Goal: Task Accomplishment & Management: Manage account settings

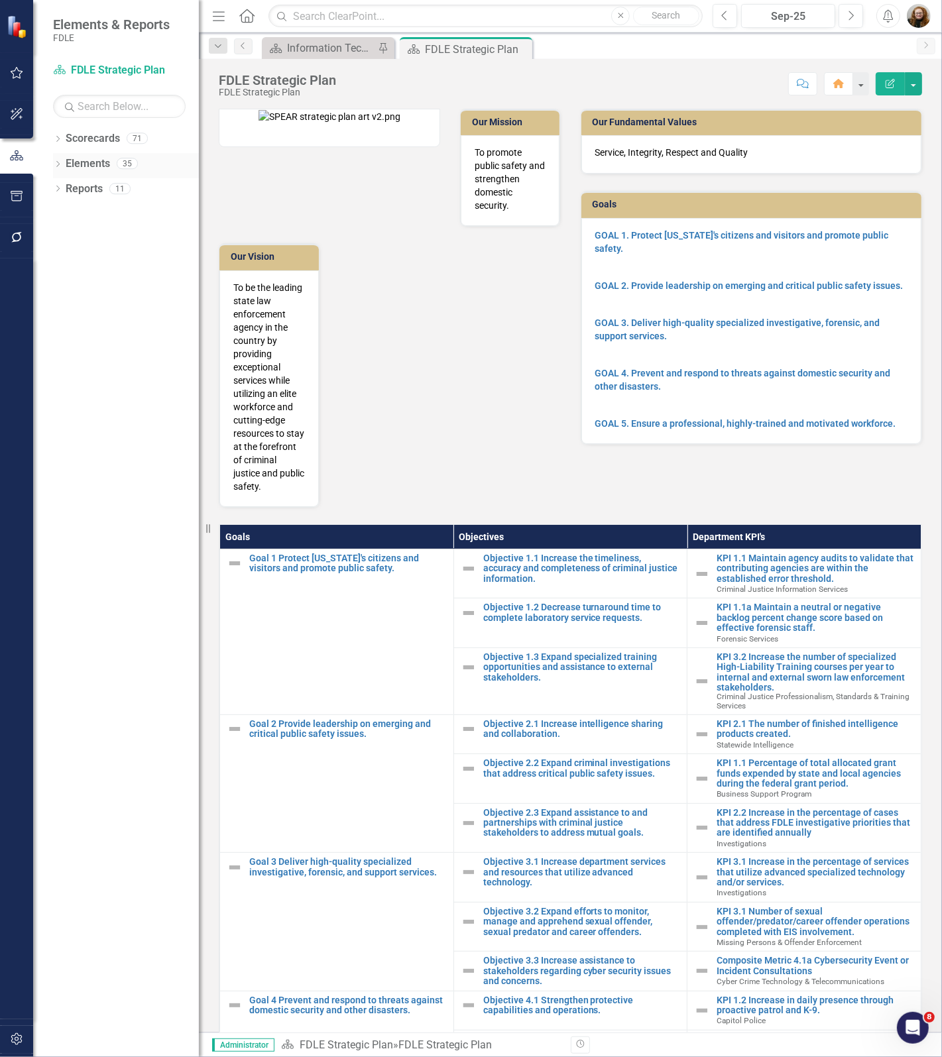
click at [56, 162] on icon "Dropdown" at bounding box center [57, 165] width 9 height 7
click at [56, 140] on icon "Dropdown" at bounding box center [57, 139] width 9 height 7
click at [55, 244] on div "Dropdown" at bounding box center [57, 240] width 9 height 7
click at [63, 217] on icon "Dropdown" at bounding box center [65, 213] width 10 height 8
click at [78, 284] on div "Dropdown" at bounding box center [78, 289] width 10 height 11
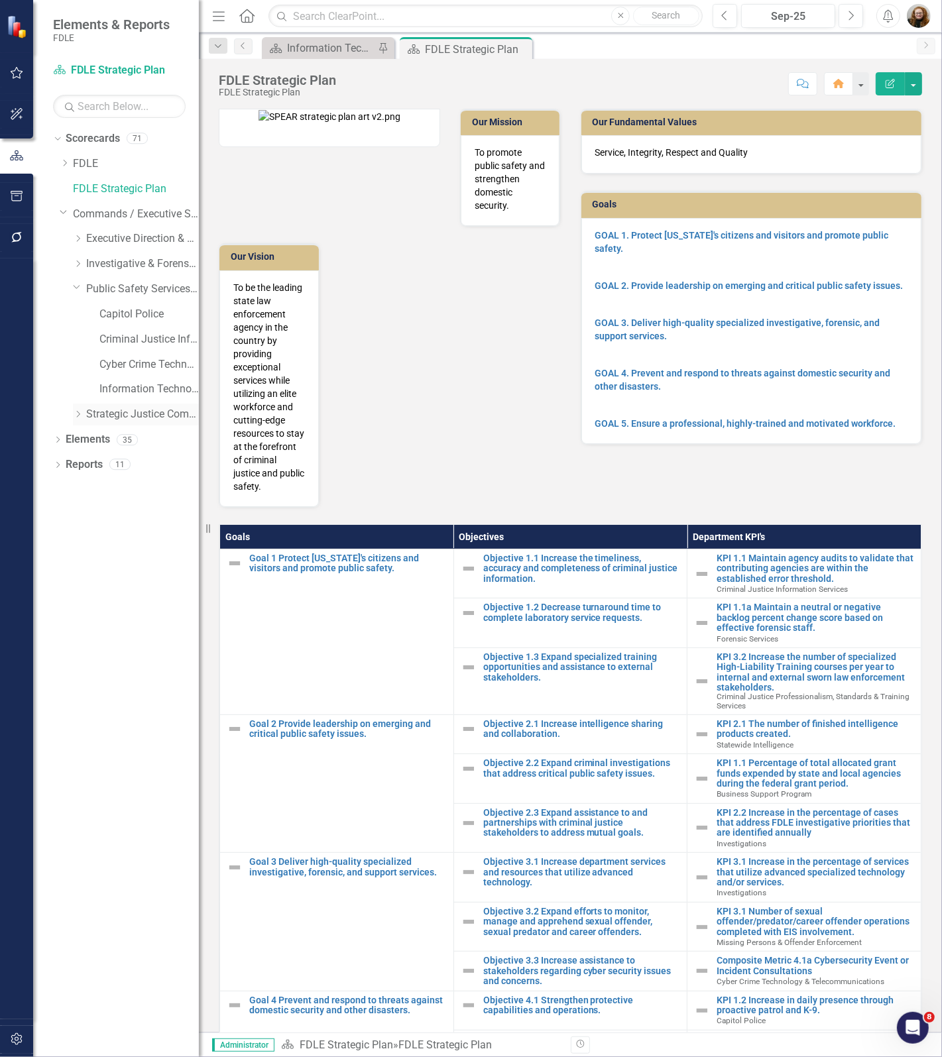
click at [74, 417] on icon "Dropdown" at bounding box center [78, 414] width 10 height 8
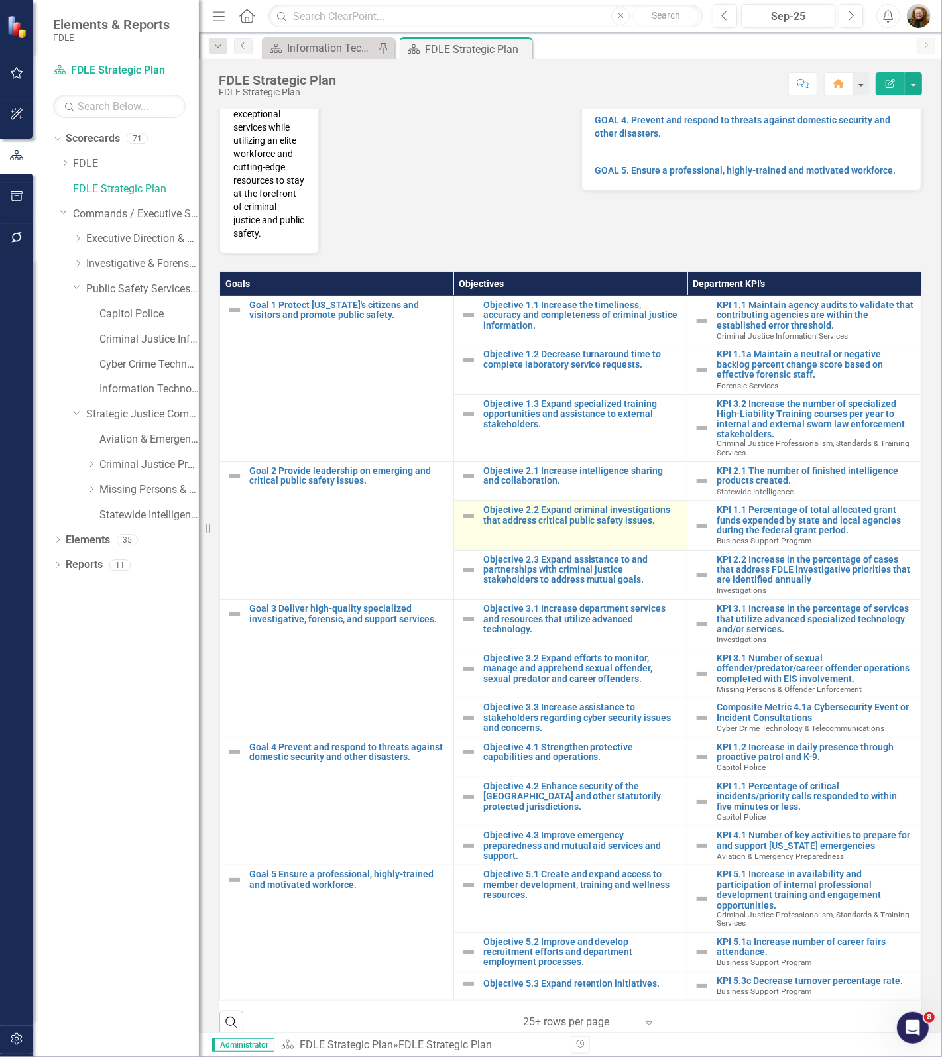
scroll to position [299, 0]
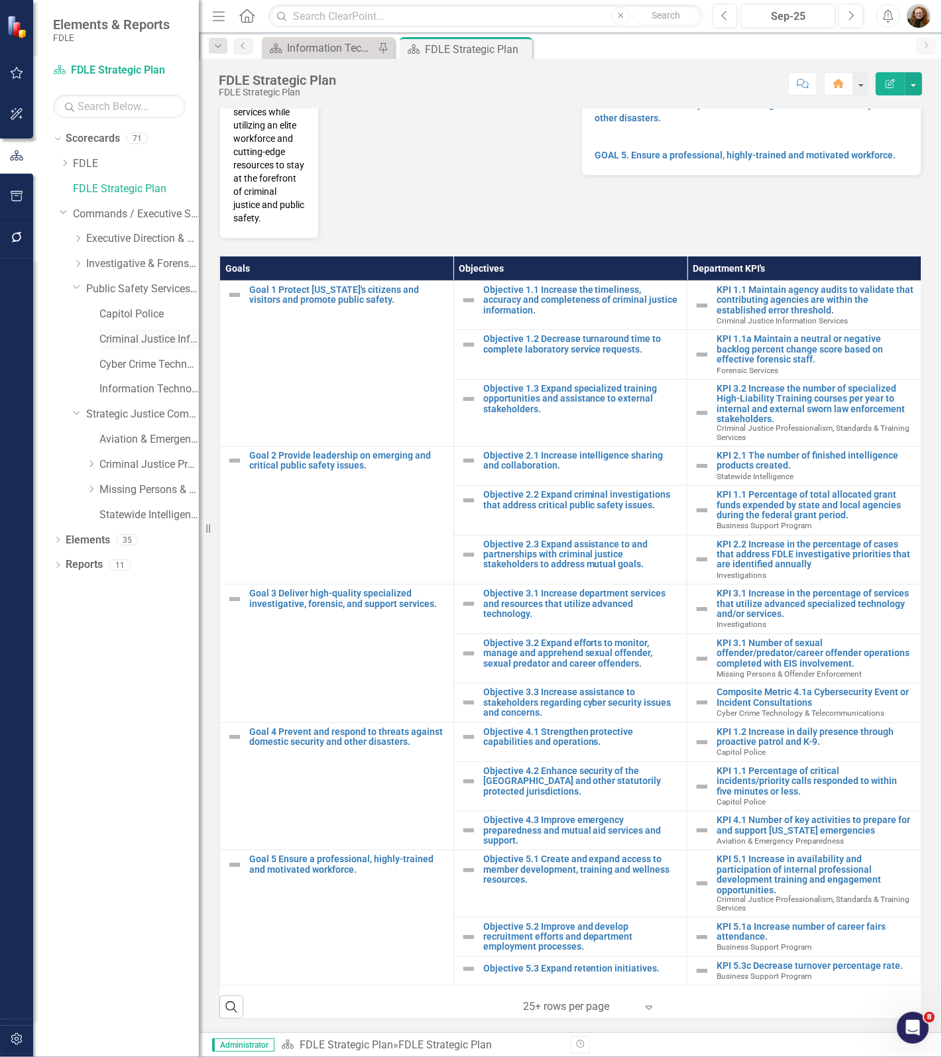
click at [117, 345] on link "Criminal Justice Information Services" at bounding box center [148, 339] width 99 height 15
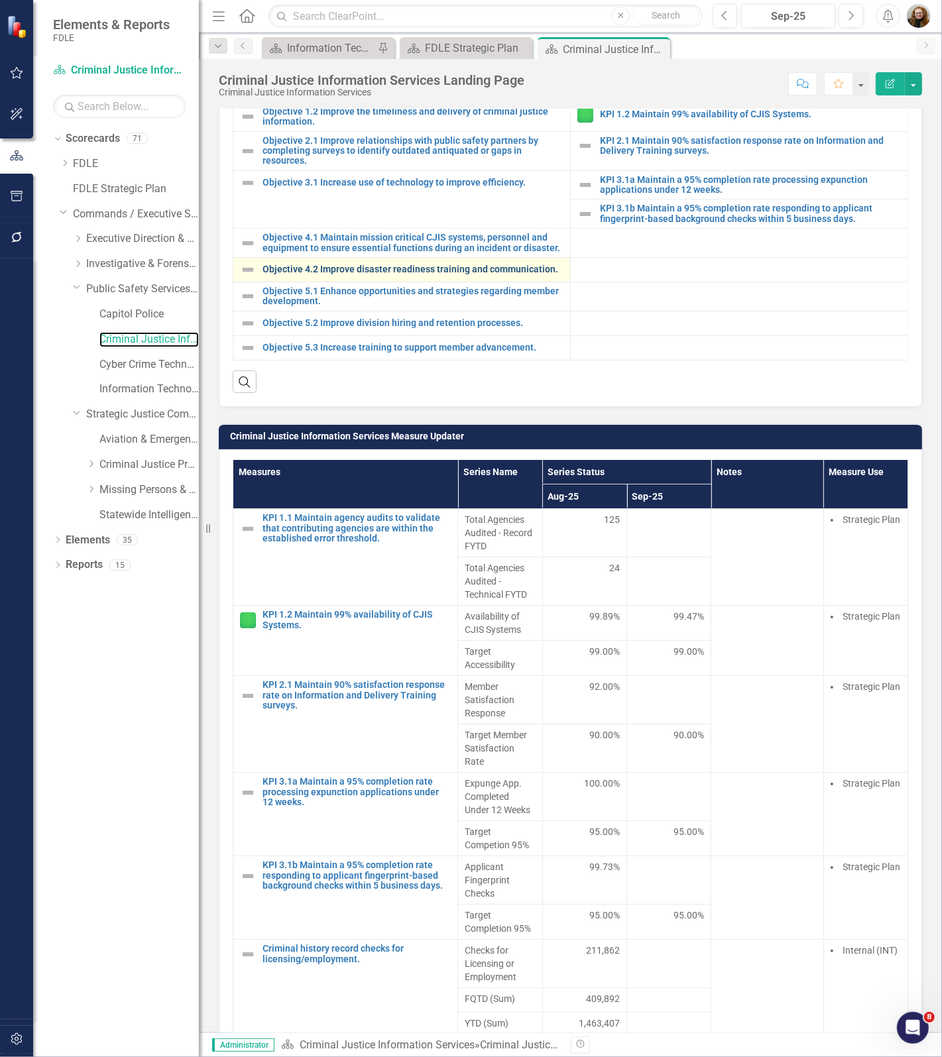
scroll to position [745, 0]
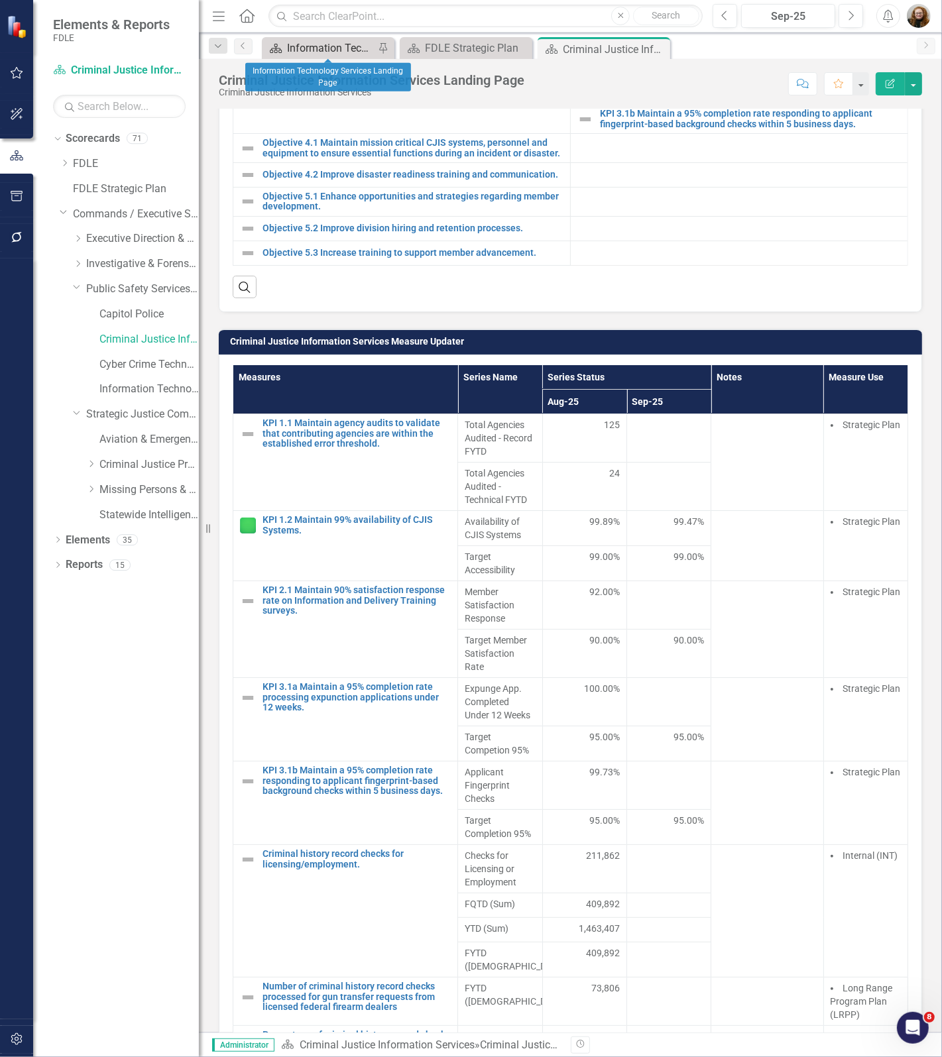
click at [335, 43] on div "Information Technology Services Landing Page" at bounding box center [330, 48] width 87 height 17
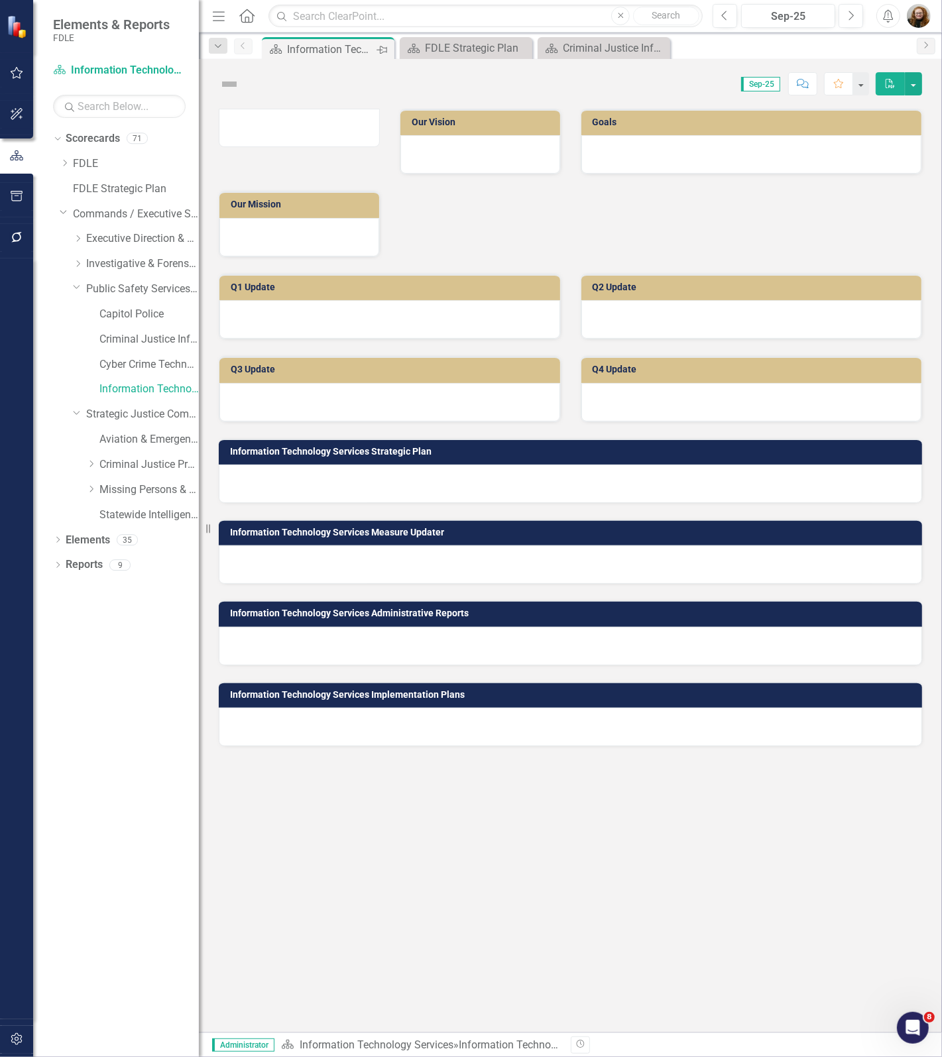
click at [381, 52] on icon "Pin" at bounding box center [381, 49] width 11 height 13
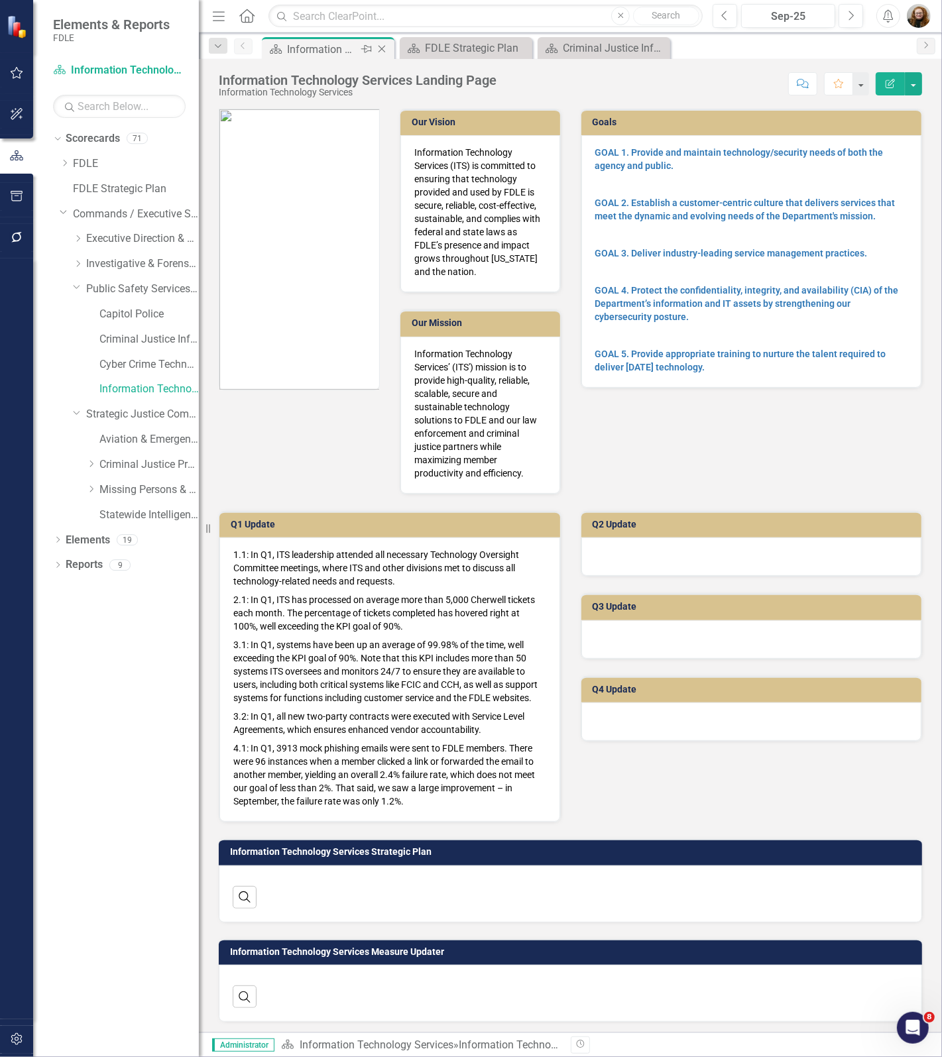
click at [382, 50] on icon at bounding box center [381, 49] width 7 height 7
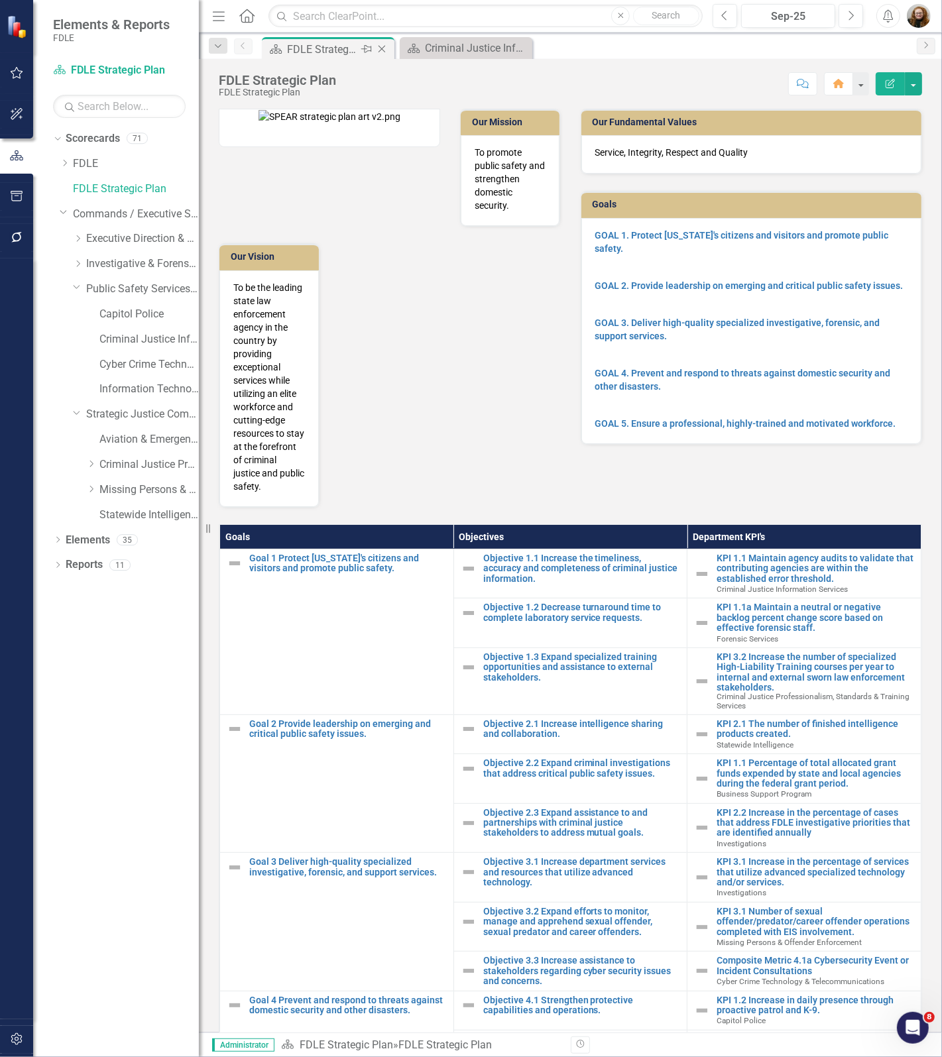
click at [384, 50] on icon "Close" at bounding box center [381, 49] width 13 height 11
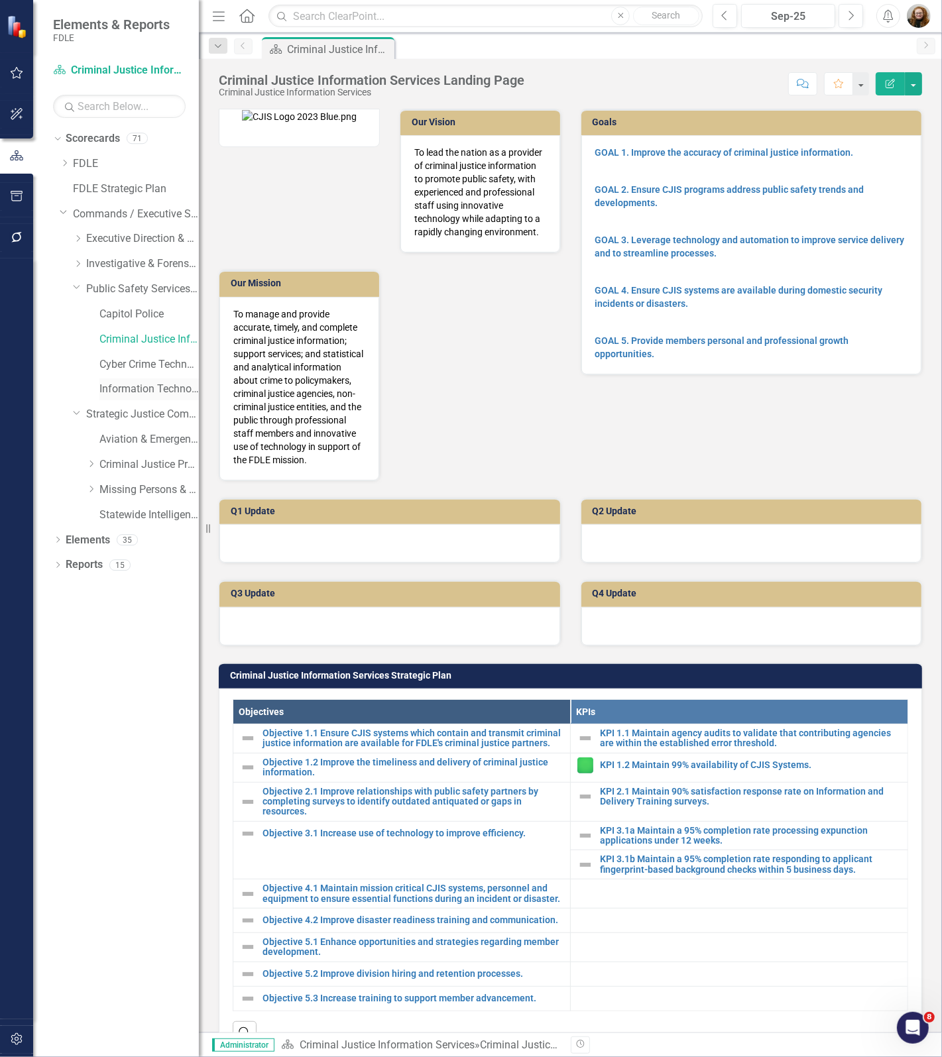
click at [129, 388] on link "Information Technology Services" at bounding box center [148, 389] width 99 height 15
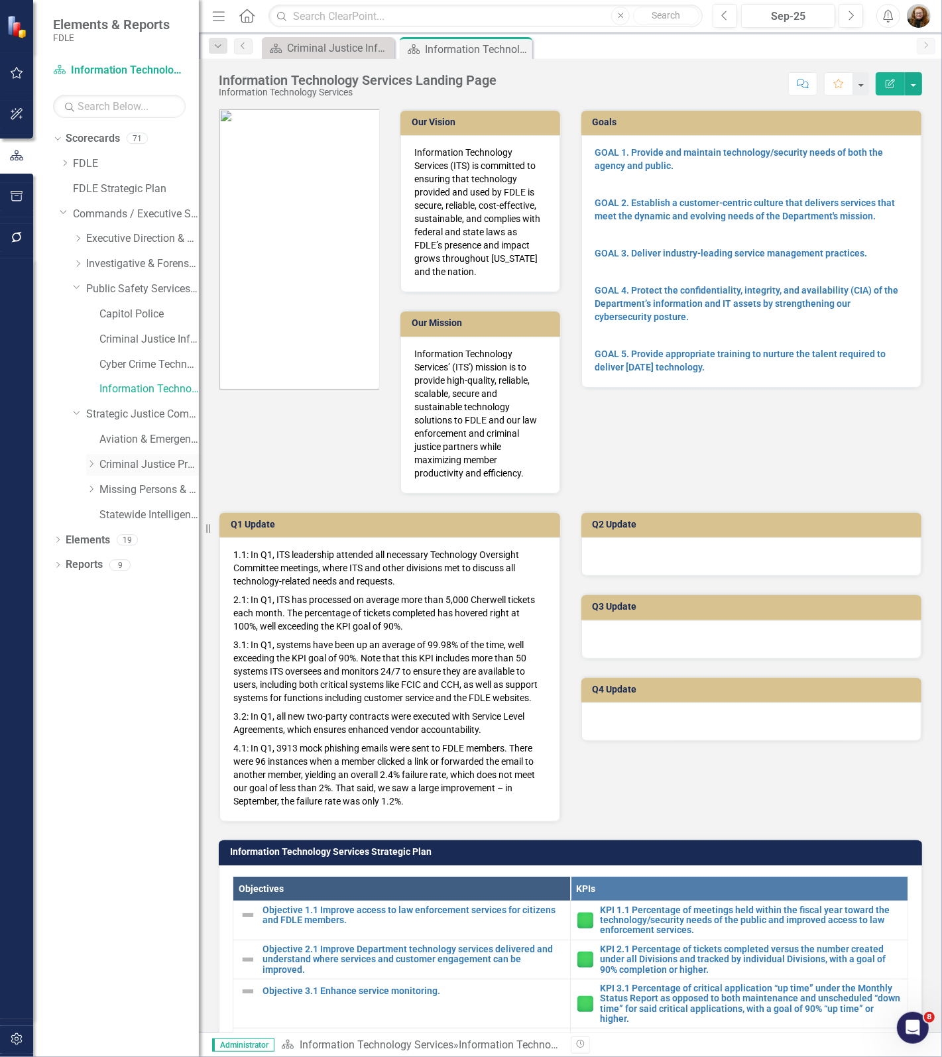
click at [113, 464] on link "Criminal Justice Professionalism, Standards & Training Services" at bounding box center [148, 464] width 99 height 15
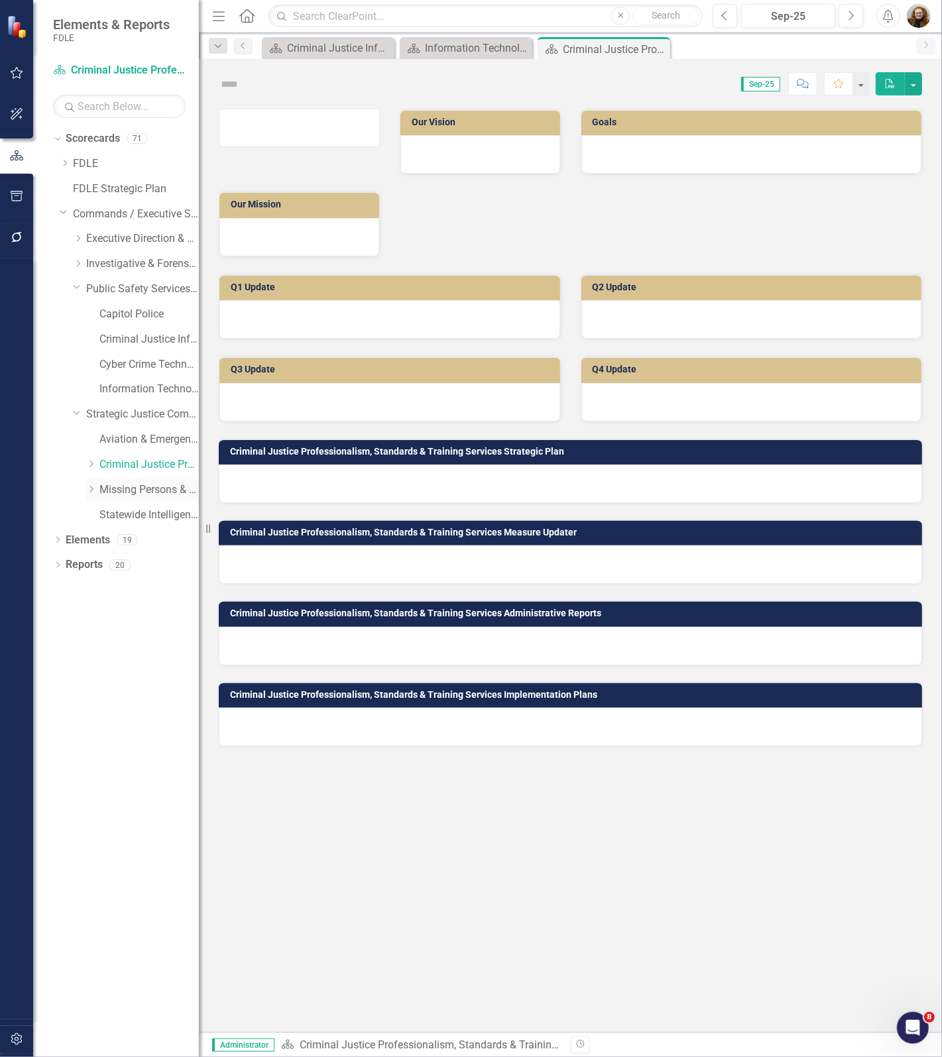
click at [117, 491] on link "Missing Persons & Offender Enforcement" at bounding box center [148, 489] width 99 height 15
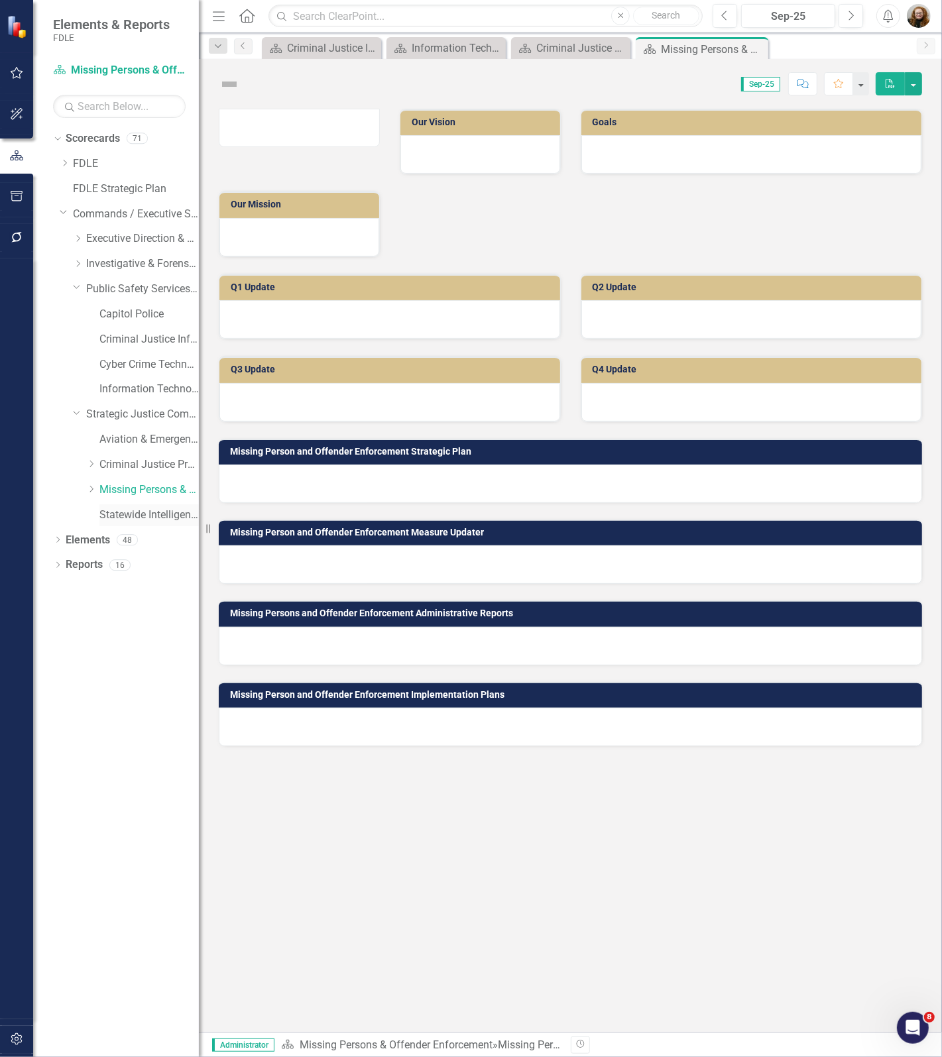
click at [125, 515] on link "Statewide Intelligence" at bounding box center [148, 515] width 99 height 15
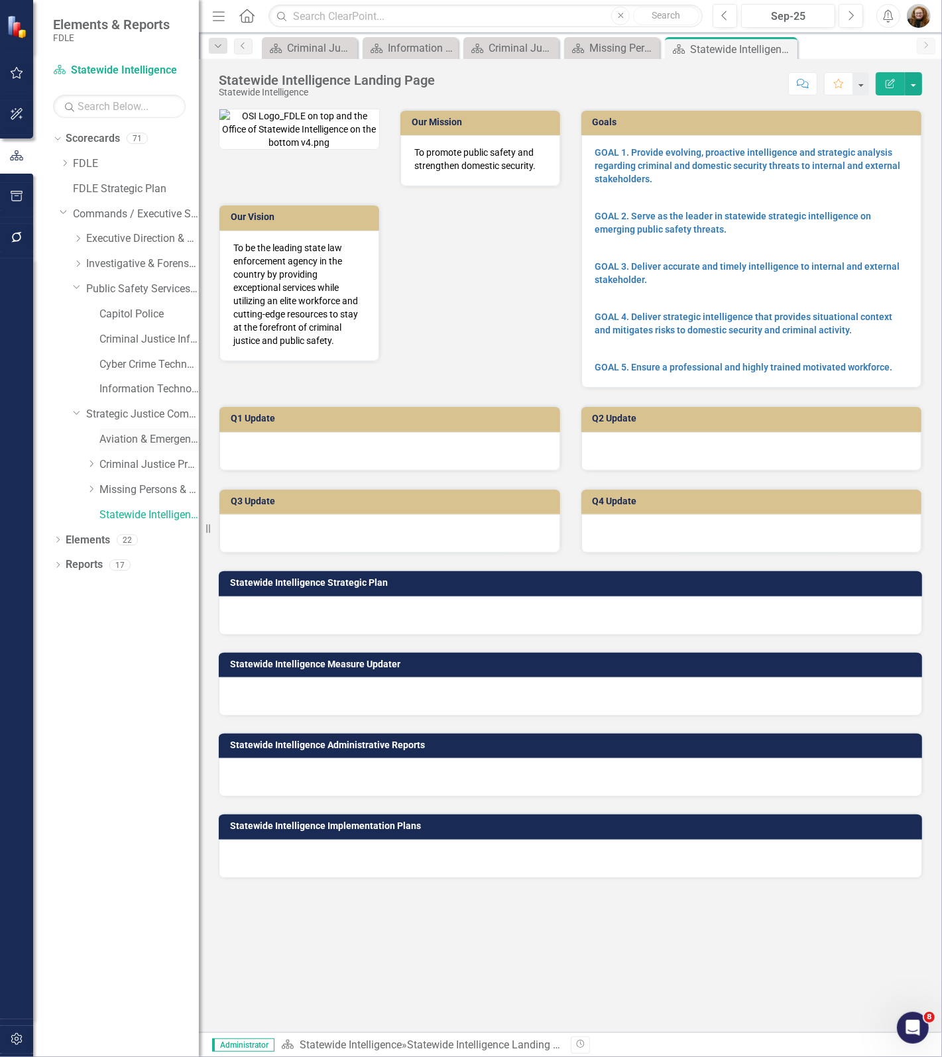
click at [123, 435] on link "Aviation & Emergency Preparedness" at bounding box center [148, 439] width 99 height 15
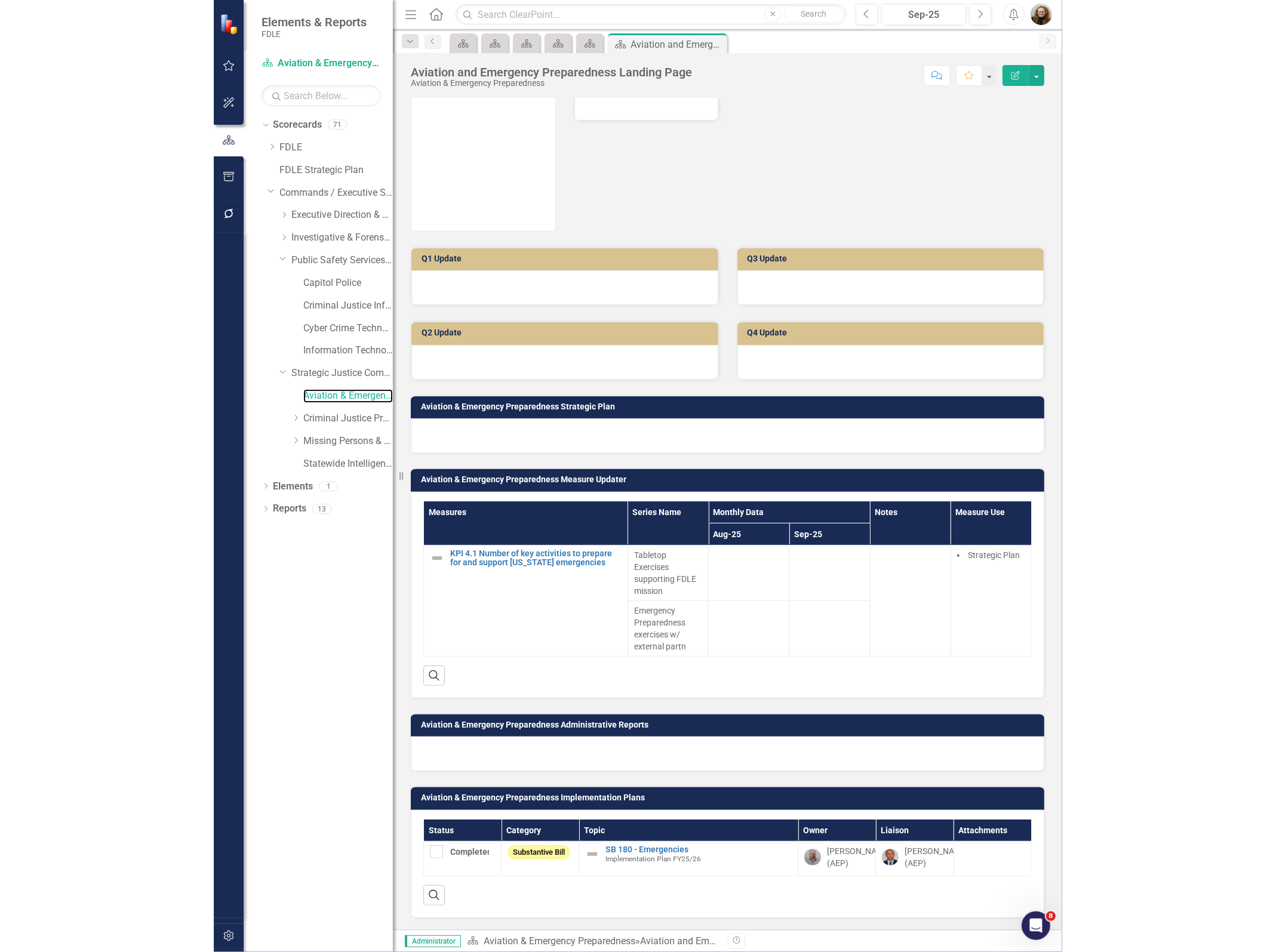
scroll to position [122, 0]
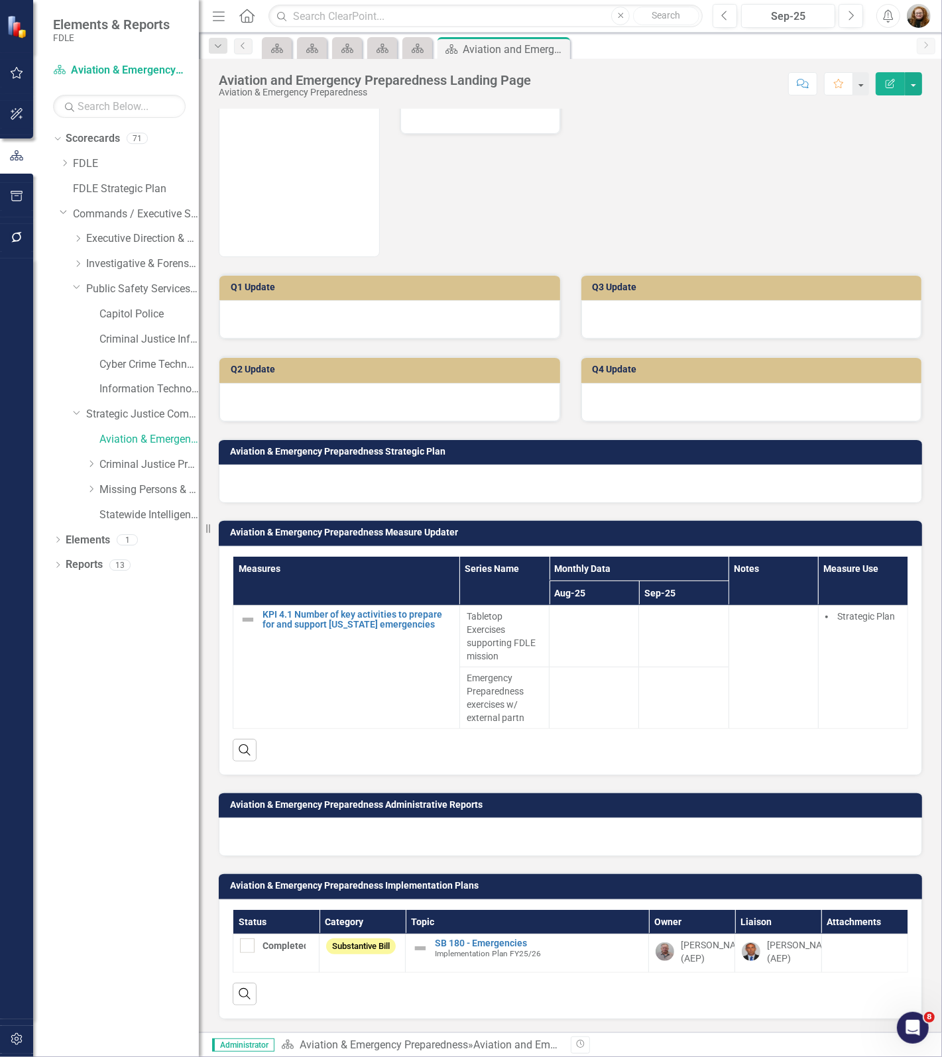
click at [28, 699] on div at bounding box center [16, 638] width 33 height 761
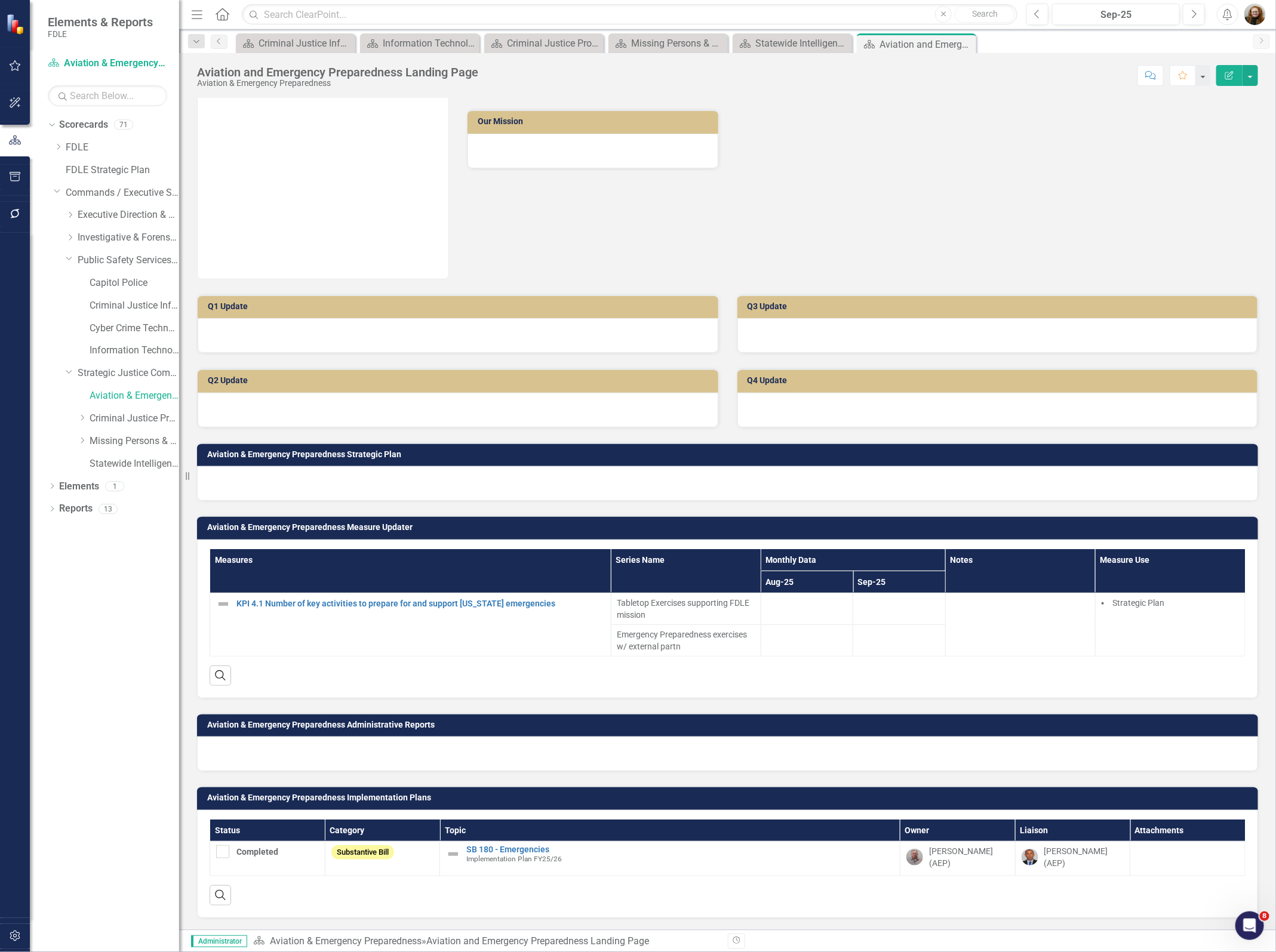
scroll to position [63, 0]
click at [848, 160] on div "Our Vision Our Mission Goals" at bounding box center [727, 150] width 1079 height 259
click at [108, 641] on div "Dropdown Scorecards 71 Dropdown FDLE Commissioner's Initiative Team Project Das…" at bounding box center [105, 533] width 150 height 837
click at [106, 422] on link "Criminal Justice Professionalism, Standards & Training Services" at bounding box center [133, 418] width 89 height 14
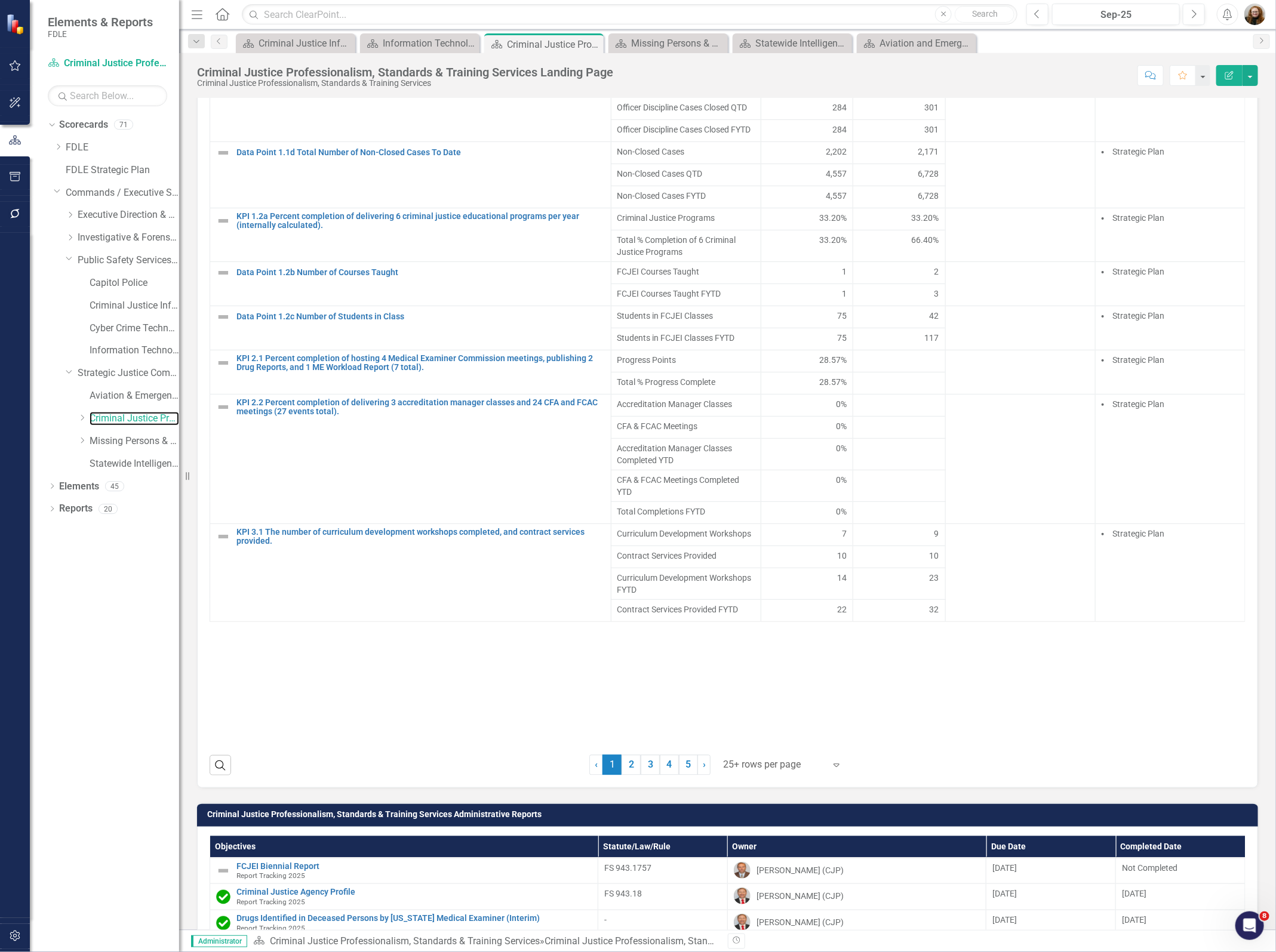
scroll to position [1145, 0]
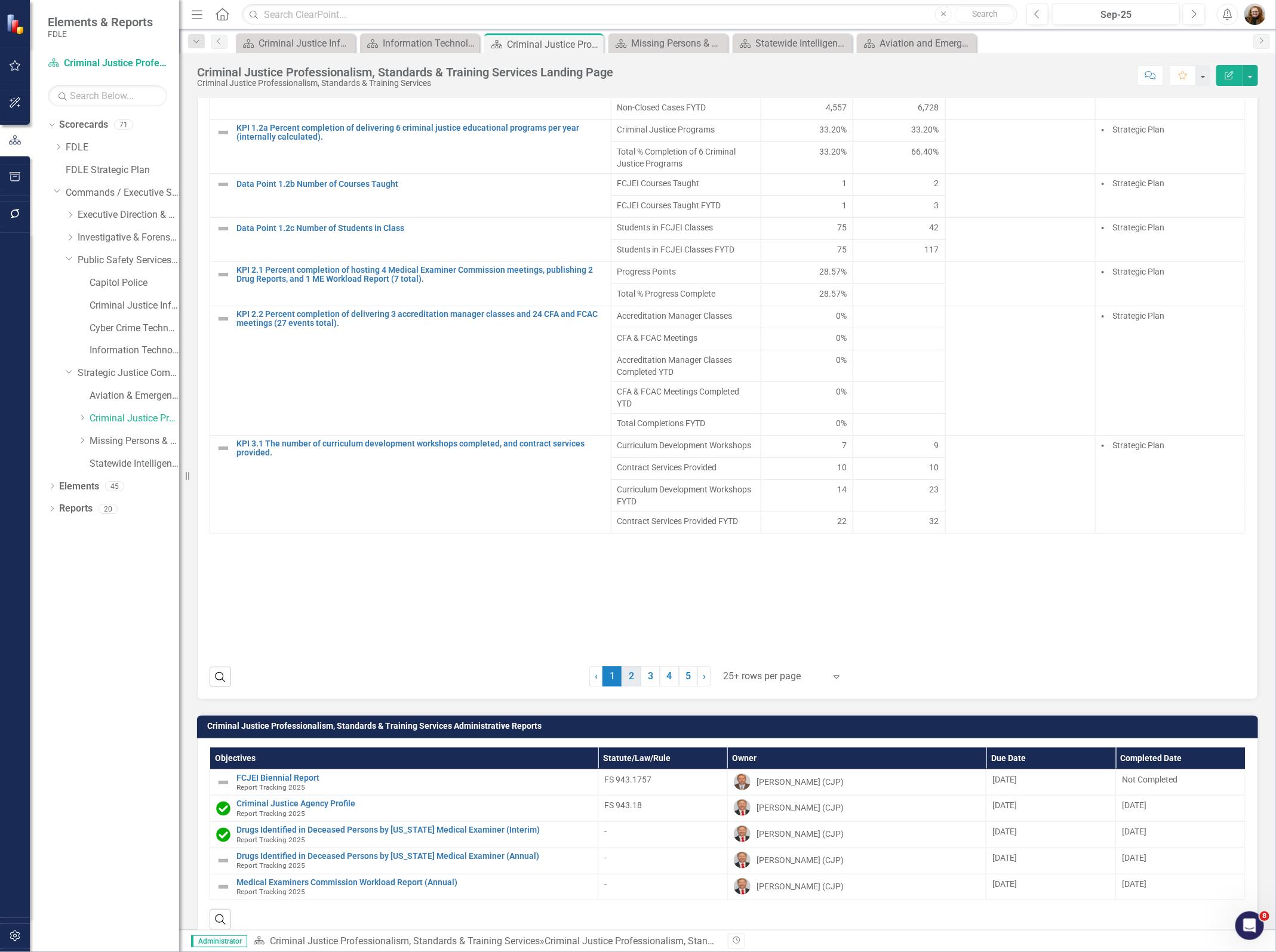
click at [629, 687] on link "2" at bounding box center [631, 676] width 19 height 21
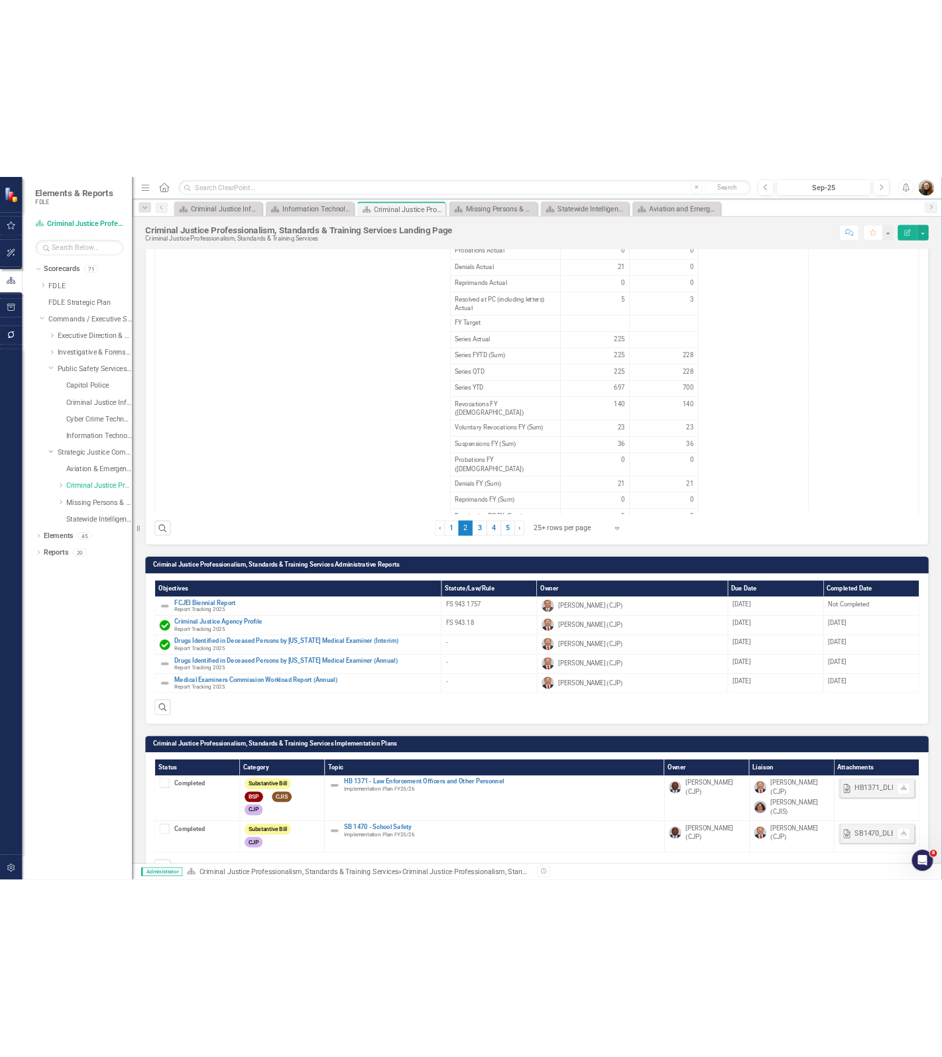
scroll to position [1562, 0]
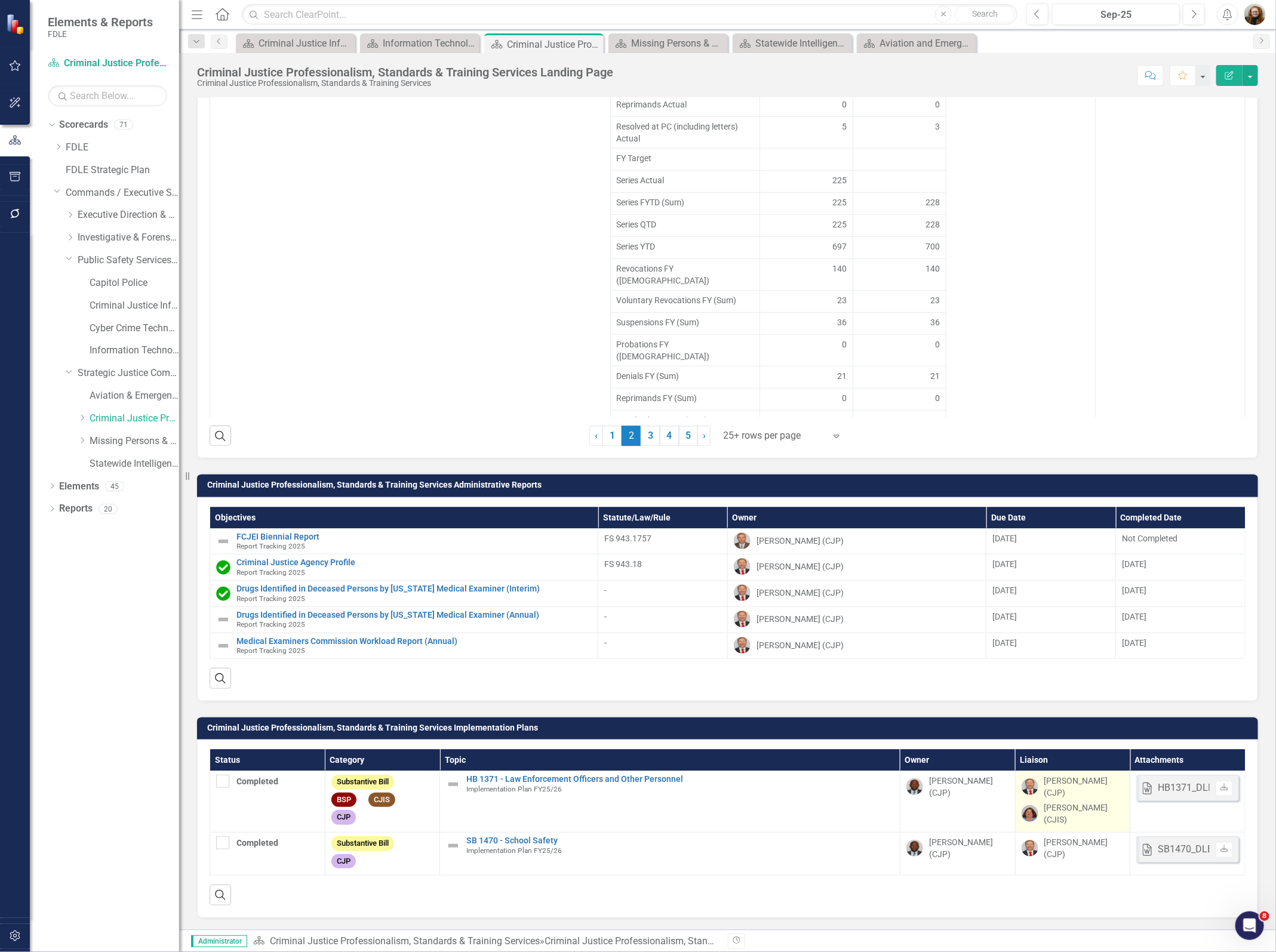
click at [848, 802] on div "[PERSON_NAME] (CJIS)" at bounding box center [1084, 813] width 80 height 24
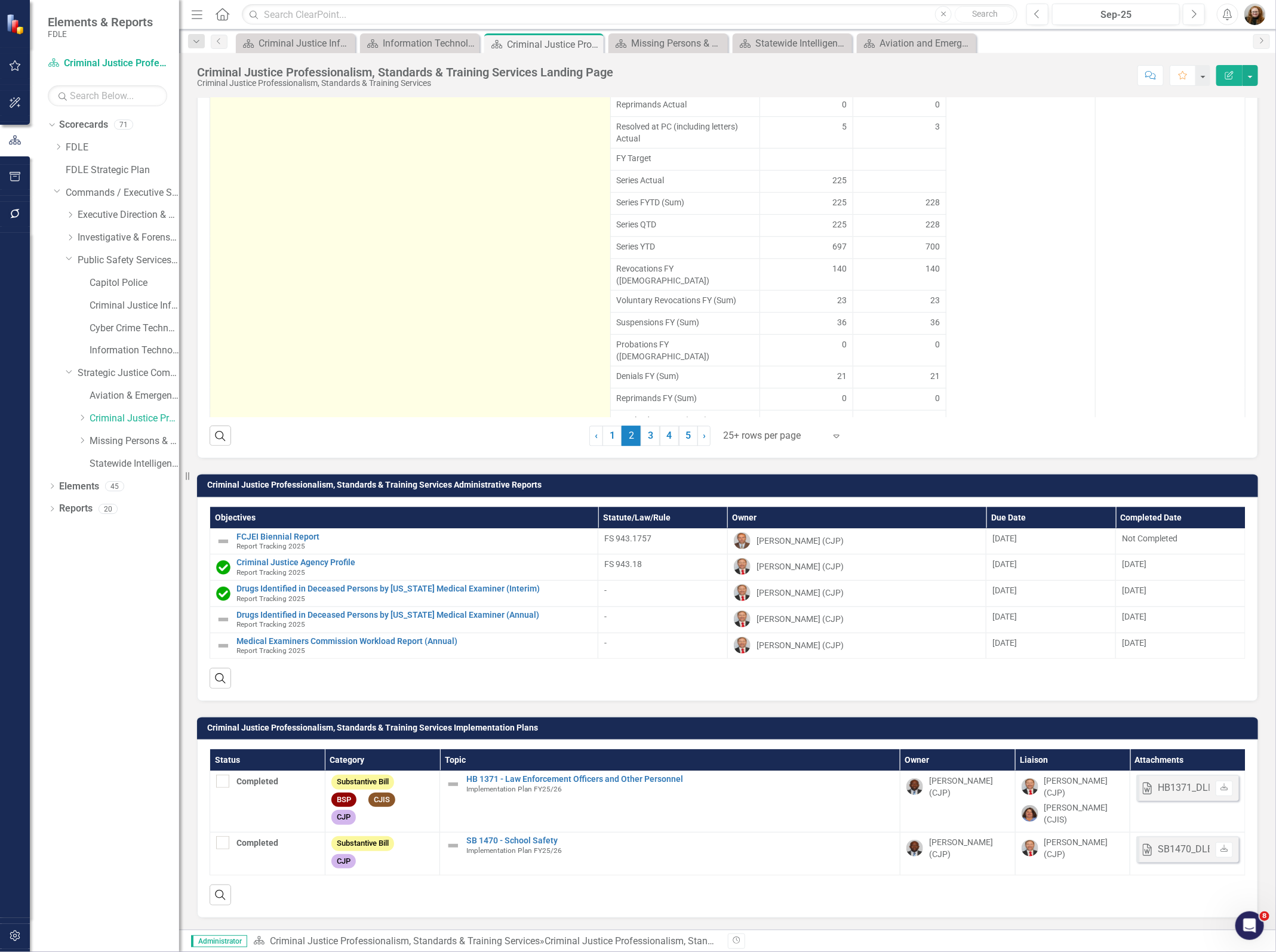
click at [414, 370] on td "Number of criminal justice officer disciplinary actions Link Map View Link Map …" at bounding box center [410, 207] width 401 height 449
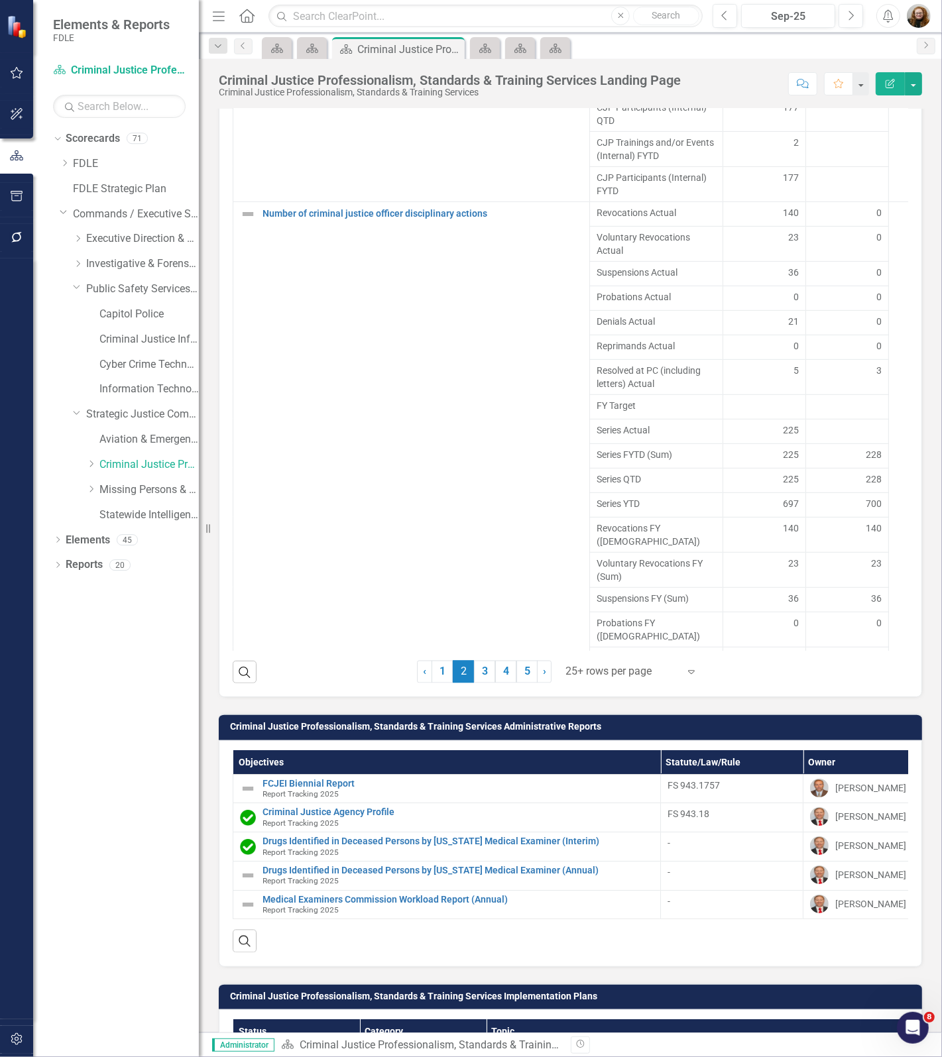
scroll to position [1774, 0]
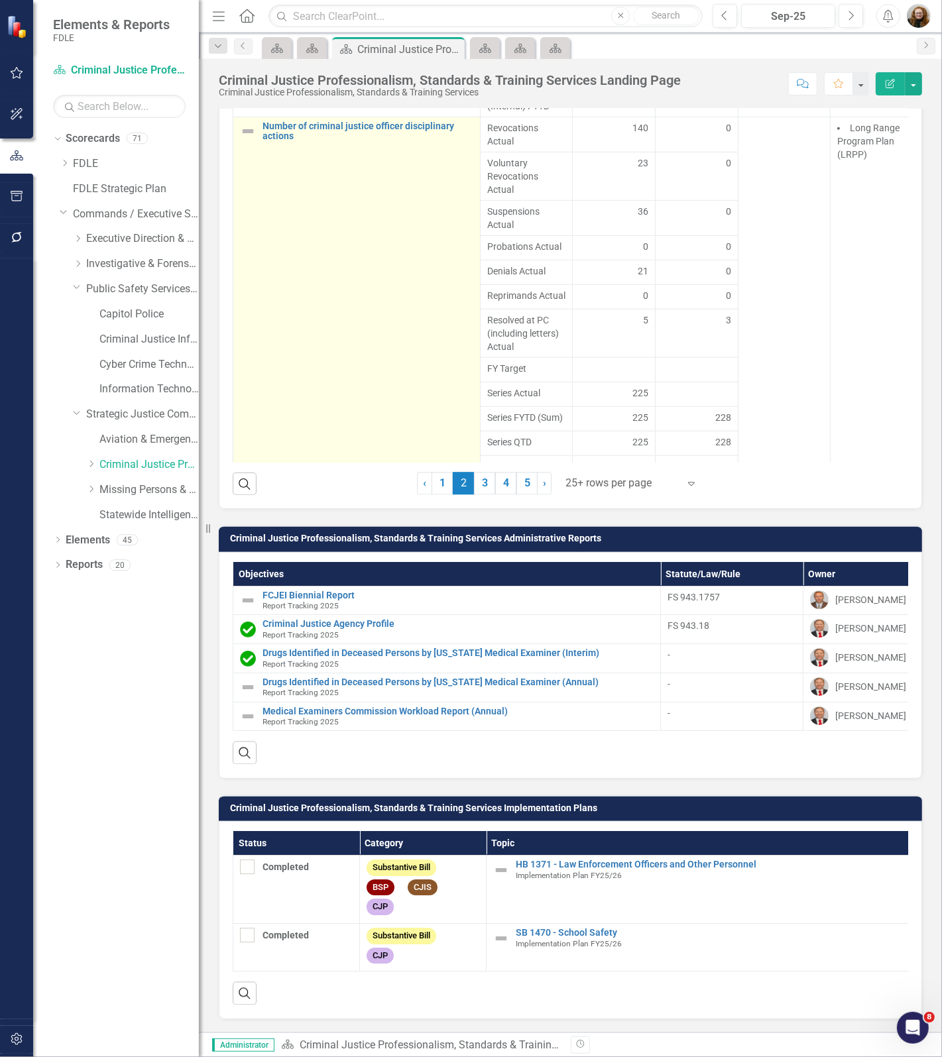
click at [406, 323] on td "Number of criminal justice officer disciplinary actions Link Map View Link Map …" at bounding box center [356, 423] width 247 height 612
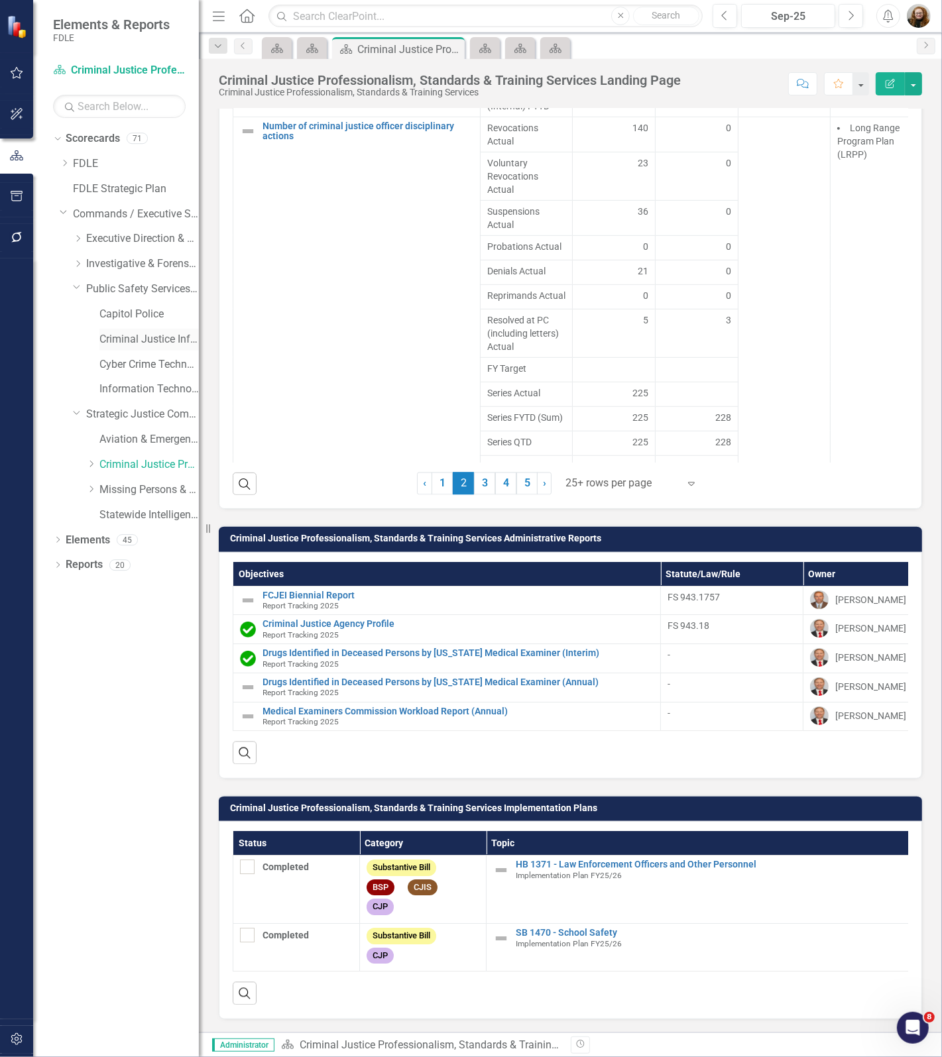
click at [109, 342] on link "Criminal Justice Information Services" at bounding box center [148, 339] width 99 height 15
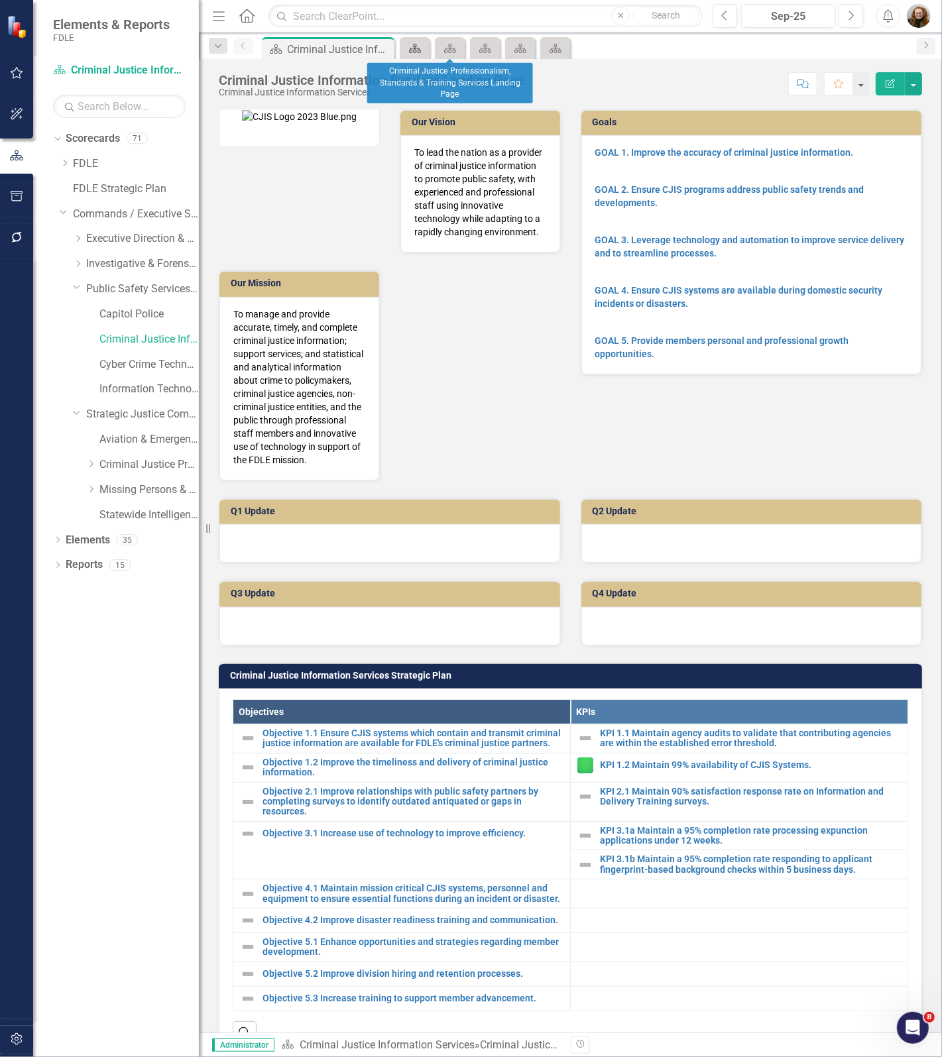
click at [417, 52] on icon "Scorecard" at bounding box center [414, 48] width 13 height 11
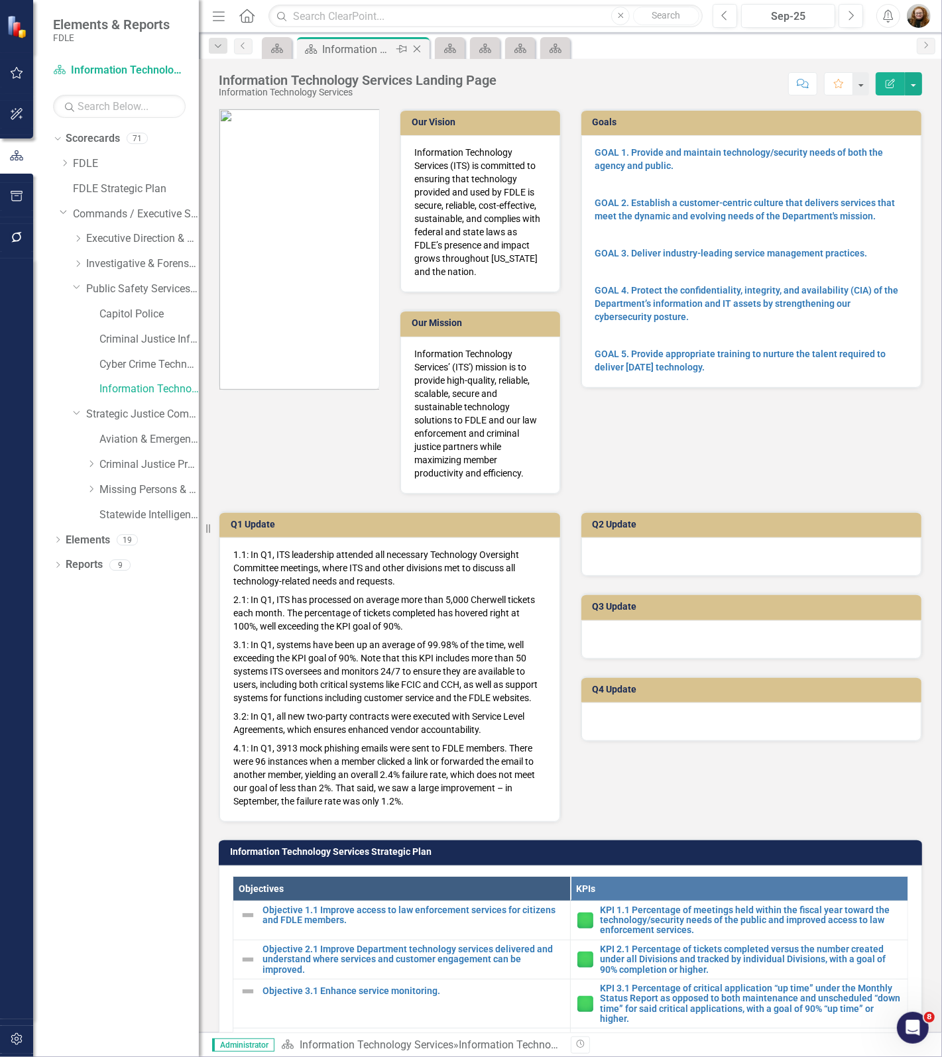
click at [422, 50] on icon "Close" at bounding box center [416, 49] width 13 height 11
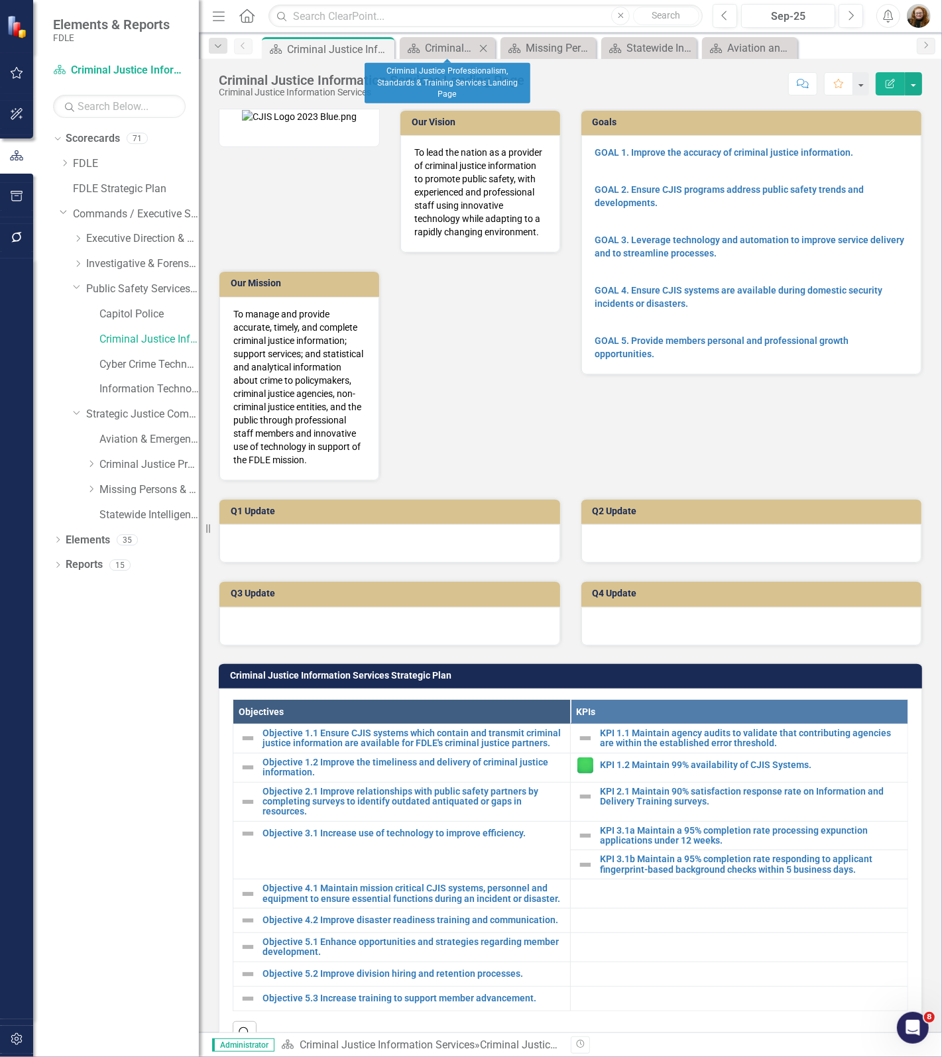
click at [484, 48] on icon at bounding box center [483, 47] width 7 height 7
click at [515, 47] on div "Scorecard Missing Persons & Offender Enforcement Landing Page Close" at bounding box center [459, 48] width 119 height 22
click at [505, 48] on icon "Close" at bounding box center [506, 48] width 13 height 11
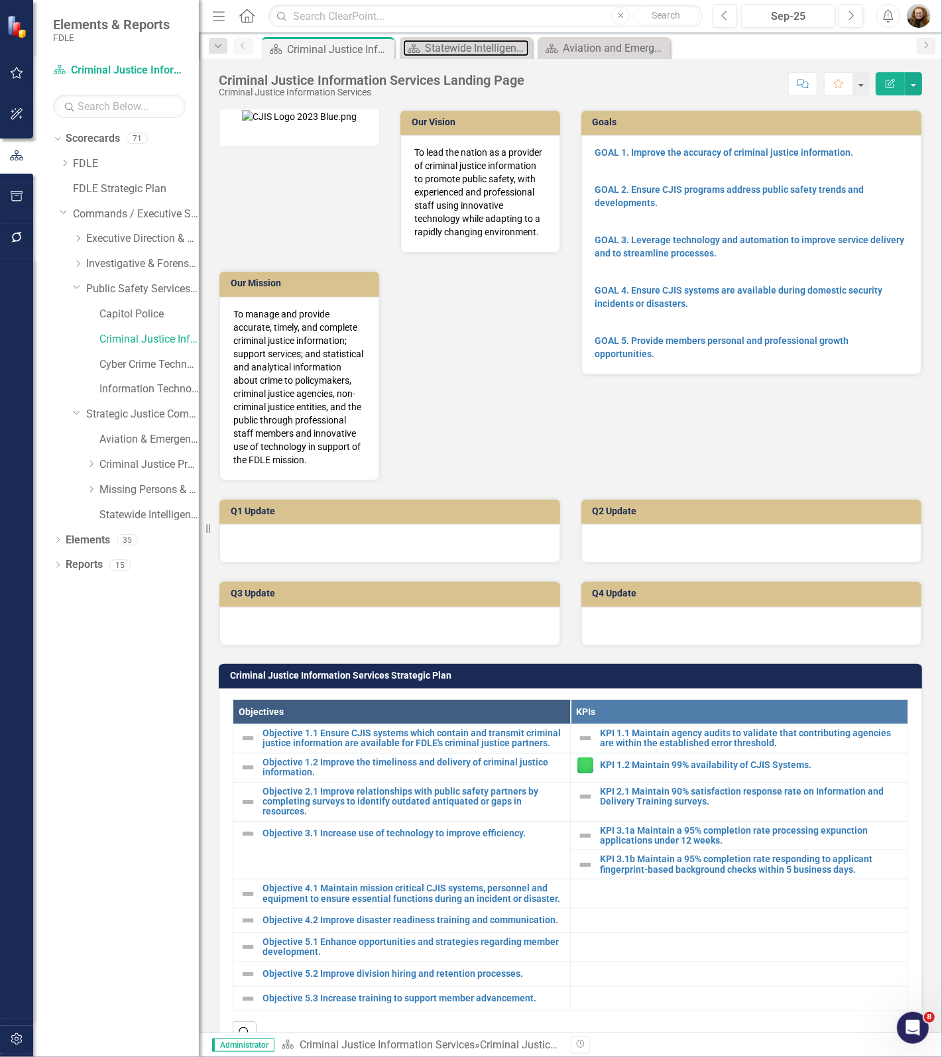
click at [510, 48] on div "Statewide Intelligence Landing Page" at bounding box center [477, 48] width 104 height 17
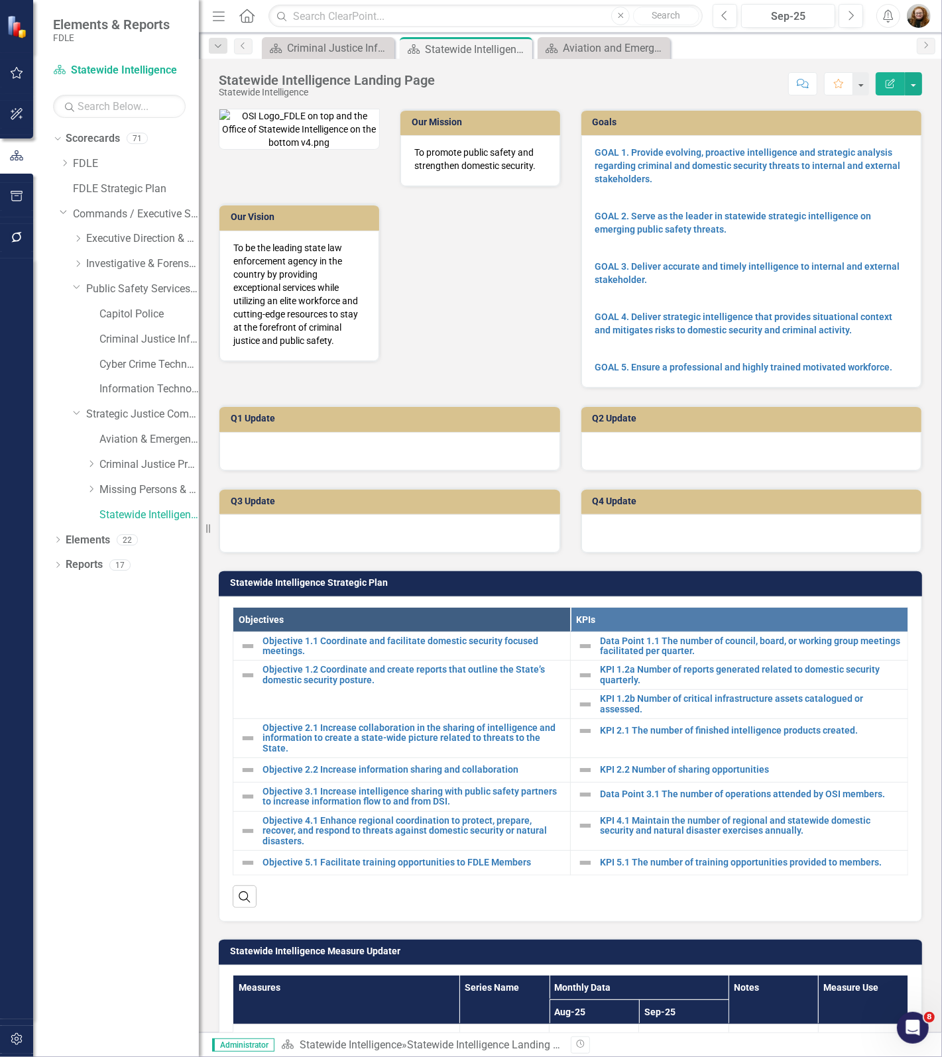
click at [0, 0] on icon "Close" at bounding box center [0, 0] width 0 height 0
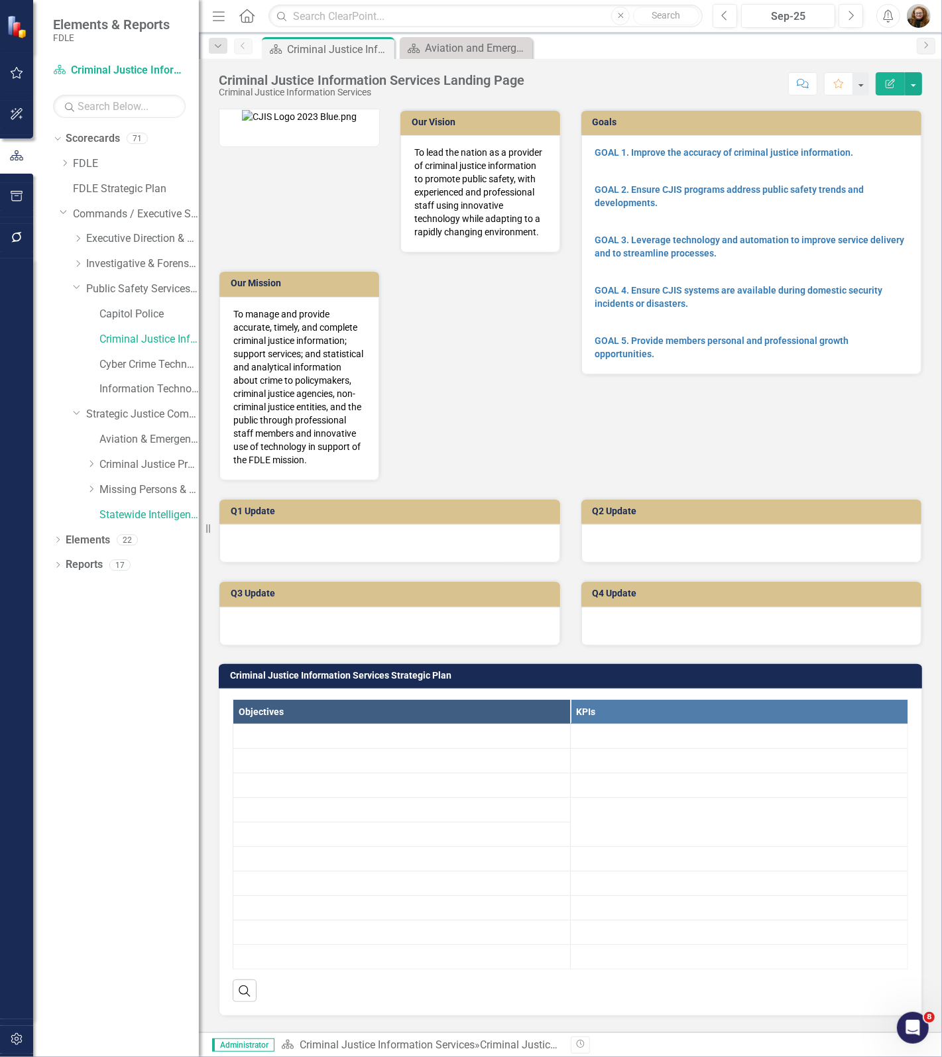
click at [0, 0] on icon at bounding box center [0, 0] width 0 height 0
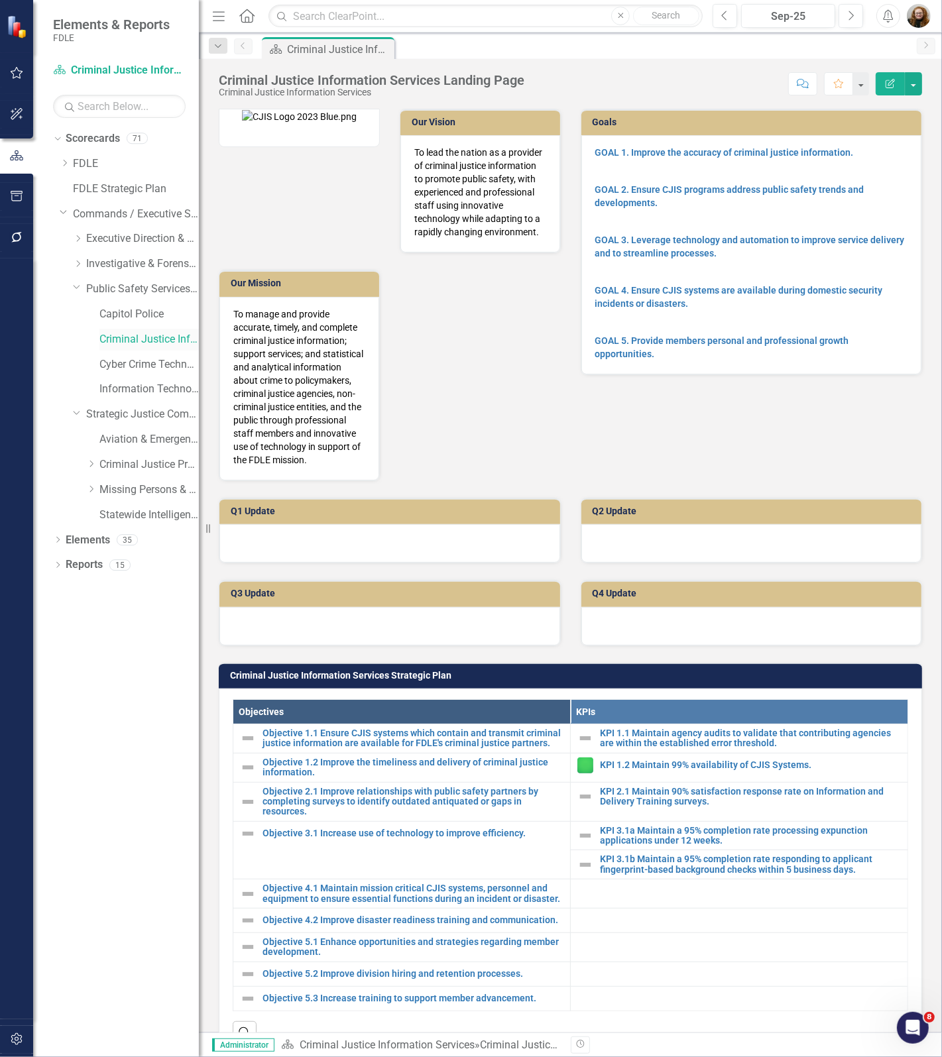
click at [146, 340] on link "Criminal Justice Information Services" at bounding box center [148, 339] width 99 height 15
click at [55, 547] on div "Dropdown" at bounding box center [57, 541] width 9 height 11
click at [109, 620] on link "Measure Measures" at bounding box center [105, 615] width 66 height 15
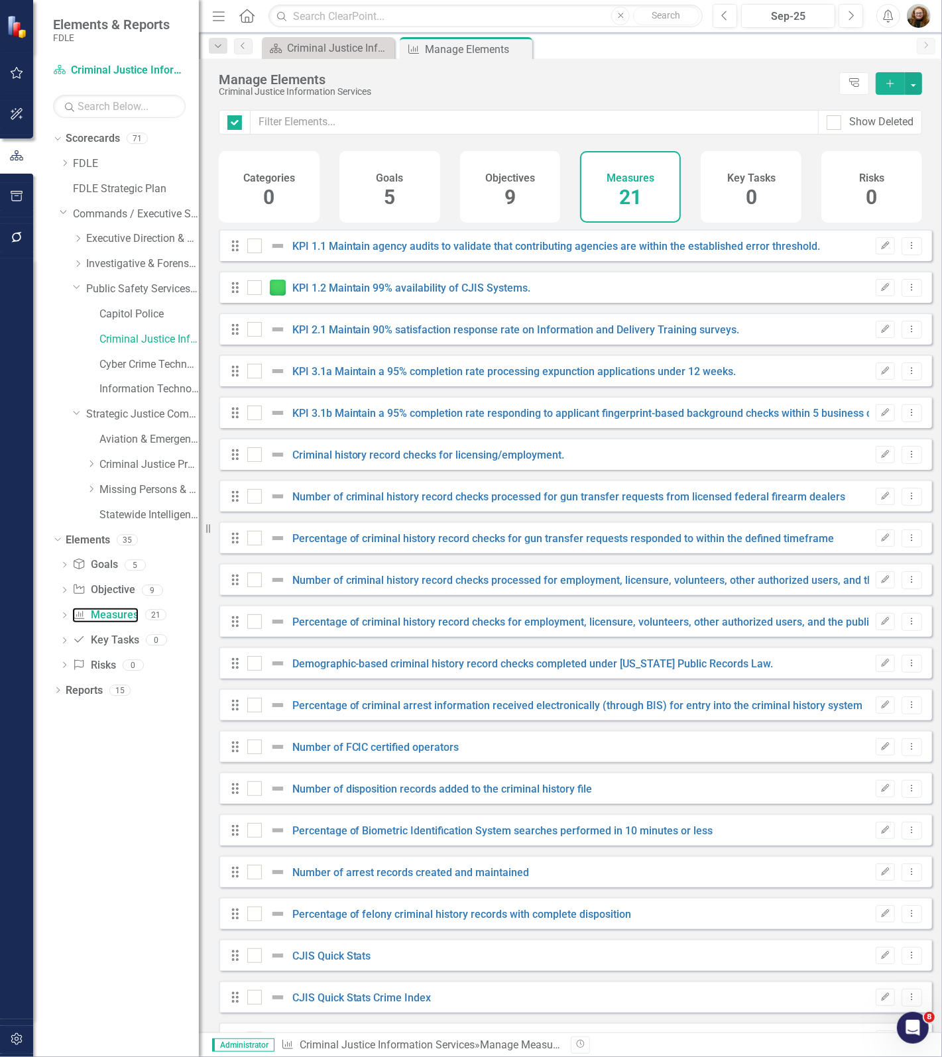
checkbox input "false"
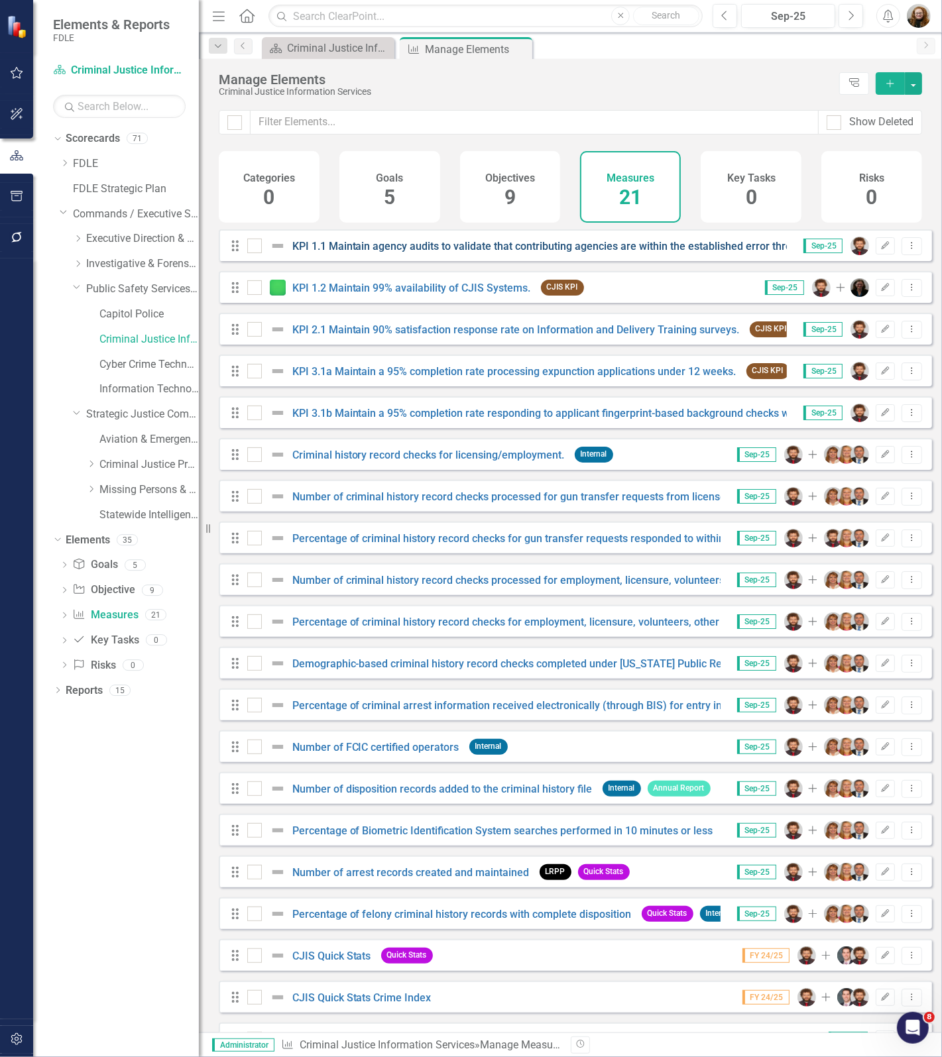
click at [342, 252] on link "KPI 1.1 Maintain agency audits to validate that contributing agencies are withi…" at bounding box center [556, 246] width 528 height 13
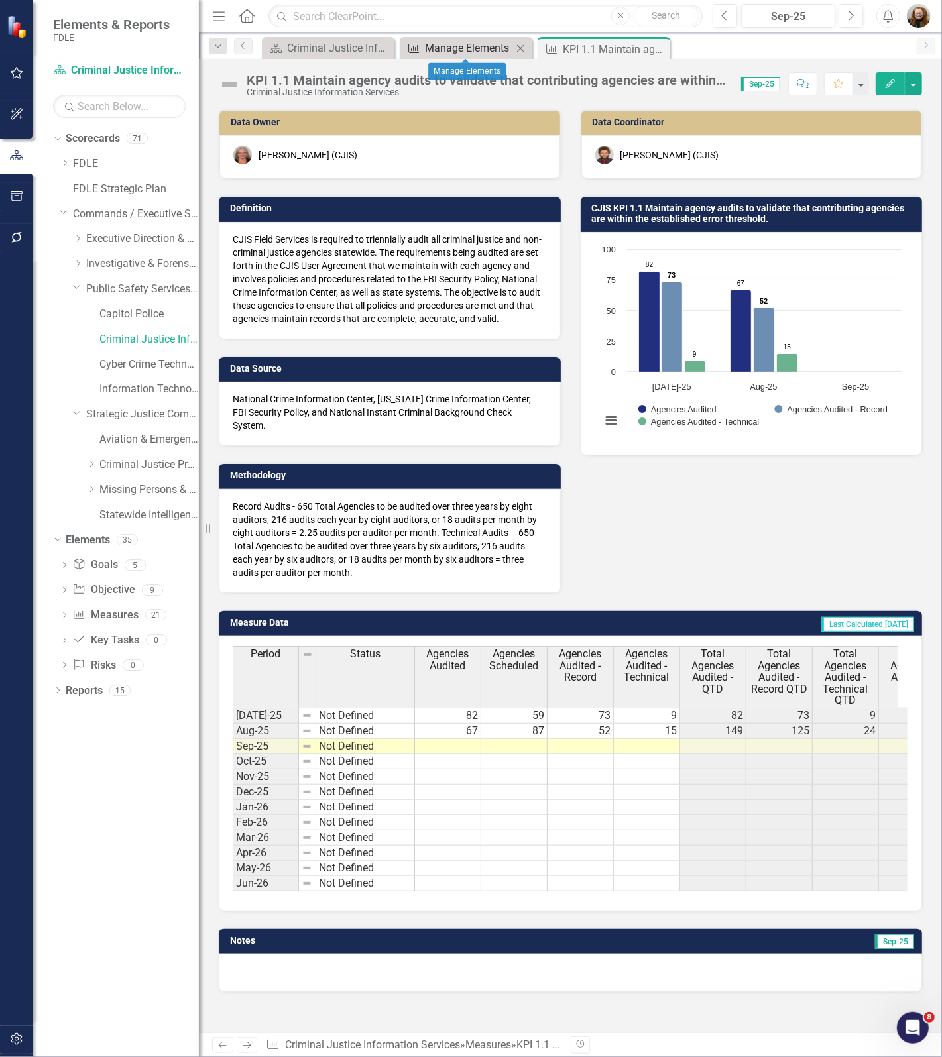
click at [455, 47] on div "Manage Elements" at bounding box center [468, 48] width 87 height 17
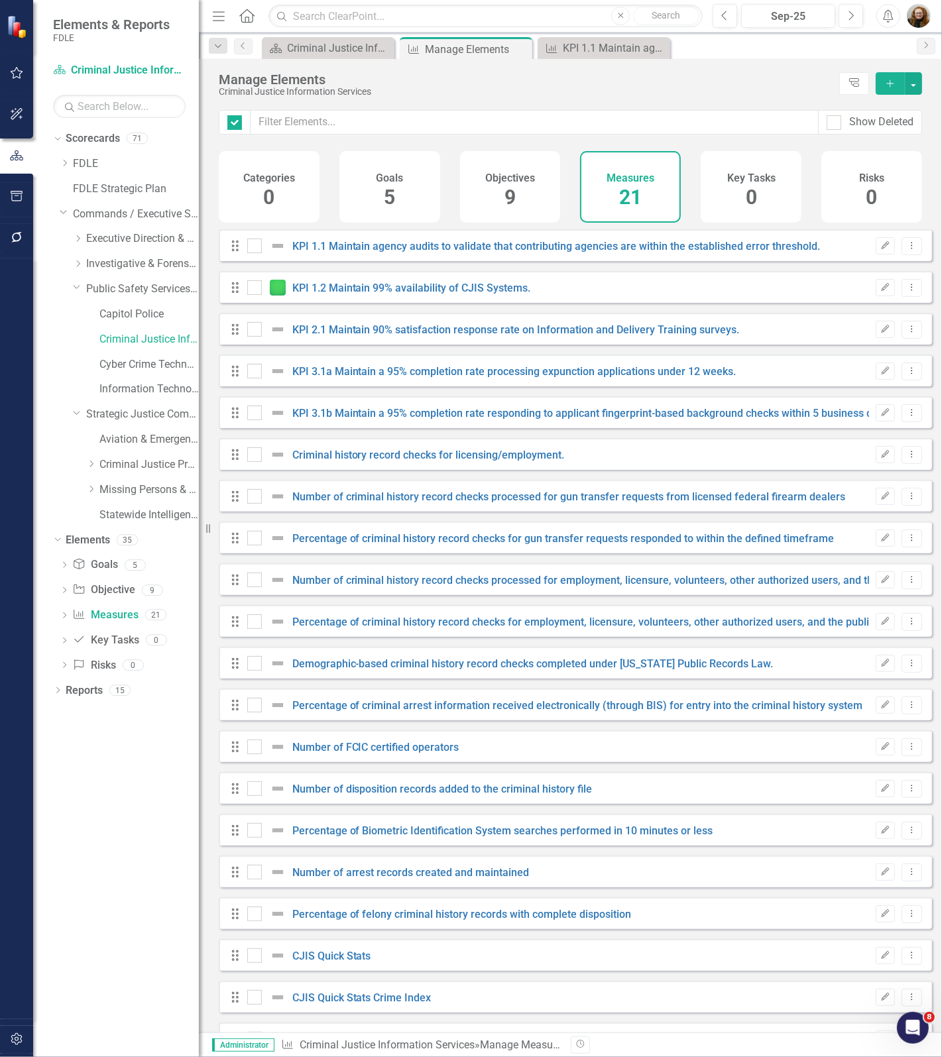
checkbox input "false"
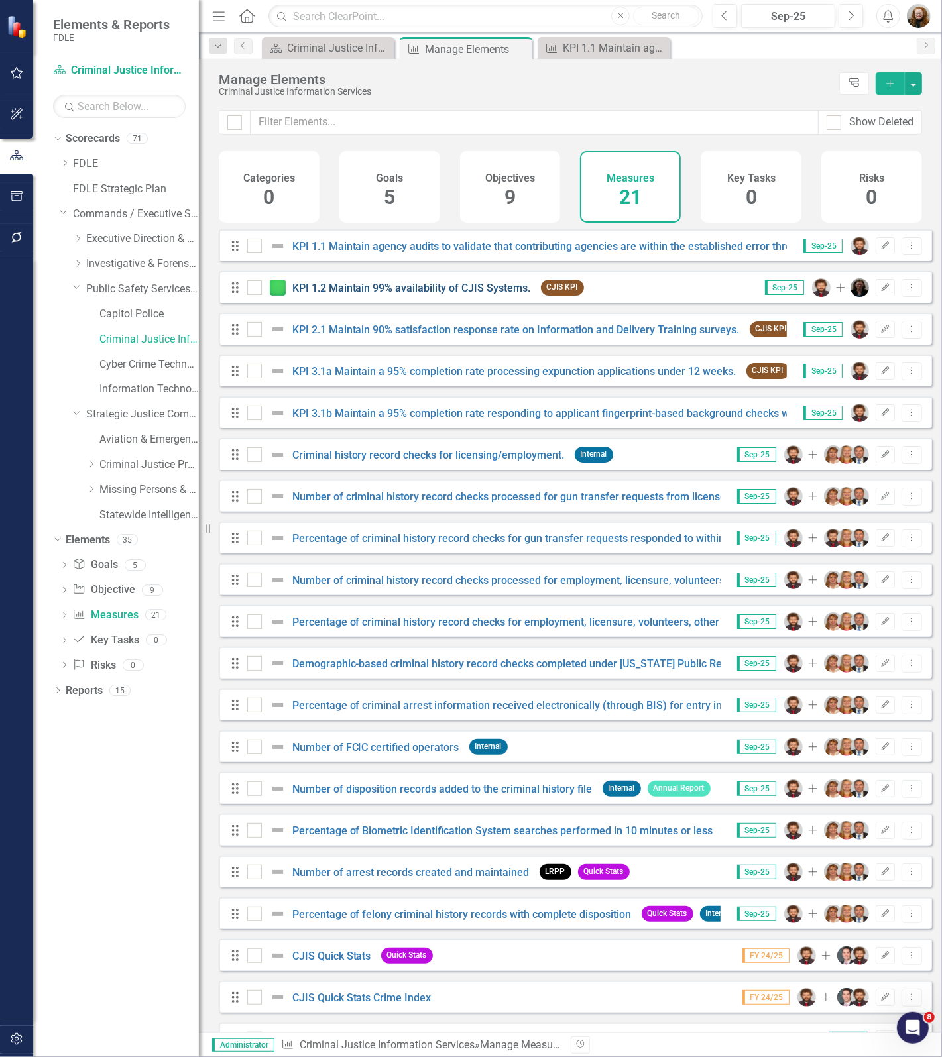
click at [384, 294] on link "KPI 1.2 Maintain 99% availability of CJIS Systems." at bounding box center [411, 288] width 239 height 13
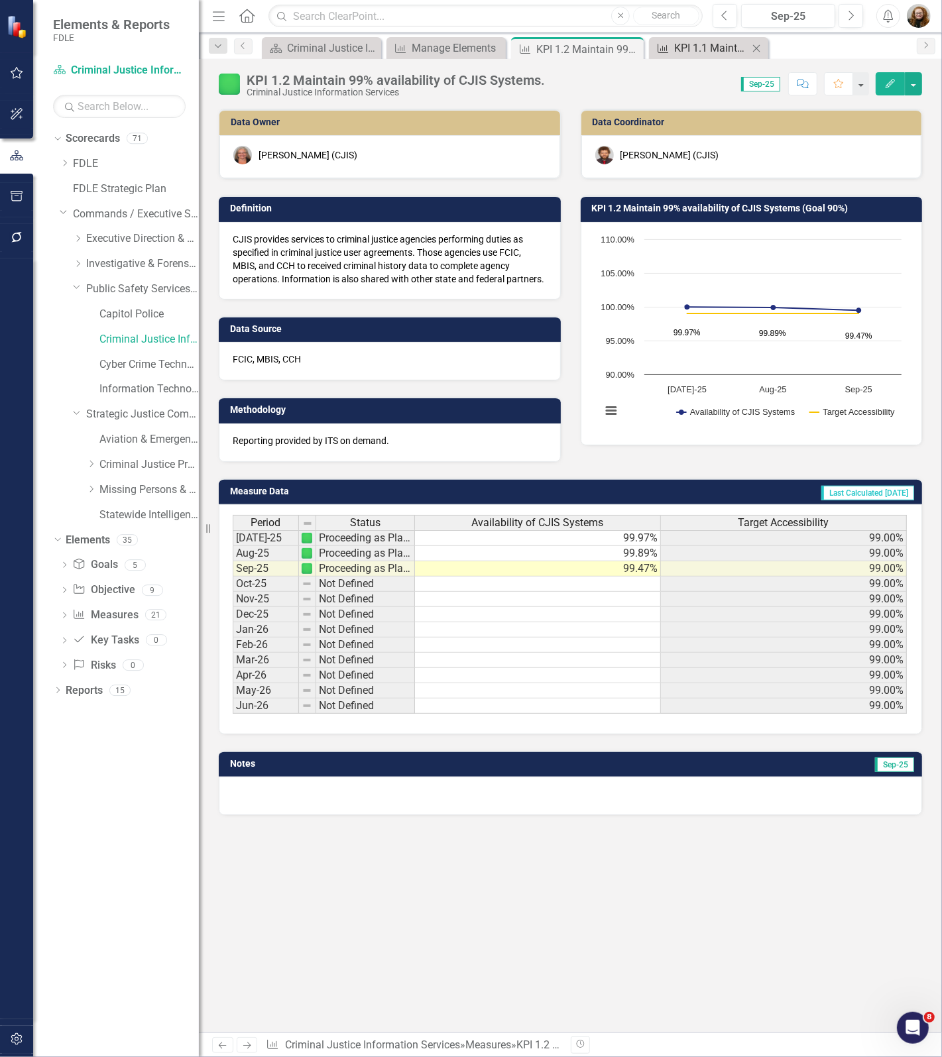
click at [689, 40] on div "KPI 1.1 Maintain agency audits to validate that contributing agencies are withi…" at bounding box center [711, 48] width 74 height 17
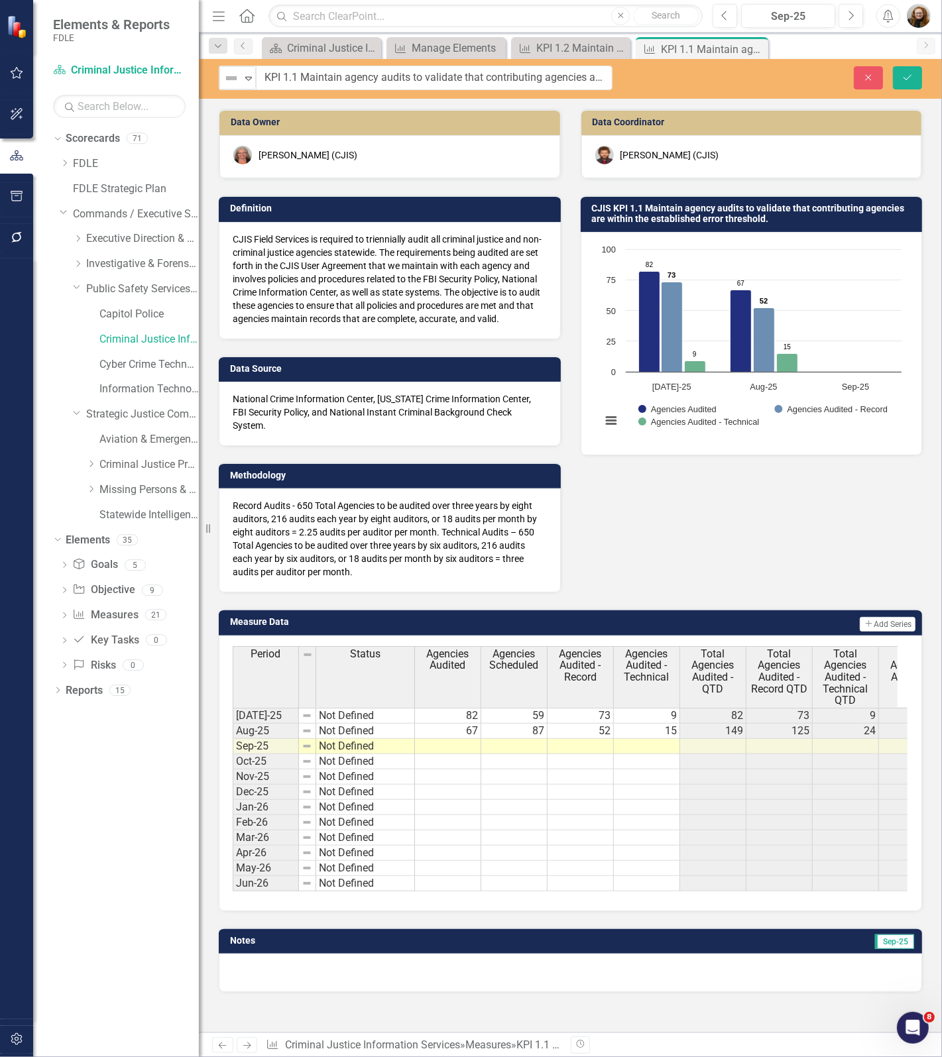
drag, startPoint x: 293, startPoint y: 78, endPoint x: 604, endPoint y: 80, distance: 310.8
click at [573, 81] on input "KPI 1.1 Maintain agency audits to validate that contributing agencies are withi…" at bounding box center [434, 78] width 356 height 25
drag, startPoint x: 303, startPoint y: 78, endPoint x: 787, endPoint y: 72, distance: 483.7
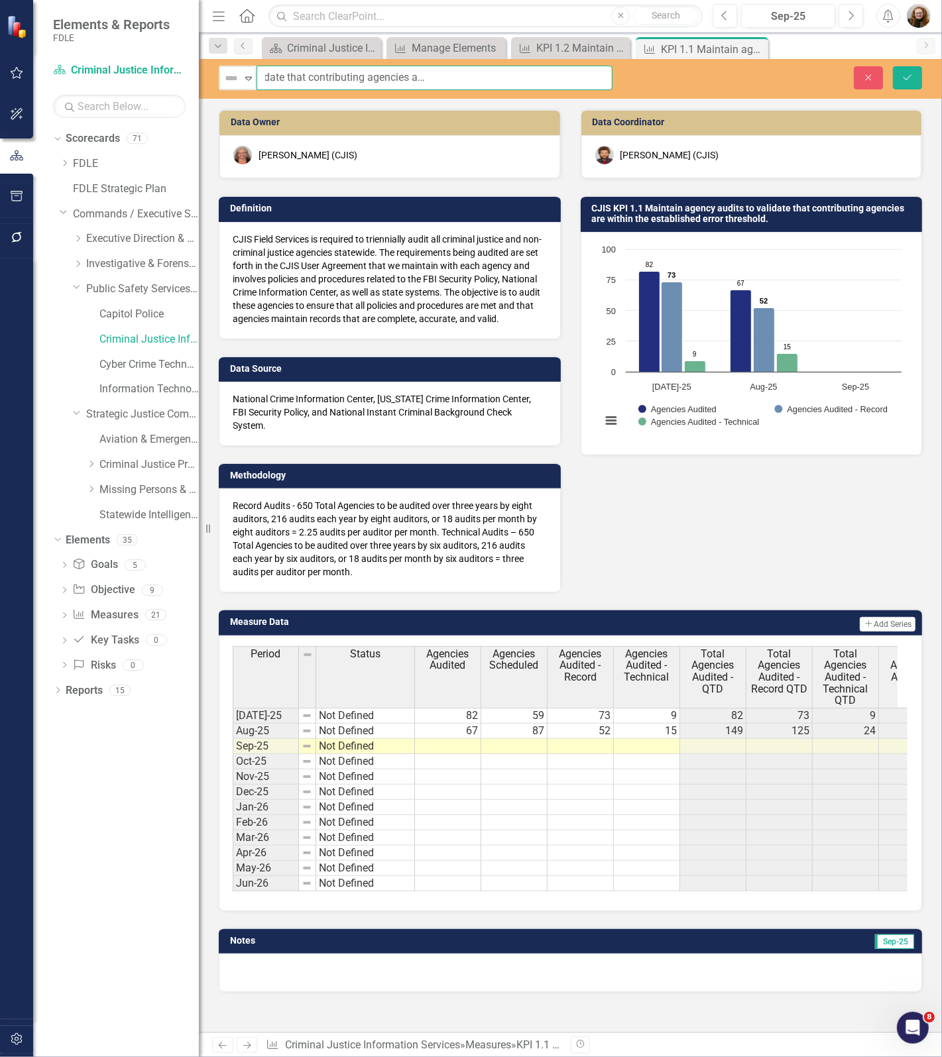
click at [787, 72] on div "Not Defined Expand KPI 1.1 Maintain agency audits to validate that contributing…" at bounding box center [570, 78] width 743 height 25
click at [865, 78] on icon "Close" at bounding box center [868, 77] width 12 height 9
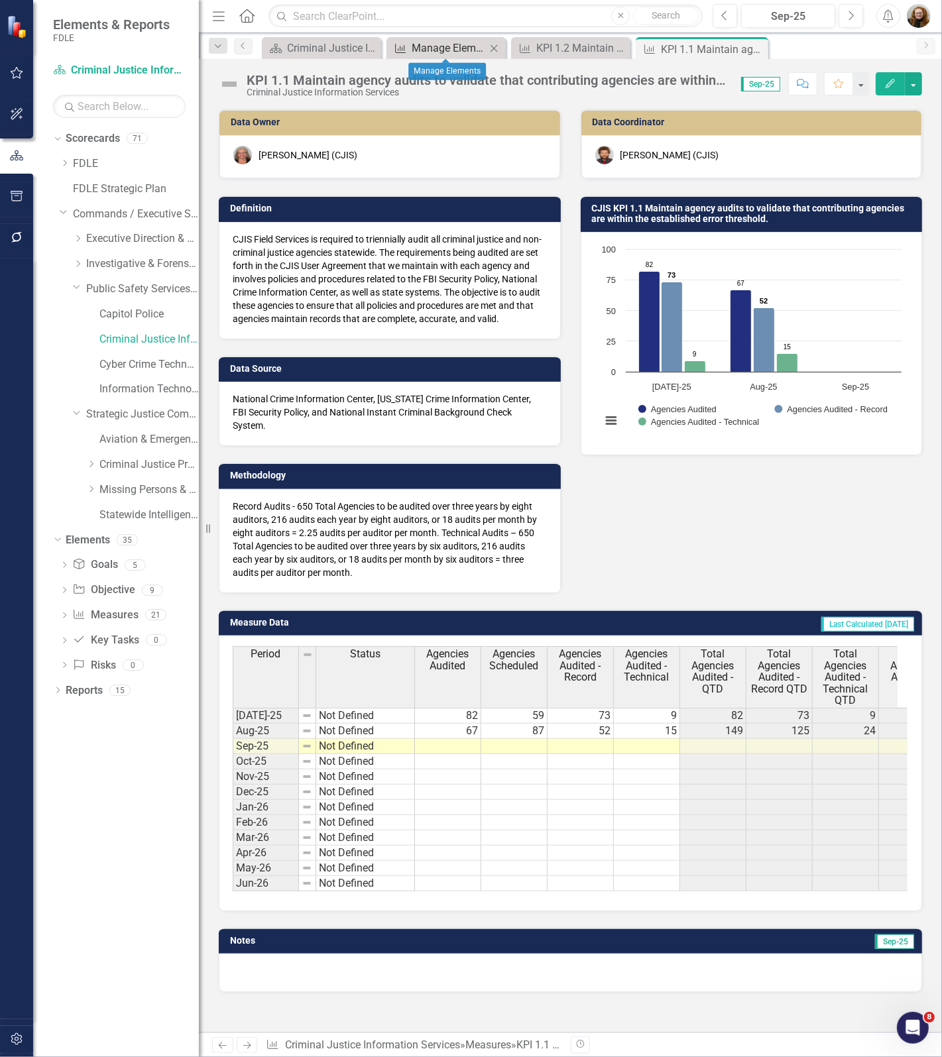
click at [411, 47] on div "Manage Elements" at bounding box center [448, 48] width 74 height 17
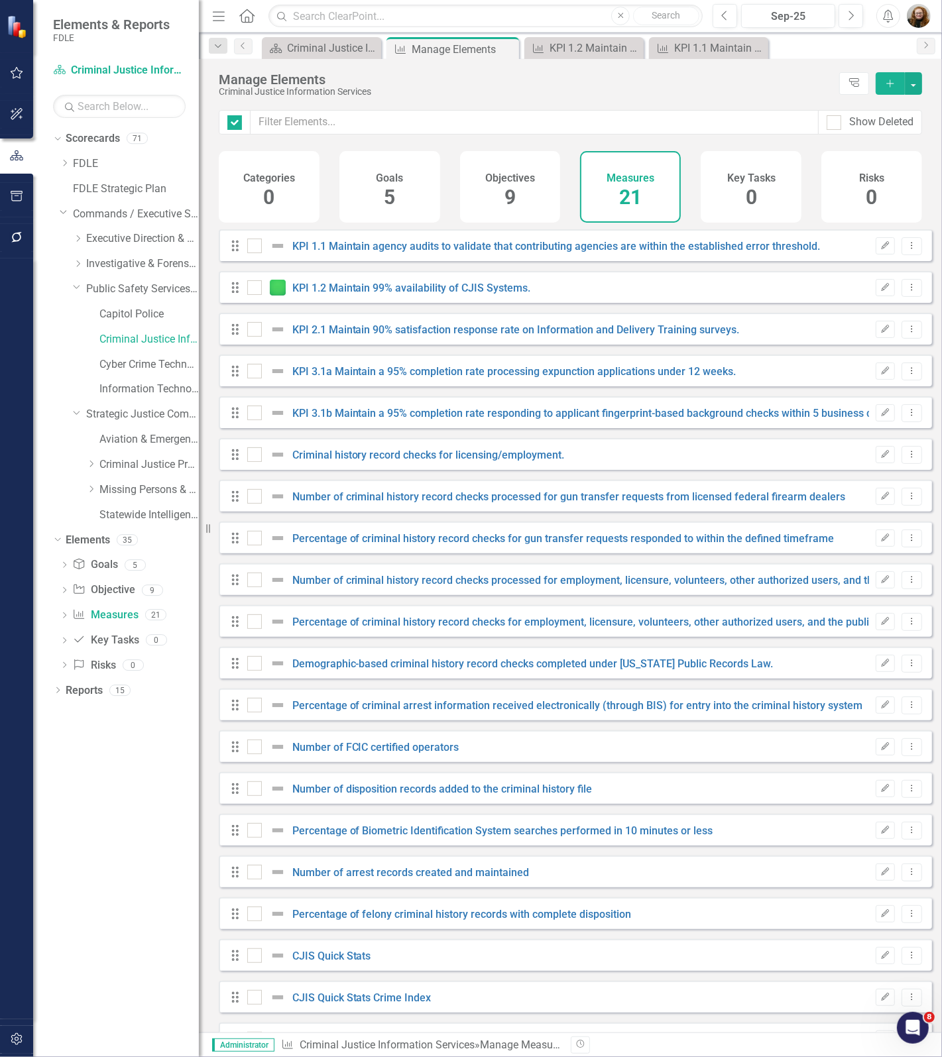
checkbox input "false"
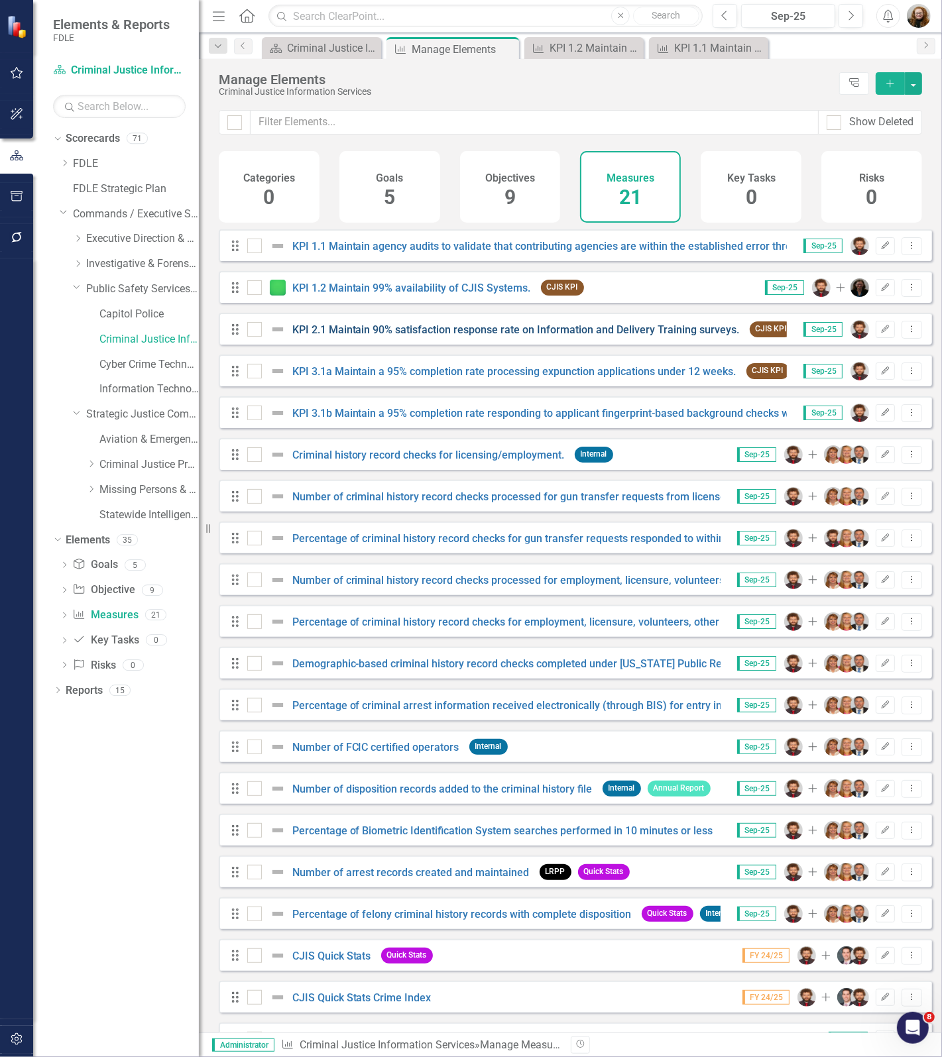
click at [329, 336] on link "KPI 2.1 Maintain 90% satisfaction response rate on Information and Delivery Tra…" at bounding box center [515, 329] width 447 height 13
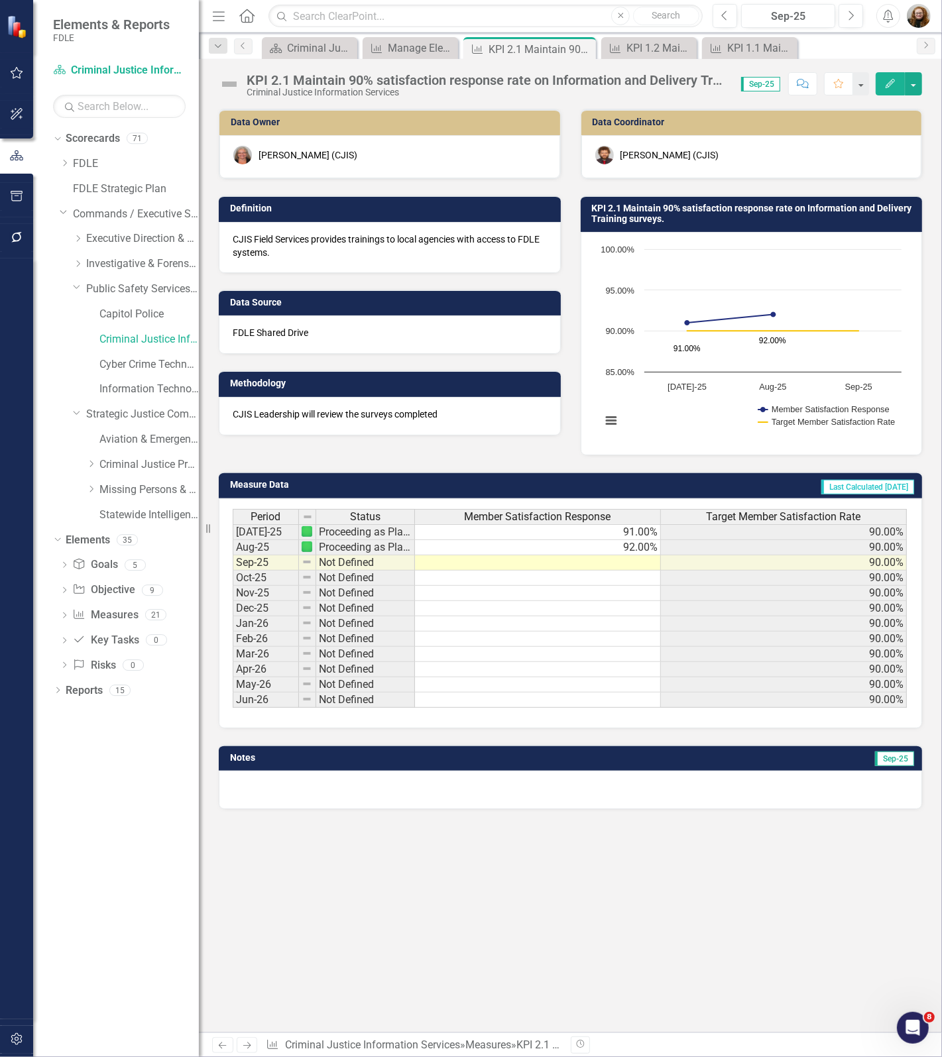
click at [293, 81] on div "KPI 2.1 Maintain 90% satisfaction response rate on Information and Delivery Tra…" at bounding box center [486, 80] width 481 height 15
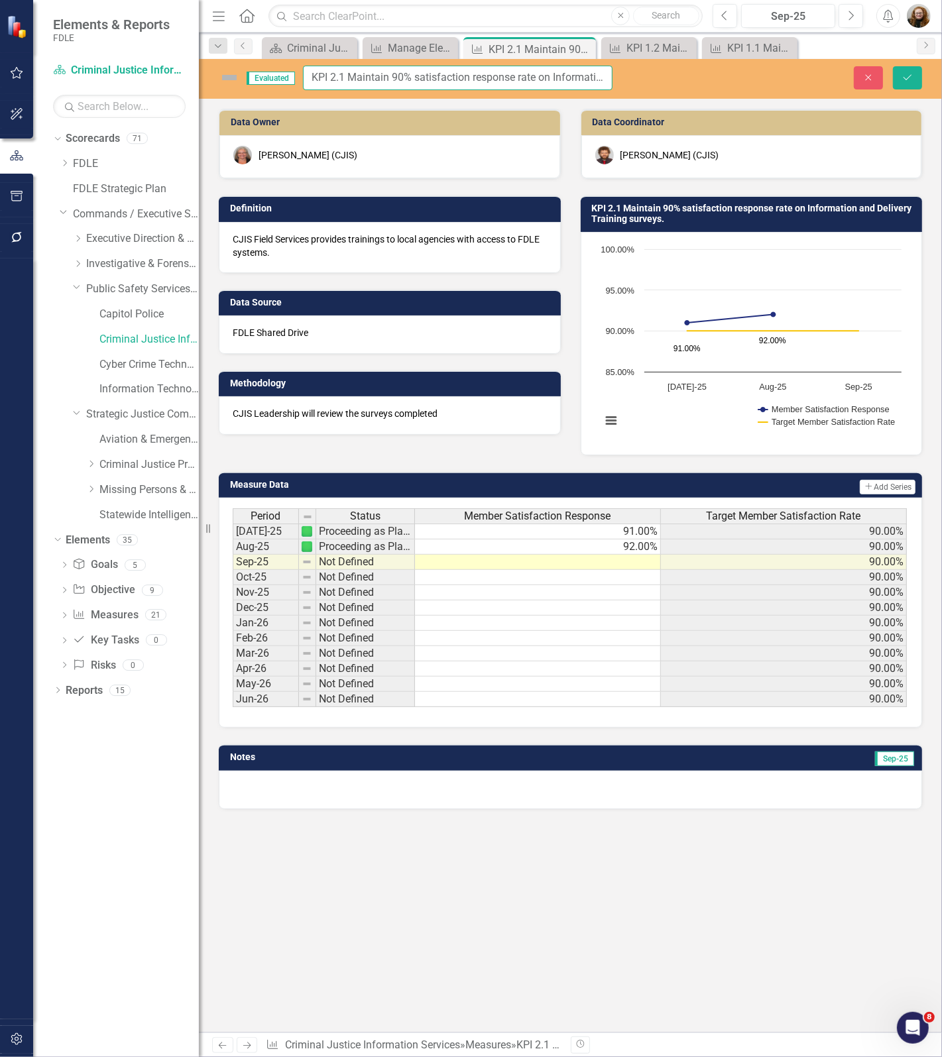
scroll to position [0, 147]
drag, startPoint x: 310, startPoint y: 78, endPoint x: 555, endPoint y: 90, distance: 245.4
click at [849, 111] on div "Evaluated KPI 2.1 Maintain 90% satisfaction response rate on Information and De…" at bounding box center [570, 545] width 743 height 973
drag, startPoint x: 862, startPoint y: 77, endPoint x: 682, endPoint y: 8, distance: 192.3
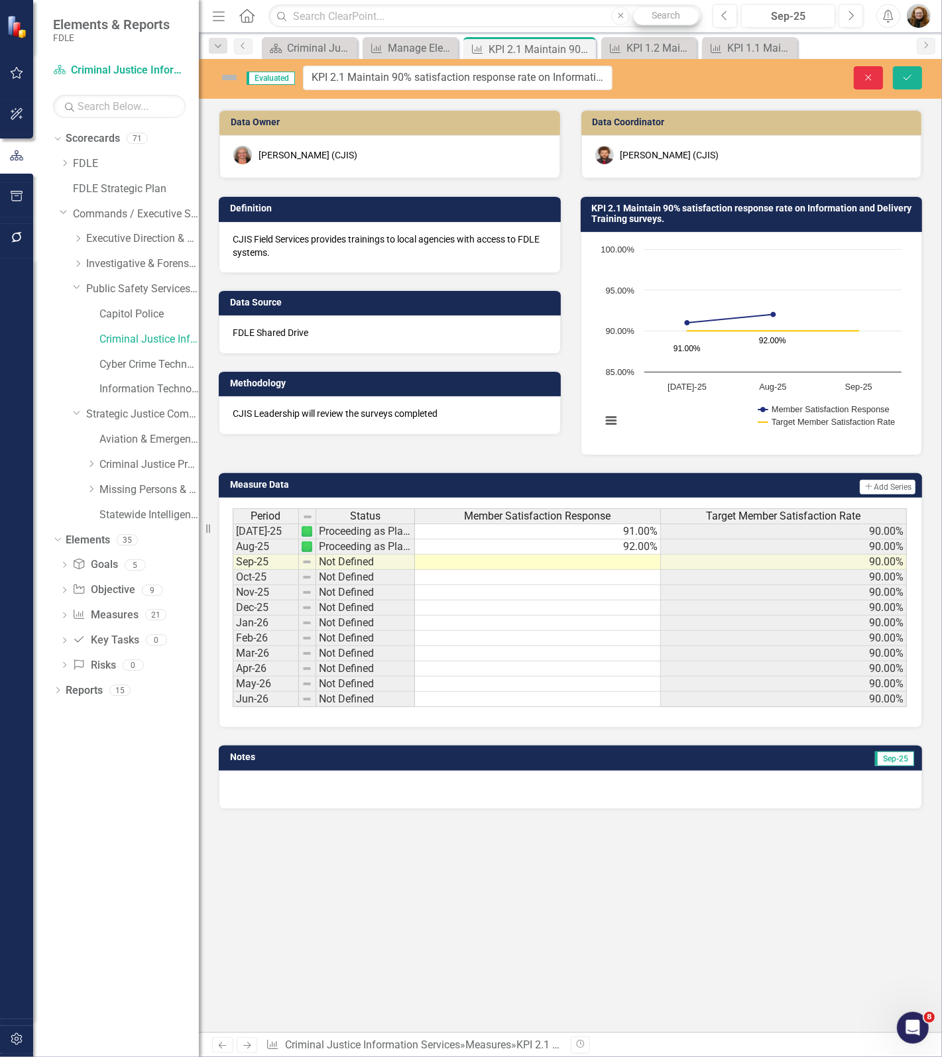
click at [862, 77] on icon "Close" at bounding box center [868, 77] width 12 height 9
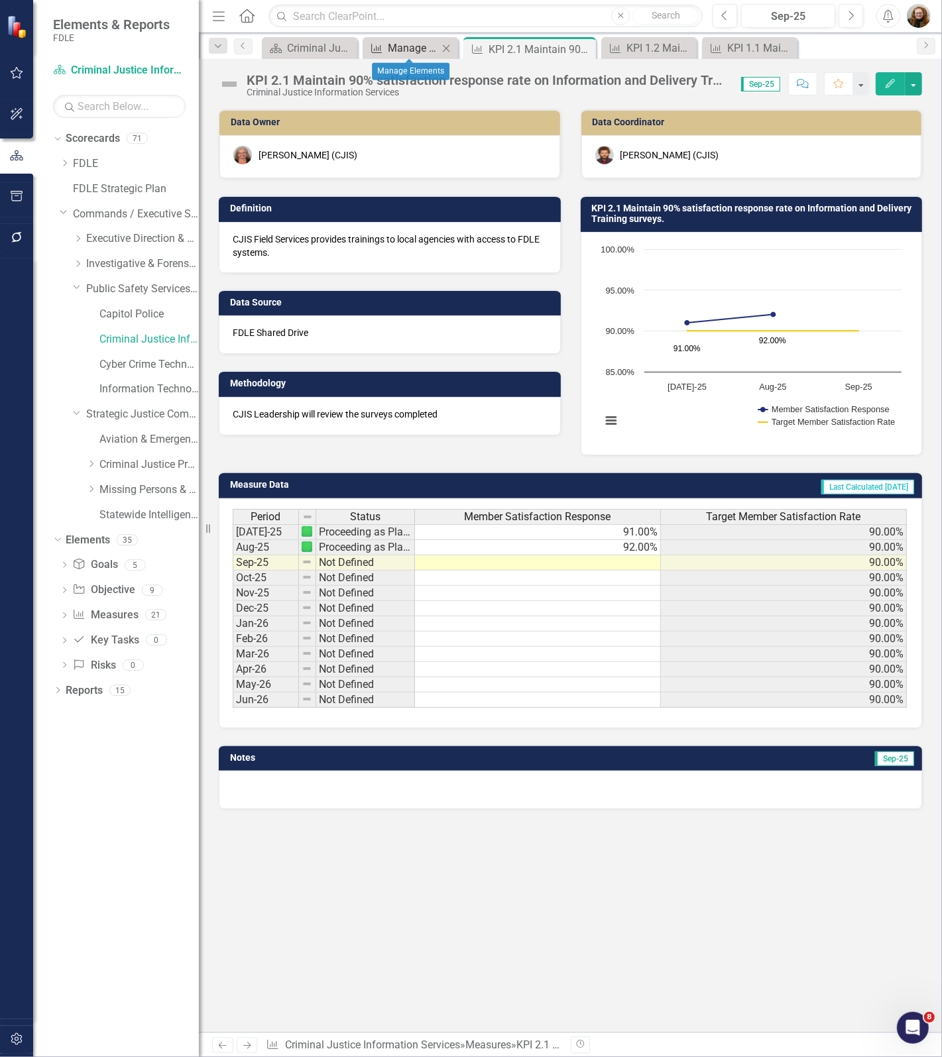
click at [398, 51] on div "Manage Elements" at bounding box center [413, 48] width 50 height 17
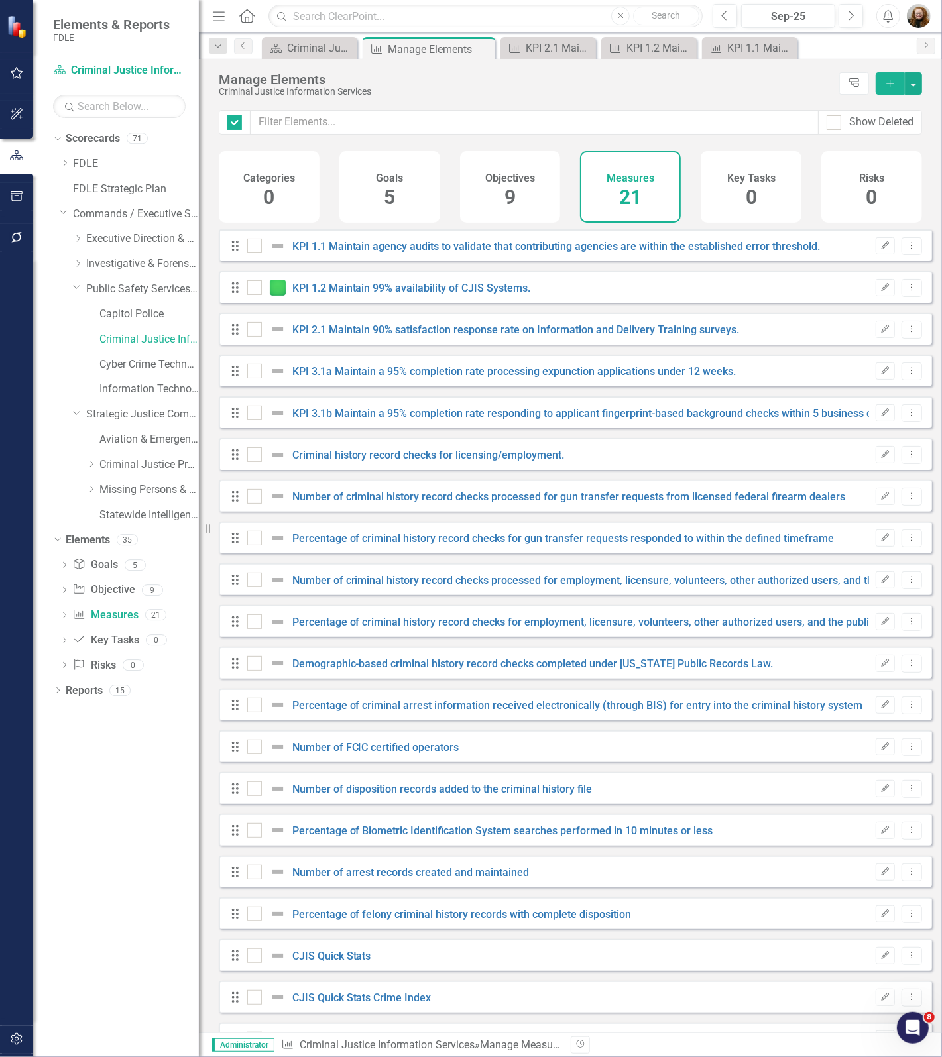
checkbox input "false"
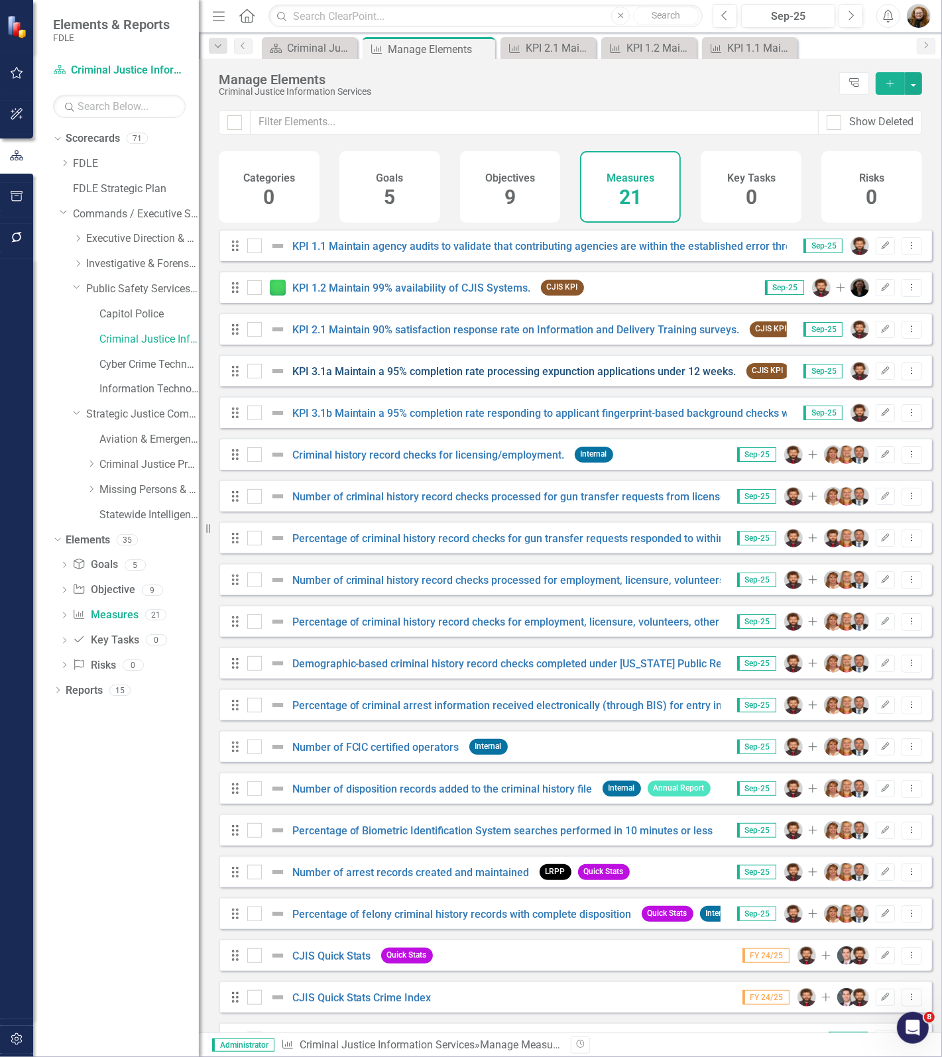
click at [356, 378] on link "KPI 3.1a Maintain a 95% completion rate processing expunction applications unde…" at bounding box center [514, 371] width 444 height 13
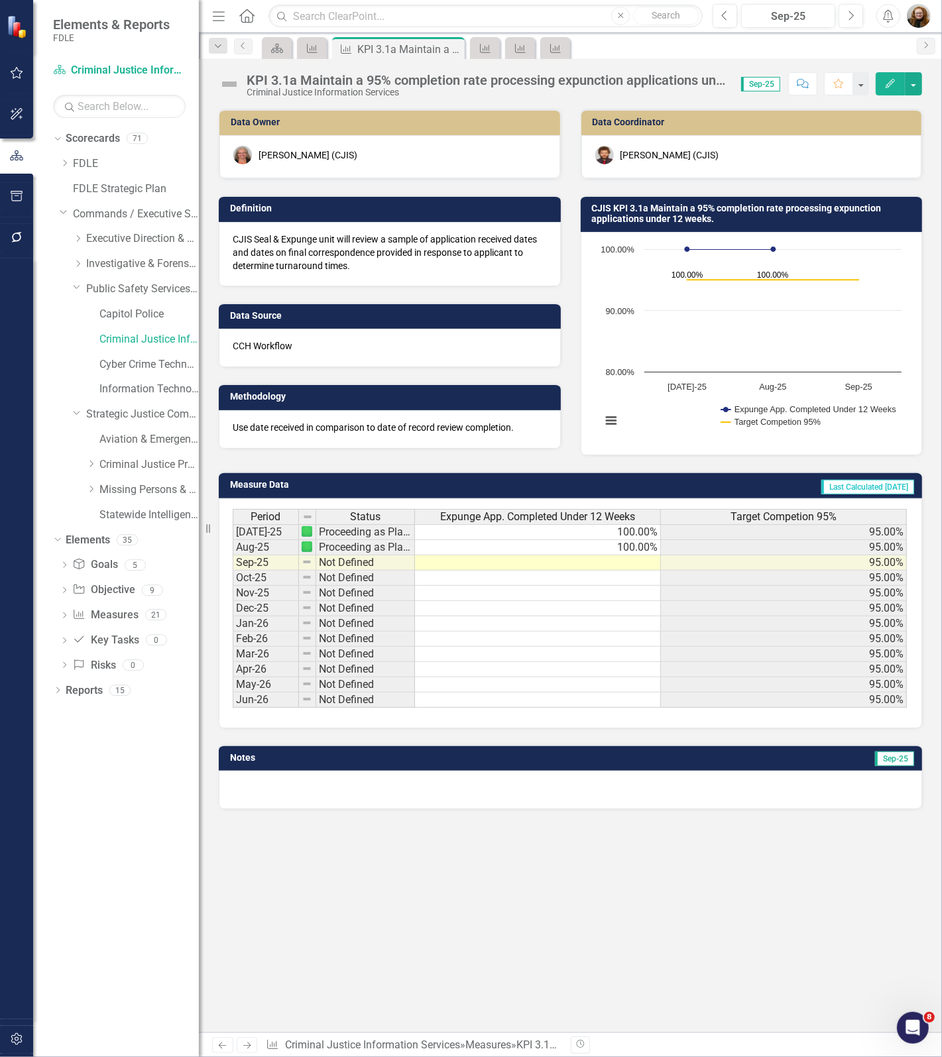
click at [422, 81] on div "KPI 3.1a Maintain a 95% completion rate processing expunction applications unde…" at bounding box center [486, 80] width 481 height 15
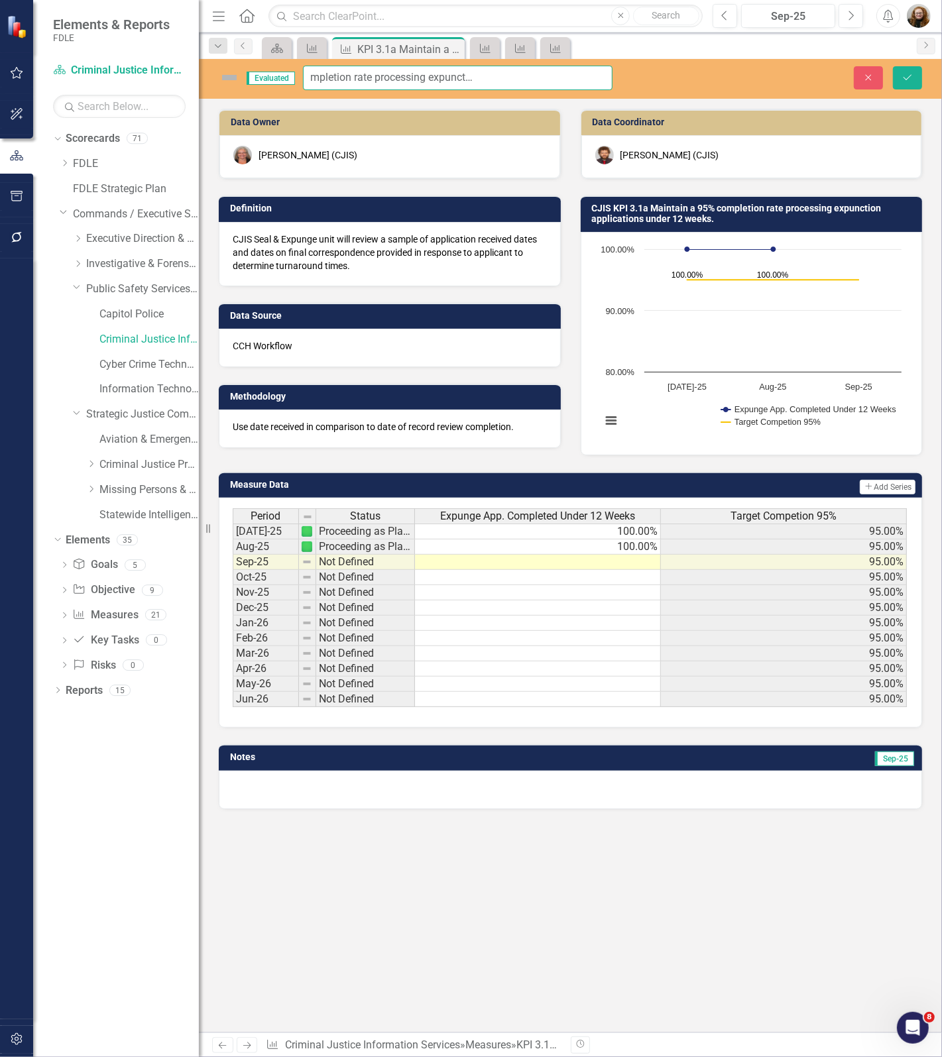
scroll to position [0, 147]
drag, startPoint x: 310, startPoint y: 80, endPoint x: 719, endPoint y: 111, distance: 410.0
click at [719, 111] on div "Evaluated KPI 3.1a Maintain a 95% completion rate processing expunction applica…" at bounding box center [570, 545] width 743 height 973
drag, startPoint x: 876, startPoint y: 78, endPoint x: 554, endPoint y: 1, distance: 331.1
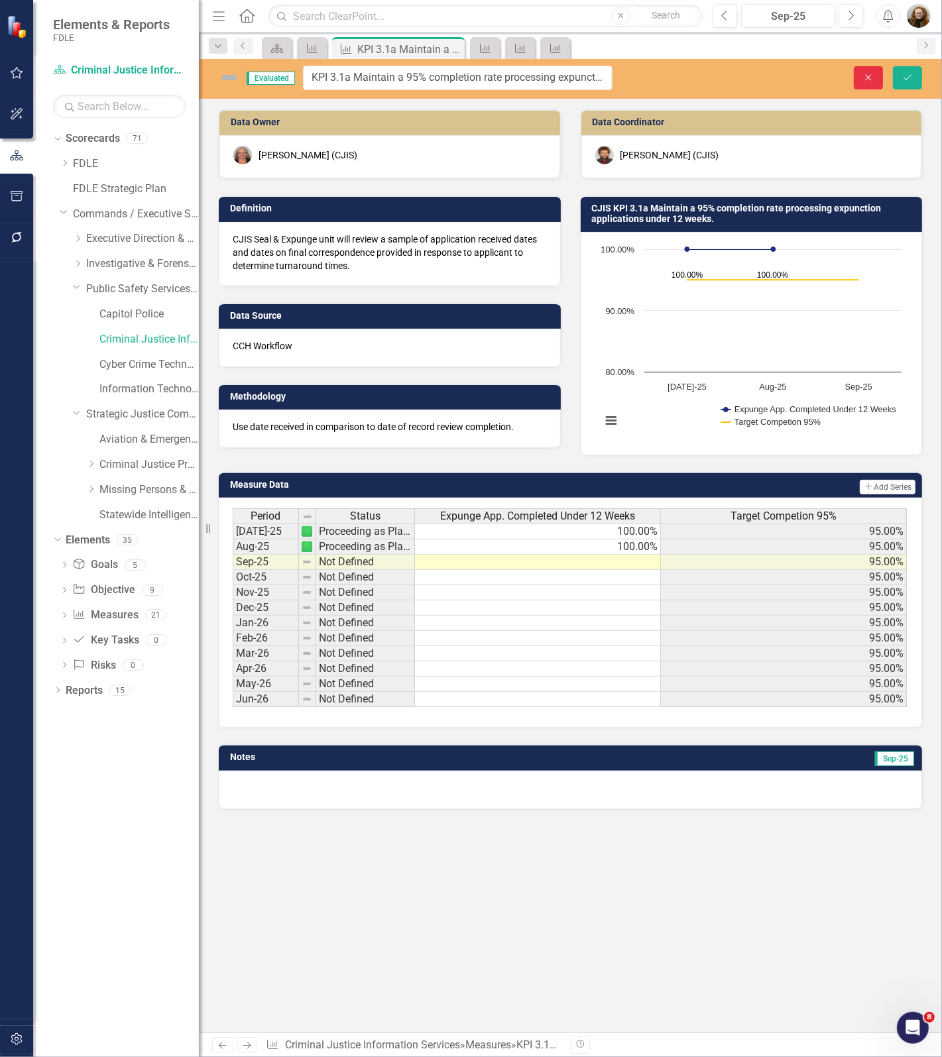
click at [876, 78] on button "Close" at bounding box center [867, 77] width 29 height 23
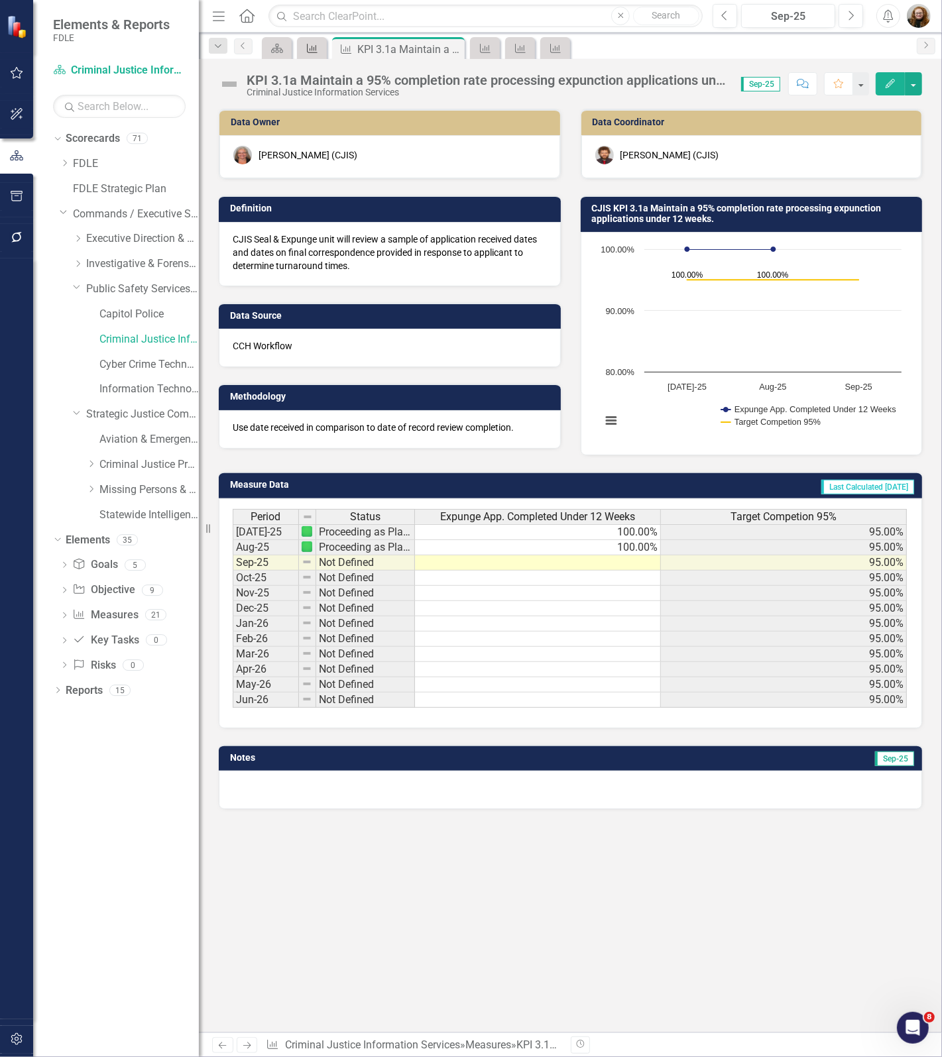
click at [303, 47] on div "Measure" at bounding box center [309, 48] width 19 height 17
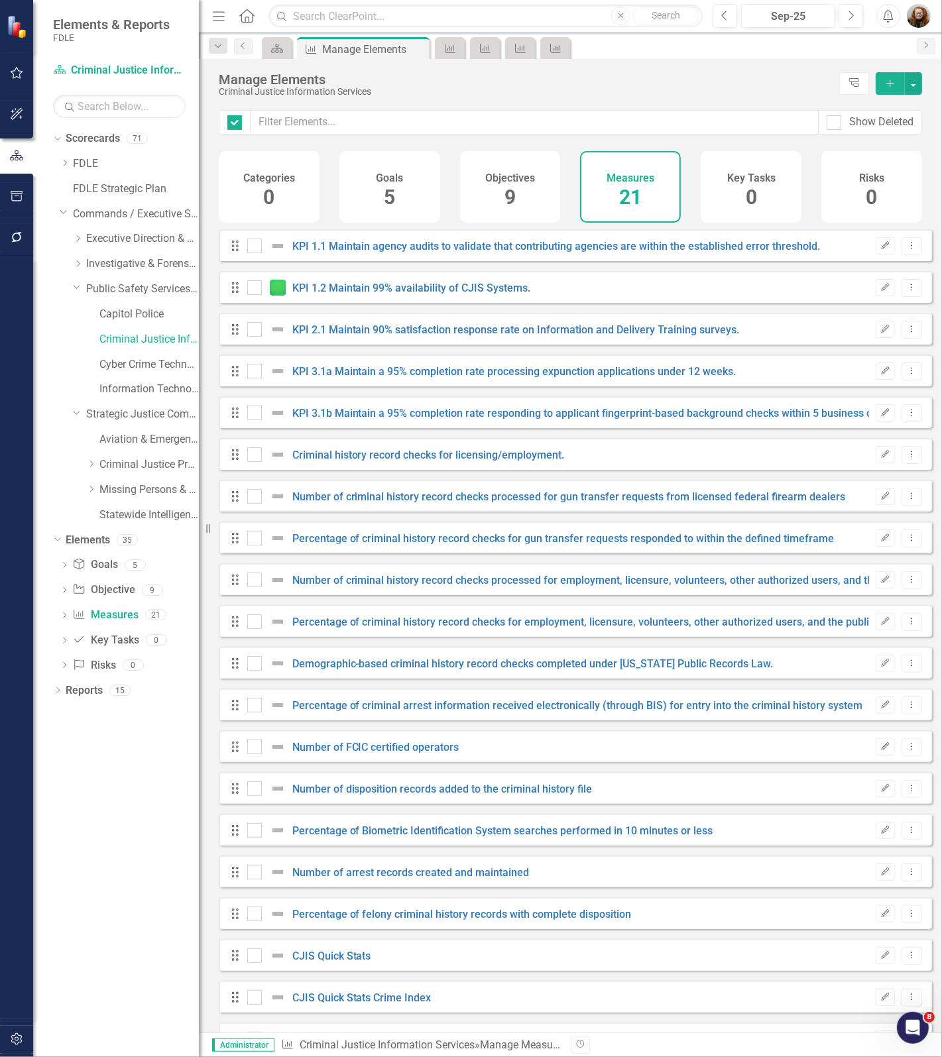
checkbox input "false"
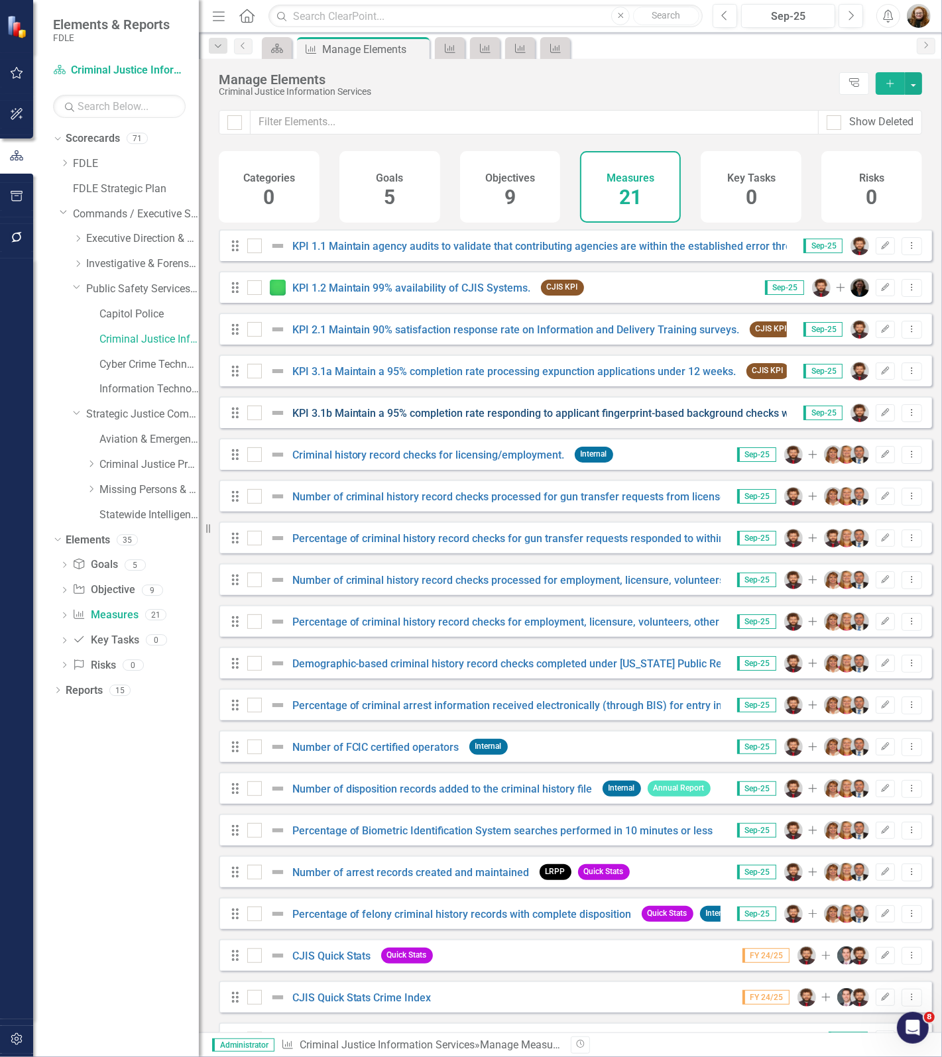
click at [347, 419] on link "KPI 3.1b Maintain a 95% completion rate responding to applicant fingerprint-bas…" at bounding box center [592, 413] width 600 height 13
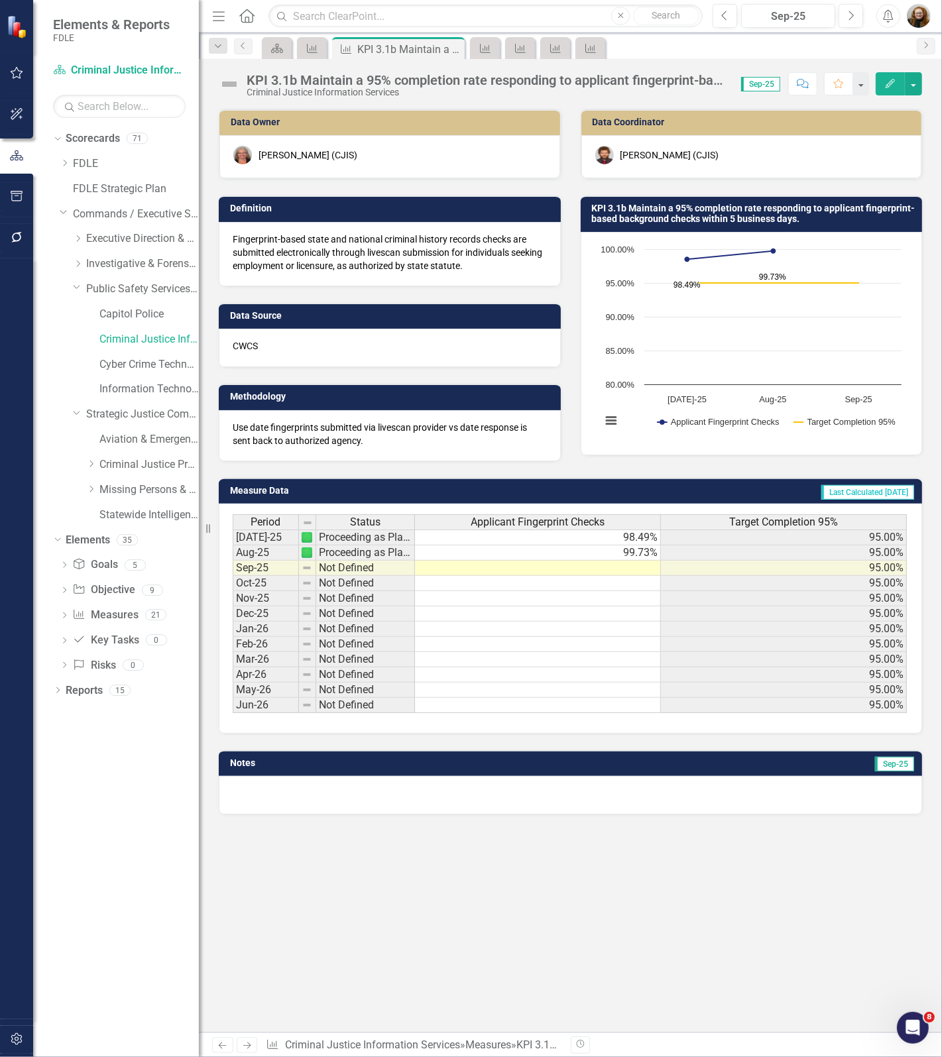
click at [352, 81] on div "KPI 3.1b Maintain a 95% completion rate responding to applicant fingerprint-bas…" at bounding box center [486, 80] width 481 height 15
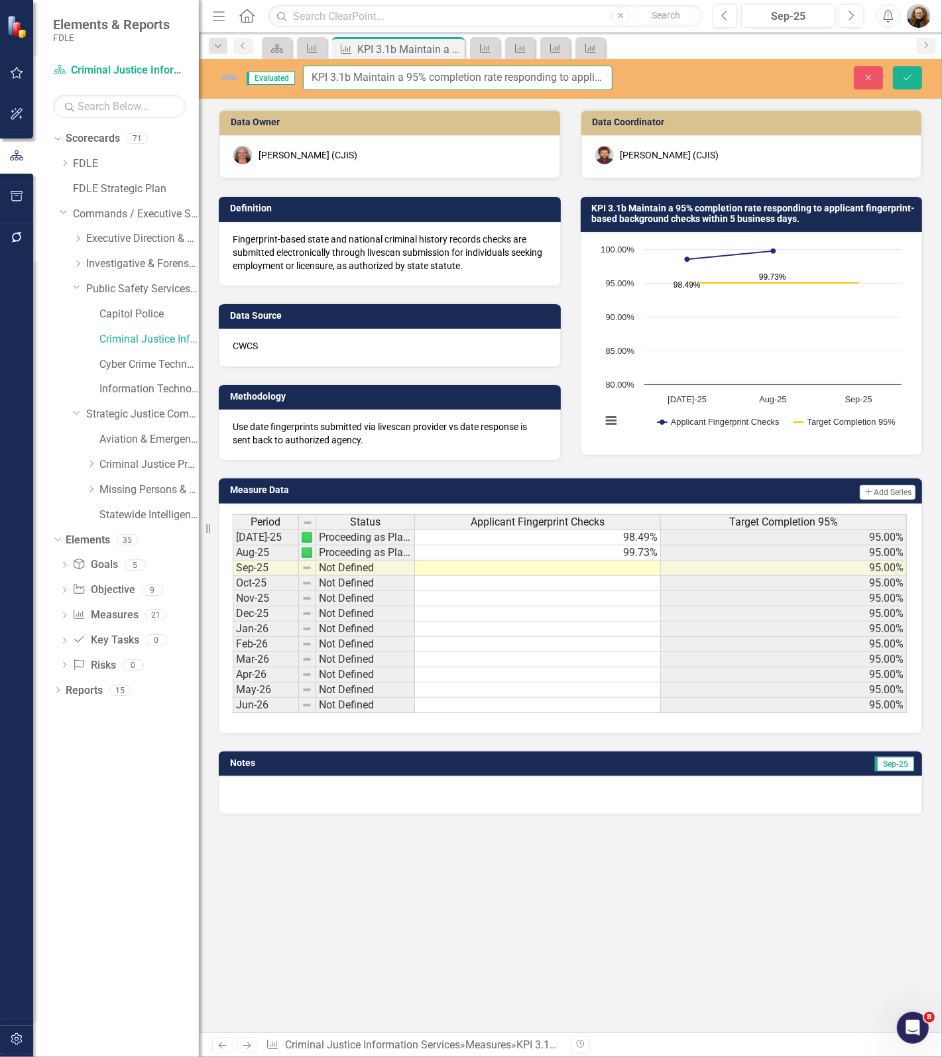
scroll to position [0, 301]
drag, startPoint x: 309, startPoint y: 78, endPoint x: 780, endPoint y: 113, distance: 472.4
click at [780, 113] on div "Evaluated KPI 3.1b Maintain a 95% completion rate responding to applicant finge…" at bounding box center [570, 545] width 743 height 973
drag, startPoint x: 863, startPoint y: 77, endPoint x: 466, endPoint y: 5, distance: 404.1
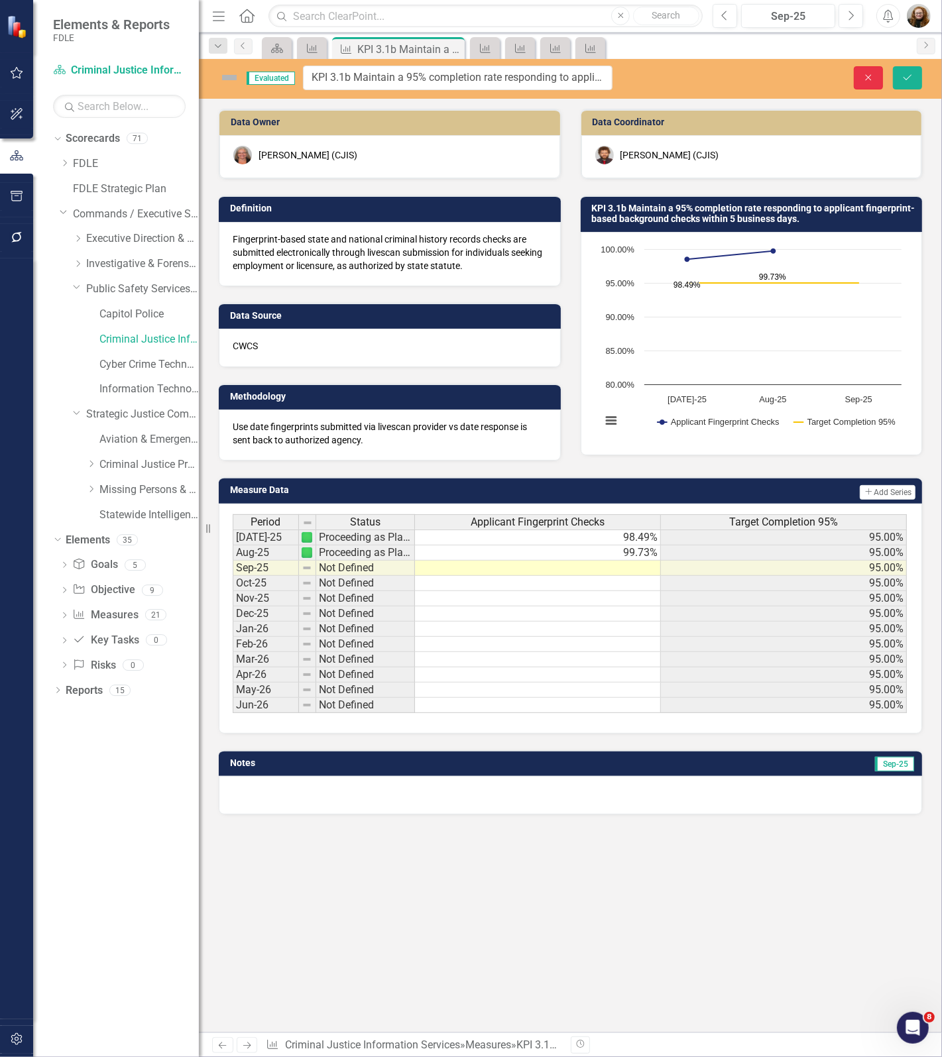
click at [865, 77] on icon "Close" at bounding box center [868, 77] width 12 height 9
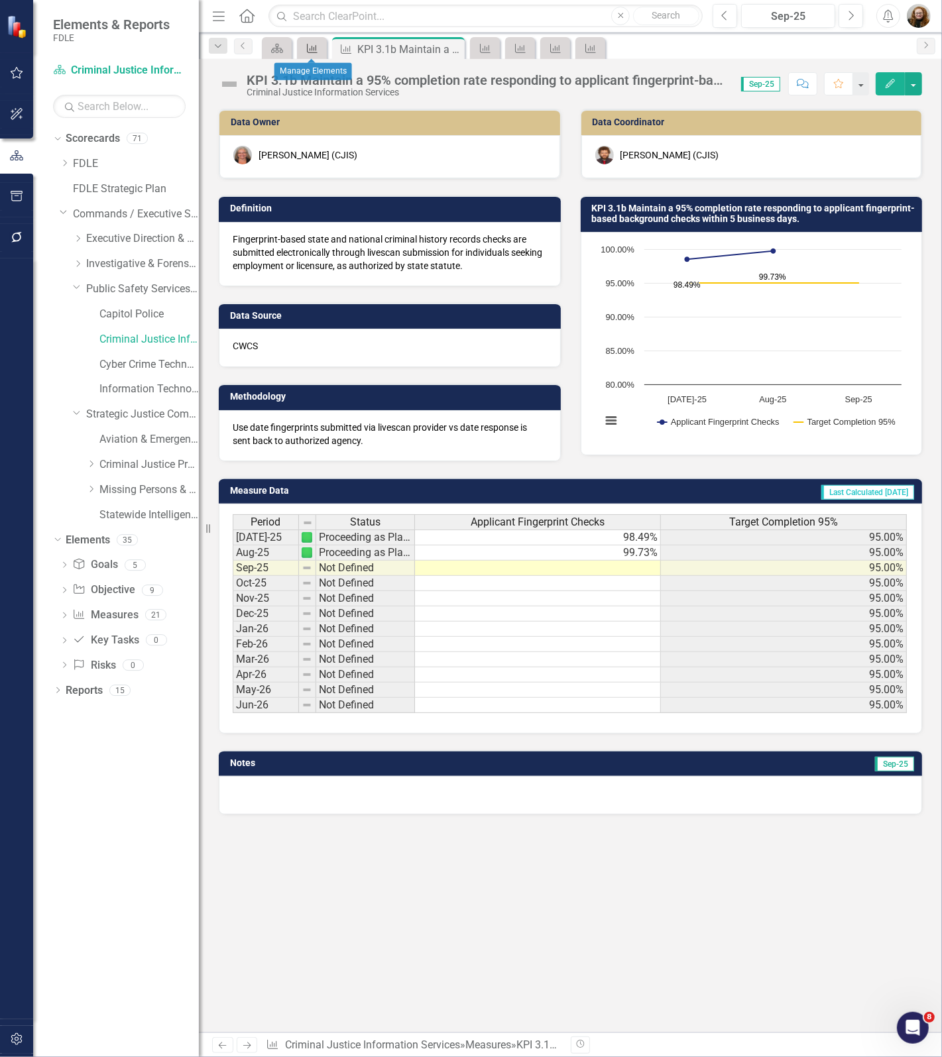
click at [315, 50] on icon at bounding box center [312, 48] width 11 height 9
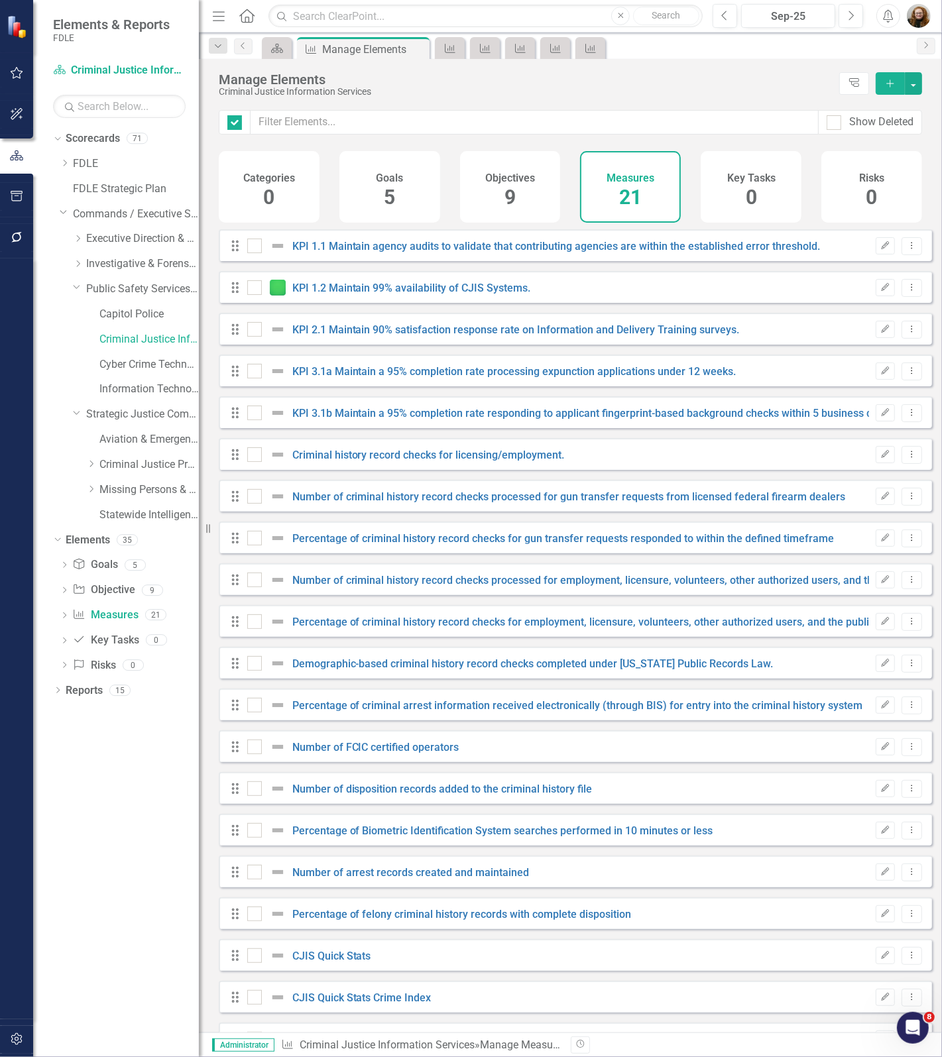
checkbox input "false"
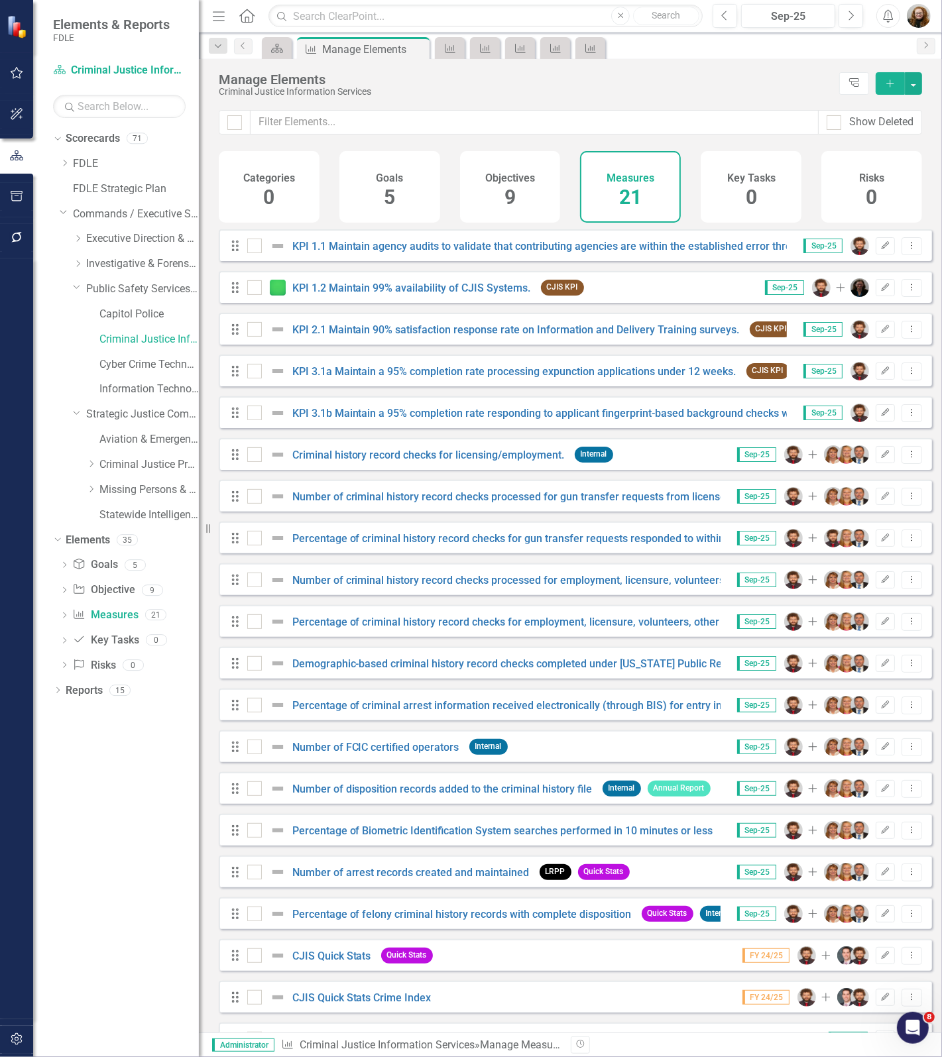
scroll to position [84, 0]
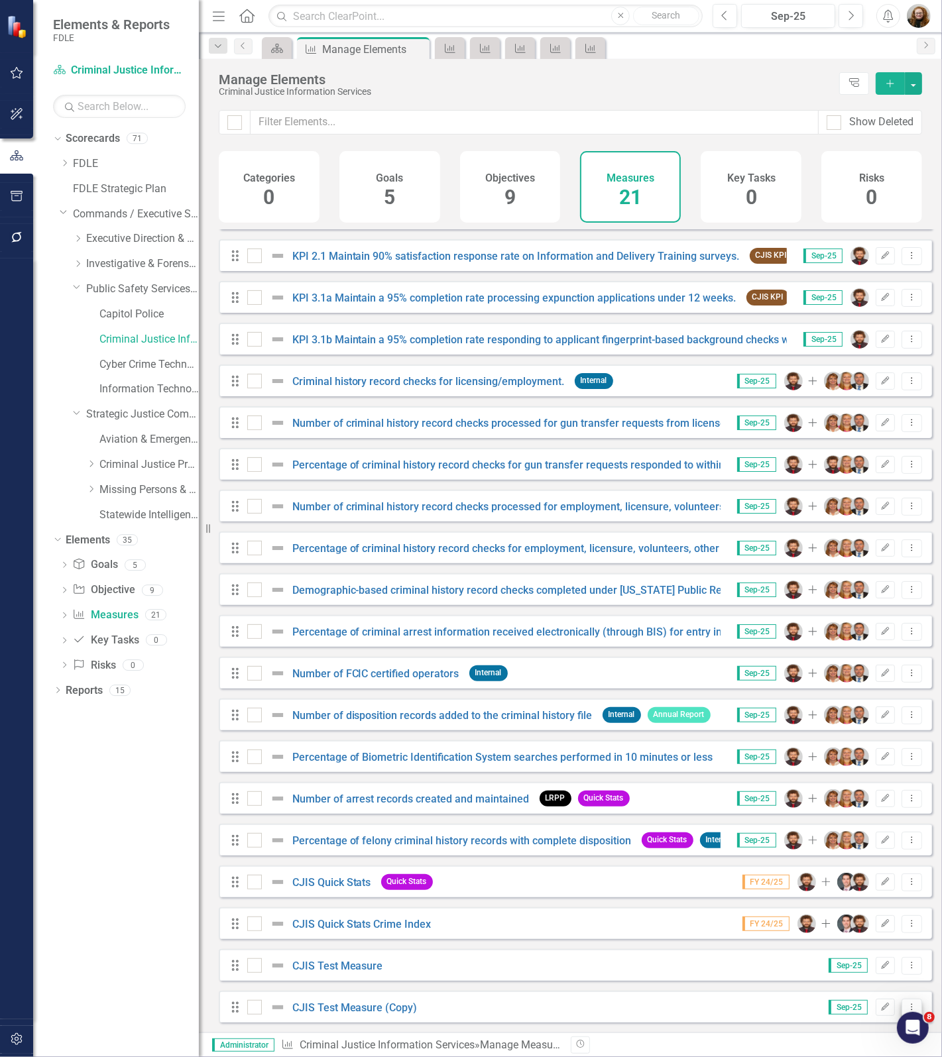
click at [906, 1005] on icon "Dropdown Menu" at bounding box center [911, 1006] width 11 height 9
click at [862, 981] on link "Trash Delete Measure" at bounding box center [851, 984] width 119 height 25
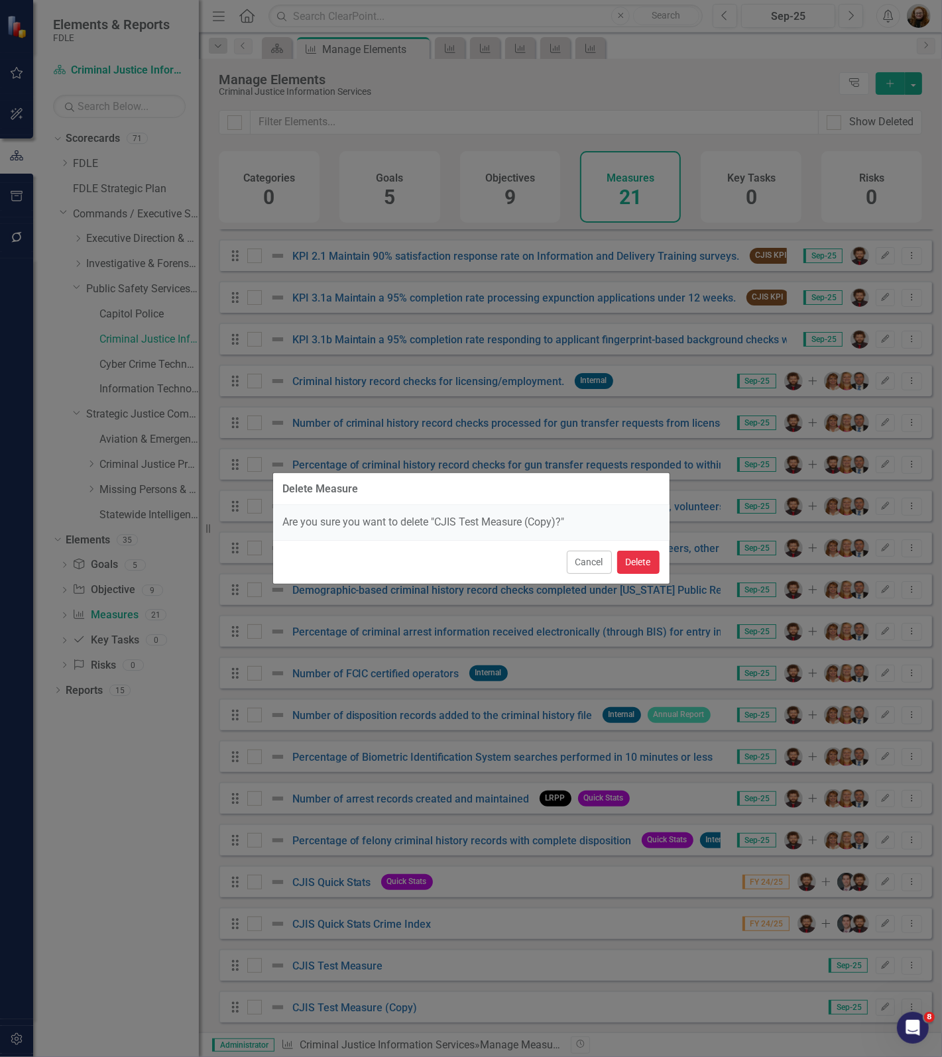
click at [628, 562] on button "Delete" at bounding box center [638, 562] width 42 height 23
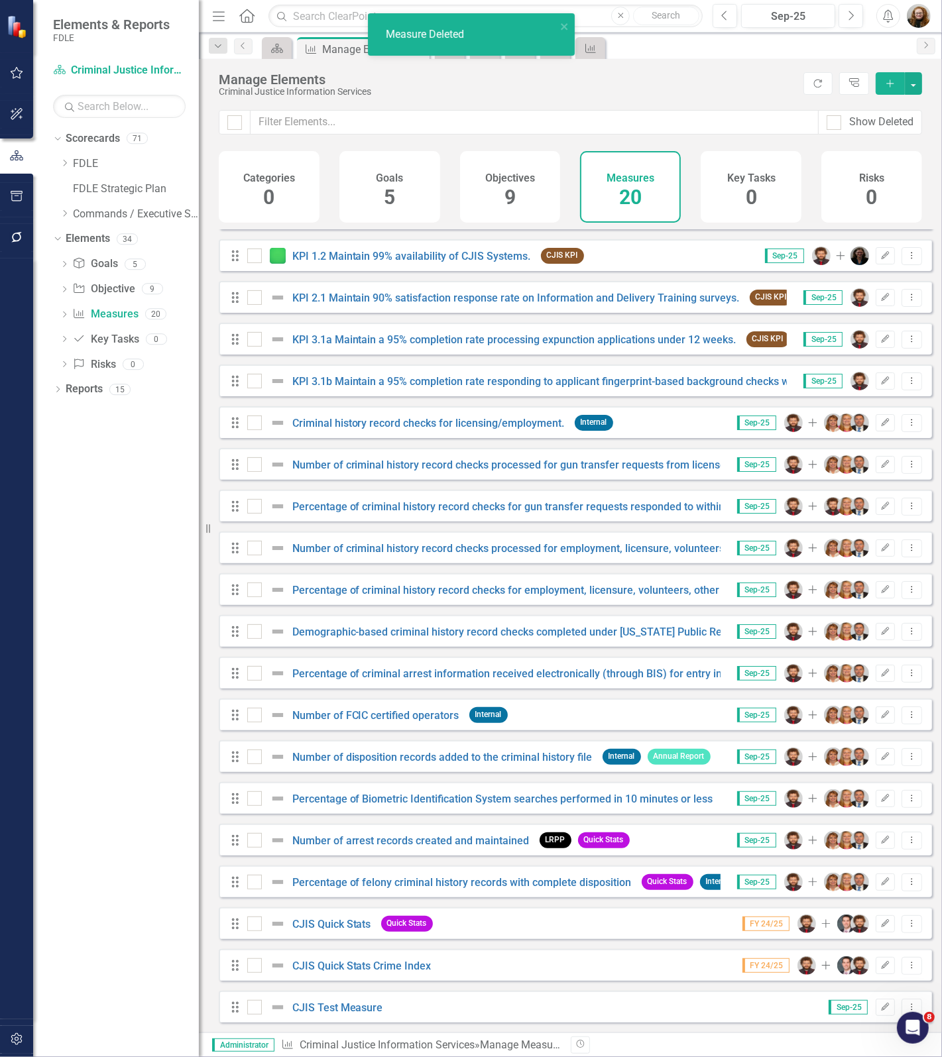
scroll to position [43, 0]
click at [906, 1007] on icon "Dropdown Menu" at bounding box center [911, 1006] width 11 height 9
click at [882, 984] on link "Trash Delete Measure" at bounding box center [851, 984] width 119 height 25
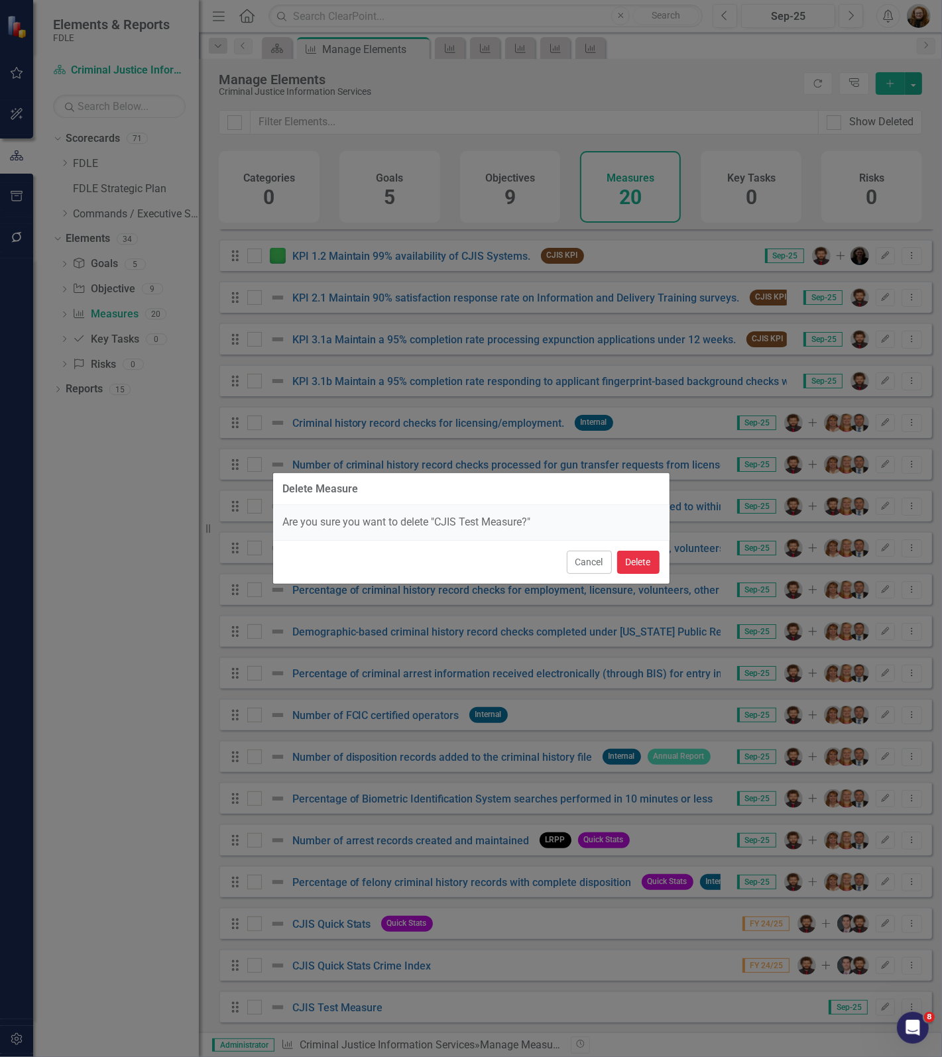
click at [634, 562] on button "Delete" at bounding box center [638, 562] width 42 height 23
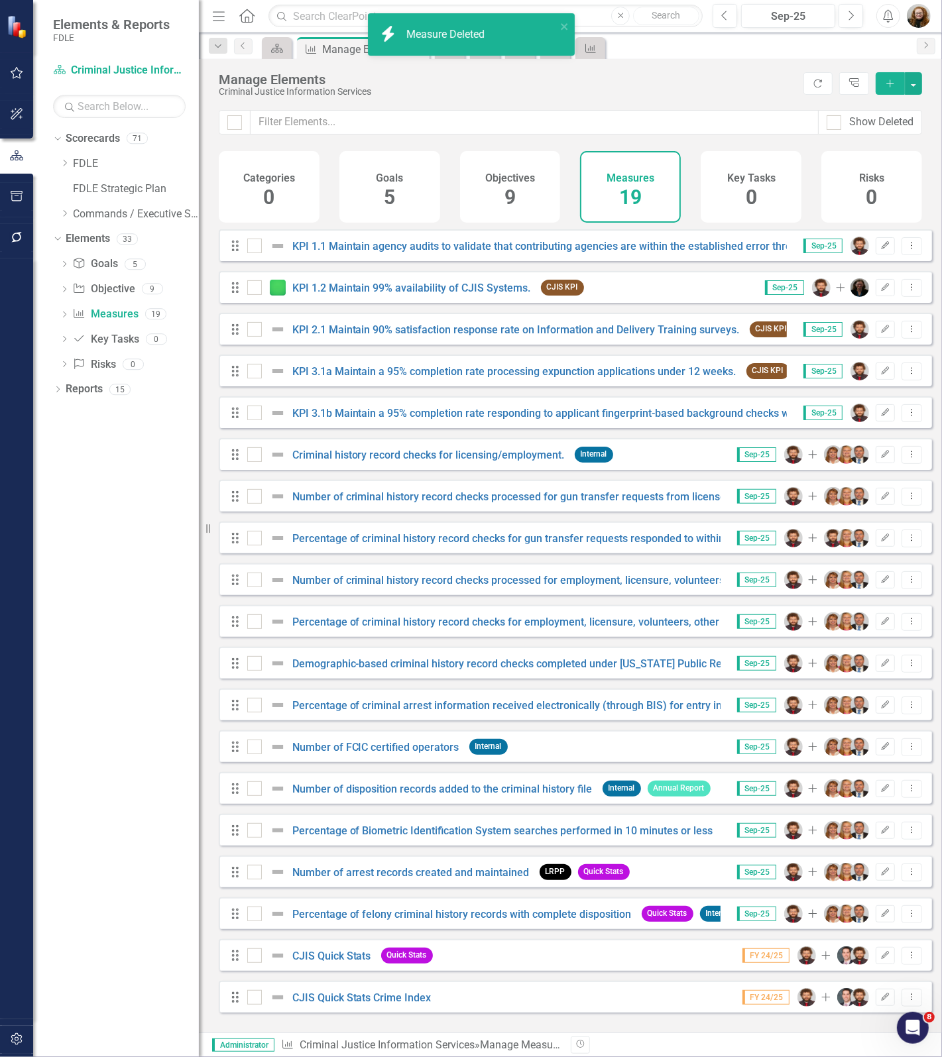
scroll to position [1, 0]
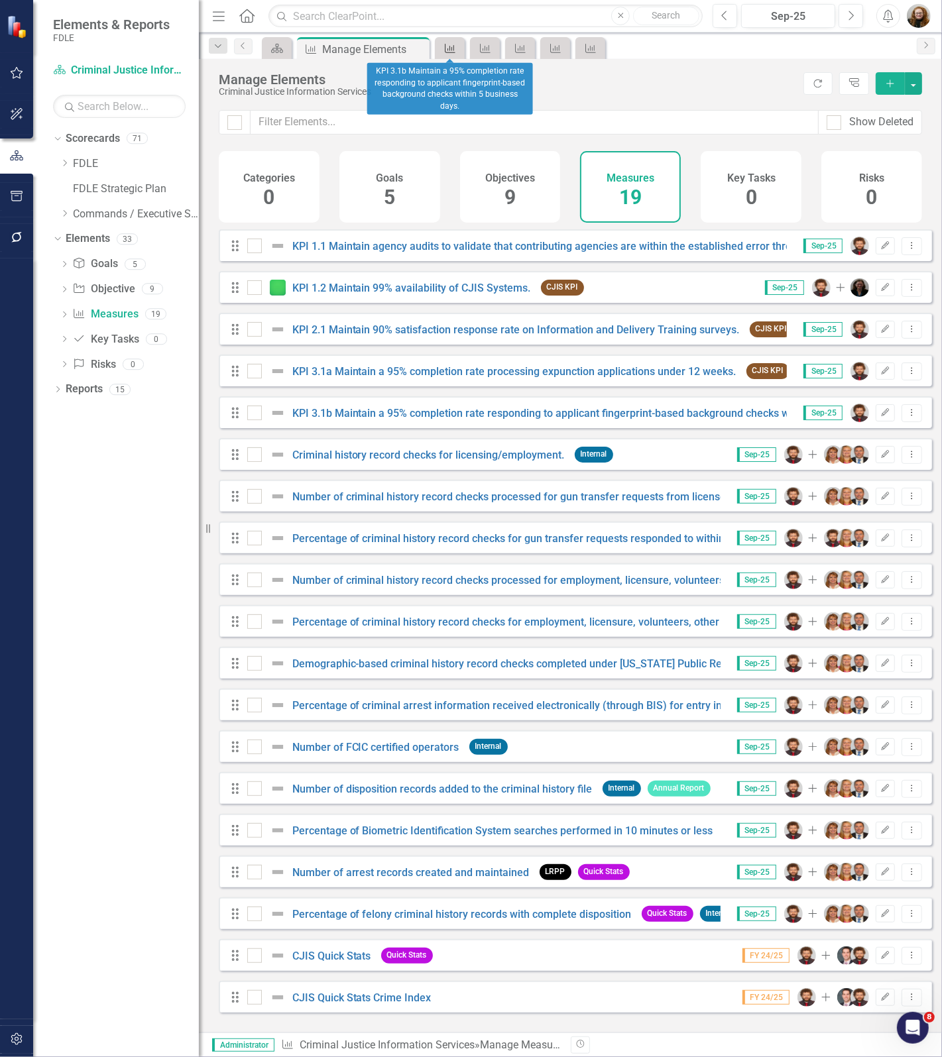
click at [449, 50] on icon "Measure" at bounding box center [449, 48] width 13 height 11
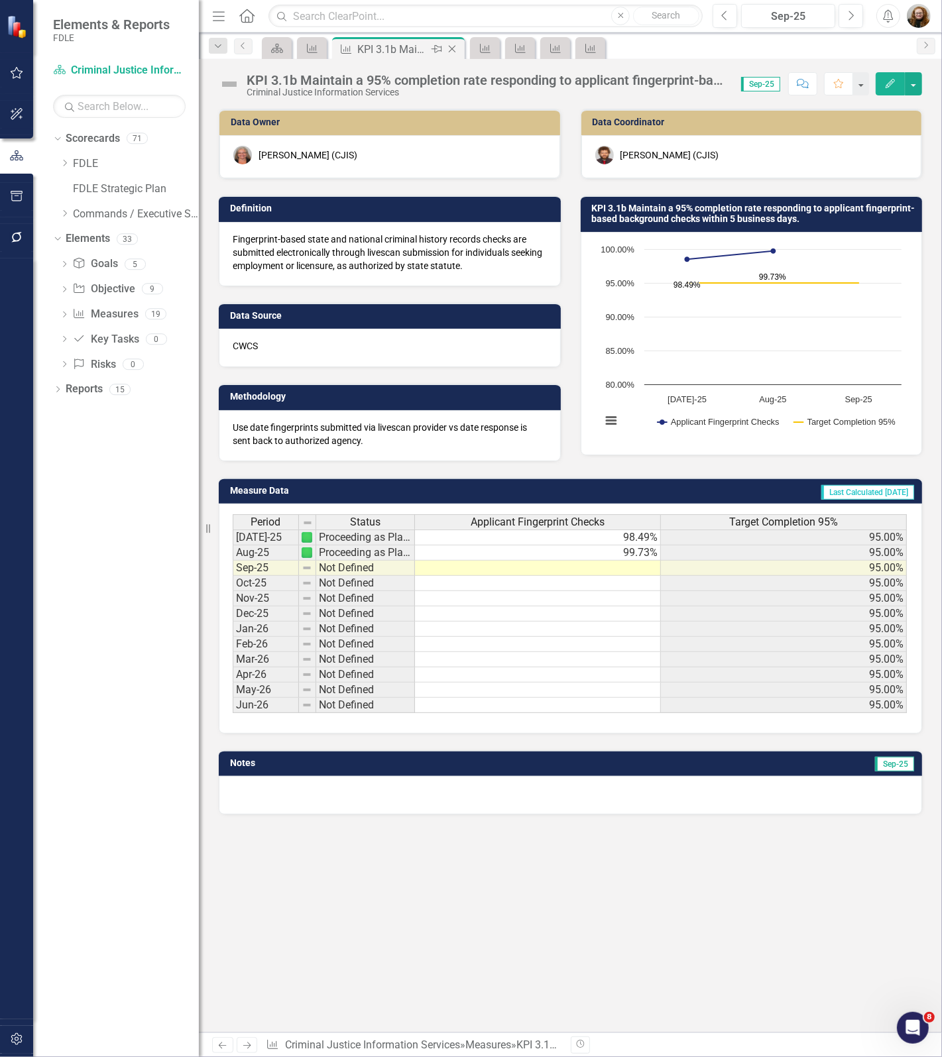
click at [455, 47] on icon "Close" at bounding box center [451, 49] width 13 height 11
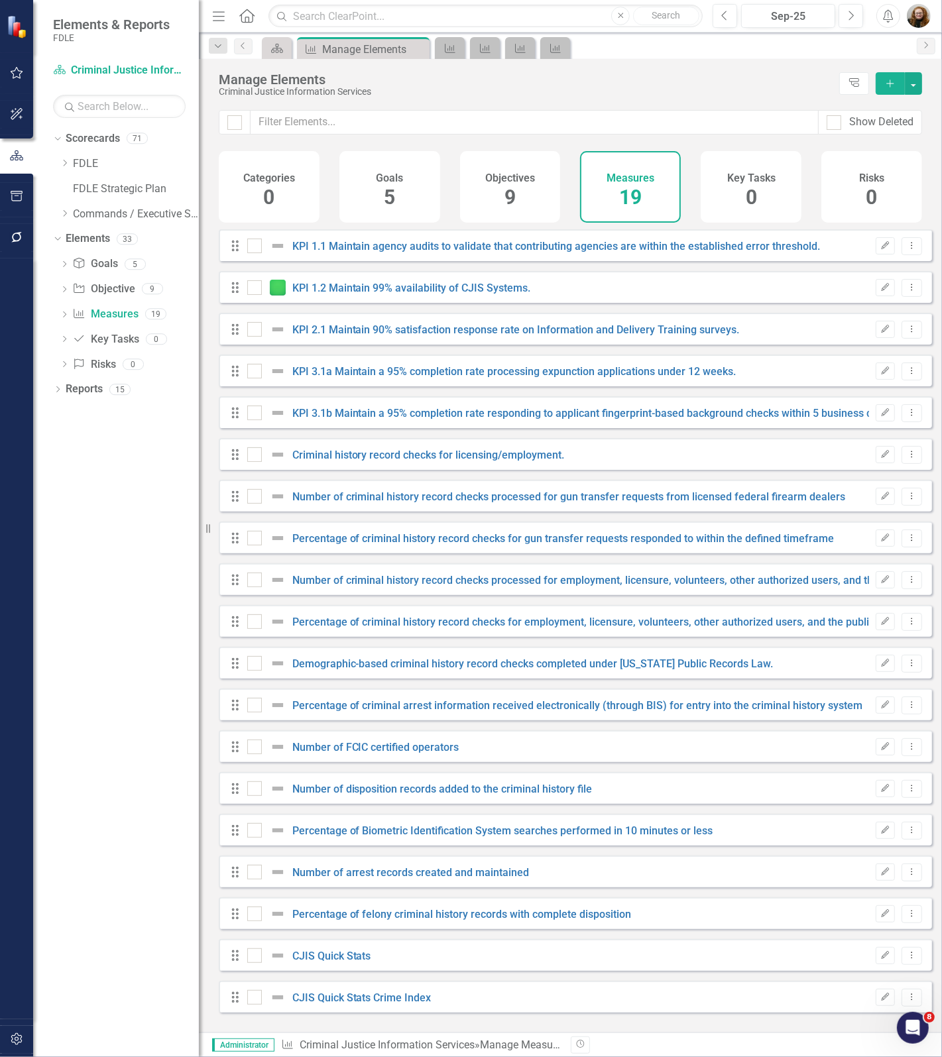
checkbox input "false"
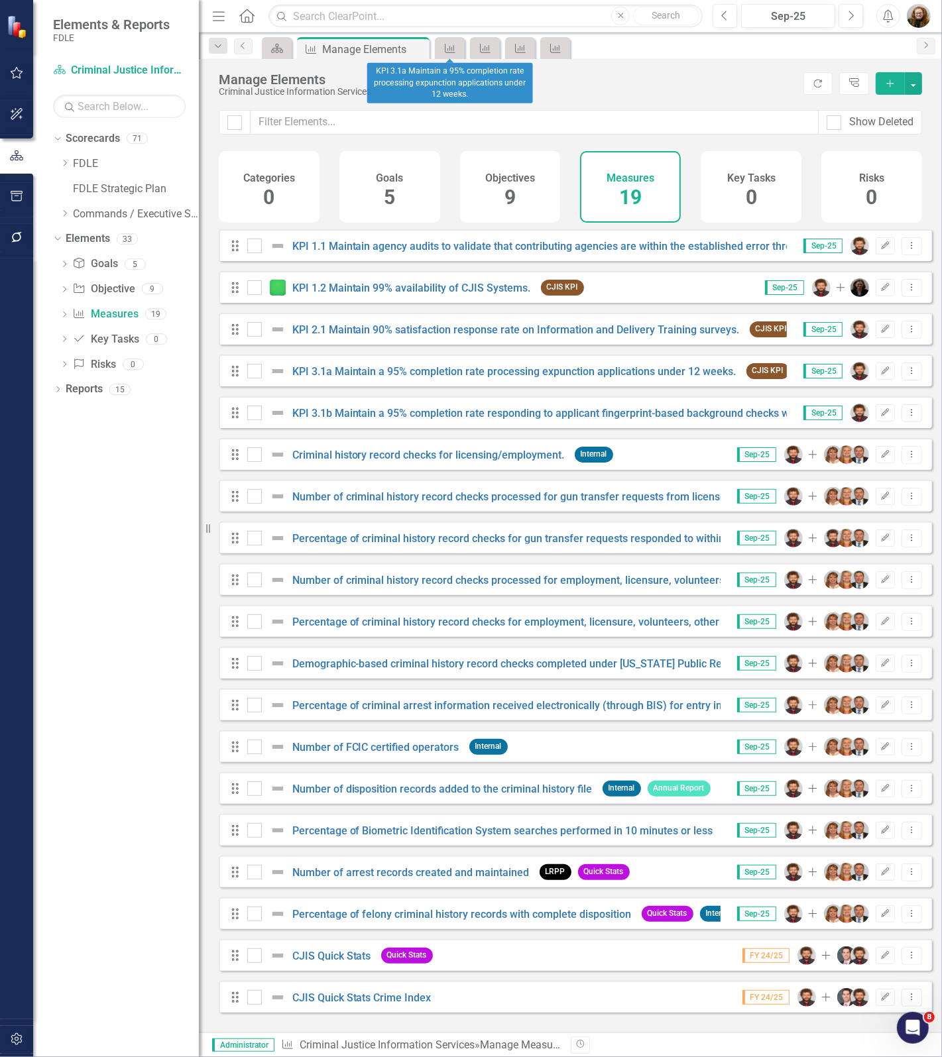
click at [462, 50] on div "Measure" at bounding box center [450, 48] width 30 height 22
click at [455, 52] on icon "Measure" at bounding box center [449, 48] width 13 height 11
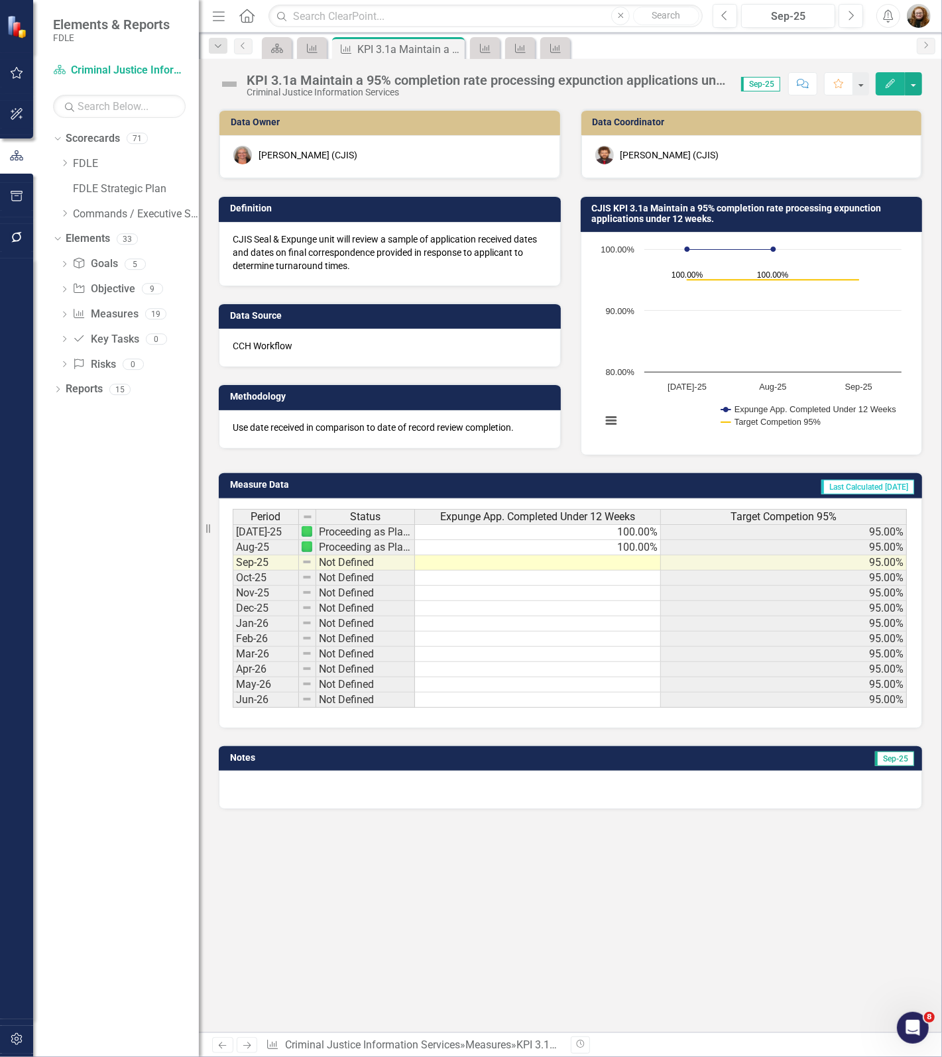
click at [0, 0] on icon "Close" at bounding box center [0, 0] width 0 height 0
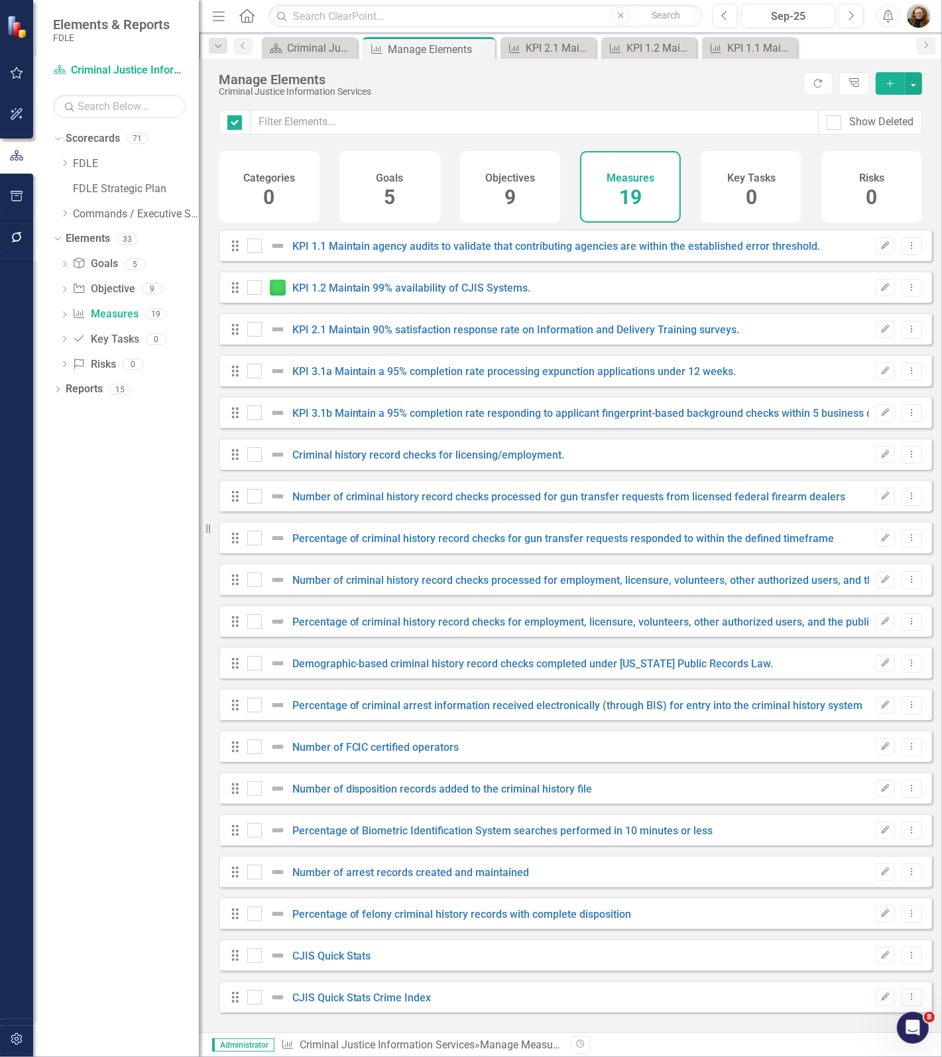
checkbox input "false"
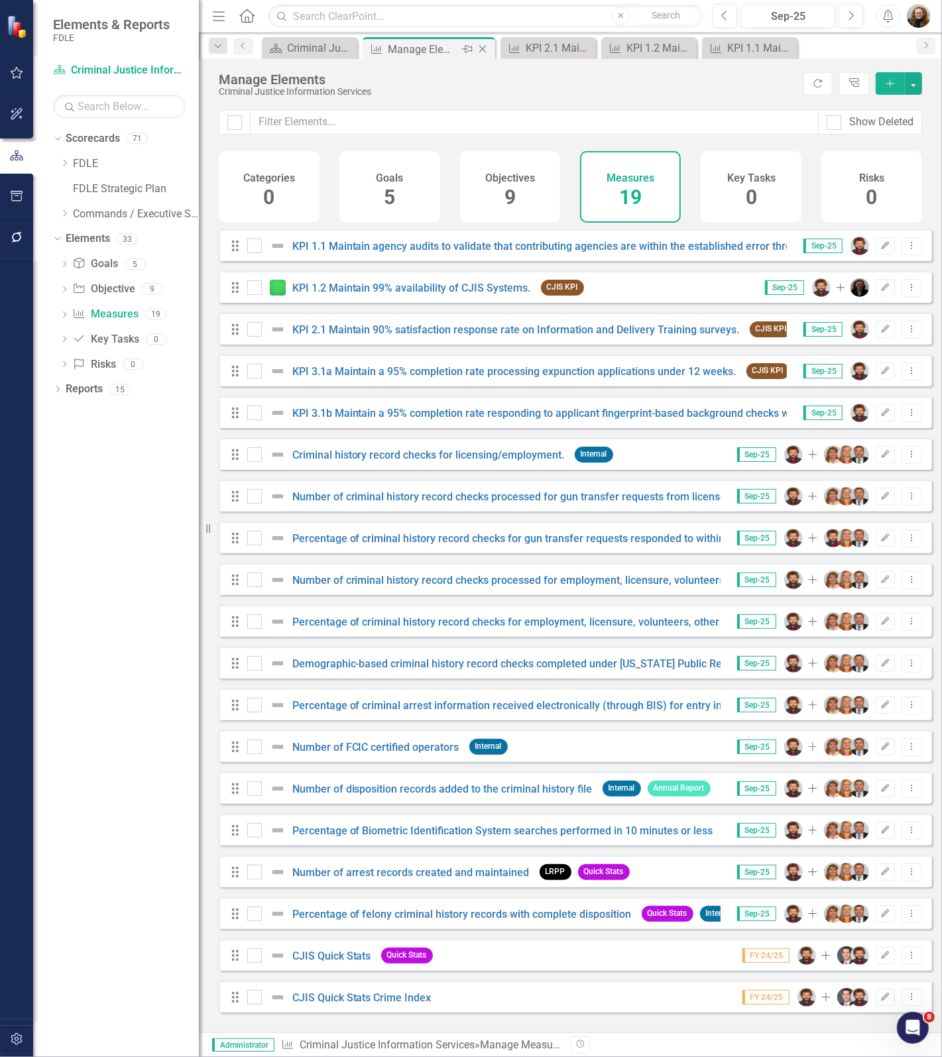
click at [488, 47] on icon "Close" at bounding box center [482, 49] width 13 height 11
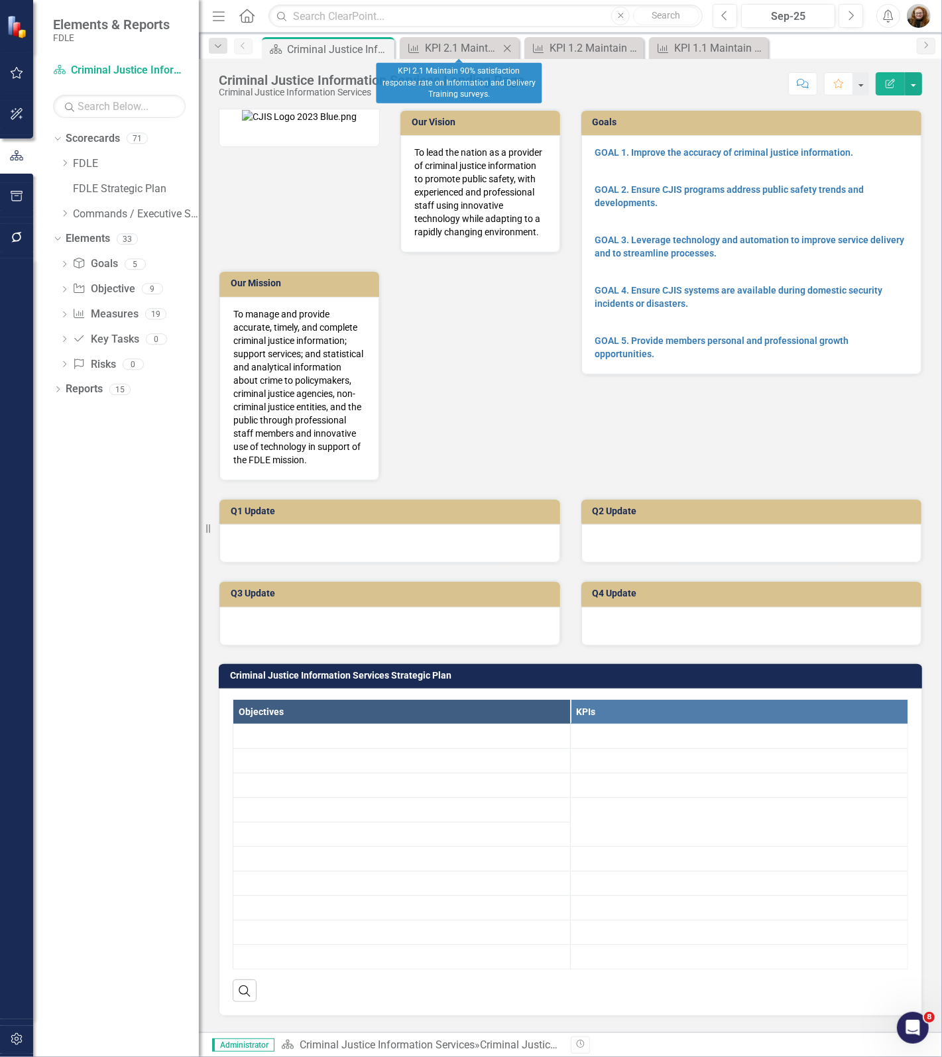
click at [505, 46] on icon at bounding box center [507, 47] width 7 height 7
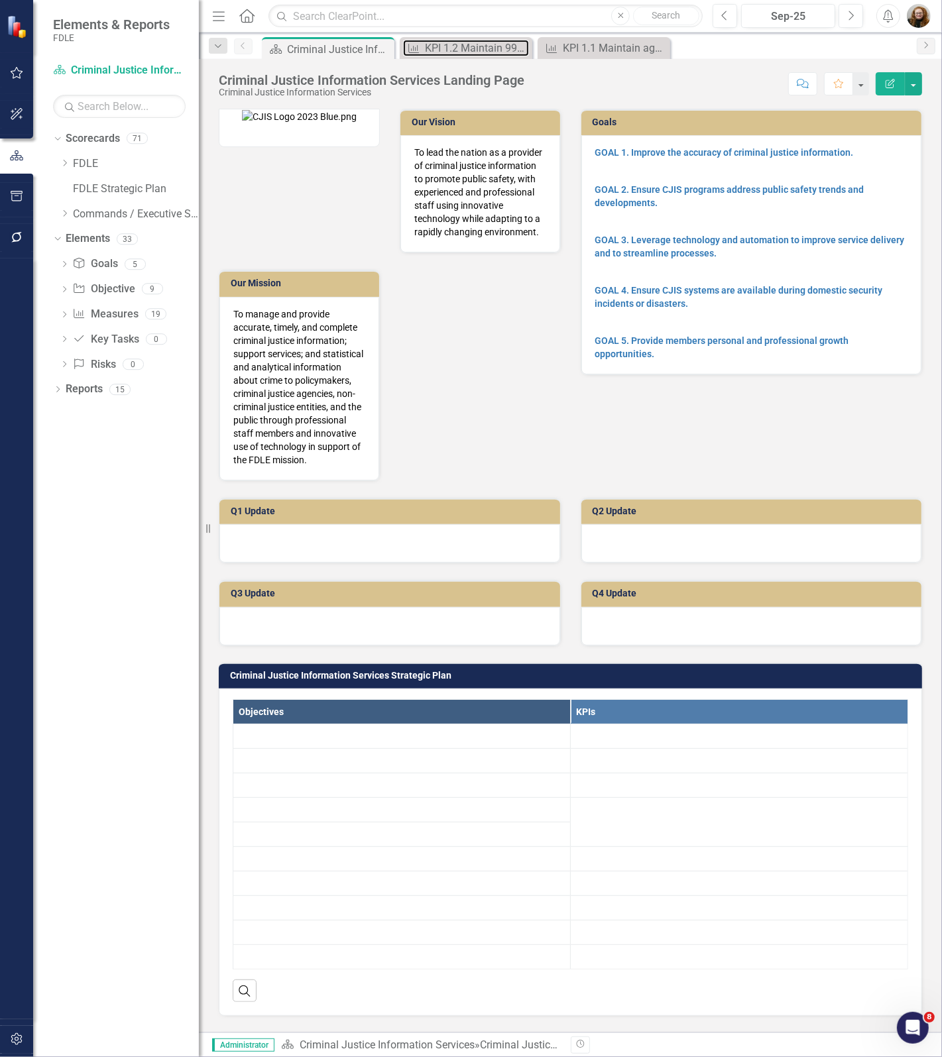
click at [505, 46] on div "KPI 1.2 Maintain 99% availability of CJIS Systems." at bounding box center [477, 48] width 104 height 17
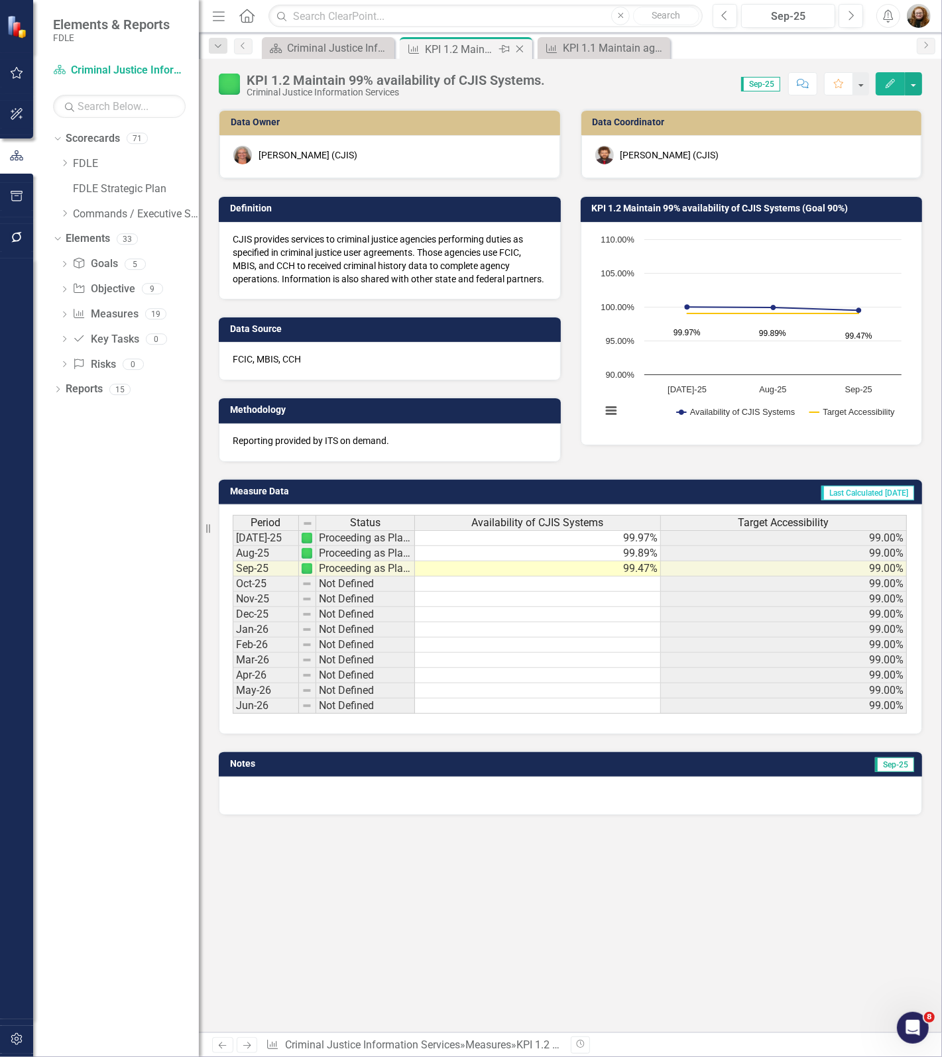
click at [513, 51] on icon "Close" at bounding box center [519, 49] width 13 height 11
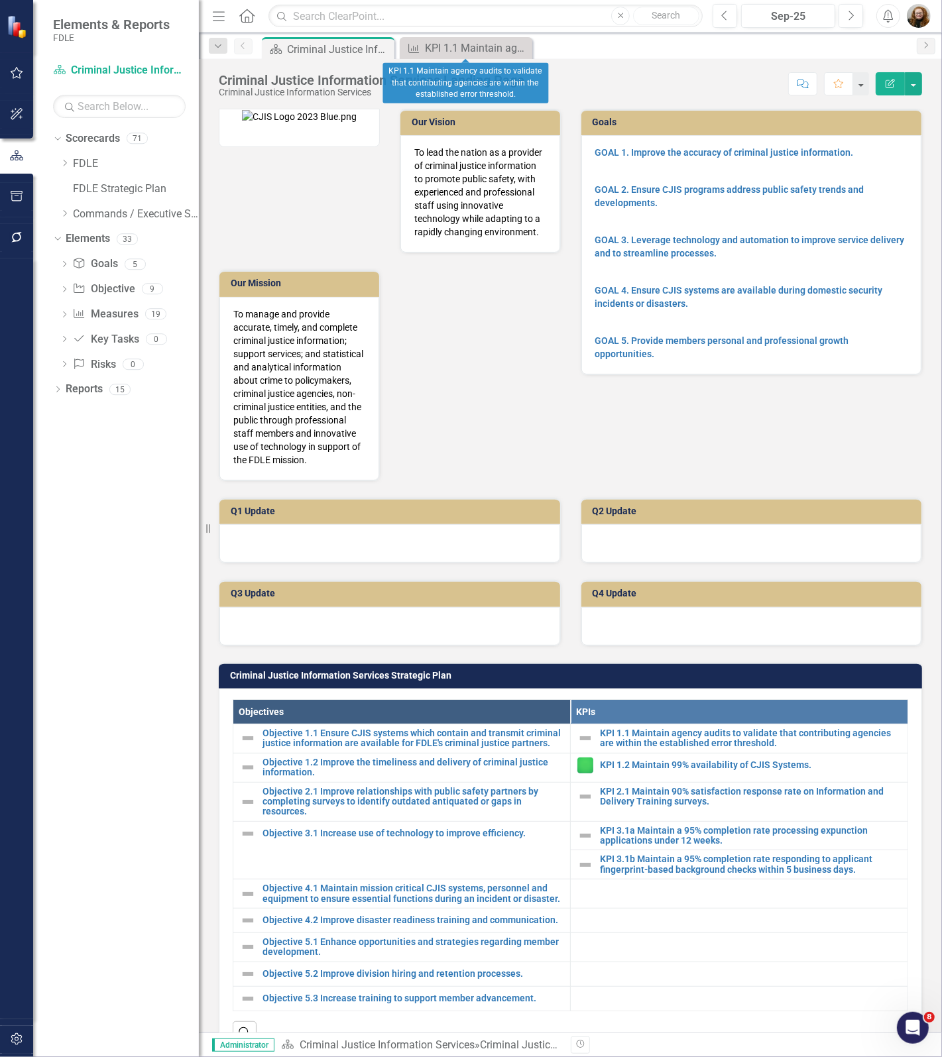
click at [0, 0] on icon "Close" at bounding box center [0, 0] width 0 height 0
drag, startPoint x: 68, startPoint y: 209, endPoint x: 68, endPoint y: 216, distance: 7.3
click at [68, 209] on div "Dropdown" at bounding box center [65, 213] width 10 height 11
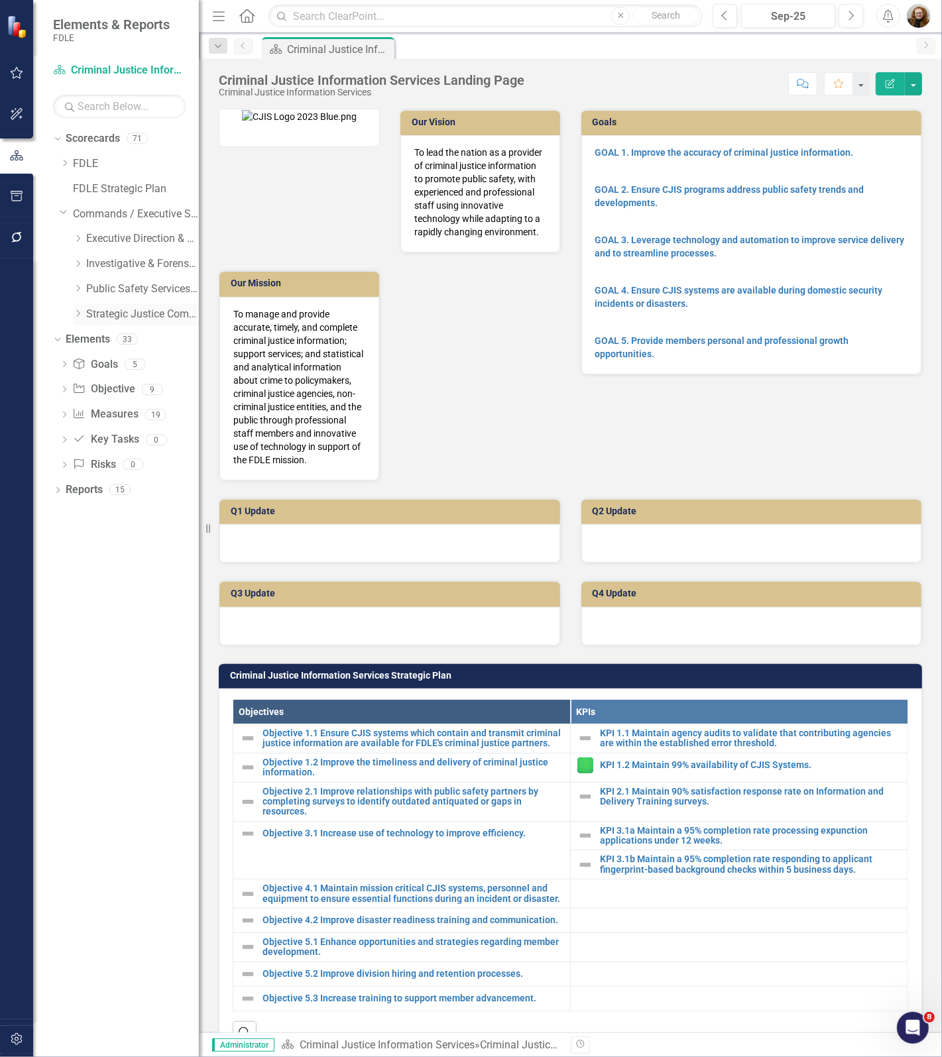
click at [78, 315] on icon at bounding box center [78, 313] width 3 height 7
click at [118, 418] on link "Statewide Intelligence" at bounding box center [148, 414] width 99 height 15
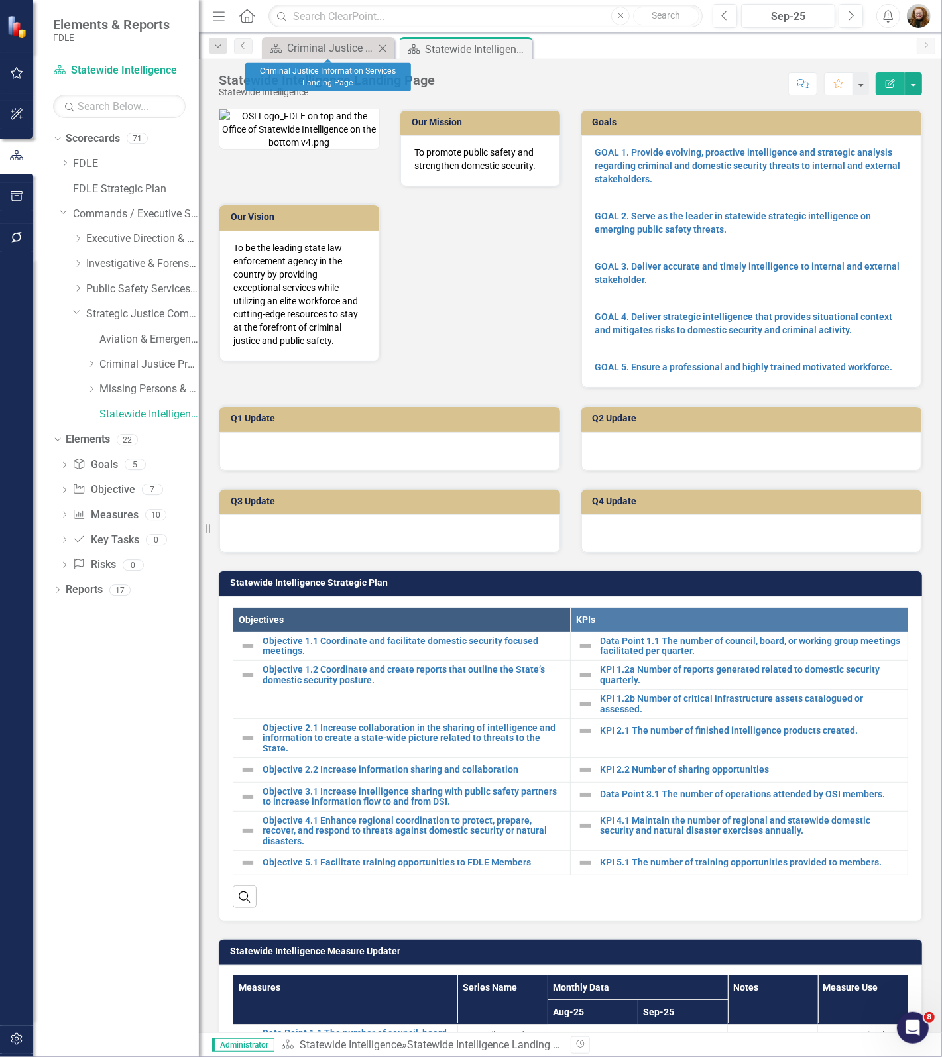
click at [382, 47] on icon "Close" at bounding box center [382, 48] width 13 height 11
click at [111, 510] on link "Measure Measures" at bounding box center [105, 515] width 66 height 15
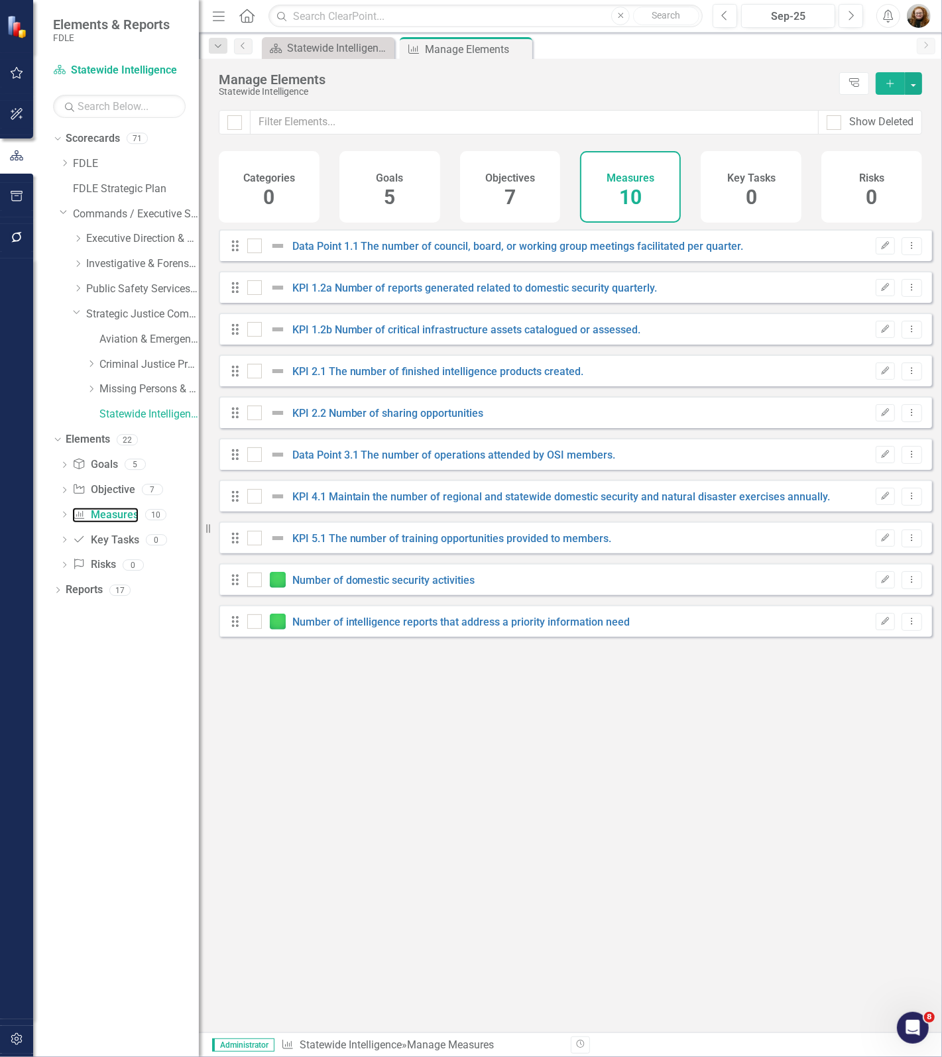
checkbox input "false"
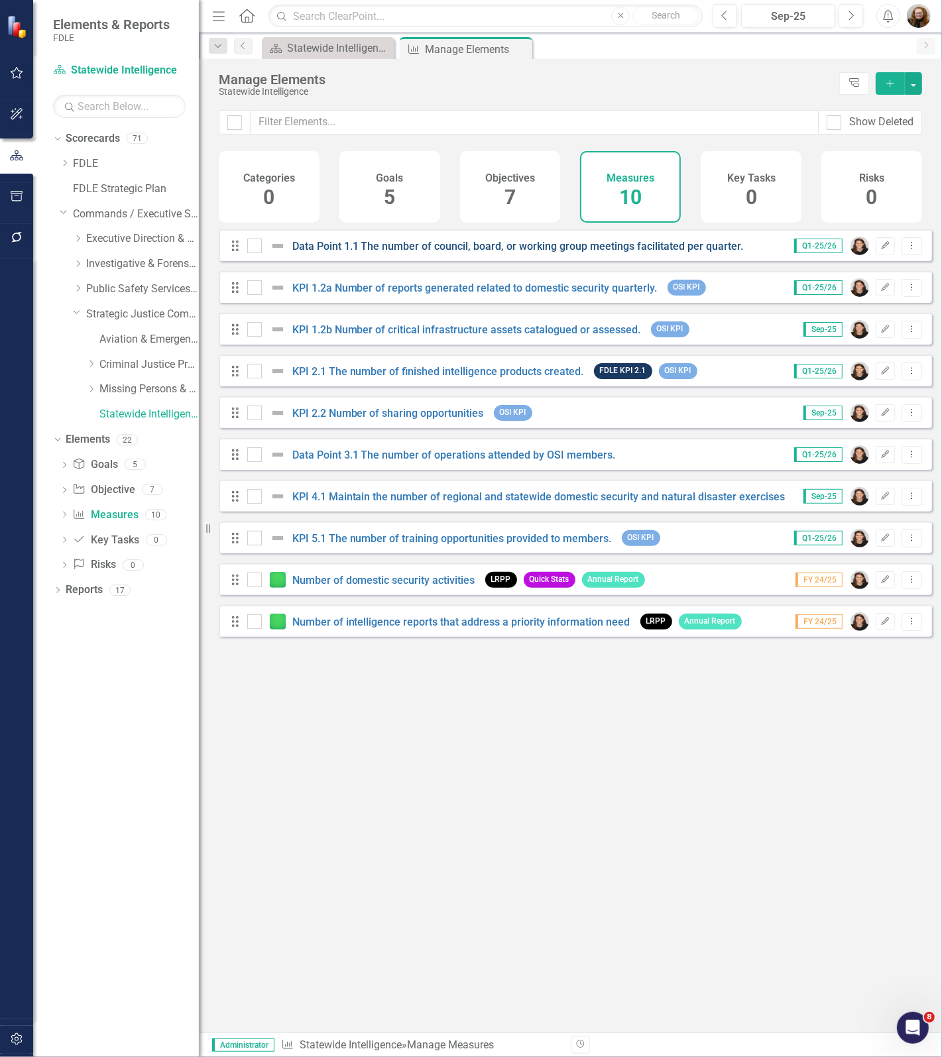
click at [386, 252] on link "Data Point 1.1 The number of council, board, or working group meetings facilita…" at bounding box center [517, 246] width 451 height 13
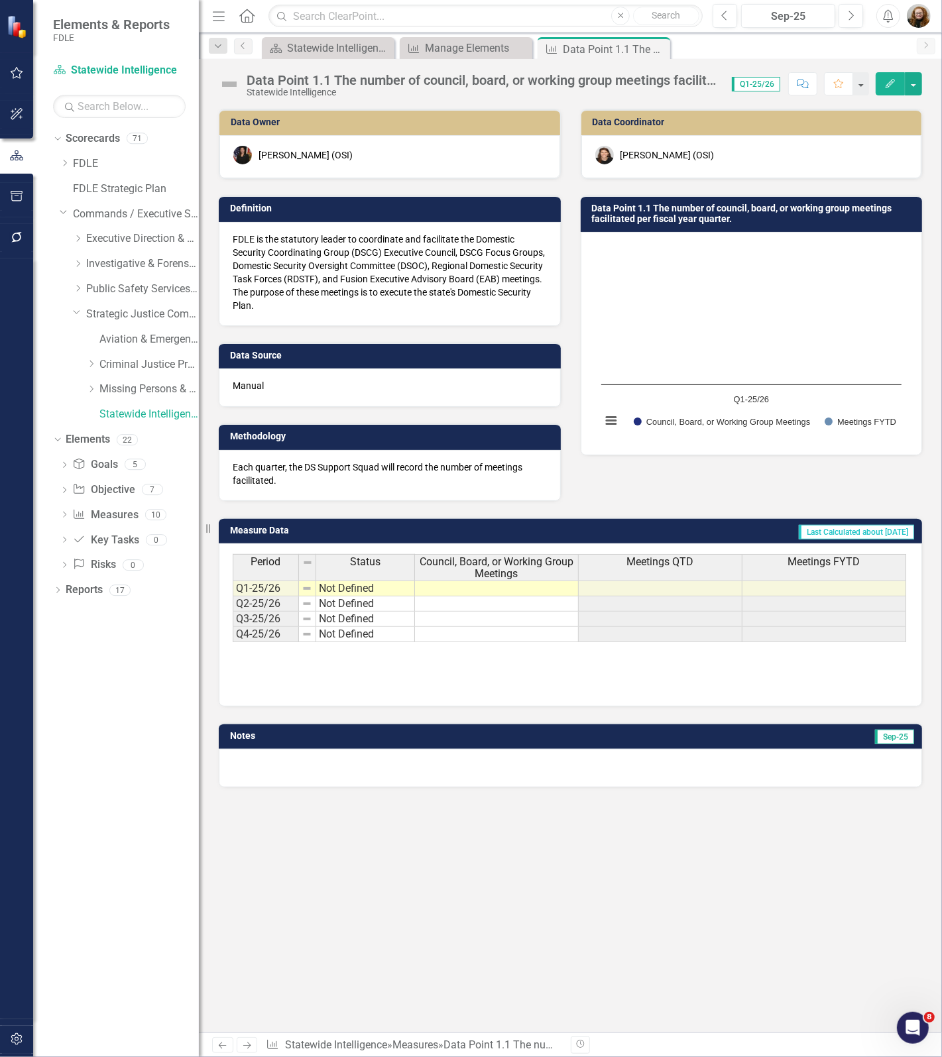
click at [384, 83] on div "Data Point 1.1 The number of council, board, or working group meetings facilita…" at bounding box center [482, 80] width 472 height 15
click at [270, 81] on div "Data Point 1.1 The number of council, board, or working group meetings facilita…" at bounding box center [482, 80] width 472 height 15
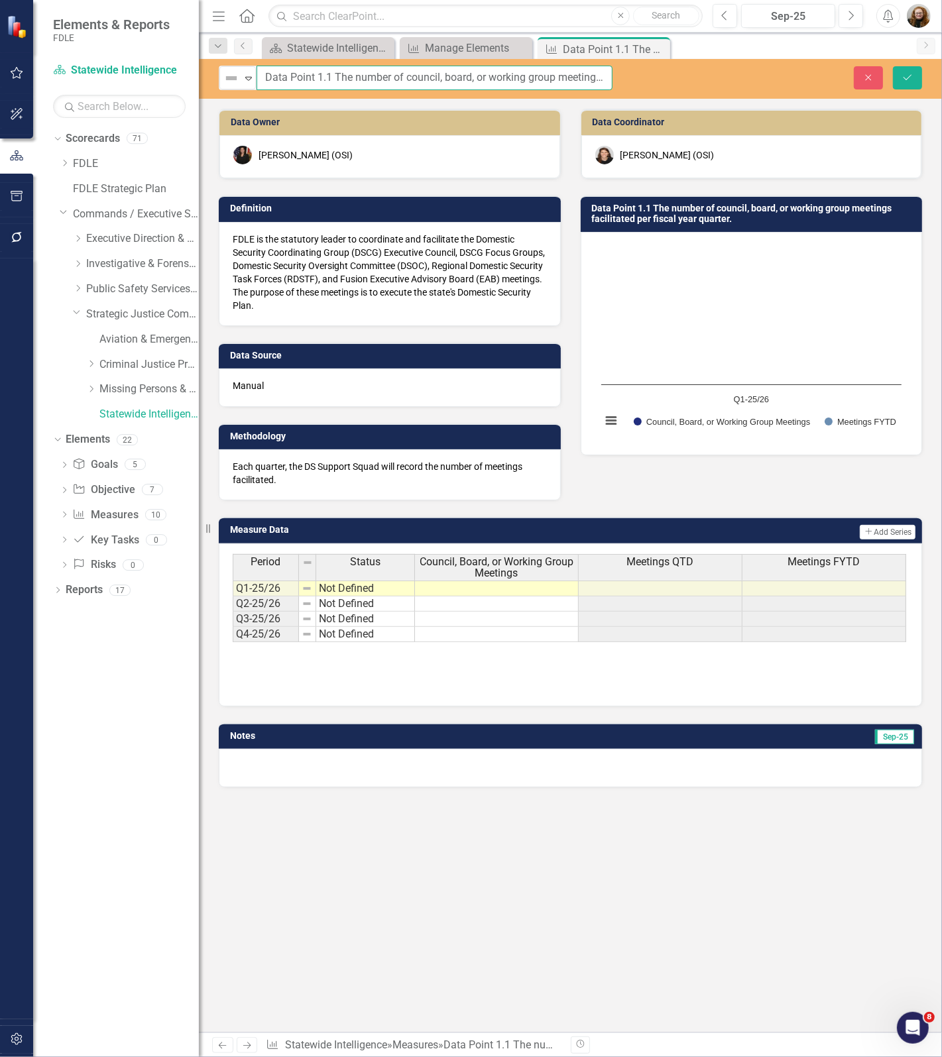
scroll to position [0, 106]
drag, startPoint x: 265, startPoint y: 81, endPoint x: 712, endPoint y: 95, distance: 447.5
click at [712, 95] on div "Not Defined Expand Data Point 1.1 The number of council, board, or working grou…" at bounding box center [570, 79] width 743 height 40
click at [876, 80] on button "Close" at bounding box center [867, 77] width 29 height 23
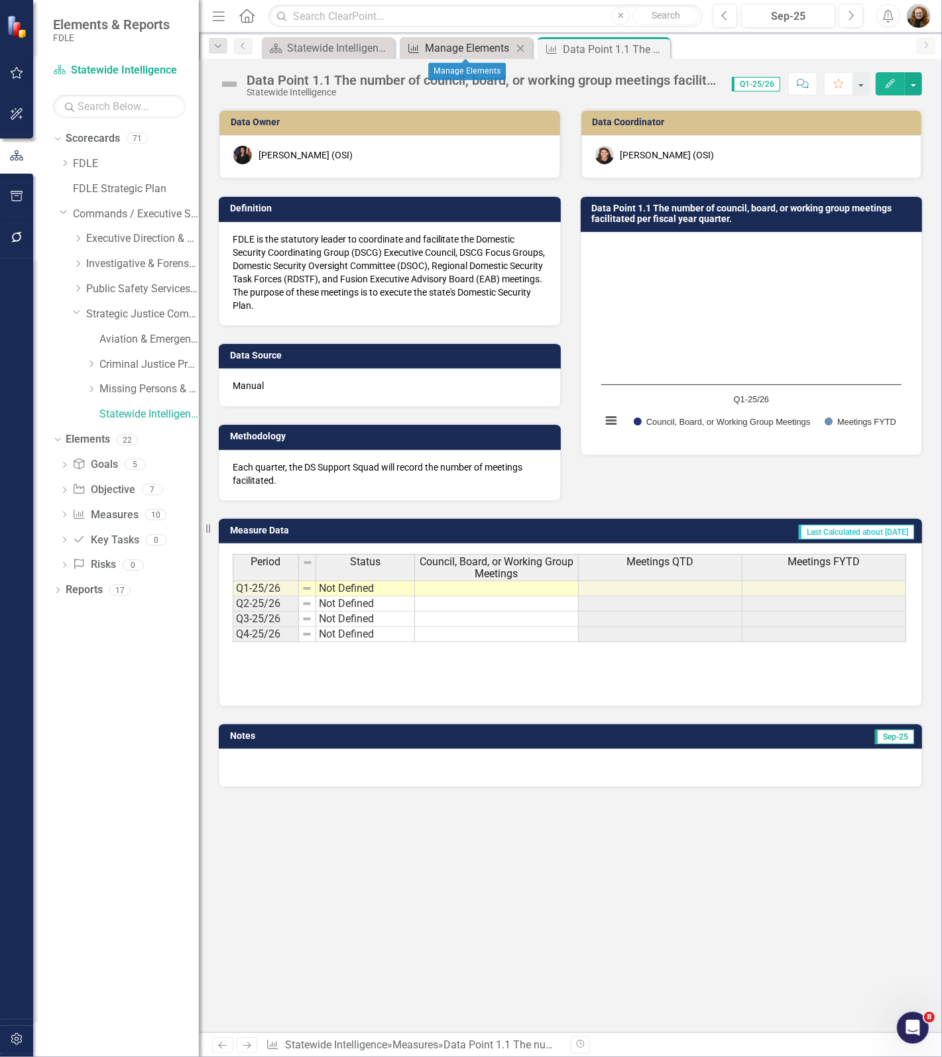
click at [448, 44] on div "Manage Elements" at bounding box center [468, 48] width 87 height 17
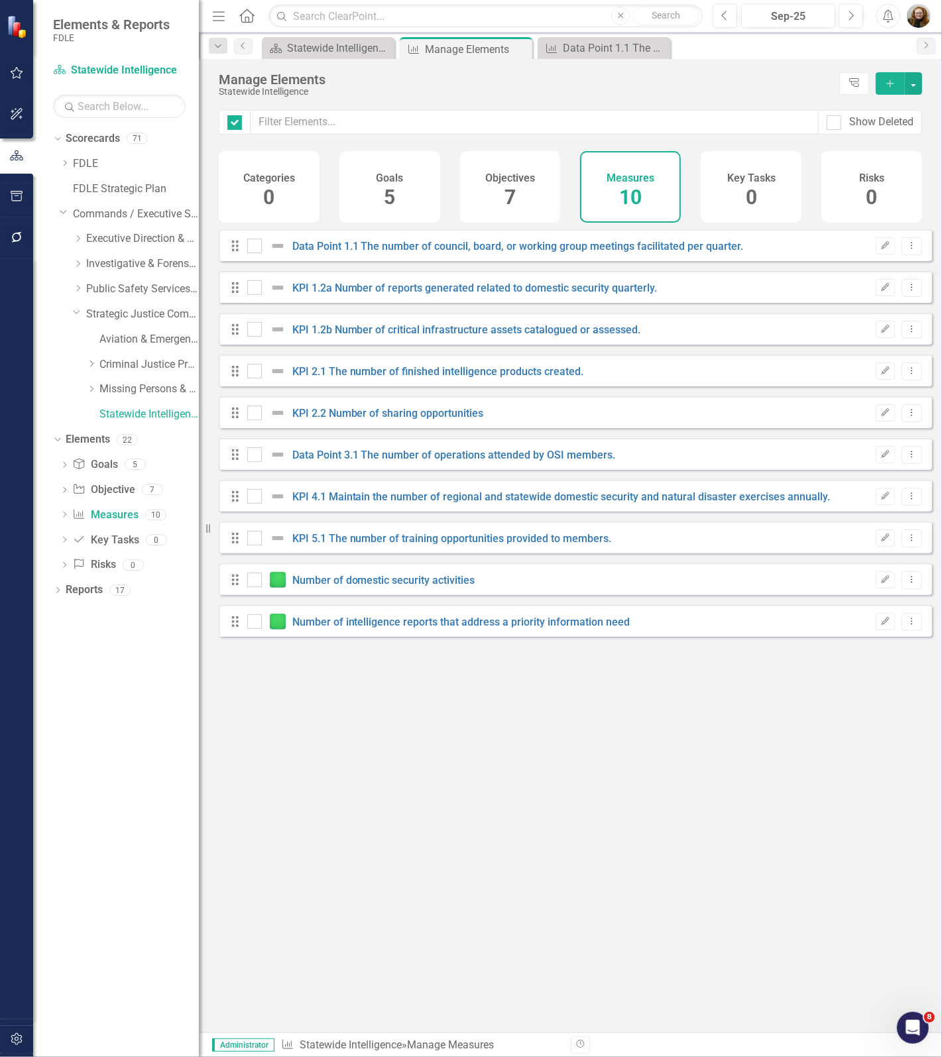
checkbox input "false"
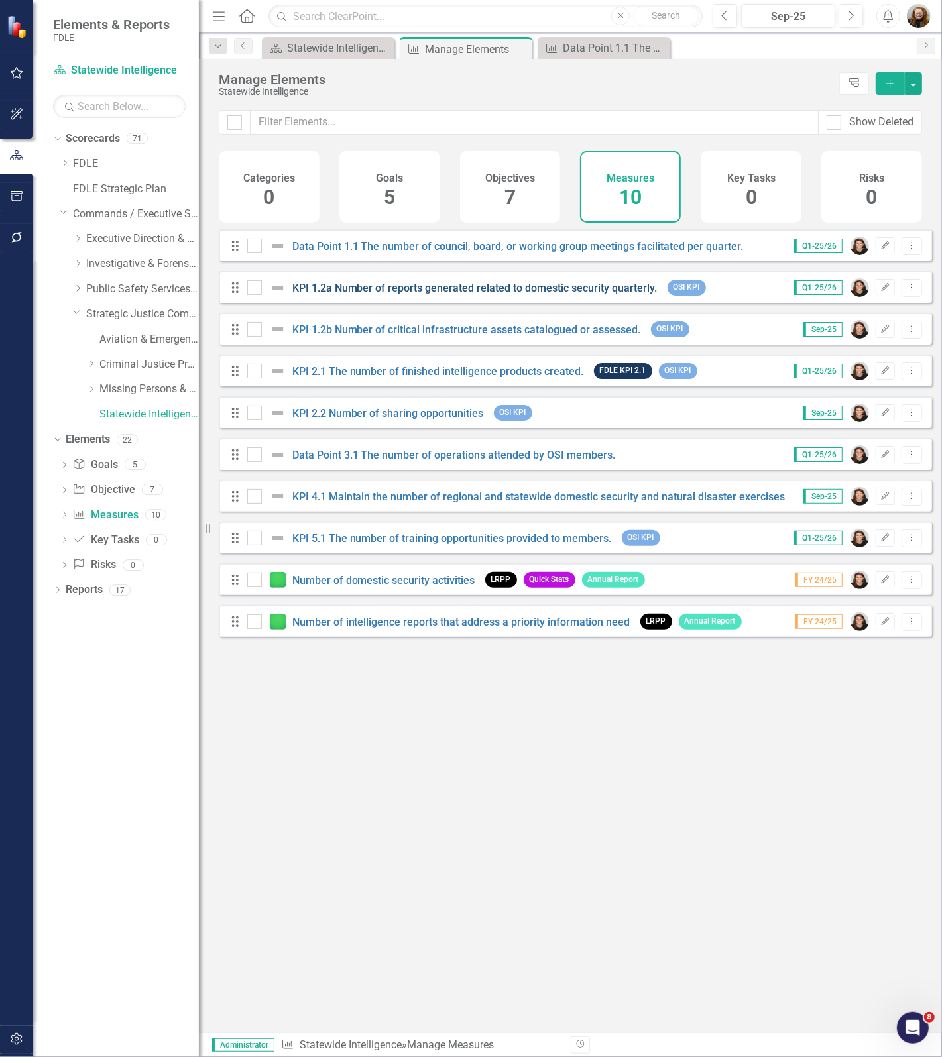
click at [364, 294] on link "KPI 1.2a Number of reports generated related to domestic security quarterly." at bounding box center [474, 288] width 365 height 13
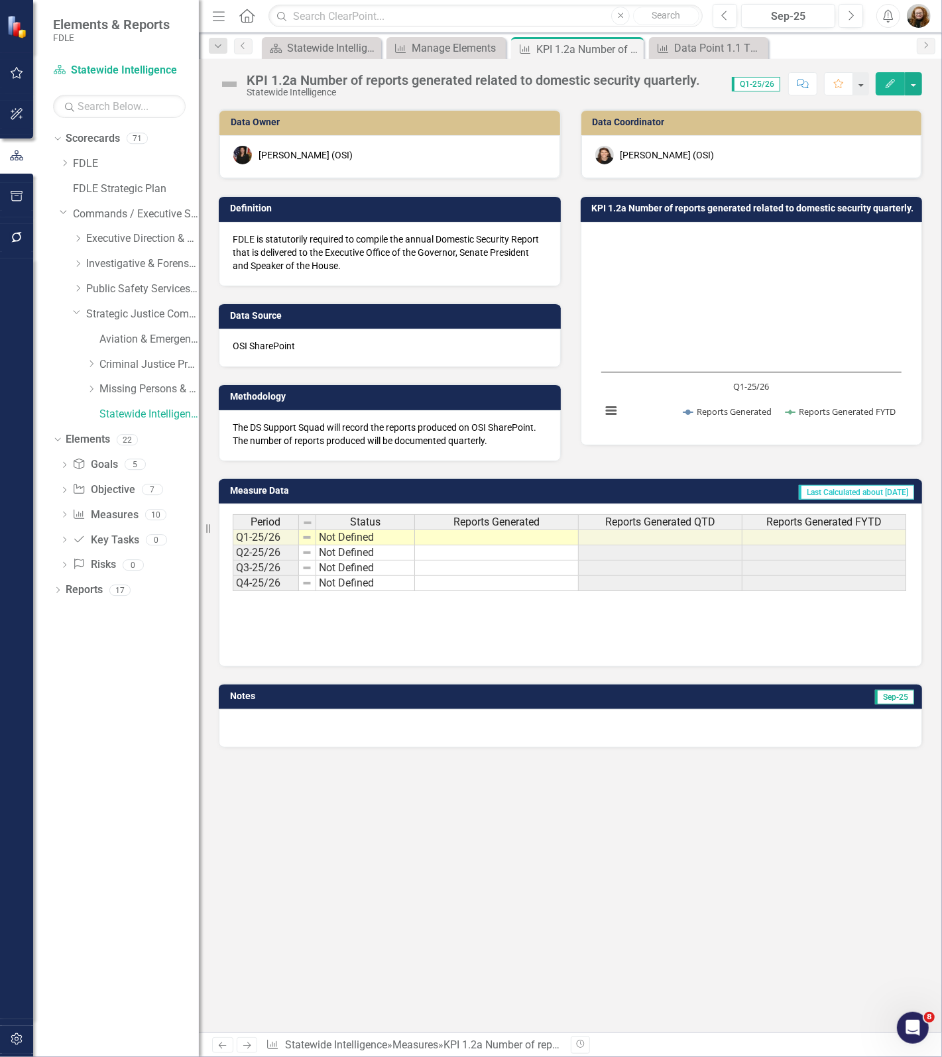
click at [376, 84] on div "KPI 1.2a Number of reports generated related to domestic security quarterly." at bounding box center [472, 80] width 453 height 15
click at [373, 84] on div "KPI 1.2a Number of reports generated related to domestic security quarterly." at bounding box center [472, 80] width 453 height 15
click at [245, 80] on div "KPI 1.2a Number of reports generated related to domestic security quarterly. St…" at bounding box center [463, 84] width 488 height 25
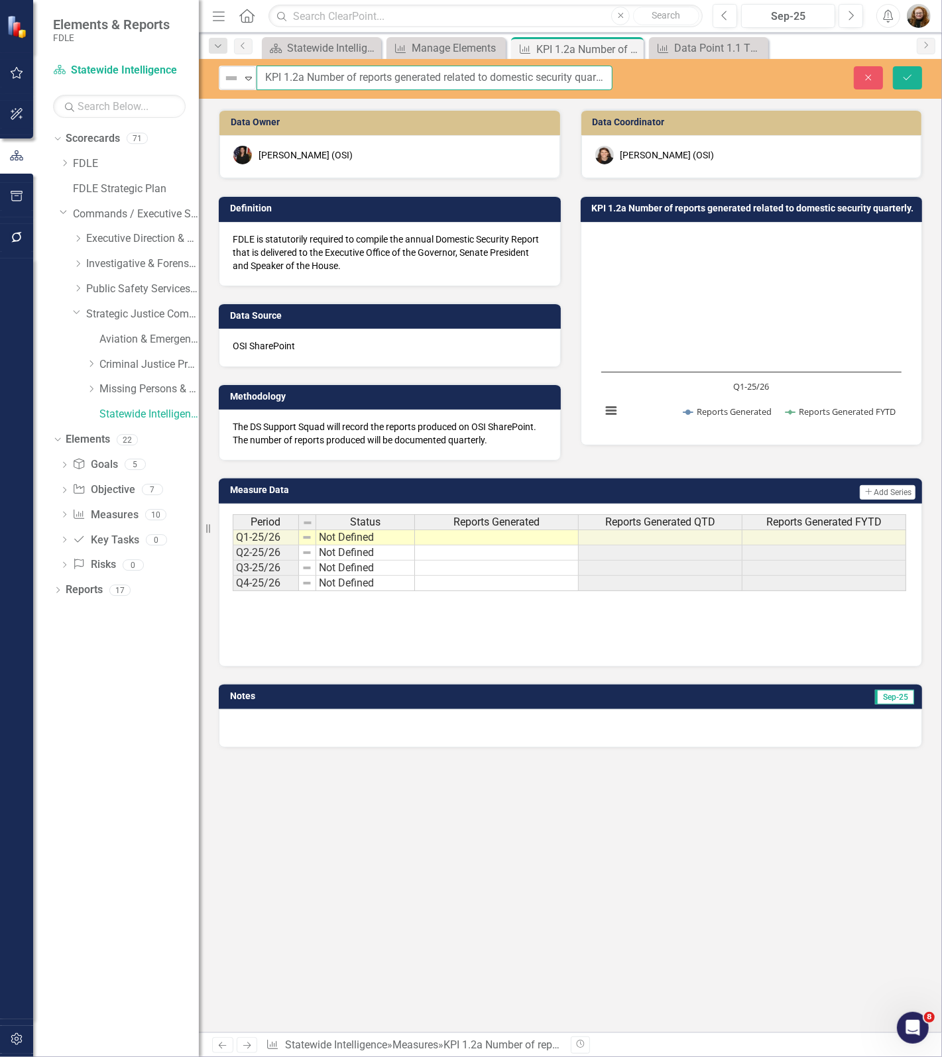
scroll to position [0, 21]
drag, startPoint x: 266, startPoint y: 77, endPoint x: 763, endPoint y: 117, distance: 497.9
click at [763, 117] on div "Not Defined Expand KPI 1.2a Number of reports generated related to domestic sec…" at bounding box center [570, 545] width 743 height 973
click at [865, 77] on icon "Close" at bounding box center [868, 77] width 12 height 9
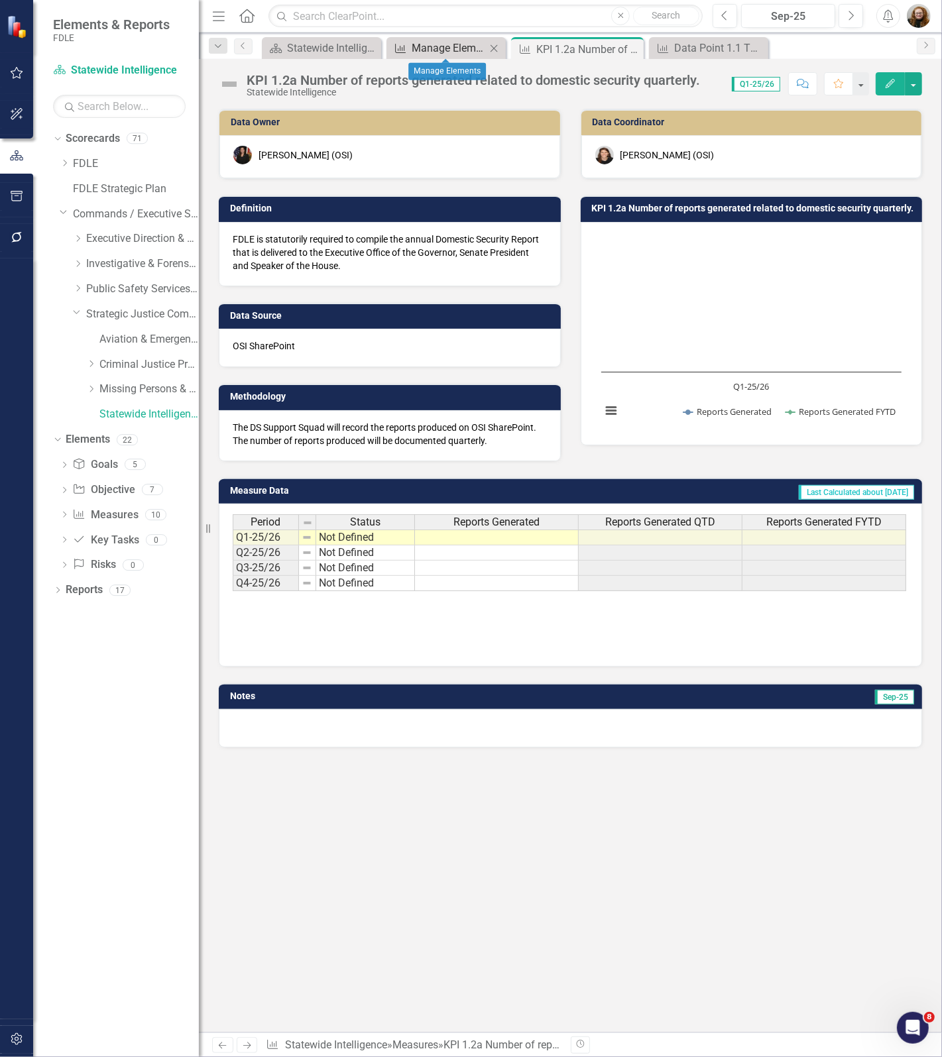
click at [425, 51] on div "Manage Elements" at bounding box center [448, 48] width 74 height 17
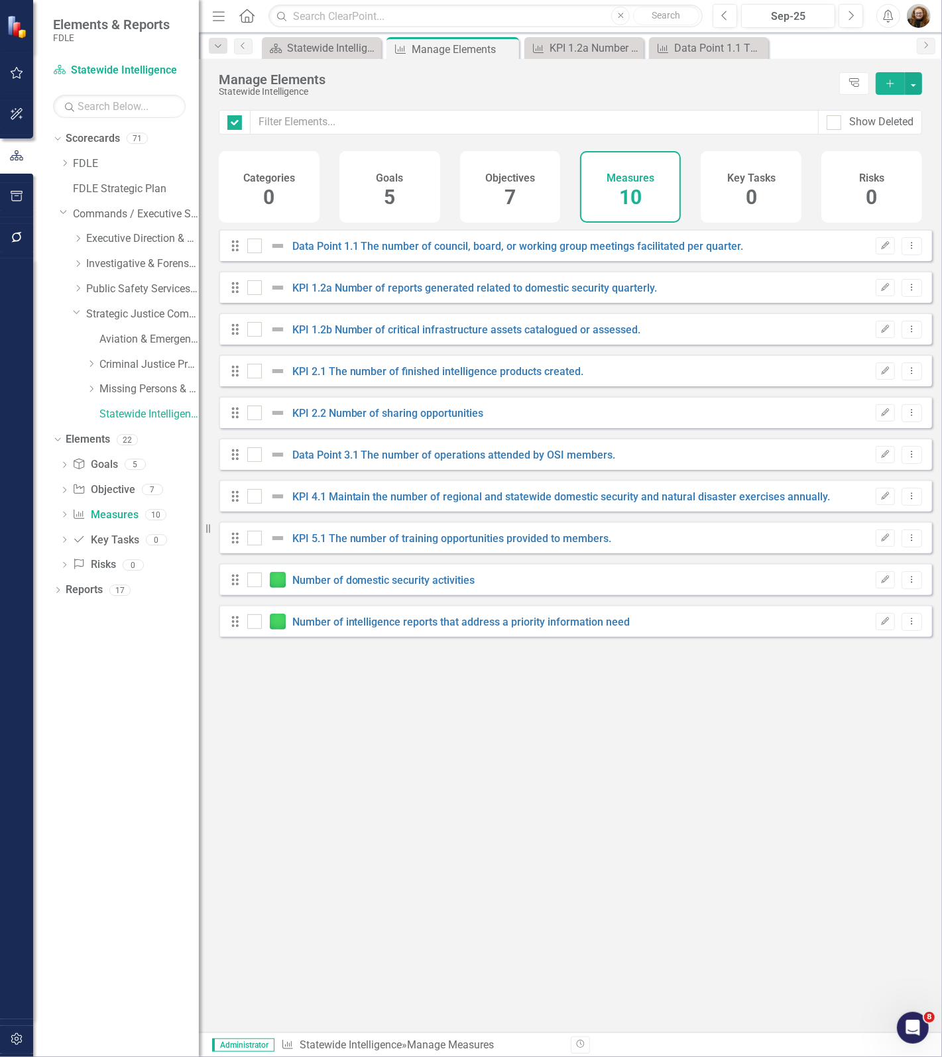
checkbox input "false"
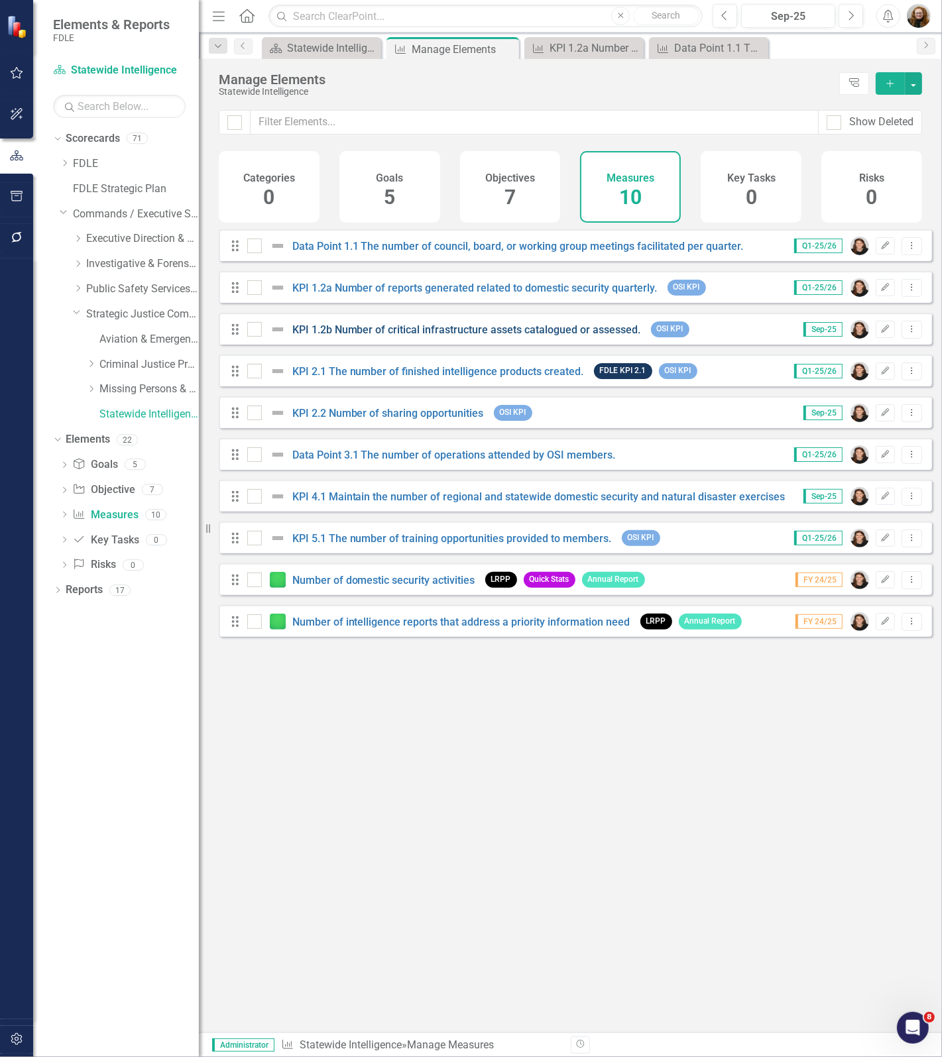
click at [350, 336] on link "KPI 1.2b Number of critical infrastructure assets catalogued or assessed." at bounding box center [466, 329] width 349 height 13
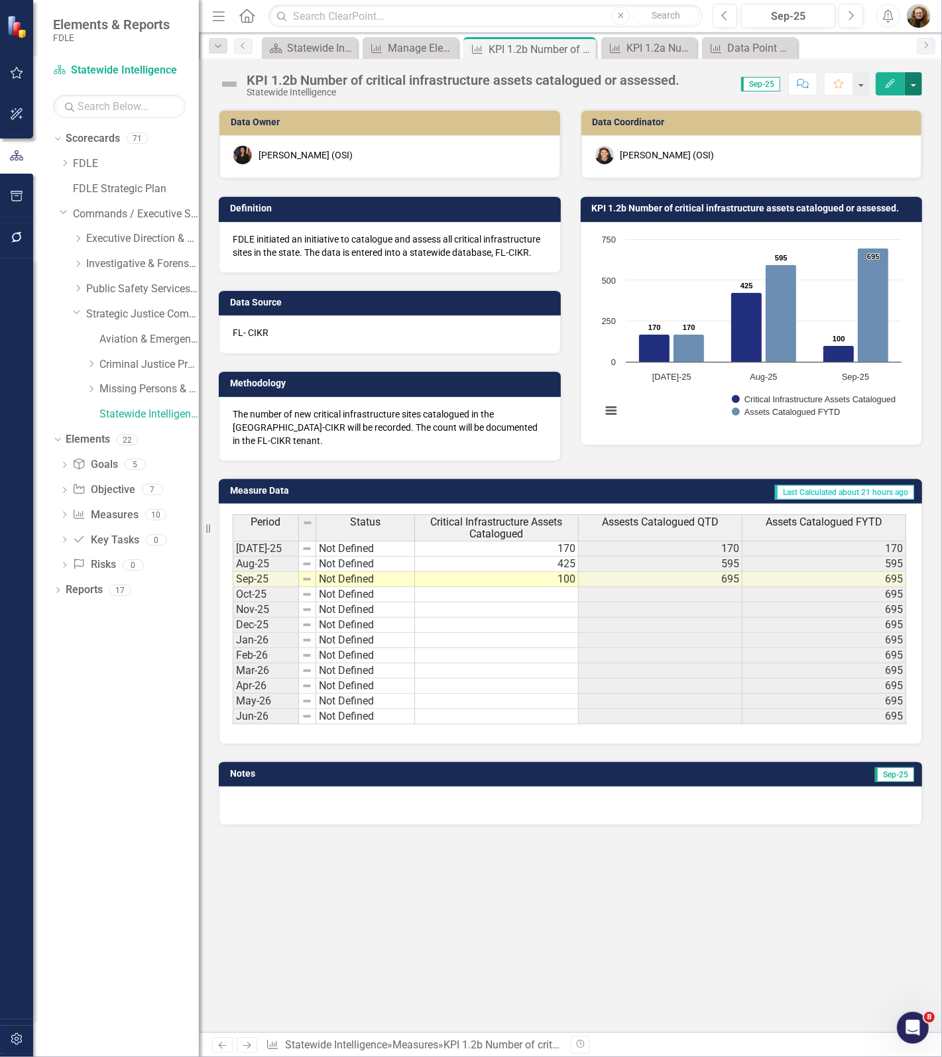
click at [916, 84] on button "button" at bounding box center [912, 83] width 17 height 23
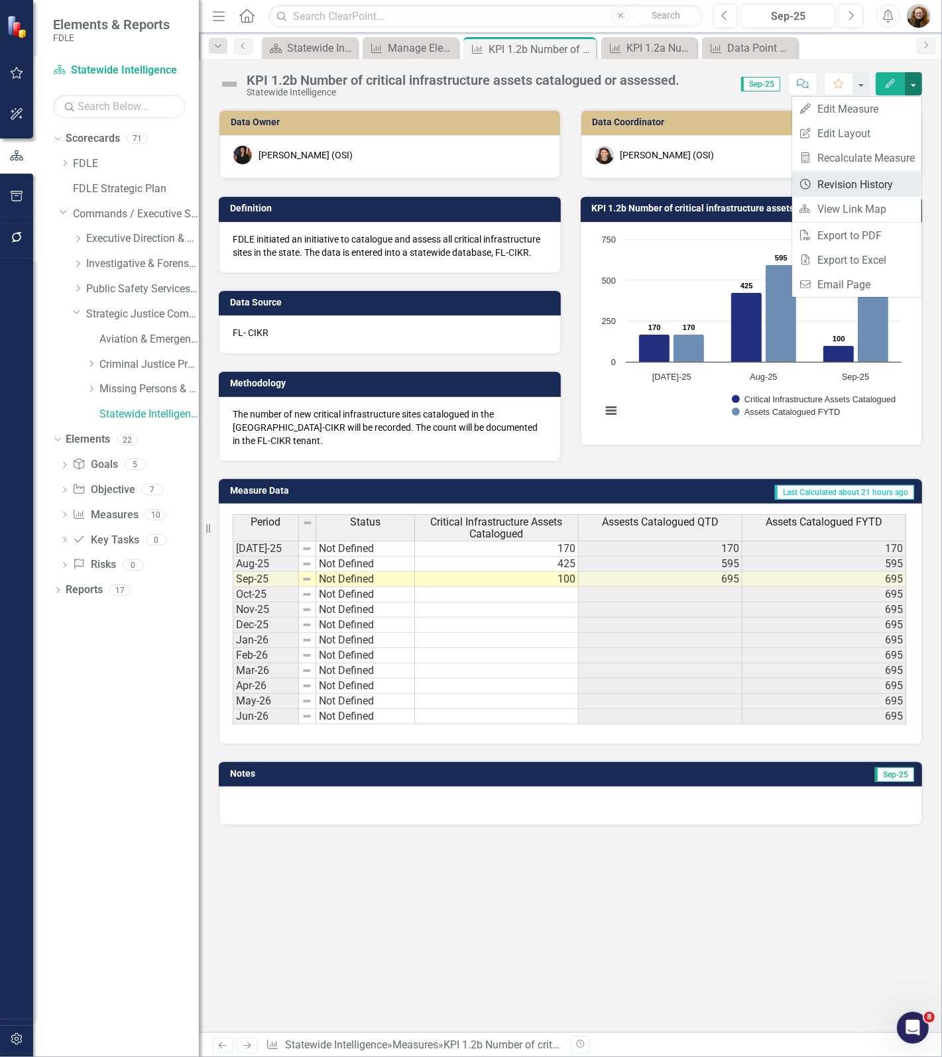
click at [858, 188] on link "Revision History Revision History" at bounding box center [856, 184] width 129 height 25
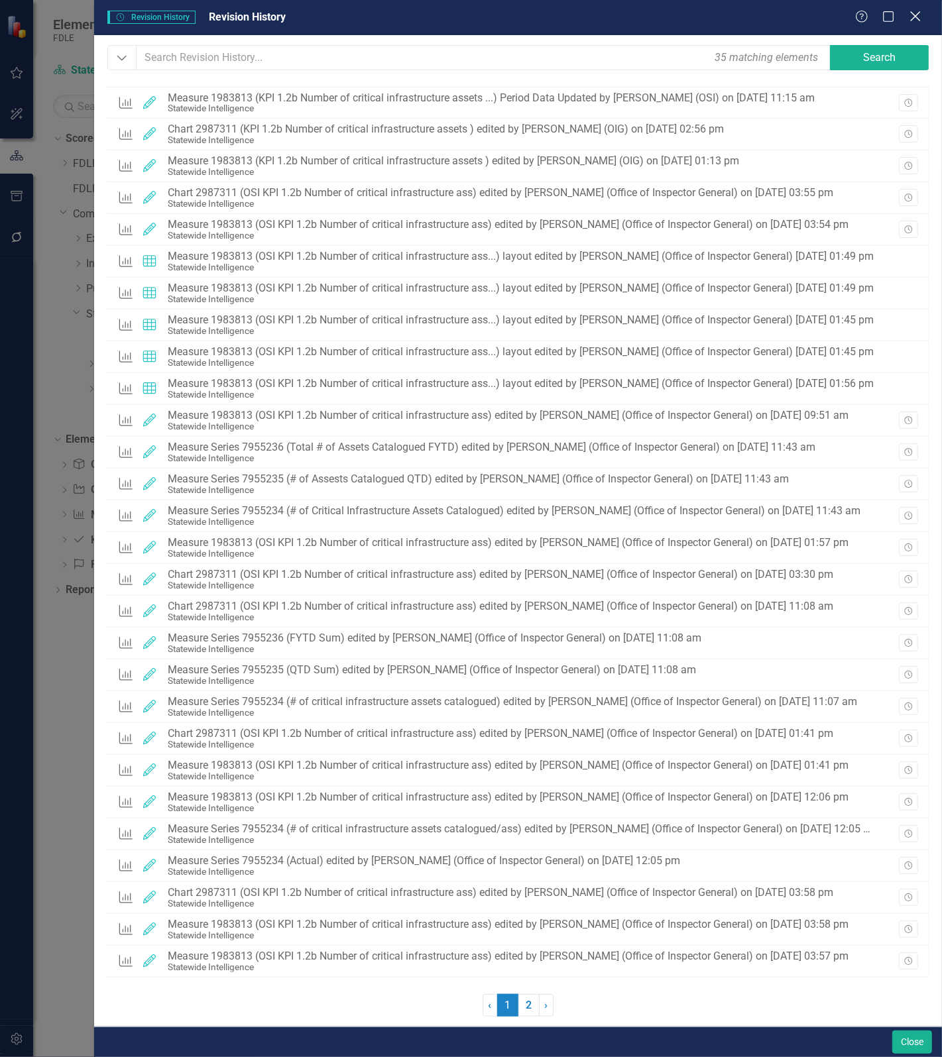
click at [916, 20] on icon "Close" at bounding box center [914, 16] width 17 height 13
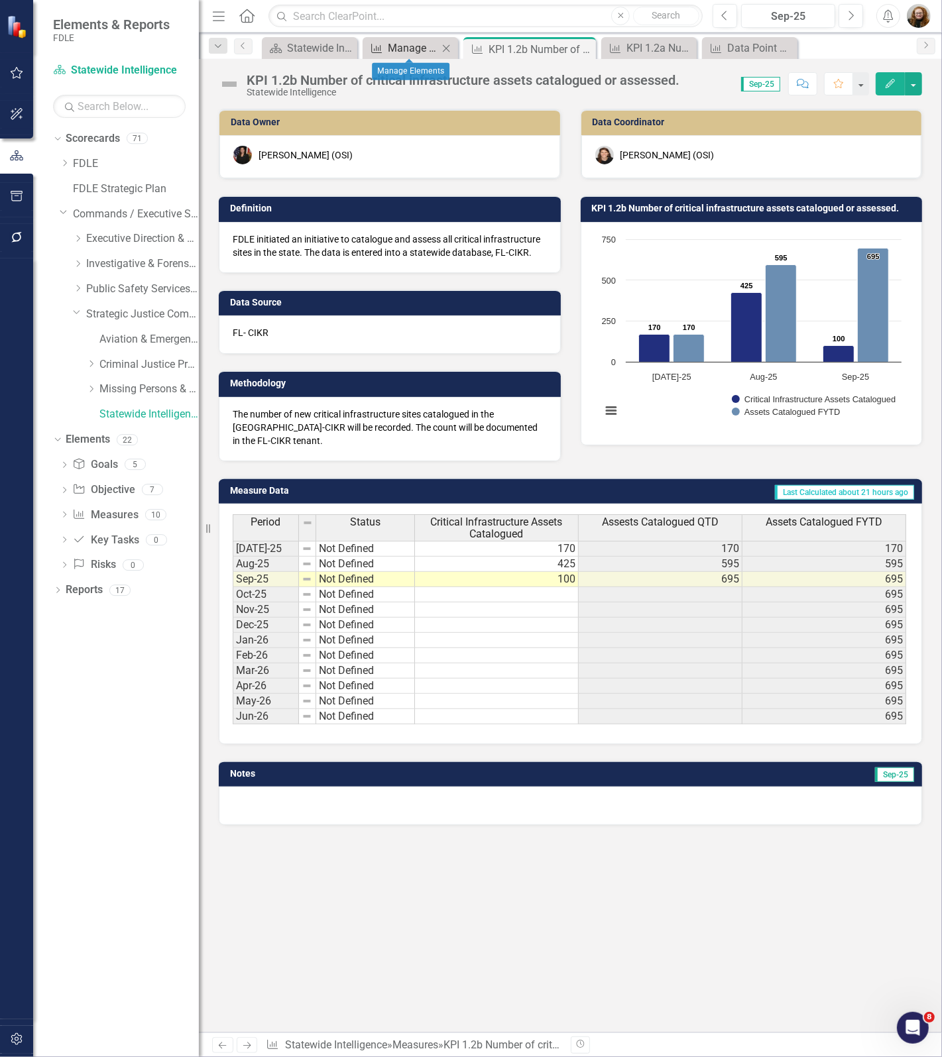
click at [423, 48] on div "Manage Elements" at bounding box center [413, 48] width 50 height 17
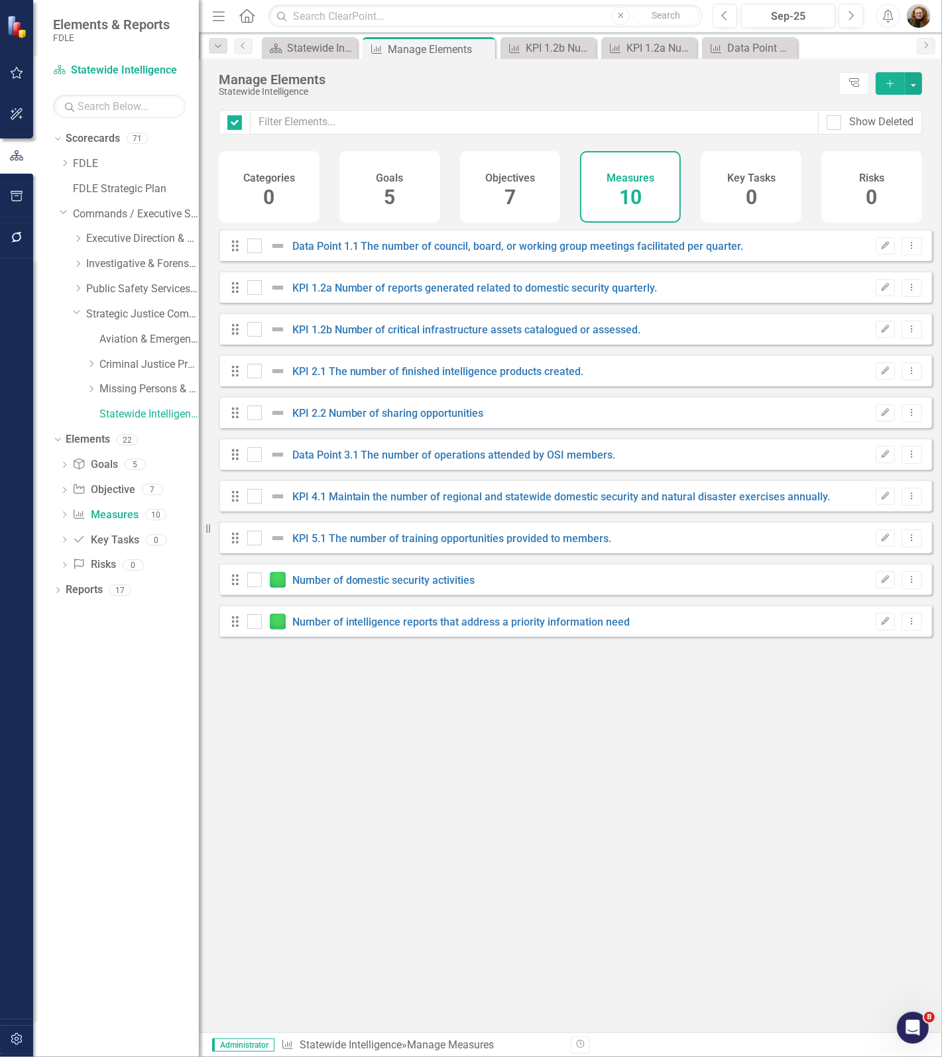
checkbox input "false"
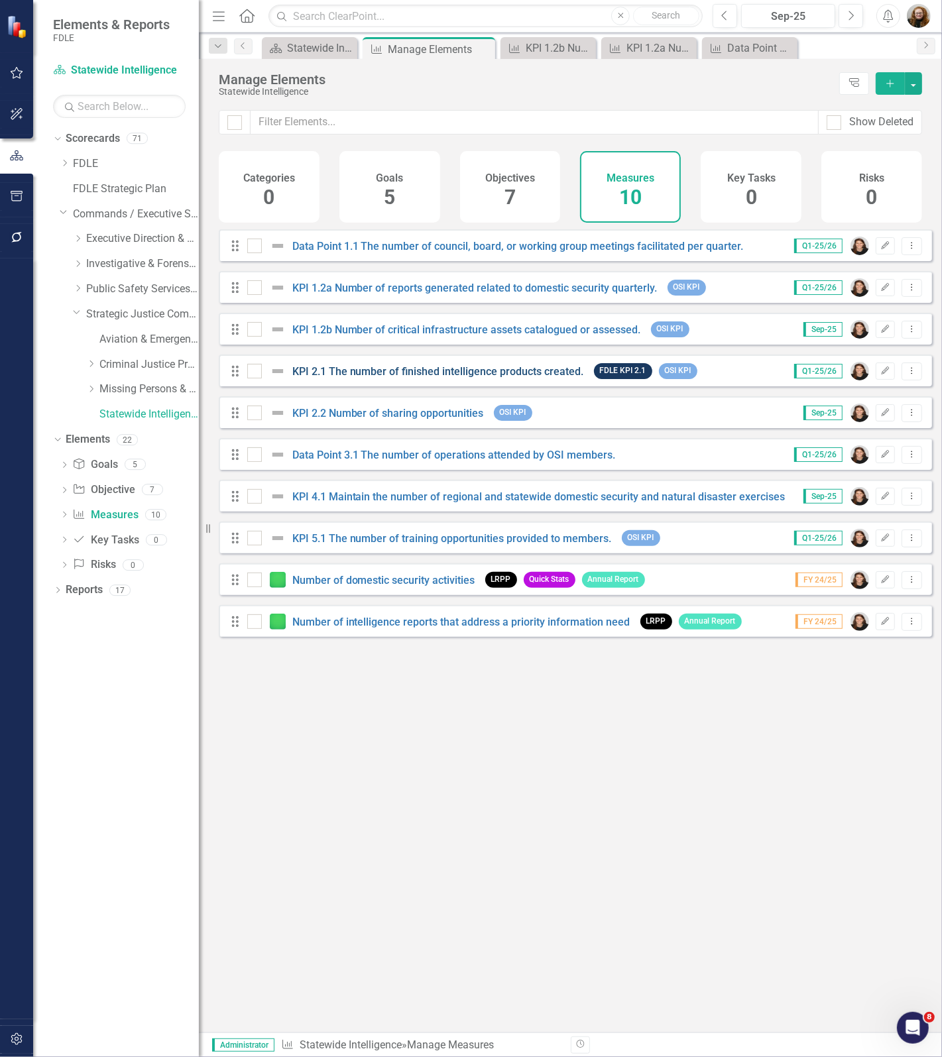
click at [378, 378] on link "KPI 2.1 The number of finished intelligence products created." at bounding box center [438, 371] width 292 height 13
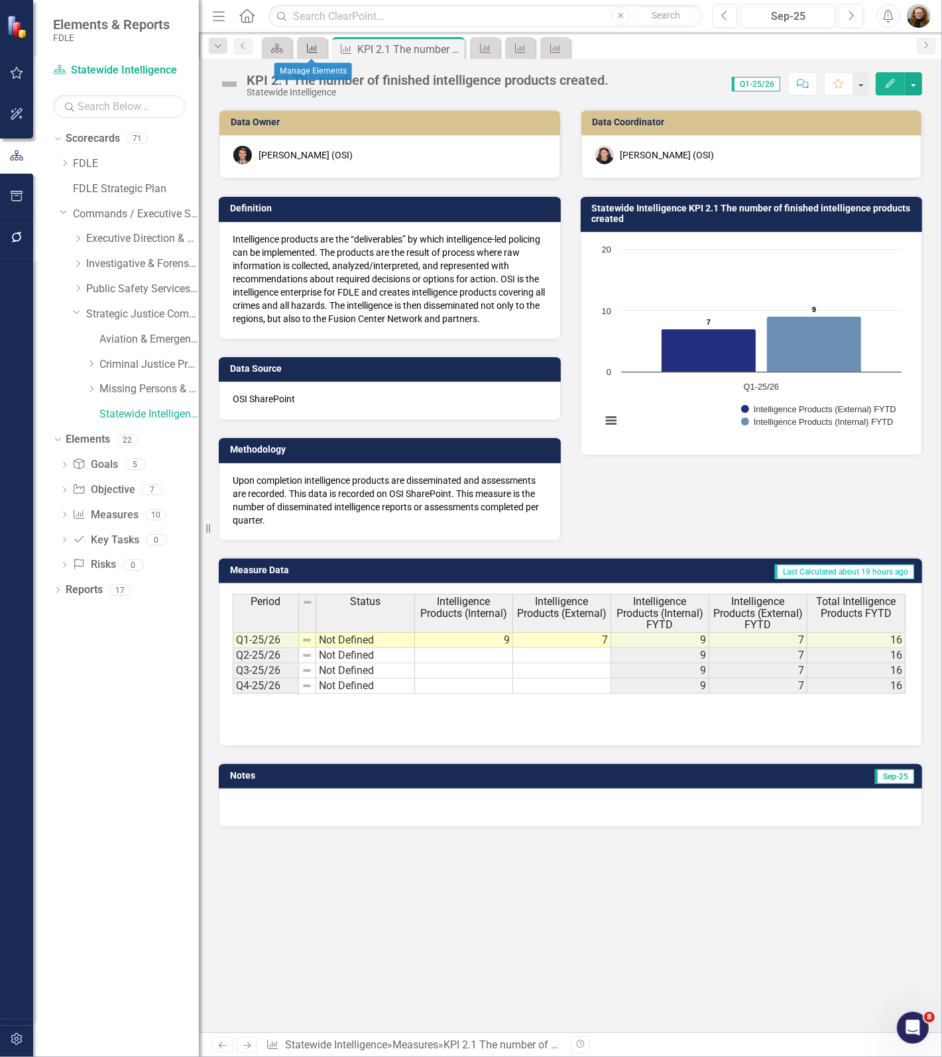
click at [307, 52] on icon at bounding box center [312, 48] width 11 height 9
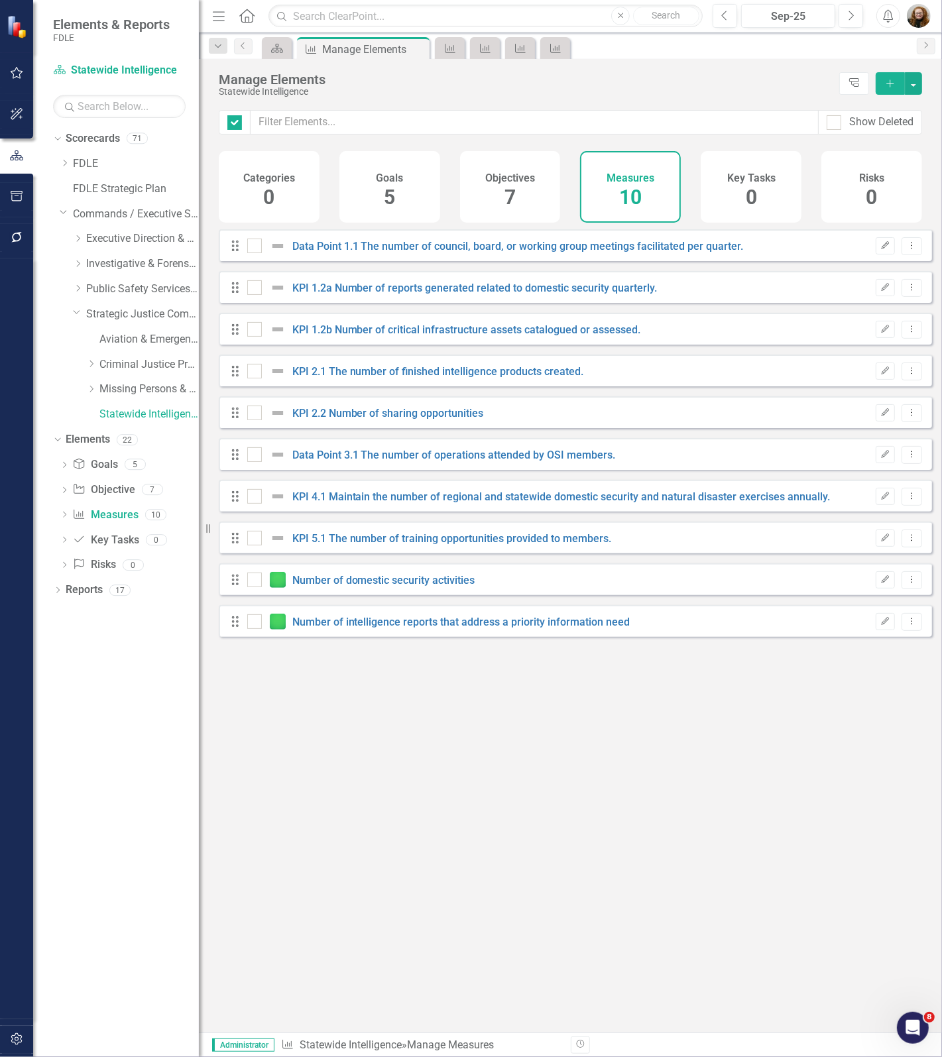
checkbox input "false"
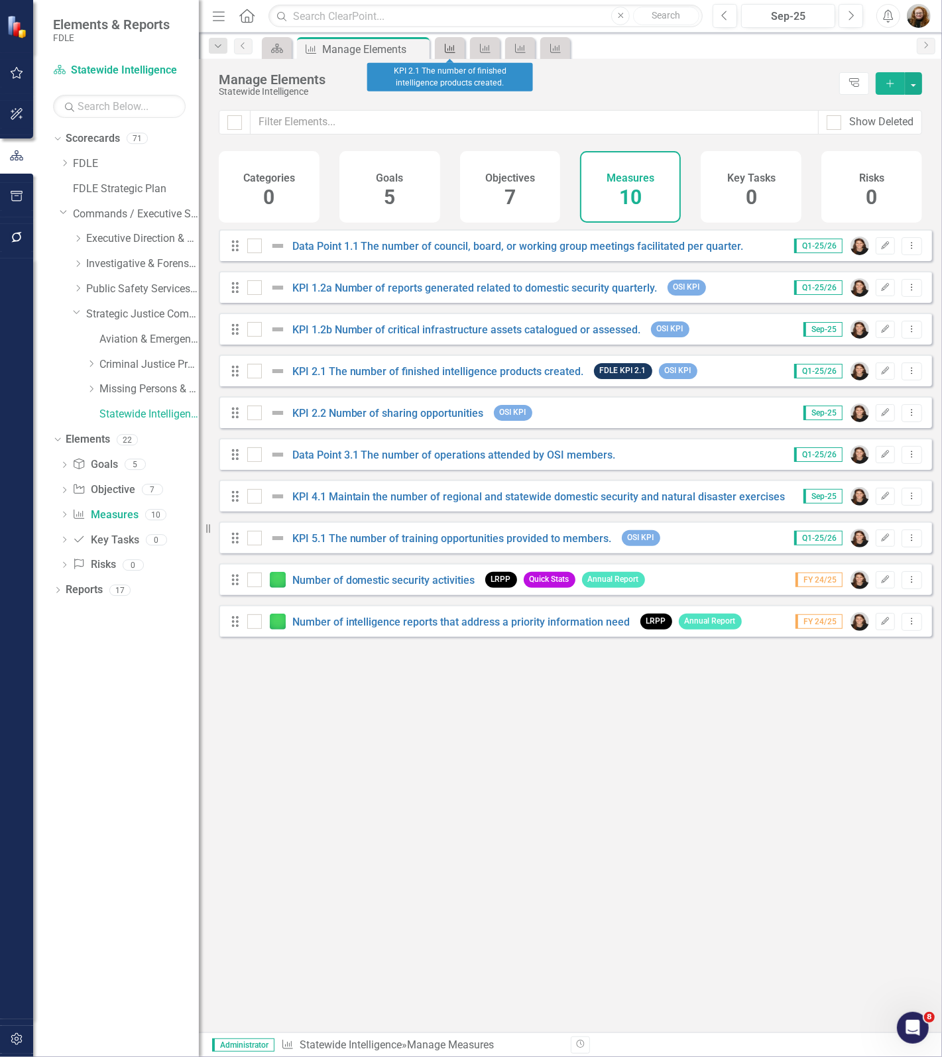
click at [448, 48] on icon "Measure" at bounding box center [449, 48] width 13 height 11
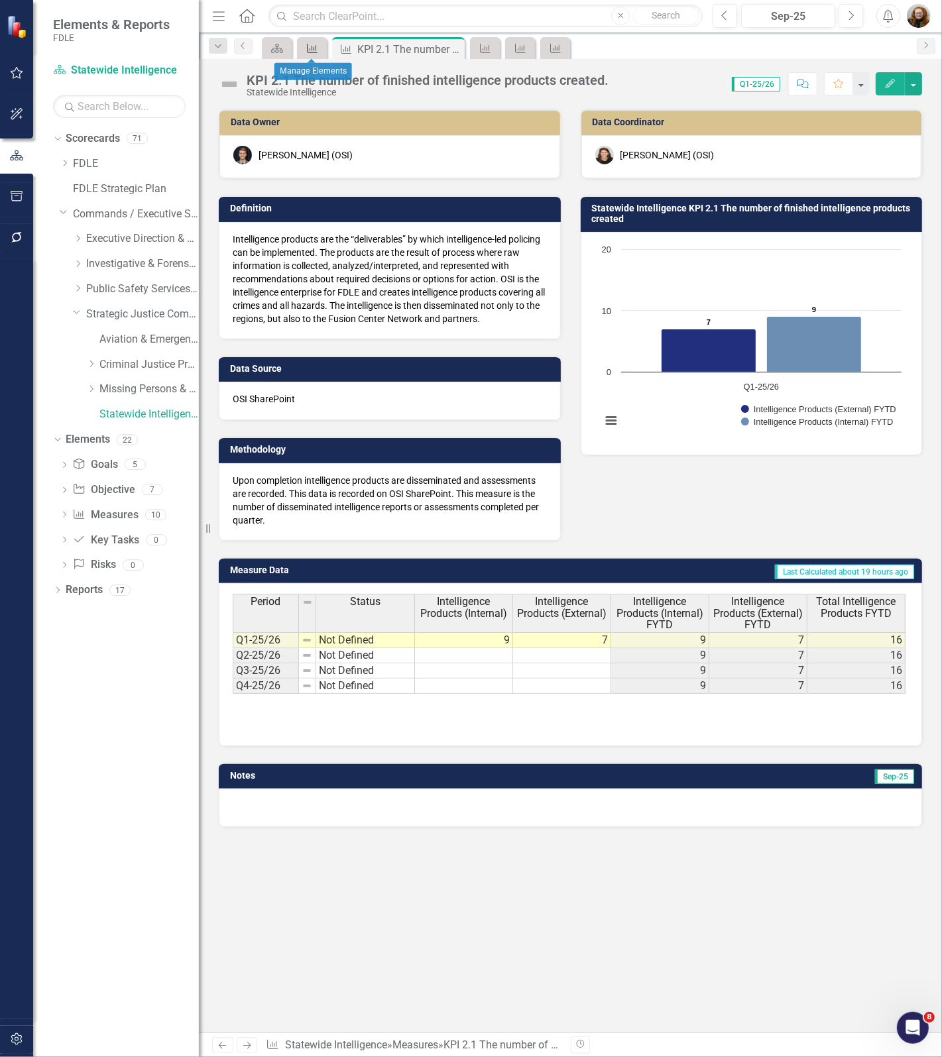
click at [309, 45] on icon "Measure" at bounding box center [311, 48] width 13 height 11
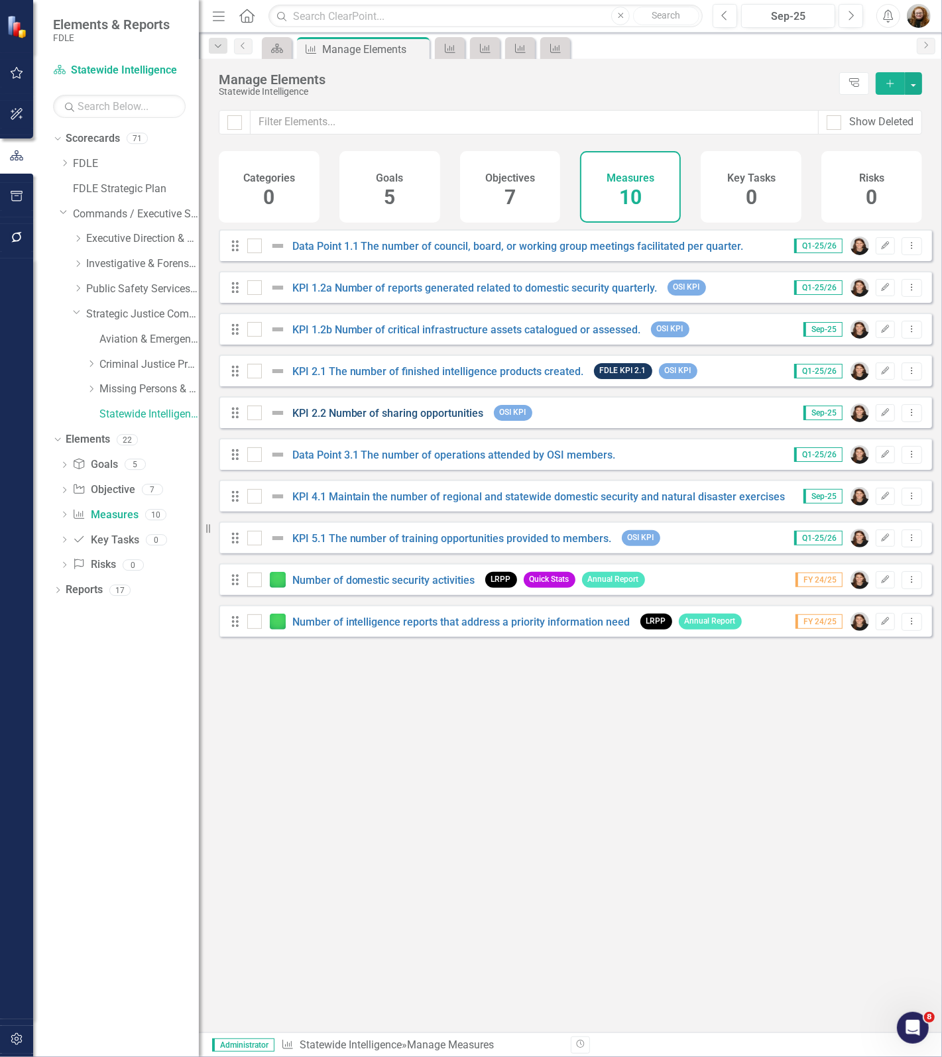
click at [429, 419] on link "KPI 2.2 Number of sharing opportunities" at bounding box center [387, 413] width 191 height 13
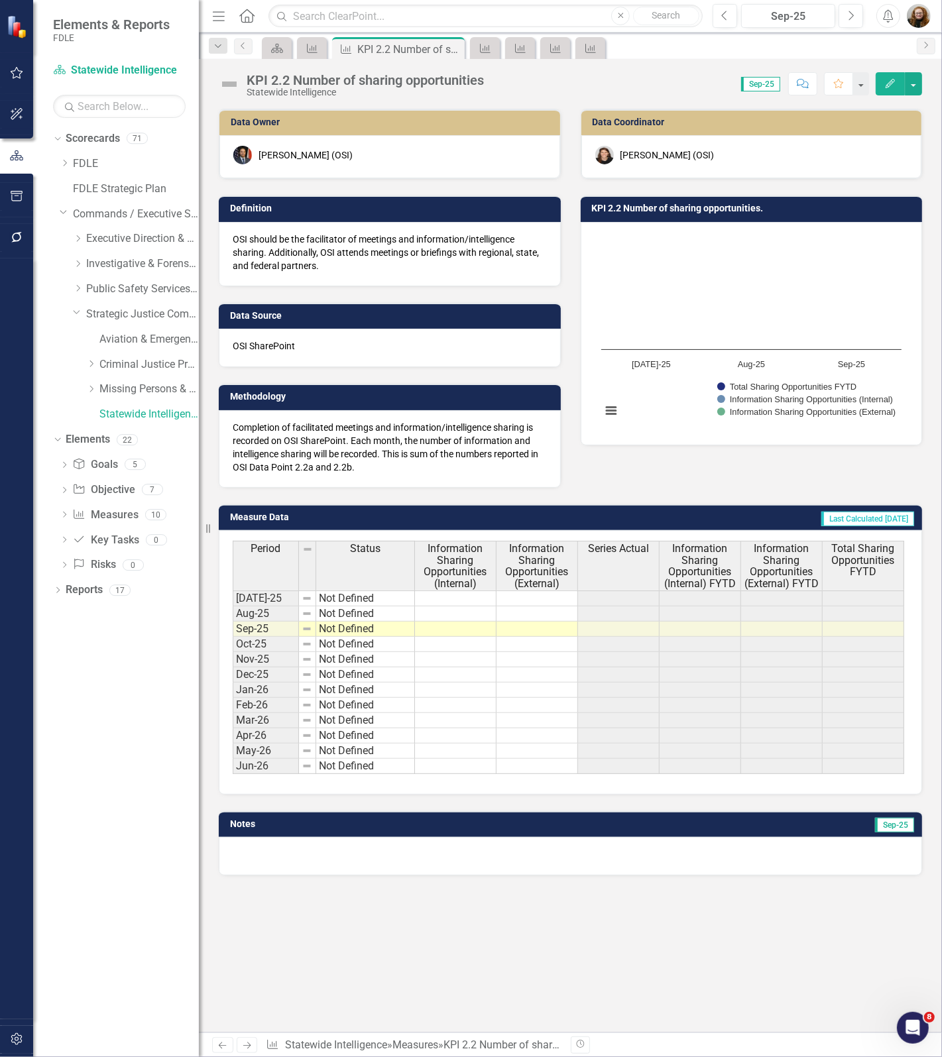
click at [394, 80] on div "KPI 2.2 Number of sharing opportunities" at bounding box center [364, 80] width 237 height 15
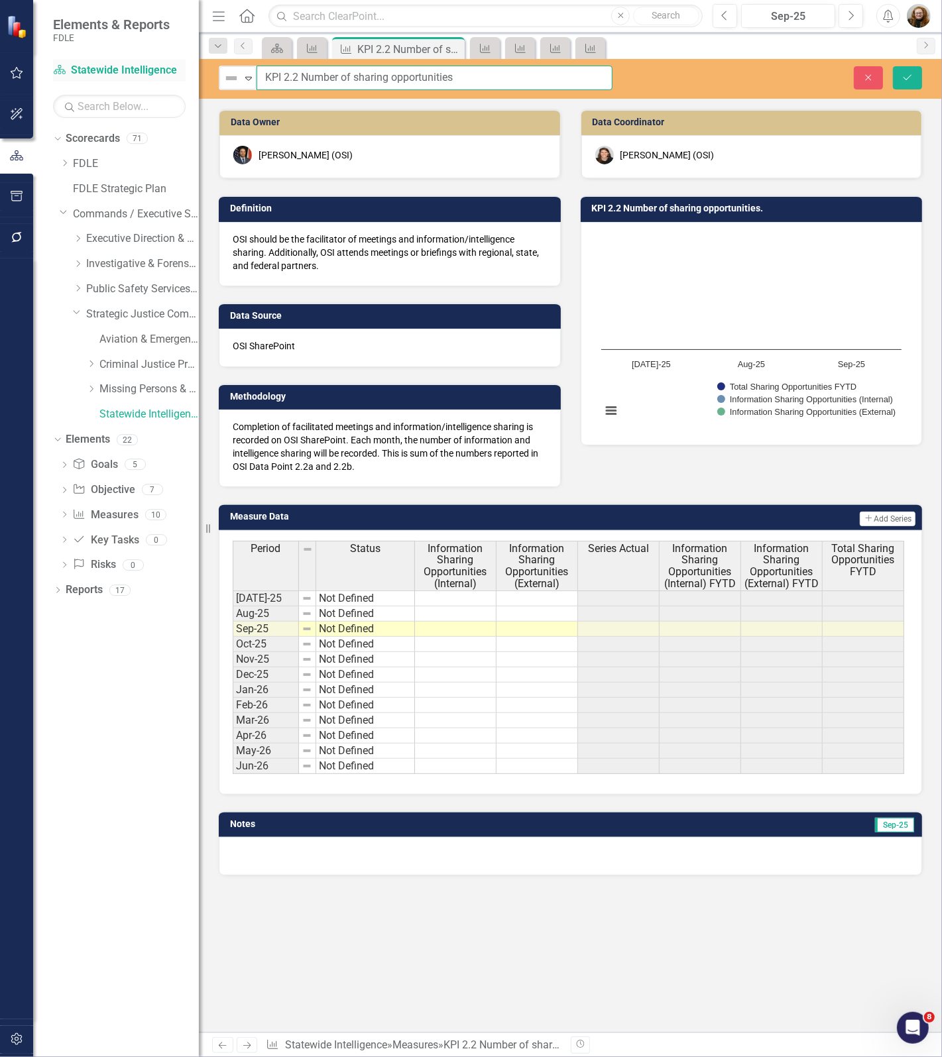
drag, startPoint x: 509, startPoint y: 77, endPoint x: 168, endPoint y: 72, distance: 341.3
click at [168, 72] on div "Elements & Reports FDLE Scorecard Statewide Intelligence Search Dropdown Scorec…" at bounding box center [471, 528] width 942 height 1057
drag, startPoint x: 865, startPoint y: 78, endPoint x: 588, endPoint y: 3, distance: 286.3
click at [865, 78] on icon "Close" at bounding box center [868, 77] width 12 height 9
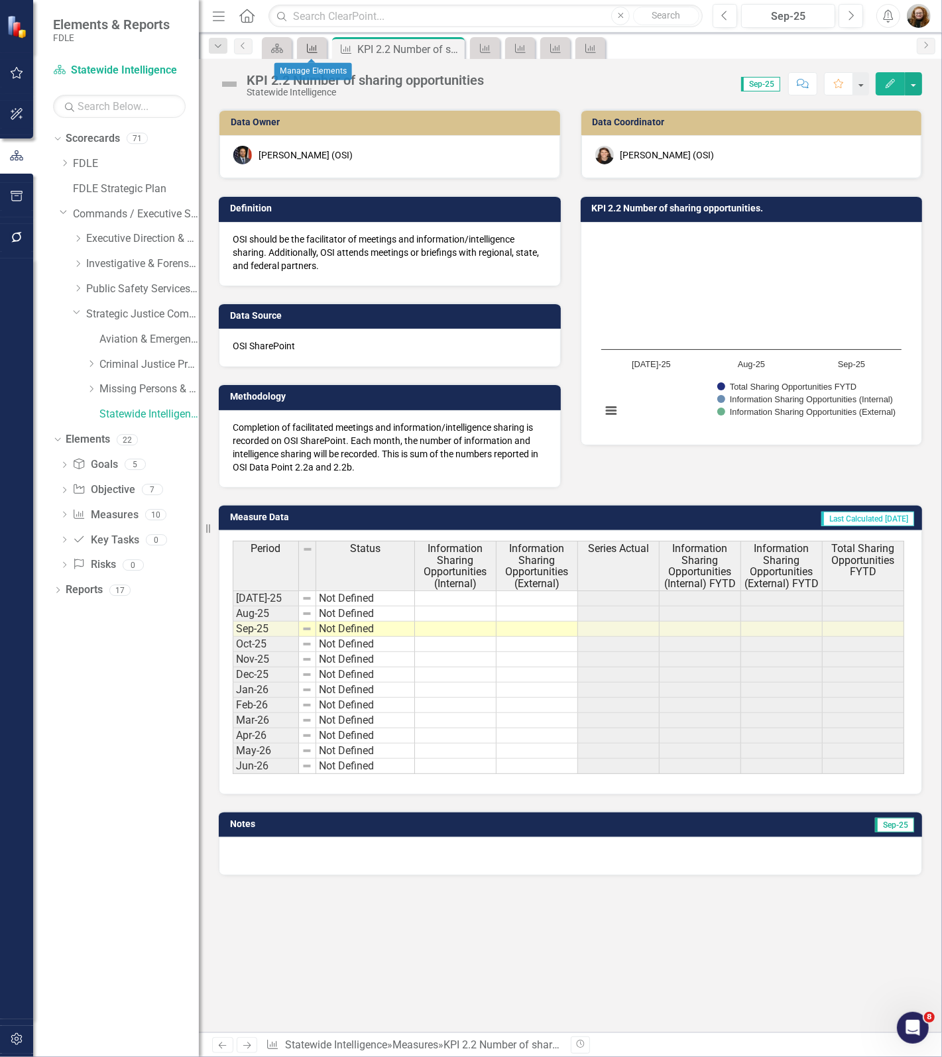
click at [315, 50] on icon at bounding box center [312, 48] width 11 height 9
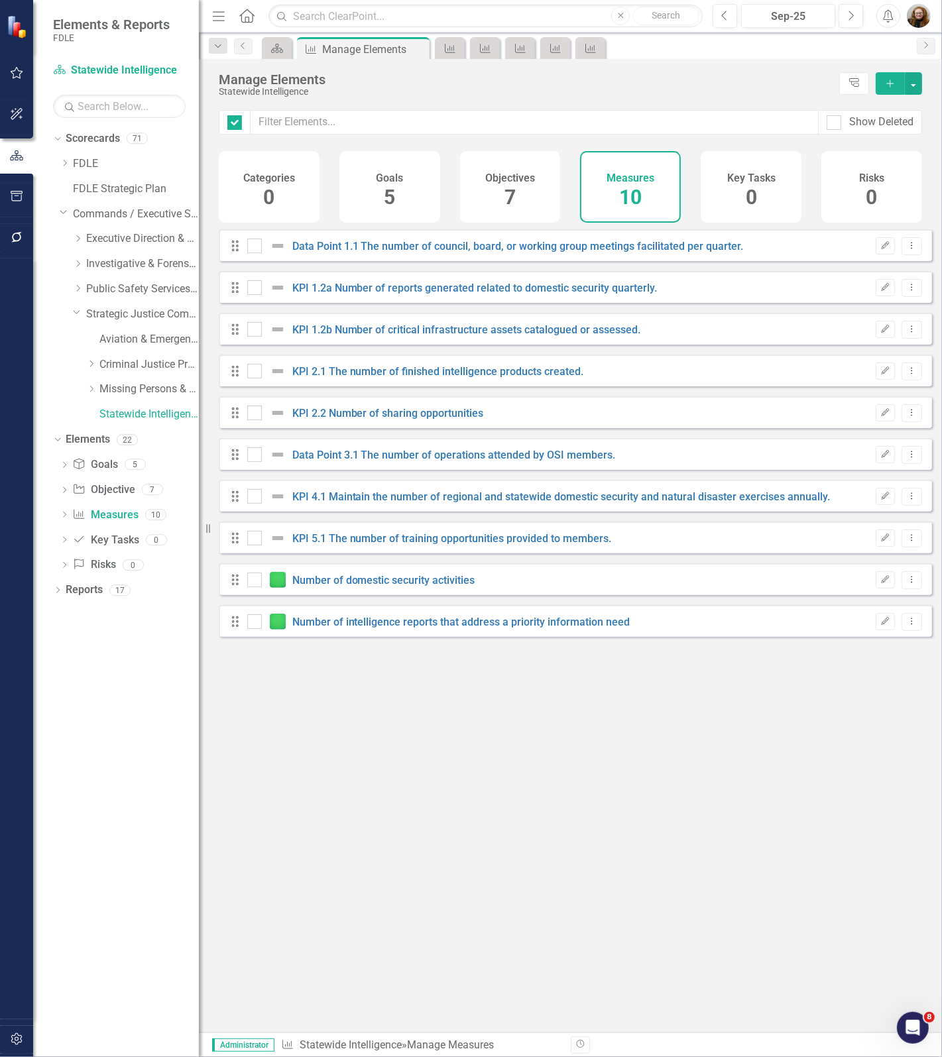
checkbox input "false"
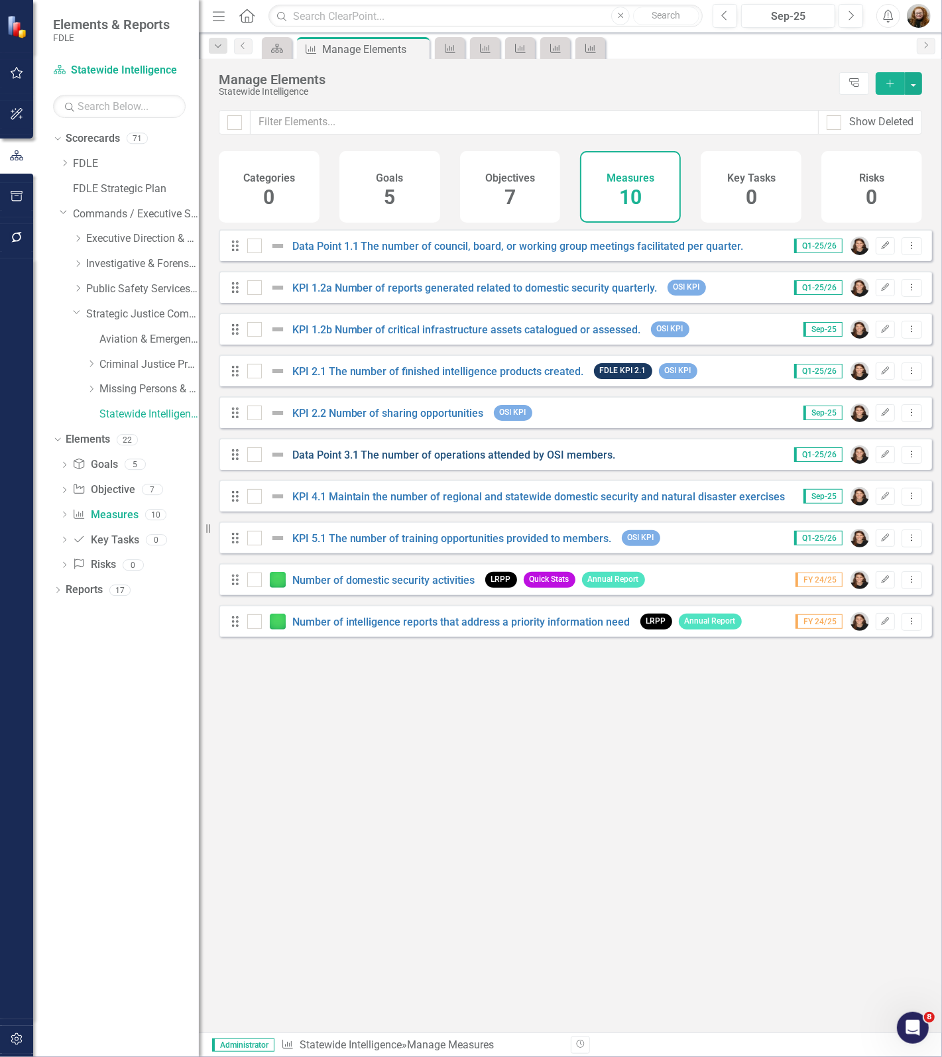
click at [381, 461] on link "Data Point 3.1 The number of operations attended by OSI members." at bounding box center [453, 455] width 323 height 13
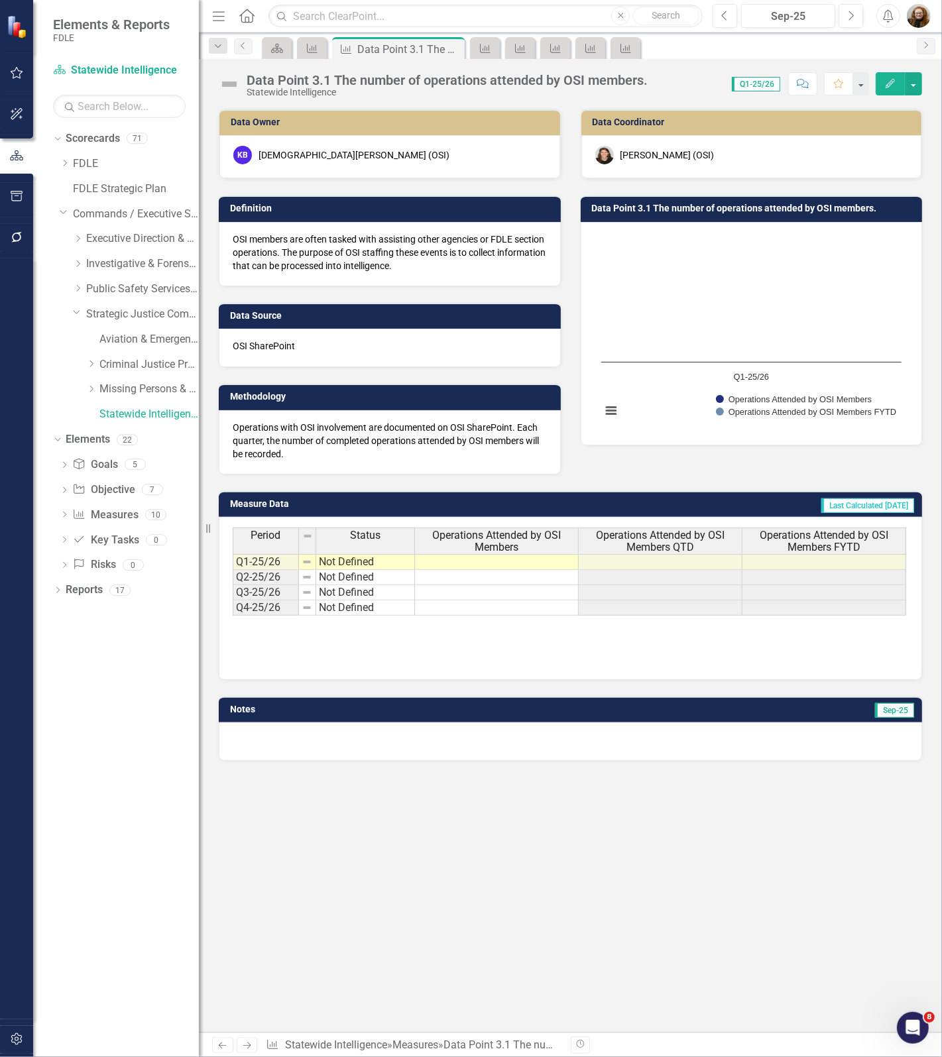
click at [382, 78] on div "Data Point 3.1 The number of operations attended by OSI members." at bounding box center [446, 80] width 401 height 15
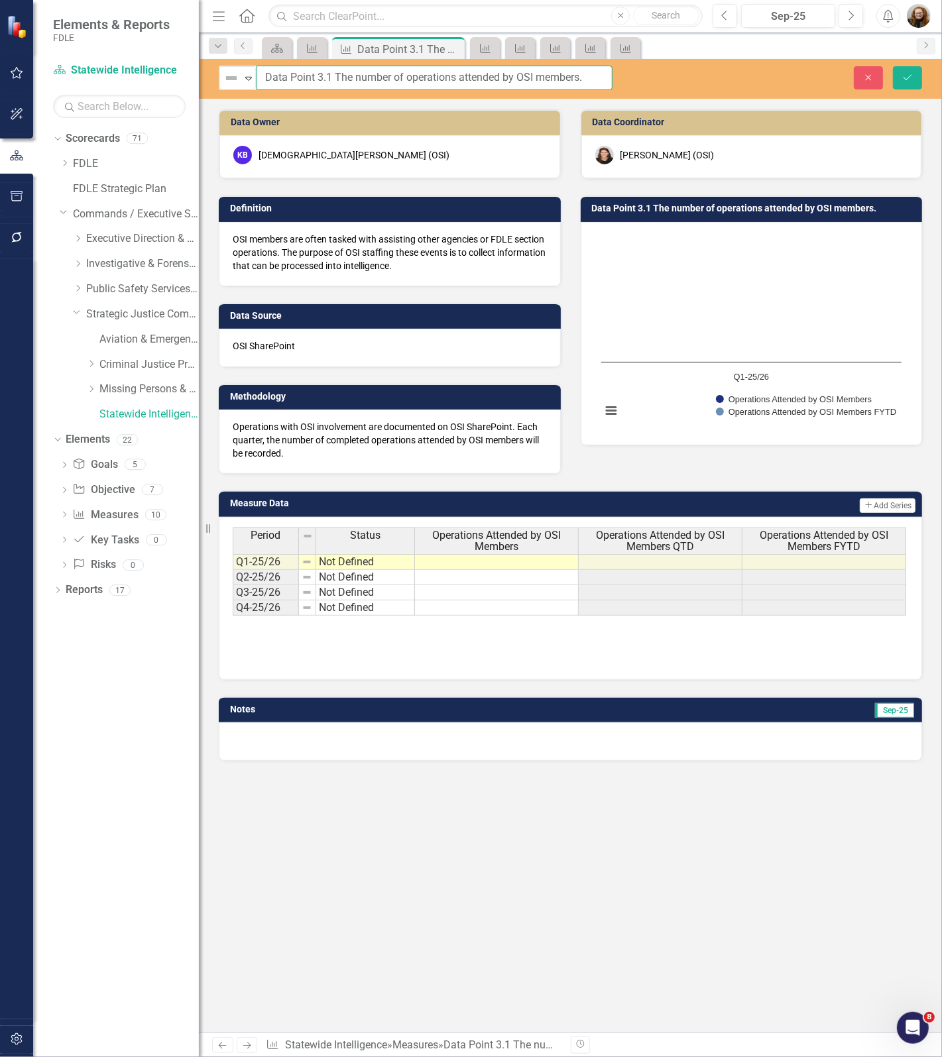
drag, startPoint x: 262, startPoint y: 80, endPoint x: 726, endPoint y: 87, distance: 463.9
click at [726, 87] on div "Not Defined Expand Data Point 3.1 The number of operations attended by OSI memb…" at bounding box center [570, 78] width 743 height 25
drag, startPoint x: 867, startPoint y: 81, endPoint x: 585, endPoint y: 1, distance: 292.8
click at [866, 81] on icon "Close" at bounding box center [868, 77] width 12 height 9
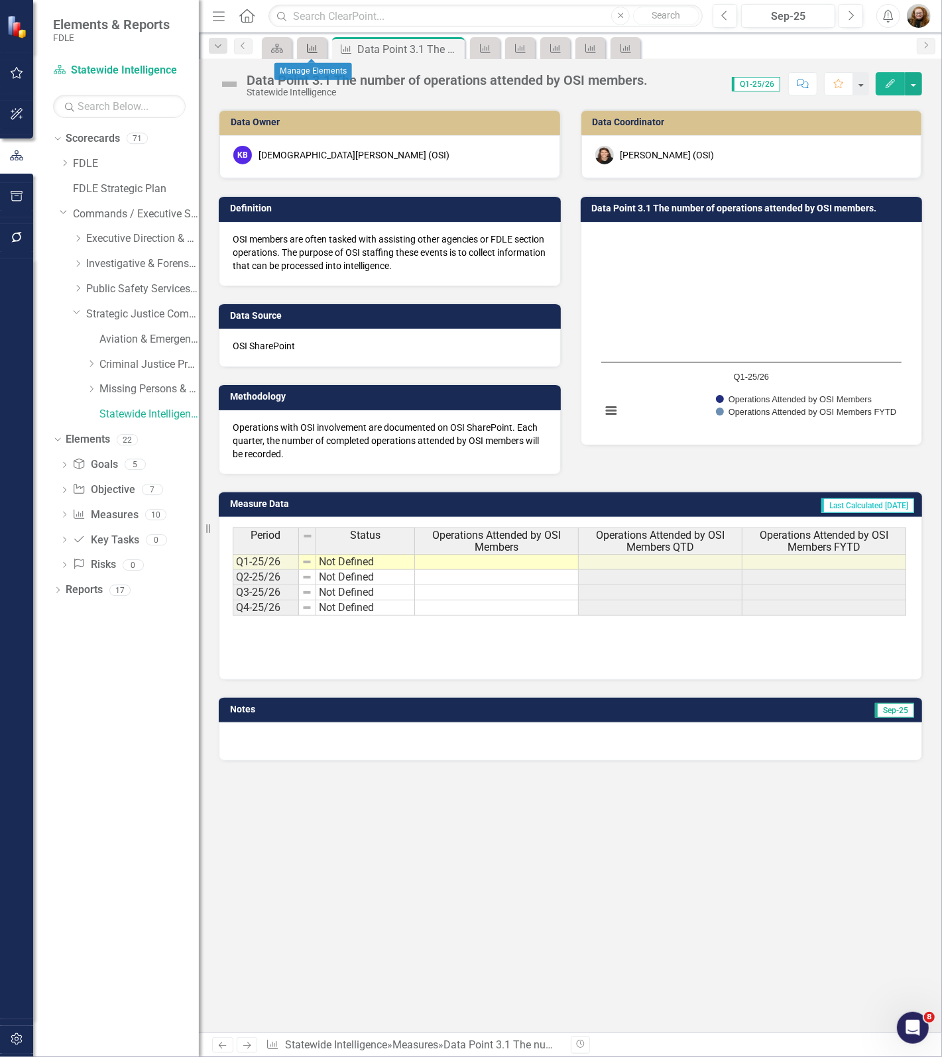
click at [320, 48] on link "Measure" at bounding box center [311, 48] width 23 height 17
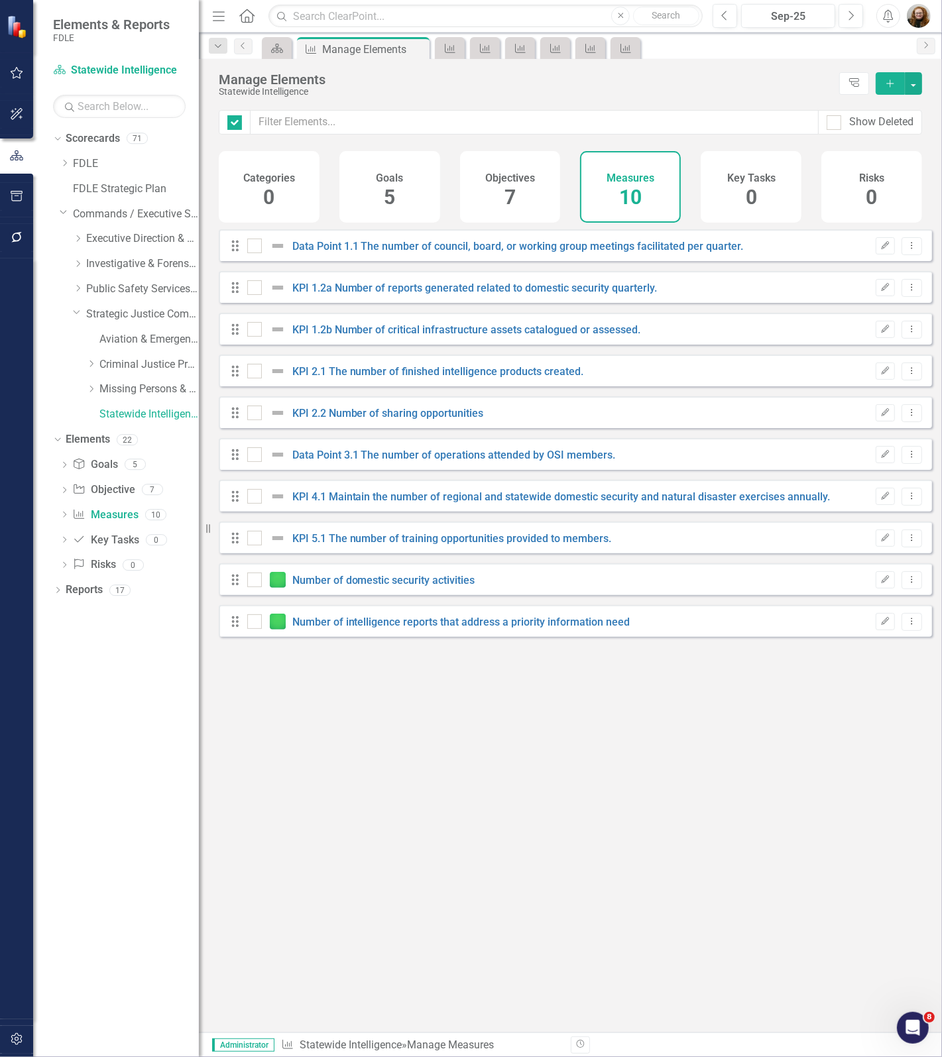
checkbox input "false"
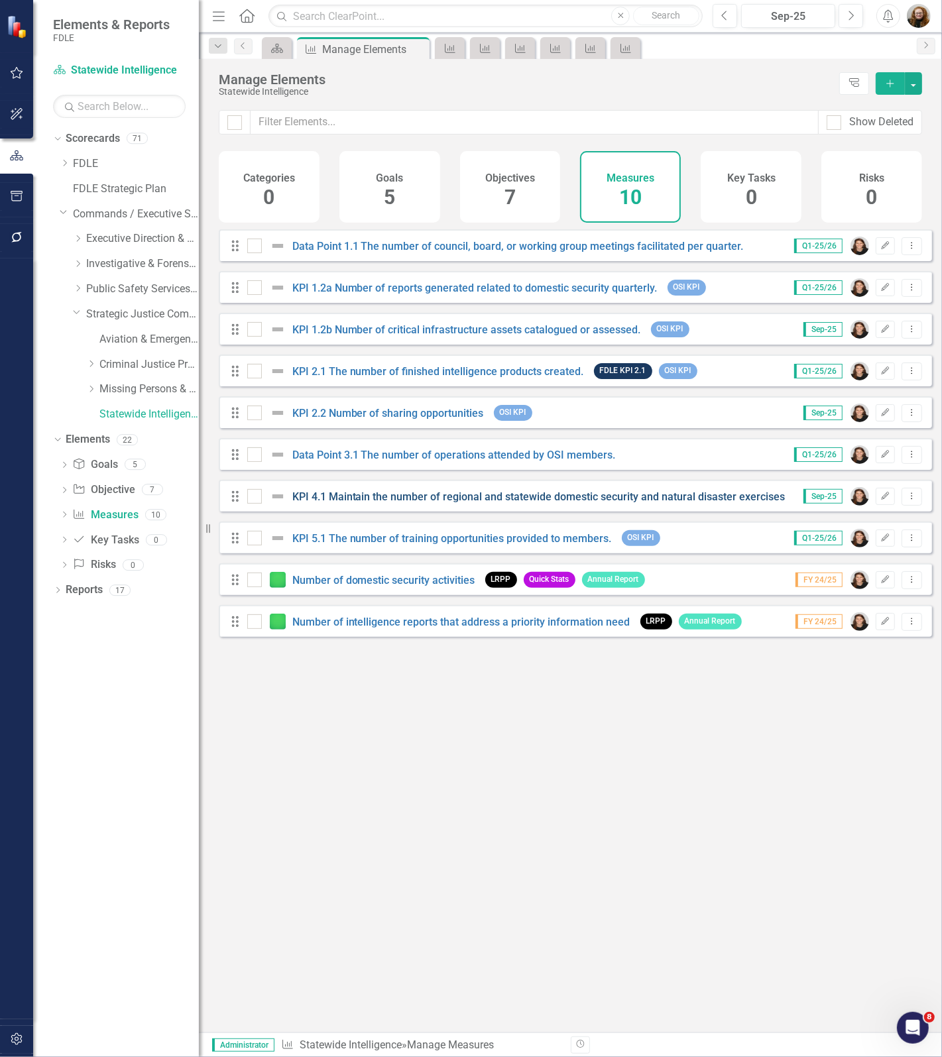
click at [370, 503] on link "KPI 4.1 Maintain the number of regional and statewide domestic security and nat…" at bounding box center [561, 496] width 538 height 13
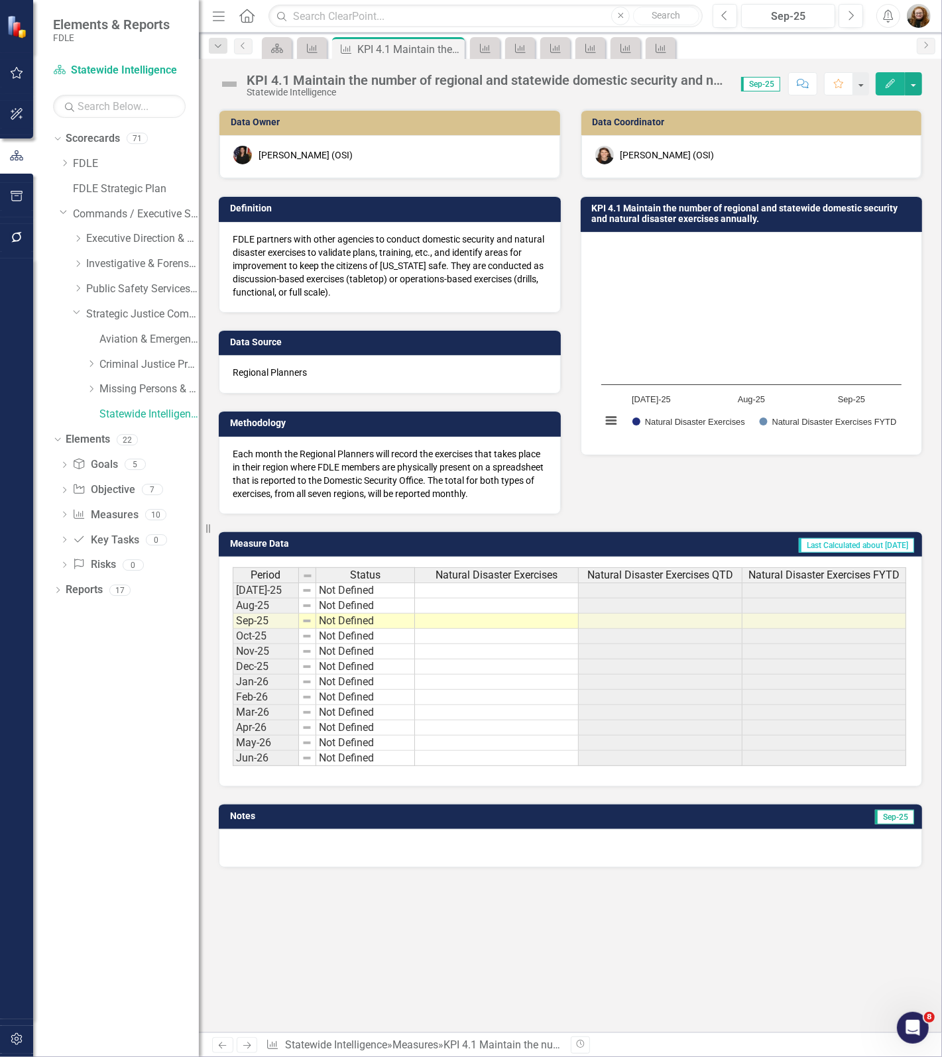
click at [398, 83] on div "KPI 4.1 Maintain the number of regional and statewide domestic security and nat…" at bounding box center [486, 80] width 481 height 15
click at [396, 83] on div "KPI 4.1 Maintain the number of regional and statewide domestic security and nat…" at bounding box center [486, 80] width 481 height 15
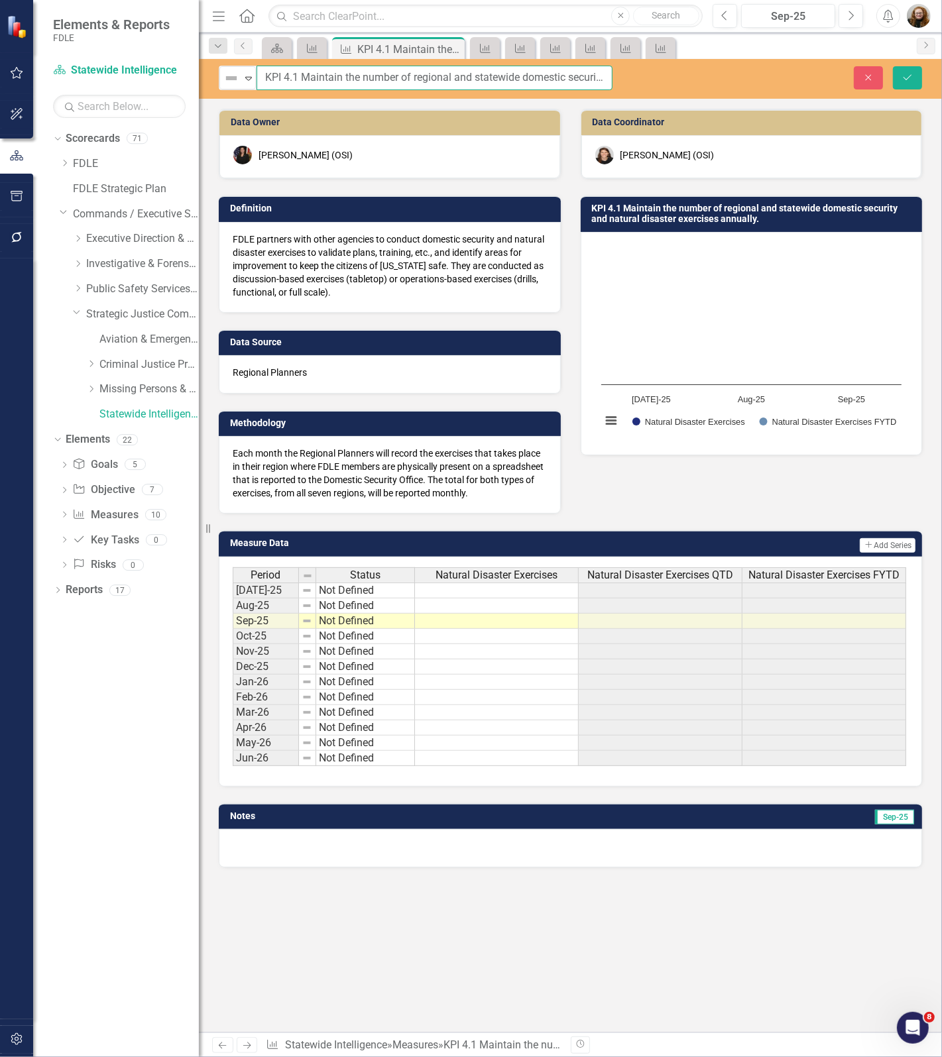
scroll to position [0, 191]
drag, startPoint x: 262, startPoint y: 77, endPoint x: 887, endPoint y: 121, distance: 626.4
click at [887, 121] on div "Not Defined Expand KPI 4.1 Maintain the number of regional and statewide domest…" at bounding box center [570, 545] width 743 height 973
drag, startPoint x: 873, startPoint y: 81, endPoint x: 455, endPoint y: 0, distance: 425.8
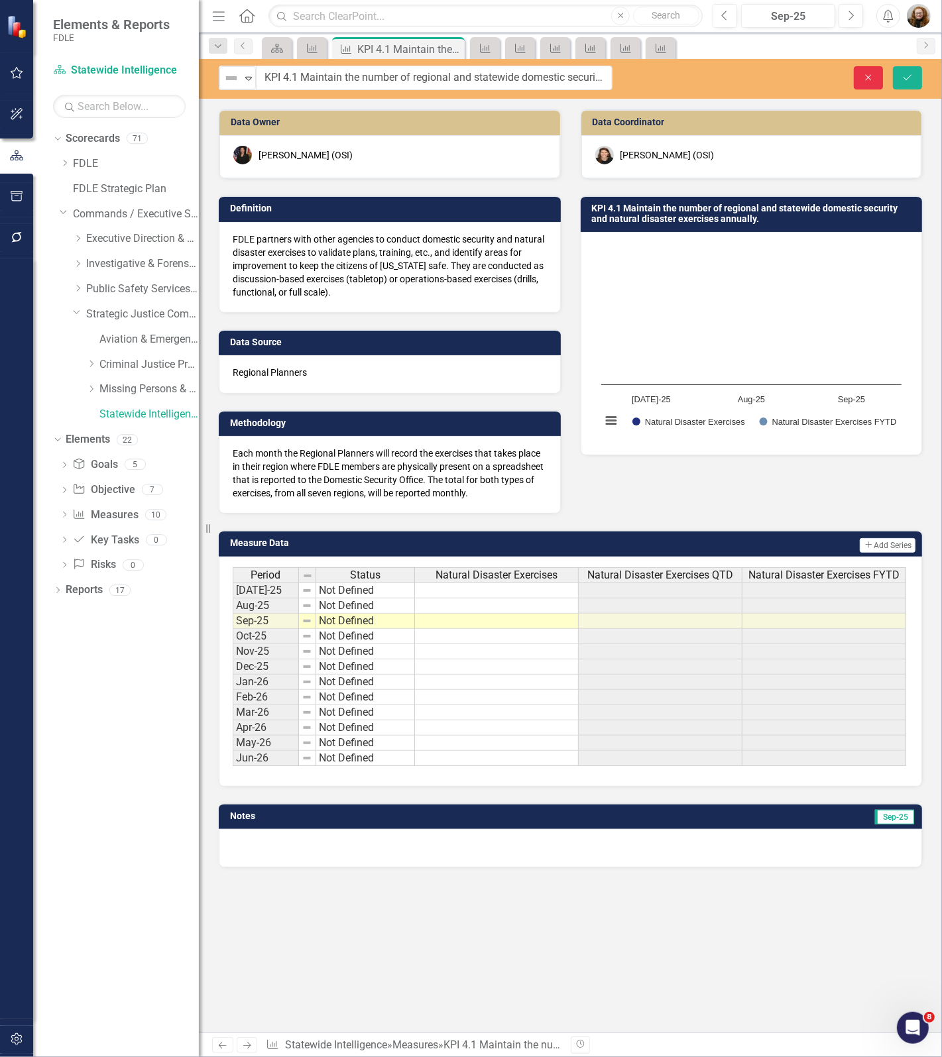
click at [873, 81] on button "Close" at bounding box center [867, 77] width 29 height 23
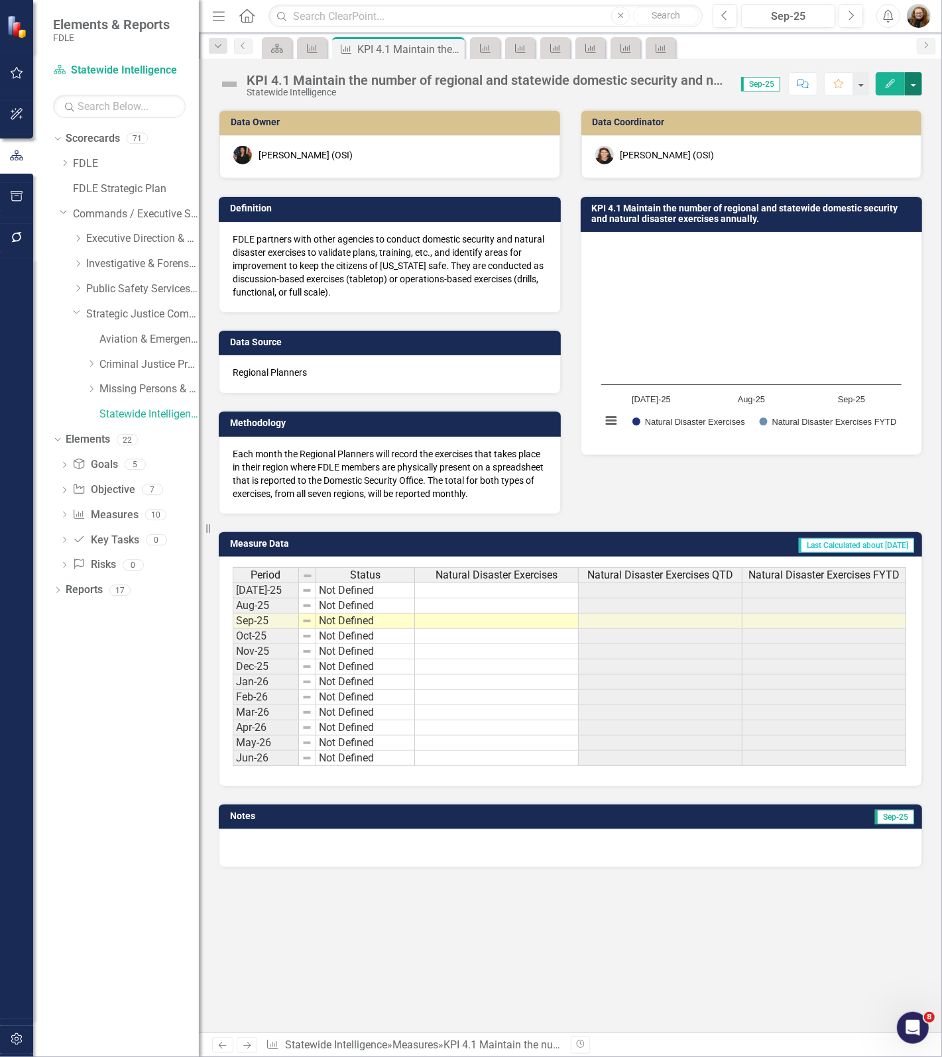
click at [916, 85] on button "button" at bounding box center [912, 83] width 17 height 23
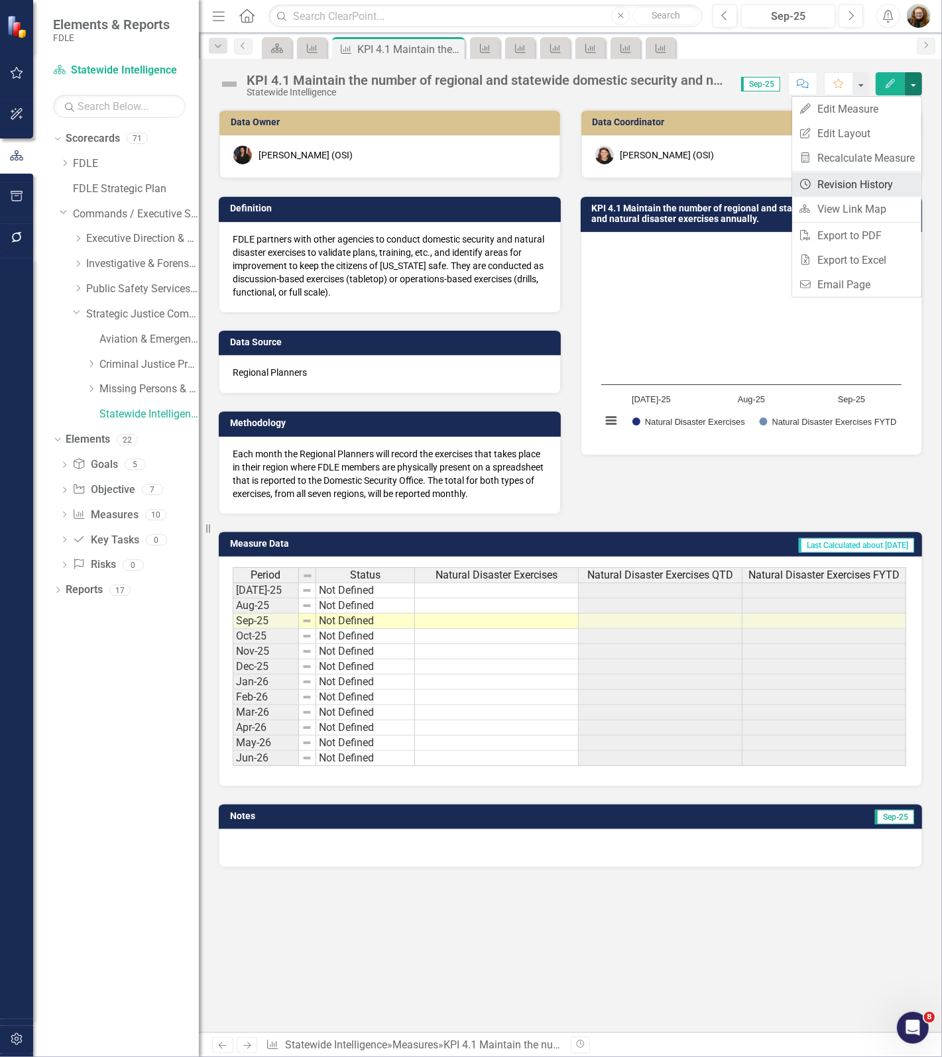
click at [862, 191] on link "Revision History Revision History" at bounding box center [856, 184] width 129 height 25
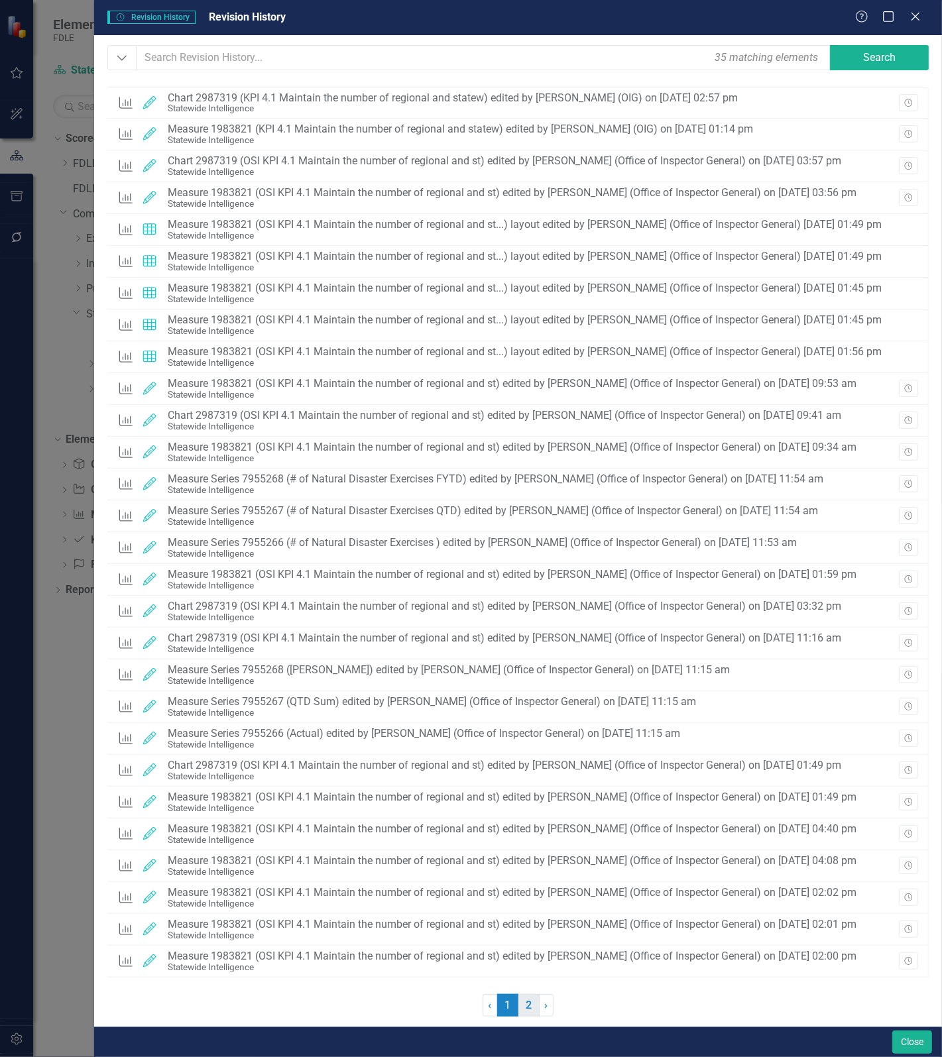
click at [521, 1005] on link "2" at bounding box center [528, 1005] width 21 height 23
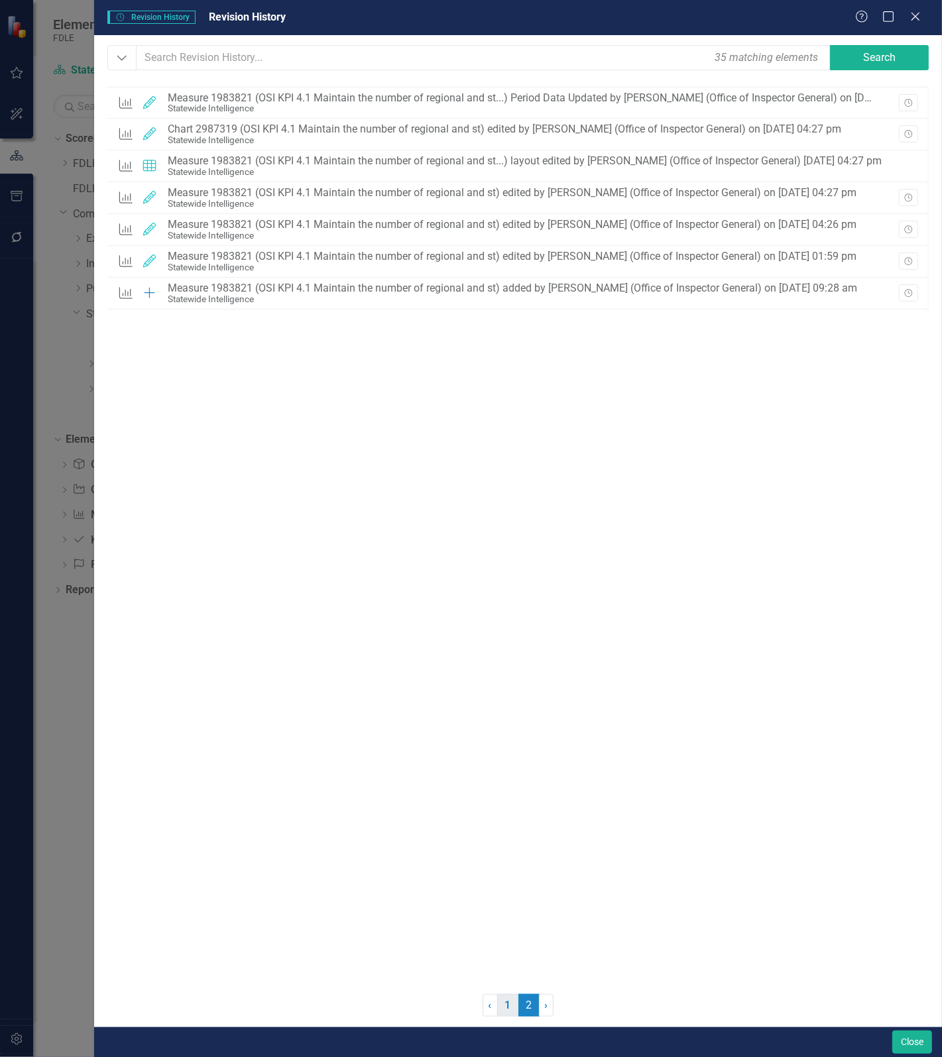
click at [504, 999] on link "1" at bounding box center [507, 1005] width 21 height 23
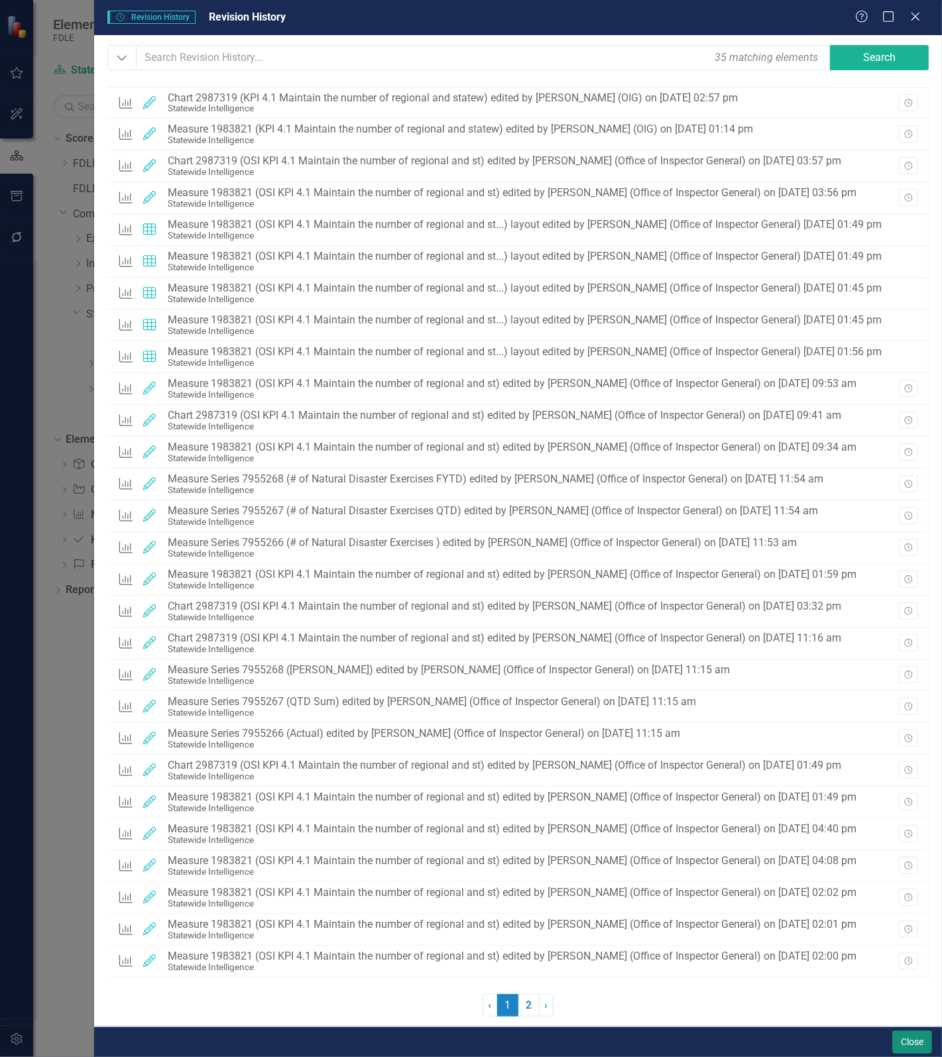
click at [918, 1042] on button "Close" at bounding box center [912, 1041] width 40 height 23
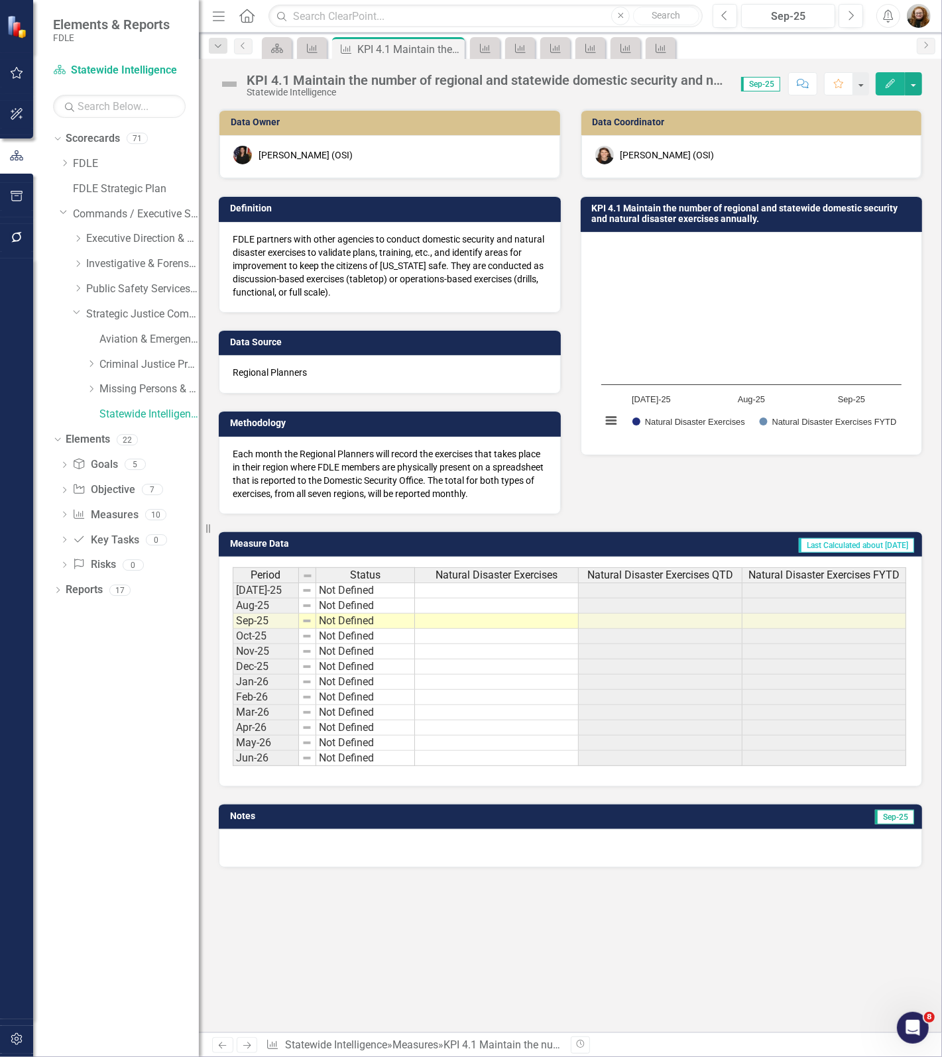
click at [595, 80] on div "KPI 4.1 Maintain the number of regional and statewide domestic security and nat…" at bounding box center [486, 80] width 481 height 15
click at [312, 47] on icon "Measure" at bounding box center [311, 48] width 13 height 11
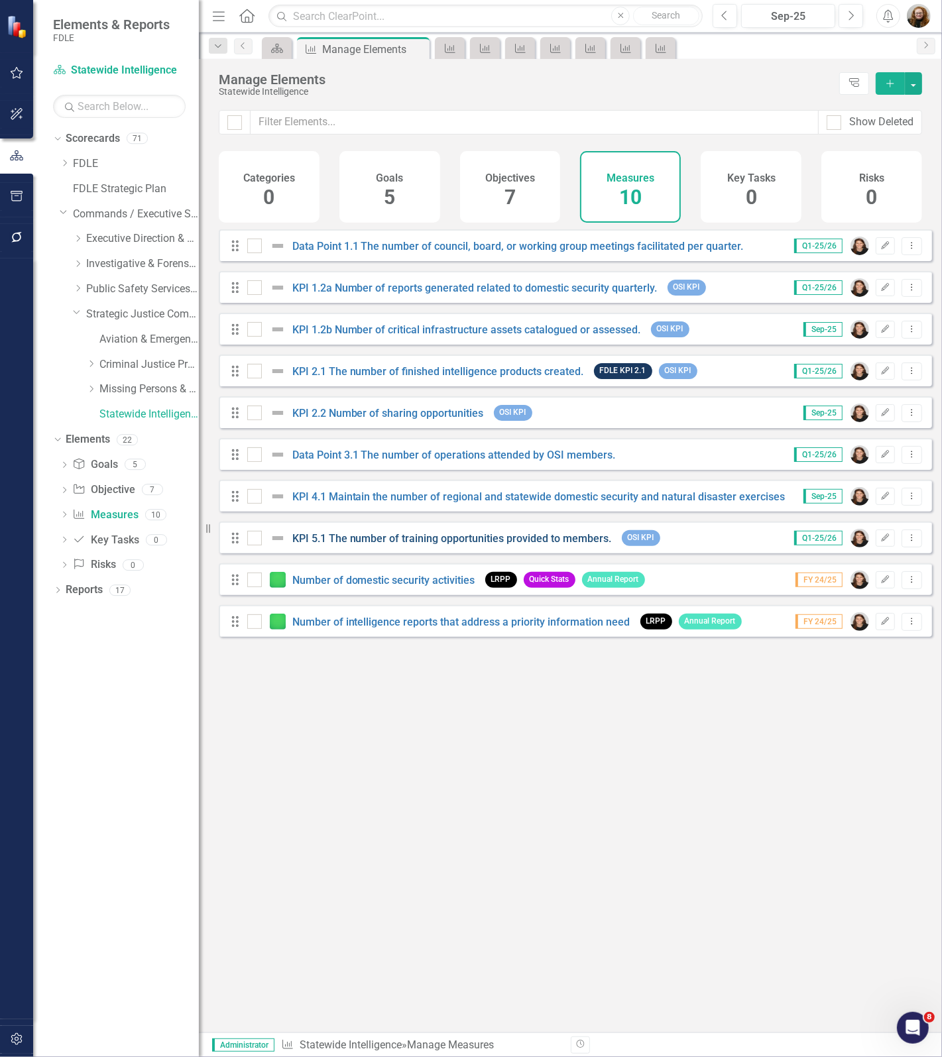
click at [356, 545] on link "KPI 5.1 The number of training opportunities provided to members." at bounding box center [451, 538] width 319 height 13
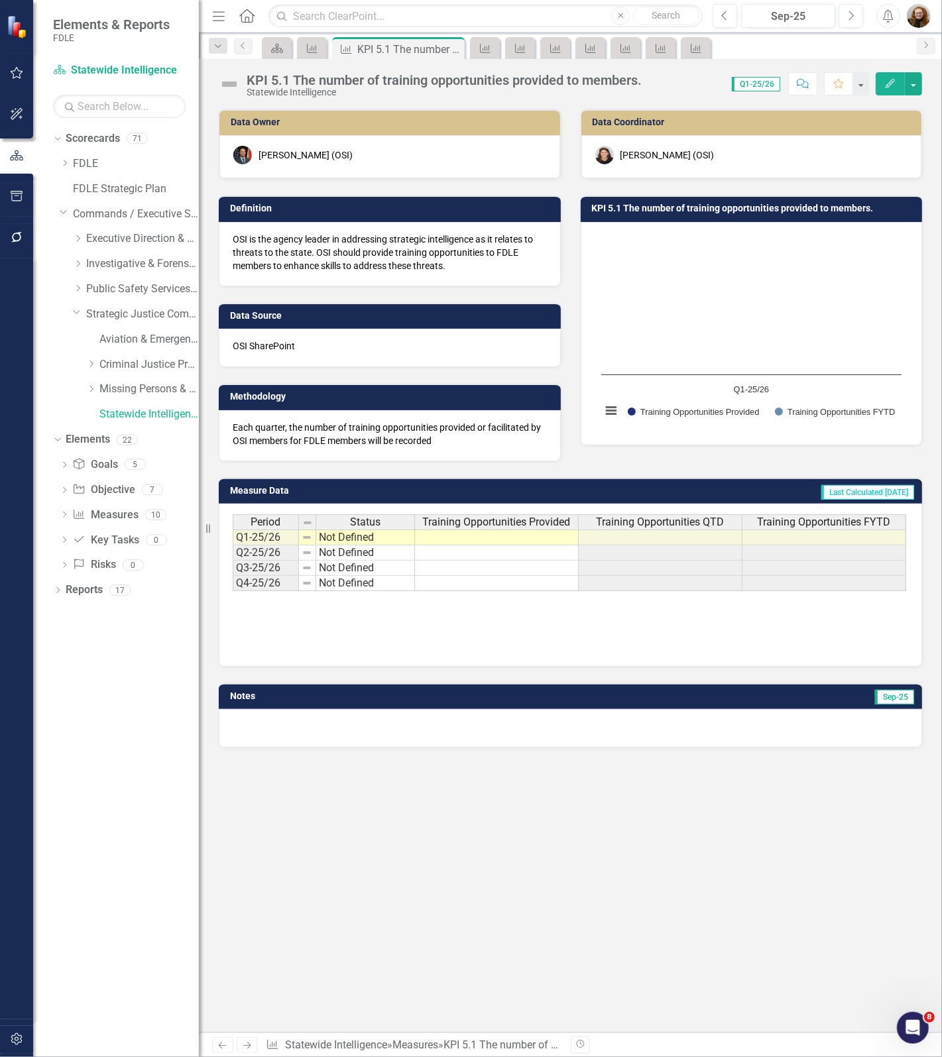
click at [412, 81] on div "KPI 5.1 The number of training opportunities provided to members." at bounding box center [443, 80] width 395 height 15
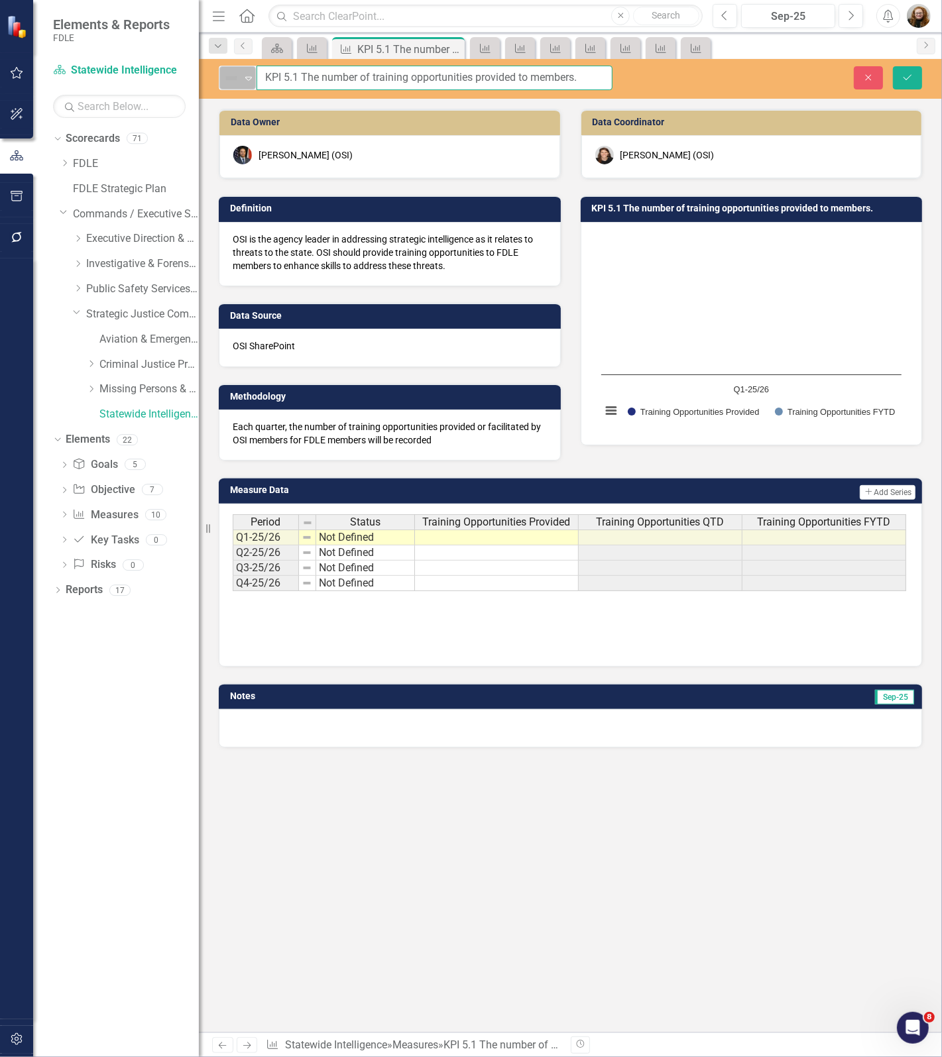
drag, startPoint x: 600, startPoint y: 74, endPoint x: 219, endPoint y: 80, distance: 380.4
click at [219, 80] on div "Not Defined Expand KPI 5.1 The number of training opportunities provided to mem…" at bounding box center [416, 78] width 394 height 25
drag, startPoint x: 868, startPoint y: 76, endPoint x: 719, endPoint y: 33, distance: 155.2
click at [868, 76] on icon "Close" at bounding box center [868, 77] width 12 height 9
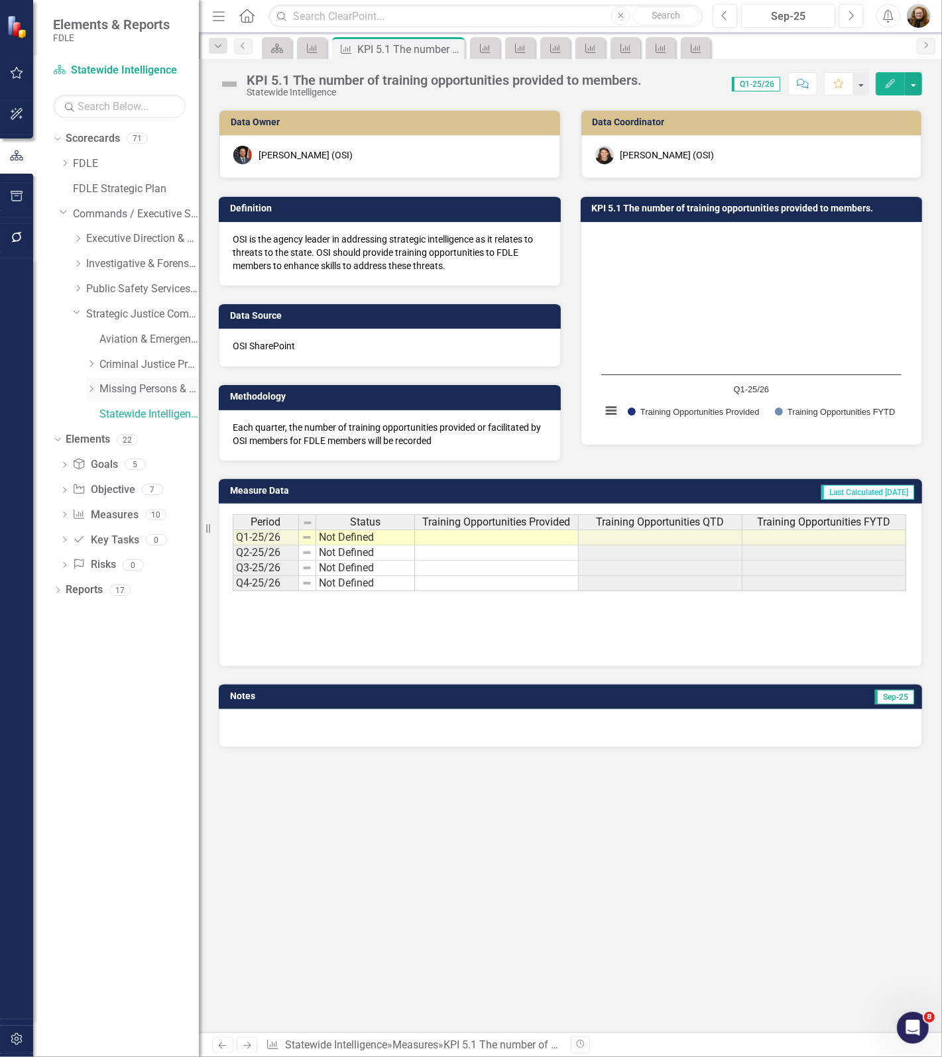
click at [150, 392] on link "Missing Persons & Offender Enforcement" at bounding box center [148, 389] width 99 height 15
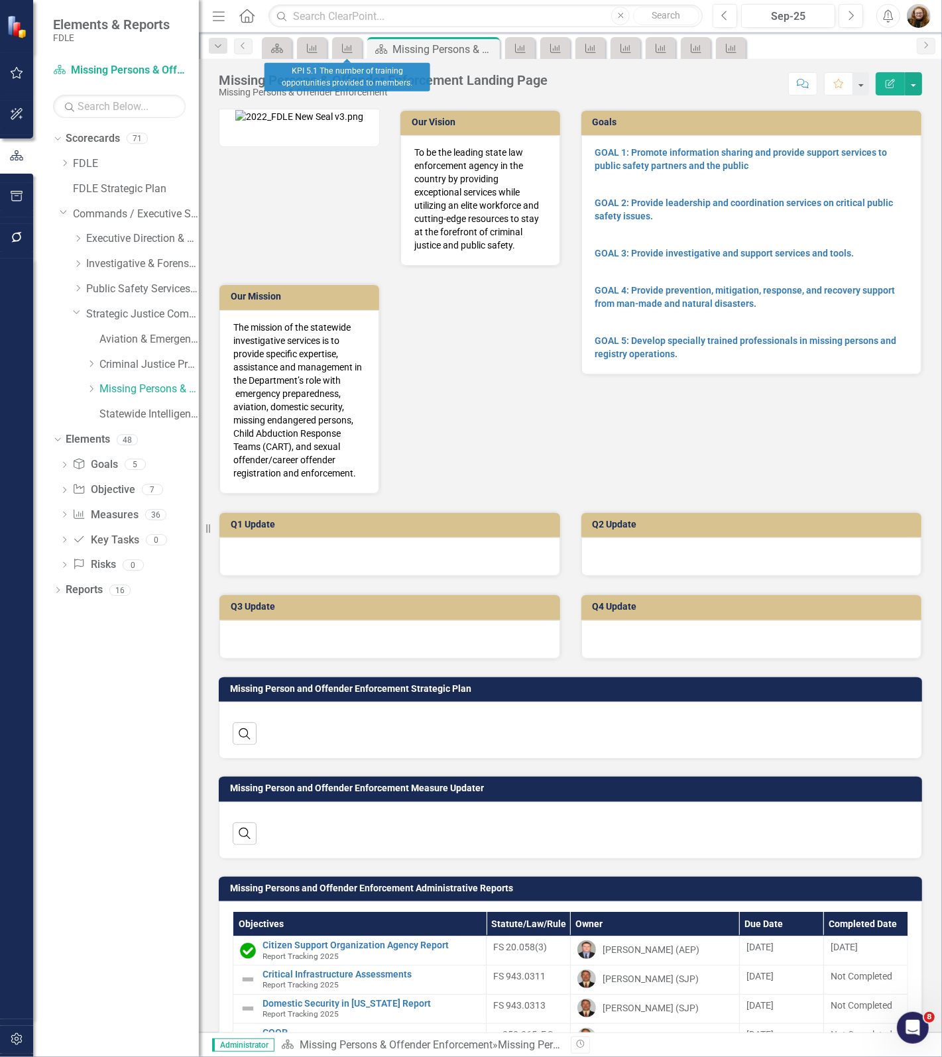
click at [358, 50] on div "Measure" at bounding box center [347, 48] width 30 height 22
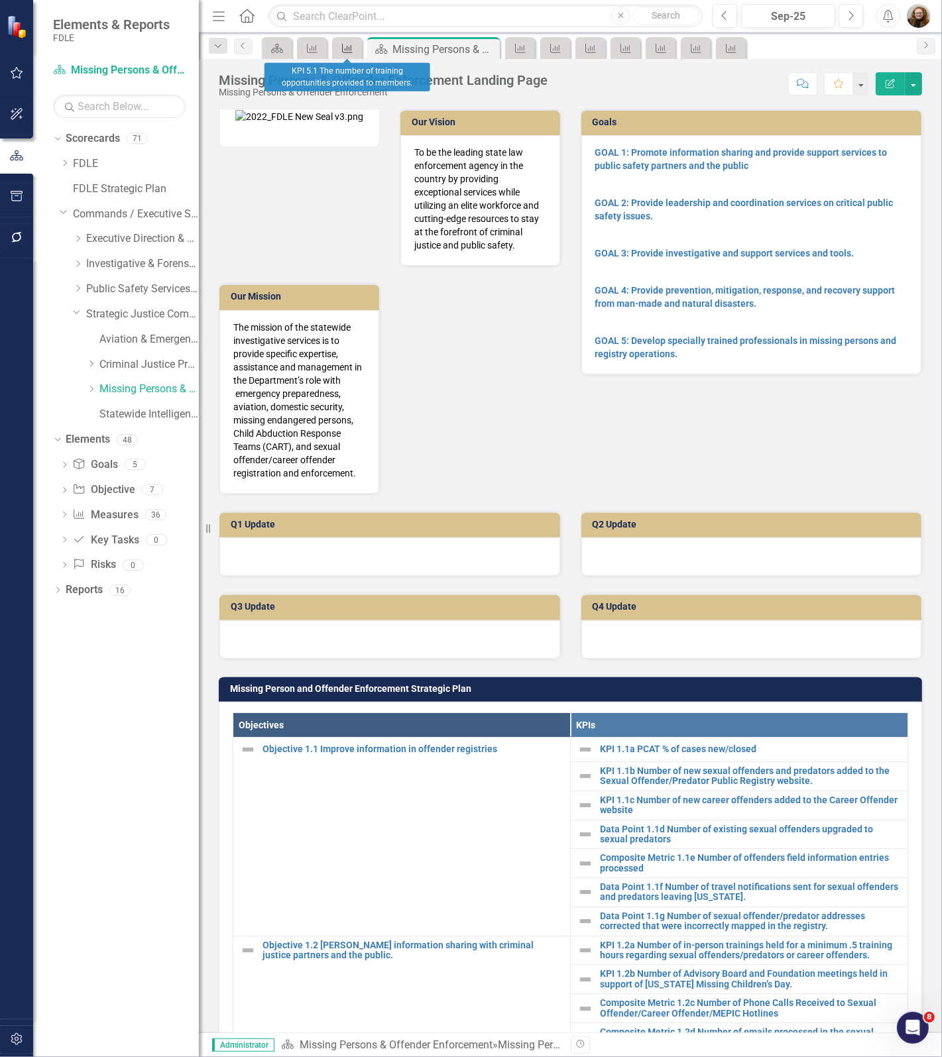
click at [352, 50] on icon "Measure" at bounding box center [347, 48] width 13 height 11
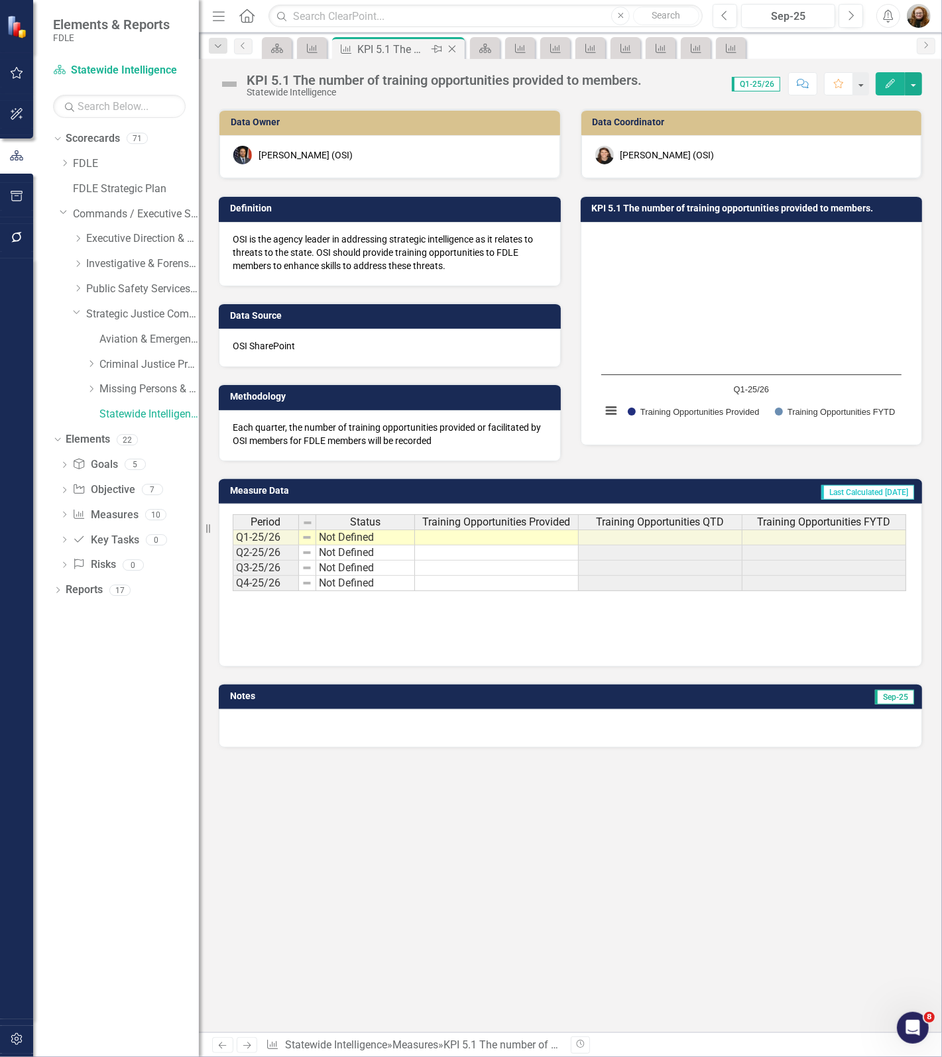
click at [451, 47] on icon "Close" at bounding box center [451, 49] width 13 height 11
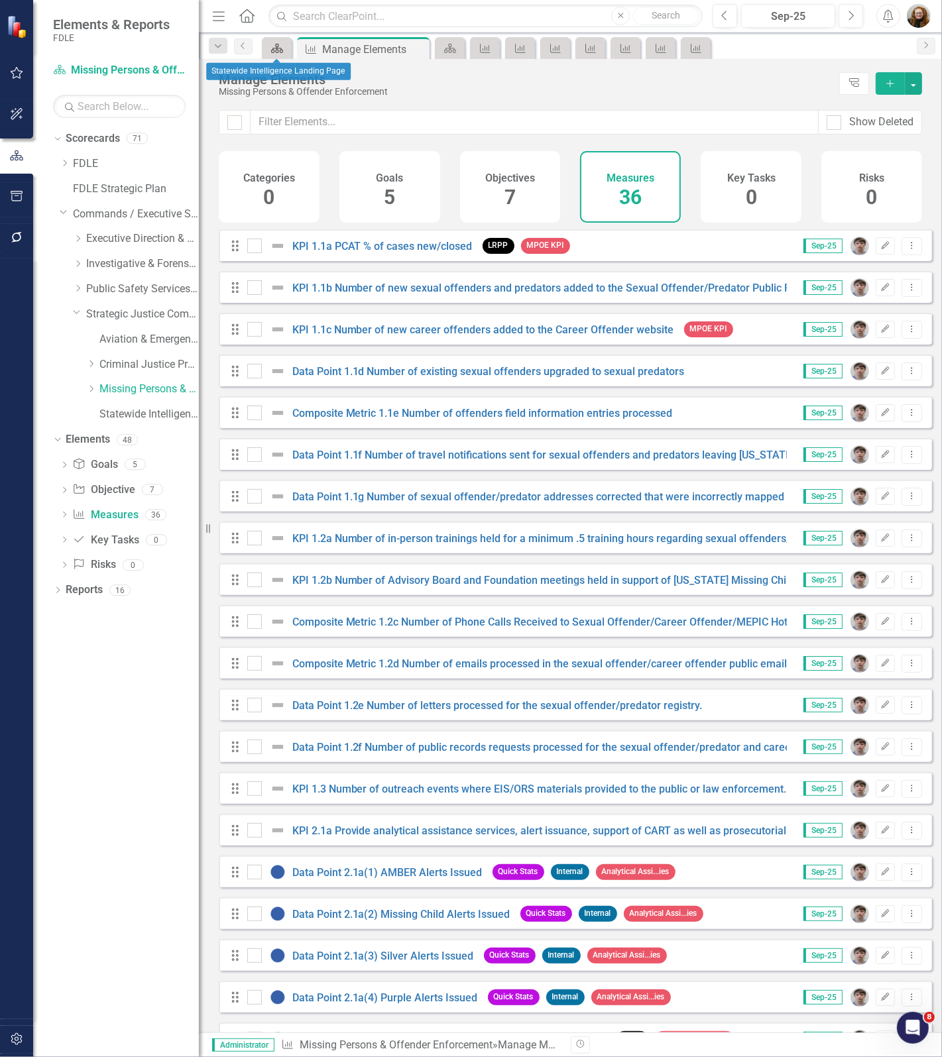
click at [280, 48] on icon "Scorecard" at bounding box center [276, 48] width 13 height 11
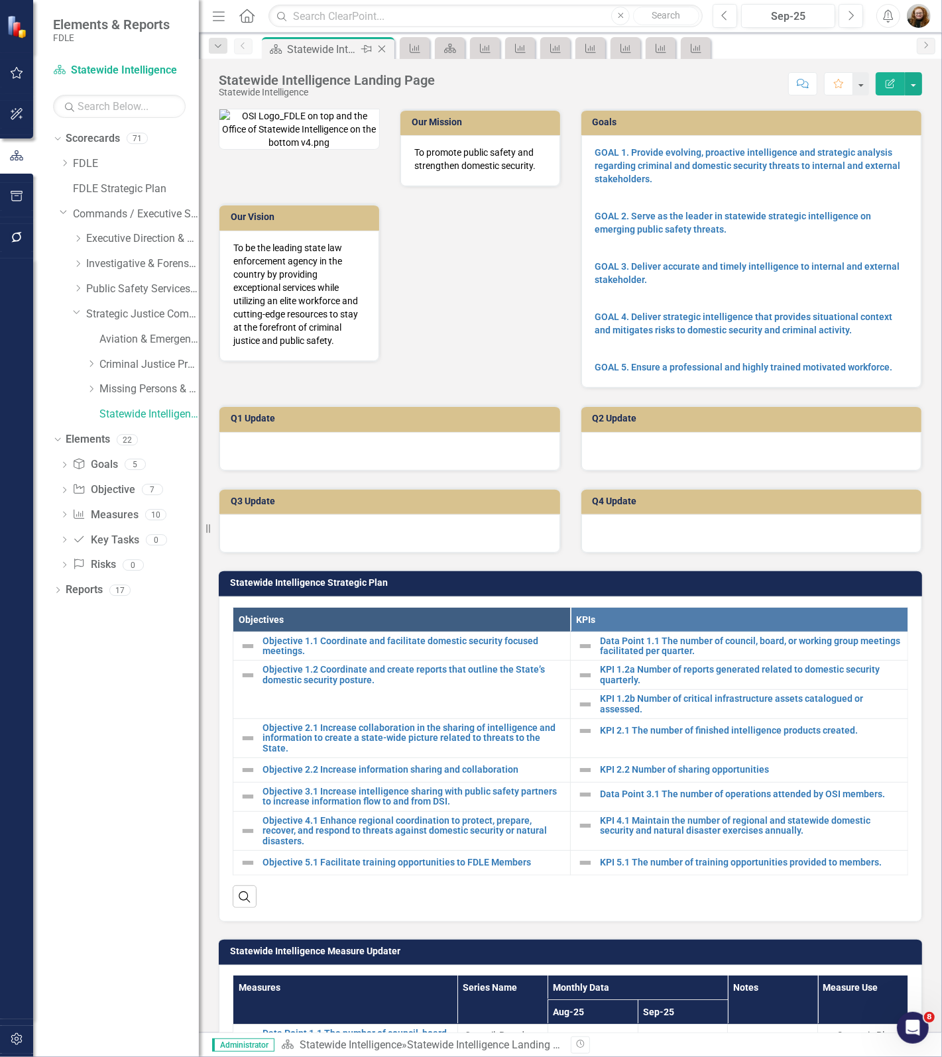
click at [382, 46] on icon "Close" at bounding box center [381, 49] width 13 height 11
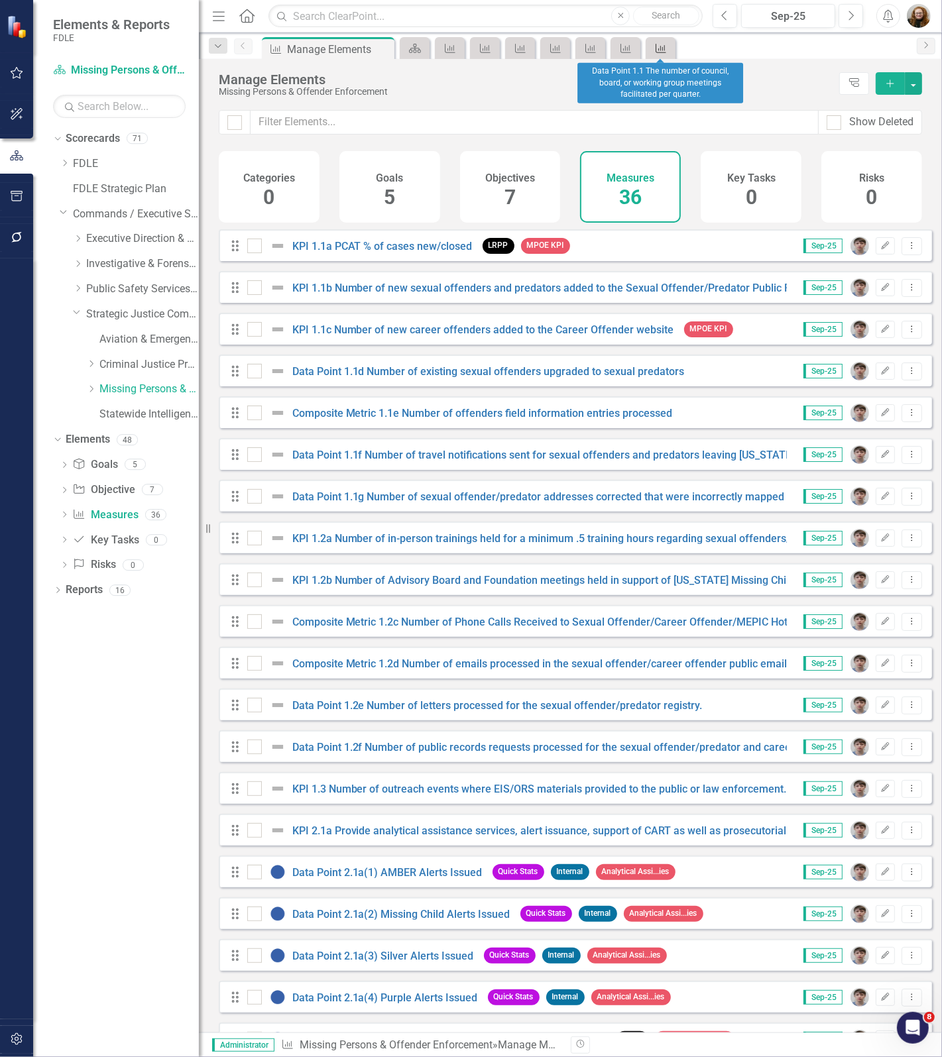
click at [654, 53] on icon "Measure" at bounding box center [660, 48] width 13 height 11
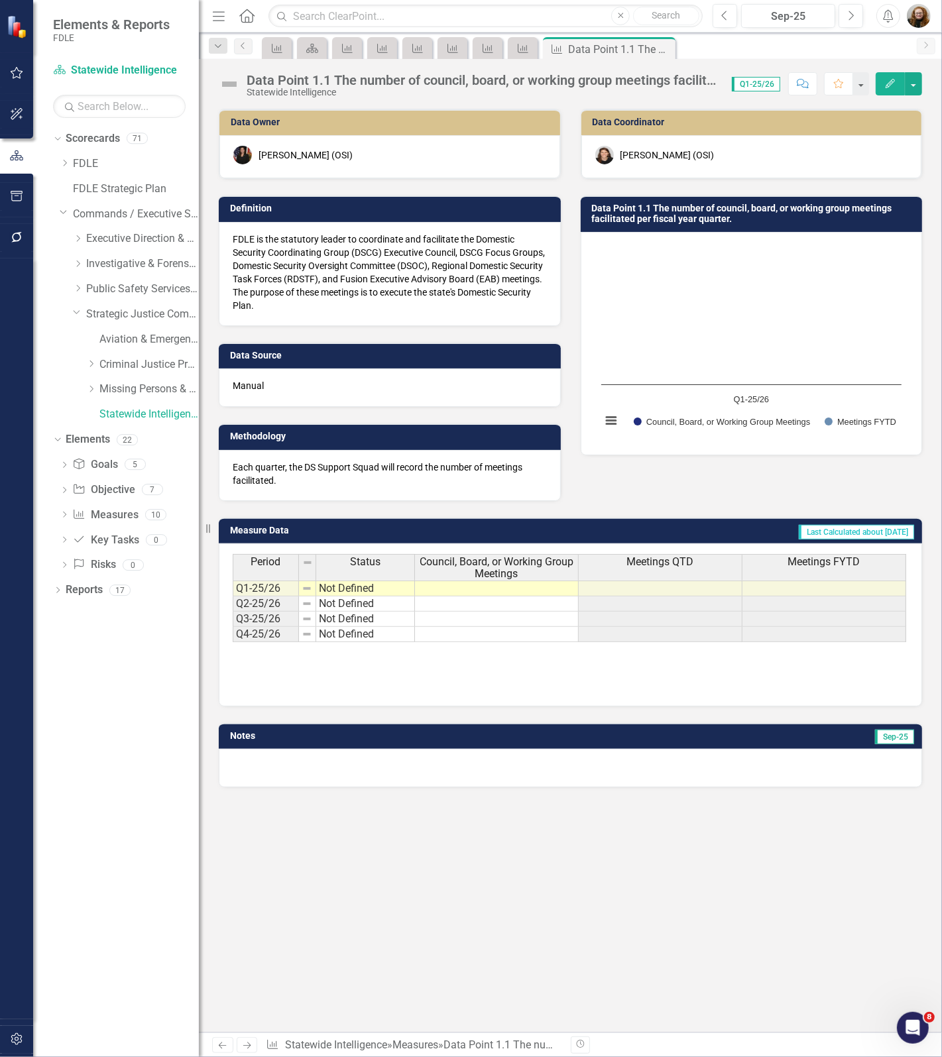
drag, startPoint x: 653, startPoint y: 53, endPoint x: 663, endPoint y: 48, distance: 10.7
click at [0, 0] on icon "Close" at bounding box center [0, 0] width 0 height 0
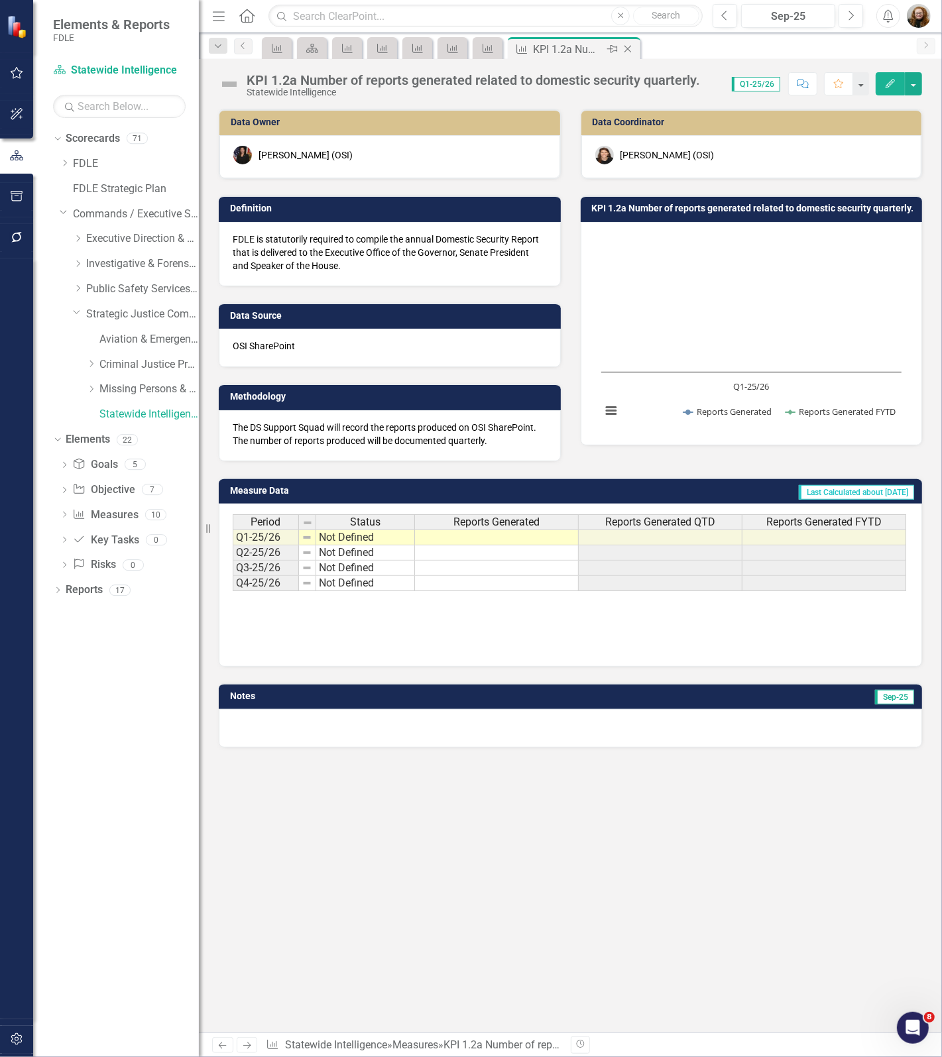
click at [627, 45] on icon "Close" at bounding box center [627, 49] width 13 height 11
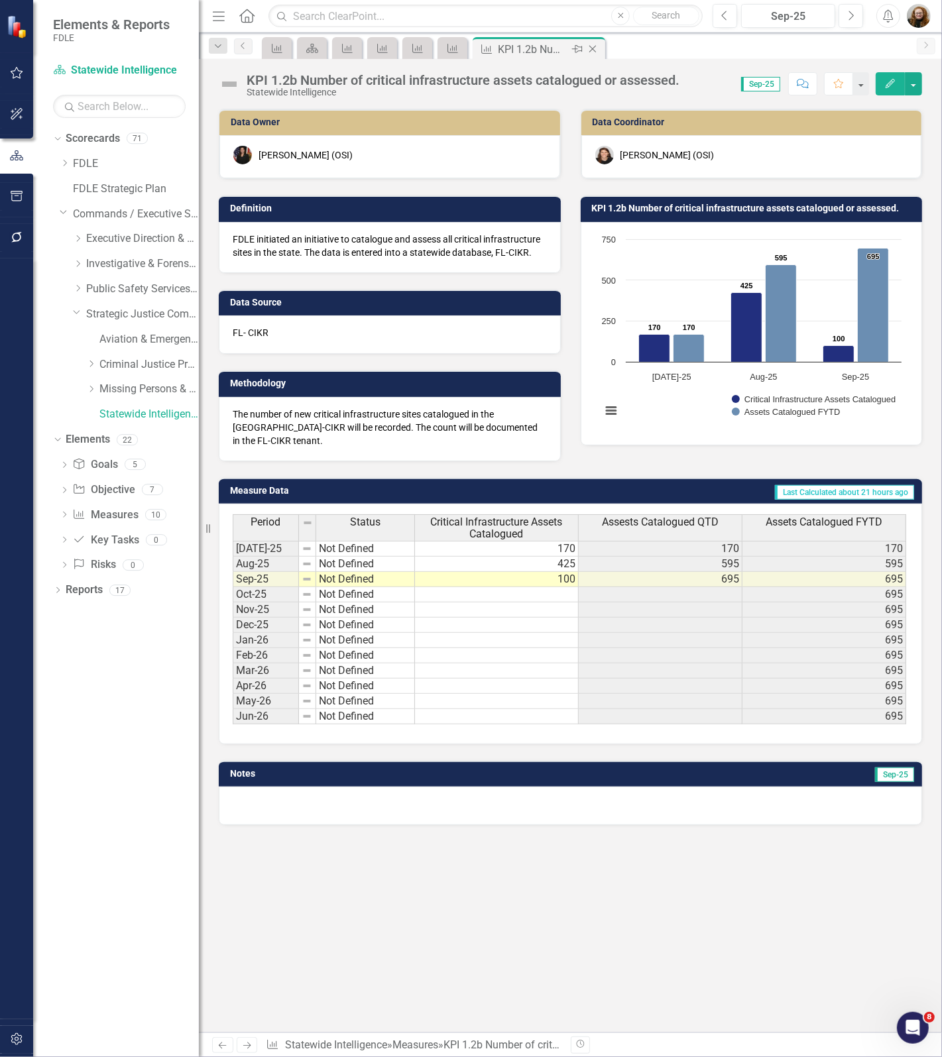
click at [594, 48] on icon "Close" at bounding box center [592, 49] width 13 height 11
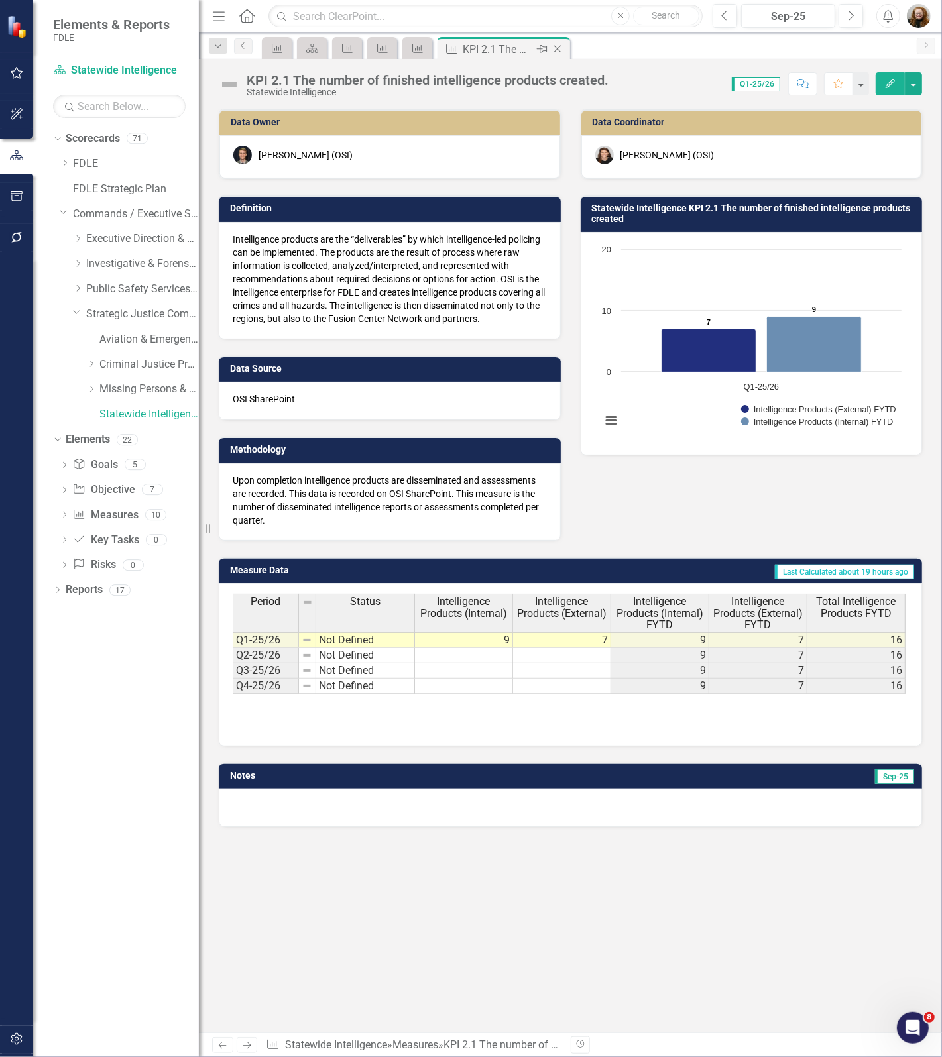
click at [558, 50] on icon at bounding box center [557, 49] width 7 height 7
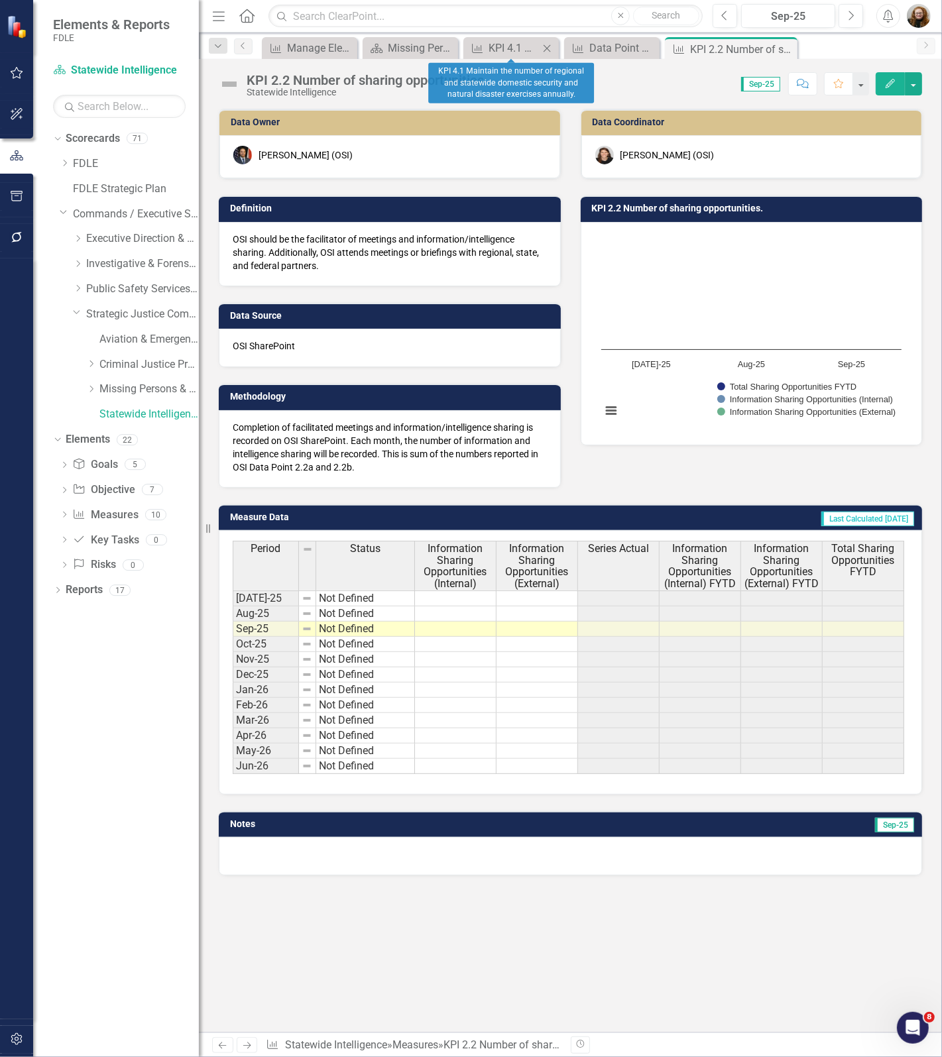
click at [551, 48] on icon "Close" at bounding box center [546, 48] width 13 height 11
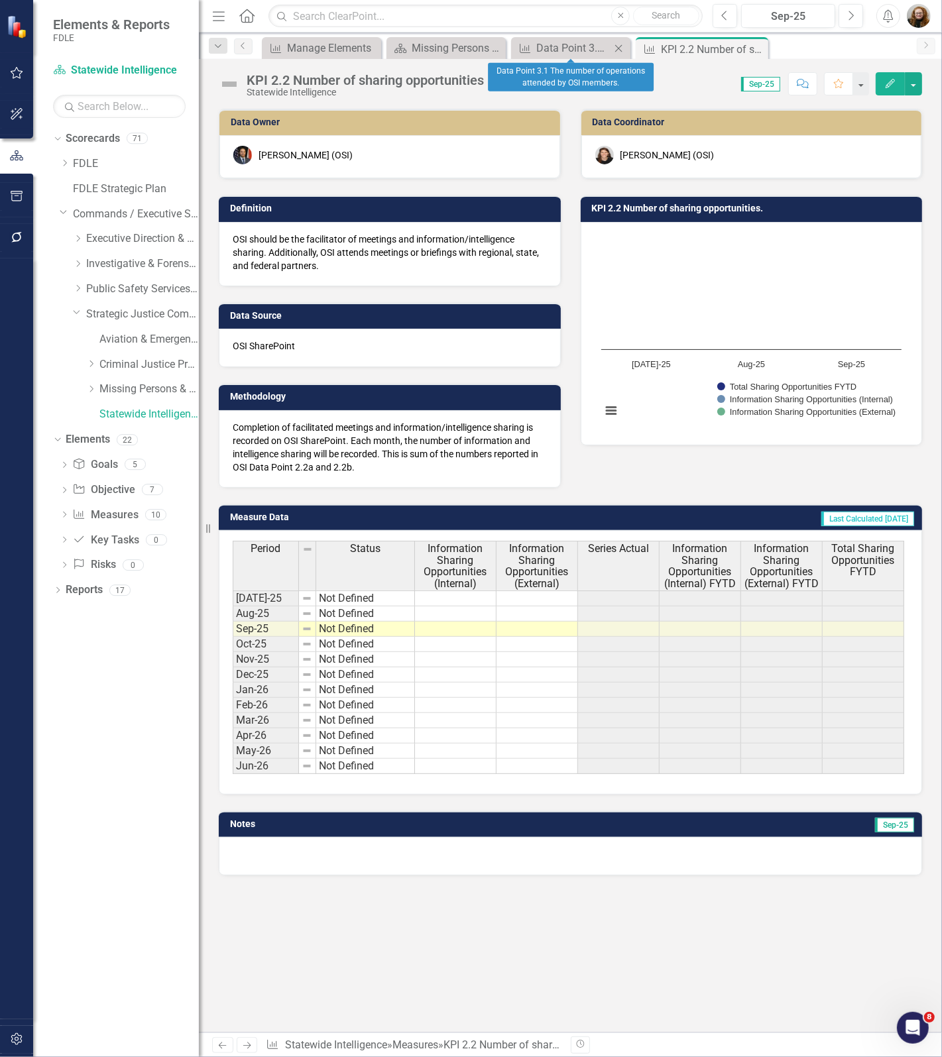
click at [616, 47] on icon "Close" at bounding box center [618, 48] width 13 height 11
click at [0, 0] on icon "Close" at bounding box center [0, 0] width 0 height 0
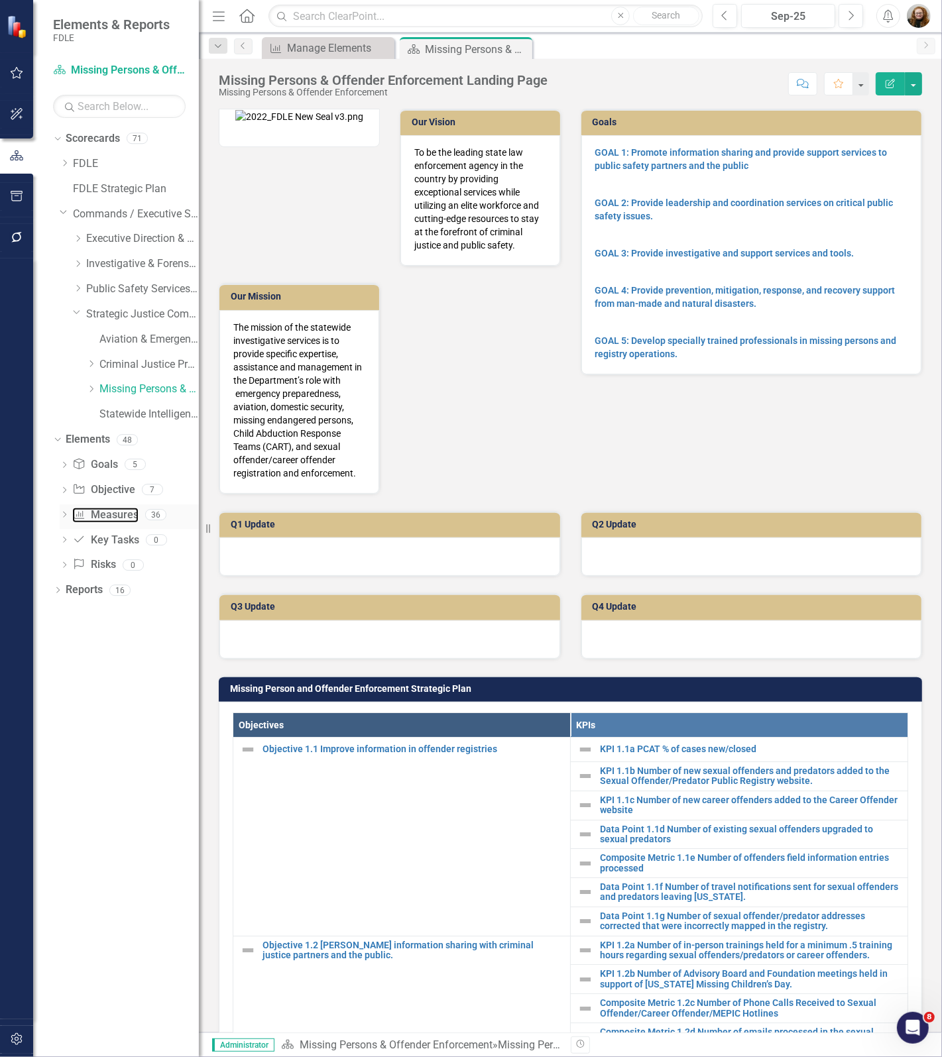
drag, startPoint x: 107, startPoint y: 512, endPoint x: 108, endPoint y: 506, distance: 6.8
click at [107, 512] on link "Measure Measures" at bounding box center [105, 515] width 66 height 15
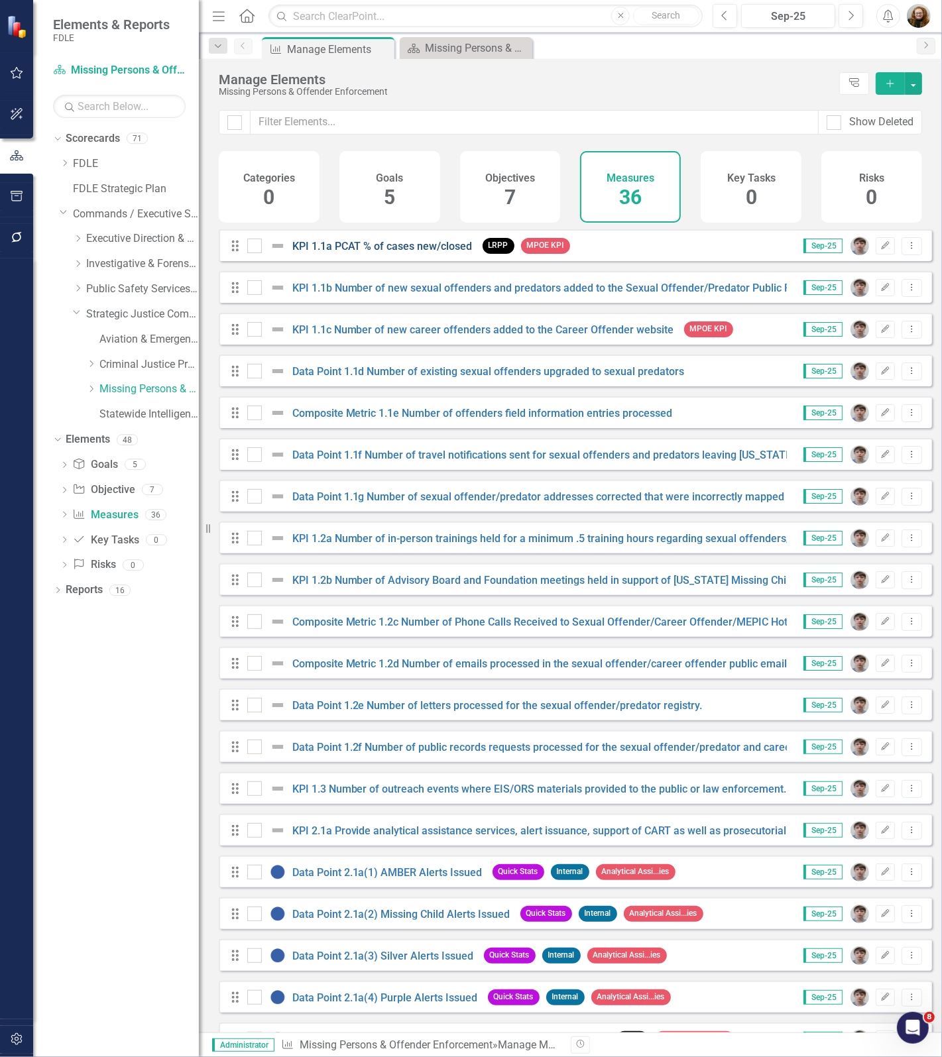
click at [339, 252] on link "KPI 1.1a PCAT % of cases new/closed" at bounding box center [382, 246] width 180 height 13
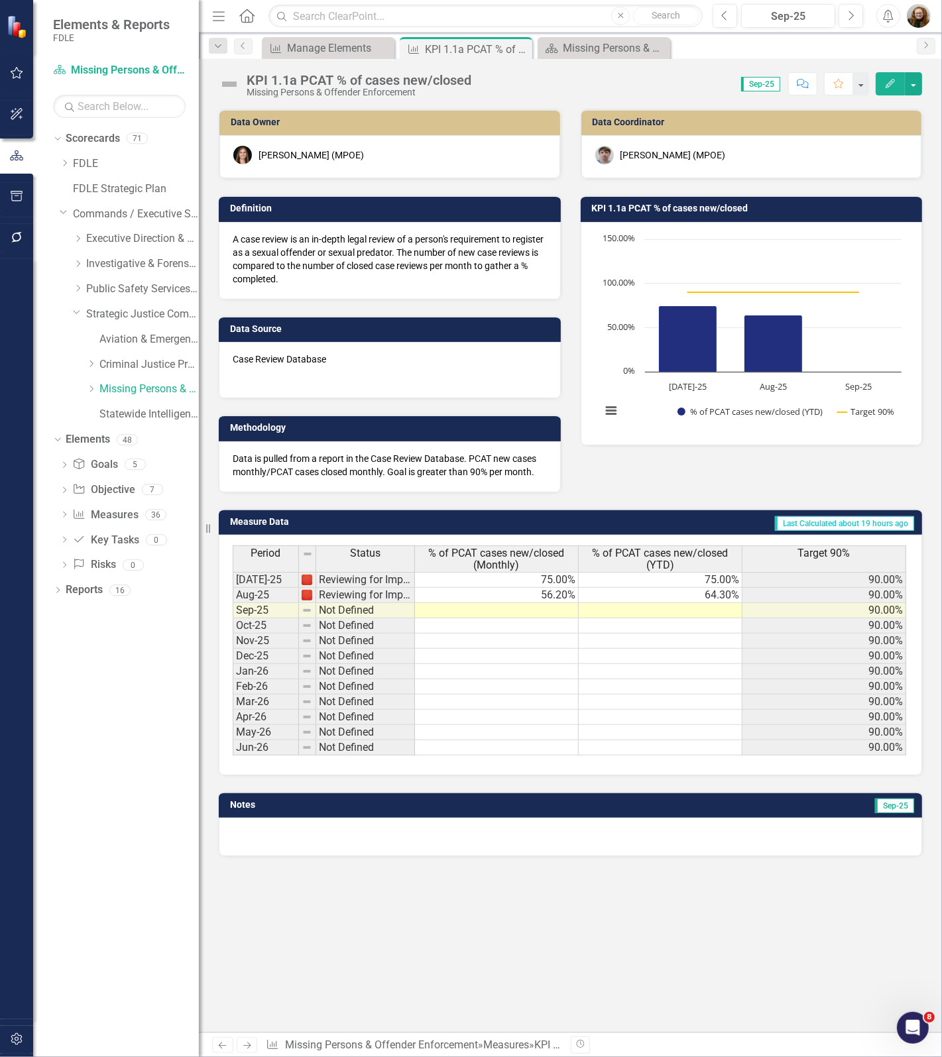
click at [402, 78] on div "KPI 1.1a PCAT % of cases new/closed" at bounding box center [358, 80] width 225 height 15
click at [478, 78] on div "Score: 0.00 Sep-25 Completed Comment Favorite Edit" at bounding box center [700, 83] width 444 height 23
drag, startPoint x: 478, startPoint y: 78, endPoint x: 464, endPoint y: 83, distance: 14.3
click at [464, 83] on div "KPI 1.1a PCAT % of cases new/closed" at bounding box center [358, 80] width 225 height 15
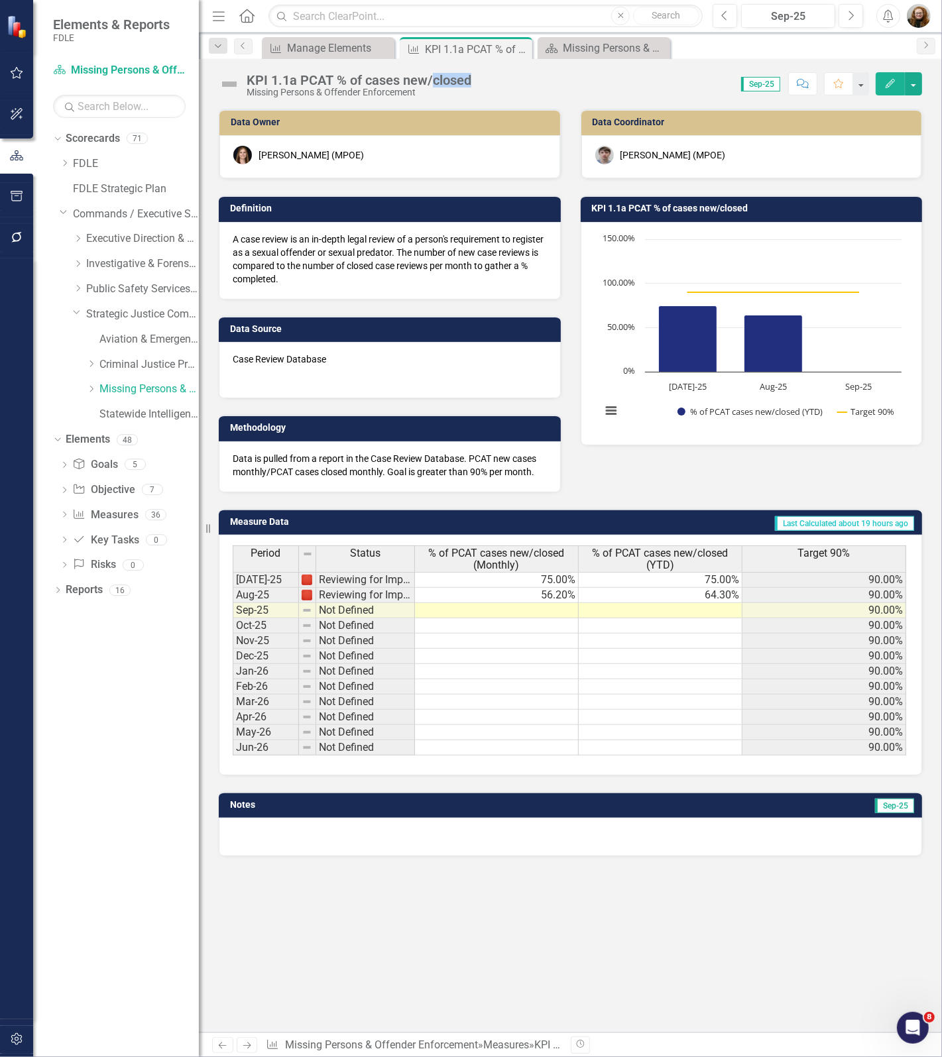
click at [464, 83] on div "KPI 1.1a PCAT % of cases new/closed" at bounding box center [358, 80] width 225 height 15
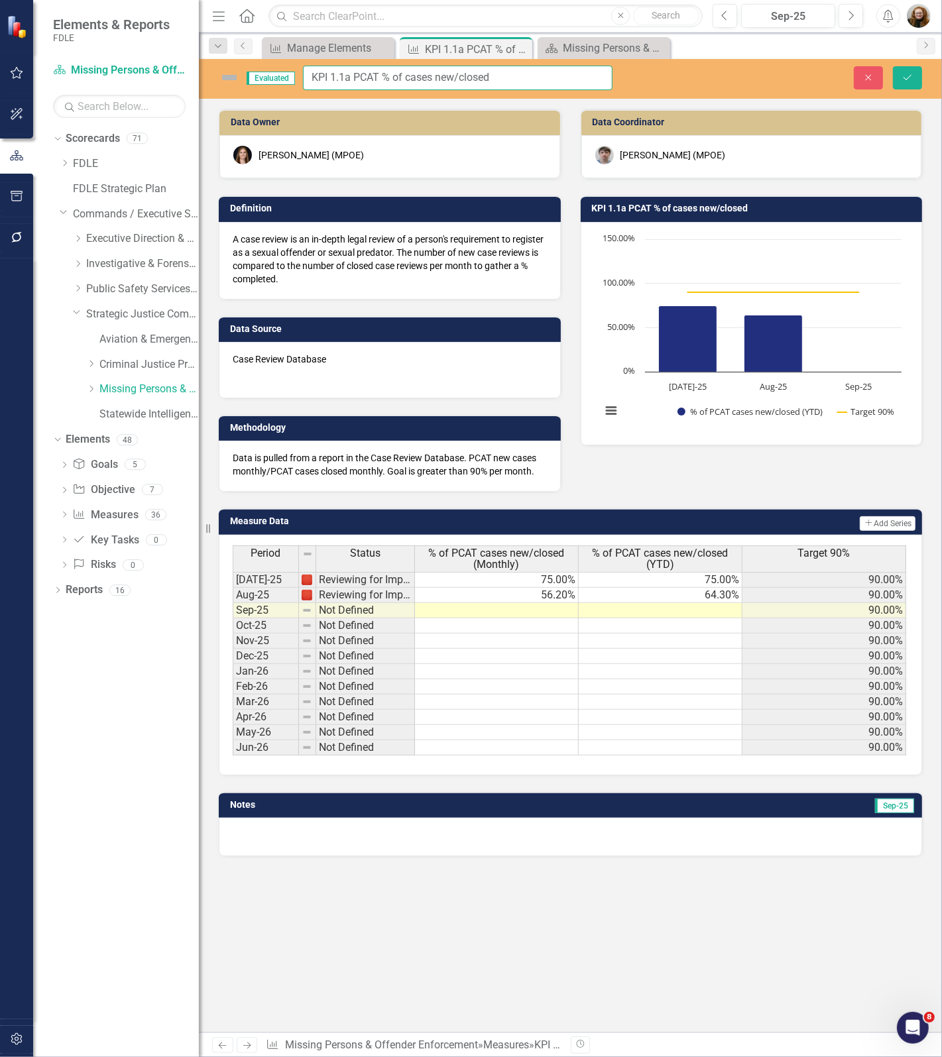
drag, startPoint x: 499, startPoint y: 80, endPoint x: 294, endPoint y: 88, distance: 205.6
click at [294, 88] on div "Evaluated KPI 1.1a PCAT % of cases new/closed" at bounding box center [416, 78] width 394 height 25
drag, startPoint x: 859, startPoint y: 76, endPoint x: 693, endPoint y: 2, distance: 181.5
click at [859, 76] on button "Close" at bounding box center [867, 77] width 29 height 23
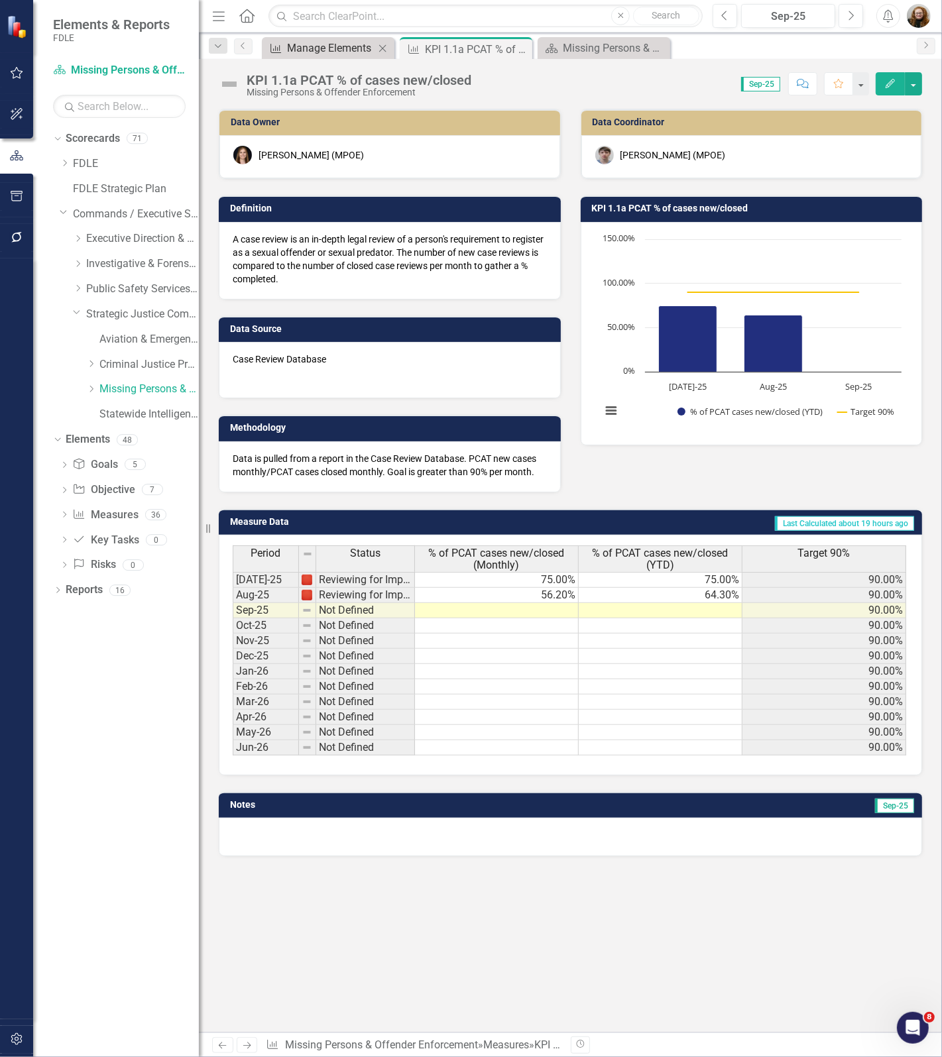
click at [341, 50] on div "Manage Elements" at bounding box center [330, 48] width 87 height 17
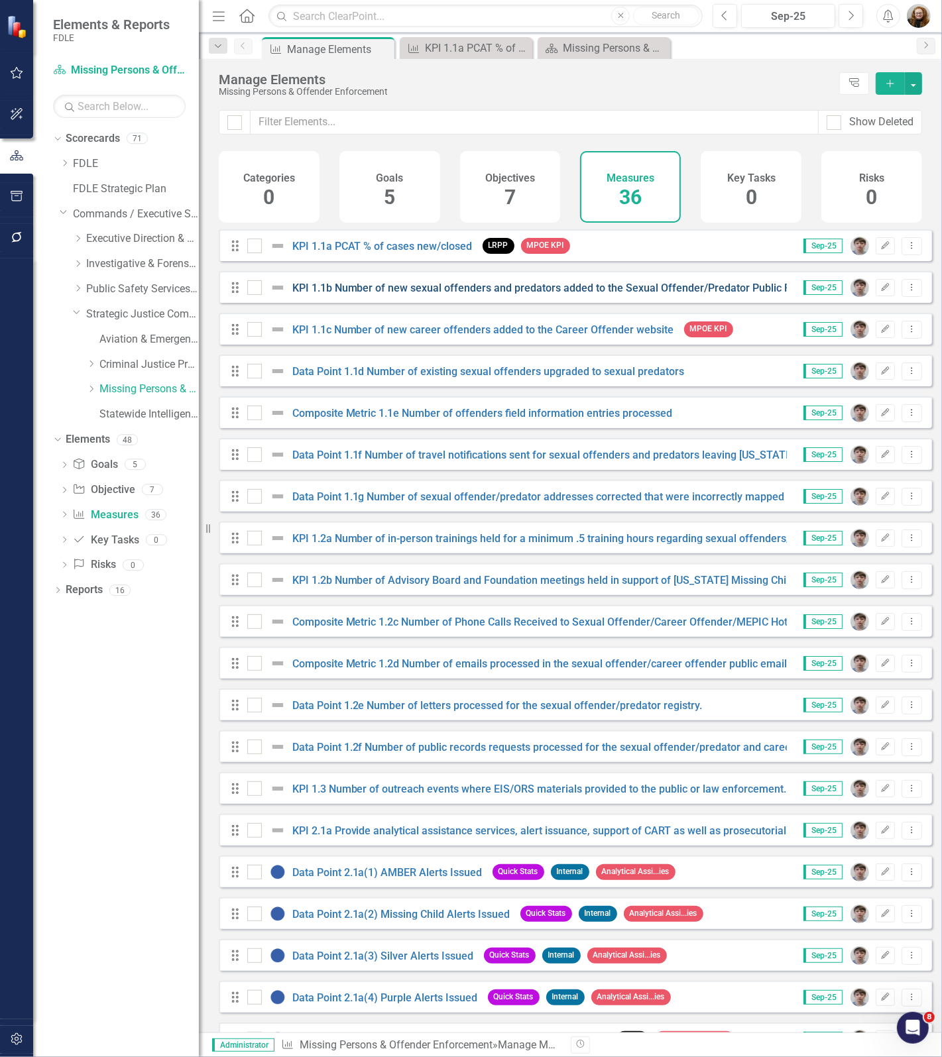
click at [389, 293] on link "KPI 1.1b Number of new sexual offenders and predators added to the Sexual Offen…" at bounding box center [579, 288] width 574 height 13
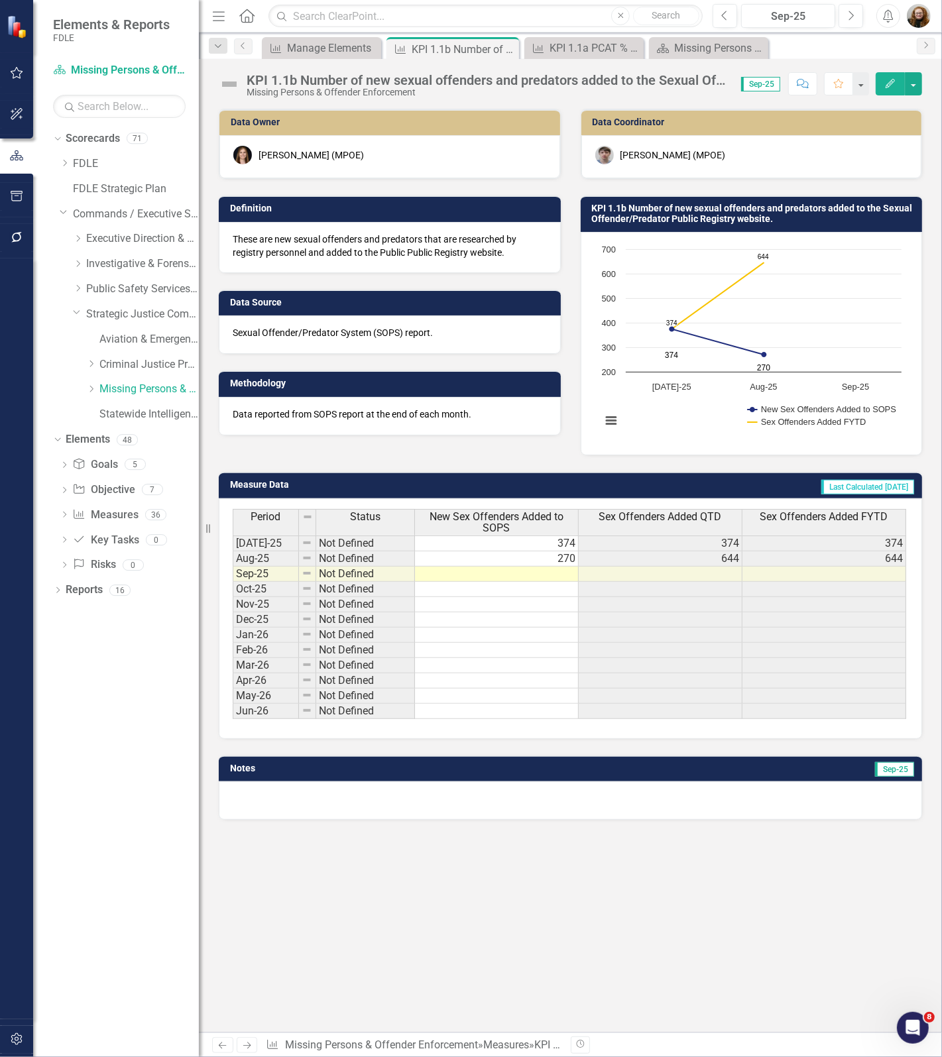
click at [437, 83] on div "KPI 1.1b Number of new sexual offenders and predators added to the Sexual Offen…" at bounding box center [486, 80] width 481 height 15
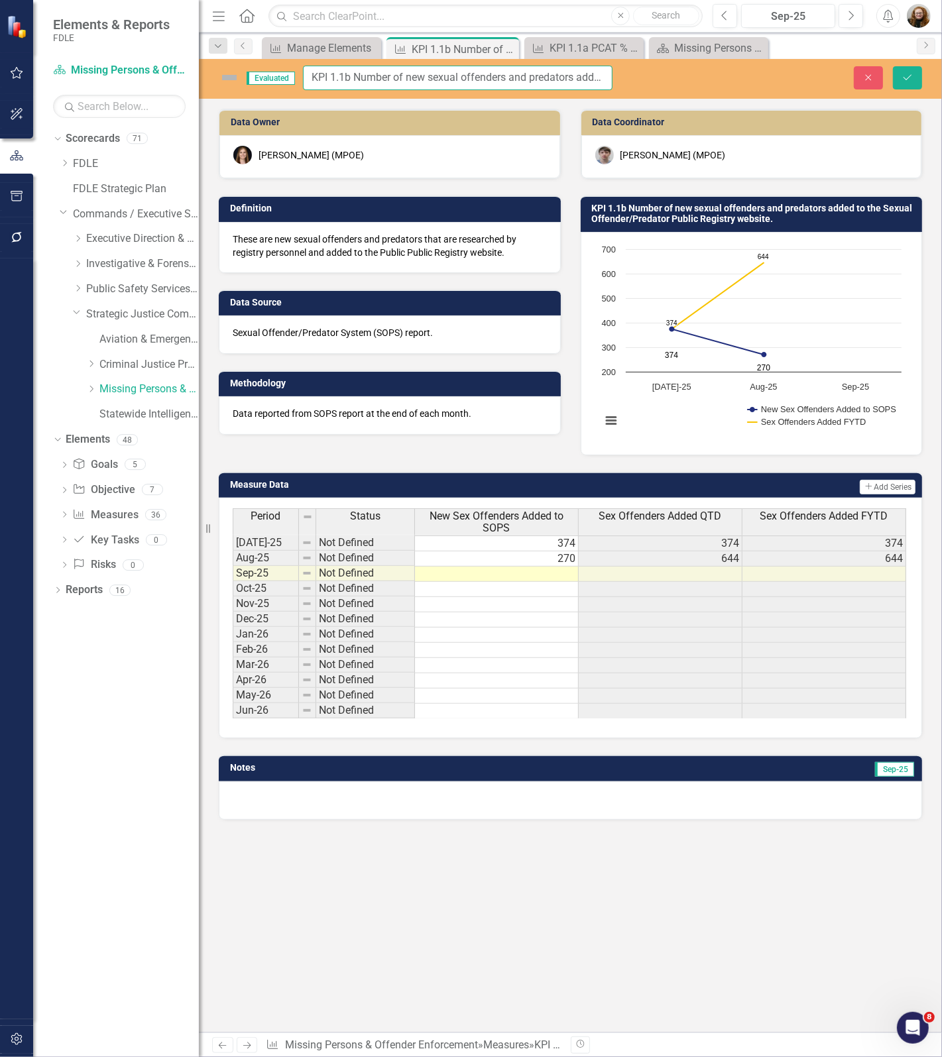
scroll to position [0, 272]
drag, startPoint x: 312, startPoint y: 80, endPoint x: 736, endPoint y: 88, distance: 424.1
click at [736, 88] on div "Evaluated KPI 1.1b Number of new sexual offenders and predators added to the Se…" at bounding box center [570, 78] width 743 height 25
click at [863, 80] on icon "Close" at bounding box center [868, 77] width 12 height 9
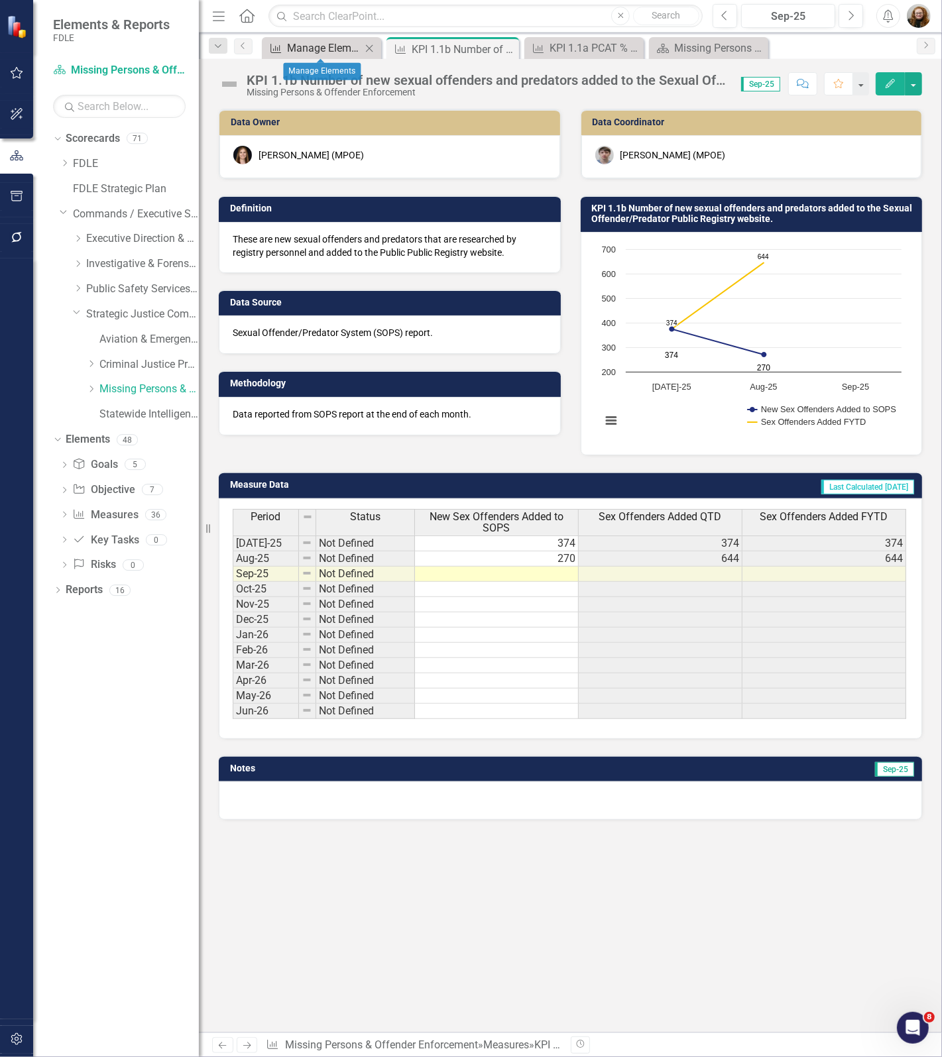
click at [322, 50] on div "Manage Elements" at bounding box center [324, 48] width 74 height 17
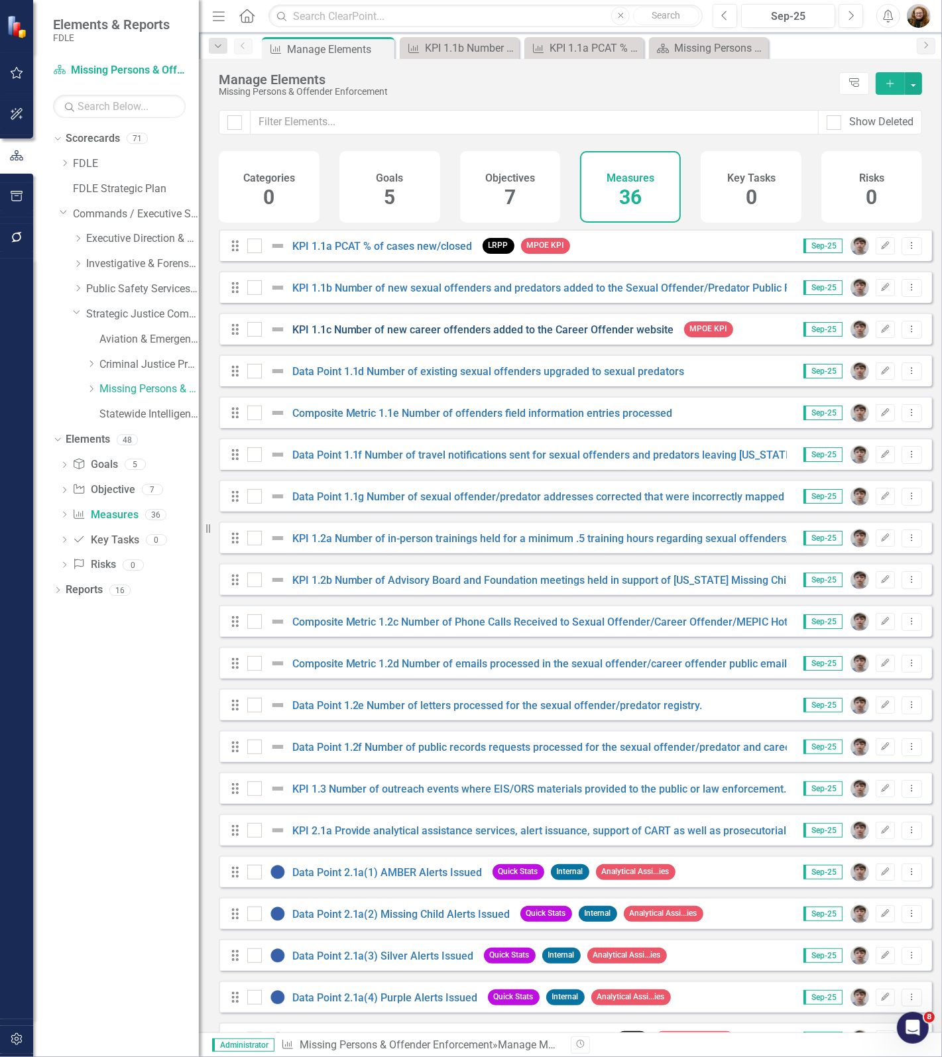
click at [318, 336] on link "KPI 1.1c Number of new career offenders added to the Career Offender website" at bounding box center [483, 329] width 382 height 13
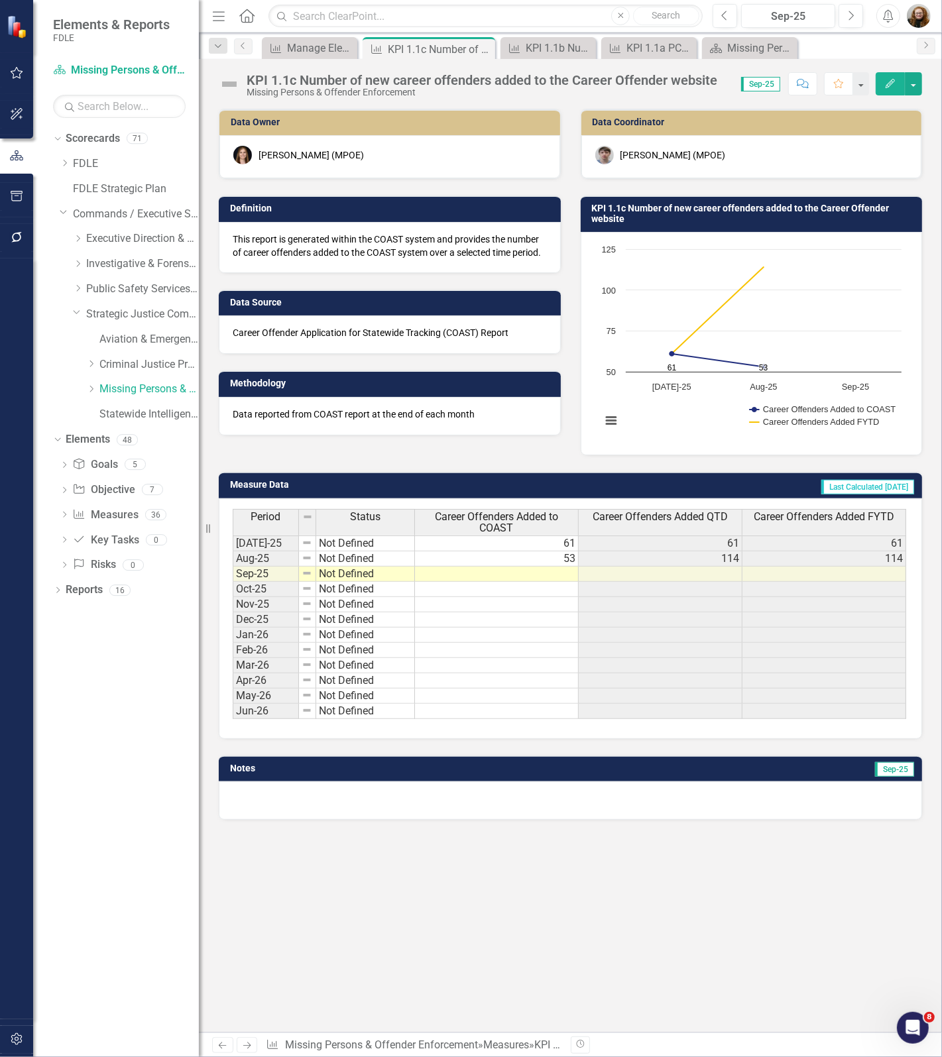
click at [453, 78] on div "KPI 1.1c Number of new career offenders added to the Career Offender website" at bounding box center [481, 80] width 470 height 15
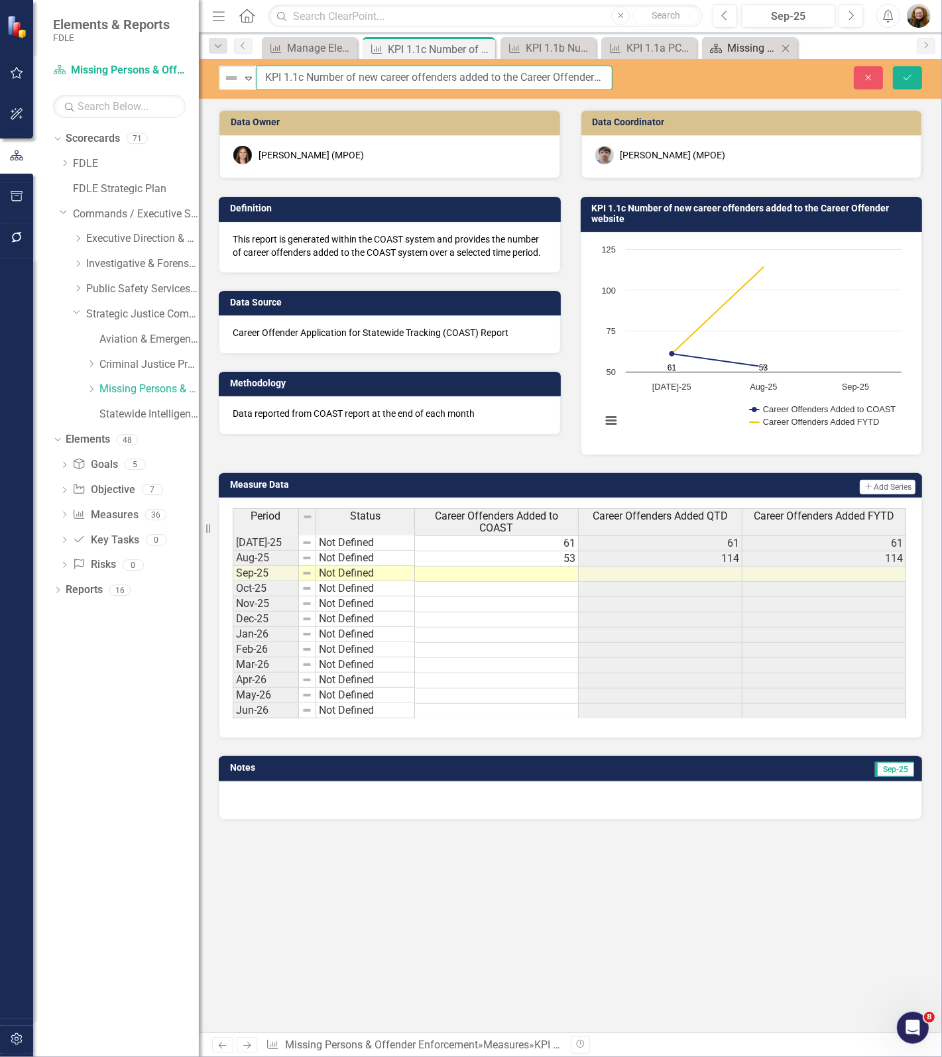
scroll to position [0, 34]
drag, startPoint x: 266, startPoint y: 74, endPoint x: 792, endPoint y: 50, distance: 526.6
click at [792, 50] on div "Menu Home Search Close Search Previous Sep-25 Next Alerts User Edit Profile Dis…" at bounding box center [570, 528] width 743 height 1057
drag, startPoint x: 865, startPoint y: 77, endPoint x: 702, endPoint y: 23, distance: 171.0
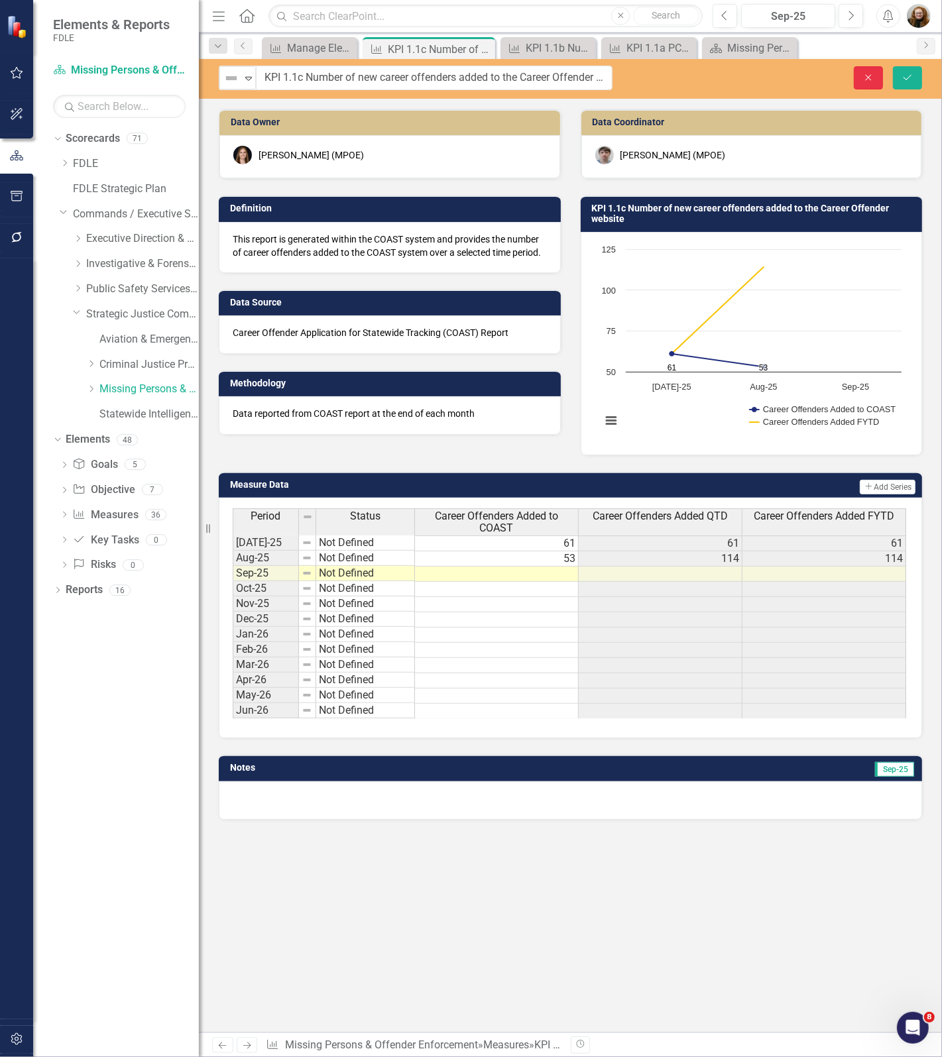
click at [865, 77] on icon "Close" at bounding box center [868, 77] width 12 height 9
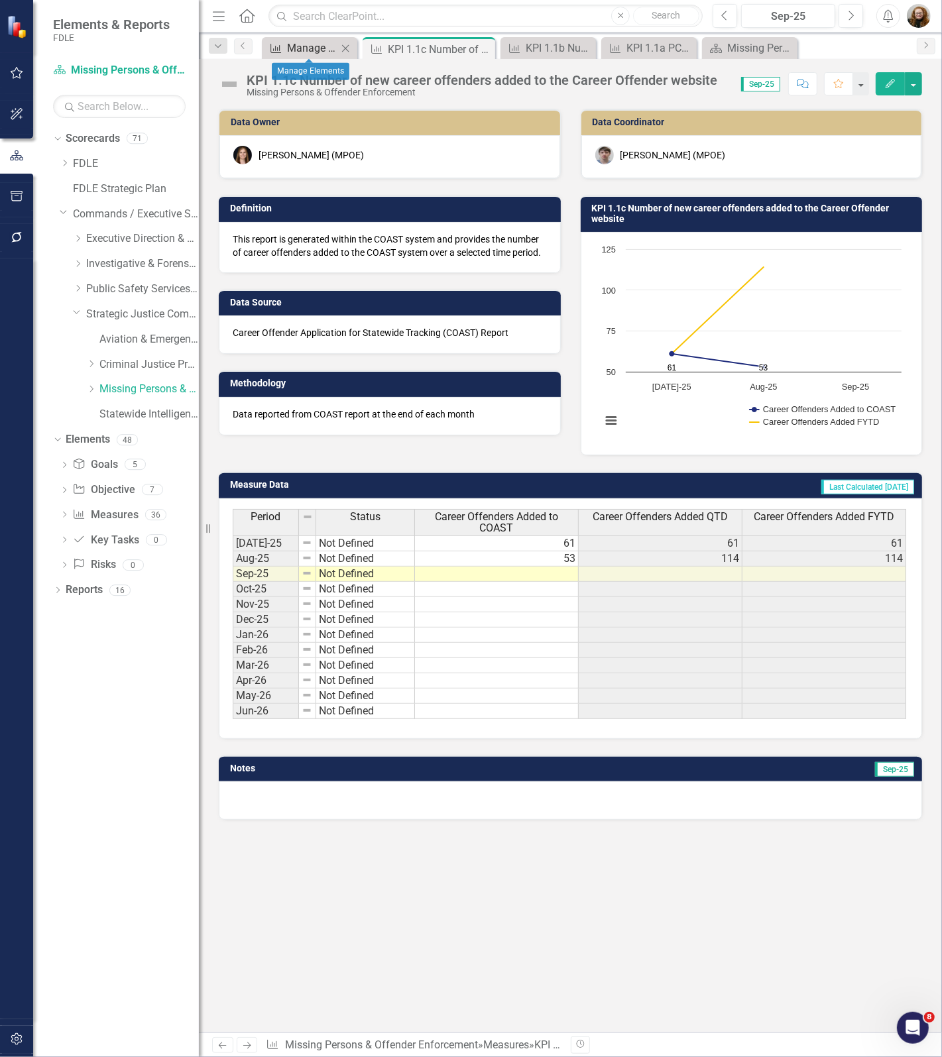
click at [308, 50] on div "Manage Elements" at bounding box center [312, 48] width 50 height 17
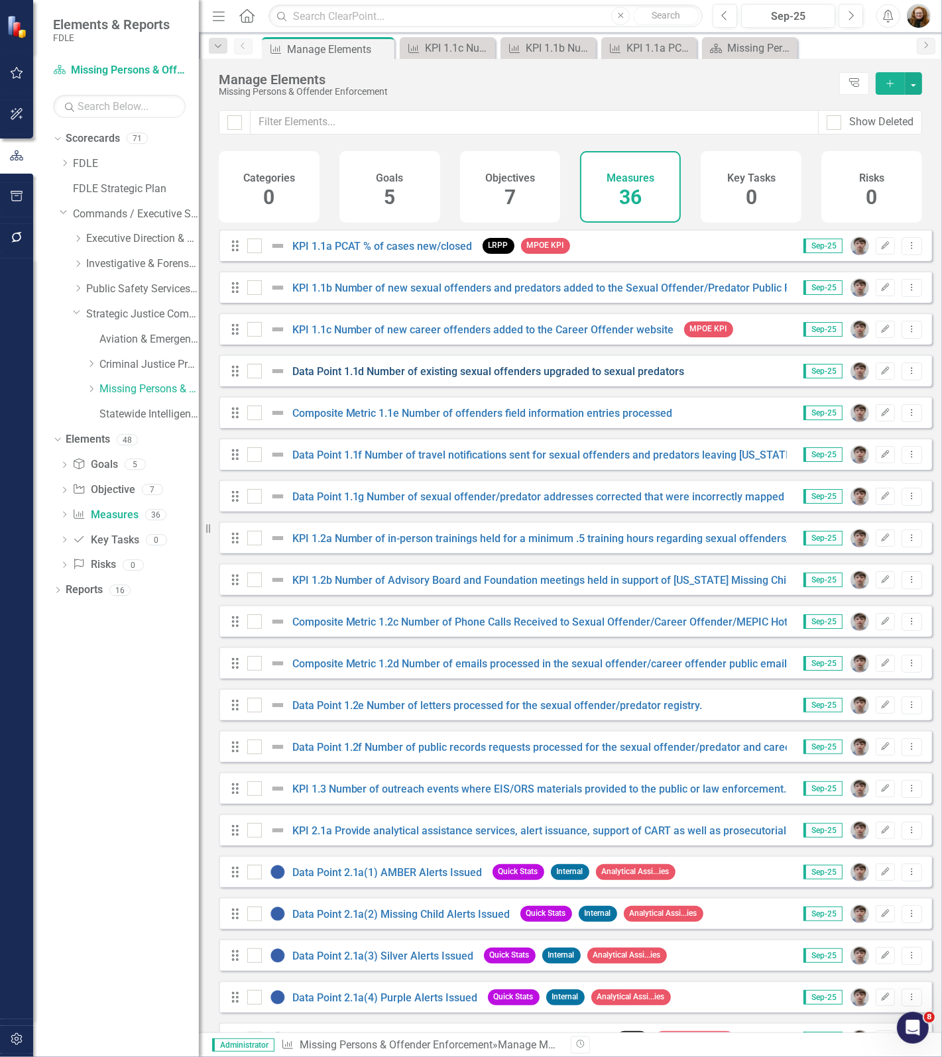
click at [389, 378] on link "Data Point 1.1d Number of existing sexual offenders upgraded to sexual predators" at bounding box center [488, 371] width 392 height 13
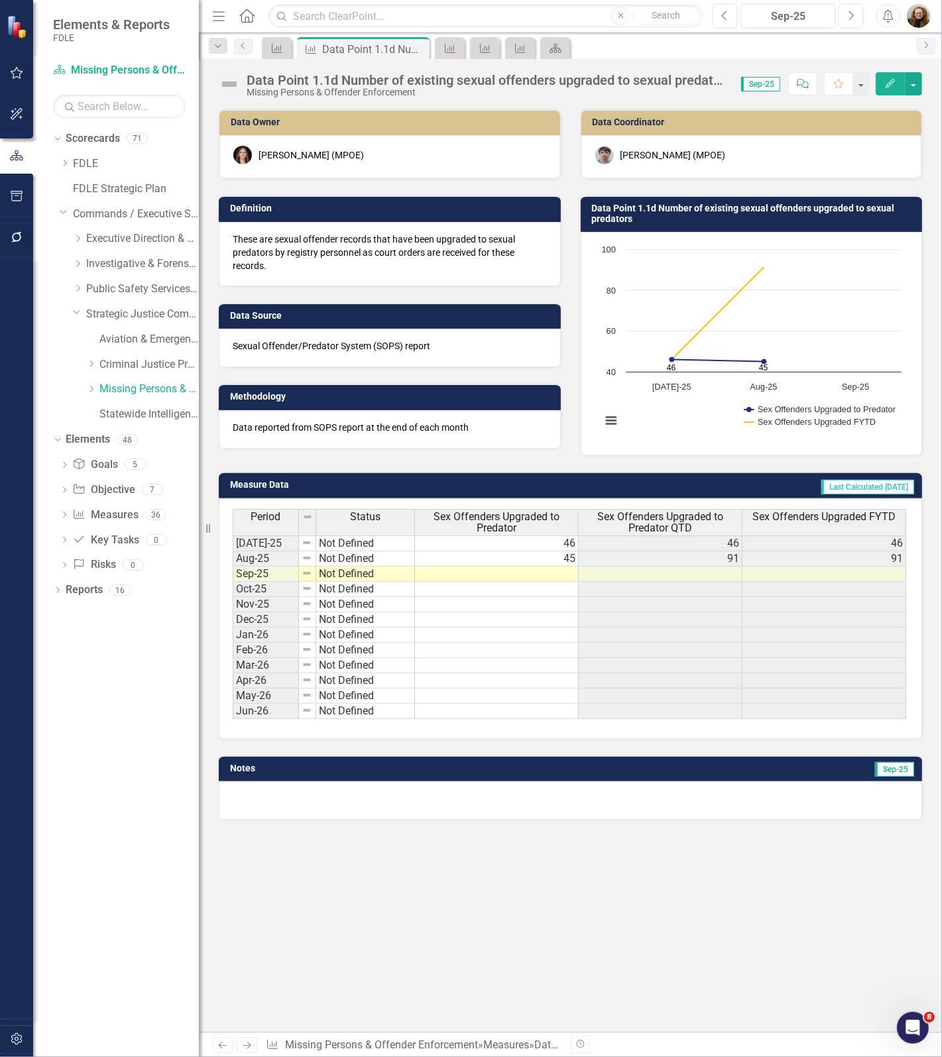
click at [348, 81] on div "Data Point 1.1d Number of existing sexual offenders upgraded to sexual predators" at bounding box center [486, 80] width 481 height 15
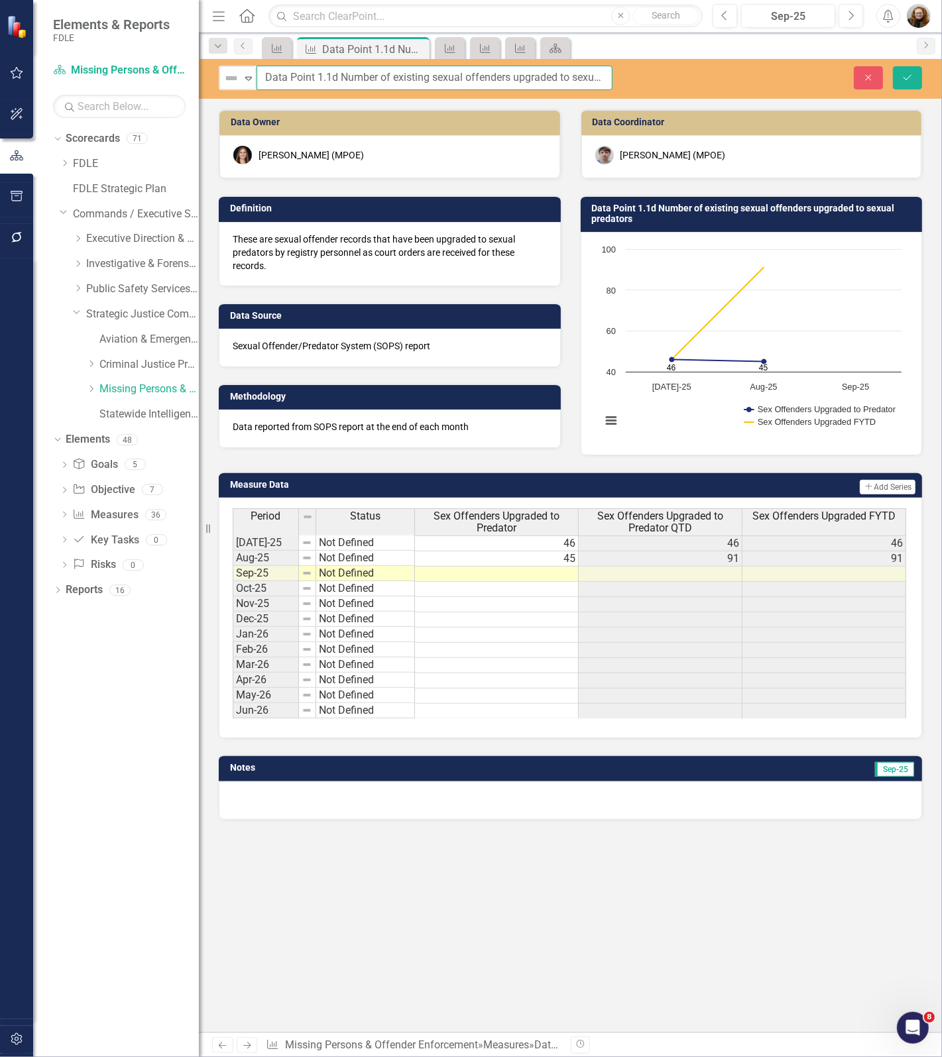
scroll to position [0, 48]
drag, startPoint x: 256, startPoint y: 76, endPoint x: 761, endPoint y: 61, distance: 504.5
click at [761, 61] on div "Not Defined Expand Data Point 1.1d Number of existing sexual offenders upgraded…" at bounding box center [570, 79] width 743 height 40
click at [869, 76] on icon "button" at bounding box center [868, 77] width 6 height 6
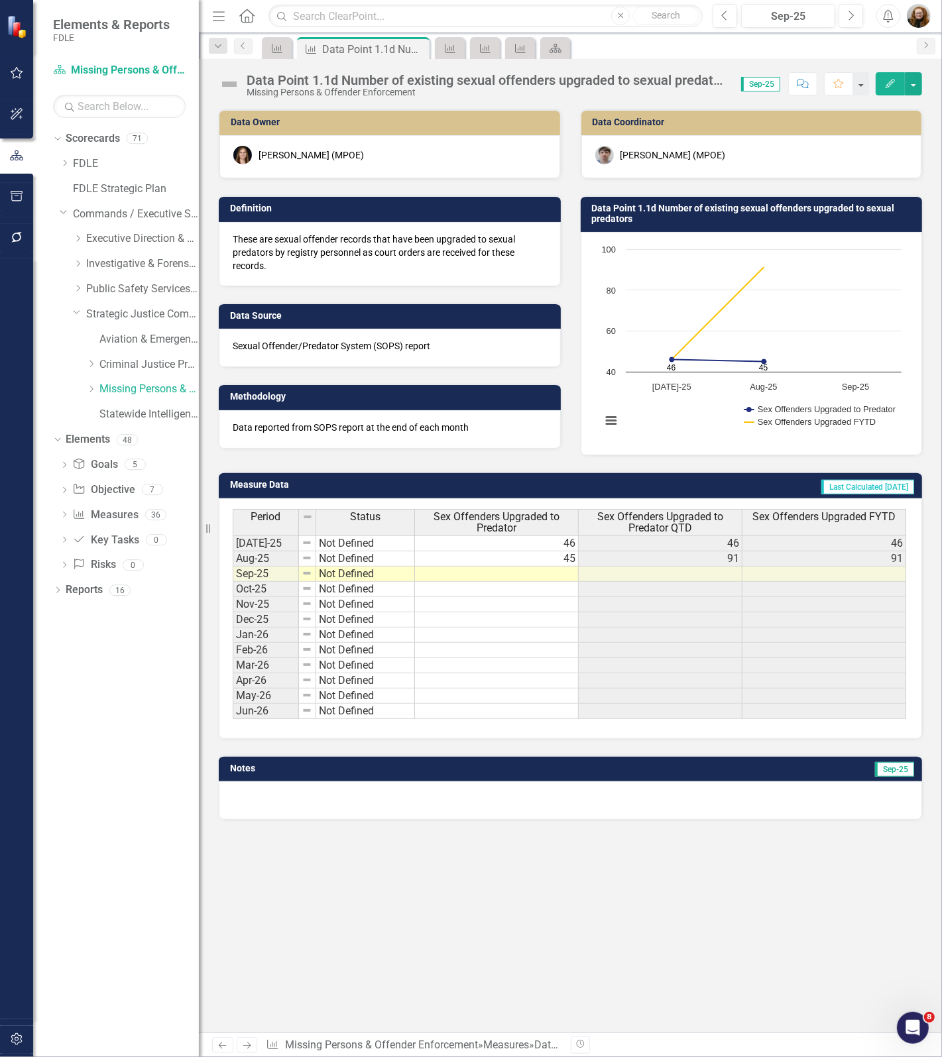
click at [280, 59] on div "Data Point 1.1d Number of existing sexual offenders upgraded to sexual predator…" at bounding box center [570, 79] width 743 height 40
click at [274, 52] on icon at bounding box center [277, 48] width 11 height 9
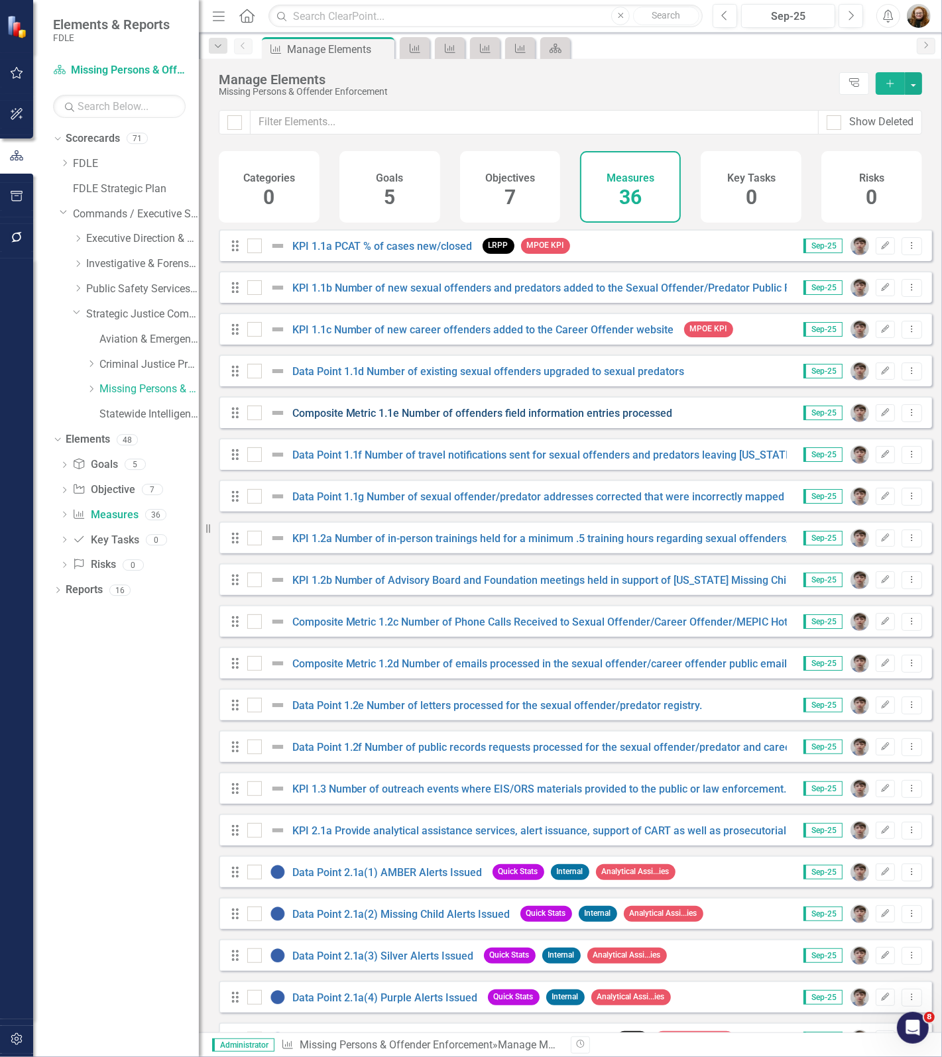
click at [403, 419] on link "Composite Metric 1.1e Number of offenders field information entries processed" at bounding box center [482, 413] width 380 height 13
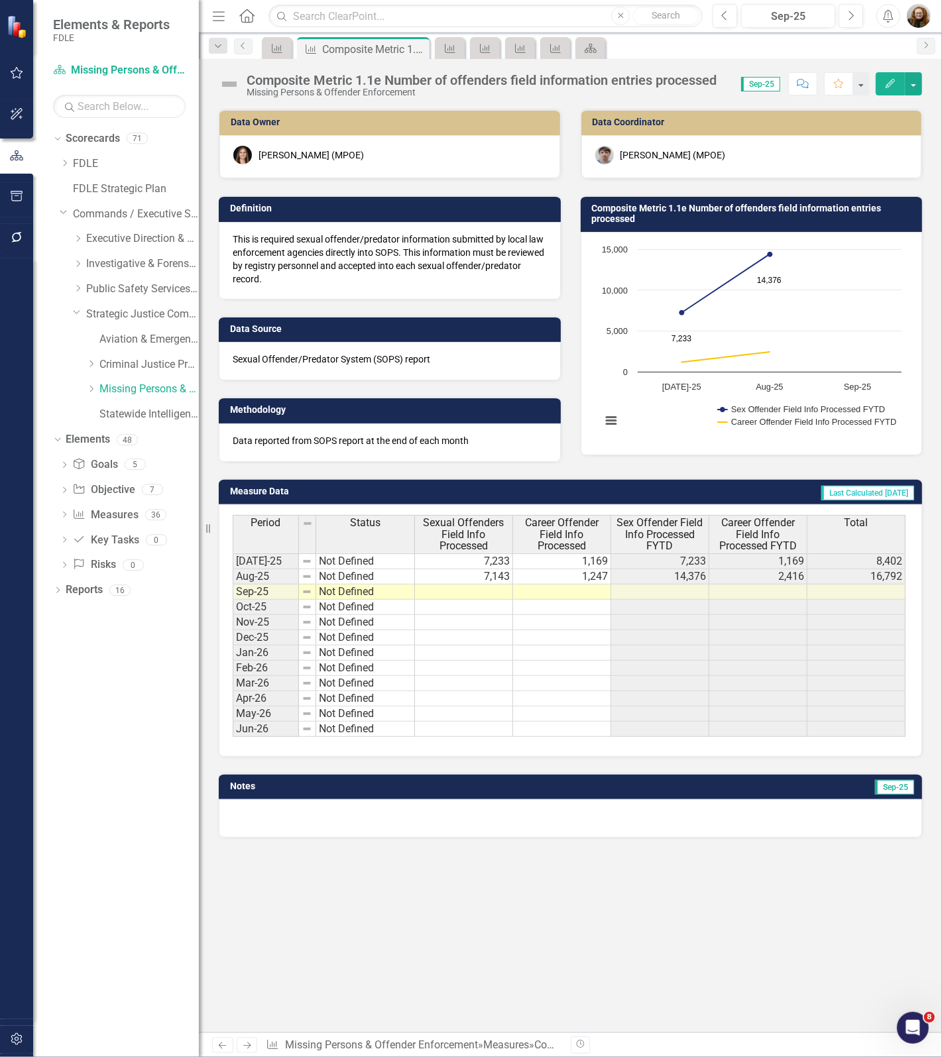
click at [421, 84] on div "Composite Metric 1.1e Number of offenders field information entries processed" at bounding box center [481, 80] width 470 height 15
click at [422, 84] on div "Composite Metric 1.1e Number of offenders field information entries processed" at bounding box center [481, 80] width 470 height 15
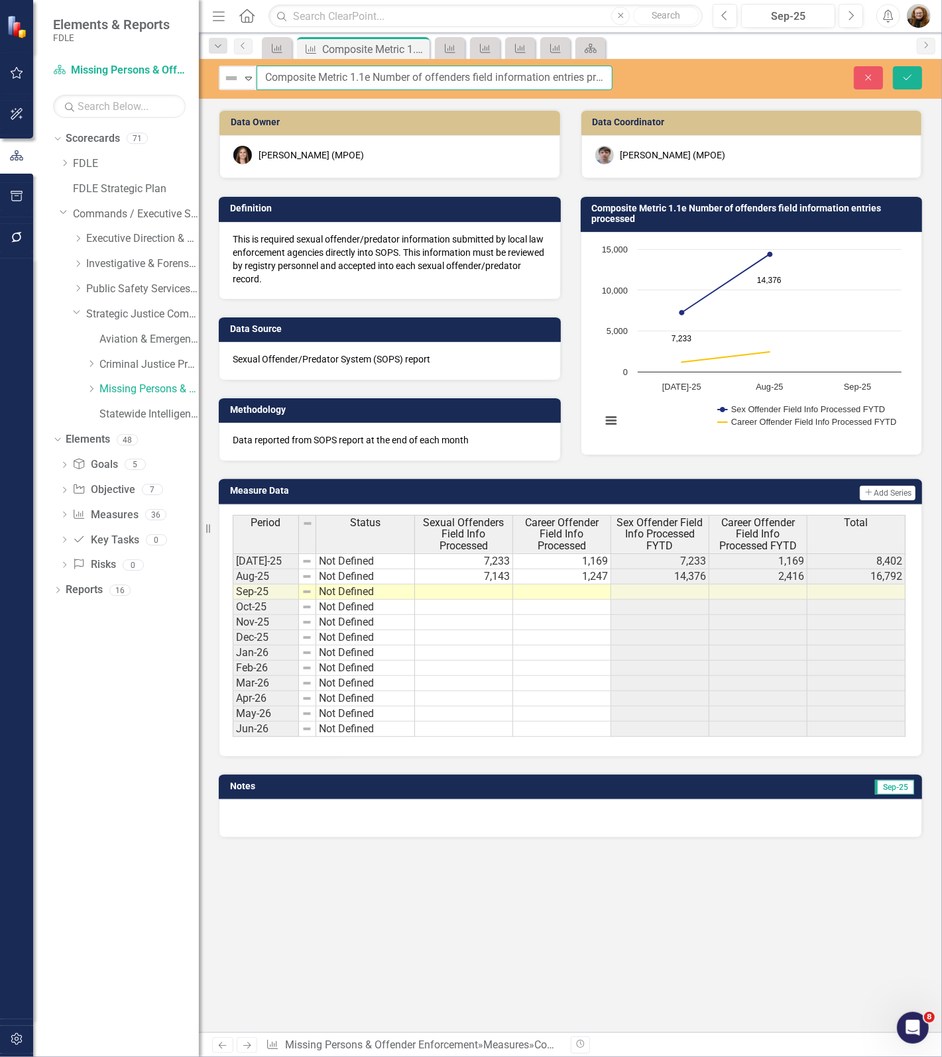
scroll to position [0, 36]
drag, startPoint x: 266, startPoint y: 78, endPoint x: 689, endPoint y: 75, distance: 423.4
click at [689, 75] on div "Not Defined Expand Composite Metric 1.1e Number of offenders field information …" at bounding box center [570, 78] width 743 height 25
click at [863, 76] on icon "Close" at bounding box center [868, 77] width 12 height 9
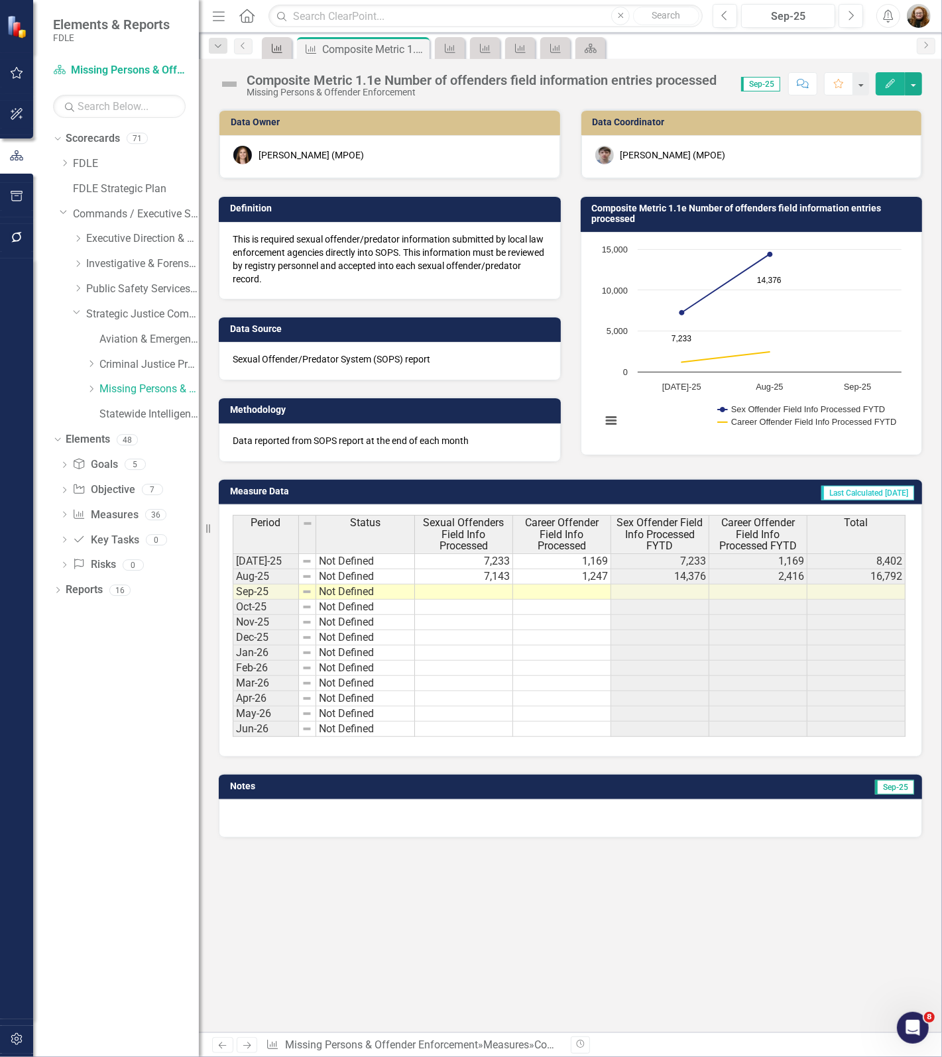
click at [278, 50] on icon "Measure" at bounding box center [276, 48] width 13 height 11
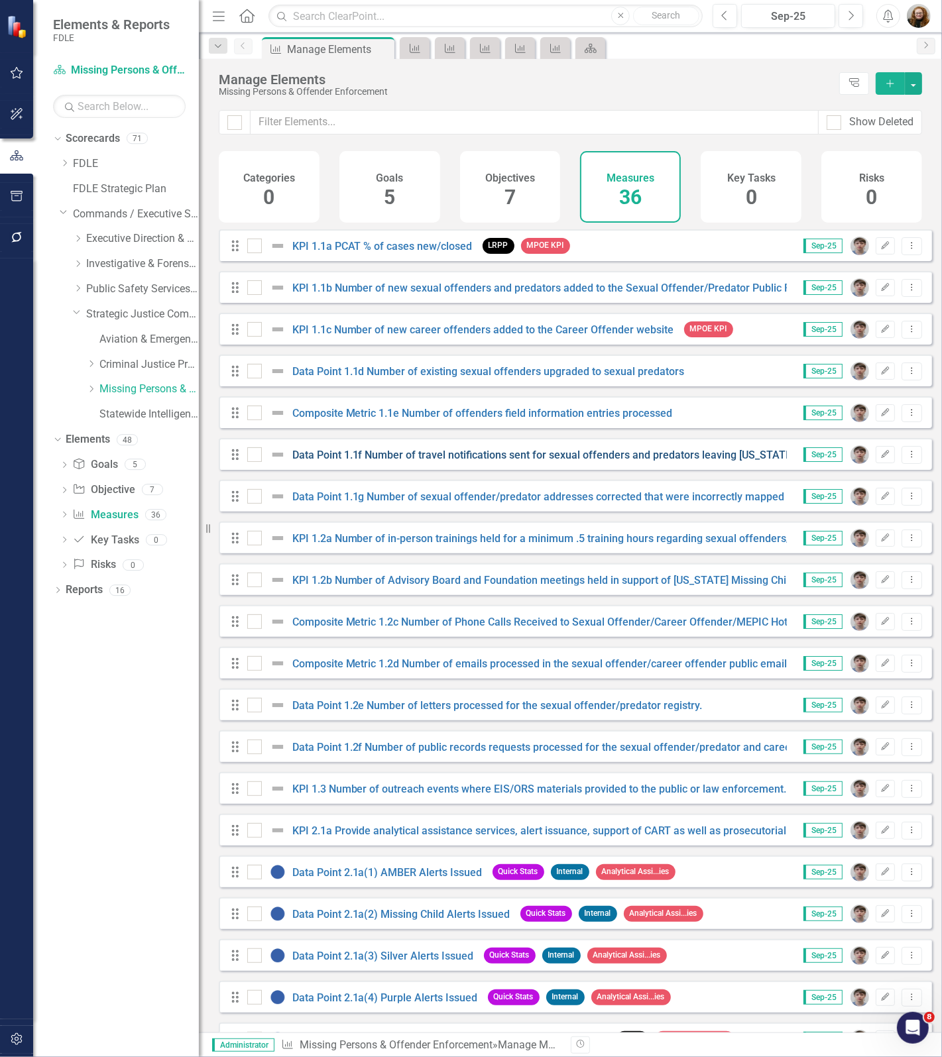
click at [354, 461] on link "Data Point 1.1f Number of travel notifications sent for sexual offenders and pr…" at bounding box center [544, 455] width 505 height 13
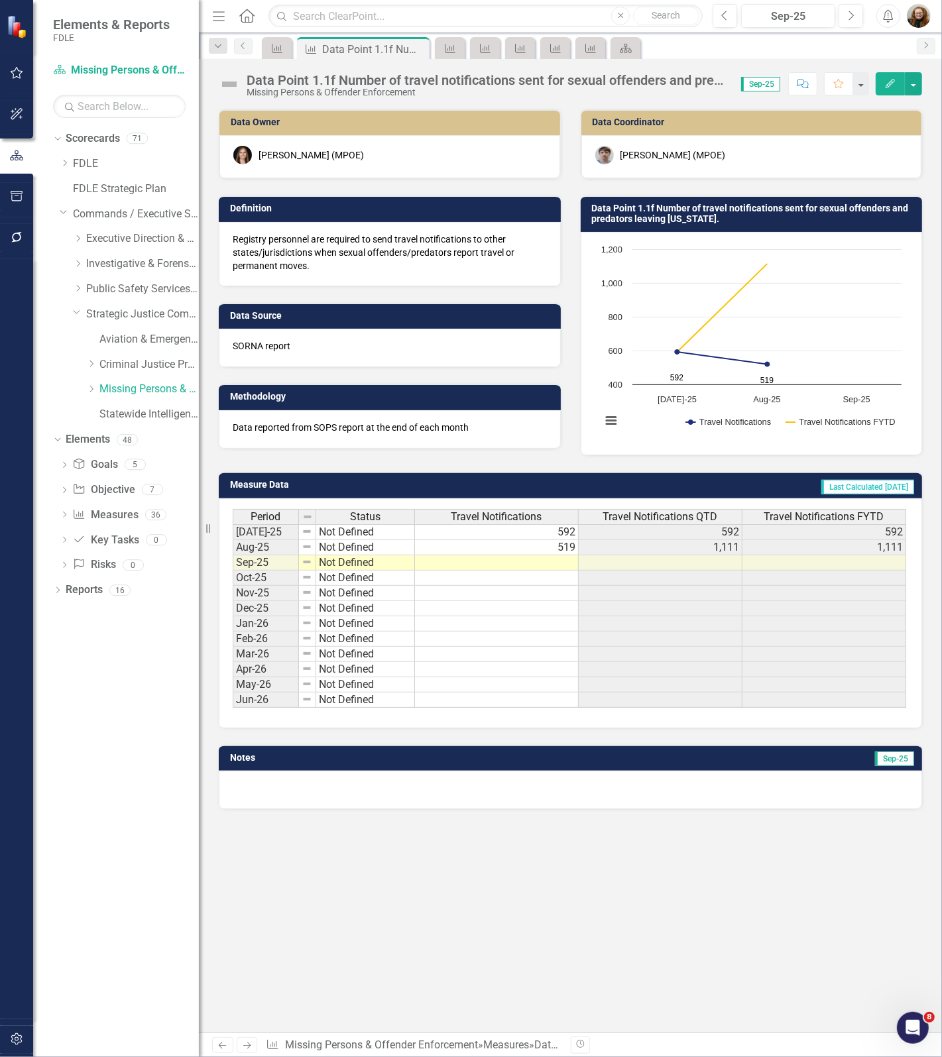
click at [385, 77] on div "Data Point 1.1f Number of travel notifications sent for sexual offenders and pr…" at bounding box center [486, 80] width 481 height 15
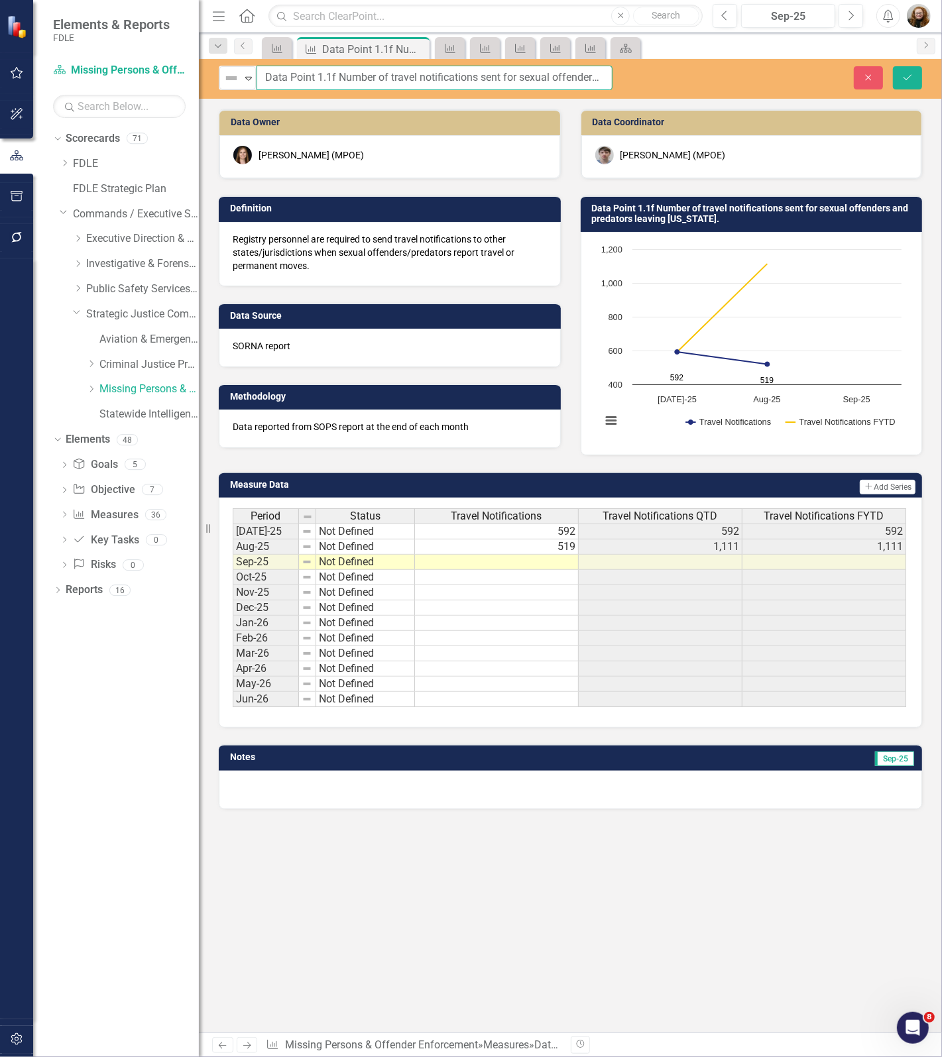
scroll to position [0, 136]
drag, startPoint x: 262, startPoint y: 77, endPoint x: 620, endPoint y: 78, distance: 357.1
click at [779, 83] on div "Not Defined Expand Data Point 1.1f Number of travel notifications sent for sexu…" at bounding box center [570, 78] width 743 height 25
click at [876, 78] on button "Close" at bounding box center [867, 77] width 29 height 23
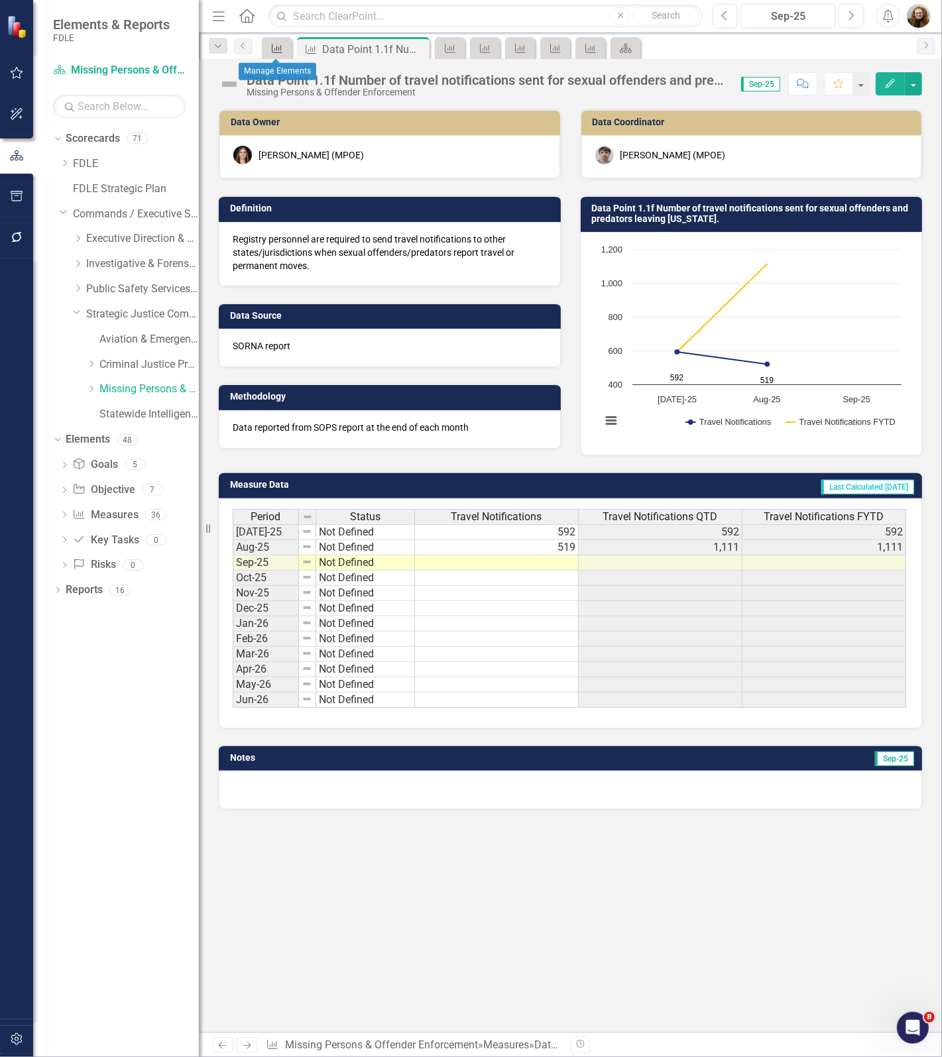
click at [280, 48] on icon at bounding box center [277, 48] width 11 height 9
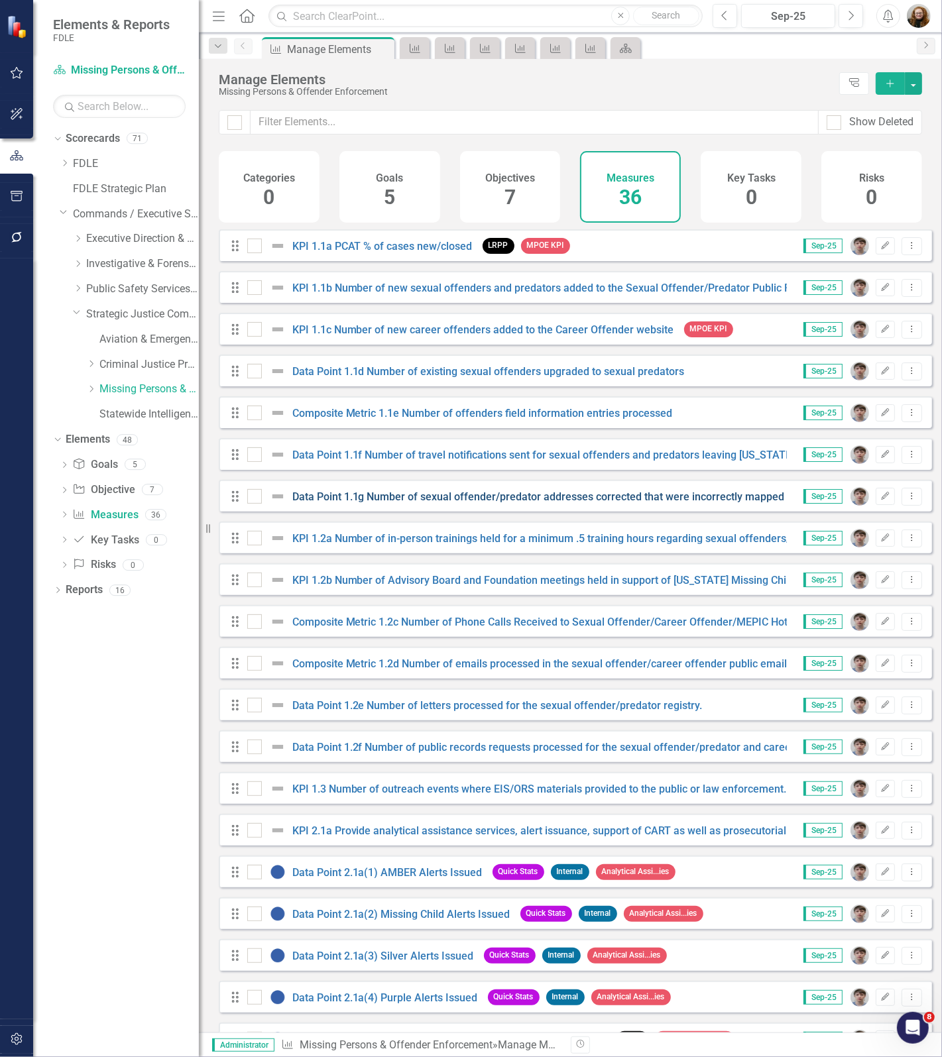
click at [368, 503] on link "Data Point 1.1g Number of sexual offender/predator addresses corrected that wer…" at bounding box center [573, 496] width 563 height 13
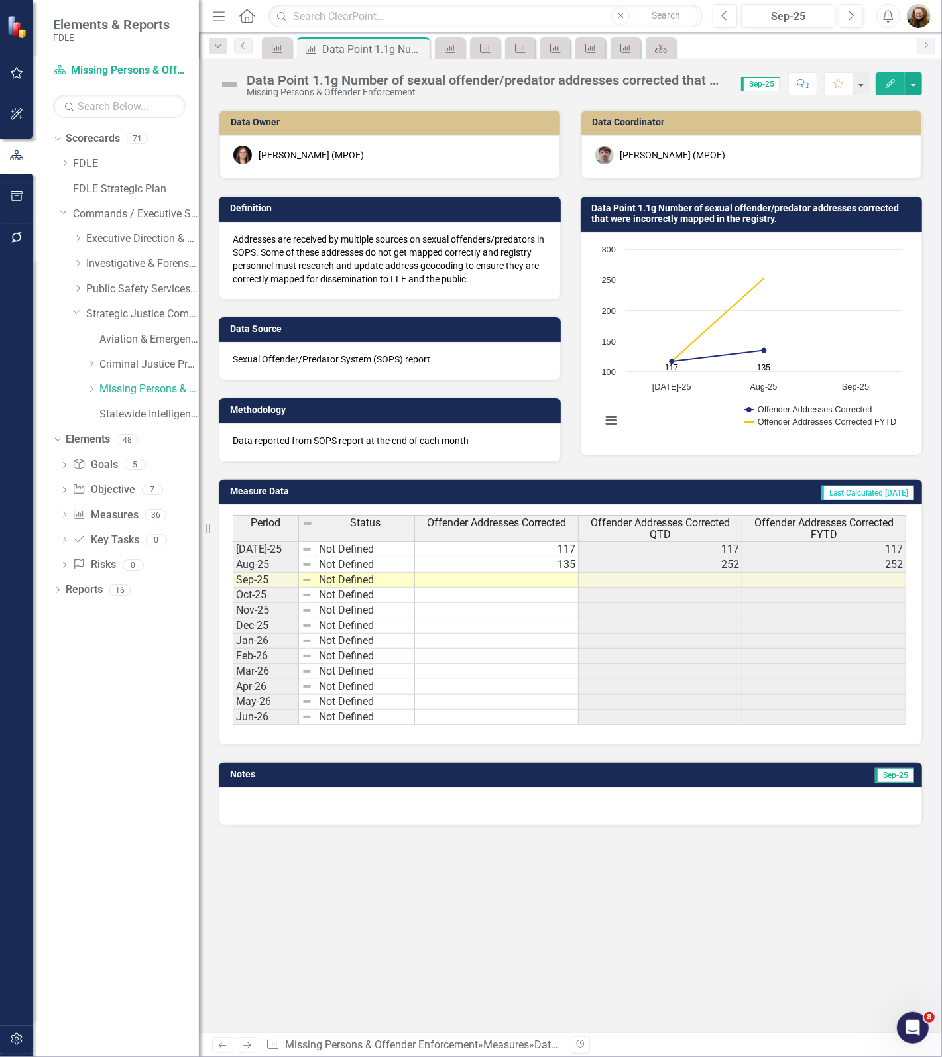
click at [393, 81] on div "Data Point 1.1g Number of sexual offender/predator addresses corrected that wer…" at bounding box center [486, 80] width 481 height 15
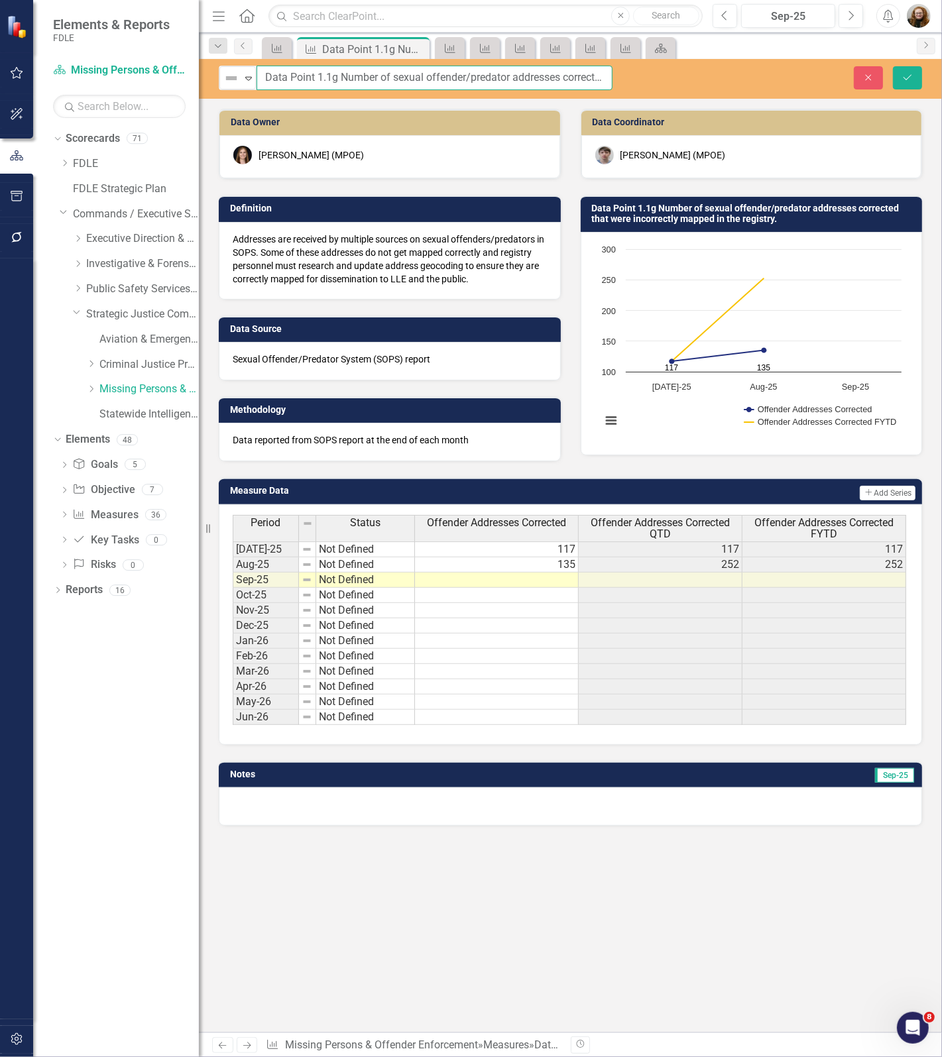
scroll to position [0, 214]
drag, startPoint x: 262, startPoint y: 76, endPoint x: 730, endPoint y: 75, distance: 467.1
click at [730, 75] on div "Not Defined Expand Data Point 1.1g Number of sexual offender/predator addresses…" at bounding box center [570, 78] width 743 height 25
click at [870, 70] on button "Close" at bounding box center [867, 77] width 29 height 23
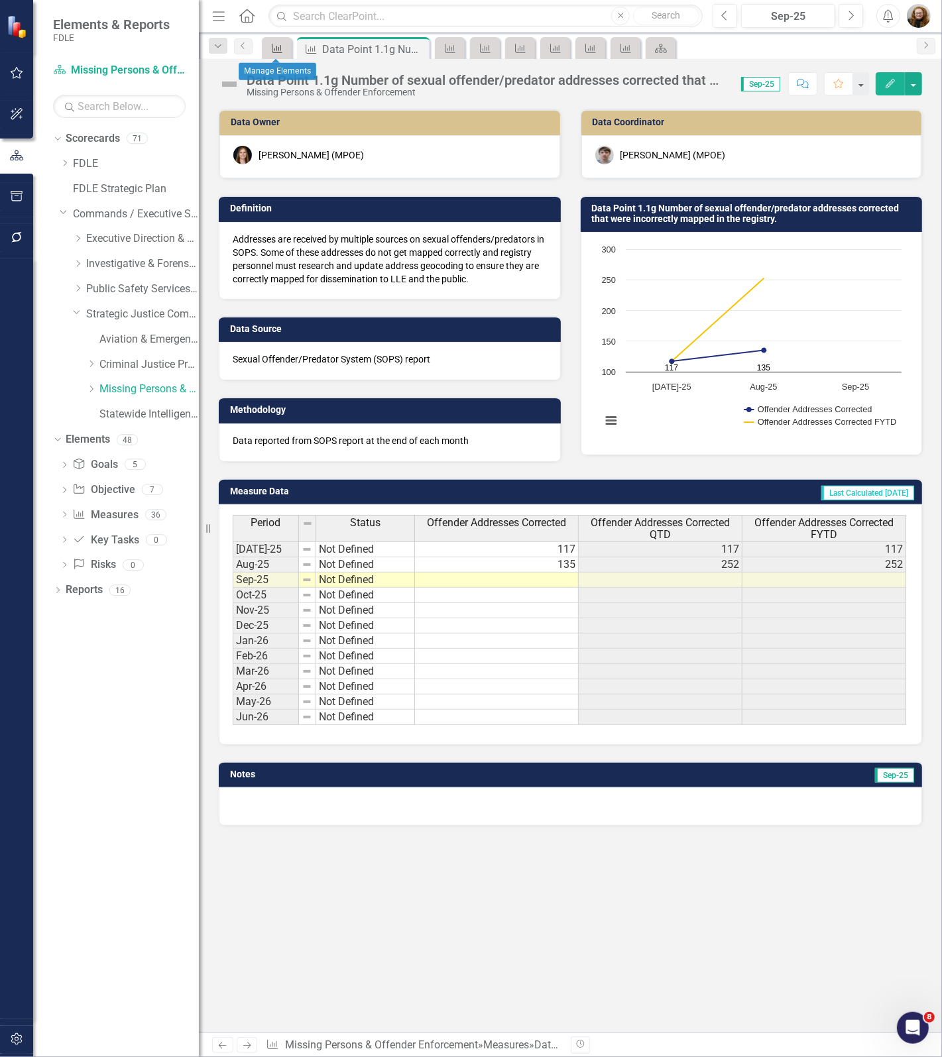
click at [274, 56] on div "Measure" at bounding box center [274, 48] width 19 height 17
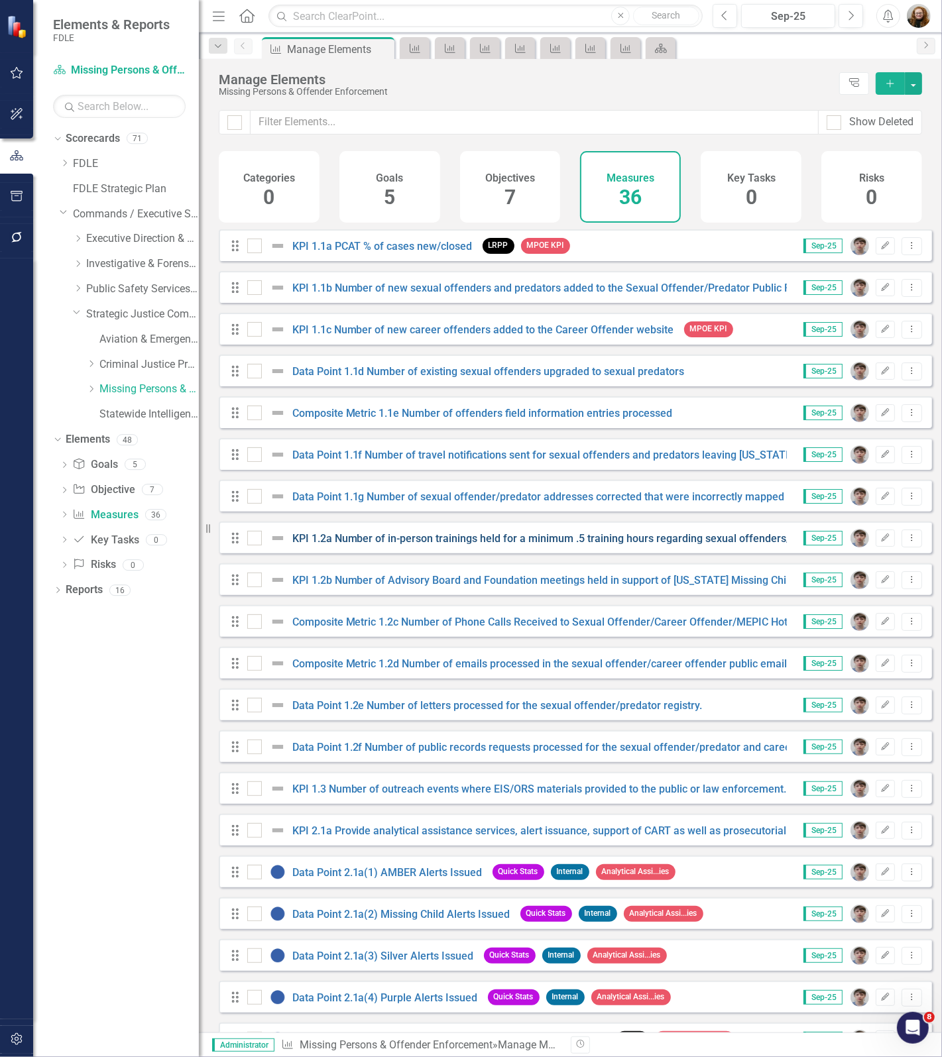
click at [398, 545] on link "KPI 1.2a Number of in-person trainings held for a minimum .5 training hours reg…" at bounding box center [613, 538] width 643 height 13
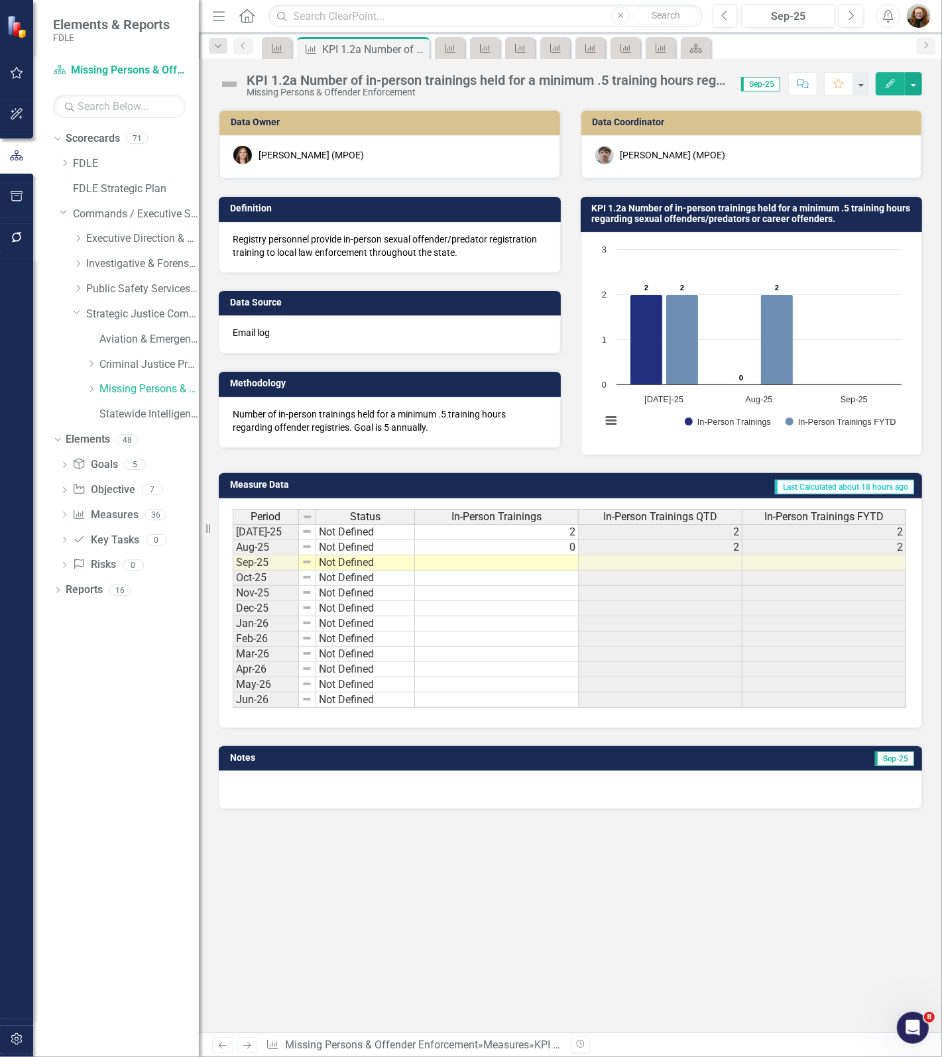
click at [418, 81] on div "KPI 1.2a Number of in-person trainings held for a minimum .5 training hours reg…" at bounding box center [486, 80] width 481 height 15
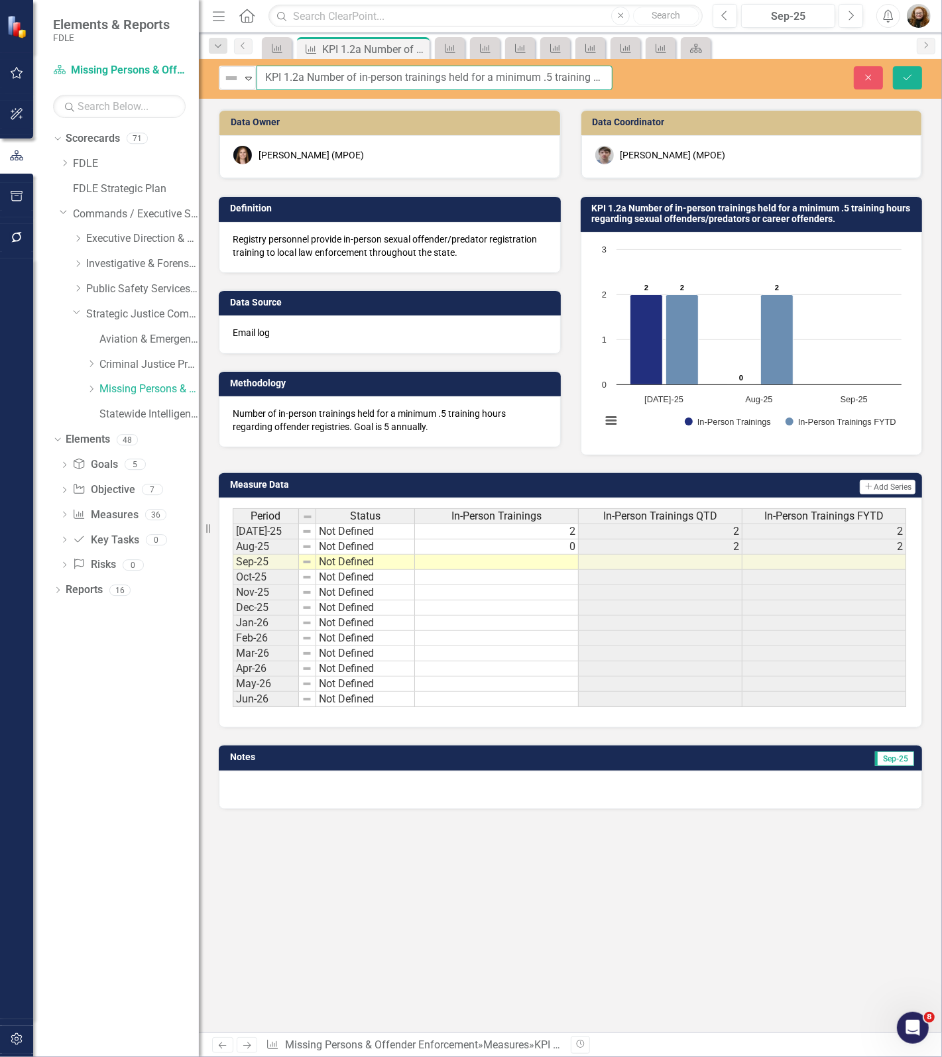
scroll to position [0, 292]
drag, startPoint x: 257, startPoint y: 80, endPoint x: 735, endPoint y: 73, distance: 478.4
click at [735, 73] on div "Not Defined Expand KPI 1.2a Number of in-person trainings held for a minimum .5…" at bounding box center [570, 78] width 743 height 25
click at [857, 74] on button "Close" at bounding box center [867, 77] width 29 height 23
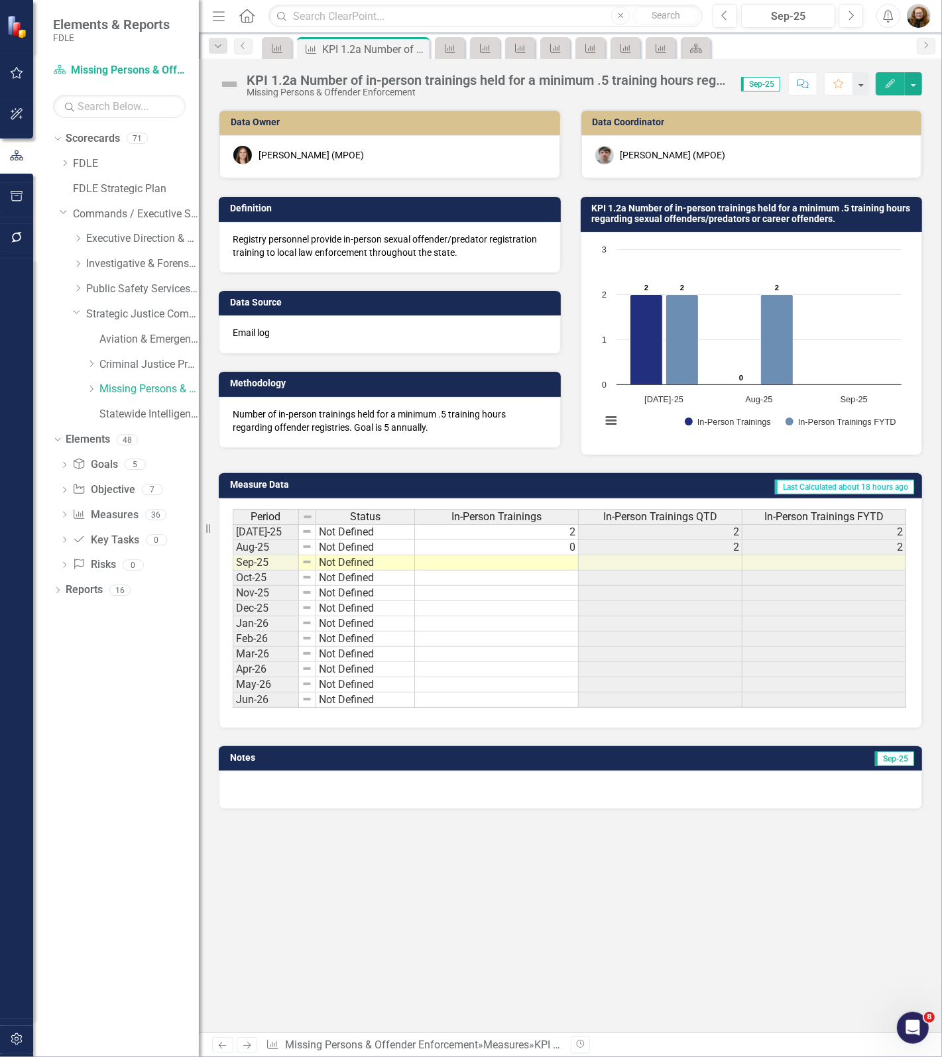
click at [647, 889] on div "Data Owner Heather Faulkner (MPOE) Definition Registry personnel provide in-per…" at bounding box center [570, 571] width 743 height 924
click at [273, 51] on icon "Measure" at bounding box center [276, 48] width 13 height 11
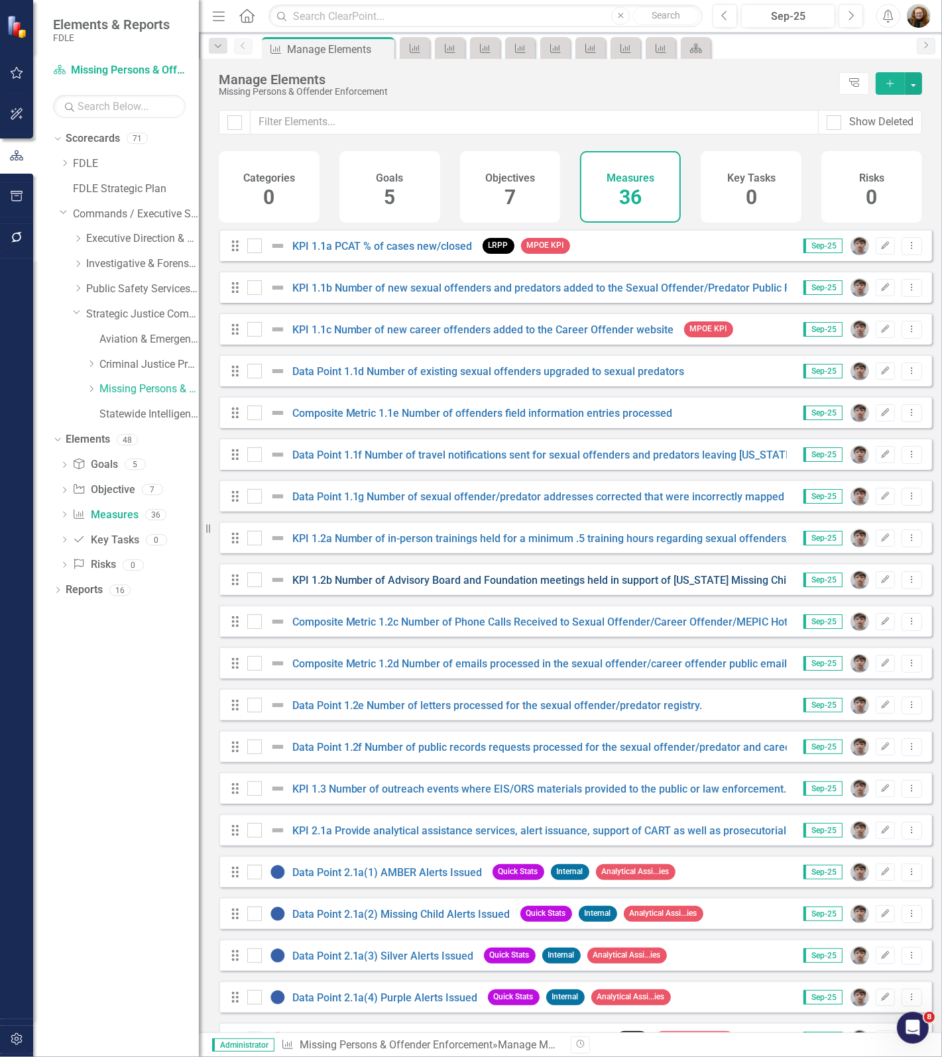
click at [390, 586] on link "KPI 1.2b Number of Advisory Board and Foundation meetings held in support of [U…" at bounding box center [565, 580] width 547 height 13
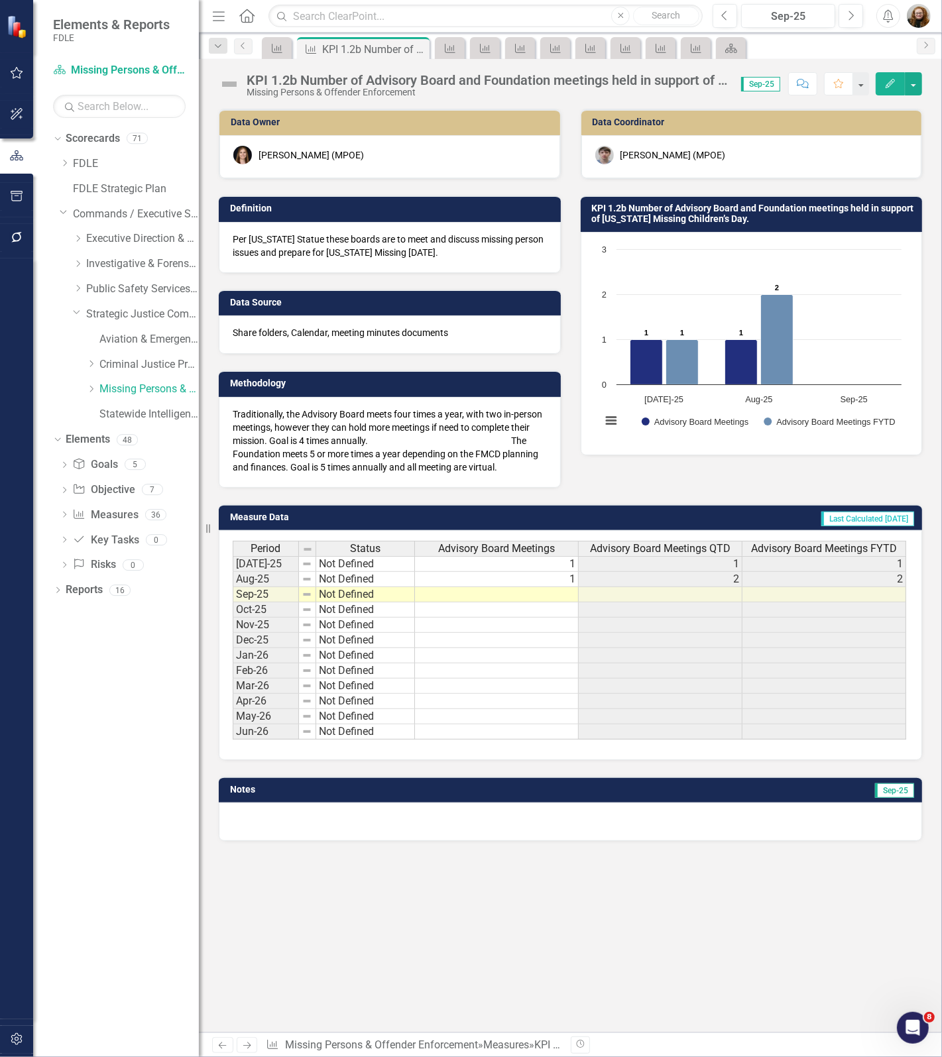
click at [425, 80] on div "KPI 1.2b Number of Advisory Board and Foundation meetings held in support of [U…" at bounding box center [486, 80] width 481 height 15
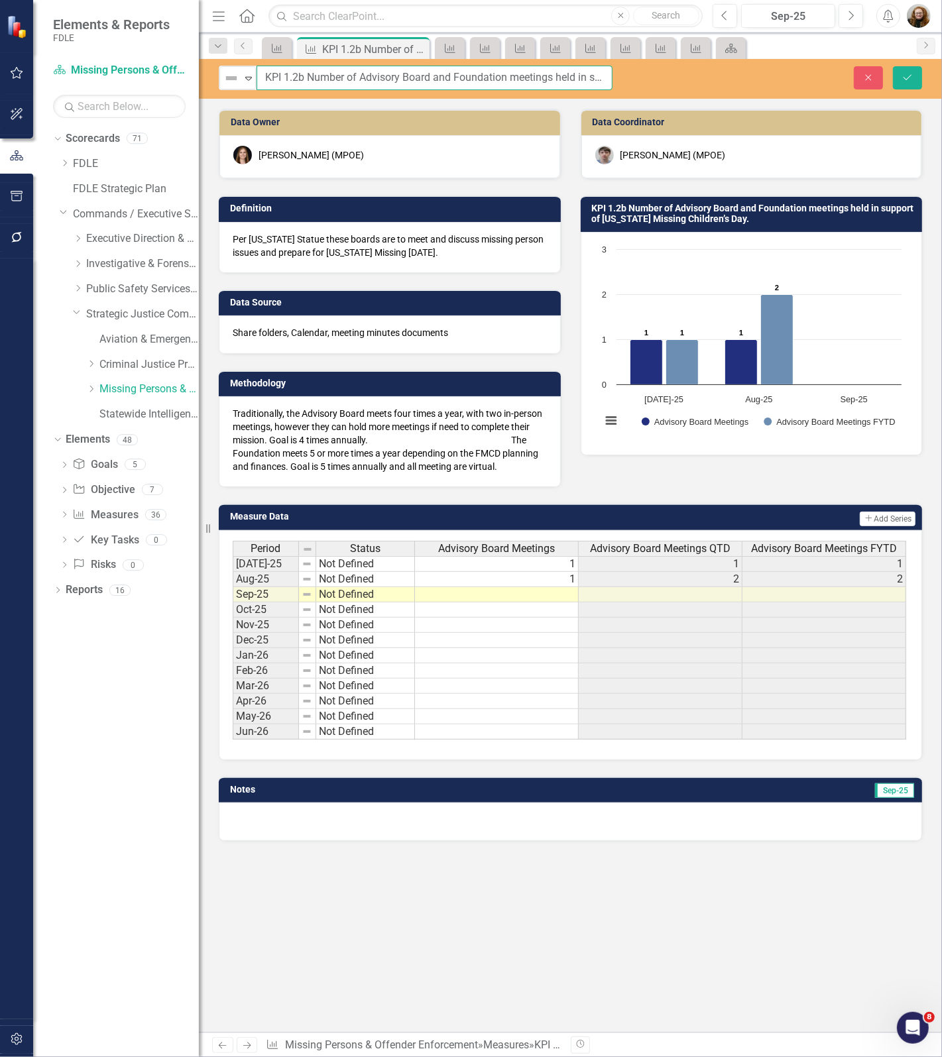
scroll to position [0, 181]
drag, startPoint x: 260, startPoint y: 78, endPoint x: 750, endPoint y: 88, distance: 489.8
click at [750, 88] on div "Not Defined Expand KPI 1.2b Number of Advisory Board and Foundation meetings he…" at bounding box center [570, 78] width 743 height 25
click at [860, 78] on button "Close" at bounding box center [867, 77] width 29 height 23
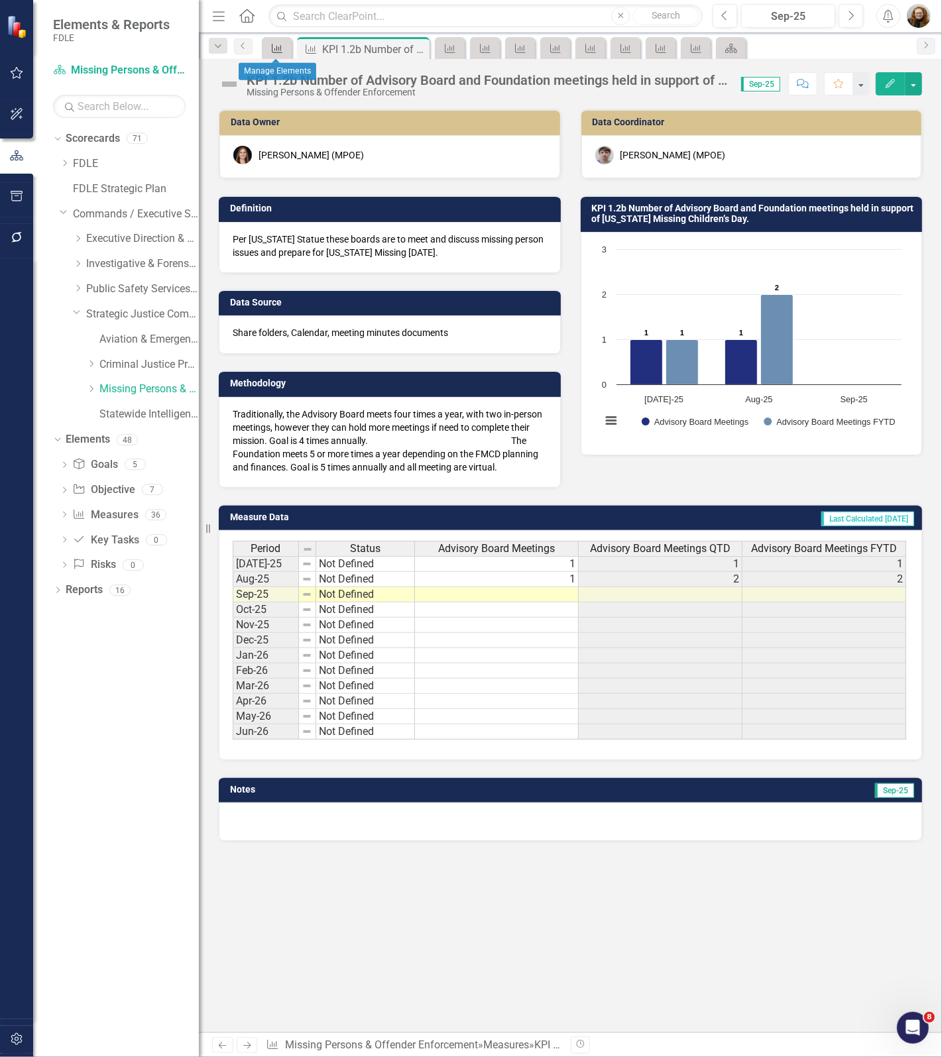
click at [272, 48] on icon "Measure" at bounding box center [276, 48] width 13 height 11
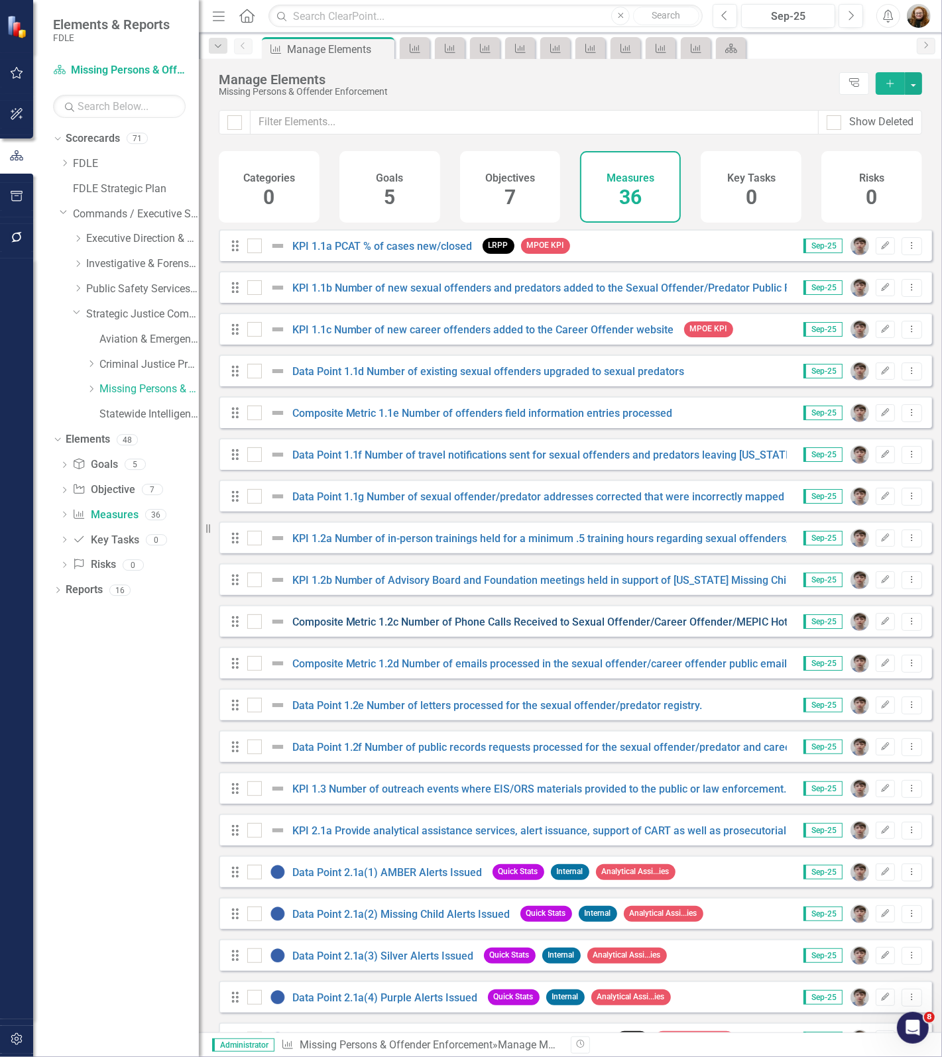
click at [343, 628] on link "Composite Metric 1.2c Number of Phone Calls Received to Sexual Offender/Career …" at bounding box center [551, 622] width 518 height 13
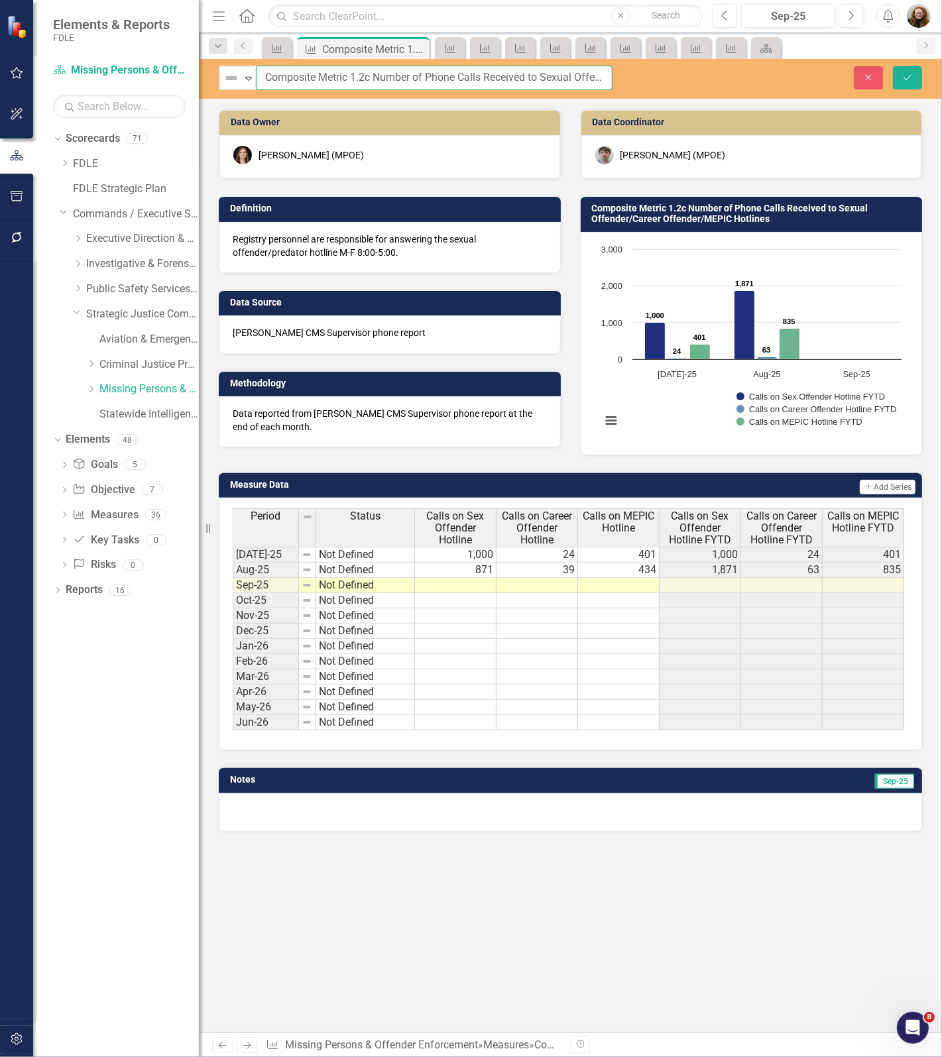
click at [336, 80] on input "Composite Metric 1.2c Number of Phone Calls Received to Sexual Offender/Career …" at bounding box center [434, 78] width 356 height 25
drag, startPoint x: 263, startPoint y: 78, endPoint x: 671, endPoint y: 84, distance: 407.5
click at [671, 84] on div "Not Defined Expand Composite Metric 1.2c Number of Phone Calls Received to Sexu…" at bounding box center [570, 78] width 743 height 25
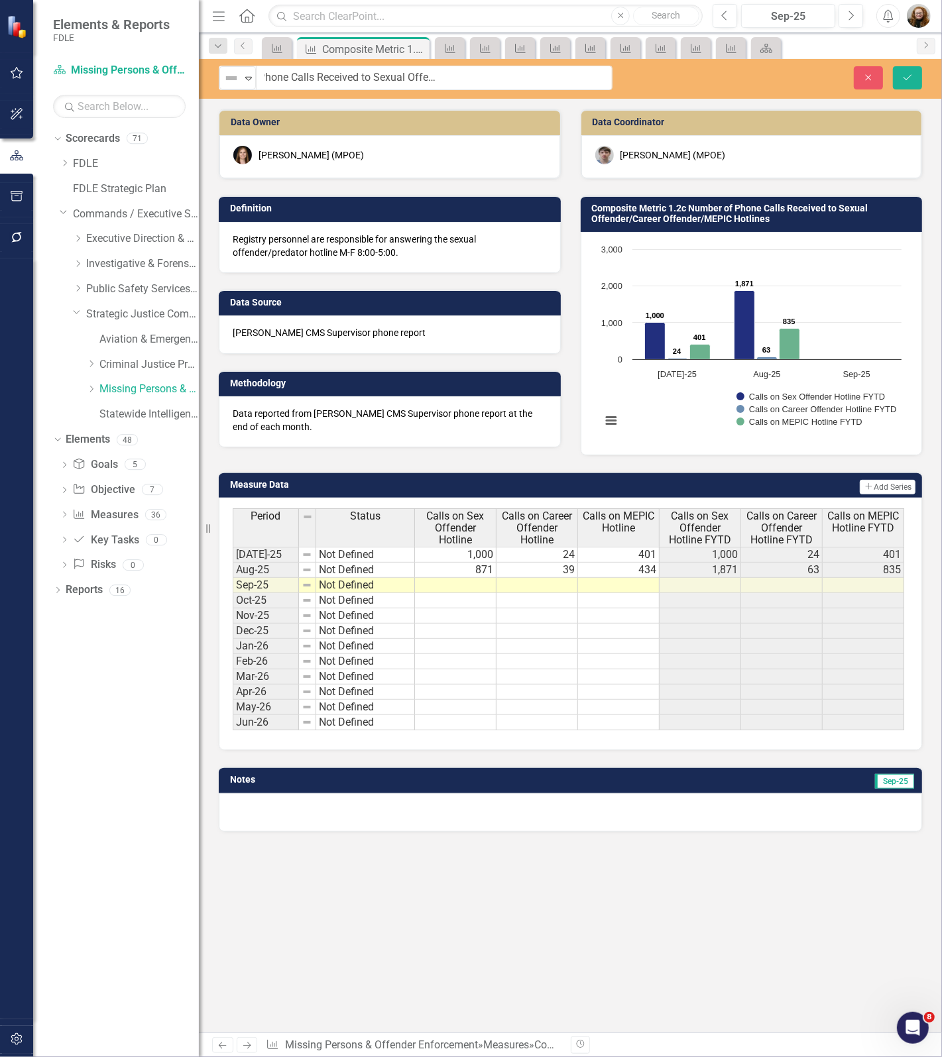
scroll to position [0, 0]
click at [862, 81] on icon "Close" at bounding box center [868, 77] width 12 height 9
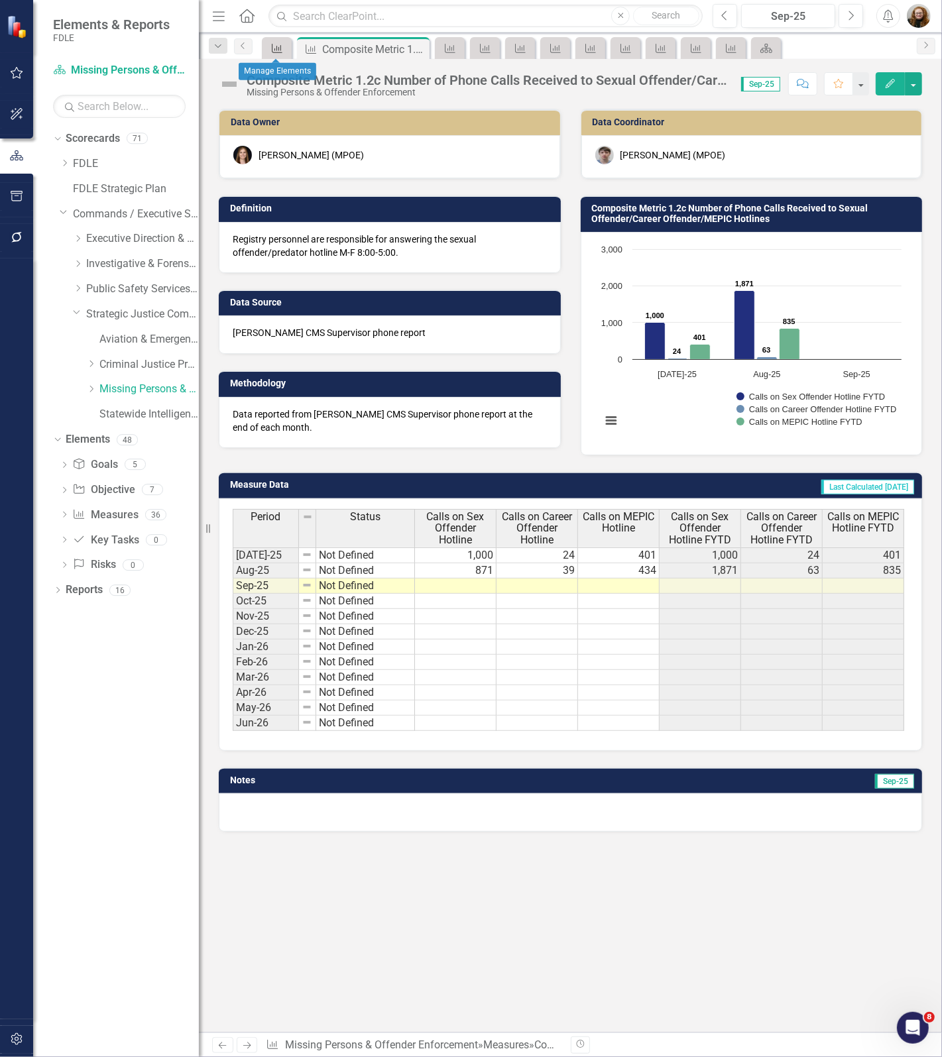
click at [278, 50] on icon "Measure" at bounding box center [276, 48] width 13 height 11
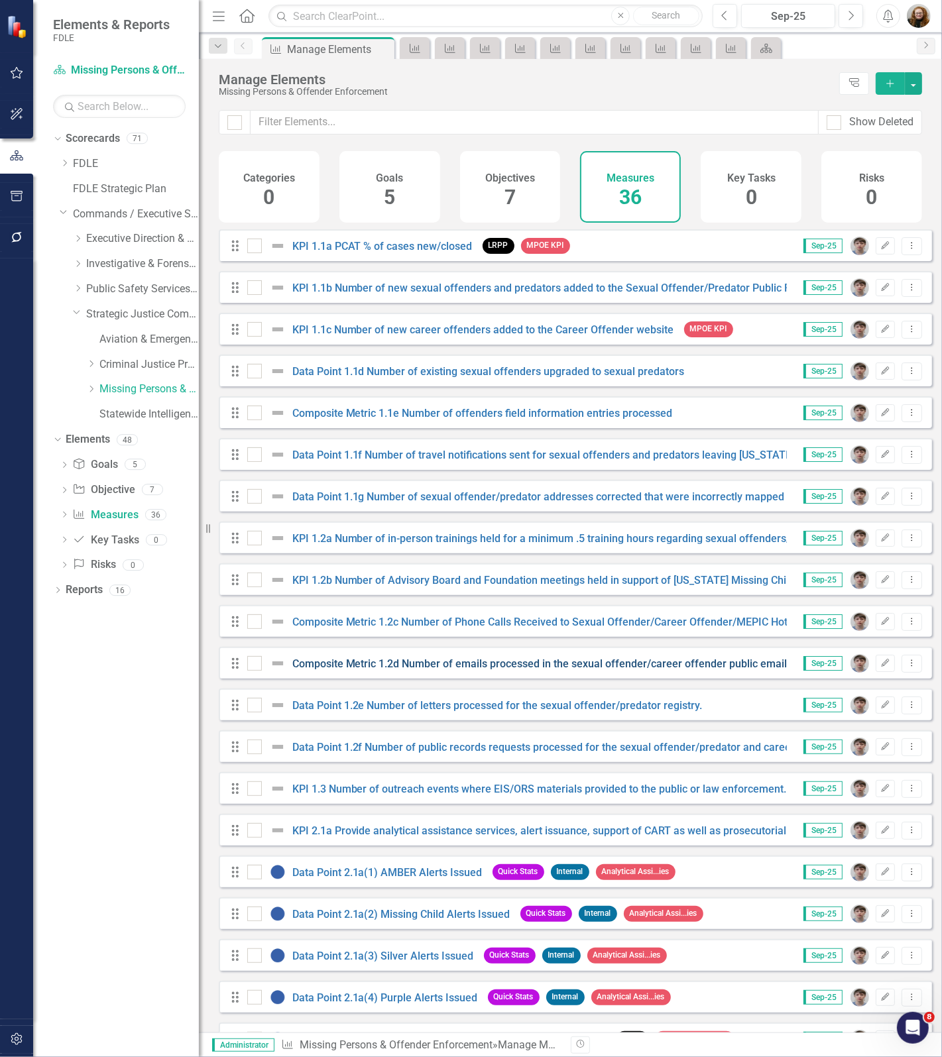
click at [399, 670] on link "Composite Metric 1.2d Number of emails processed in the sexual offender/career …" at bounding box center [549, 663] width 515 height 13
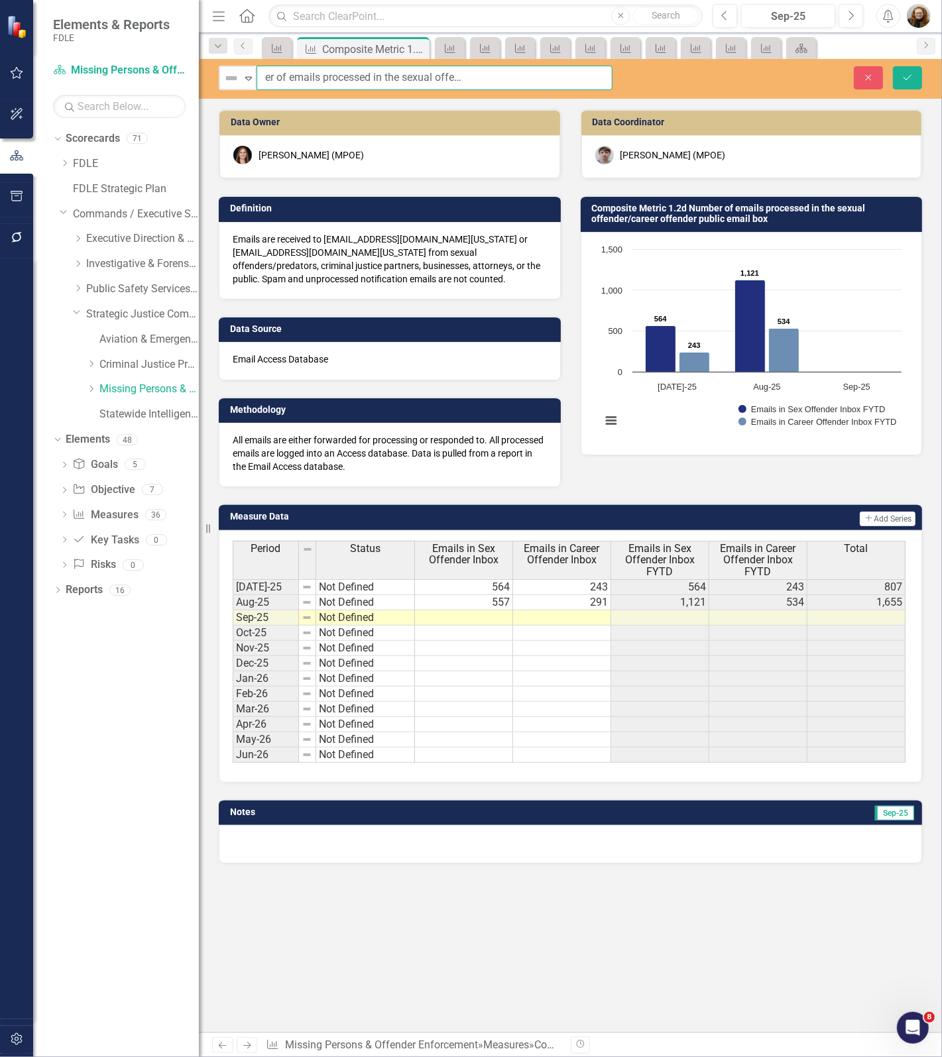
scroll to position [0, 168]
drag, startPoint x: 260, startPoint y: 78, endPoint x: 711, endPoint y: 88, distance: 451.3
click at [711, 88] on div "Not Defined Expand Composite Metric 1.2d Number of emails processed in the sexu…" at bounding box center [570, 78] width 743 height 25
click at [867, 78] on icon "Close" at bounding box center [868, 77] width 12 height 9
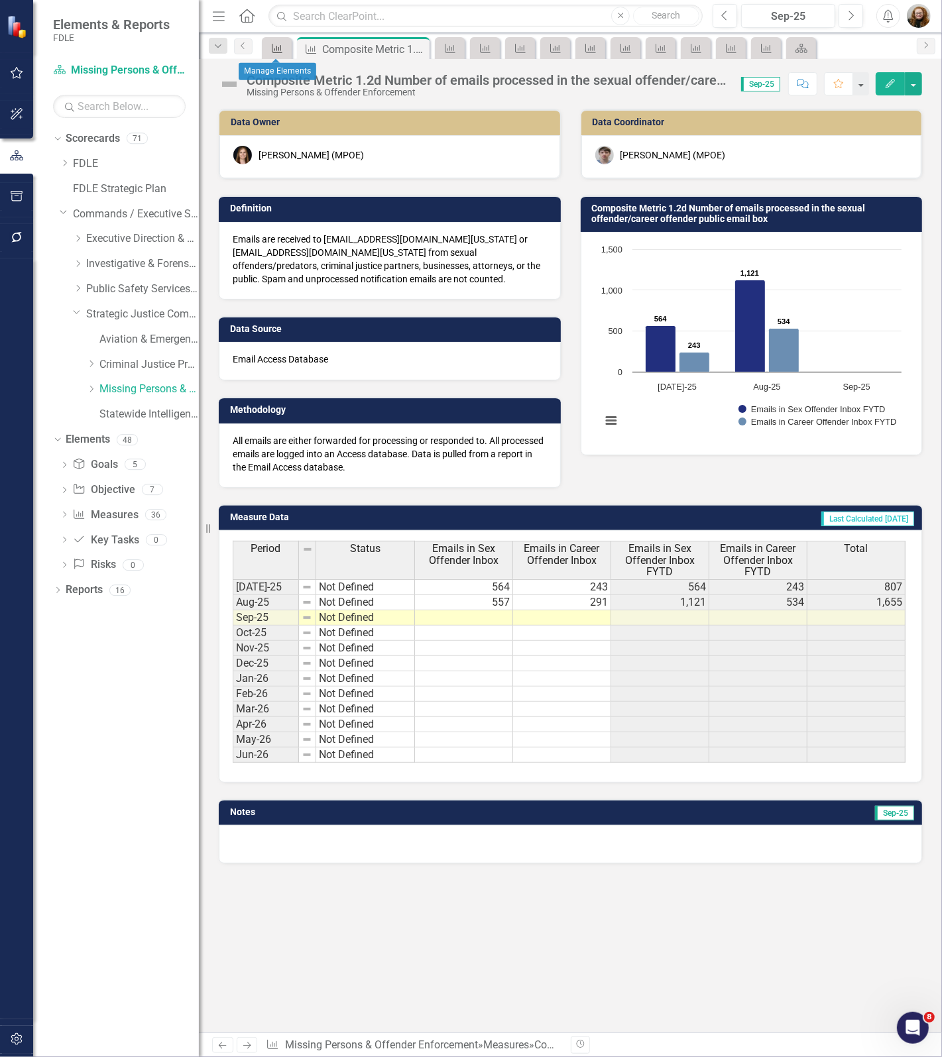
click at [277, 50] on icon "Measure" at bounding box center [276, 48] width 13 height 11
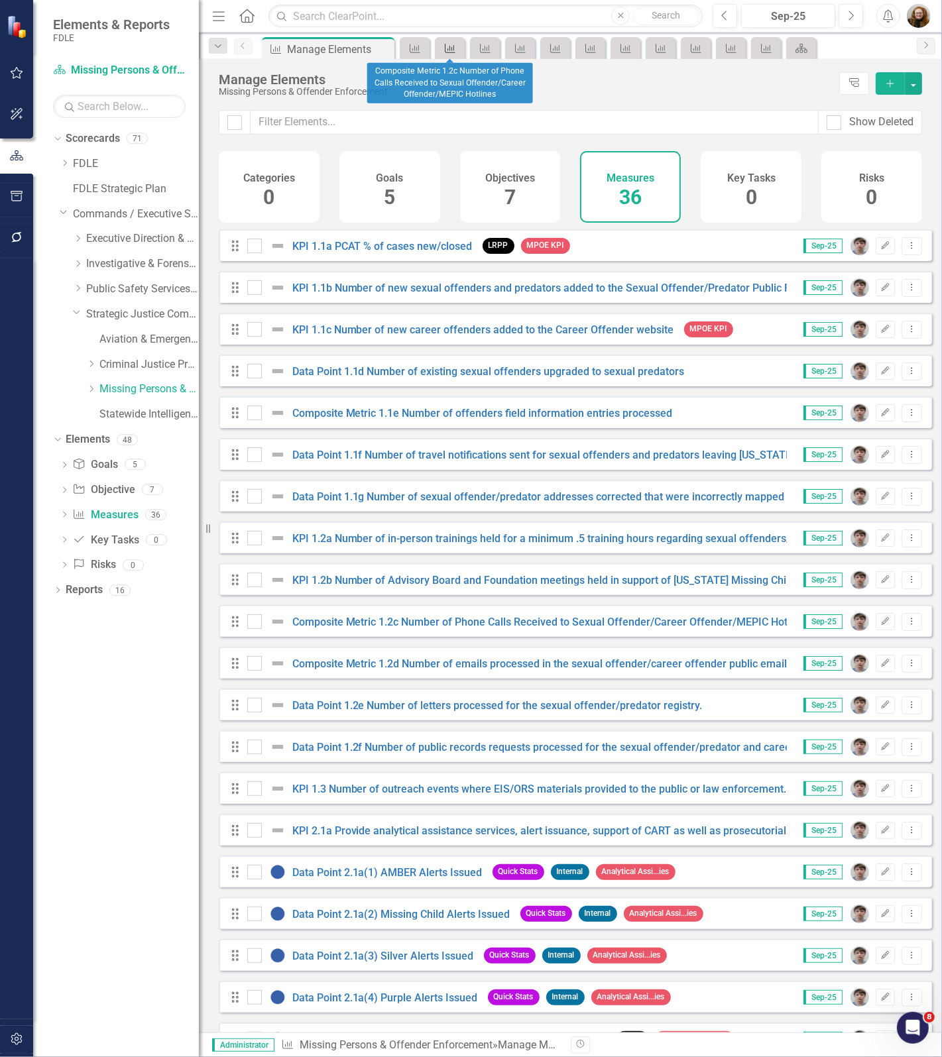
click at [446, 44] on icon "Measure" at bounding box center [449, 48] width 13 height 11
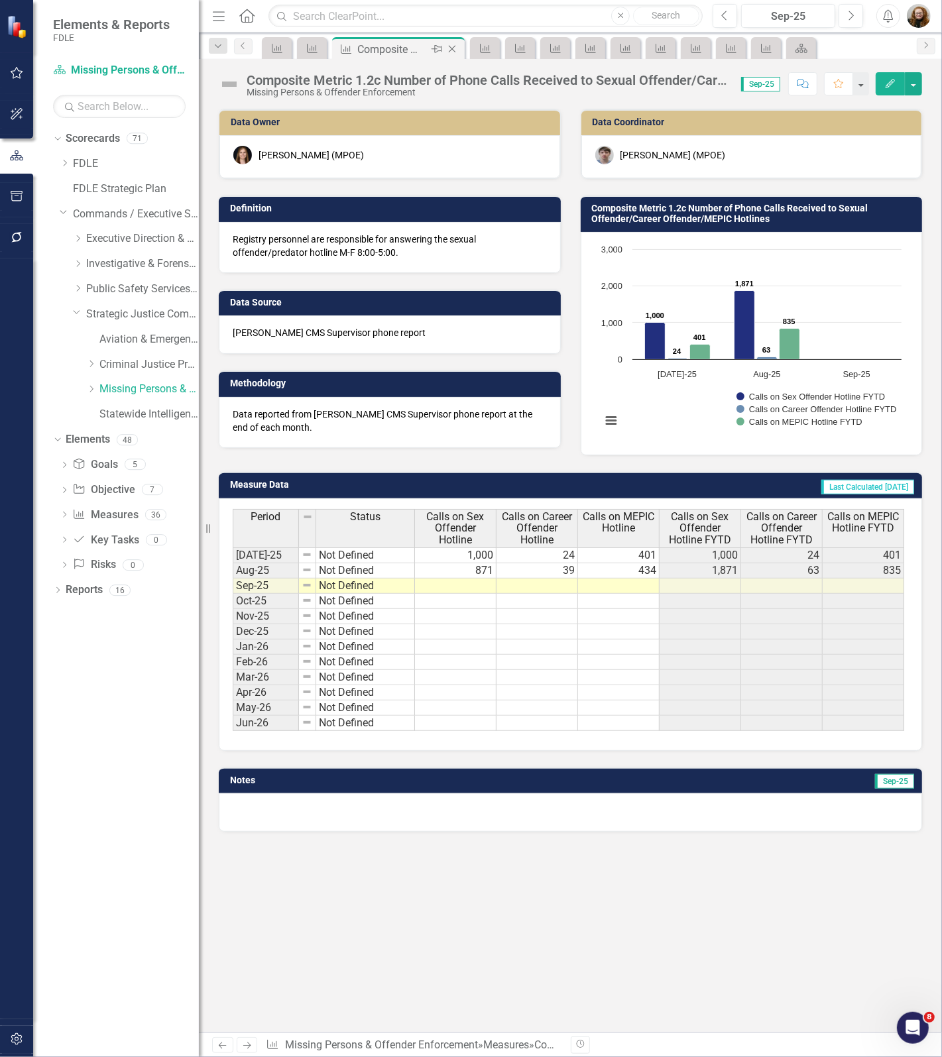
click at [455, 50] on icon "Close" at bounding box center [451, 49] width 13 height 11
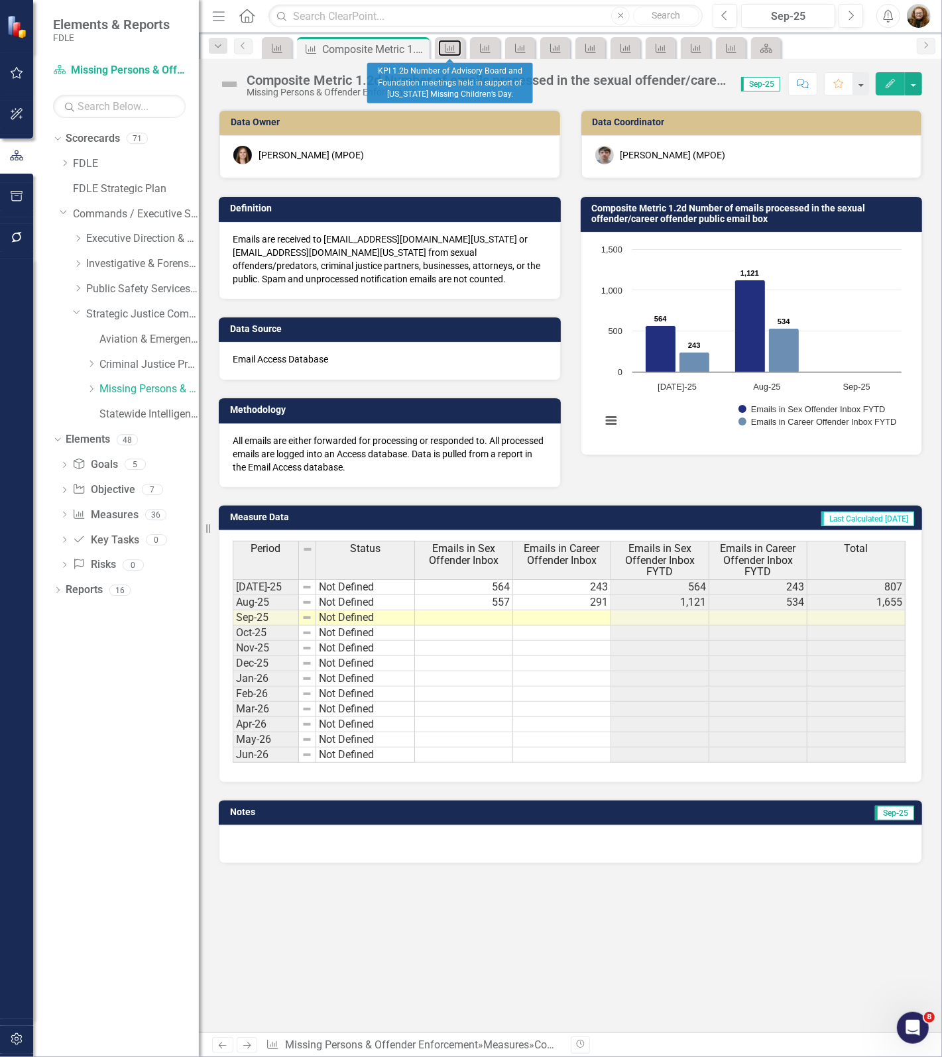
click at [455, 50] on icon "Measure" at bounding box center [449, 48] width 13 height 11
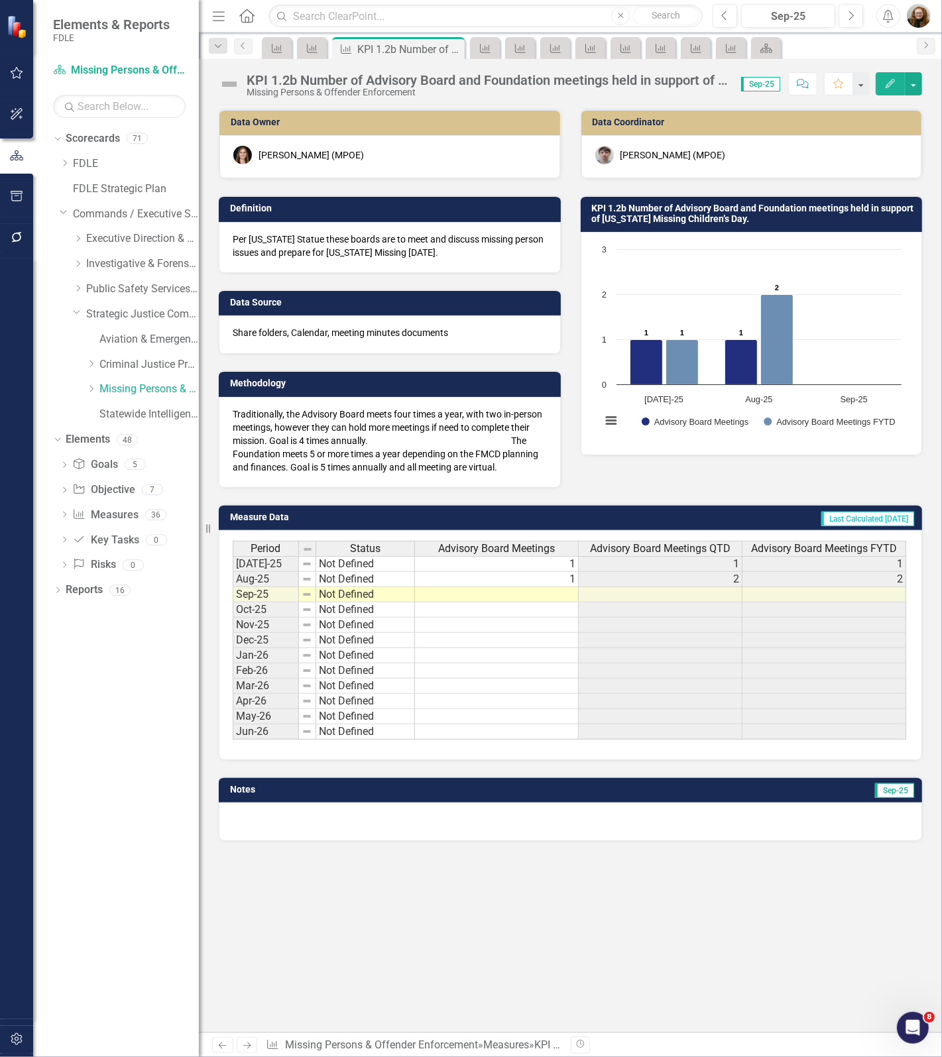
click at [0, 0] on icon "Close" at bounding box center [0, 0] width 0 height 0
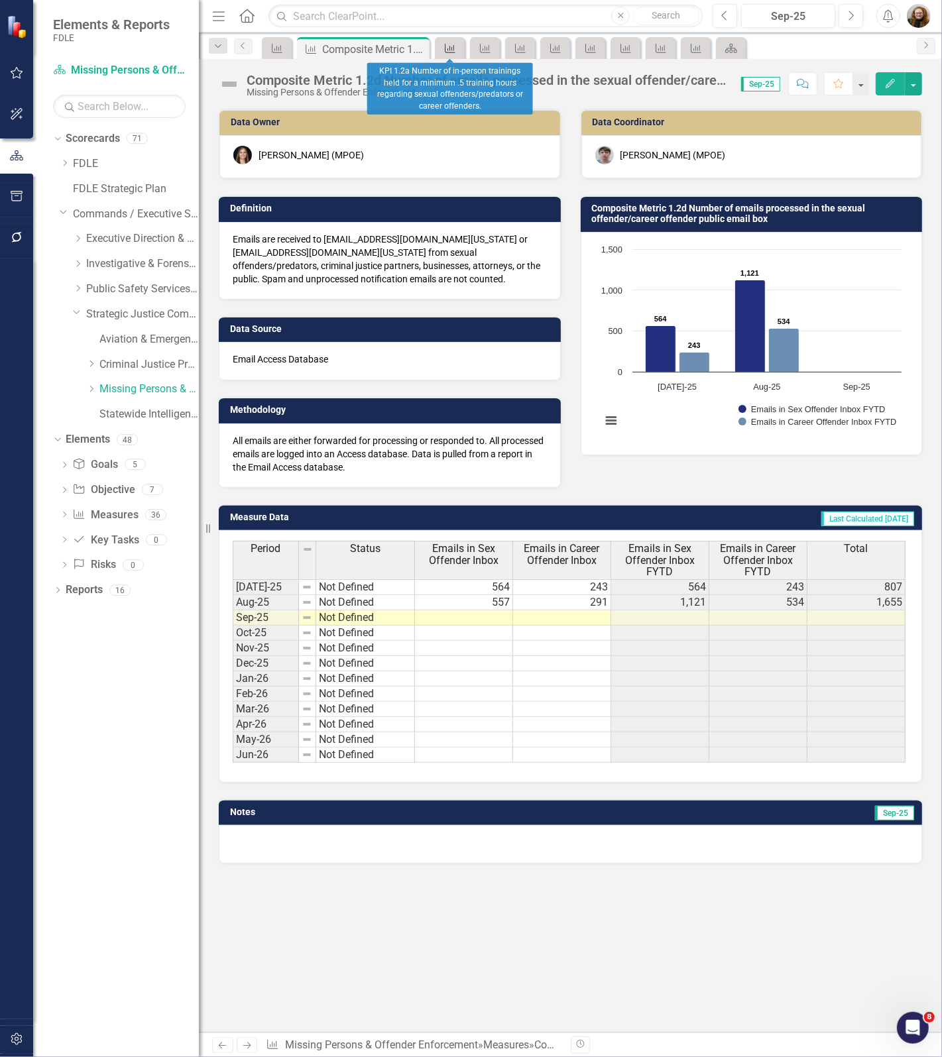
click at [451, 53] on icon "Measure" at bounding box center [449, 48] width 13 height 11
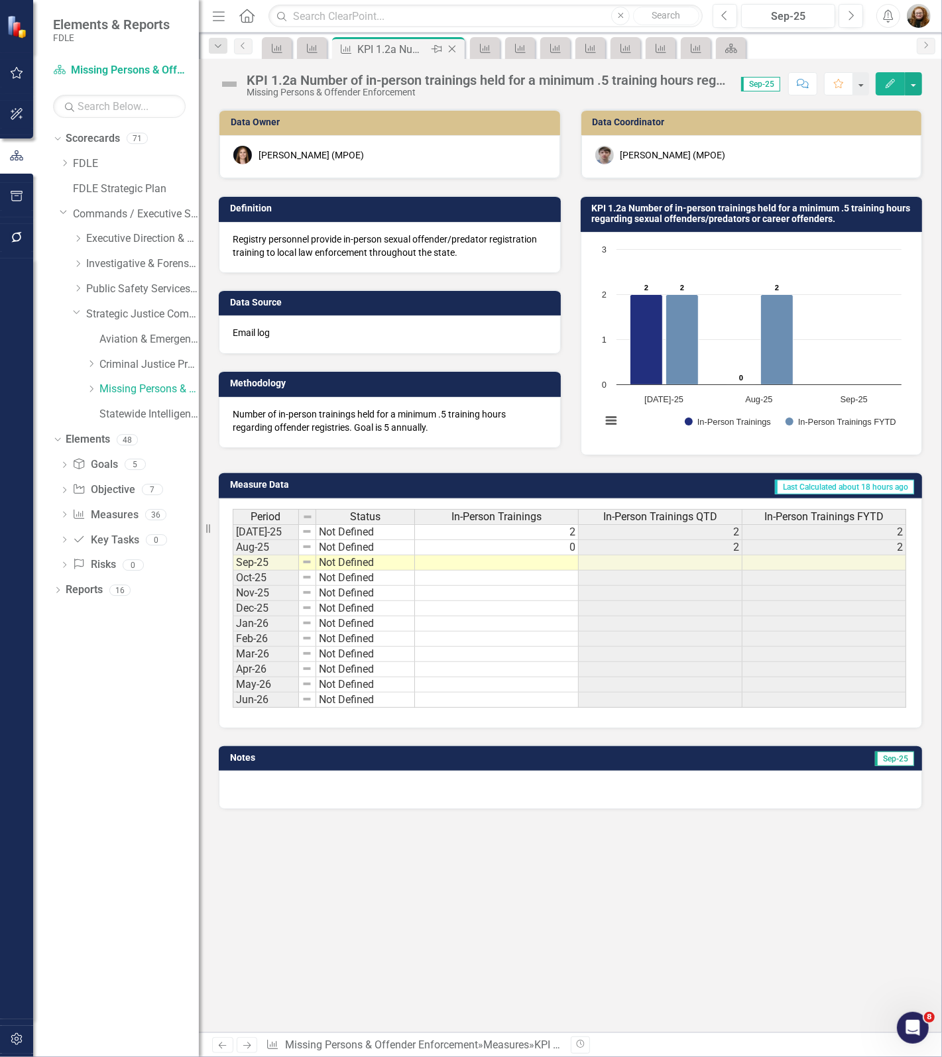
click at [449, 51] on icon "Close" at bounding box center [451, 49] width 13 height 11
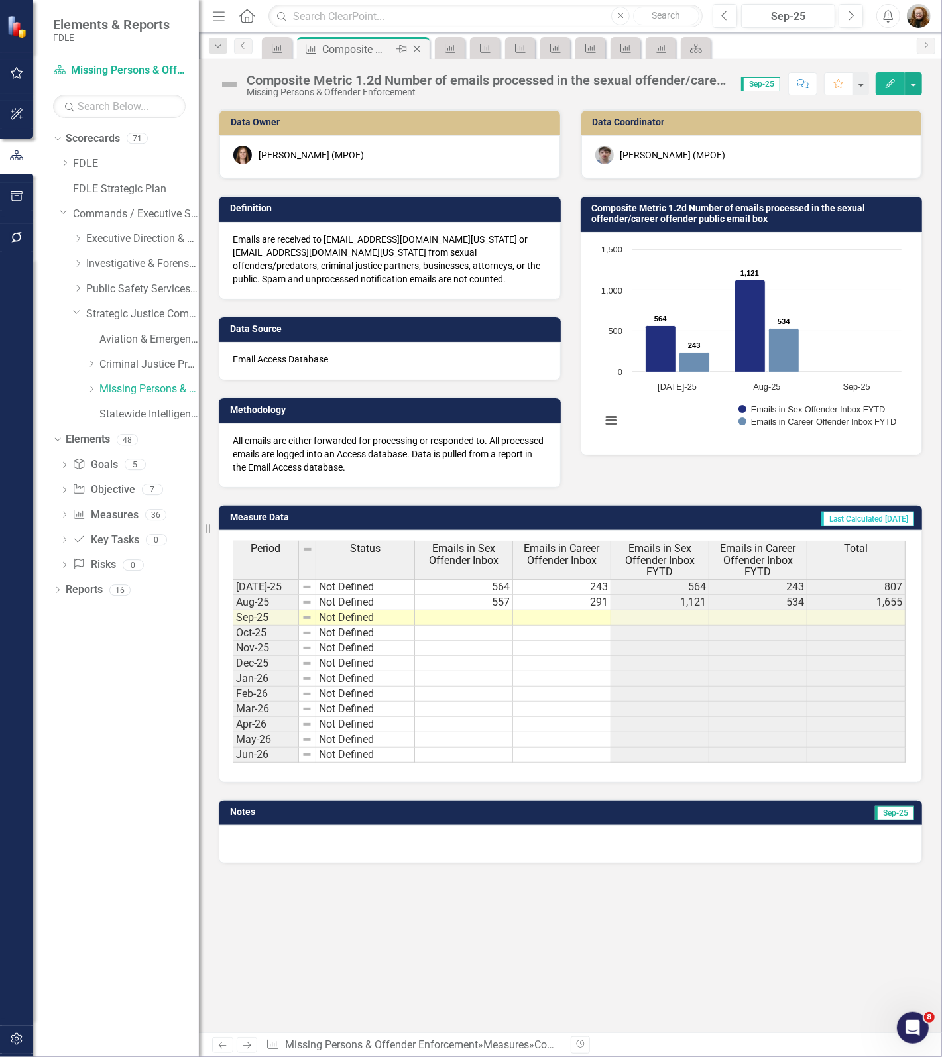
click at [415, 54] on icon "Close" at bounding box center [416, 49] width 13 height 11
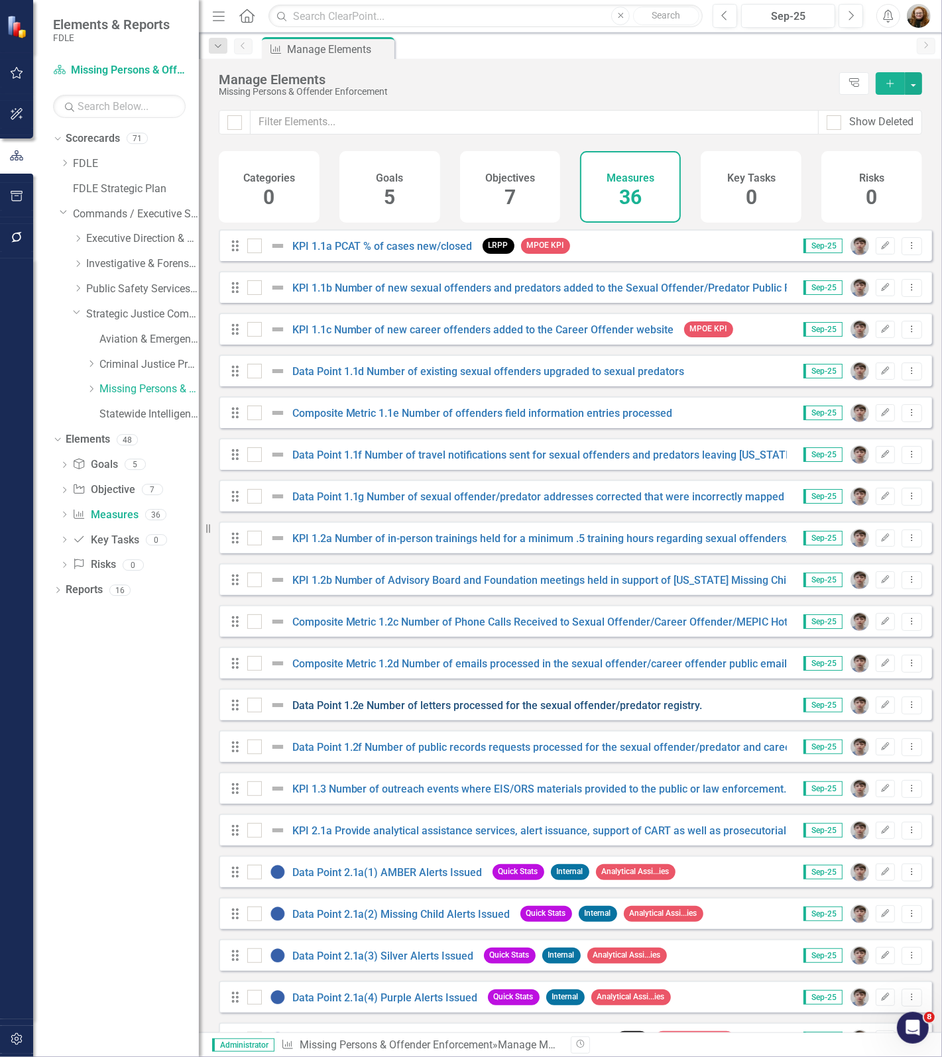
click at [392, 712] on link "Data Point 1.2e Number of letters processed for the sexual offender/predator re…" at bounding box center [497, 705] width 410 height 13
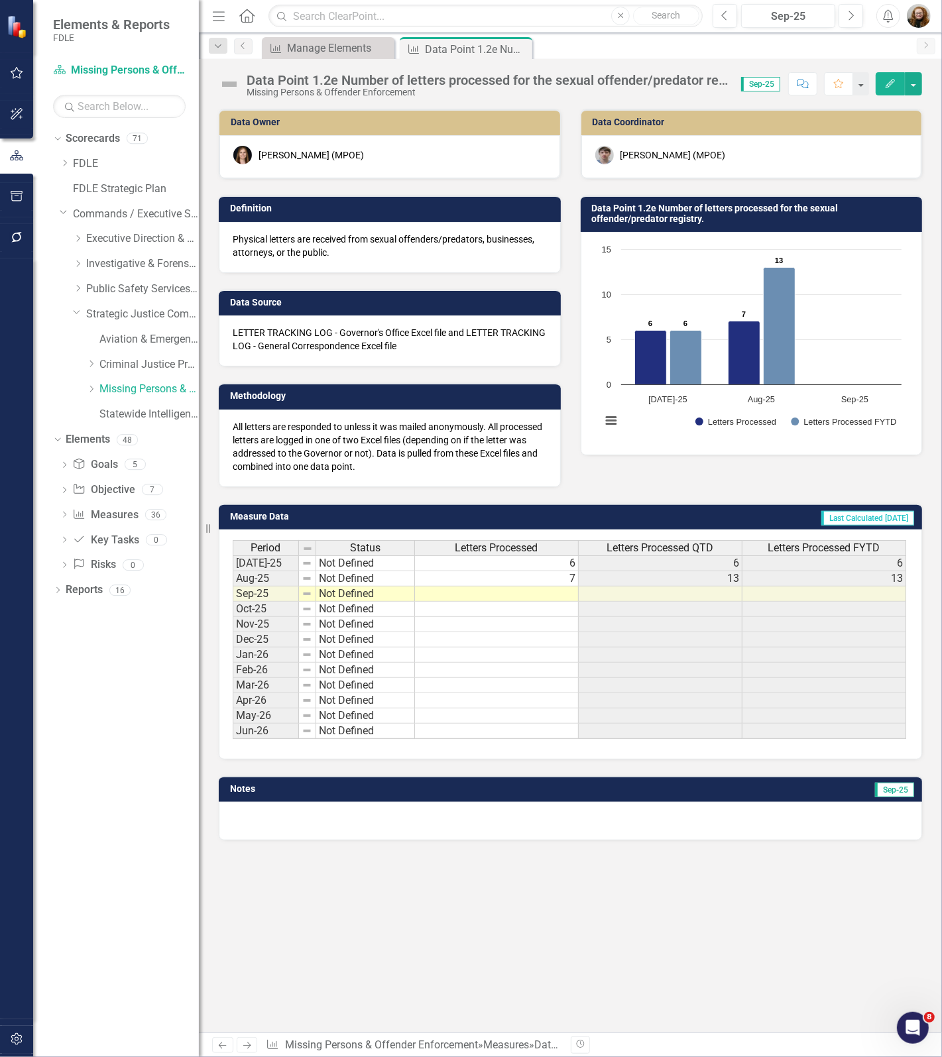
click at [403, 83] on div "Data Point 1.2e Number of letters processed for the sexual offender/predator re…" at bounding box center [486, 80] width 481 height 15
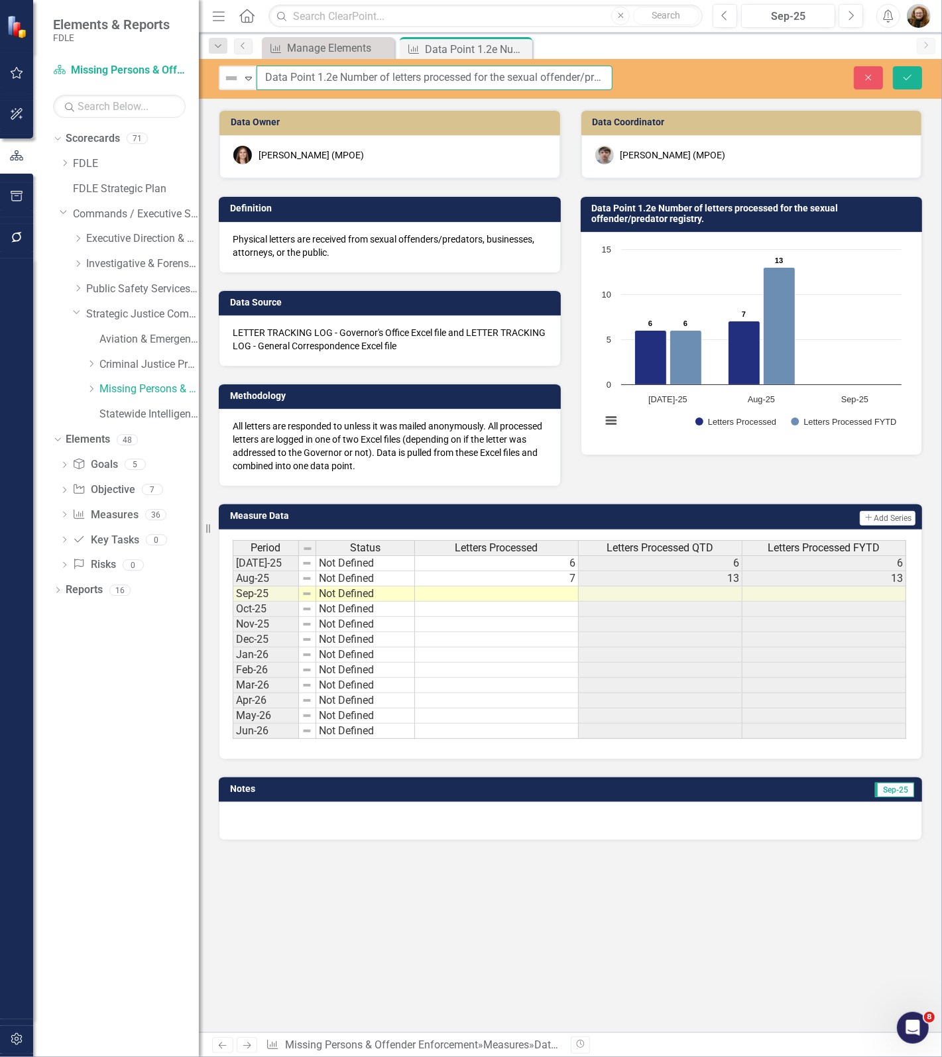
scroll to position [0, 64]
drag, startPoint x: 262, startPoint y: 80, endPoint x: 853, endPoint y: 78, distance: 590.4
click at [853, 78] on div "Not Defined Expand Data Point 1.2e Number of letters processed for the sexual o…" at bounding box center [570, 78] width 743 height 25
drag, startPoint x: 875, startPoint y: 74, endPoint x: 350, endPoint y: 37, distance: 526.7
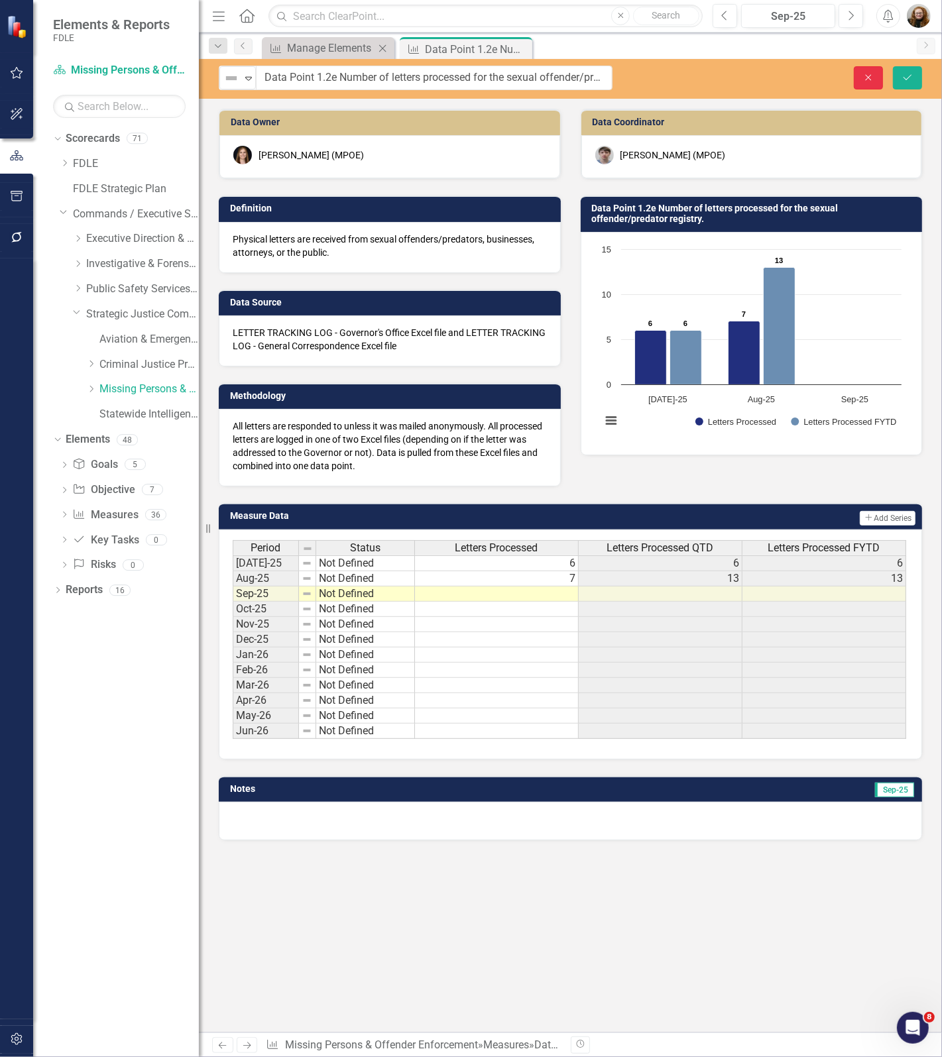
click at [875, 74] on button "Close" at bounding box center [867, 77] width 29 height 23
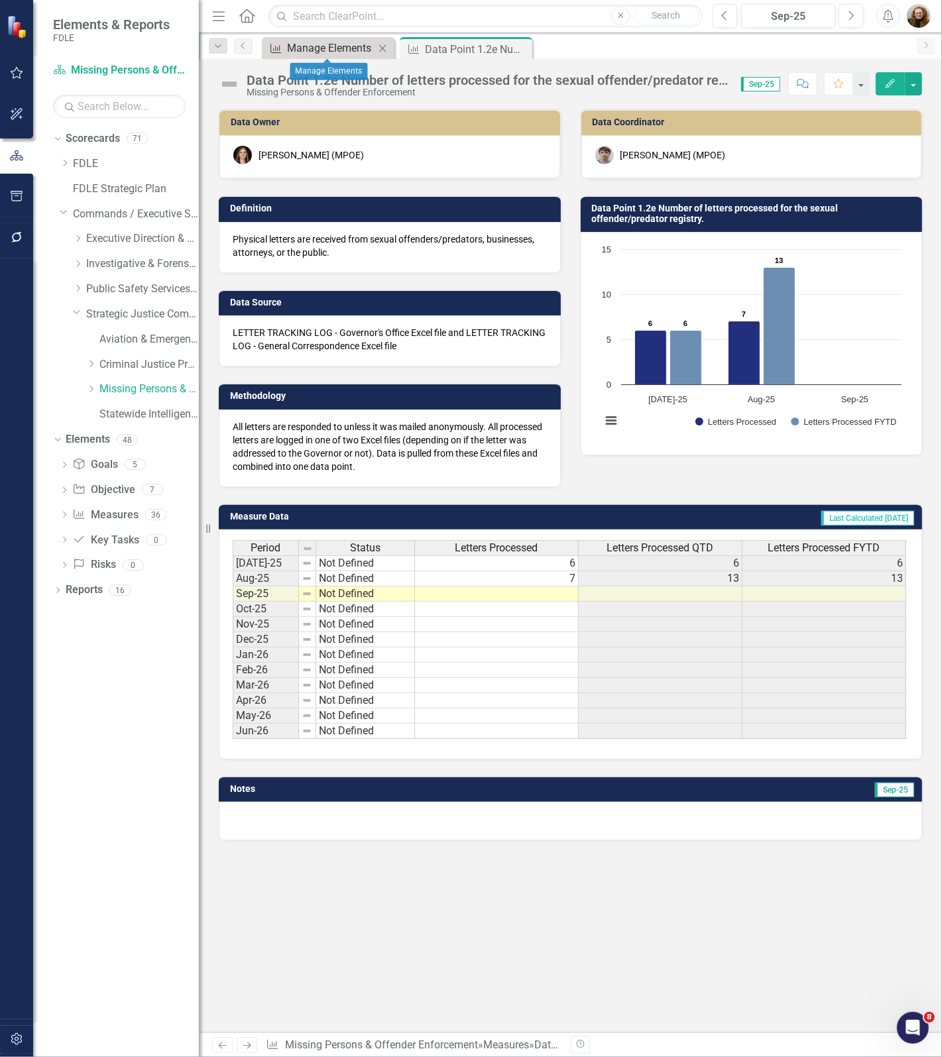
click at [292, 46] on div "Manage Elements" at bounding box center [330, 48] width 87 height 17
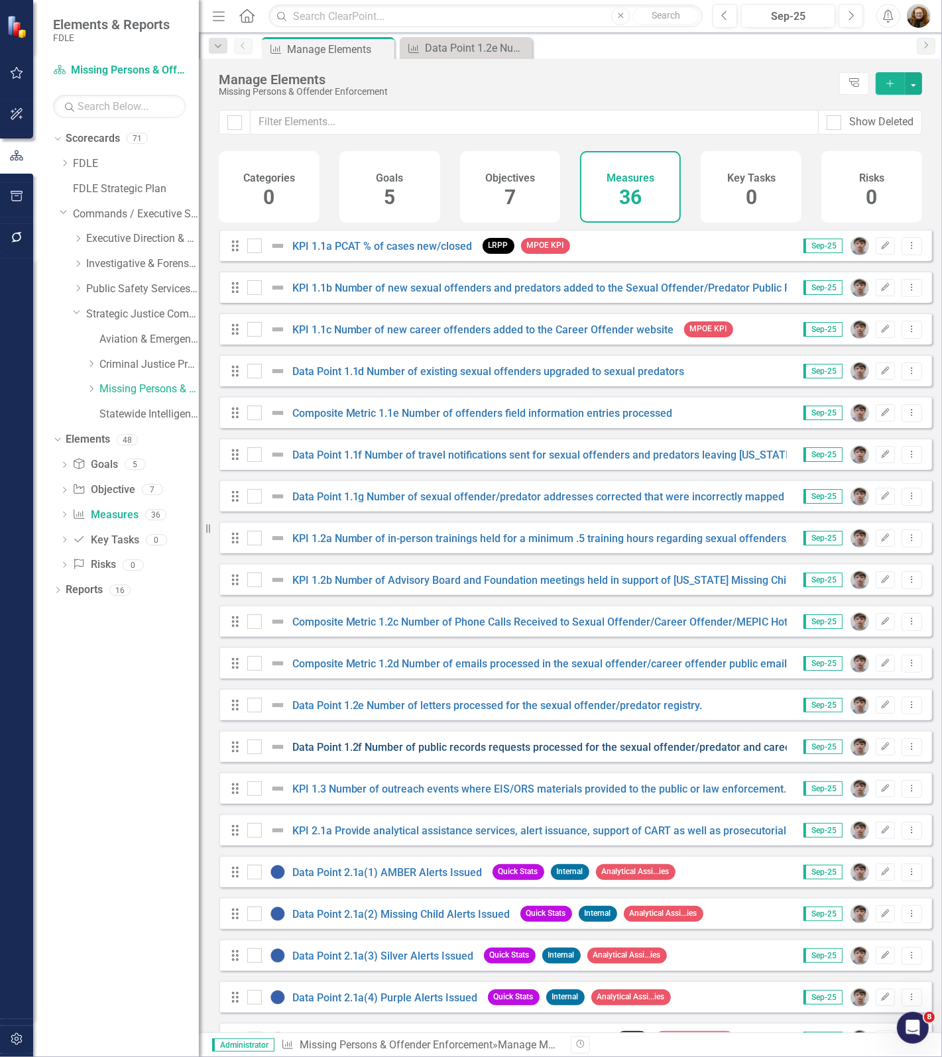
click at [385, 753] on link "Data Point 1.2f Number of public records requests processed for the sexual offe…" at bounding box center [586, 747] width 588 height 13
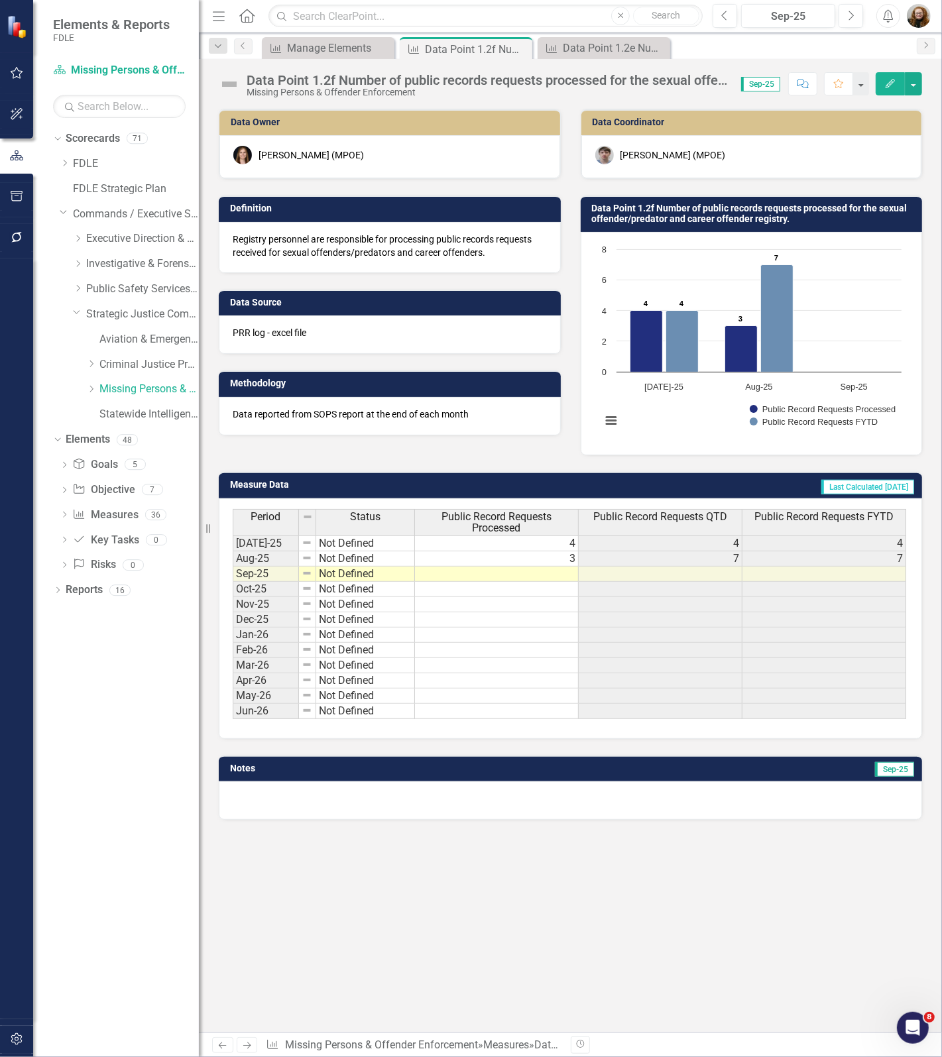
scroll to position [0, 9]
click at [371, 83] on div "Data Point 1.2f Number of public records requests processed for the sexual offe…" at bounding box center [486, 80] width 481 height 15
drag, startPoint x: 368, startPoint y: 83, endPoint x: 362, endPoint y: 78, distance: 8.0
click at [366, 83] on div "Data Point 1.2f Number of public records requests processed for the sexual offe…" at bounding box center [486, 80] width 481 height 15
click at [262, 84] on div "Data Point 1.2f Number of public records requests processed for the sexual offe…" at bounding box center [486, 80] width 481 height 15
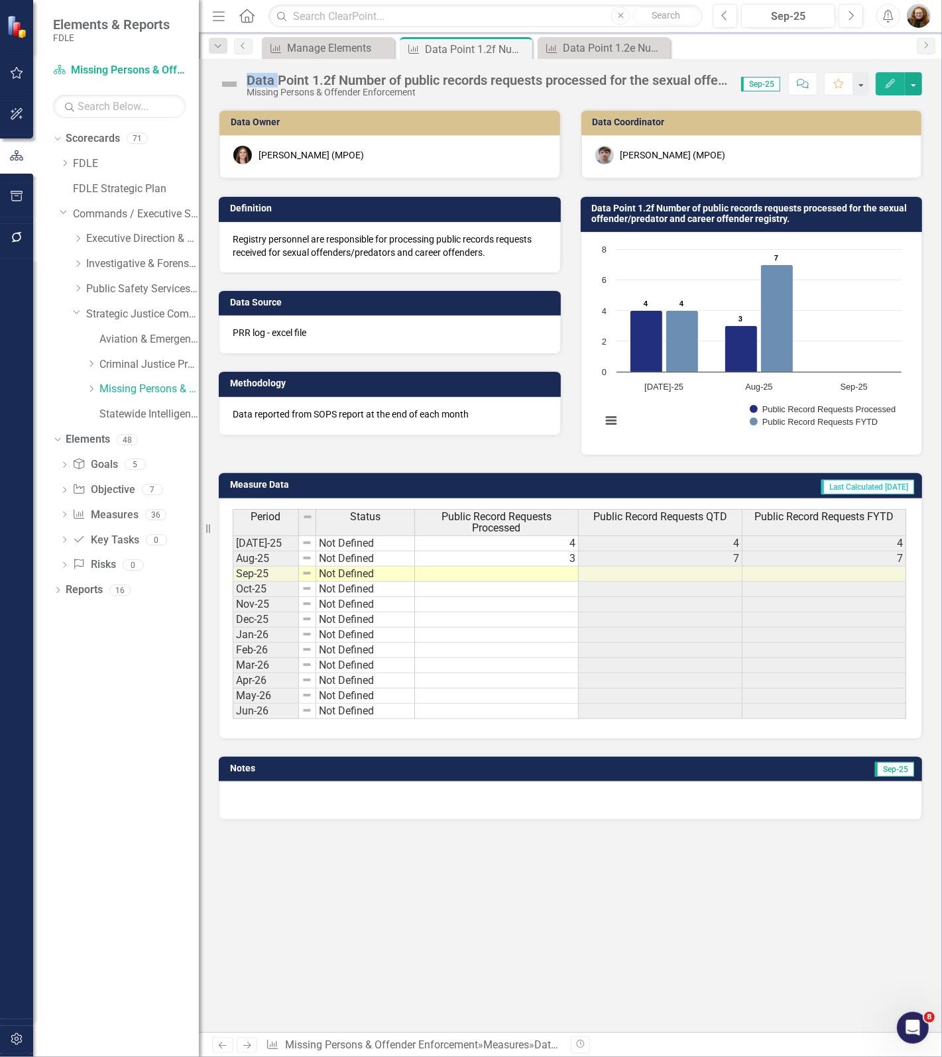
click at [262, 84] on div "Data Point 1.2f Number of public records requests processed for the sexual offe…" at bounding box center [486, 80] width 481 height 15
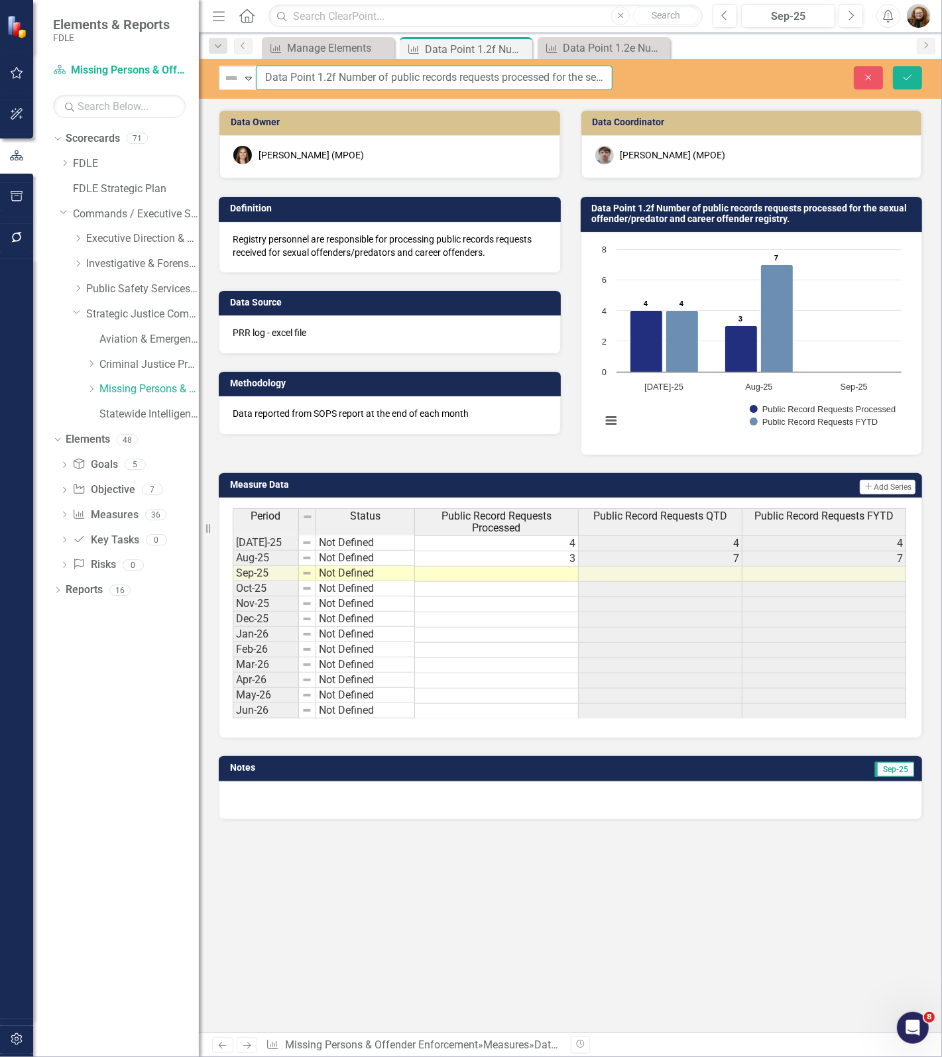
scroll to position [0, 241]
drag, startPoint x: 262, startPoint y: 74, endPoint x: 757, endPoint y: 81, distance: 495.0
click at [757, 81] on div "Not Defined Expand Data Point 1.2f Number of public records requests processed …" at bounding box center [570, 78] width 743 height 25
click at [865, 76] on icon "Close" at bounding box center [868, 77] width 12 height 9
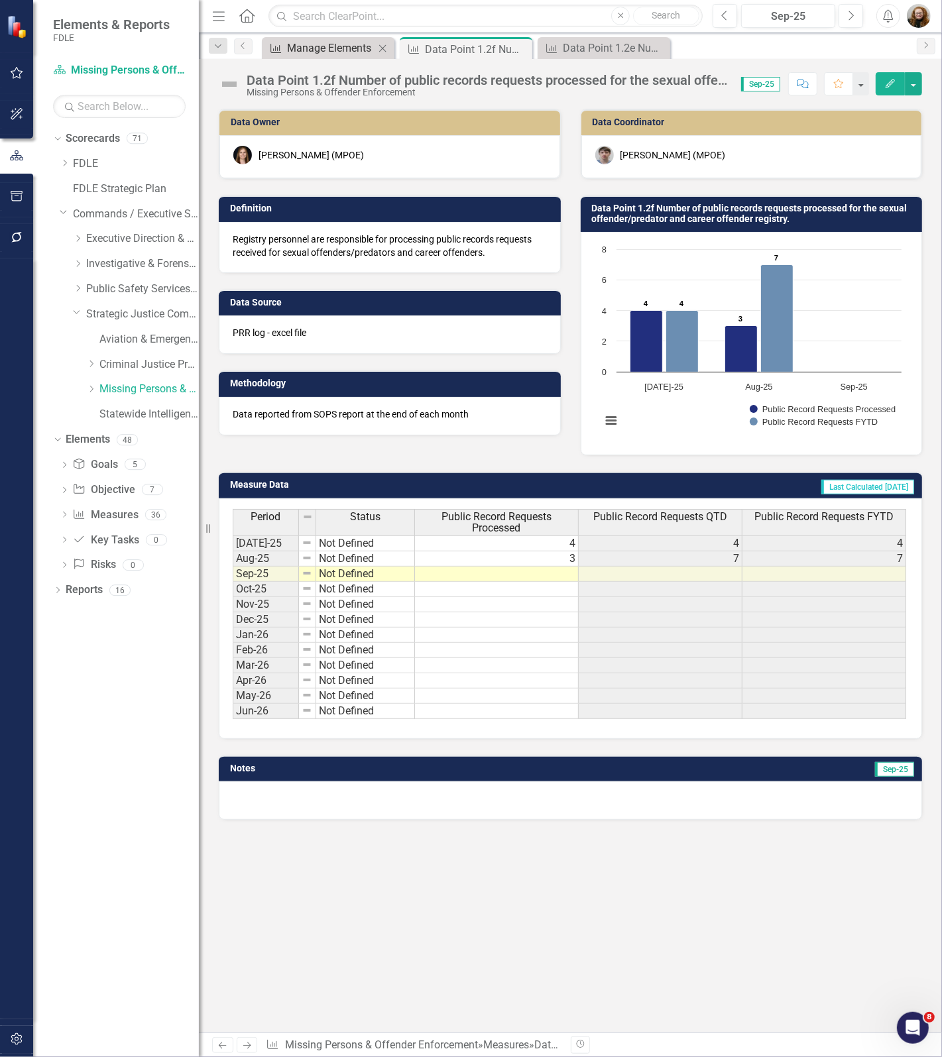
click at [327, 46] on div "Manage Elements" at bounding box center [330, 48] width 87 height 17
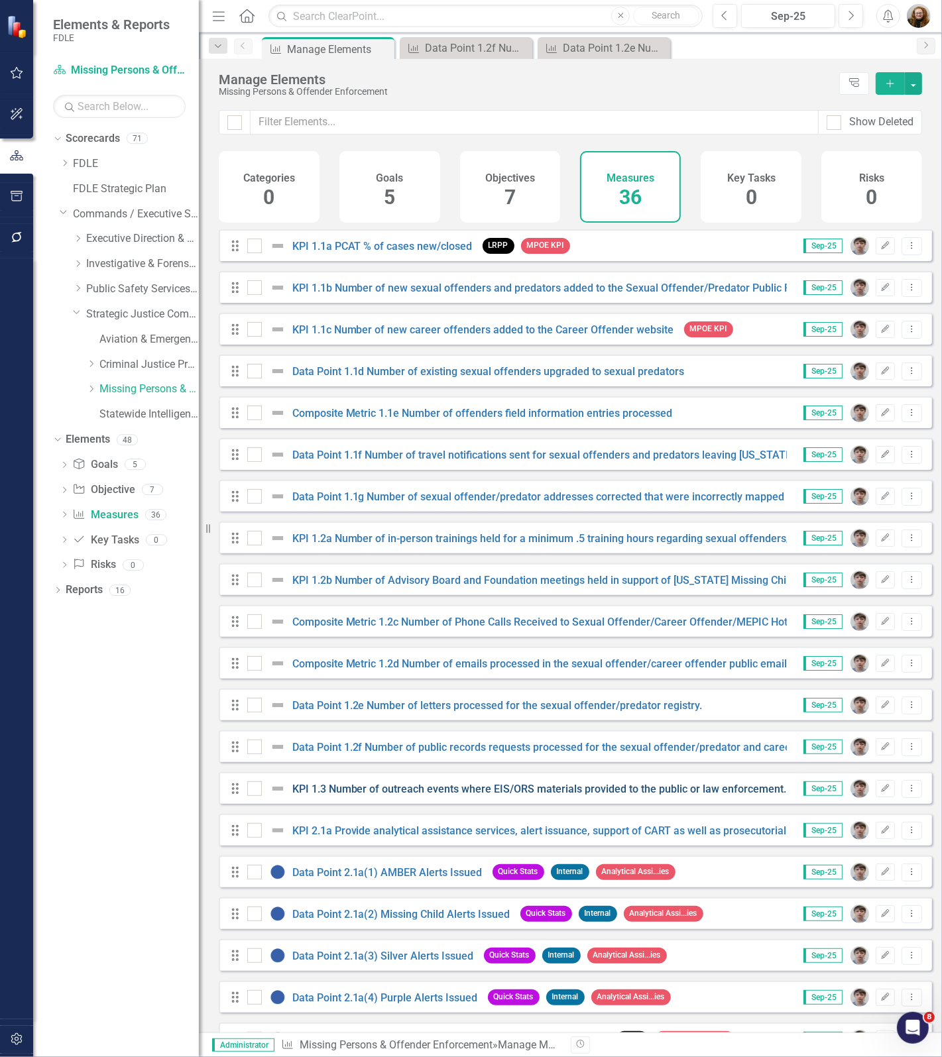
click at [364, 795] on link "KPI 1.3 Number of outreach events where EIS/ORS materials provided to the publi…" at bounding box center [539, 789] width 494 height 13
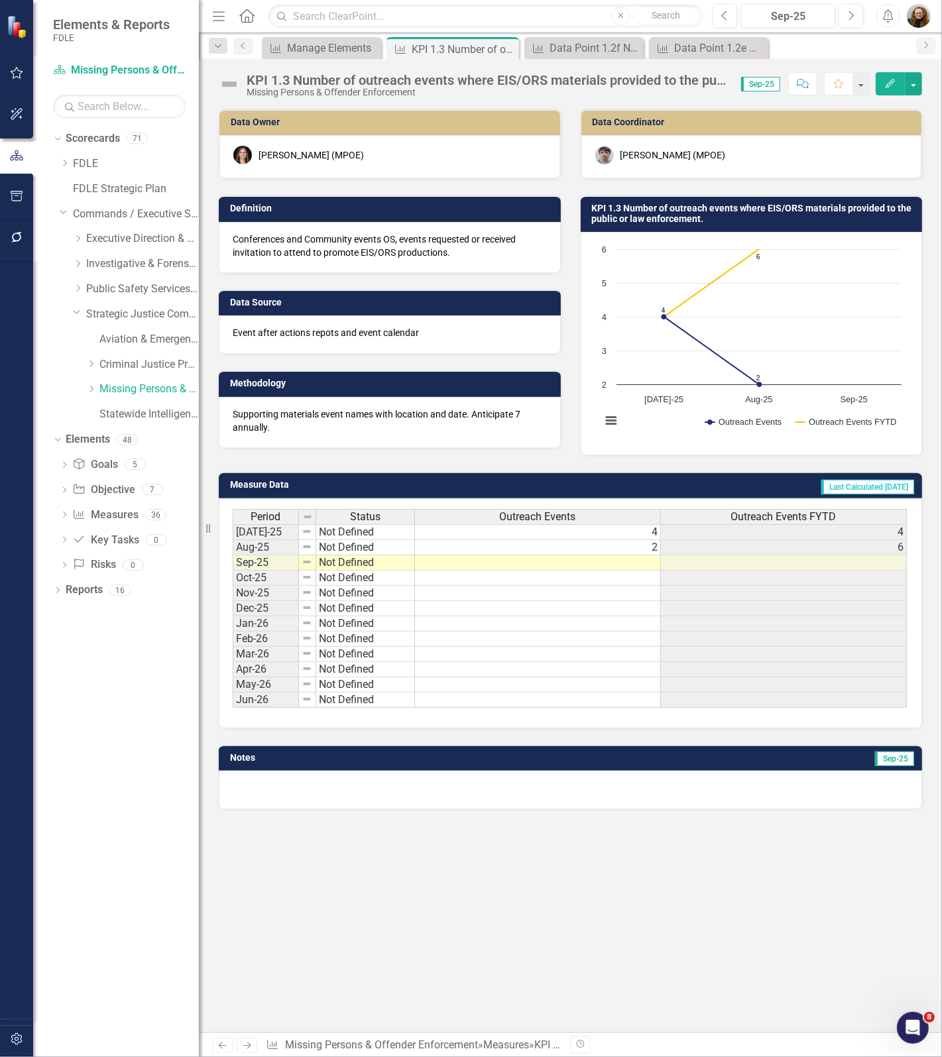
click at [472, 80] on div "KPI 1.3 Number of outreach events where EIS/ORS materials provided to the publi…" at bounding box center [486, 80] width 481 height 15
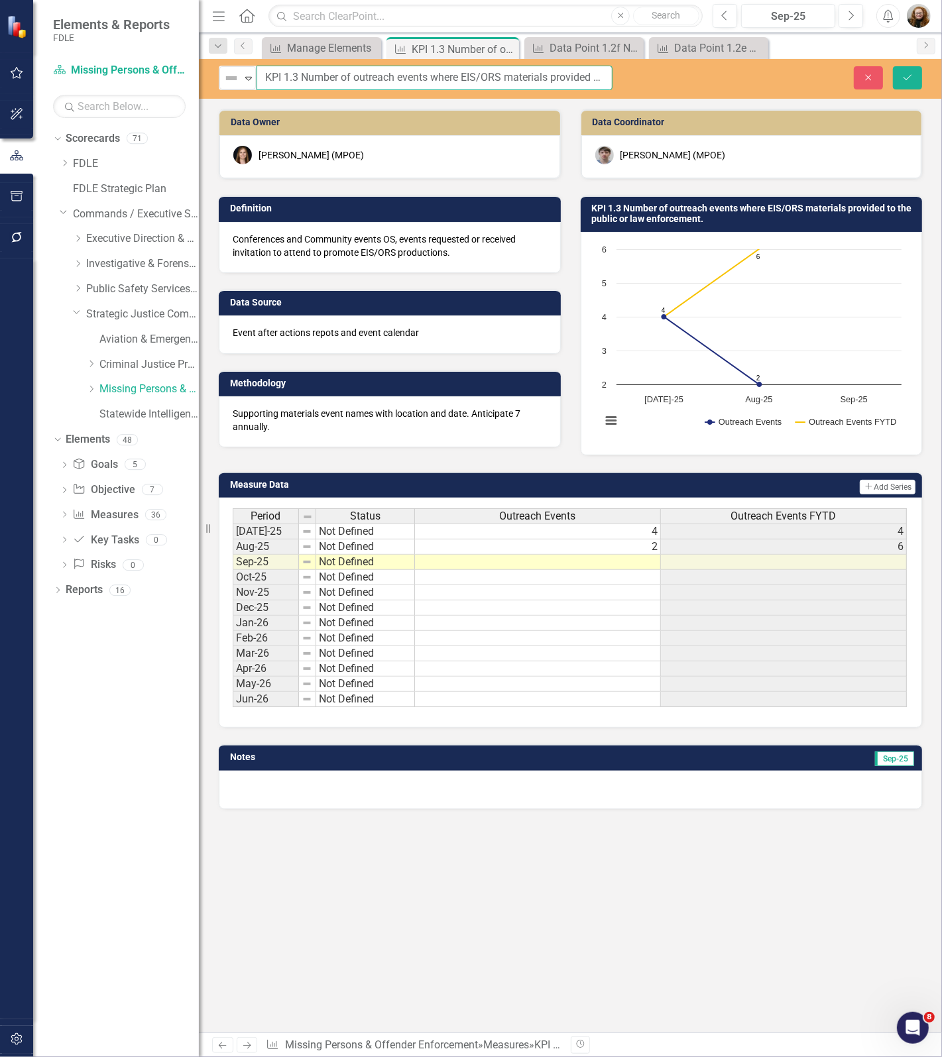
scroll to position [0, 147]
drag, startPoint x: 260, startPoint y: 75, endPoint x: 772, endPoint y: 80, distance: 512.2
click at [772, 80] on div "Not Defined Expand KPI 1.3 Number of outreach events where EIS/ORS materials pr…" at bounding box center [570, 78] width 743 height 25
drag, startPoint x: 865, startPoint y: 87, endPoint x: 645, endPoint y: 52, distance: 222.8
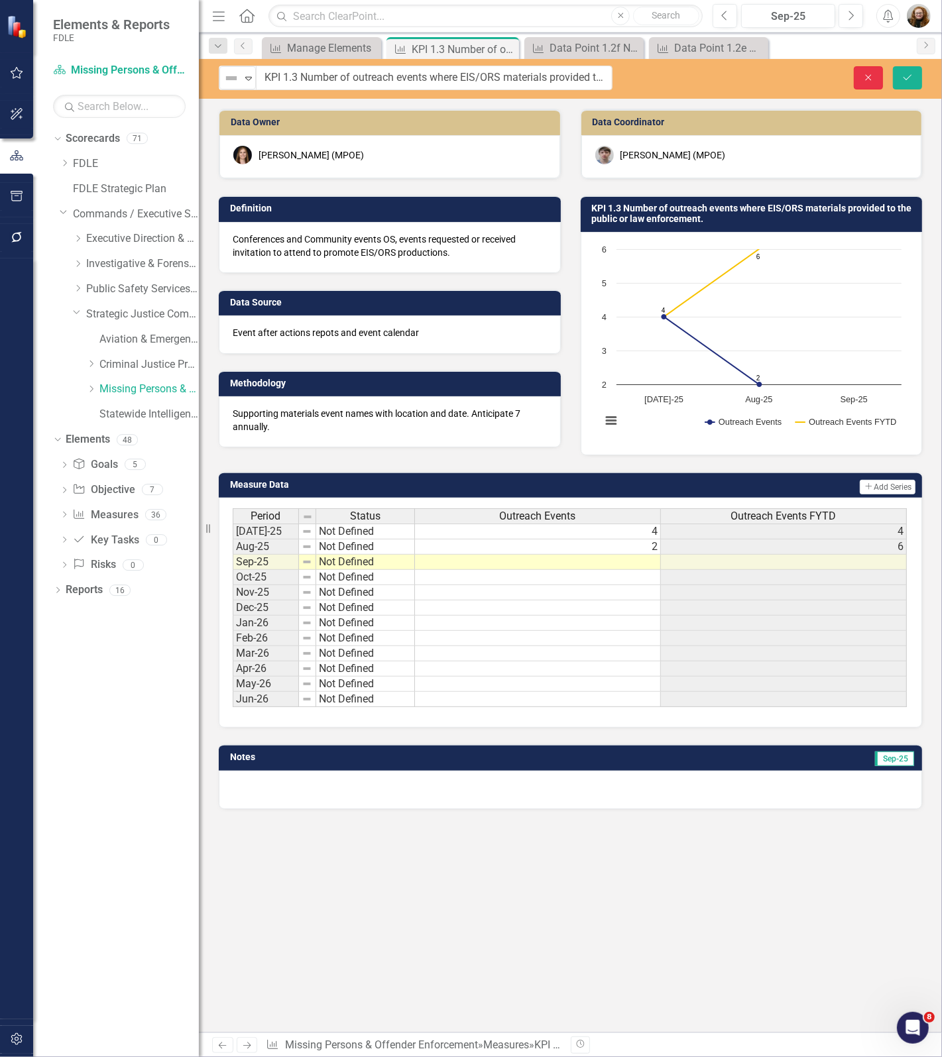
click at [865, 87] on button "Close" at bounding box center [867, 77] width 29 height 23
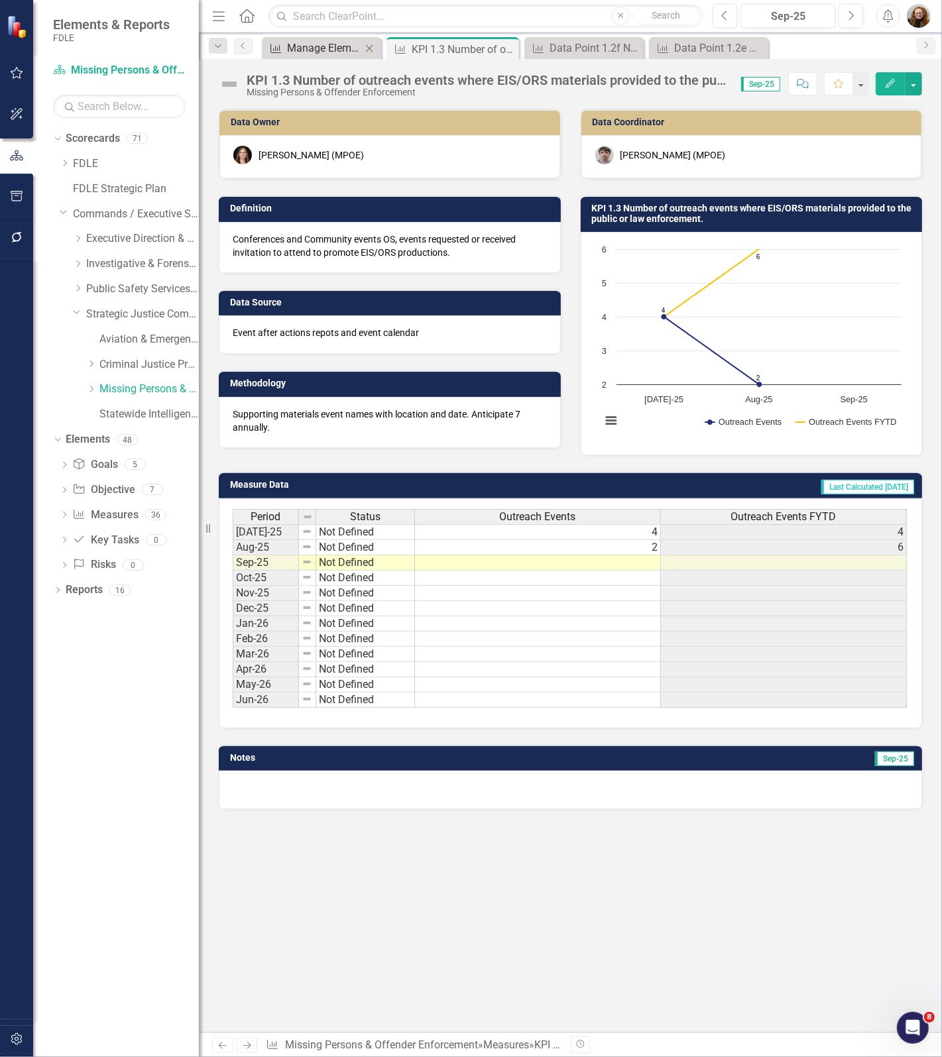
click at [340, 45] on div "Manage Elements" at bounding box center [324, 48] width 74 height 17
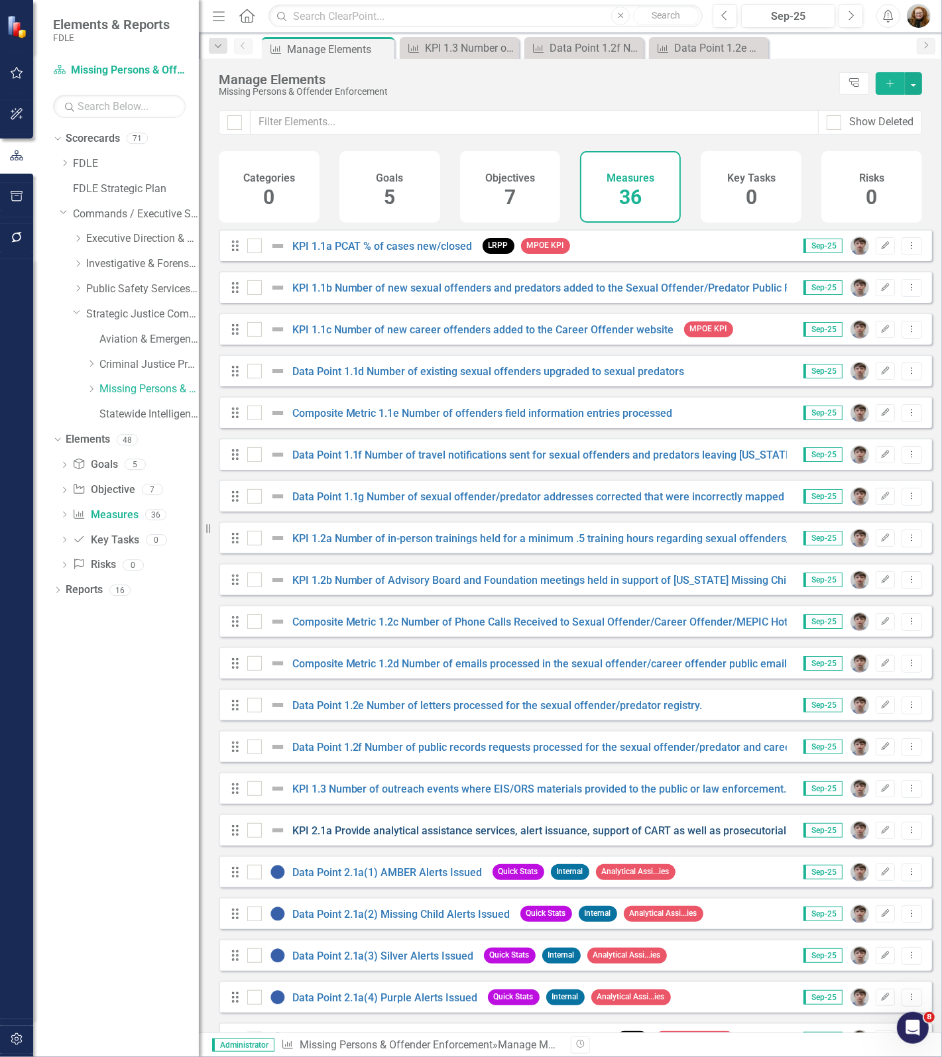
click at [376, 837] on link "KPI 2.1a Provide analytical assistance services, alert issuance, support of CAR…" at bounding box center [623, 830] width 663 height 13
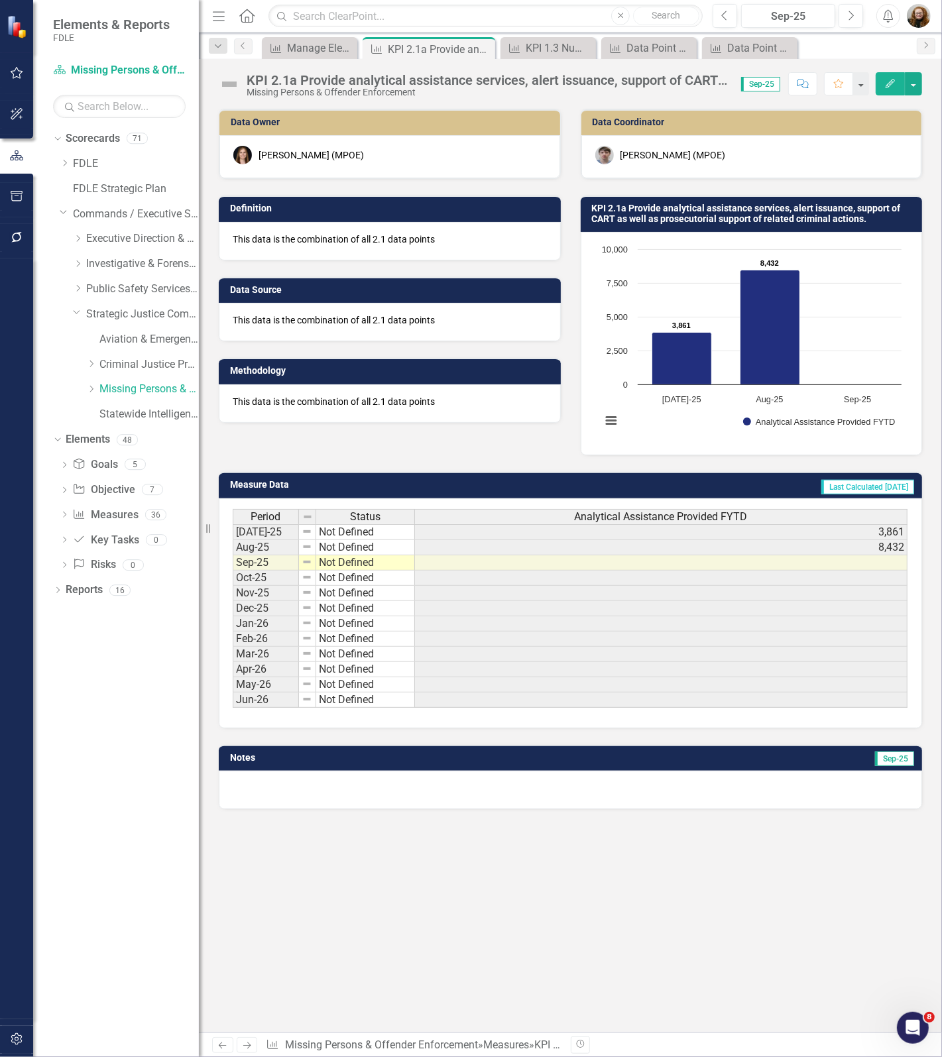
scroll to position [0, 10]
click at [316, 48] on div "Manage Elements" at bounding box center [312, 48] width 50 height 17
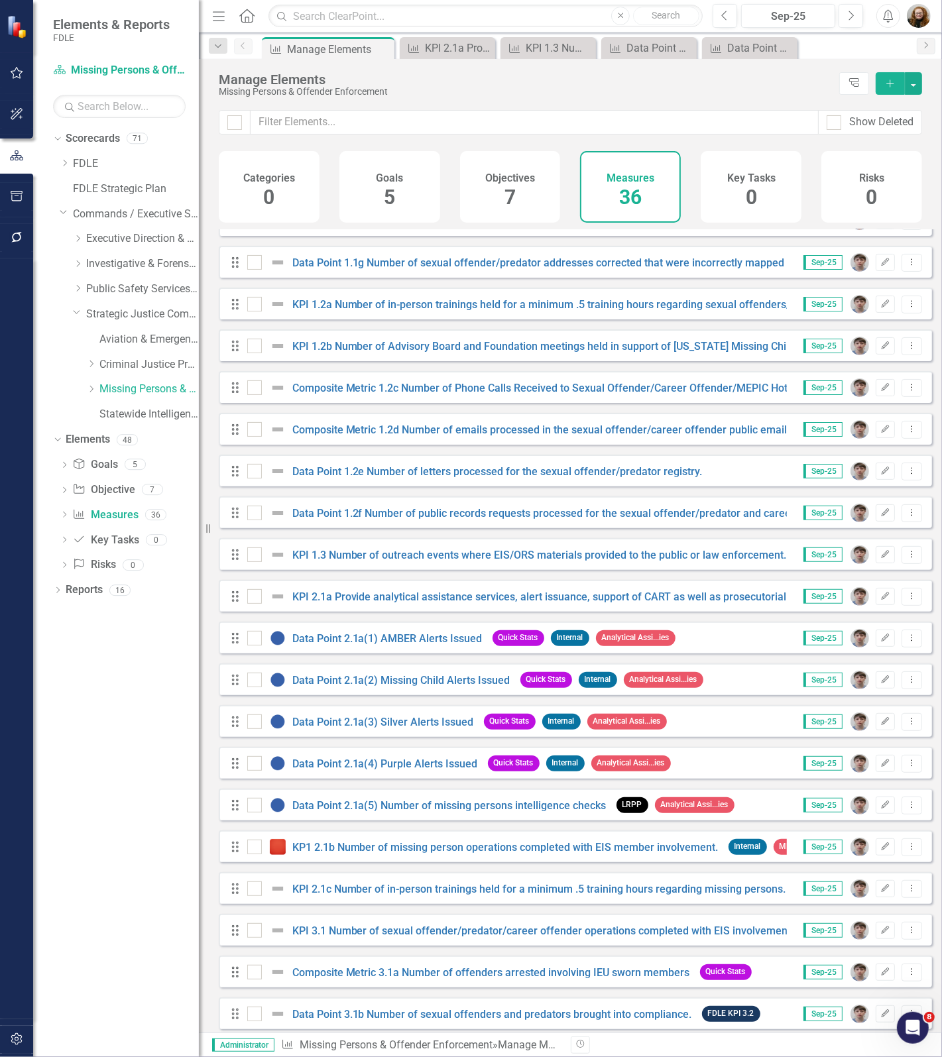
scroll to position [248, 0]
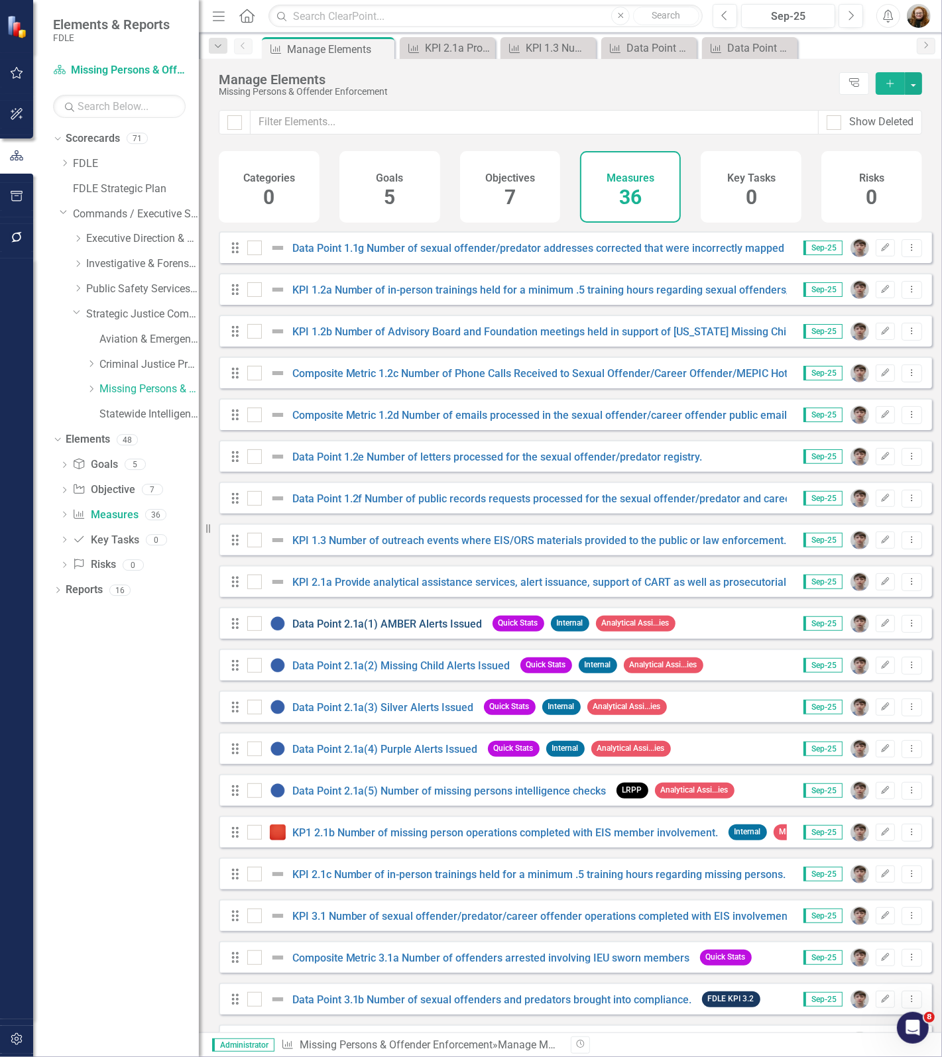
click at [429, 630] on link "Data Point 2.1a(1) AMBER Alerts Issued" at bounding box center [387, 624] width 190 height 13
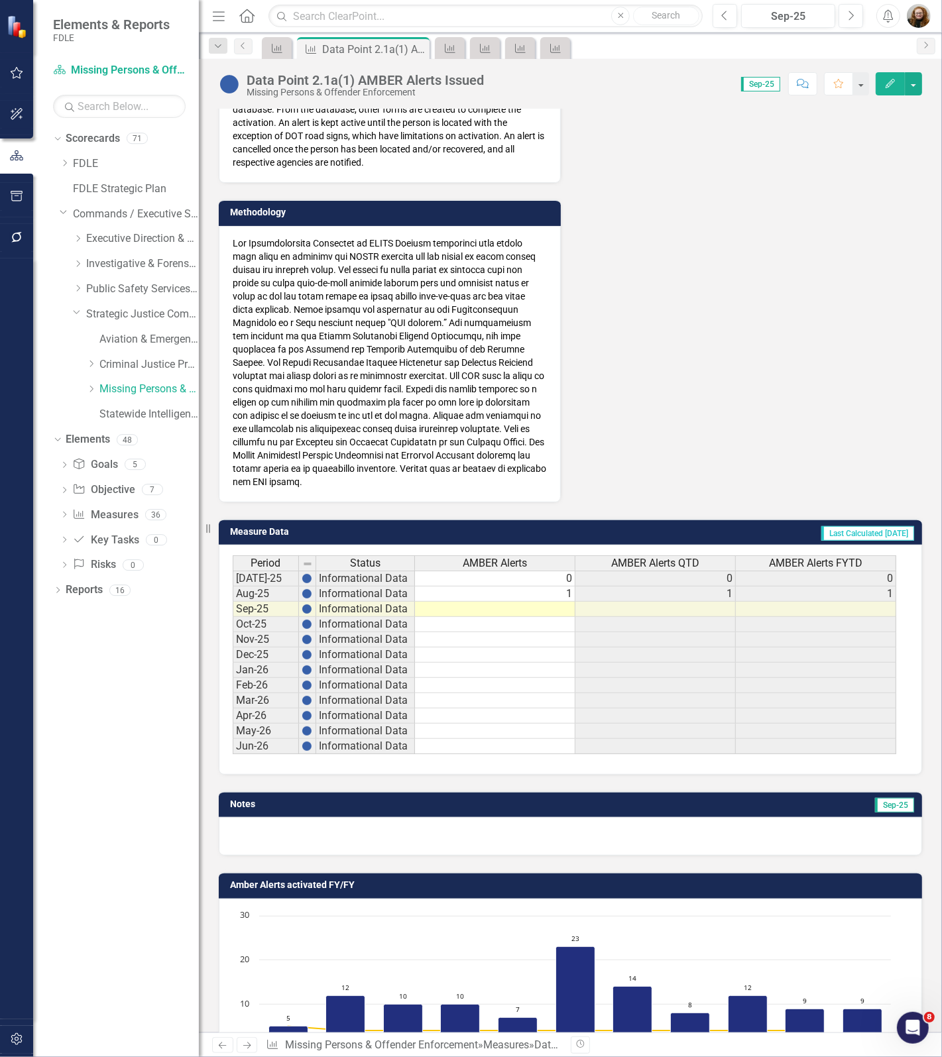
scroll to position [497, 0]
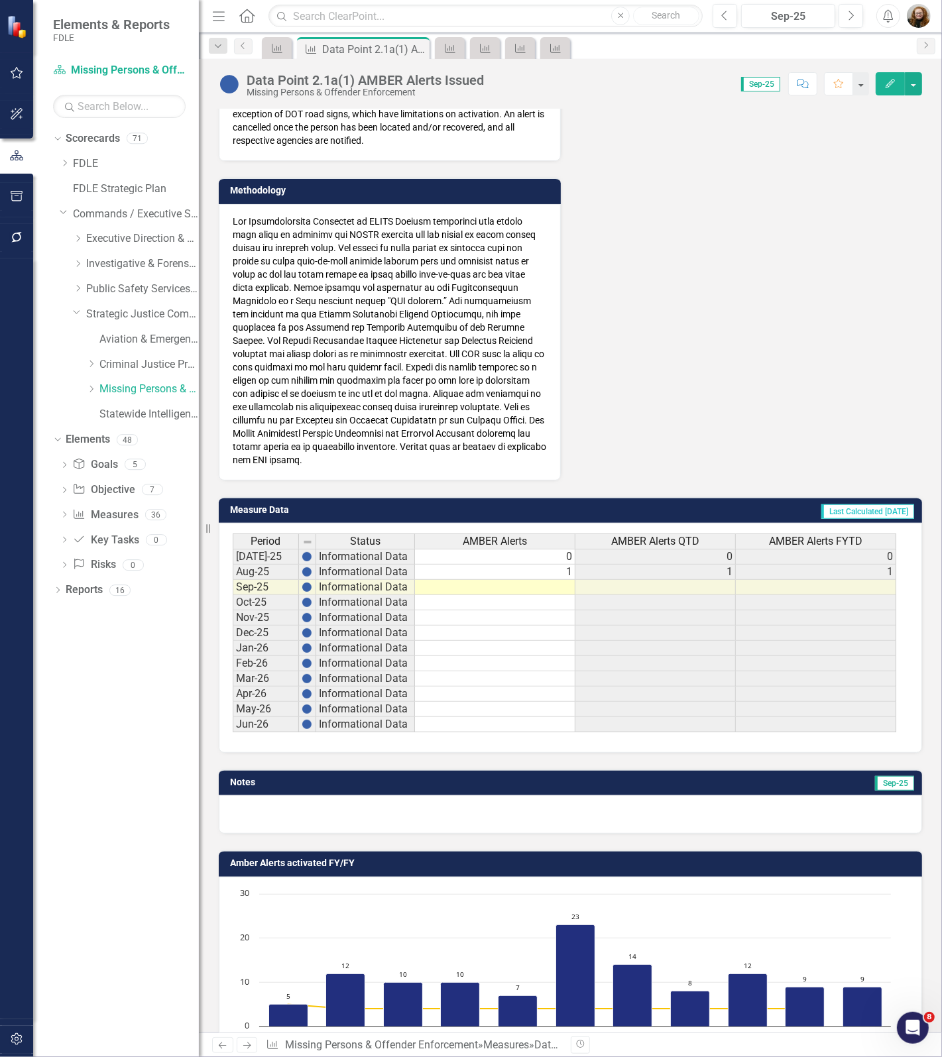
click at [327, 74] on div "Data Point 2.1a(1) AMBER Alerts Issued" at bounding box center [364, 80] width 237 height 15
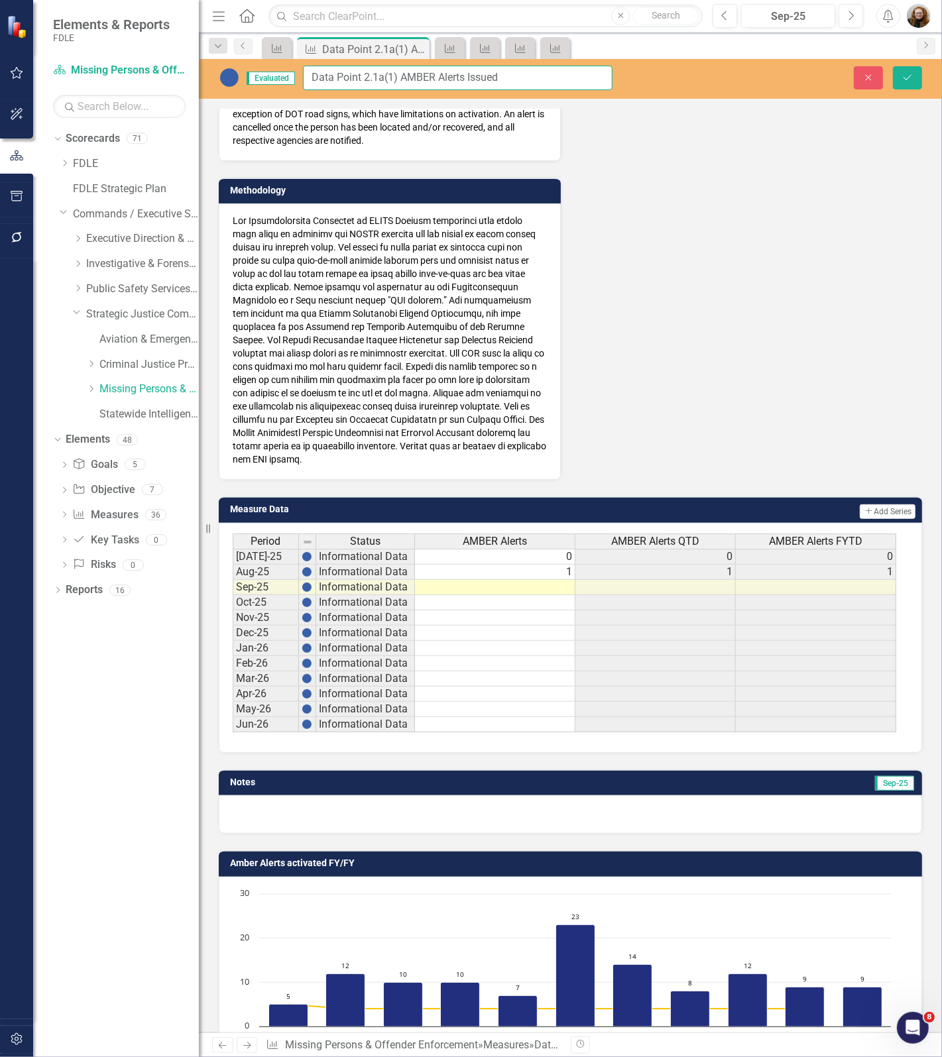
drag, startPoint x: 412, startPoint y: 80, endPoint x: 300, endPoint y: 78, distance: 112.0
click at [300, 78] on div "Evaluated Data Point 2.1a(1) AMBER Alerts Issued" at bounding box center [416, 78] width 394 height 25
click at [867, 74] on icon "Close" at bounding box center [868, 77] width 12 height 9
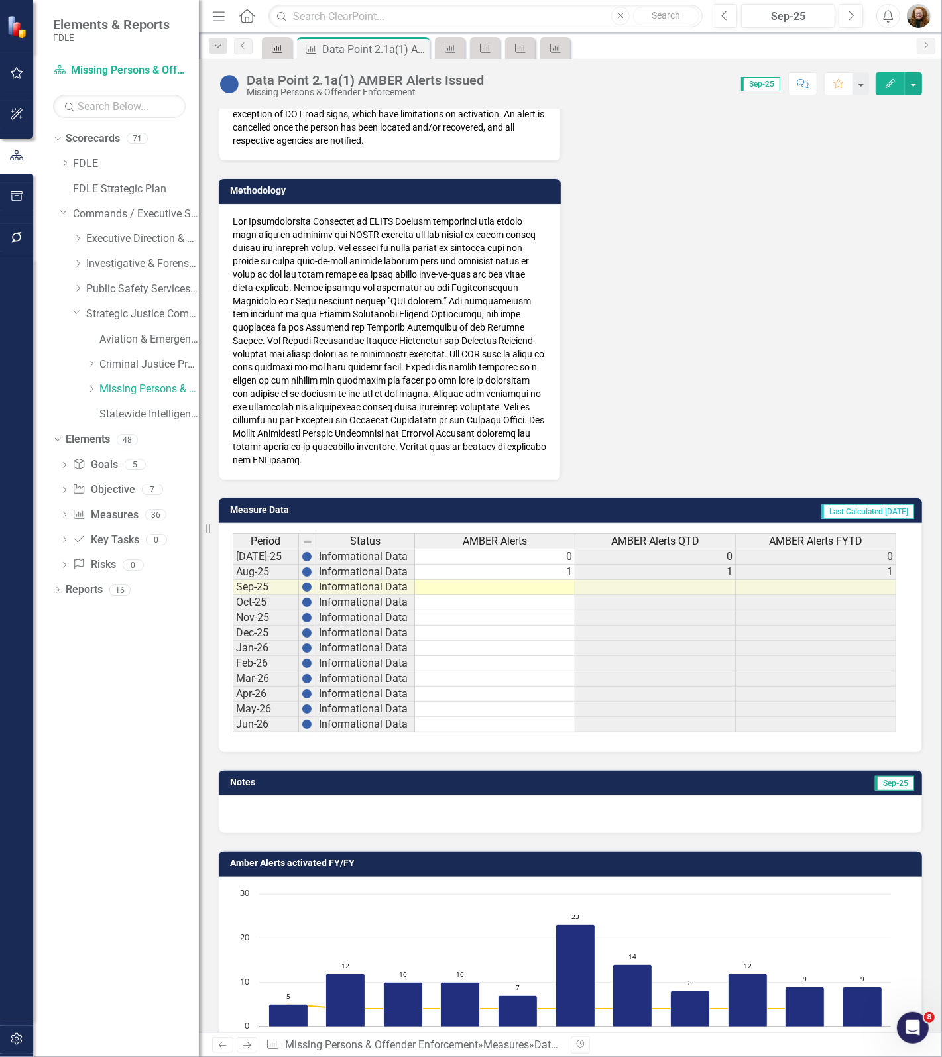
click at [272, 46] on icon "Measure" at bounding box center [276, 48] width 13 height 11
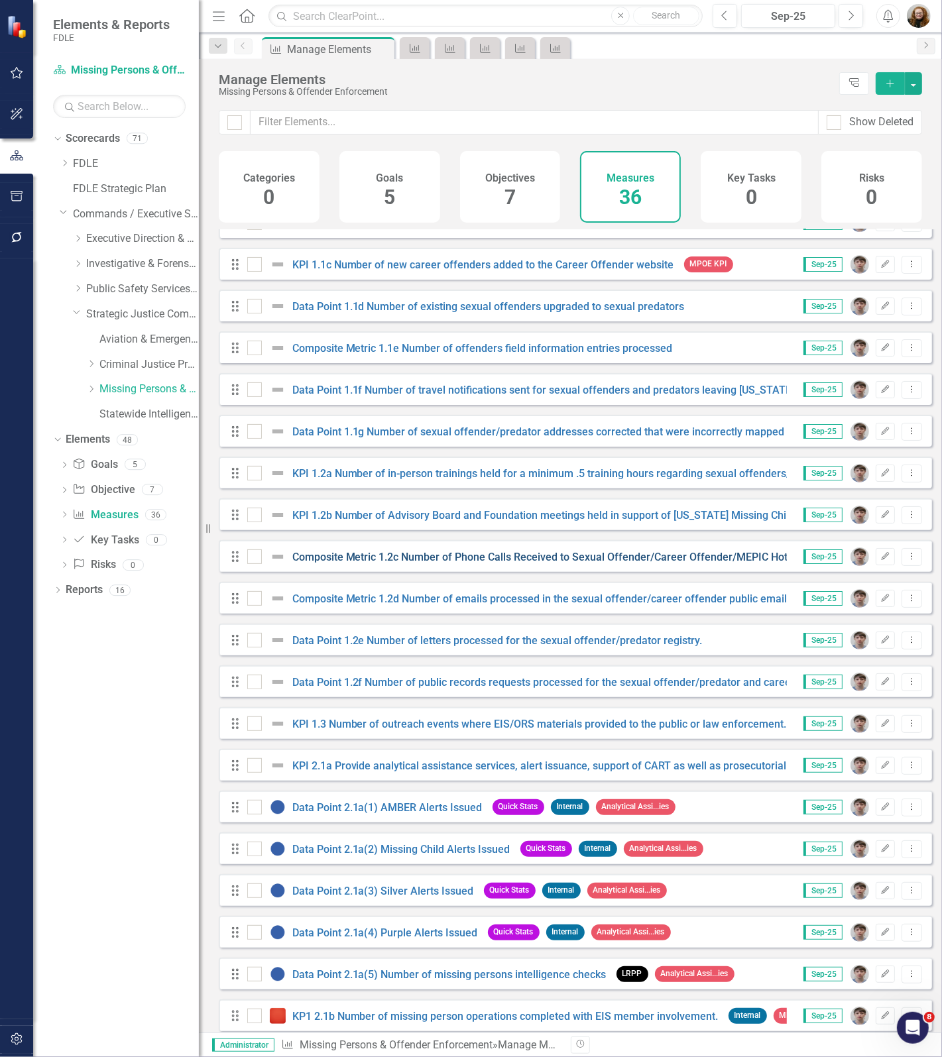
scroll to position [331, 0]
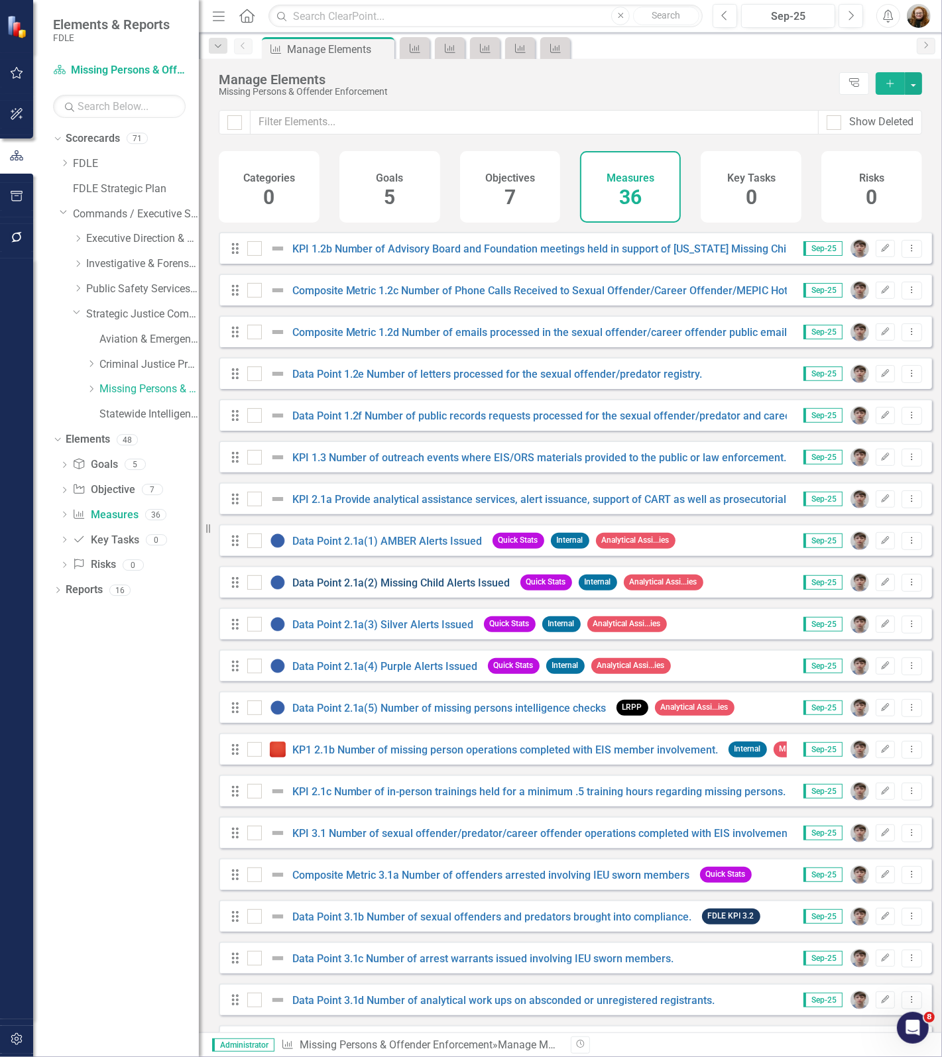
click at [379, 589] on link "Data Point 2.1a(2) Missing Child Alerts Issued" at bounding box center [401, 582] width 218 height 13
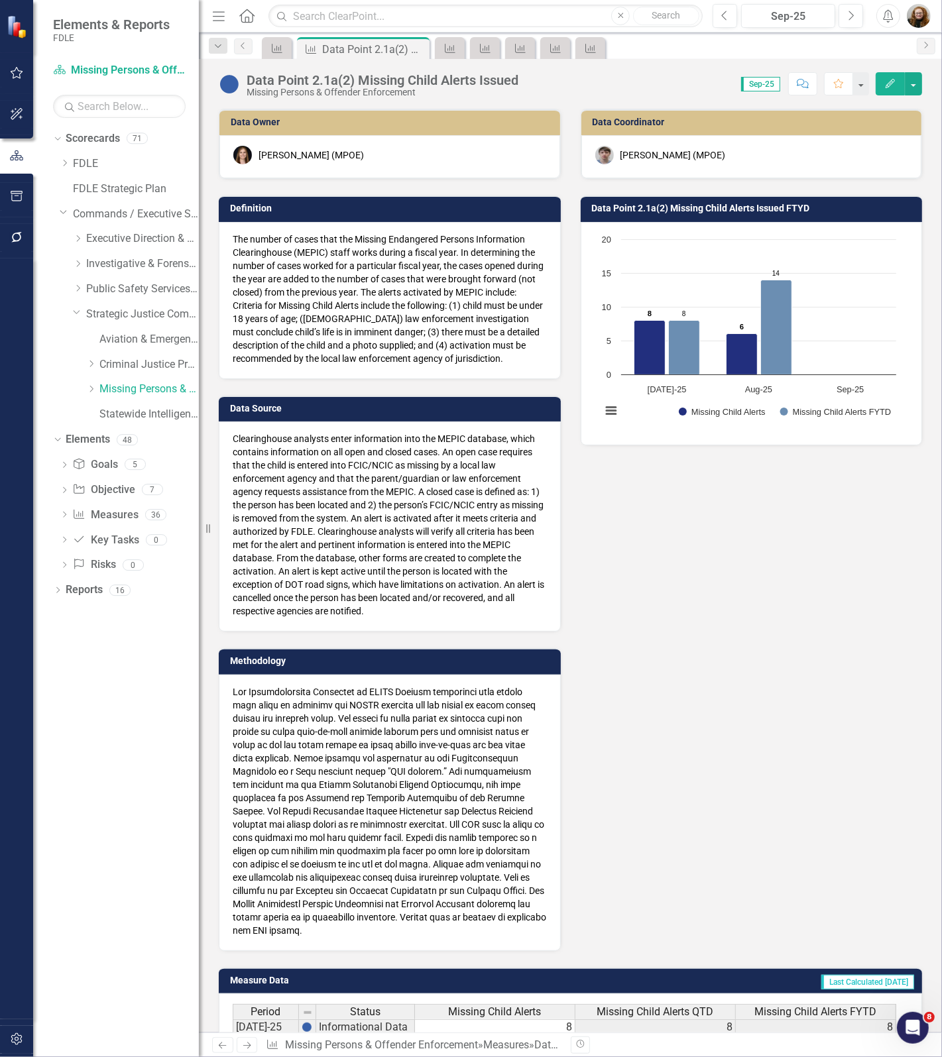
click at [385, 83] on div "Data Point 2.1a(2) Missing Child Alerts Issued" at bounding box center [382, 80] width 272 height 15
click at [384, 83] on div "Data Point 2.1a(2) Missing Child Alerts Issued" at bounding box center [382, 80] width 272 height 15
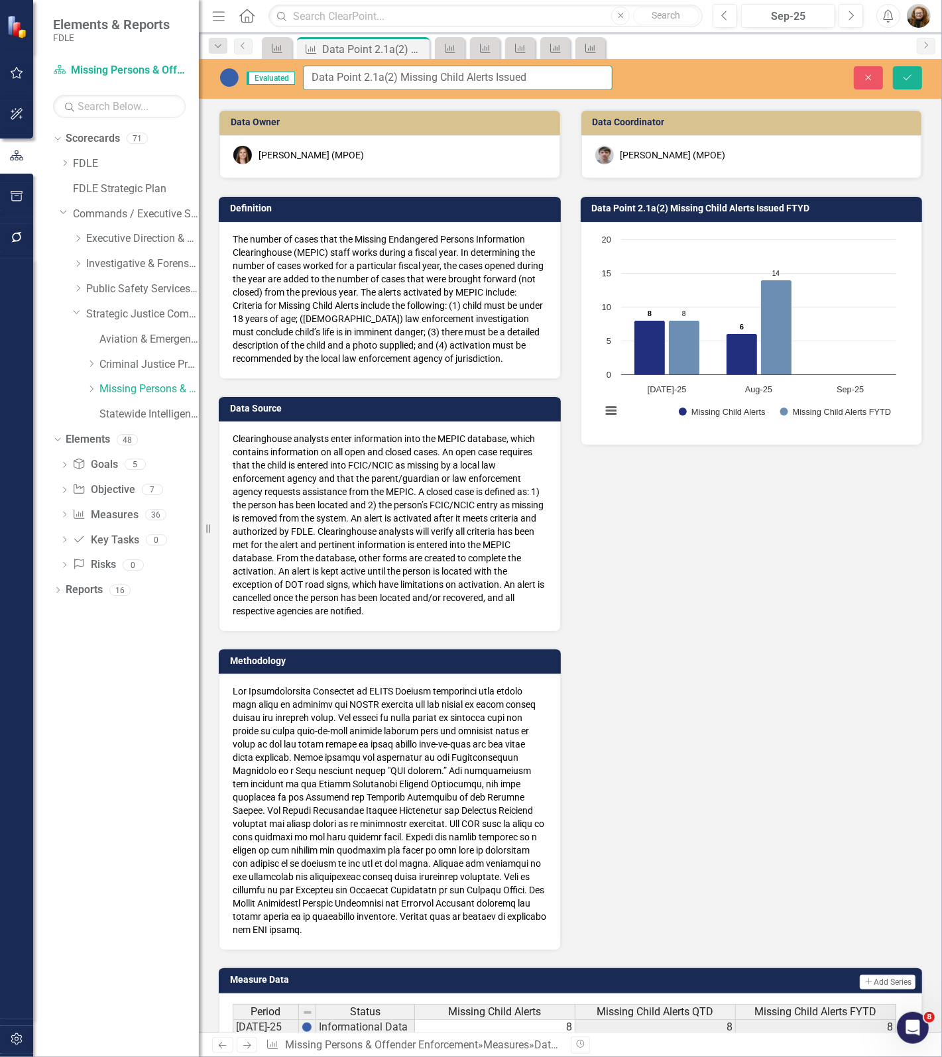
drag, startPoint x: 563, startPoint y: 83, endPoint x: 297, endPoint y: 78, distance: 266.4
click at [297, 78] on div "Evaluated Data Point 2.1a(2) Missing Child Alerts Issued" at bounding box center [416, 78] width 394 height 25
click at [868, 80] on icon "Close" at bounding box center [868, 77] width 12 height 9
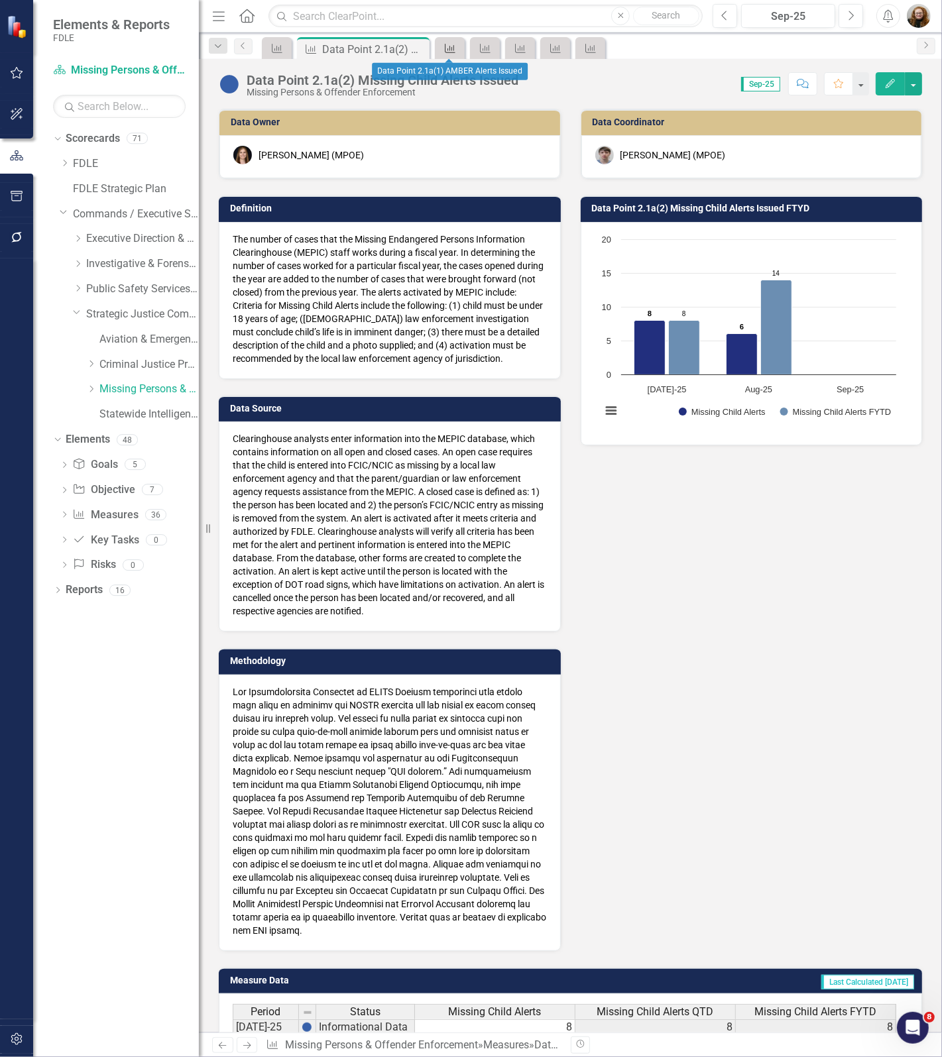
click at [445, 48] on icon at bounding box center [450, 48] width 11 height 9
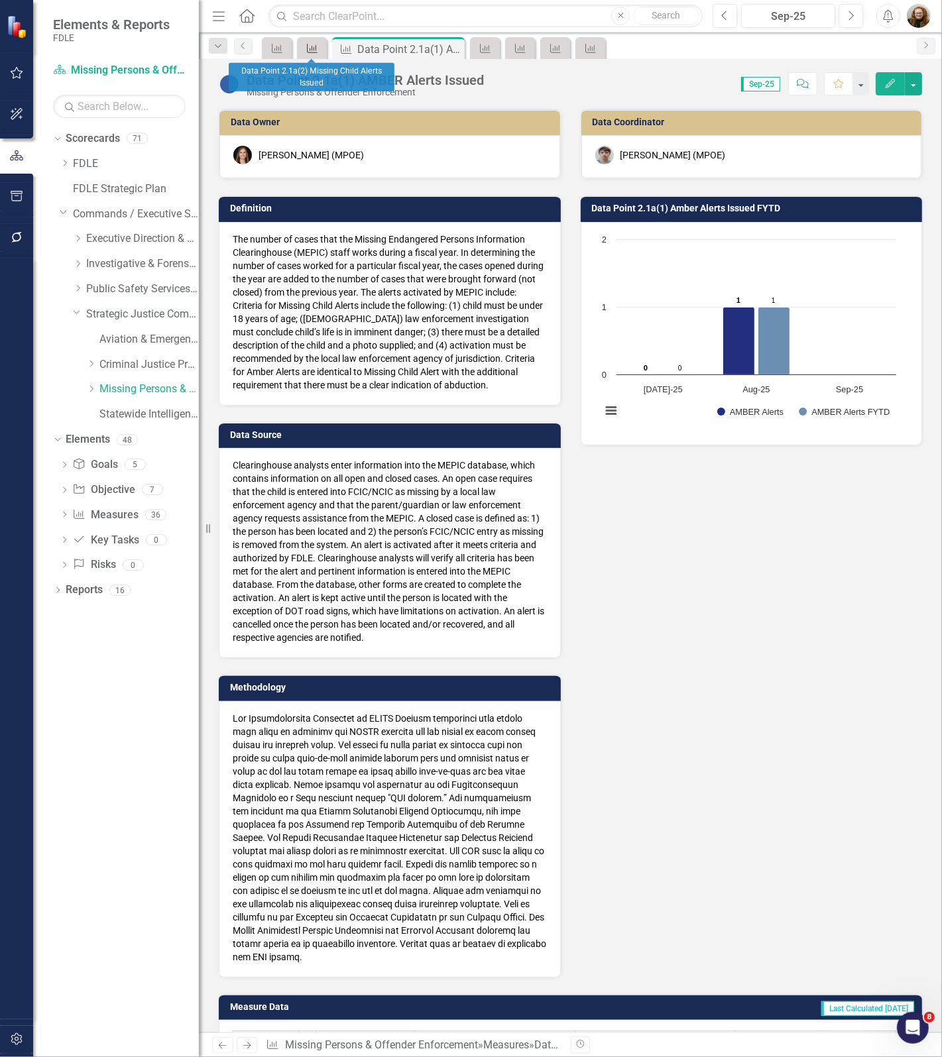
click at [309, 44] on icon "Measure" at bounding box center [311, 48] width 13 height 11
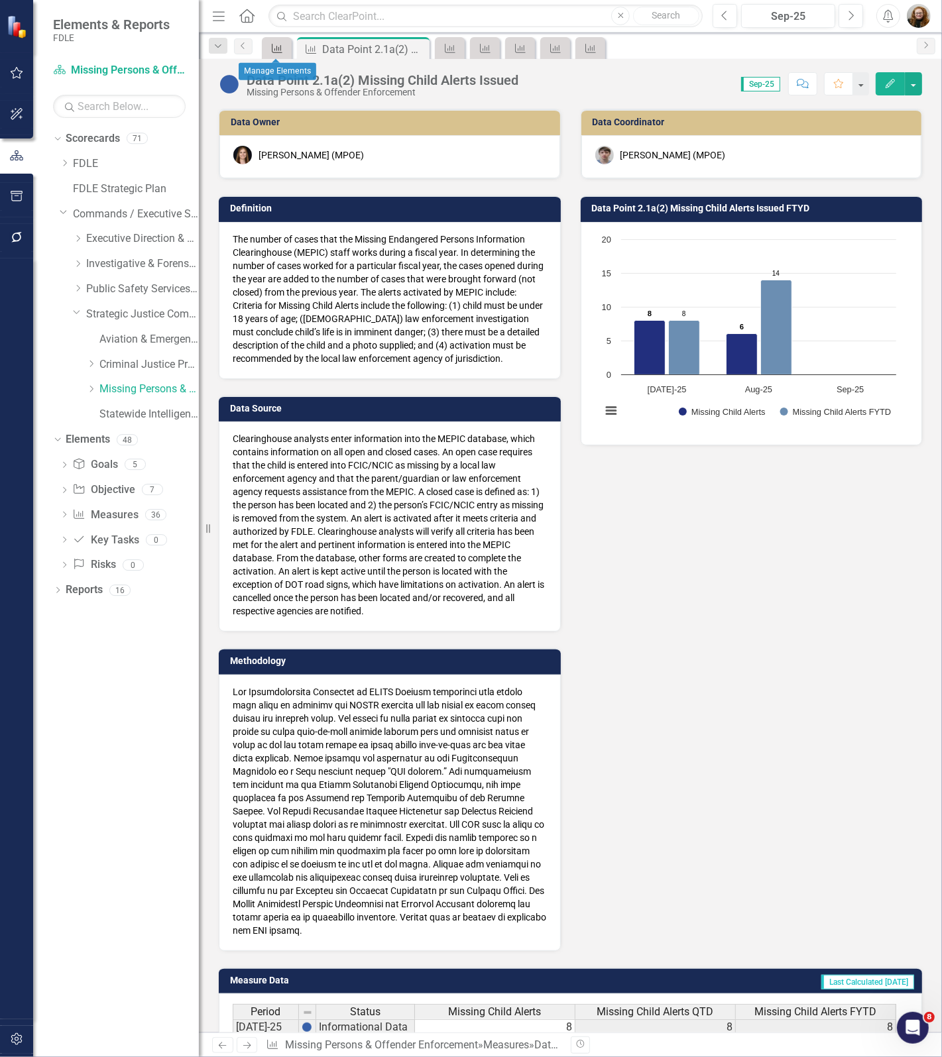
click at [269, 50] on div "Measure" at bounding box center [274, 48] width 19 height 17
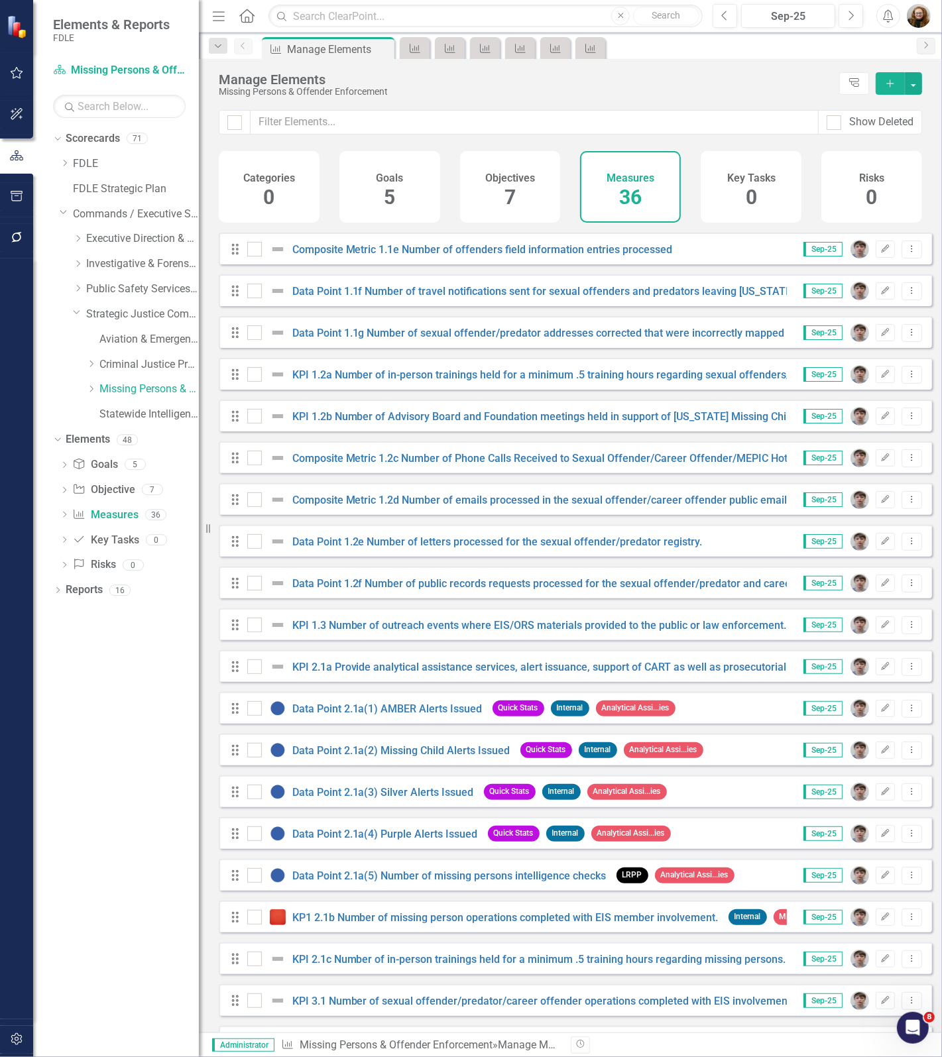
scroll to position [166, 0]
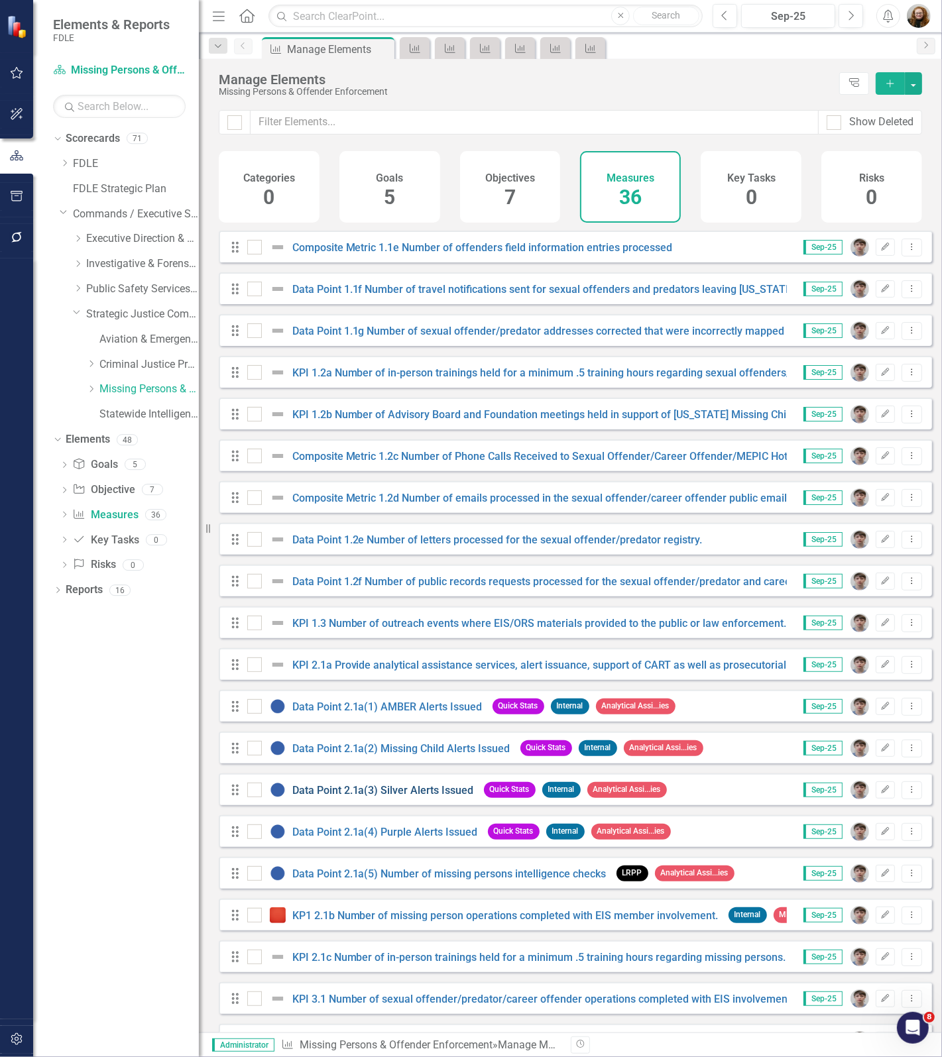
click at [400, 796] on link "Data Point 2.1a(3) Silver Alerts Issued" at bounding box center [383, 790] width 182 height 13
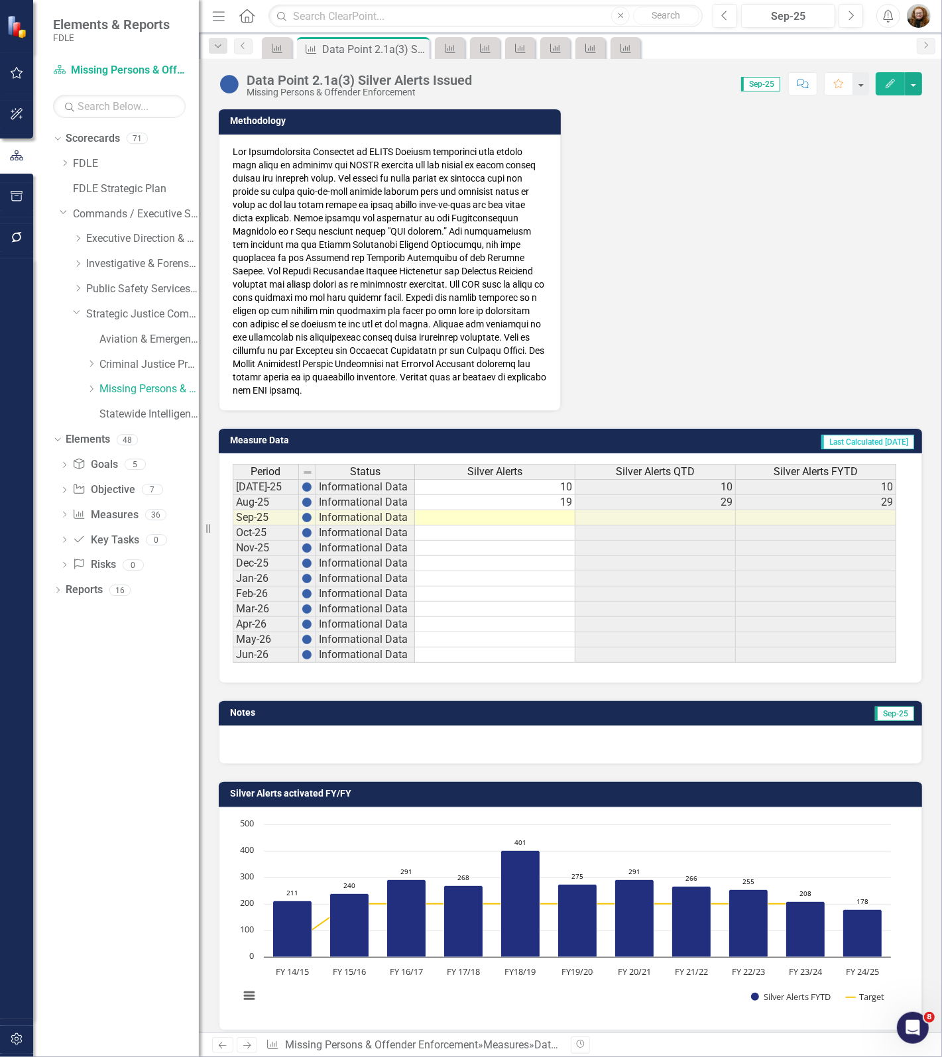
scroll to position [613, 0]
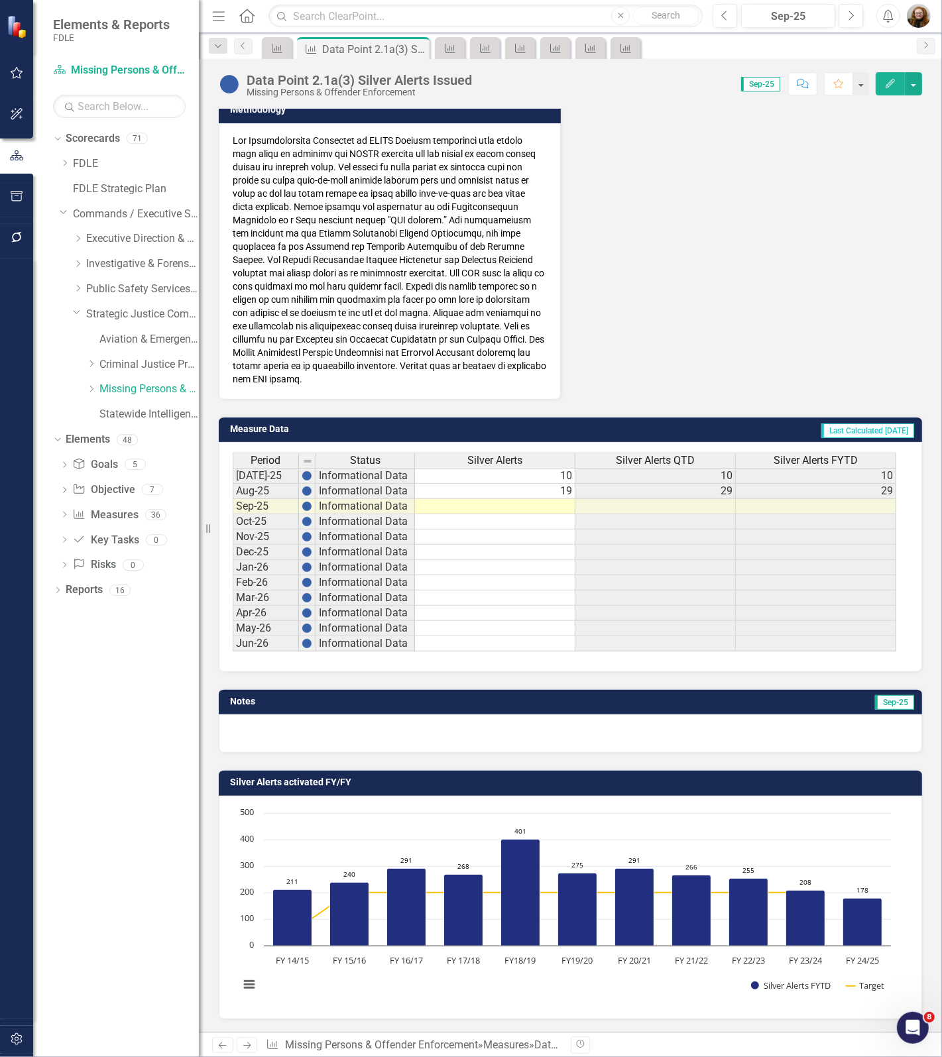
click at [381, 80] on div "Data Point 2.1a(3) Silver Alerts Issued" at bounding box center [358, 80] width 225 height 15
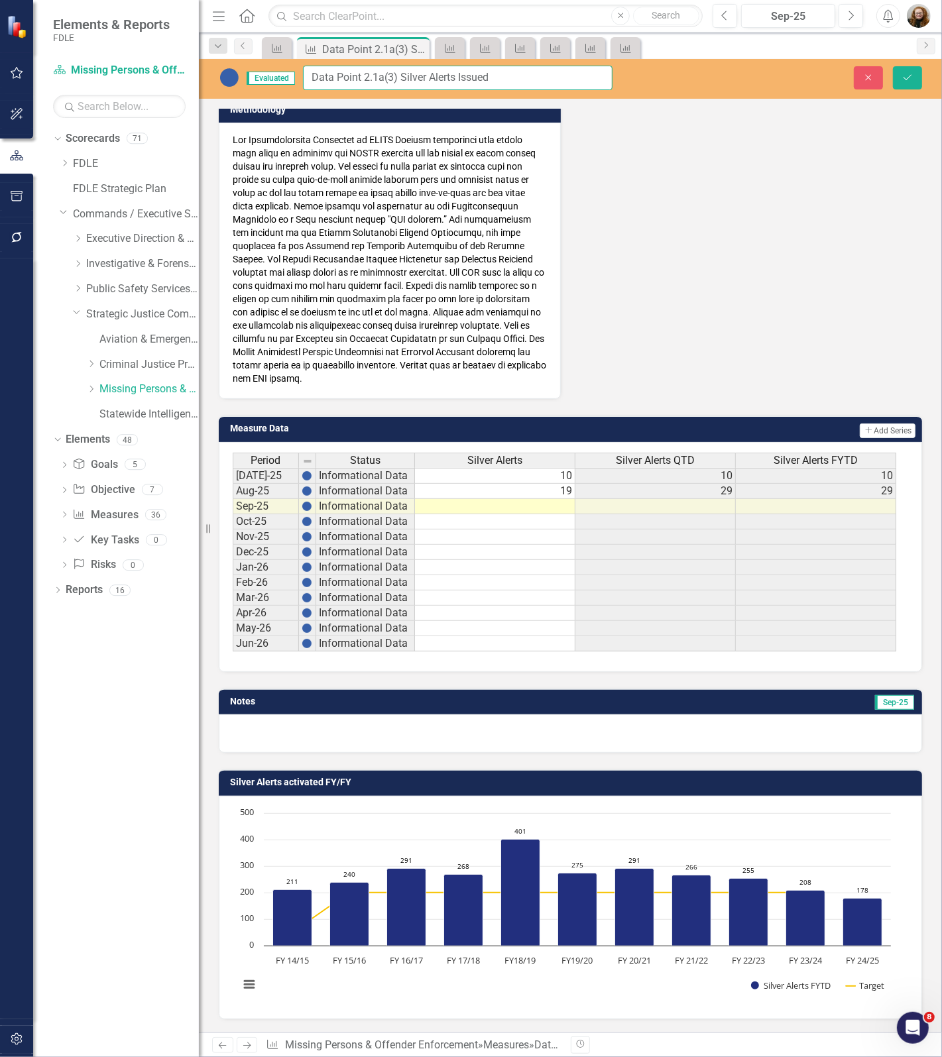
drag, startPoint x: 497, startPoint y: 74, endPoint x: 312, endPoint y: 80, distance: 185.0
click at [312, 80] on input "Data Point 2.1a(3) Silver Alerts Issued" at bounding box center [457, 78] width 309 height 25
click at [862, 83] on button "Close" at bounding box center [867, 77] width 29 height 23
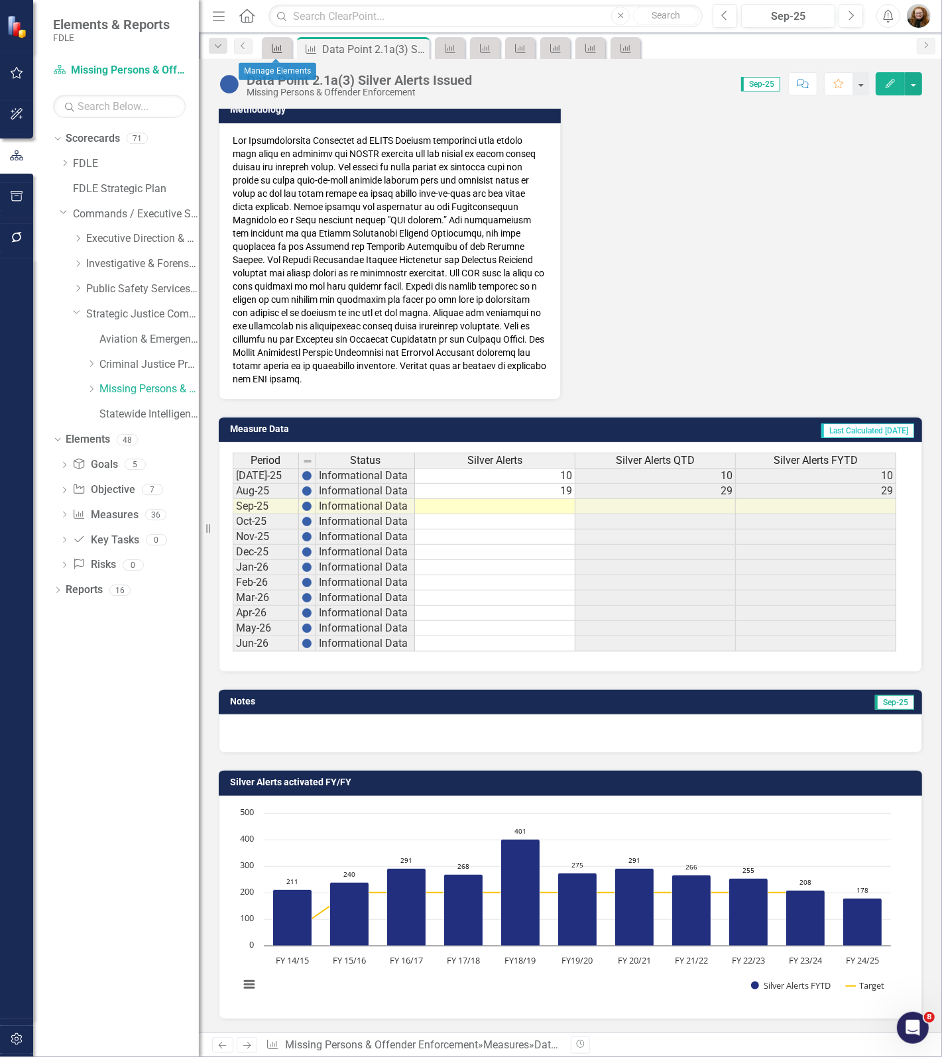
click at [276, 44] on icon "Measure" at bounding box center [276, 48] width 13 height 11
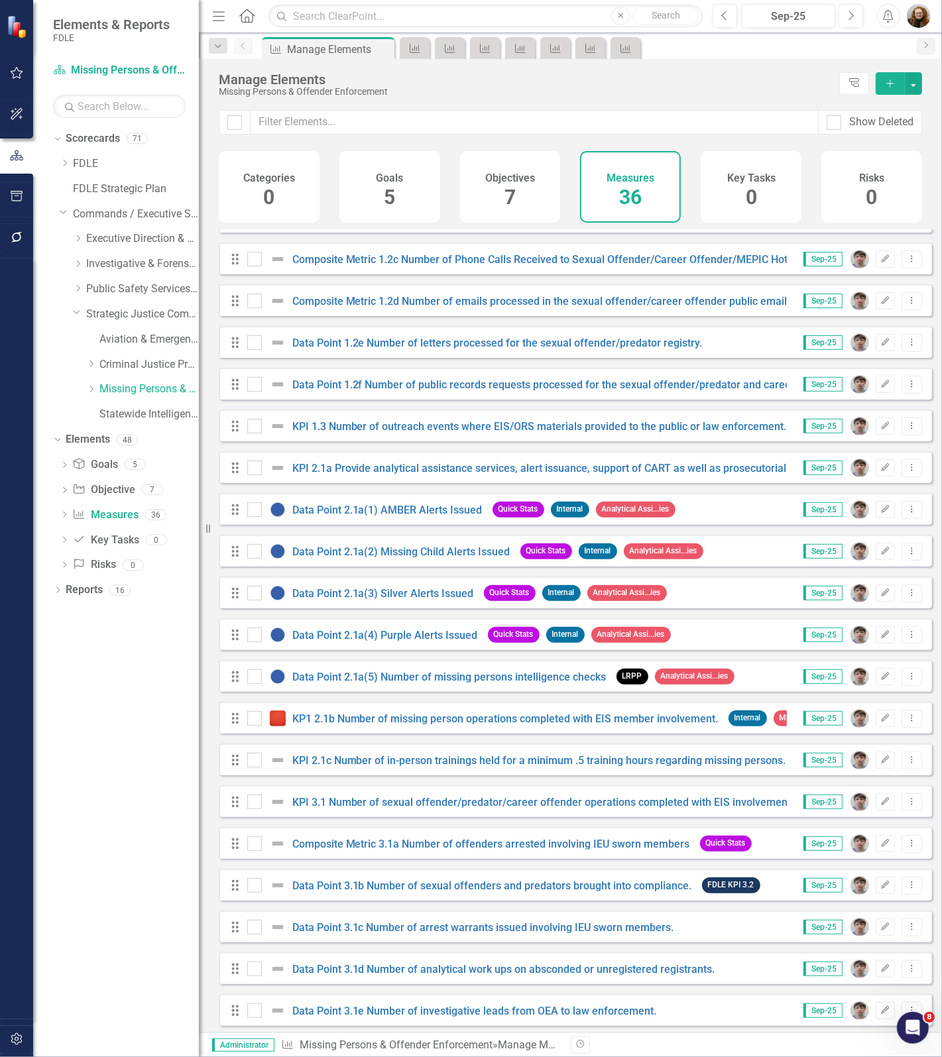
scroll to position [580, 0]
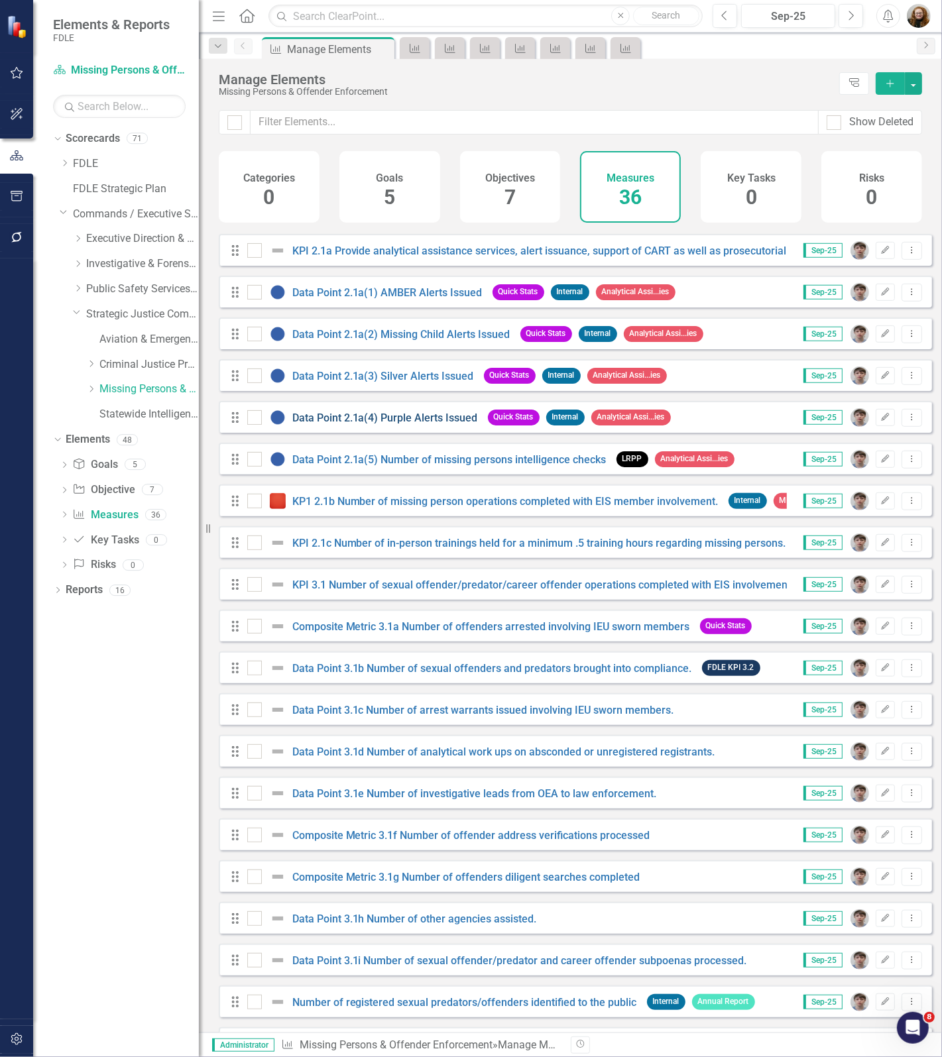
click at [386, 424] on link "Data Point 2.1a(4) Purple Alerts Issued" at bounding box center [385, 417] width 186 height 13
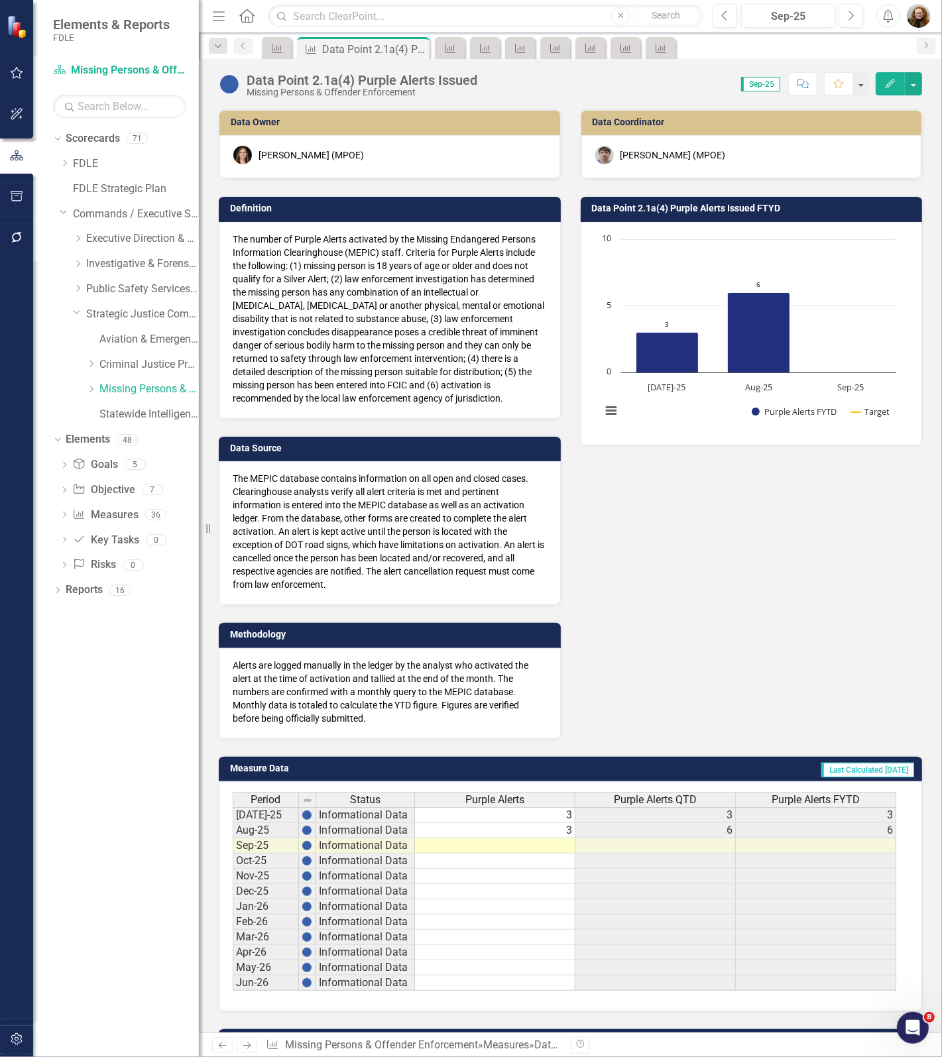
click at [394, 81] on div "Data Point 2.1a(4) Purple Alerts Issued" at bounding box center [361, 80] width 231 height 15
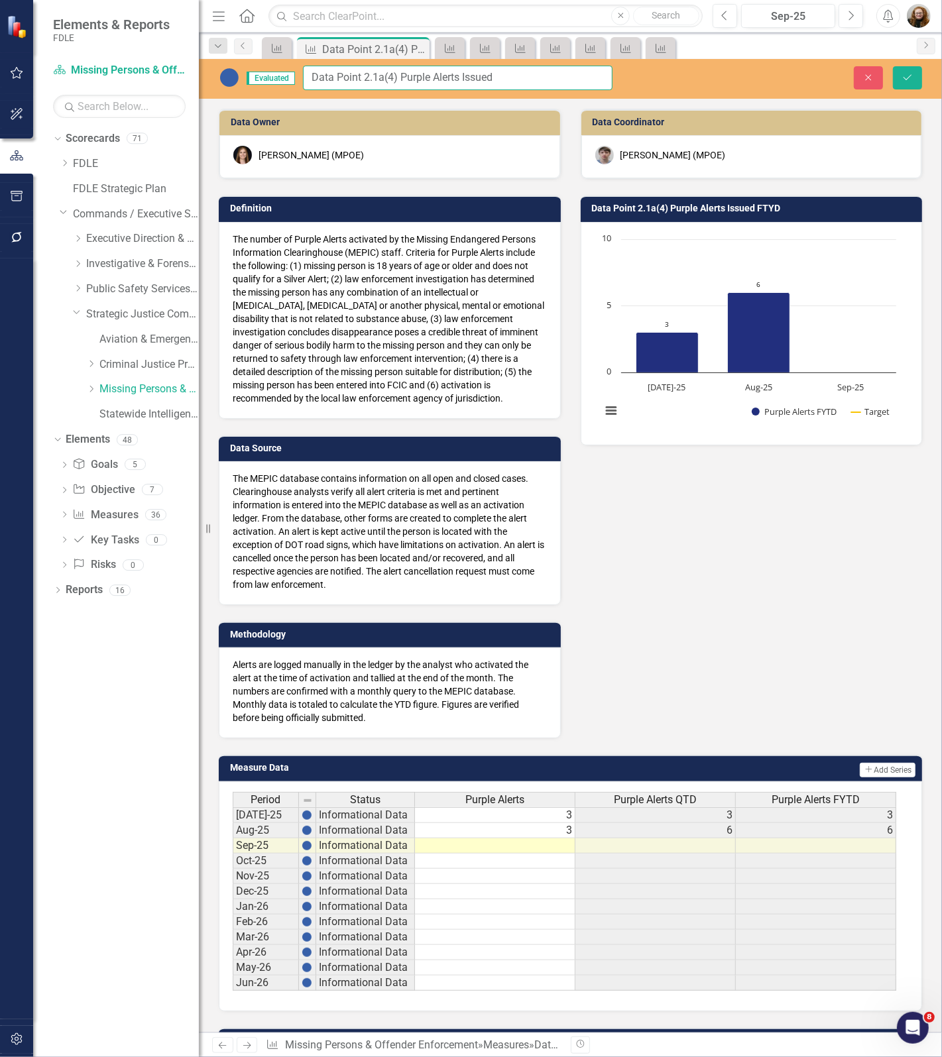
drag, startPoint x: 529, startPoint y: 78, endPoint x: 269, endPoint y: 70, distance: 259.9
click at [269, 70] on div "Evaluated Data Point 2.1a(4) Purple Alerts Issued" at bounding box center [416, 78] width 394 height 25
click at [869, 81] on icon "Close" at bounding box center [868, 77] width 12 height 9
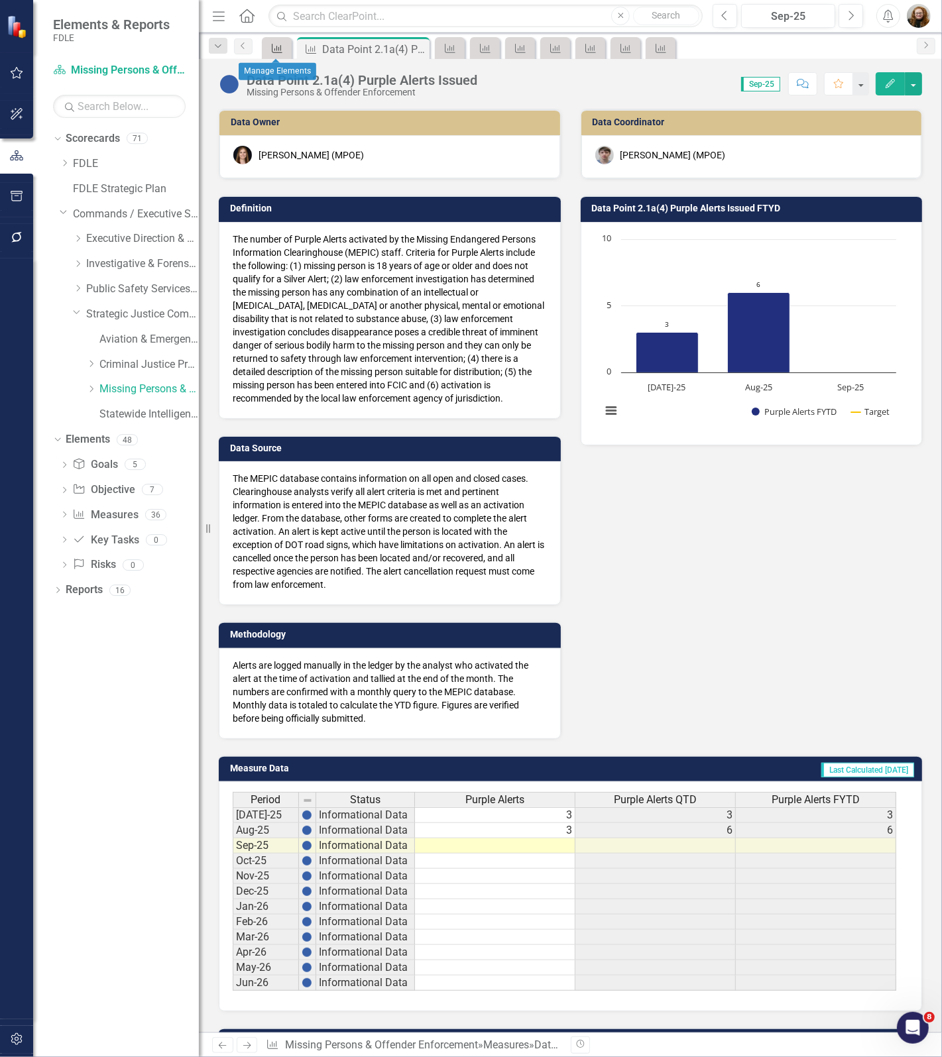
click at [277, 50] on icon "Measure" at bounding box center [276, 48] width 13 height 11
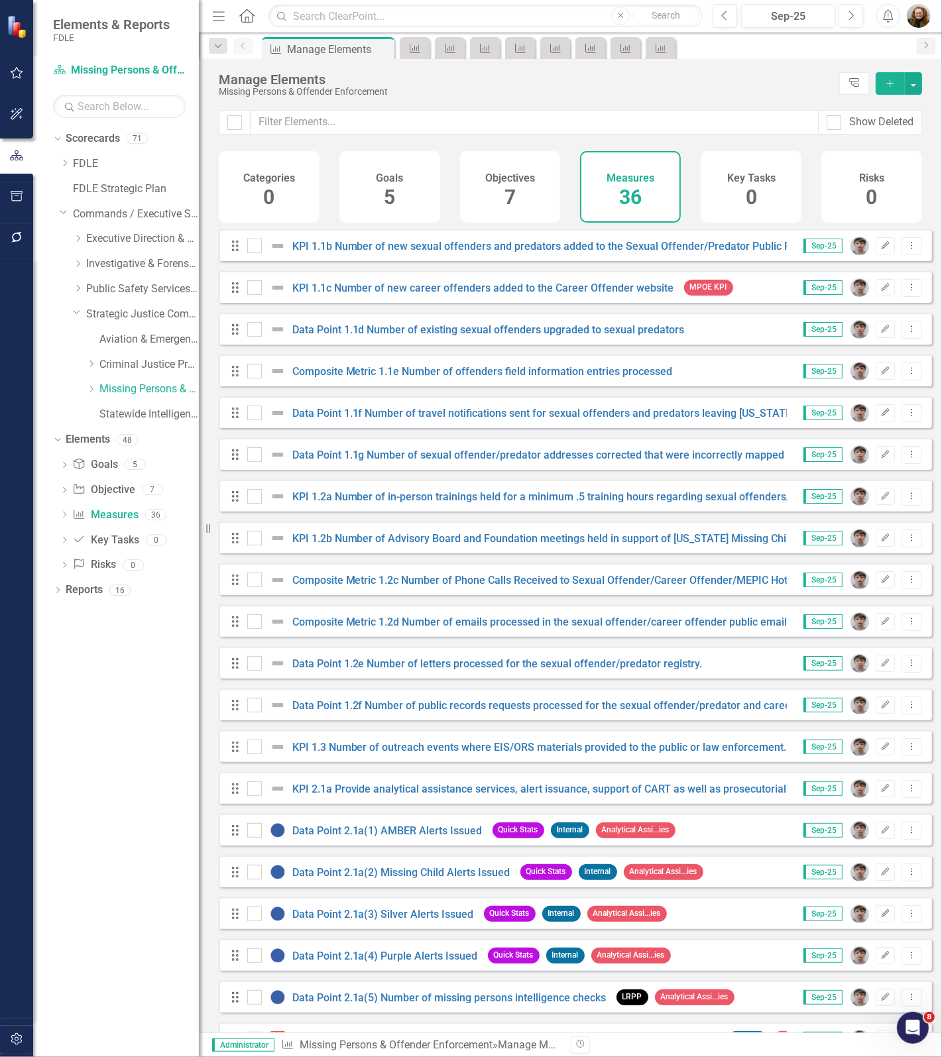
scroll to position [83, 0]
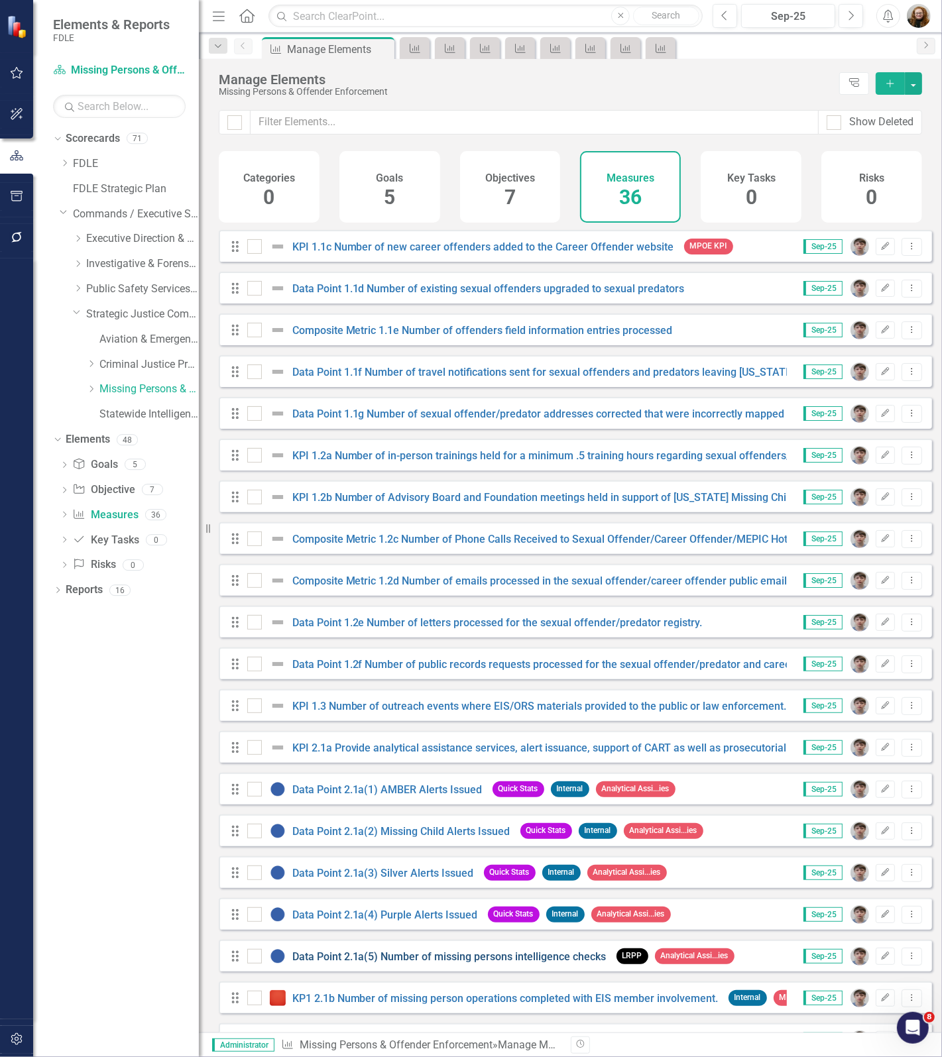
click at [384, 963] on link "Data Point 2.1a(5) Number of missing persons intelligence checks" at bounding box center [449, 956] width 314 height 13
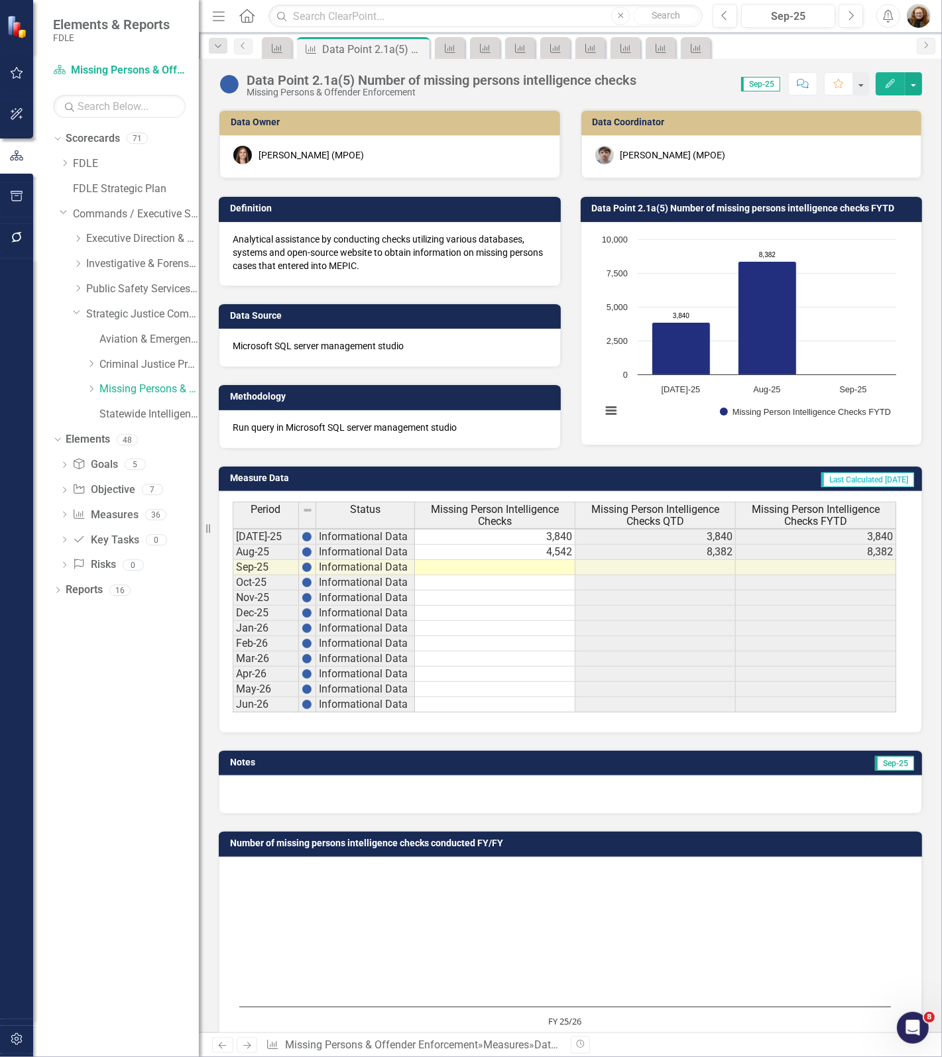
click at [468, 84] on div "Data Point 2.1a(5) Number of missing persons intelligence checks" at bounding box center [441, 80] width 390 height 15
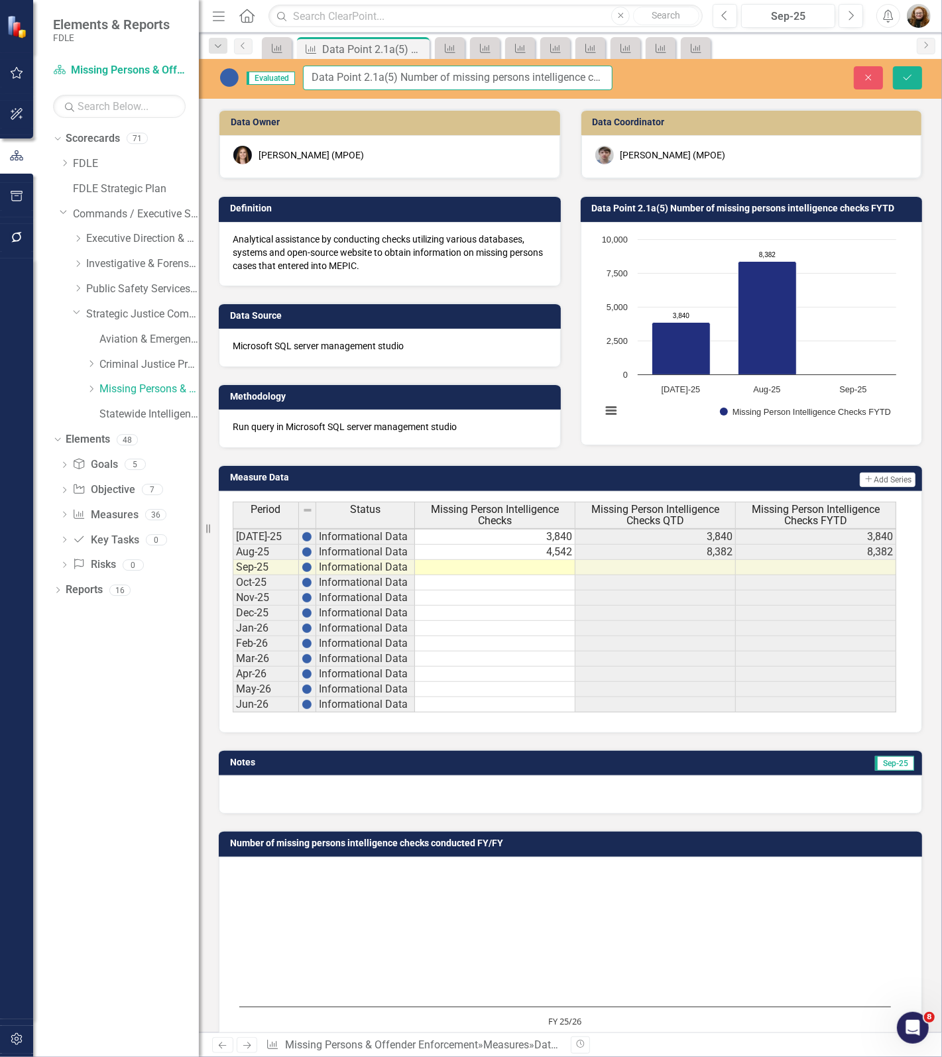
scroll to position [0, 20]
drag, startPoint x: 313, startPoint y: 75, endPoint x: 762, endPoint y: 83, distance: 449.3
click at [779, 83] on div "Evaluated Data Point 2.1a(5) Number of missing persons intelligence checks Clos…" at bounding box center [570, 78] width 743 height 25
drag, startPoint x: 861, startPoint y: 81, endPoint x: 568, endPoint y: 100, distance: 294.1
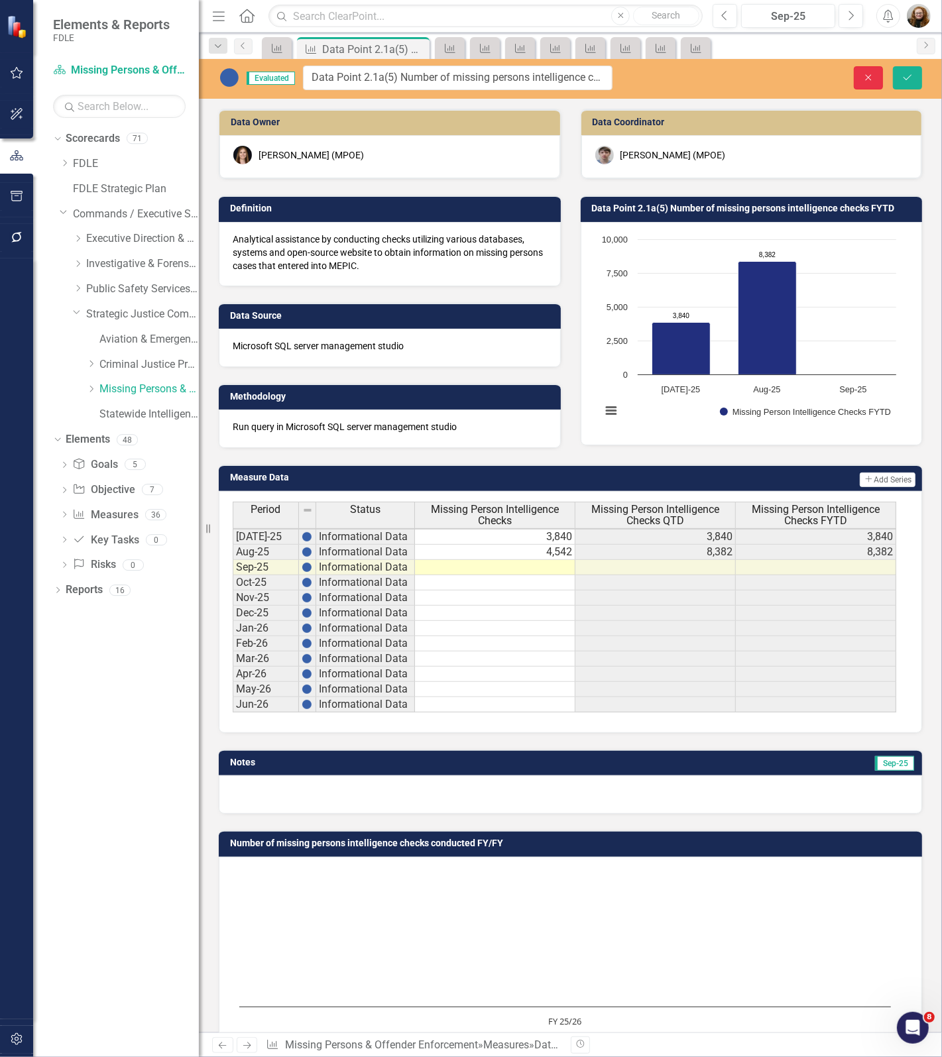
click at [862, 81] on icon "Close" at bounding box center [868, 77] width 12 height 9
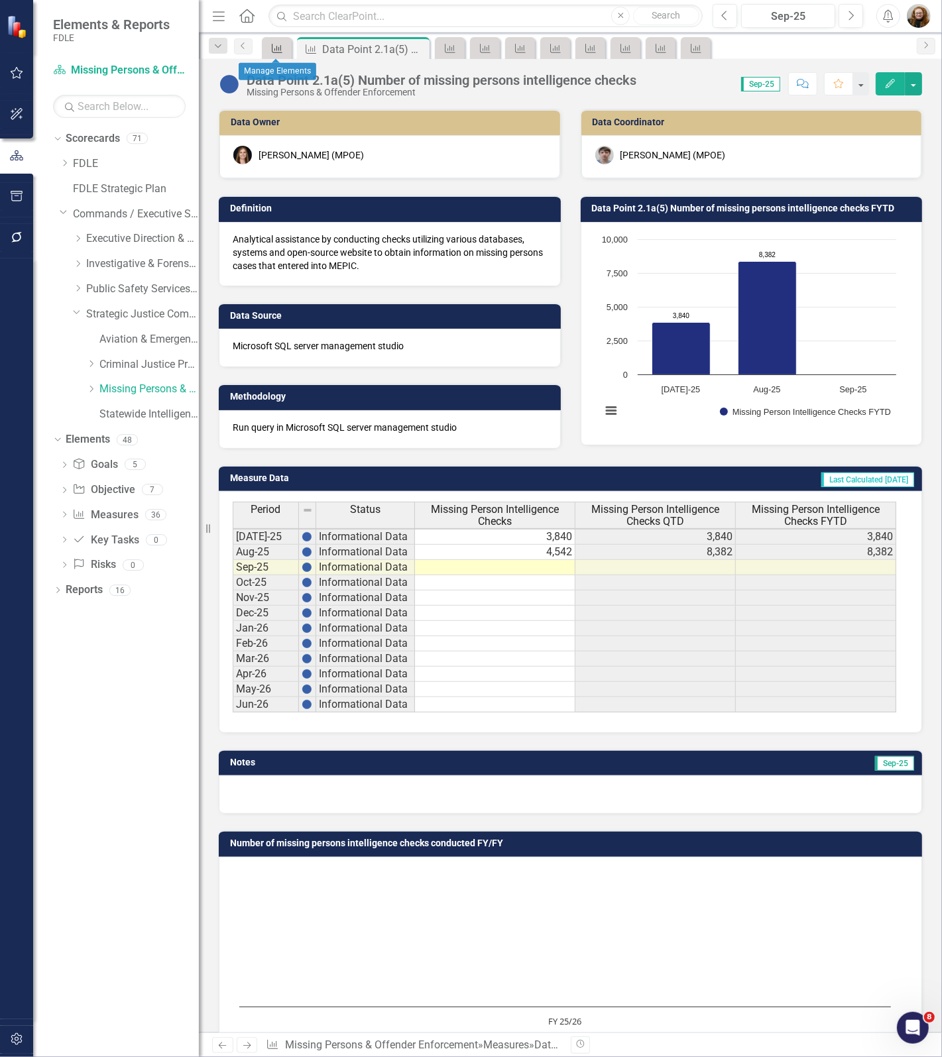
click at [272, 45] on icon "Measure" at bounding box center [276, 48] width 13 height 11
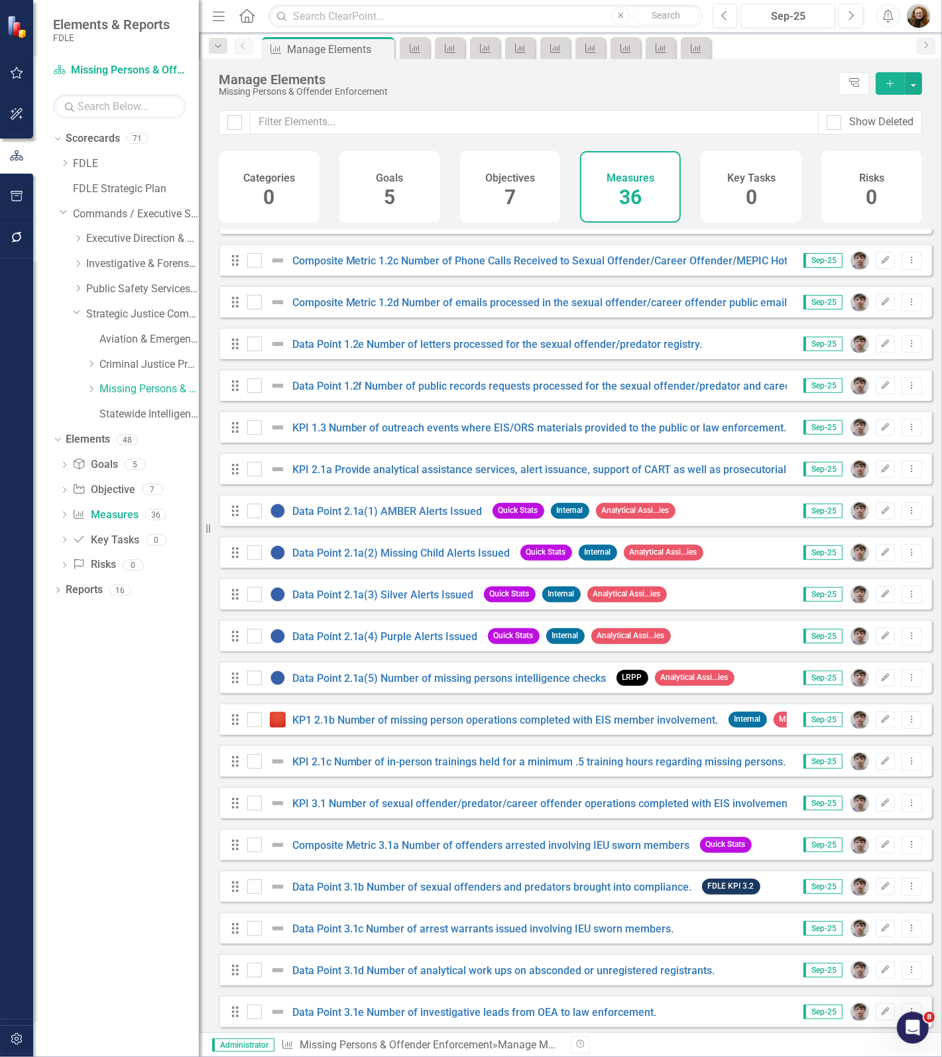
scroll to position [497, 0]
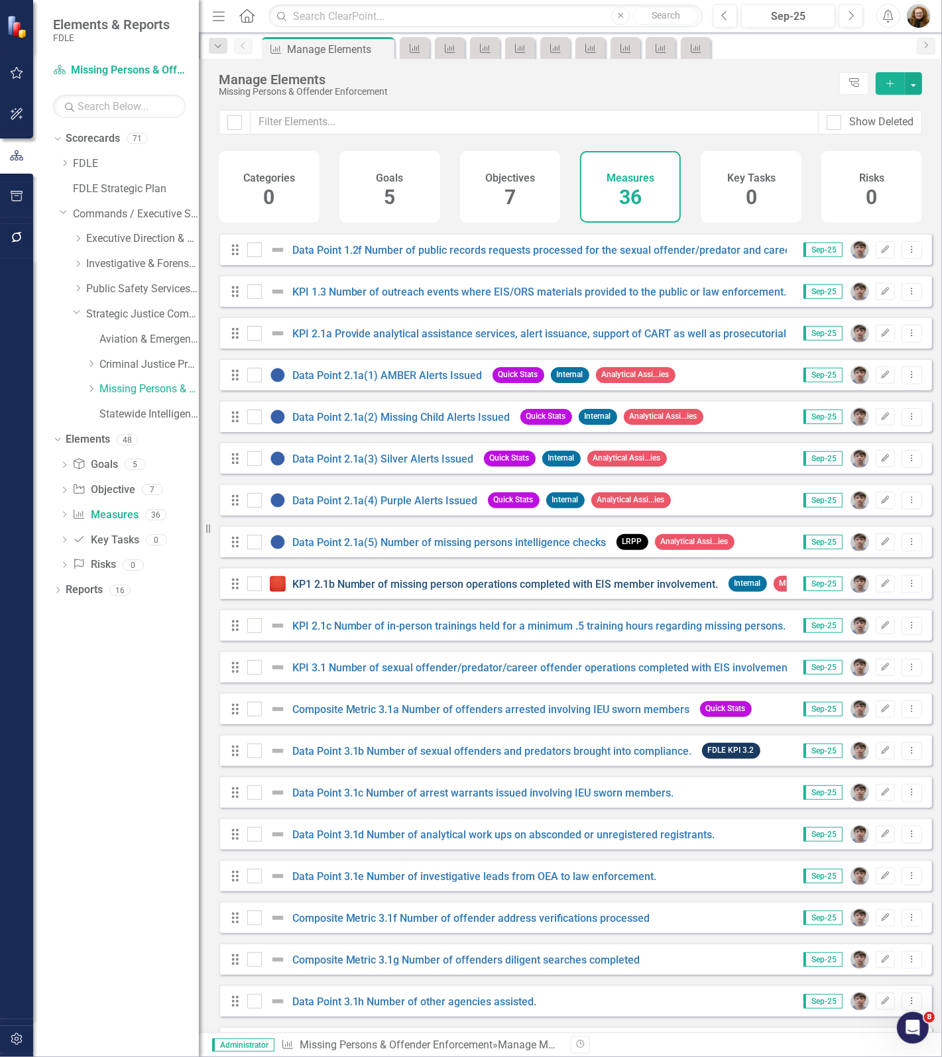
click at [349, 590] on link "KP1 2.1b Number of missing person operations completed with EIS member involvem…" at bounding box center [505, 584] width 426 height 13
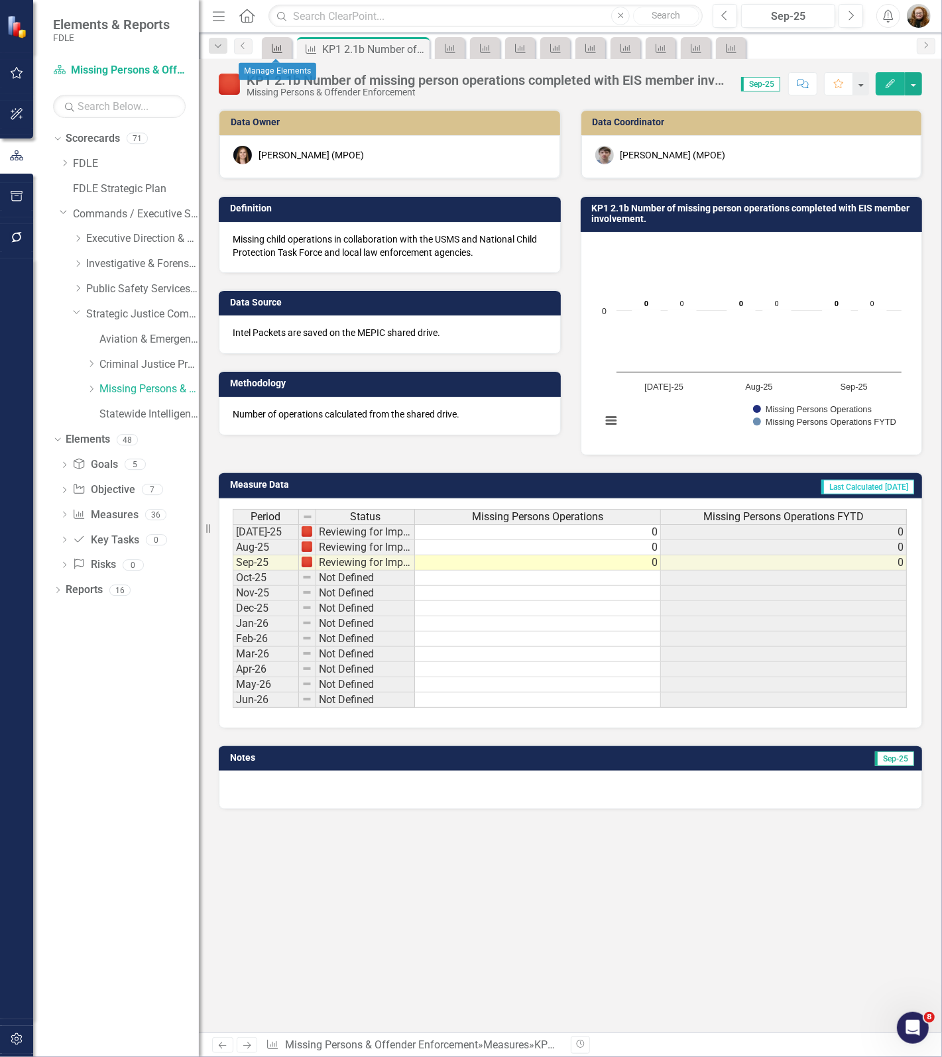
click at [276, 51] on icon "Measure" at bounding box center [276, 48] width 13 height 11
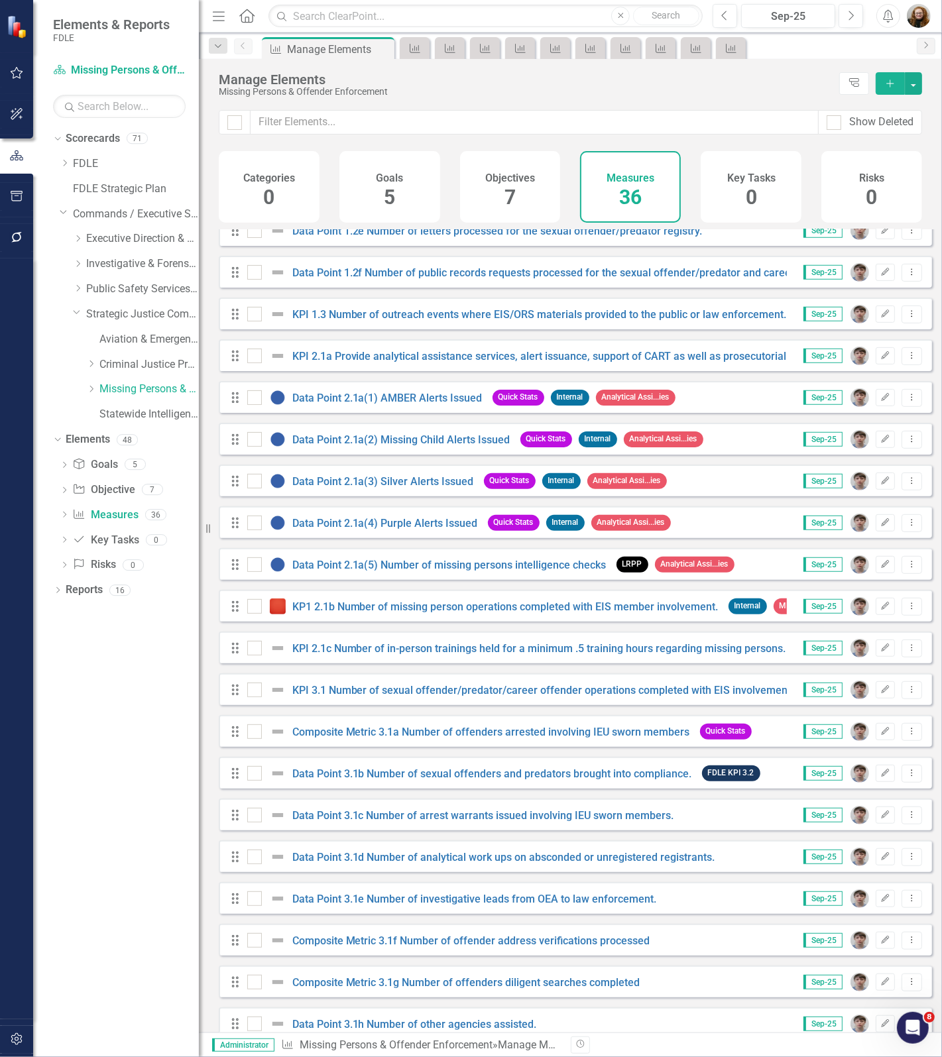
scroll to position [497, 0]
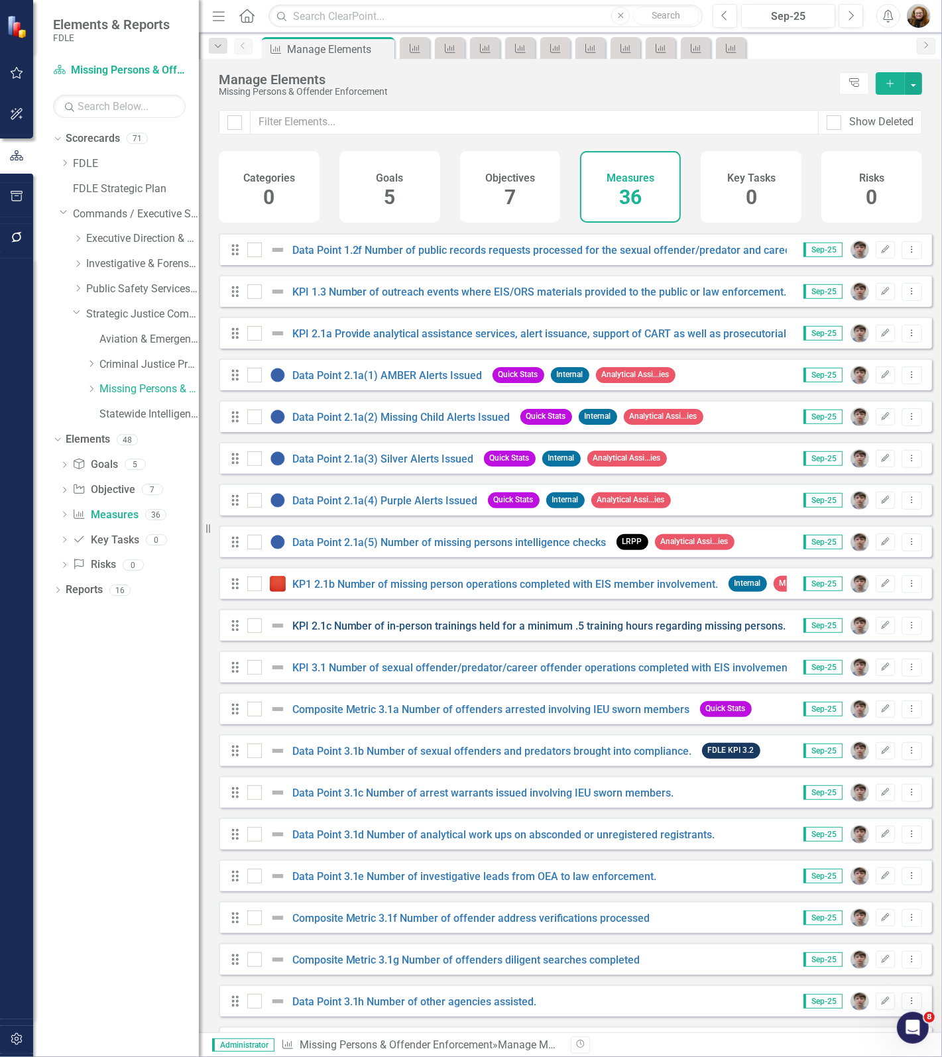
click at [343, 632] on link "KPI 2.1c Number of in-person trainings held for a minimum .5 training hours reg…" at bounding box center [539, 626] width 494 height 13
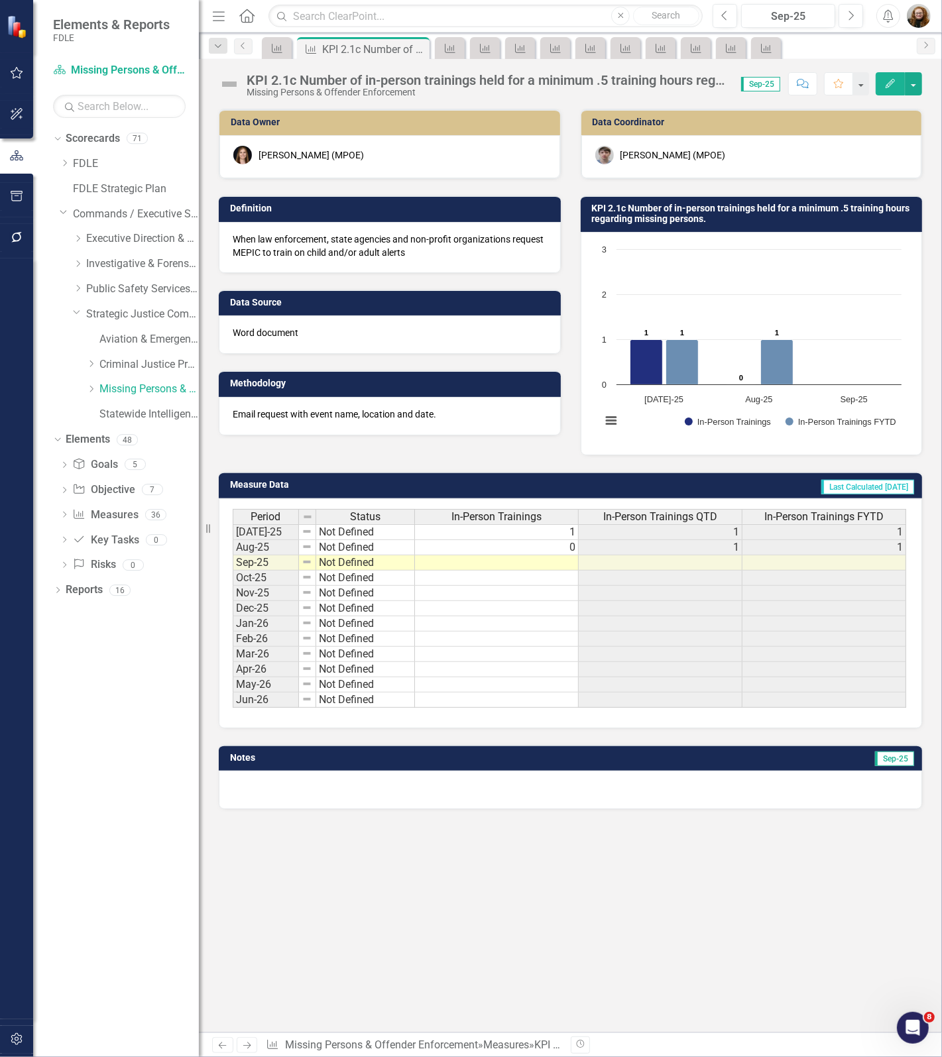
click at [426, 78] on div "KPI 2.1c Number of in-person trainings held for a minimum .5 training hours reg…" at bounding box center [486, 80] width 481 height 15
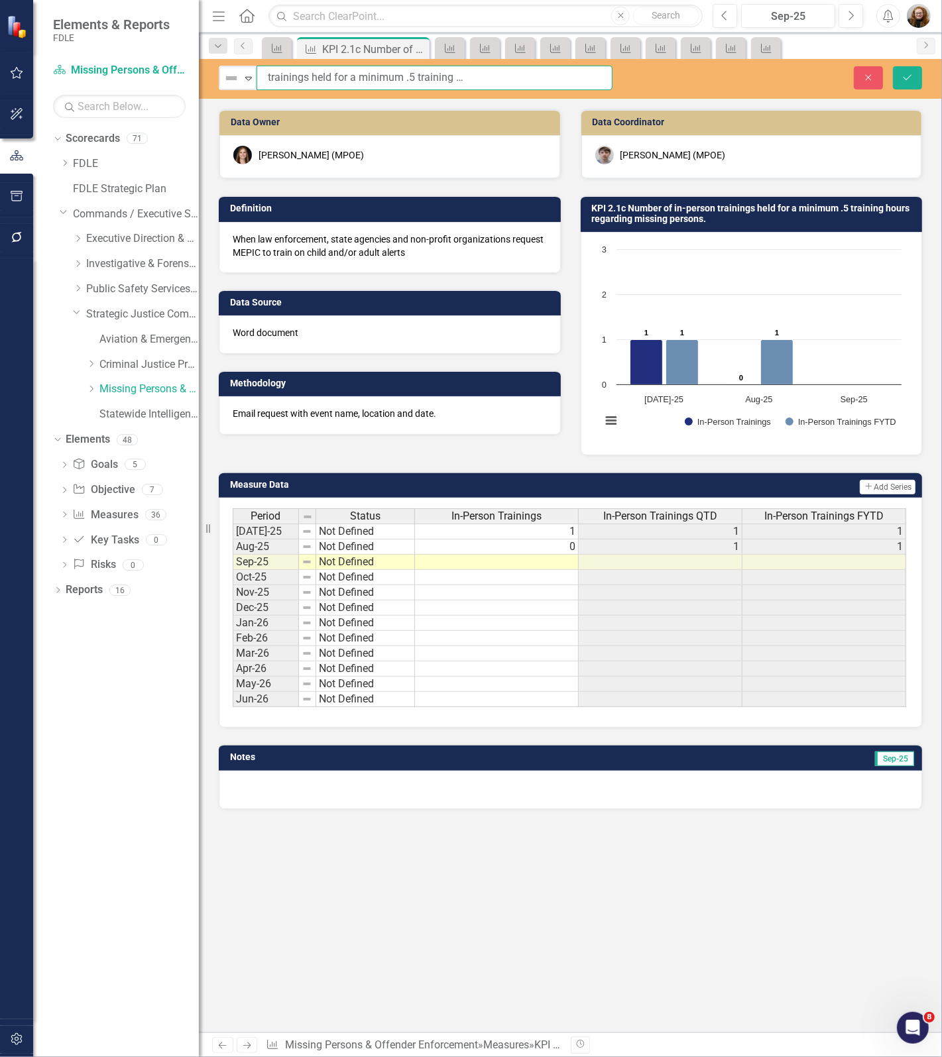
scroll to position [0, 148]
drag, startPoint x: 262, startPoint y: 77, endPoint x: 684, endPoint y: 70, distance: 422.1
click at [684, 70] on div "Not Defined Expand KPI 2.1c Number of in-person trainings held for a minimum .5…" at bounding box center [570, 78] width 743 height 25
drag, startPoint x: 869, startPoint y: 80, endPoint x: 716, endPoint y: 44, distance: 157.8
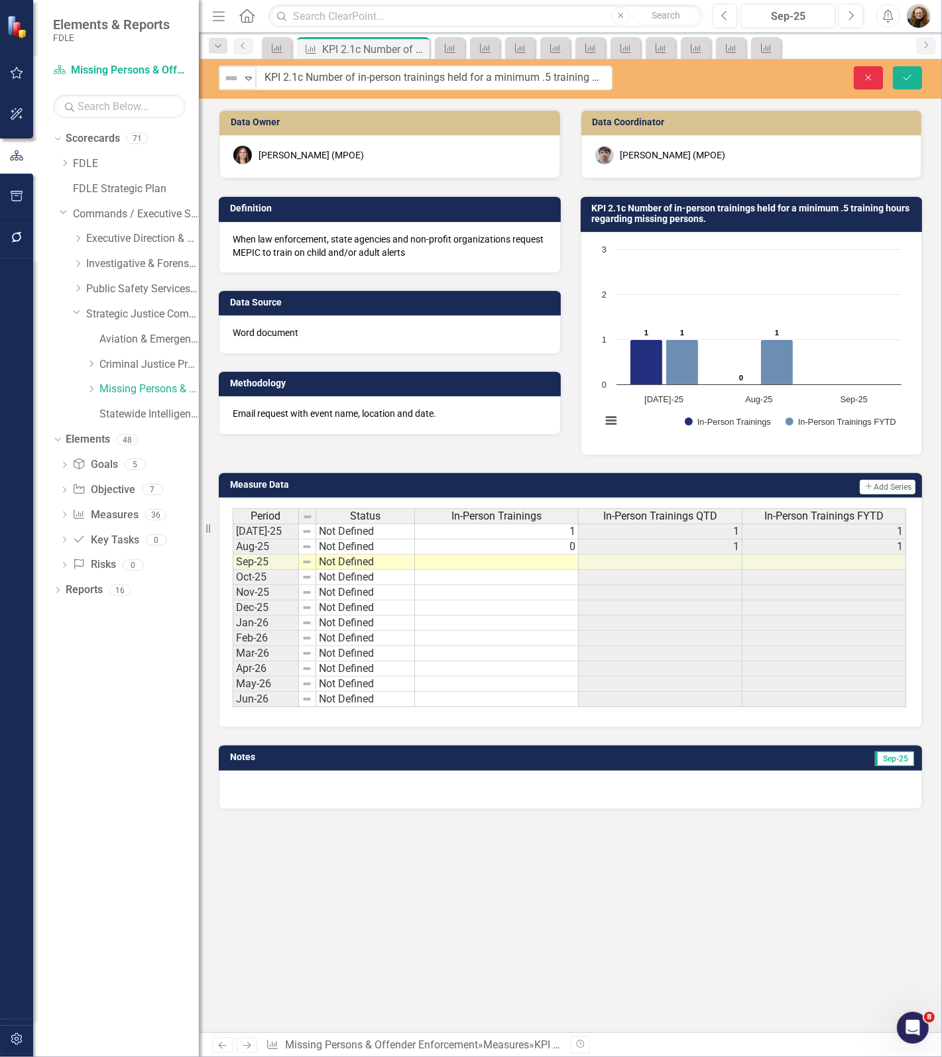
click at [869, 80] on icon "button" at bounding box center [868, 77] width 6 height 6
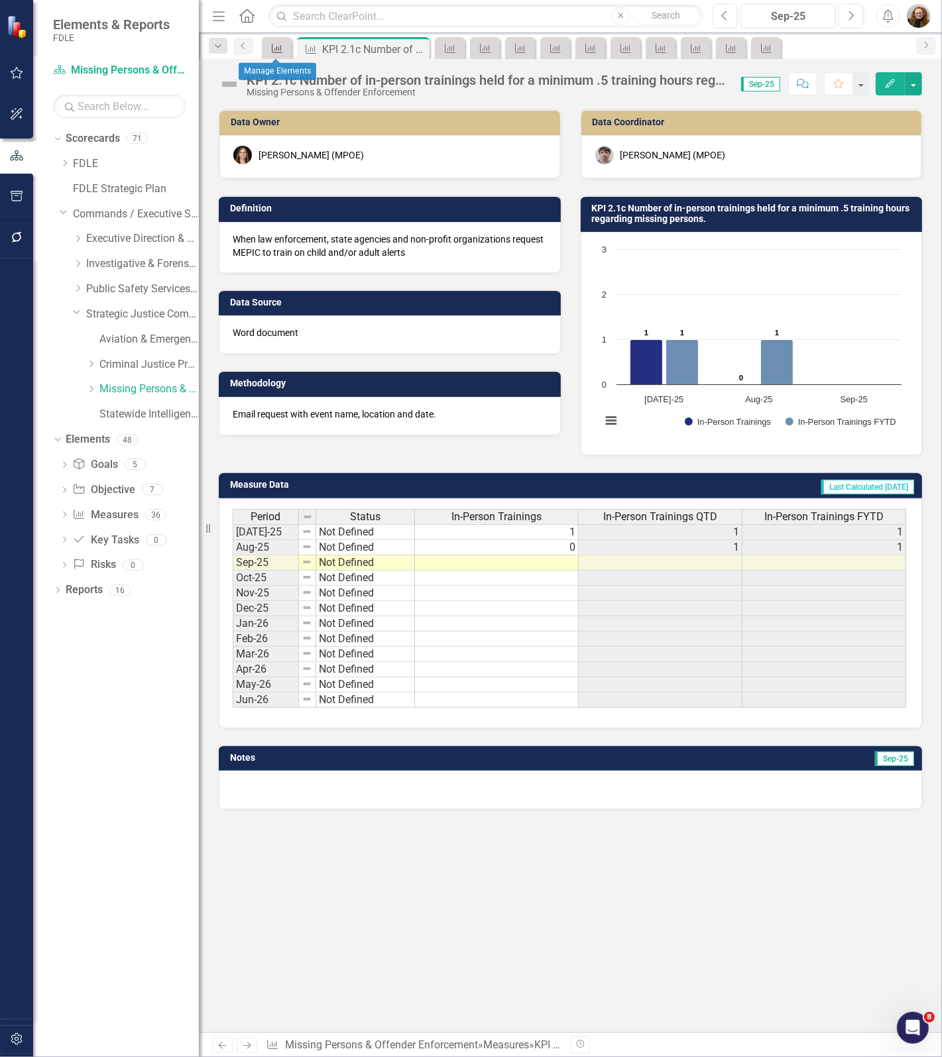
click at [278, 52] on icon at bounding box center [277, 48] width 11 height 9
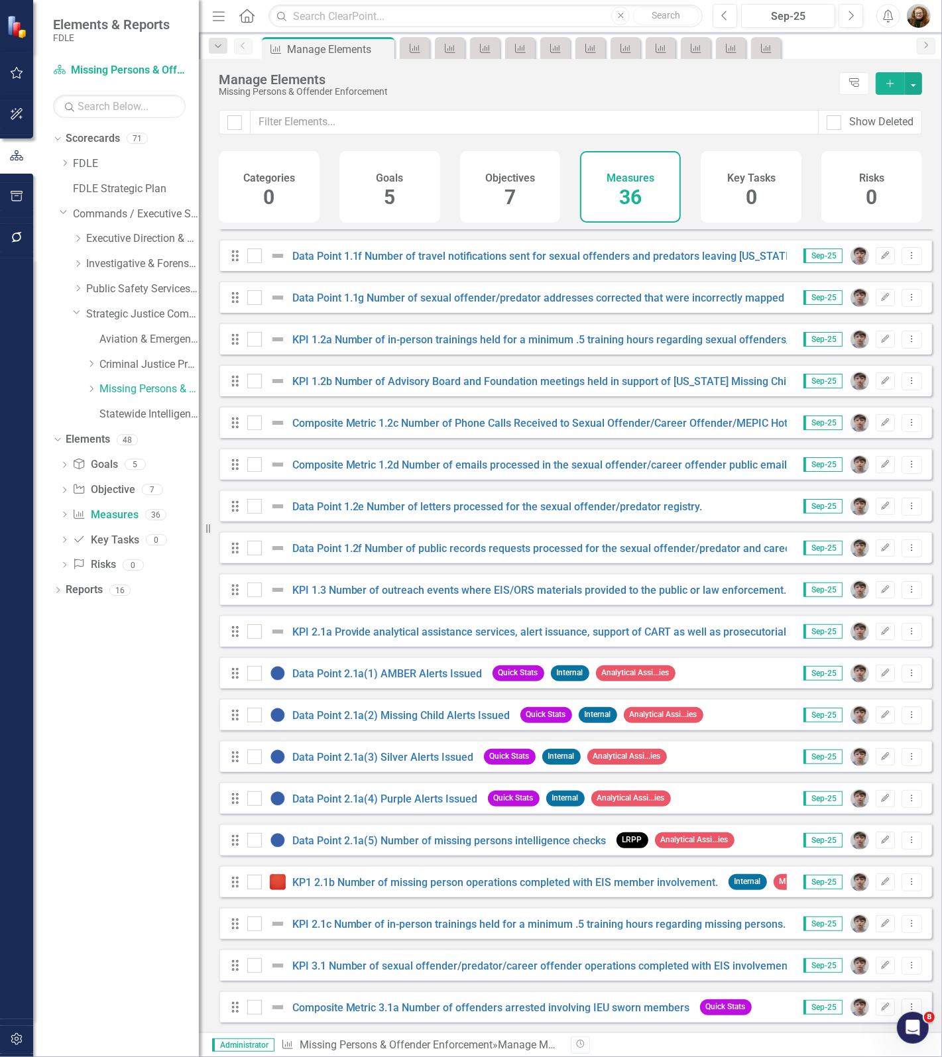
scroll to position [497, 0]
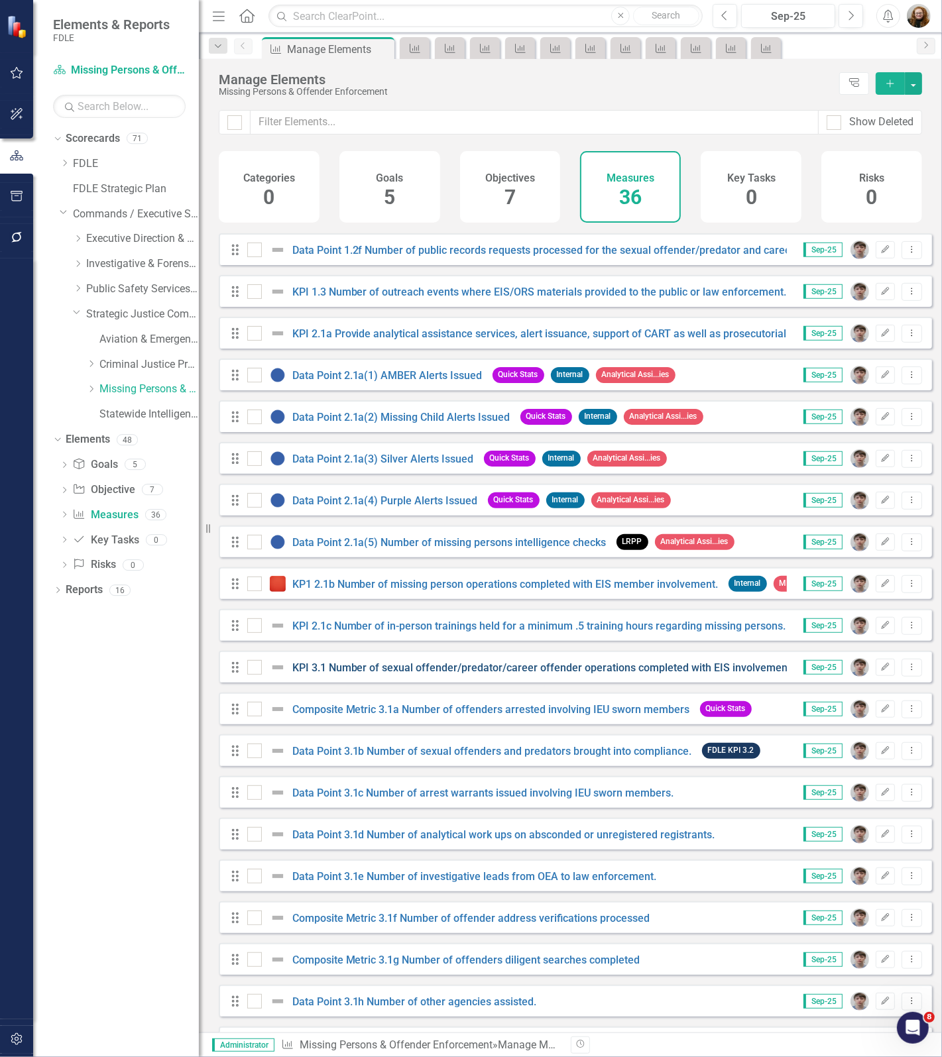
click at [339, 674] on link "KPI 3.1 Number of sexual offender/predator/career offender operations completed…" at bounding box center [543, 667] width 502 height 13
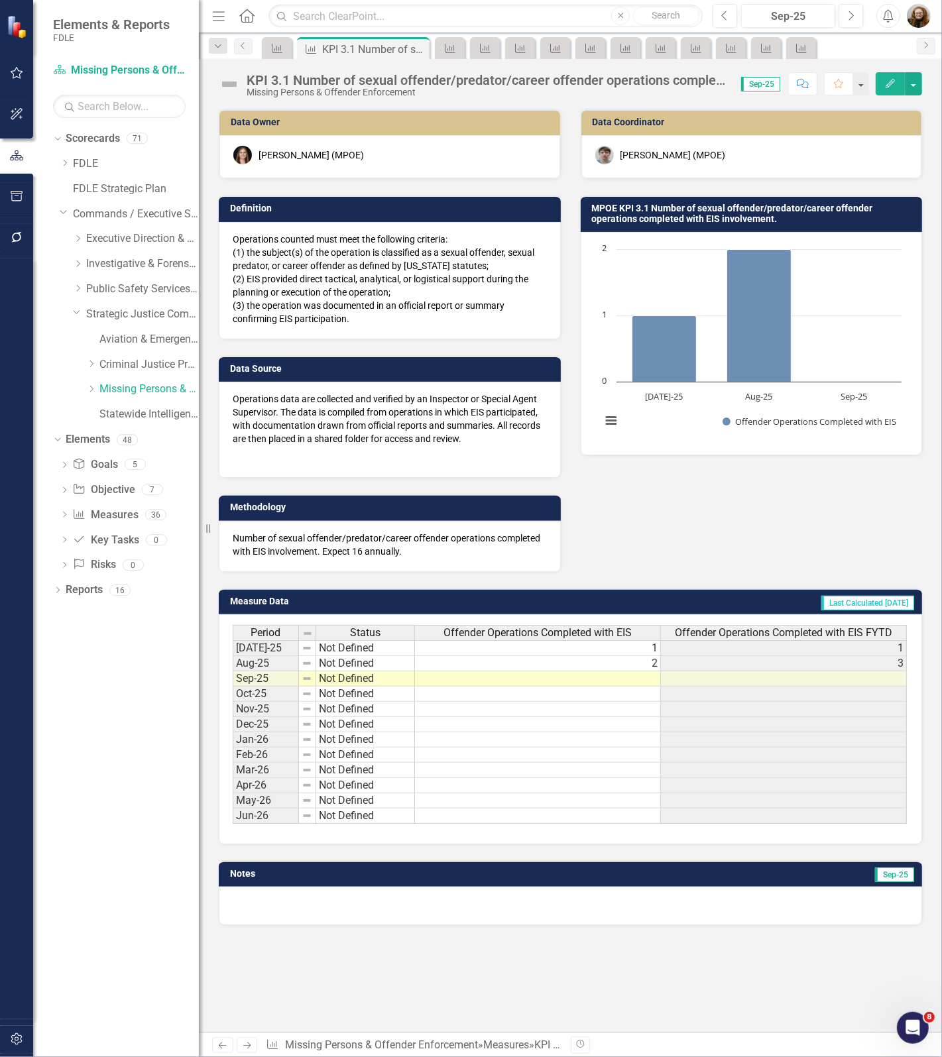
click at [372, 78] on div "KPI 3.1 Number of sexual offender/predator/career offender operations completed…" at bounding box center [486, 80] width 481 height 15
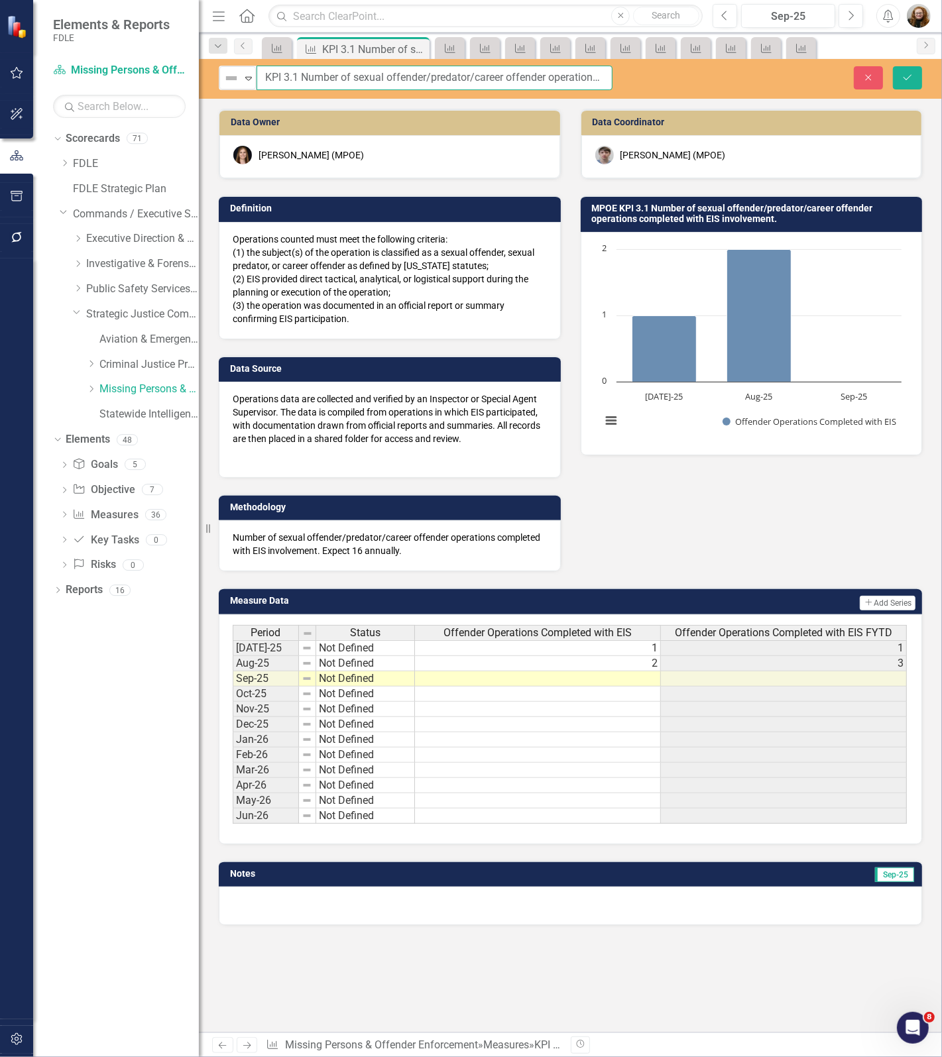
scroll to position [0, 161]
drag, startPoint x: 262, startPoint y: 76, endPoint x: 747, endPoint y: 58, distance: 485.4
click at [747, 58] on div "Menu Home Search Close Search Previous Sep-25 Next Alerts User Edit Profile Dis…" at bounding box center [570, 528] width 743 height 1057
click at [867, 68] on button "Close" at bounding box center [867, 77] width 29 height 23
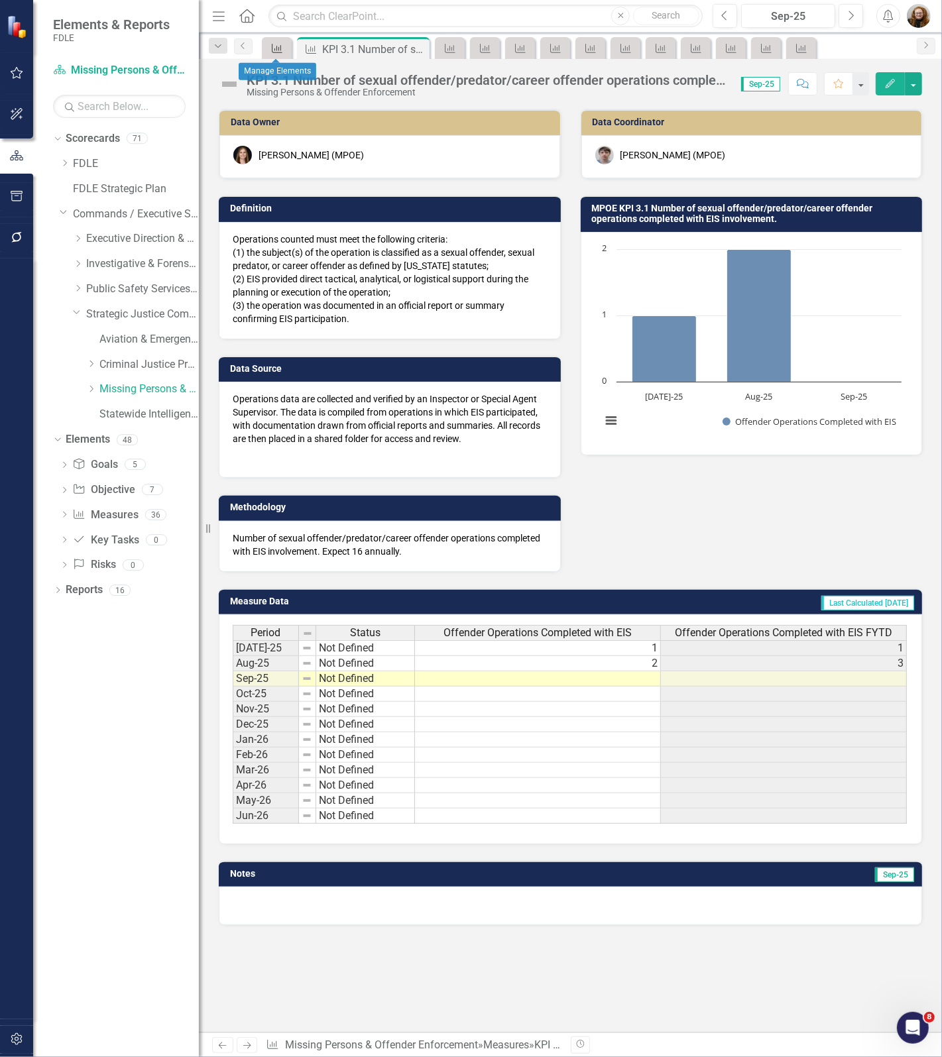
click at [275, 54] on div "Measure" at bounding box center [274, 48] width 19 height 17
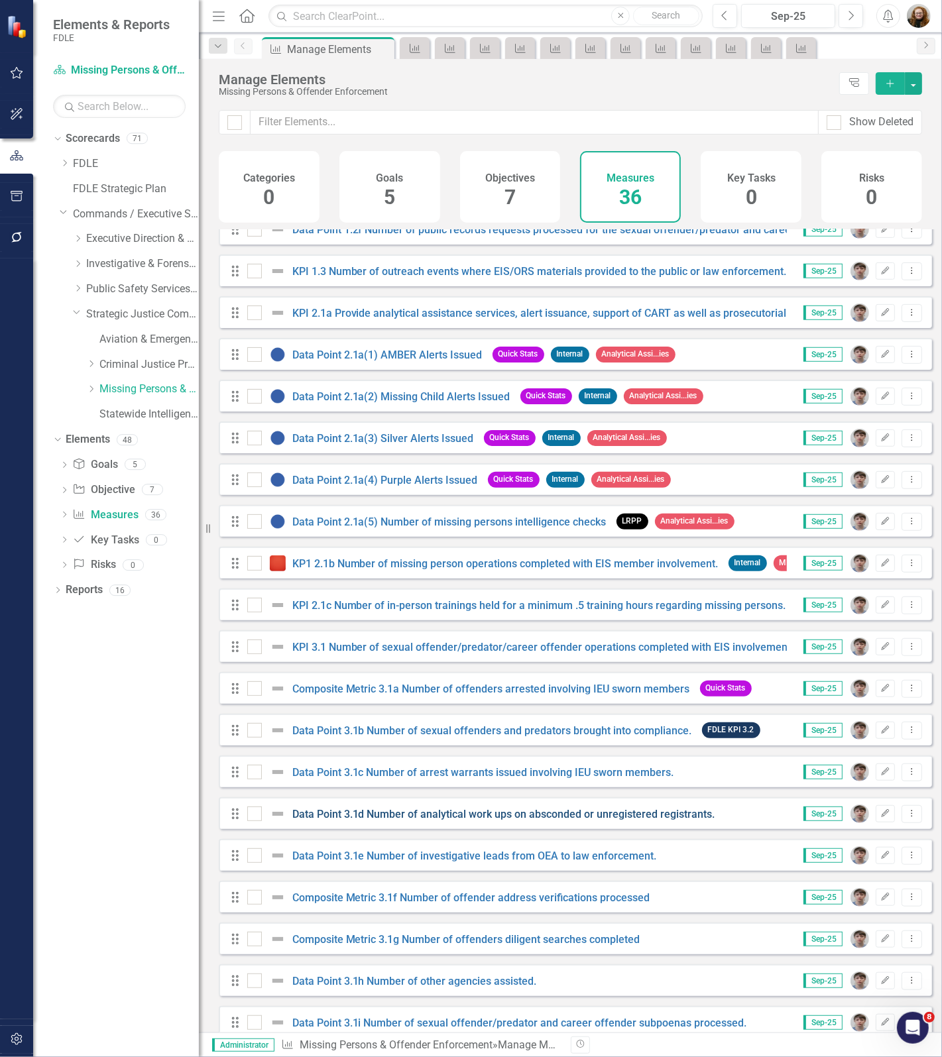
scroll to position [580, 0]
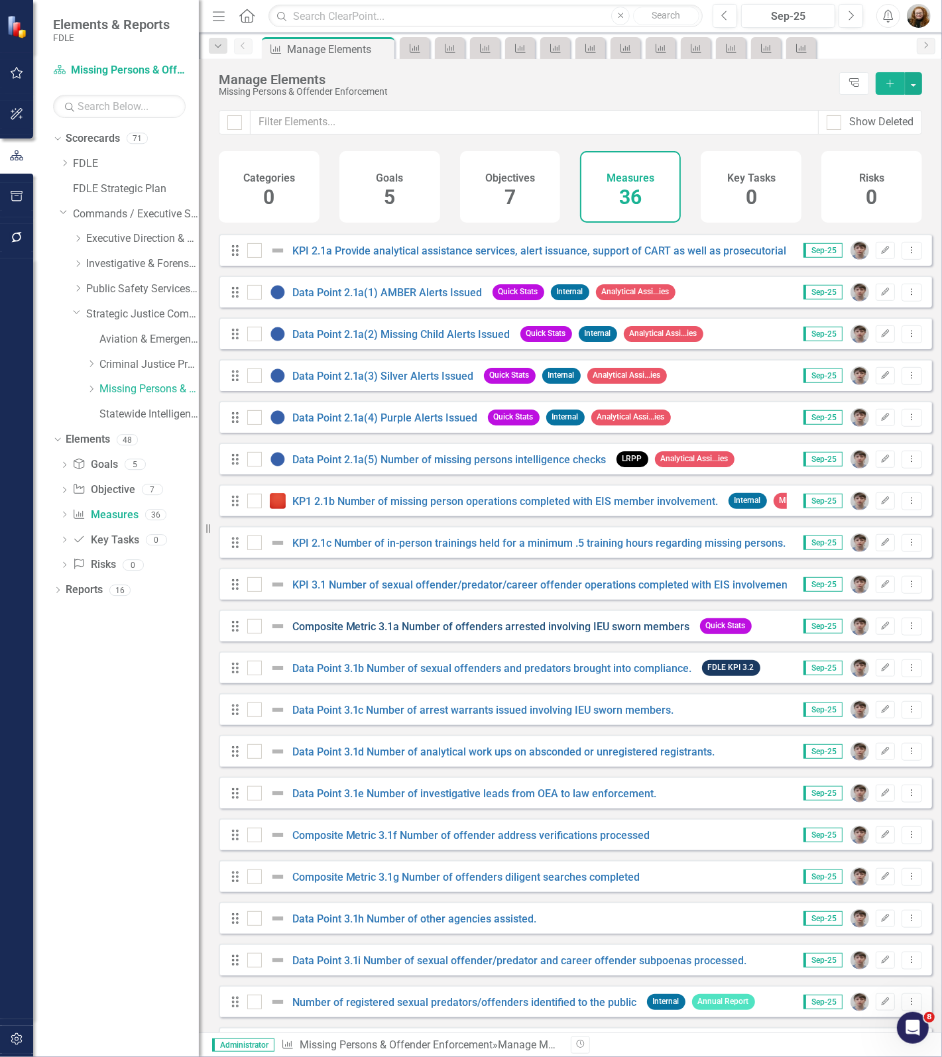
click at [345, 631] on link "Composite Metric 3.1a Number of offenders arrested involving IEU sworn members" at bounding box center [491, 626] width 398 height 13
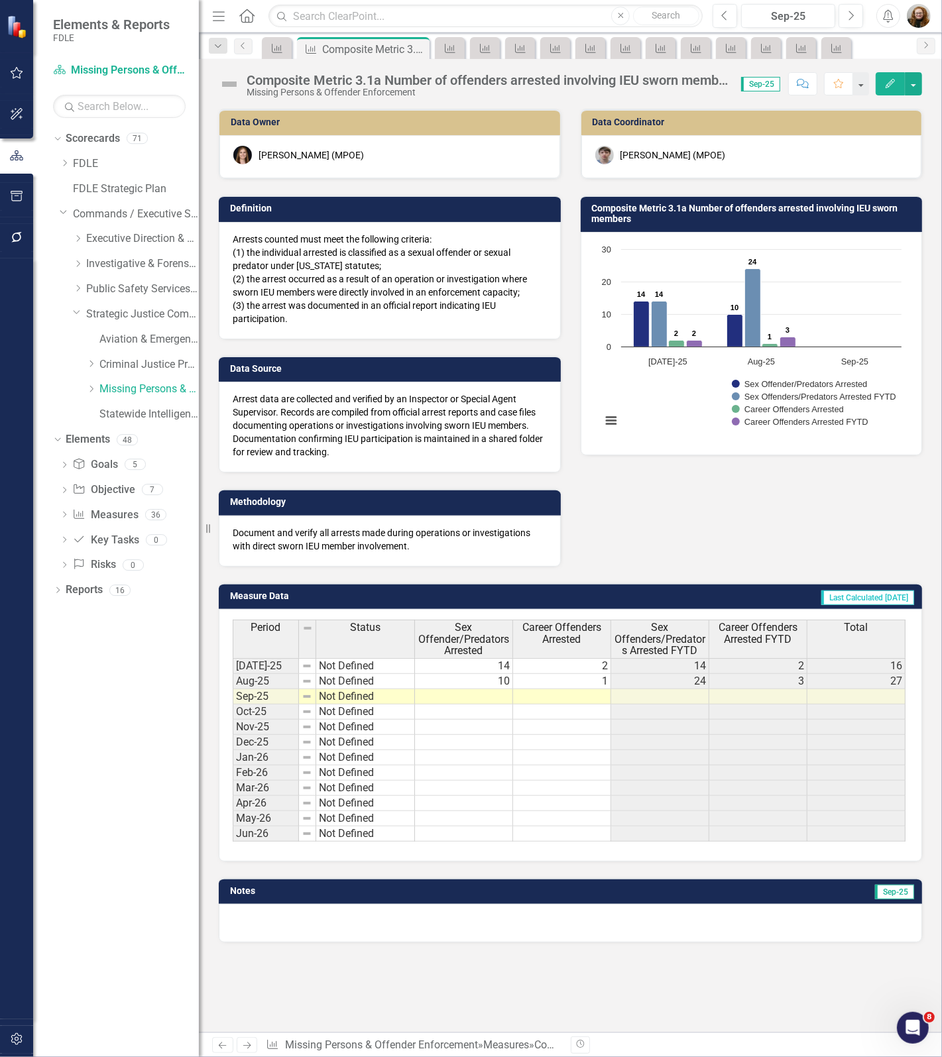
click at [343, 83] on div "Composite Metric 3.1a Number of offenders arrested involving IEU sworn members" at bounding box center [486, 80] width 481 height 15
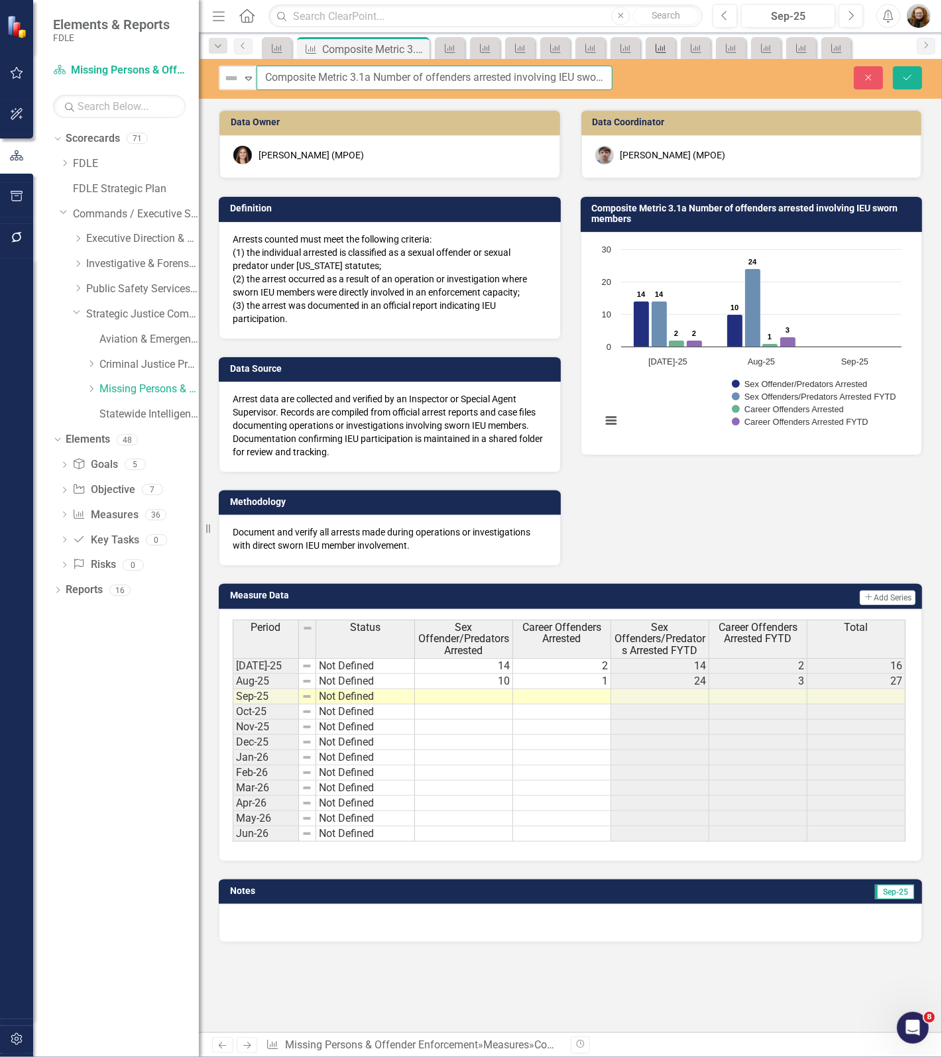
scroll to position [0, 54]
drag, startPoint x: 264, startPoint y: 75, endPoint x: 680, endPoint y: 57, distance: 416.5
click at [680, 57] on div "Menu Home Search Close Search Previous Sep-25 Next Alerts User Edit Profile Dis…" at bounding box center [570, 528] width 743 height 1057
drag, startPoint x: 504, startPoint y: 78, endPoint x: 411, endPoint y: 184, distance: 140.9
click at [411, 184] on div "Definition Arrests counted must meet the following criteria: (1) the individual…" at bounding box center [390, 259] width 362 height 160
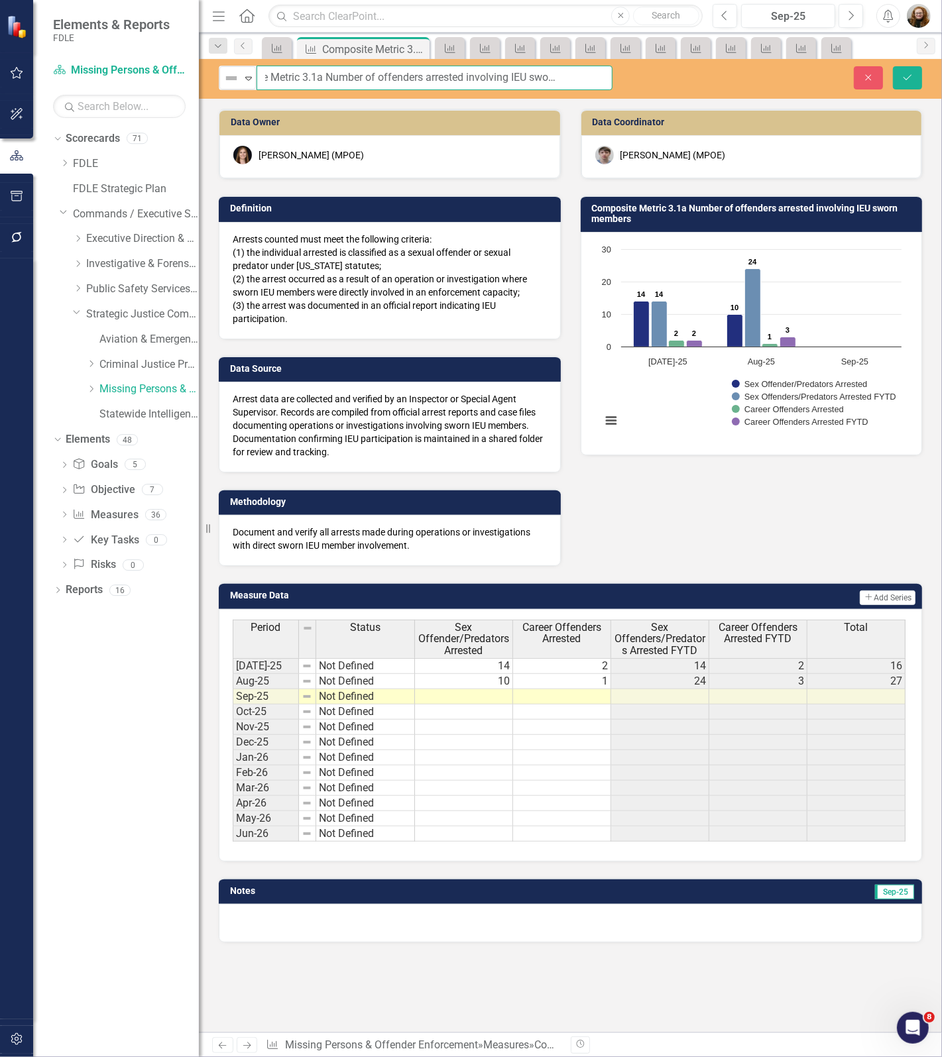
drag, startPoint x: 260, startPoint y: 78, endPoint x: 645, endPoint y: 63, distance: 384.6
click at [645, 63] on div "Not Defined Expand Composite Metric 3.1a Number of offenders arrested involving…" at bounding box center [570, 79] width 743 height 40
drag, startPoint x: 863, startPoint y: 80, endPoint x: 469, endPoint y: 106, distance: 394.5
click at [863, 80] on icon "Close" at bounding box center [868, 77] width 12 height 9
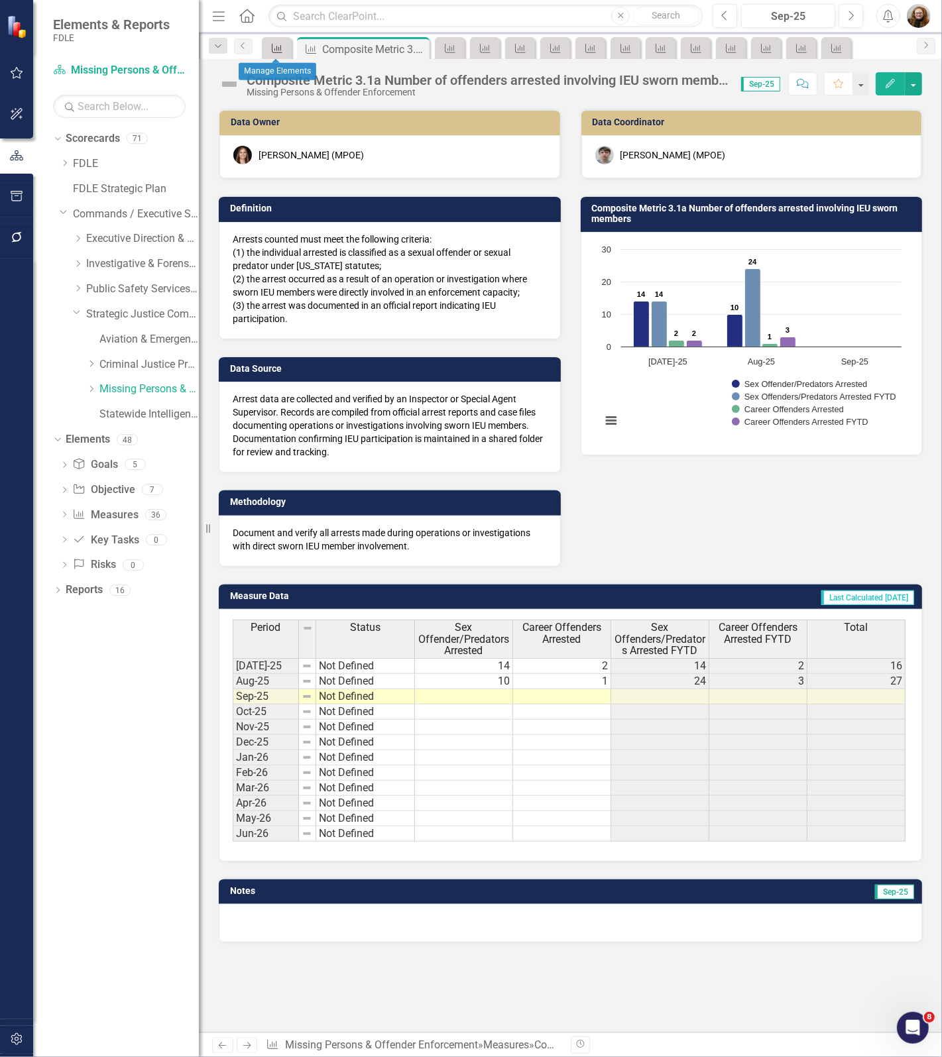
click at [274, 48] on icon "Measure" at bounding box center [276, 48] width 13 height 11
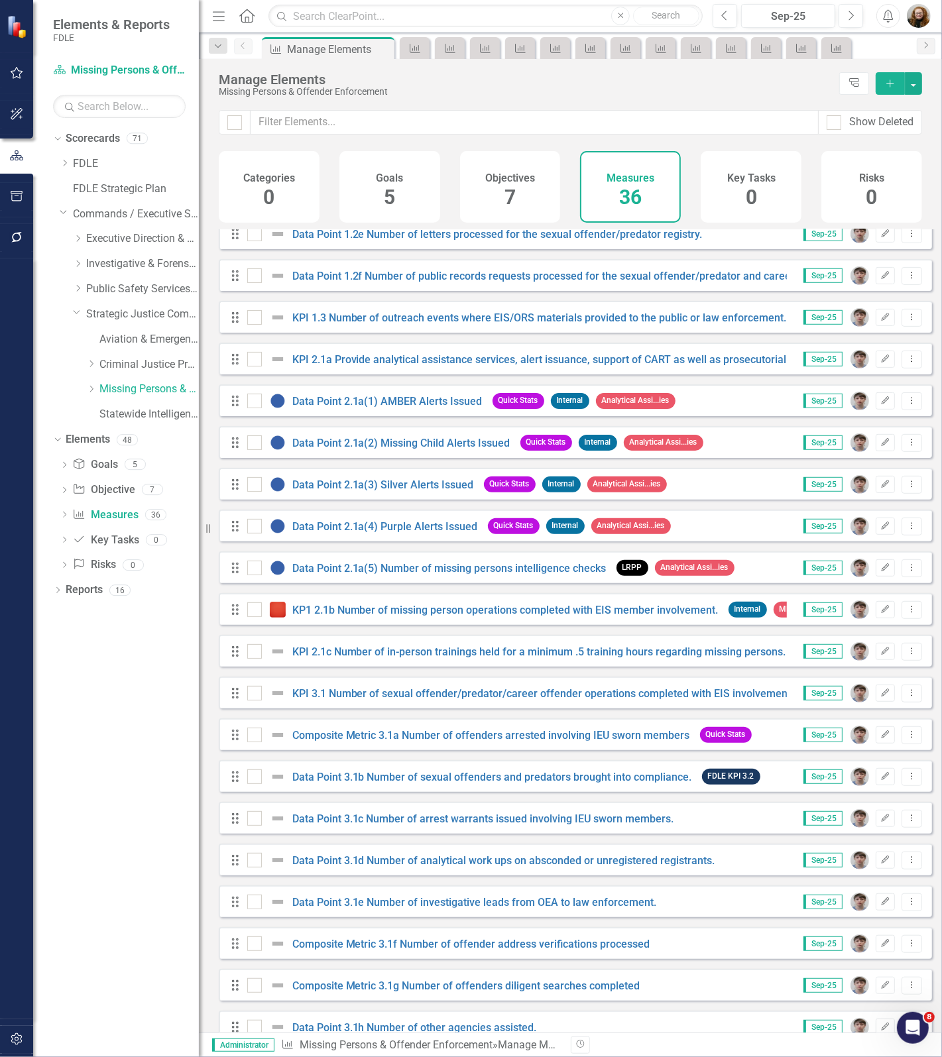
scroll to position [497, 0]
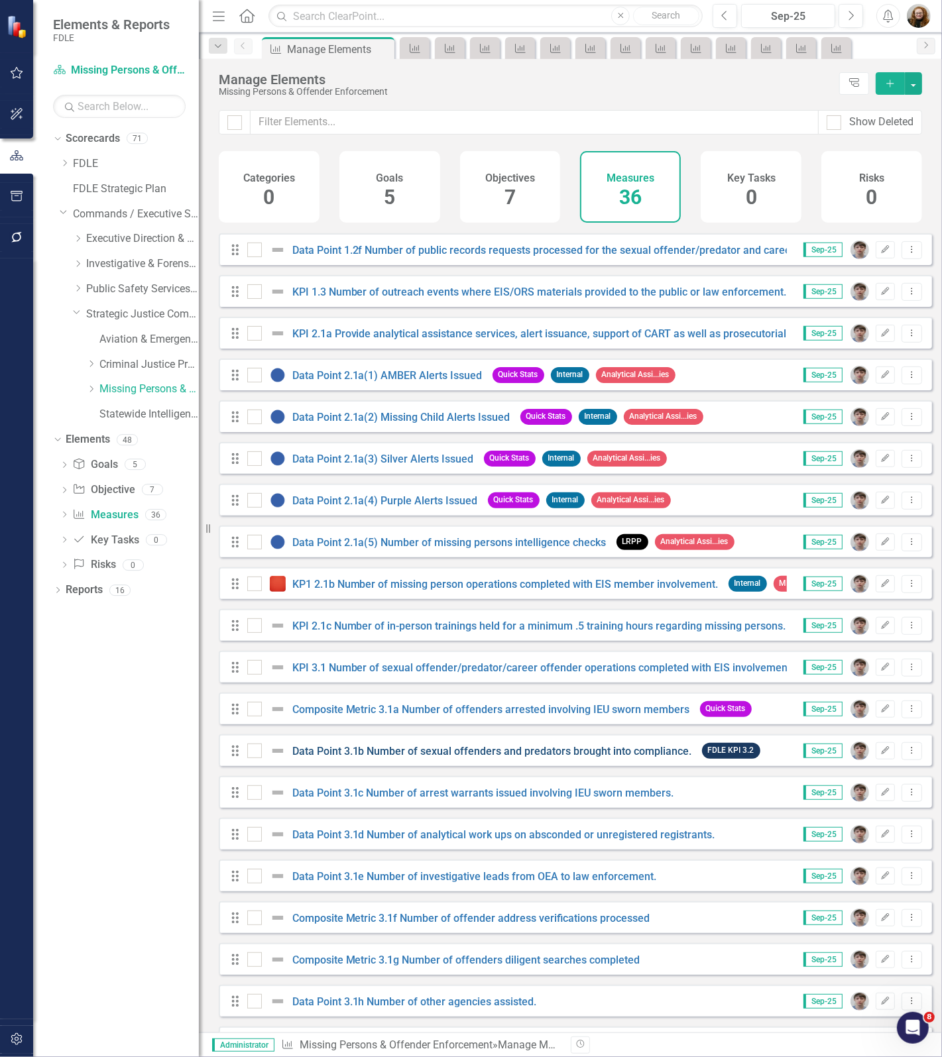
click at [384, 756] on link "Data Point 3.1b Number of sexual offenders and predators brought into complianc…" at bounding box center [492, 751] width 400 height 13
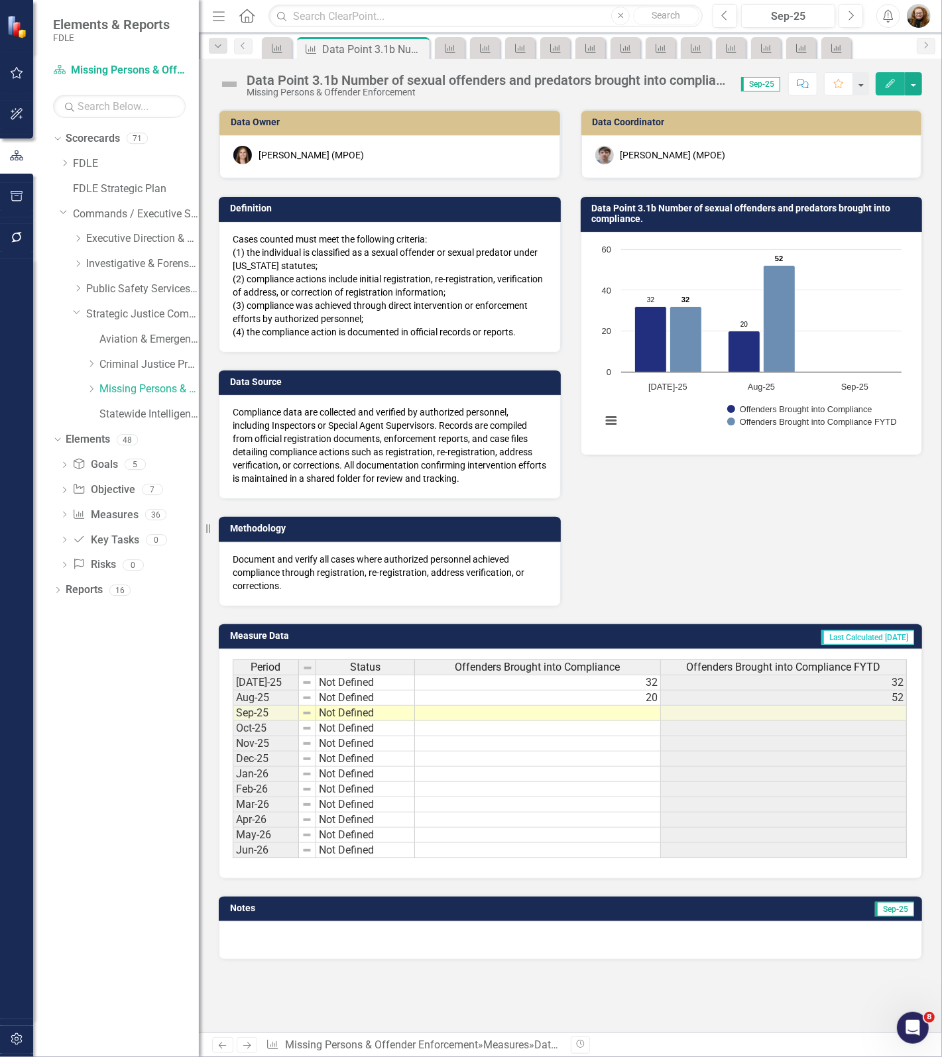
click at [392, 80] on div "Data Point 3.1b Number of sexual offenders and predators brought into complianc…" at bounding box center [486, 80] width 481 height 15
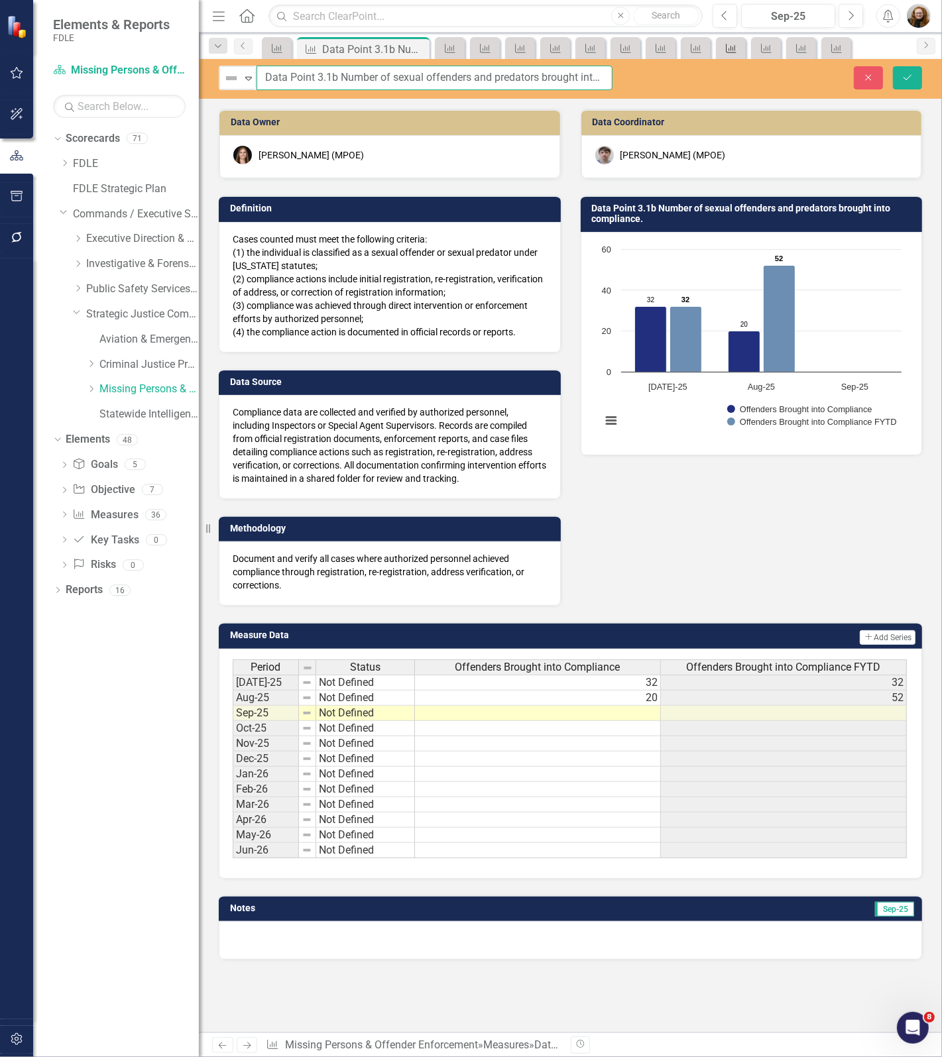
scroll to position [0, 56]
drag, startPoint x: 262, startPoint y: 74, endPoint x: 848, endPoint y: 53, distance: 586.7
click at [848, 53] on div "Menu Home Search Close Search Previous Sep-25 Next Alerts User Edit Profile Dis…" at bounding box center [570, 528] width 743 height 1057
click at [863, 78] on icon "Close" at bounding box center [868, 77] width 12 height 9
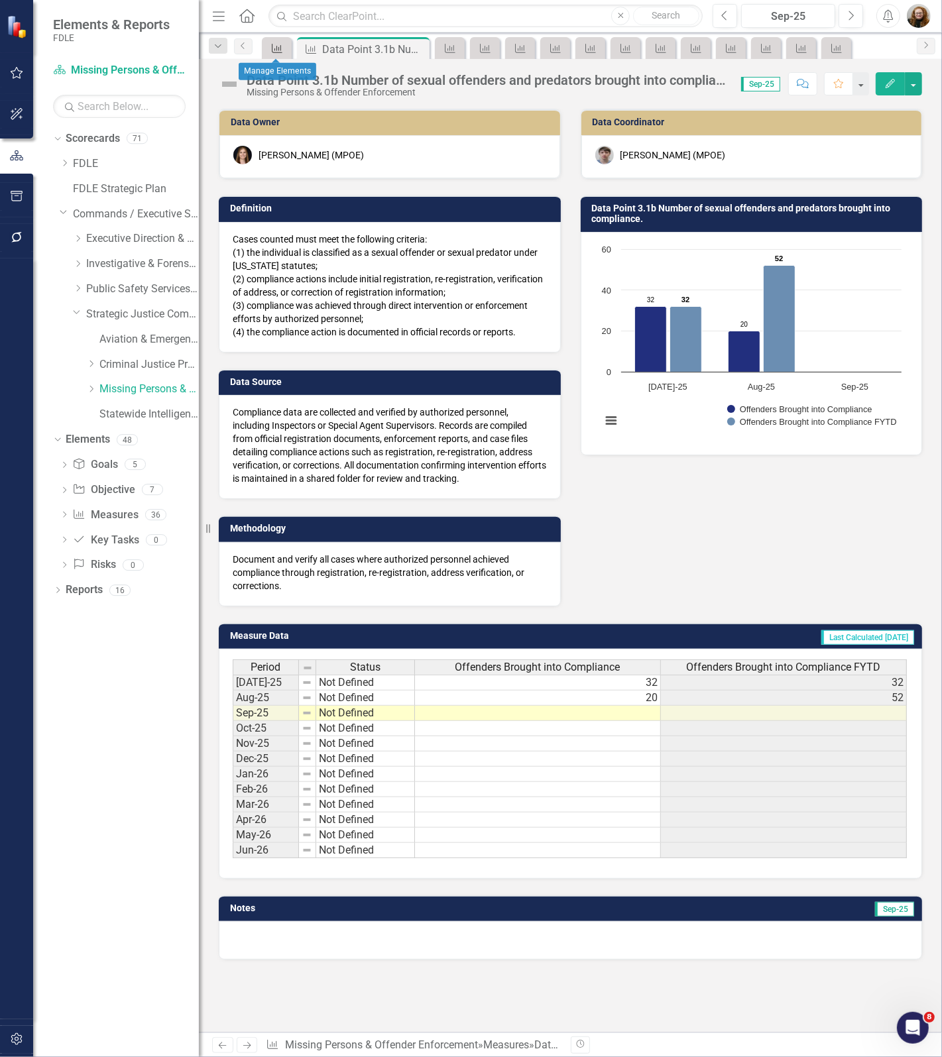
click at [277, 46] on icon "Measure" at bounding box center [276, 48] width 13 height 11
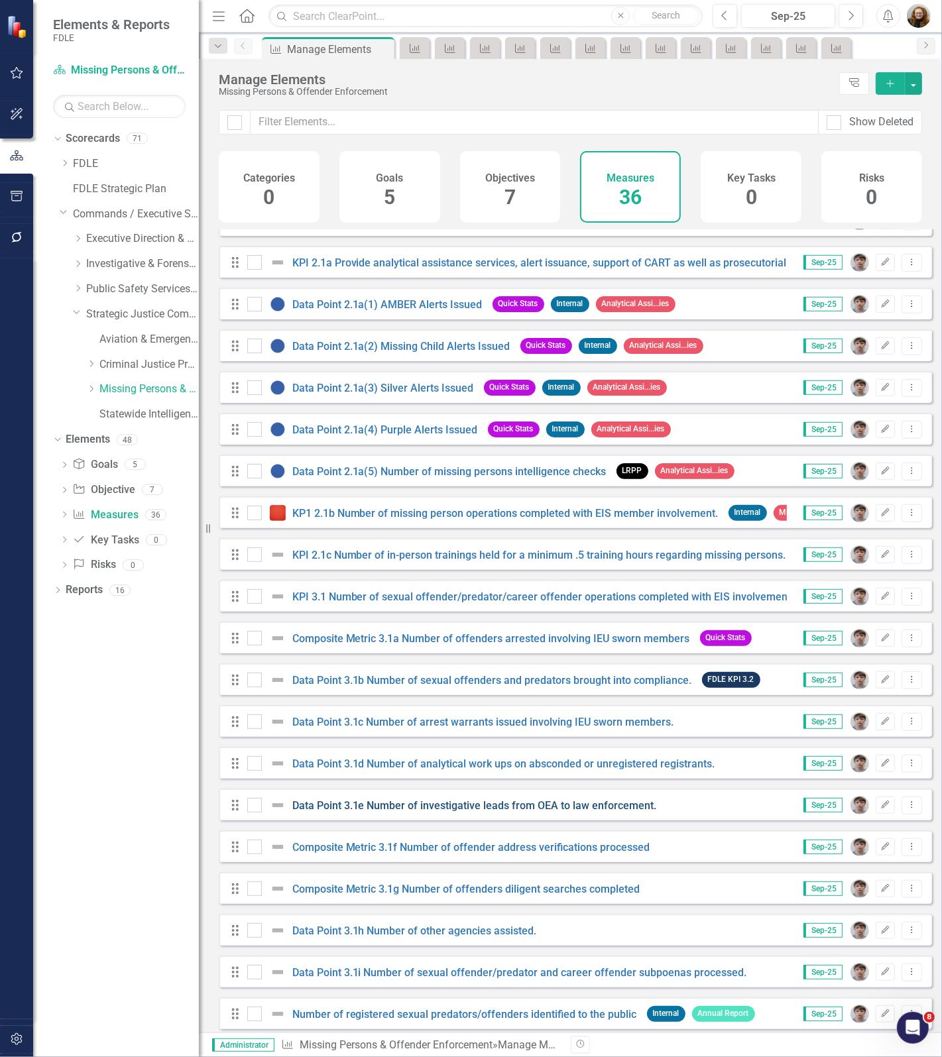
scroll to position [710, 0]
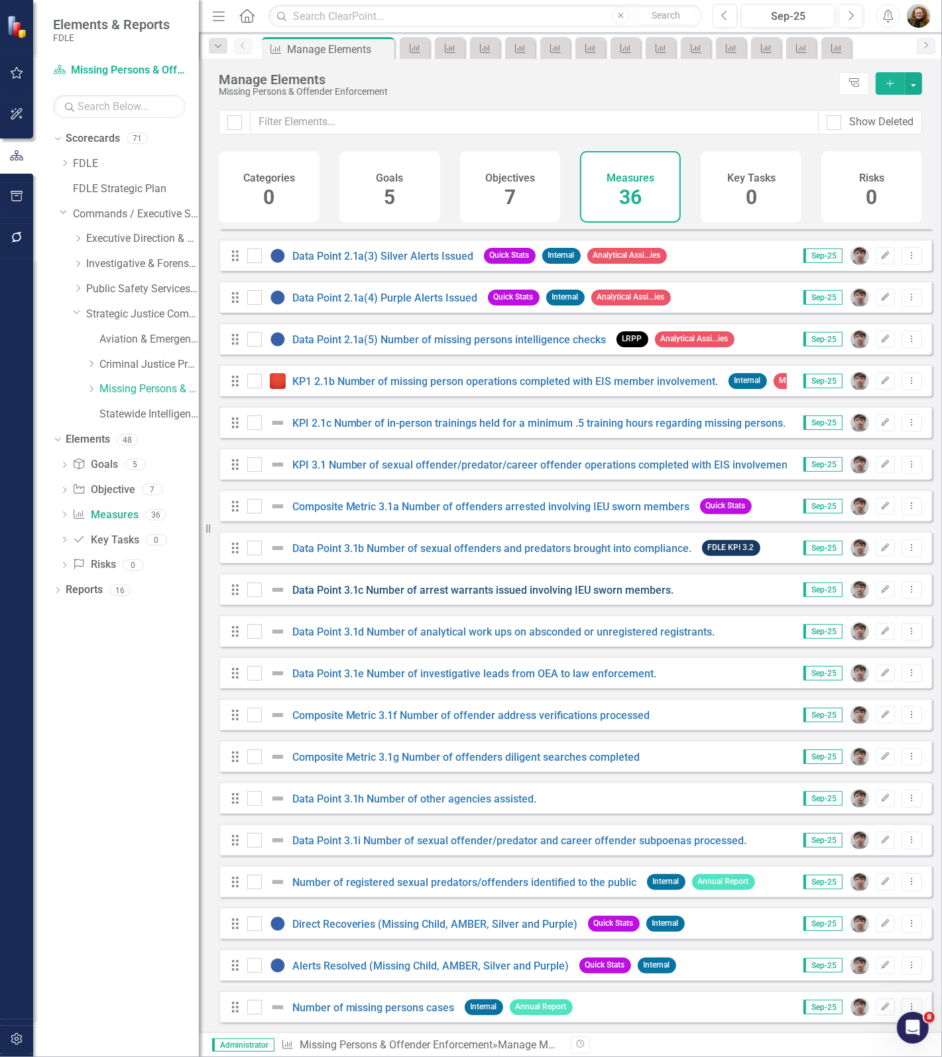
click at [376, 585] on link "Data Point 3.1c Number of arrest warrants issued involving IEU sworn members." at bounding box center [483, 590] width 382 height 13
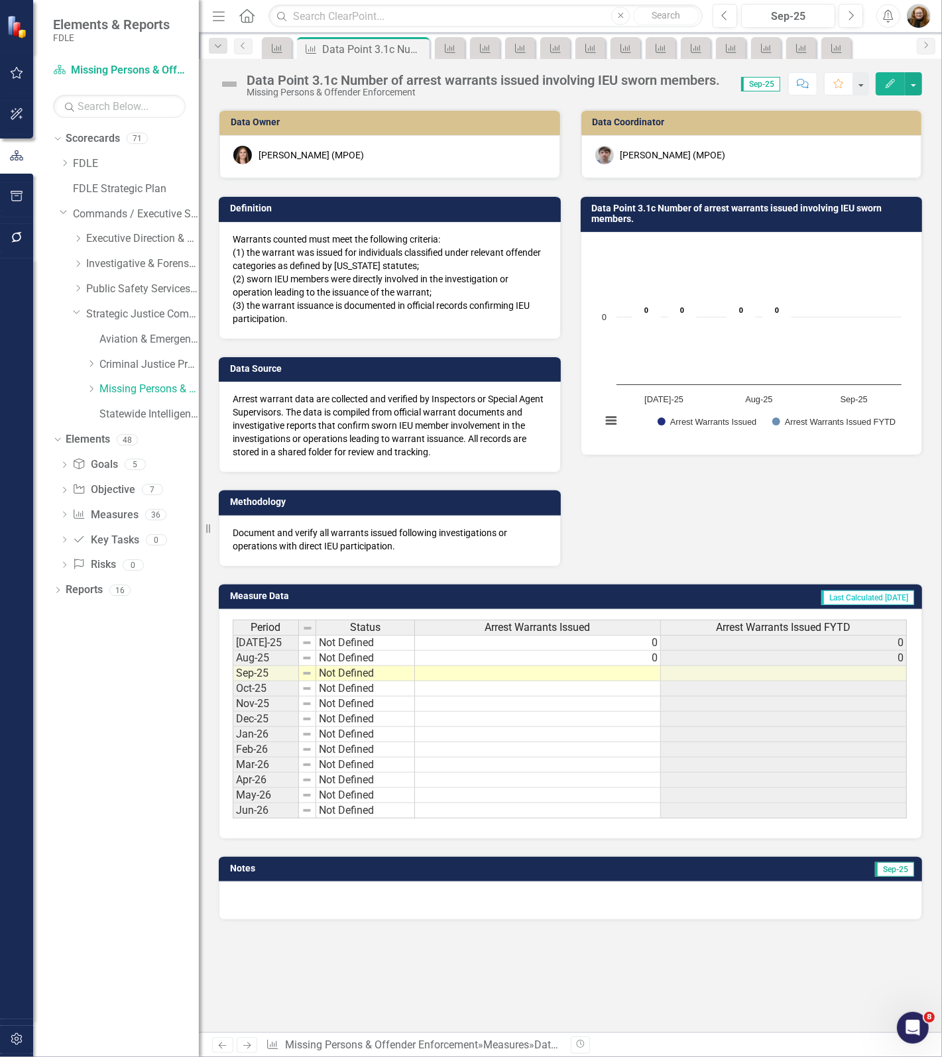
click at [375, 77] on div "Data Point 3.1c Number of arrest warrants issued involving IEU sworn members." at bounding box center [482, 80] width 473 height 15
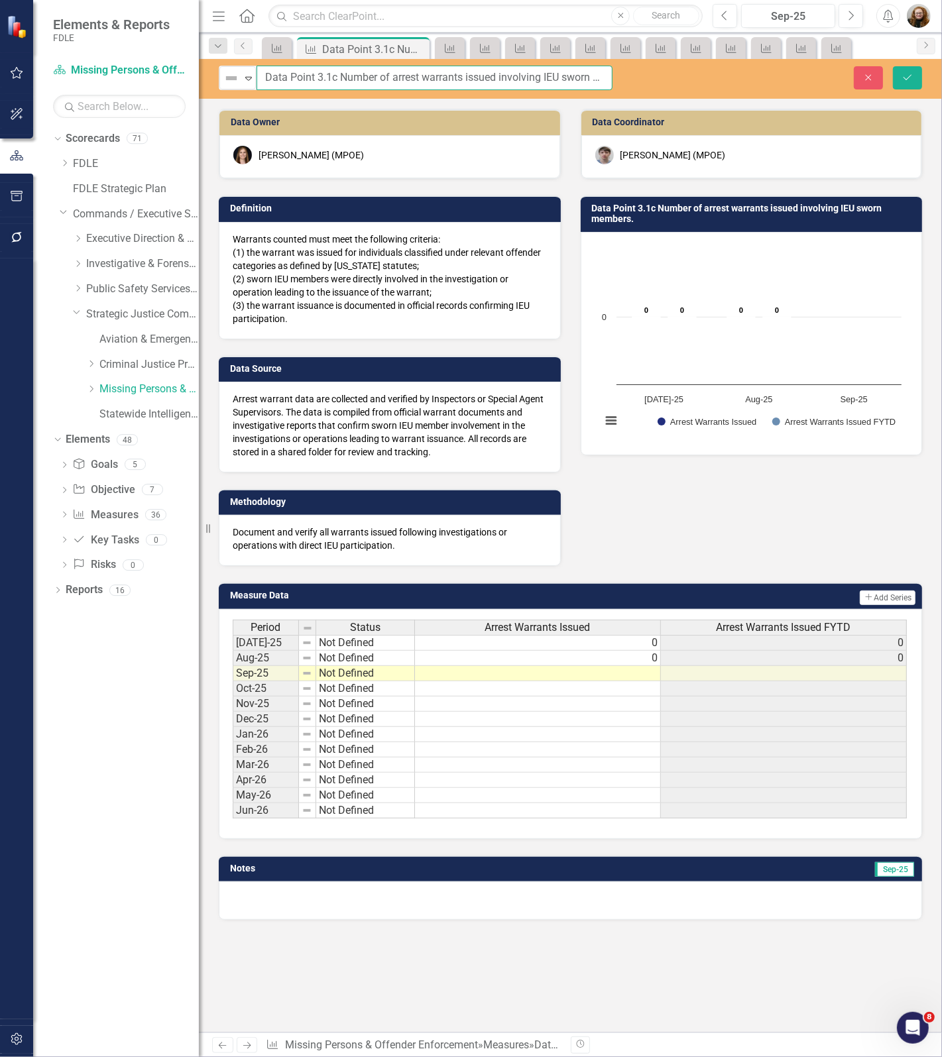
scroll to position [0, 38]
drag, startPoint x: 259, startPoint y: 76, endPoint x: 815, endPoint y: 80, distance: 555.9
click at [815, 80] on div "Not Defined Expand Data Point 3.1c Number of arrest warrants issued involving I…" at bounding box center [570, 78] width 743 height 25
click at [861, 71] on button "Close" at bounding box center [867, 77] width 29 height 23
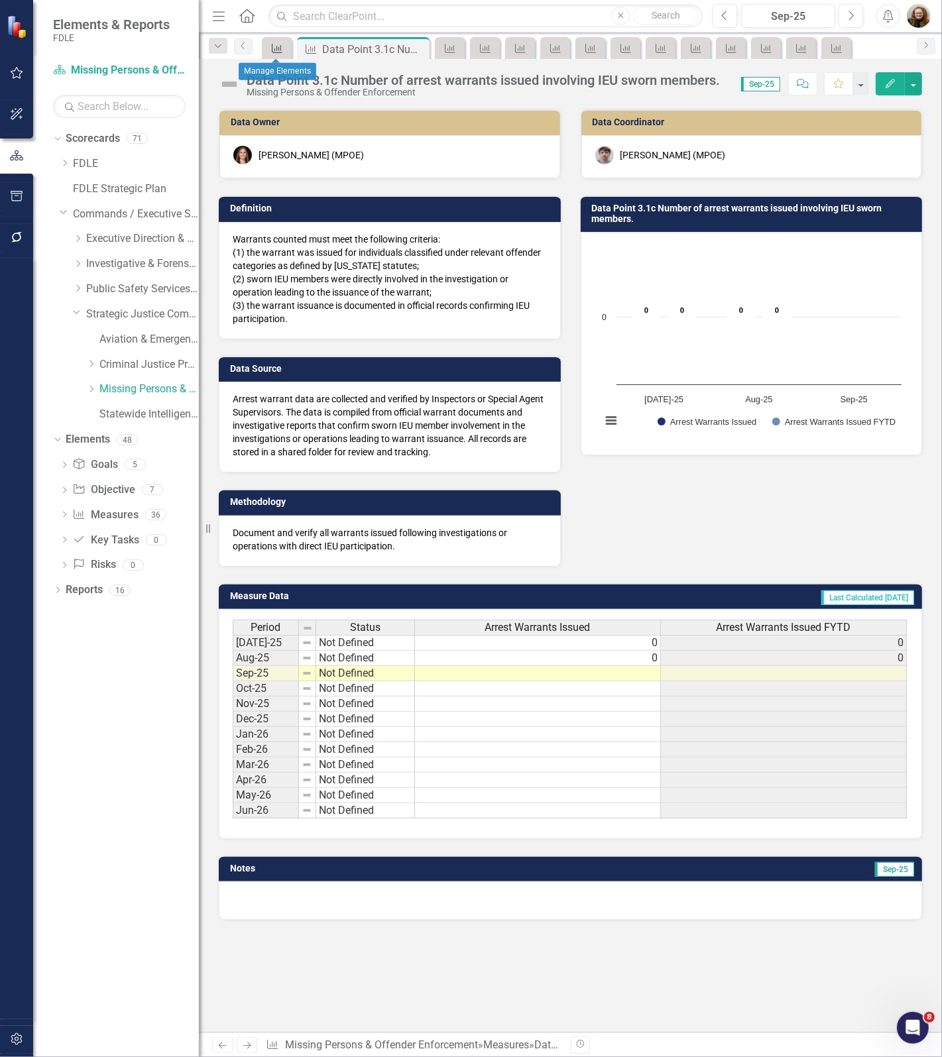
click at [273, 48] on icon "Measure" at bounding box center [276, 48] width 13 height 11
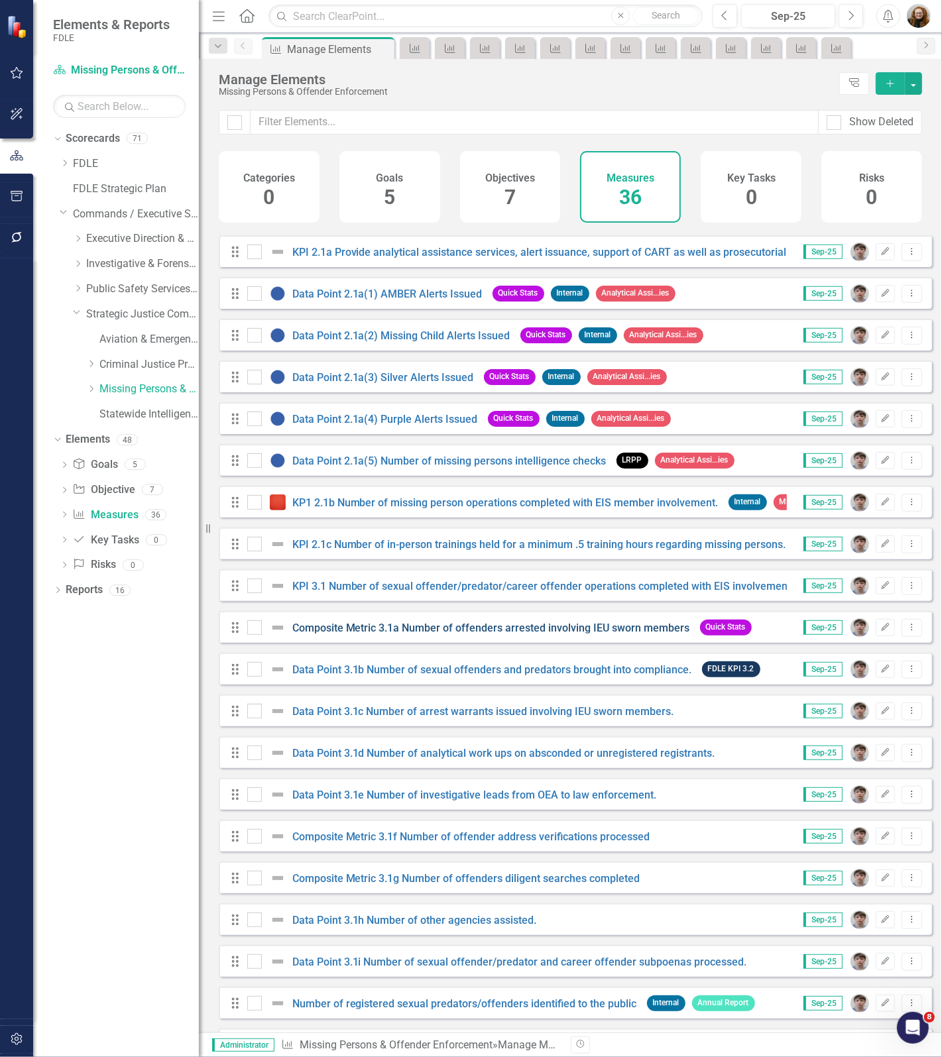
scroll to position [580, 0]
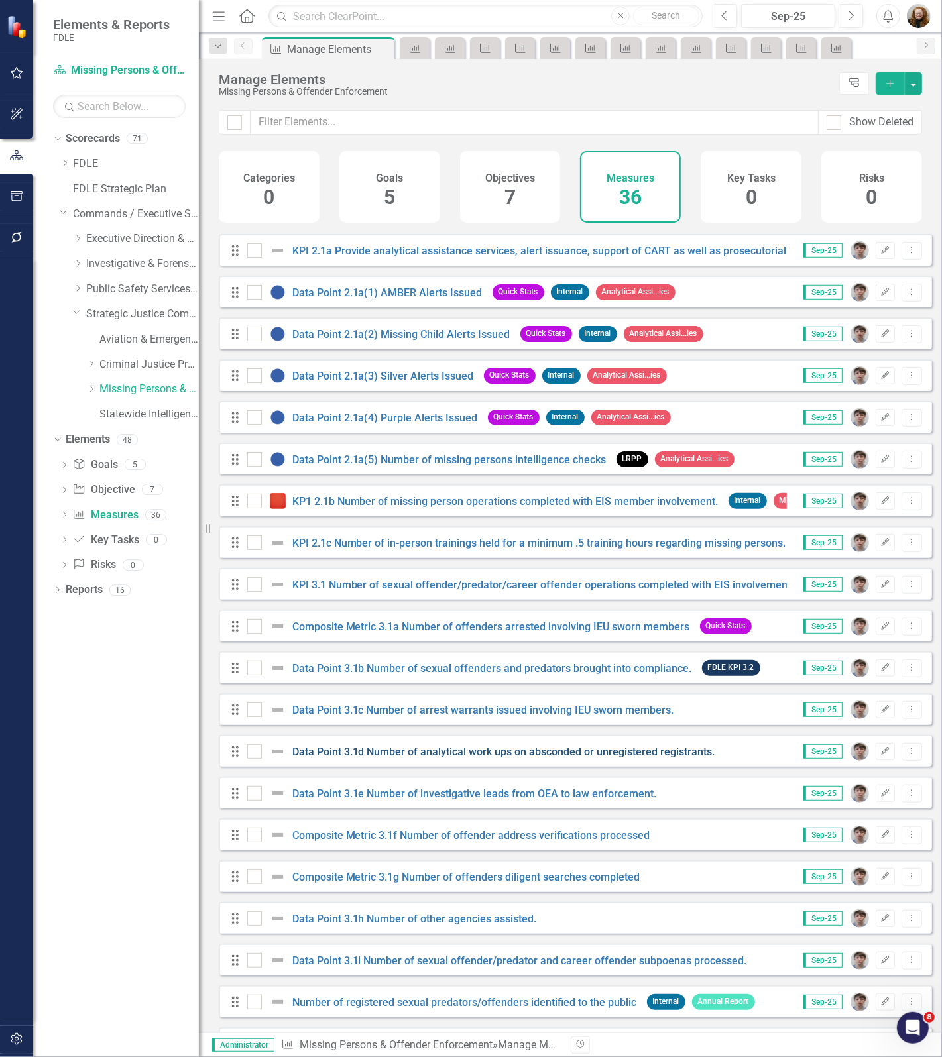
click at [372, 758] on link "Data Point 3.1d Number of analytical work ups on absconded or unregistered regi…" at bounding box center [503, 751] width 423 height 13
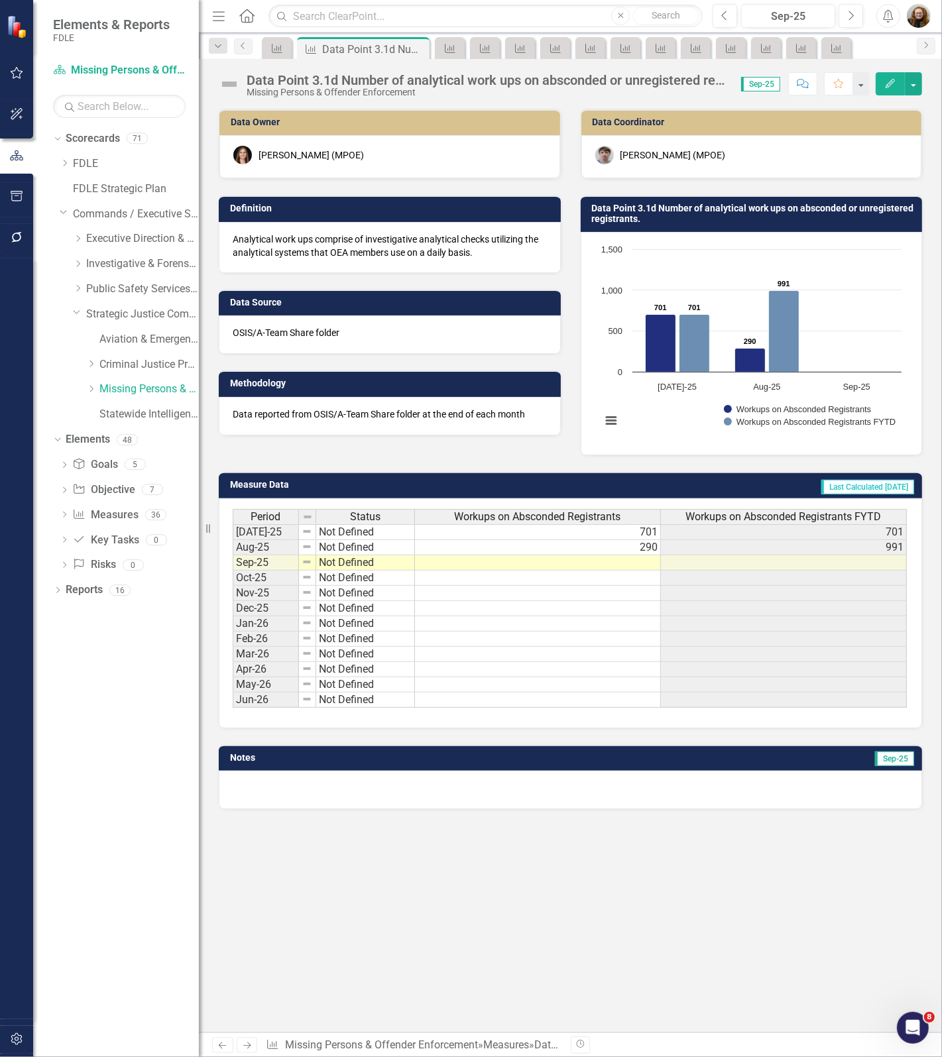
click at [317, 80] on div "Data Point 3.1d Number of analytical work ups on absconded or unregistered regi…" at bounding box center [486, 80] width 481 height 15
click at [316, 80] on div "Data Point 3.1d Number of analytical work ups on absconded or unregistered regi…" at bounding box center [486, 80] width 481 height 15
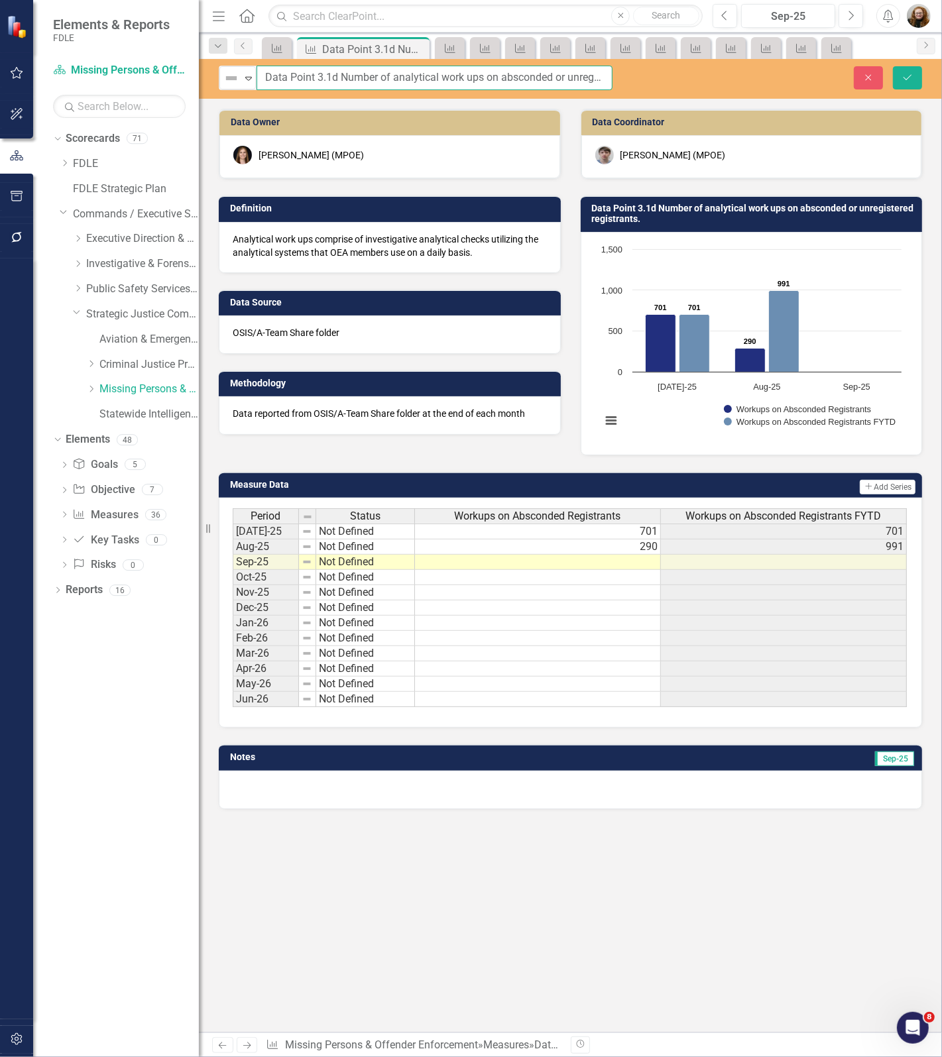
scroll to position [0, 80]
drag, startPoint x: 263, startPoint y: 76, endPoint x: 777, endPoint y: 78, distance: 514.2
click at [779, 78] on div "Not Defined Expand Data Point 3.1d Number of analytical work ups on absconded o…" at bounding box center [570, 78] width 743 height 25
click at [273, 48] on icon "Measure" at bounding box center [276, 48] width 13 height 11
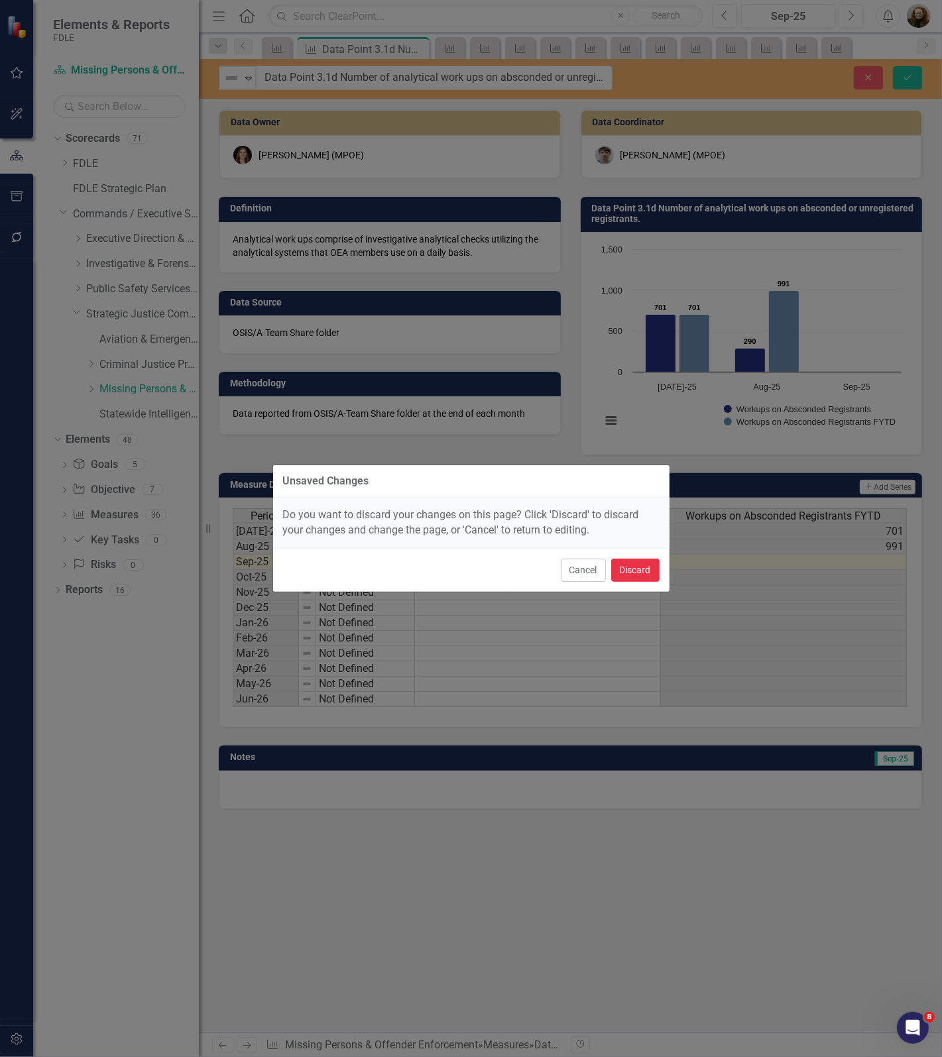
click at [640, 572] on button "Discard" at bounding box center [635, 570] width 48 height 23
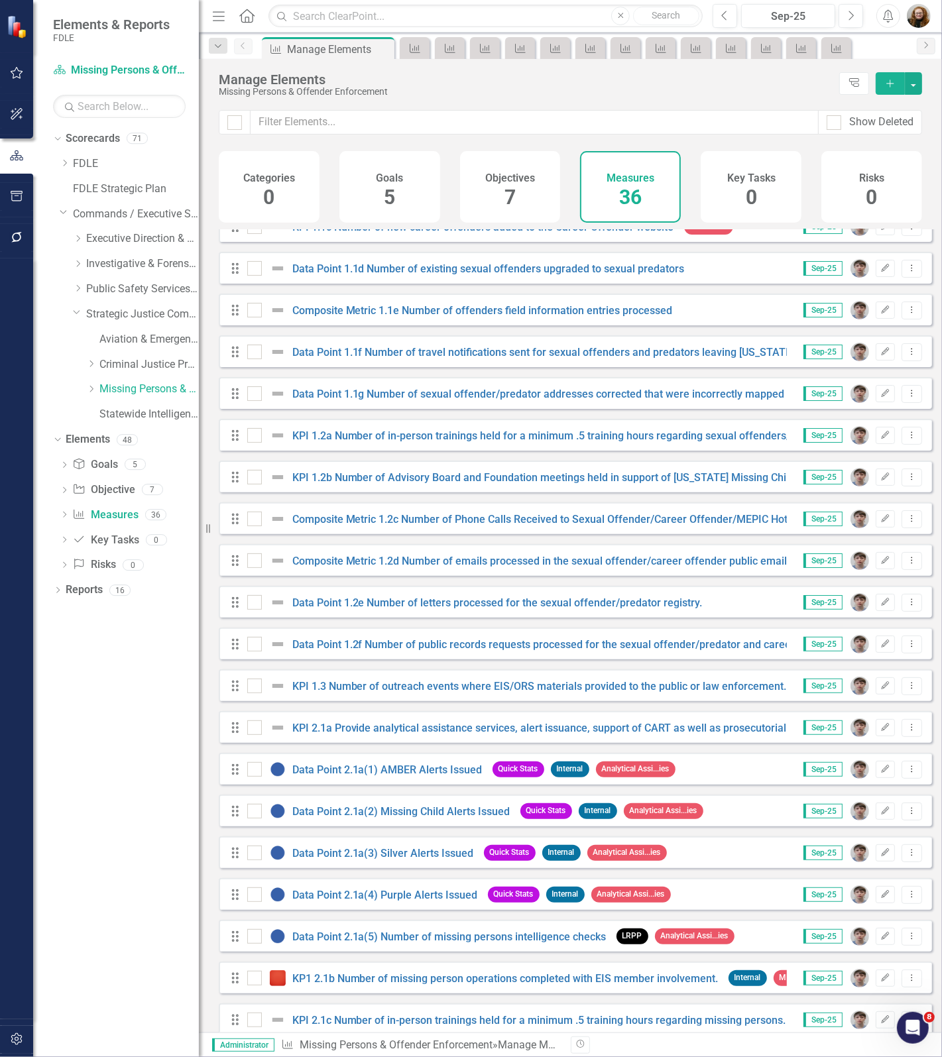
scroll to position [580, 0]
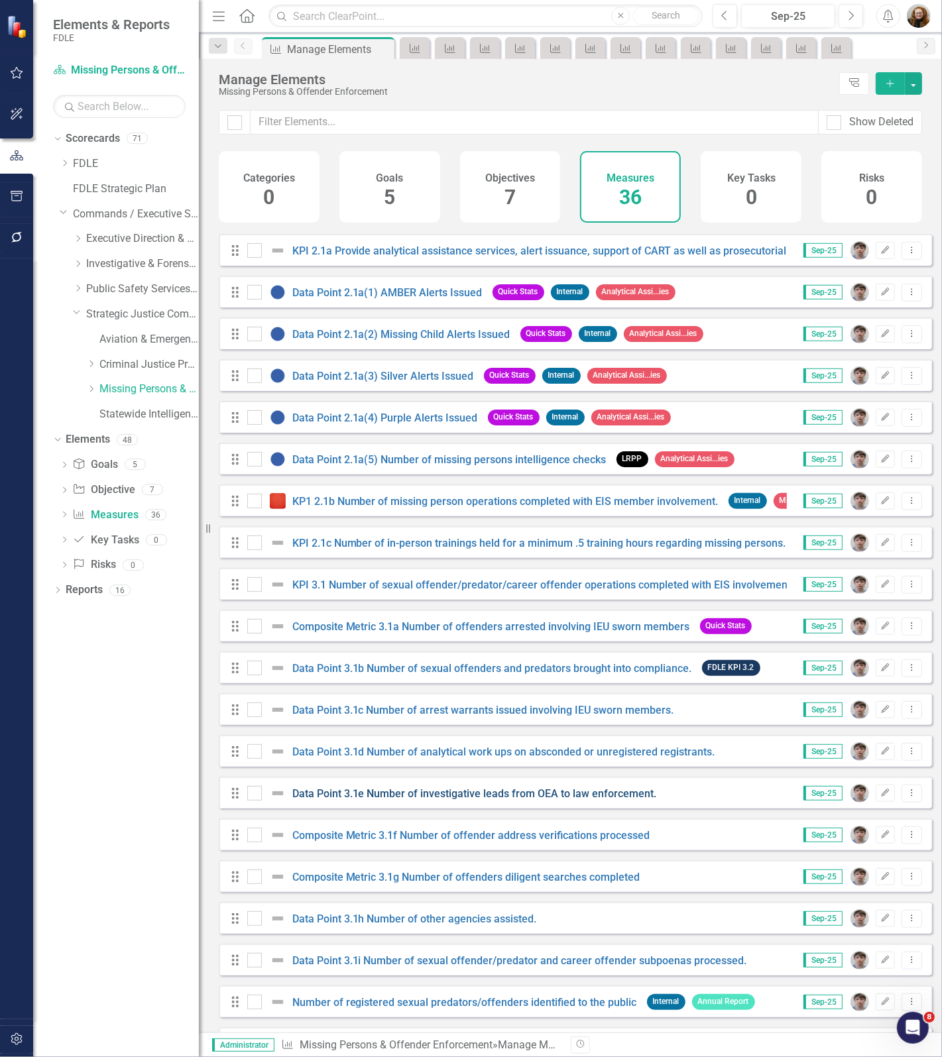
click at [391, 800] on link "Data Point 3.1e Number of investigative leads from OEA to law enforcement." at bounding box center [474, 793] width 364 height 13
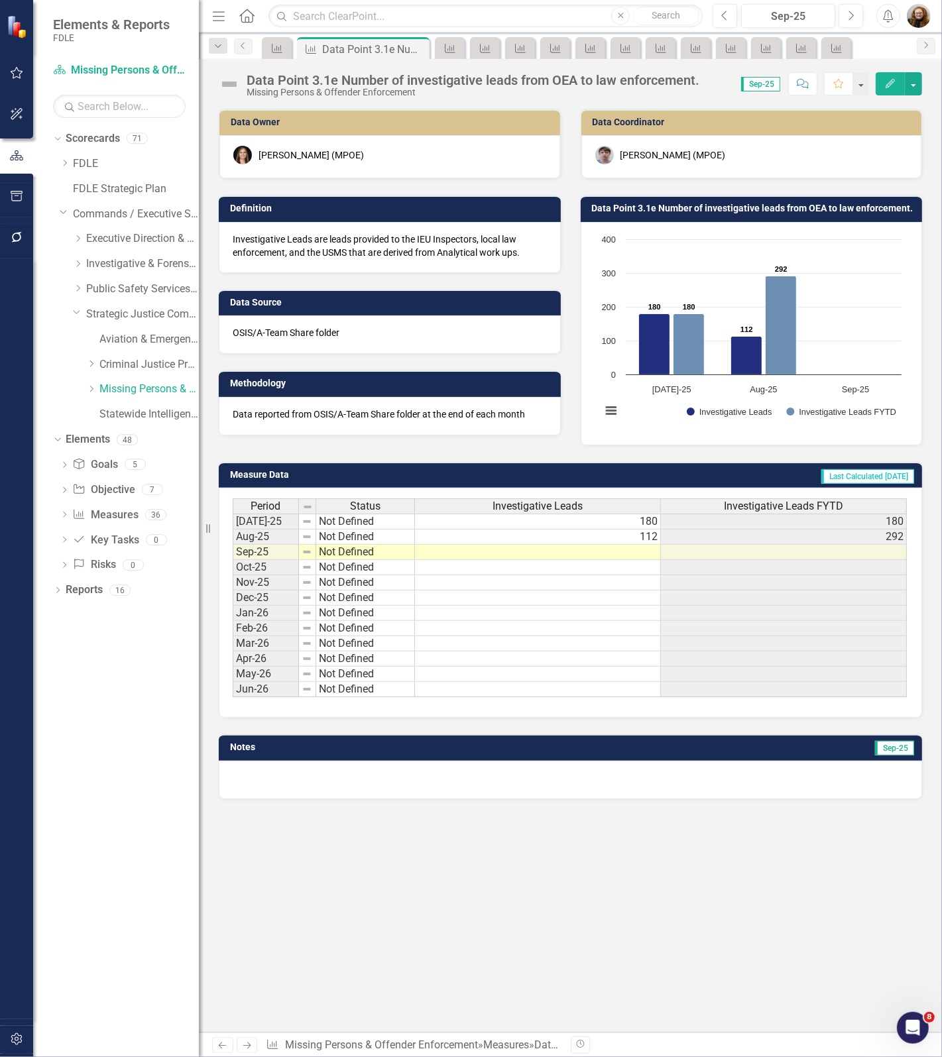
click at [421, 78] on div "Data Point 3.1e Number of investigative leads from OEA to law enforcement." at bounding box center [472, 80] width 453 height 15
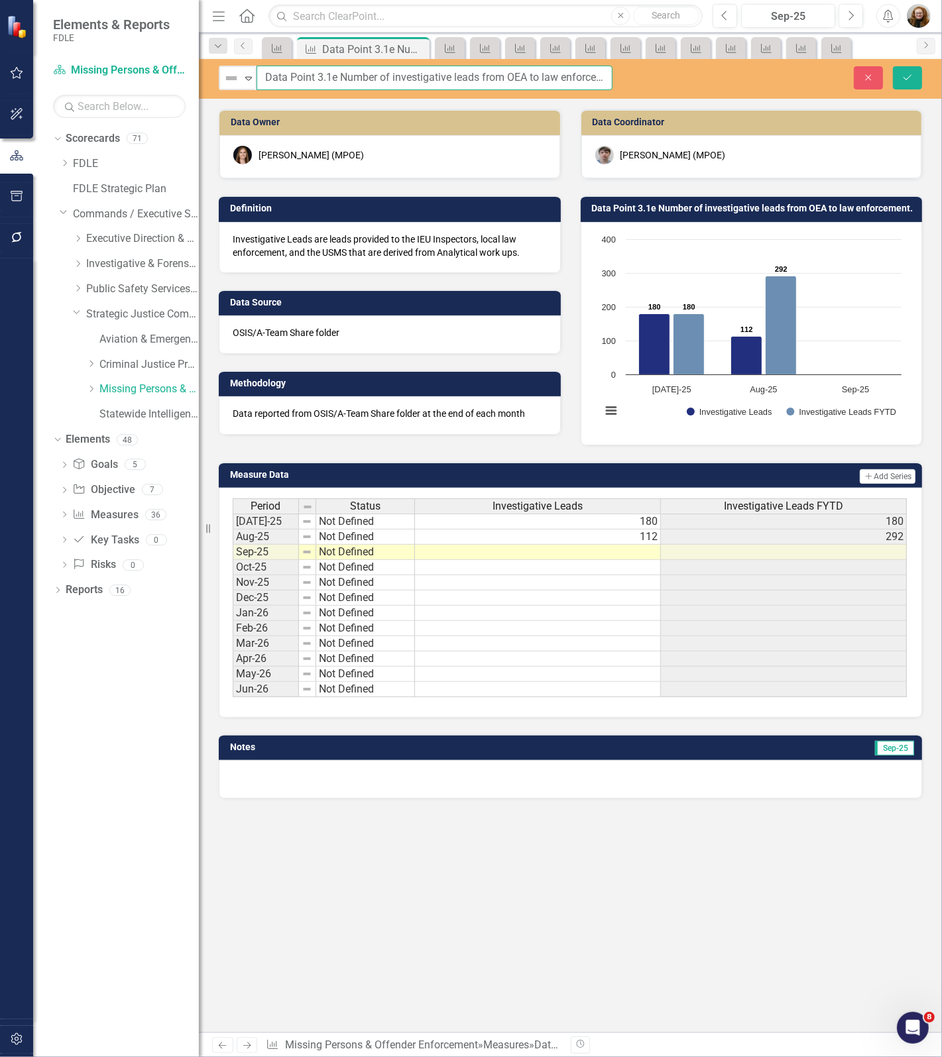
scroll to position [0, 21]
drag, startPoint x: 263, startPoint y: 78, endPoint x: 763, endPoint y: 87, distance: 500.3
click at [763, 87] on div "Not Defined Expand Data Point 3.1e Number of investigative leads from OEA to la…" at bounding box center [570, 78] width 743 height 25
click at [865, 74] on icon "Close" at bounding box center [868, 77] width 12 height 9
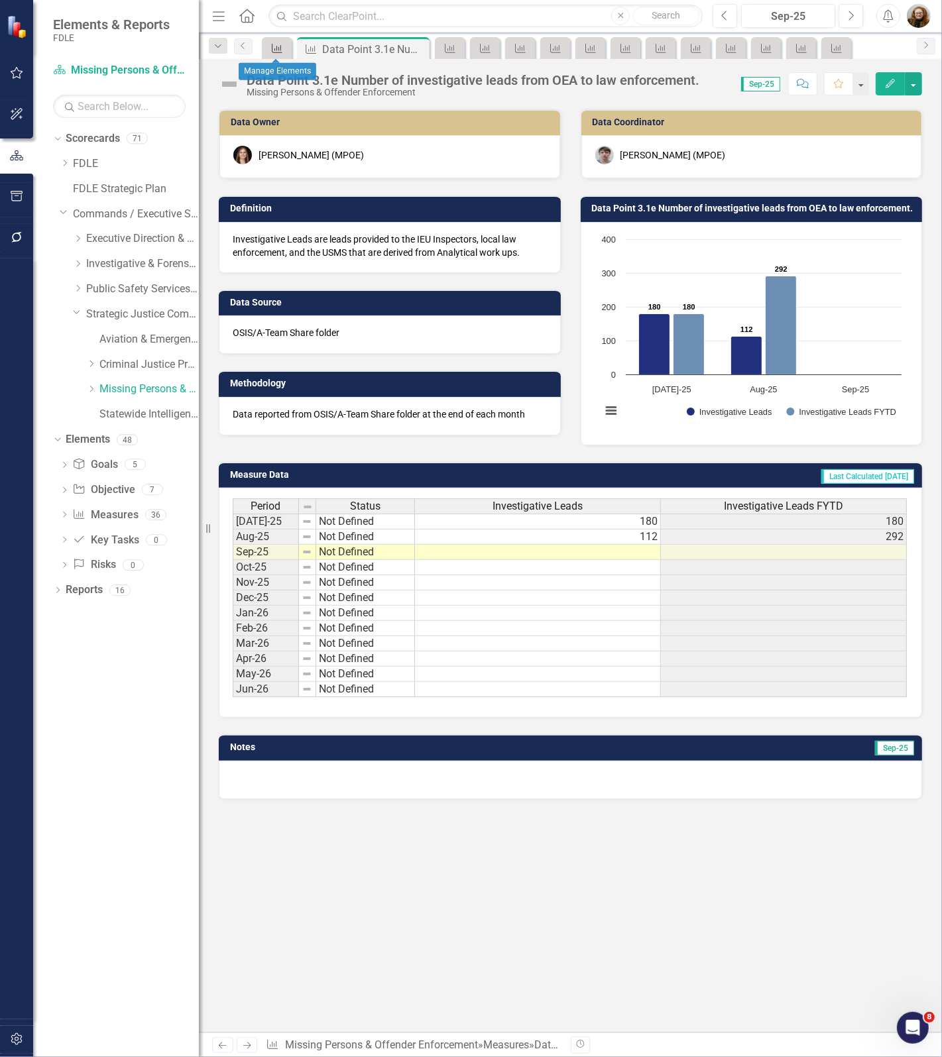
click at [270, 51] on icon "Measure" at bounding box center [276, 48] width 13 height 11
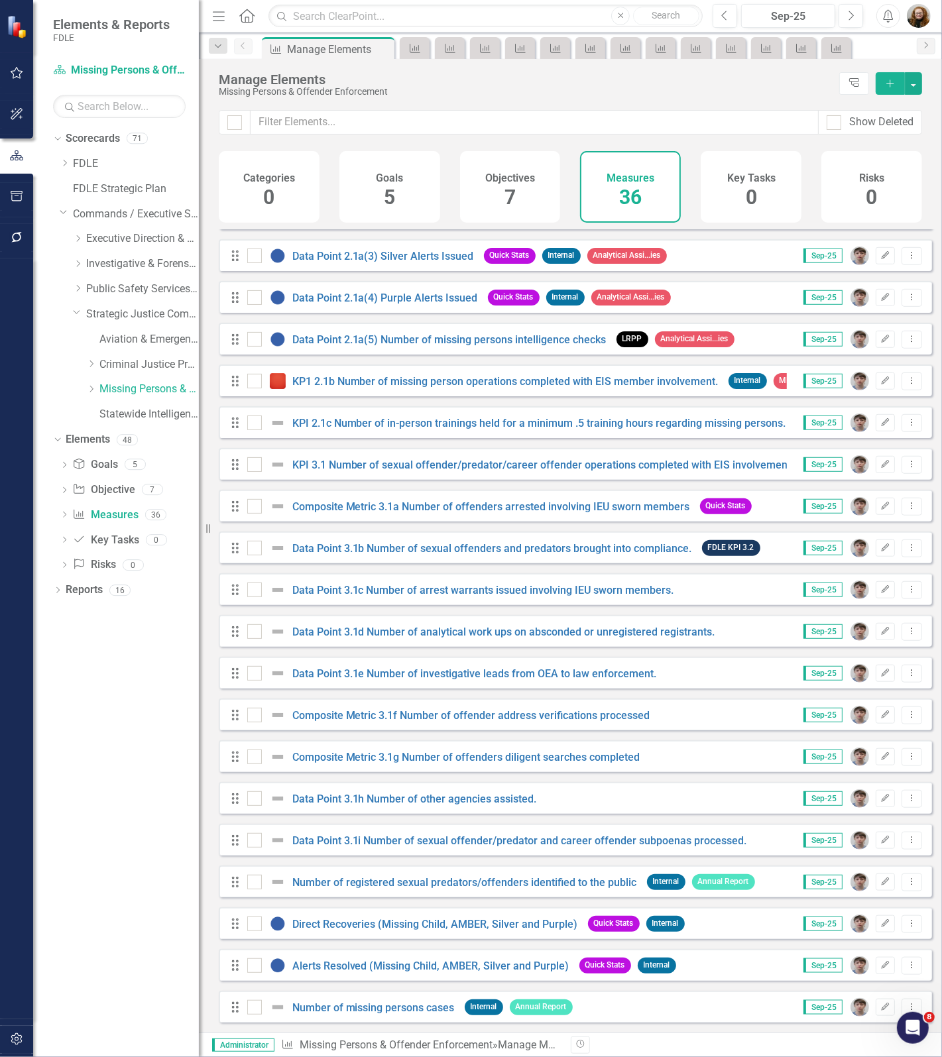
scroll to position [710, 0]
click at [382, 716] on link "Composite Metric 3.1f Number of offender address verifications processed" at bounding box center [471, 715] width 358 height 13
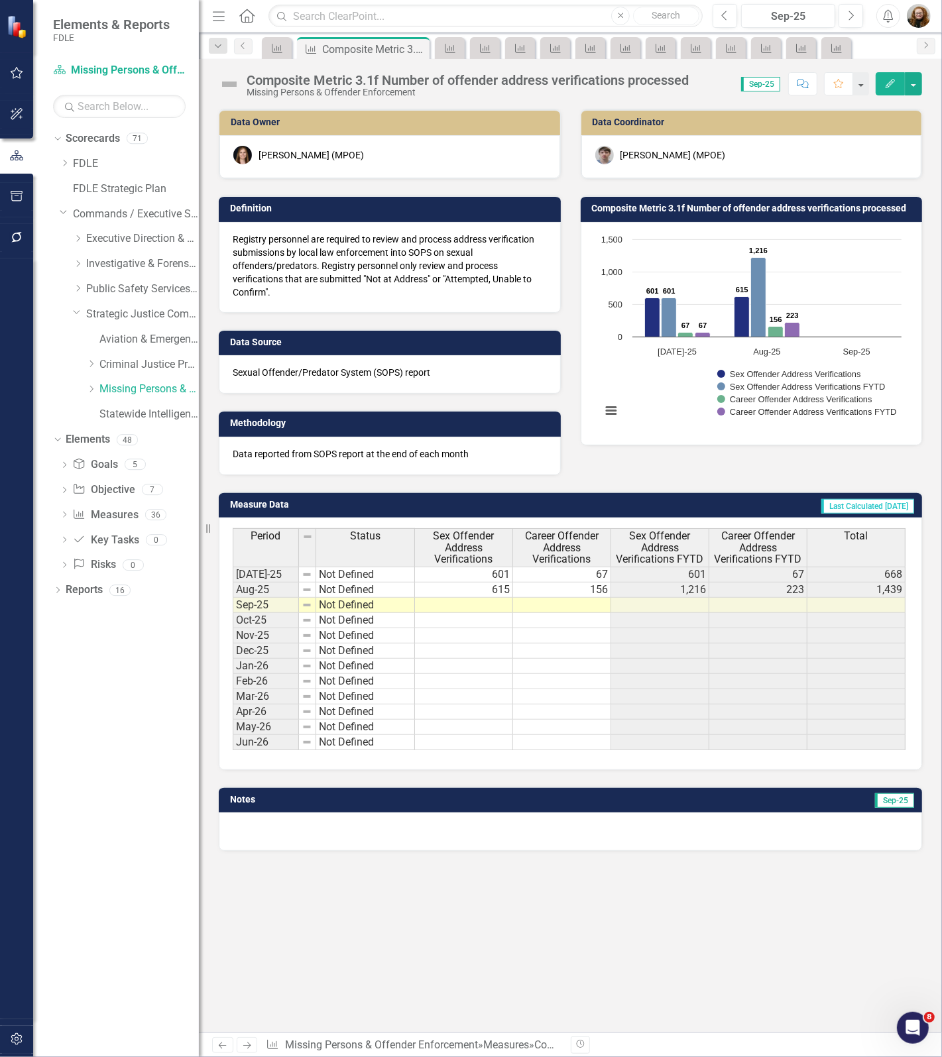
click at [388, 84] on div "Composite Metric 3.1f Number of offender address verifications processed" at bounding box center [467, 80] width 442 height 15
click at [389, 84] on div "Composite Metric 3.1f Number of offender address verifications processed" at bounding box center [467, 80] width 442 height 15
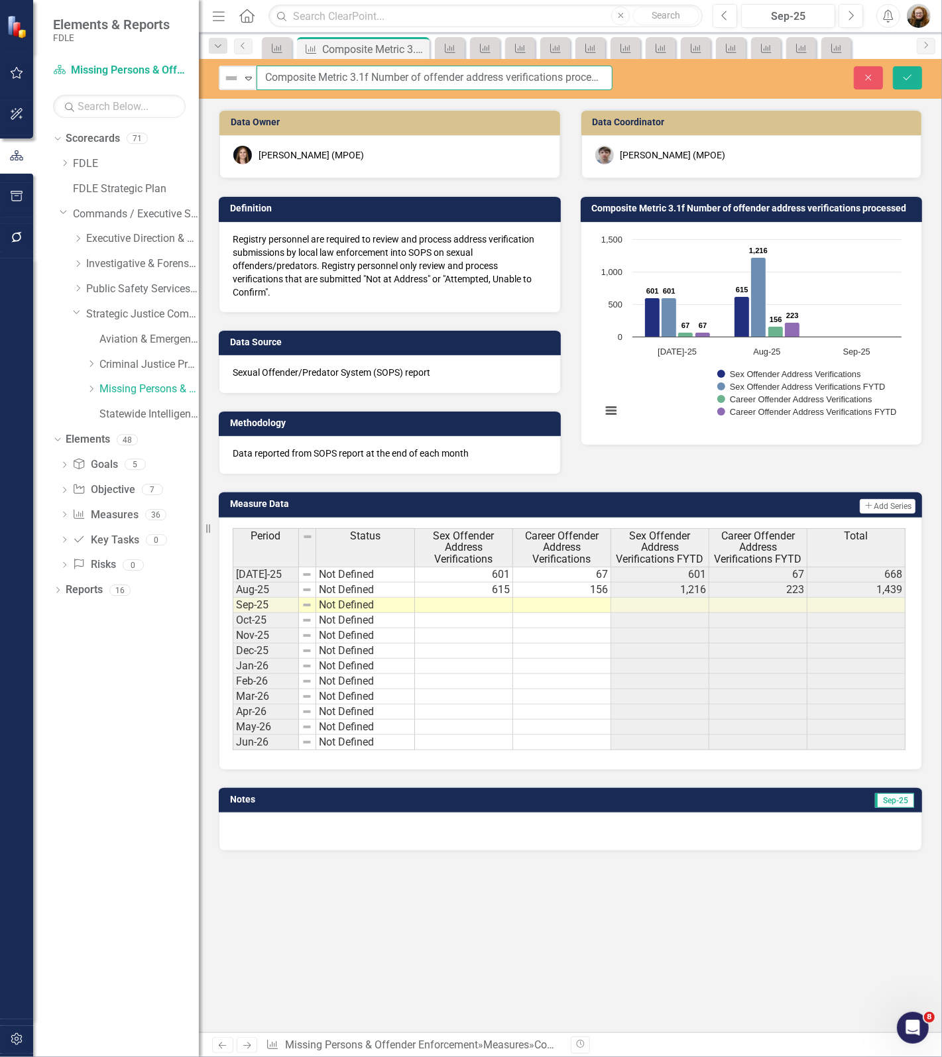
scroll to position [0, 15]
drag, startPoint x: 264, startPoint y: 78, endPoint x: 781, endPoint y: 77, distance: 516.8
click at [781, 77] on div "Not Defined Expand Composite Metric 3.1f Number of offender address verificatio…" at bounding box center [570, 78] width 743 height 25
click at [866, 72] on button "Close" at bounding box center [867, 77] width 29 height 23
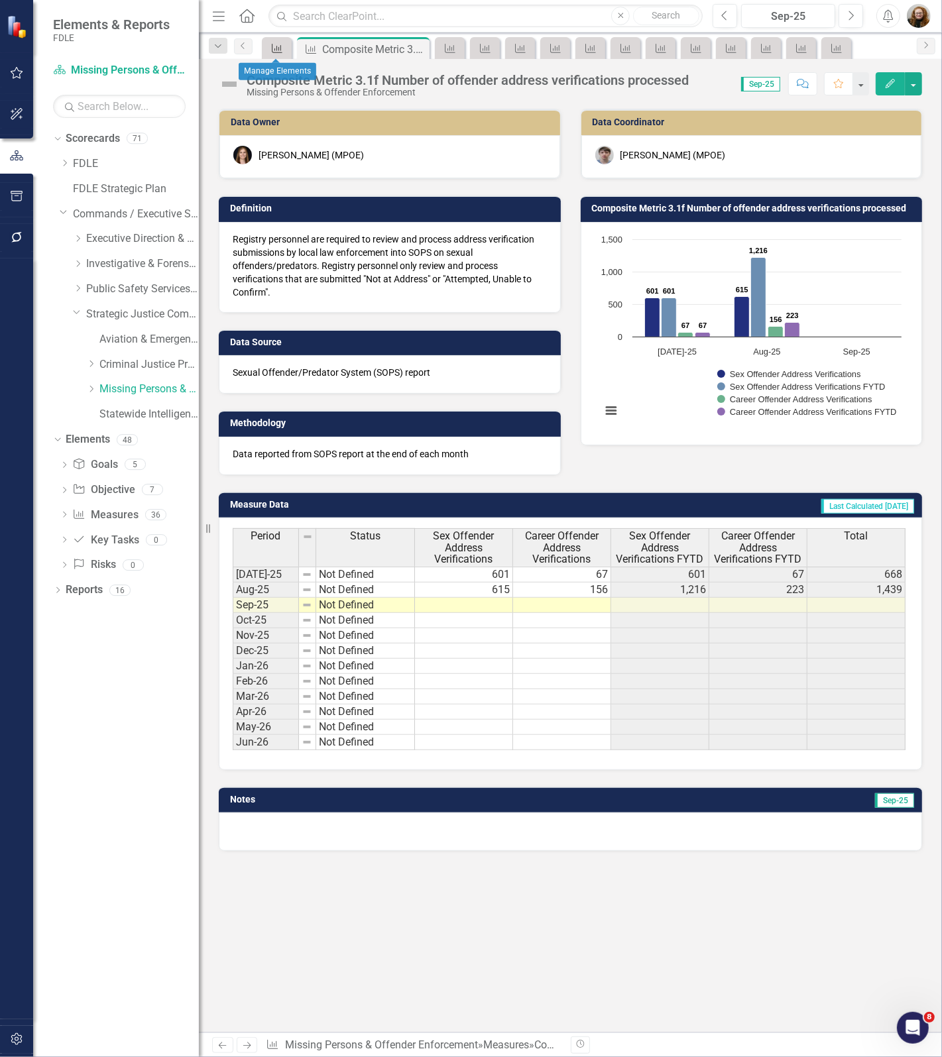
click at [273, 50] on icon "Measure" at bounding box center [276, 48] width 13 height 11
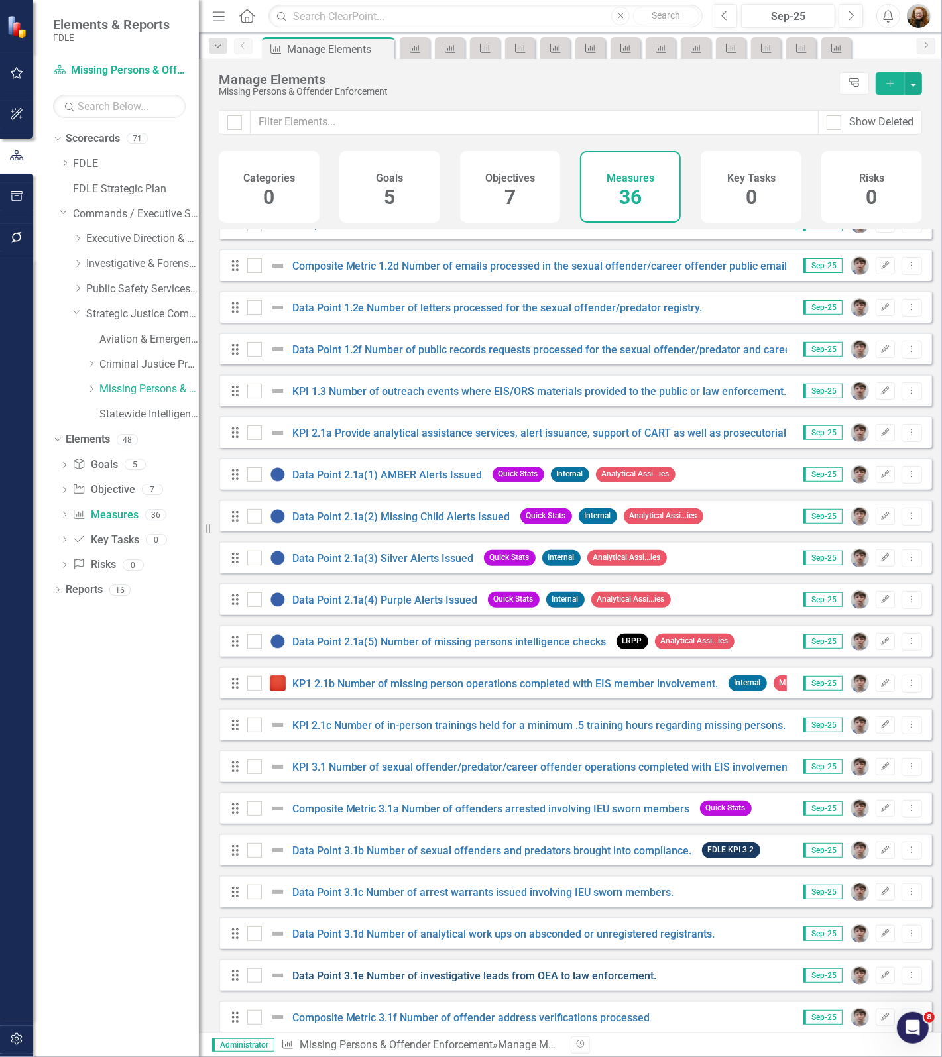
scroll to position [580, 0]
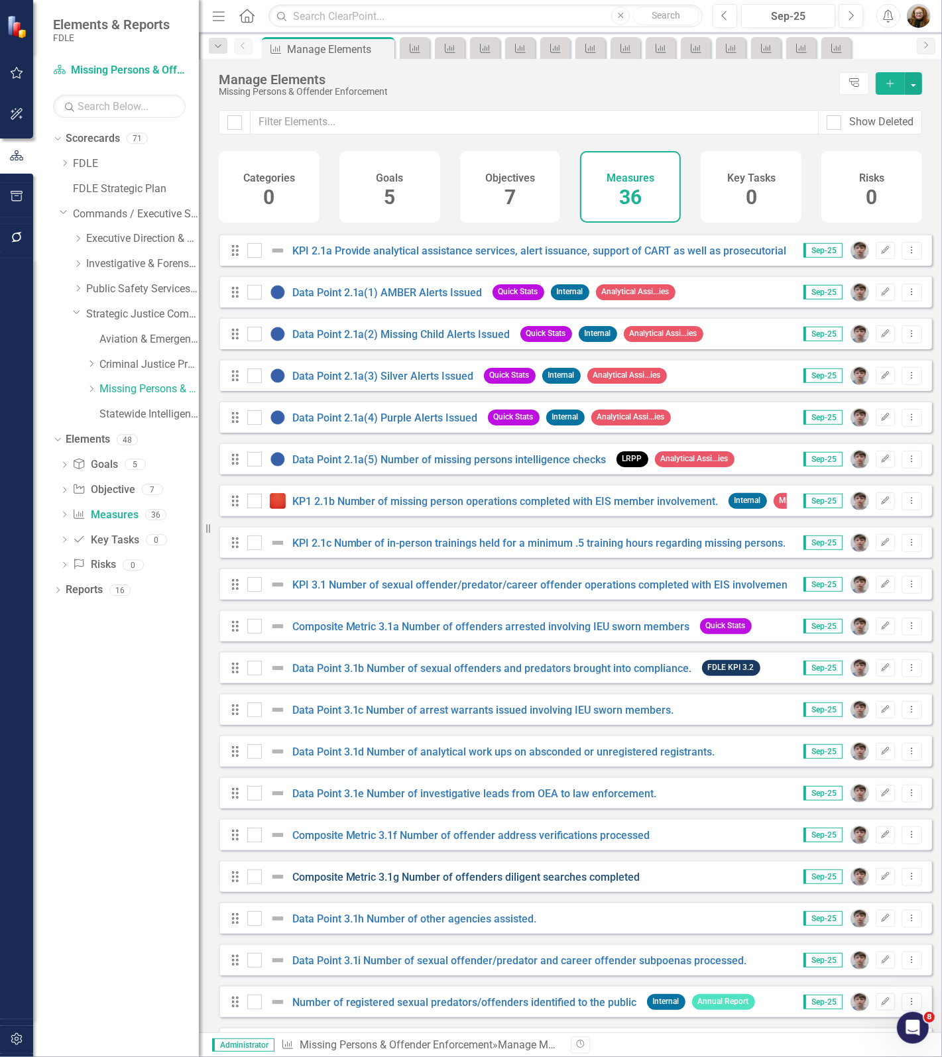
click at [392, 883] on link "Composite Metric 3.1g Number of offenders diligent searches completed" at bounding box center [466, 877] width 348 height 13
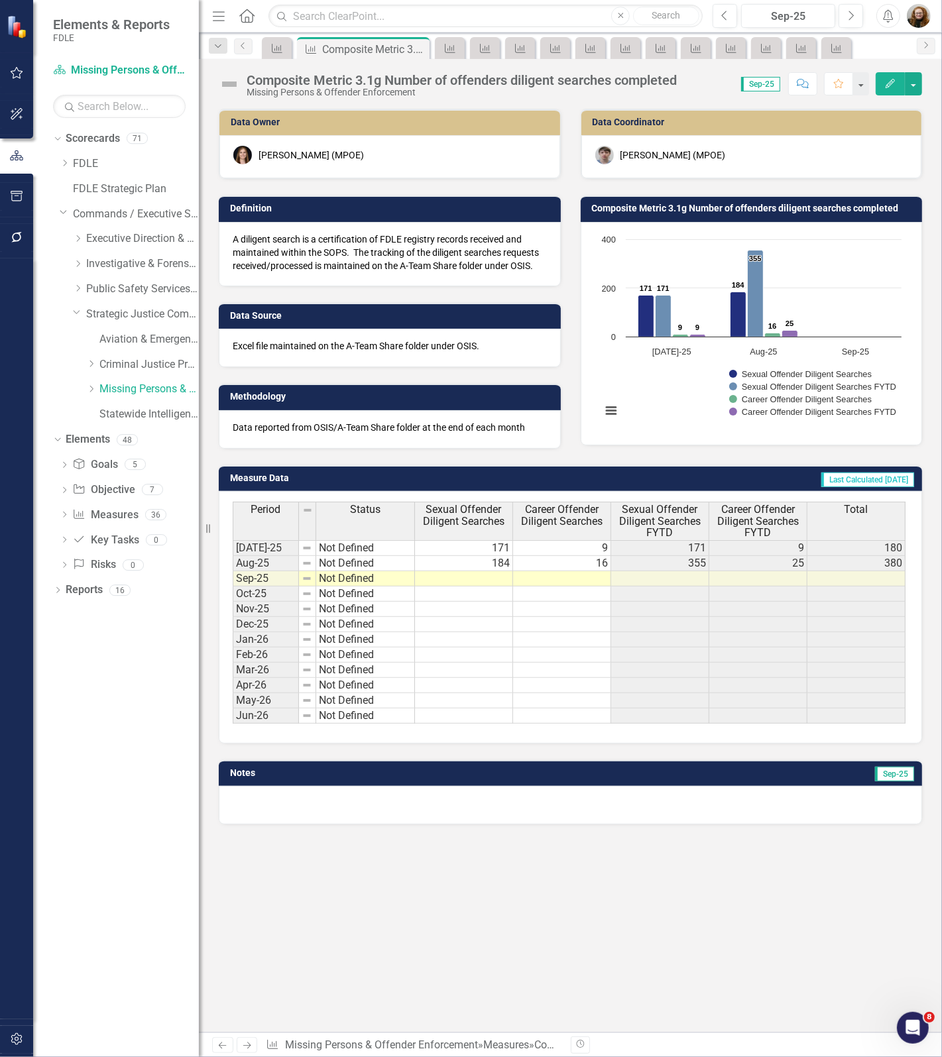
click at [366, 76] on div "Composite Metric 3.1g Number of offenders diligent searches completed" at bounding box center [461, 80] width 430 height 15
click at [363, 76] on div "Composite Metric 3.1g Number of offenders diligent searches completed" at bounding box center [461, 80] width 430 height 15
click at [272, 80] on div "Composite Metric 3.1g Number of offenders diligent searches completed" at bounding box center [461, 80] width 430 height 15
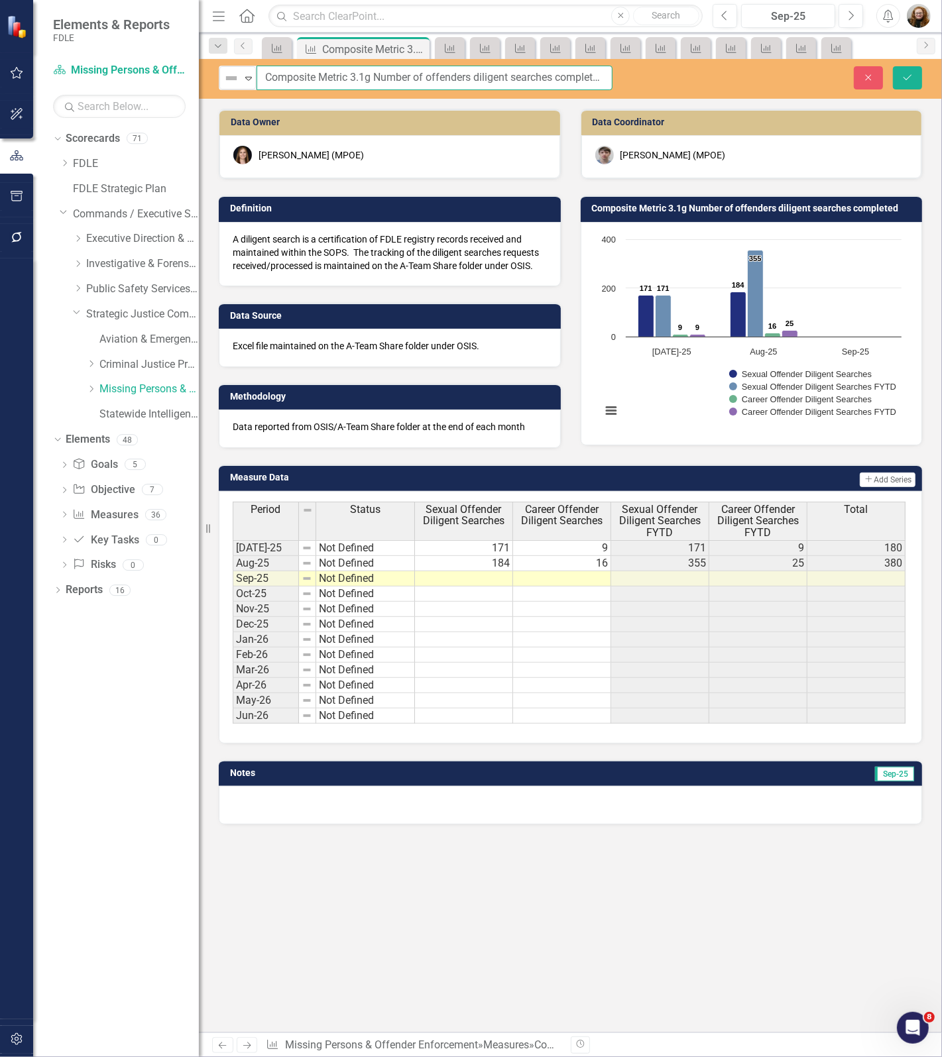
scroll to position [0, 5]
drag, startPoint x: 265, startPoint y: 76, endPoint x: 729, endPoint y: 62, distance: 464.0
click at [729, 62] on div "Not Defined Expand Composite Metric 3.1g Number of offenders diligent searches …" at bounding box center [570, 79] width 743 height 40
click at [858, 83] on button "Close" at bounding box center [867, 77] width 29 height 23
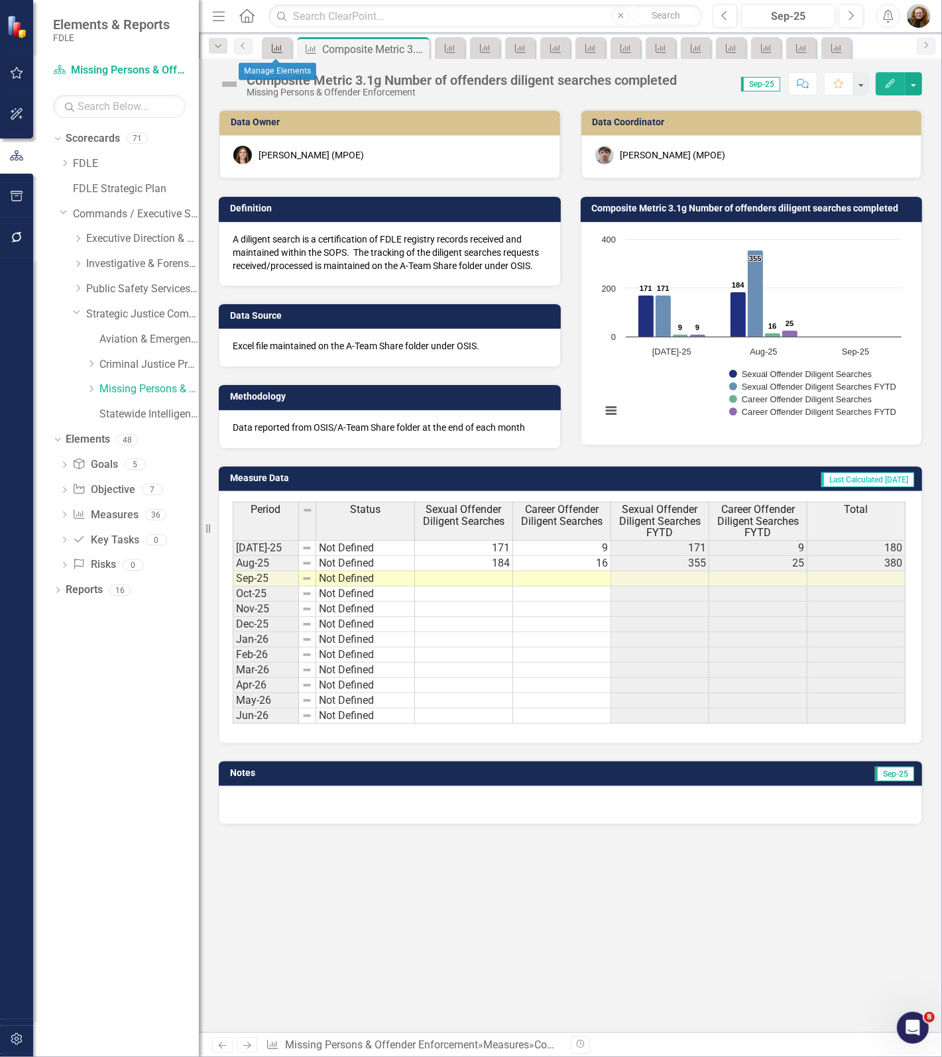
click at [277, 47] on icon "Measure" at bounding box center [276, 48] width 13 height 11
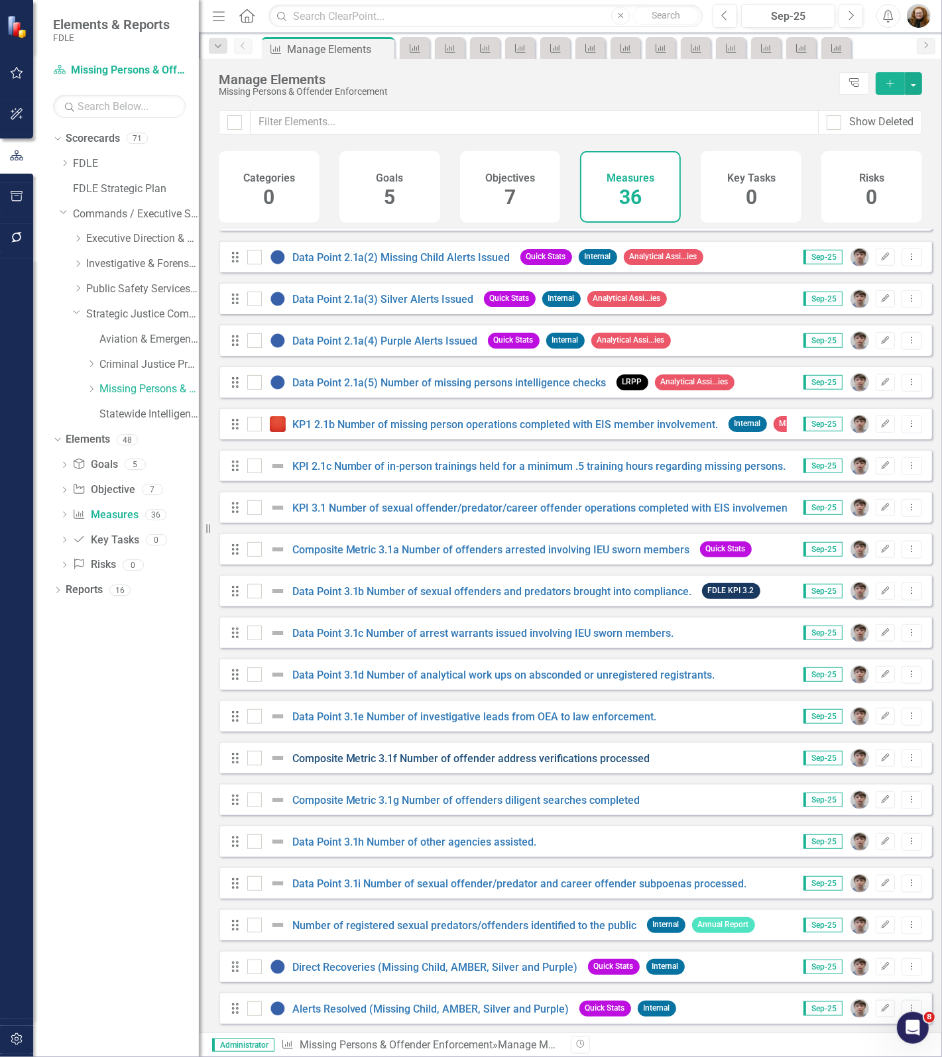
scroll to position [710, 0]
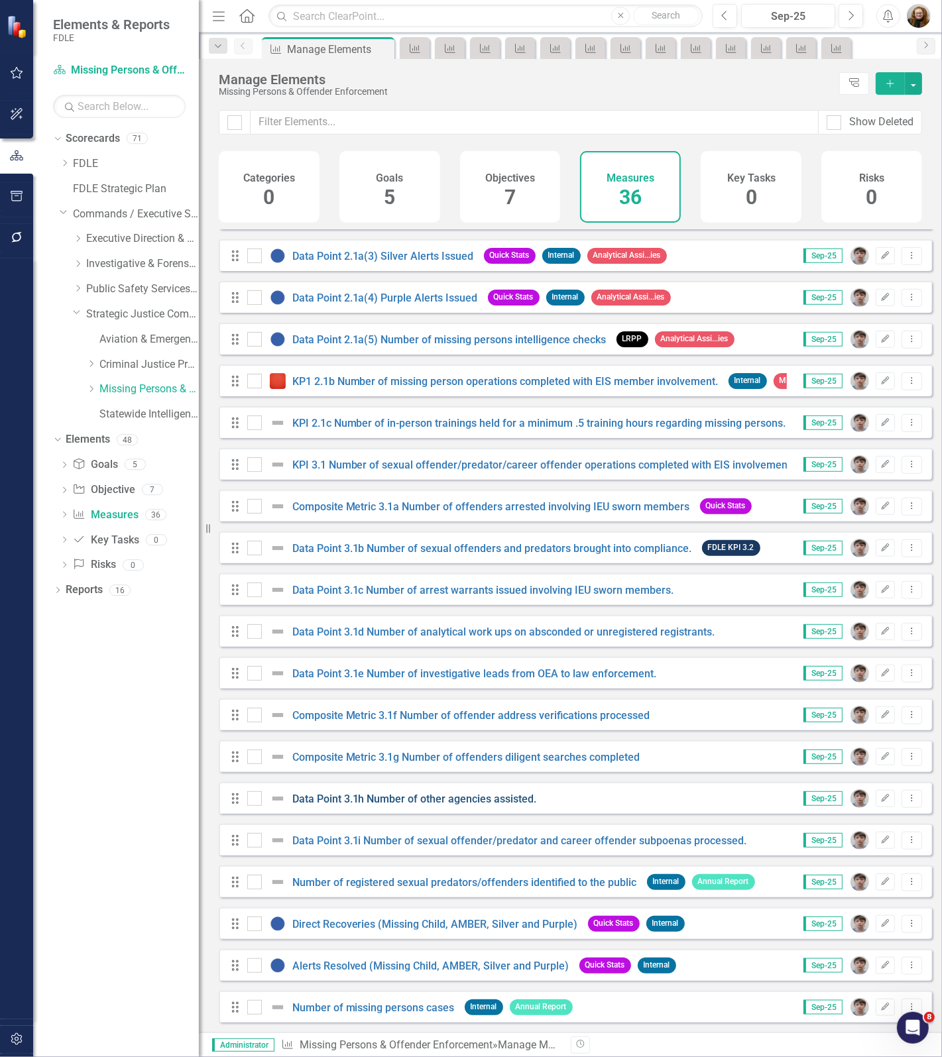
click at [382, 794] on link "Data Point 3.1h Number of other agencies assisted." at bounding box center [414, 798] width 244 height 13
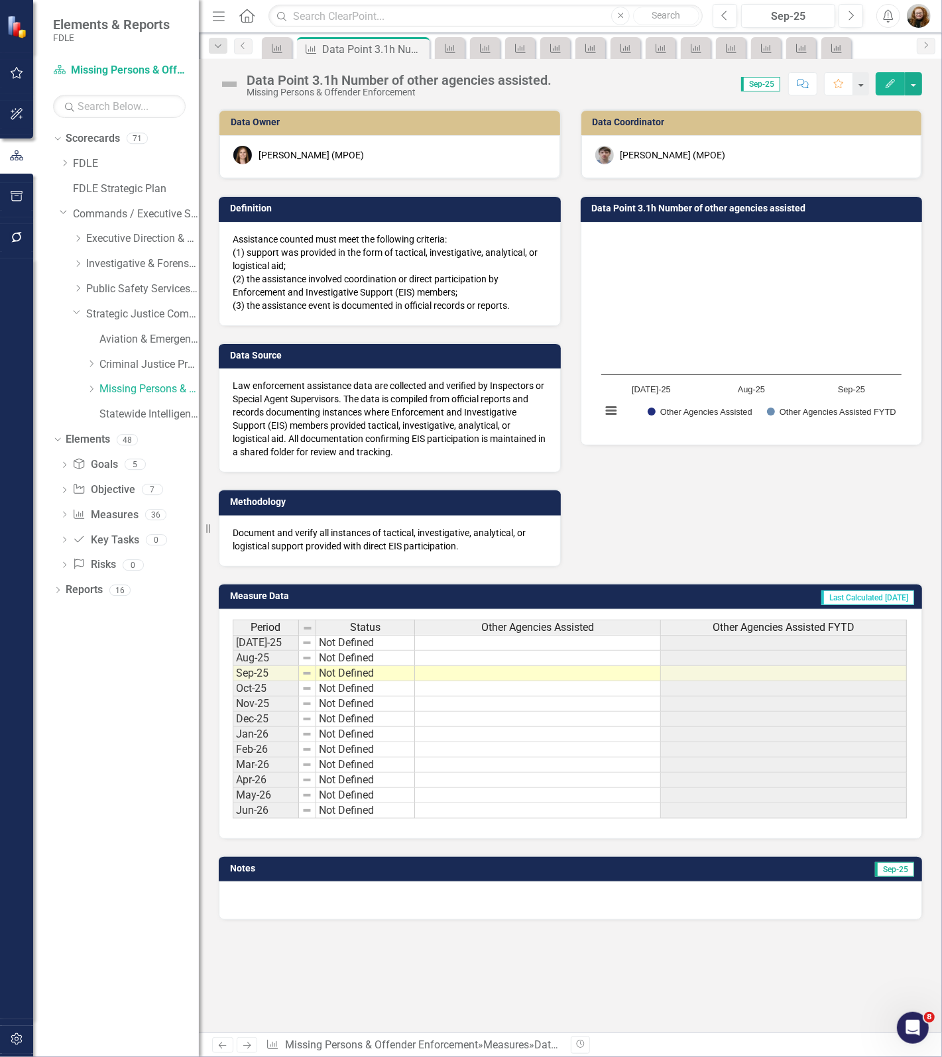
click at [384, 81] on div "Data Point 3.1h Number of other agencies assisted." at bounding box center [398, 80] width 305 height 15
click at [383, 81] on div "Data Point 3.1h Number of other agencies assisted." at bounding box center [398, 80] width 305 height 15
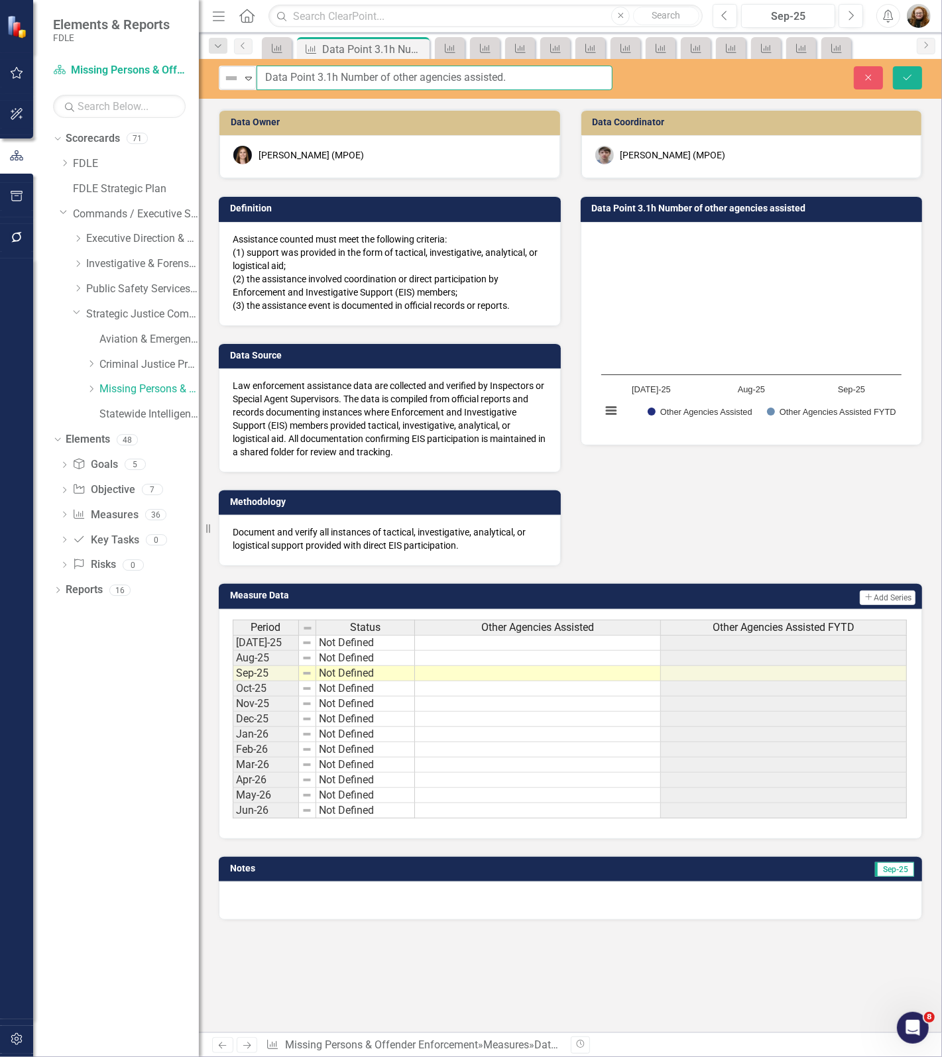
drag, startPoint x: 263, startPoint y: 76, endPoint x: 549, endPoint y: 68, distance: 285.7
click at [549, 68] on input "Data Point 3.1h Number of other agencies assisted." at bounding box center [434, 78] width 356 height 25
click at [867, 83] on button "Close" at bounding box center [867, 77] width 29 height 23
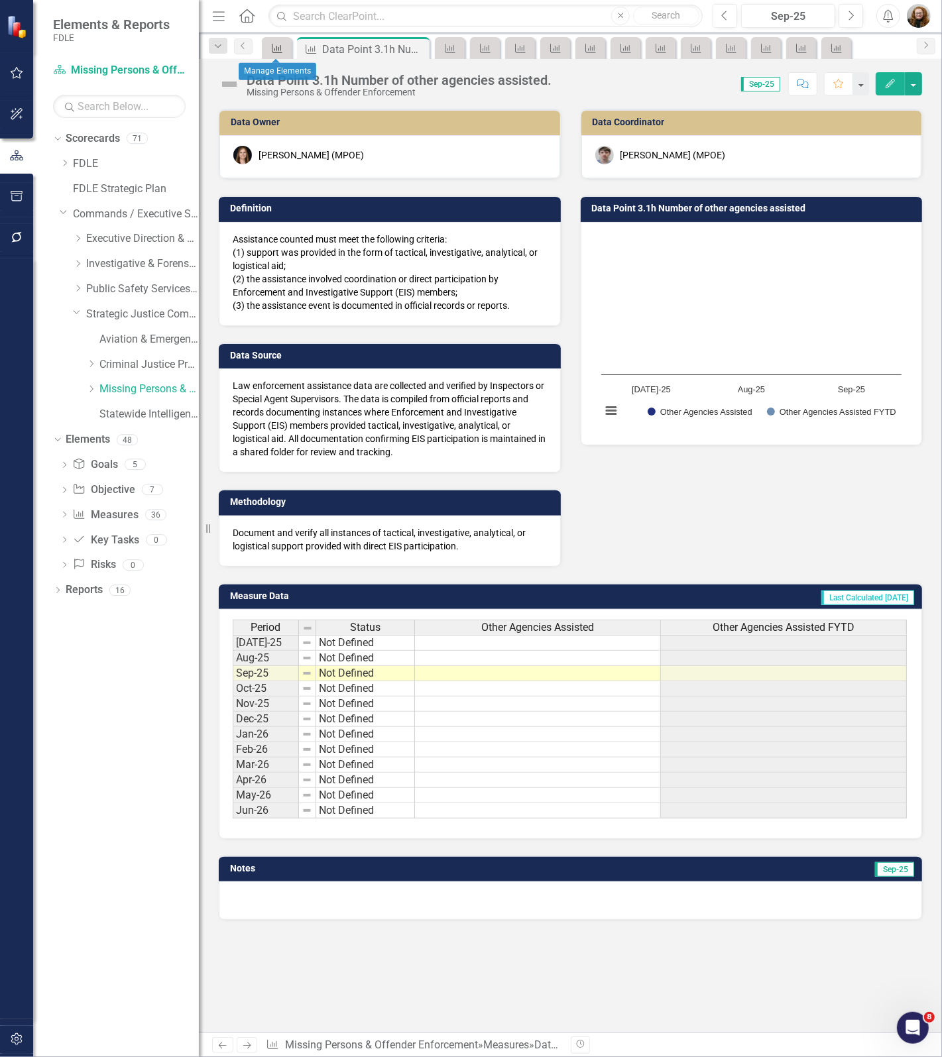
click at [275, 52] on icon at bounding box center [277, 48] width 11 height 9
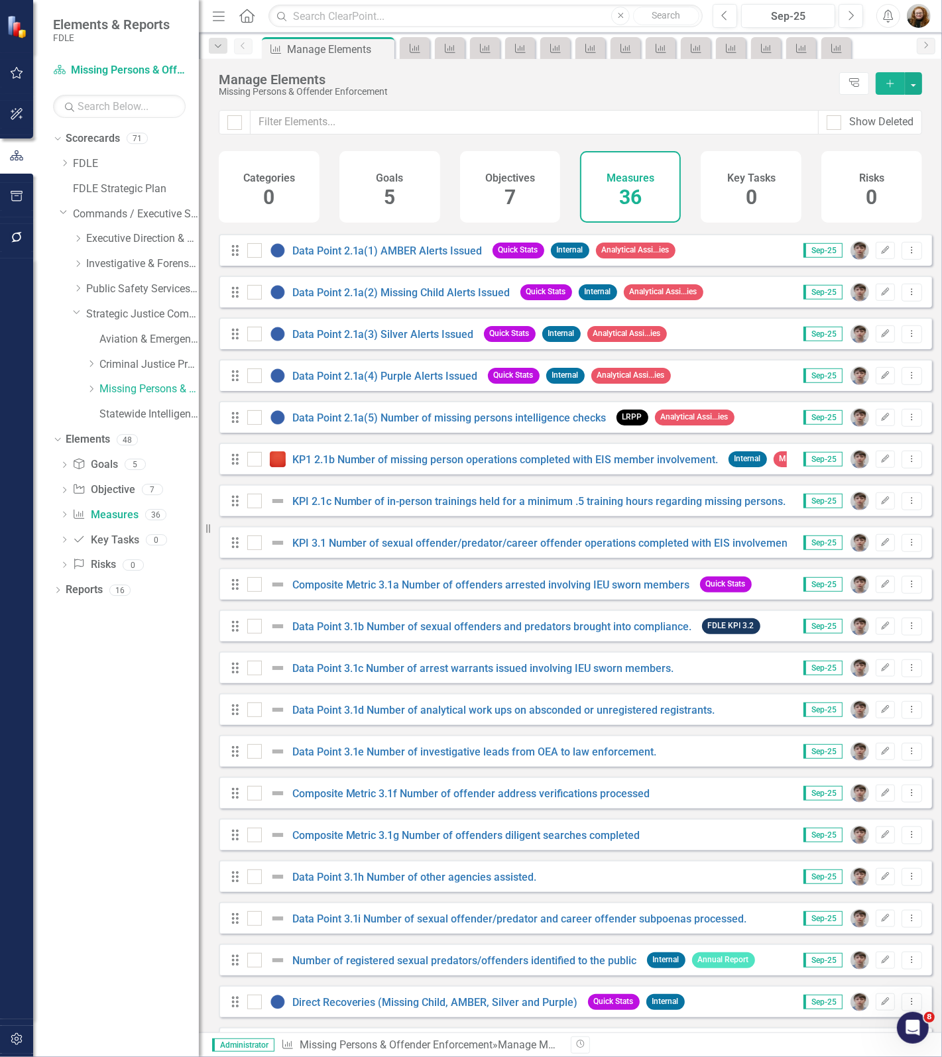
scroll to position [710, 0]
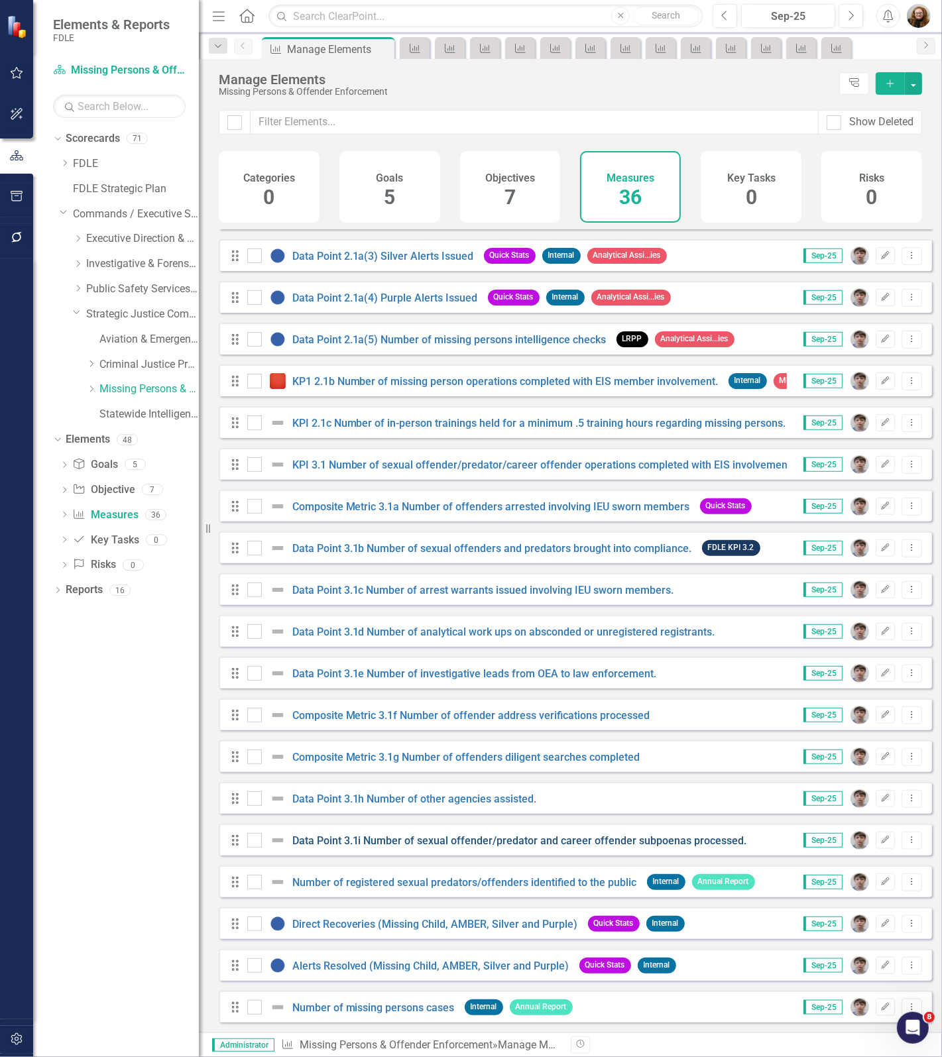
click at [315, 837] on link "Data Point 3.1i Number of sexual offender/predator and career offender subpoena…" at bounding box center [519, 840] width 455 height 13
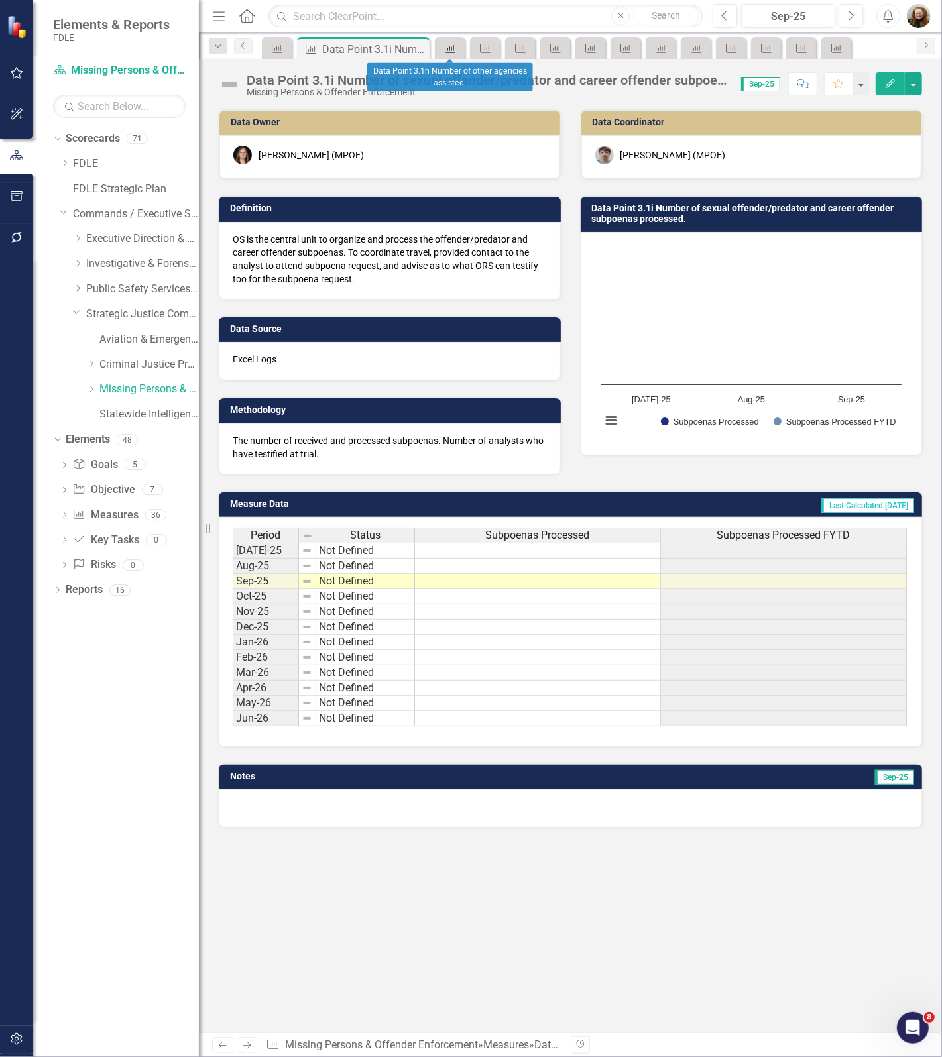
click at [445, 40] on div "Measure" at bounding box center [447, 48] width 19 height 17
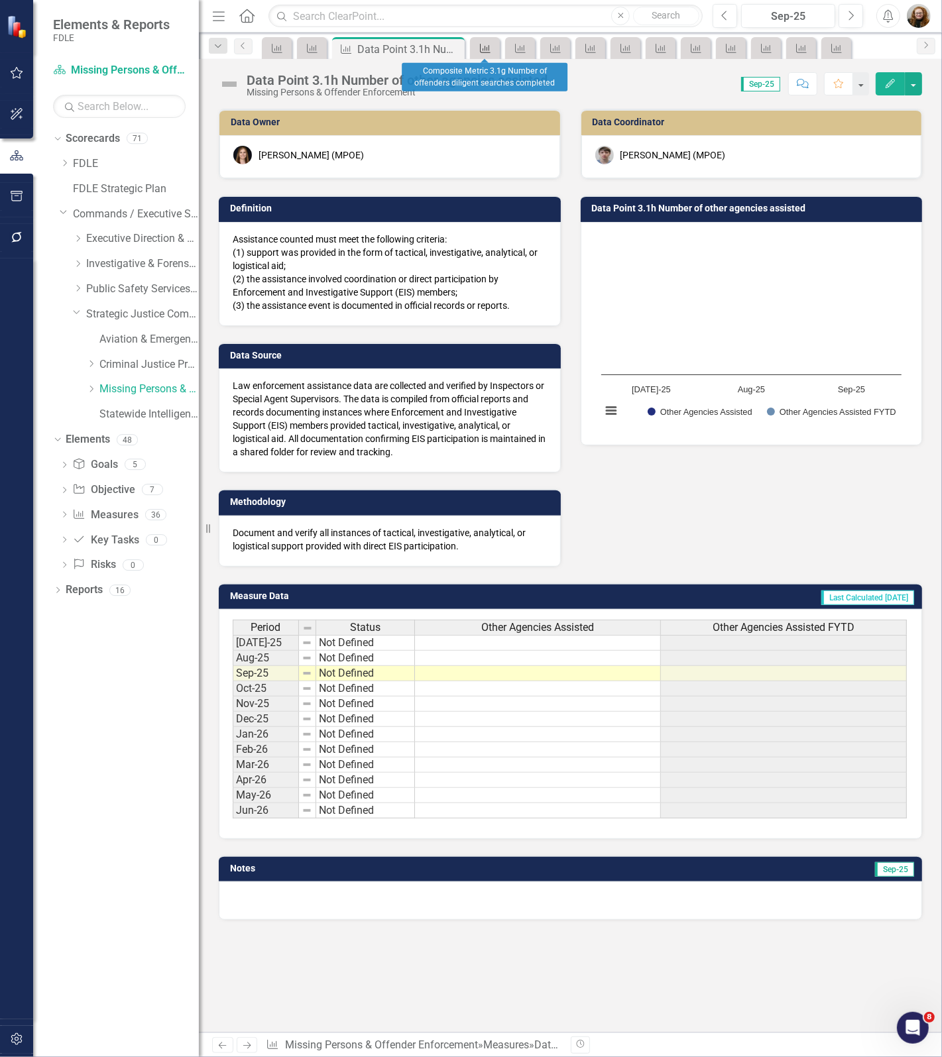
click at [488, 51] on icon "Measure" at bounding box center [484, 48] width 13 height 11
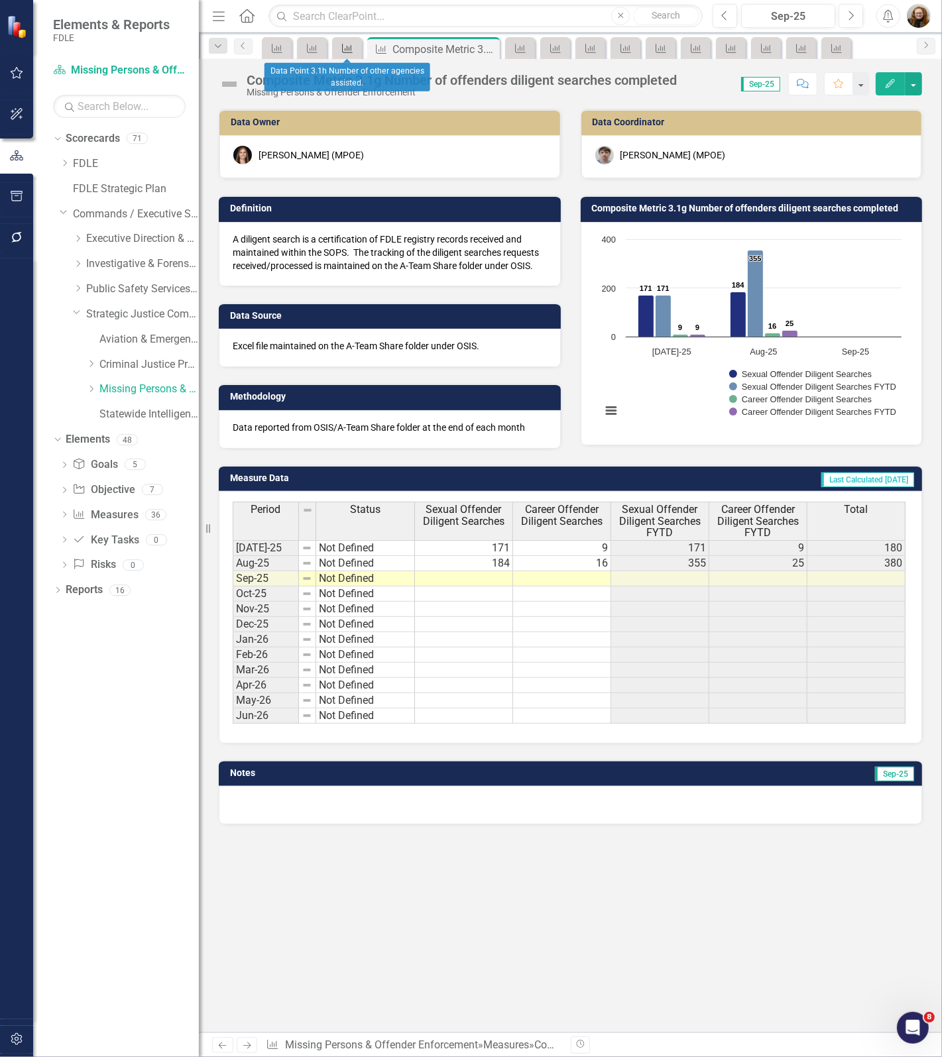
click at [347, 48] on icon at bounding box center [347, 48] width 11 height 9
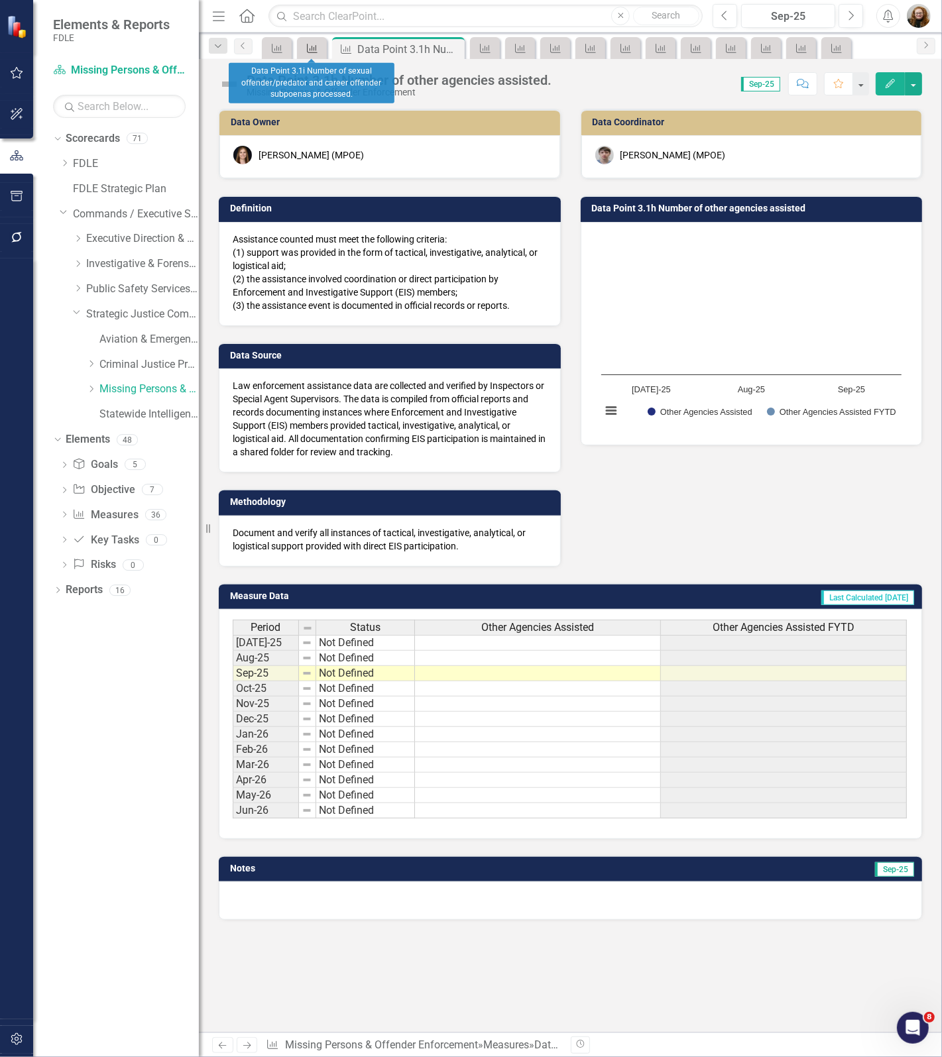
click at [310, 53] on icon "Measure" at bounding box center [311, 48] width 13 height 11
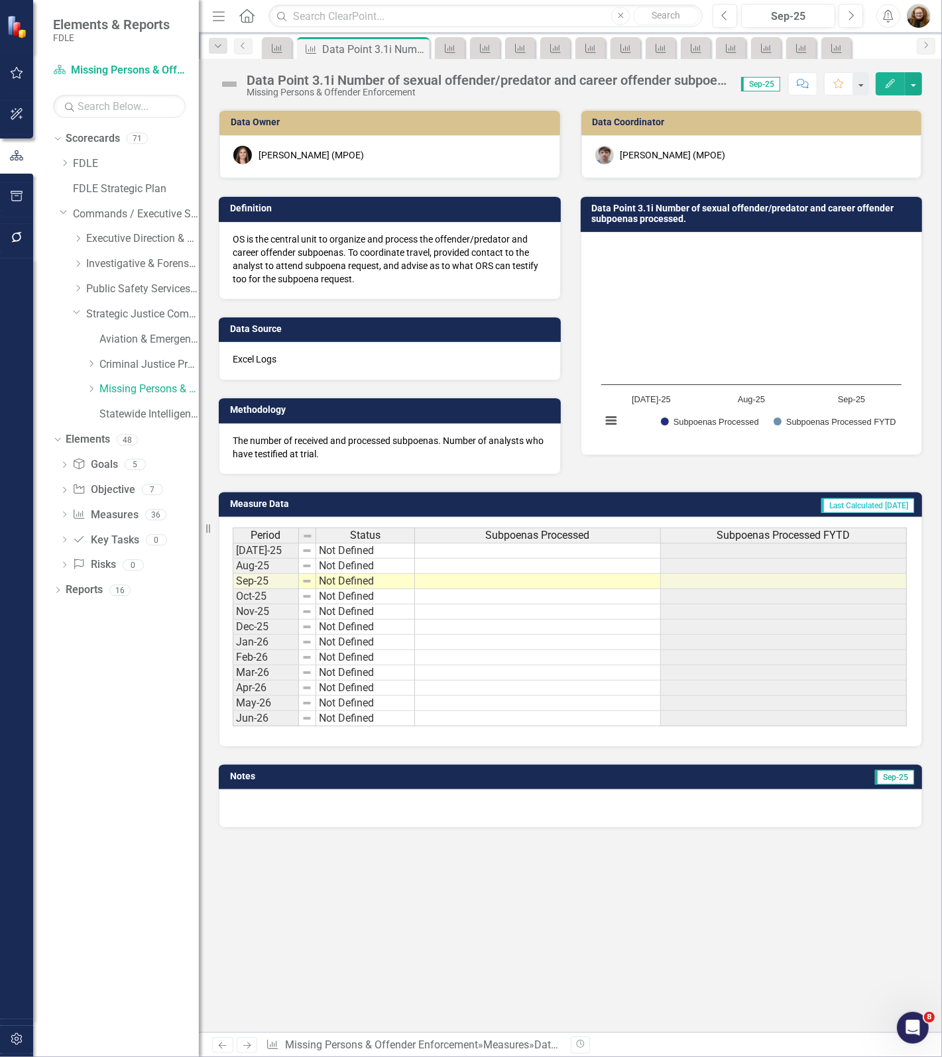
click at [313, 85] on div "Data Point 3.1i Number of sexual offender/predator and career offender subpoena…" at bounding box center [486, 80] width 481 height 15
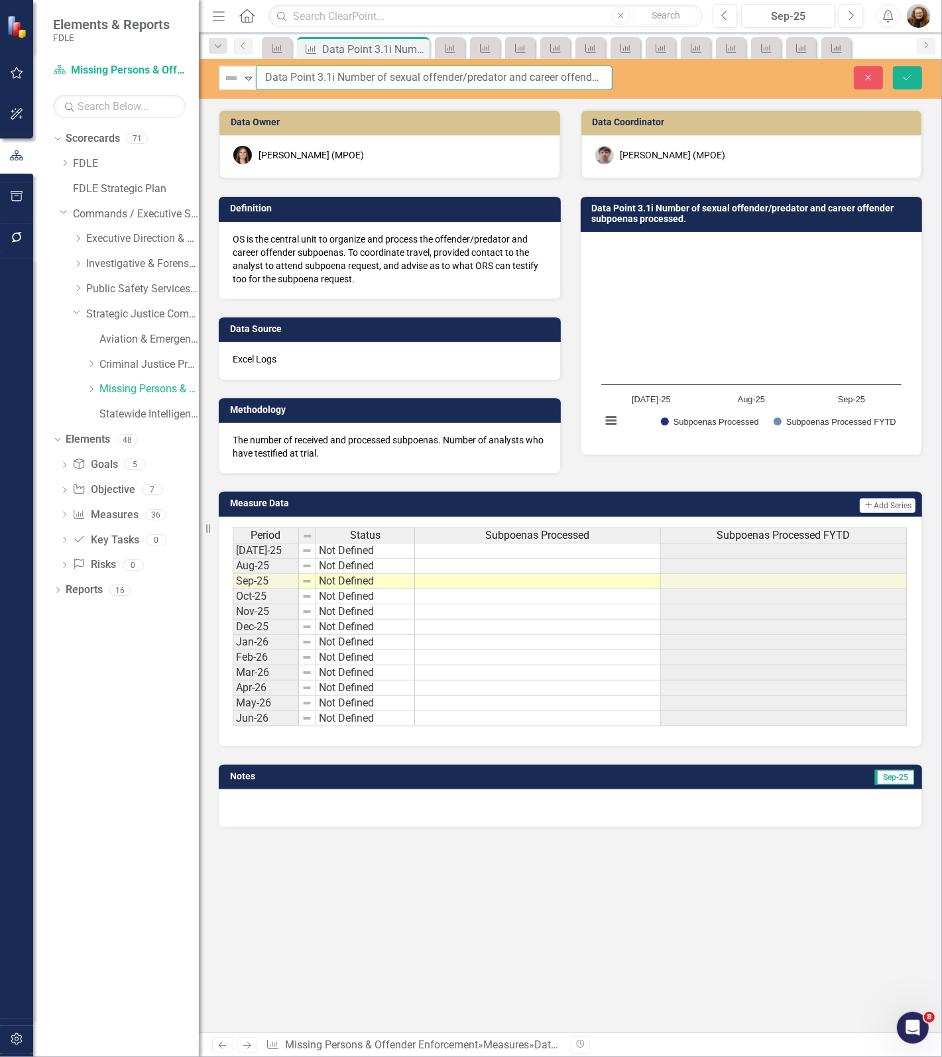
scroll to position [0, 108]
drag, startPoint x: 262, startPoint y: 81, endPoint x: 684, endPoint y: 76, distance: 422.8
click at [684, 76] on div "Not Defined Expand Data Point 3.1i Number of sexual offender/predator and caree…" at bounding box center [570, 78] width 743 height 25
click at [425, 900] on div "Data Owner Heather Faulkner (MPOE) Definition OS is the central unit to organiz…" at bounding box center [570, 571] width 743 height 924
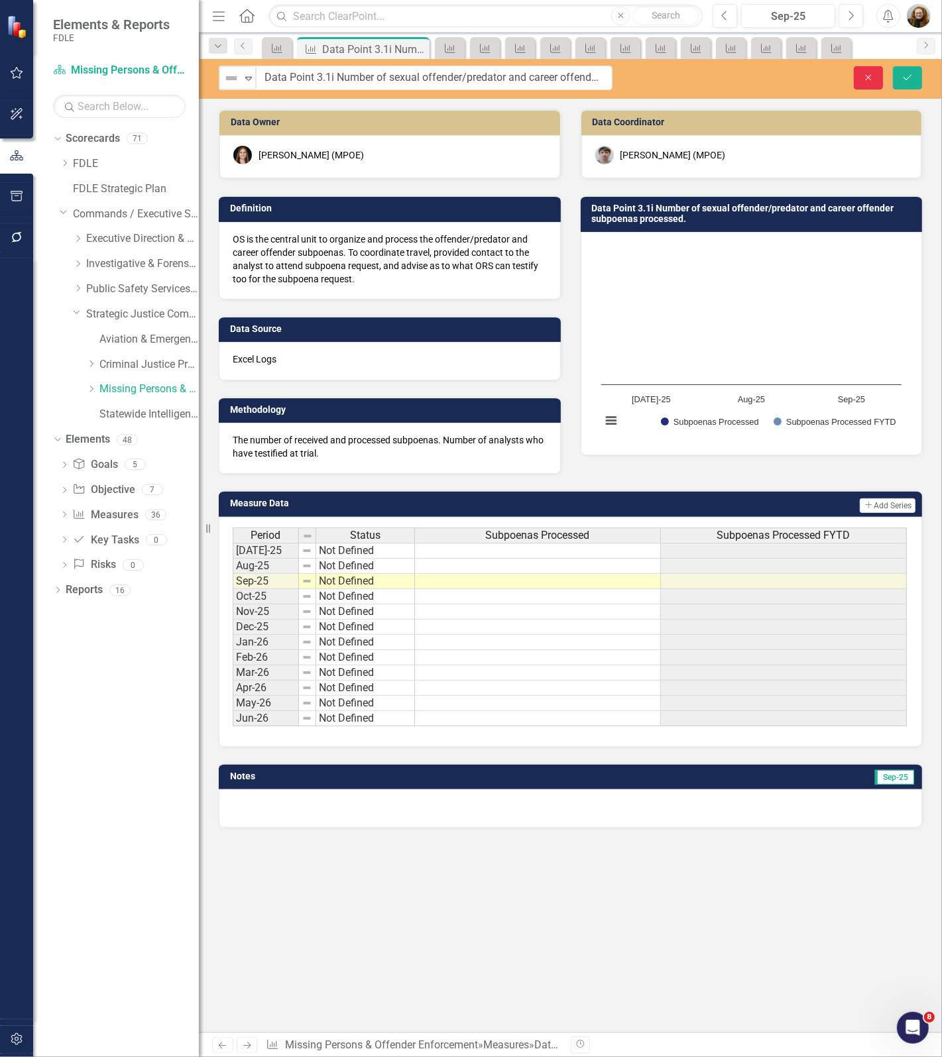
click at [869, 78] on icon "Close" at bounding box center [868, 77] width 12 height 9
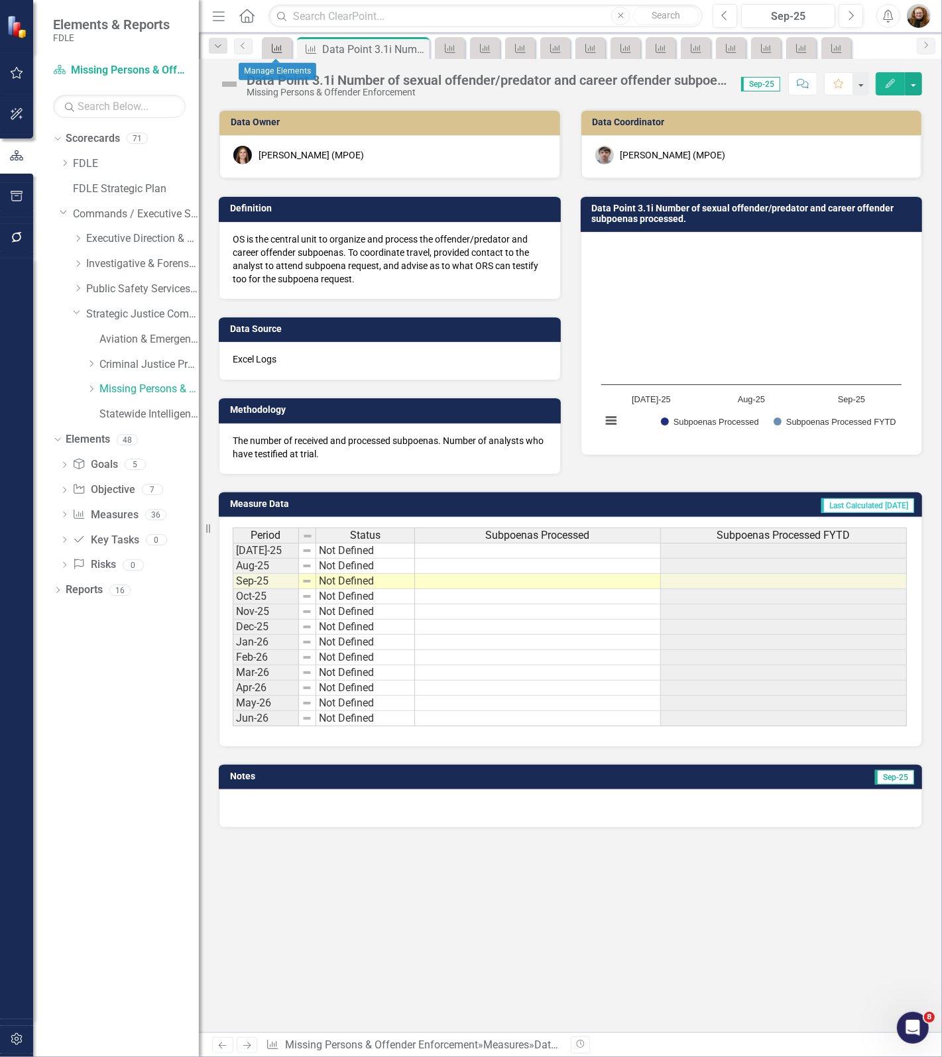
click at [268, 53] on div "Measure" at bounding box center [274, 48] width 19 height 17
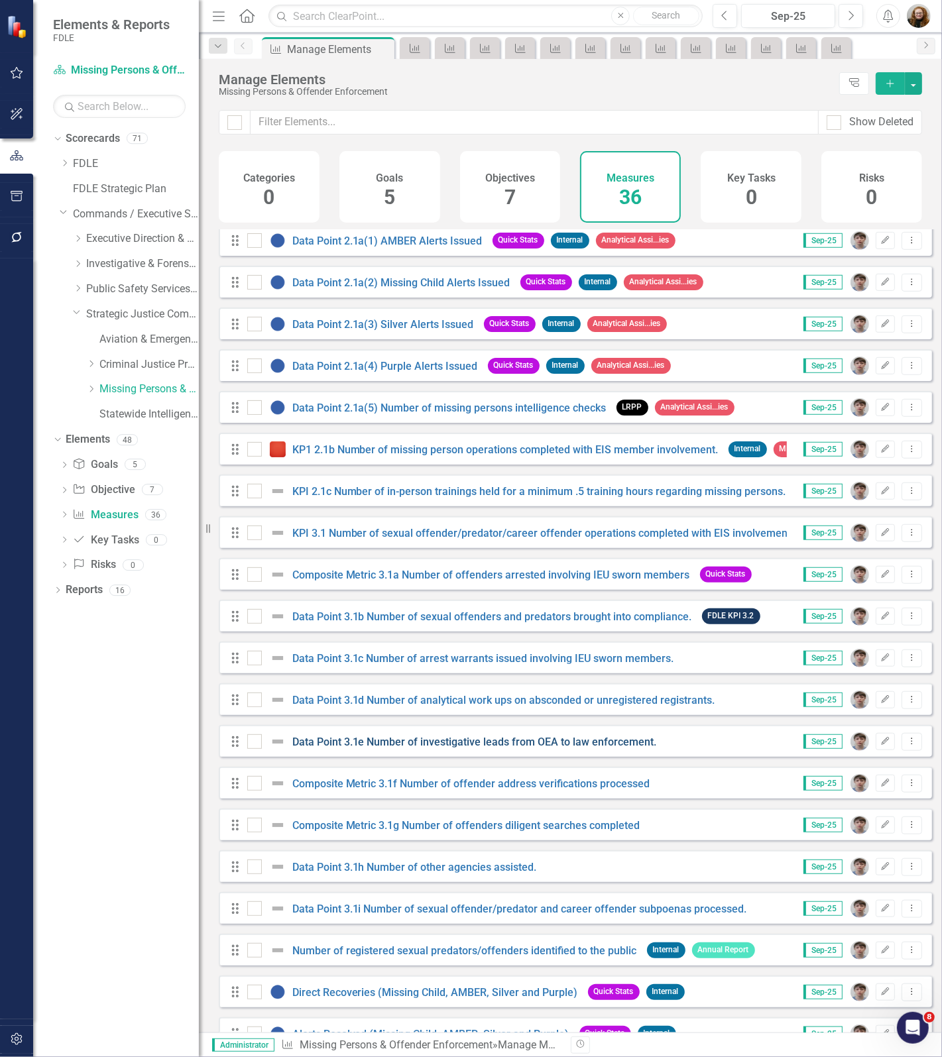
scroll to position [710, 0]
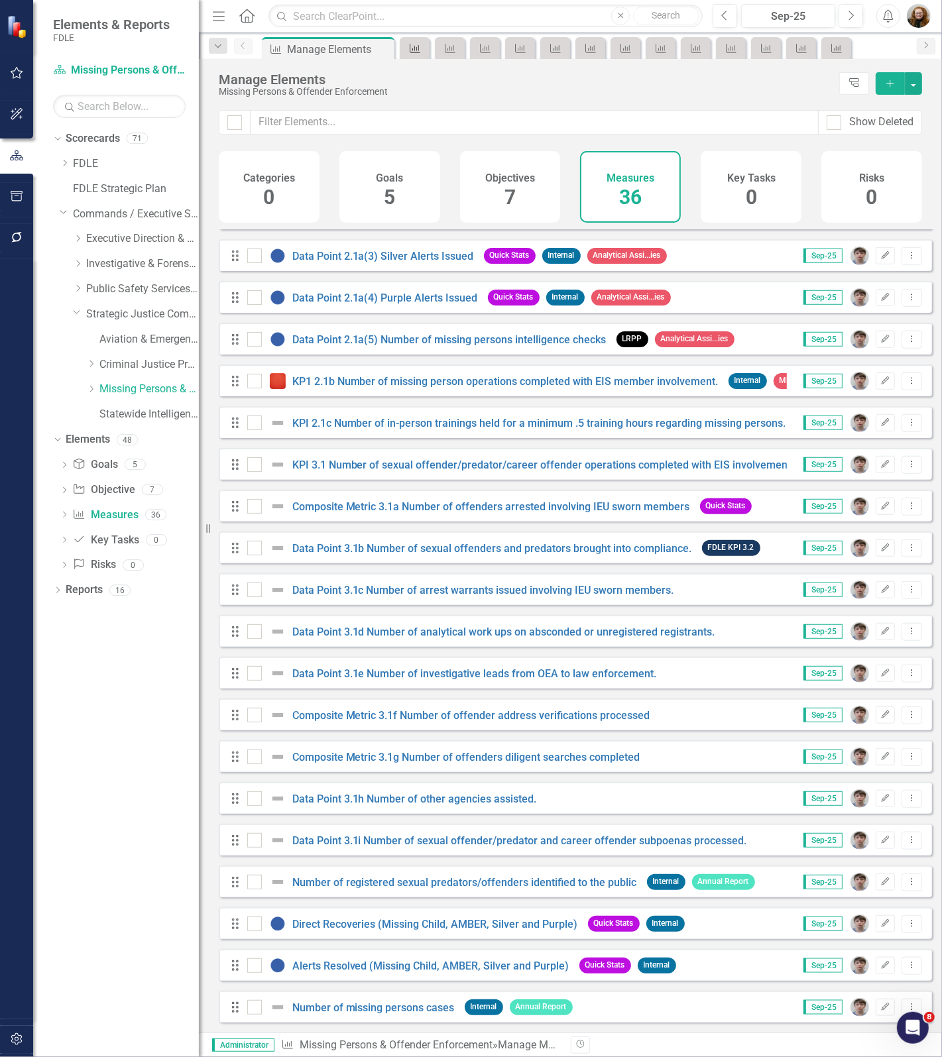
click at [425, 48] on link "Measure" at bounding box center [414, 48] width 23 height 17
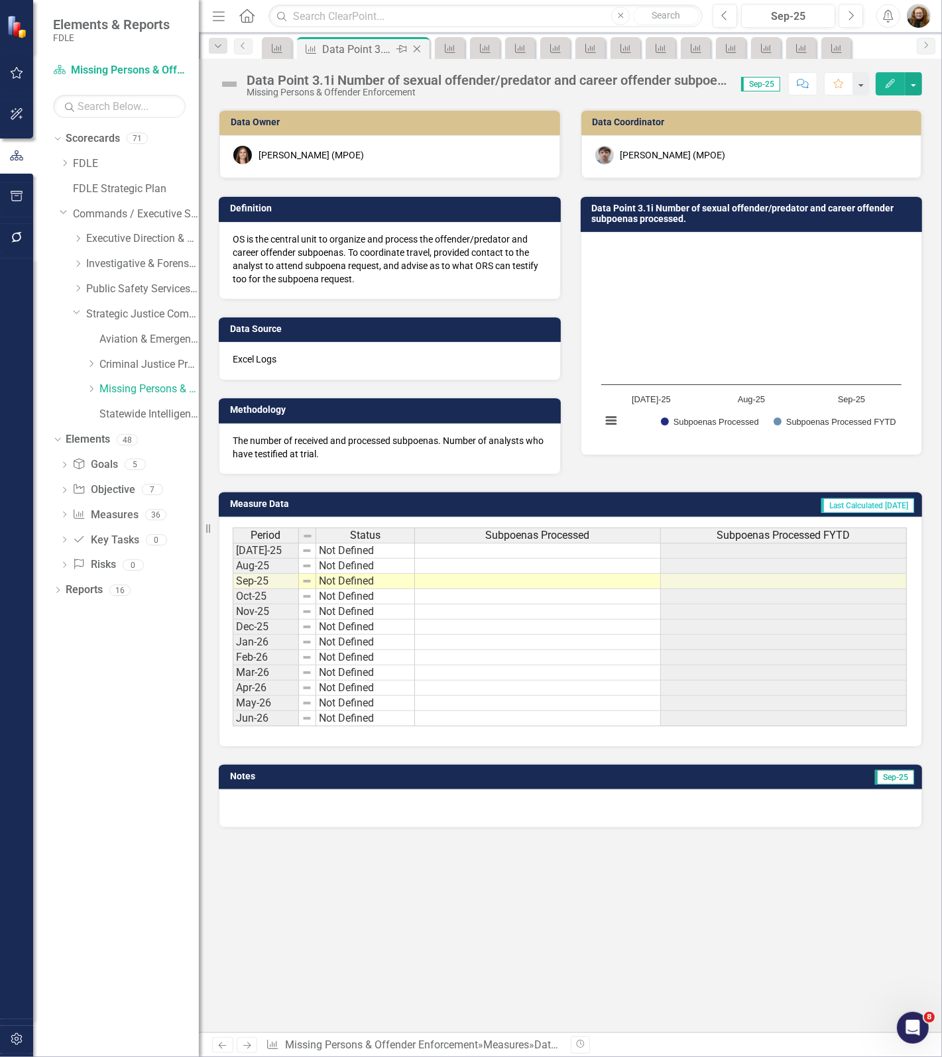
click at [421, 48] on icon "Close" at bounding box center [416, 49] width 13 height 11
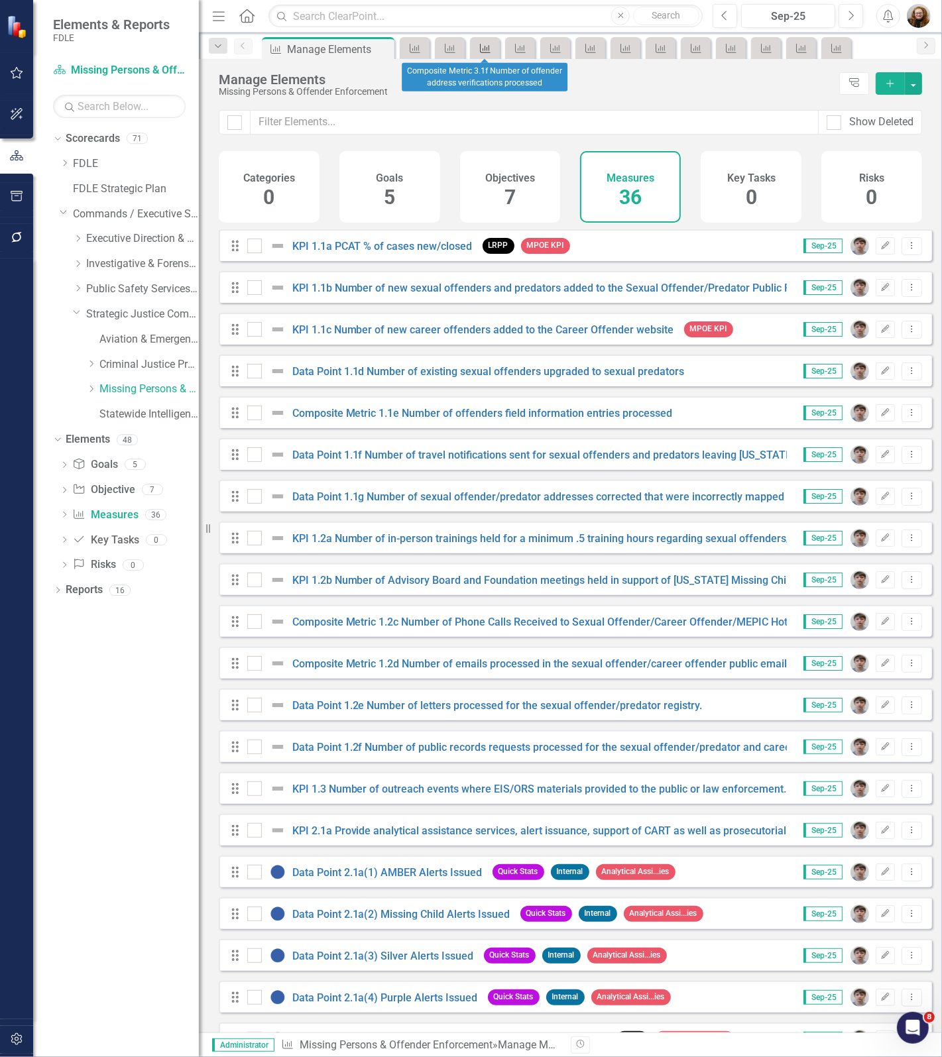
click at [484, 50] on icon "Measure" at bounding box center [484, 48] width 13 height 11
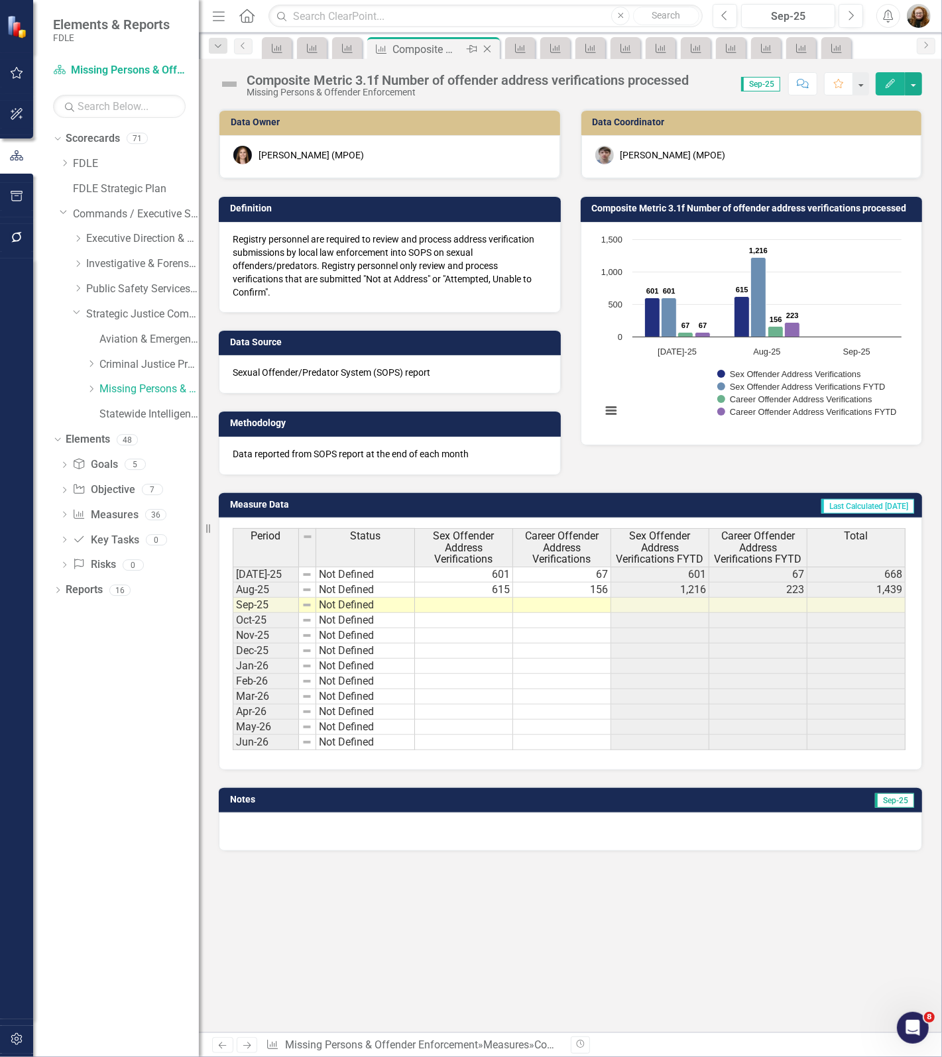
click at [490, 47] on icon "Close" at bounding box center [486, 49] width 13 height 11
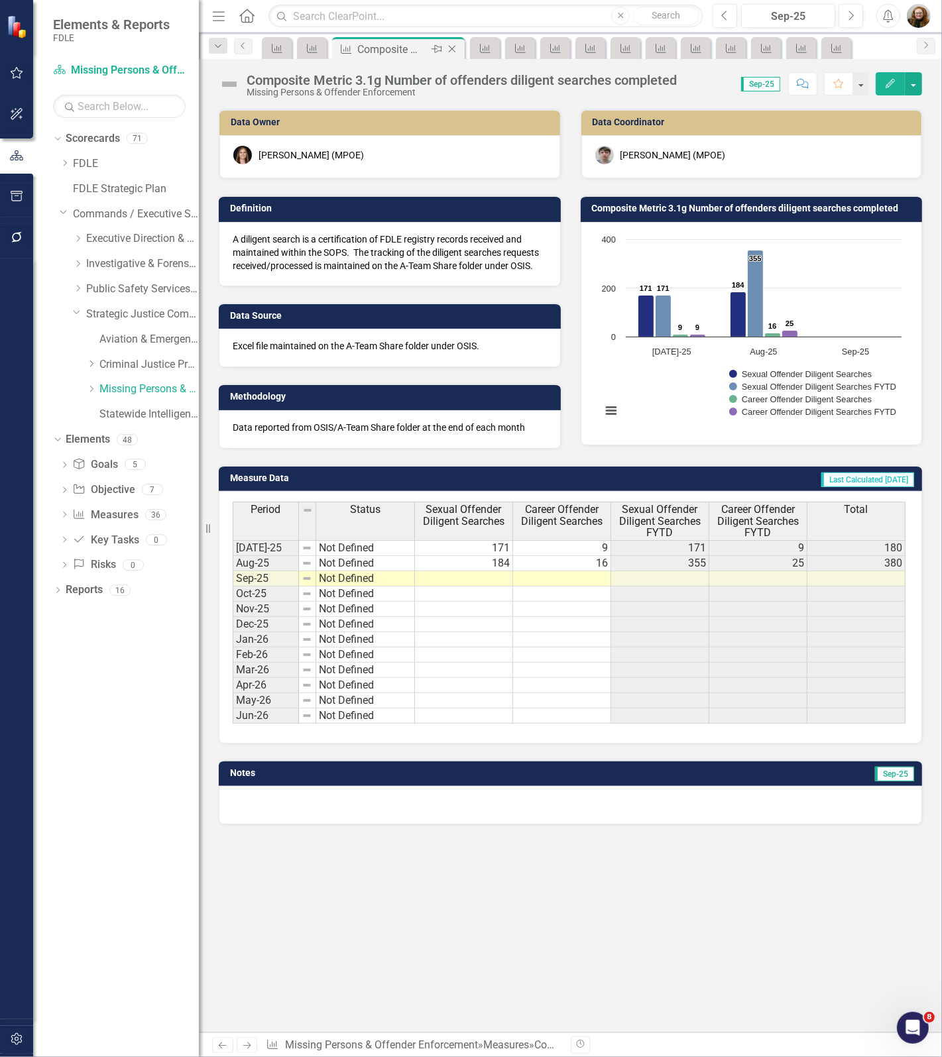
click at [451, 50] on icon "Close" at bounding box center [451, 49] width 13 height 11
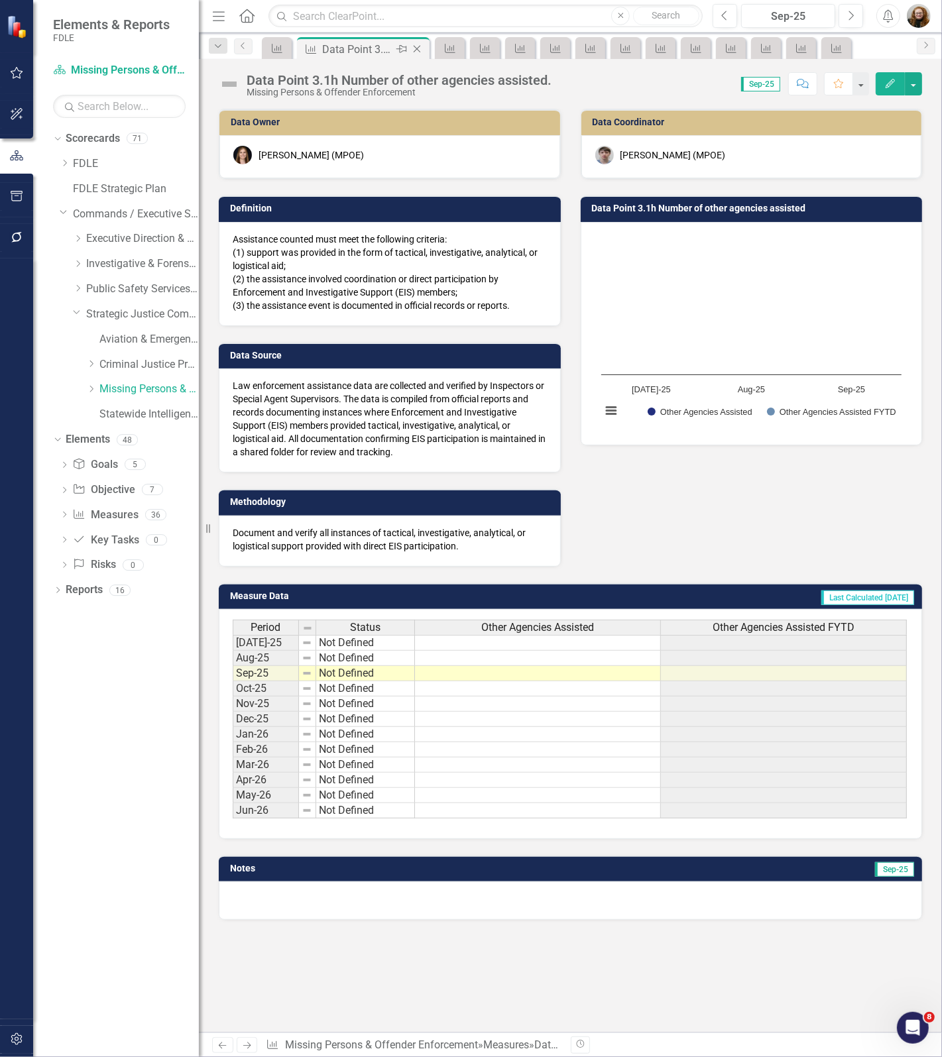
click at [415, 45] on icon "Close" at bounding box center [416, 49] width 13 height 11
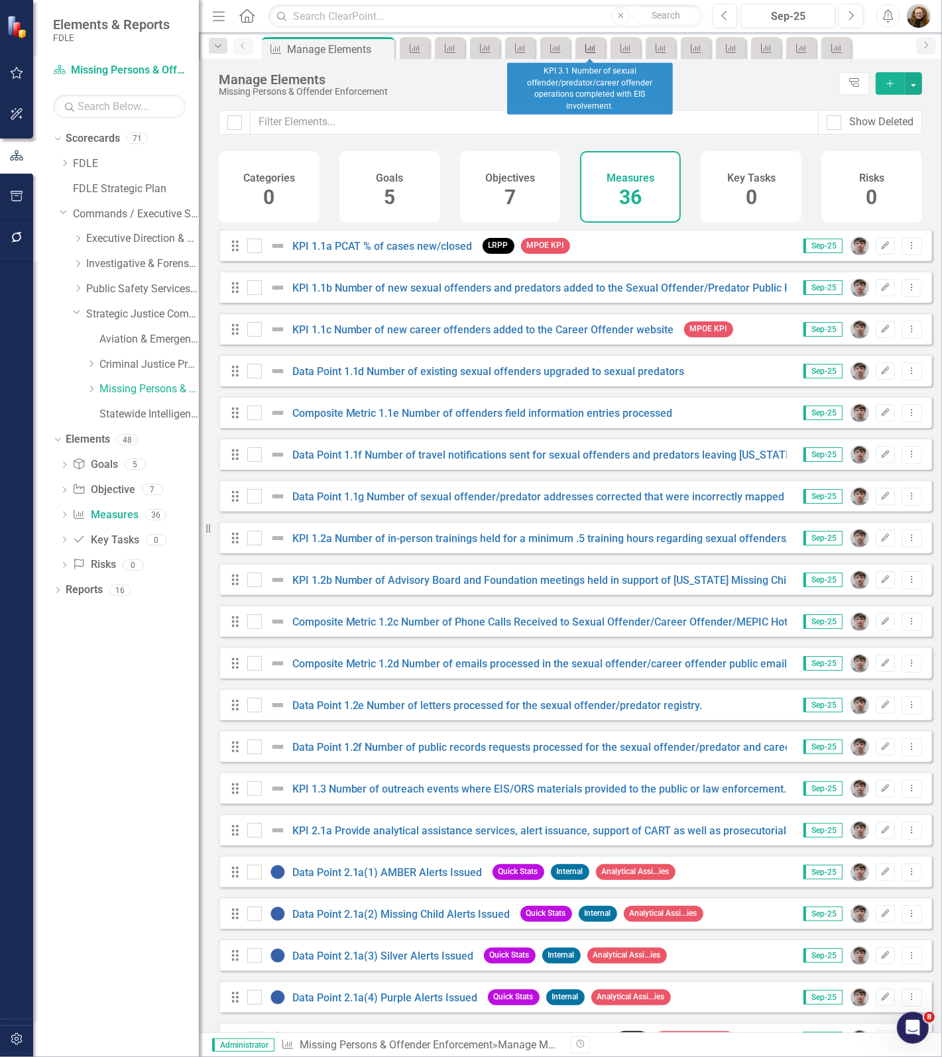
click at [586, 47] on icon "Measure" at bounding box center [590, 48] width 13 height 11
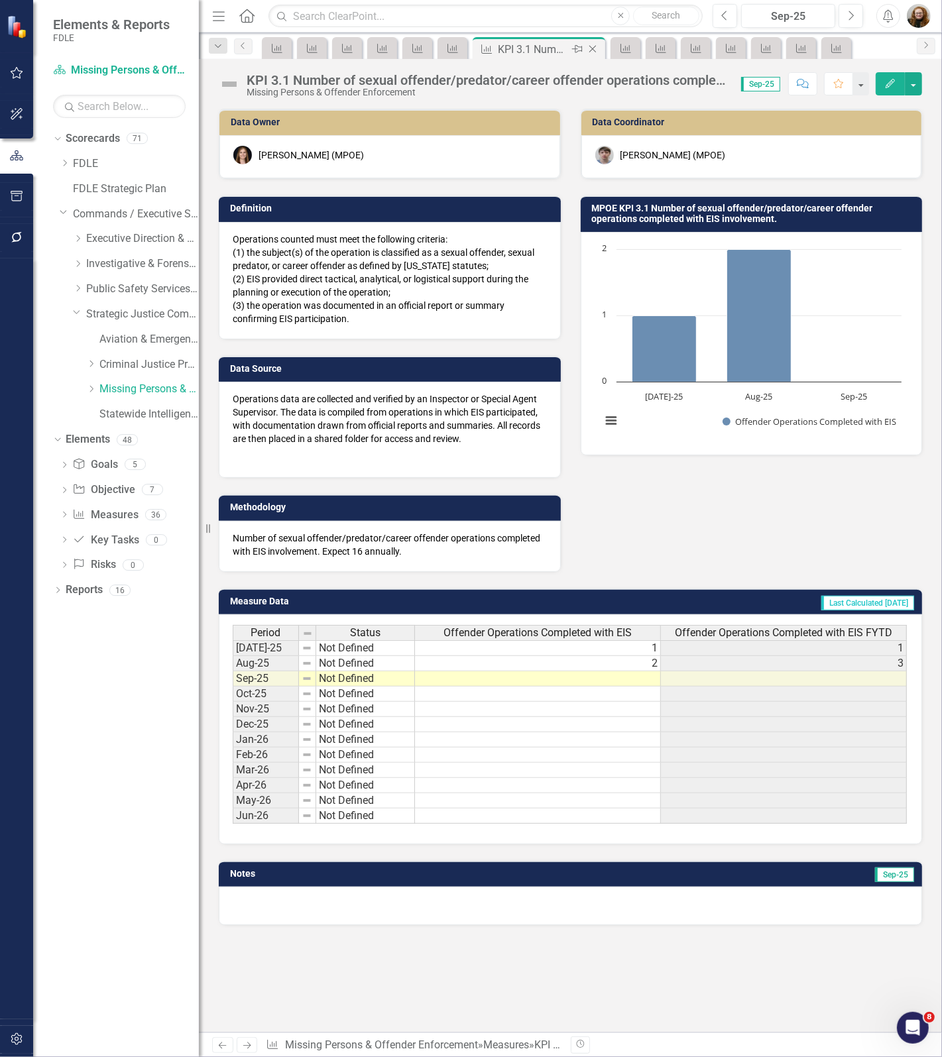
click at [594, 47] on icon at bounding box center [592, 49] width 7 height 7
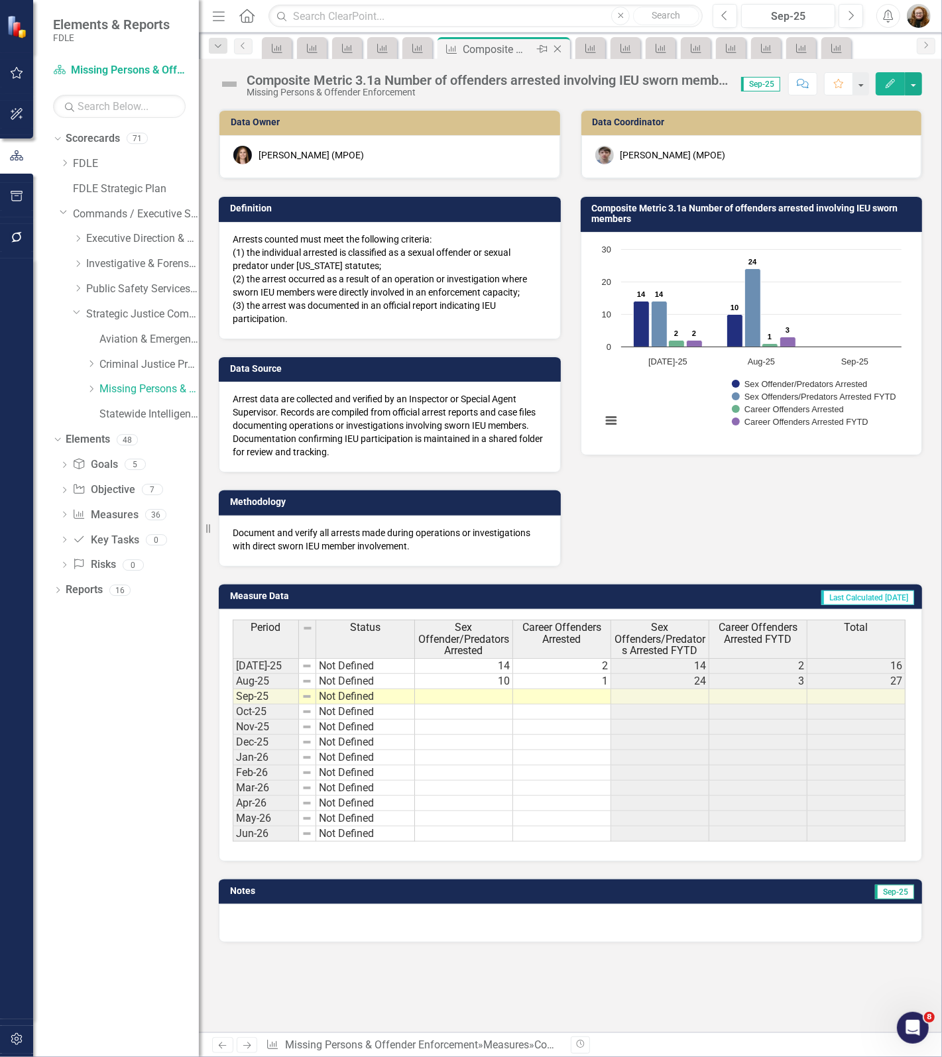
click at [560, 48] on icon "Close" at bounding box center [557, 49] width 13 height 11
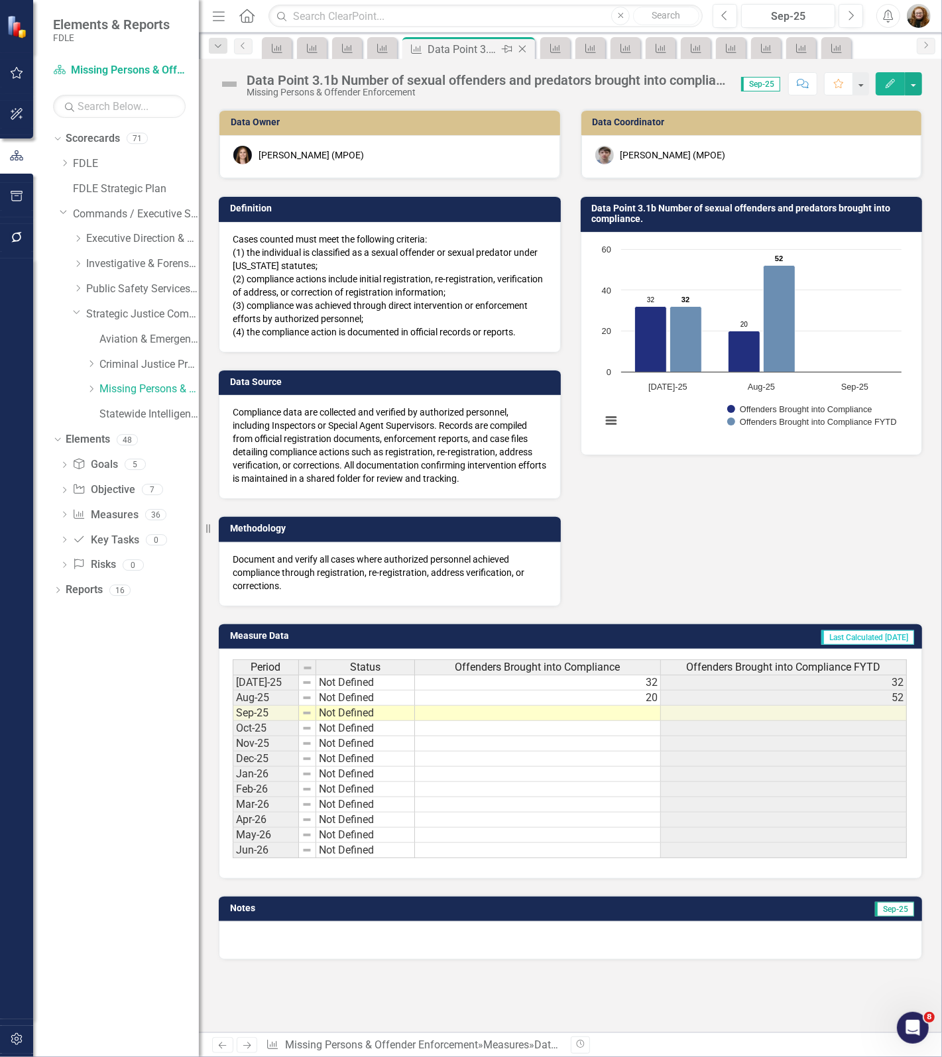
click at [522, 48] on icon "Close" at bounding box center [521, 49] width 13 height 11
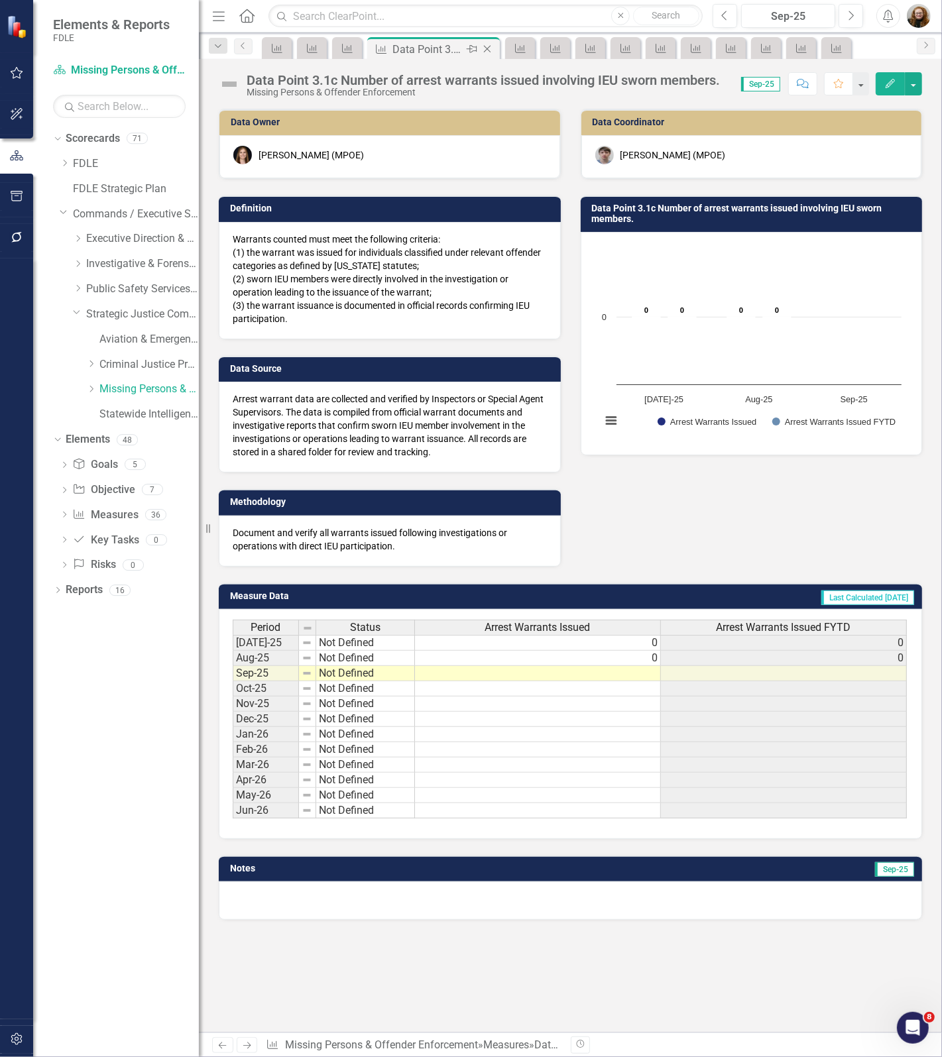
click at [488, 48] on icon at bounding box center [487, 49] width 7 height 7
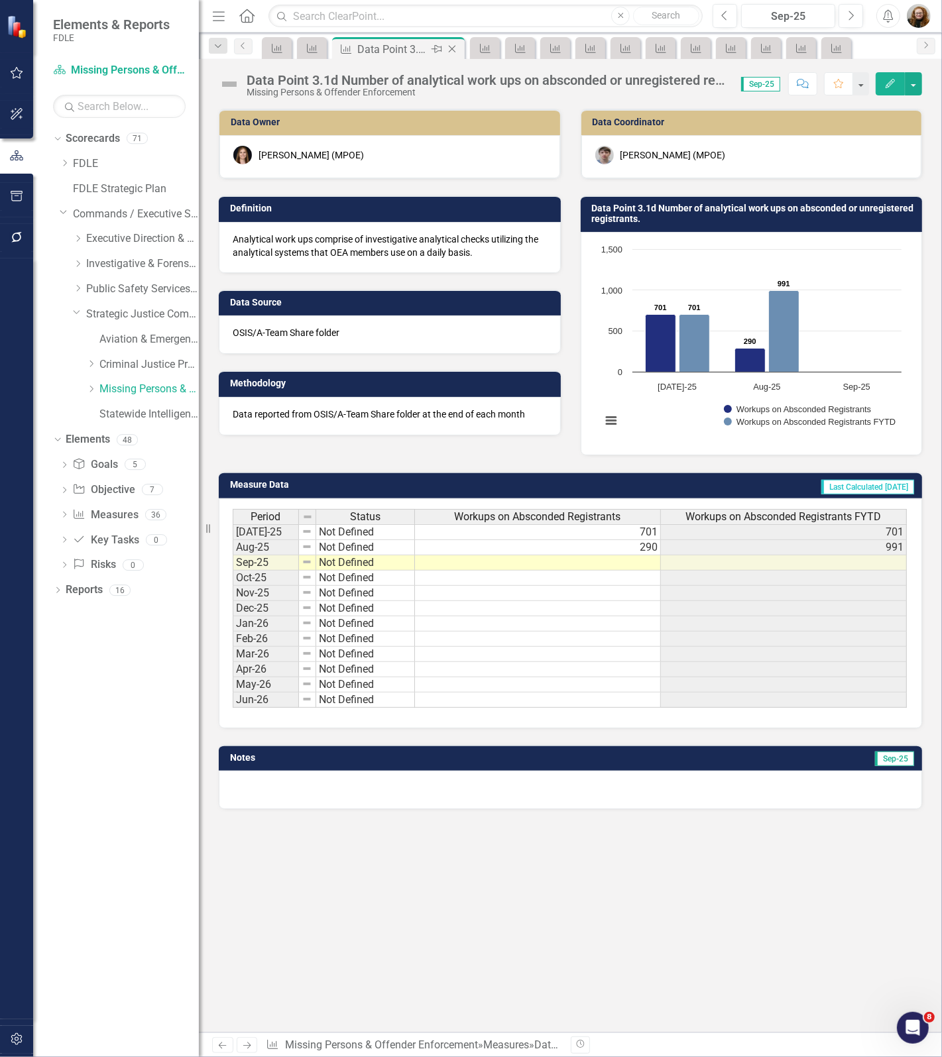
click at [451, 45] on icon "Close" at bounding box center [451, 49] width 13 height 11
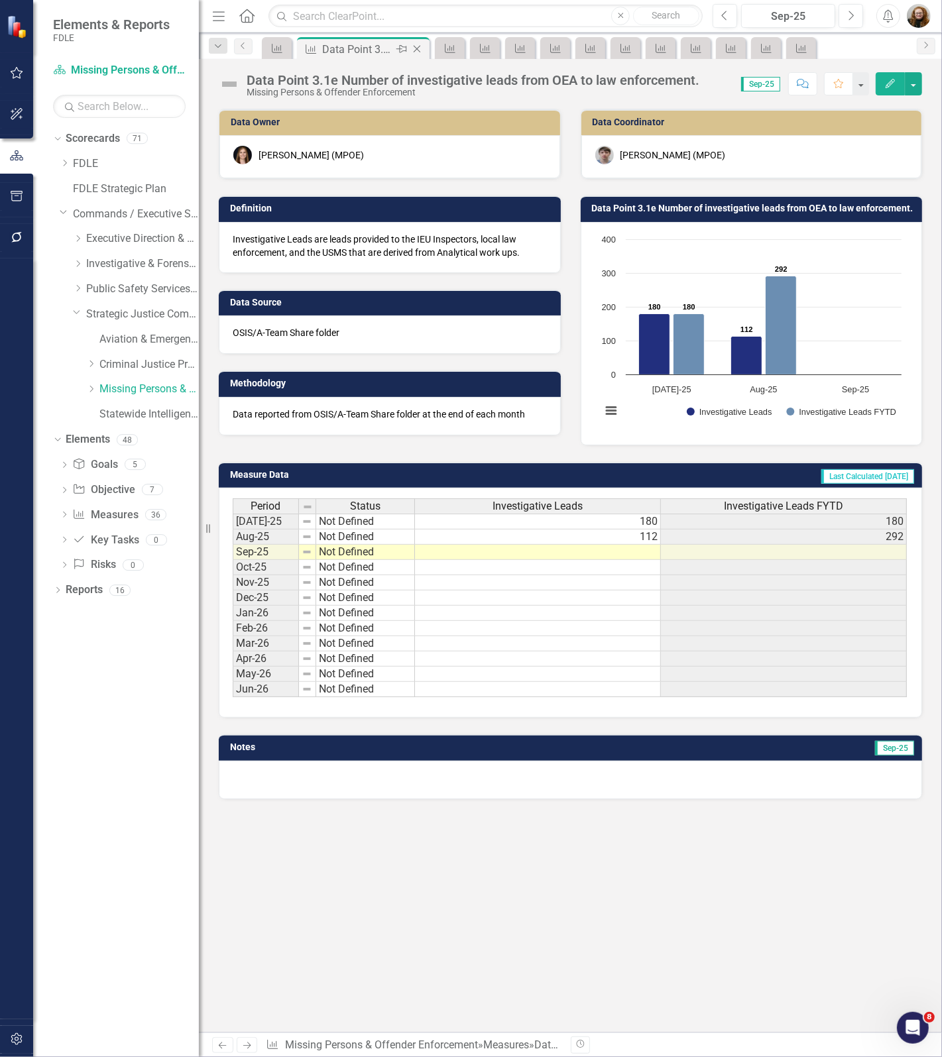
click at [416, 47] on icon "Close" at bounding box center [416, 49] width 13 height 11
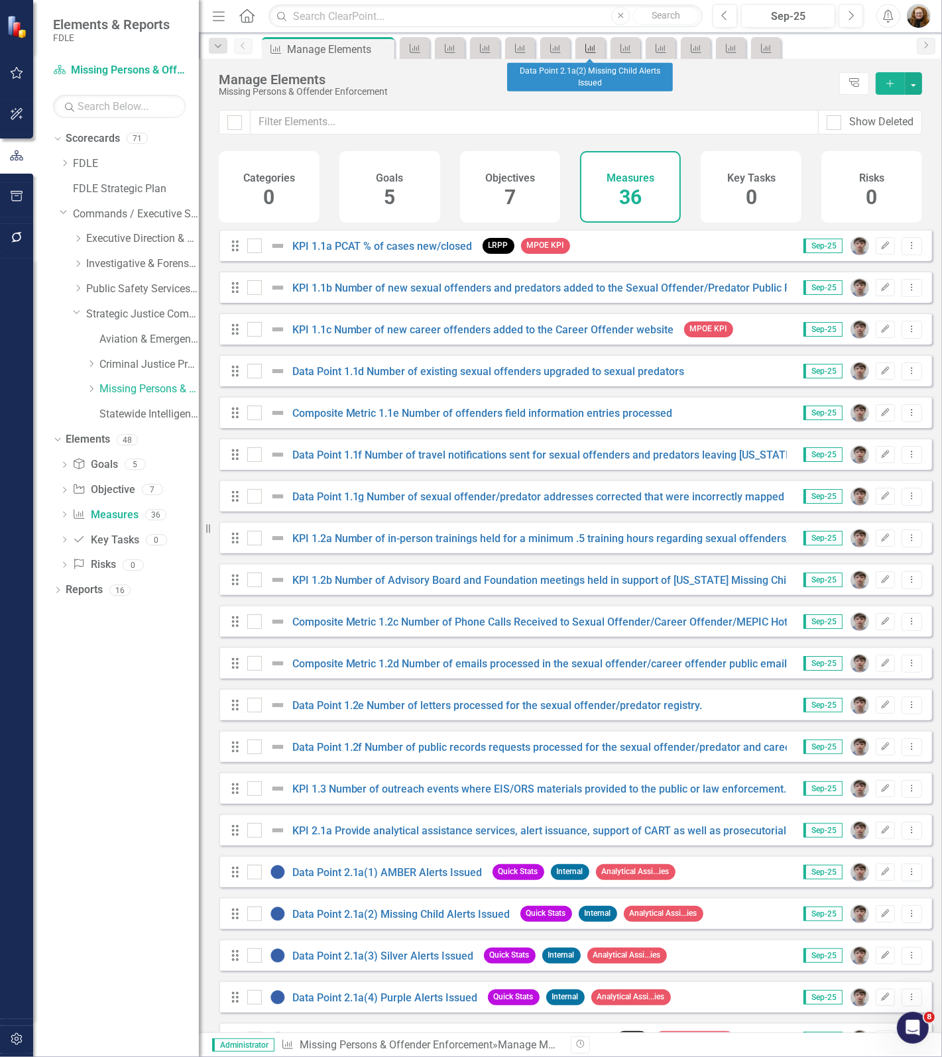
click at [590, 45] on icon "Measure" at bounding box center [590, 48] width 13 height 11
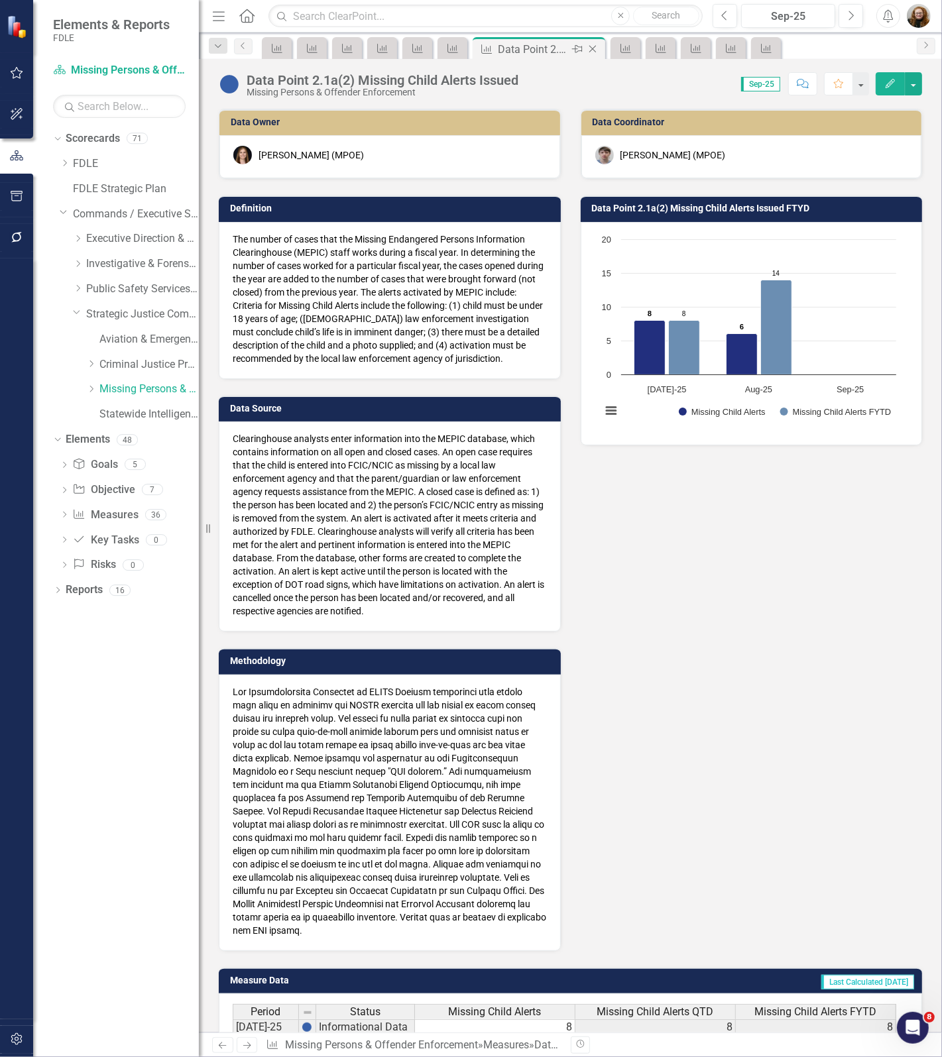
click at [588, 46] on icon "Close" at bounding box center [592, 49] width 13 height 11
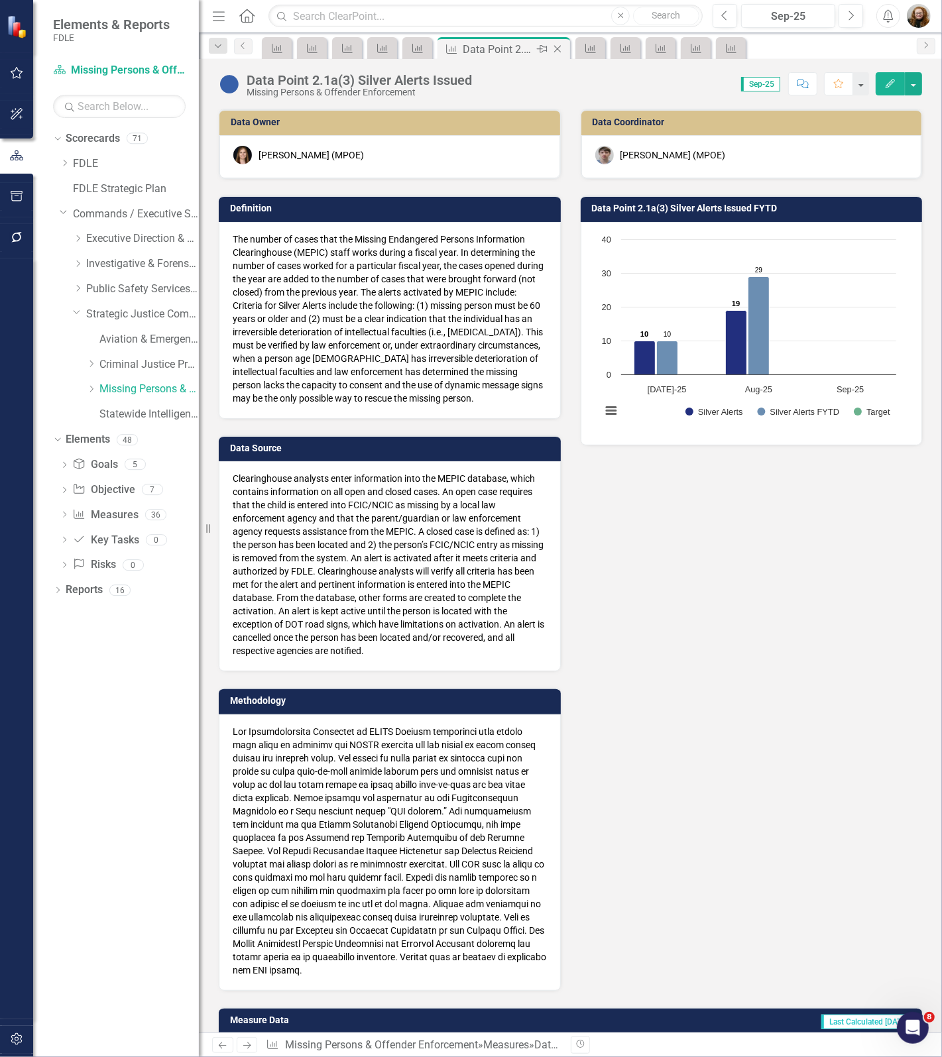
click at [557, 48] on icon at bounding box center [557, 49] width 7 height 7
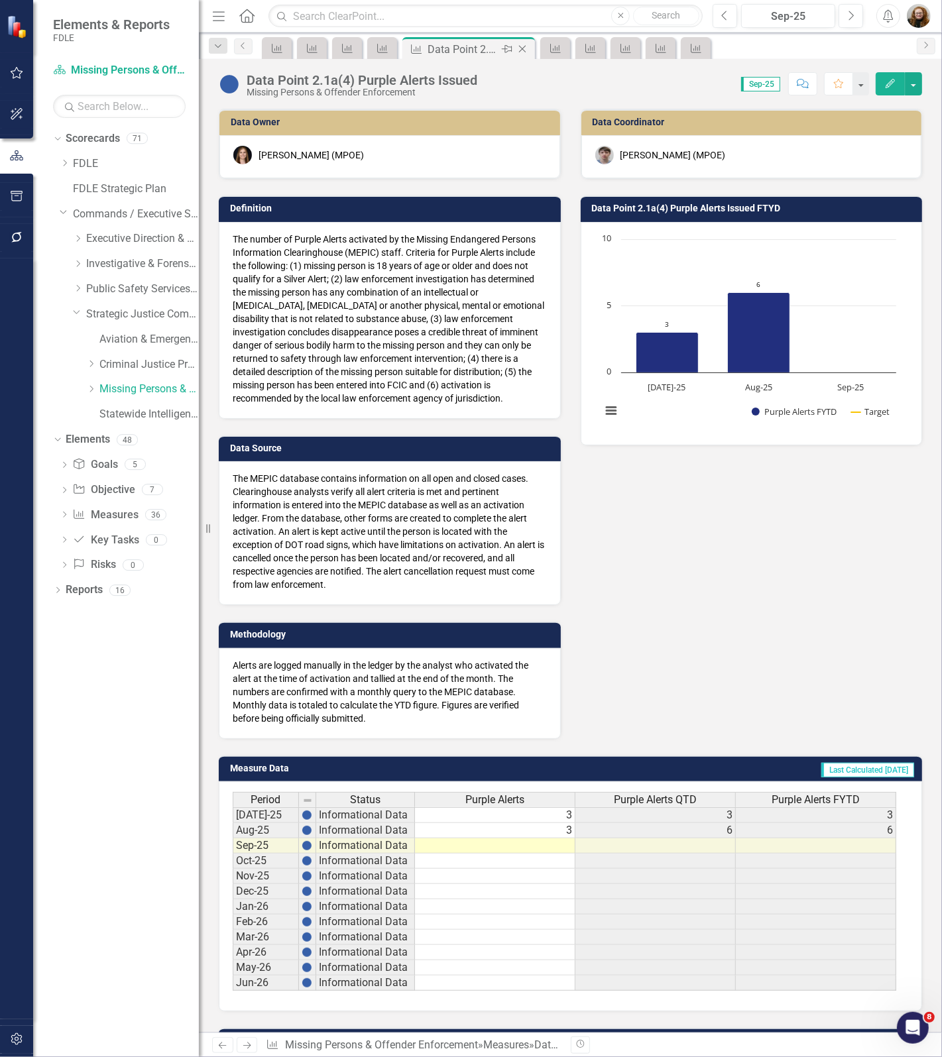
click at [522, 50] on icon at bounding box center [522, 49] width 7 height 7
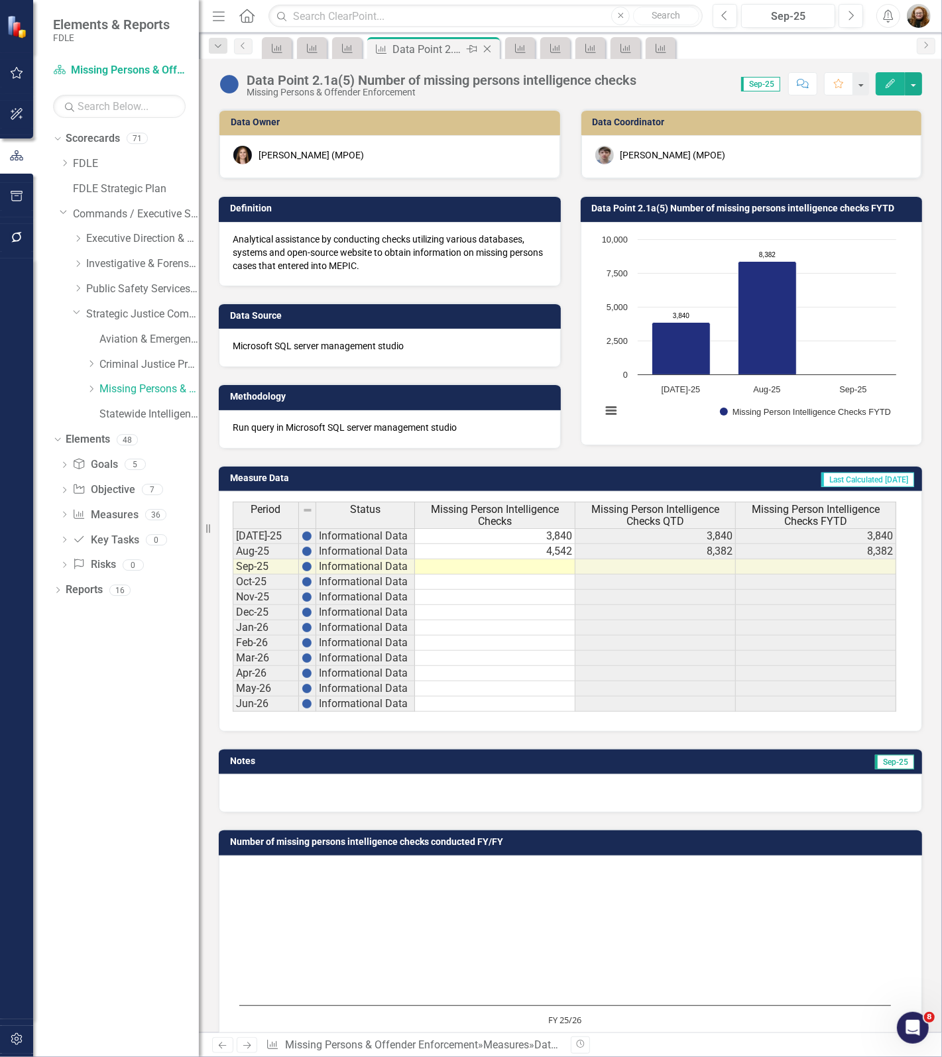
click at [492, 47] on icon "Close" at bounding box center [486, 49] width 13 height 11
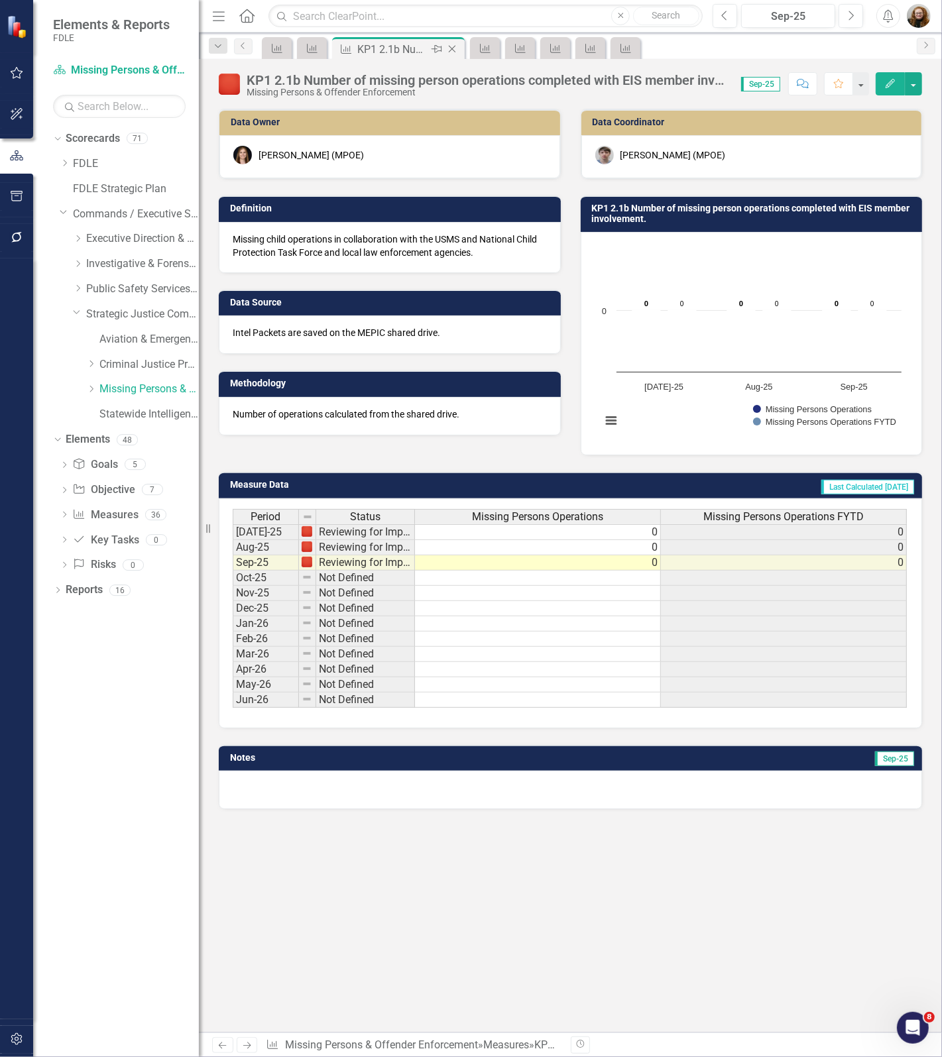
click at [455, 47] on icon "Close" at bounding box center [451, 49] width 13 height 11
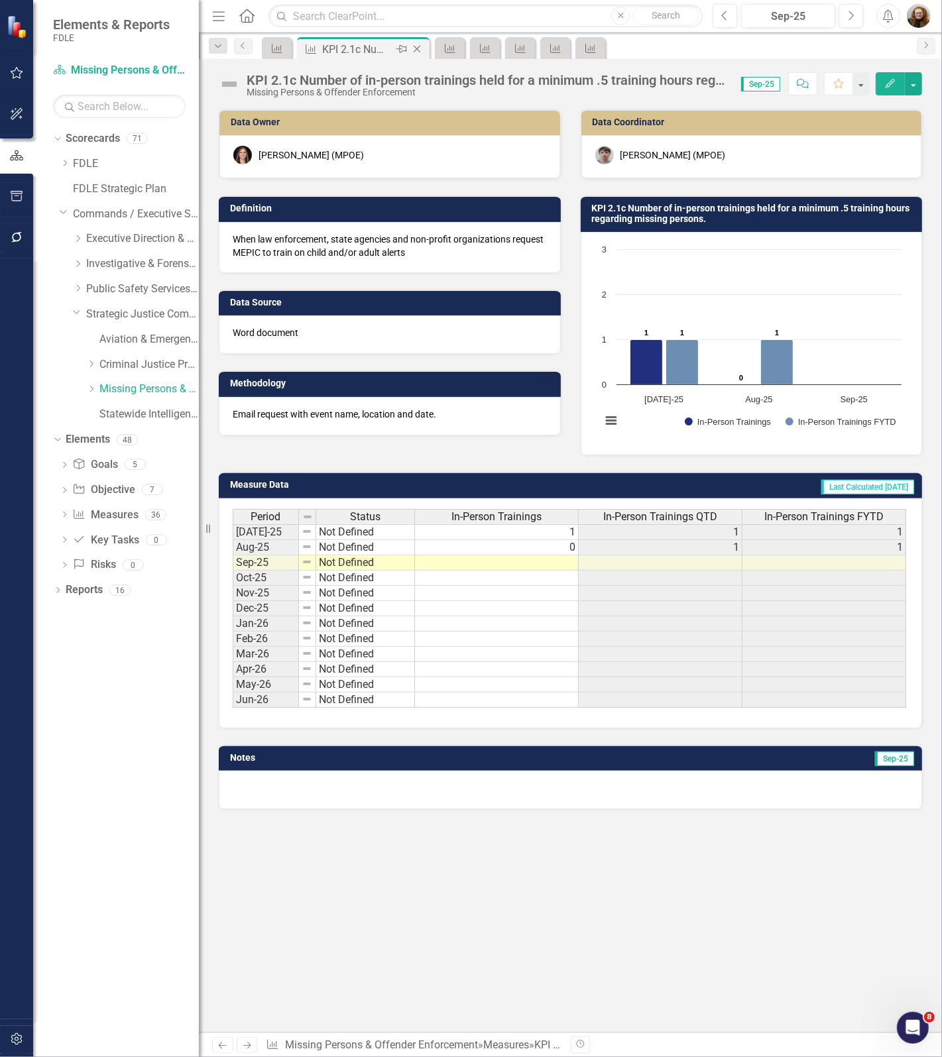
click at [416, 50] on icon "Close" at bounding box center [416, 49] width 13 height 11
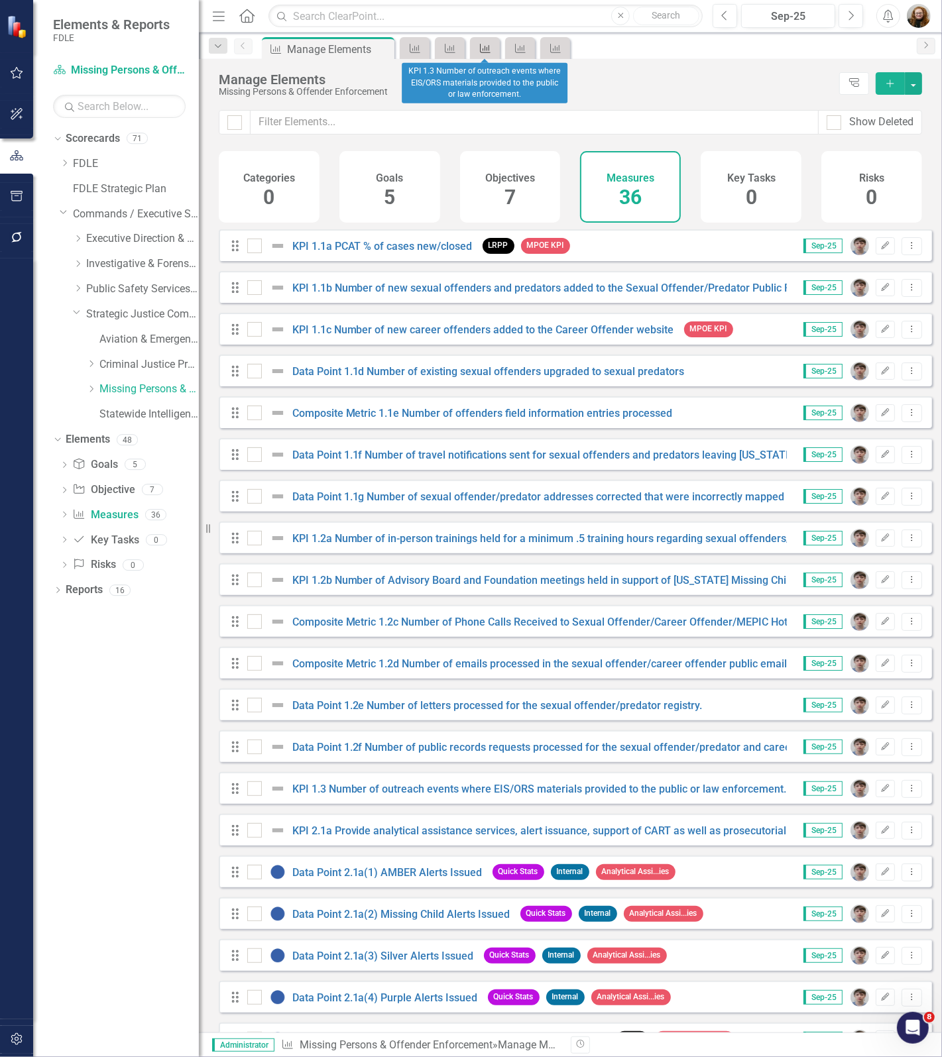
click at [491, 48] on icon "Measure" at bounding box center [484, 48] width 13 height 11
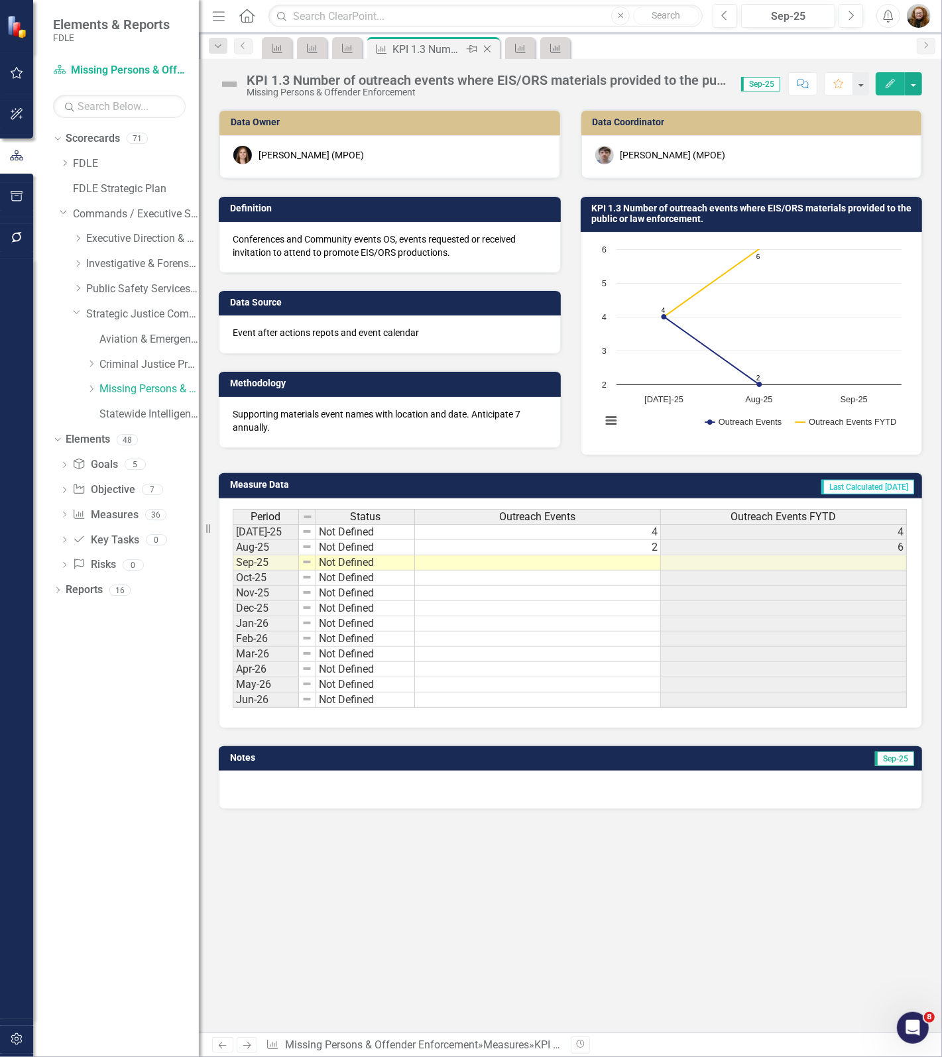
click at [489, 50] on icon "Close" at bounding box center [486, 49] width 13 height 11
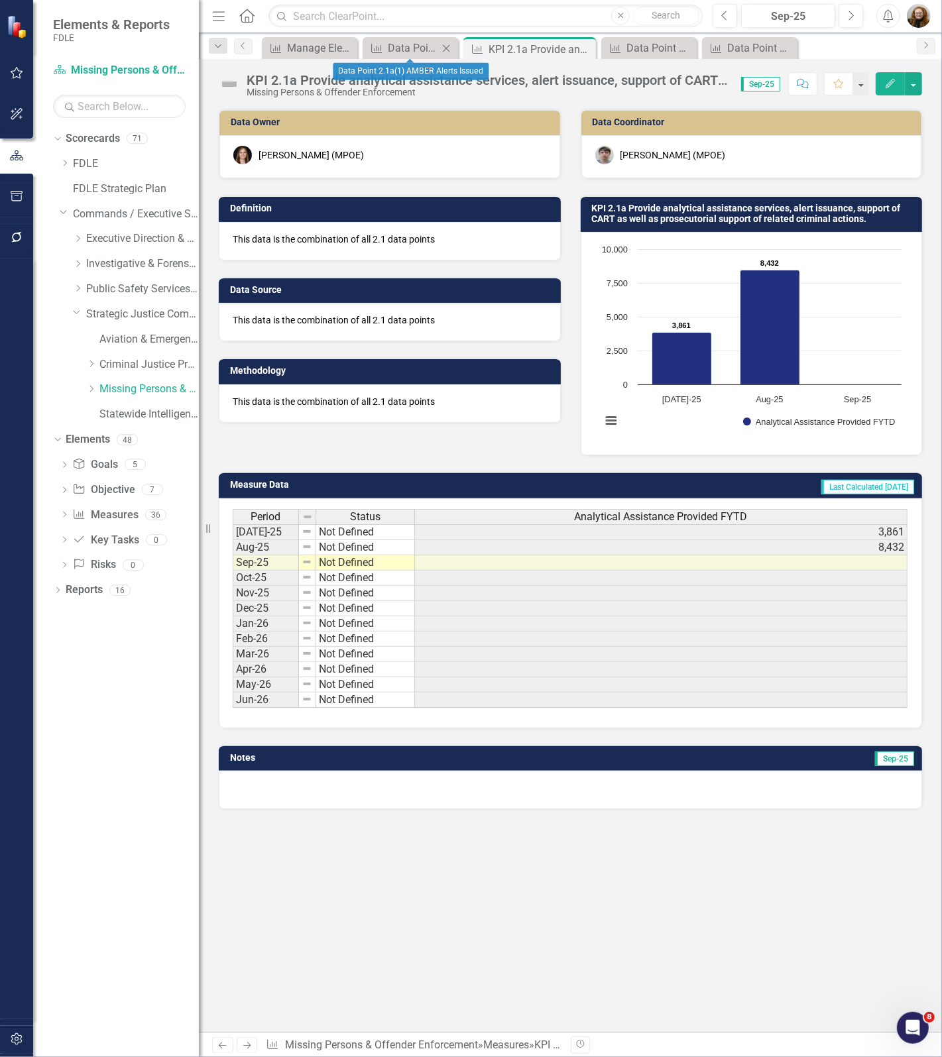
click at [451, 48] on icon "Close" at bounding box center [445, 48] width 13 height 11
click at [508, 47] on icon at bounding box center [506, 49] width 7 height 7
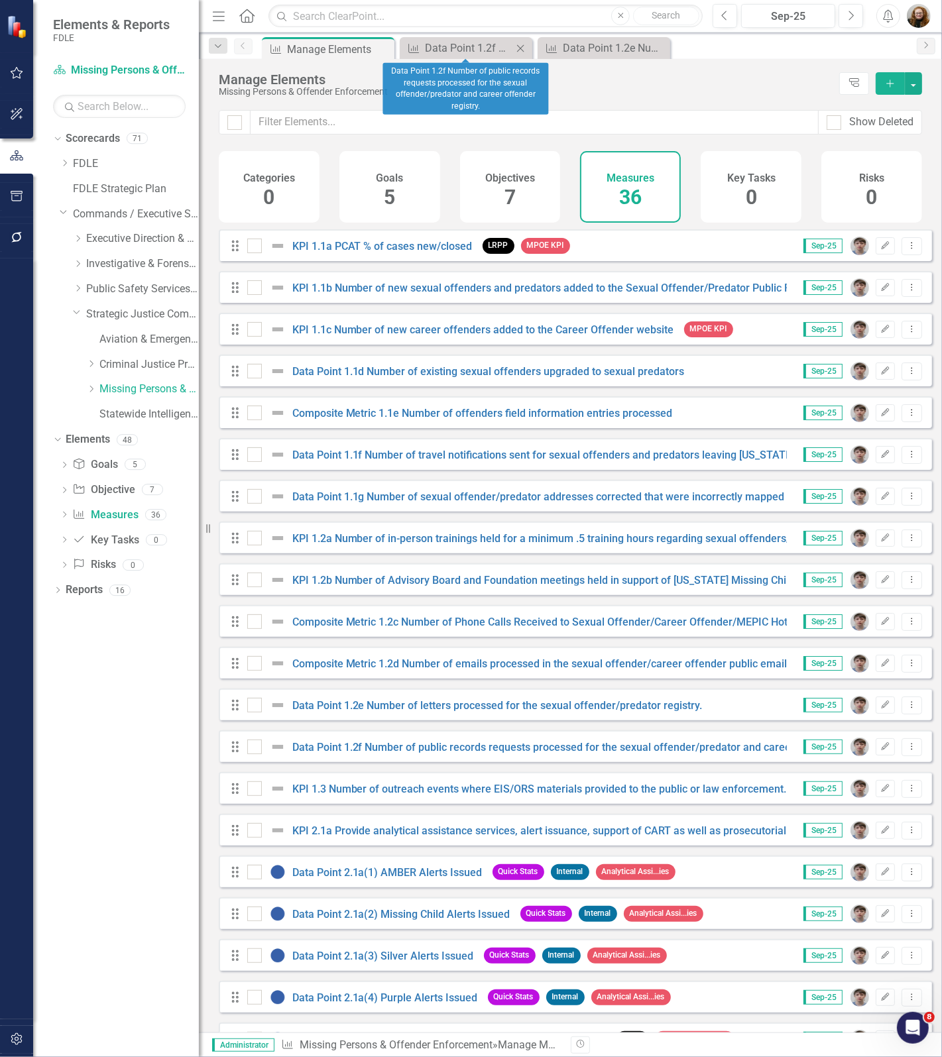
click at [521, 47] on icon at bounding box center [520, 47] width 7 height 7
click at [0, 0] on icon at bounding box center [0, 0] width 0 height 0
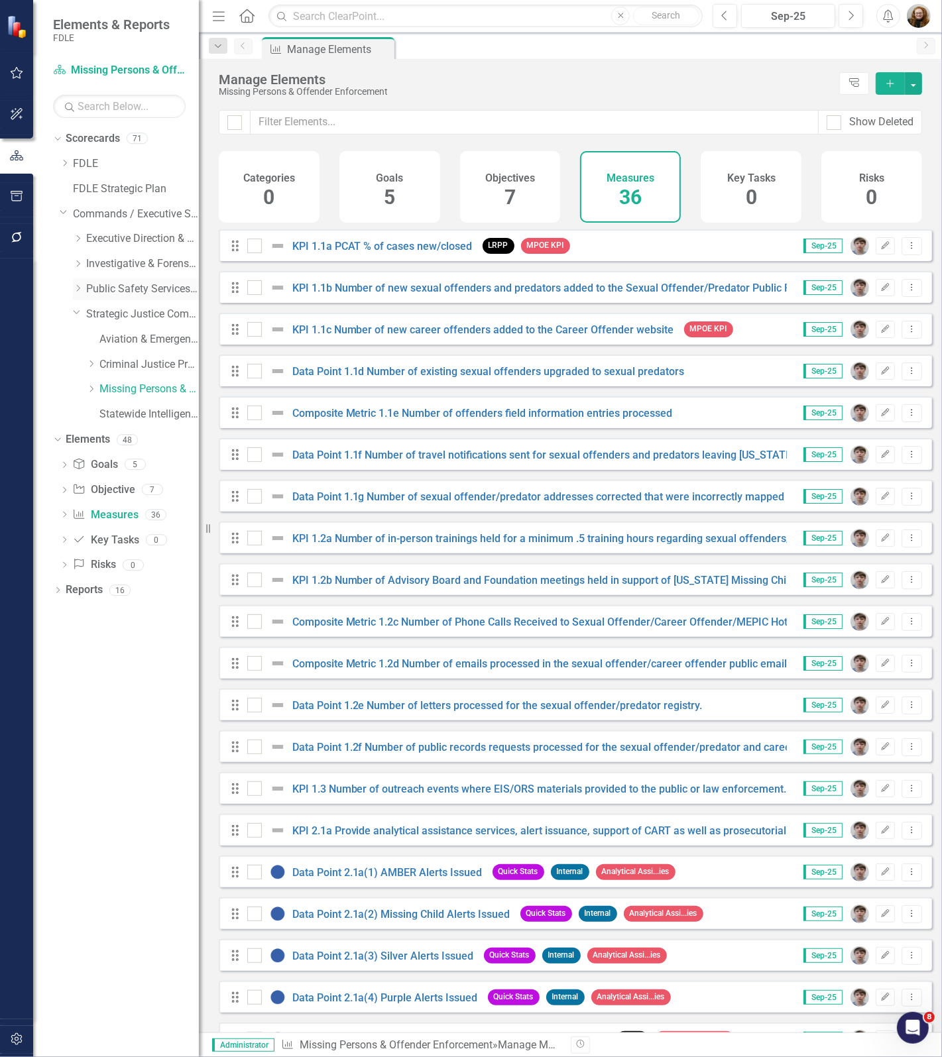
click at [76, 293] on div "Dropdown" at bounding box center [78, 289] width 10 height 11
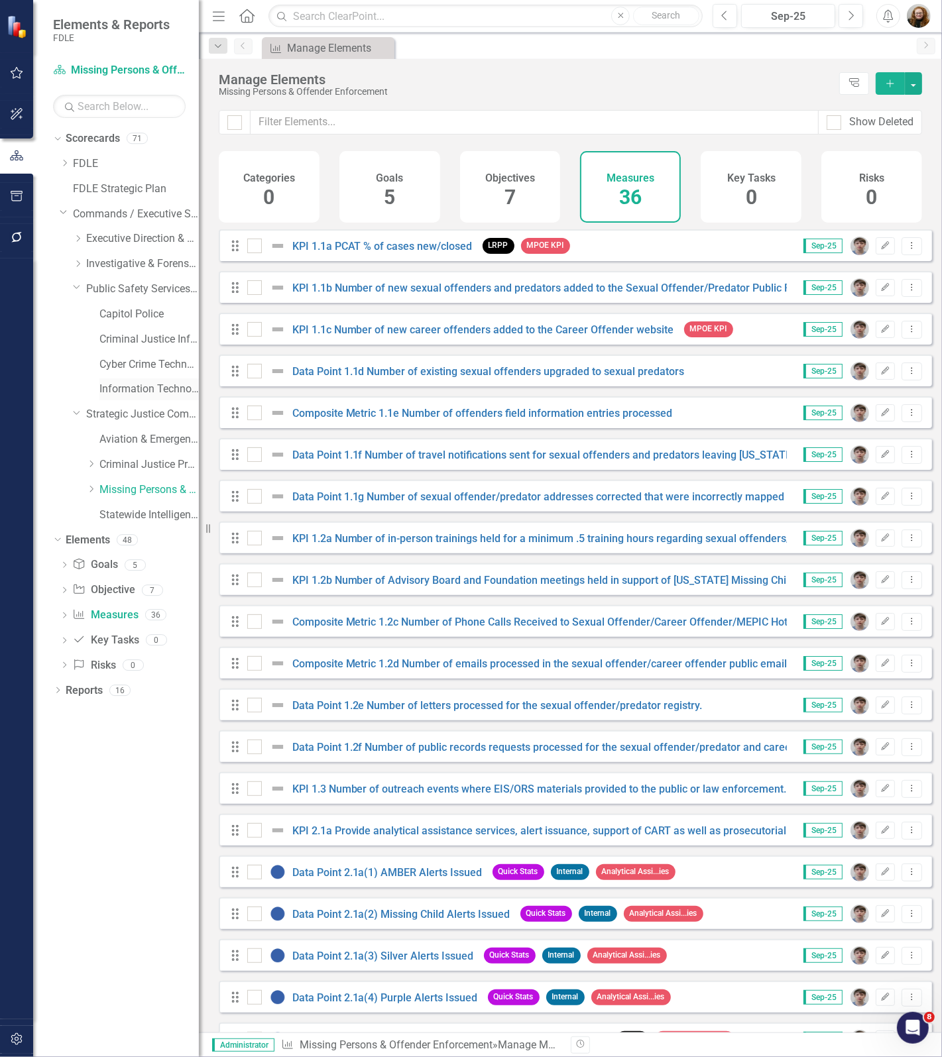
click at [119, 396] on link "Information Technology Services" at bounding box center [148, 389] width 99 height 15
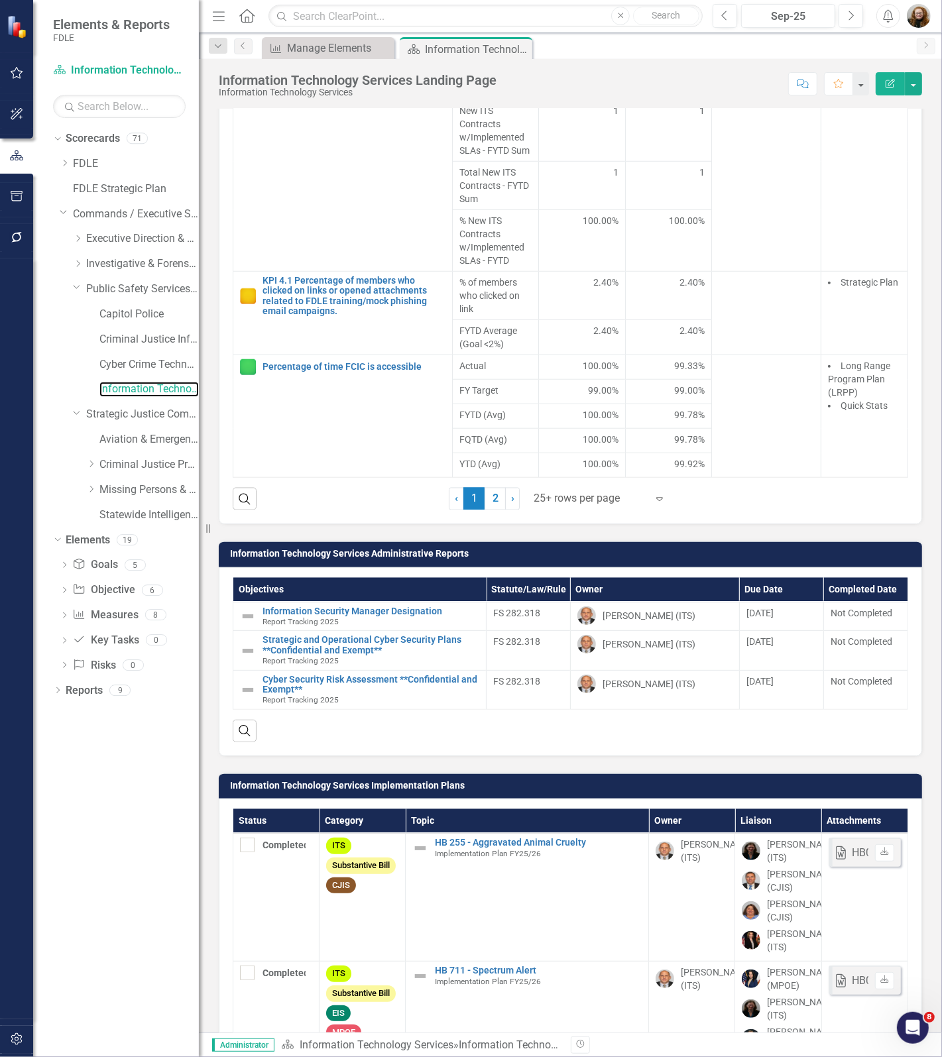
scroll to position [1656, 0]
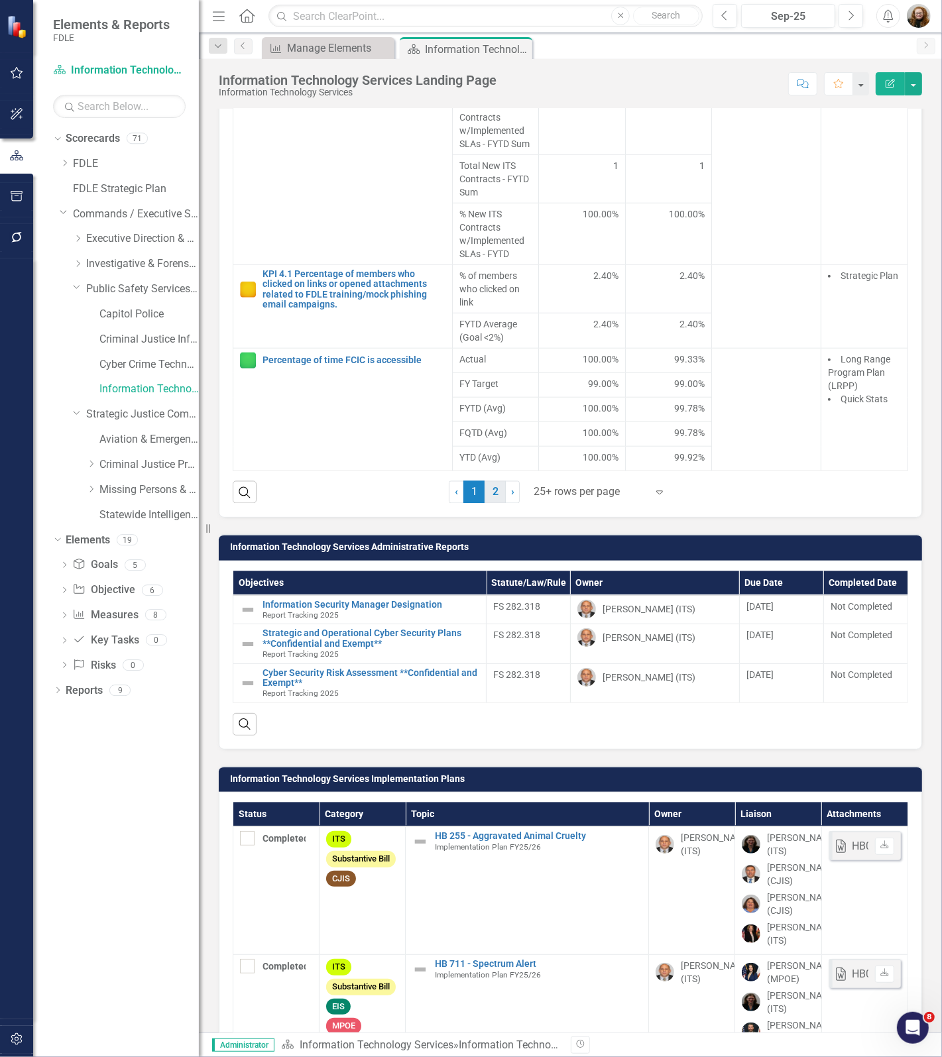
click at [488, 504] on link "2" at bounding box center [494, 492] width 21 height 23
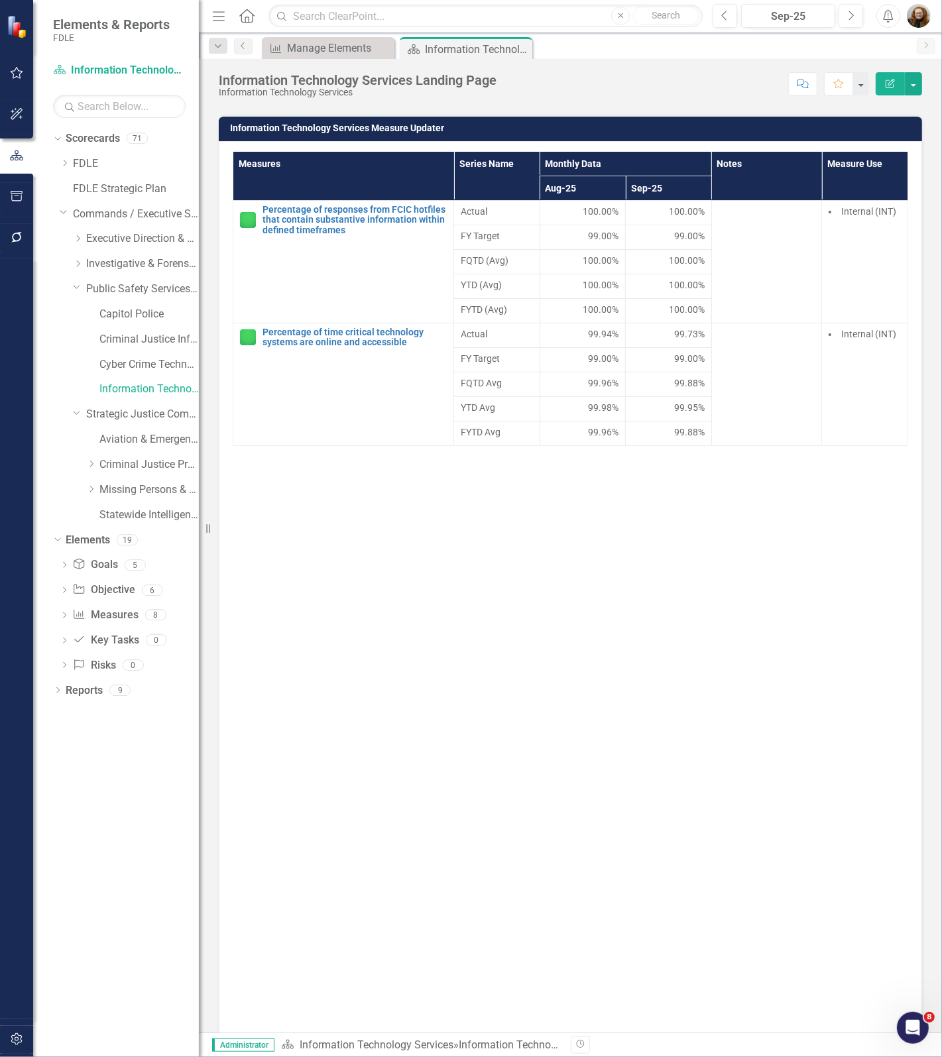
scroll to position [1077, 0]
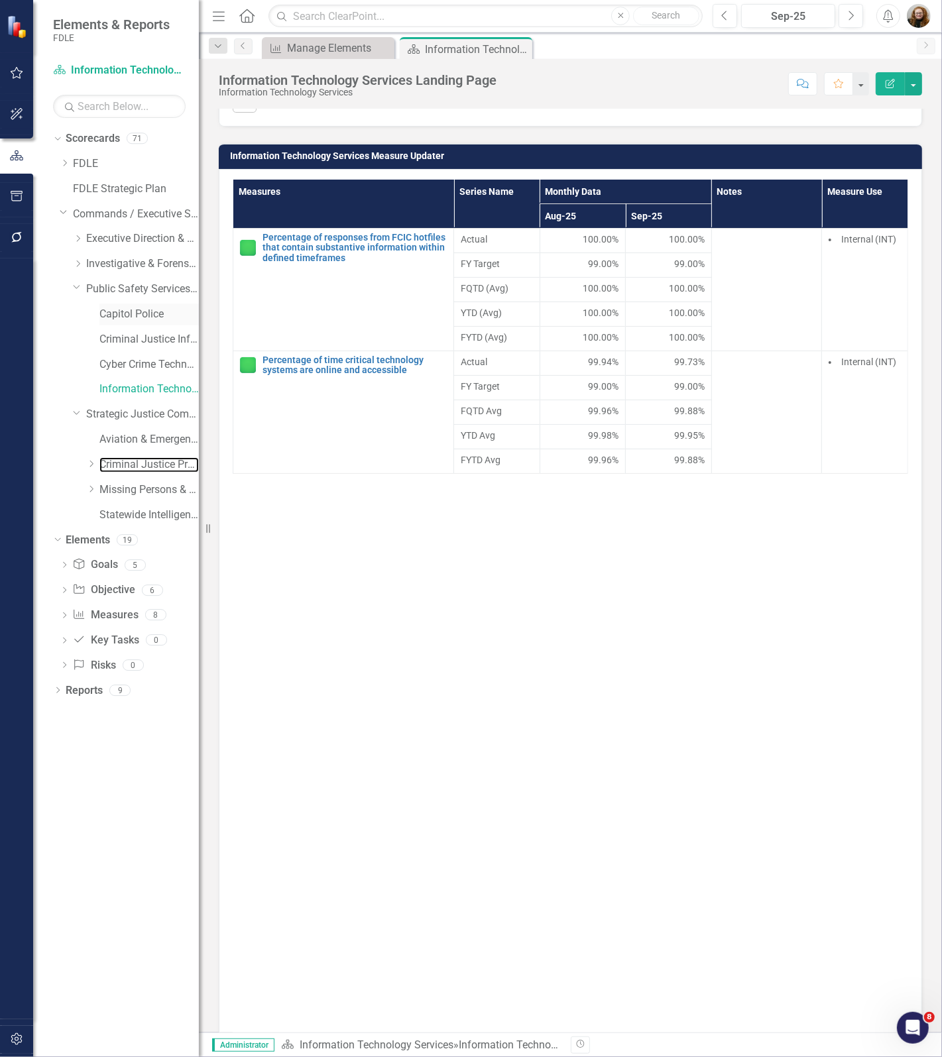
drag, startPoint x: 107, startPoint y: 462, endPoint x: 197, endPoint y: 325, distance: 164.1
click at [107, 465] on link "Criminal Justice Professionalism, Standards & Training Services" at bounding box center [148, 464] width 99 height 15
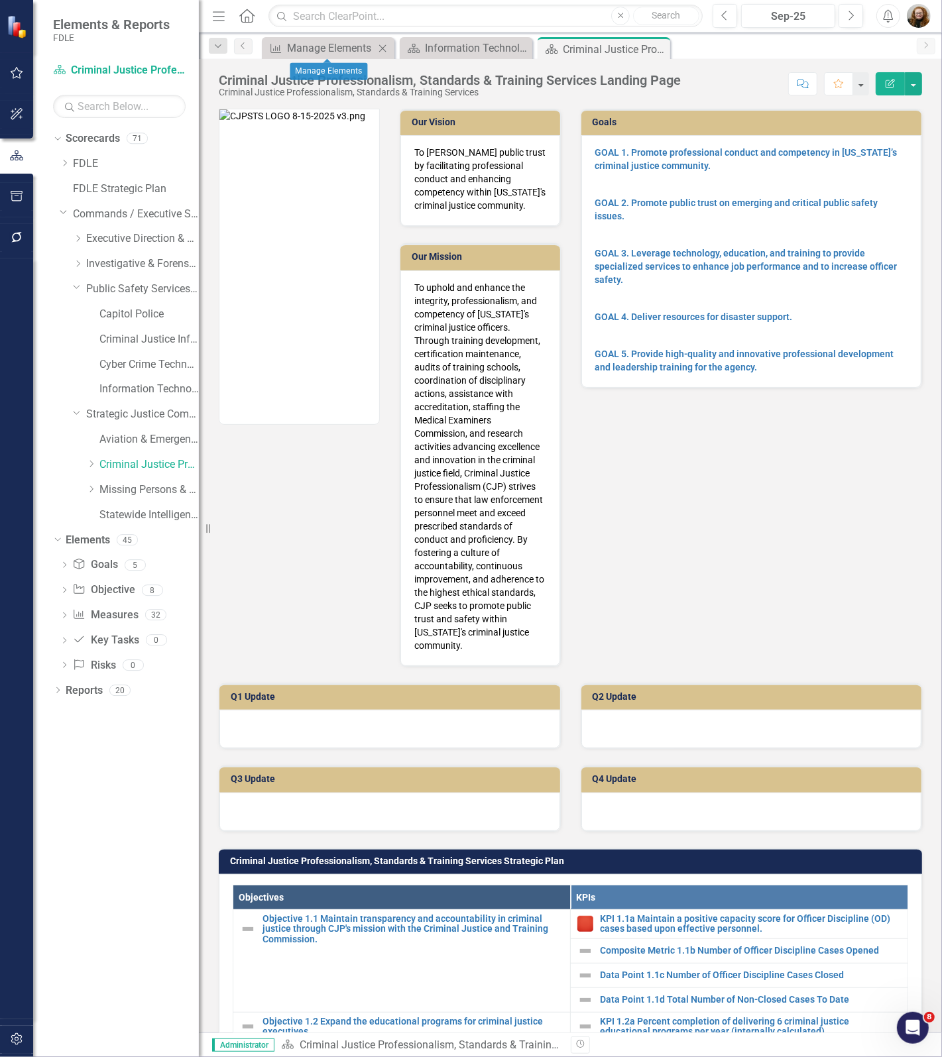
click at [384, 47] on icon "Close" at bounding box center [382, 48] width 13 height 11
click at [0, 0] on icon "Close" at bounding box center [0, 0] width 0 height 0
click at [131, 464] on link "Criminal Justice Professionalism, Standards & Training Services" at bounding box center [148, 464] width 99 height 15
click at [97, 618] on link "Measure Measures" at bounding box center [105, 615] width 66 height 15
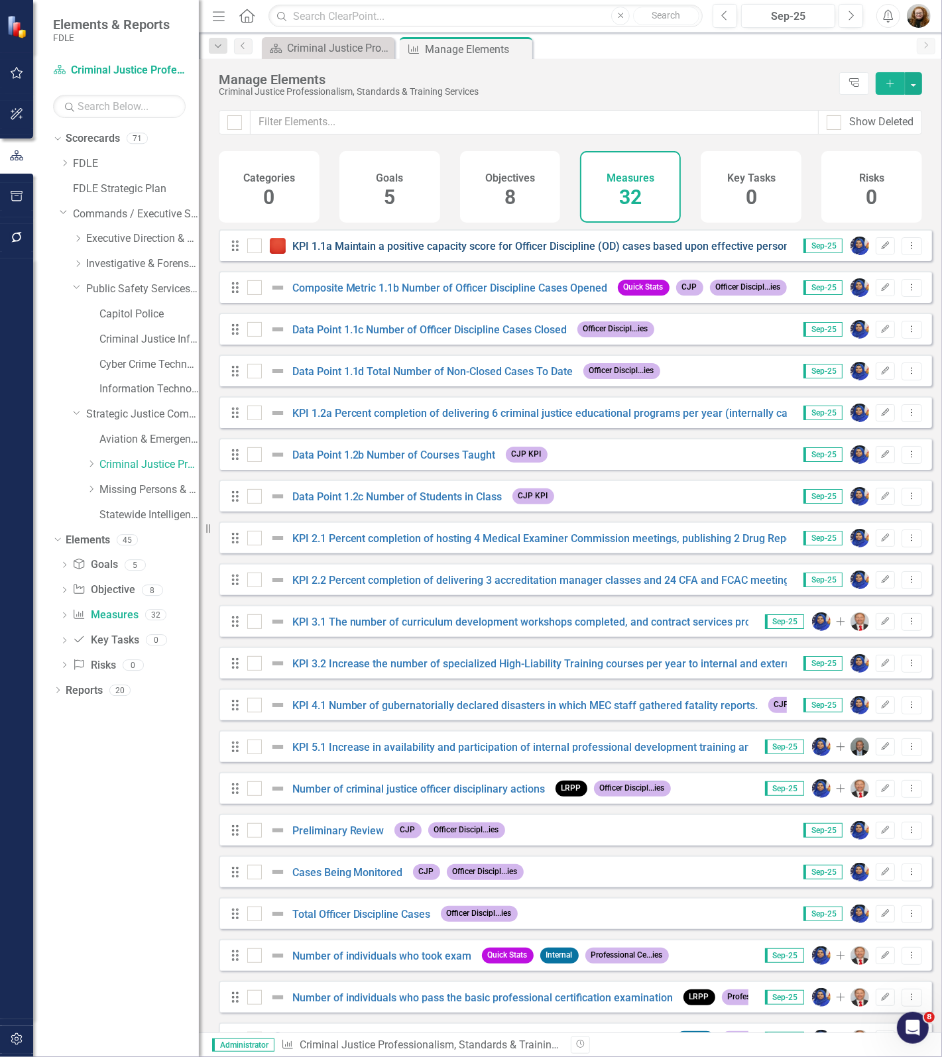
click at [346, 252] on link "KPI 1.1a Maintain a positive capacity score for Officer Discipline (OD) cases b…" at bounding box center [549, 246] width 515 height 13
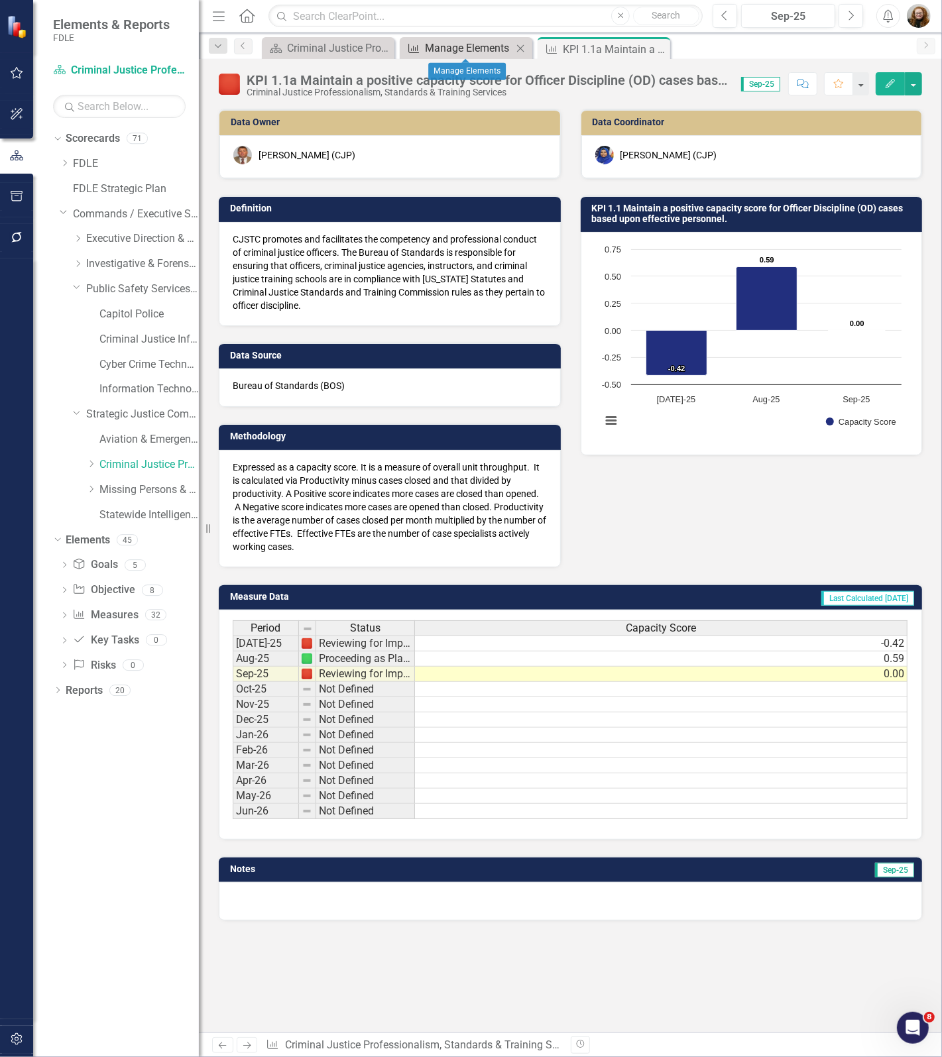
click at [445, 48] on div "Manage Elements" at bounding box center [468, 48] width 87 height 17
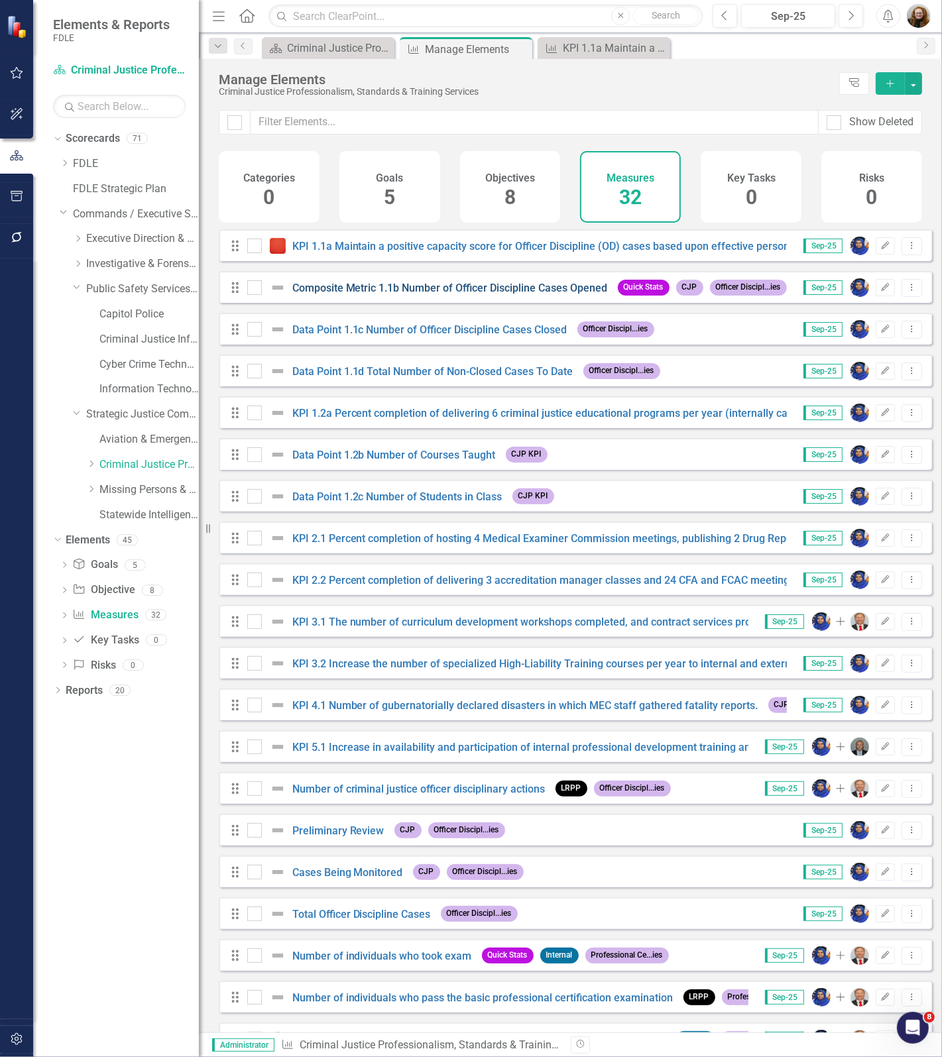
click at [374, 294] on link "Composite Metric 1.1b Number of Officer Discipline Cases Opened" at bounding box center [449, 288] width 315 height 13
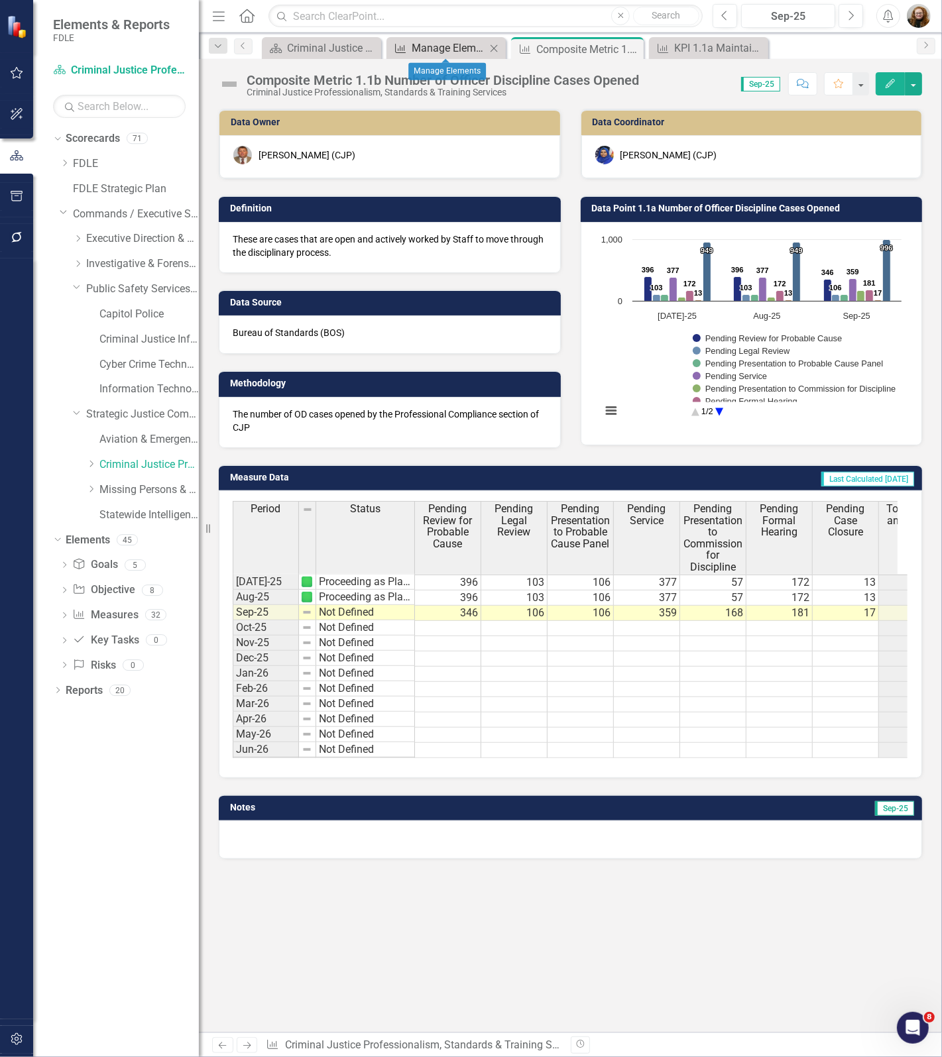
click at [458, 43] on div "Manage Elements" at bounding box center [448, 48] width 74 height 17
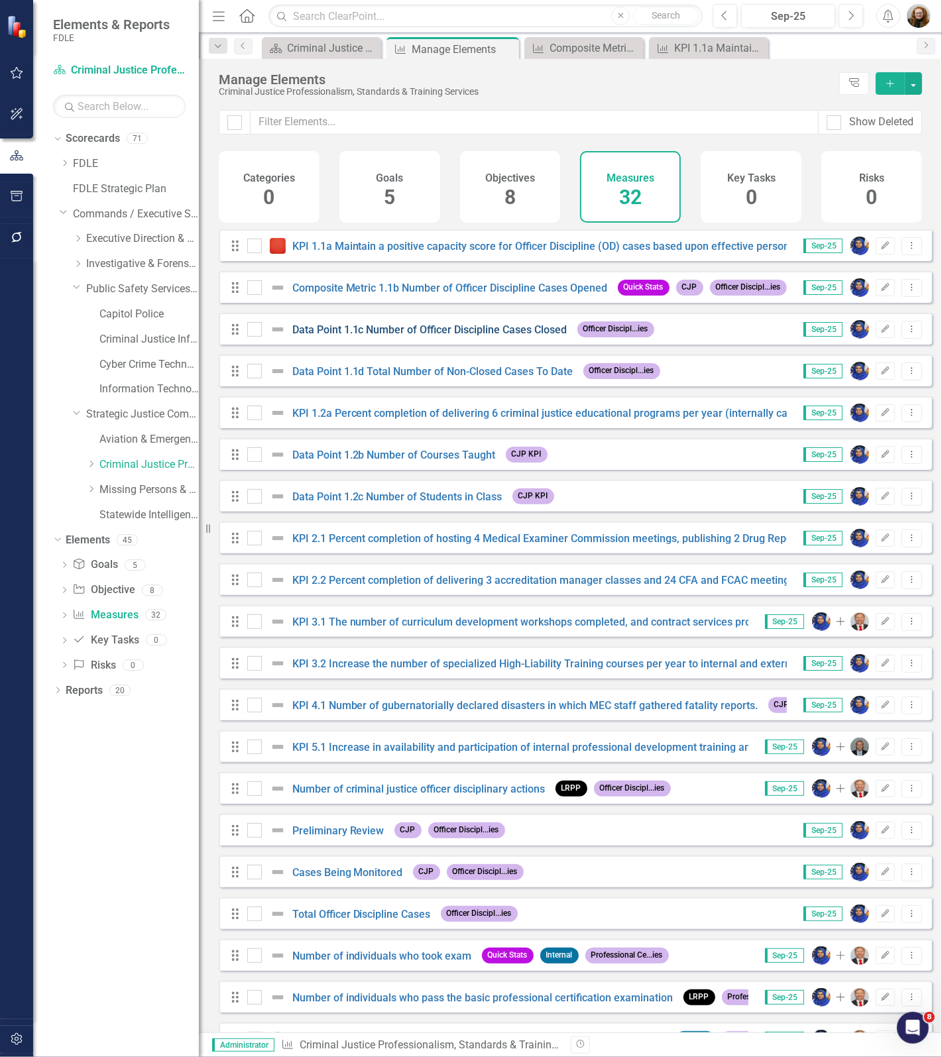
click at [444, 336] on link "Data Point 1.1c Number of Officer Discipline Cases Closed" at bounding box center [429, 329] width 275 height 13
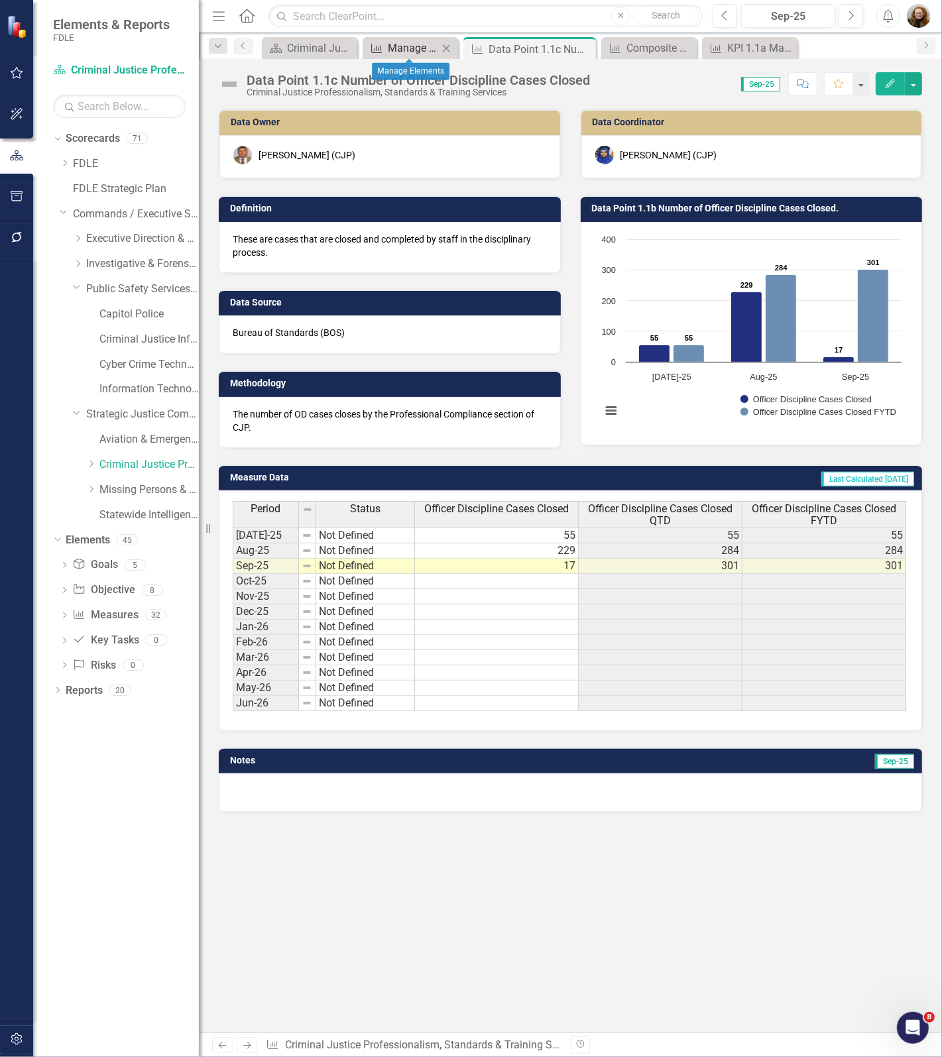
click at [404, 48] on div "Manage Elements" at bounding box center [413, 48] width 50 height 17
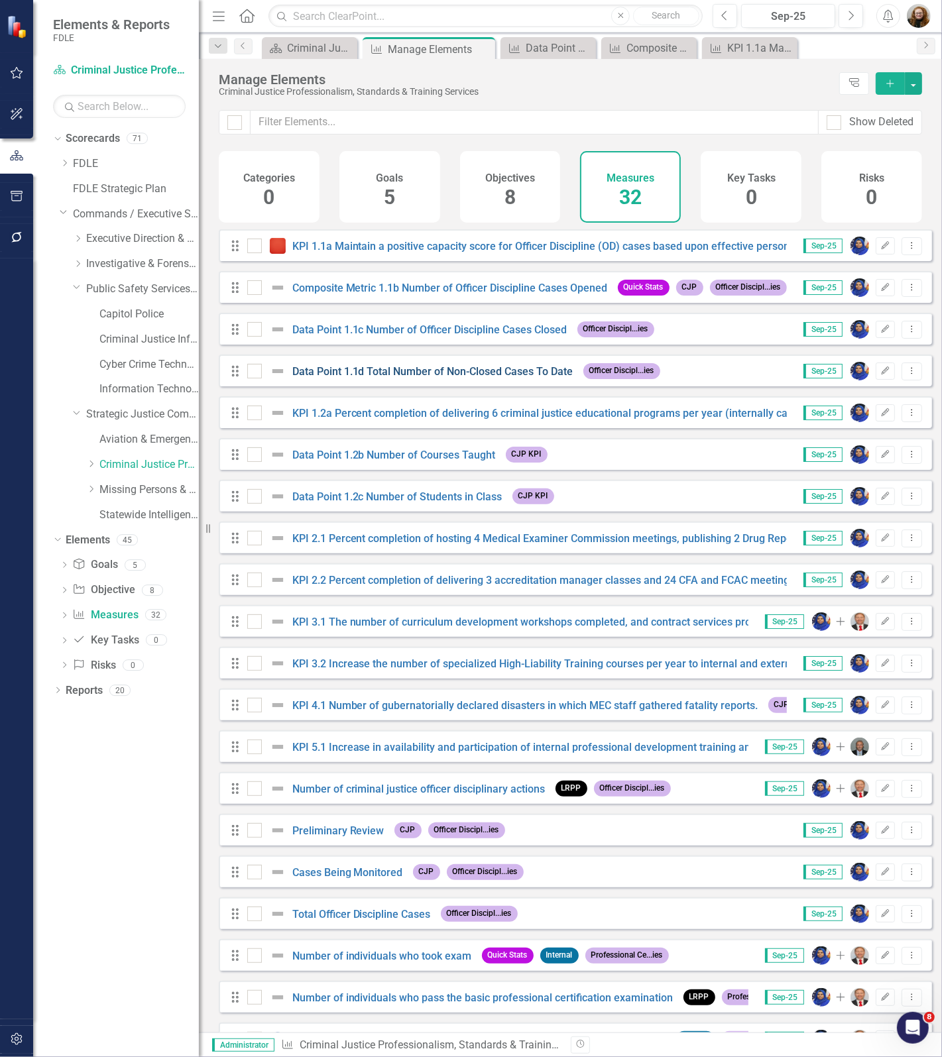
click at [457, 378] on link "Data Point 1.1d Total Number of Non-Closed Cases To Date" at bounding box center [432, 371] width 281 height 13
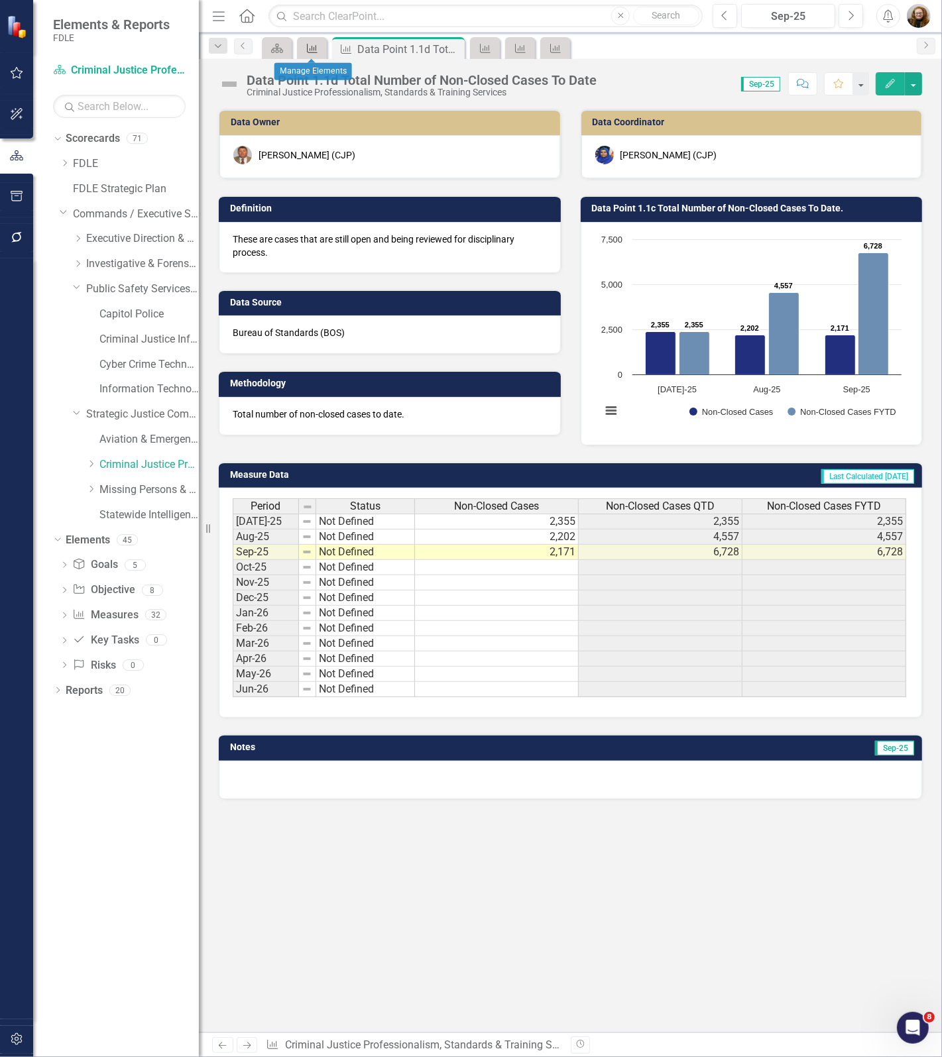
click at [317, 47] on icon "Measure" at bounding box center [311, 48] width 13 height 11
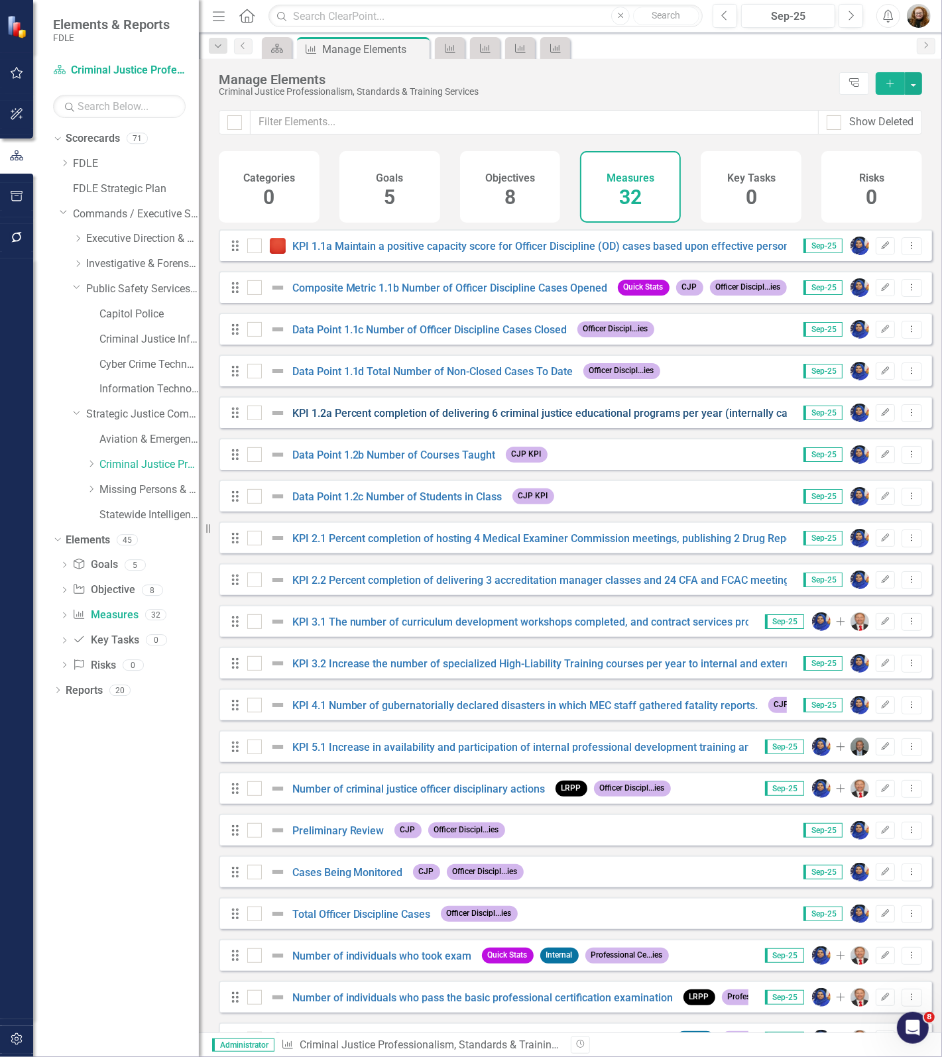
click at [405, 419] on link "KPI 1.2a Percent completion of delivering 6 criminal justice educational progra…" at bounding box center [562, 413] width 540 height 13
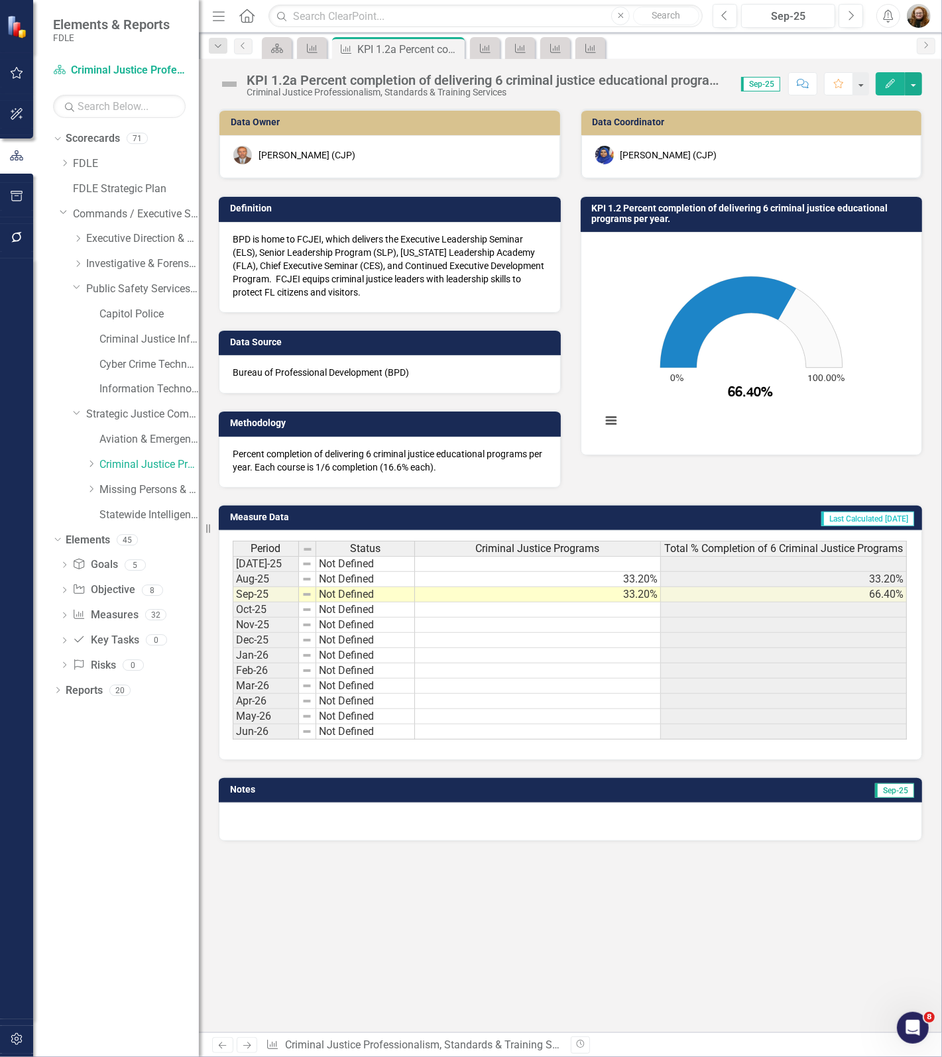
click at [345, 86] on div "KPI 1.2a Percent completion of delivering 6 criminal justice educational progra…" at bounding box center [486, 80] width 481 height 15
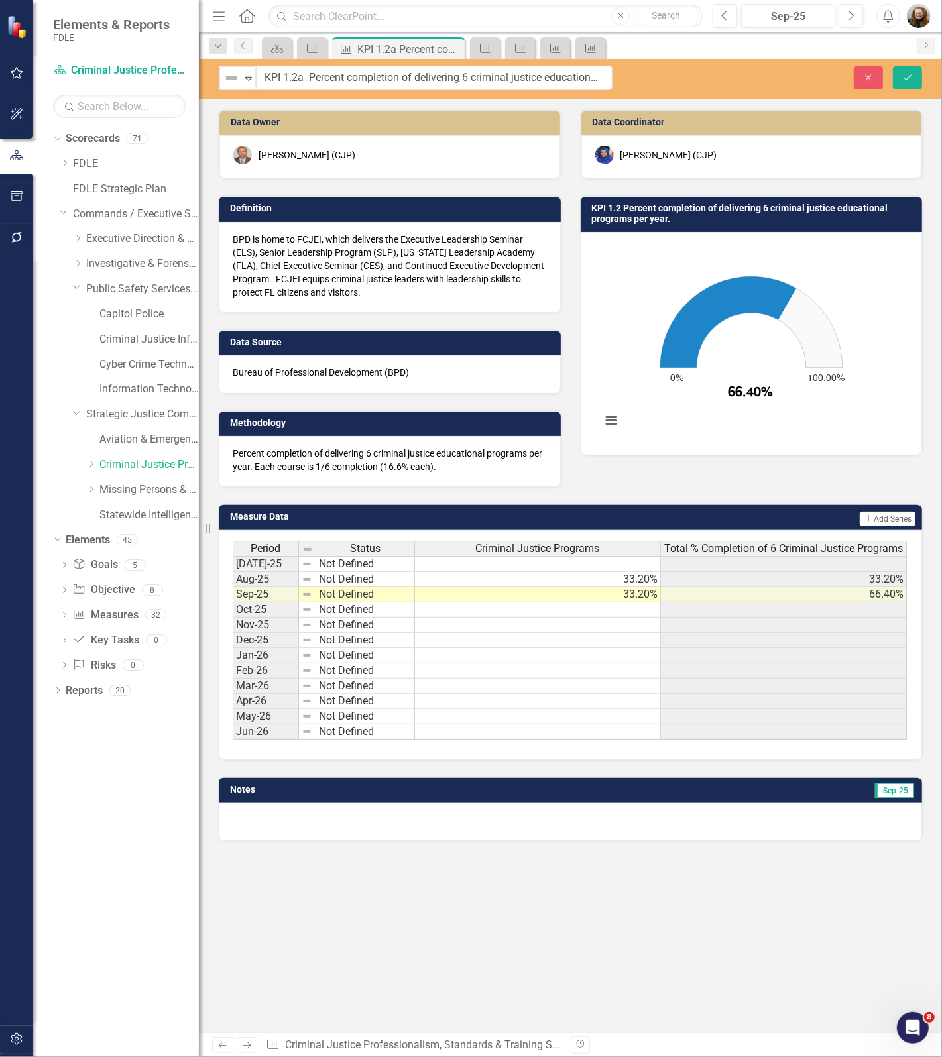
drag, startPoint x: 245, startPoint y: 78, endPoint x: 340, endPoint y: 87, distance: 95.3
drag, startPoint x: 262, startPoint y: 75, endPoint x: 702, endPoint y: 87, distance: 440.1
click at [702, 87] on div "Not Defined Expand KPI 1.2a Percent completion of delivering 6 criminal justice…" at bounding box center [570, 78] width 743 height 25
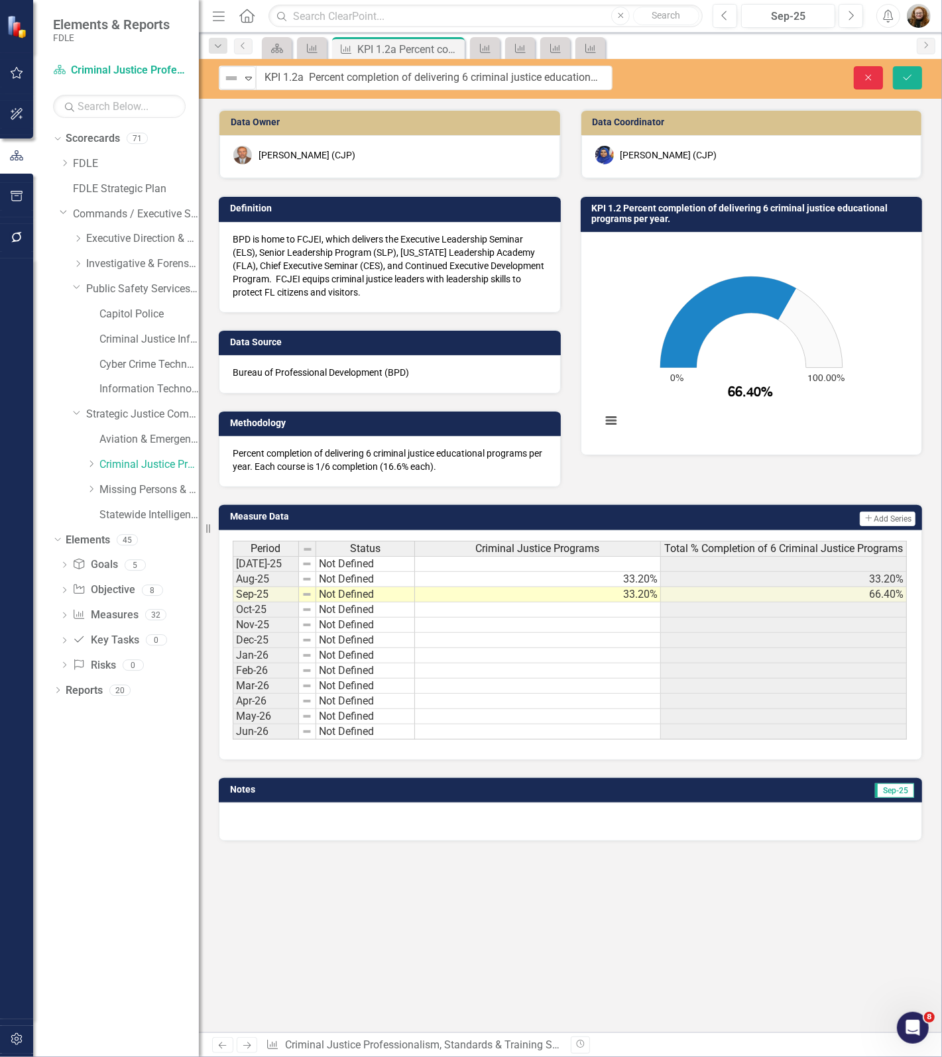
click at [872, 77] on icon "Close" at bounding box center [868, 77] width 12 height 9
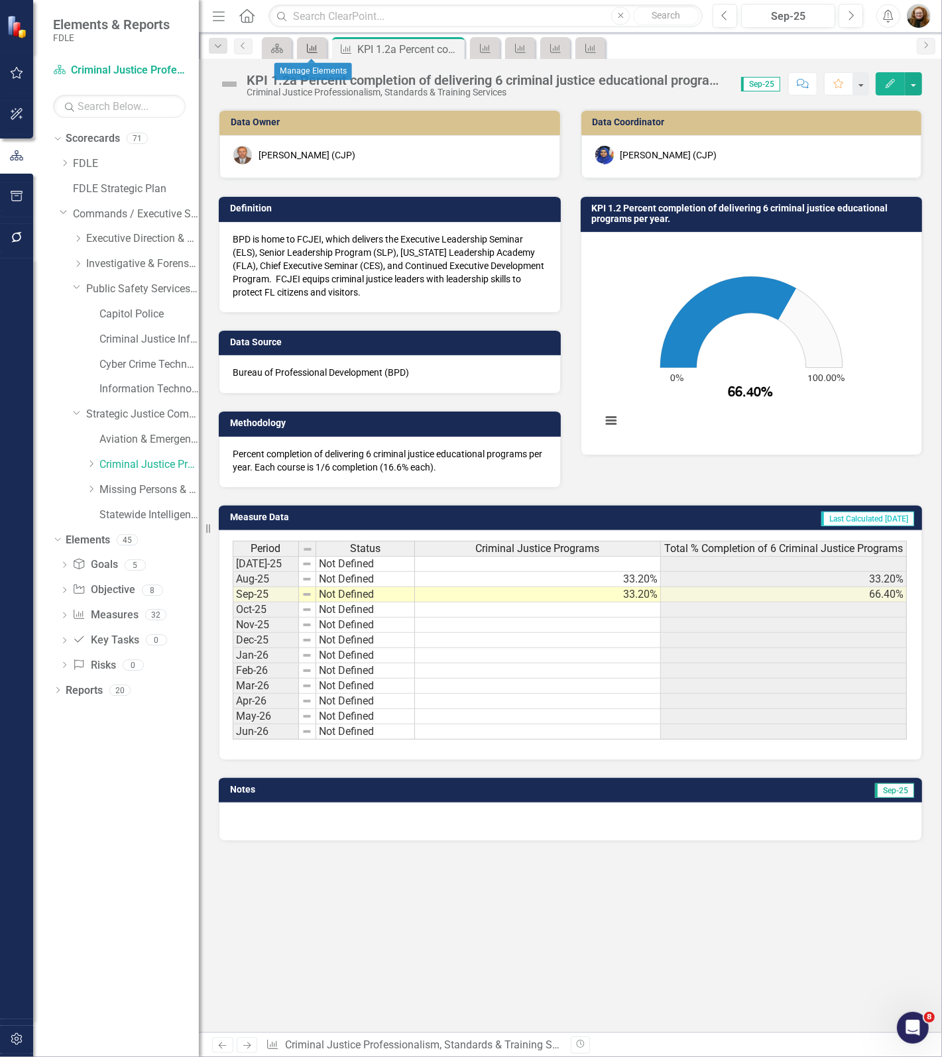
click at [317, 53] on icon "Measure" at bounding box center [311, 48] width 13 height 11
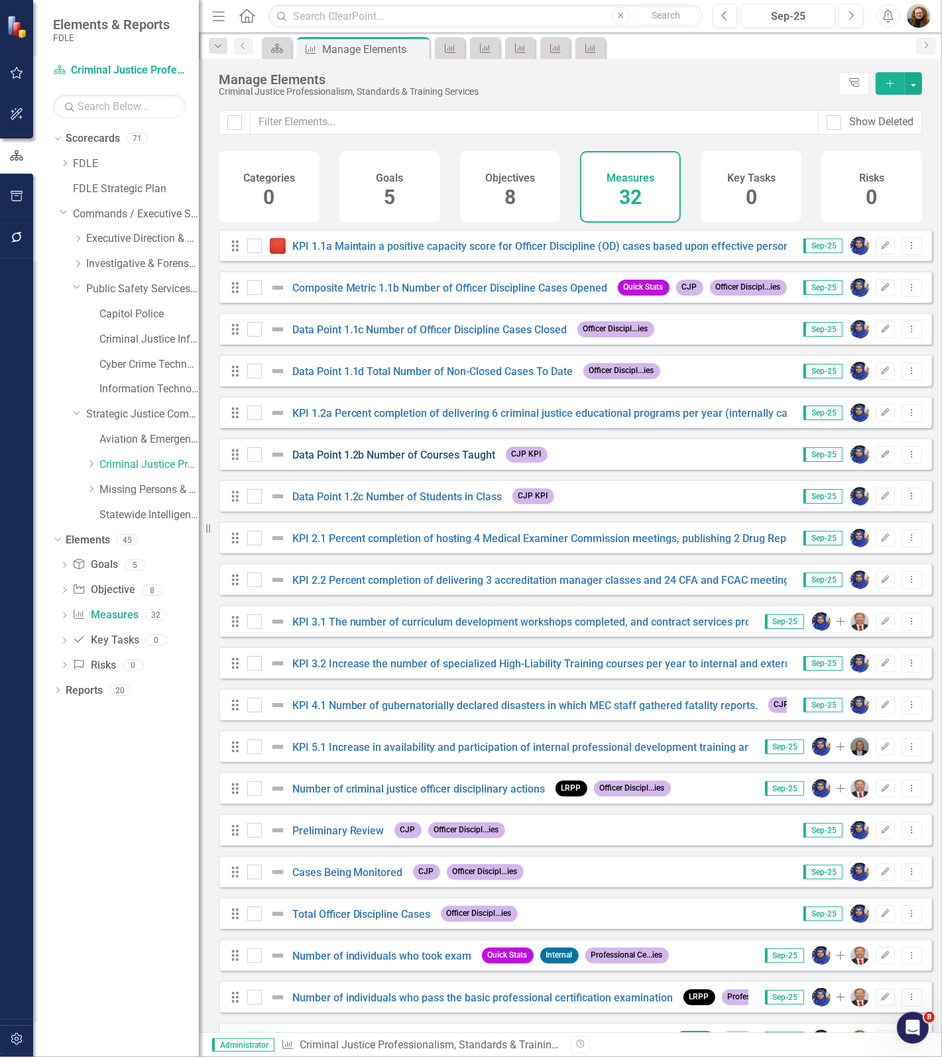
click at [366, 459] on link "Data Point 1.2b Number of Courses Taught" at bounding box center [393, 455] width 203 height 13
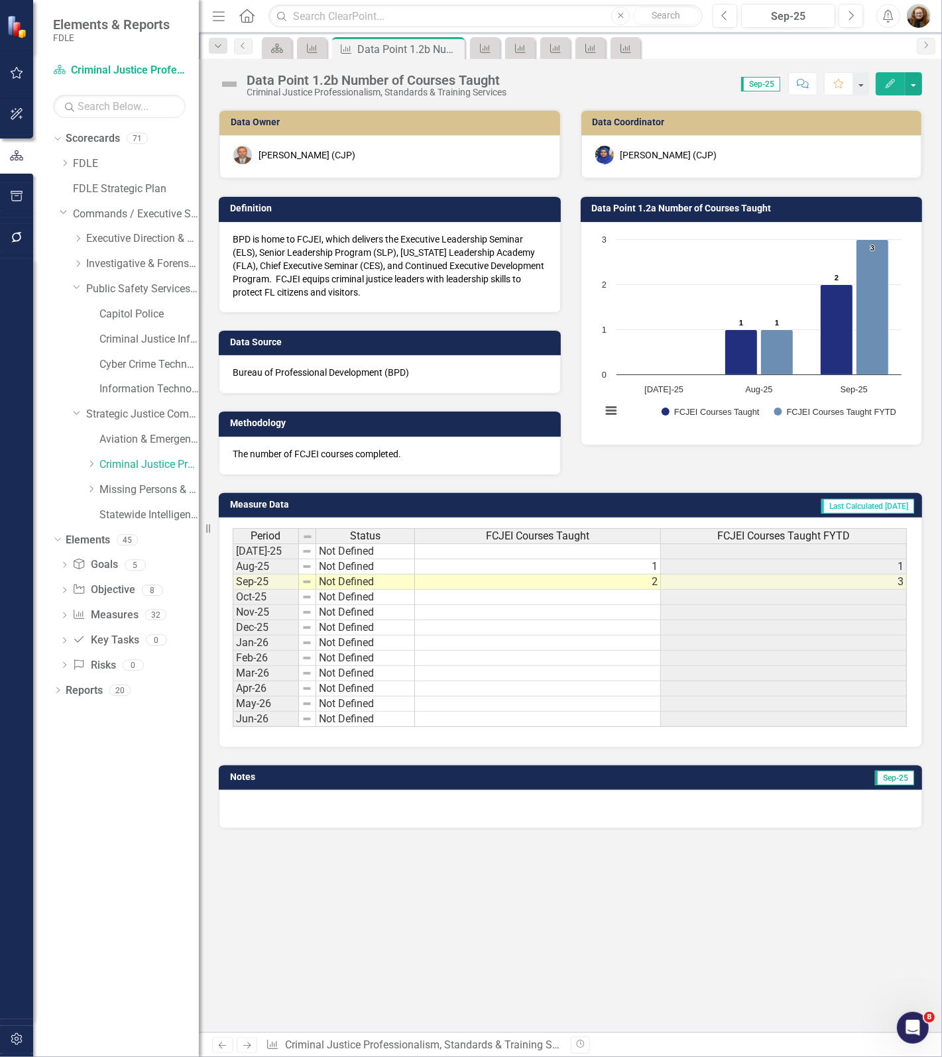
click at [411, 81] on div "Data Point 1.2b Number of Courses Taught" at bounding box center [376, 80] width 260 height 15
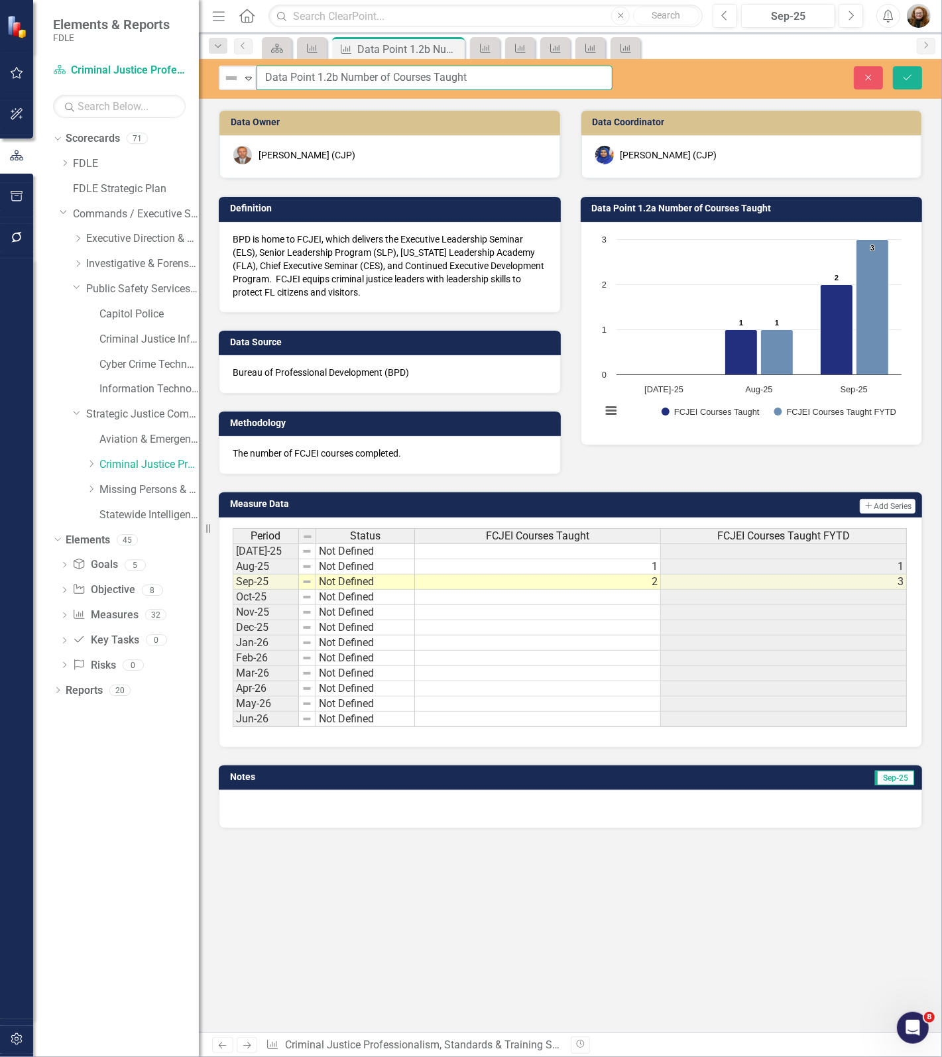
drag, startPoint x: 488, startPoint y: 73, endPoint x: 262, endPoint y: 80, distance: 226.7
click at [262, 80] on input "Data Point 1.2b Number of Courses Taught" at bounding box center [434, 78] width 356 height 25
click at [866, 81] on icon "Close" at bounding box center [868, 77] width 12 height 9
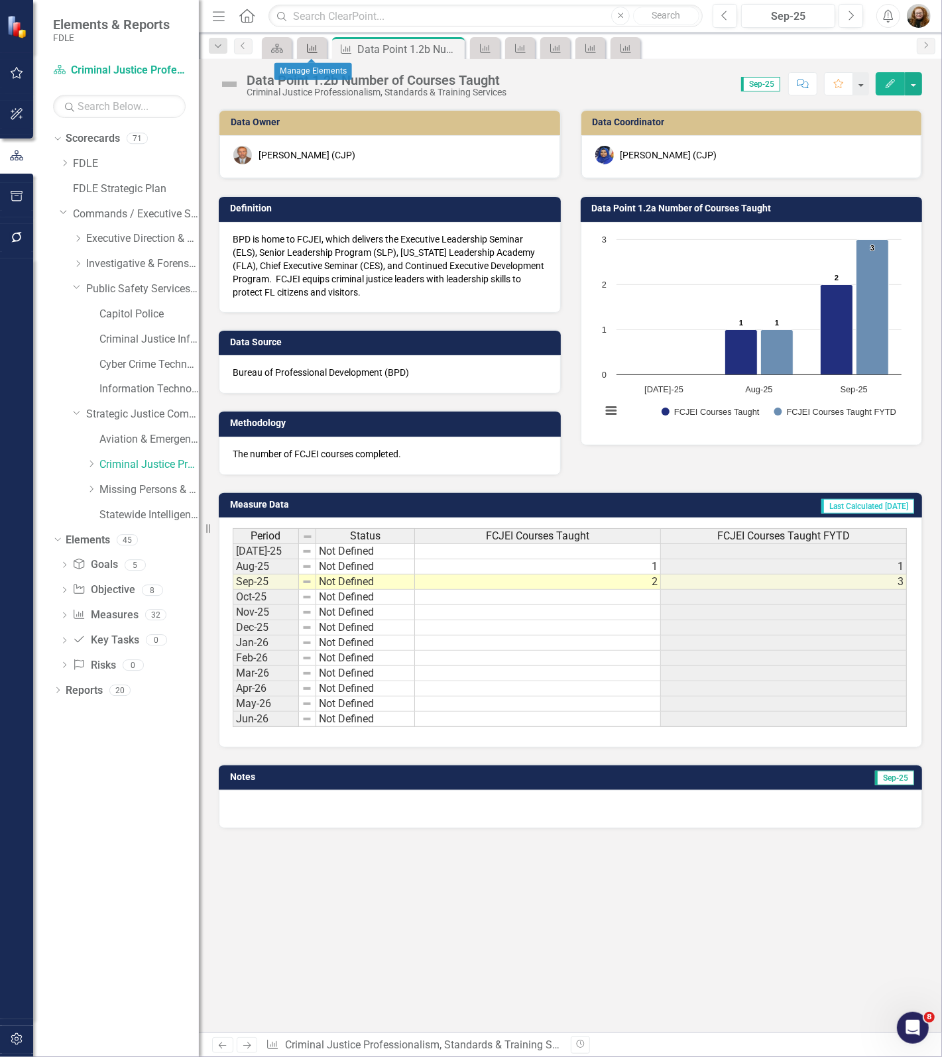
click at [309, 50] on icon at bounding box center [312, 48] width 11 height 9
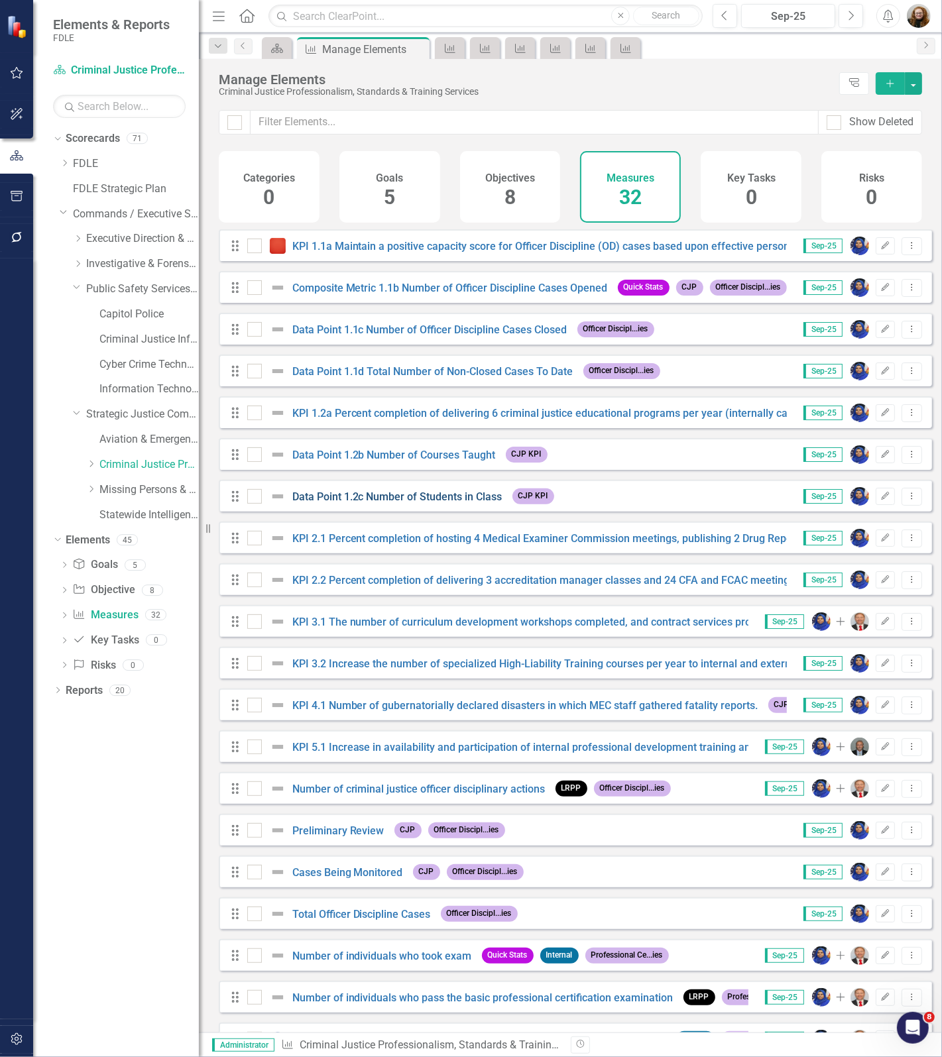
click at [363, 503] on link "Data Point 1.2c Number of Students in Class" at bounding box center [397, 496] width 210 height 13
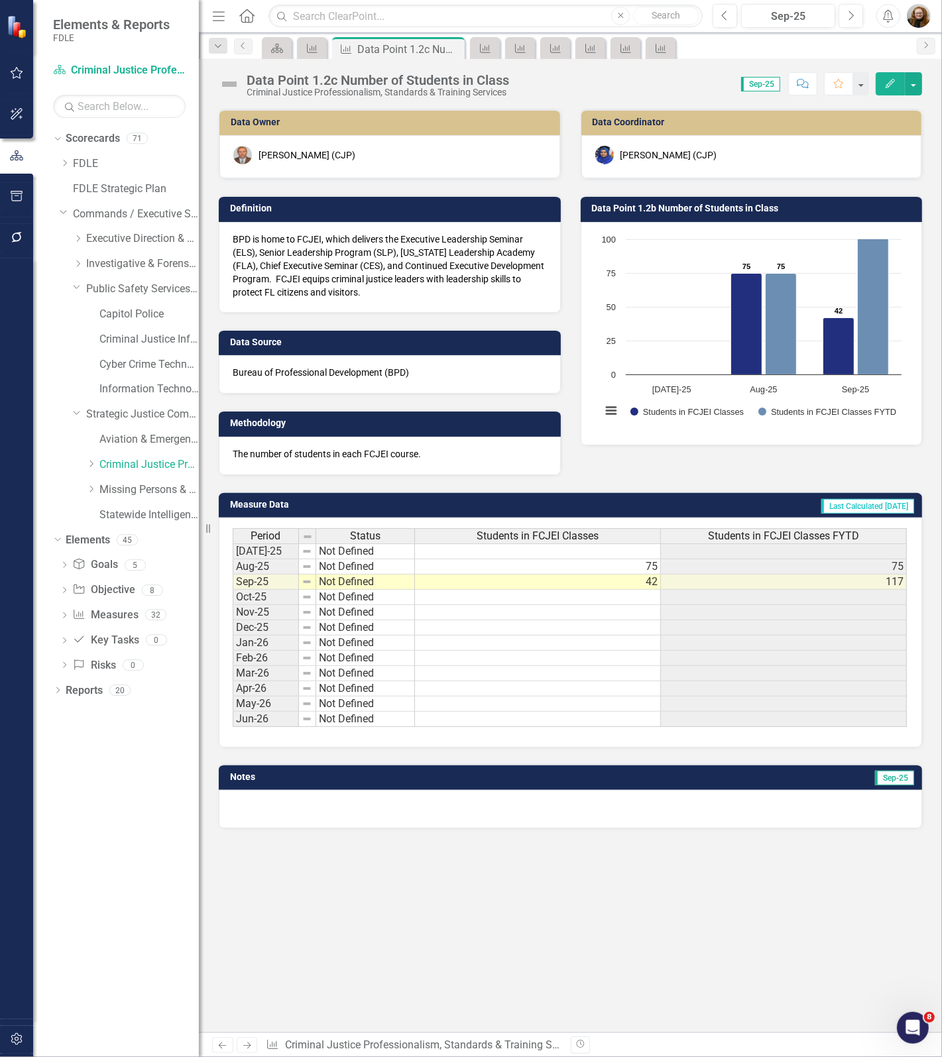
click at [331, 80] on div "Data Point 1.2c Number of Students in Class" at bounding box center [377, 80] width 262 height 15
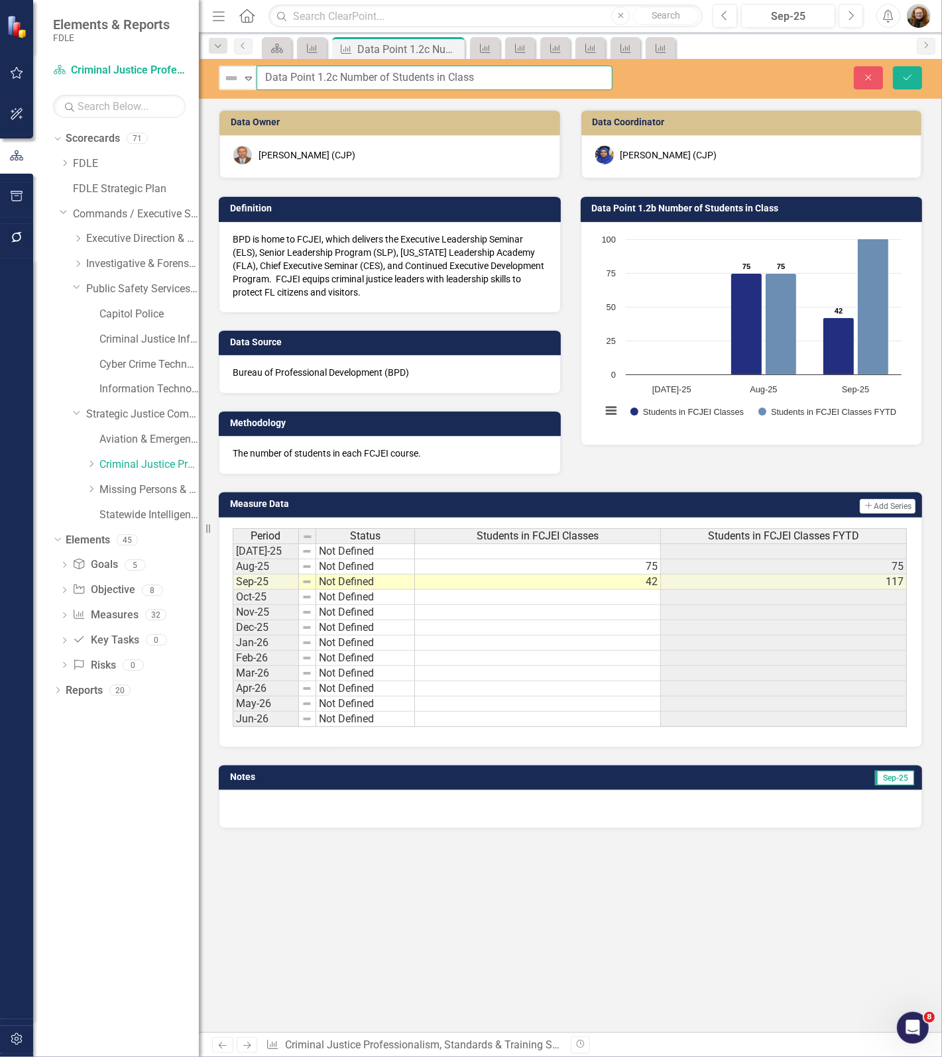
drag, startPoint x: 508, startPoint y: 80, endPoint x: 319, endPoint y: 76, distance: 188.9
click at [213, 80] on div "Not Defined Expand Data Point 1.2c Number of Students in Class" at bounding box center [415, 78] width 413 height 25
click at [766, 920] on div "Data Owner Chris Johnson (CJP) Definition BPD is home to FCJEI, which delivers …" at bounding box center [570, 571] width 743 height 924
click at [770, 616] on td at bounding box center [784, 612] width 246 height 15
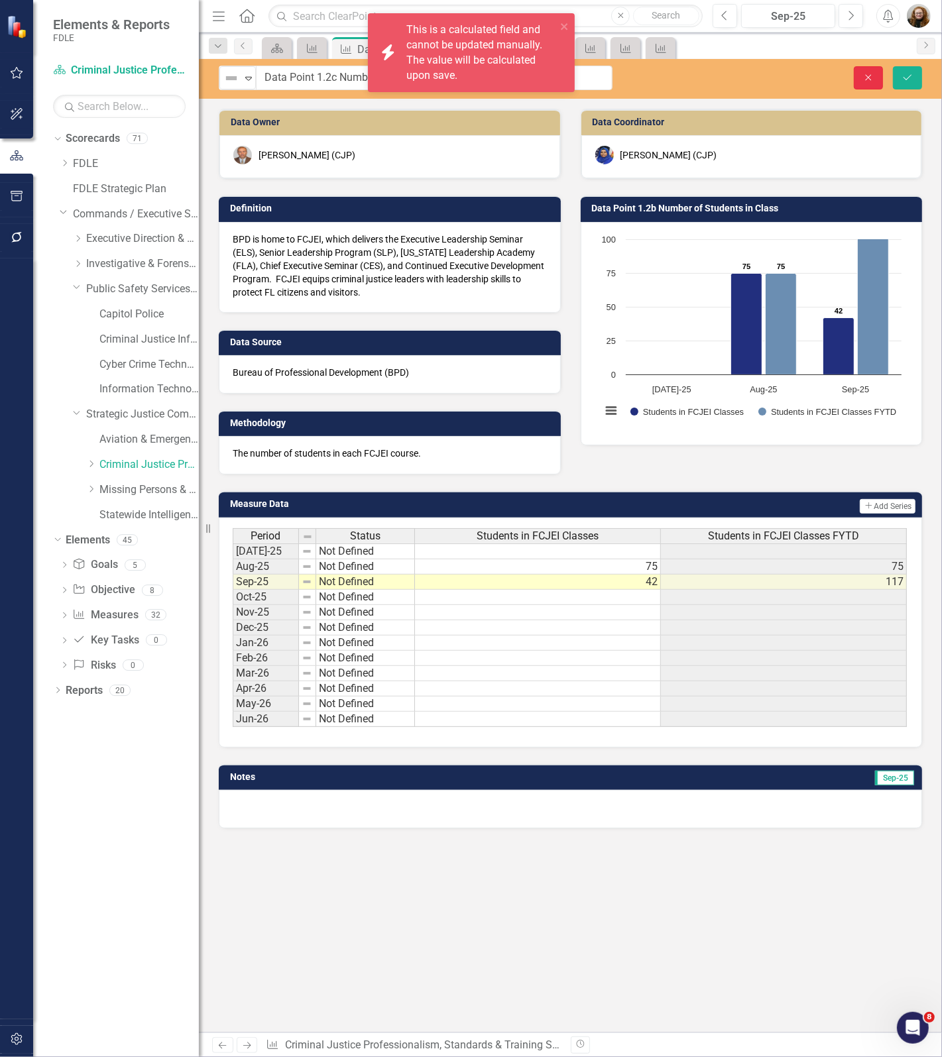
click at [873, 76] on button "Close" at bounding box center [867, 77] width 29 height 23
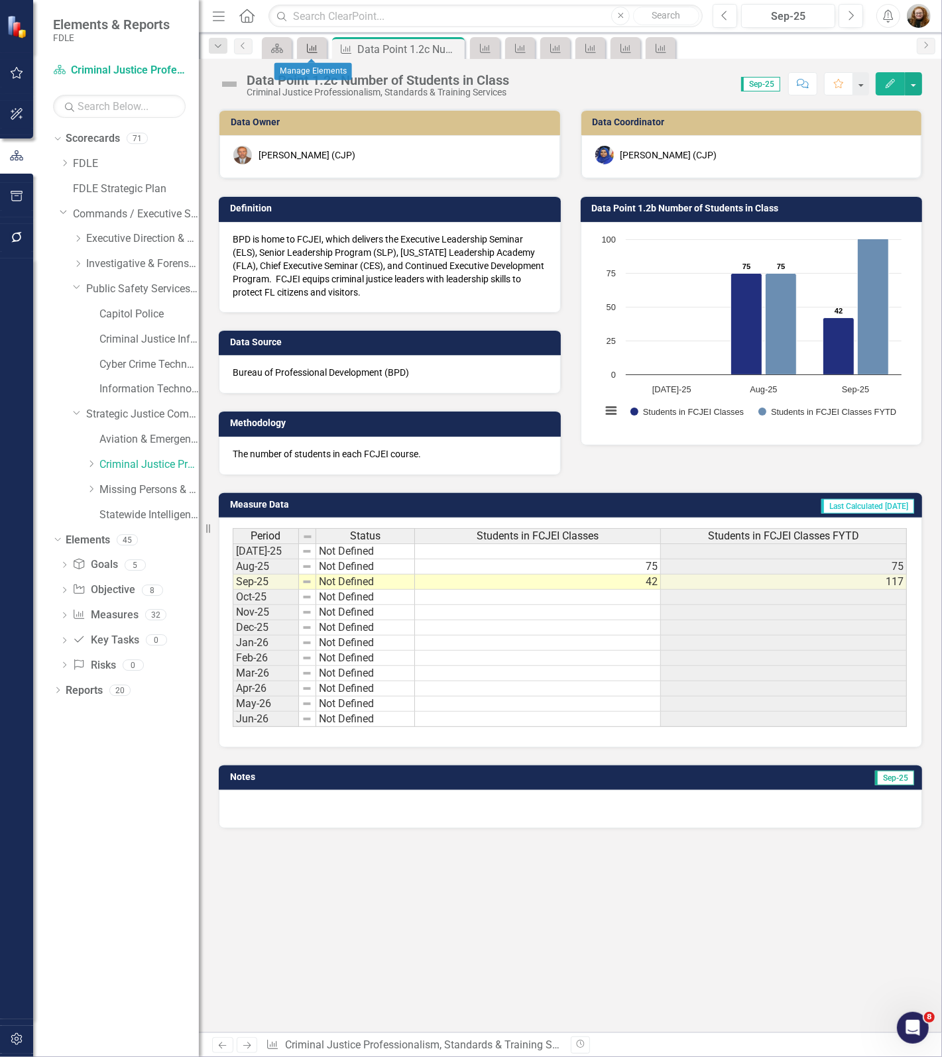
click at [303, 50] on div "Measure" at bounding box center [309, 48] width 19 height 17
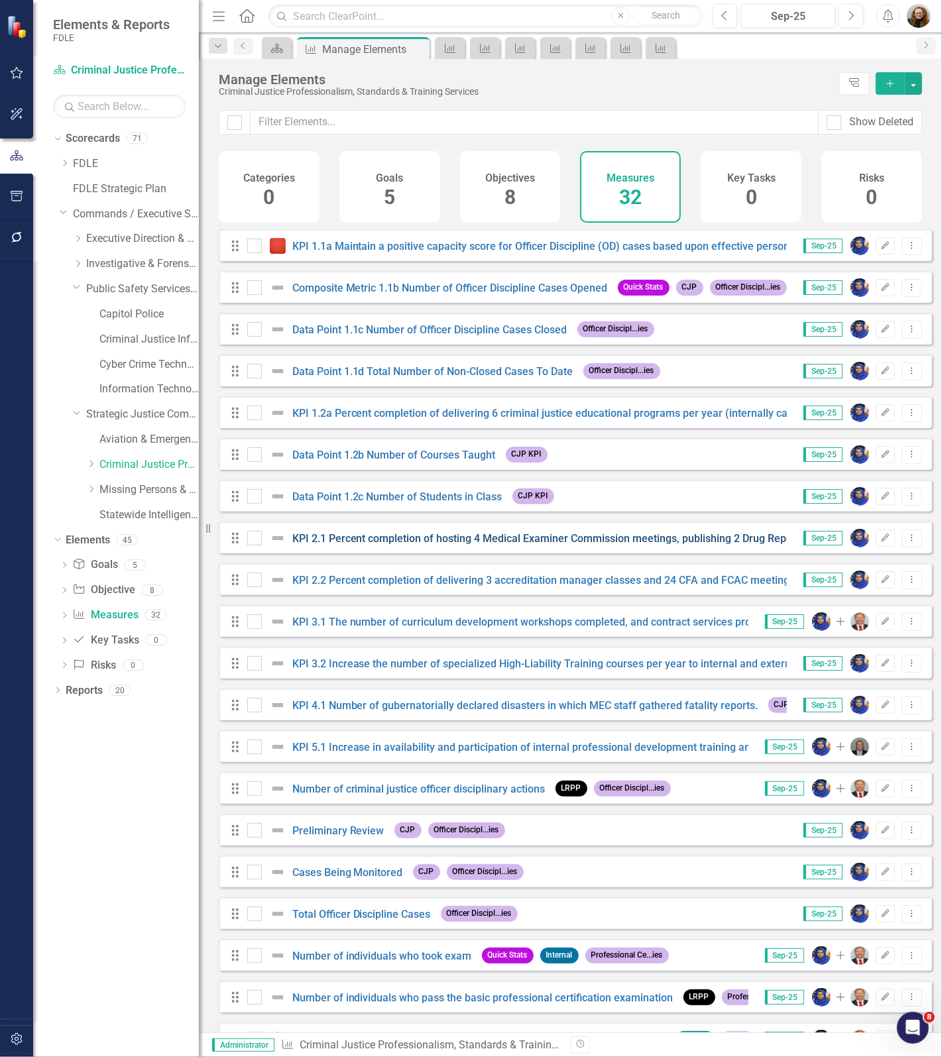
click at [396, 545] on link "KPI 2.1 Percent completion of hosting 4 Medical Examiner Commission meetings, p…" at bounding box center [636, 538] width 688 height 13
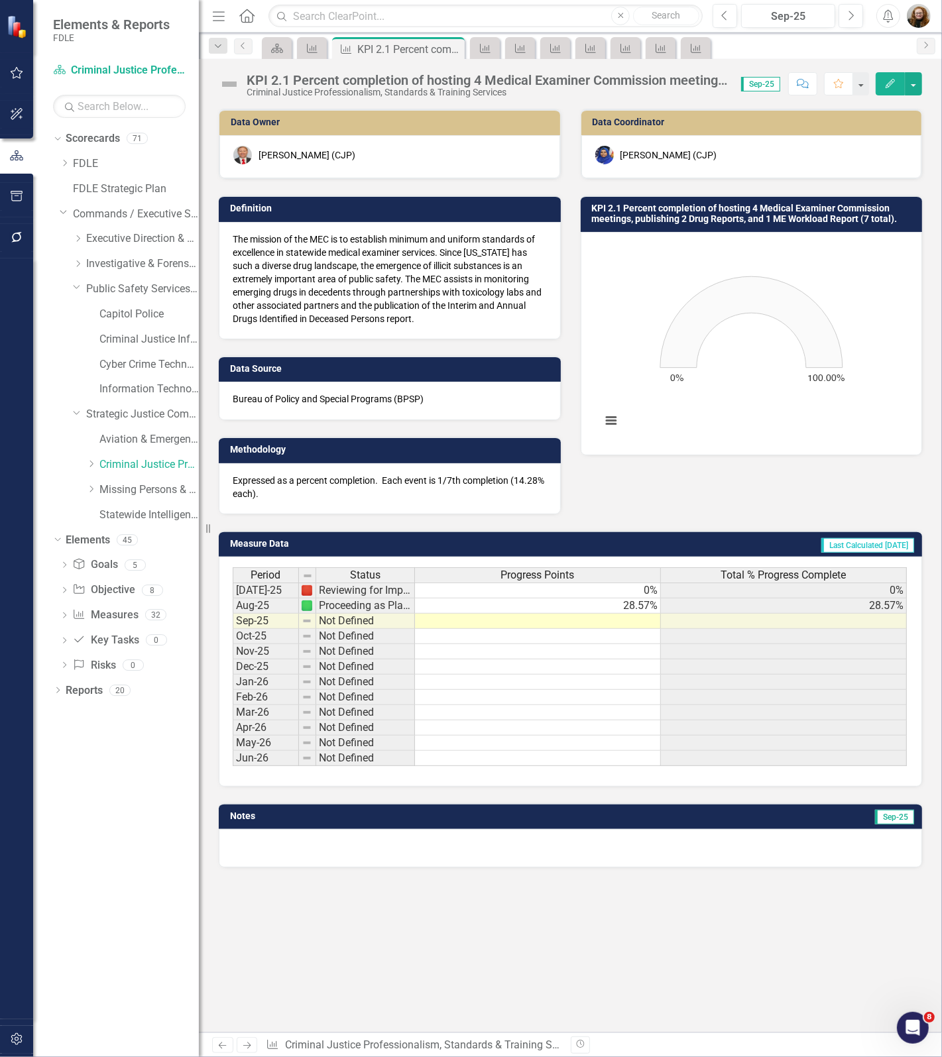
click at [384, 74] on div "KPI 2.1 Percent completion of hosting 4 Medical Examiner Commission meetings, p…" at bounding box center [486, 80] width 481 height 15
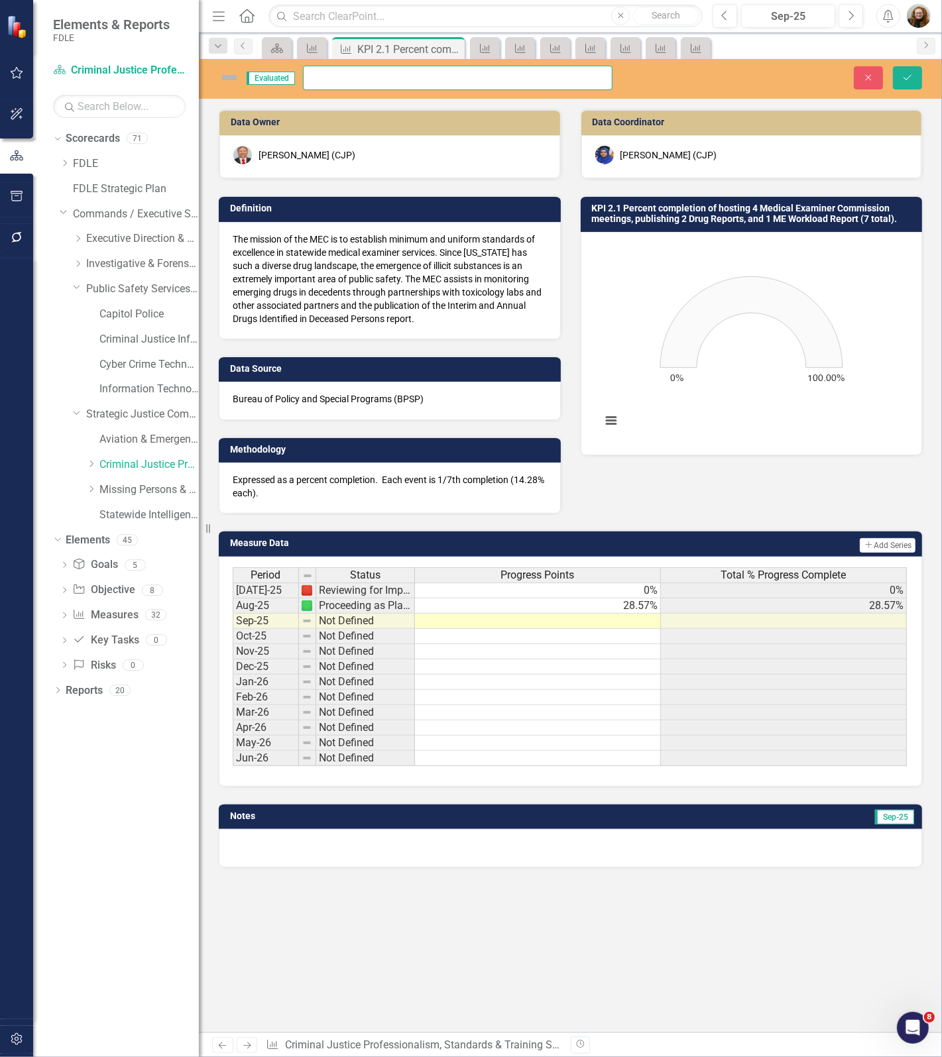
scroll to position [0, 390]
drag, startPoint x: 308, startPoint y: 76, endPoint x: 677, endPoint y: 80, distance: 368.4
click at [677, 80] on div "Evaluated KPI 2.1 Percent completion of hosting 4 Medical Examiner Commission m…" at bounding box center [570, 78] width 743 height 25
click at [869, 76] on icon "Close" at bounding box center [868, 77] width 12 height 9
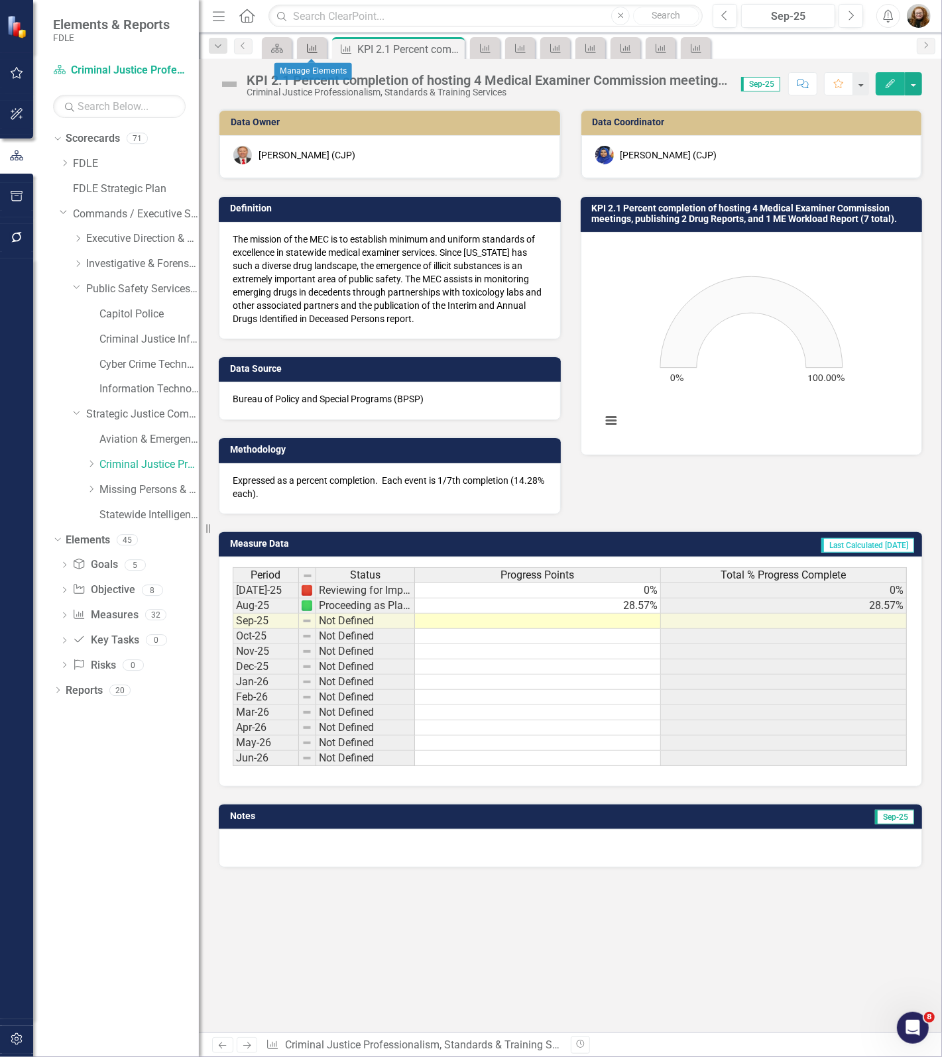
click at [312, 48] on icon "Measure" at bounding box center [311, 48] width 13 height 11
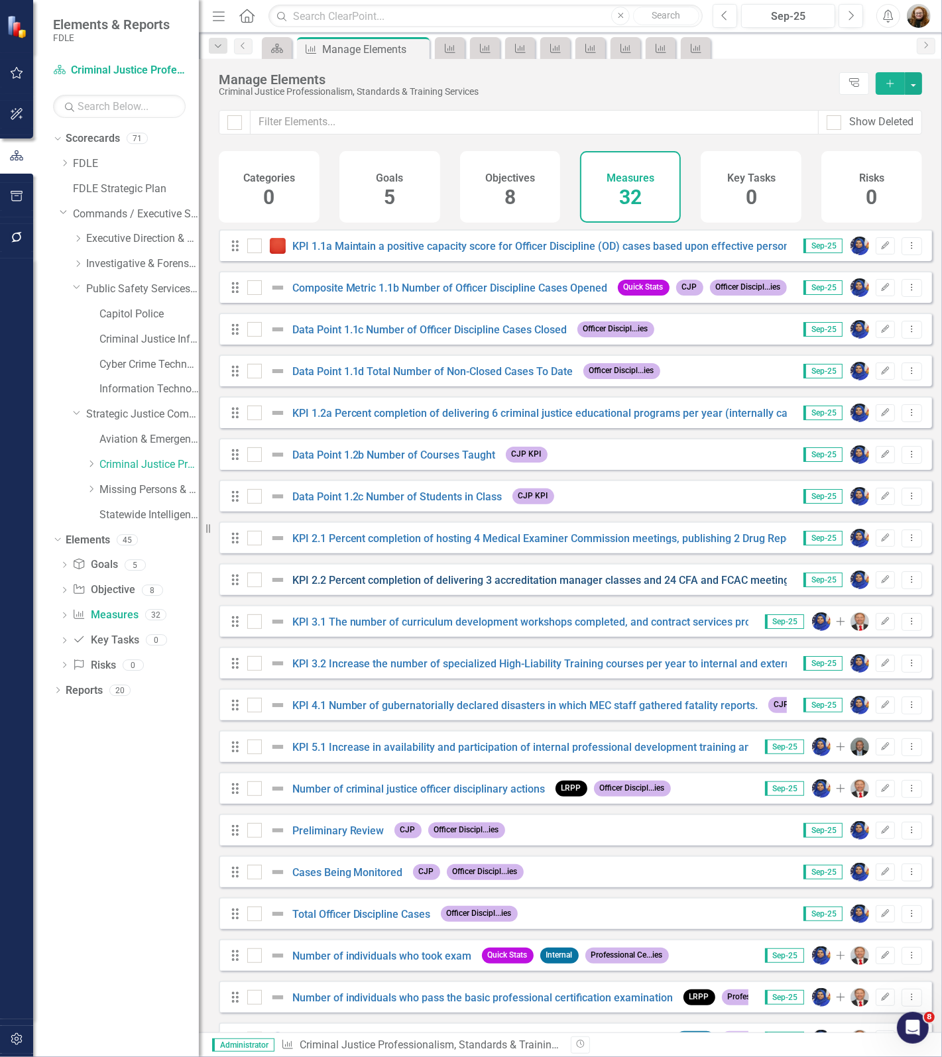
click at [361, 586] on link "KPI 2.2 Percent completion of delivering 3 accreditation manager classes and 24…" at bounding box center [585, 580] width 586 height 13
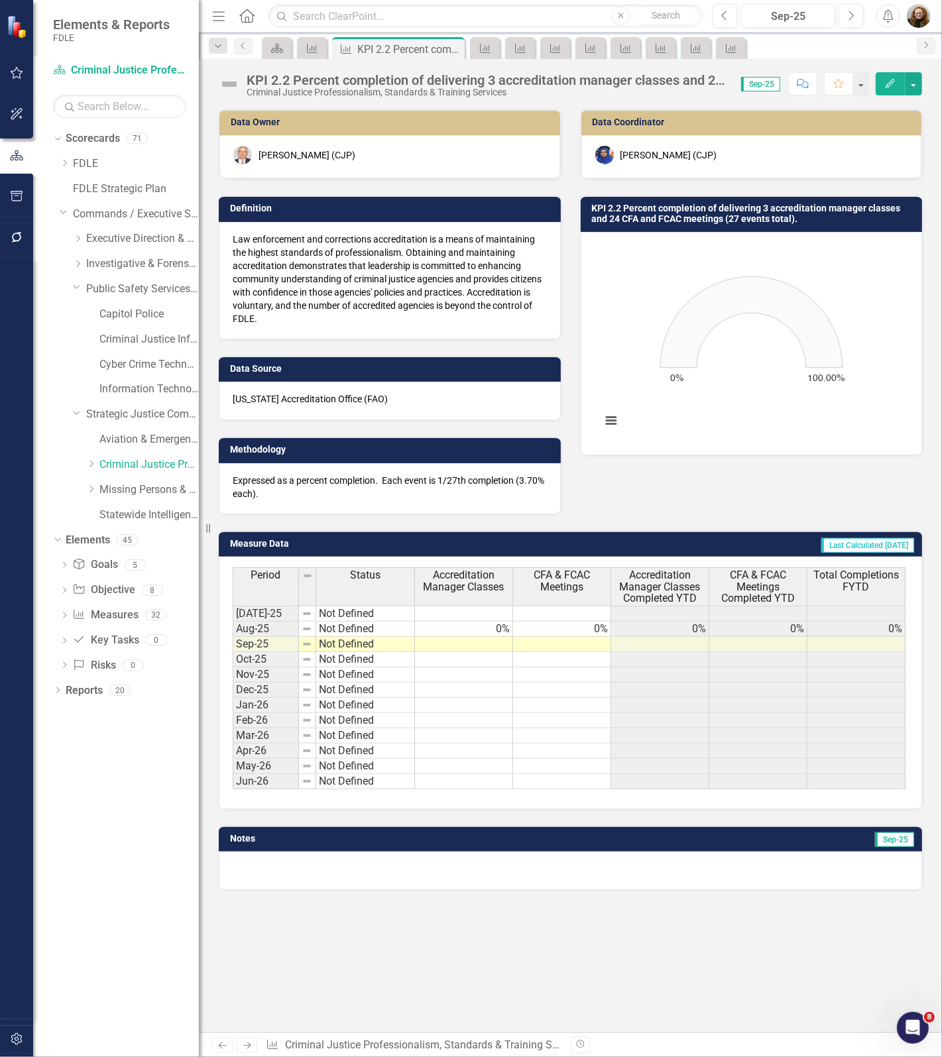
click at [323, 85] on div "KPI 2.2 Percent completion of delivering 3 accreditation manager classes and 24…" at bounding box center [486, 80] width 481 height 15
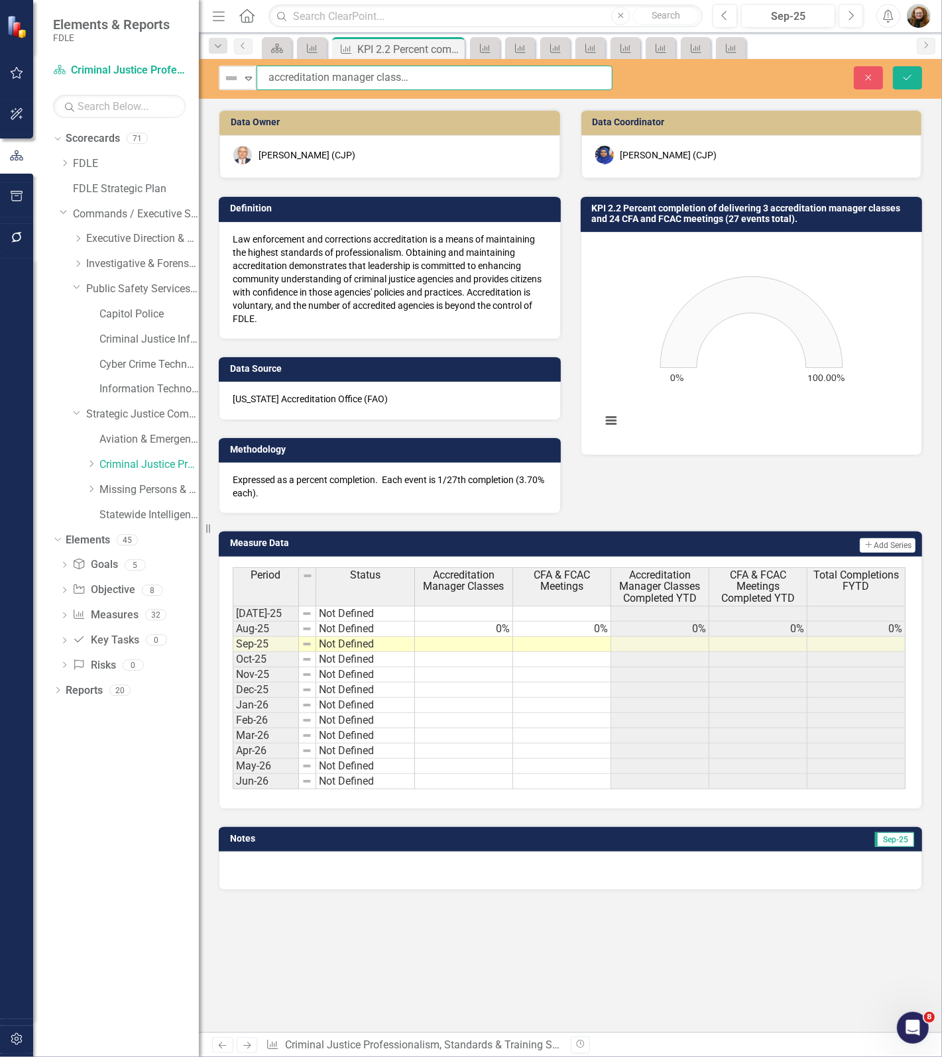
scroll to position [0, 241]
drag, startPoint x: 262, startPoint y: 78, endPoint x: 626, endPoint y: 100, distance: 365.1
click at [626, 100] on div "Not Defined Expand KPI 2.2 Percent completion of delivering 3 accreditation man…" at bounding box center [570, 545] width 743 height 973
click at [868, 81] on icon "Close" at bounding box center [868, 77] width 12 height 9
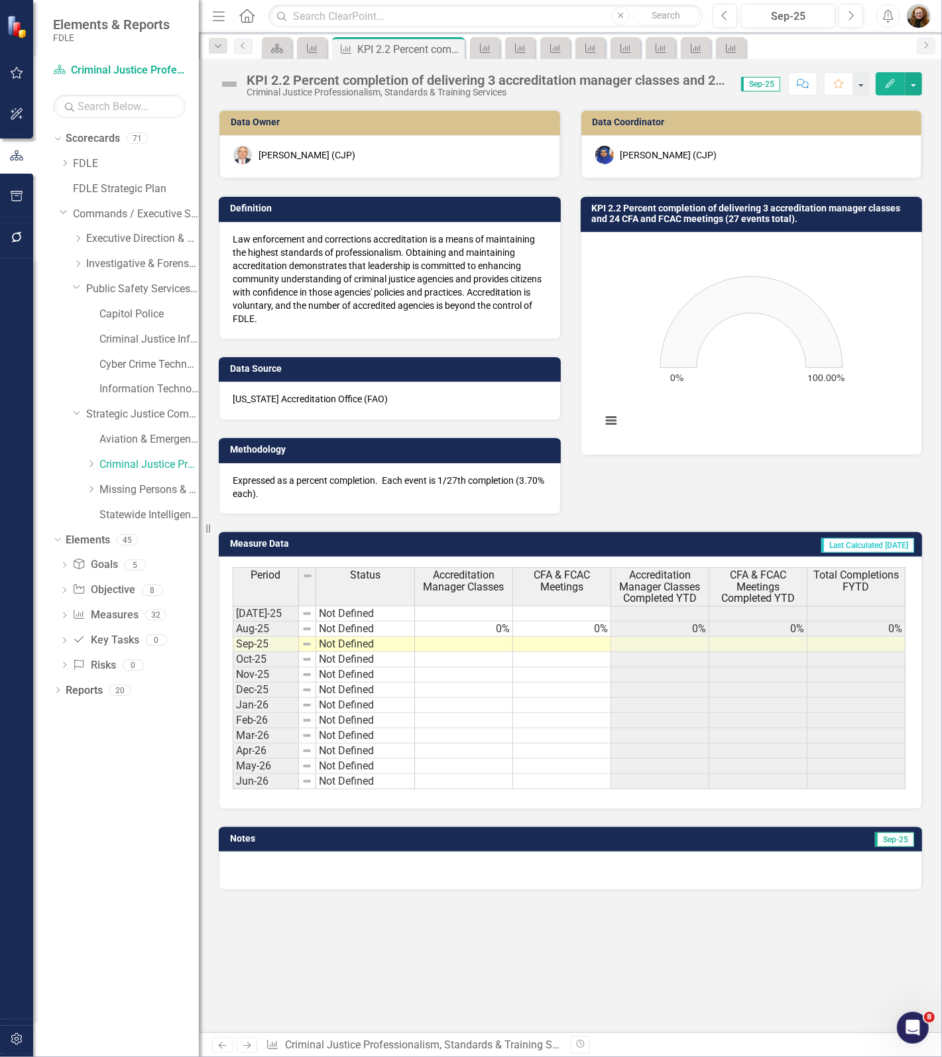
click at [360, 78] on div "KPI 2.2 Percent completion of delivering 3 accreditation manager classes and 24…" at bounding box center [486, 80] width 481 height 15
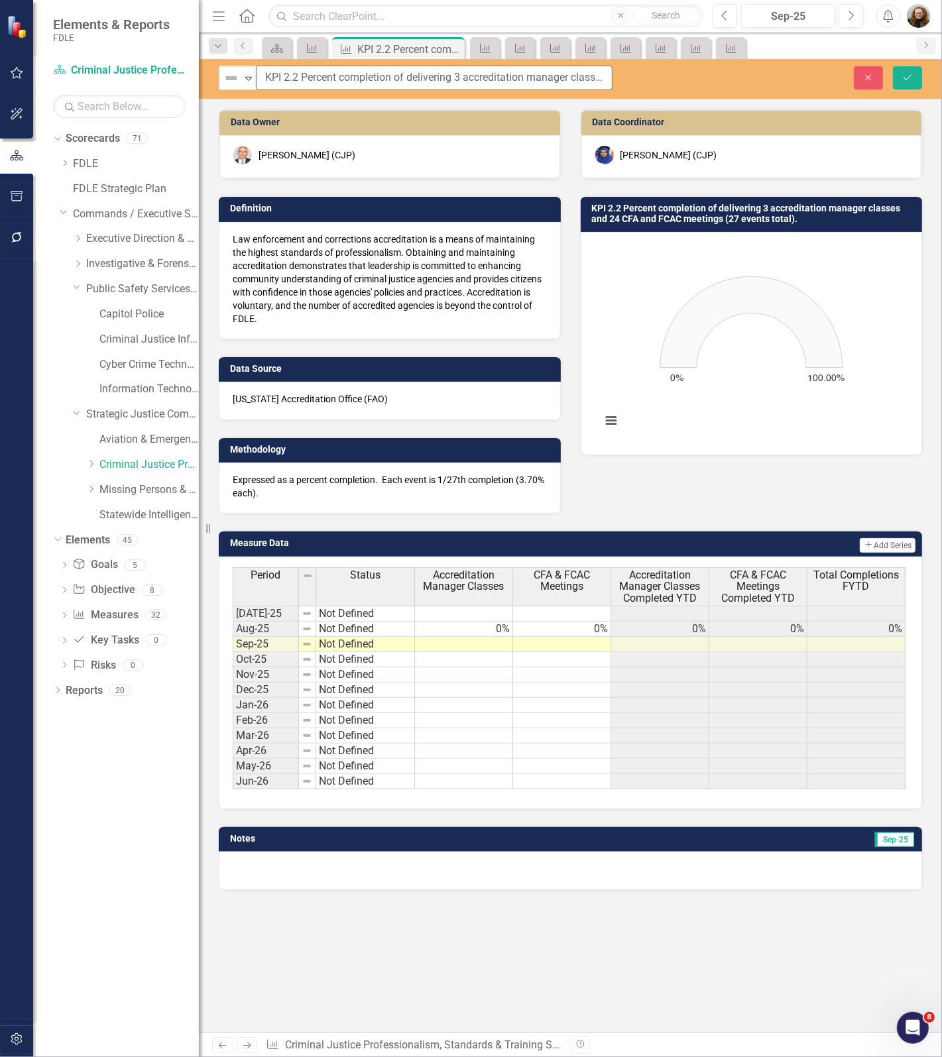
scroll to position [0, 241]
drag, startPoint x: 263, startPoint y: 76, endPoint x: 696, endPoint y: 81, distance: 432.7
click at [696, 81] on div "Not Defined Expand KPI 2.2 Percent completion of delivering 3 accreditation man…" at bounding box center [570, 78] width 743 height 25
click at [862, 80] on icon "Close" at bounding box center [868, 77] width 12 height 9
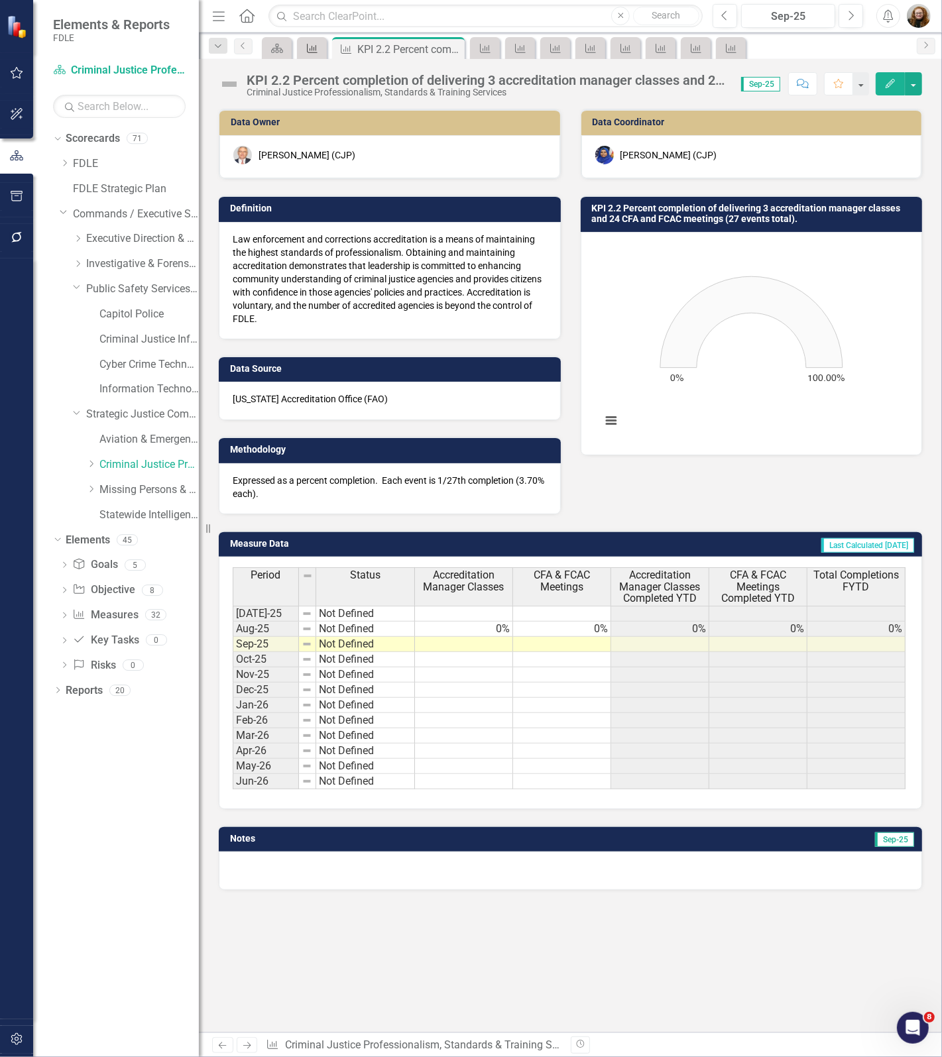
click at [313, 54] on div "Measure" at bounding box center [309, 48] width 19 height 17
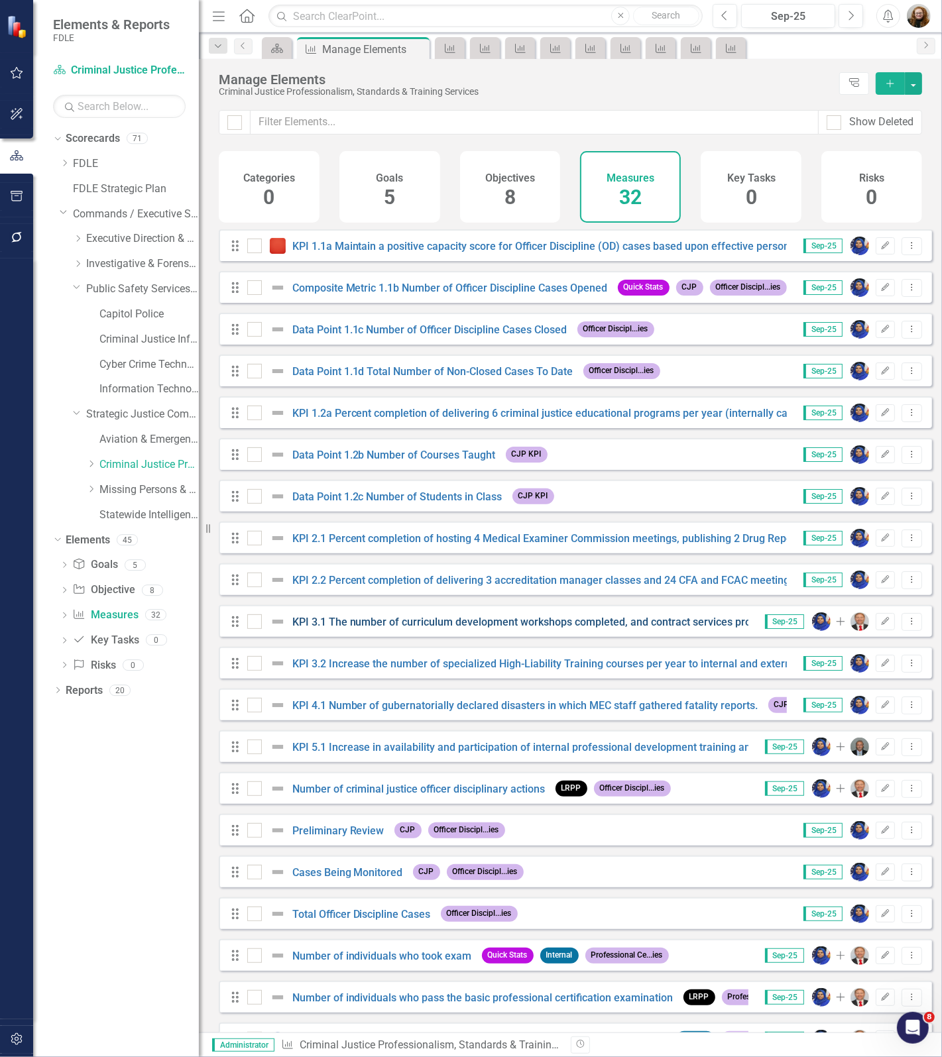
click at [339, 628] on link "KPI 3.1 The number of curriculum development workshops completed, and contract …" at bounding box center [536, 622] width 488 height 13
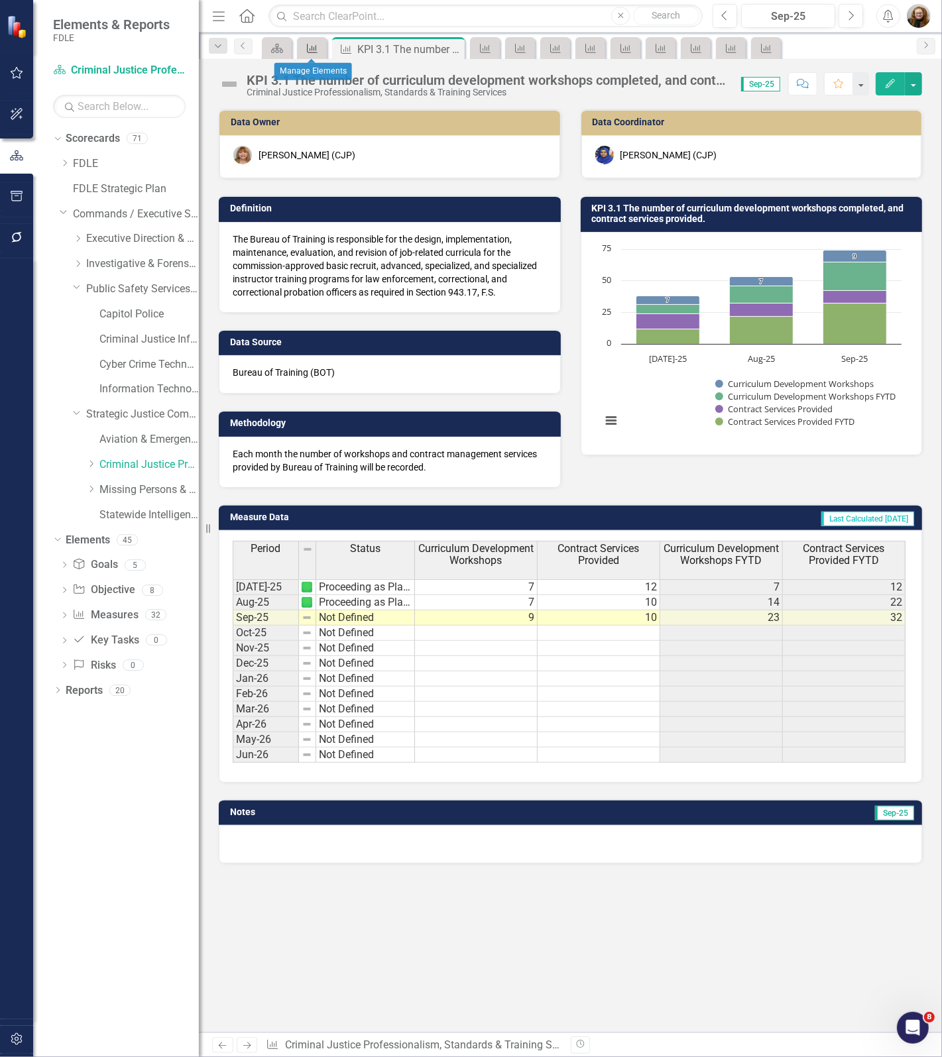
click at [308, 48] on icon "Measure" at bounding box center [311, 48] width 13 height 11
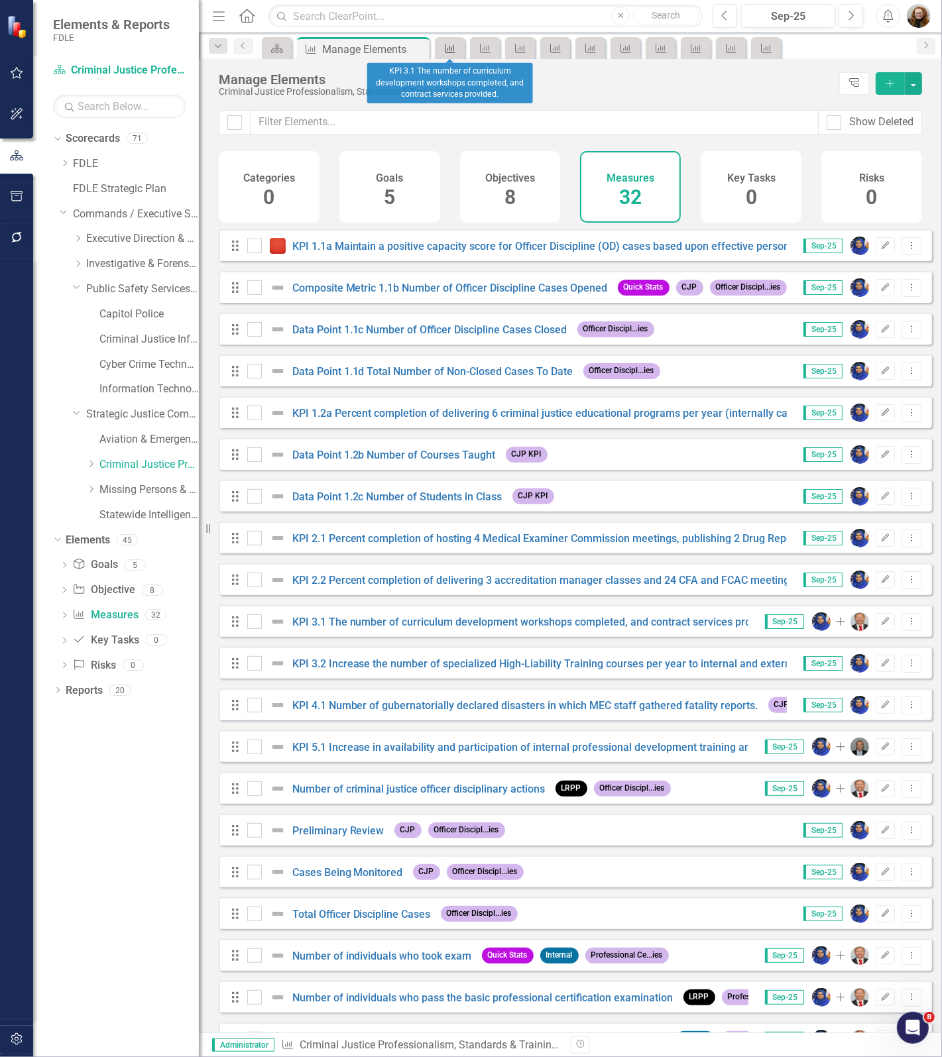
click at [444, 44] on icon "Measure" at bounding box center [449, 48] width 13 height 11
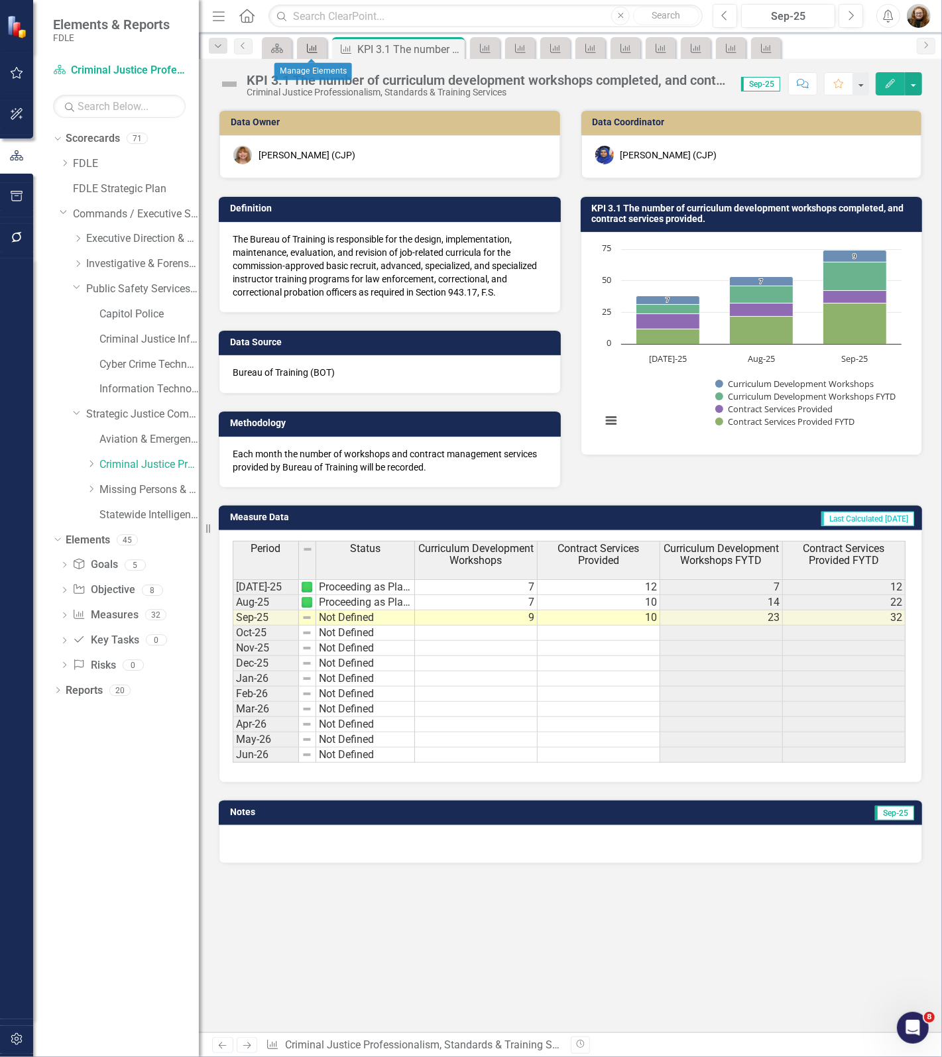
click at [309, 48] on icon "Measure" at bounding box center [311, 48] width 13 height 11
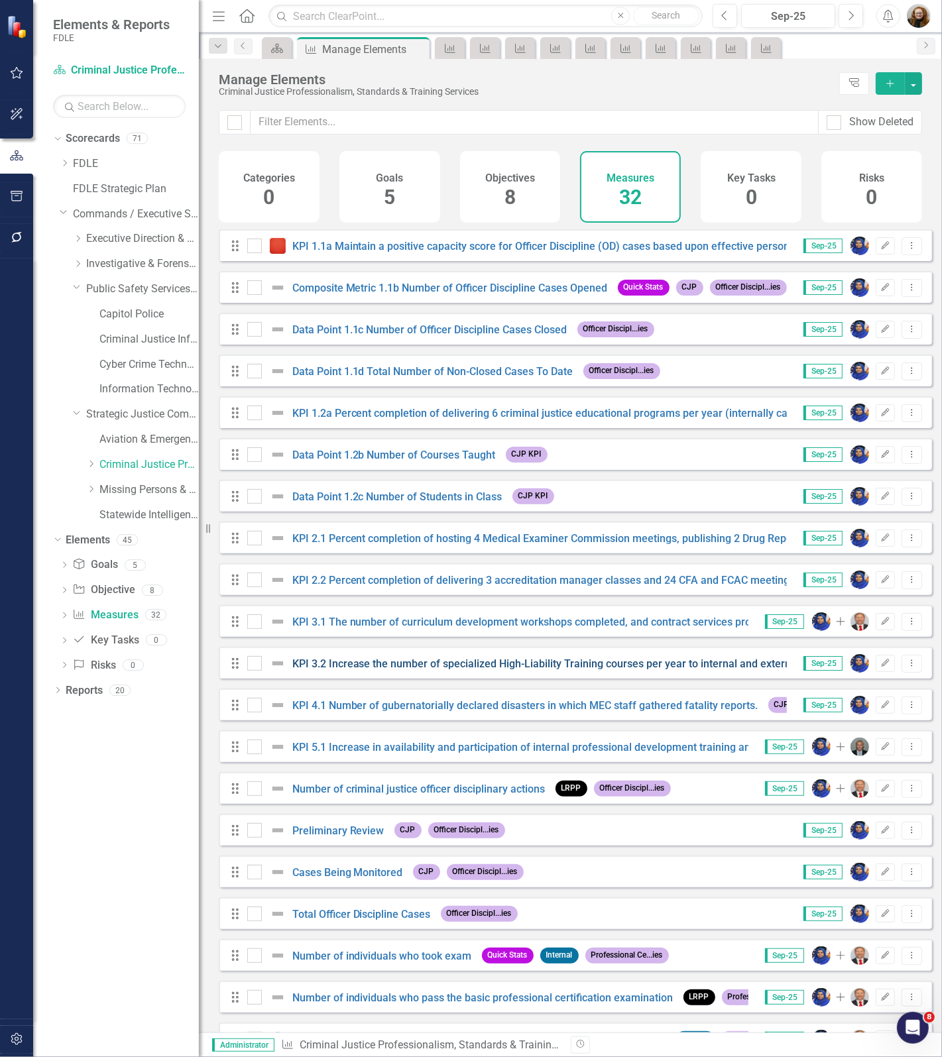
click at [366, 670] on link "KPI 3.2 Increase the number of specialized High-Liability Training courses per …" at bounding box center [637, 663] width 690 height 13
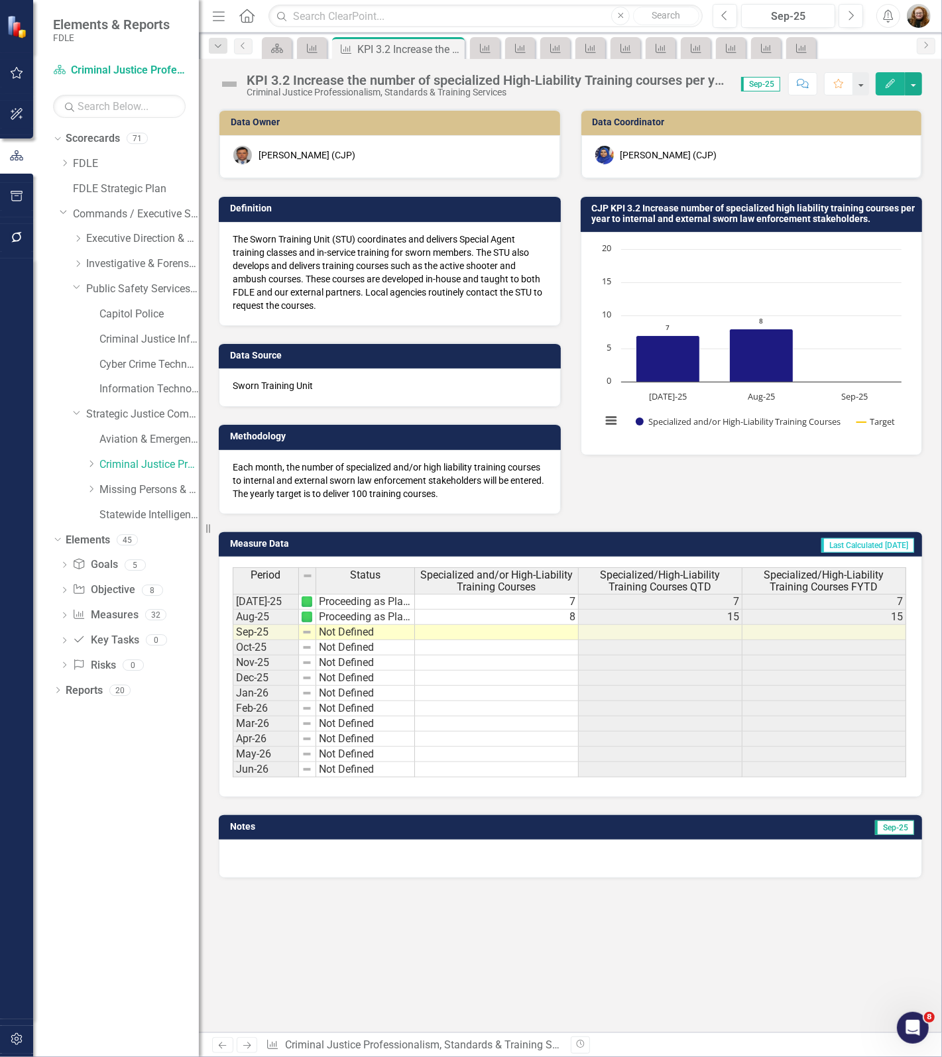
click at [419, 84] on div "KPI 3.2 Increase the number of specialized High-Liability Training courses per …" at bounding box center [486, 80] width 481 height 15
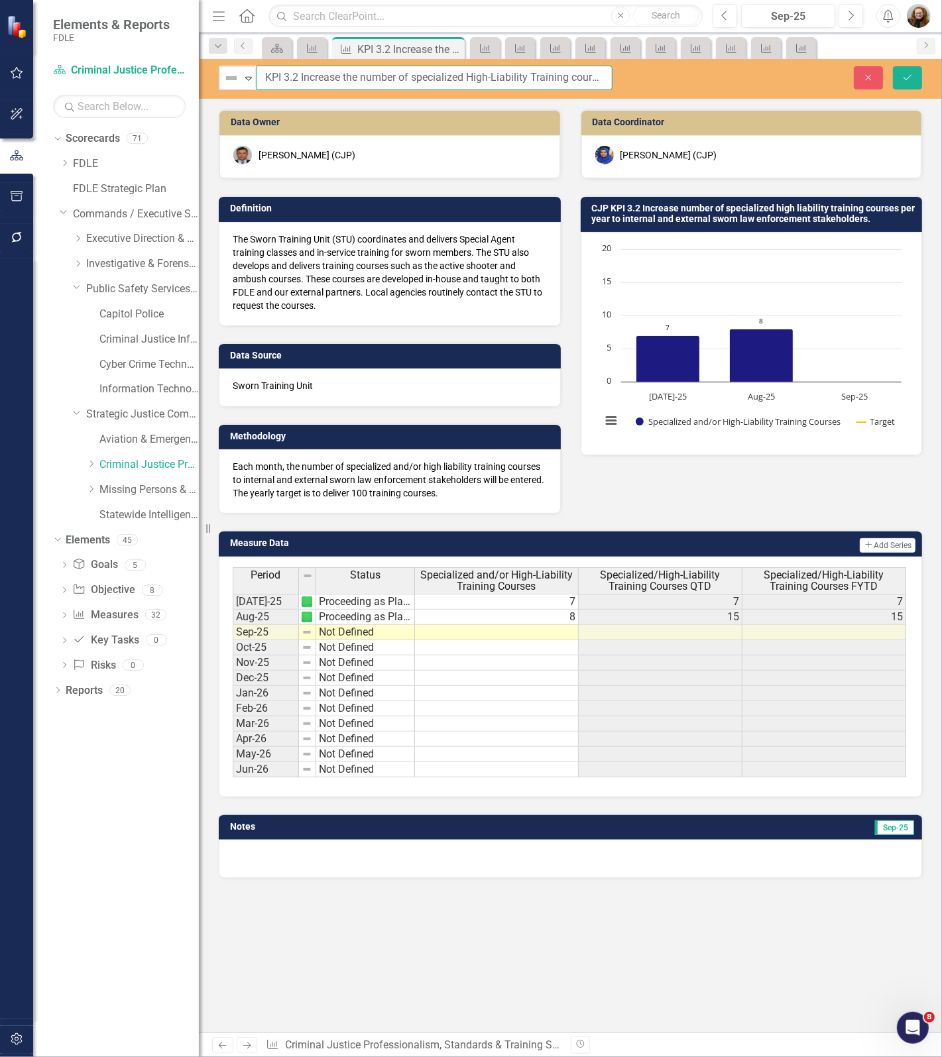
scroll to position [0, 340]
drag, startPoint x: 264, startPoint y: 75, endPoint x: 786, endPoint y: 74, distance: 522.1
click at [786, 74] on div "Not Defined Expand KPI 3.2 Increase the number of specialized High-Liability Tr…" at bounding box center [570, 78] width 743 height 25
click at [865, 76] on icon "Close" at bounding box center [868, 77] width 12 height 9
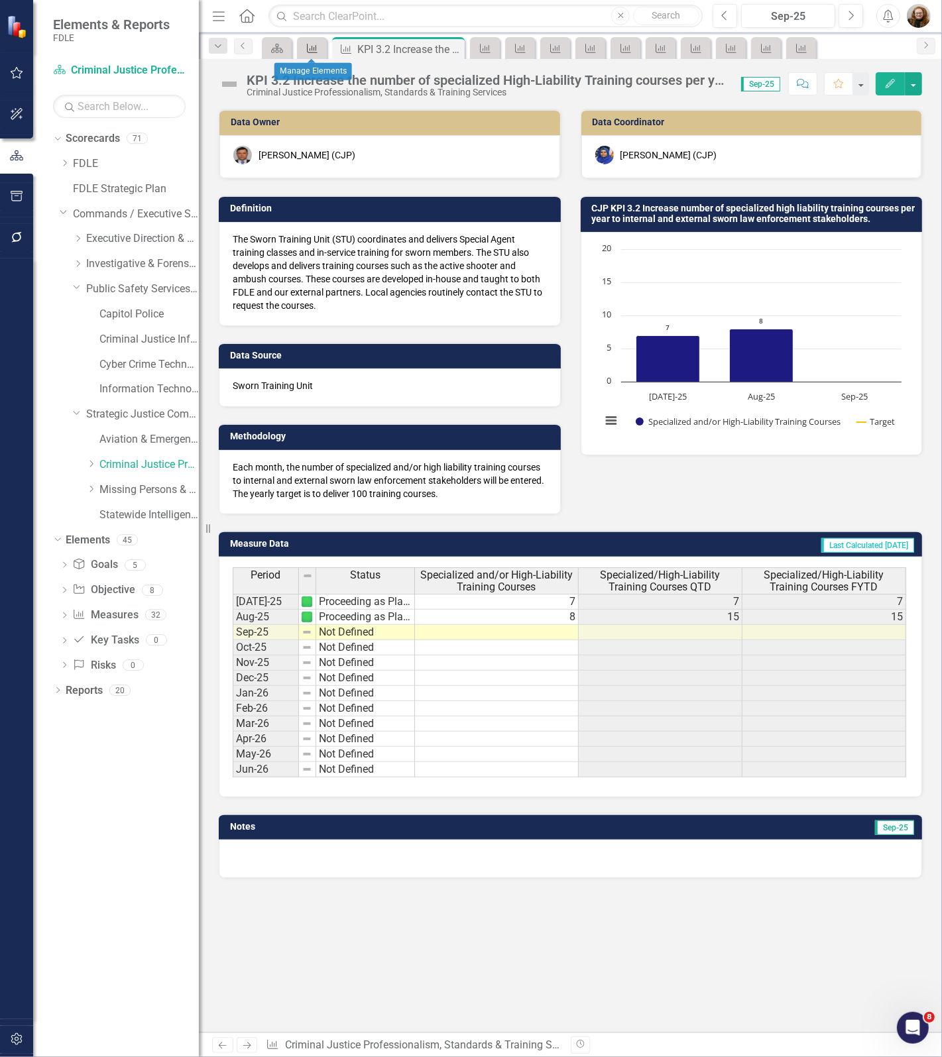
click at [309, 48] on icon "Measure" at bounding box center [311, 48] width 13 height 11
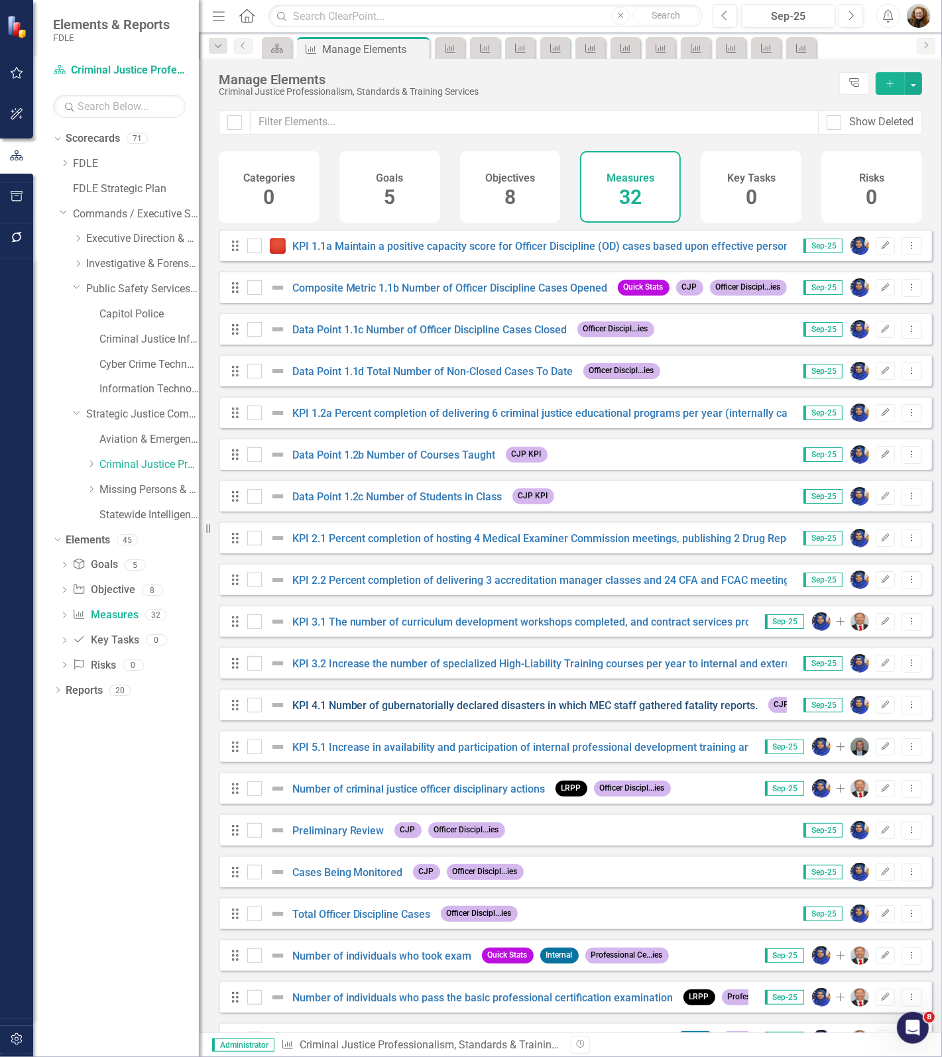
click at [332, 712] on link "KPI 4.1 Number of gubernatorially declared disasters in which MEC staff gathere…" at bounding box center [525, 705] width 466 height 13
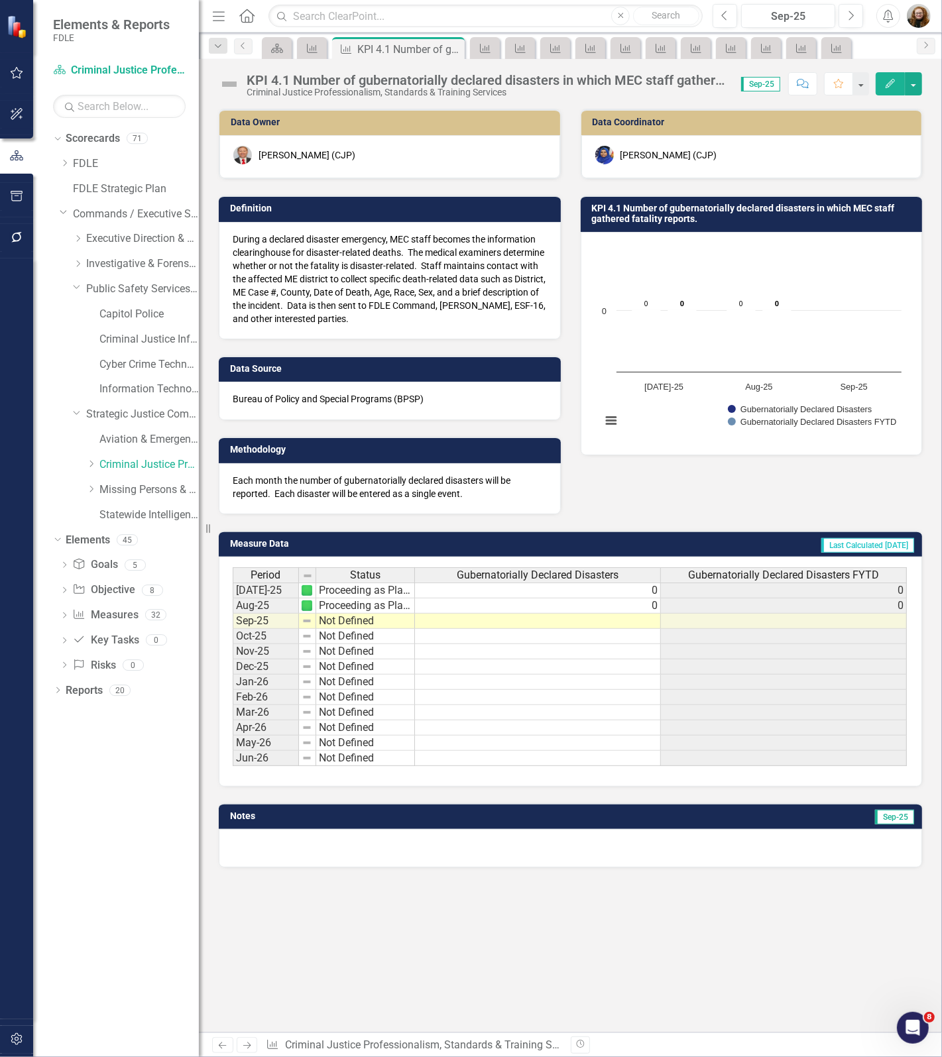
click at [381, 86] on div "KPI 4.1 Number of gubernatorially declared disasters in which MEC staff gathere…" at bounding box center [486, 80] width 481 height 15
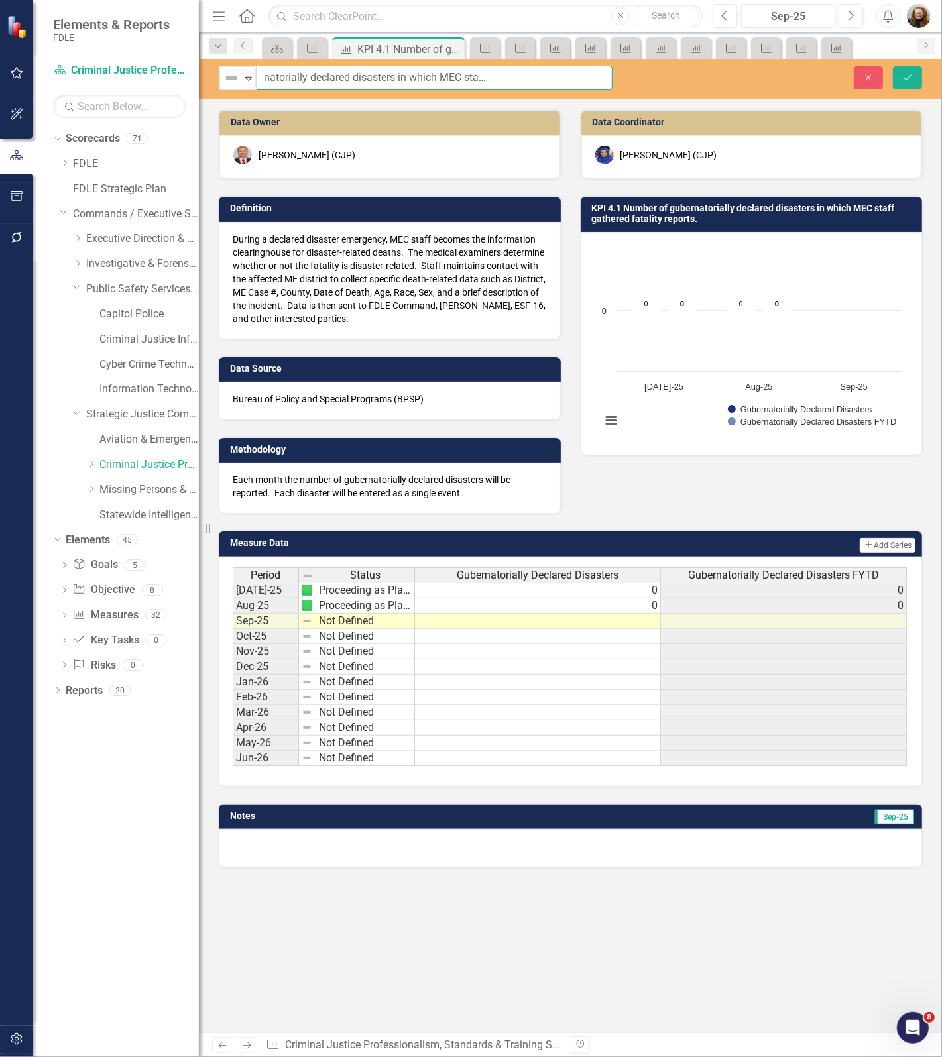
scroll to position [0, 372]
drag, startPoint x: 263, startPoint y: 78, endPoint x: 739, endPoint y: 84, distance: 476.4
click at [739, 84] on div "Not Defined Expand KPI 4.1 Number of gubernatorially declared disasters in whic…" at bounding box center [570, 78] width 743 height 25
click at [865, 83] on button "Close" at bounding box center [867, 77] width 29 height 23
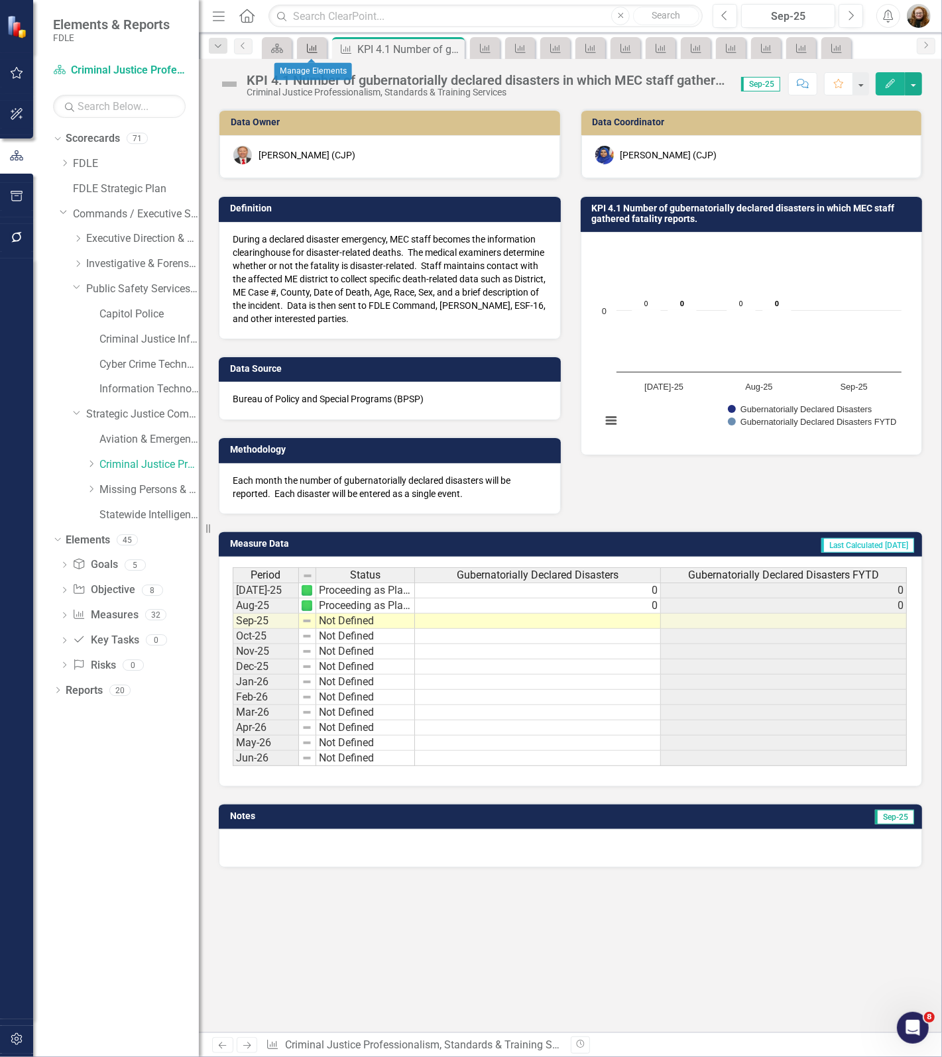
click at [303, 48] on div "Measure" at bounding box center [309, 48] width 19 height 17
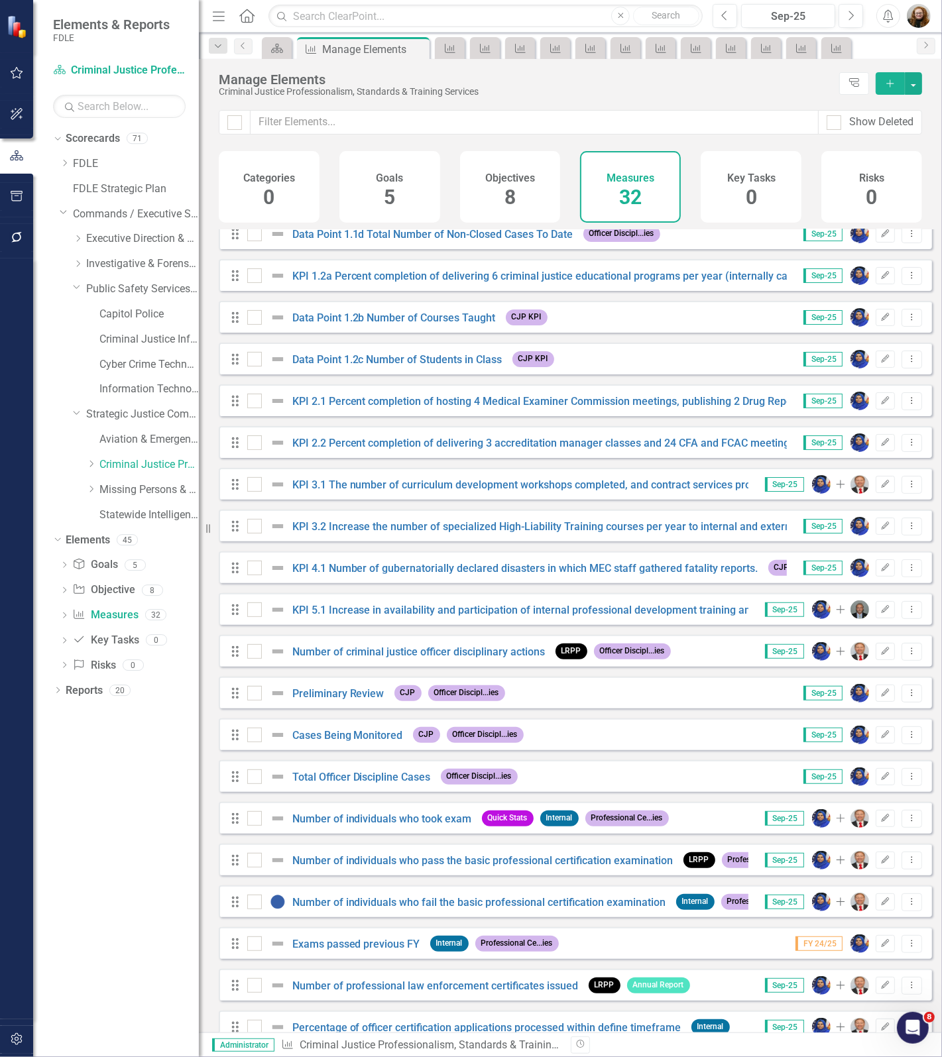
scroll to position [166, 0]
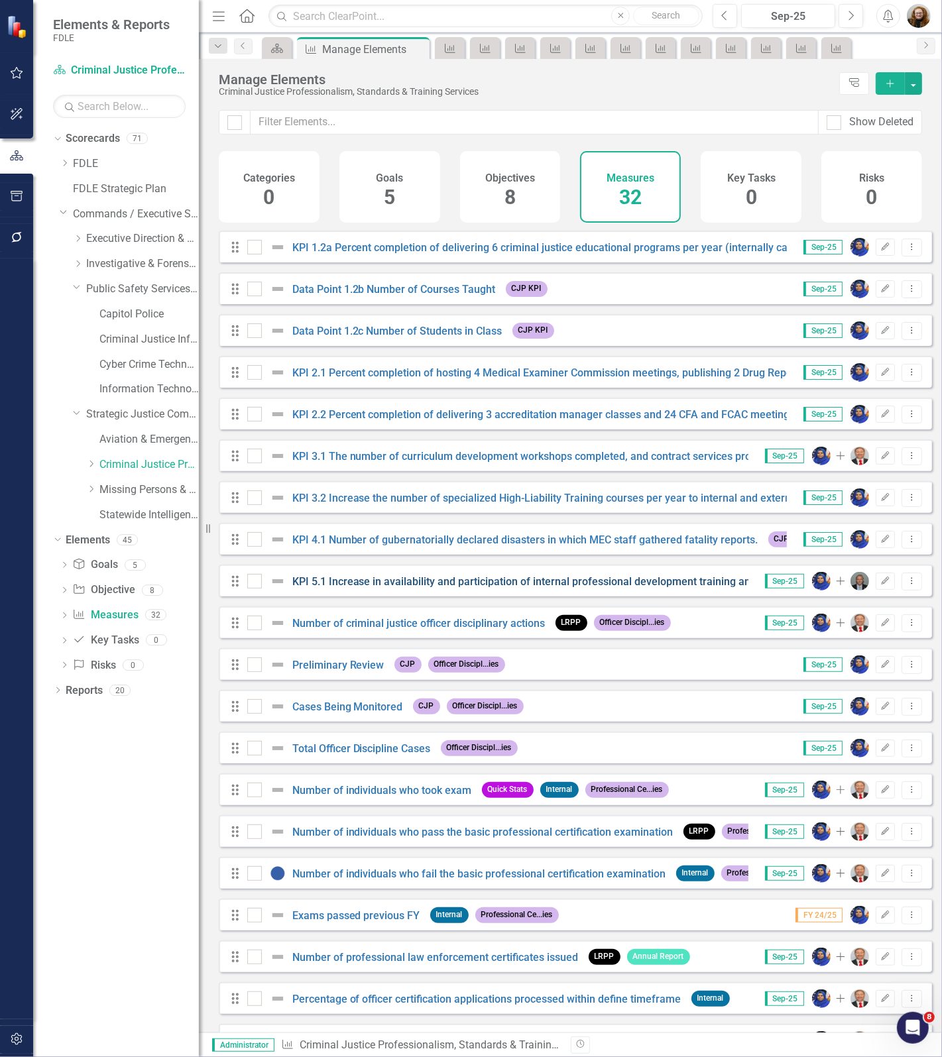
click at [335, 588] on link "KPI 5.1 Increase in availability and participation of internal professional dev…" at bounding box center [590, 581] width 596 height 13
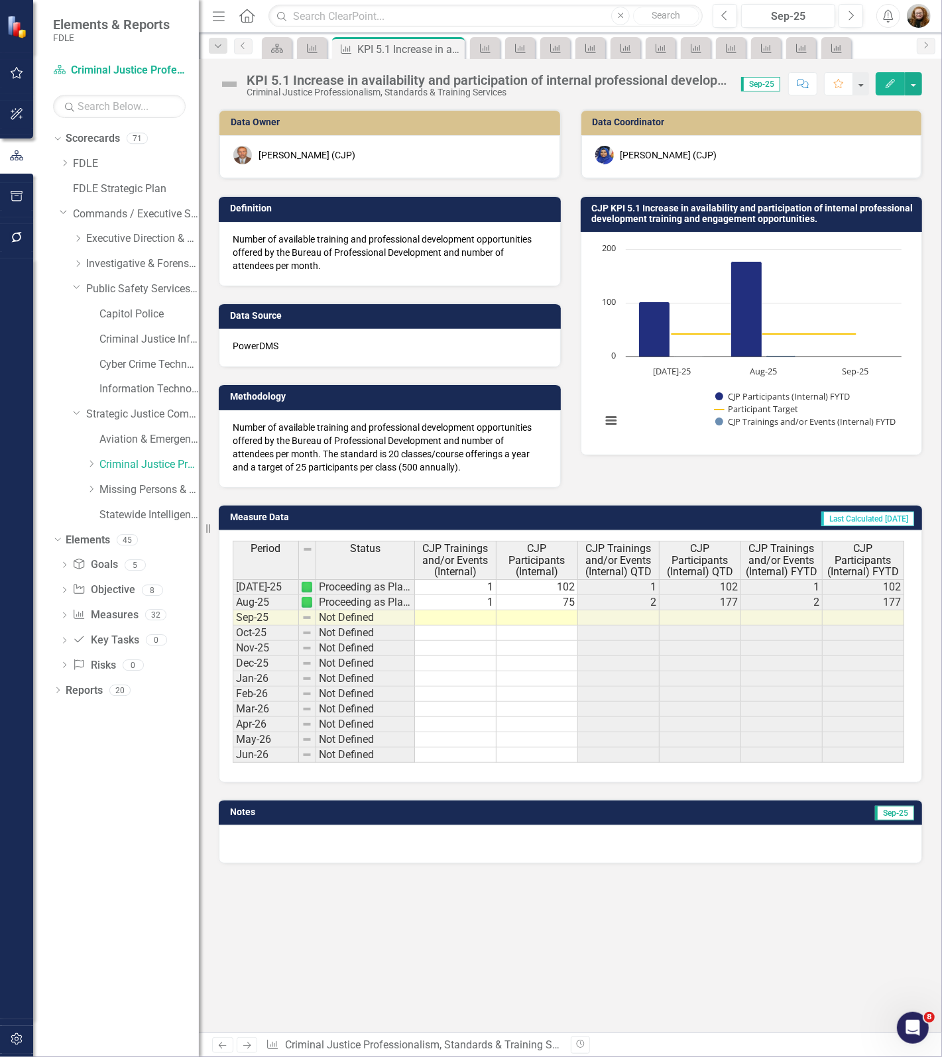
click at [375, 77] on div "KPI 5.1 Increase in availability and participation of internal professional dev…" at bounding box center [486, 80] width 481 height 15
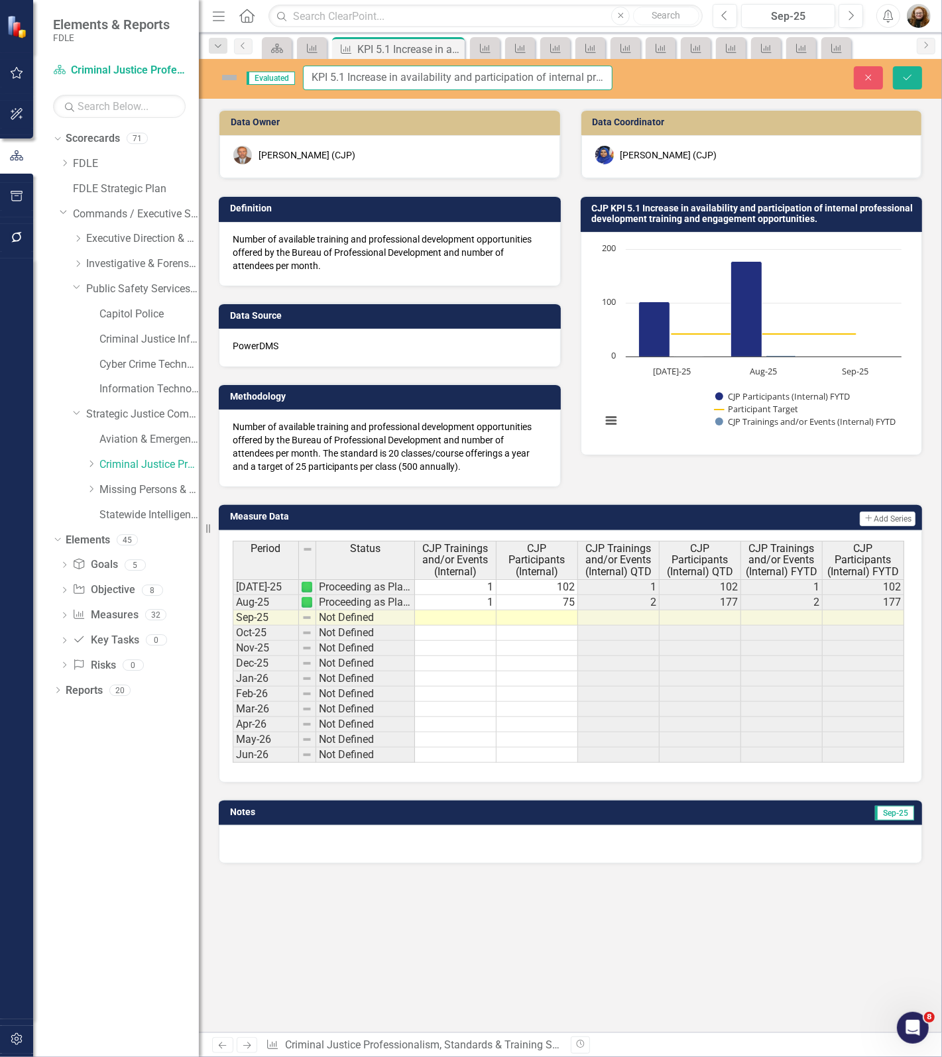
scroll to position [0, 294]
drag, startPoint x: 307, startPoint y: 80, endPoint x: 466, endPoint y: 64, distance: 159.7
click at [799, 100] on div "Evaluated KPI 5.1 Increase in availability and participation of internal profes…" at bounding box center [570, 545] width 743 height 973
click at [875, 73] on button "Close" at bounding box center [867, 77] width 29 height 23
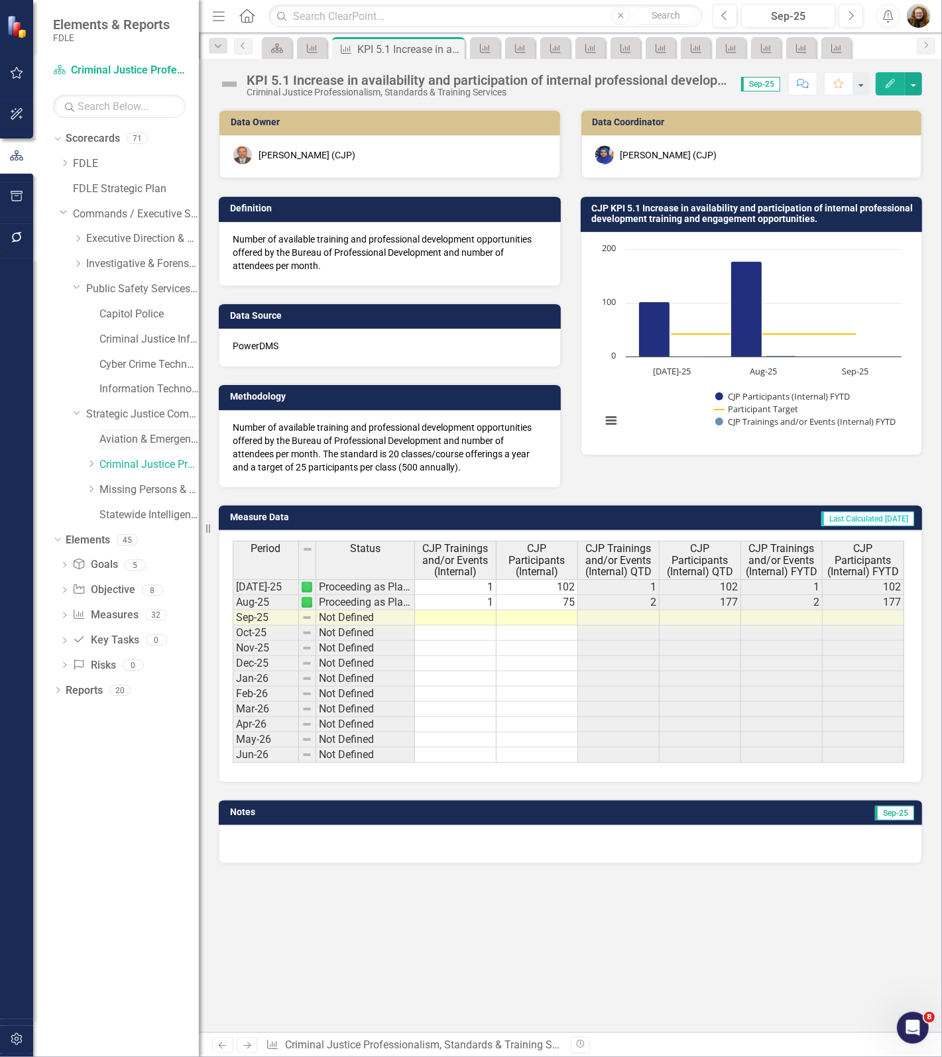
click at [107, 437] on link "Aviation & Emergency Preparedness" at bounding box center [148, 439] width 99 height 15
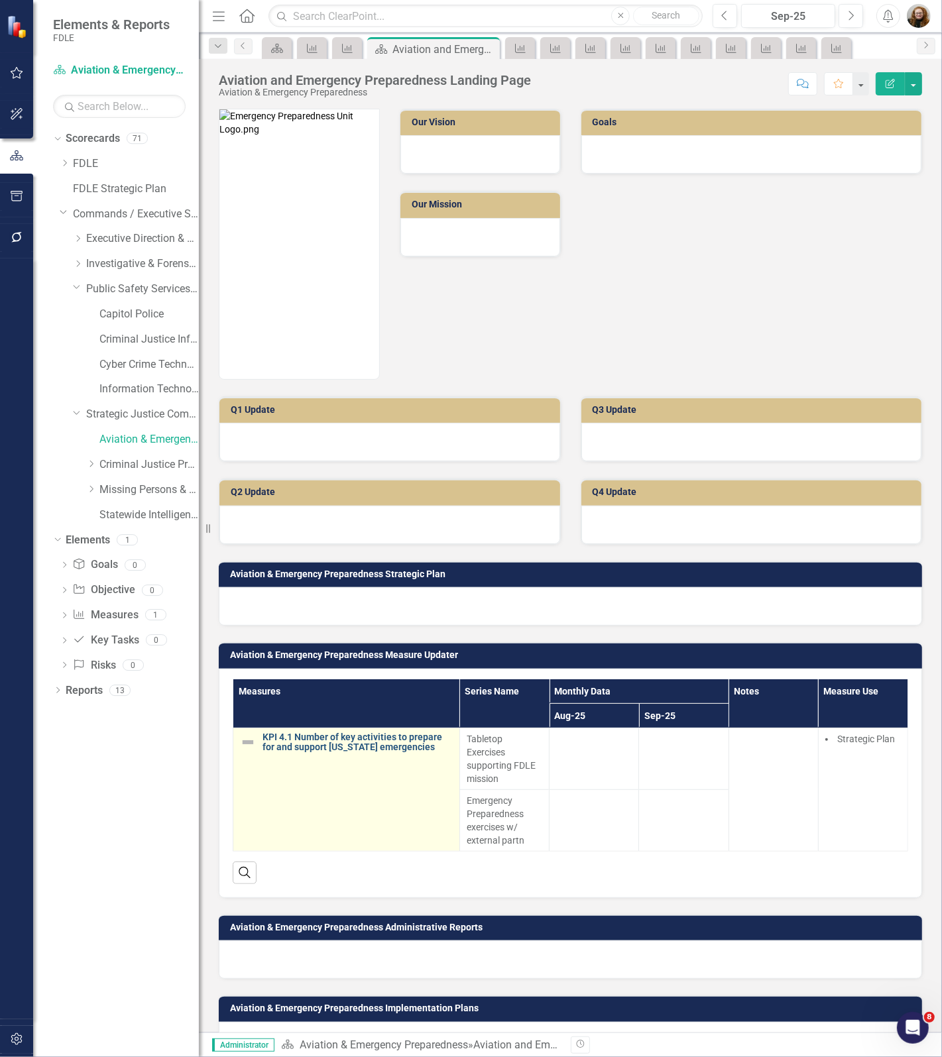
click at [311, 741] on link "KPI 4.1 Number of key activities to prepare for and support [US_STATE] emergenc…" at bounding box center [357, 742] width 190 height 21
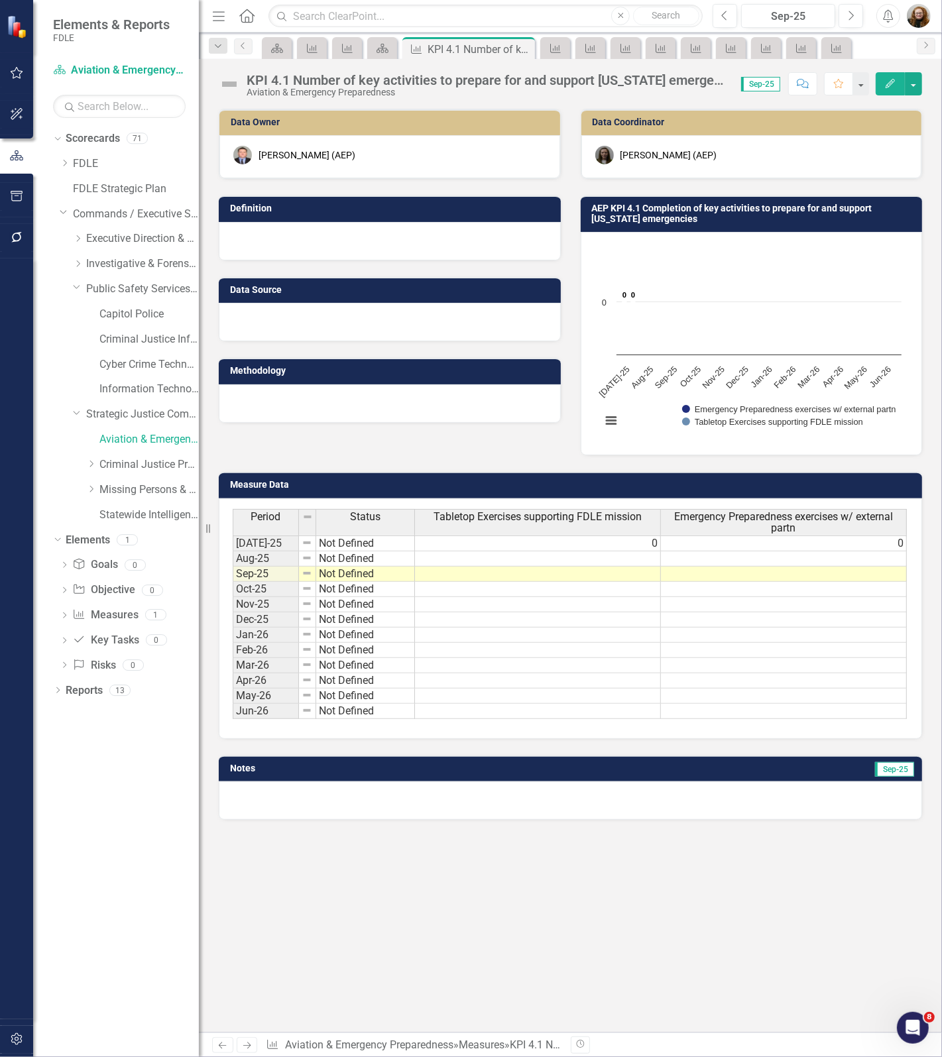
click at [388, 81] on div "KPI 4.1 Number of key activities to prepare for and support [US_STATE] emergenc…" at bounding box center [486, 80] width 481 height 15
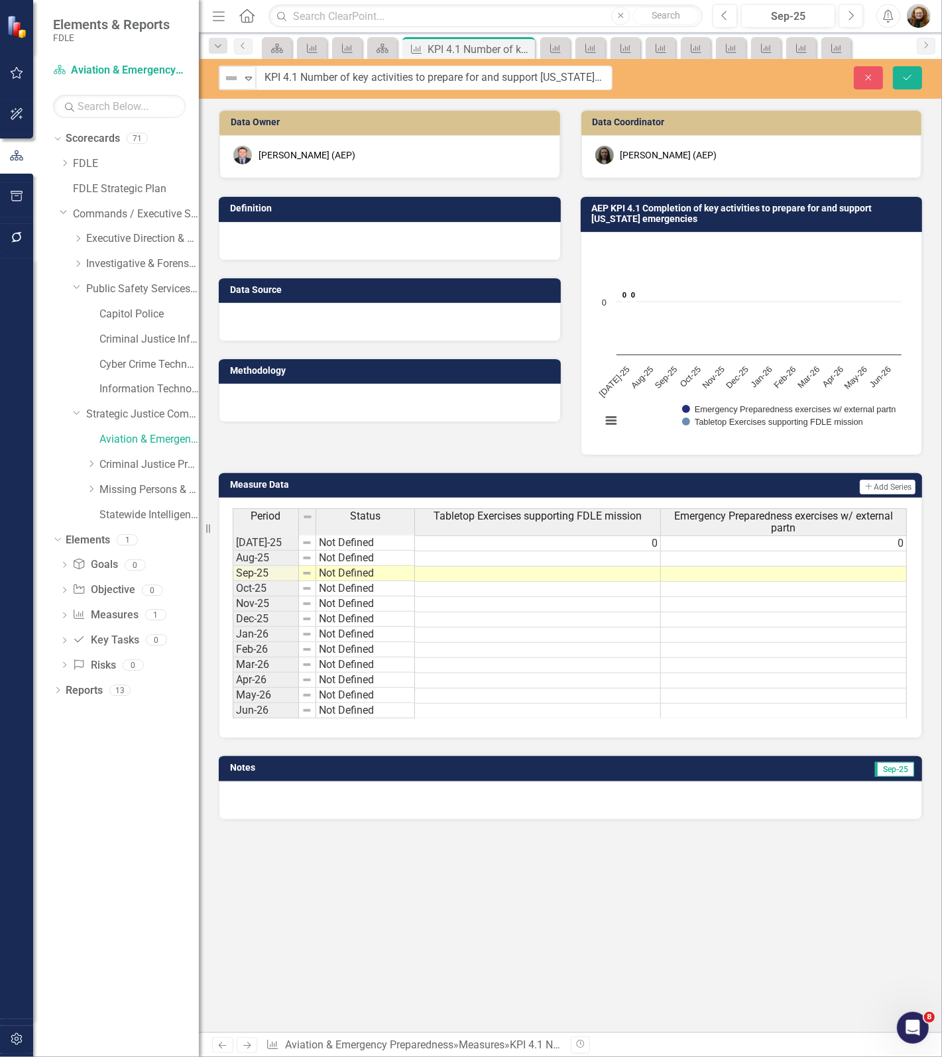
drag, startPoint x: 246, startPoint y: 78, endPoint x: 611, endPoint y: 75, distance: 365.1
click at [584, 867] on div "Data Owner Jeffrey Watson (AEP) Definition Data Source Methodology Data Coordin…" at bounding box center [570, 571] width 743 height 924
drag, startPoint x: 264, startPoint y: 78, endPoint x: 620, endPoint y: 67, distance: 356.6
click at [620, 67] on div "Not Defined Expand KPI 4.1 Number of key activities to prepare for and support …" at bounding box center [415, 78] width 413 height 25
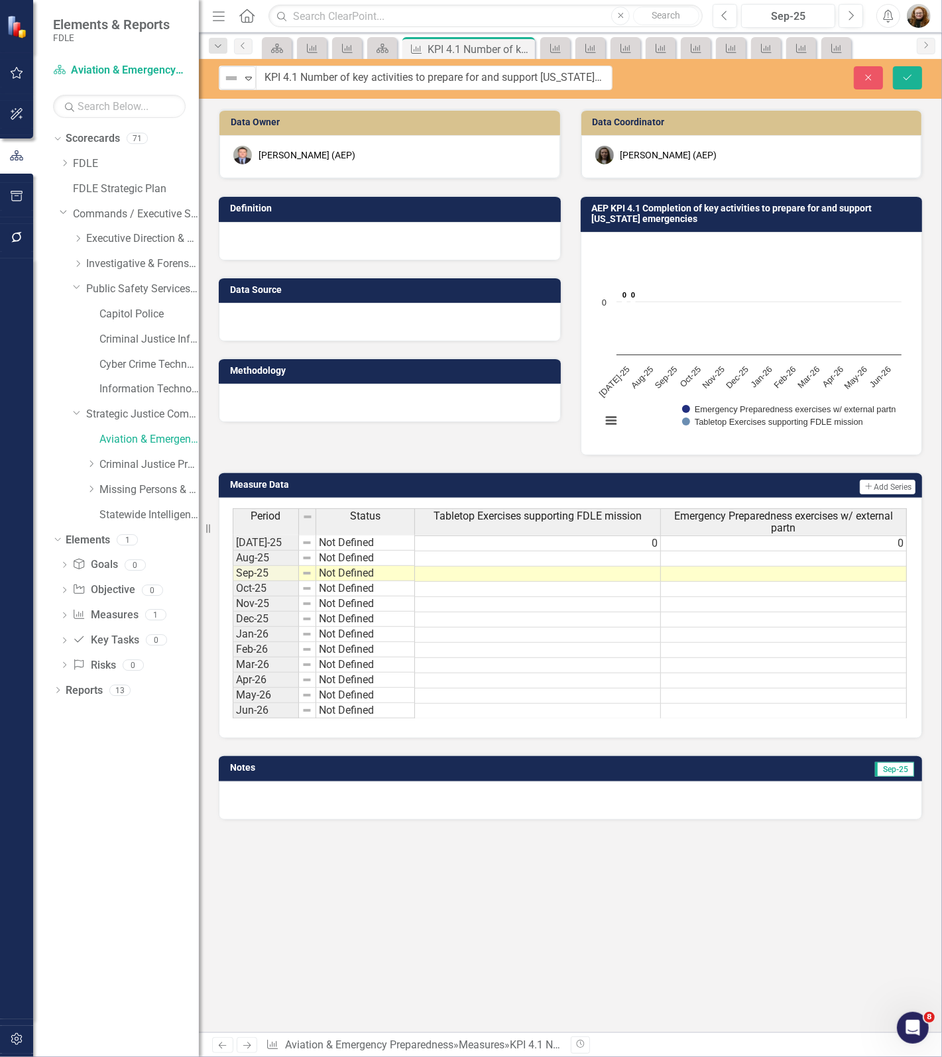
scroll to position [1, 0]
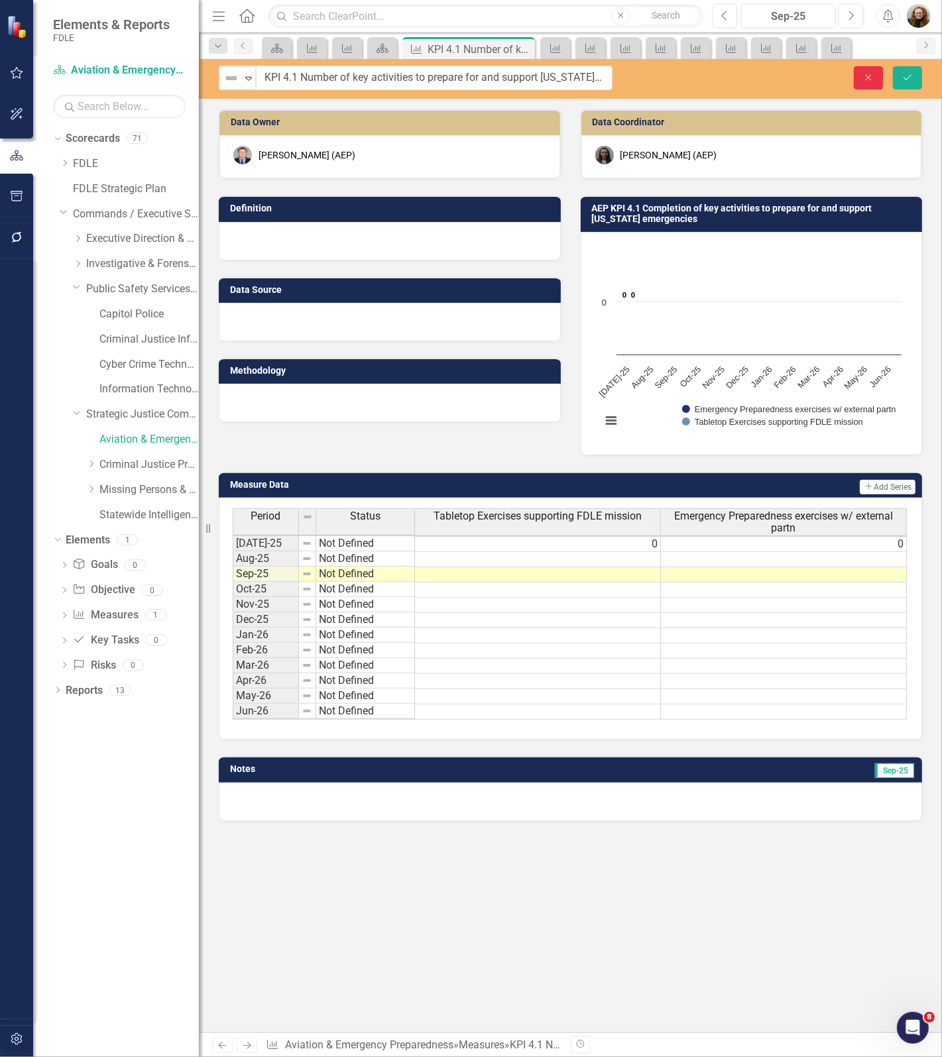
click at [866, 74] on icon "Close" at bounding box center [868, 77] width 12 height 9
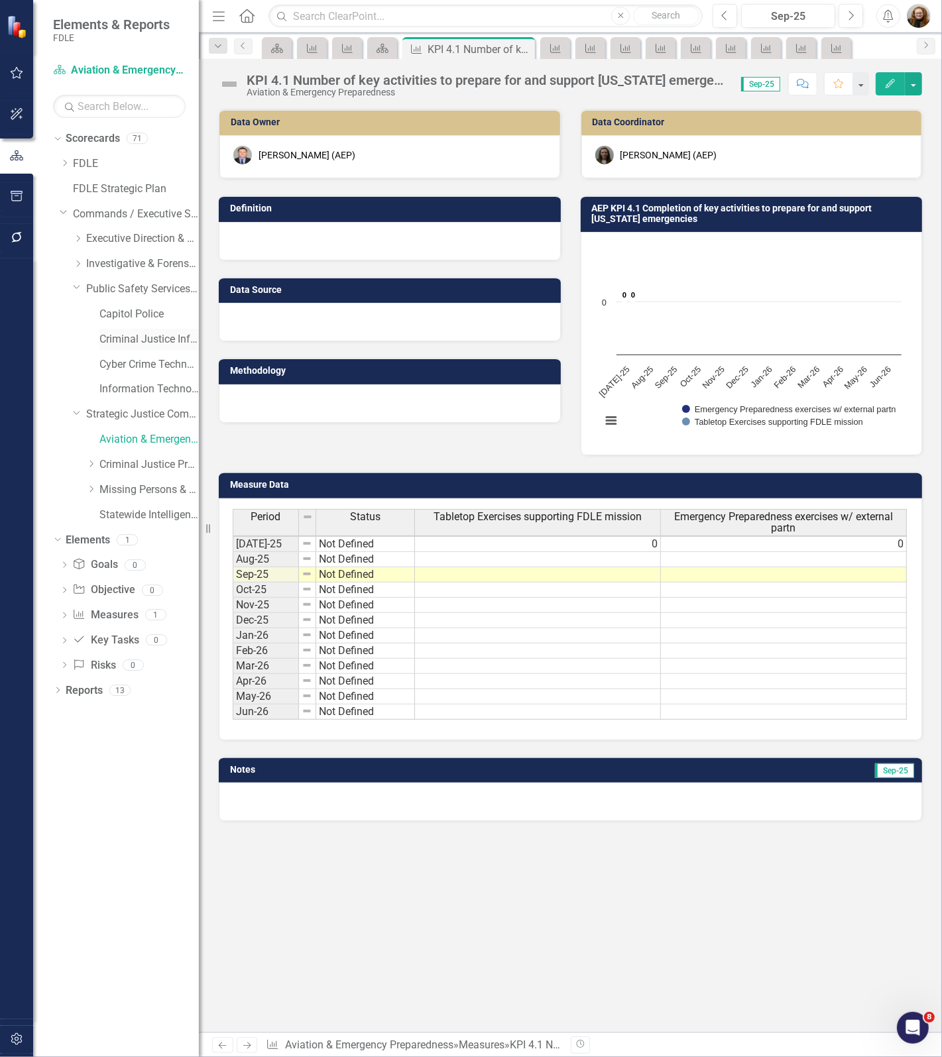
click at [129, 345] on link "Criminal Justice Information Services" at bounding box center [148, 339] width 99 height 15
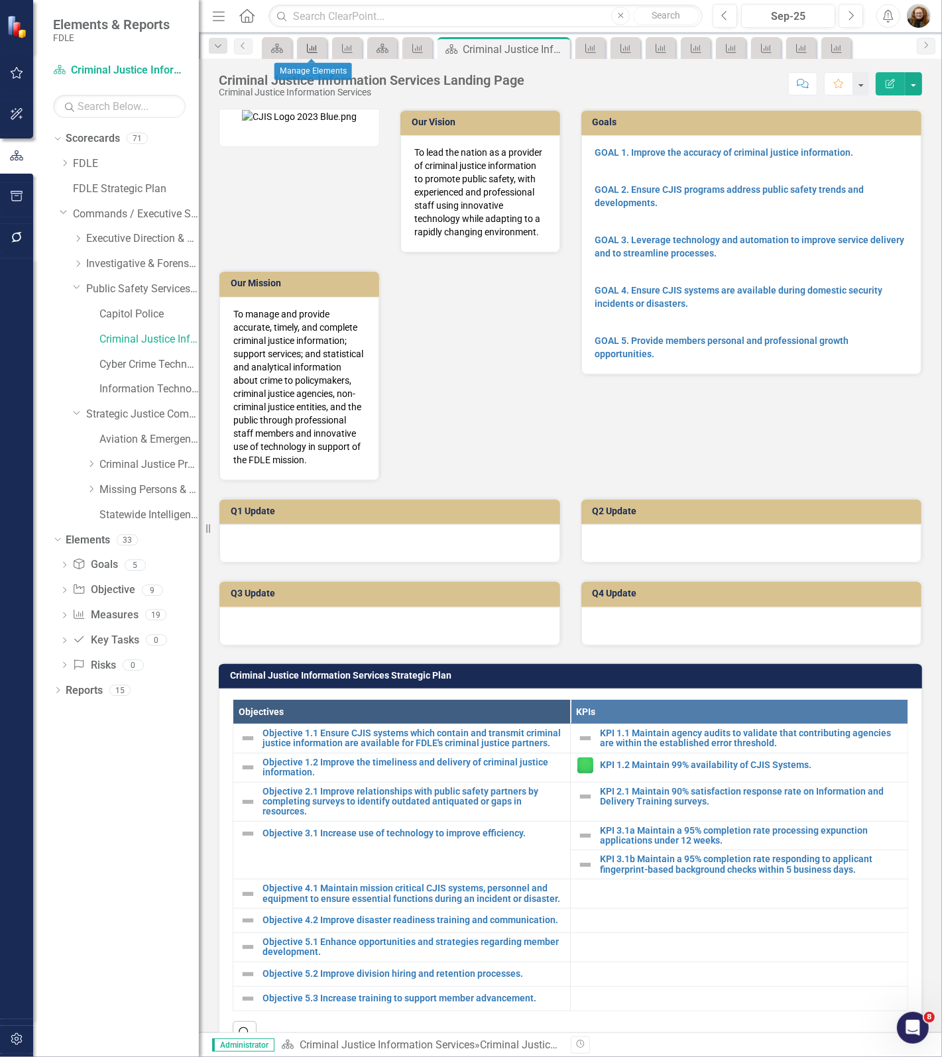
click at [310, 47] on icon "Measure" at bounding box center [311, 48] width 13 height 11
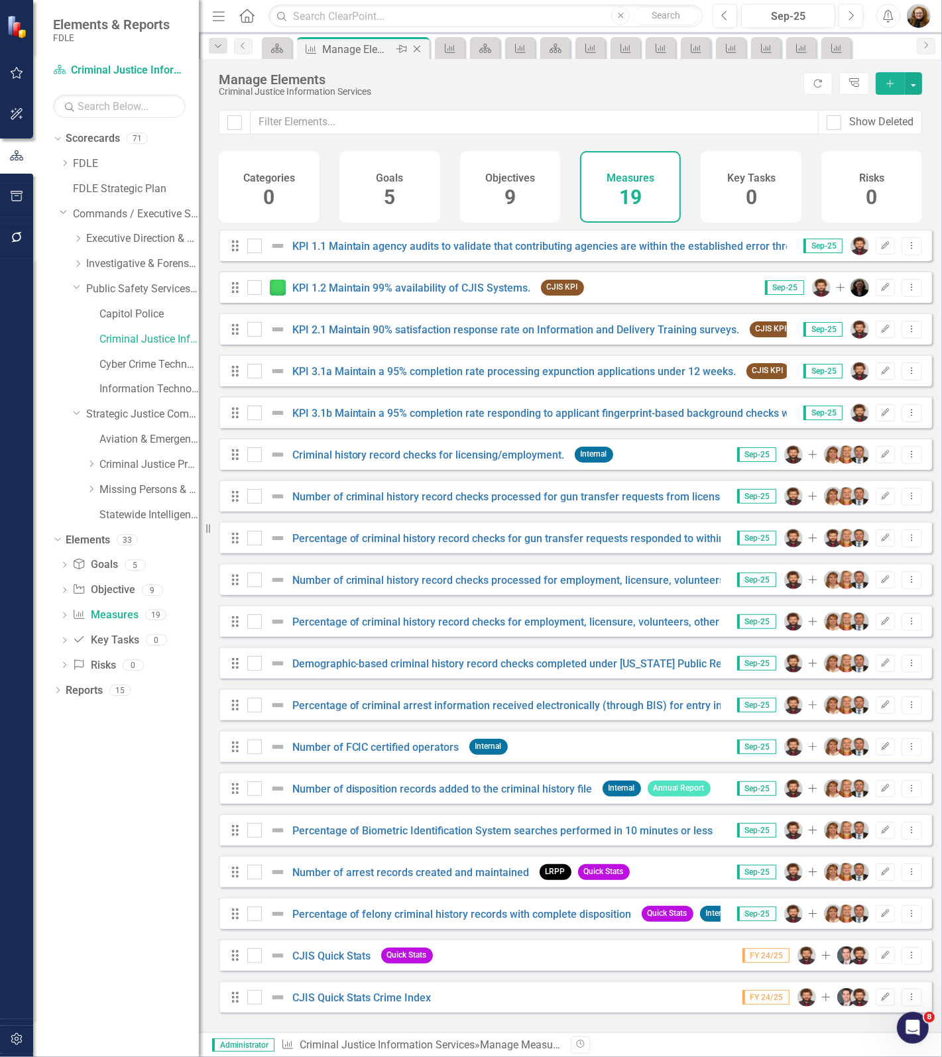
click at [416, 48] on icon at bounding box center [416, 49] width 7 height 7
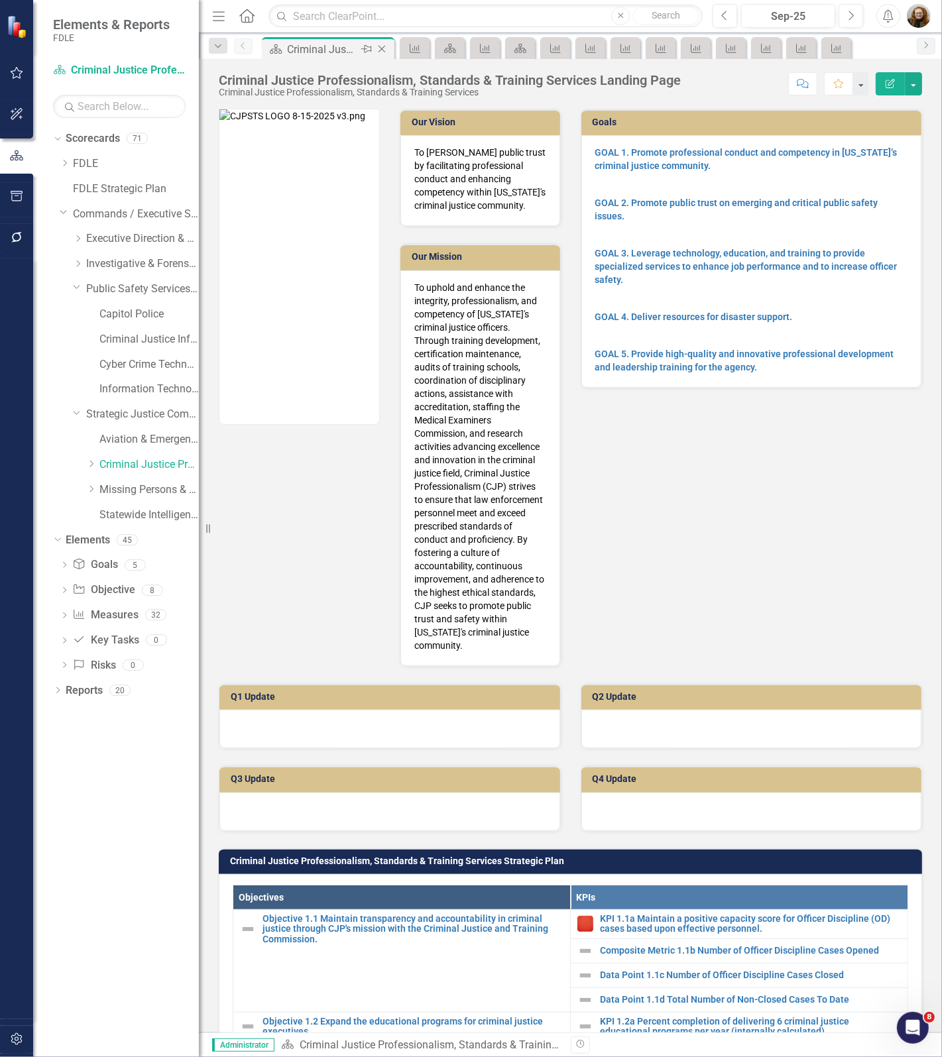
click at [383, 48] on icon "Close" at bounding box center [381, 49] width 13 height 11
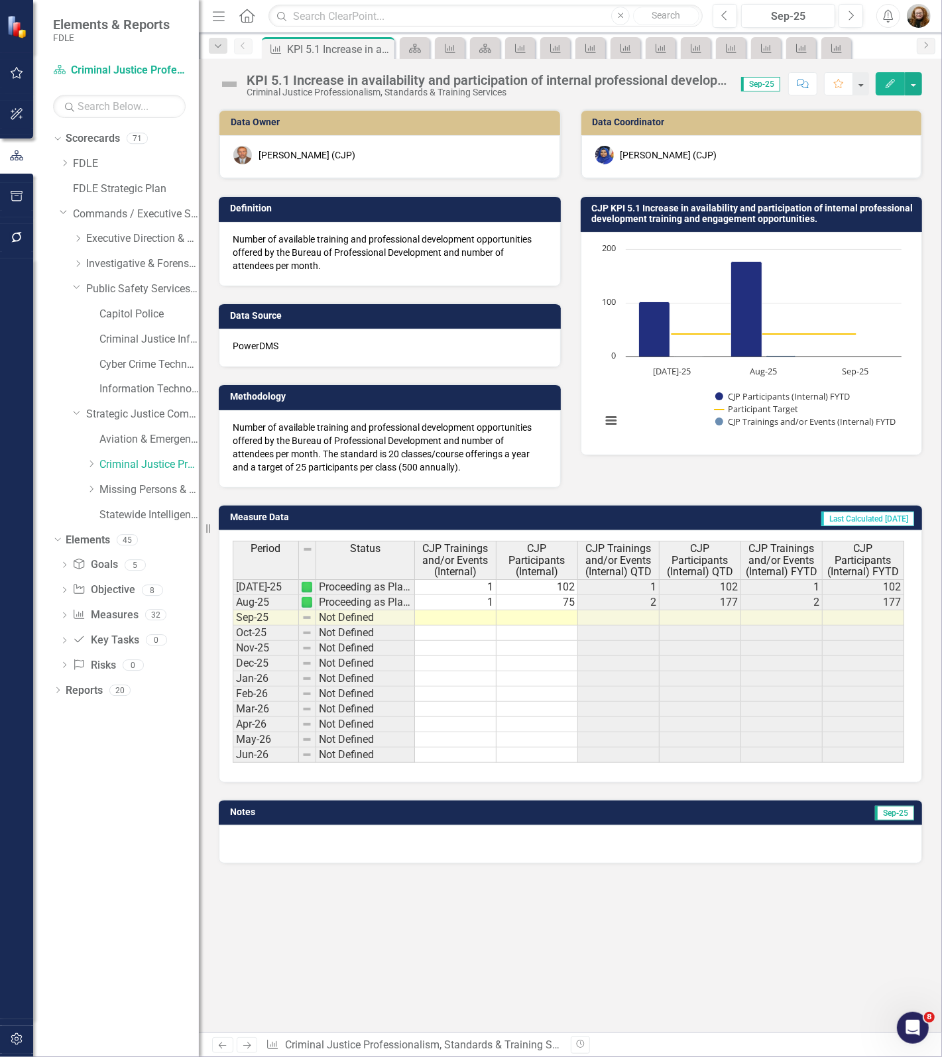
click at [0, 0] on icon "Close" at bounding box center [0, 0] width 0 height 0
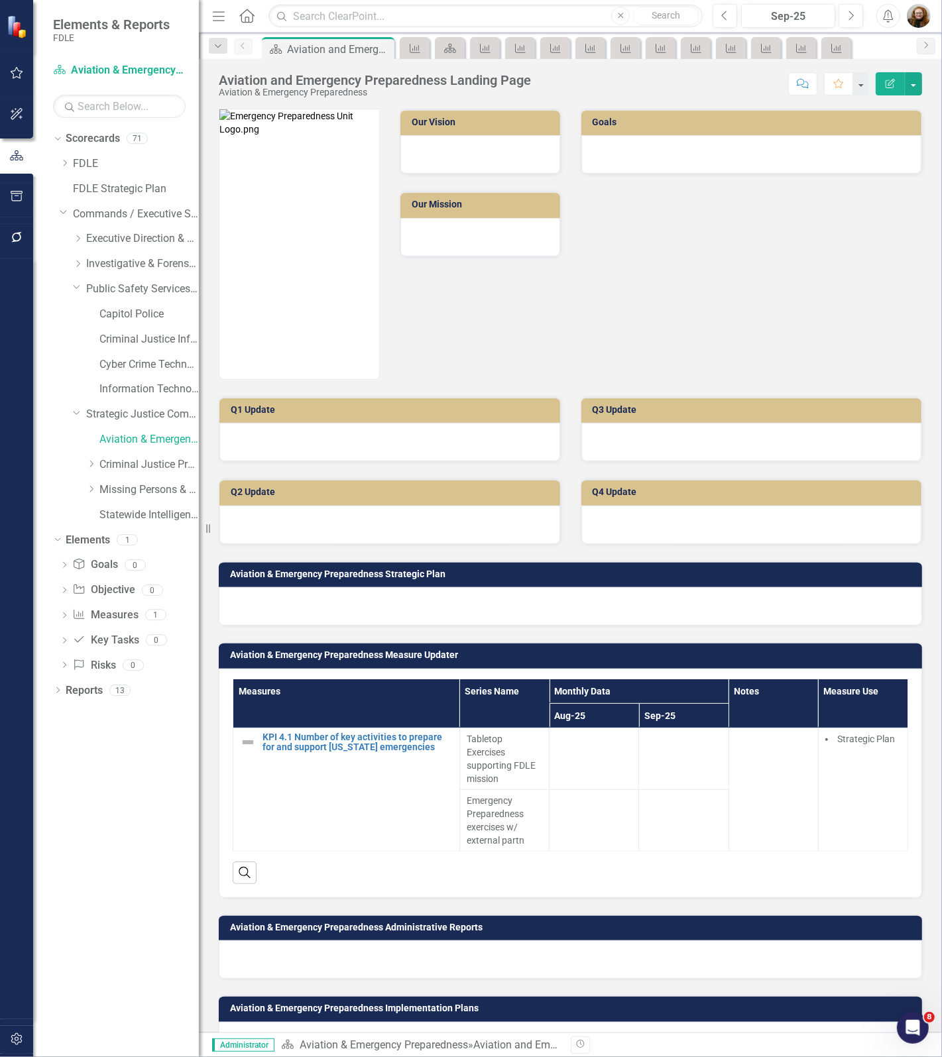
click at [0, 0] on icon "Close" at bounding box center [0, 0] width 0 height 0
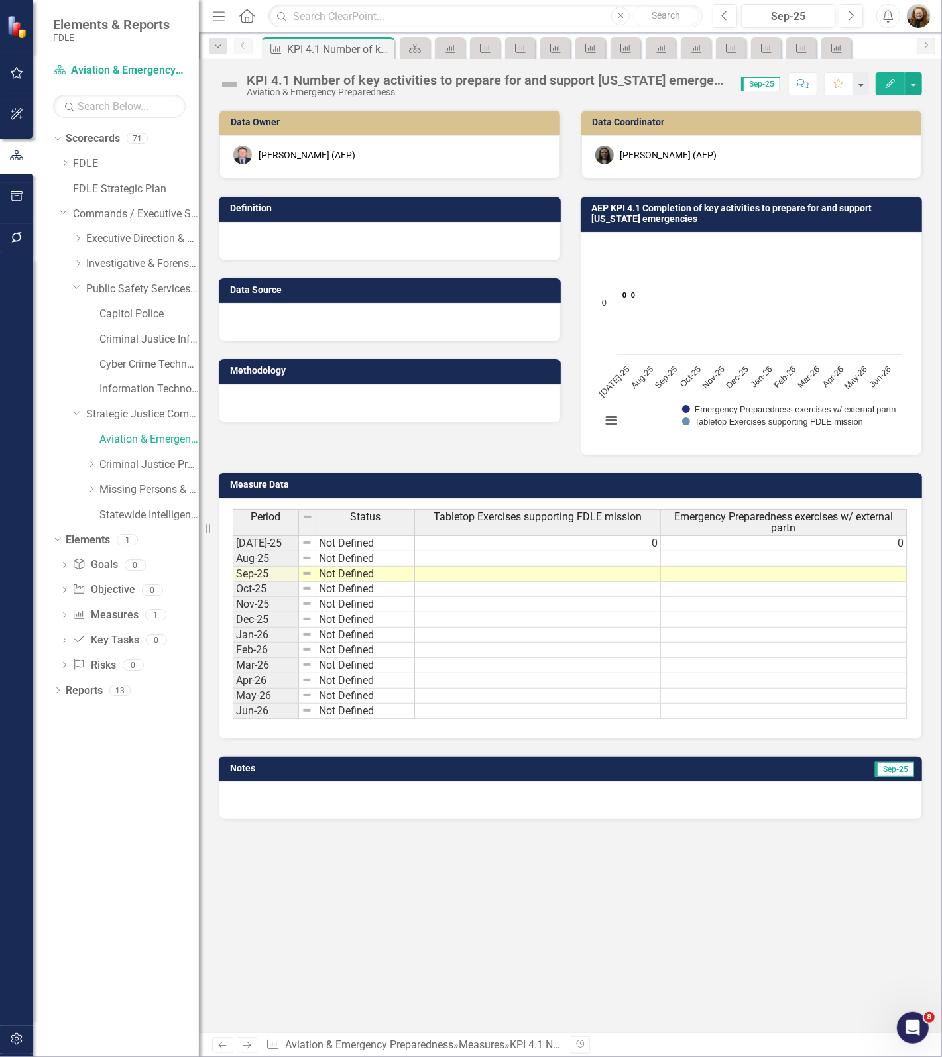
click at [0, 0] on icon "Close" at bounding box center [0, 0] width 0 height 0
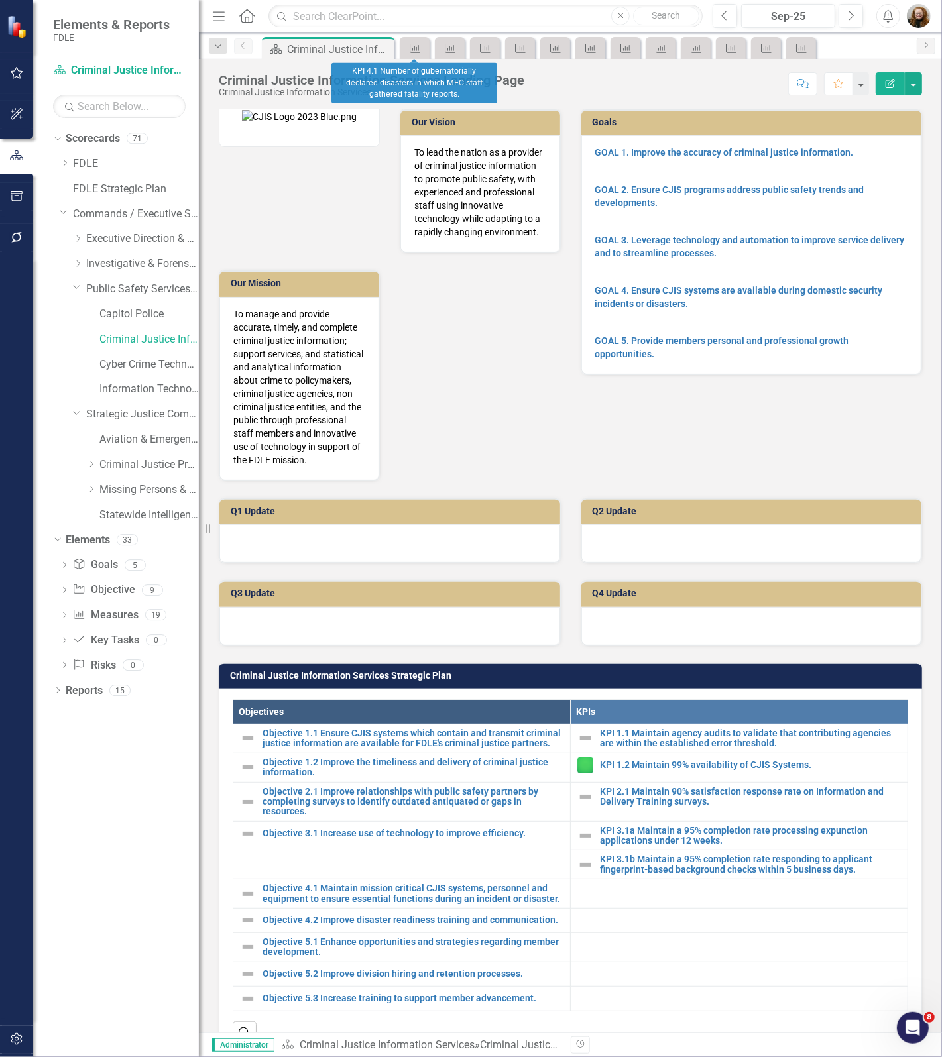
click at [428, 41] on div "Measure" at bounding box center [415, 48] width 30 height 22
click at [425, 44] on link "Measure" at bounding box center [414, 48] width 23 height 17
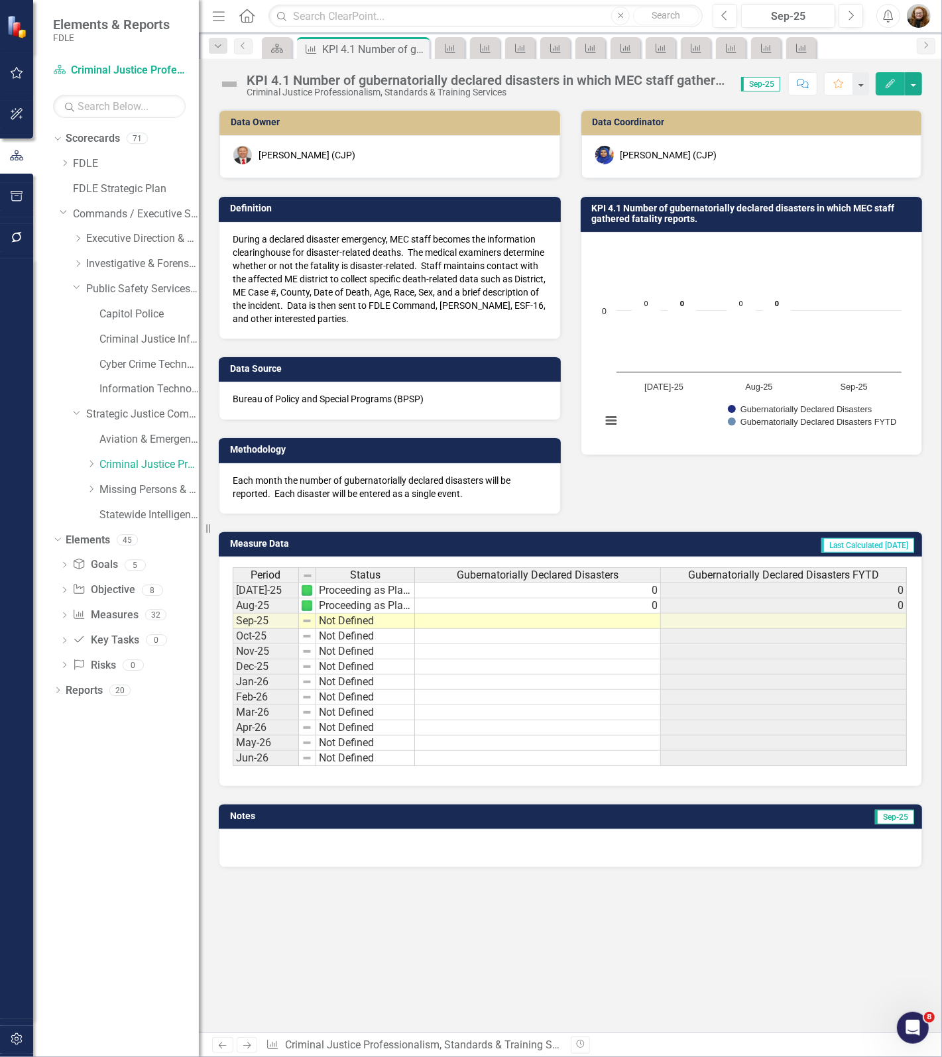
click at [0, 0] on div "Close" at bounding box center [0, 0] width 0 height 0
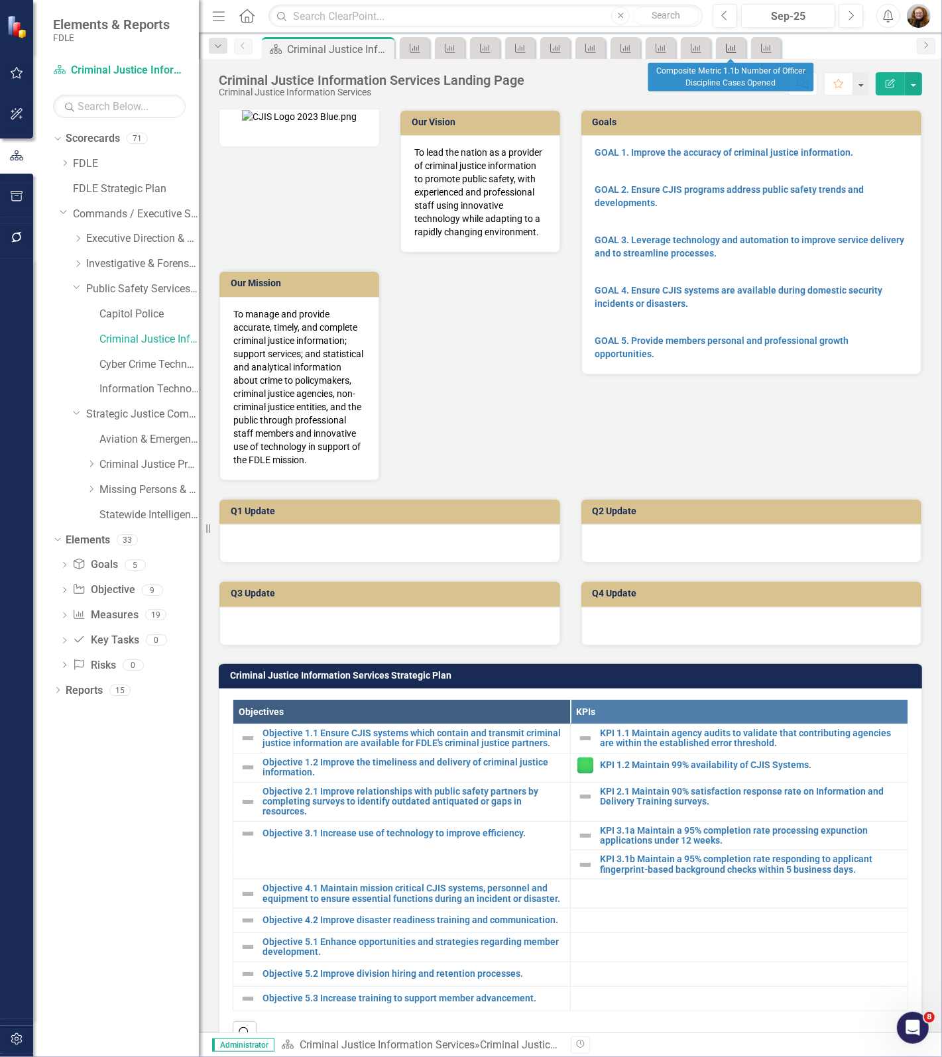
click at [739, 47] on link "Measure" at bounding box center [730, 48] width 23 height 17
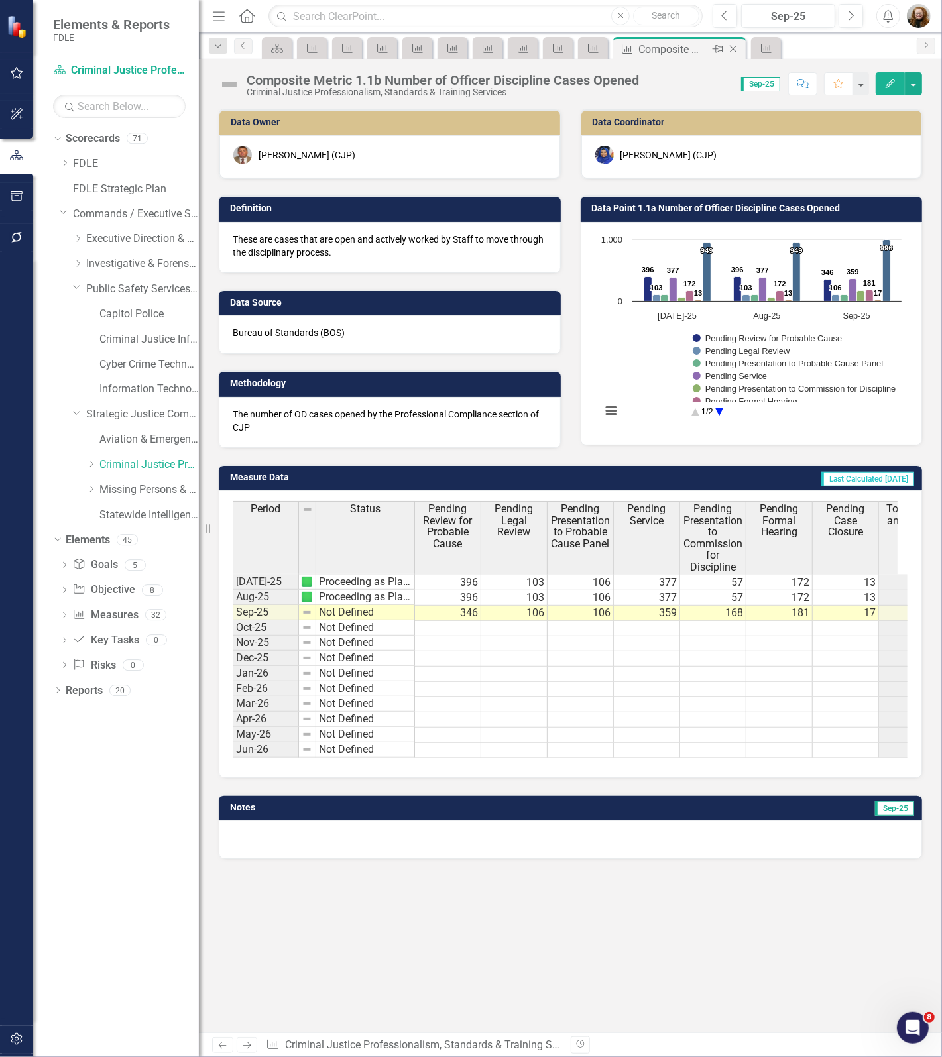
click at [729, 52] on div "Close" at bounding box center [734, 49] width 17 height 17
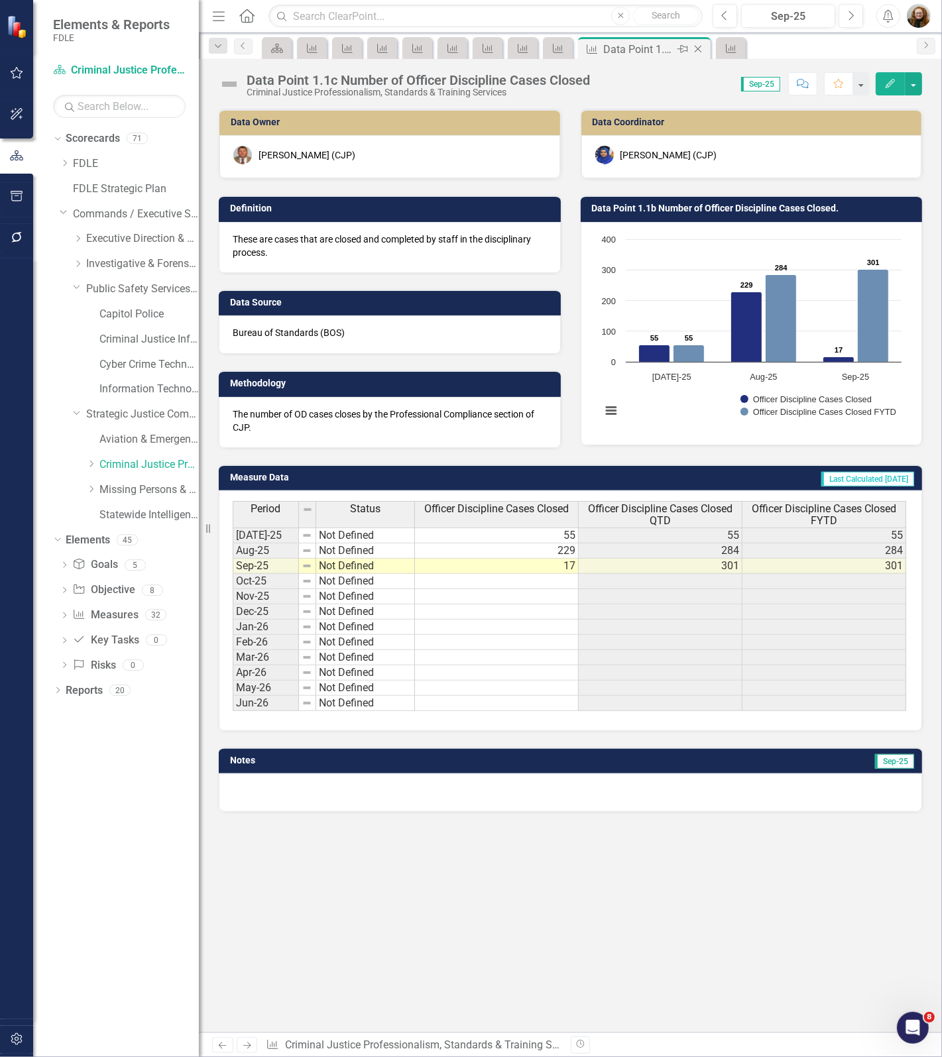
click at [699, 50] on icon at bounding box center [697, 49] width 7 height 7
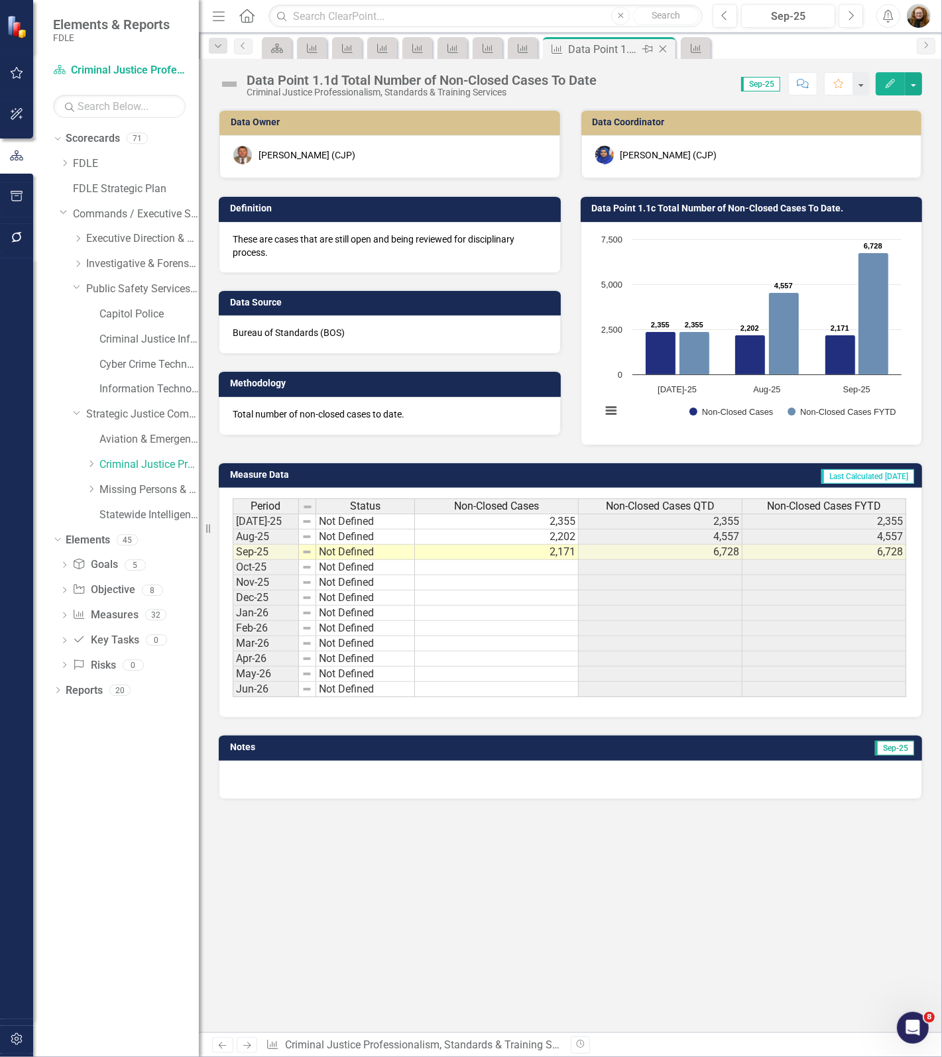
click at [665, 50] on icon "Close" at bounding box center [662, 49] width 13 height 11
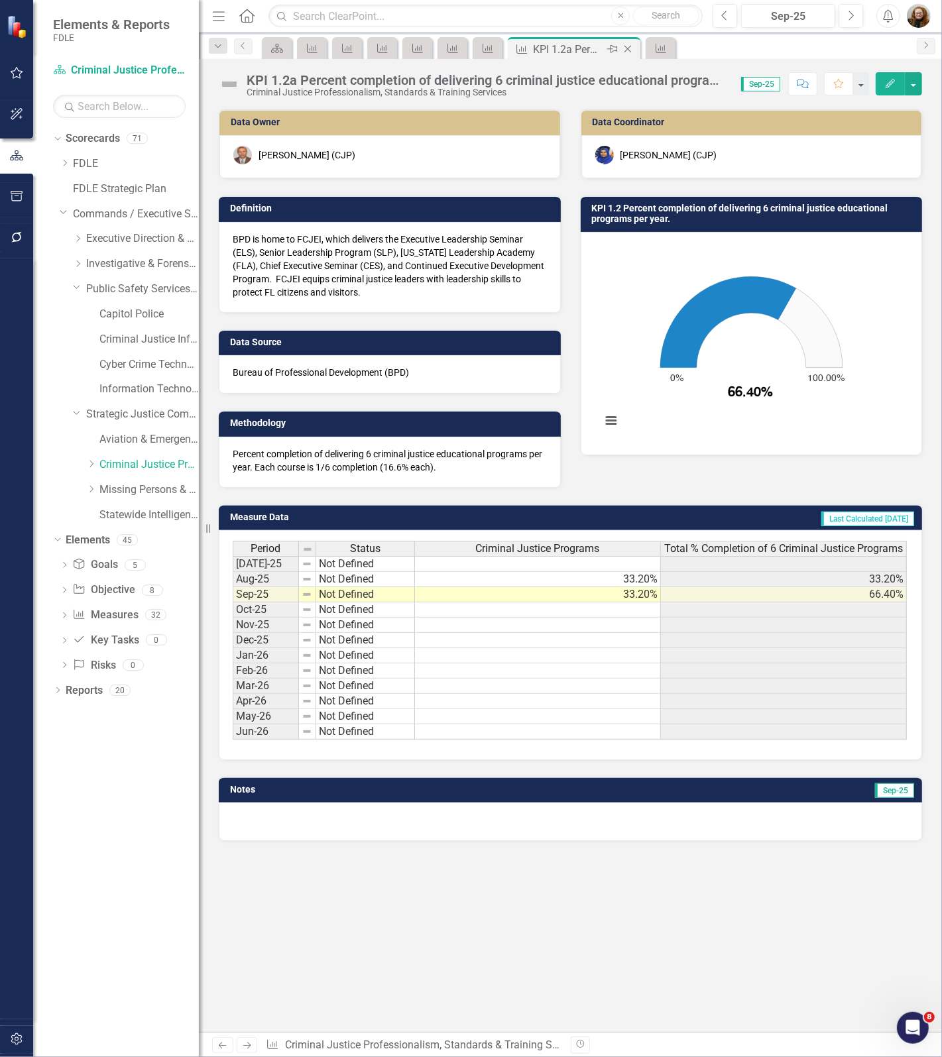
click at [627, 48] on icon at bounding box center [627, 49] width 7 height 7
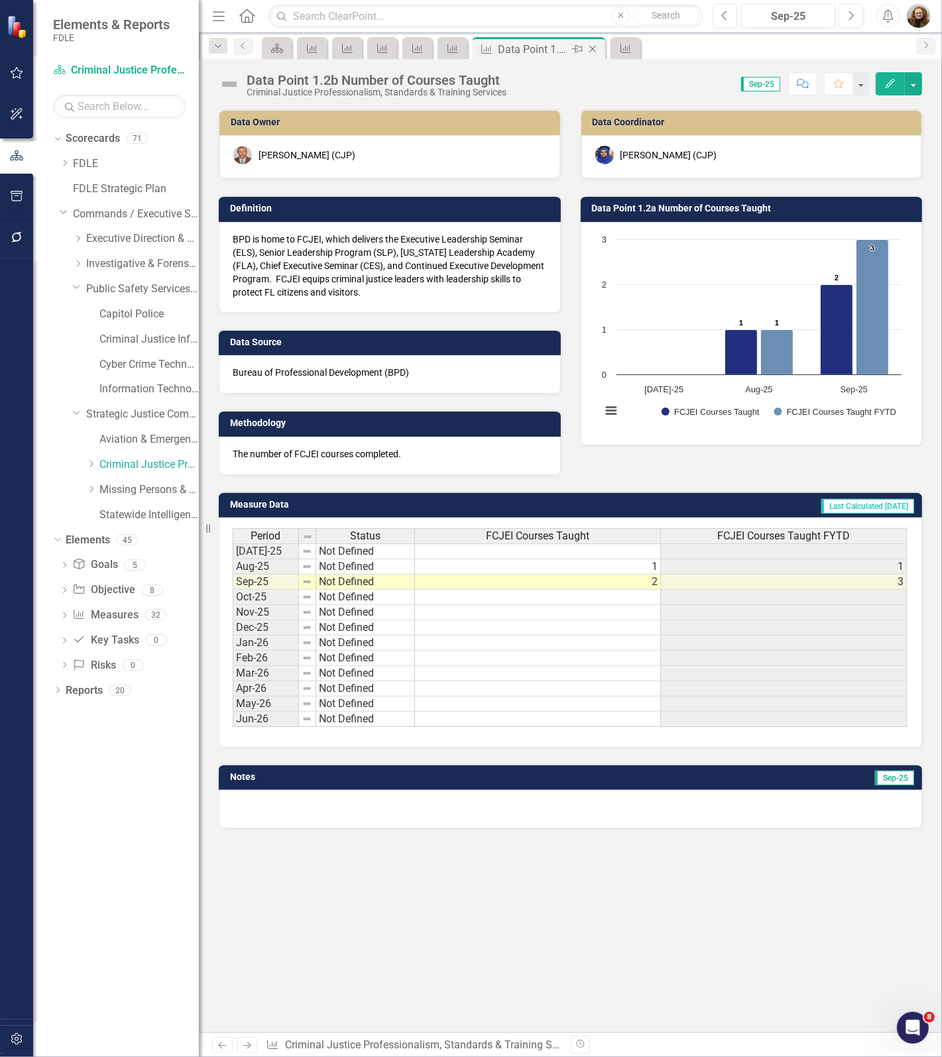
click at [588, 46] on icon "Close" at bounding box center [592, 49] width 13 height 11
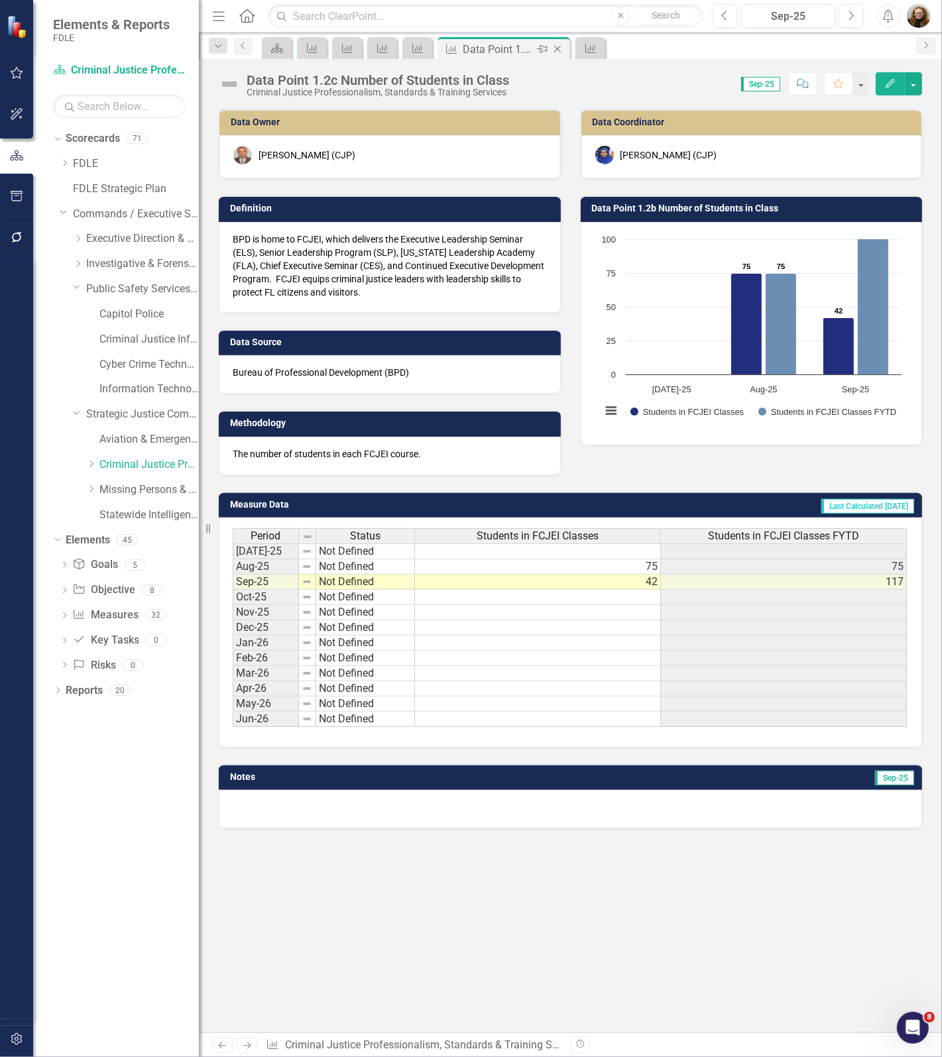
click at [559, 48] on icon "Close" at bounding box center [557, 49] width 13 height 11
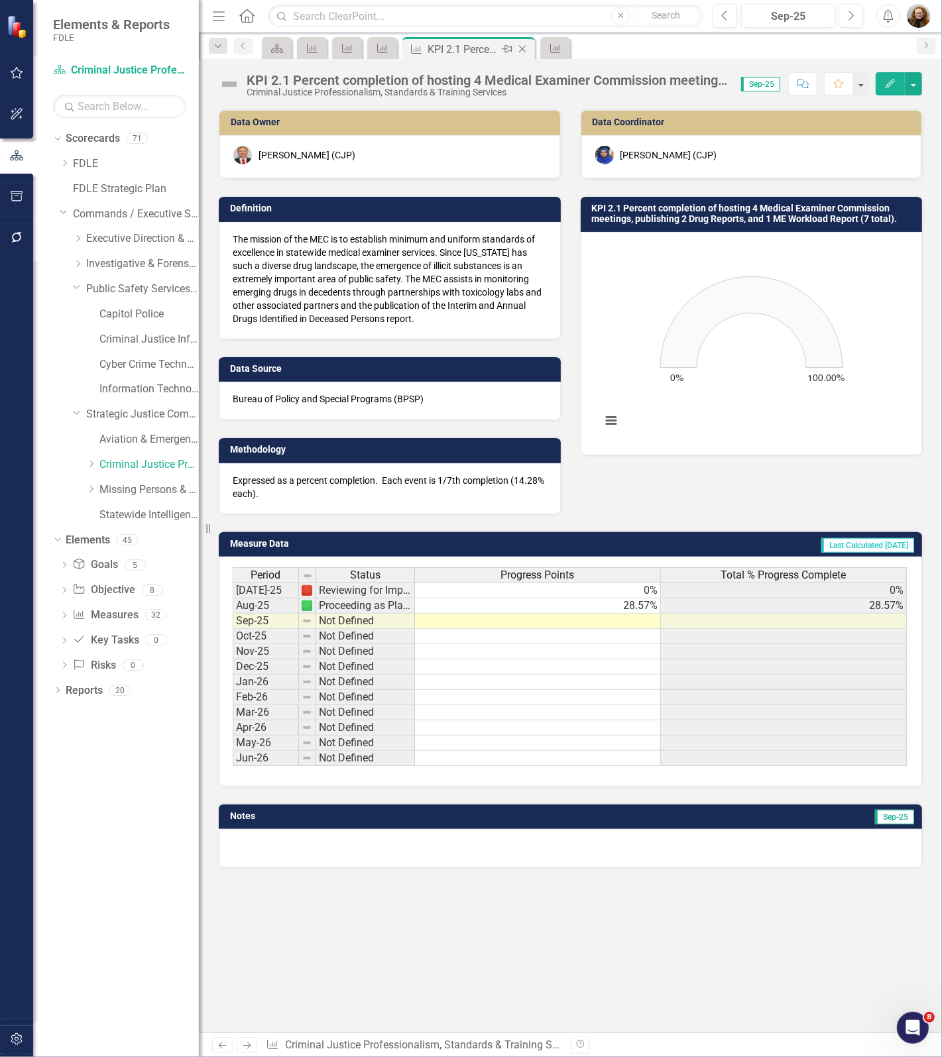
click at [519, 48] on icon "Close" at bounding box center [521, 49] width 13 height 11
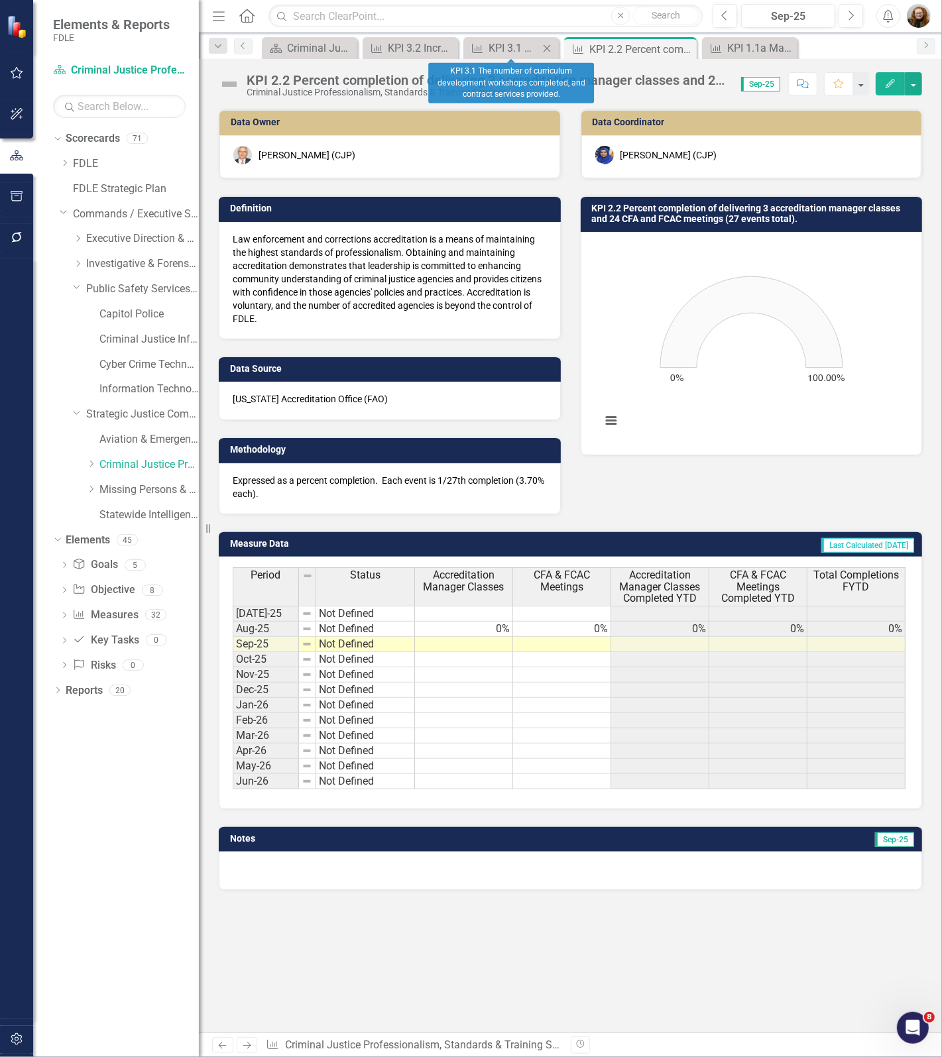
click at [551, 48] on icon "Close" at bounding box center [546, 48] width 13 height 11
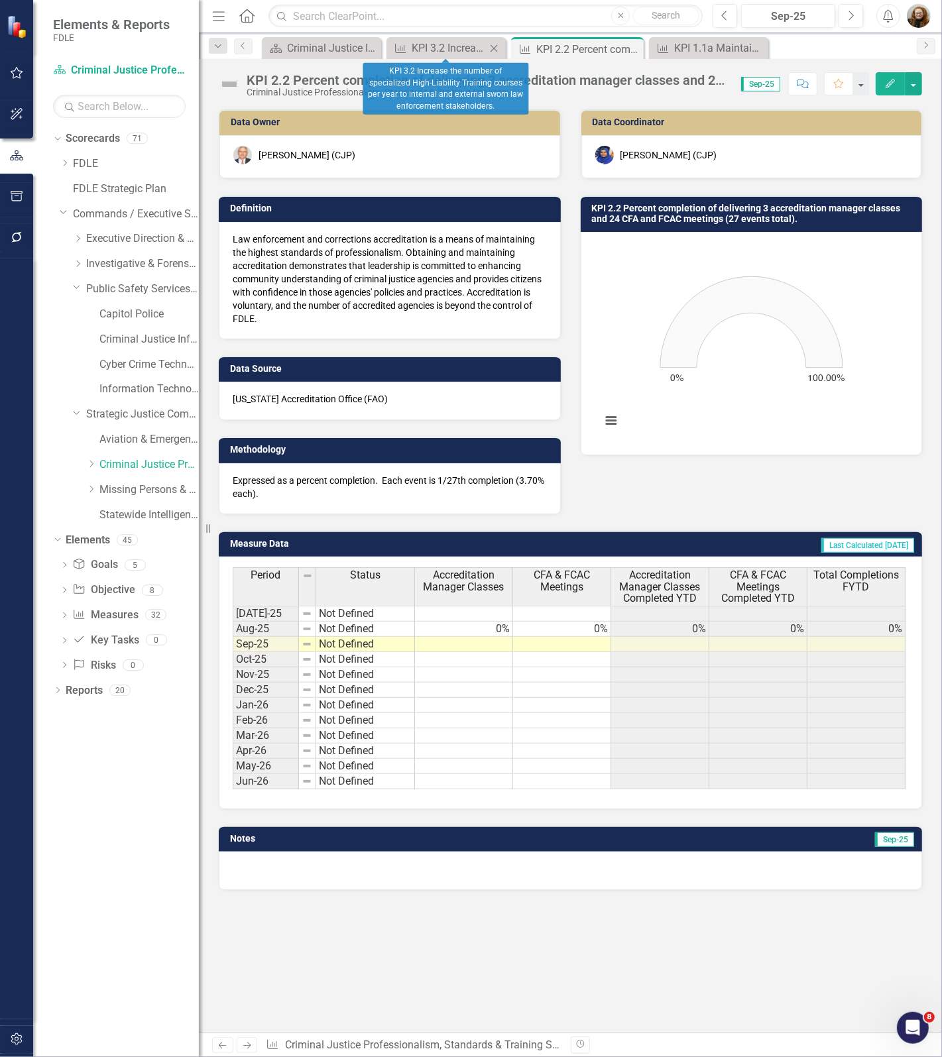
click at [497, 46] on icon "Close" at bounding box center [493, 48] width 13 height 11
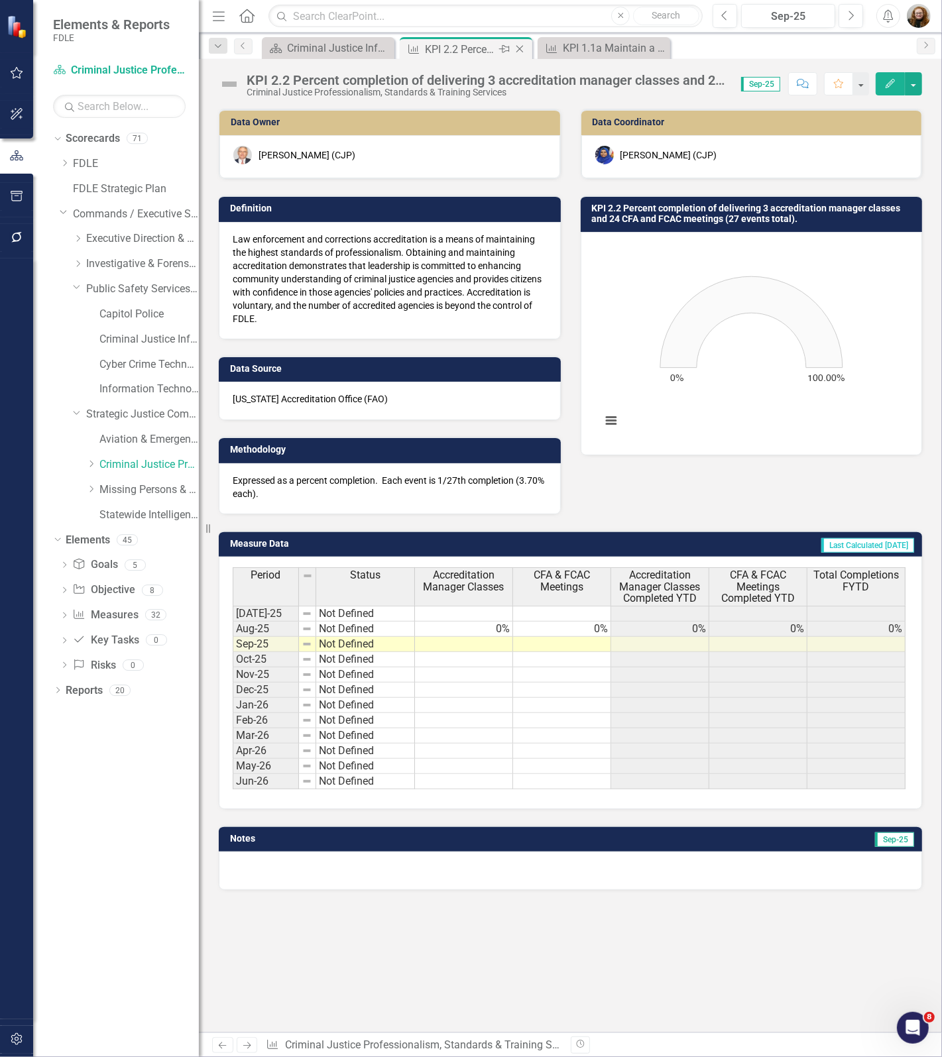
click at [522, 44] on icon "Close" at bounding box center [519, 49] width 13 height 11
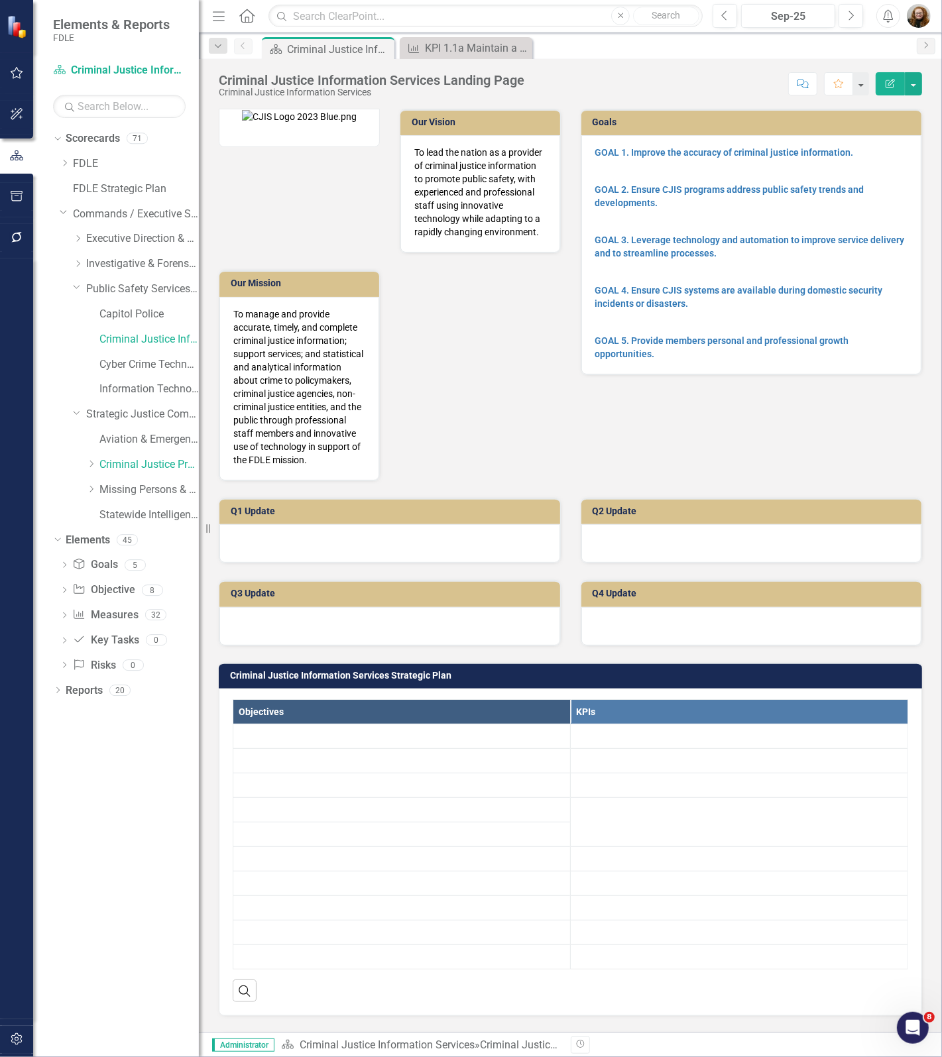
click at [0, 0] on icon "Close" at bounding box center [0, 0] width 0 height 0
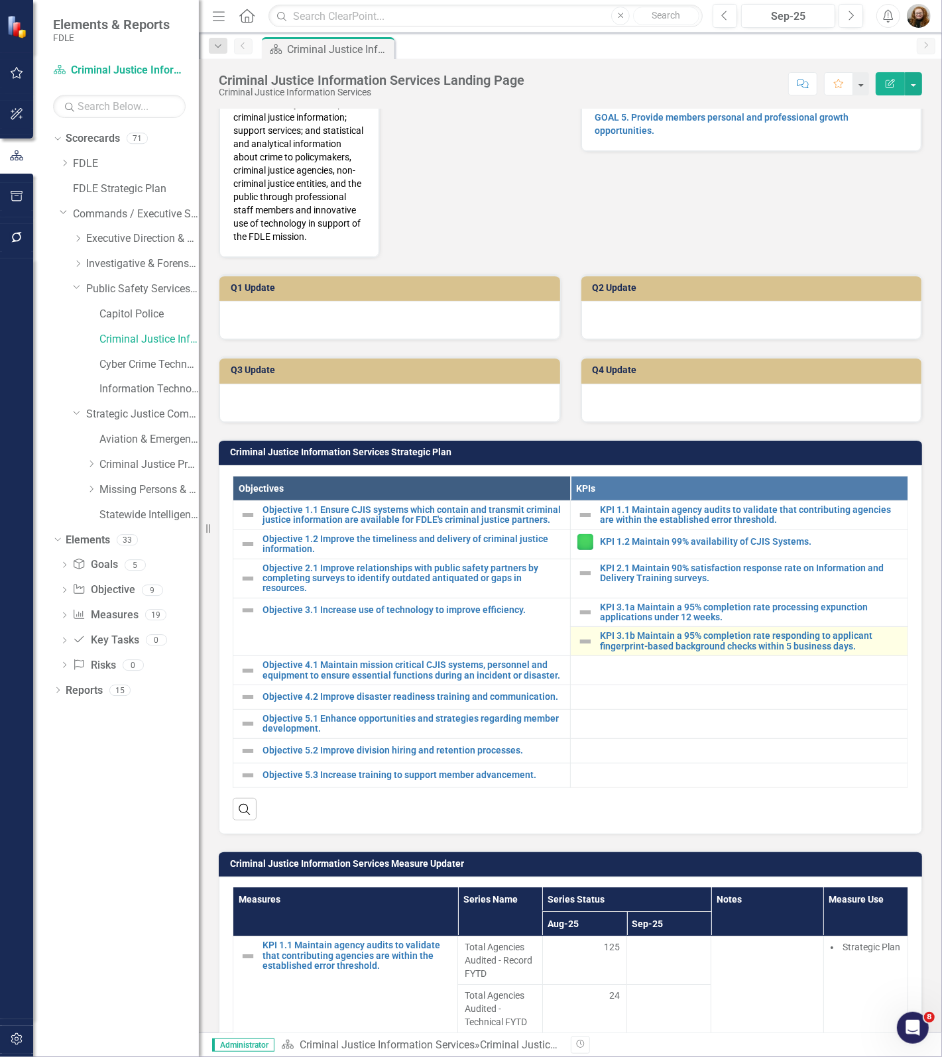
scroll to position [414, 0]
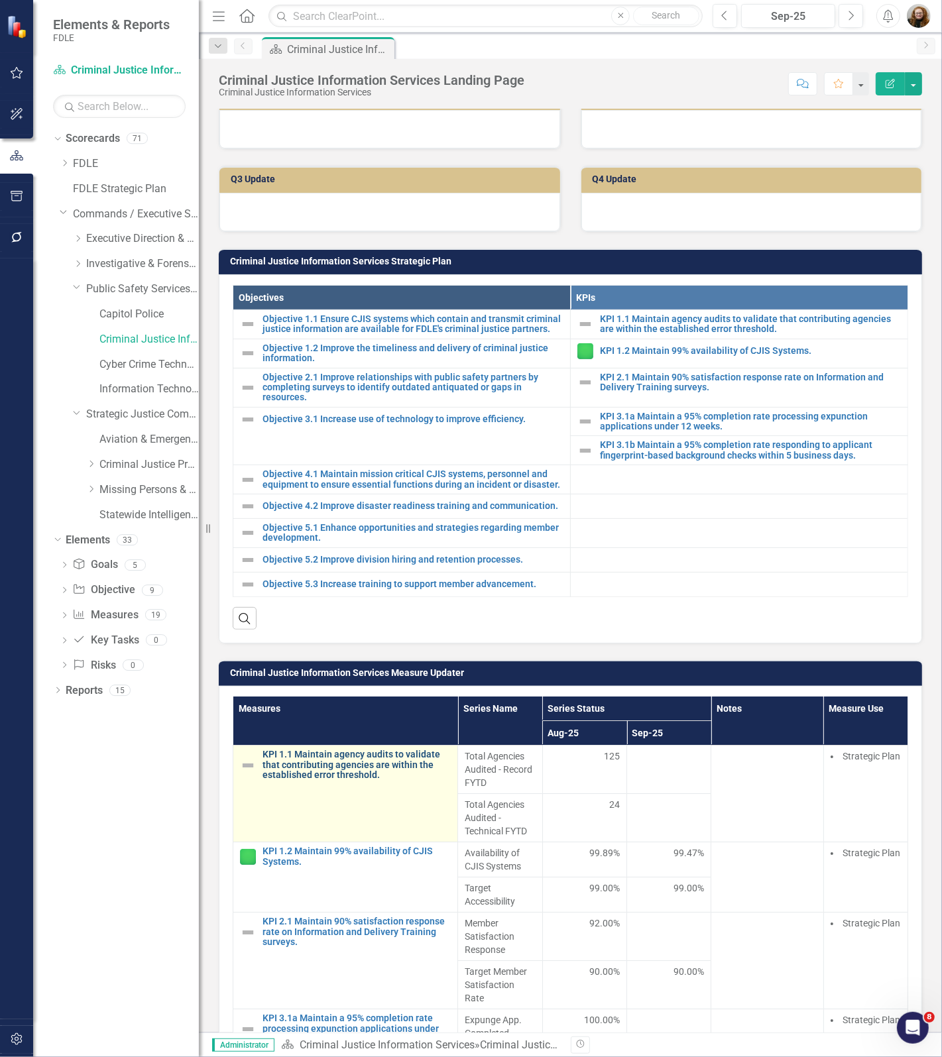
click at [328, 780] on link "KPI 1.1 Maintain agency audits to validate that contributing agencies are withi…" at bounding box center [356, 764] width 188 height 30
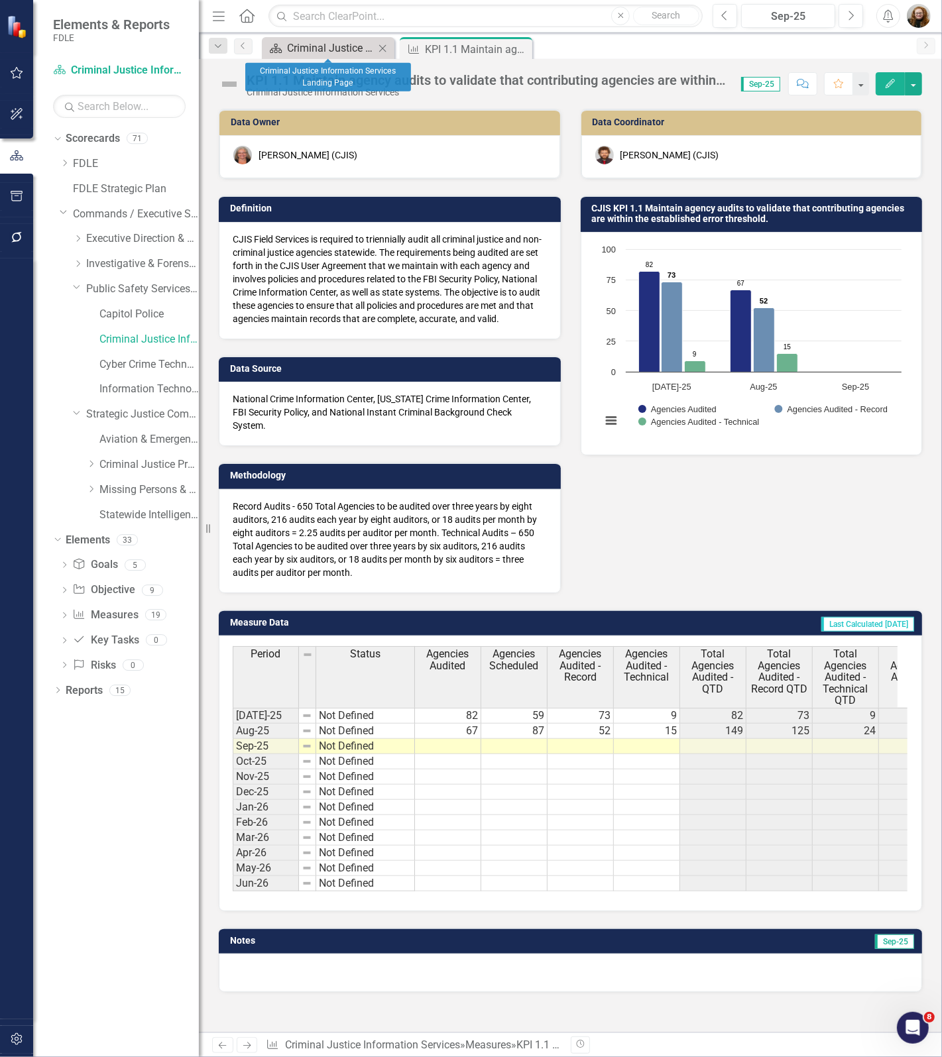
click at [295, 51] on div "Criminal Justice Information Services Landing Page" at bounding box center [330, 48] width 87 height 17
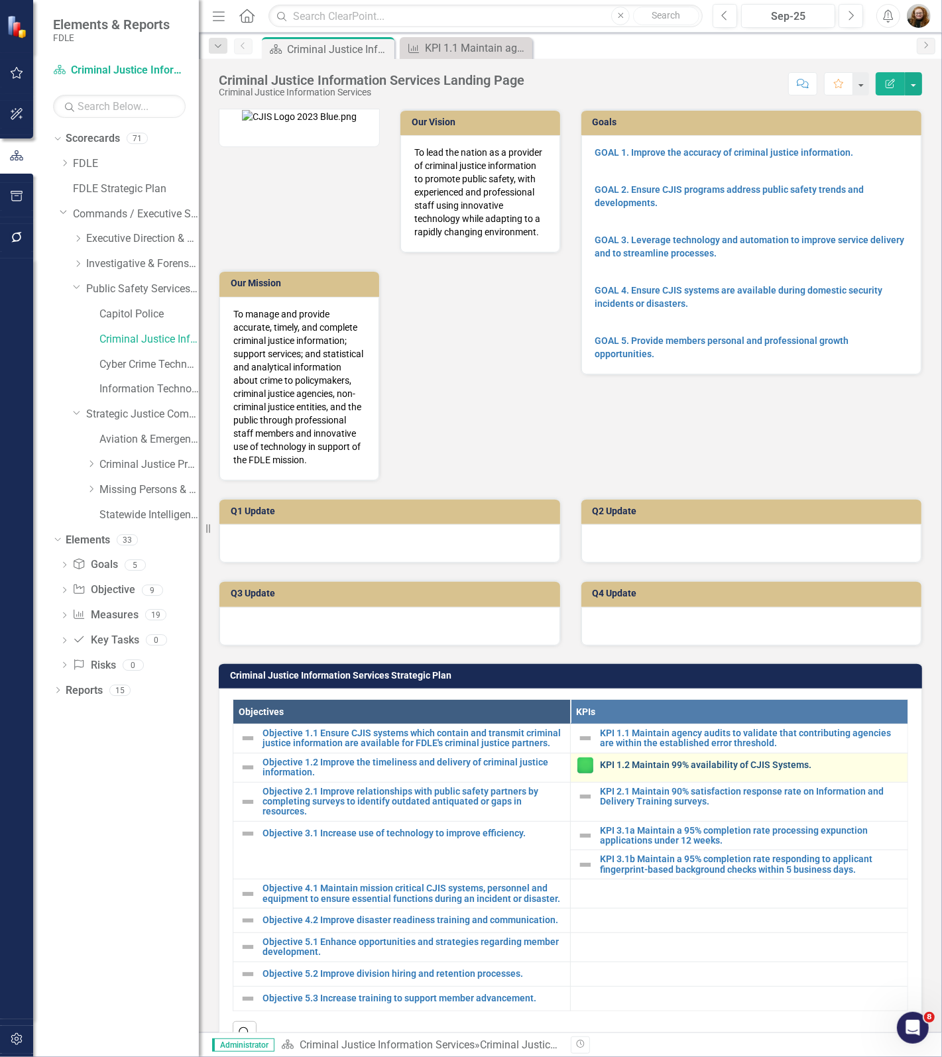
click at [639, 770] on link "KPI 1.2 Maintain 99% availability of CJIS Systems." at bounding box center [750, 765] width 301 height 10
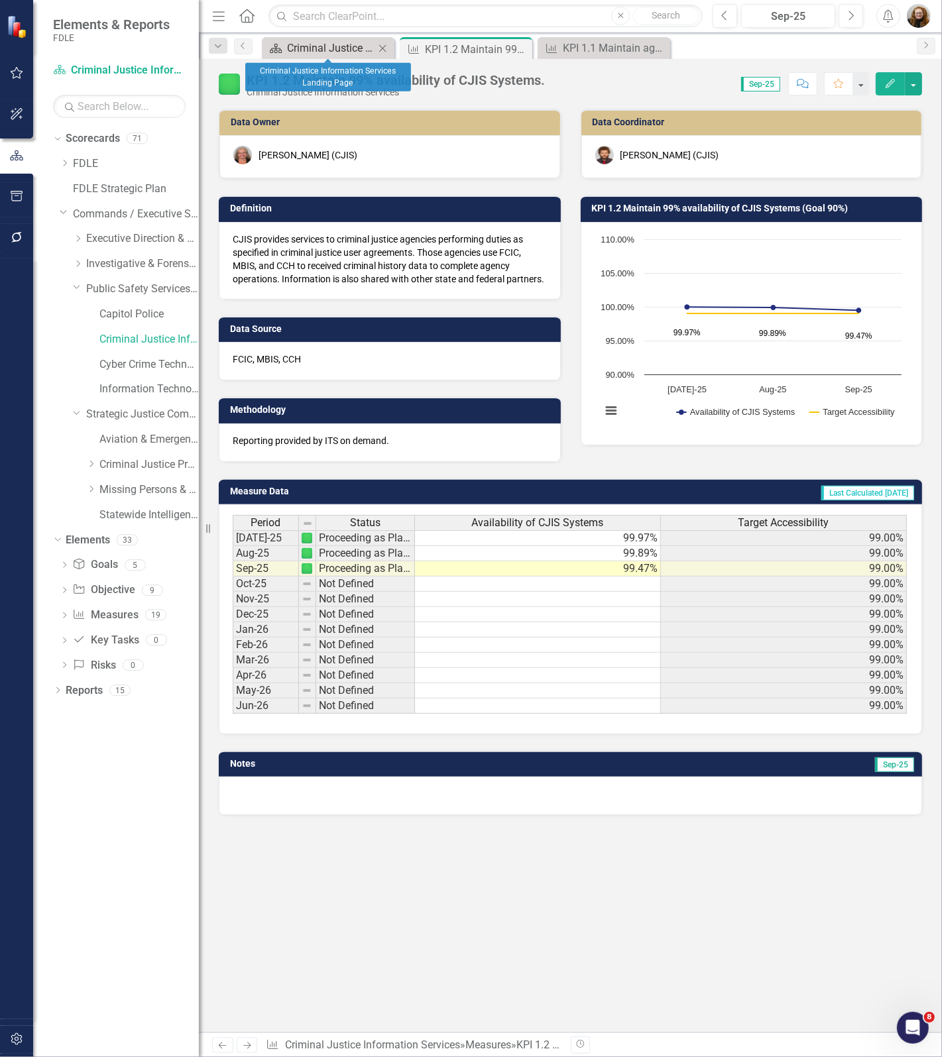
click at [313, 48] on div "Criminal Justice Information Services Landing Page" at bounding box center [330, 48] width 87 height 17
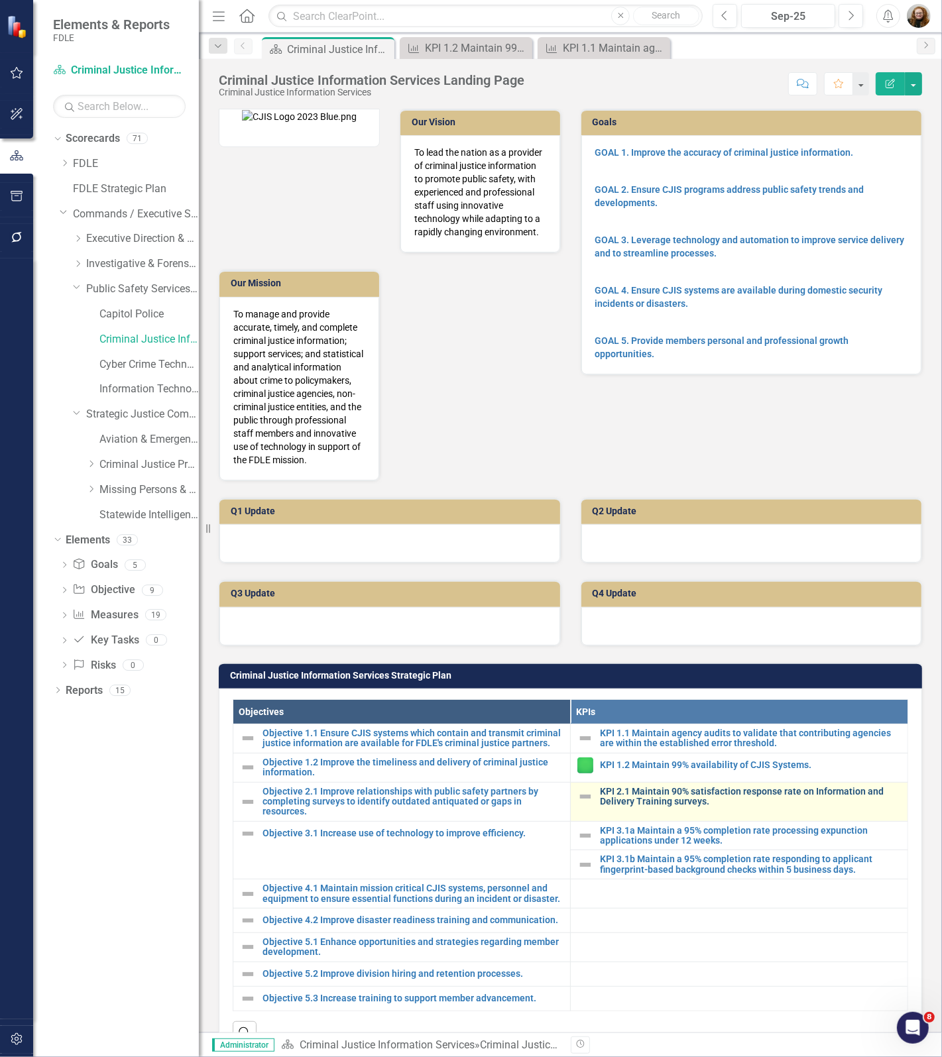
click at [646, 807] on link "KPI 2.1 Maintain 90% satisfaction response rate on Information and Delivery Tra…" at bounding box center [750, 796] width 301 height 21
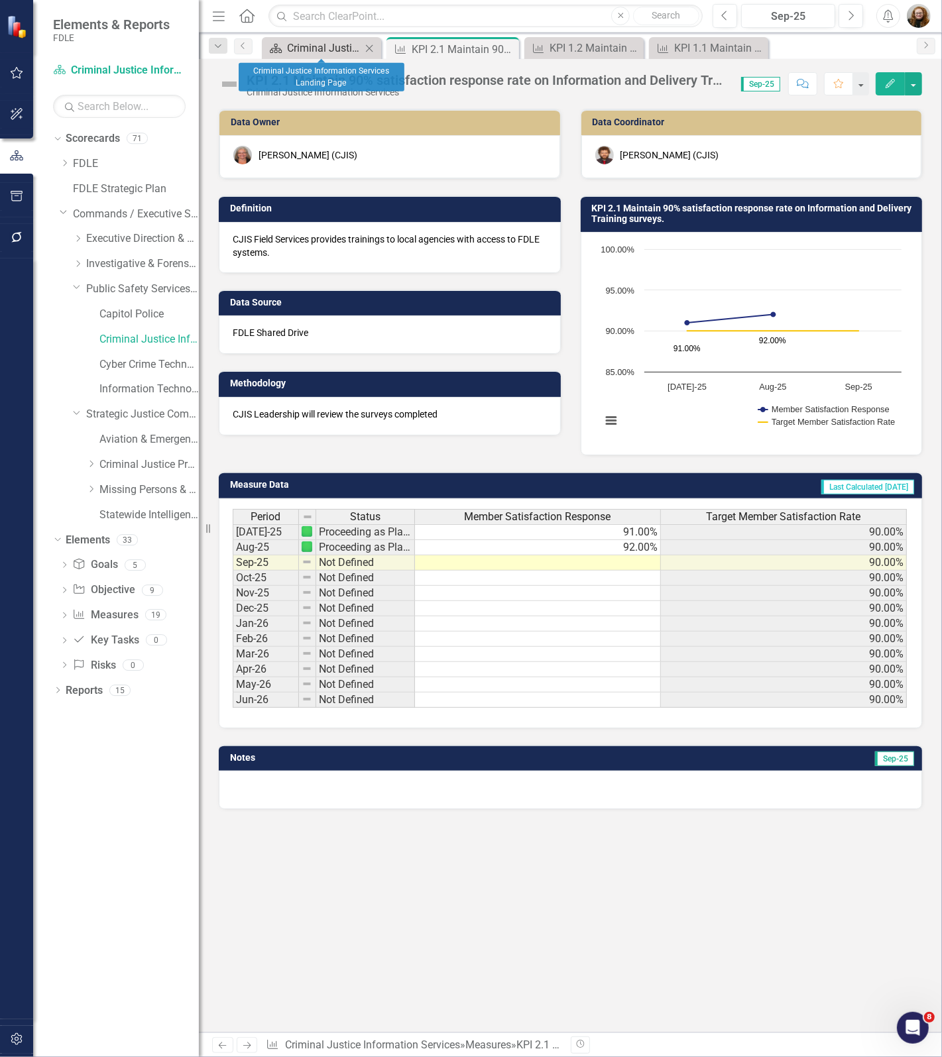
click at [320, 46] on div "Criminal Justice Information Services Landing Page" at bounding box center [324, 48] width 74 height 17
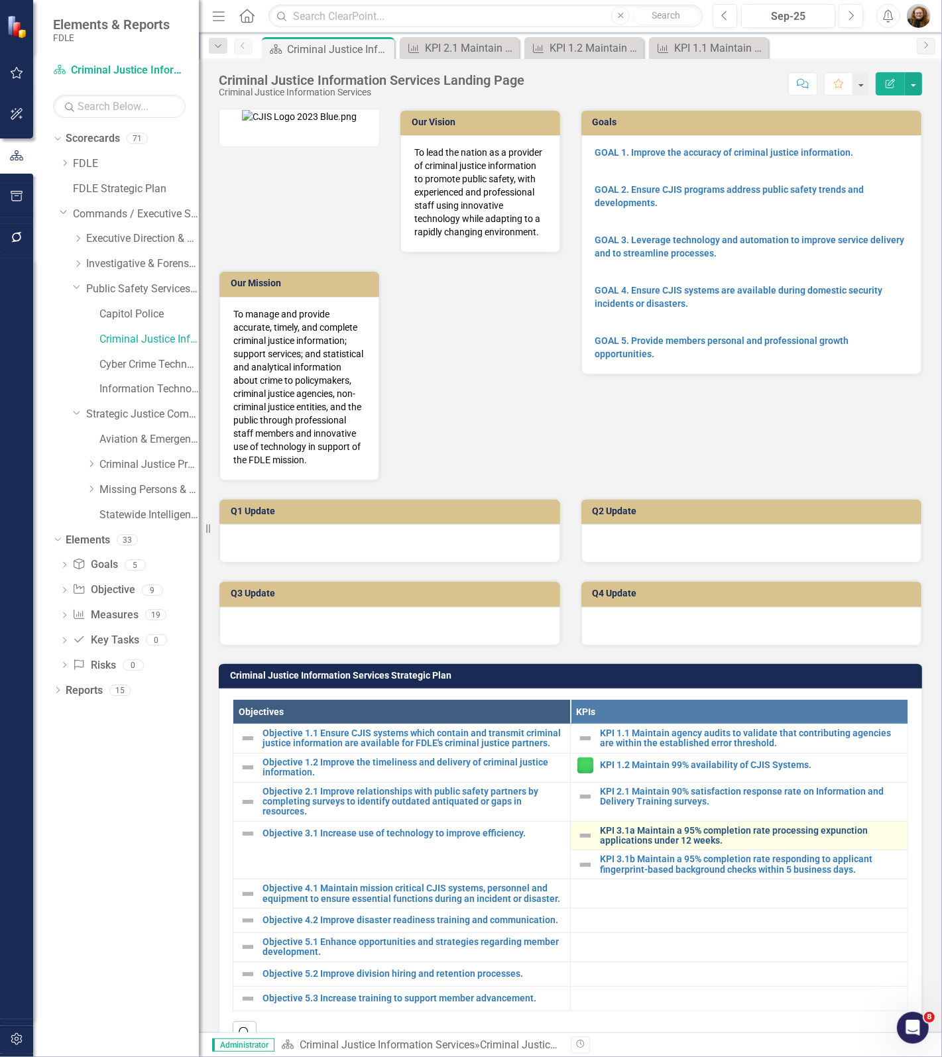
click at [648, 846] on link "KPI 3.1a Maintain a 95% completion rate processing expunction applications unde…" at bounding box center [750, 836] width 301 height 21
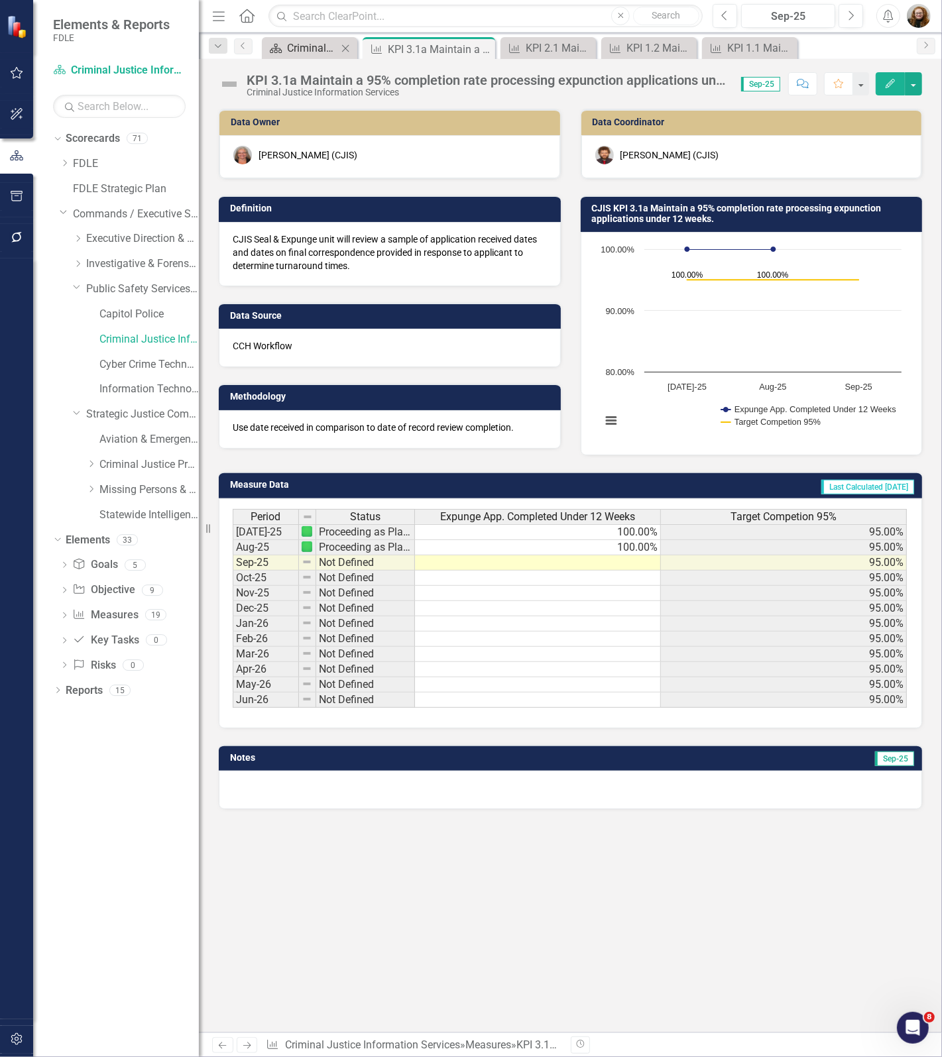
click at [288, 48] on div "Criminal Justice Information Services Landing Page" at bounding box center [312, 48] width 50 height 17
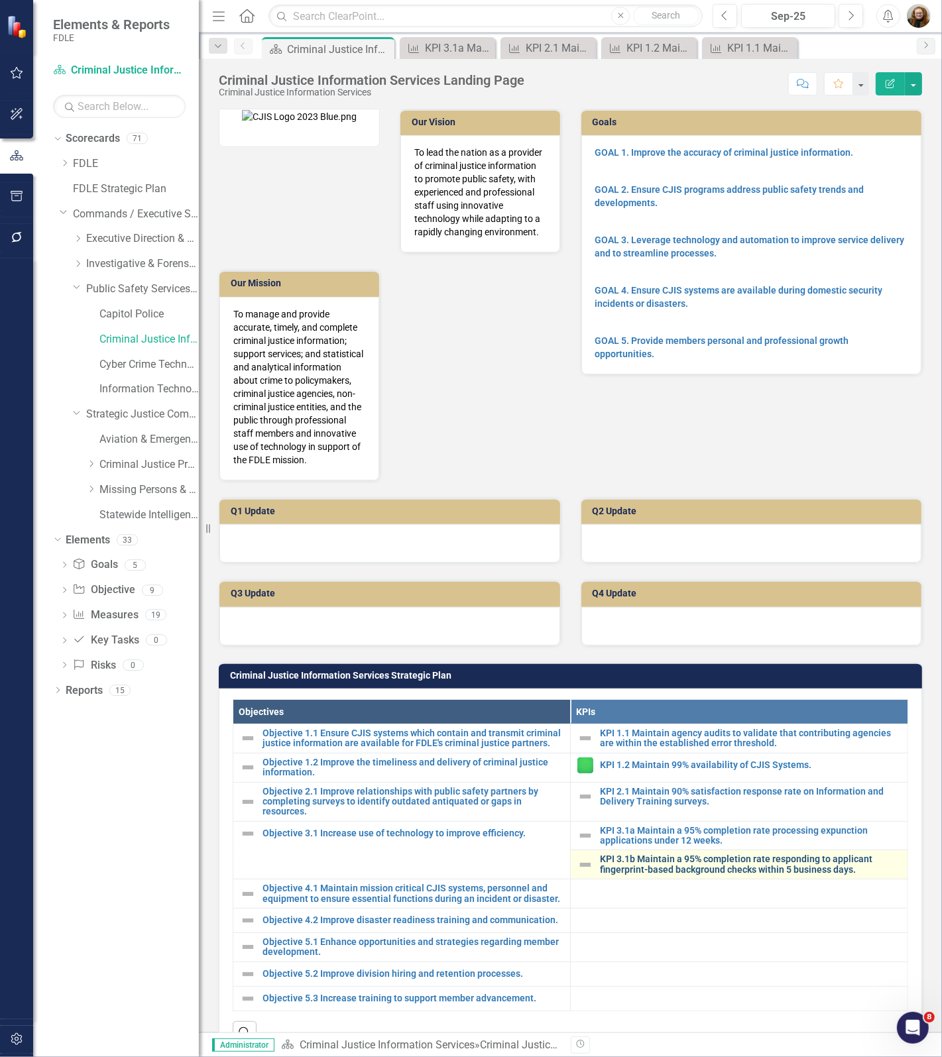
click at [682, 875] on link "KPI 3.1b Maintain a 95% completion rate responding to applicant fingerprint-bas…" at bounding box center [750, 864] width 301 height 21
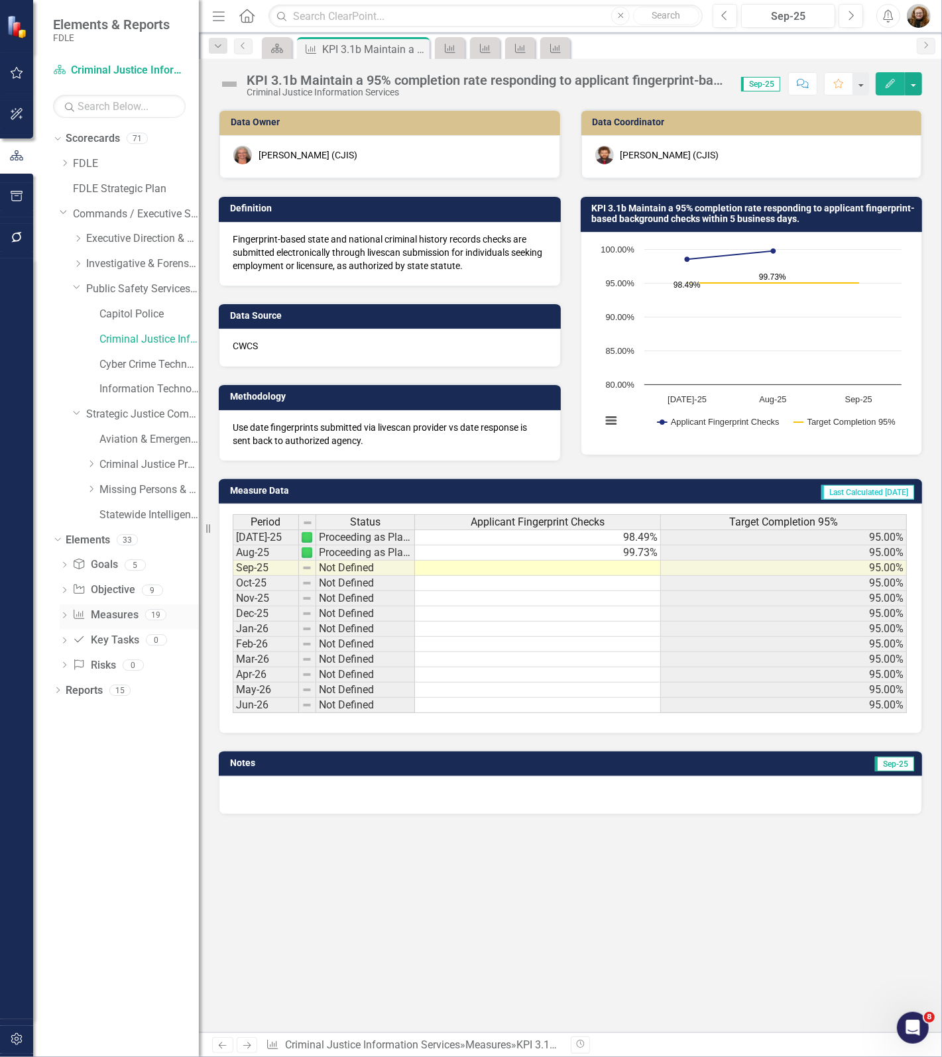
click at [101, 620] on link "Measure Measures" at bounding box center [105, 615] width 66 height 15
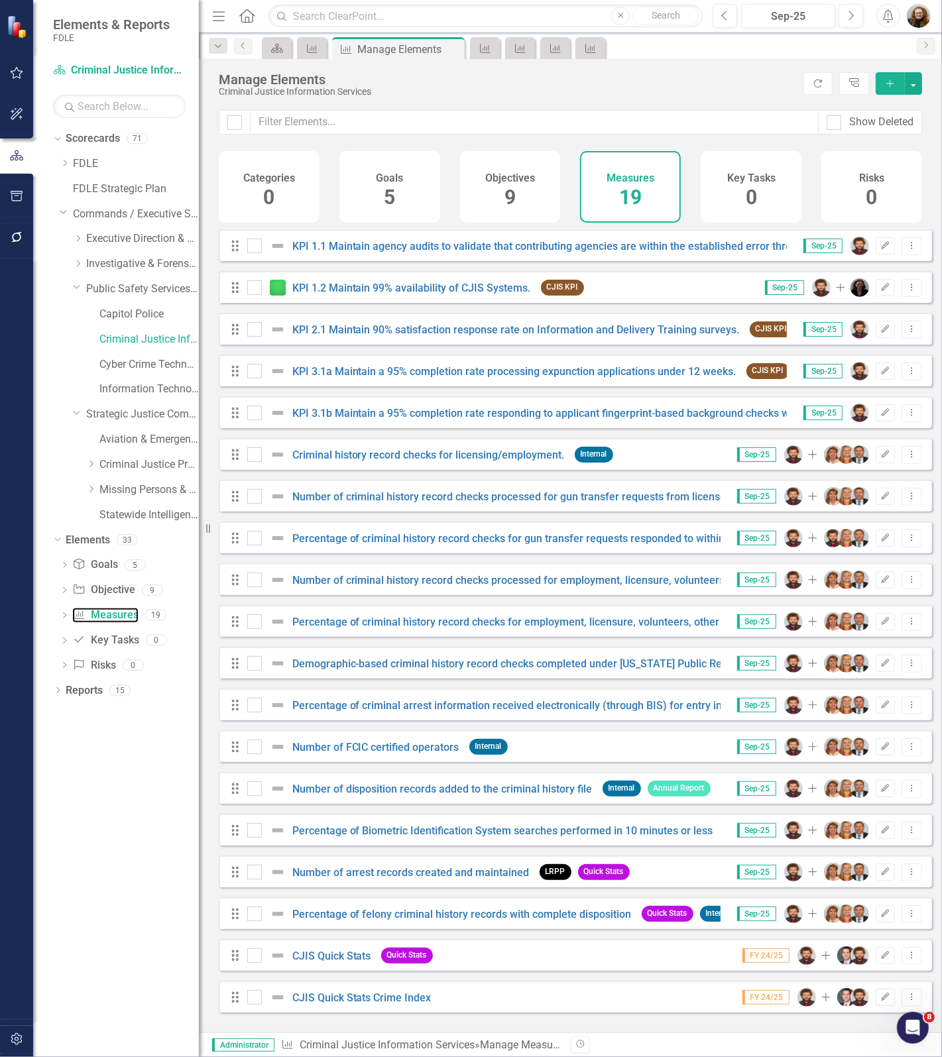
scroll to position [1, 0]
click at [350, 962] on link "CJIS Quick Stats" at bounding box center [331, 955] width 79 height 13
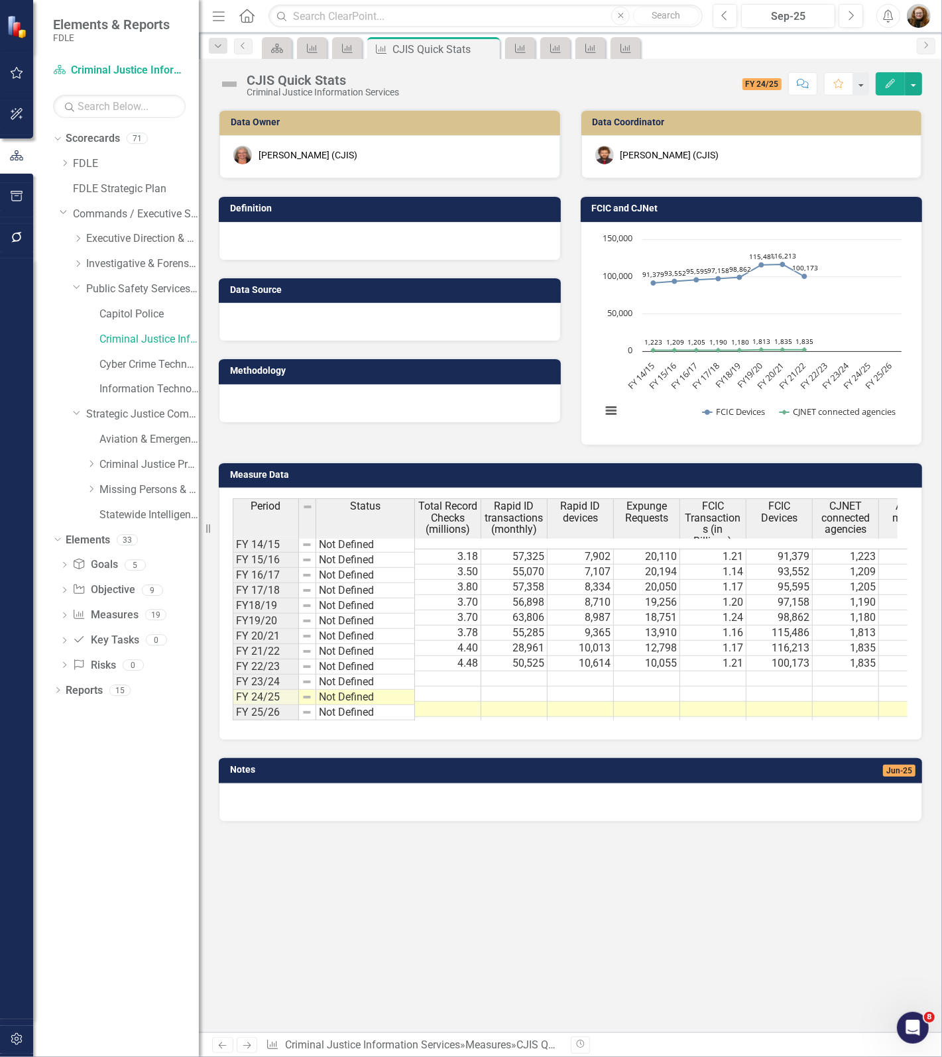
click at [598, 879] on div "Data Owner April Haupt (CJIS) Definition Data Source Methodology Data Coordinat…" at bounding box center [570, 571] width 743 height 924
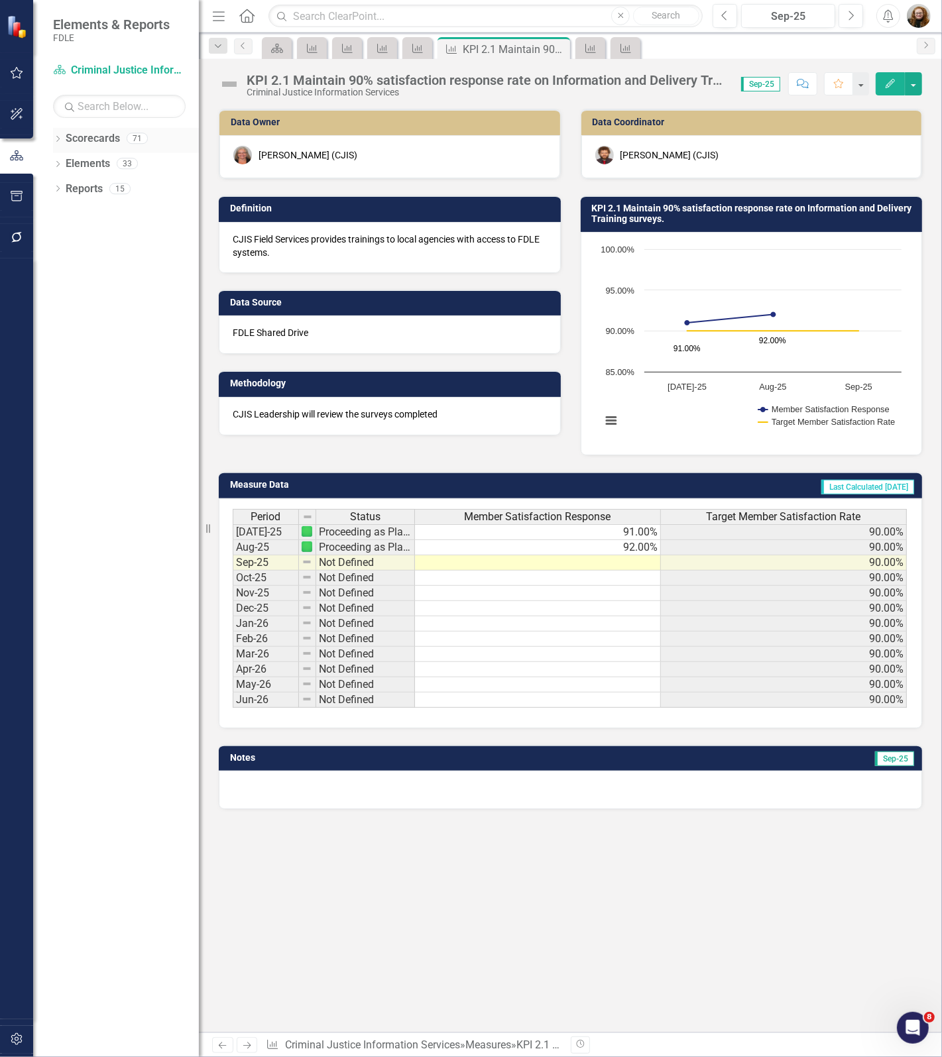
click at [58, 140] on icon "Dropdown" at bounding box center [57, 139] width 9 height 7
click at [63, 213] on icon "Dropdown" at bounding box center [65, 213] width 10 height 8
click at [77, 317] on icon at bounding box center [78, 313] width 3 height 7
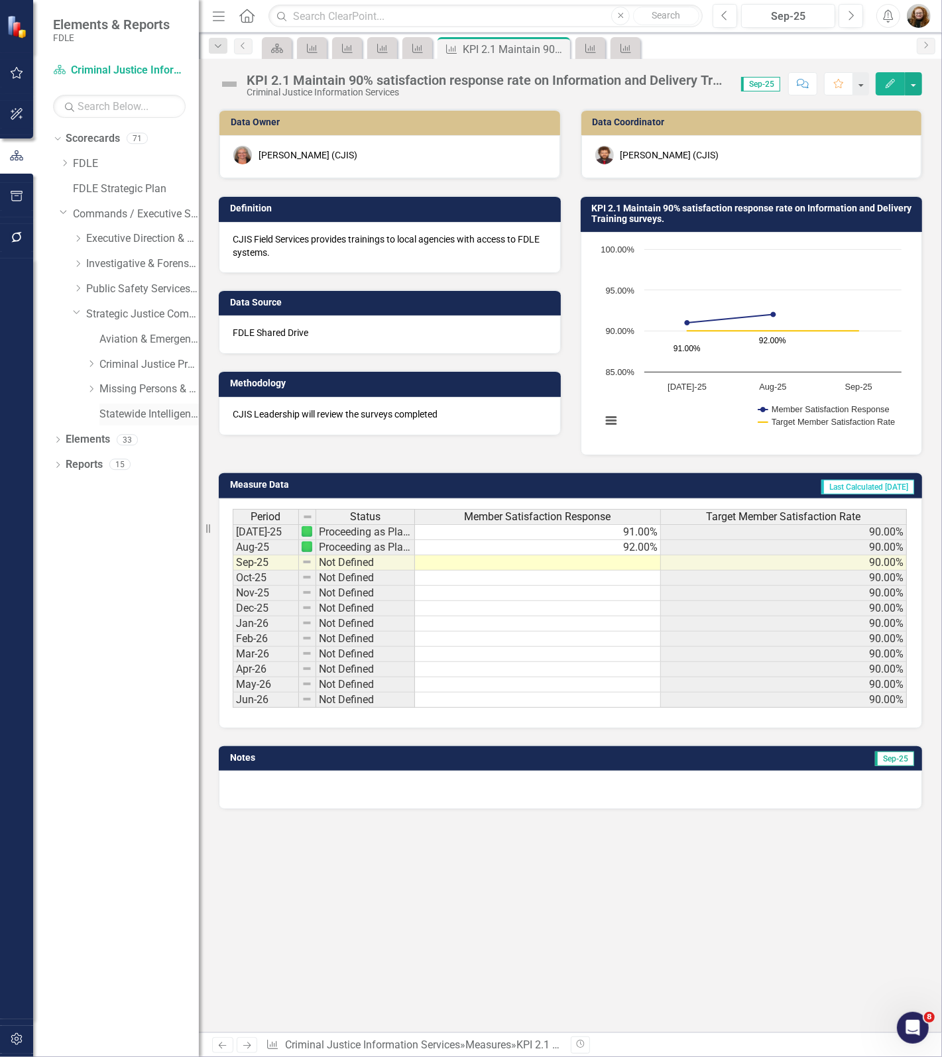
click at [106, 415] on link "Statewide Intelligence" at bounding box center [148, 414] width 99 height 15
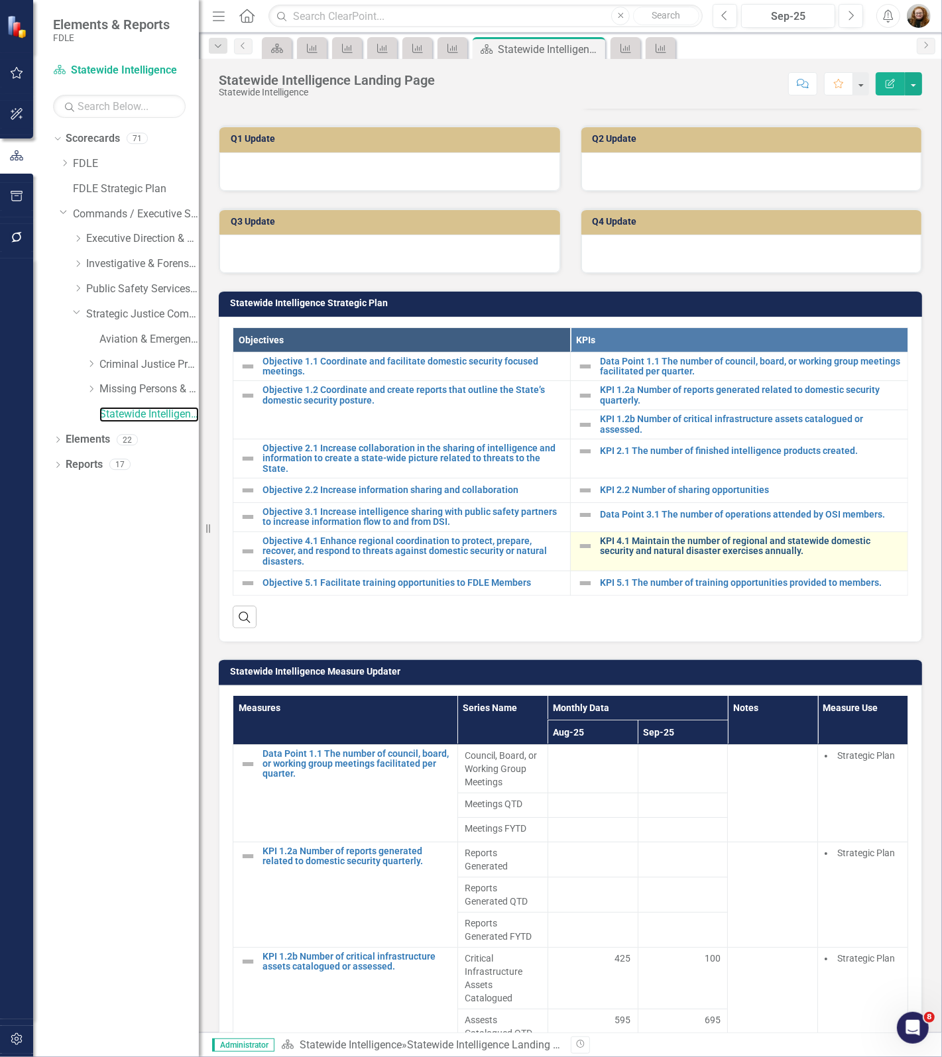
scroll to position [331, 0]
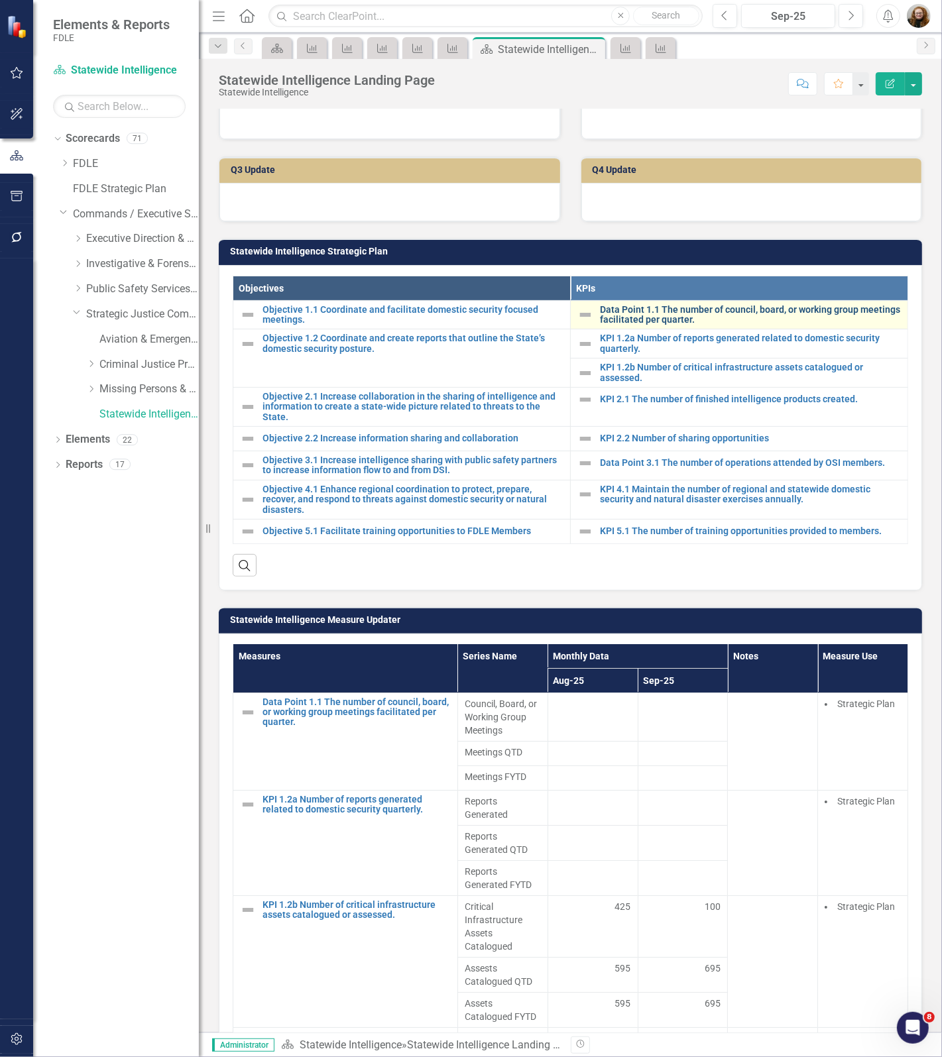
click at [716, 315] on link "Data Point 1.1 The number of council, board, or working group meetings facilita…" at bounding box center [750, 315] width 301 height 21
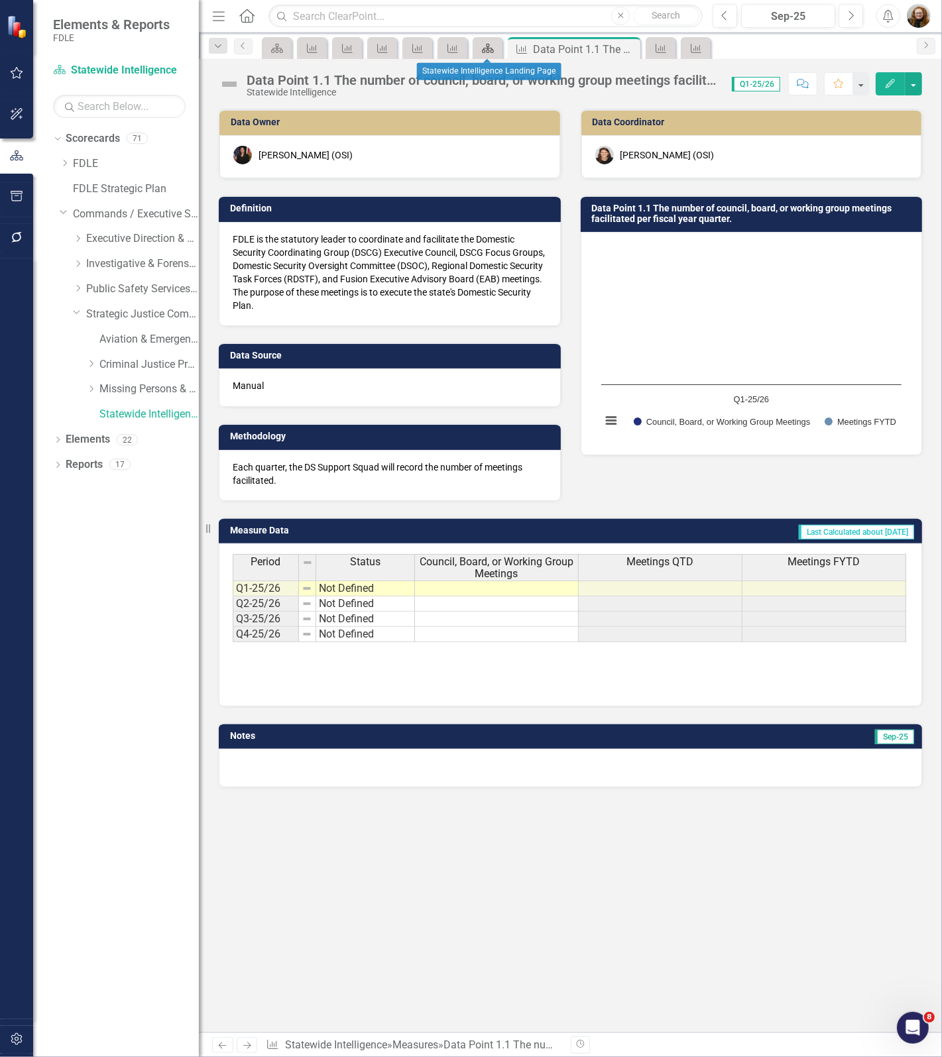
click at [490, 48] on icon at bounding box center [488, 48] width 12 height 9
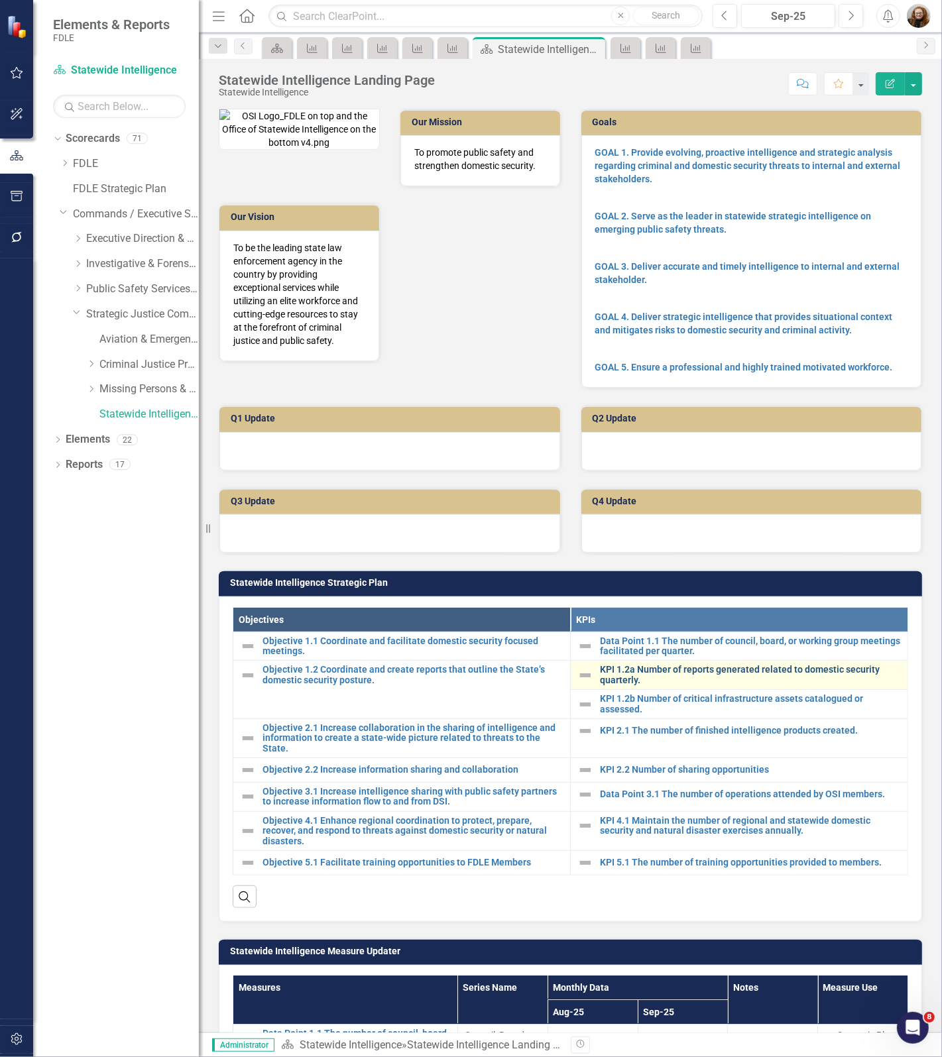
click at [674, 681] on link "KPI 1.2a Number of reports generated related to domestic security quarterly." at bounding box center [750, 675] width 301 height 21
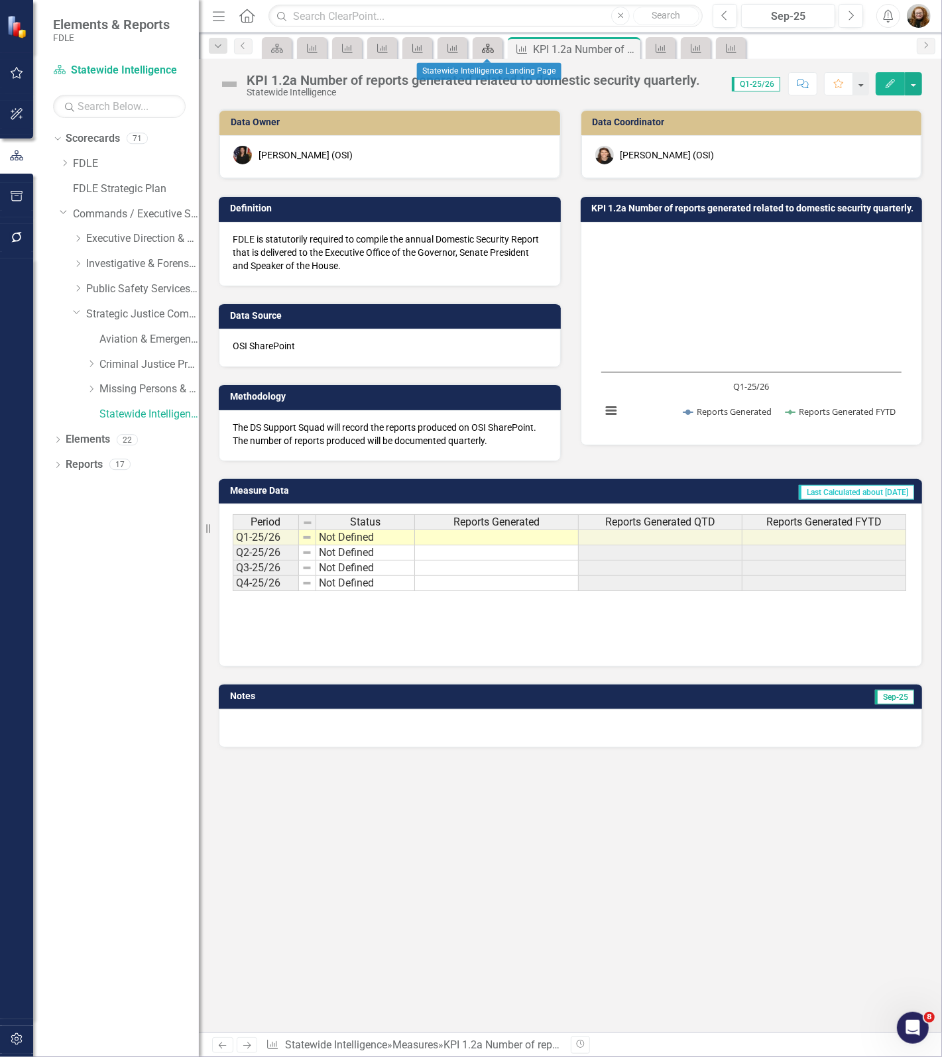
click at [484, 51] on icon at bounding box center [488, 48] width 12 height 9
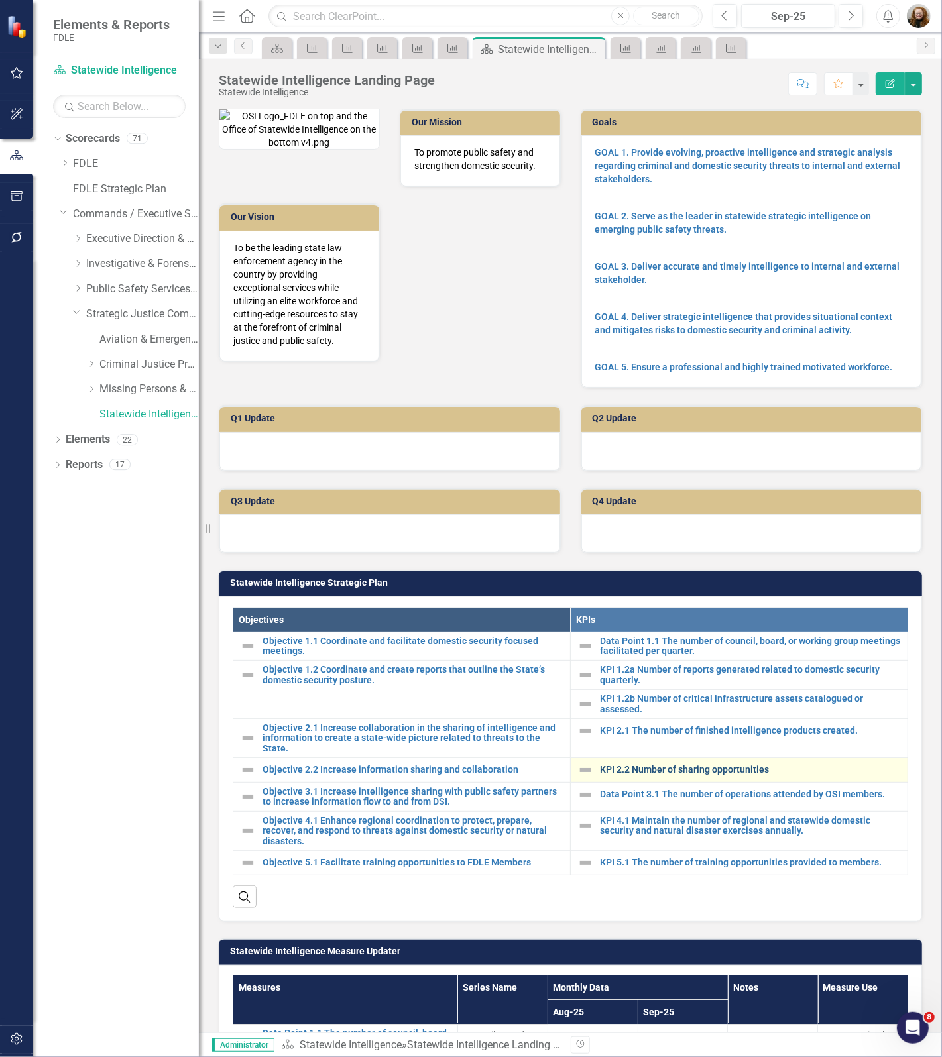
click at [640, 775] on link "KPI 2.2 Number of sharing opportunities" at bounding box center [750, 770] width 301 height 10
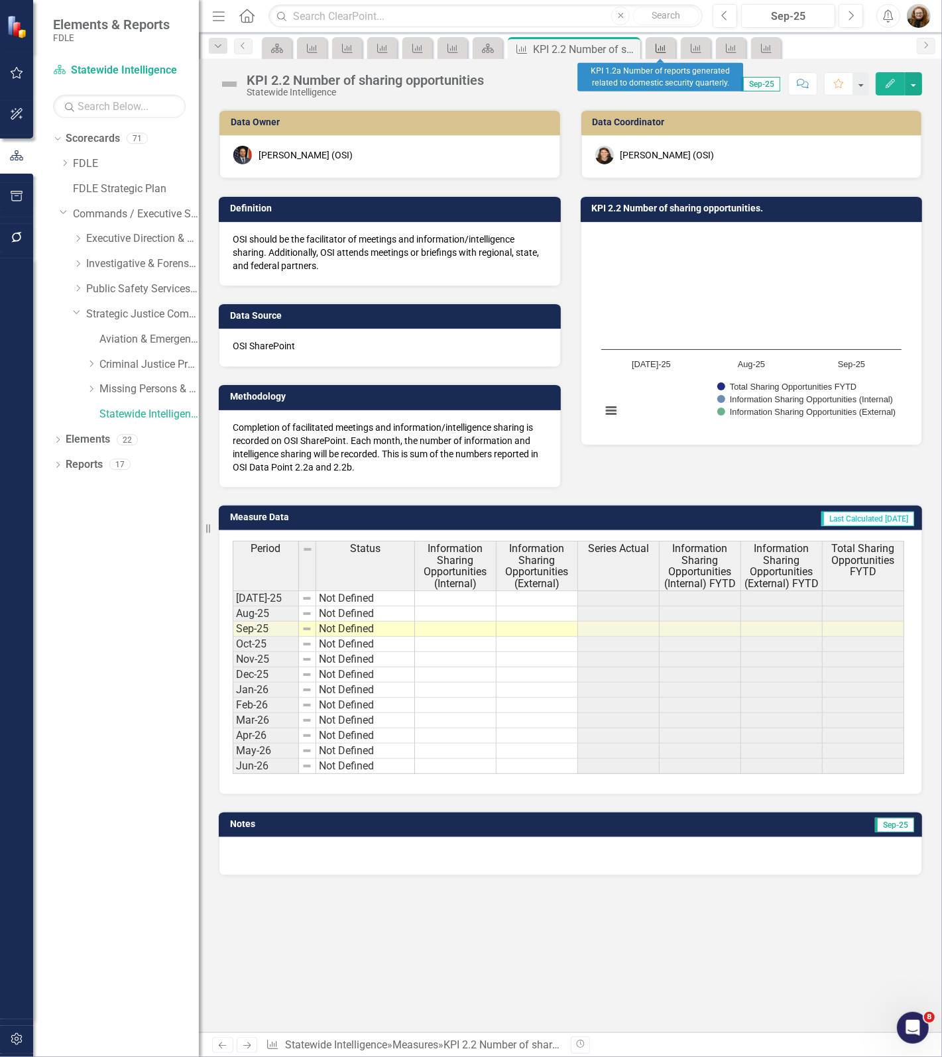
click at [661, 45] on icon "Measure" at bounding box center [660, 48] width 13 height 11
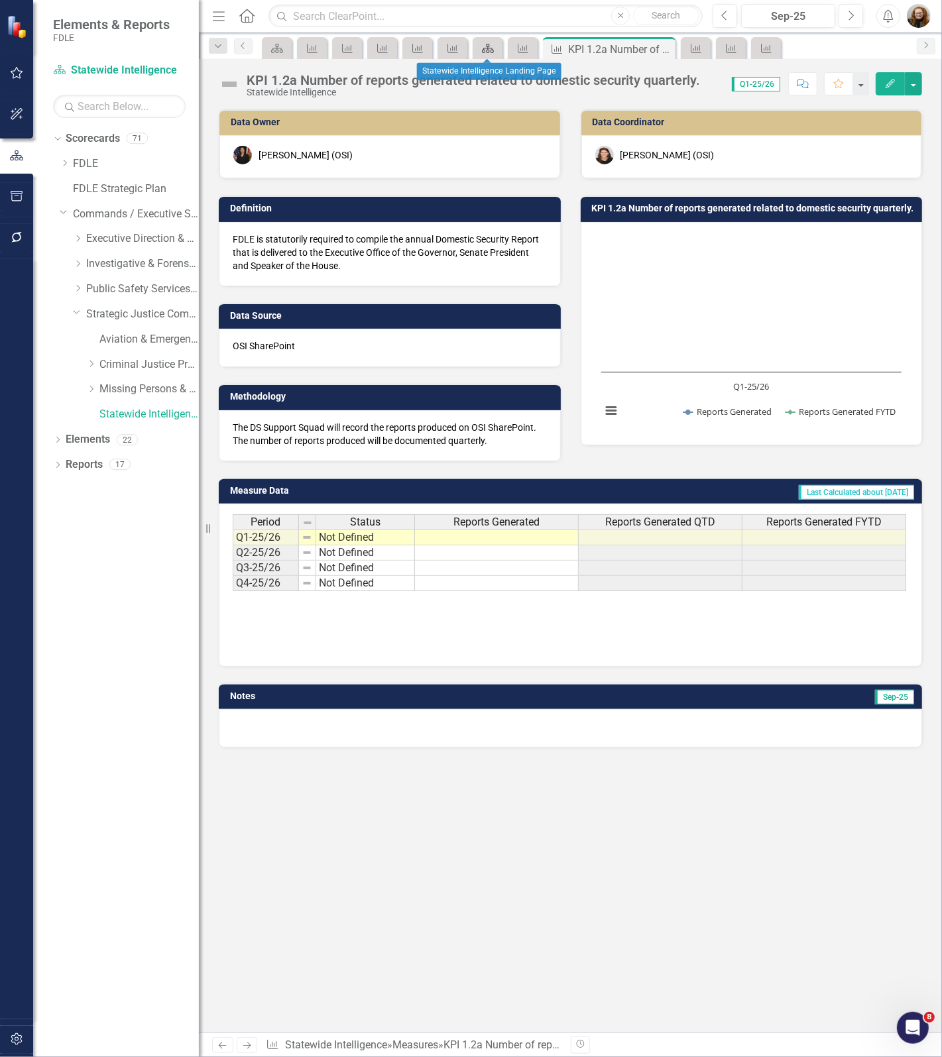
click at [490, 44] on icon "Scorecard" at bounding box center [487, 48] width 13 height 11
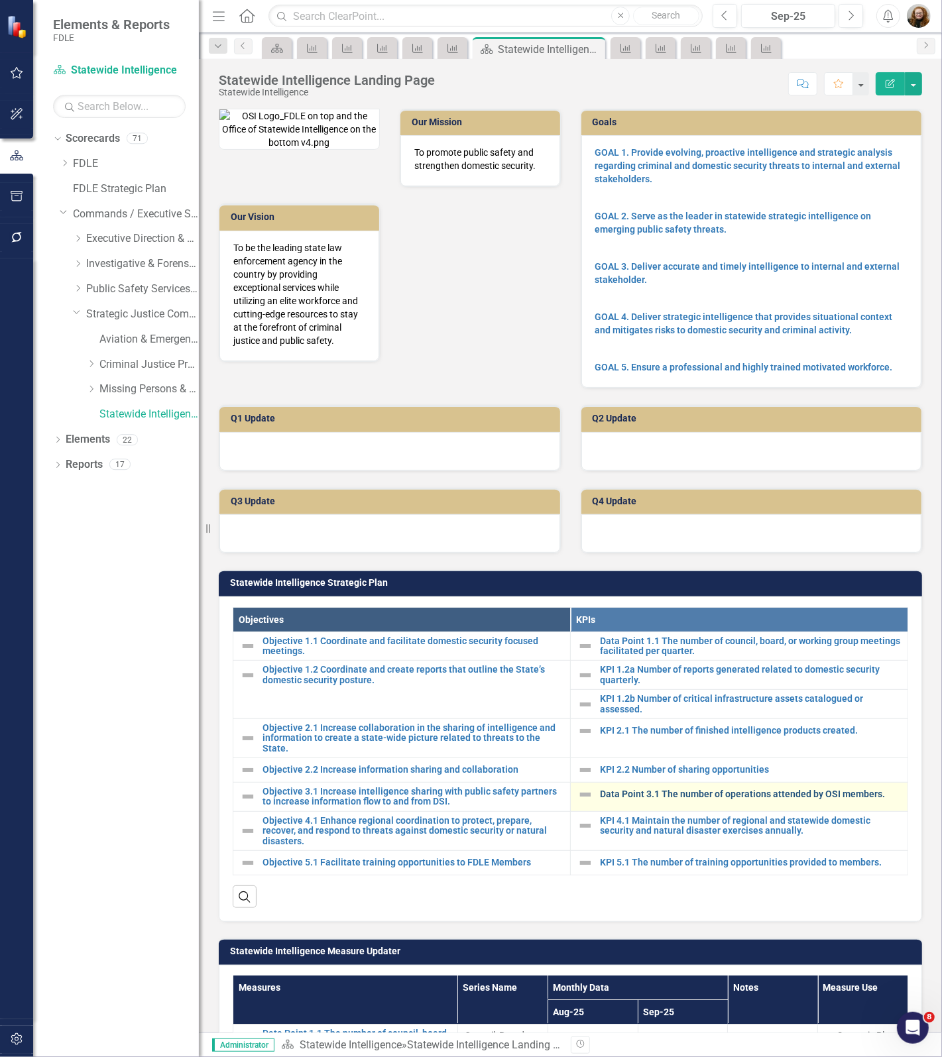
click at [636, 799] on link "Data Point 3.1 The number of operations attended by OSI members." at bounding box center [750, 794] width 301 height 10
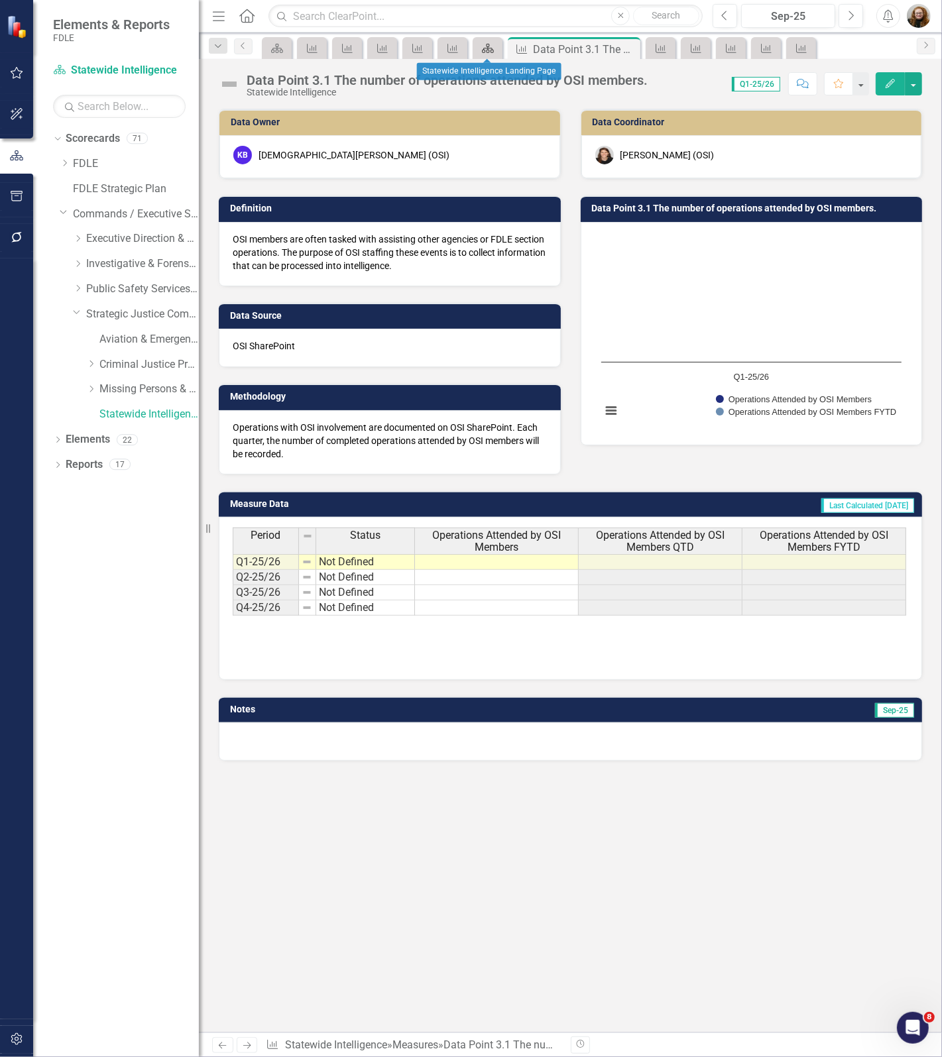
click at [487, 44] on icon at bounding box center [488, 48] width 12 height 9
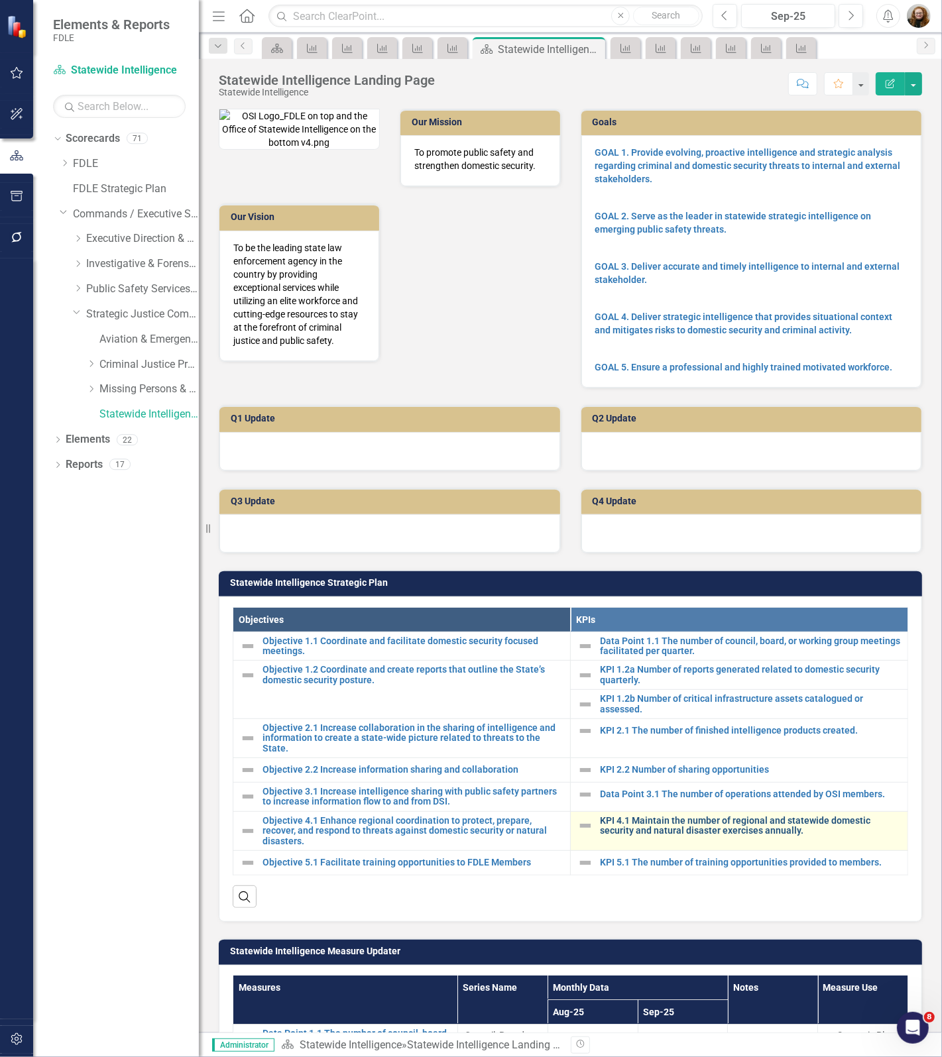
click at [623, 828] on link "KPI 4.1 Maintain the number of regional and statewide domestic security and nat…" at bounding box center [750, 826] width 301 height 21
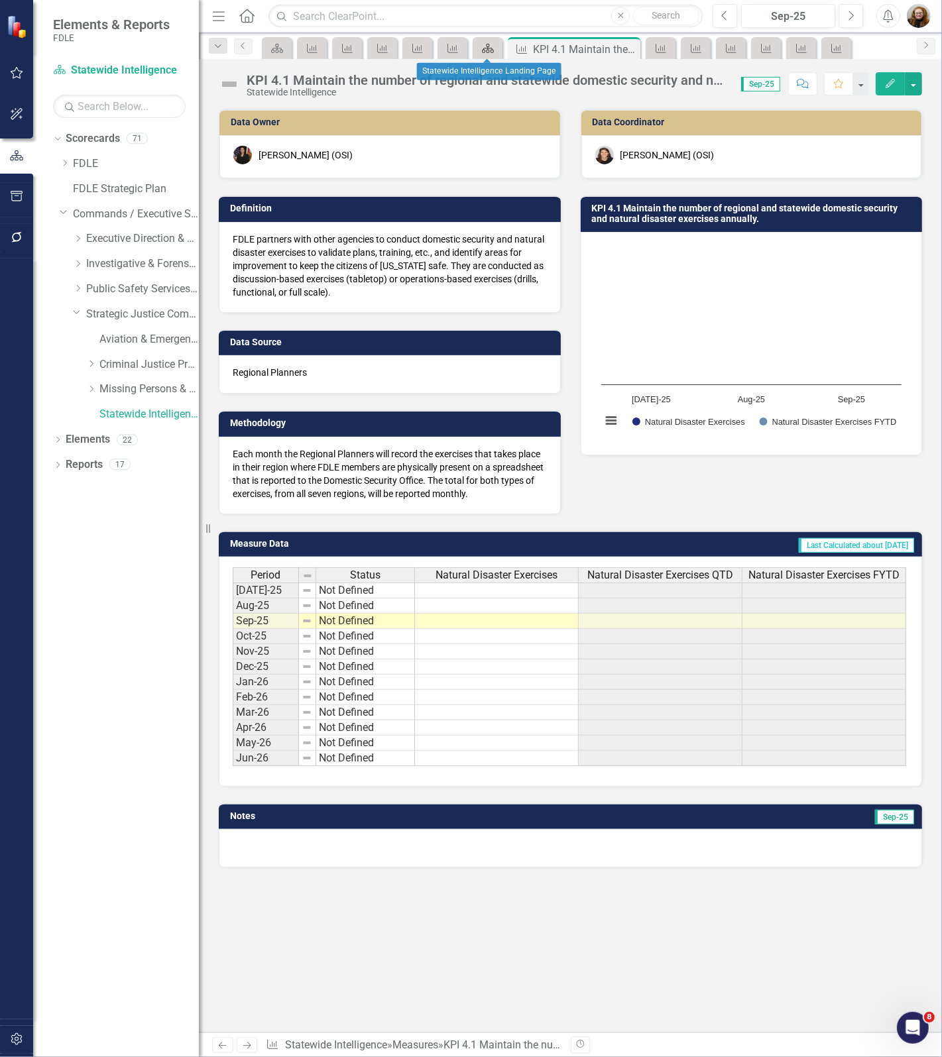
click at [488, 44] on icon "Scorecard" at bounding box center [487, 48] width 13 height 11
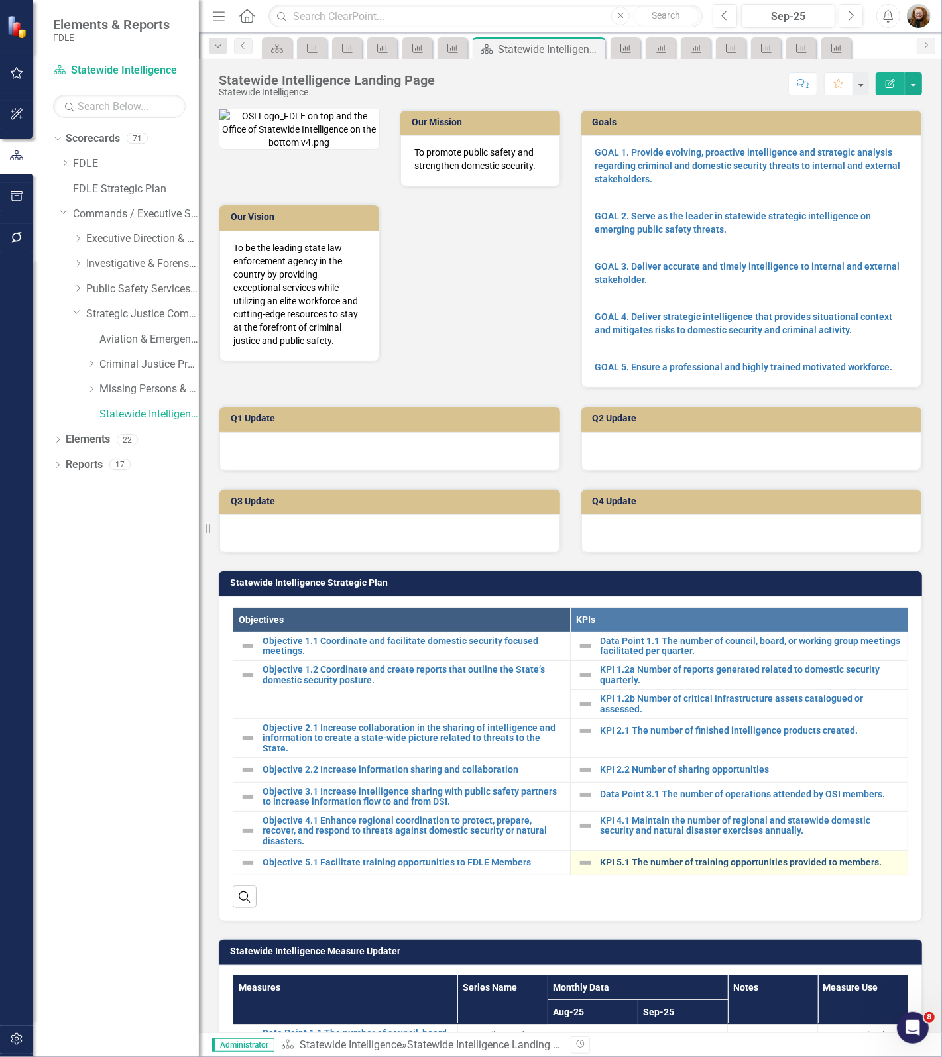
click at [604, 867] on link "KPI 5.1 The number of training opportunities provided to members." at bounding box center [750, 862] width 301 height 10
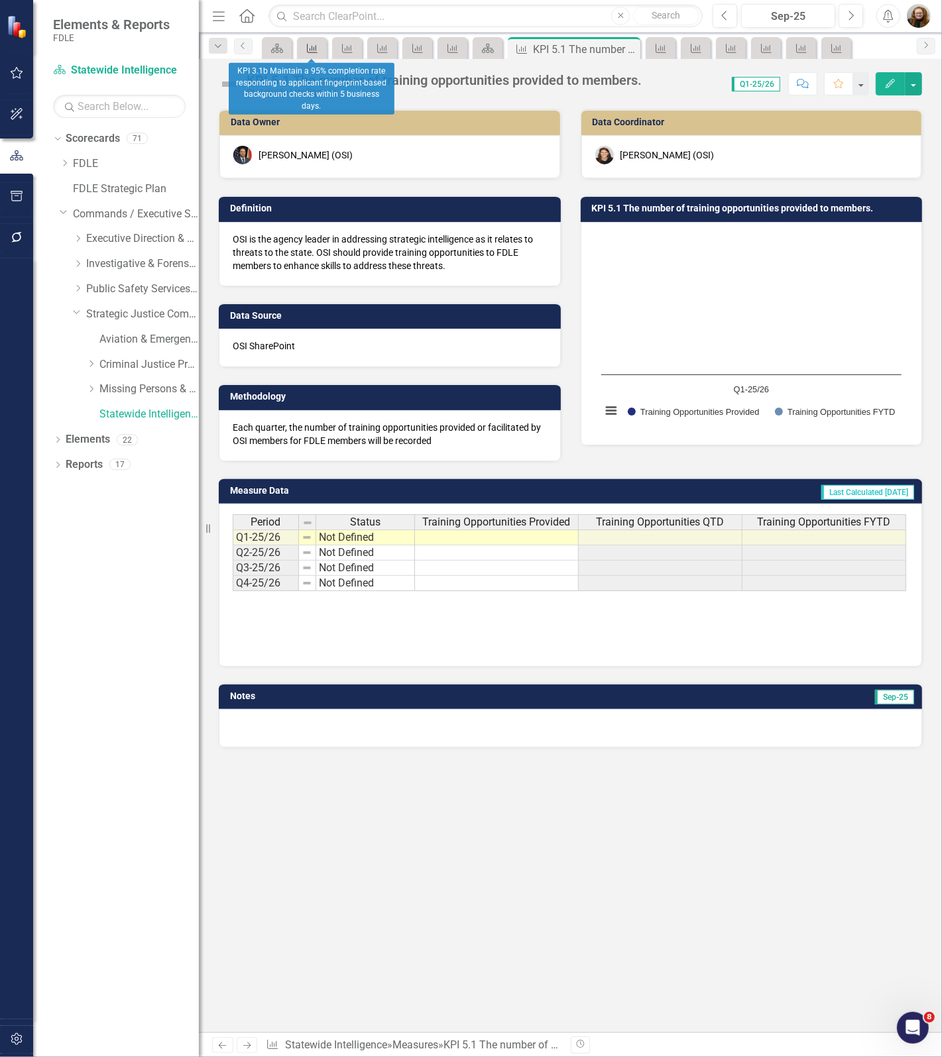
click at [319, 56] on link "Measure" at bounding box center [311, 48] width 23 height 17
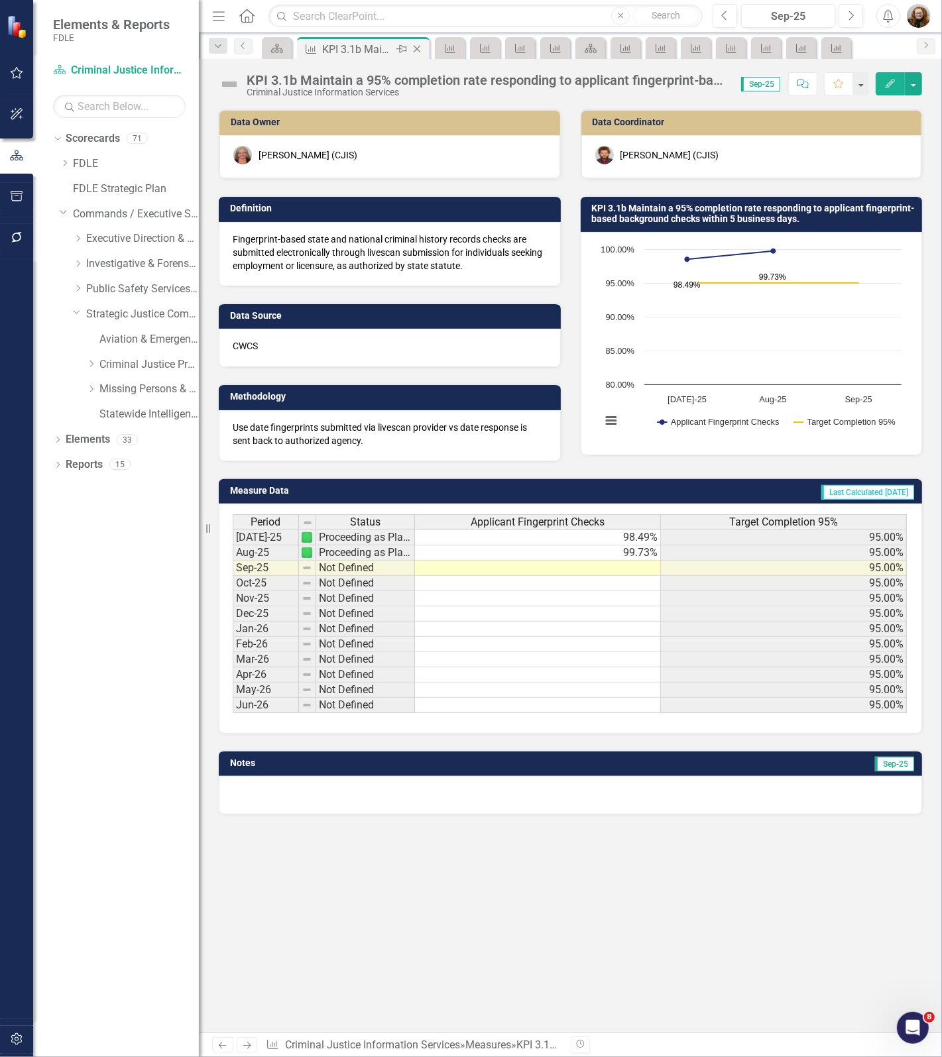
click at [419, 46] on icon "Close" at bounding box center [416, 49] width 13 height 11
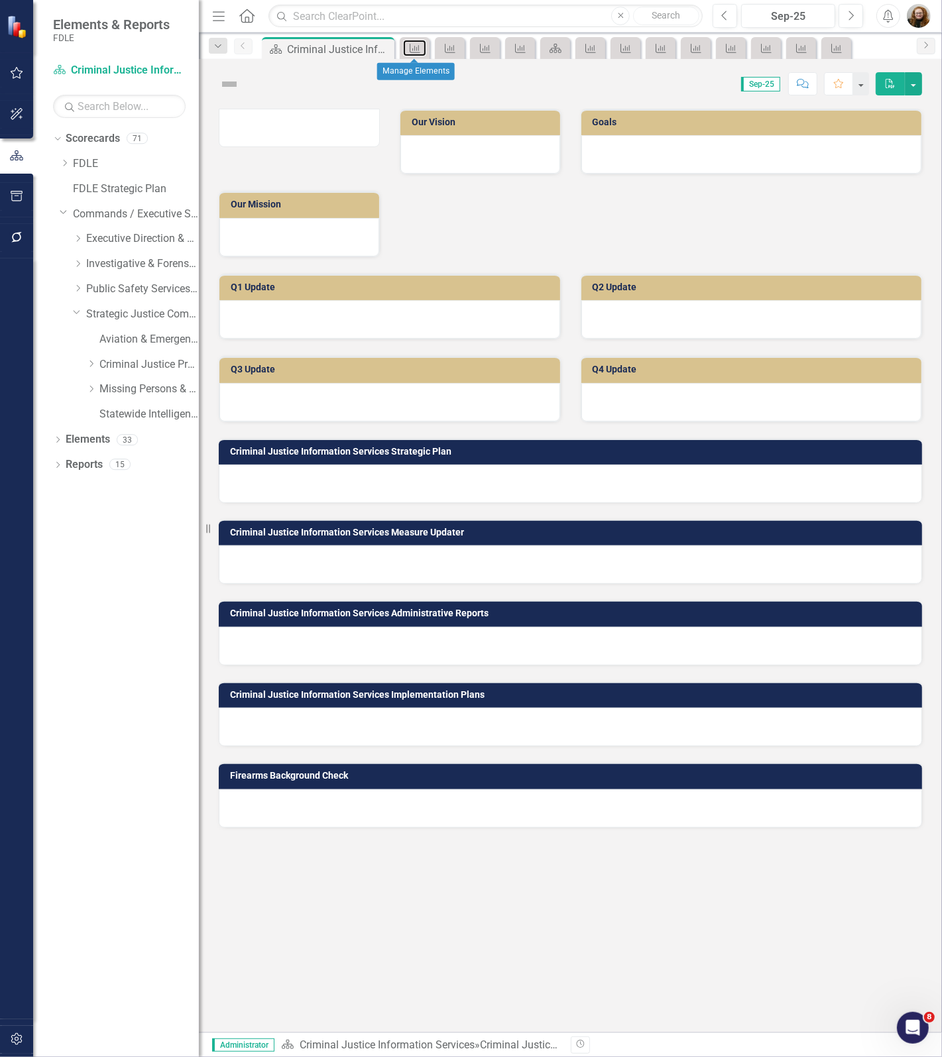
click at [419, 46] on icon "Measure" at bounding box center [414, 48] width 13 height 11
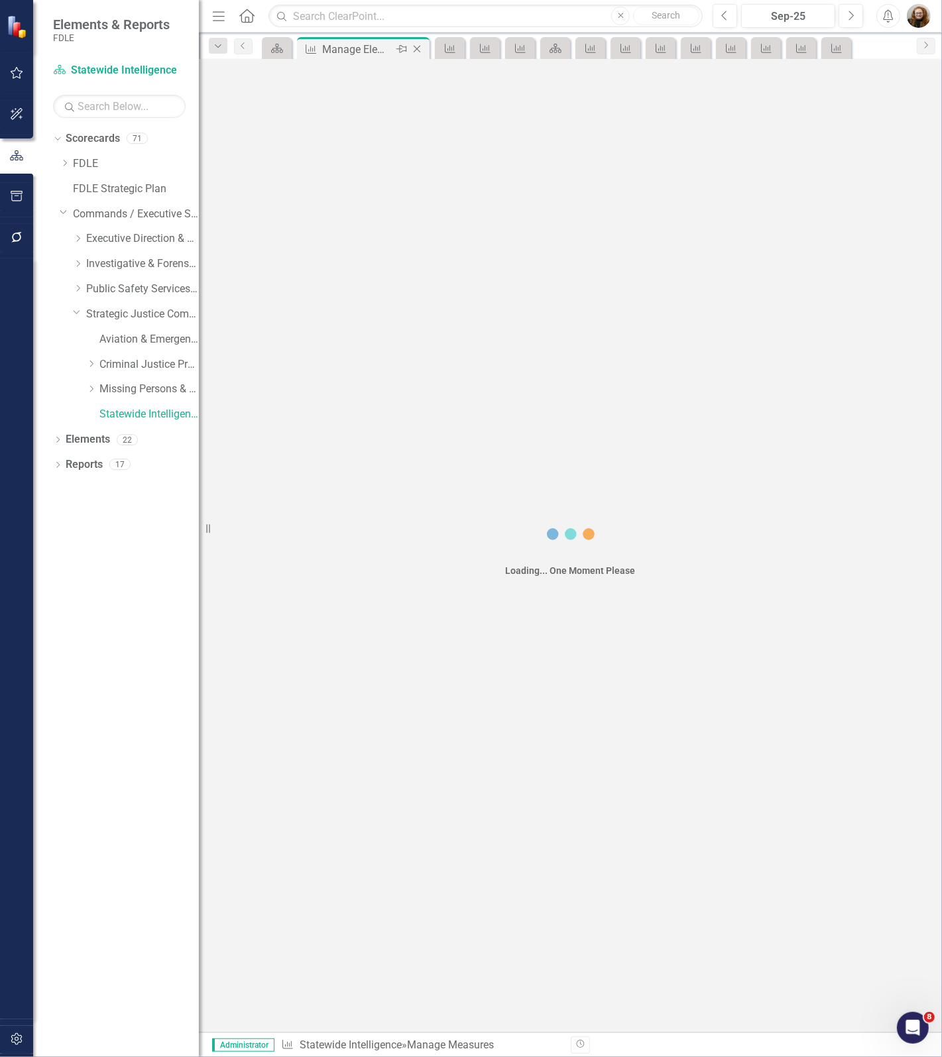
click at [419, 46] on icon "Close" at bounding box center [416, 49] width 13 height 11
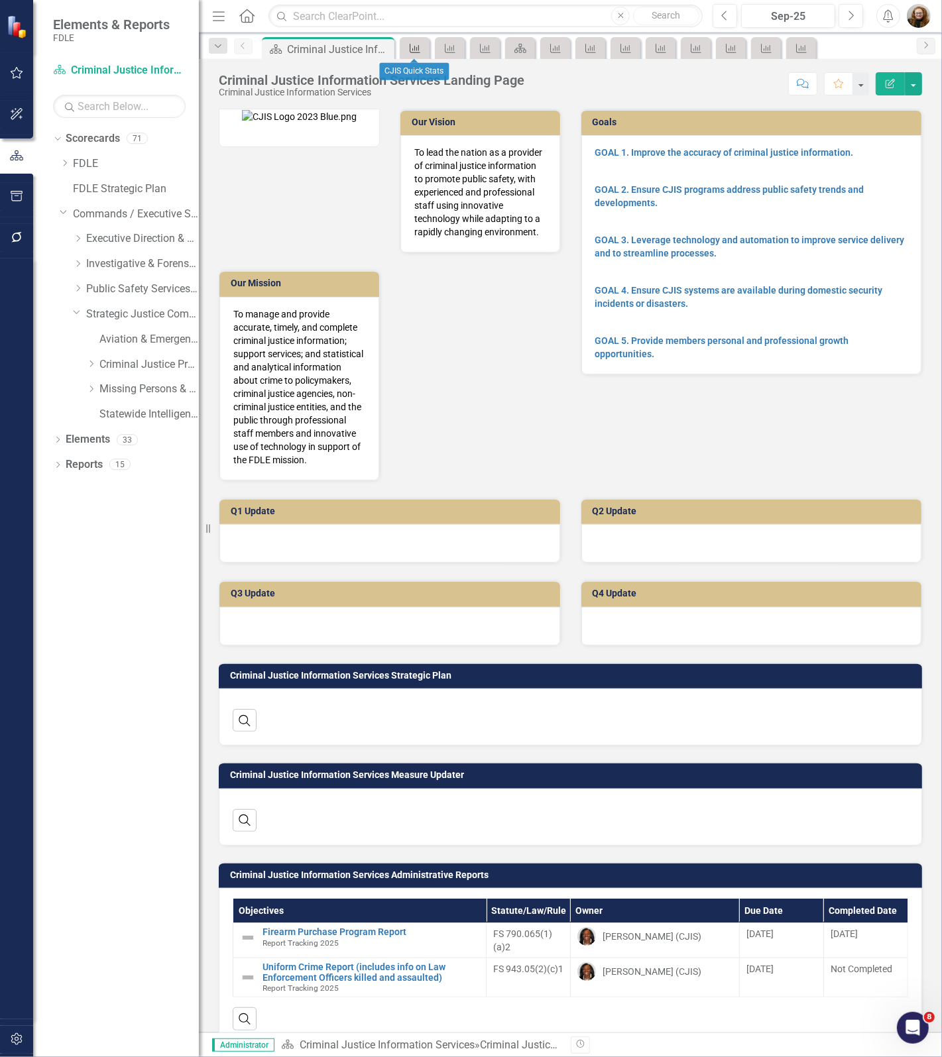
click at [419, 46] on icon "Measure" at bounding box center [414, 48] width 13 height 11
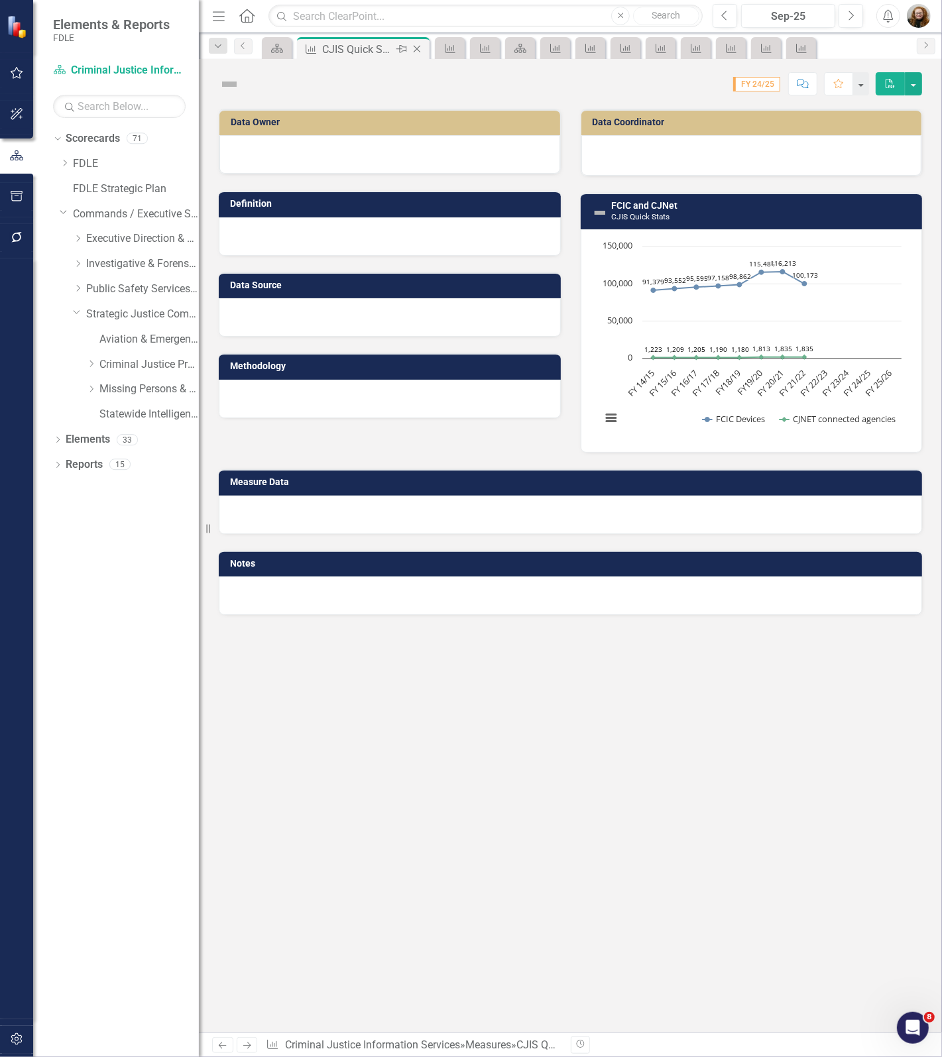
click at [419, 46] on icon "Close" at bounding box center [416, 49] width 13 height 11
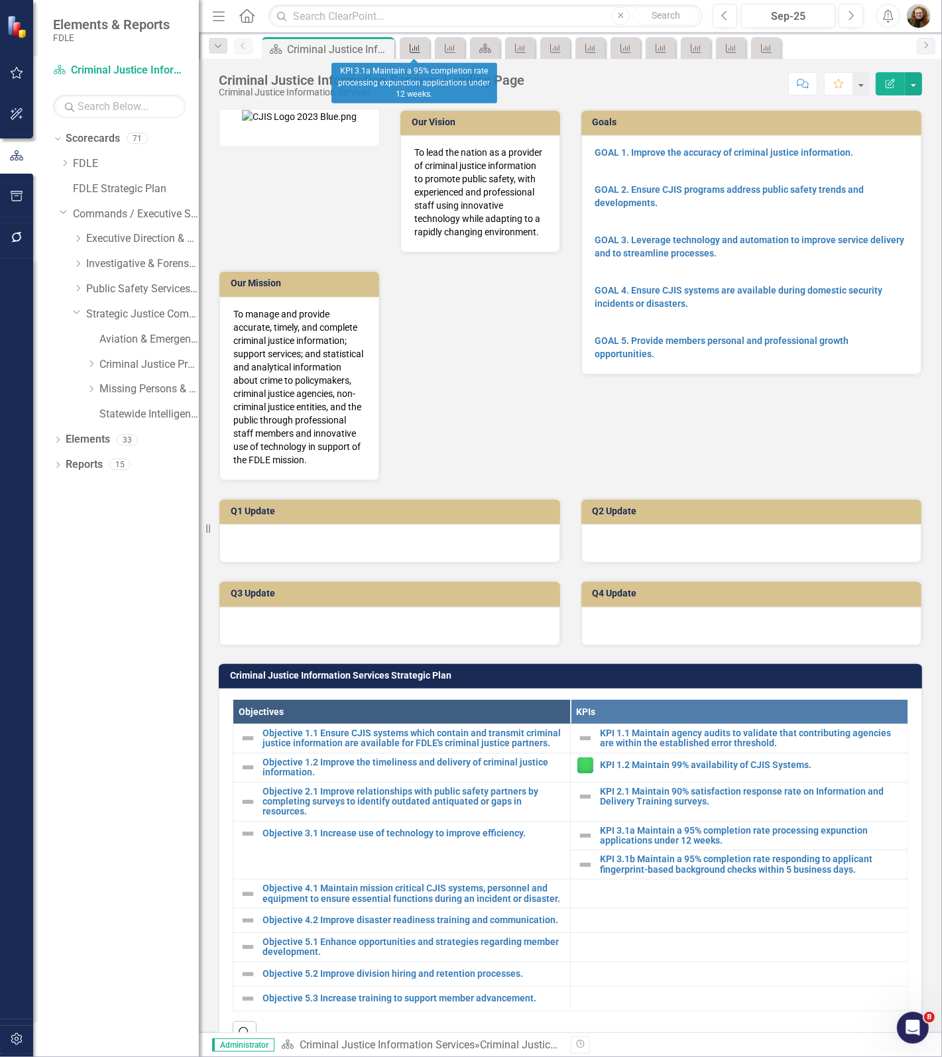
click at [419, 46] on icon "Measure" at bounding box center [414, 48] width 13 height 11
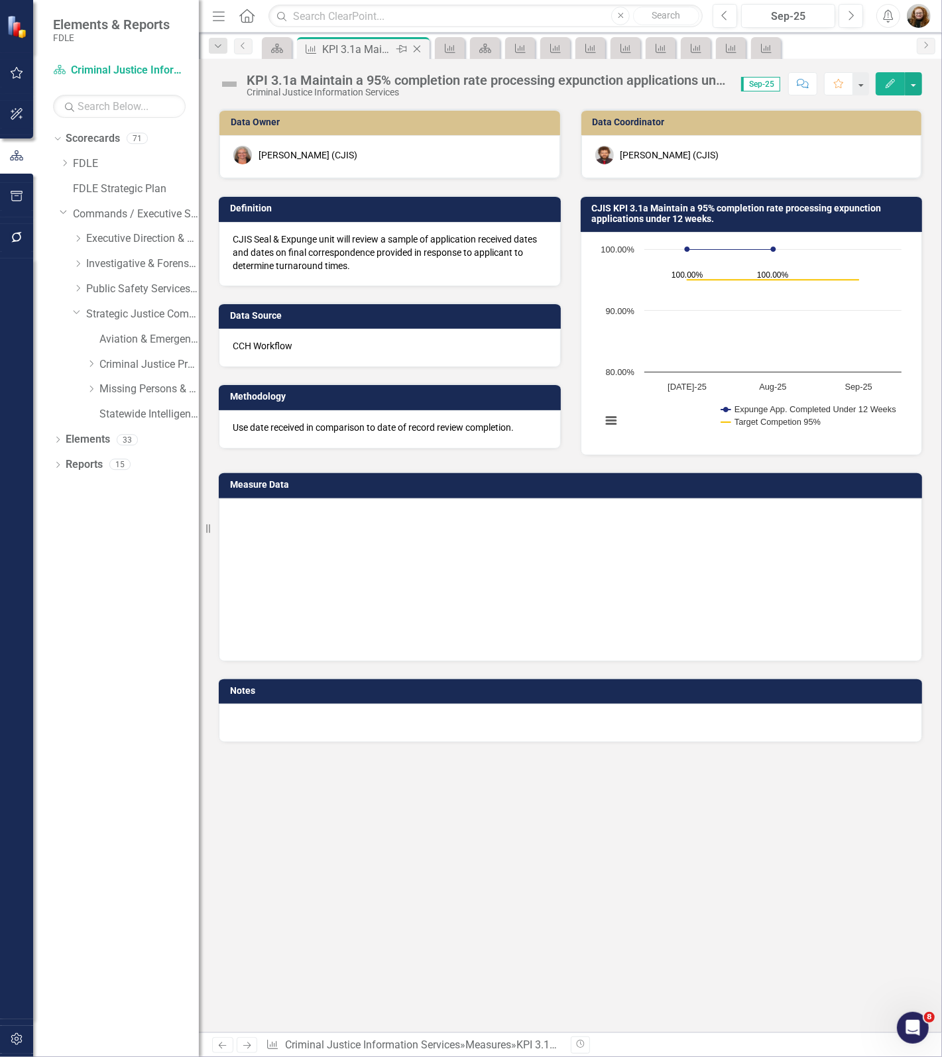
click at [419, 46] on icon "Close" at bounding box center [416, 49] width 13 height 11
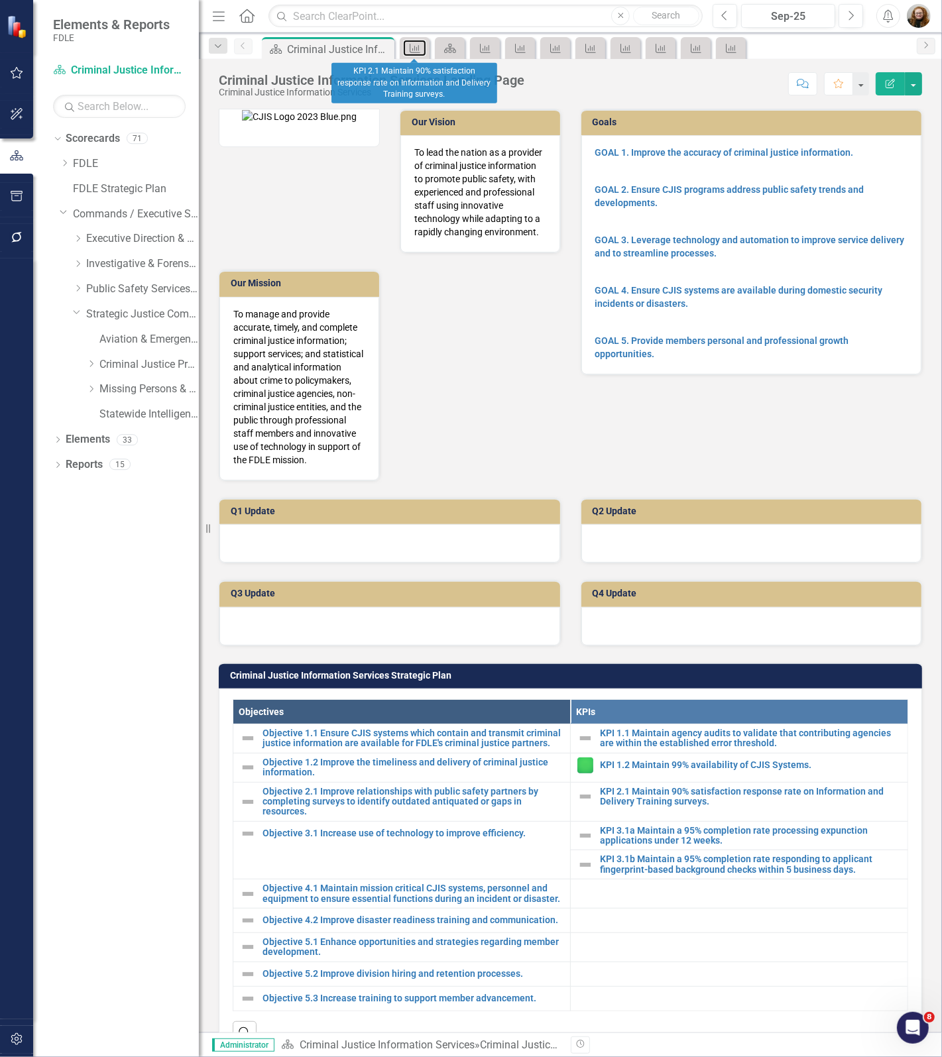
click at [419, 46] on icon "Measure" at bounding box center [414, 48] width 13 height 11
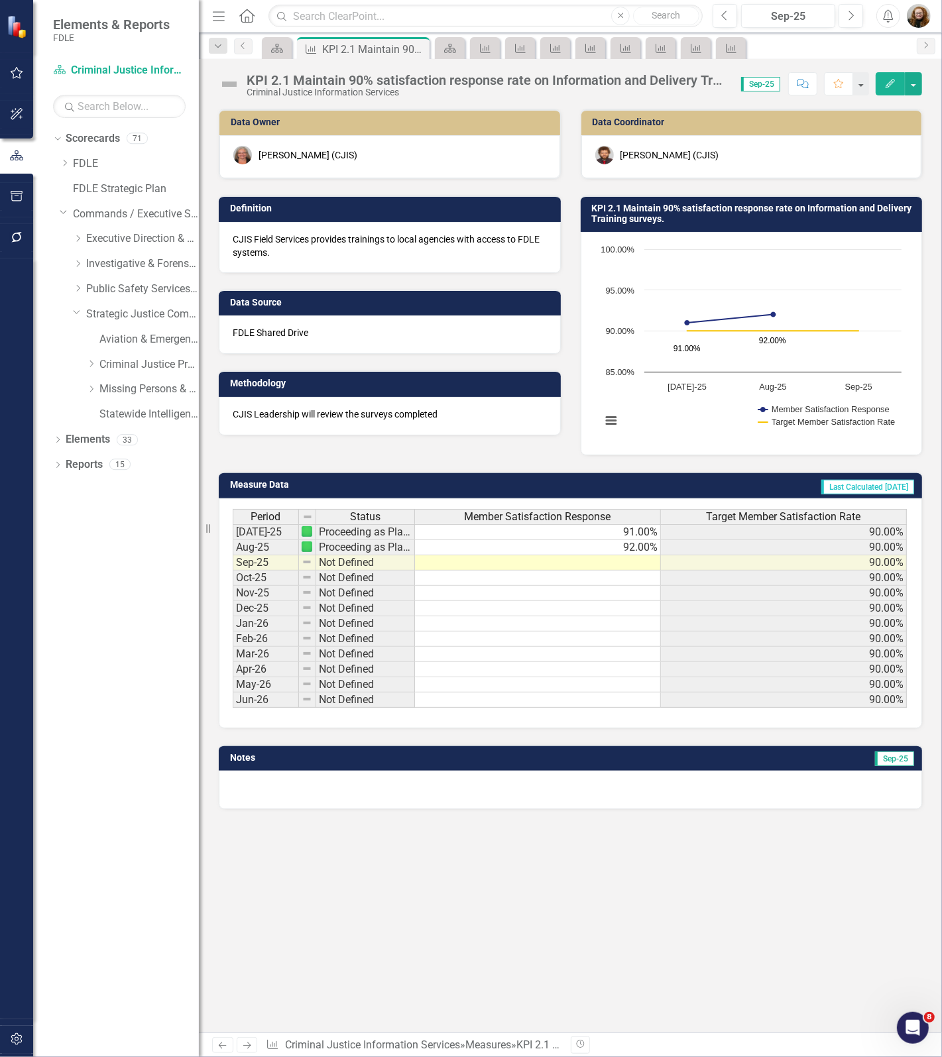
click at [0, 0] on icon "Close" at bounding box center [0, 0] width 0 height 0
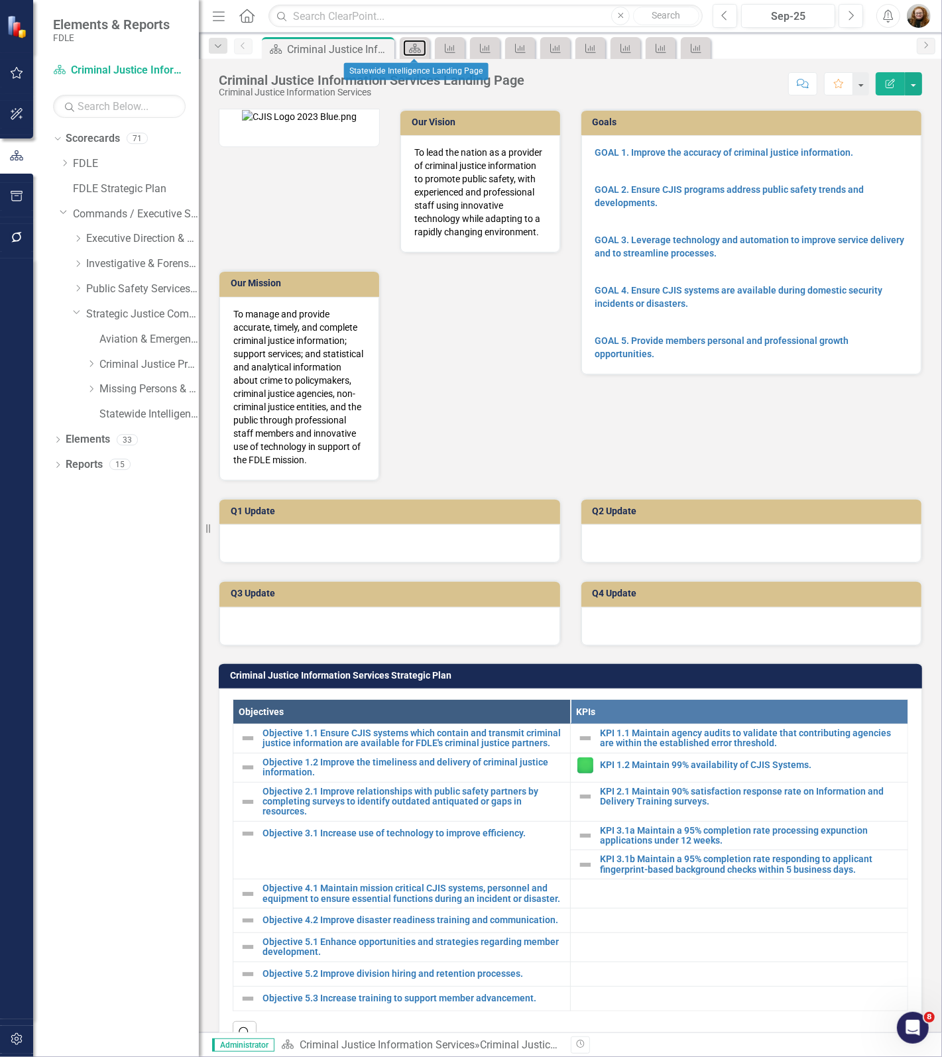
click at [419, 46] on icon "Scorecard" at bounding box center [414, 48] width 13 height 11
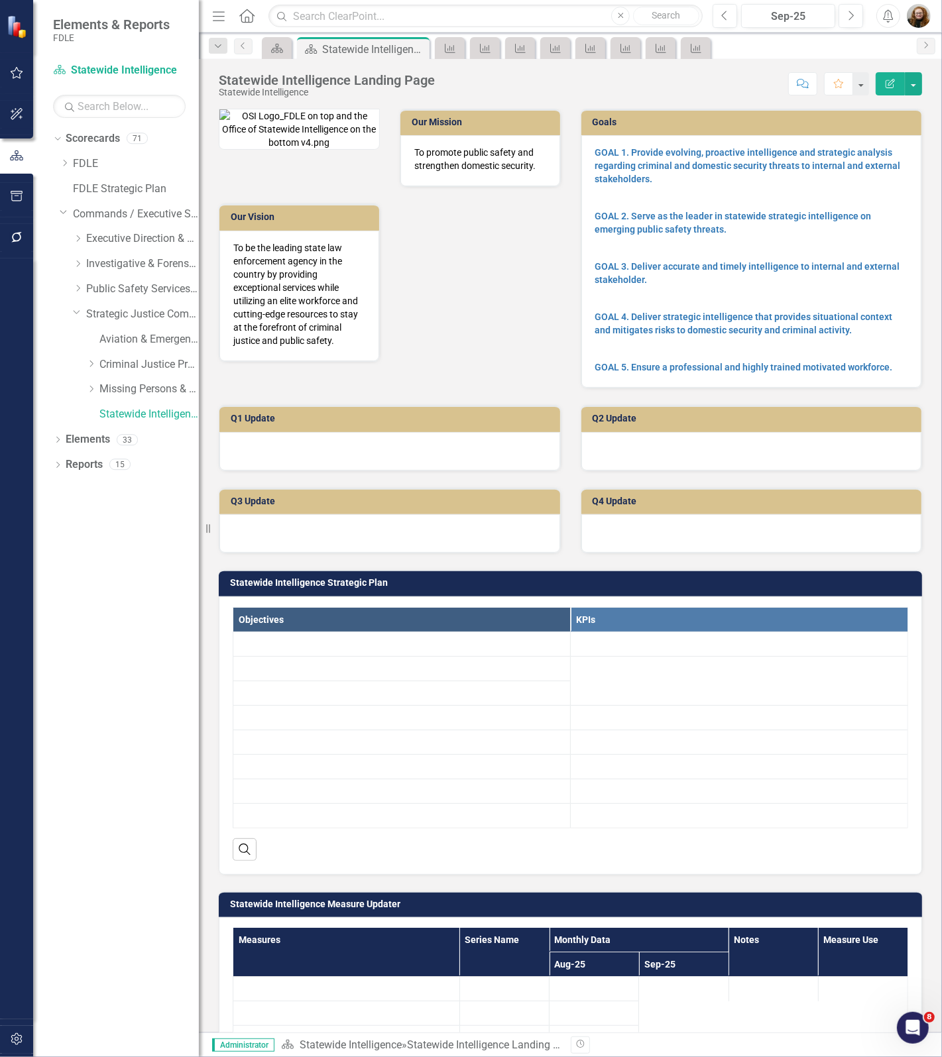
click at [0, 0] on icon "Close" at bounding box center [0, 0] width 0 height 0
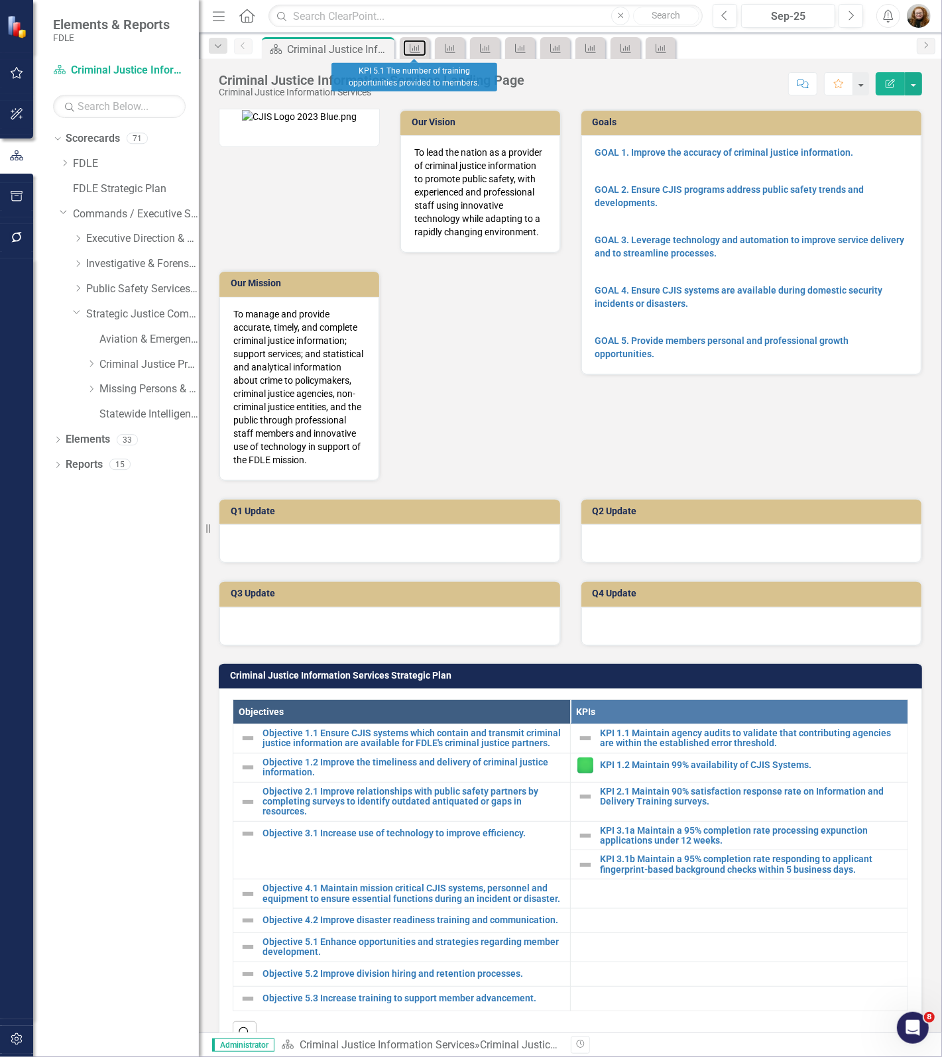
click at [419, 46] on icon "Measure" at bounding box center [414, 48] width 13 height 11
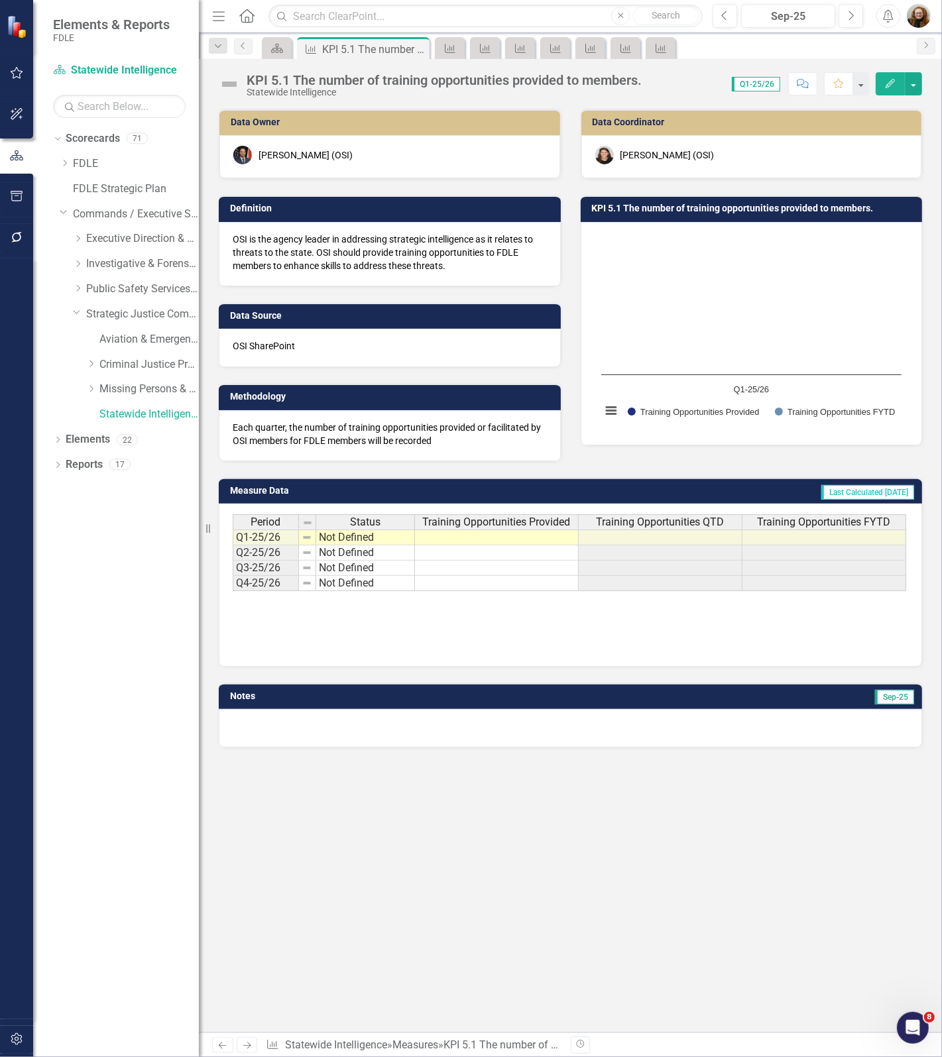
click at [0, 0] on icon "Close" at bounding box center [0, 0] width 0 height 0
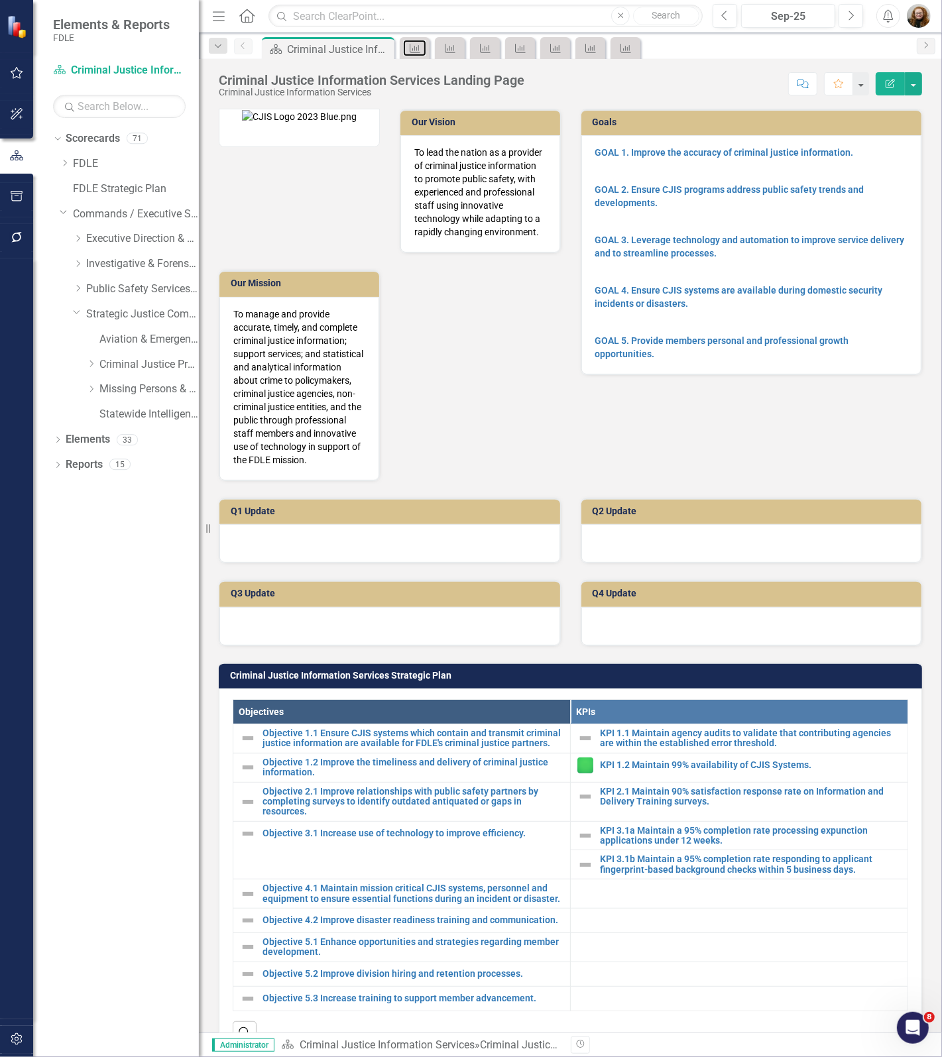
click at [419, 46] on icon "Measure" at bounding box center [414, 48] width 13 height 11
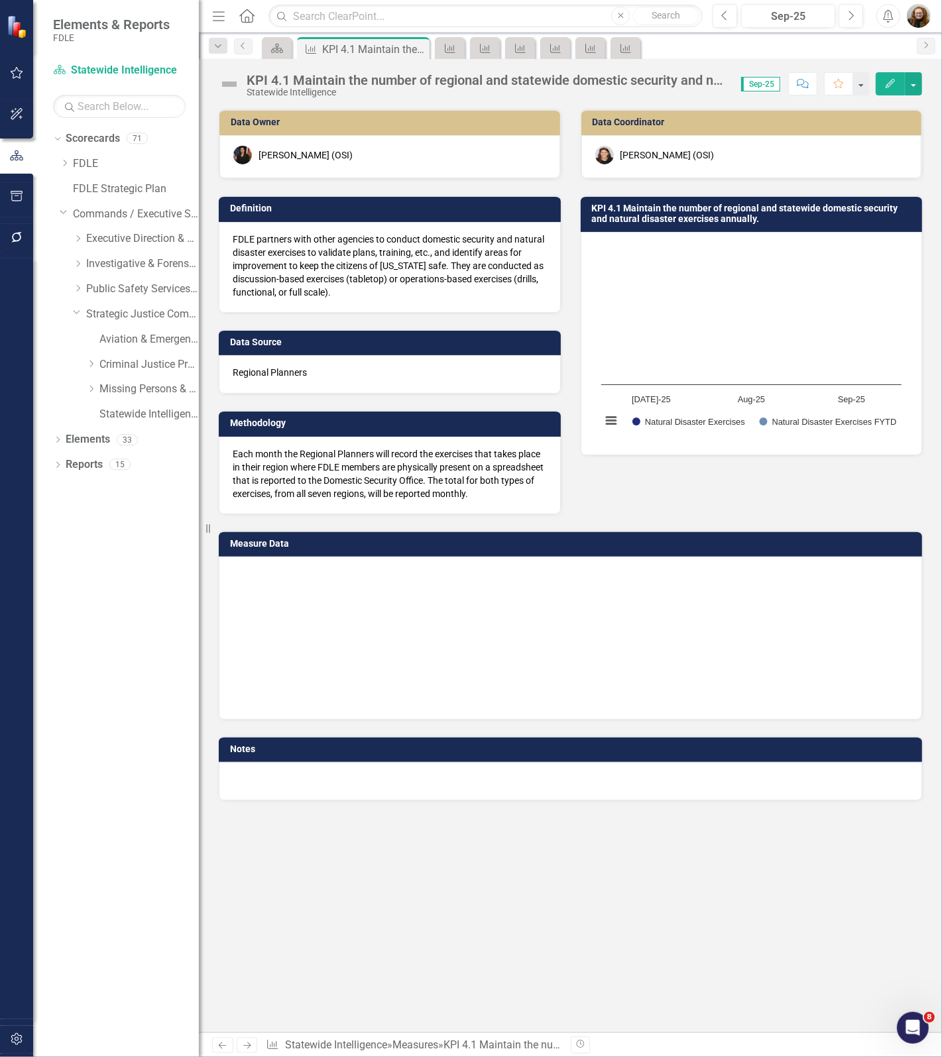
click at [0, 0] on icon "Close" at bounding box center [0, 0] width 0 height 0
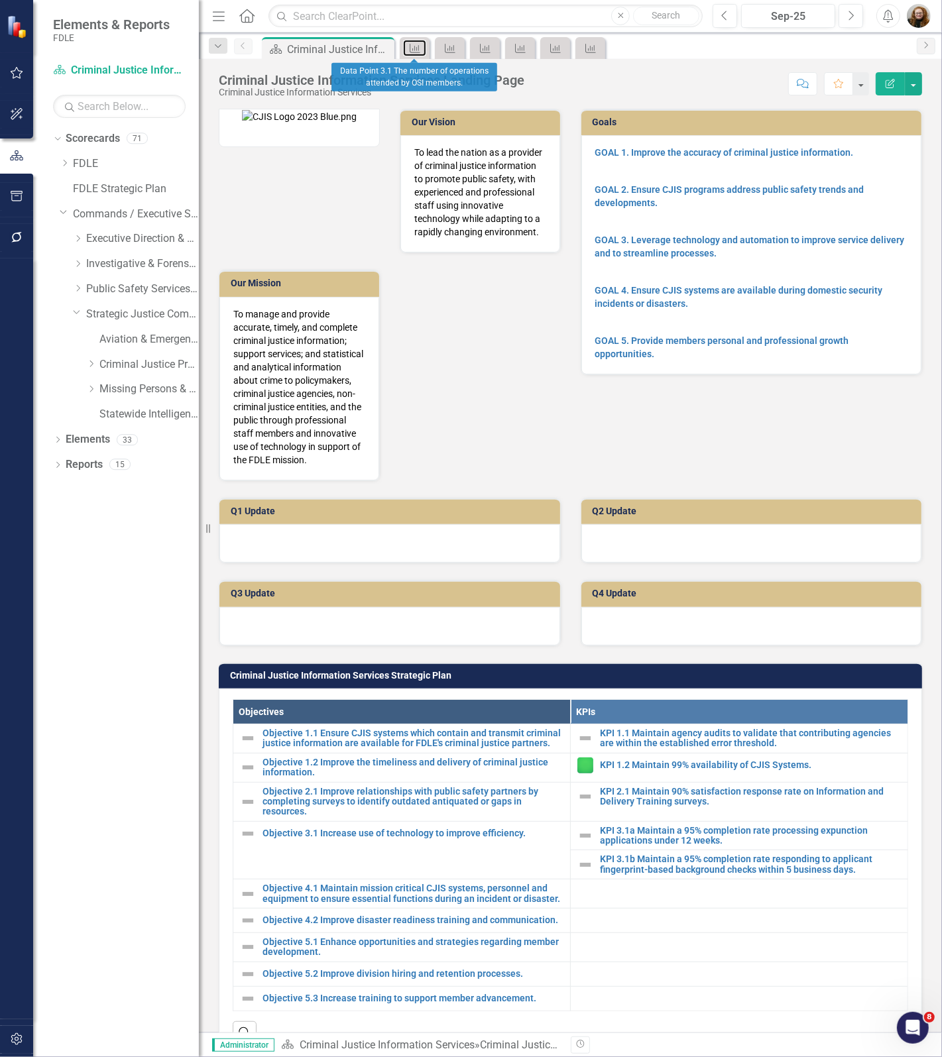
click at [419, 46] on icon "Measure" at bounding box center [414, 48] width 13 height 11
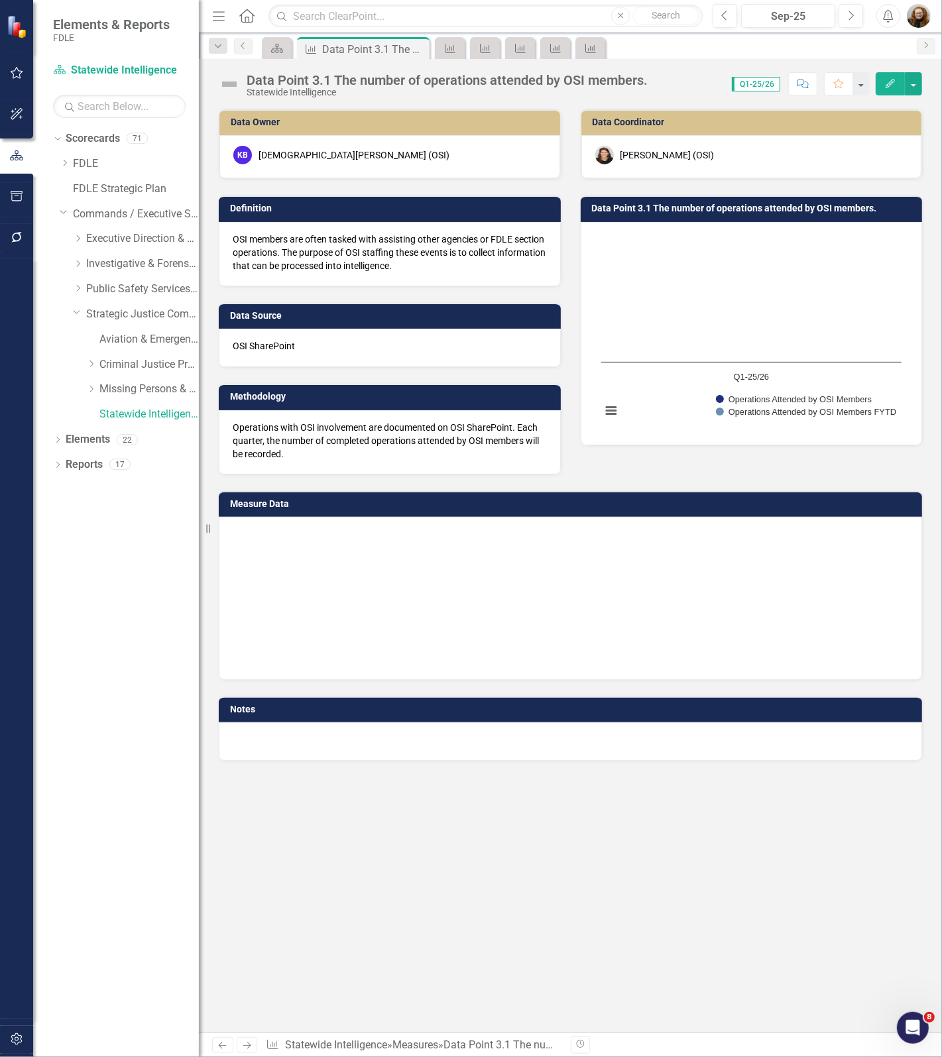
click at [0, 0] on icon "Close" at bounding box center [0, 0] width 0 height 0
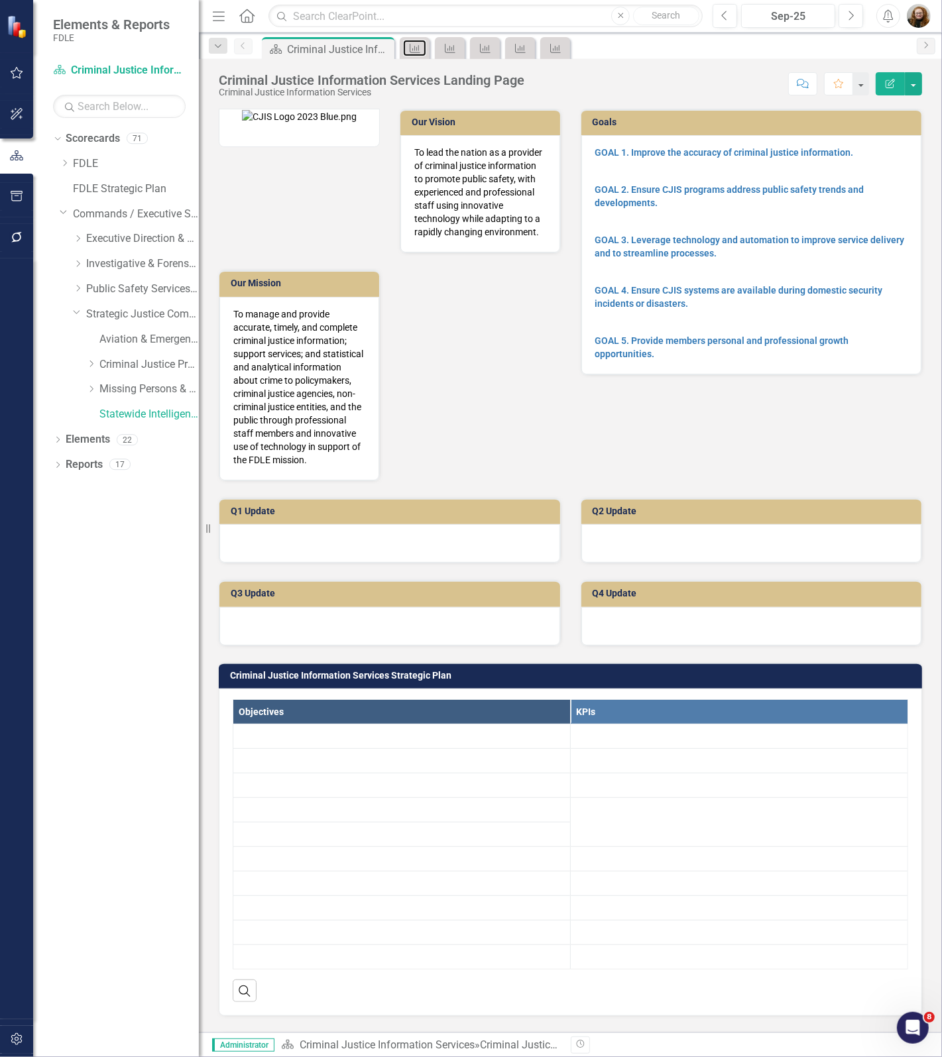
click at [419, 46] on icon "Measure" at bounding box center [414, 48] width 13 height 11
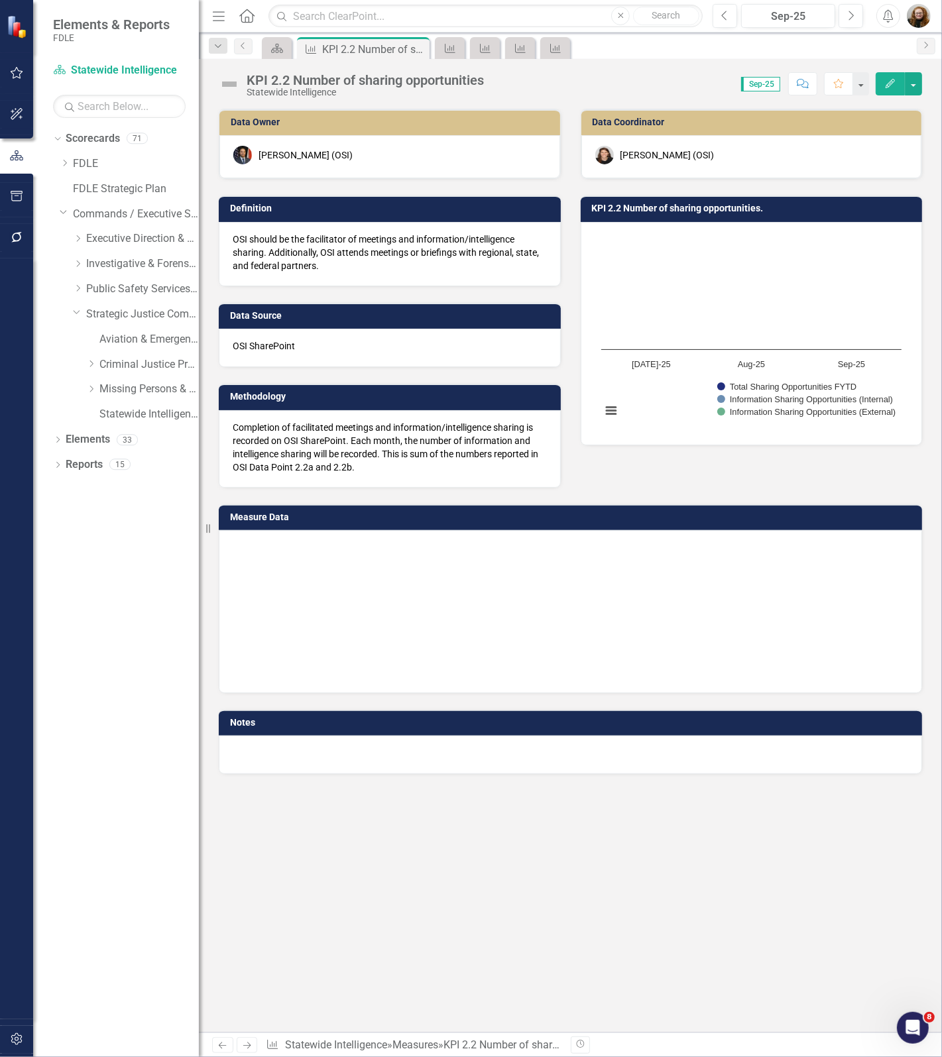
click at [0, 0] on icon "Close" at bounding box center [0, 0] width 0 height 0
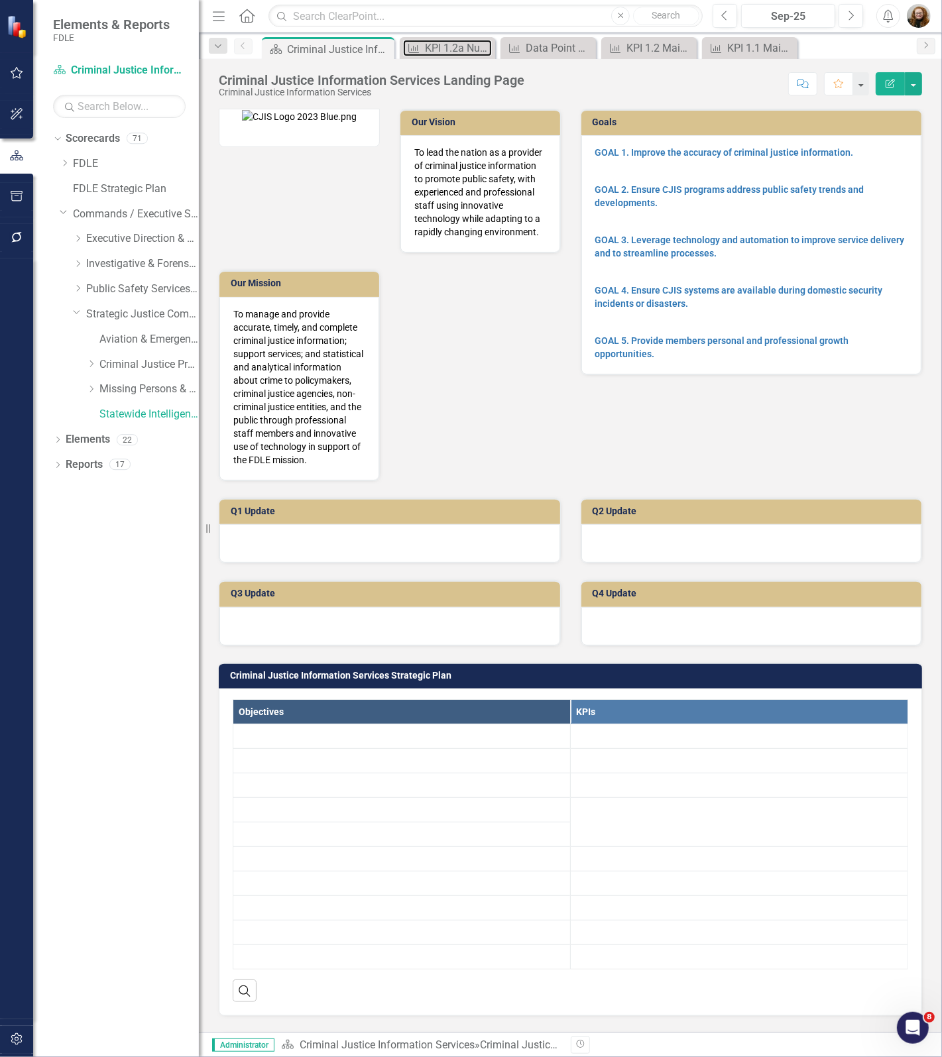
click at [419, 46] on icon "Measure" at bounding box center [413, 48] width 13 height 11
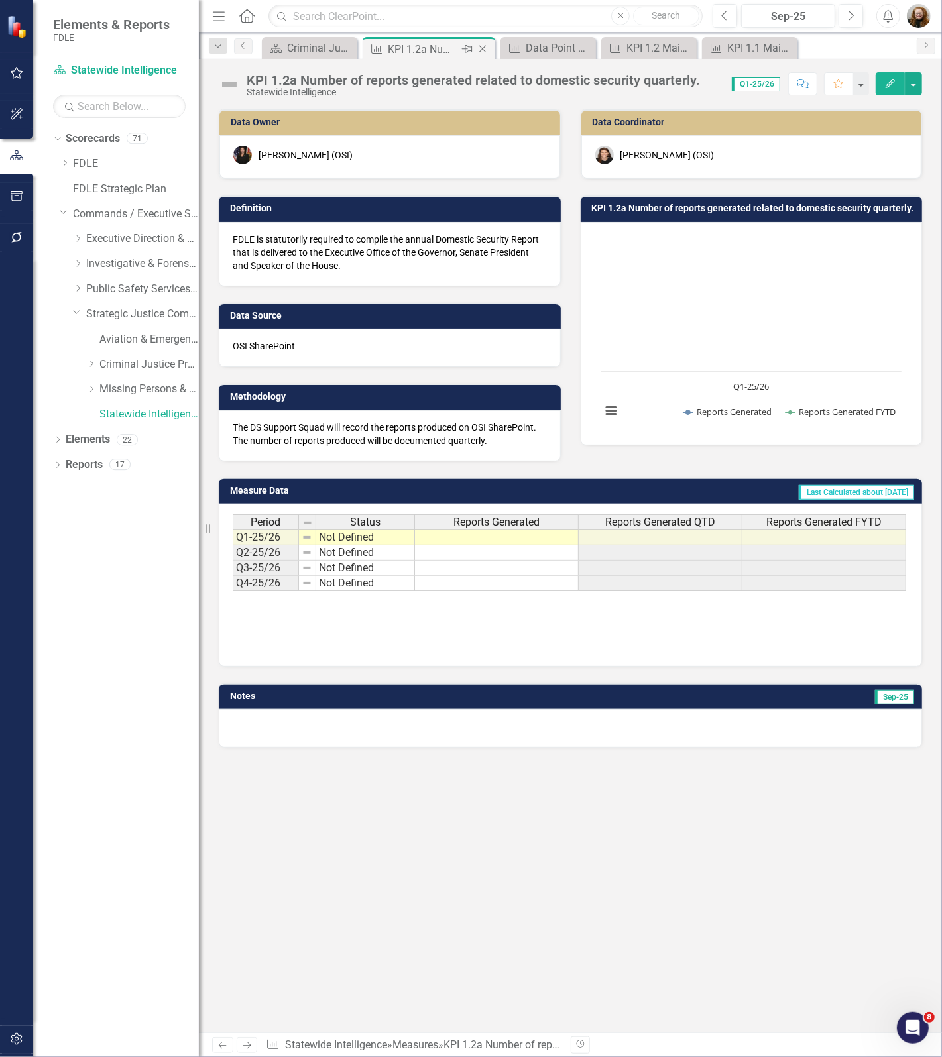
click at [485, 48] on icon "Close" at bounding box center [482, 49] width 13 height 11
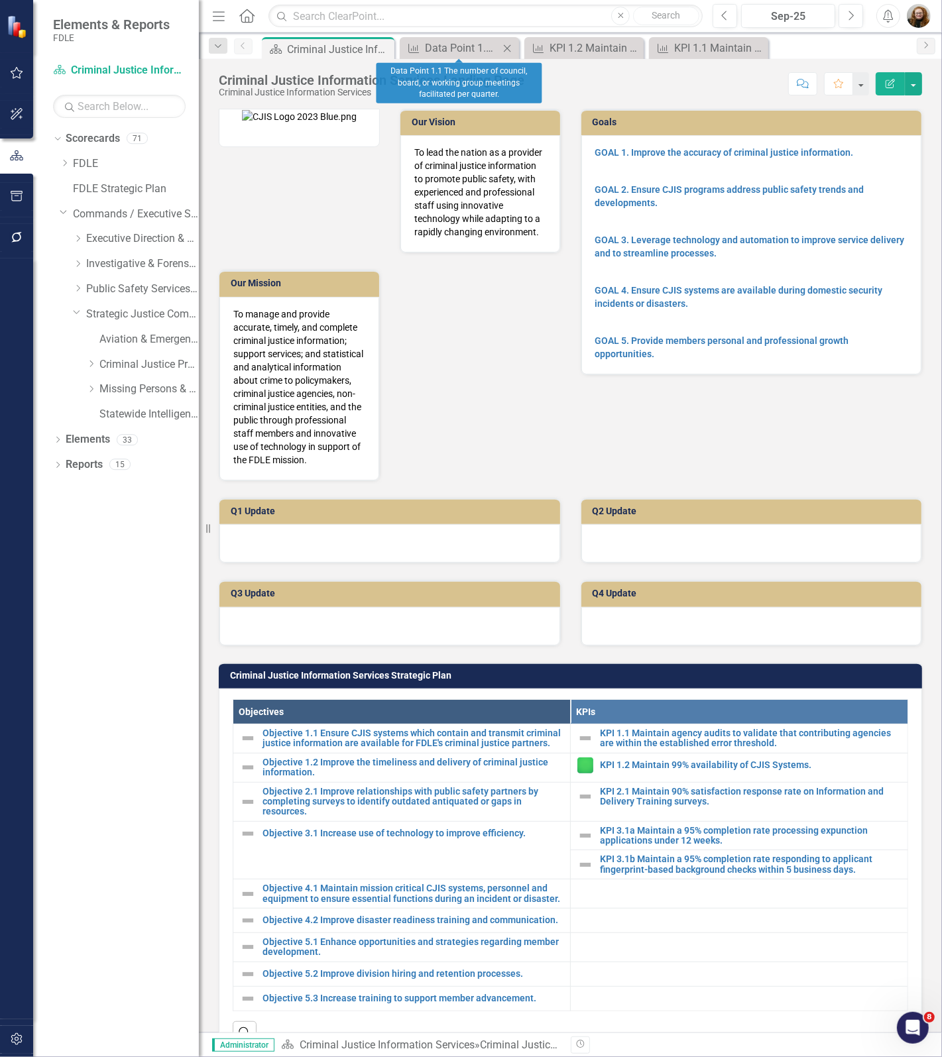
click at [512, 48] on icon "Close" at bounding box center [506, 48] width 13 height 11
click at [509, 50] on div "KPI 1.2 Maintain 99% availability of CJIS Systems." at bounding box center [468, 48] width 87 height 17
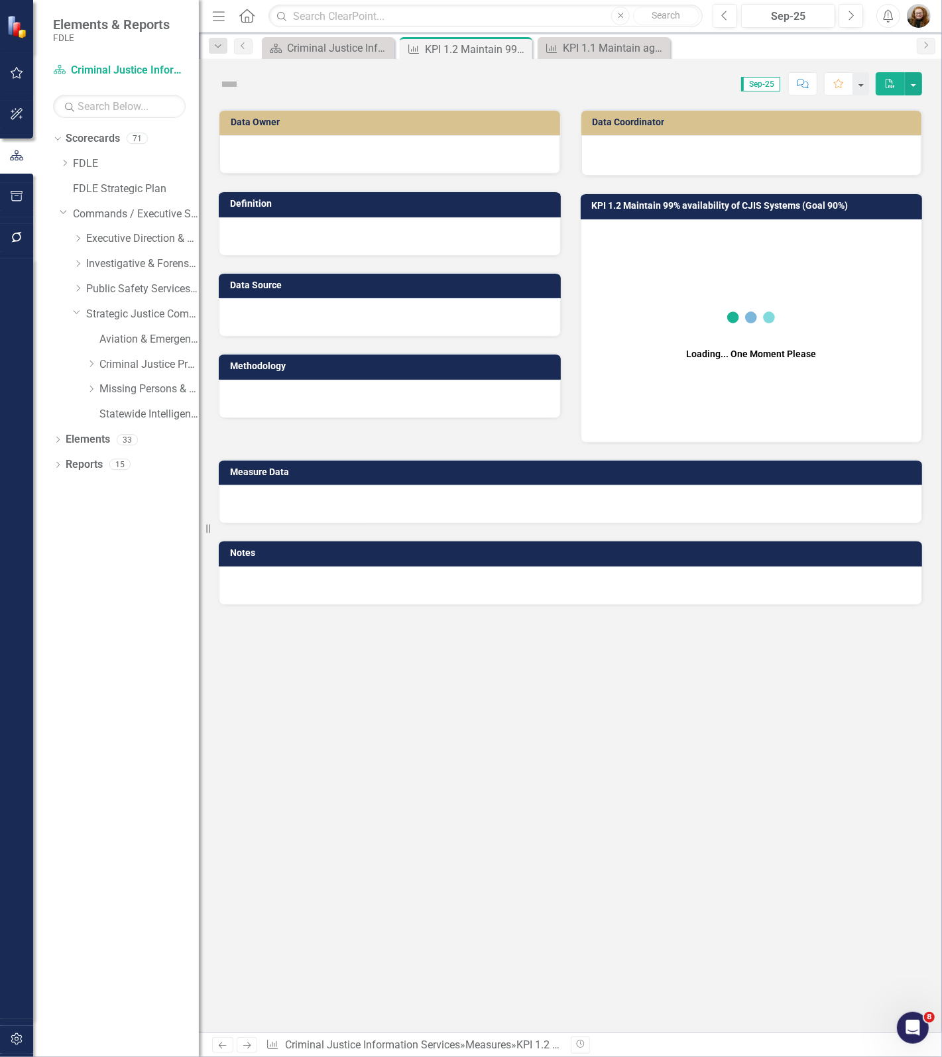
click at [0, 0] on icon "Close" at bounding box center [0, 0] width 0 height 0
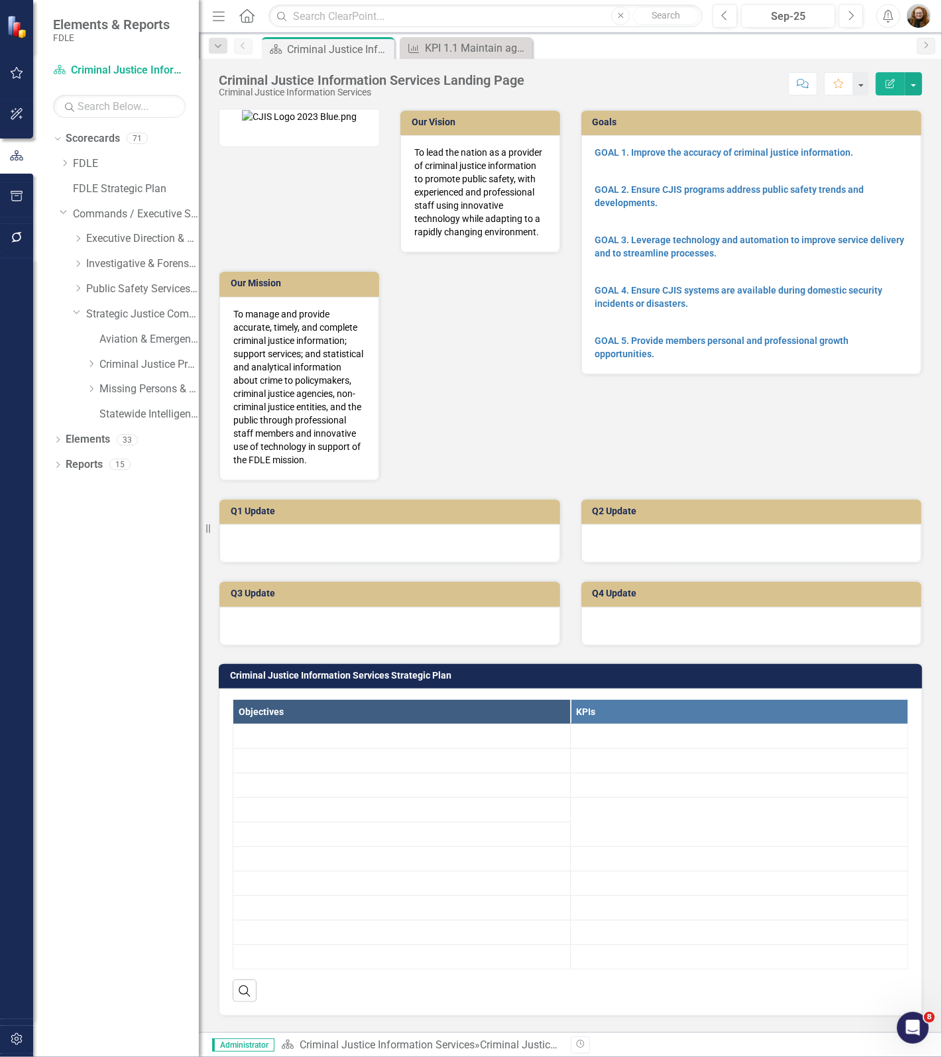
click at [0, 0] on icon at bounding box center [0, 0] width 0 height 0
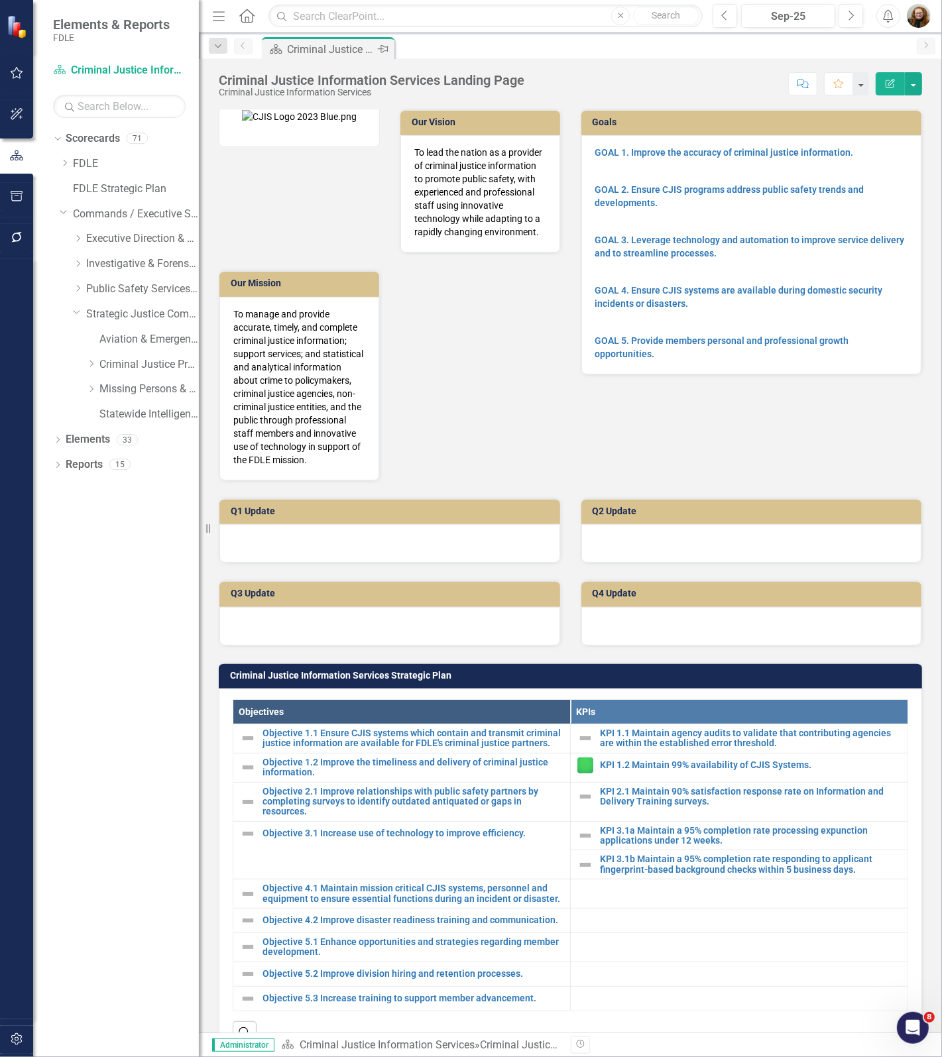
click at [384, 48] on icon "Pin" at bounding box center [383, 48] width 11 height 13
click at [127, 395] on link "Missing Persons & Offender Enforcement" at bounding box center [148, 389] width 99 height 15
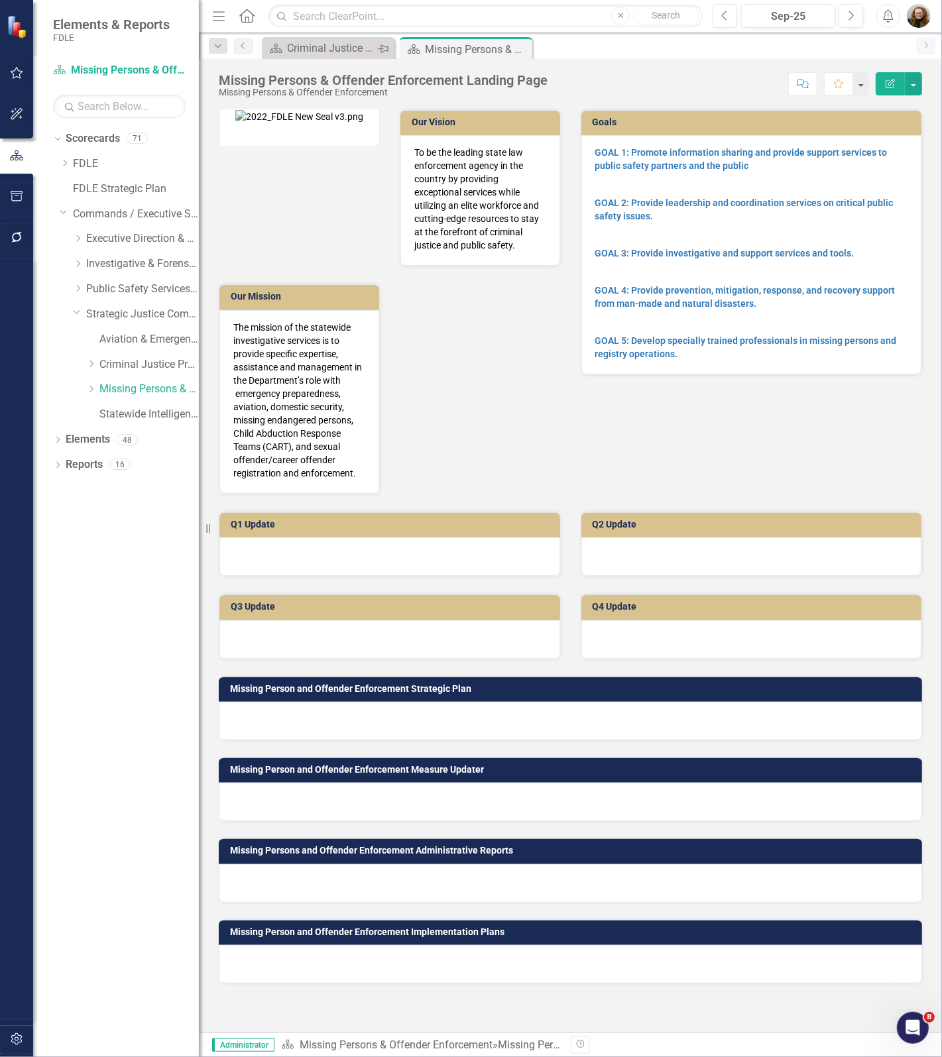
click at [382, 47] on icon "Pin" at bounding box center [382, 48] width 11 height 13
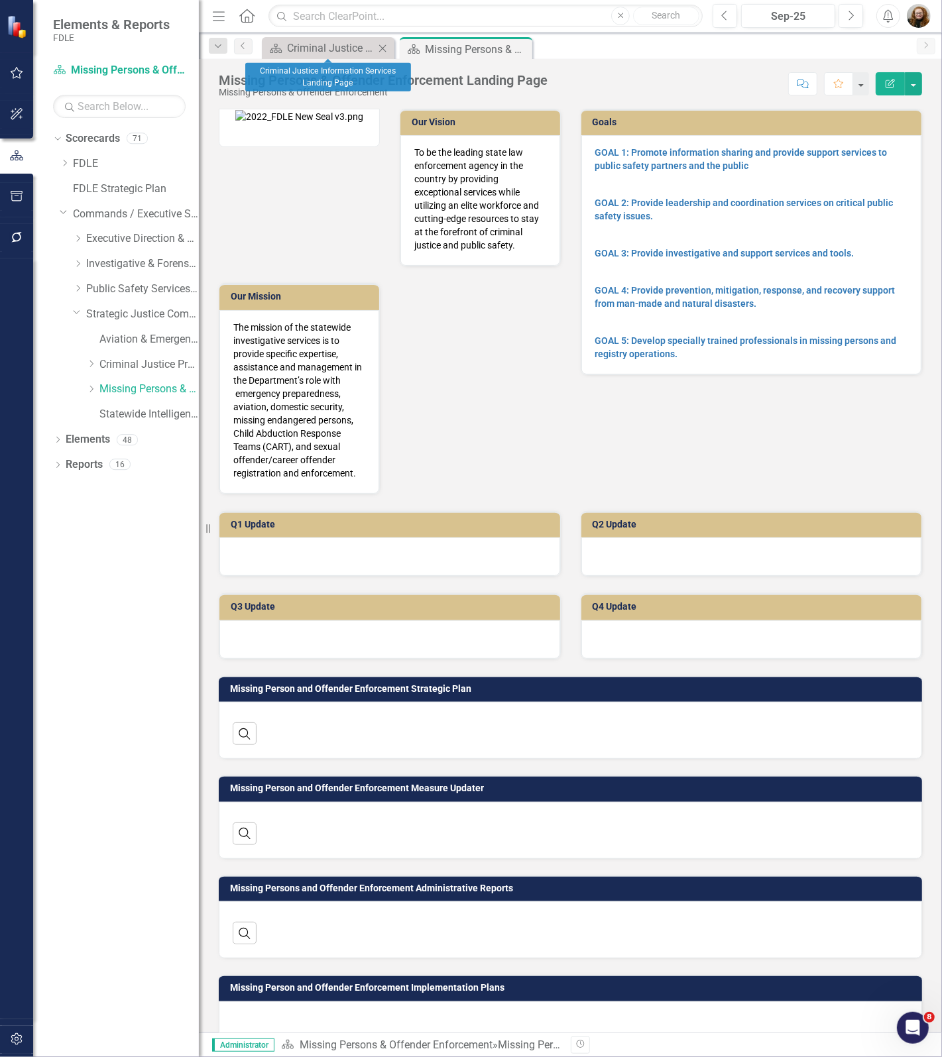
click at [382, 47] on icon "Close" at bounding box center [382, 48] width 13 height 11
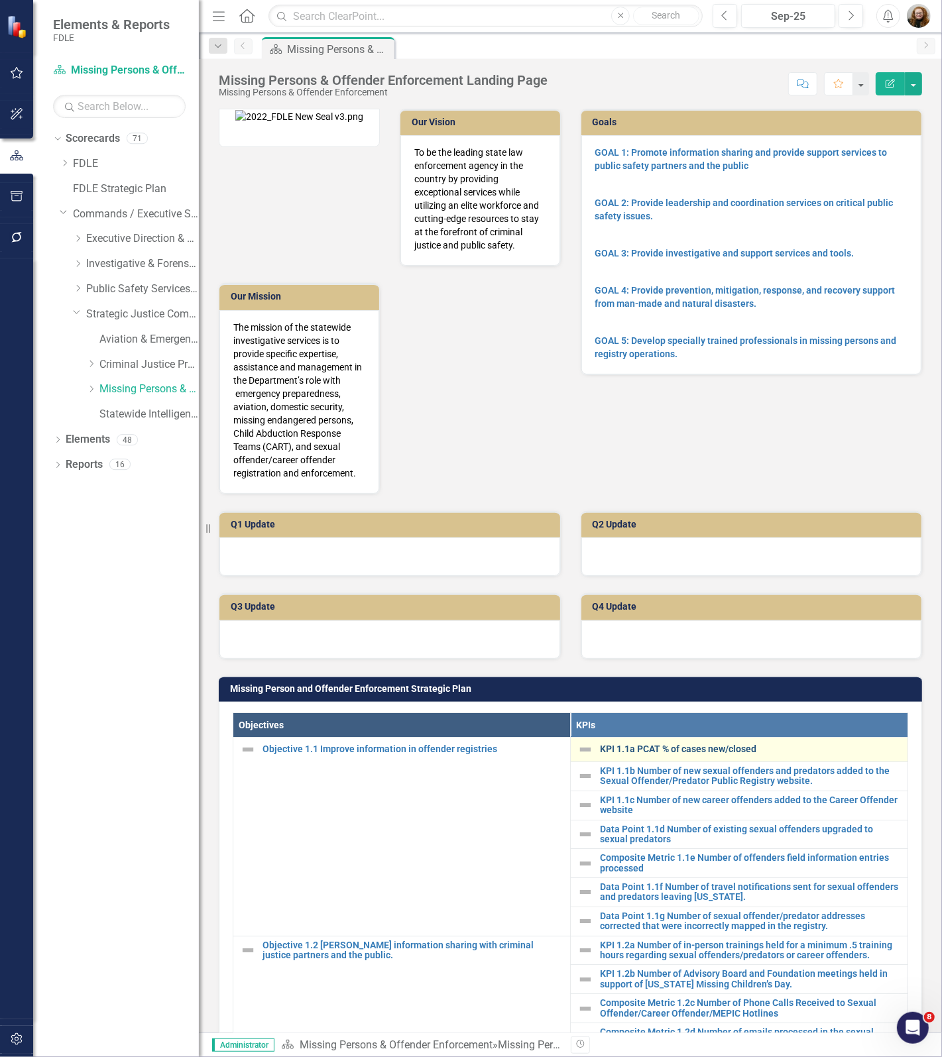
click at [689, 749] on link "KPI 1.1a PCAT % of cases new/closed" at bounding box center [750, 749] width 301 height 10
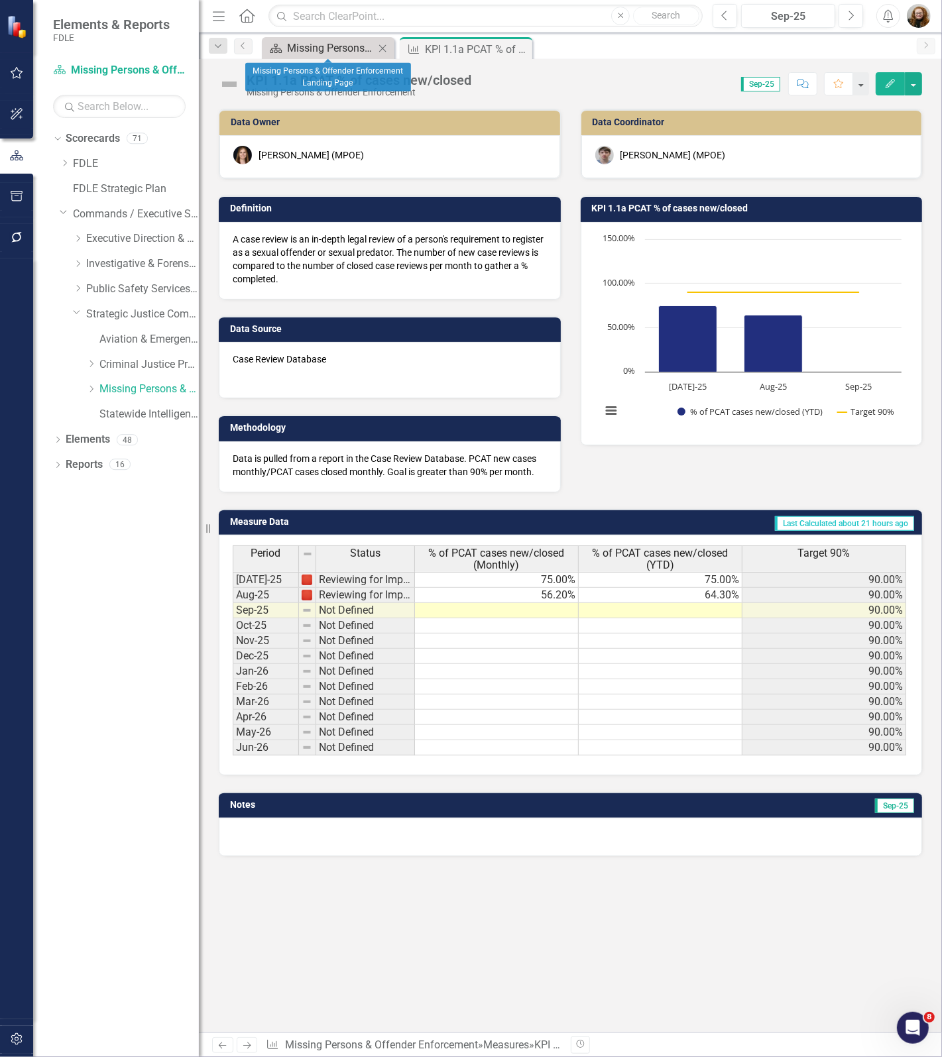
click at [332, 50] on div "Missing Persons & Offender Enforcement Landing Page" at bounding box center [330, 48] width 87 height 17
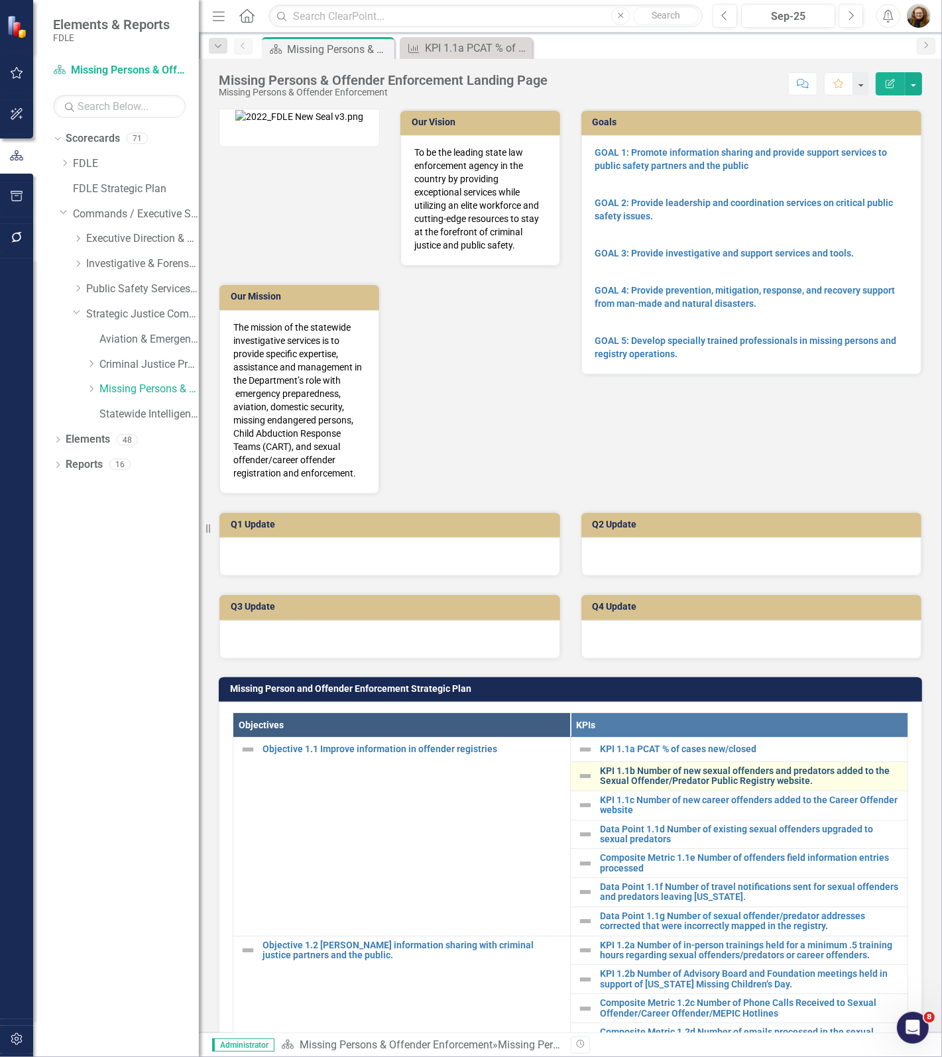
click at [651, 772] on link "KPI 1.1b Number of new sexual offenders and predators added to the Sexual Offen…" at bounding box center [750, 776] width 301 height 21
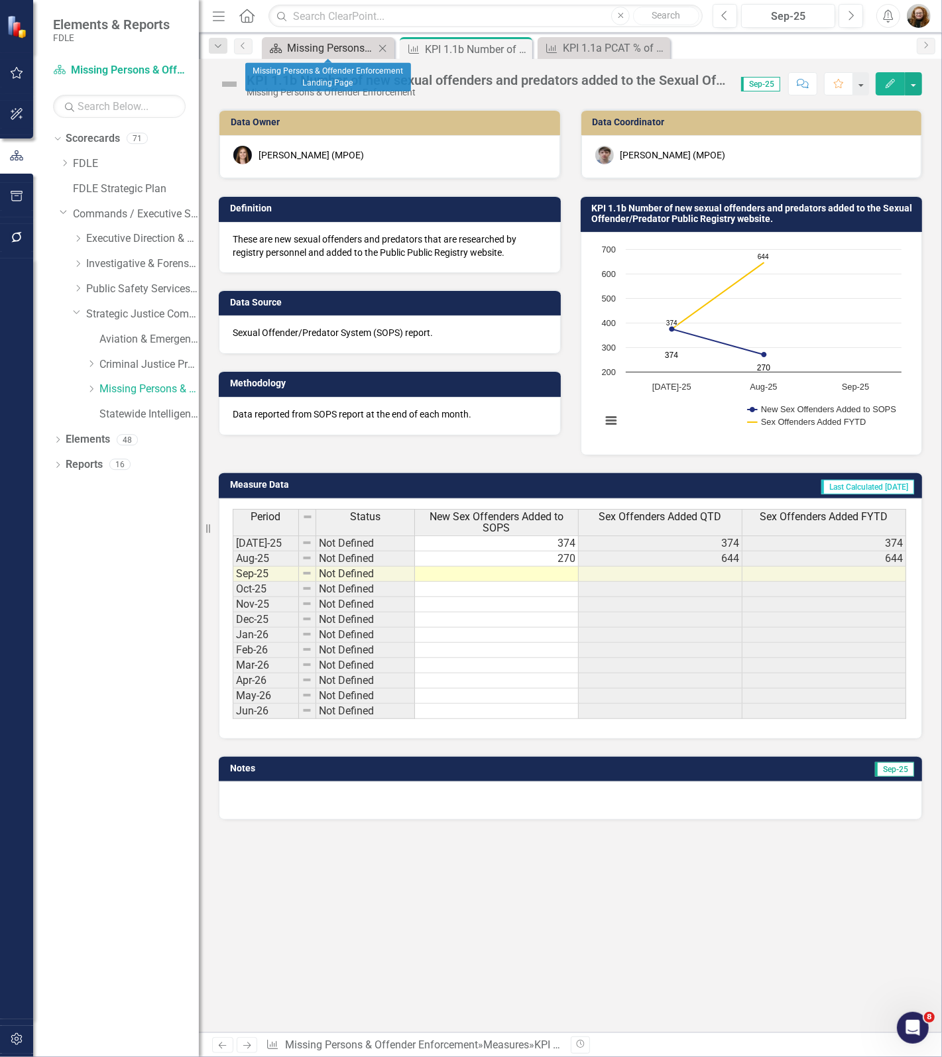
click at [315, 44] on div "Missing Persons & Offender Enforcement Landing Page" at bounding box center [330, 48] width 87 height 17
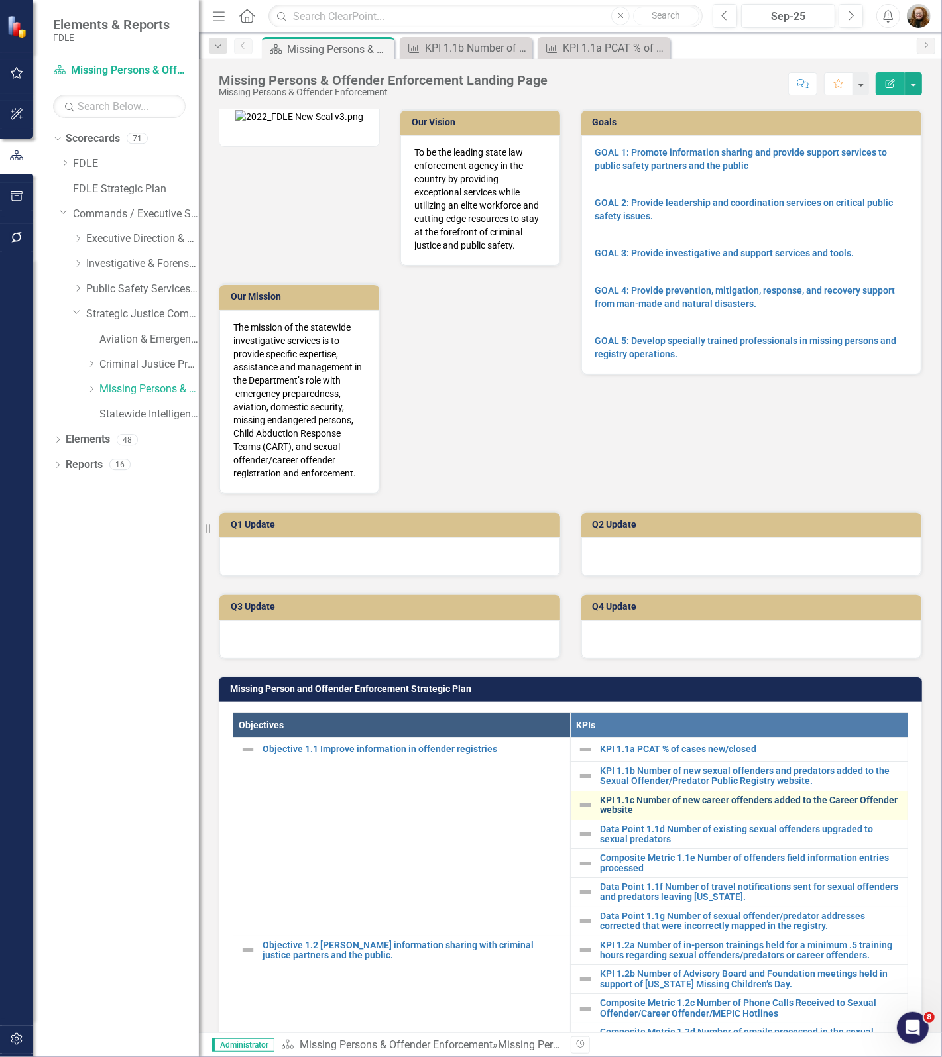
click at [643, 812] on link "KPI 1.1c Number of new career offenders added to the Career Offender website" at bounding box center [750, 805] width 301 height 21
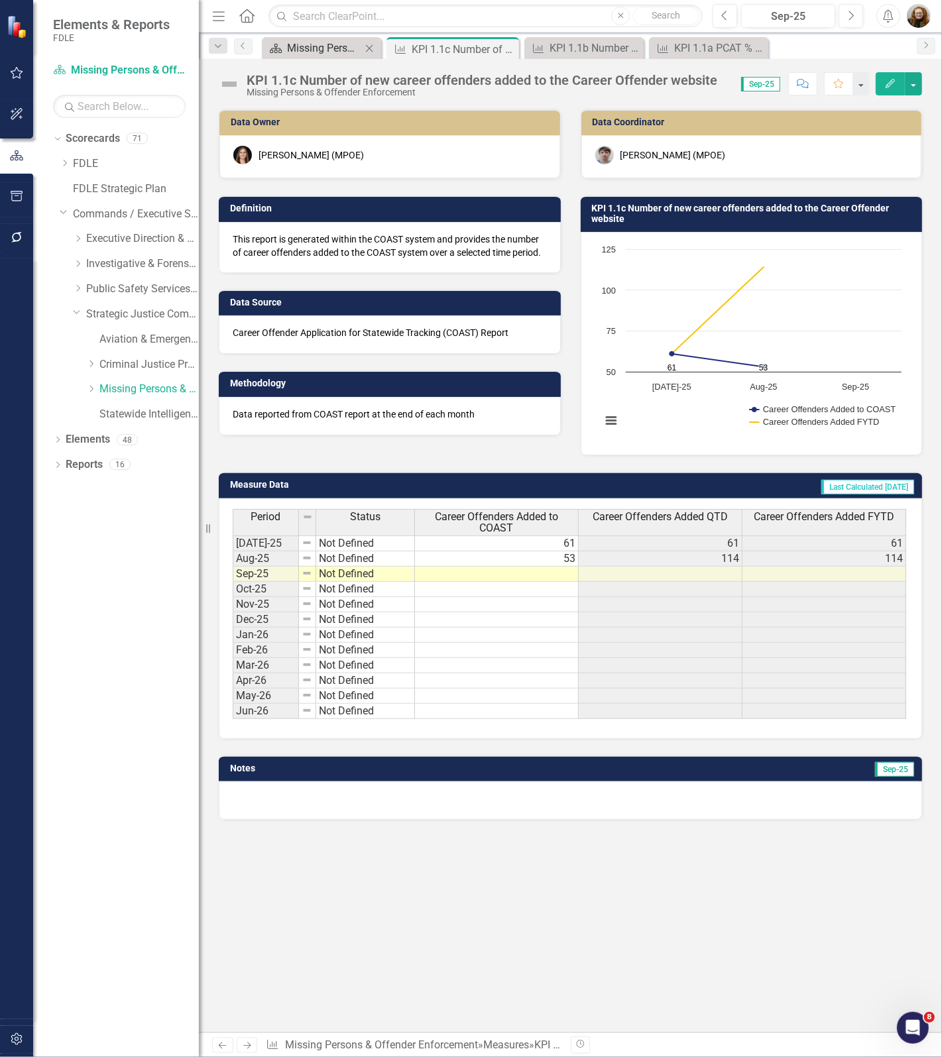
click at [335, 44] on div "Missing Persons & Offender Enforcement Landing Page" at bounding box center [324, 48] width 74 height 17
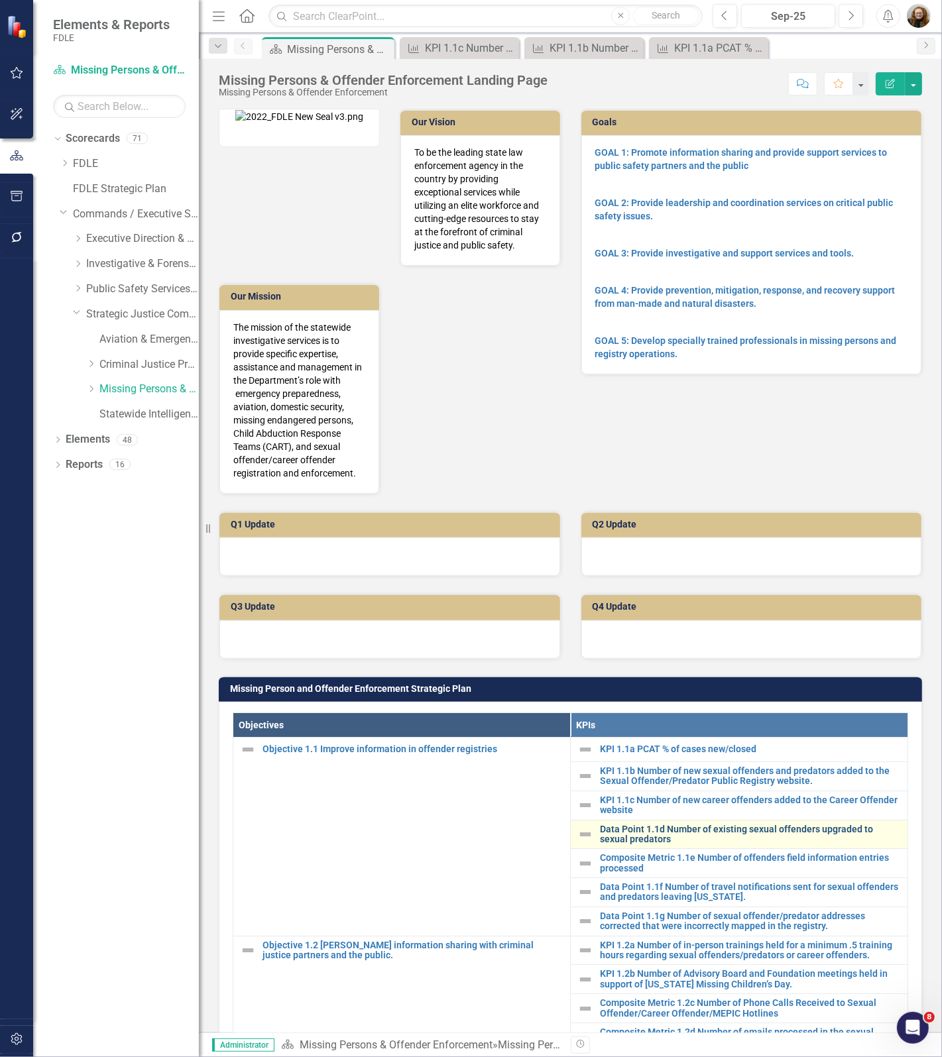
click at [633, 838] on link "Data Point 1.1d Number of existing sexual offenders upgraded to sexual predators" at bounding box center [750, 834] width 301 height 21
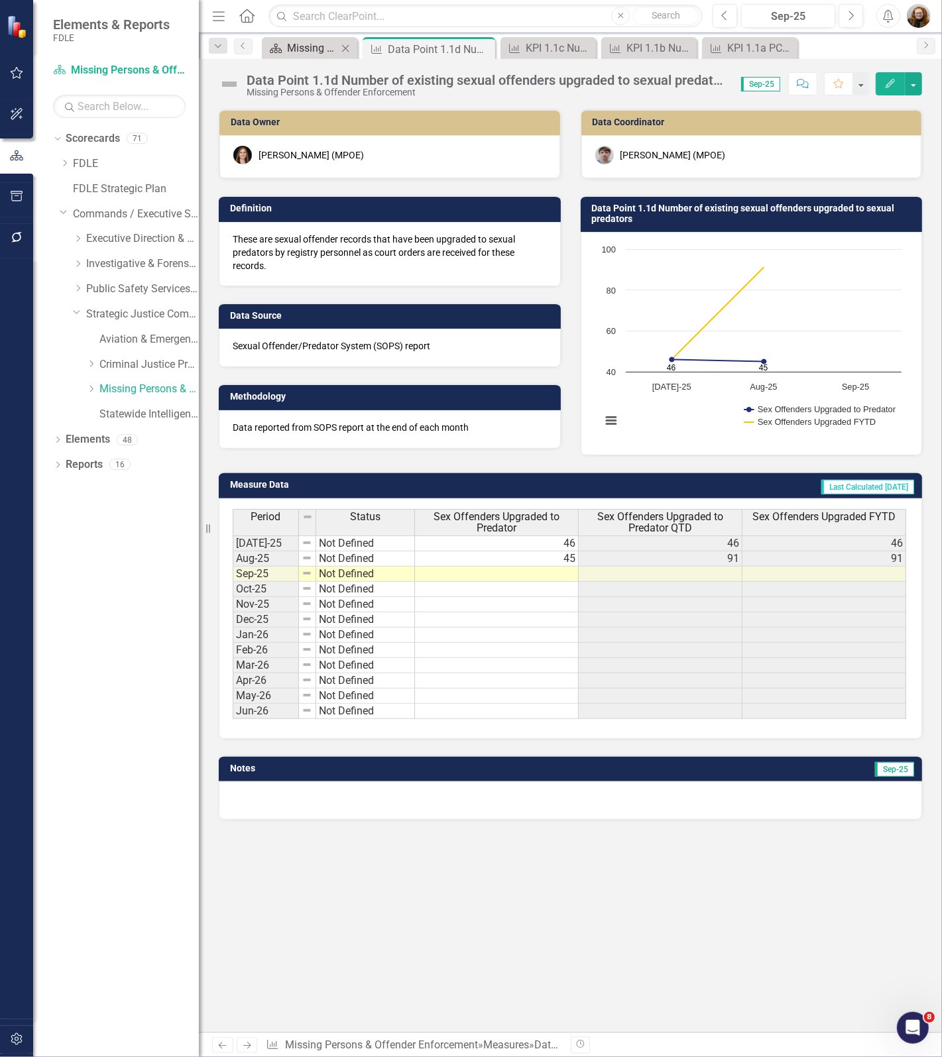
click at [315, 45] on div "Missing Persons & Offender Enforcement Landing Page" at bounding box center [312, 48] width 50 height 17
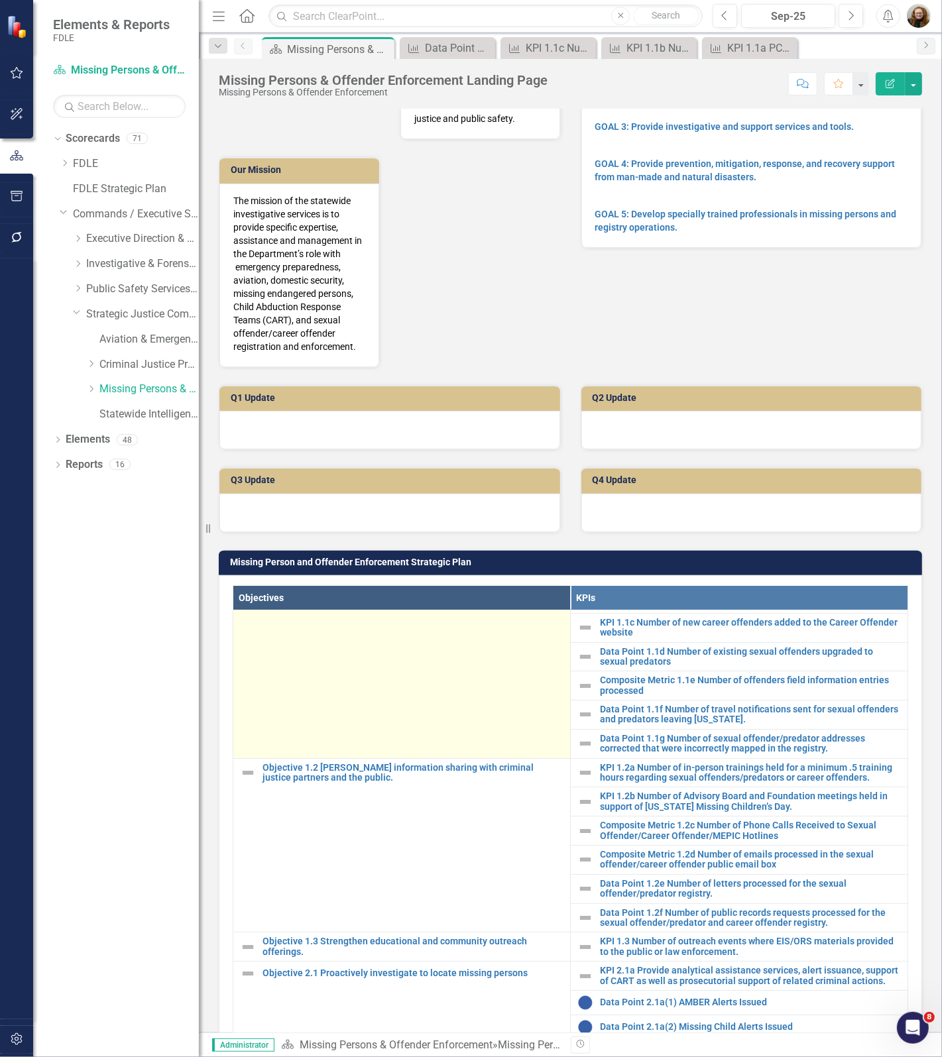
scroll to position [166, 0]
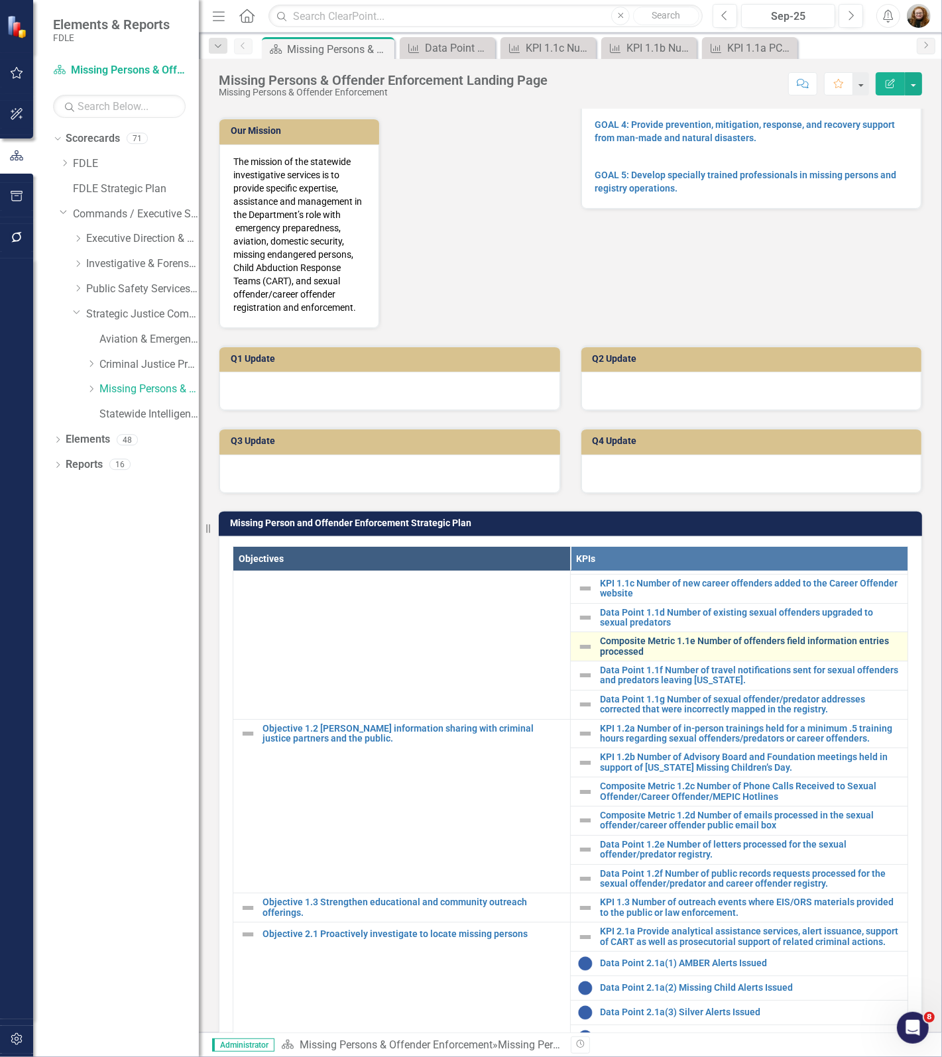
click at [645, 636] on link "Composite Metric 1.1e Number of offenders field information entries processed" at bounding box center [750, 646] width 301 height 21
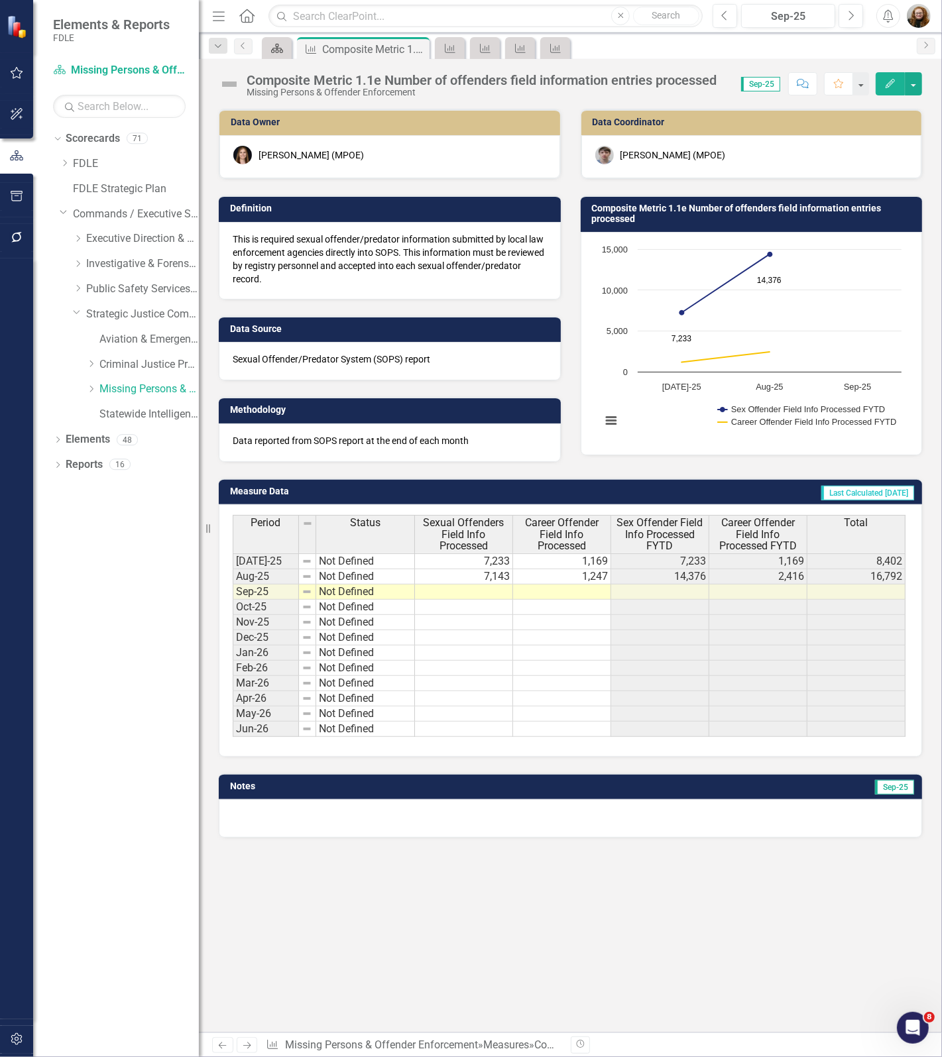
click at [272, 51] on icon "Scorecard" at bounding box center [276, 48] width 13 height 11
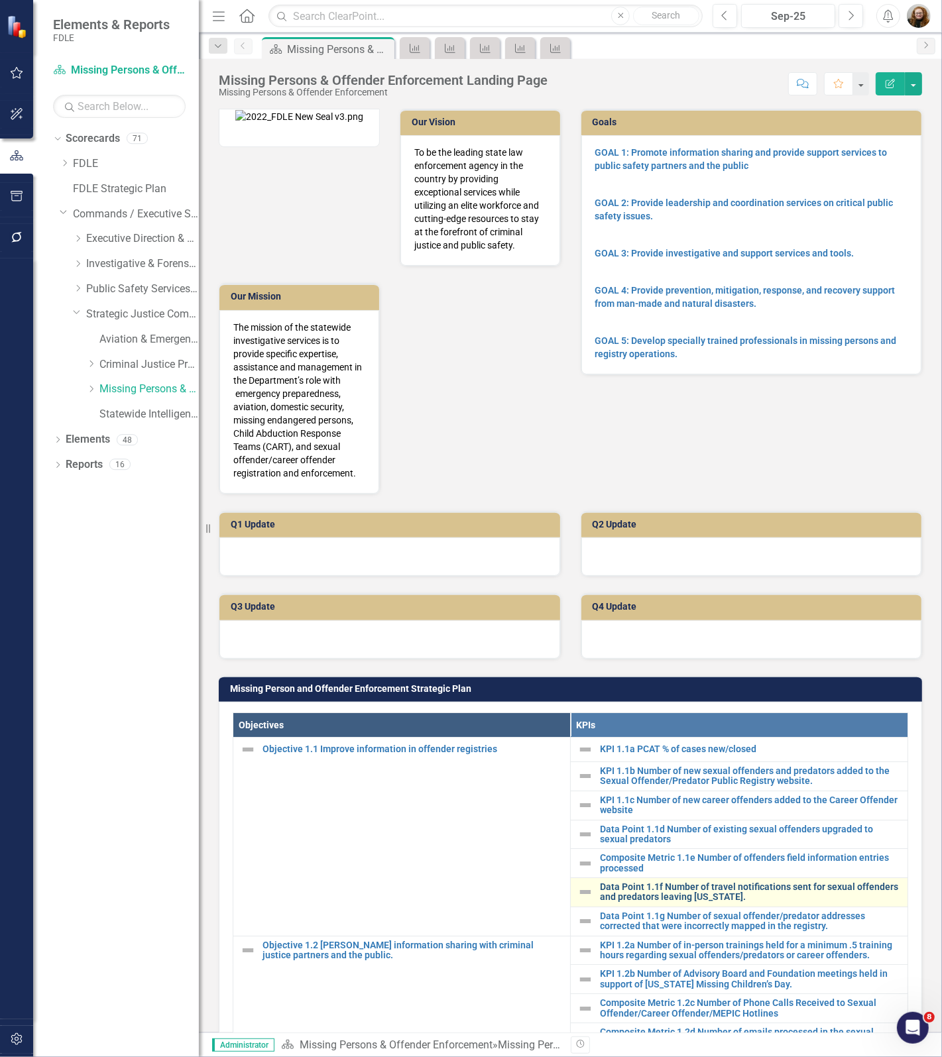
click at [641, 889] on link "Data Point 1.1f Number of travel notifications sent for sexual offenders and pr…" at bounding box center [750, 892] width 301 height 21
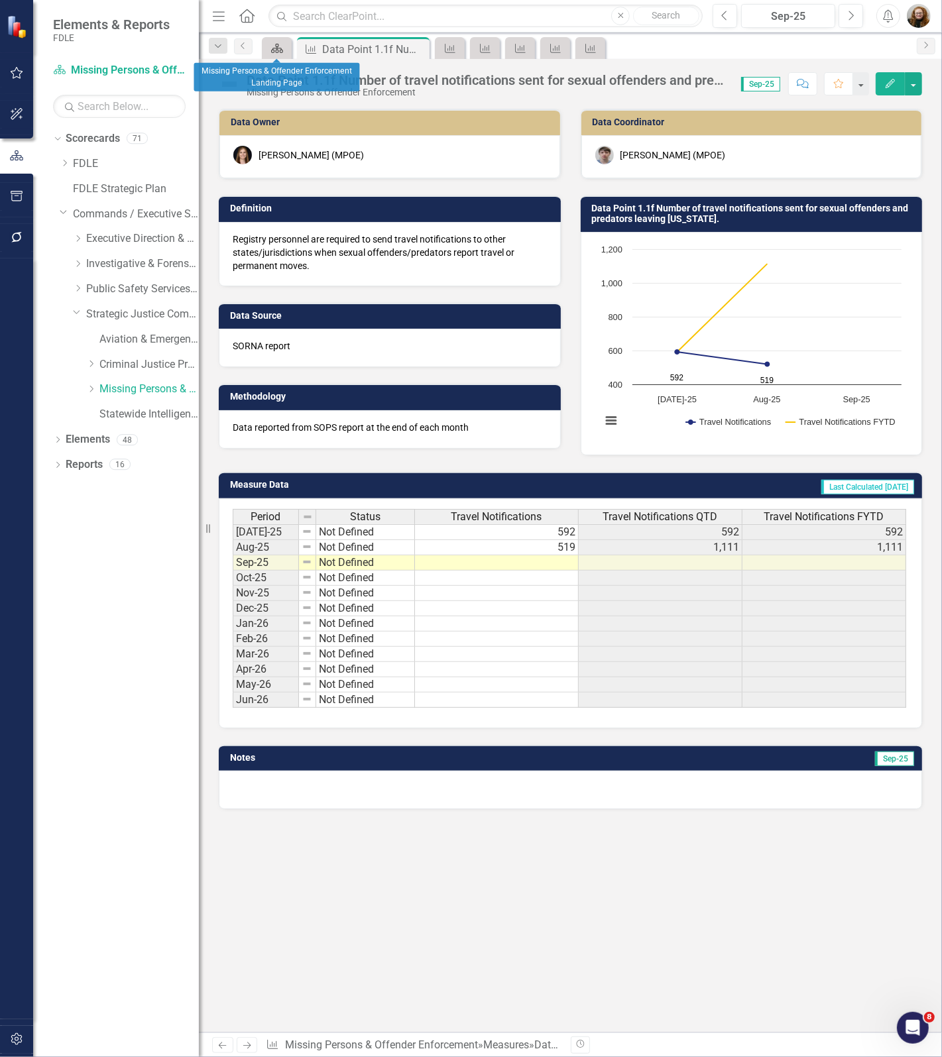
click at [266, 47] on div "Scorecard" at bounding box center [274, 48] width 19 height 17
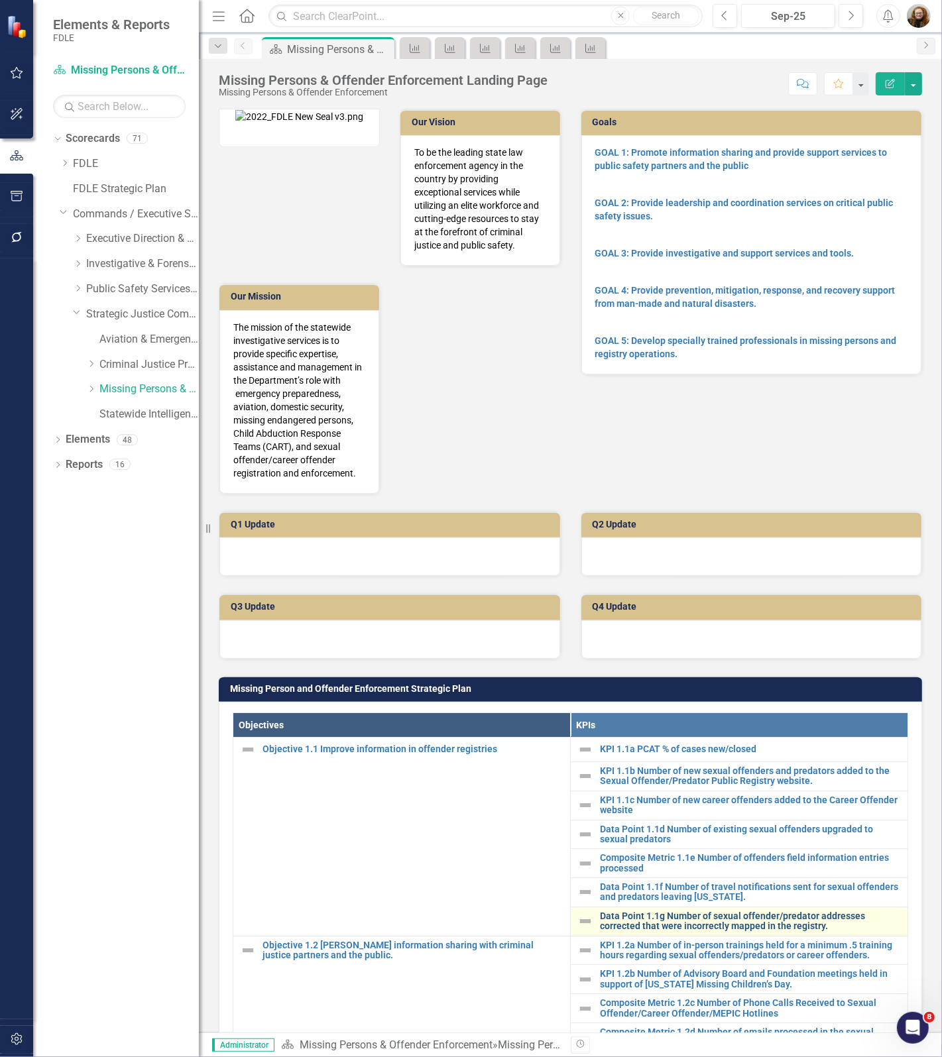
click at [679, 926] on link "Data Point 1.1g Number of sexual offender/predator addresses corrected that wer…" at bounding box center [750, 921] width 301 height 21
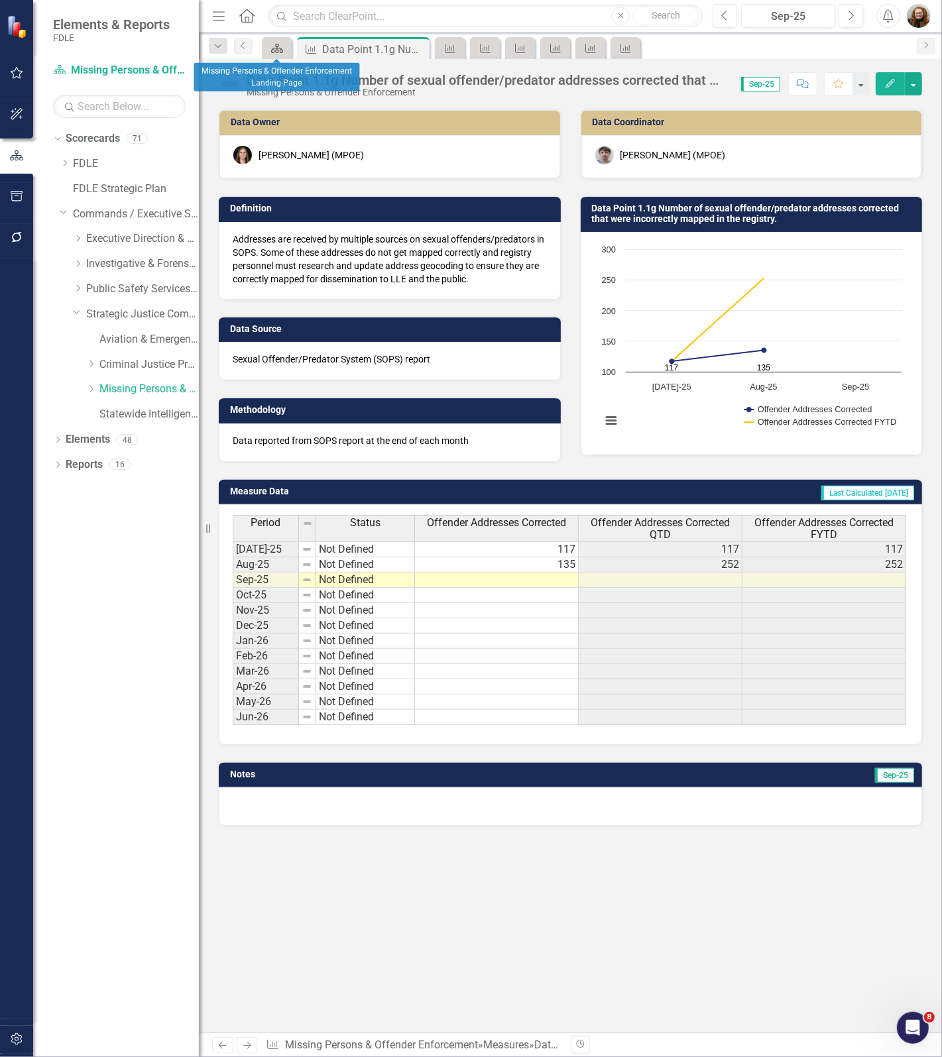
click at [282, 50] on icon "Scorecard" at bounding box center [276, 48] width 13 height 11
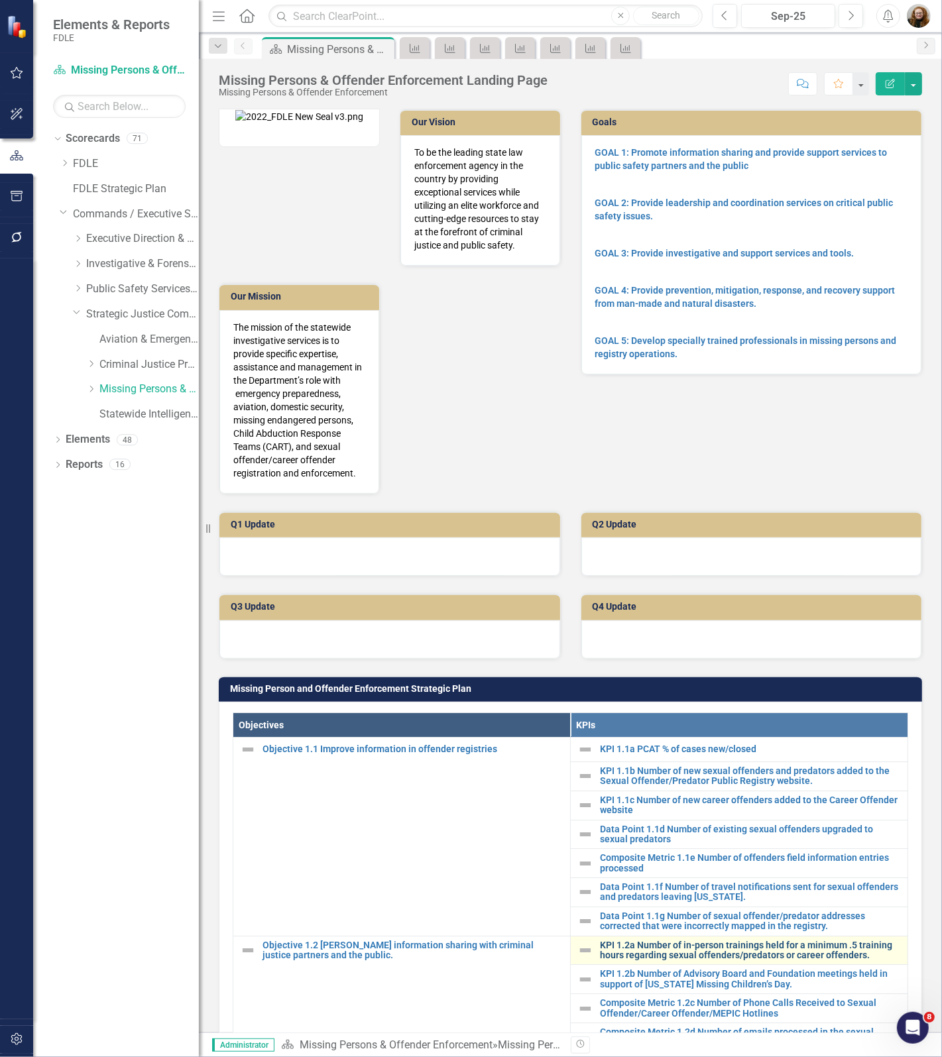
click at [614, 946] on link "KPI 1.2a Number of in-person trainings held for a minimum .5 training hours reg…" at bounding box center [750, 950] width 301 height 21
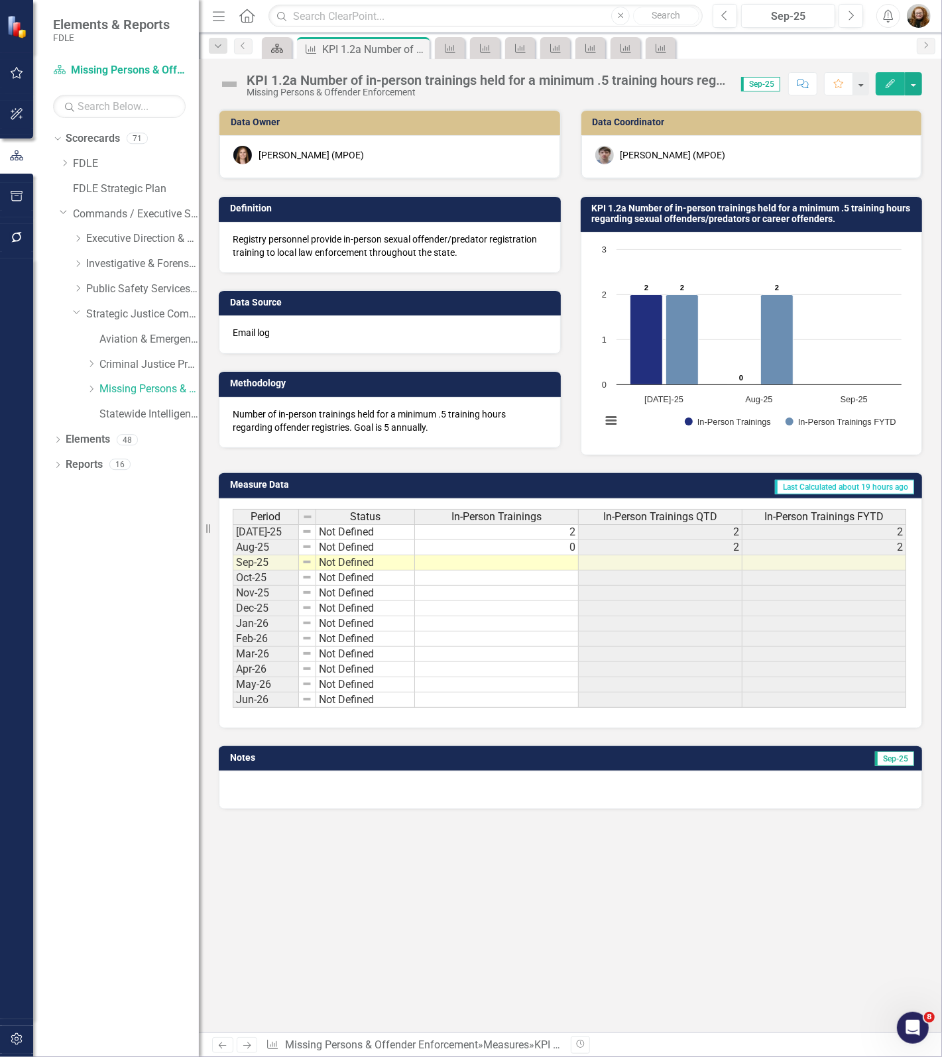
click at [276, 46] on icon at bounding box center [277, 48] width 12 height 9
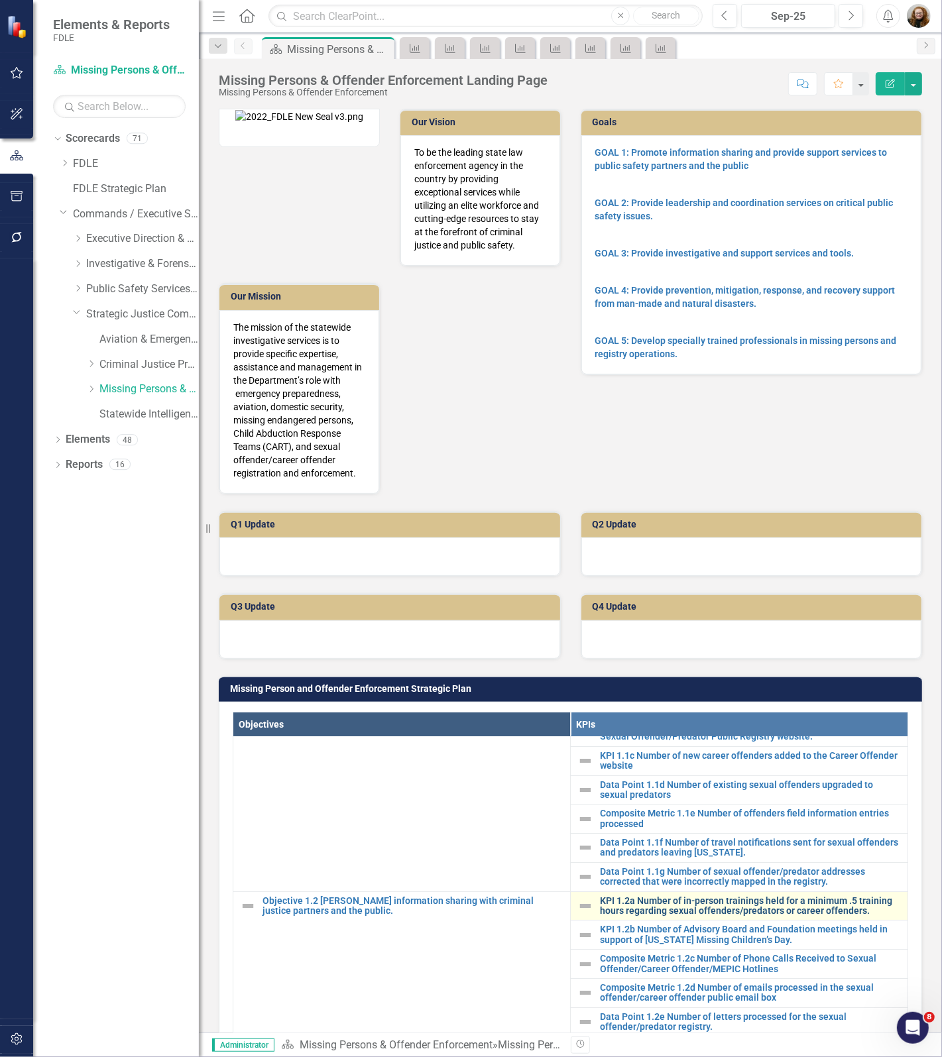
scroll to position [65, 0]
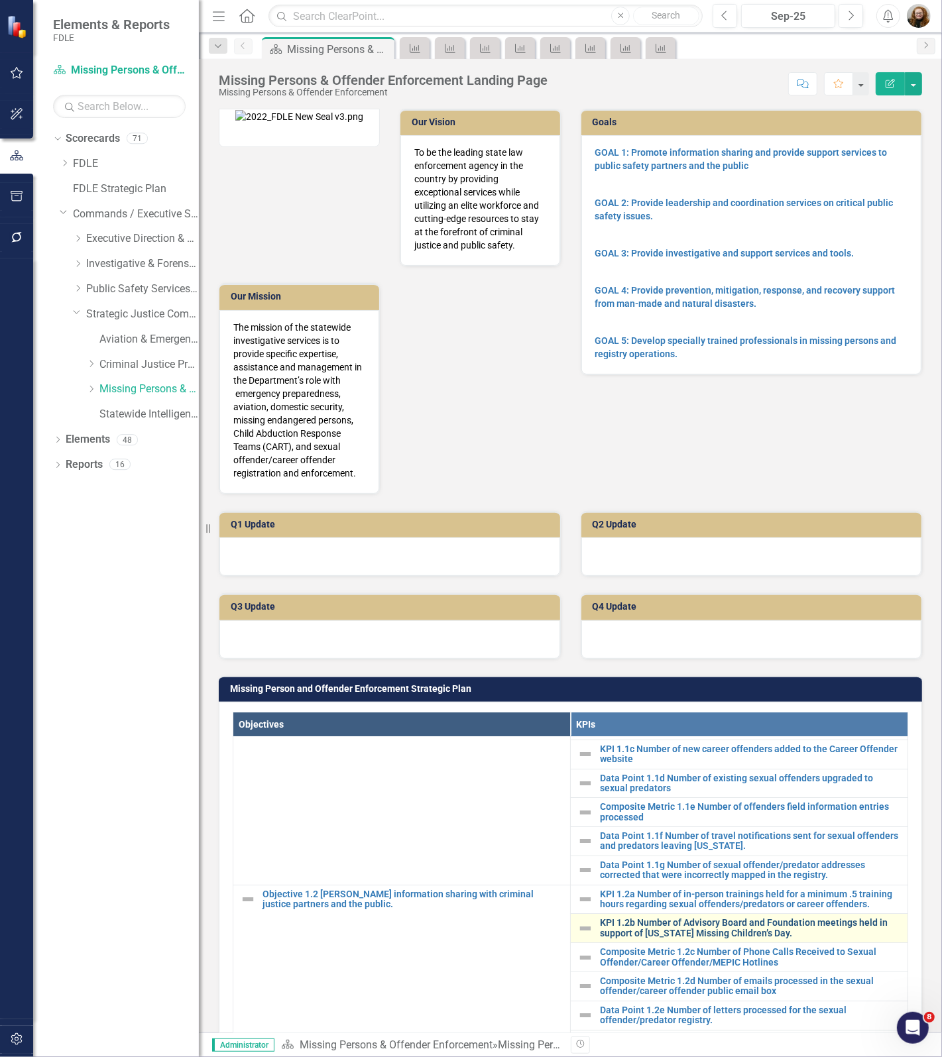
click at [684, 918] on link "KPI 1.2b Number of Advisory Board and Foundation meetings held in support of [U…" at bounding box center [750, 928] width 301 height 21
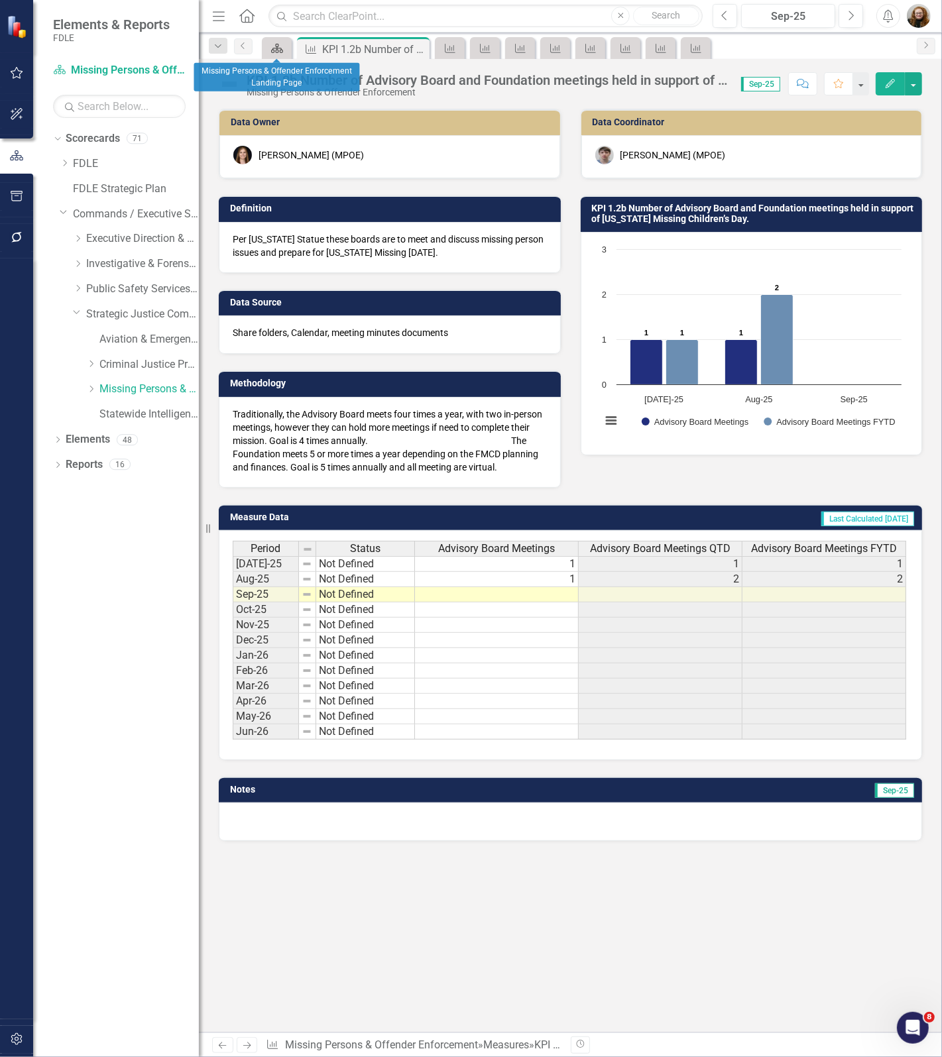
click at [274, 54] on div "Scorecard" at bounding box center [274, 48] width 19 height 17
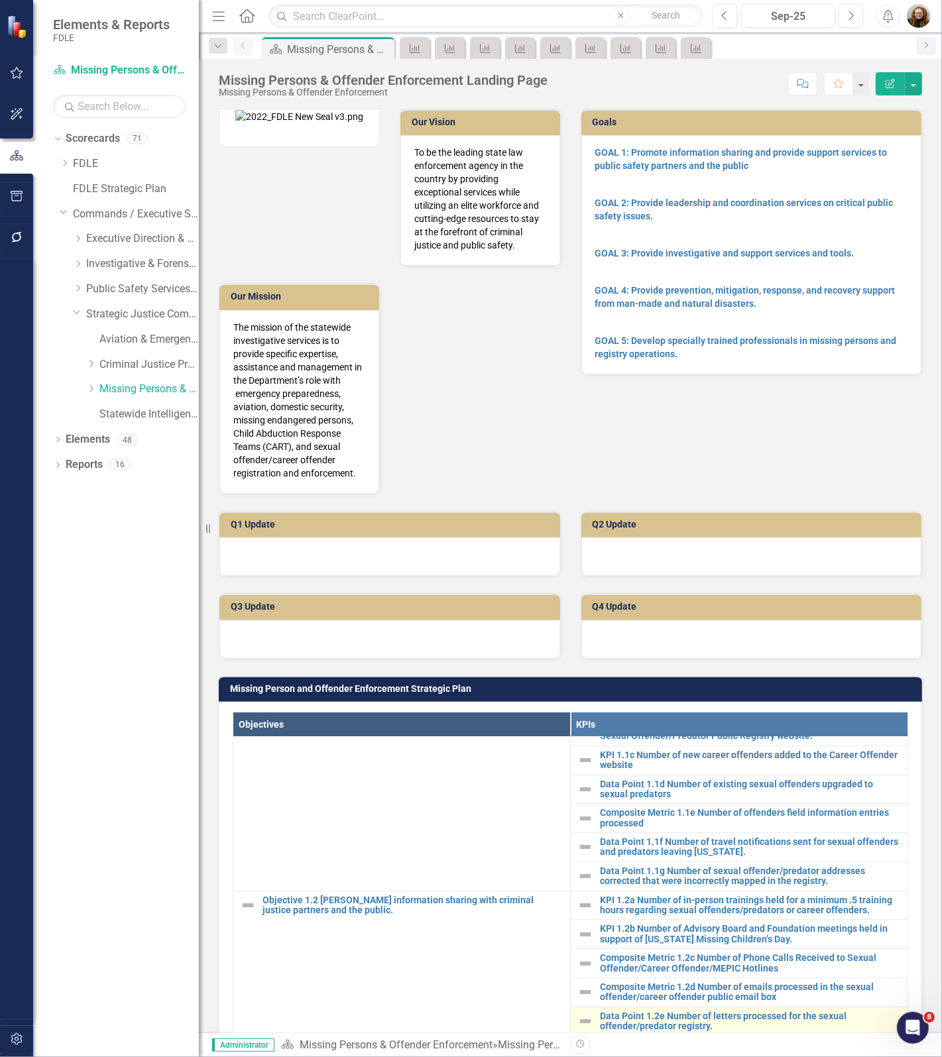
scroll to position [65, 0]
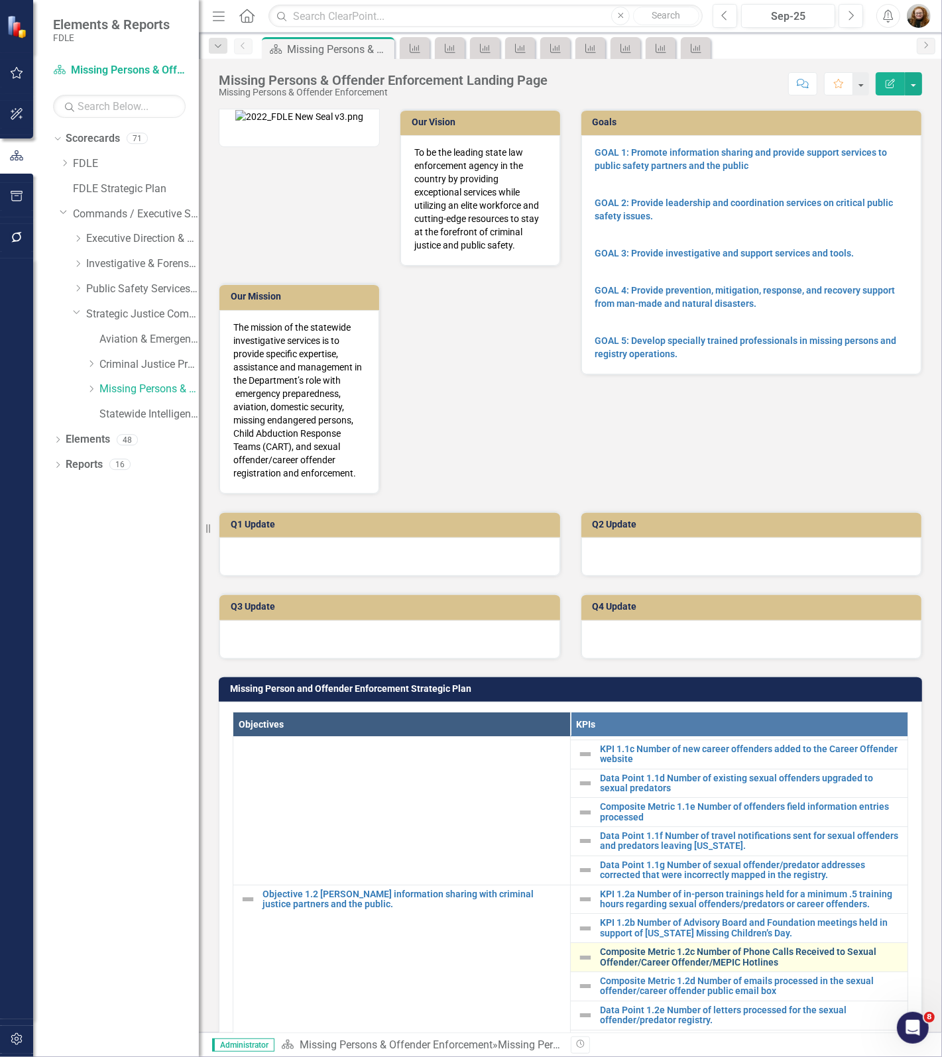
click at [660, 947] on link "Composite Metric 1.2c Number of Phone Calls Received to Sexual Offender/Career …" at bounding box center [750, 957] width 301 height 21
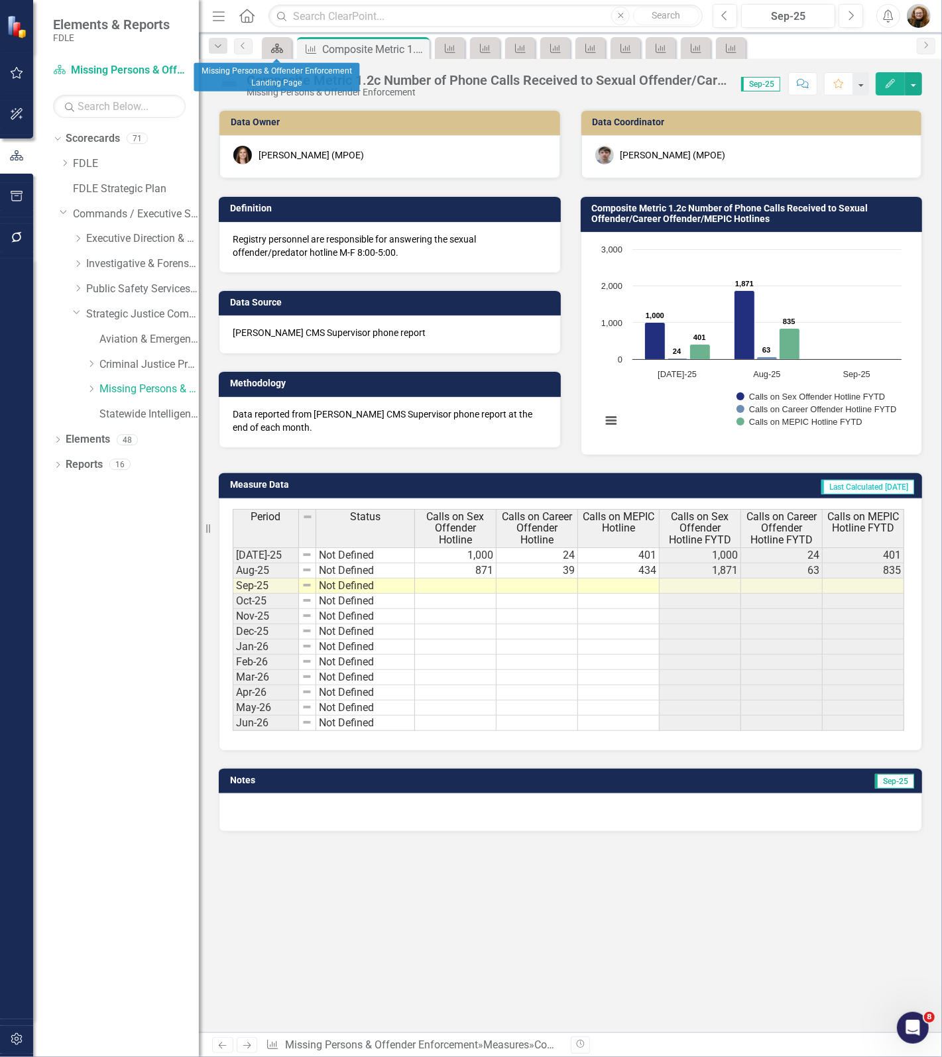
click at [272, 51] on icon "Scorecard" at bounding box center [276, 48] width 13 height 11
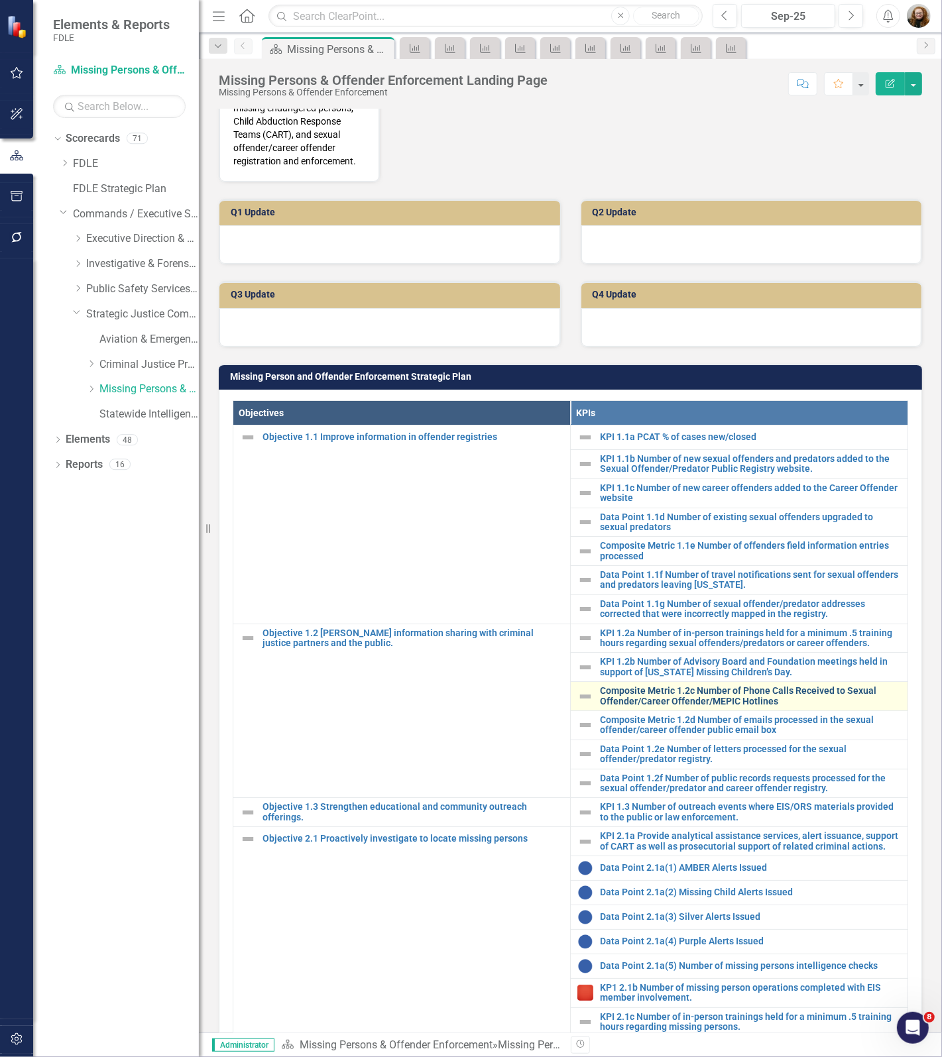
scroll to position [331, 0]
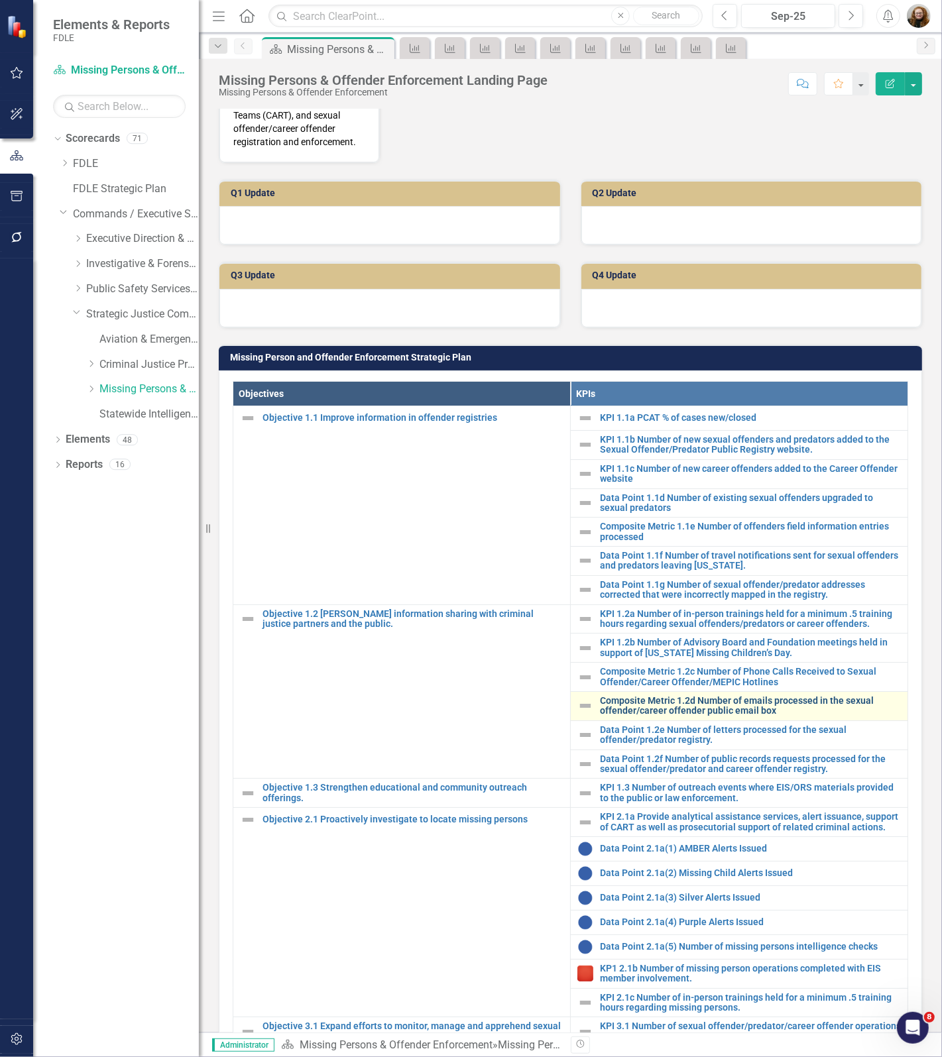
click at [691, 706] on link "Composite Metric 1.2d Number of emails processed in the sexual offender/career …" at bounding box center [750, 706] width 301 height 21
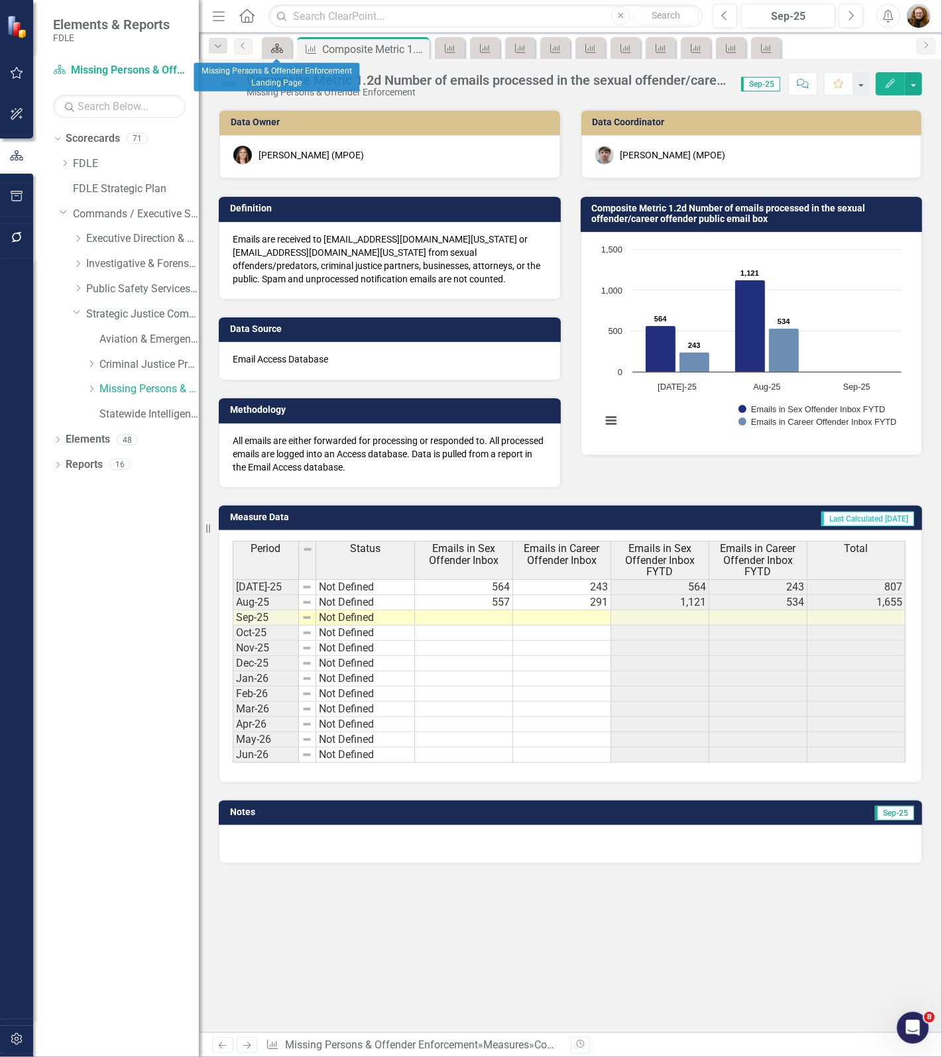
click at [274, 47] on icon "Scorecard" at bounding box center [276, 48] width 13 height 11
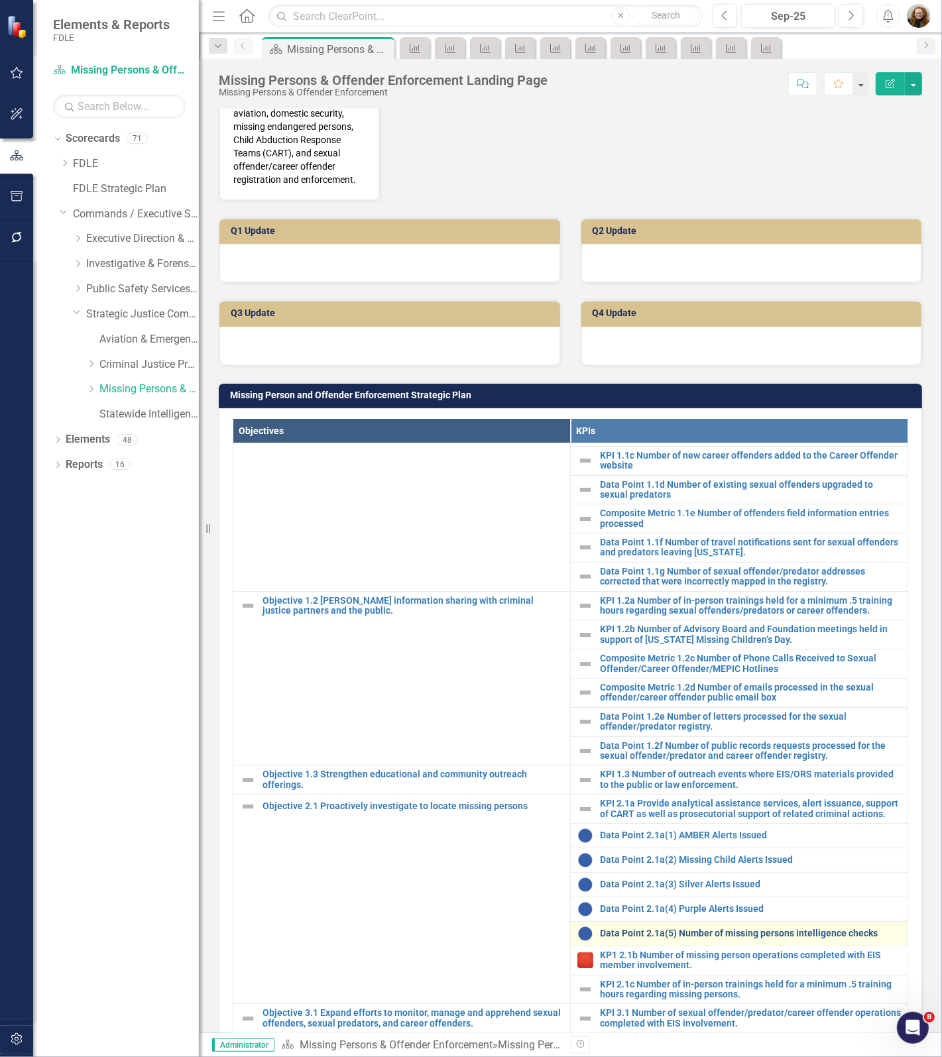
scroll to position [331, 0]
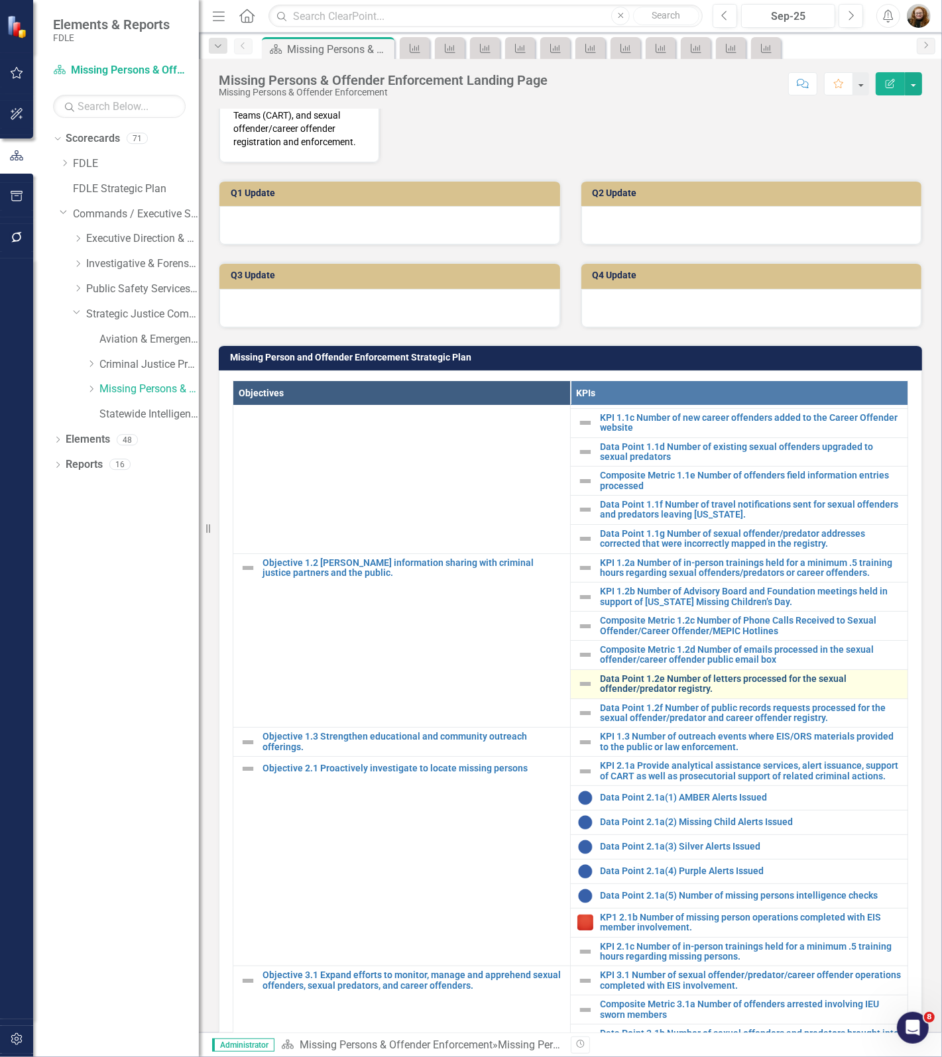
click at [657, 674] on link "Data Point 1.2e Number of letters processed for the sexual offender/predator re…" at bounding box center [750, 684] width 301 height 21
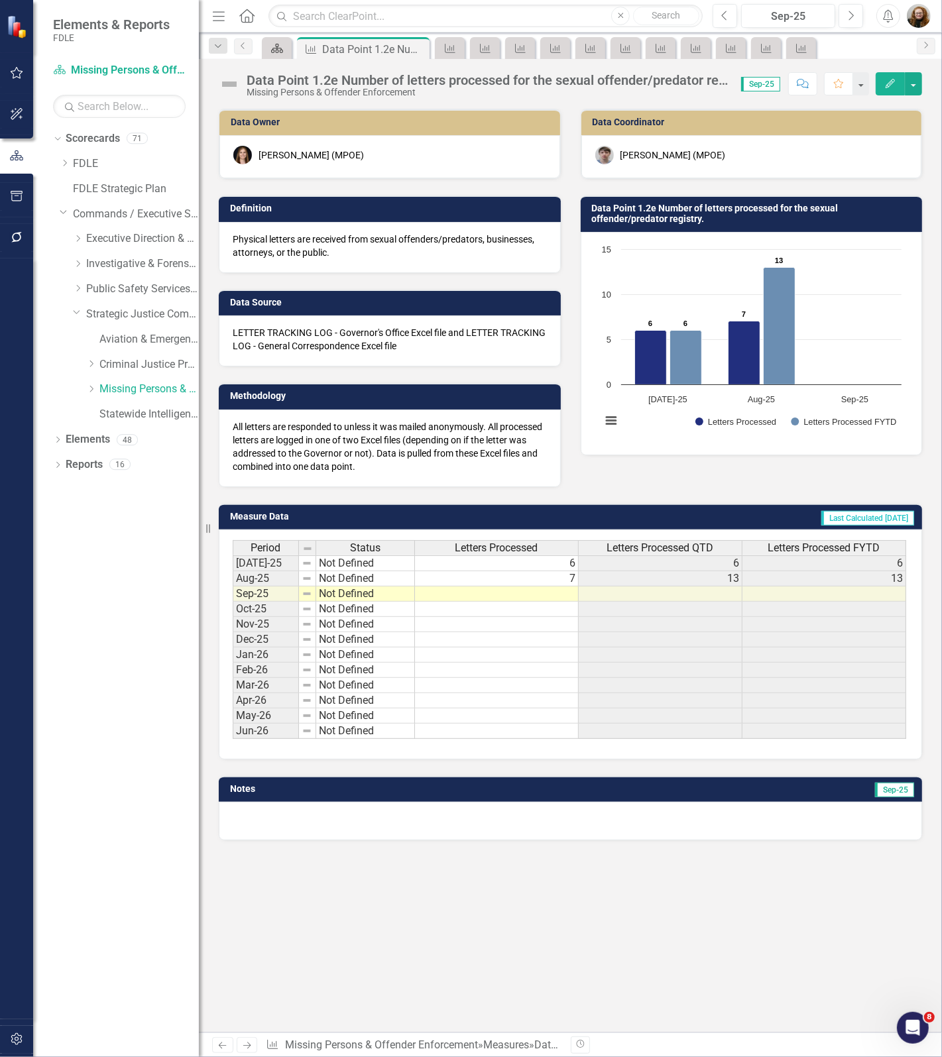
click at [280, 51] on icon at bounding box center [277, 48] width 12 height 9
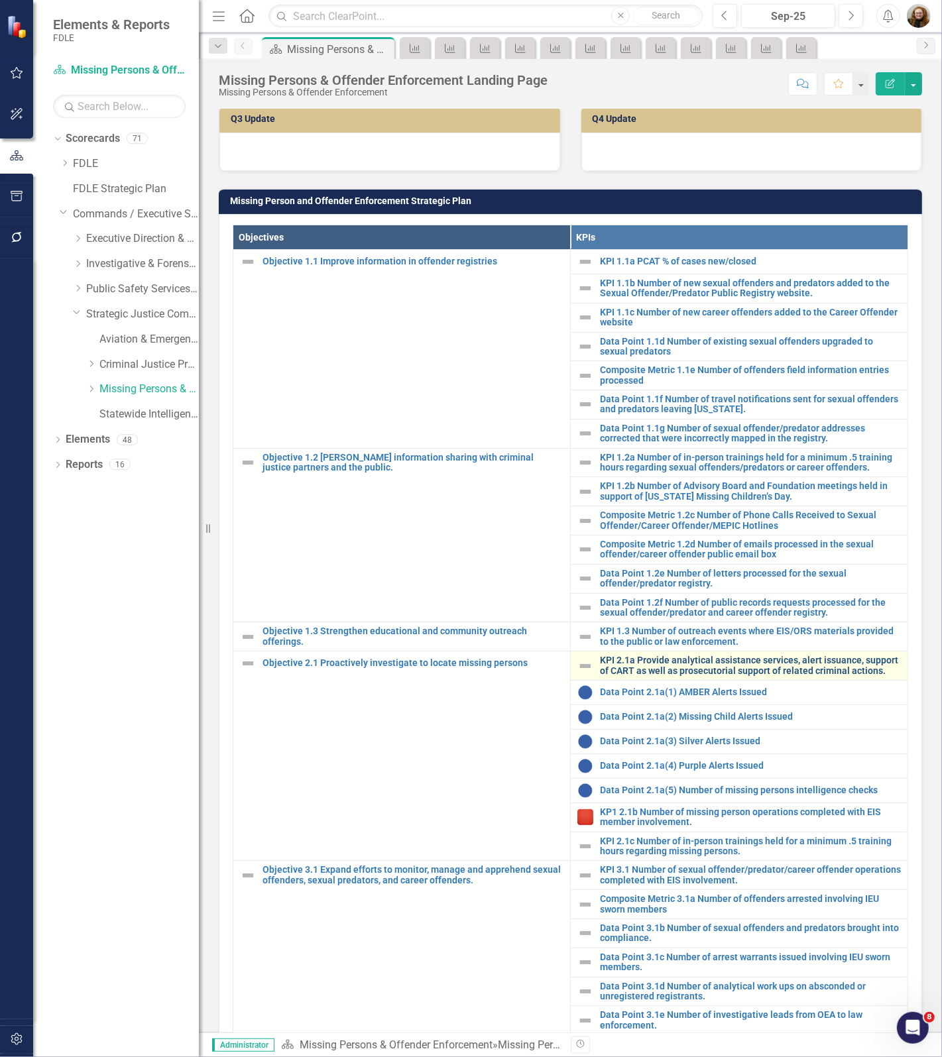
scroll to position [497, 0]
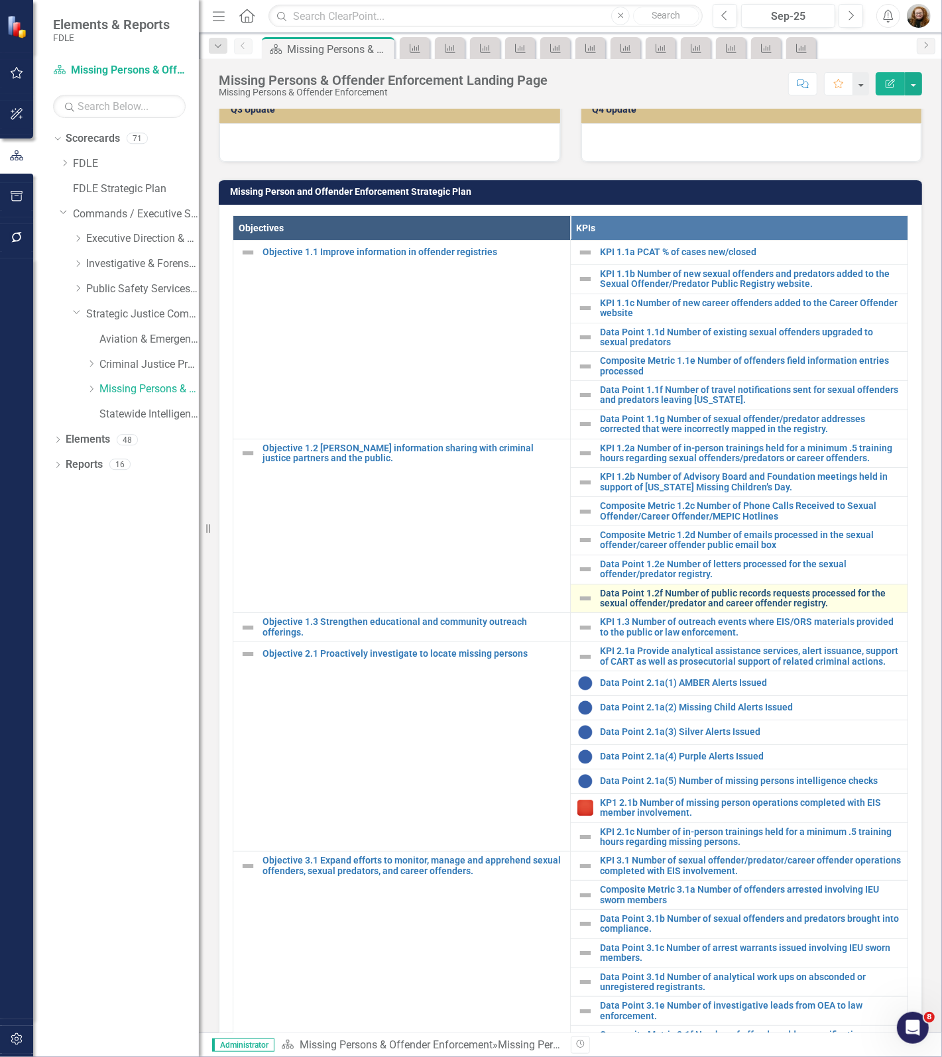
click at [683, 597] on link "Data Point 1.2f Number of public records requests processed for the sexual offe…" at bounding box center [750, 598] width 301 height 21
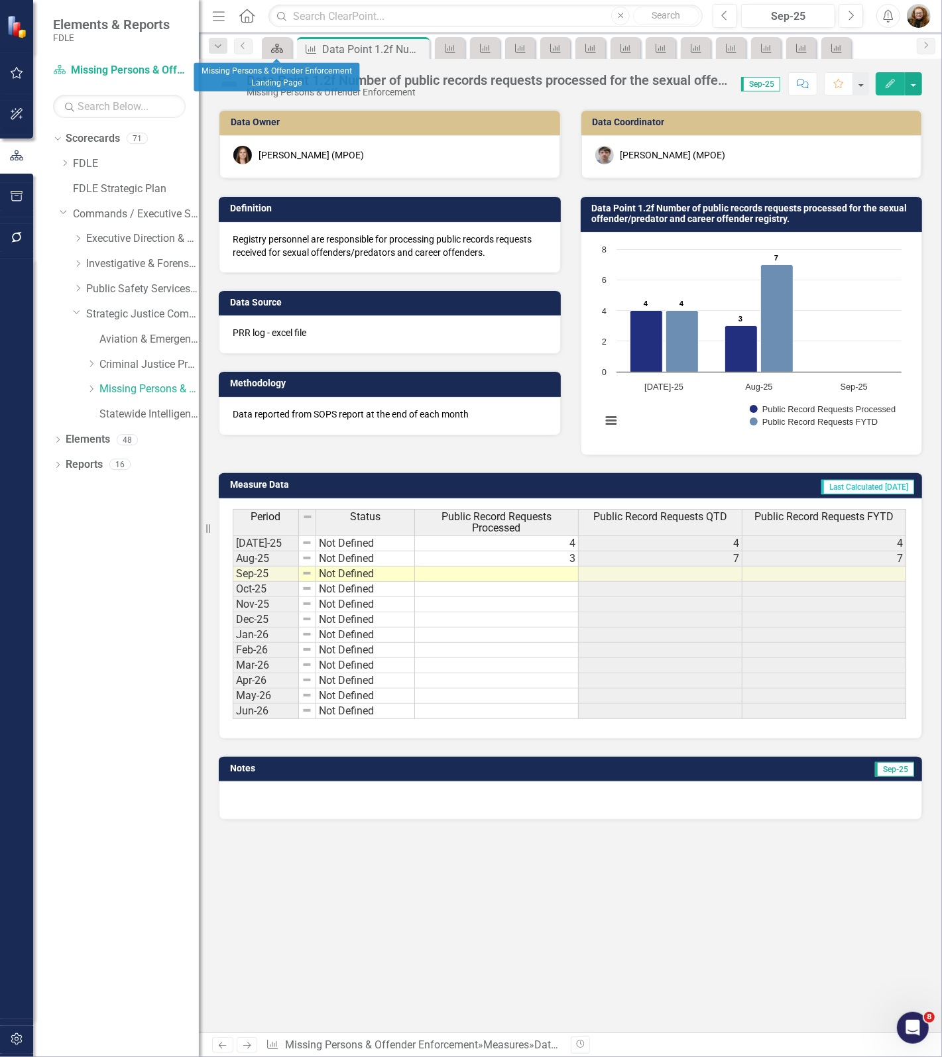
click at [282, 51] on icon "Scorecard" at bounding box center [276, 48] width 13 height 11
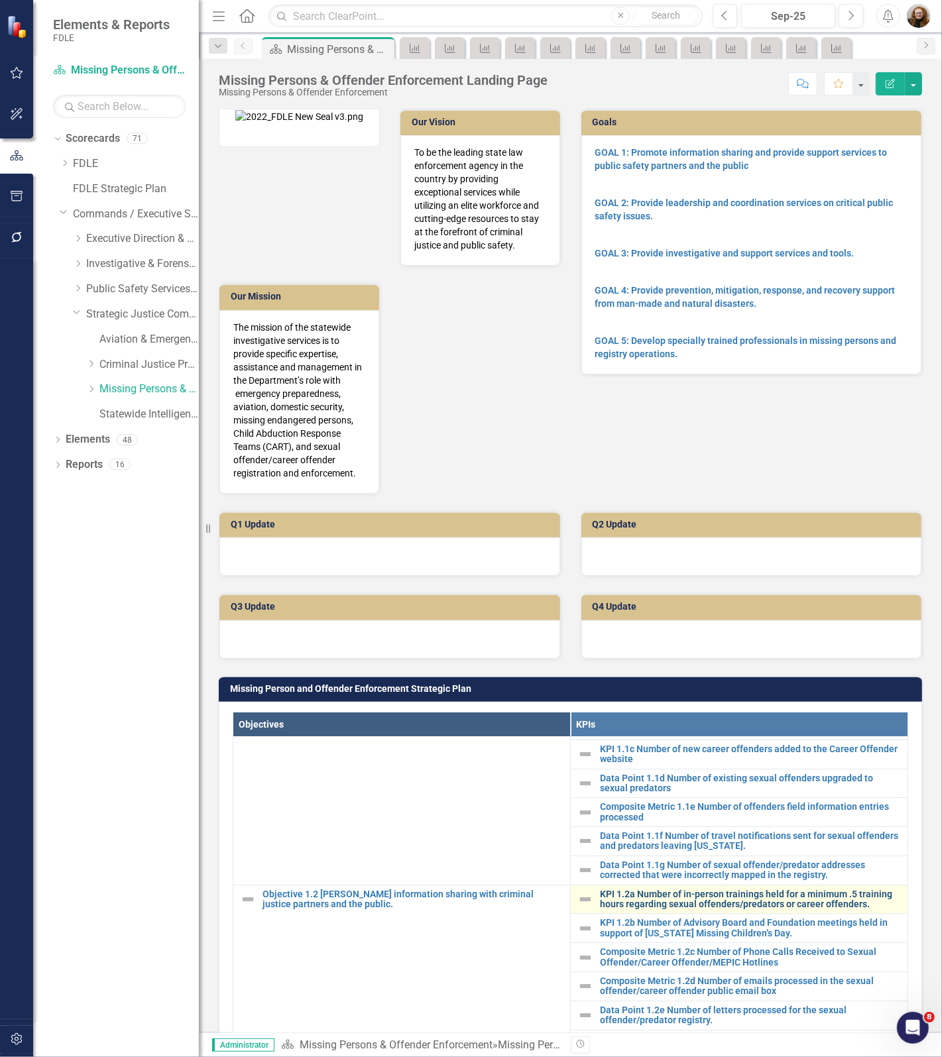
scroll to position [331, 0]
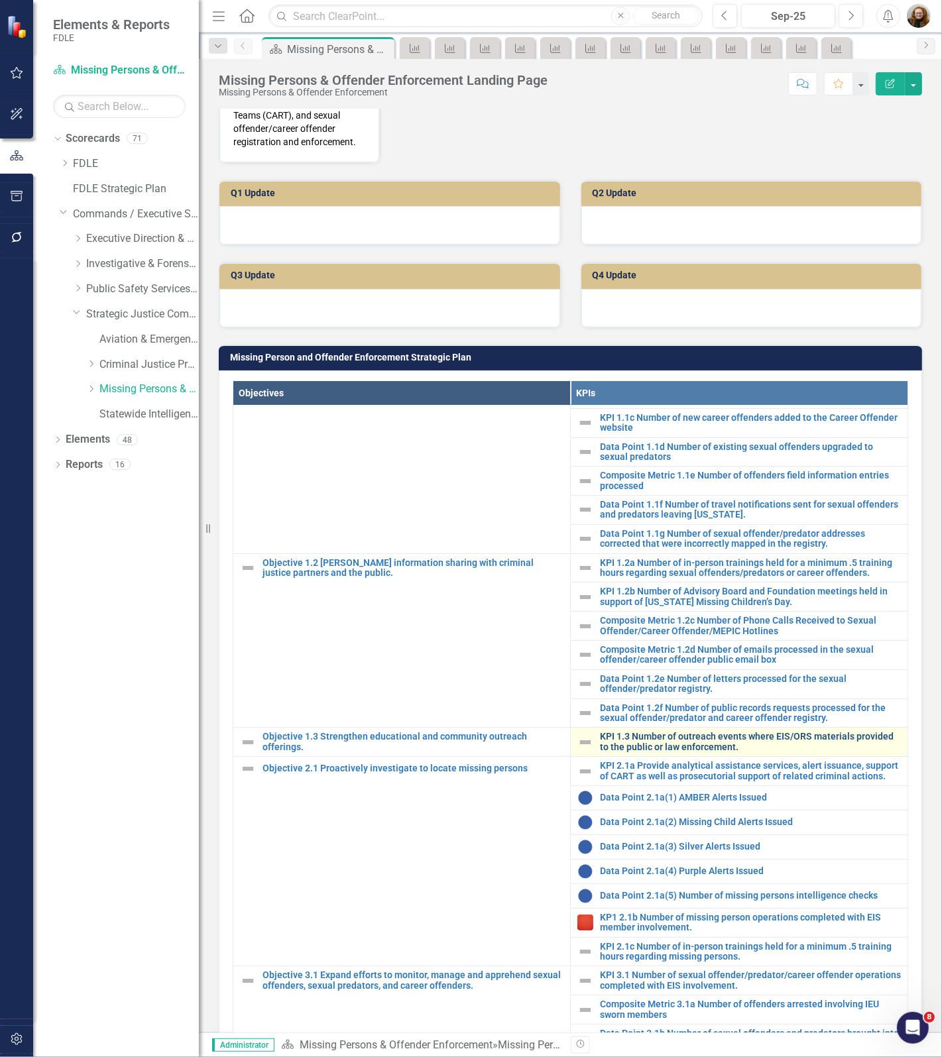
click at [688, 732] on link "KPI 1.3 Number of outreach events where EIS/ORS materials provided to the publi…" at bounding box center [750, 741] width 301 height 21
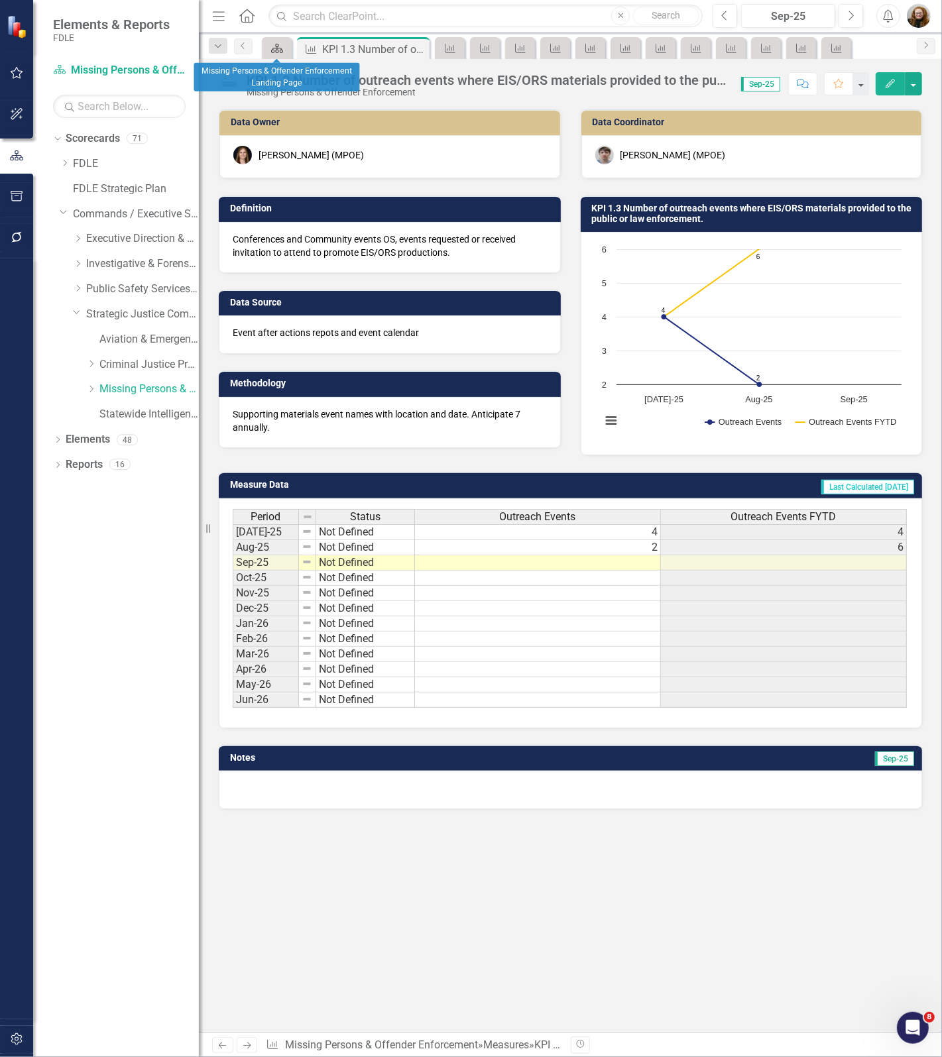
click at [265, 50] on div "Scorecard" at bounding box center [274, 48] width 19 height 17
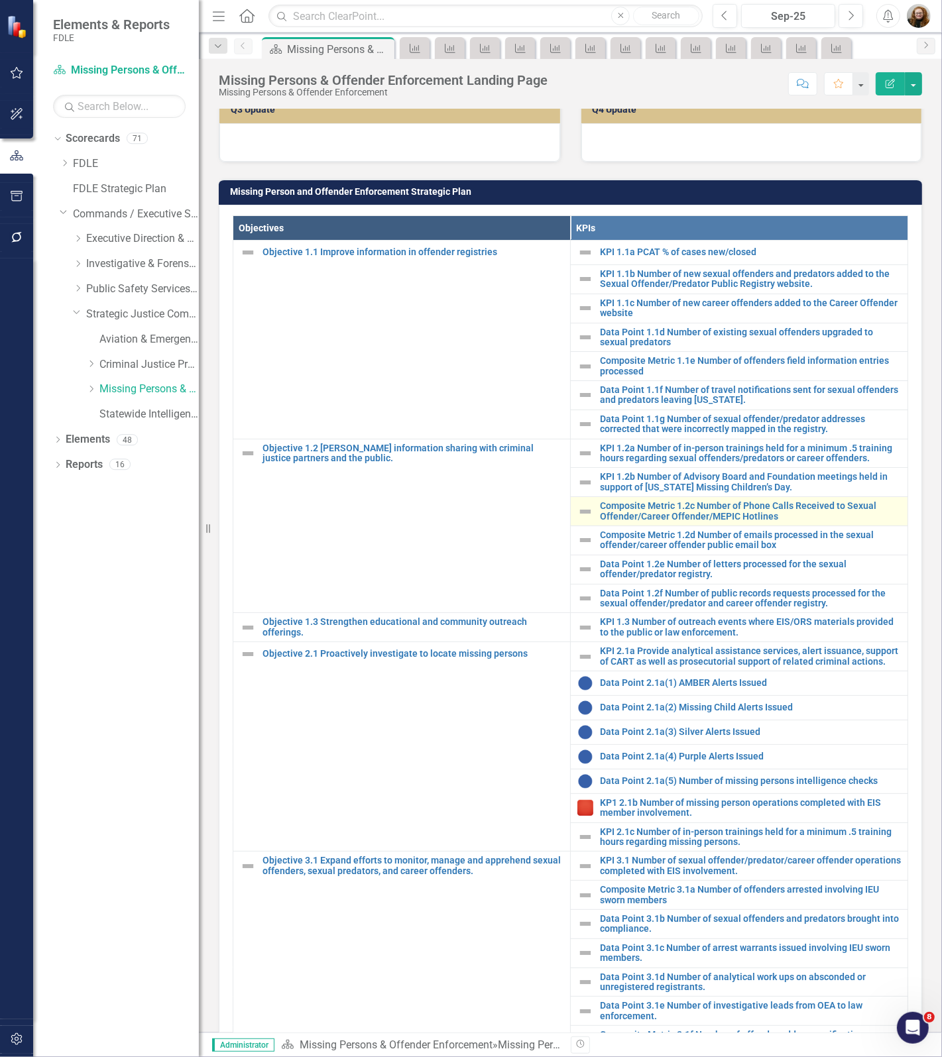
scroll to position [65, 0]
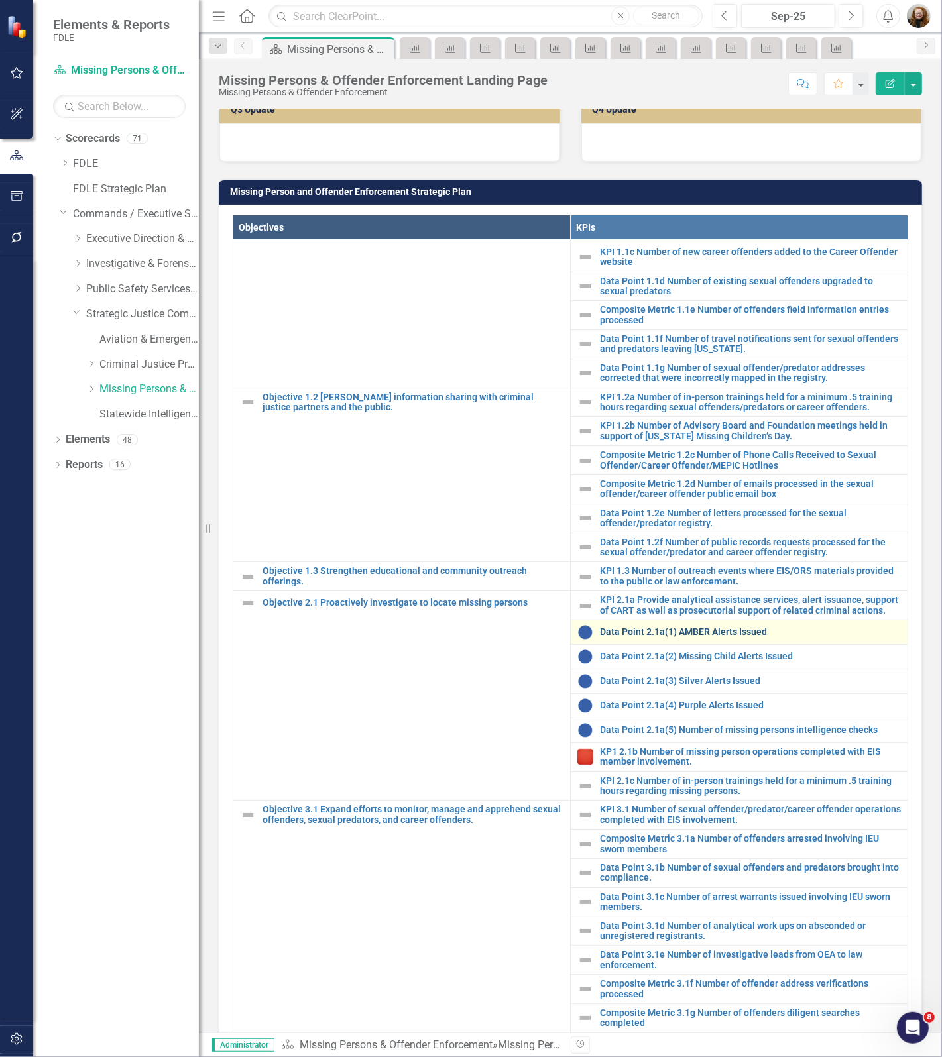
click at [680, 627] on link "Data Point 2.1a(1) AMBER Alerts Issued" at bounding box center [750, 632] width 301 height 10
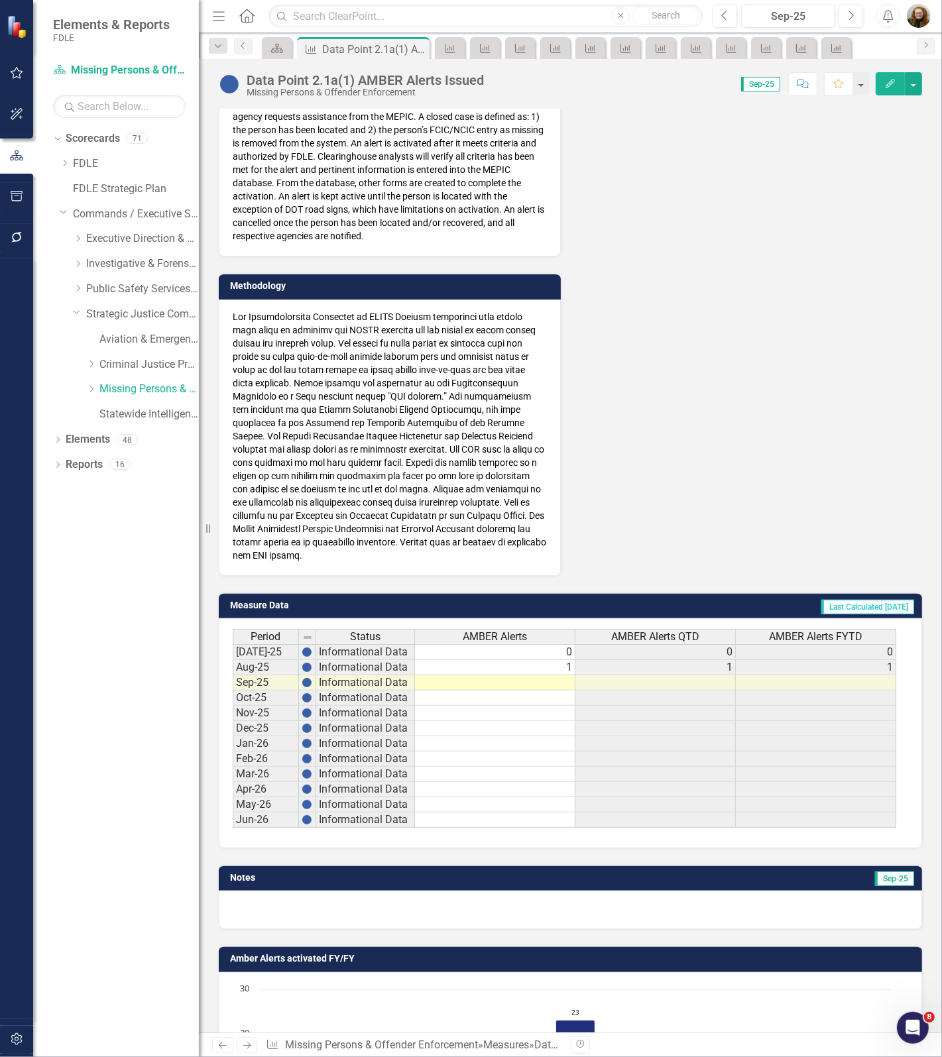
scroll to position [414, 0]
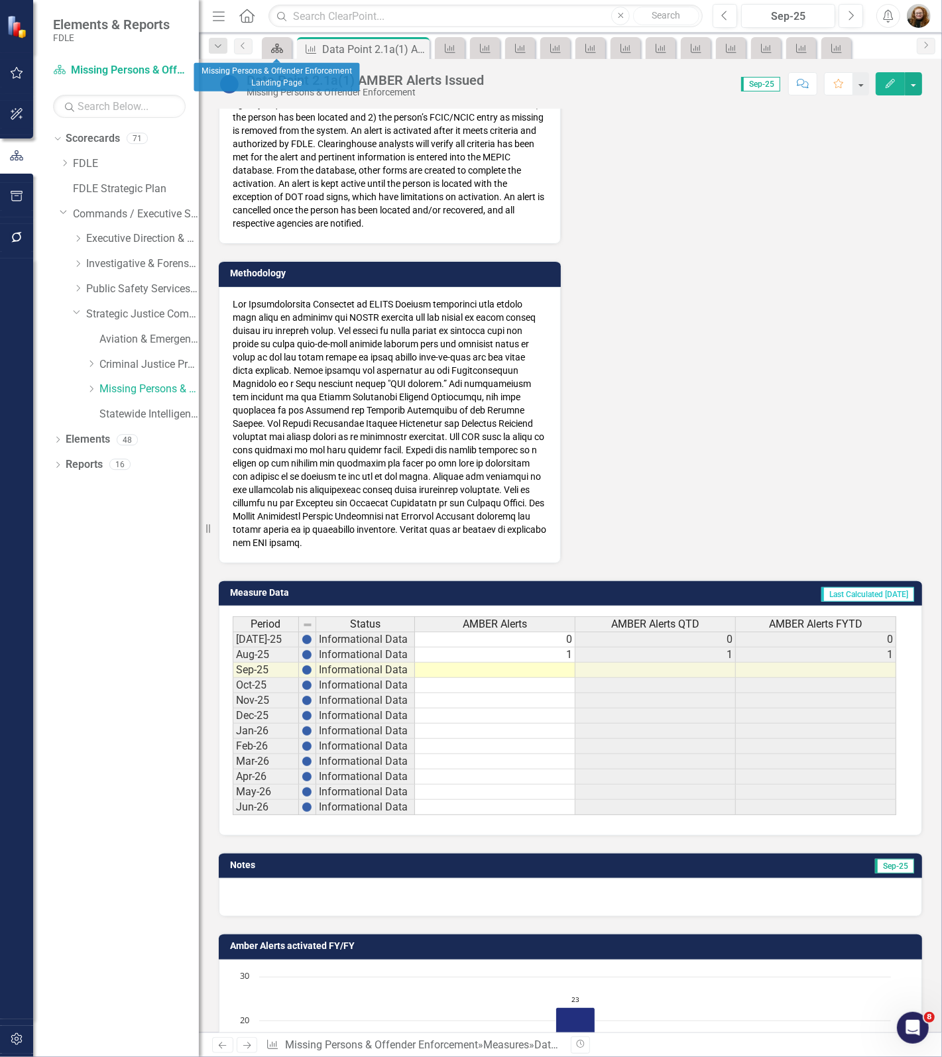
click at [275, 50] on icon "Scorecard" at bounding box center [276, 48] width 13 height 11
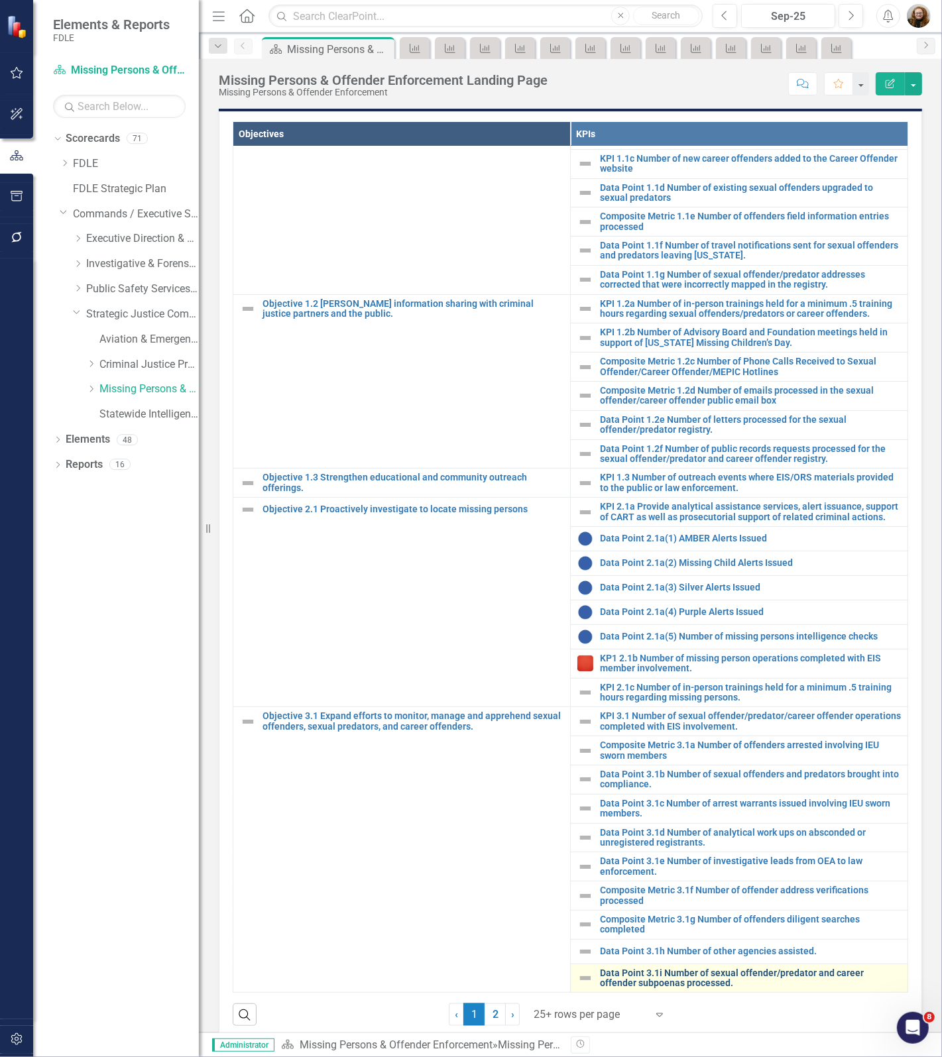
scroll to position [828, 0]
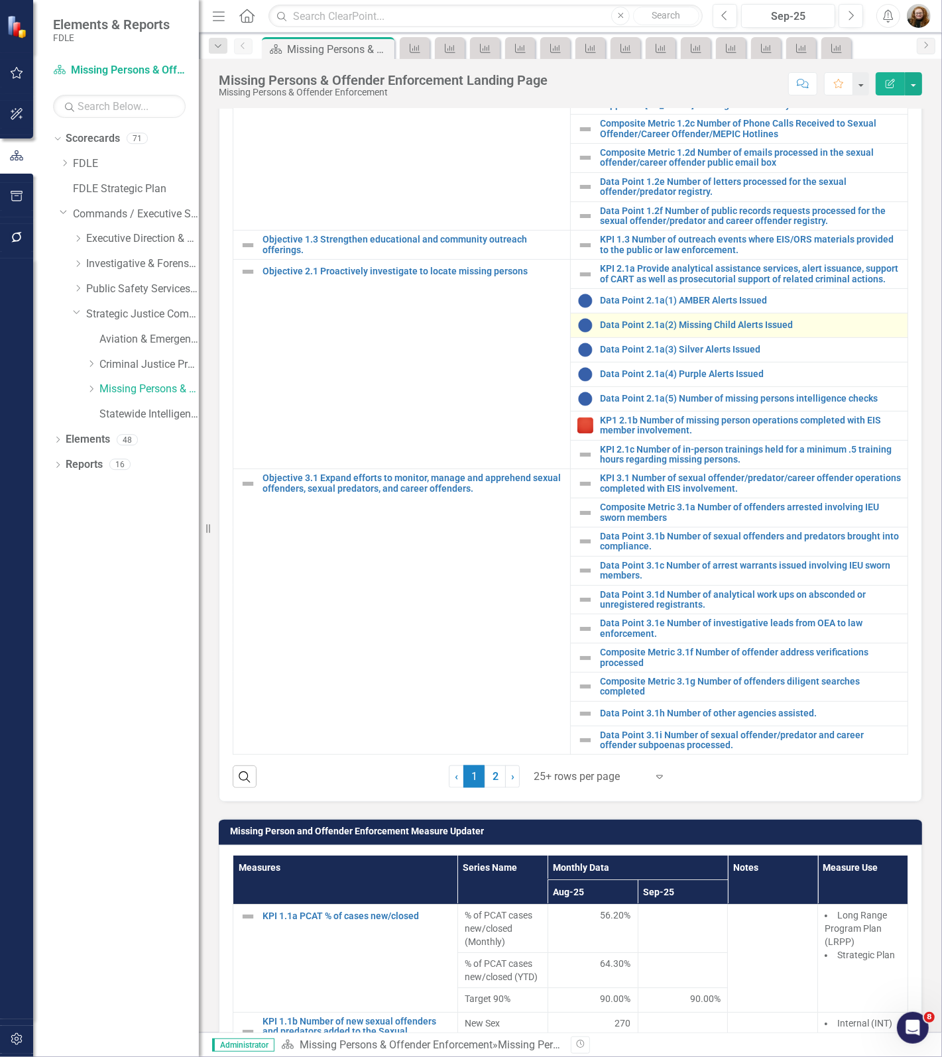
click at [713, 320] on div "Data Point 2.1a(2) Missing Child Alerts Issued" at bounding box center [738, 325] width 323 height 16
click at [710, 320] on link "Data Point 2.1a(2) Missing Child Alerts Issued" at bounding box center [750, 325] width 301 height 10
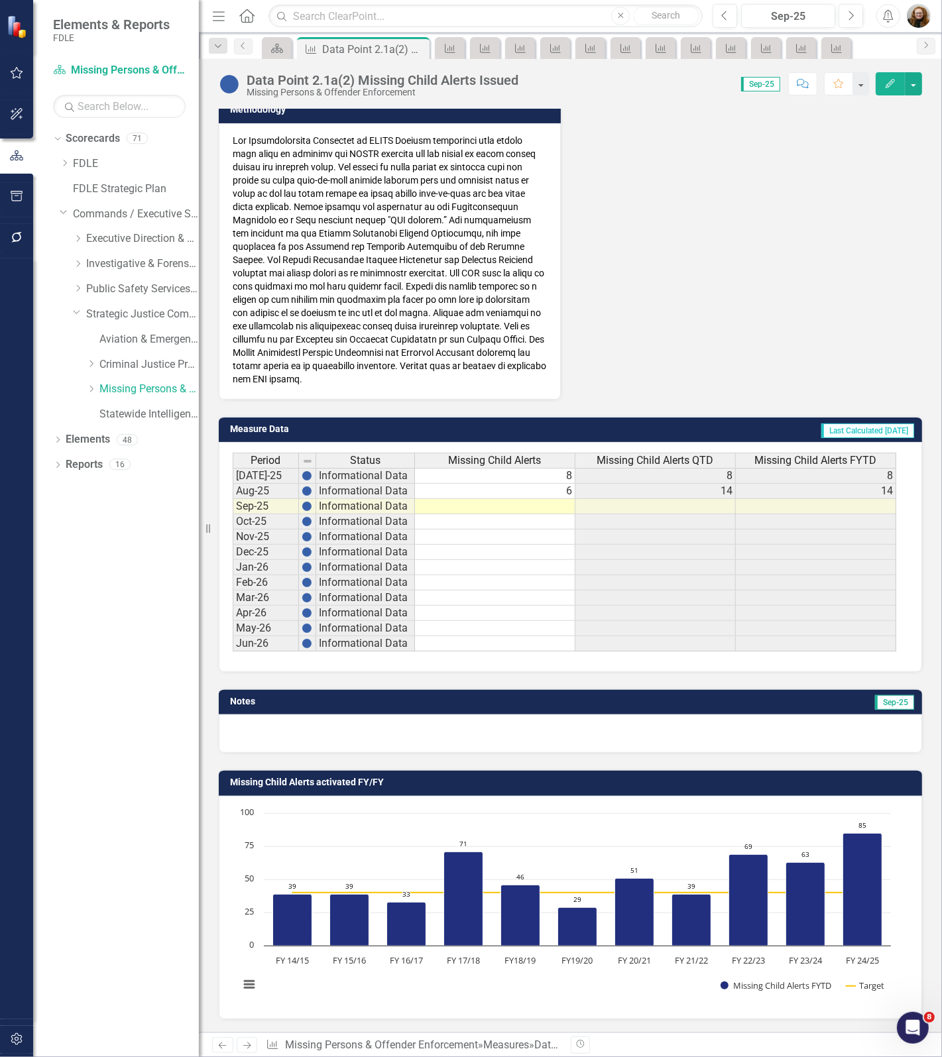
scroll to position [560, 0]
click at [280, 47] on icon "Scorecard" at bounding box center [276, 48] width 13 height 11
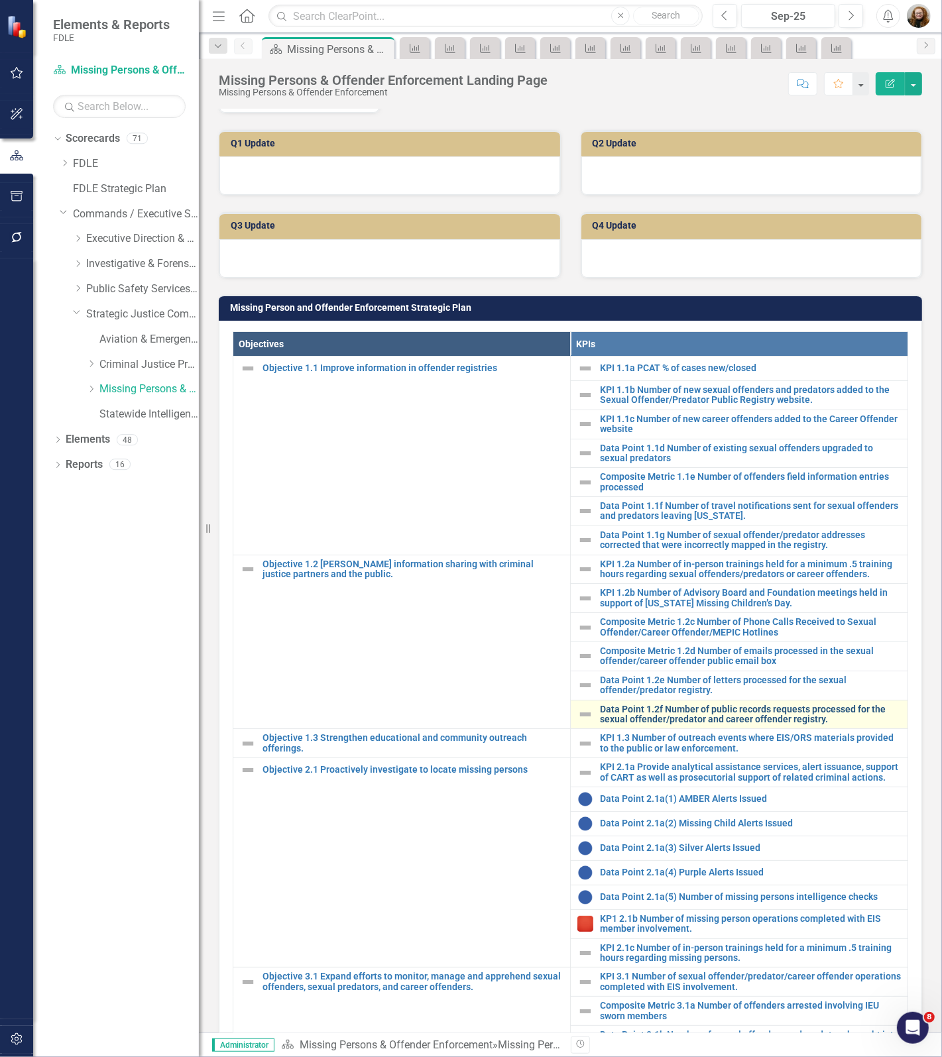
scroll to position [497, 0]
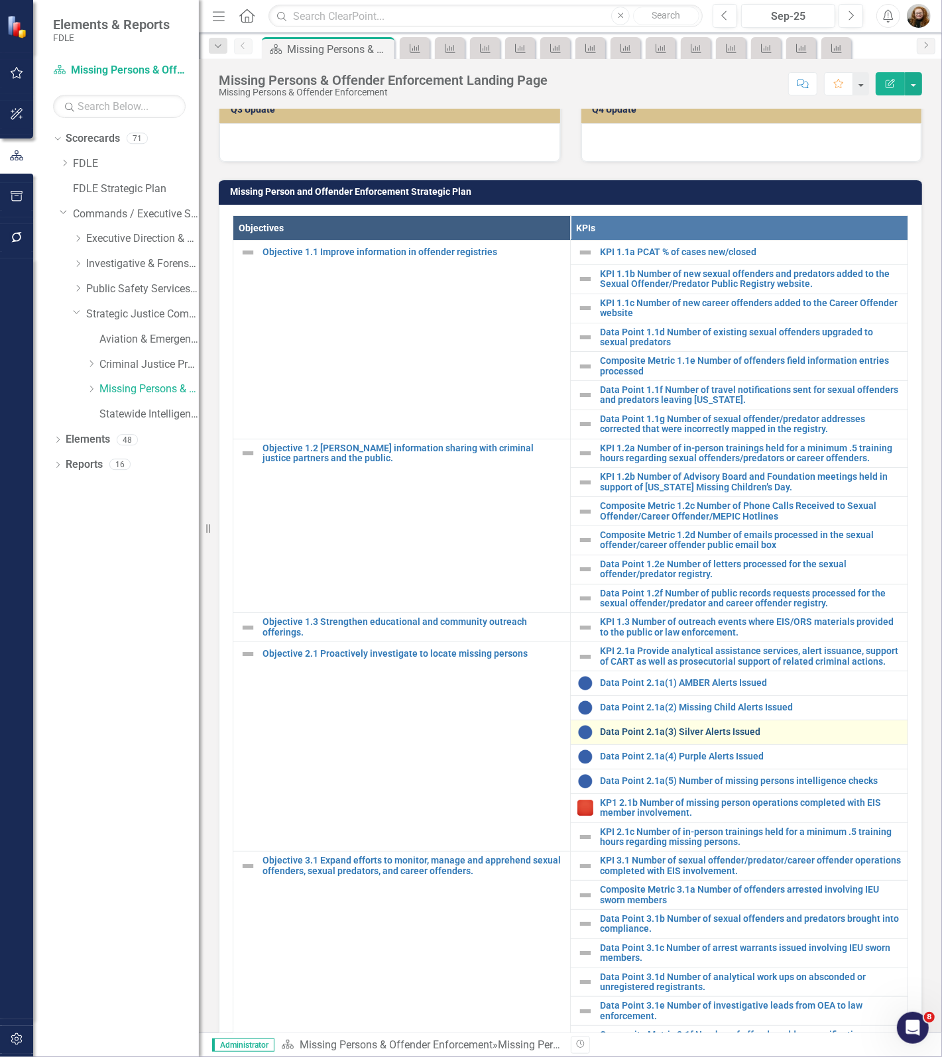
click at [700, 734] on link "Data Point 2.1a(3) Silver Alerts Issued" at bounding box center [750, 732] width 301 height 10
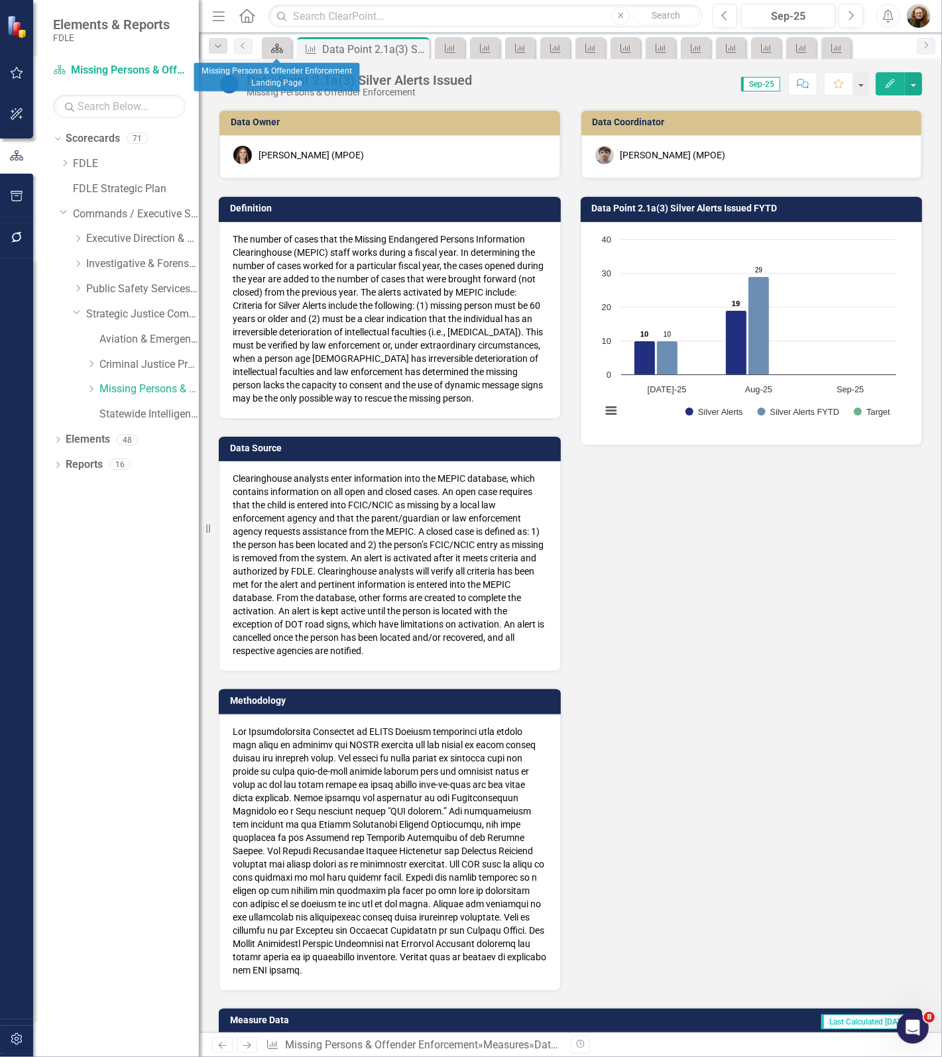
click at [277, 52] on icon at bounding box center [277, 48] width 12 height 9
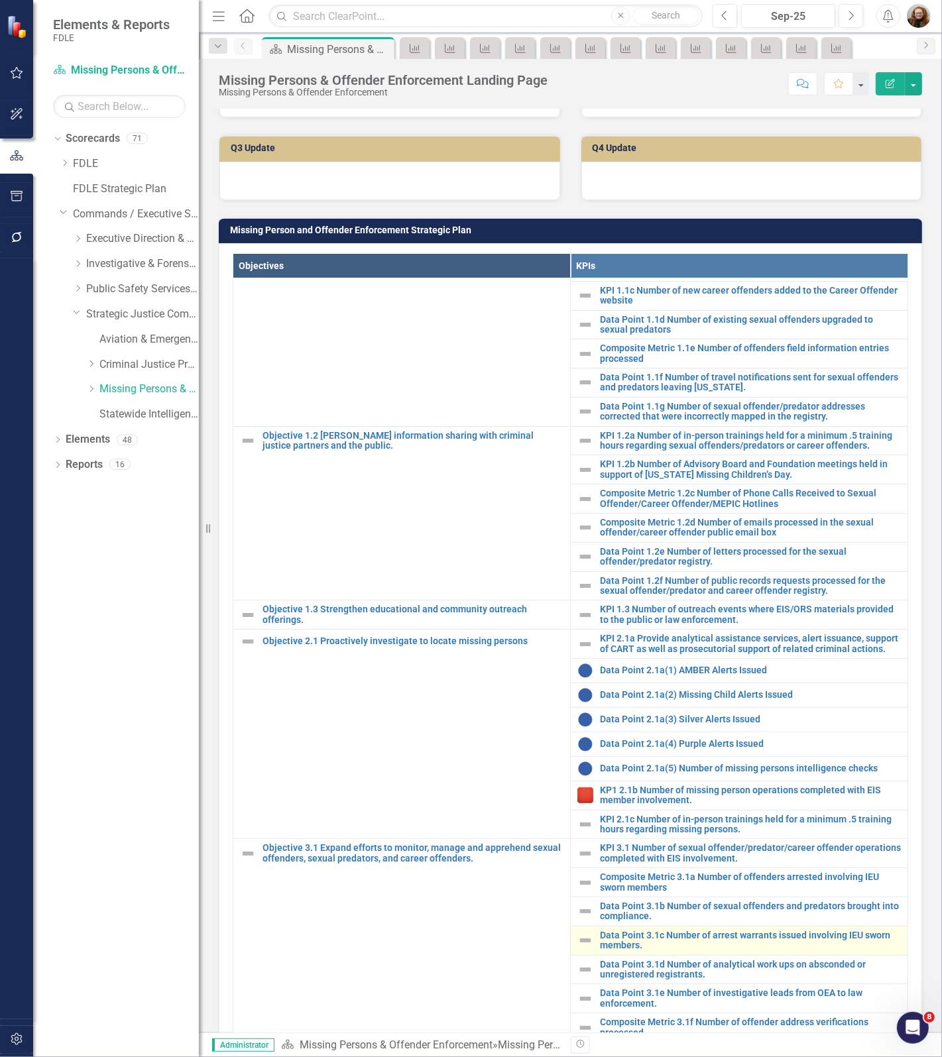
scroll to position [497, 0]
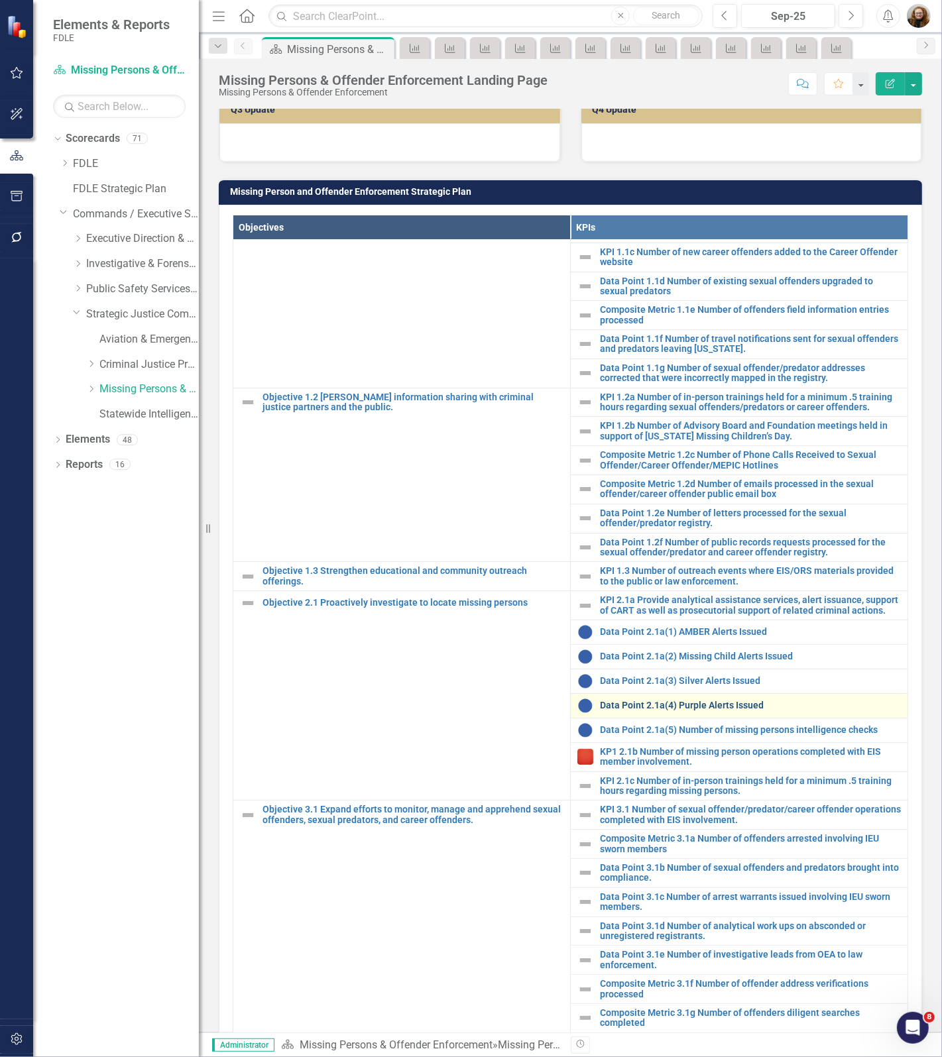
click at [673, 700] on link "Data Point 2.1a(4) Purple Alerts Issued" at bounding box center [750, 705] width 301 height 10
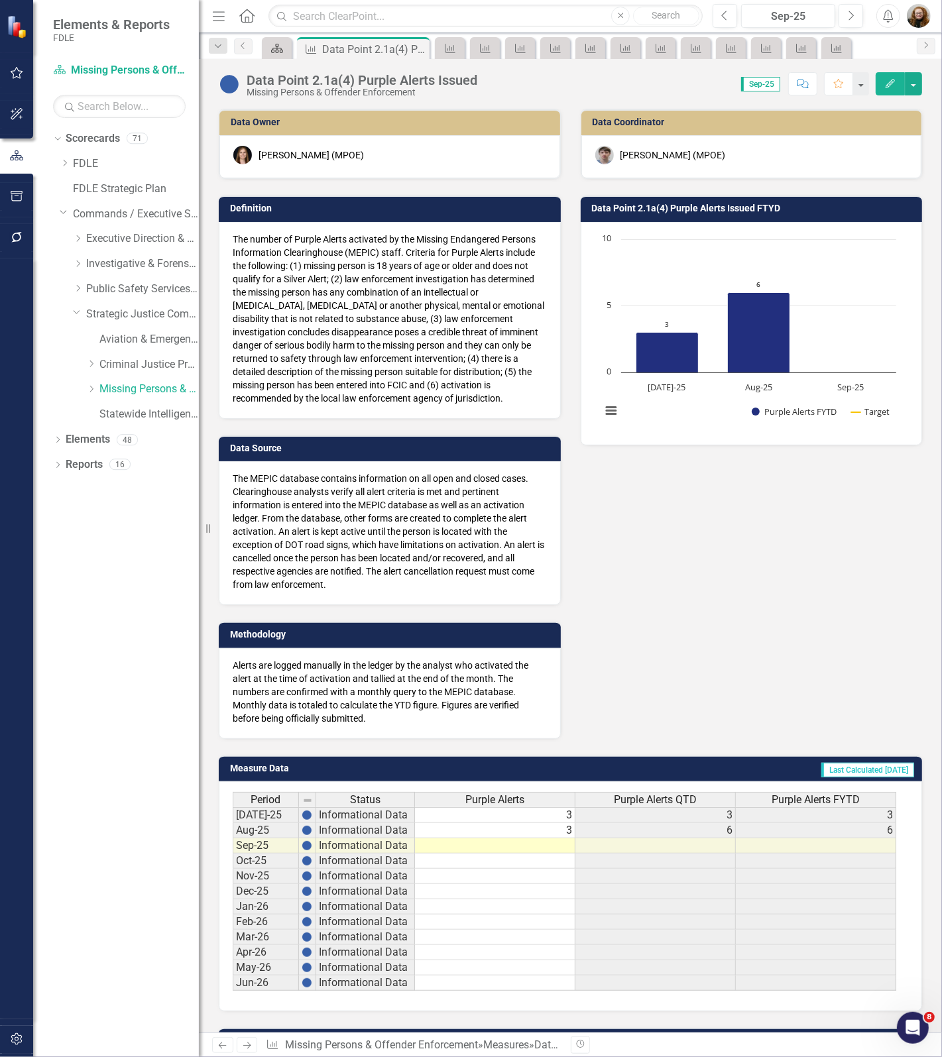
click at [282, 50] on icon "Scorecard" at bounding box center [276, 48] width 13 height 11
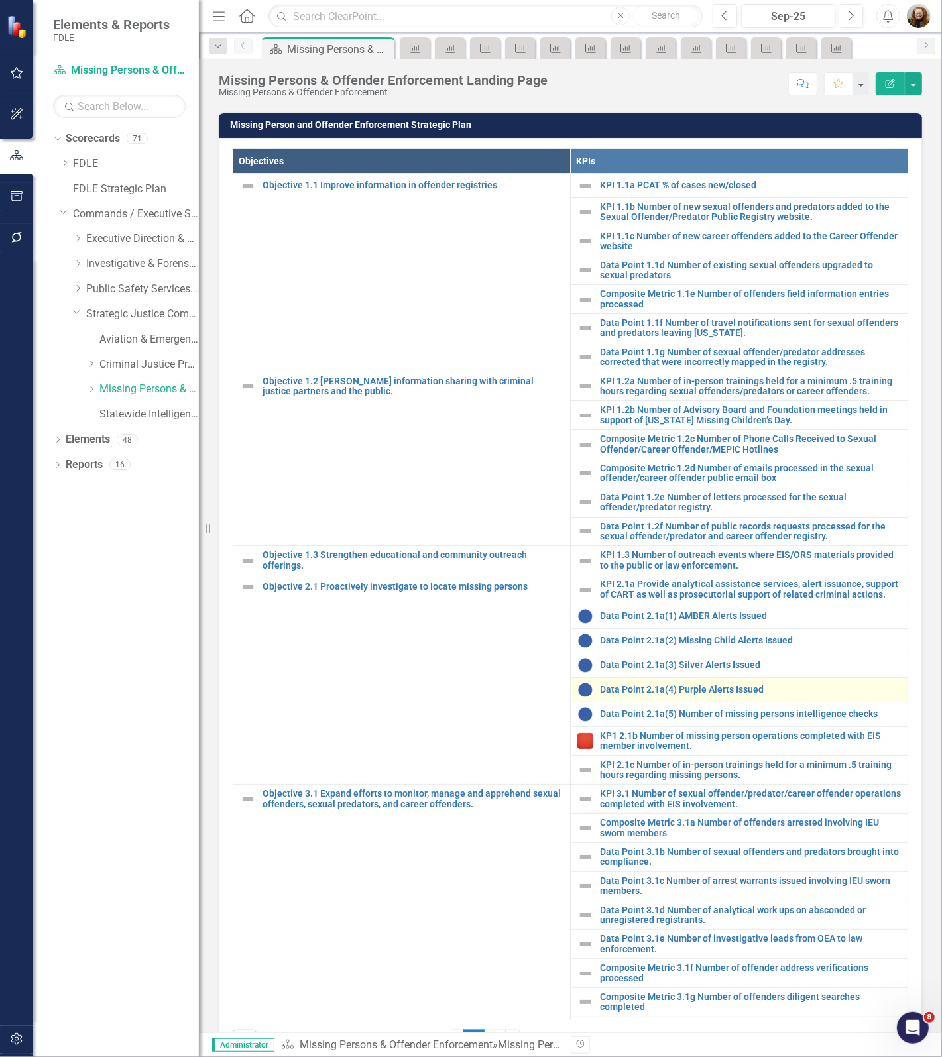
scroll to position [580, 0]
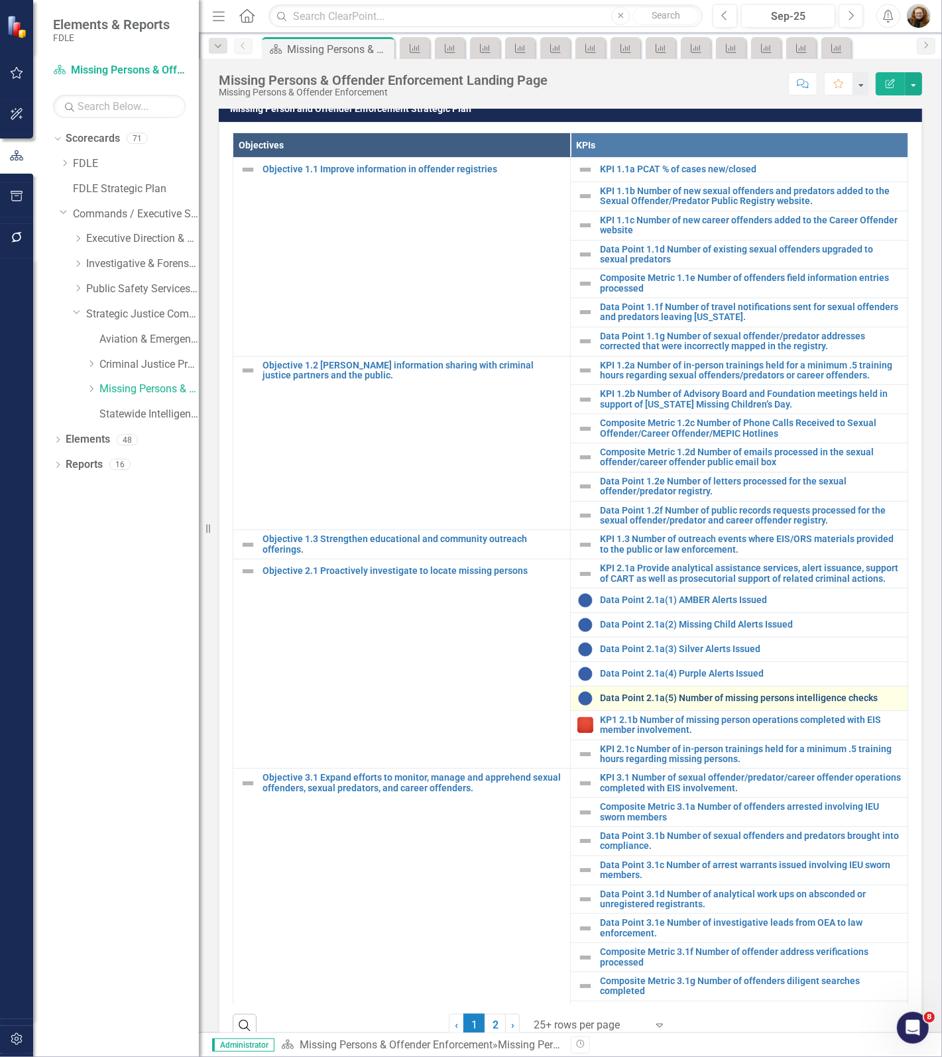
click at [694, 703] on link "Data Point 2.1a(5) Number of missing persons intelligence checks" at bounding box center [750, 698] width 301 height 10
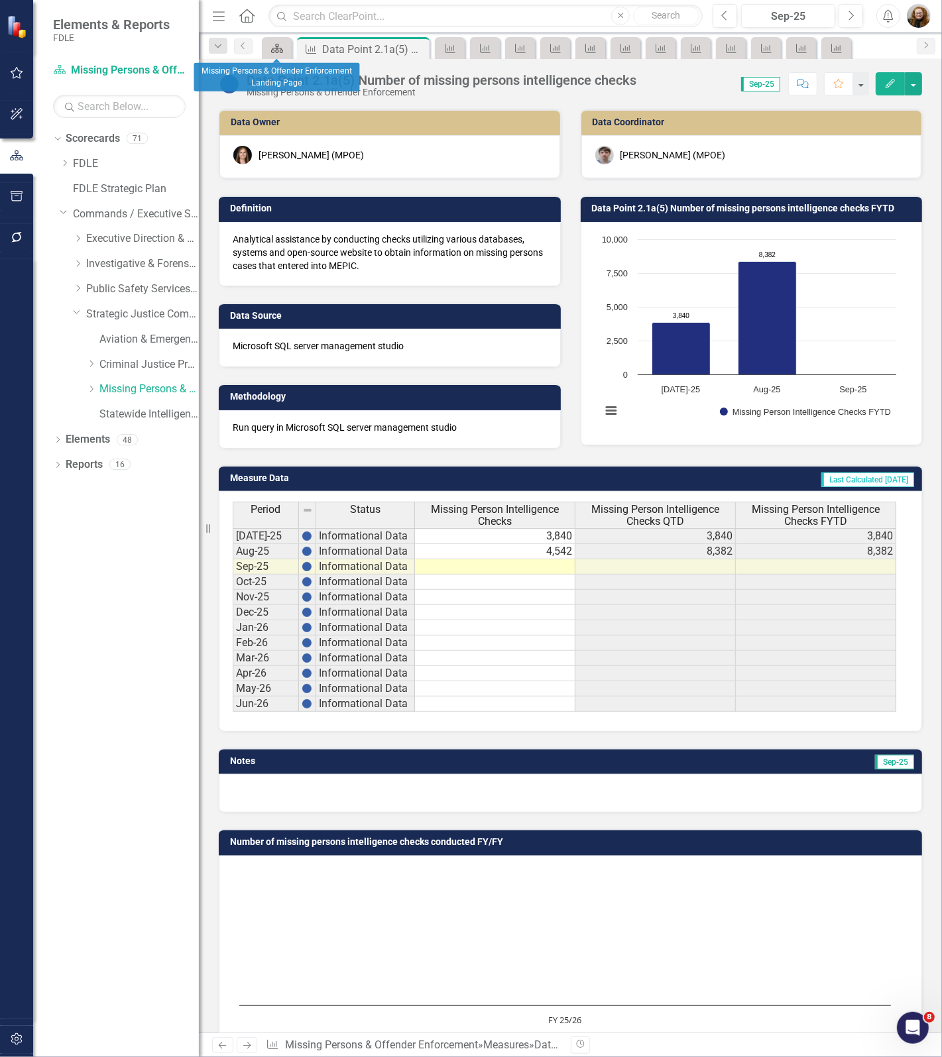
click at [278, 51] on icon at bounding box center [277, 48] width 12 height 9
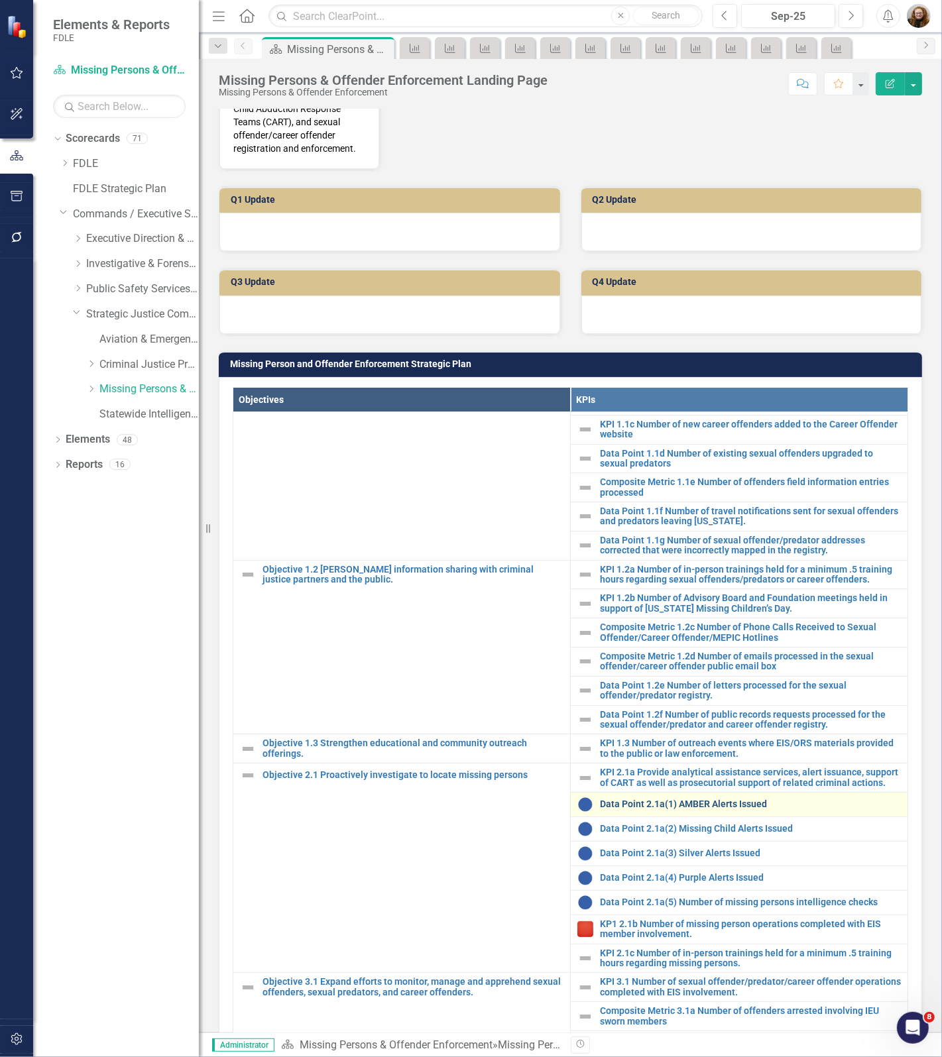
scroll to position [331, 0]
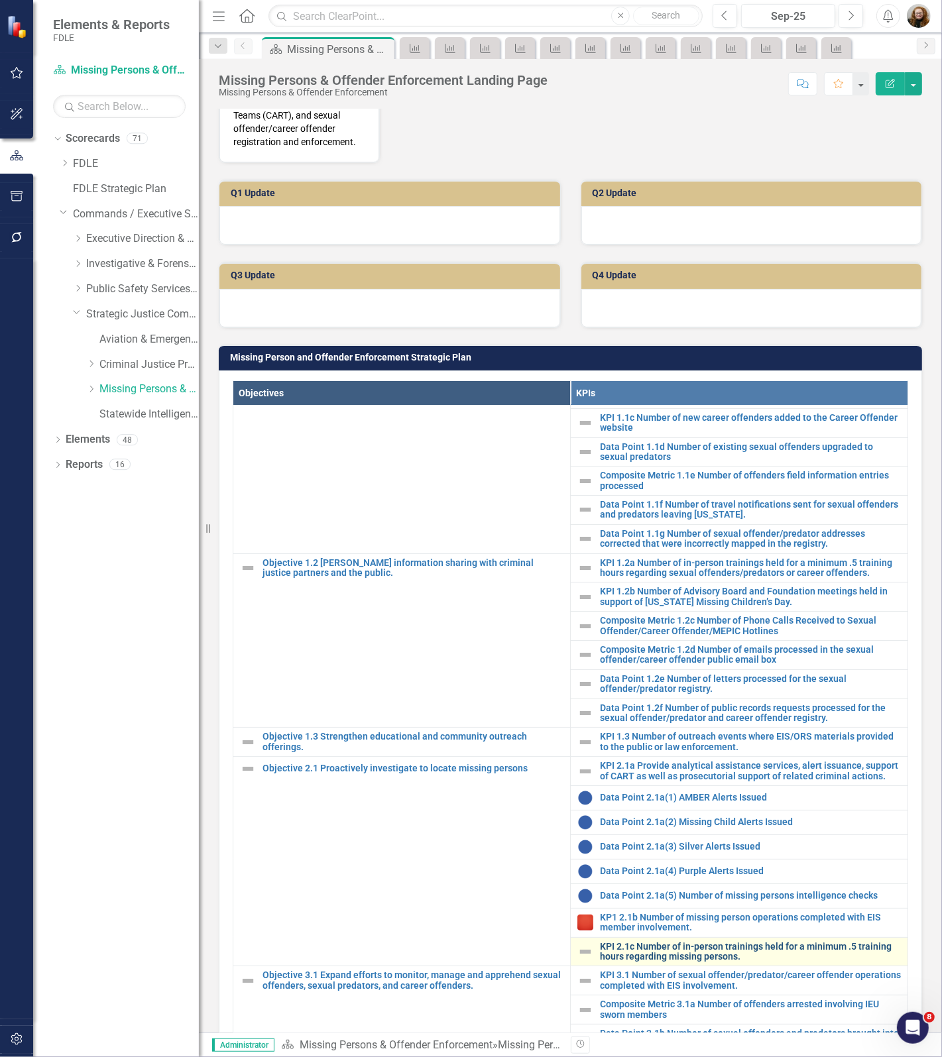
click at [740, 942] on link "KPI 2.1c Number of in-person trainings held for a minimum .5 training hours reg…" at bounding box center [750, 952] width 301 height 21
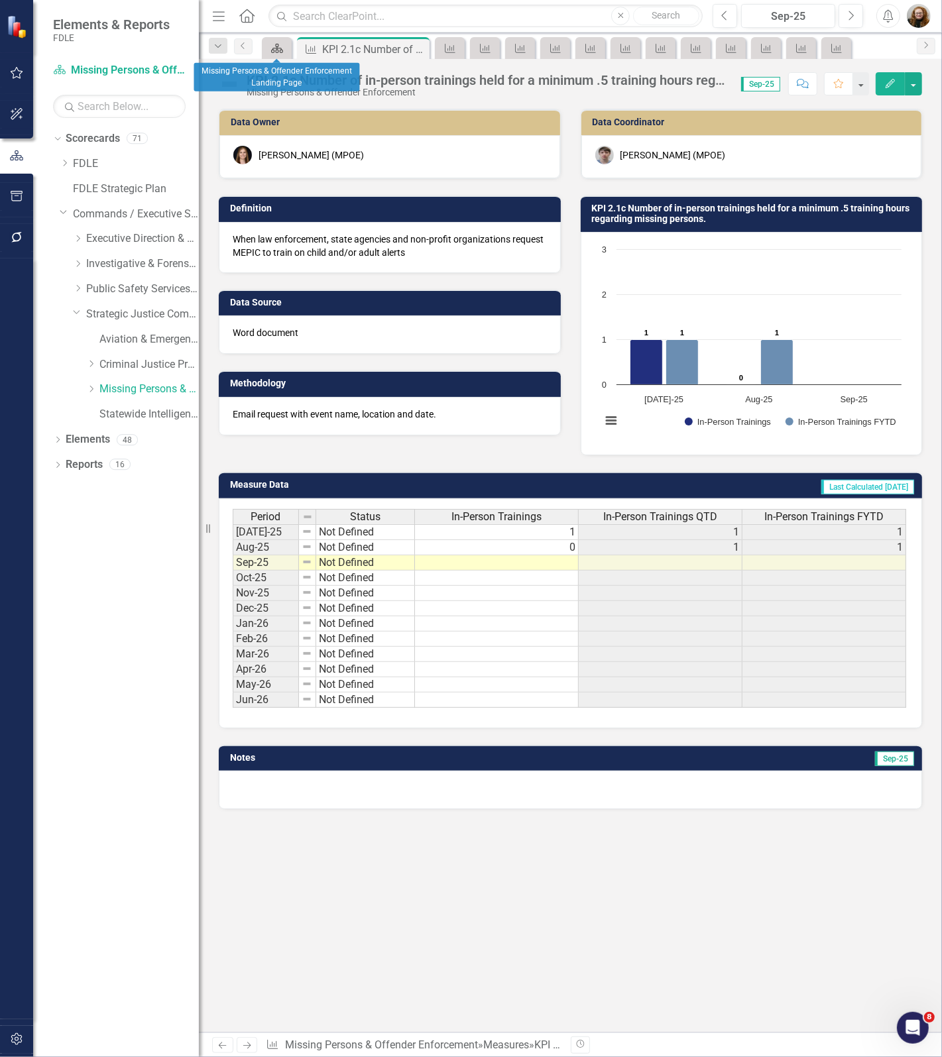
click at [276, 53] on icon "Scorecard" at bounding box center [276, 48] width 13 height 11
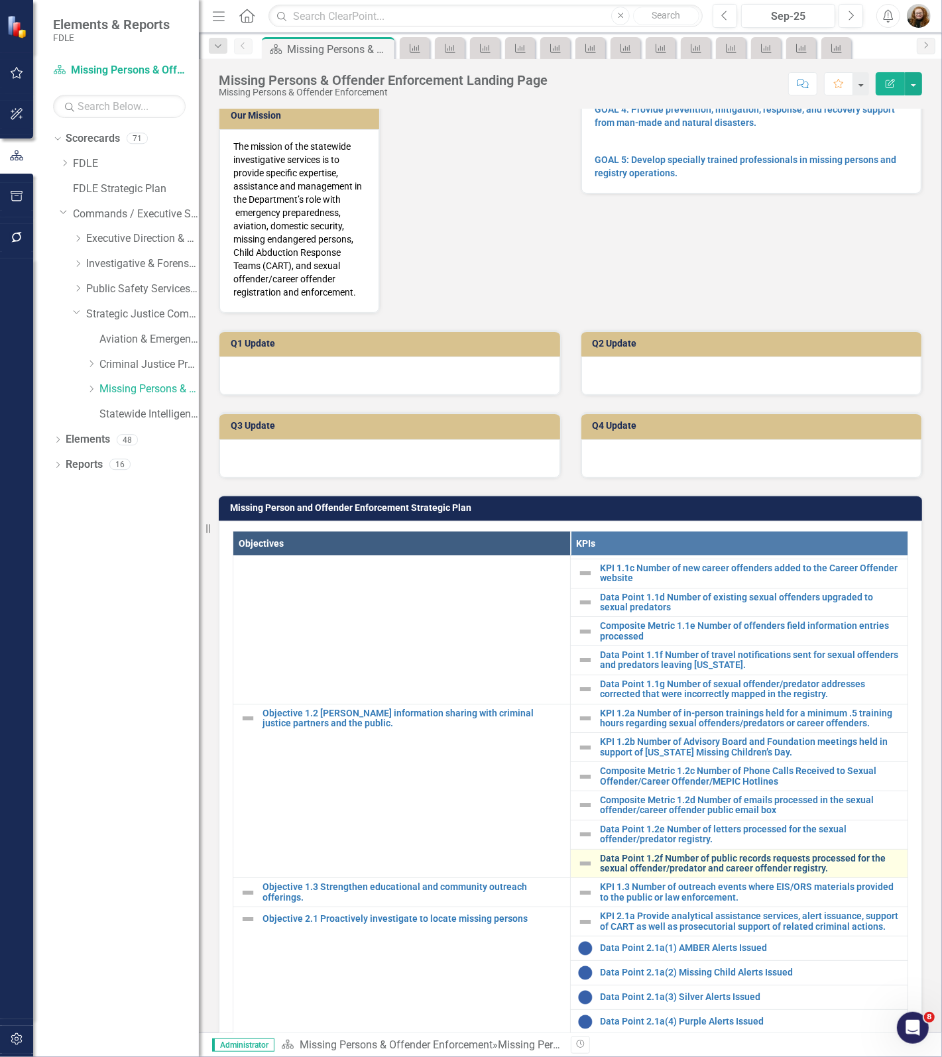
scroll to position [497, 0]
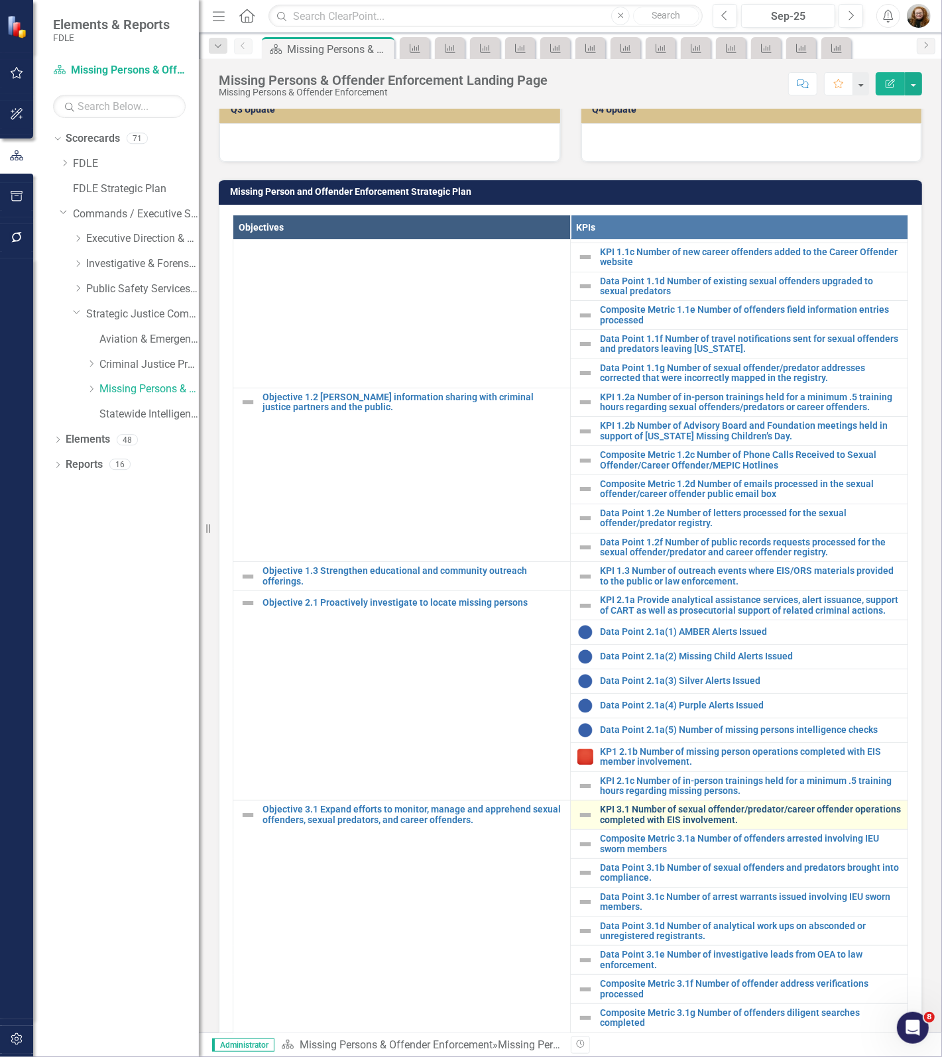
click at [638, 809] on link "KPI 3.1 Number of sexual offender/predator/career offender operations completed…" at bounding box center [750, 814] width 301 height 21
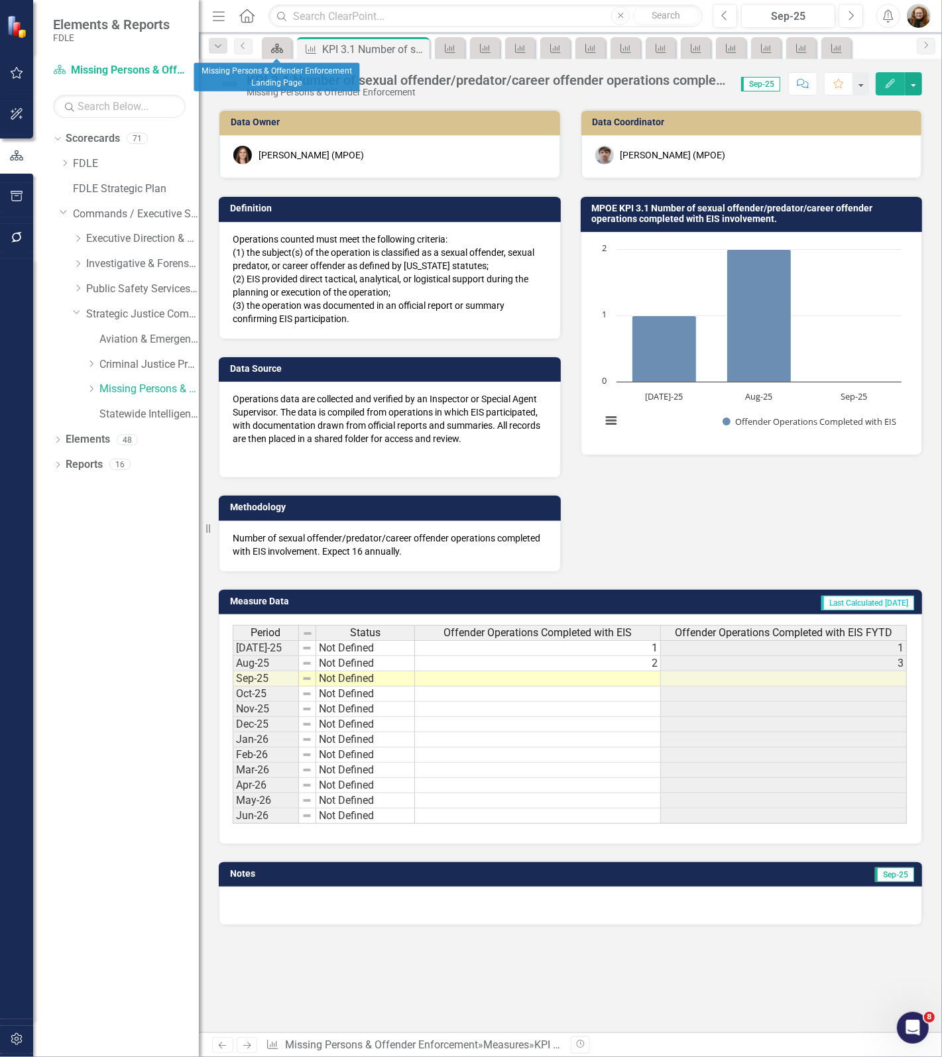
click at [285, 48] on link "Scorecard" at bounding box center [276, 48] width 23 height 17
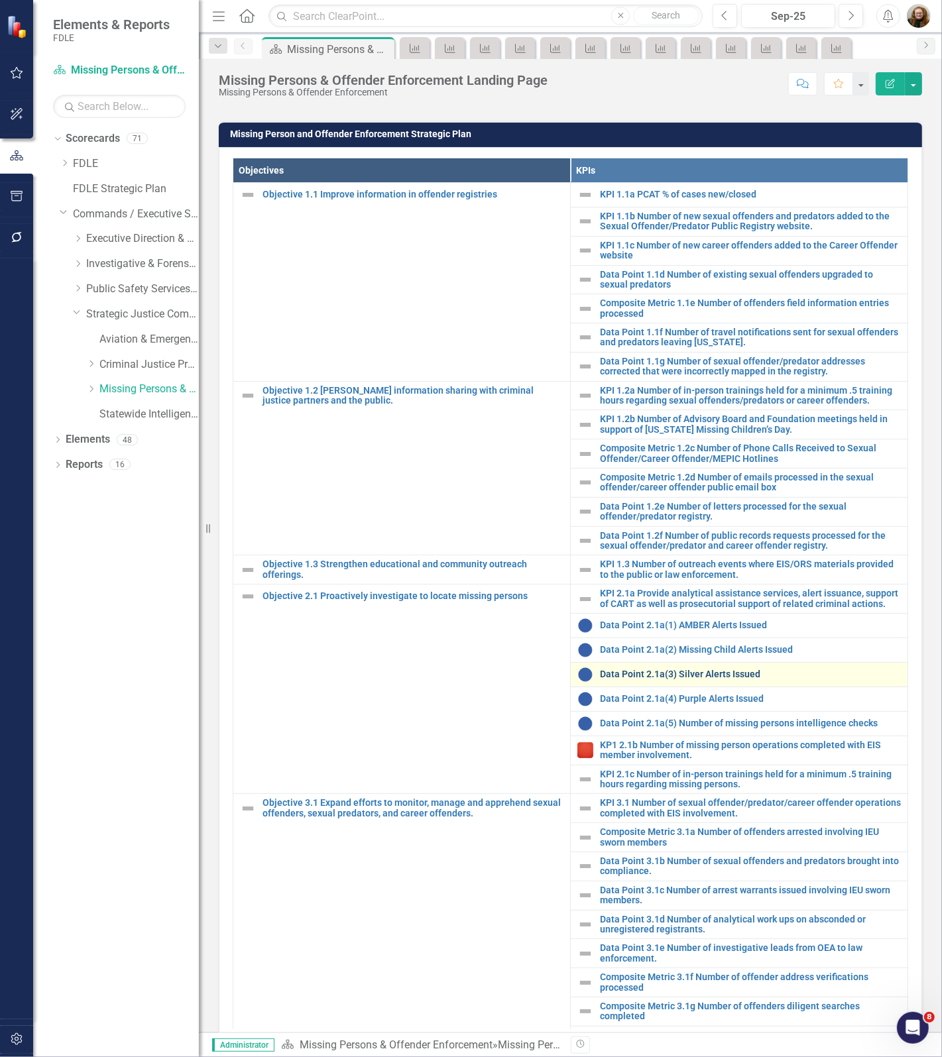
scroll to position [663, 0]
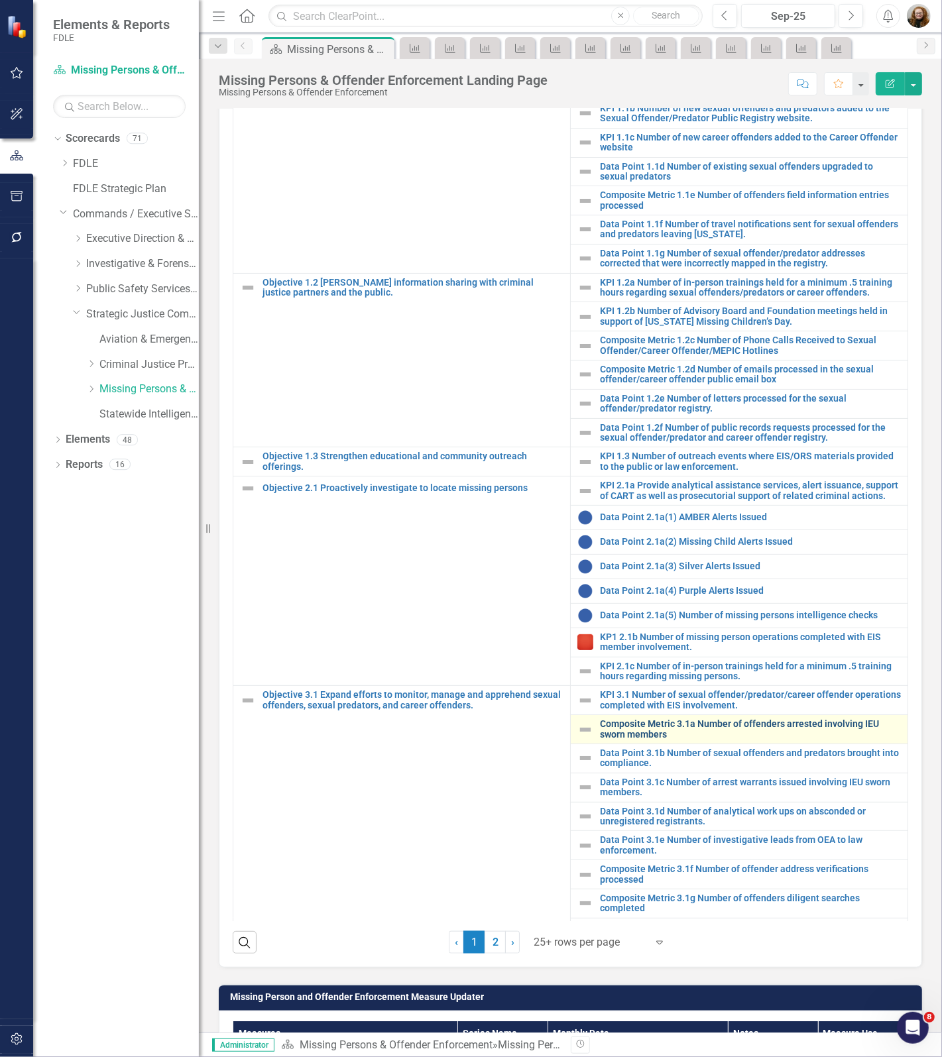
click at [667, 737] on link "Composite Metric 3.1a Number of offenders arrested involving IEU sworn members" at bounding box center [750, 729] width 301 height 21
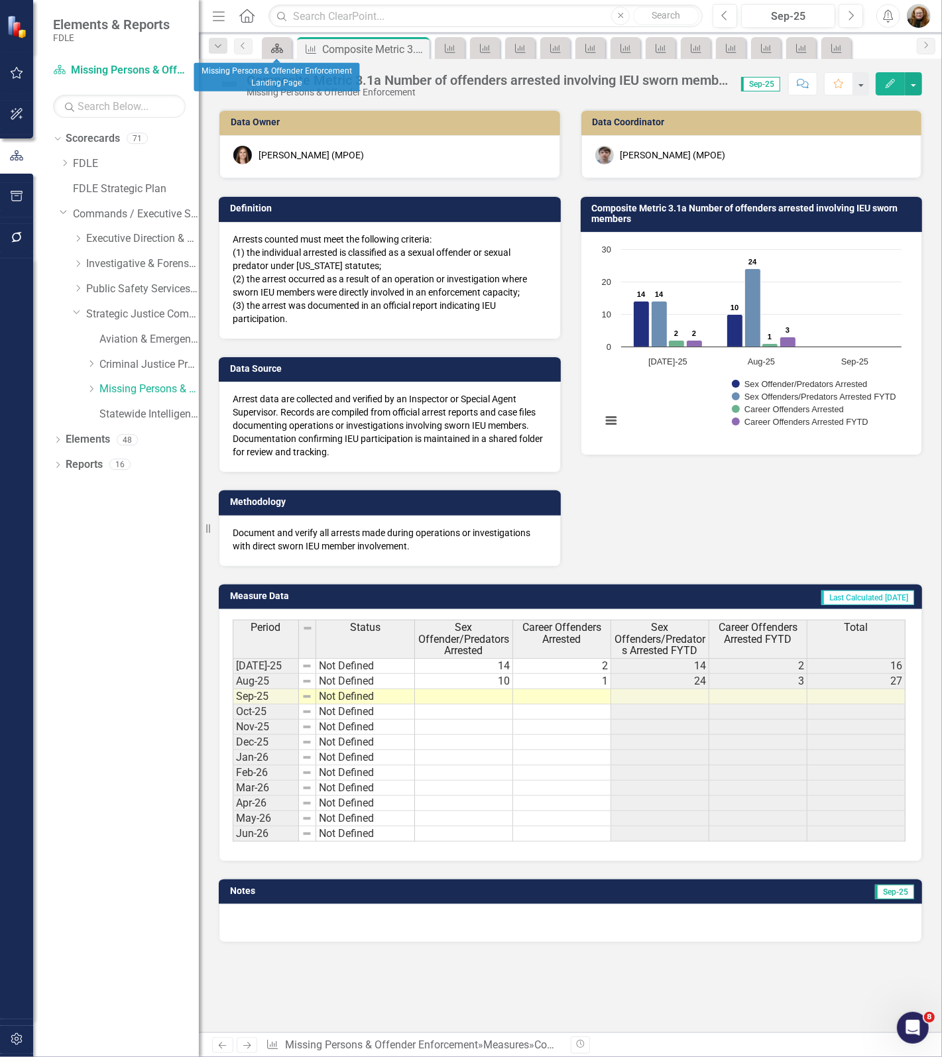
click at [272, 48] on icon "Scorecard" at bounding box center [276, 48] width 13 height 11
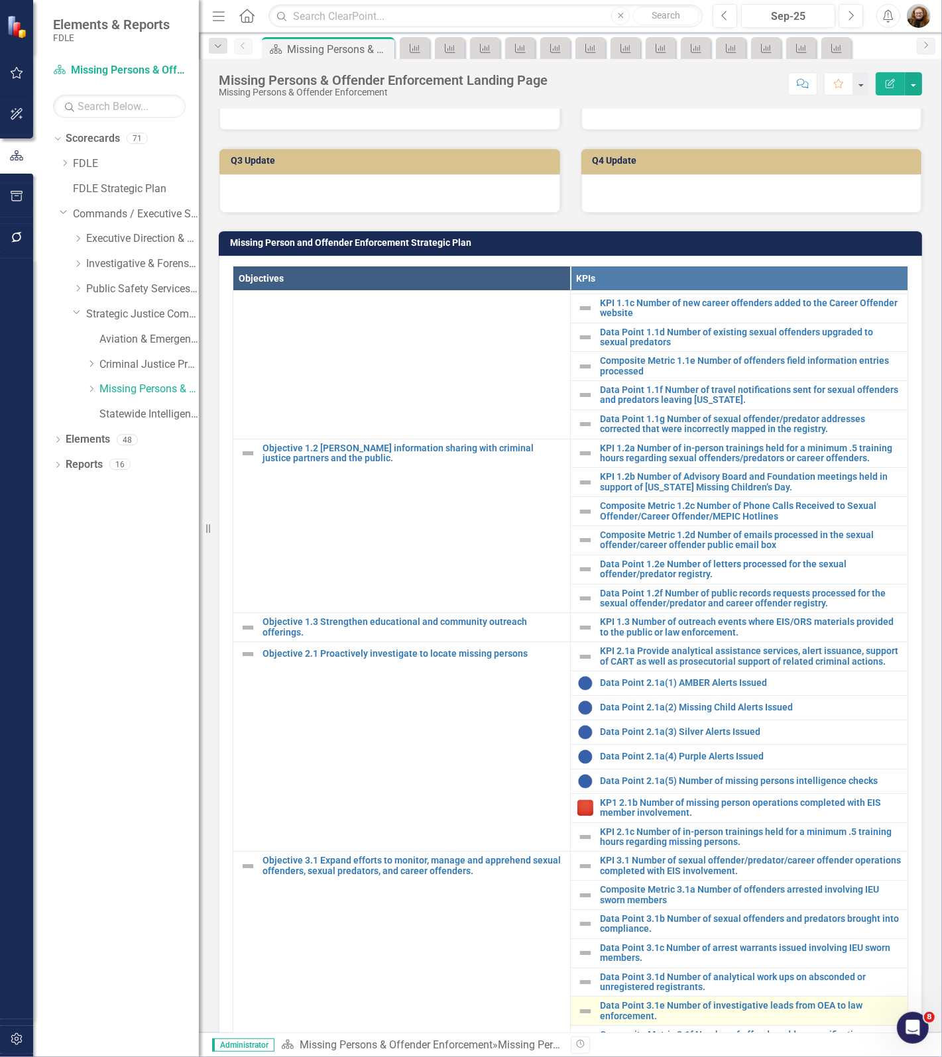
scroll to position [580, 0]
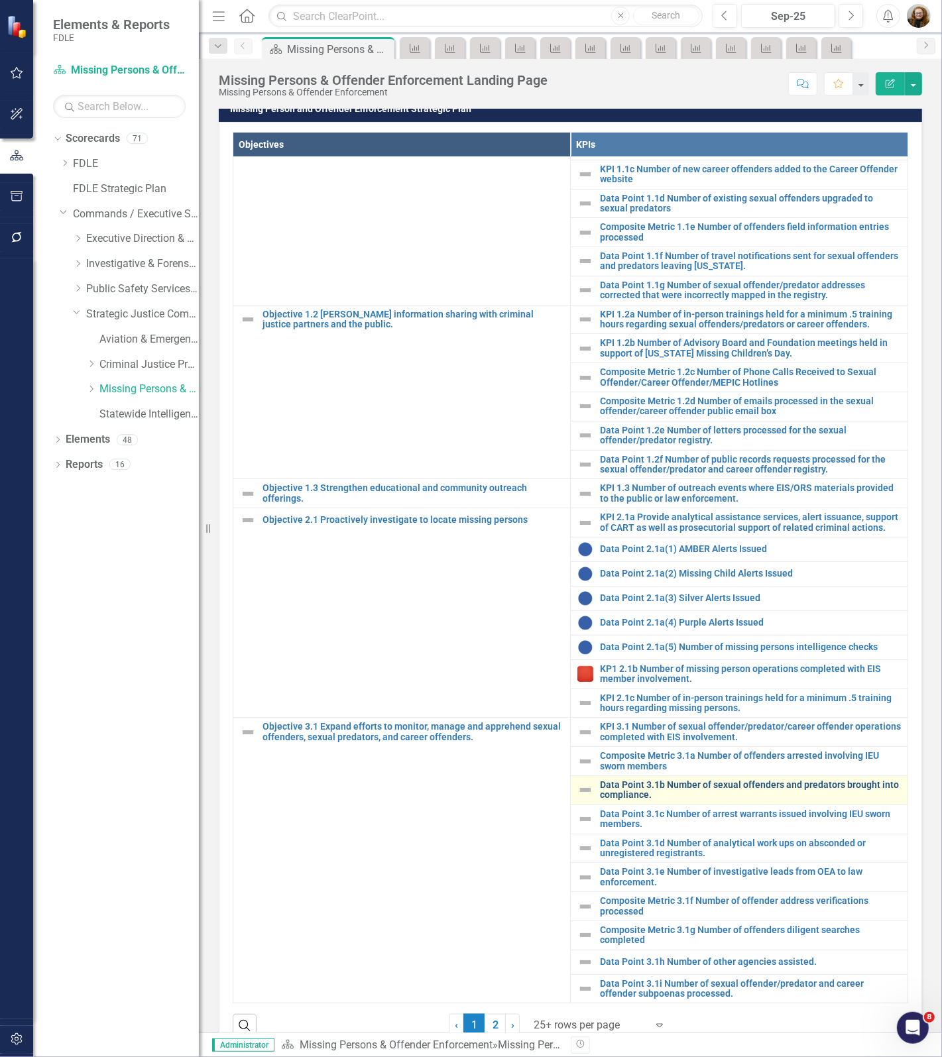
click at [647, 784] on link "Data Point 3.1b Number of sexual offenders and predators brought into complianc…" at bounding box center [750, 790] width 301 height 21
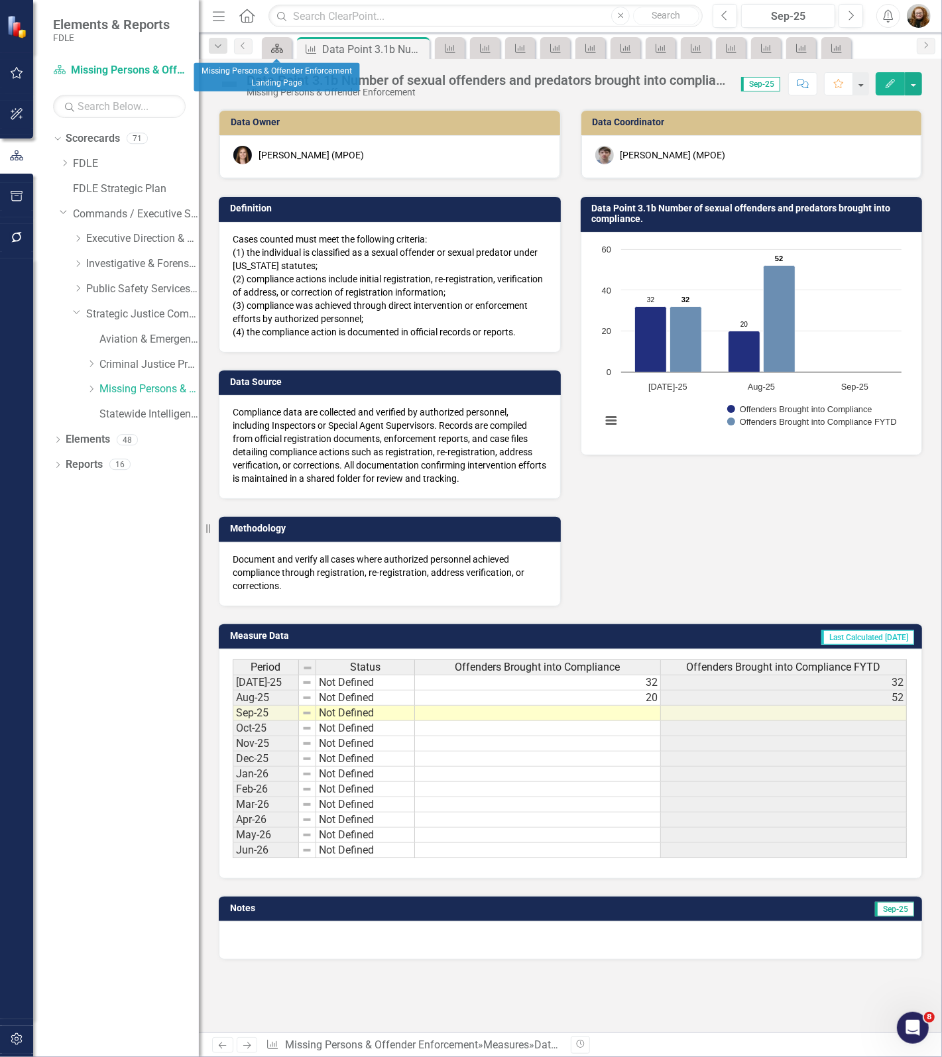
click at [274, 43] on icon "Scorecard" at bounding box center [276, 48] width 13 height 11
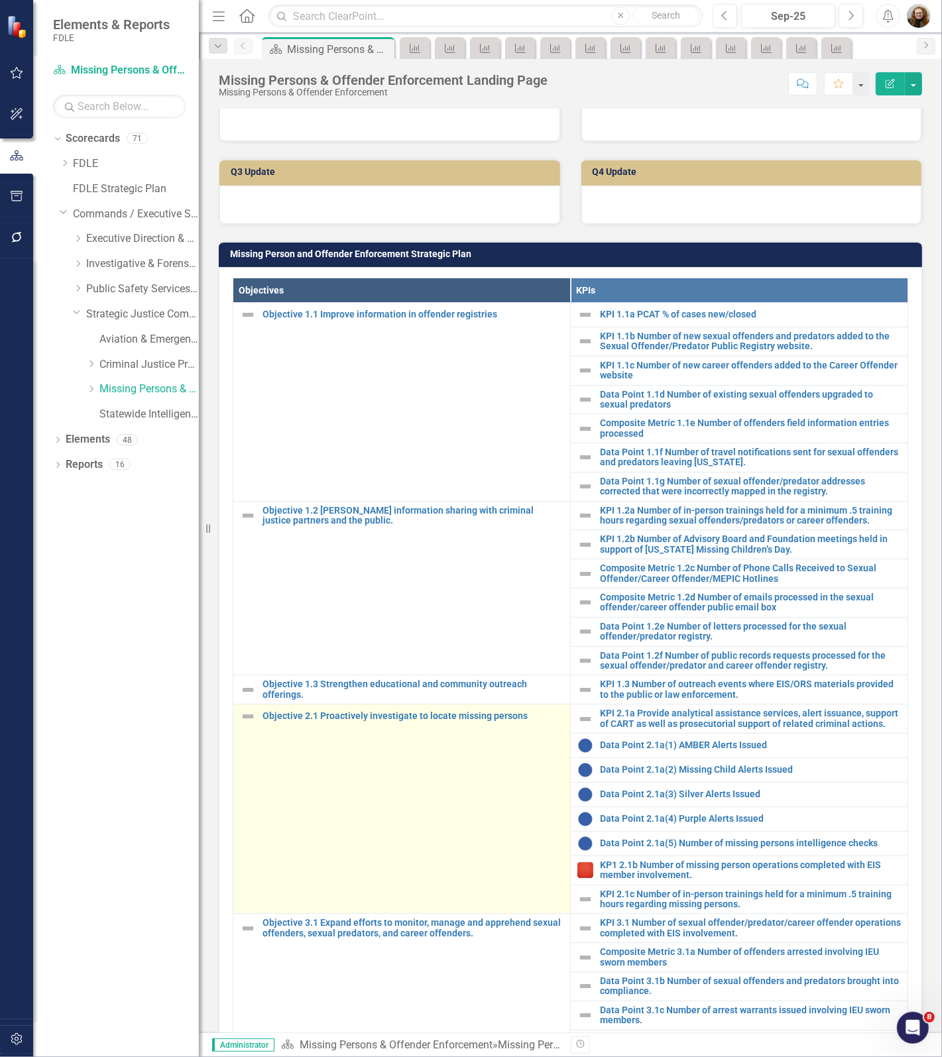
scroll to position [580, 0]
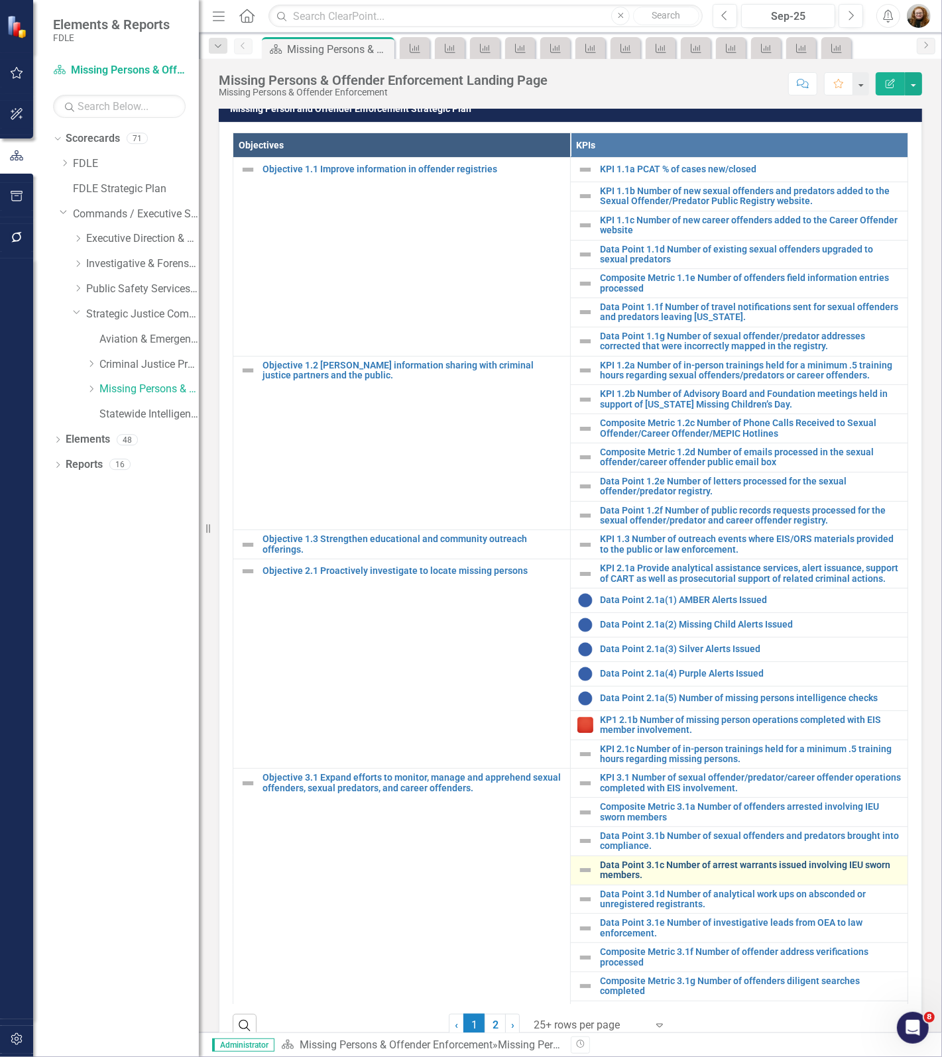
click at [664, 878] on link "Data Point 3.1c Number of arrest warrants issued involving IEU sworn members." at bounding box center [750, 870] width 301 height 21
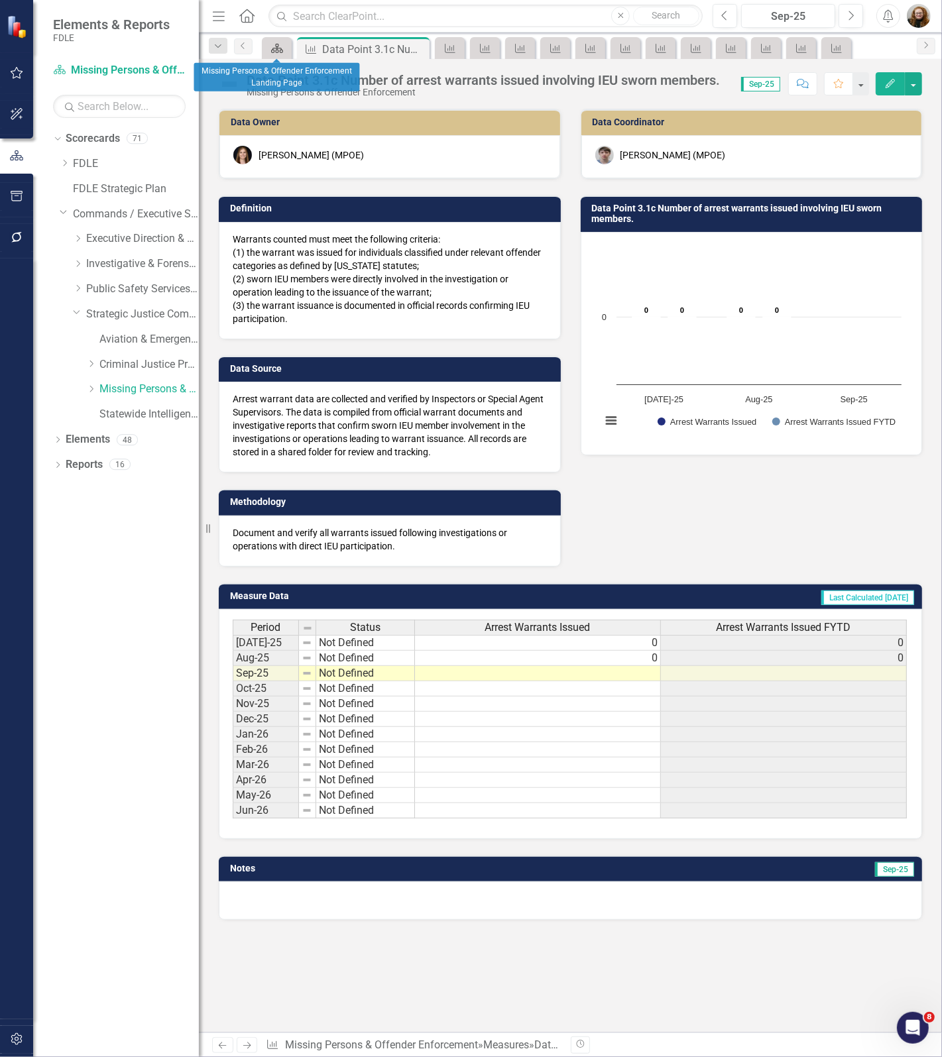
click at [266, 50] on div "Scorecard" at bounding box center [274, 48] width 19 height 17
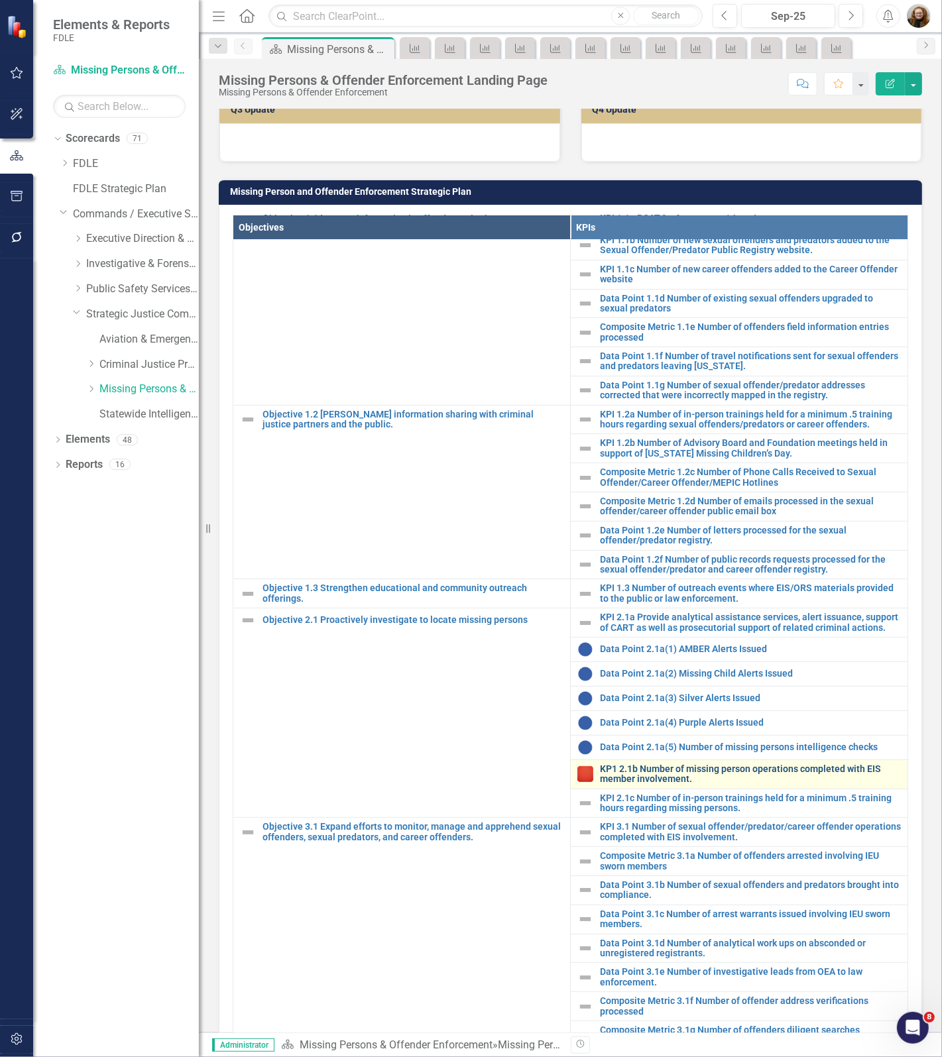
scroll to position [65, 0]
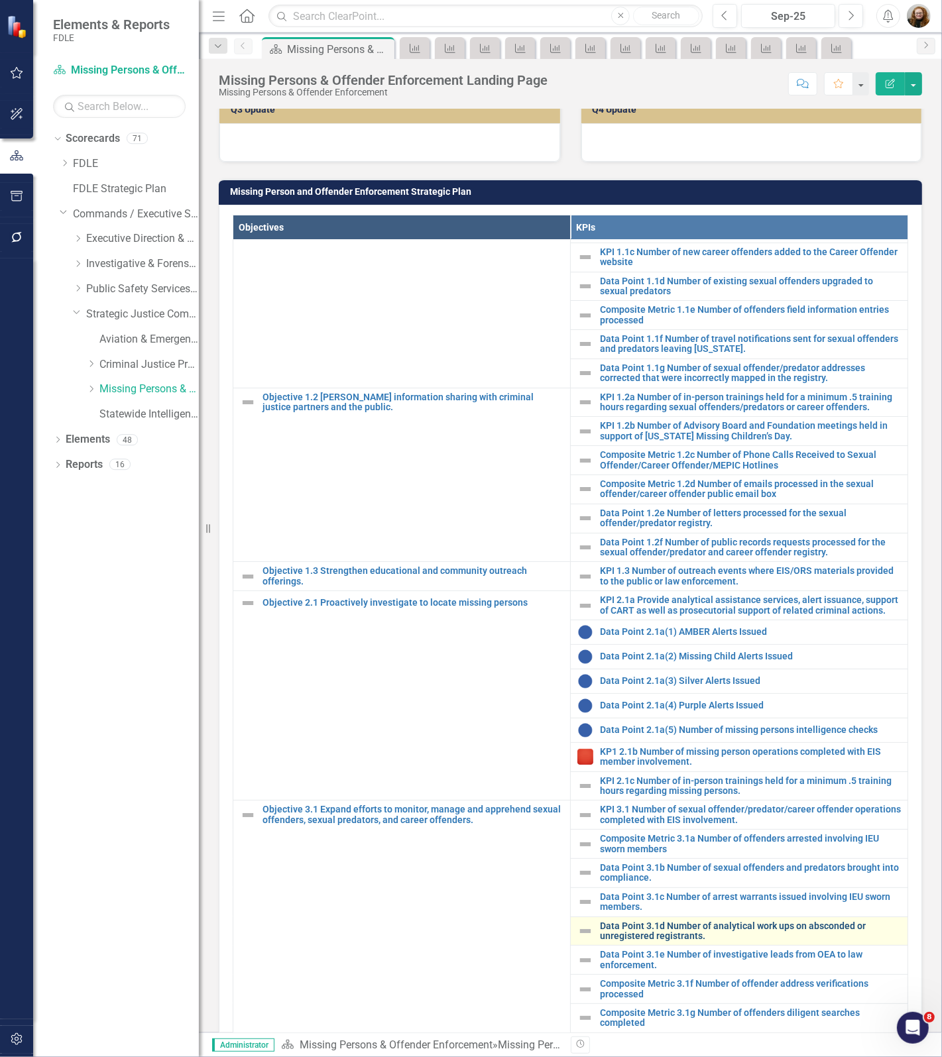
click at [667, 921] on link "Data Point 3.1d Number of analytical work ups on absconded or unregistered regi…" at bounding box center [750, 931] width 301 height 21
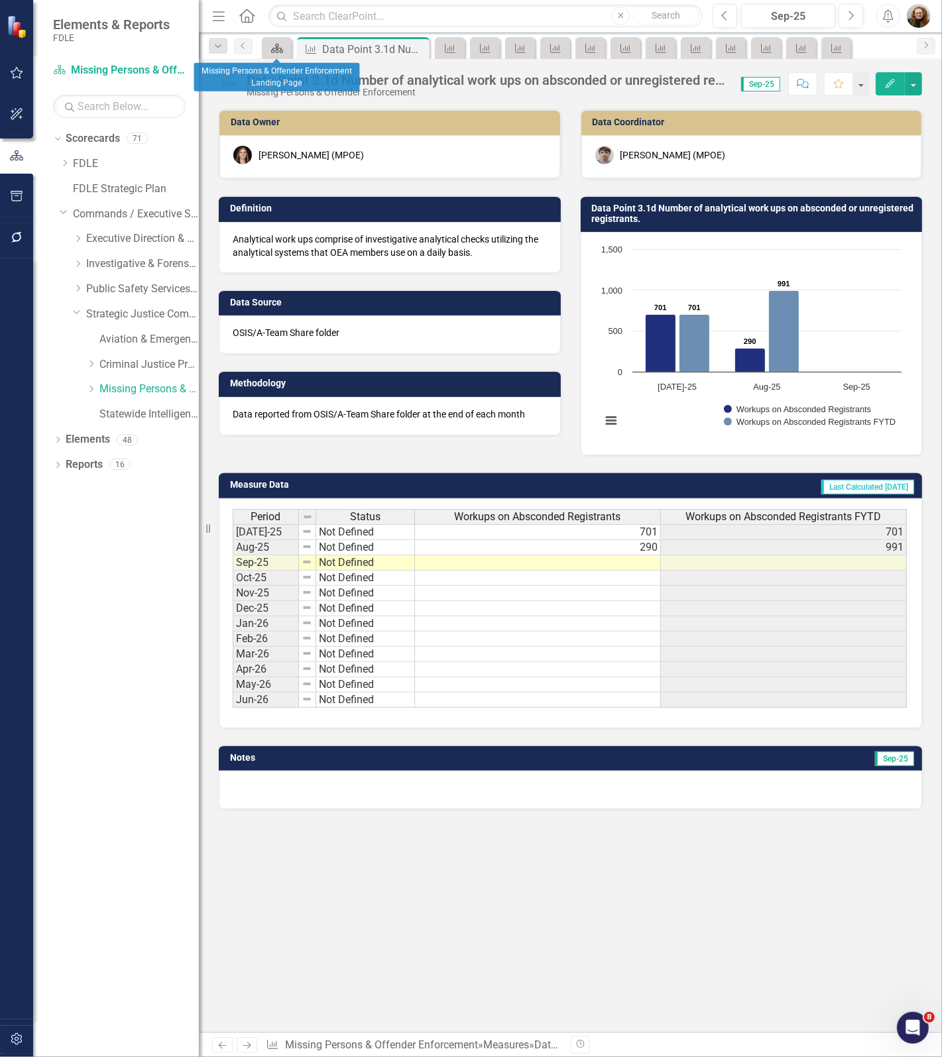
click at [267, 48] on div "Scorecard" at bounding box center [274, 48] width 19 height 17
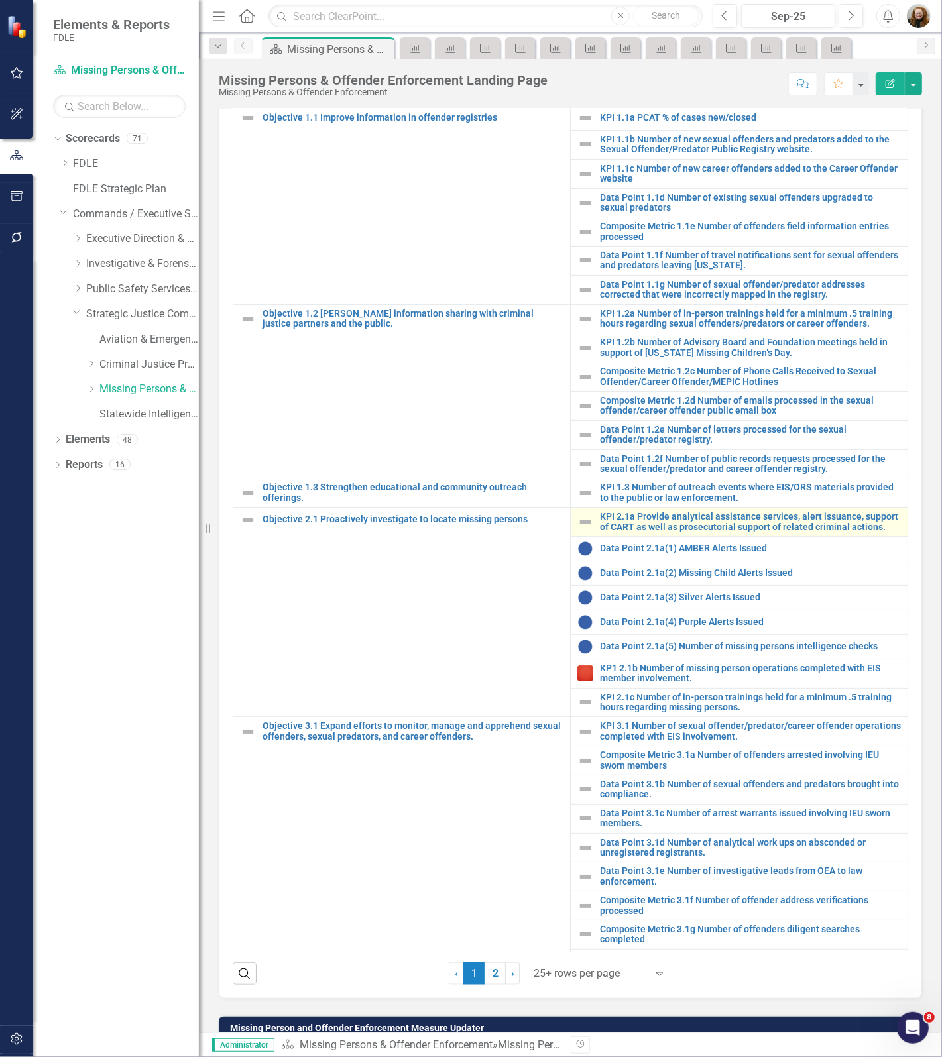
scroll to position [663, 0]
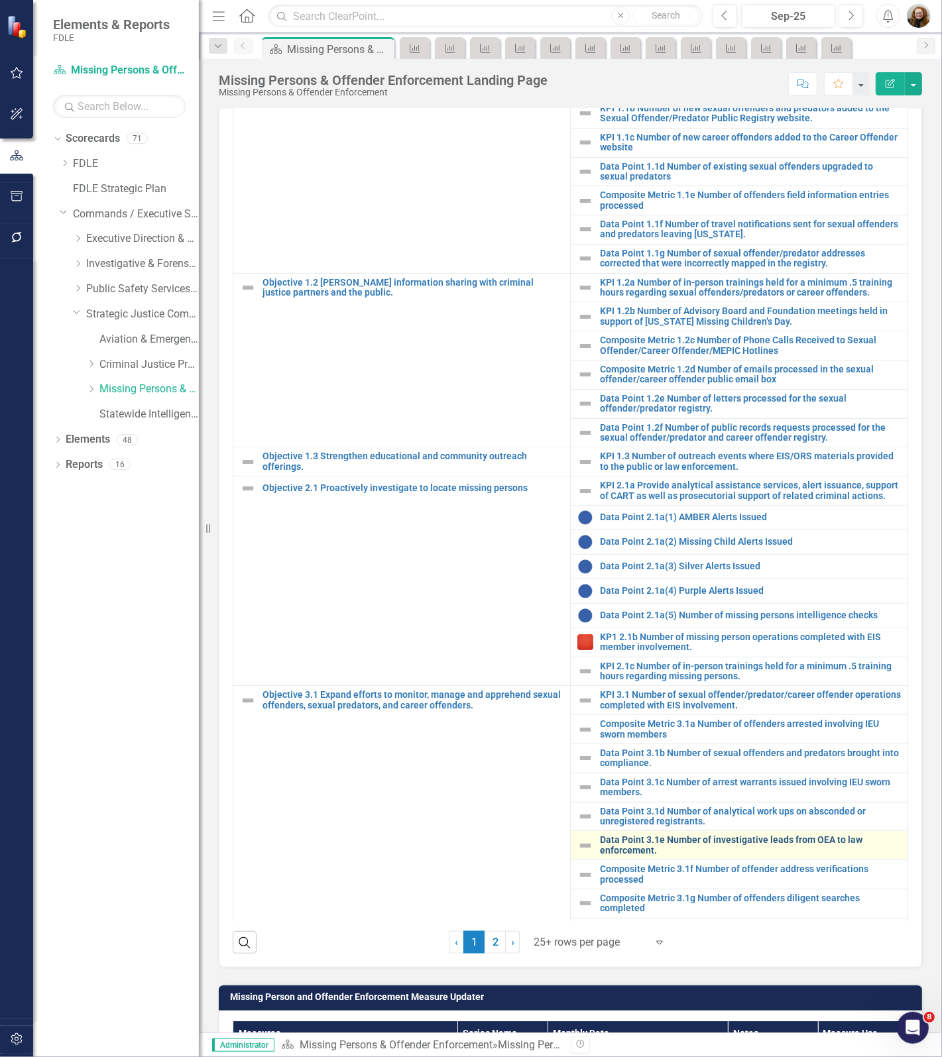
click at [709, 849] on link "Data Point 3.1e Number of investigative leads from OEA to law enforcement." at bounding box center [750, 845] width 301 height 21
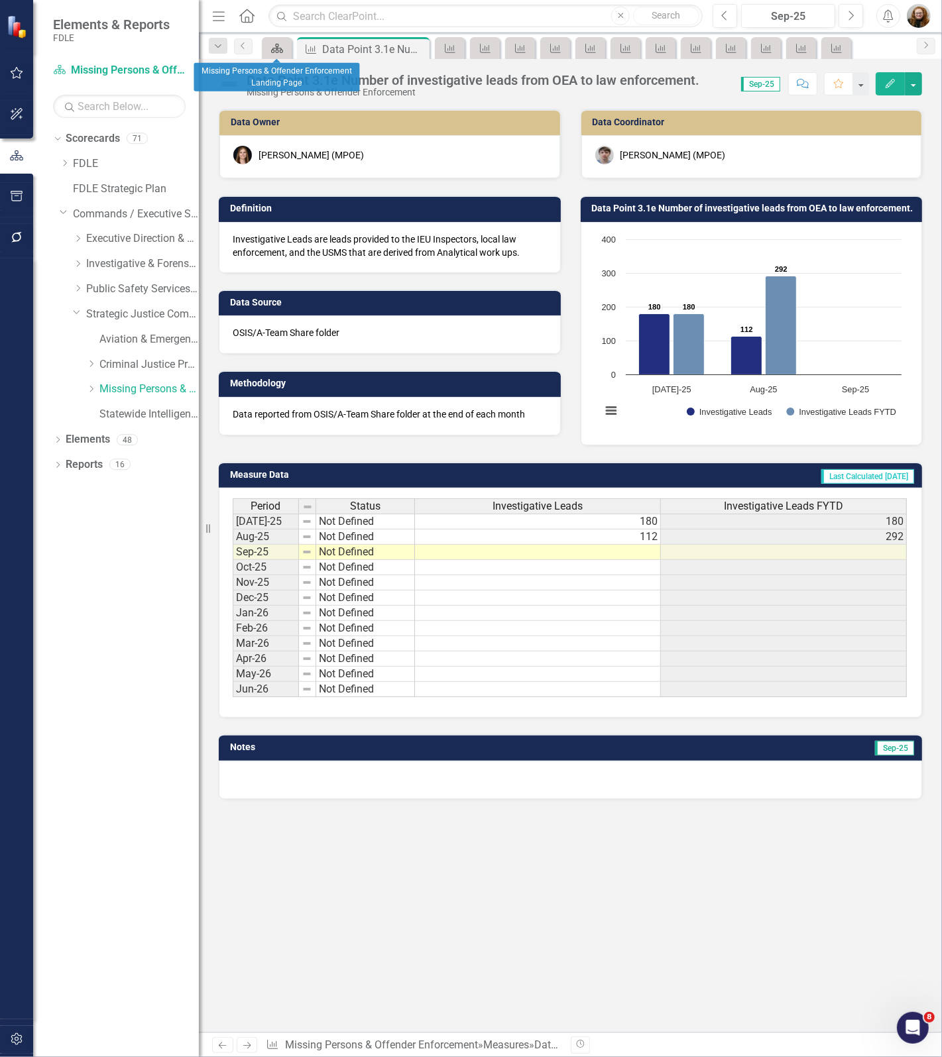
click at [282, 54] on div "Scorecard" at bounding box center [274, 48] width 19 height 17
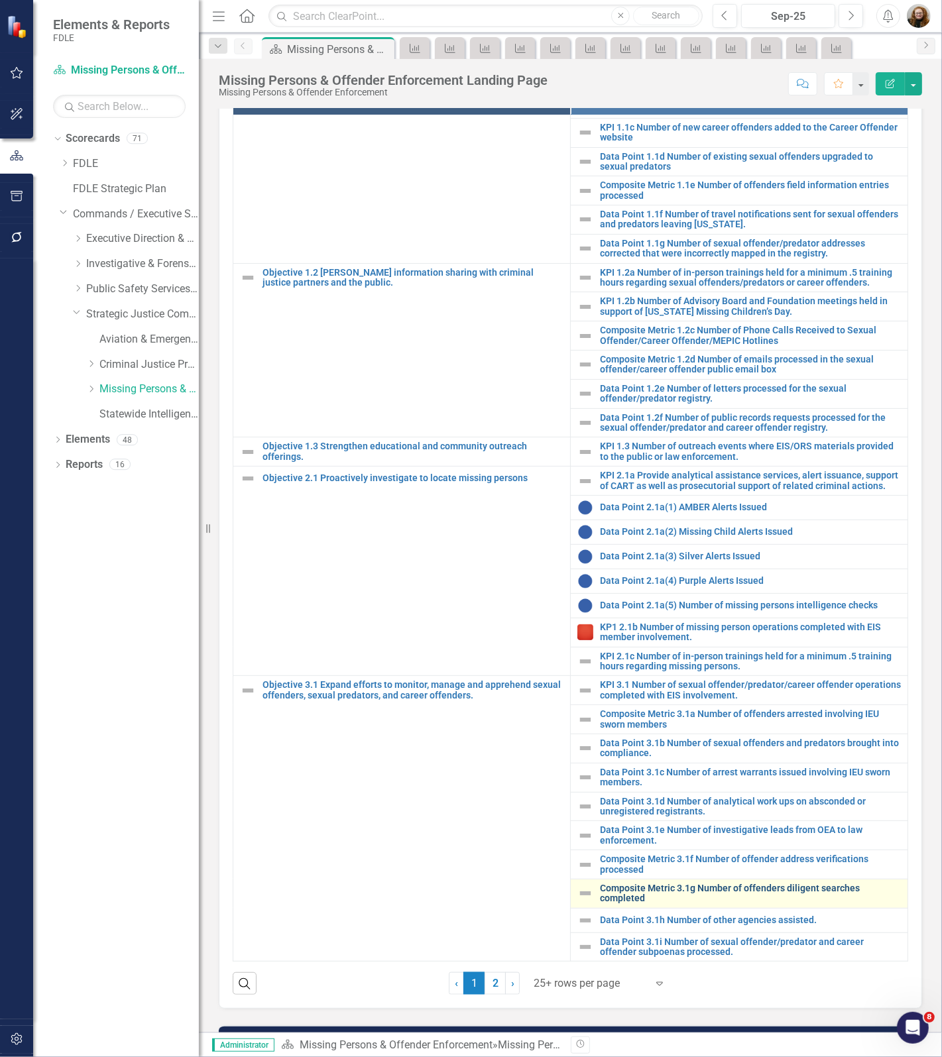
scroll to position [663, 0]
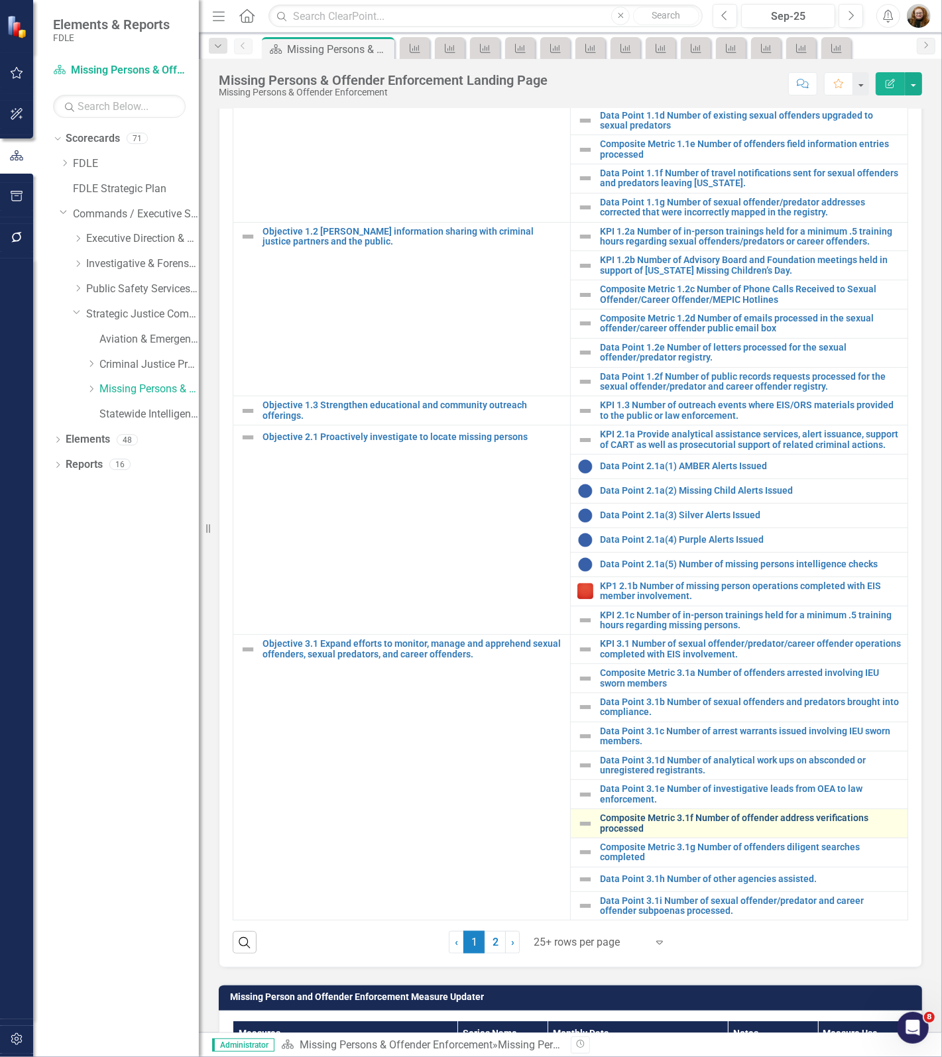
click at [701, 813] on link "Composite Metric 3.1f Number of offender address verifications processed" at bounding box center [750, 823] width 301 height 21
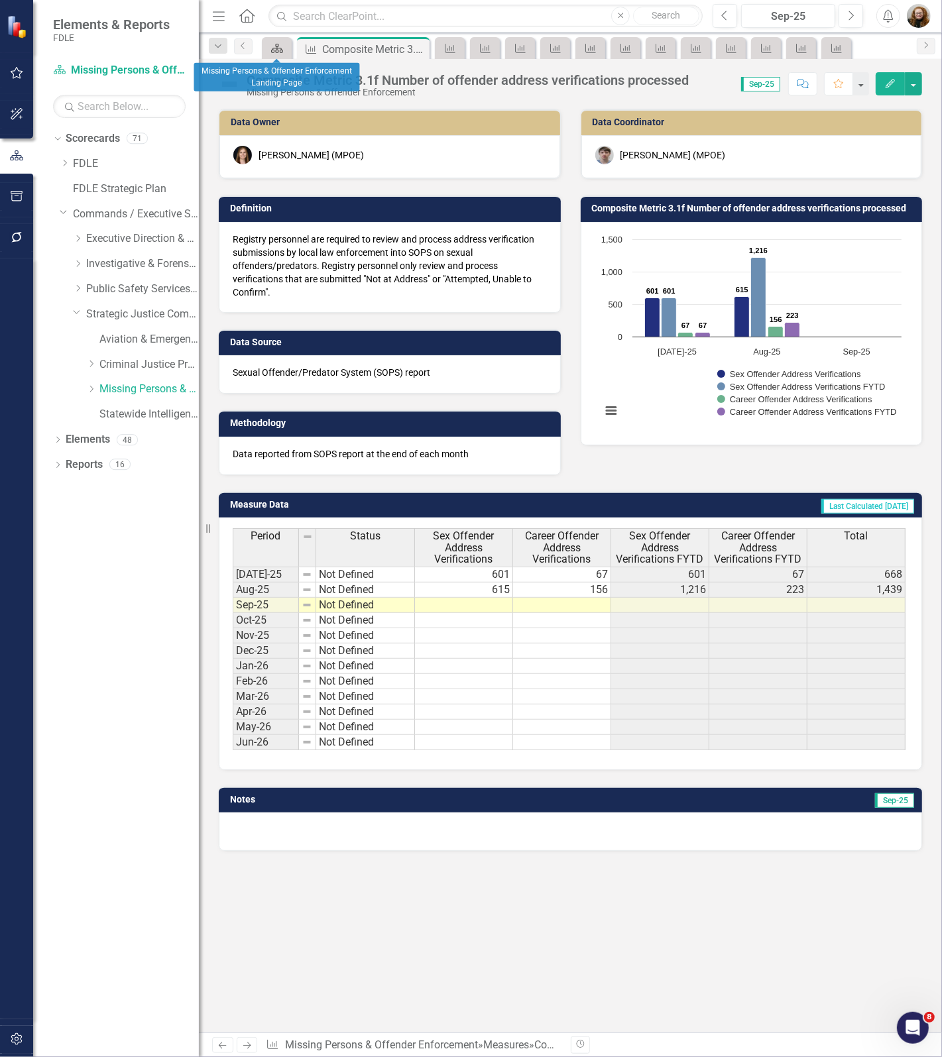
click at [274, 47] on icon "Scorecard" at bounding box center [276, 48] width 13 height 11
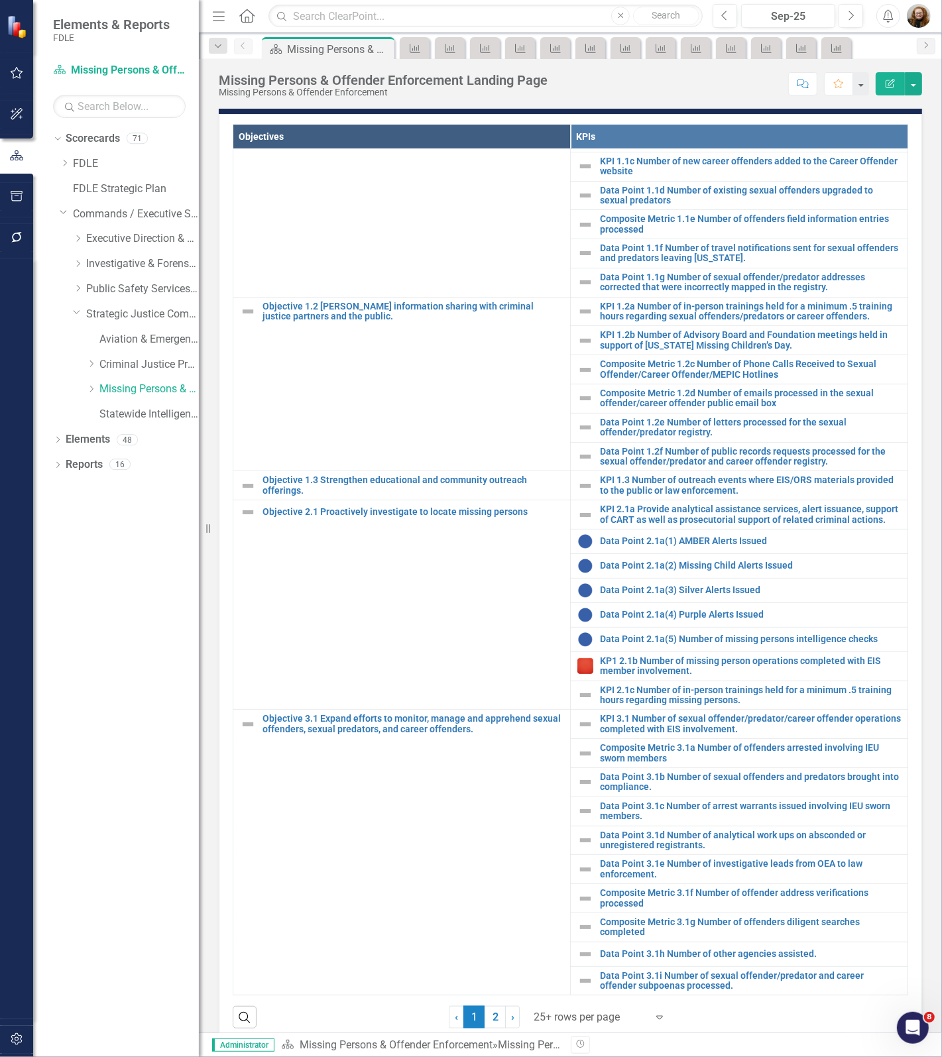
scroll to position [994, 0]
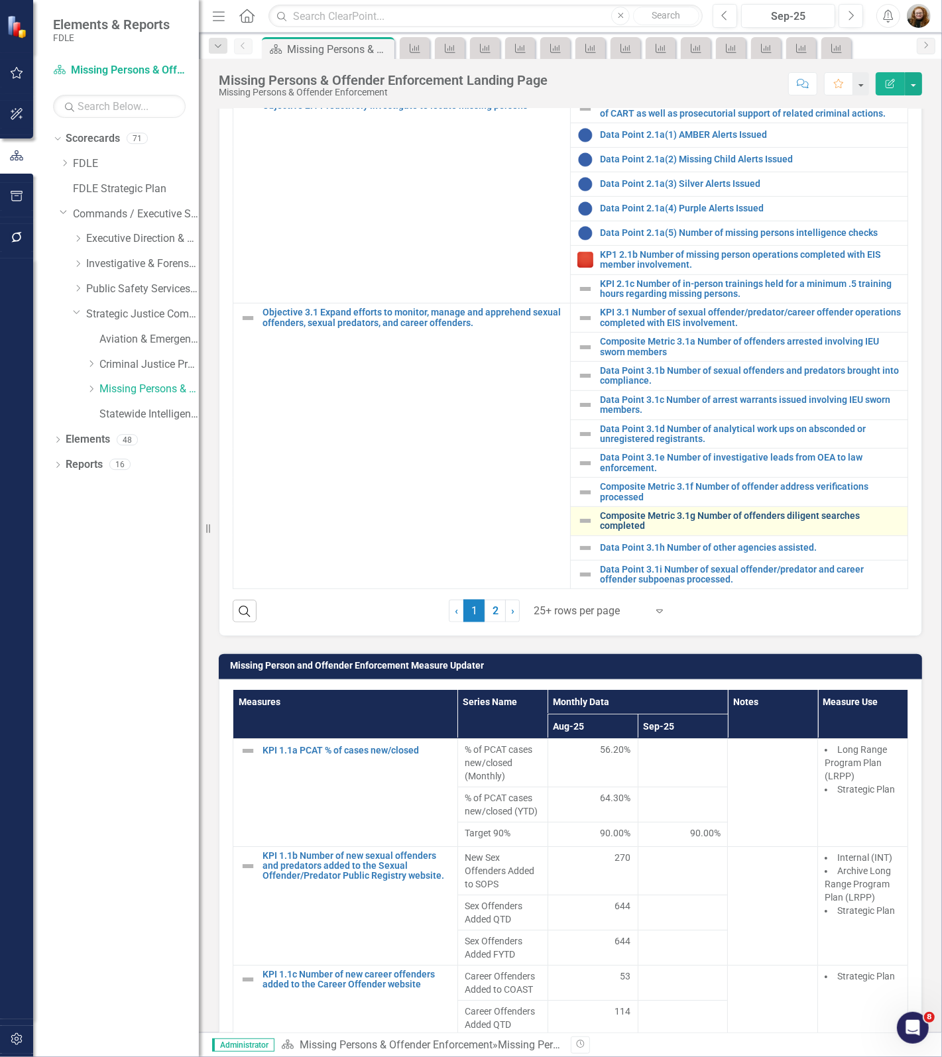
click at [682, 514] on link "Composite Metric 3.1g Number of offenders diligent searches completed" at bounding box center [750, 521] width 301 height 21
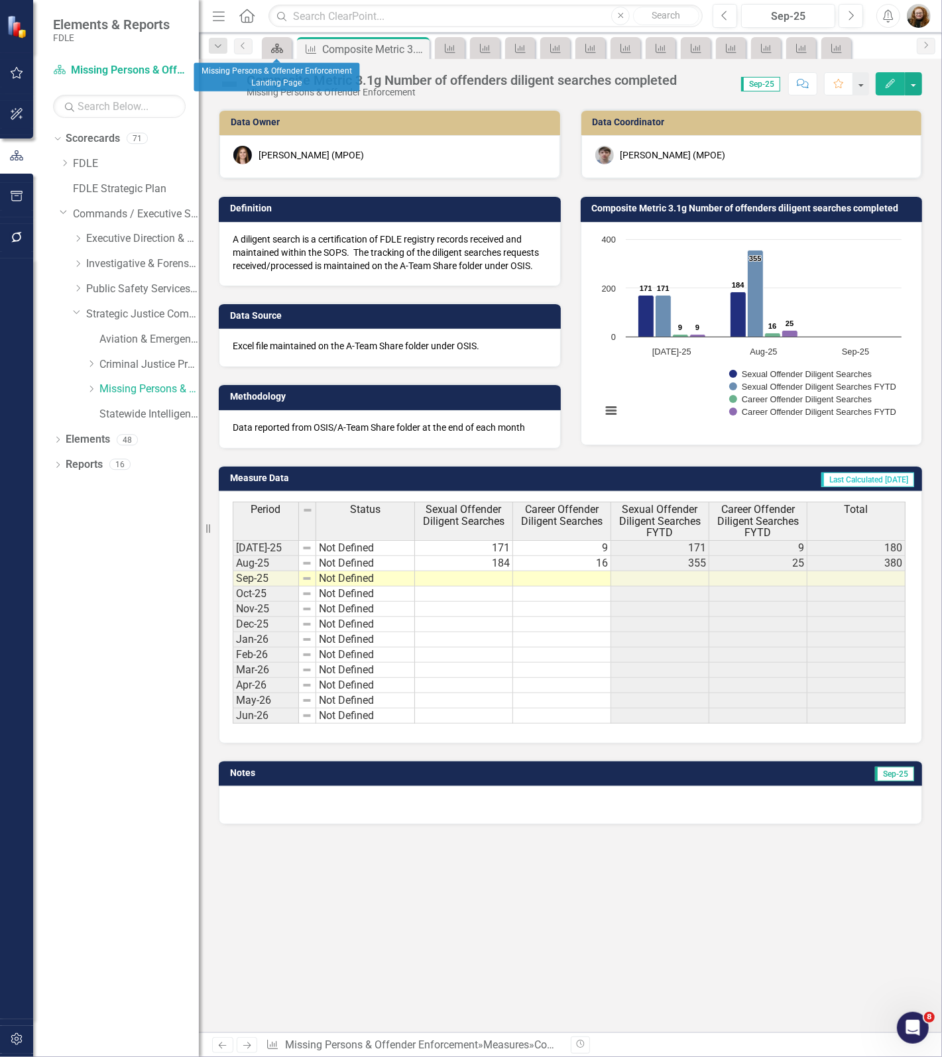
click at [268, 55] on div "Scorecard" at bounding box center [274, 48] width 19 height 17
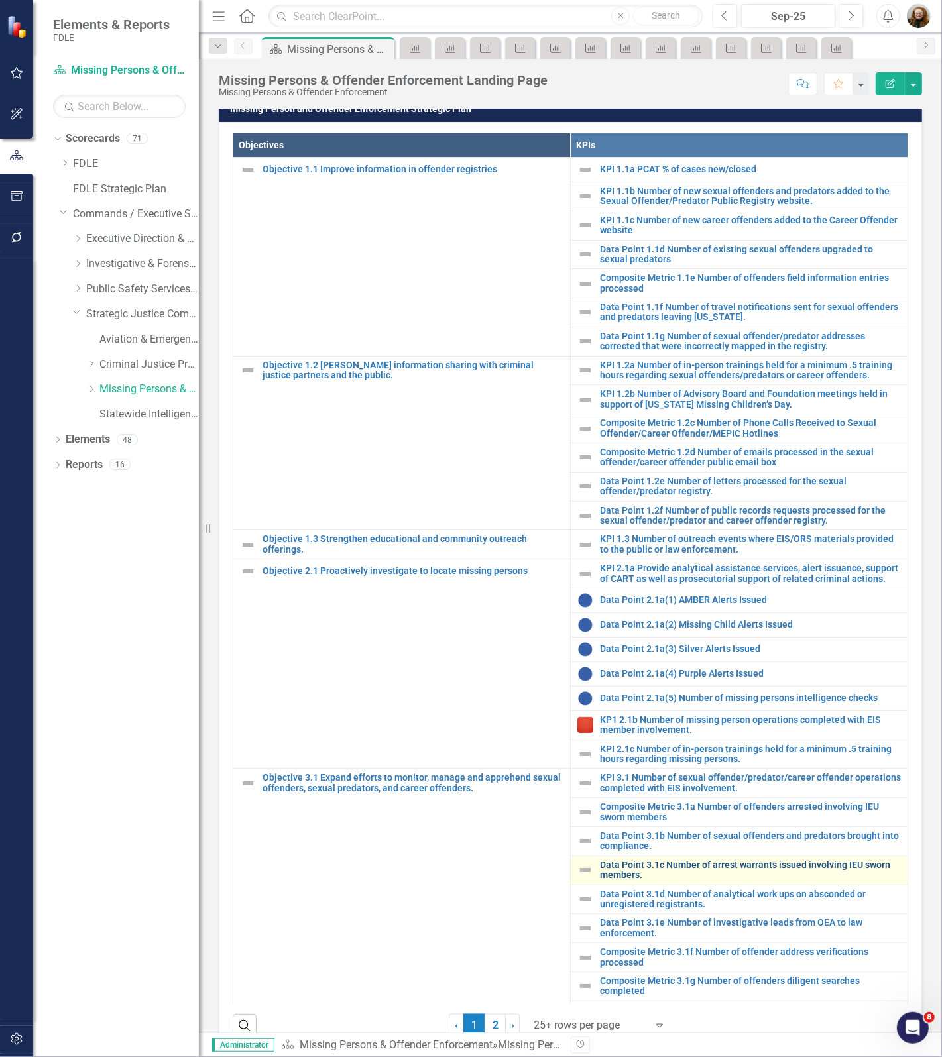
scroll to position [65, 0]
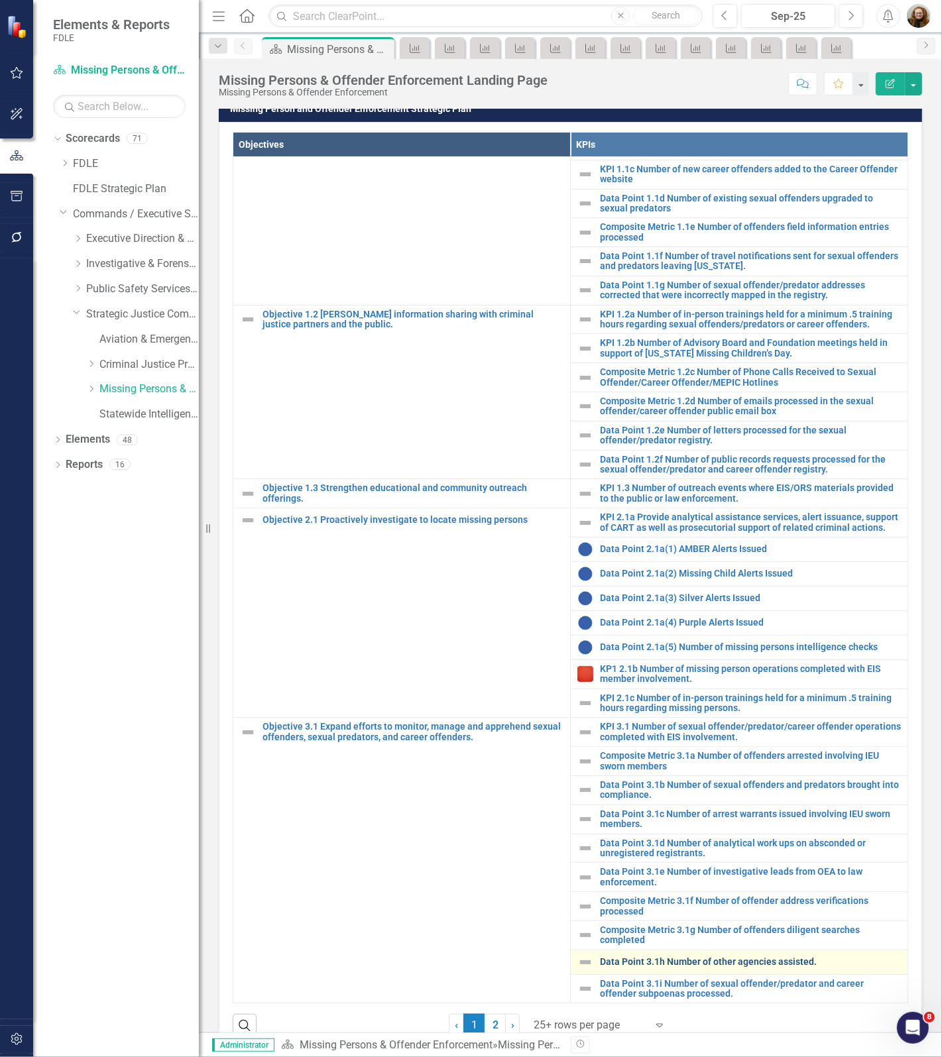
click at [707, 957] on link "Data Point 3.1h Number of other agencies assisted." at bounding box center [750, 962] width 301 height 10
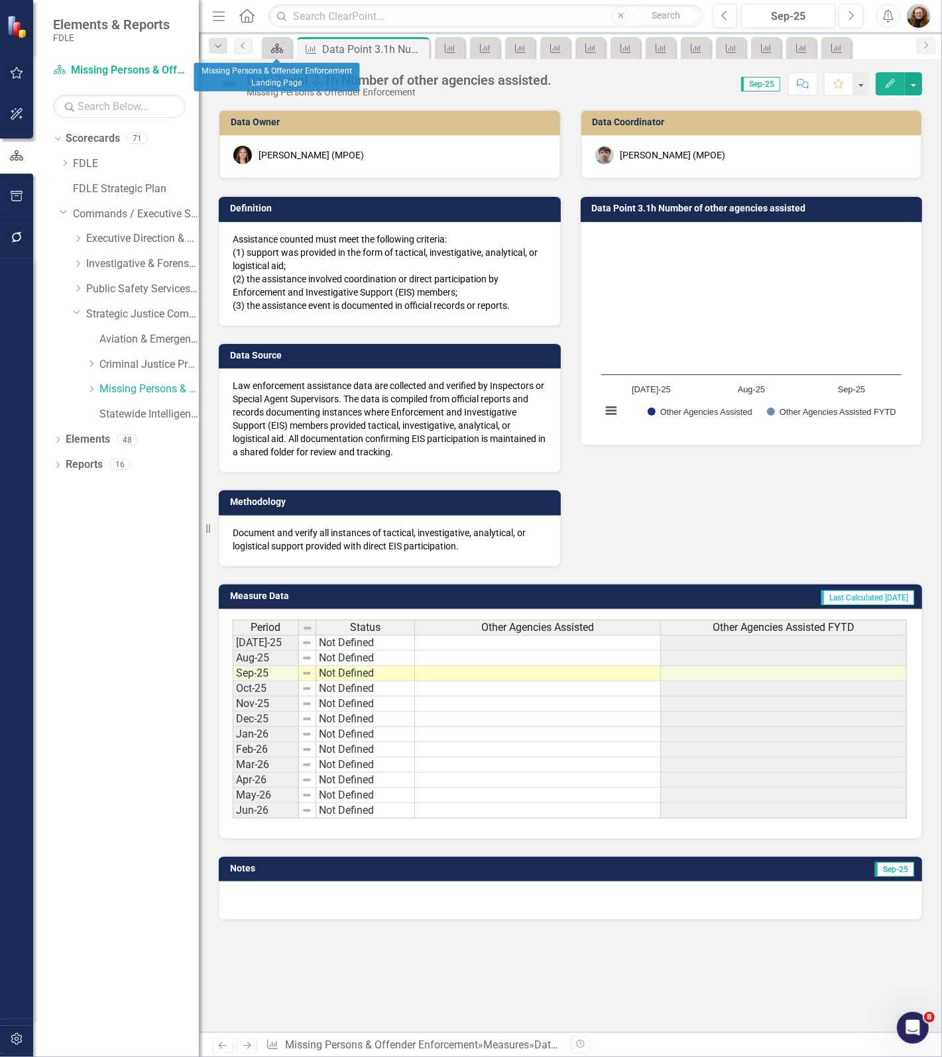
click at [272, 48] on icon "Scorecard" at bounding box center [276, 48] width 13 height 11
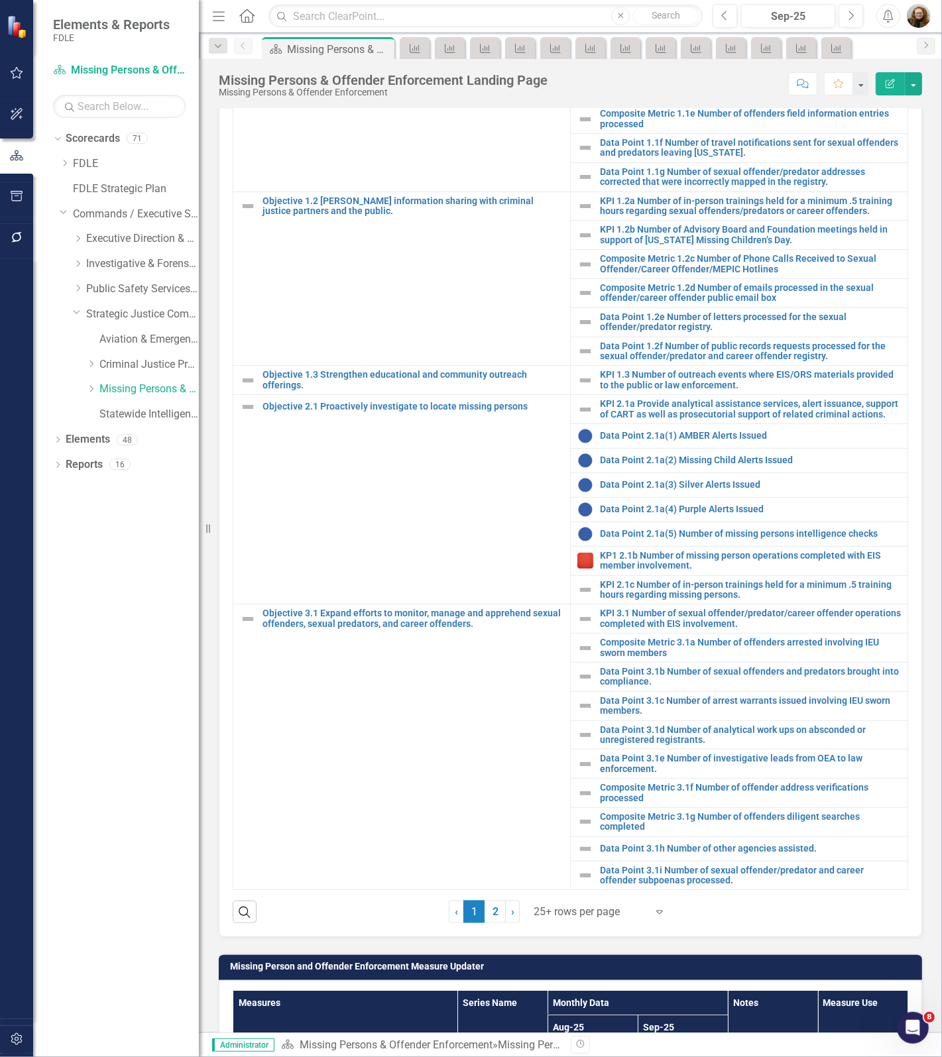
scroll to position [745, 0]
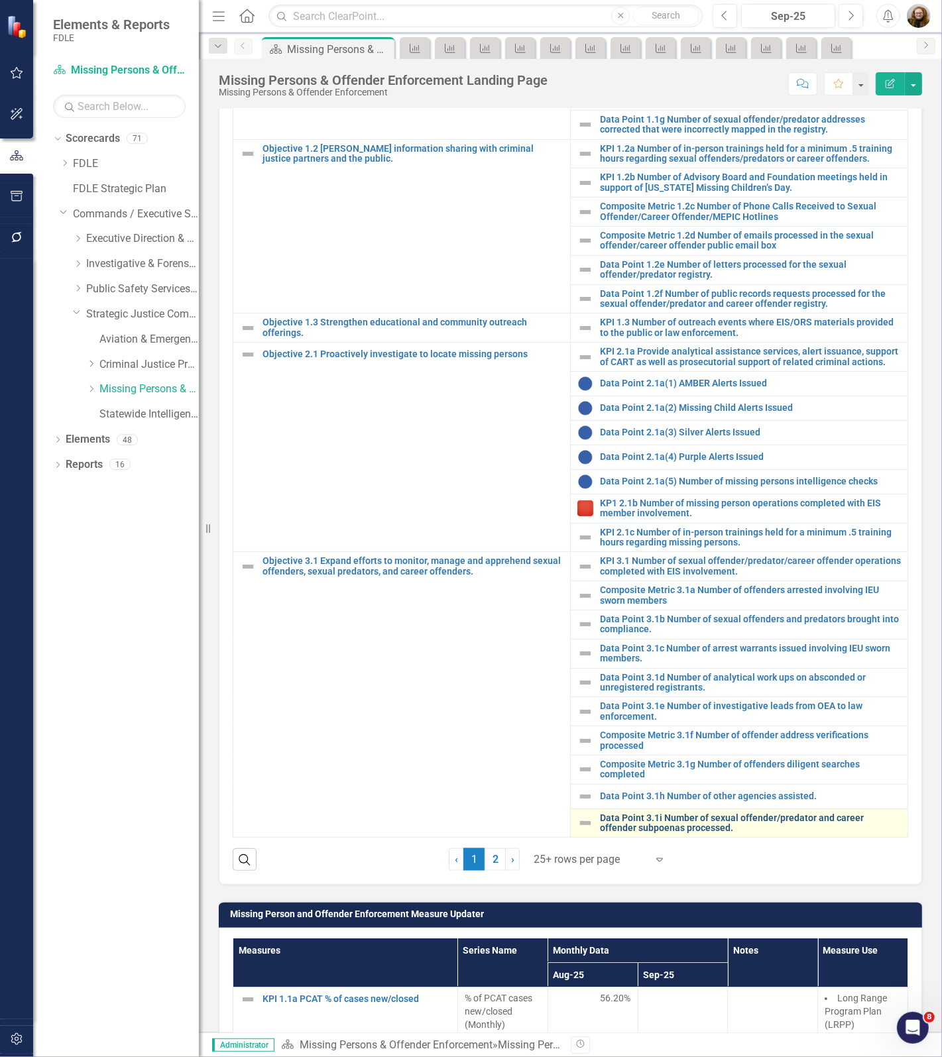
click at [657, 813] on link "Data Point 3.1i Number of sexual offender/predator and career offender subpoena…" at bounding box center [750, 823] width 301 height 21
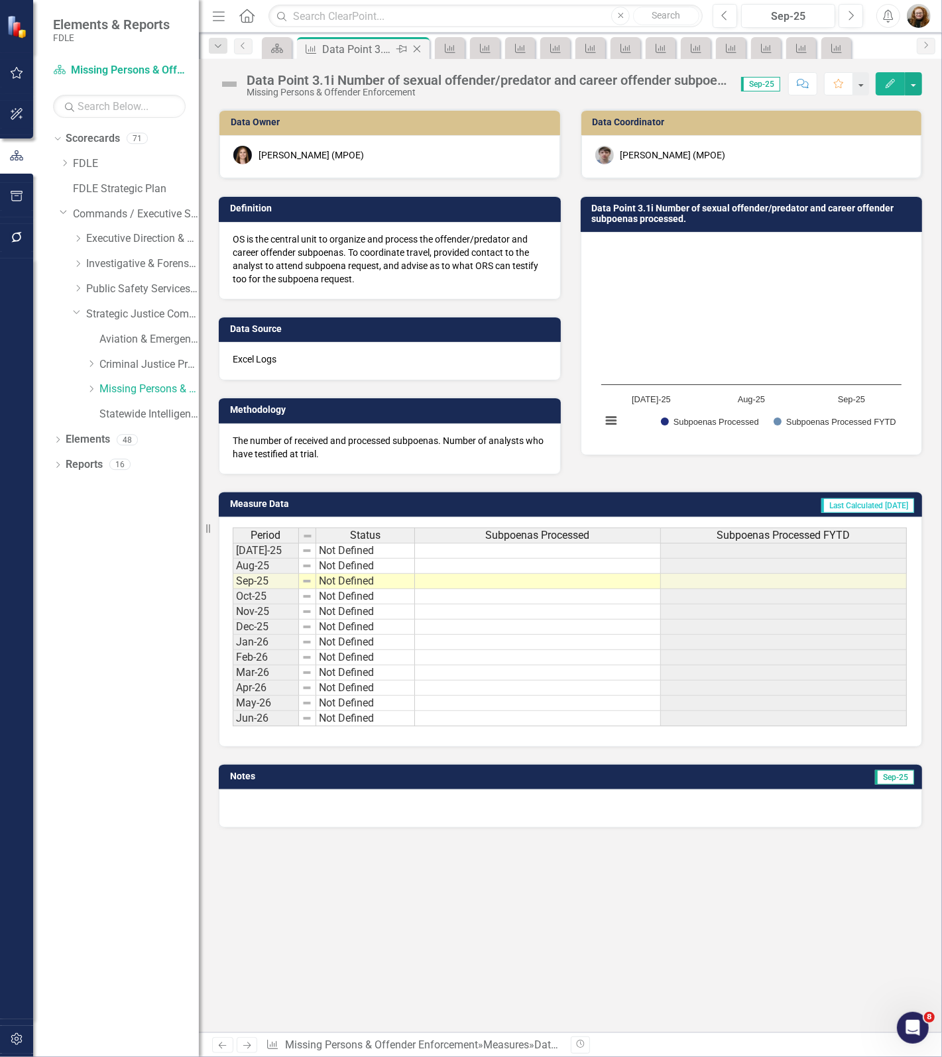
click at [419, 50] on icon "Close" at bounding box center [416, 49] width 13 height 11
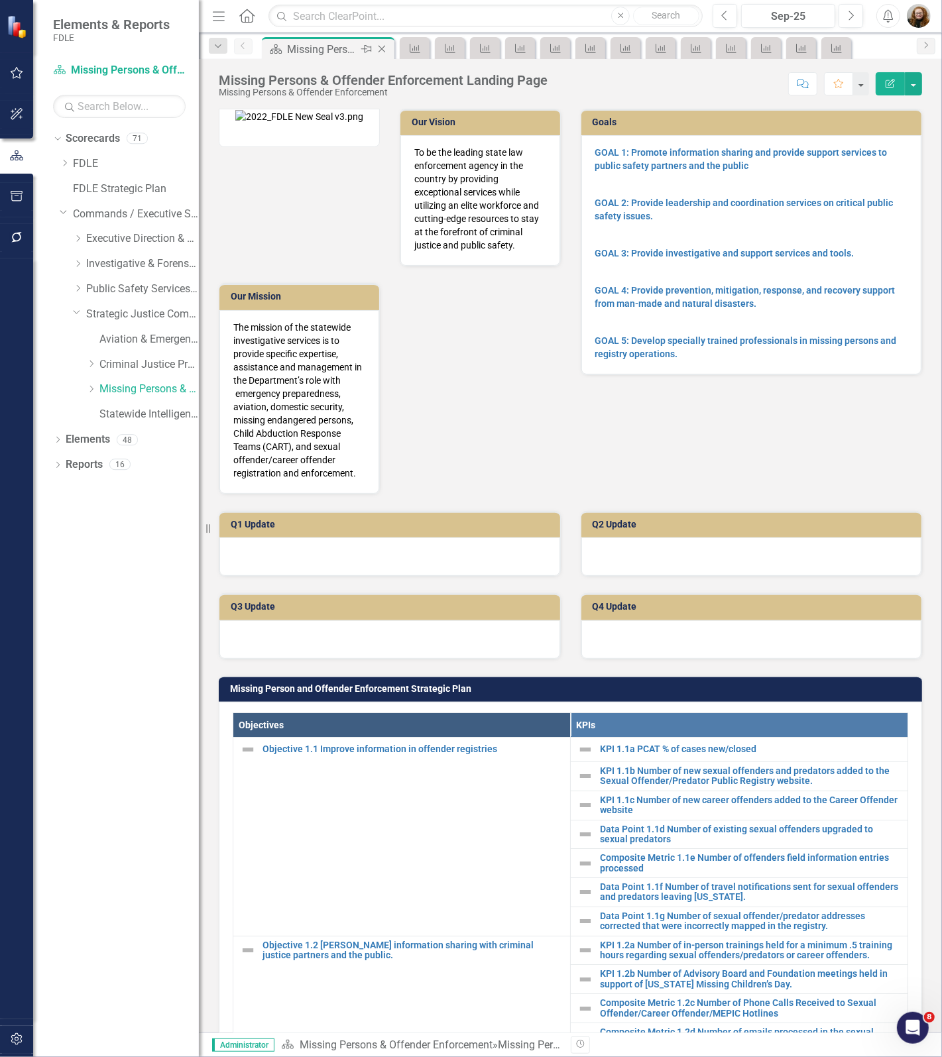
click at [378, 46] on icon at bounding box center [381, 49] width 7 height 7
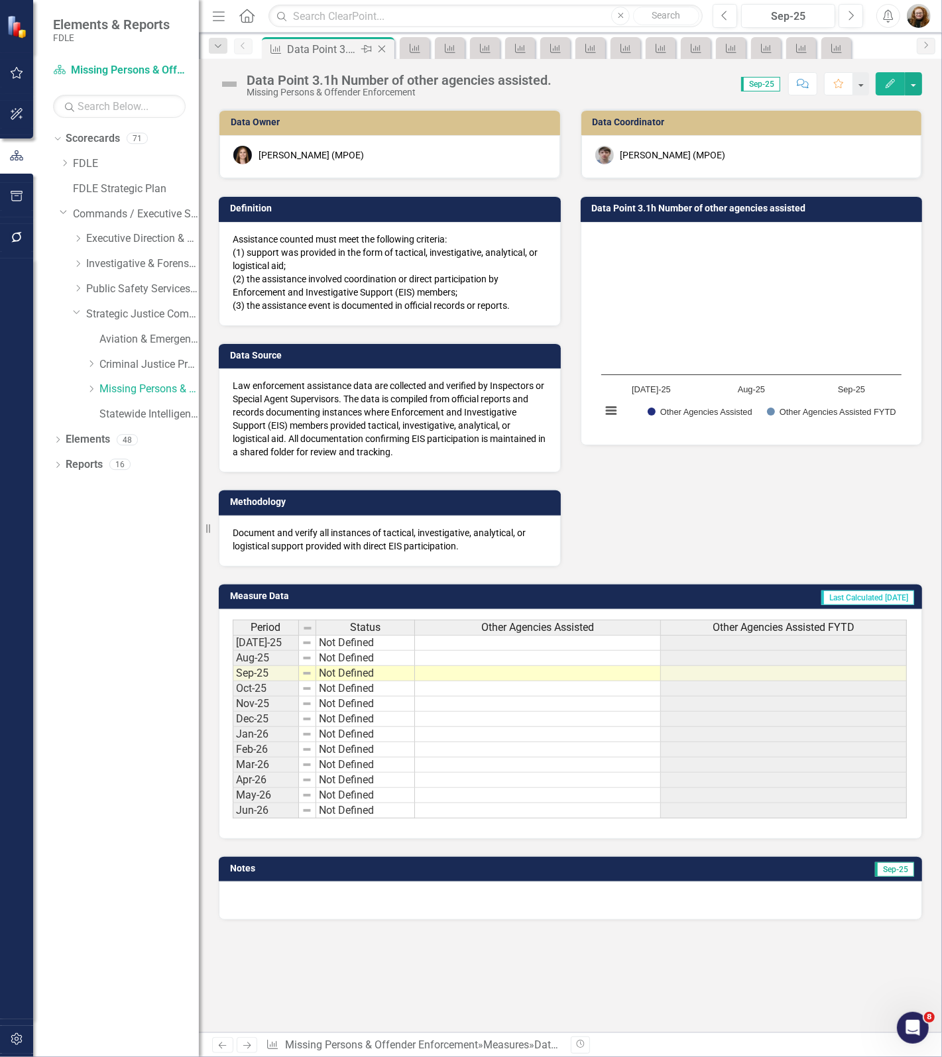
click at [384, 48] on icon "Close" at bounding box center [381, 49] width 13 height 11
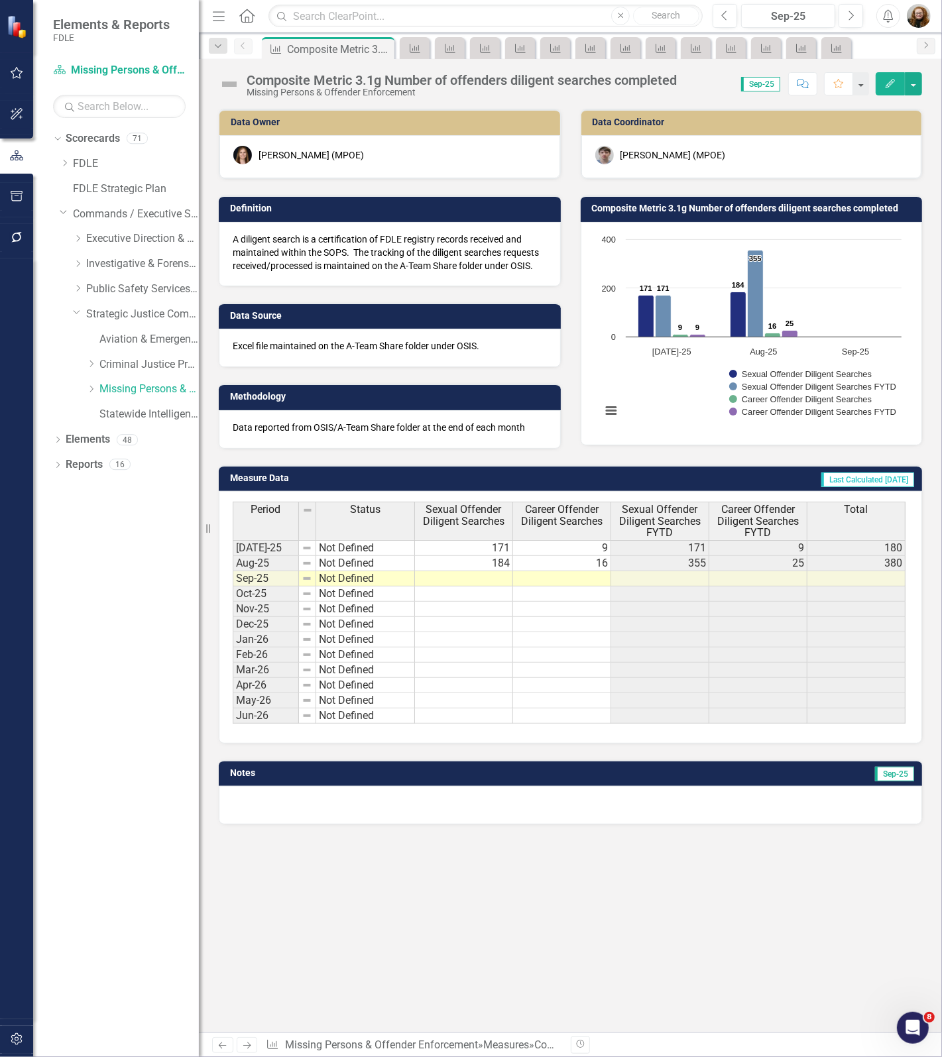
click at [0, 0] on icon "Close" at bounding box center [0, 0] width 0 height 0
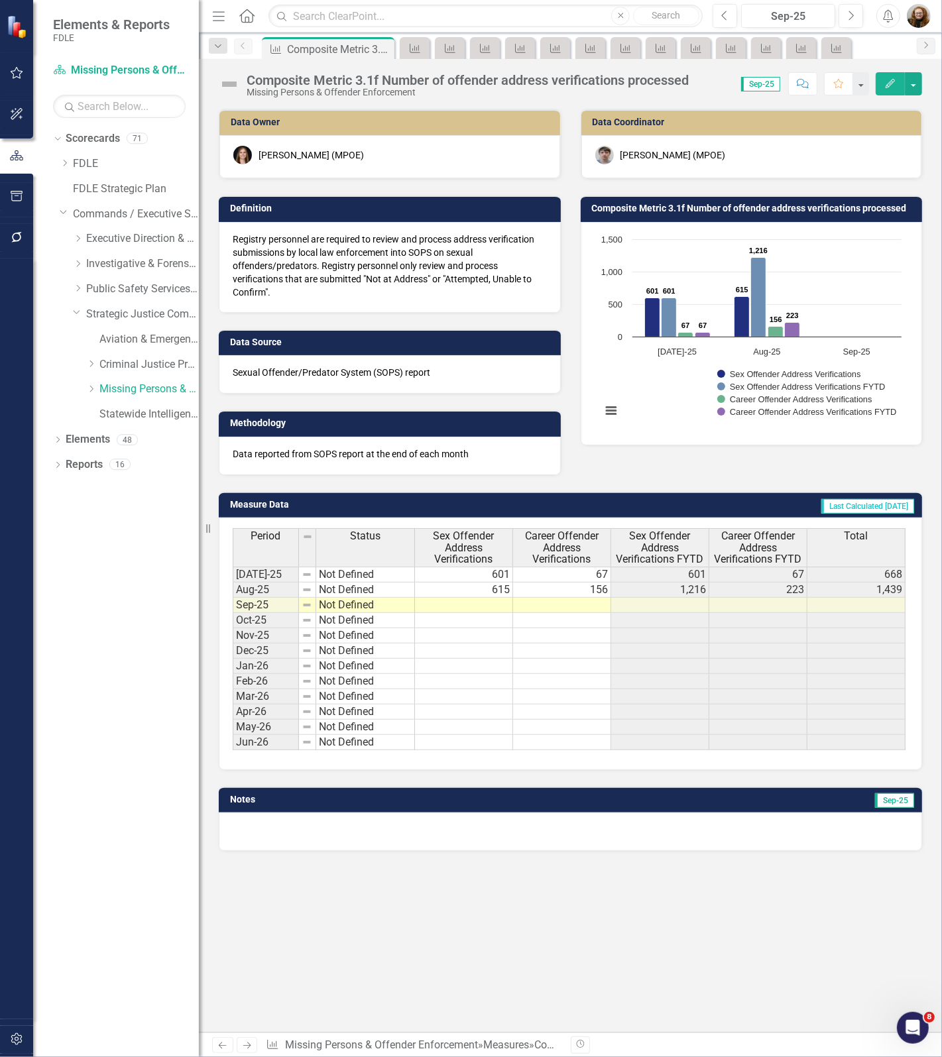
click at [0, 0] on icon "Close" at bounding box center [0, 0] width 0 height 0
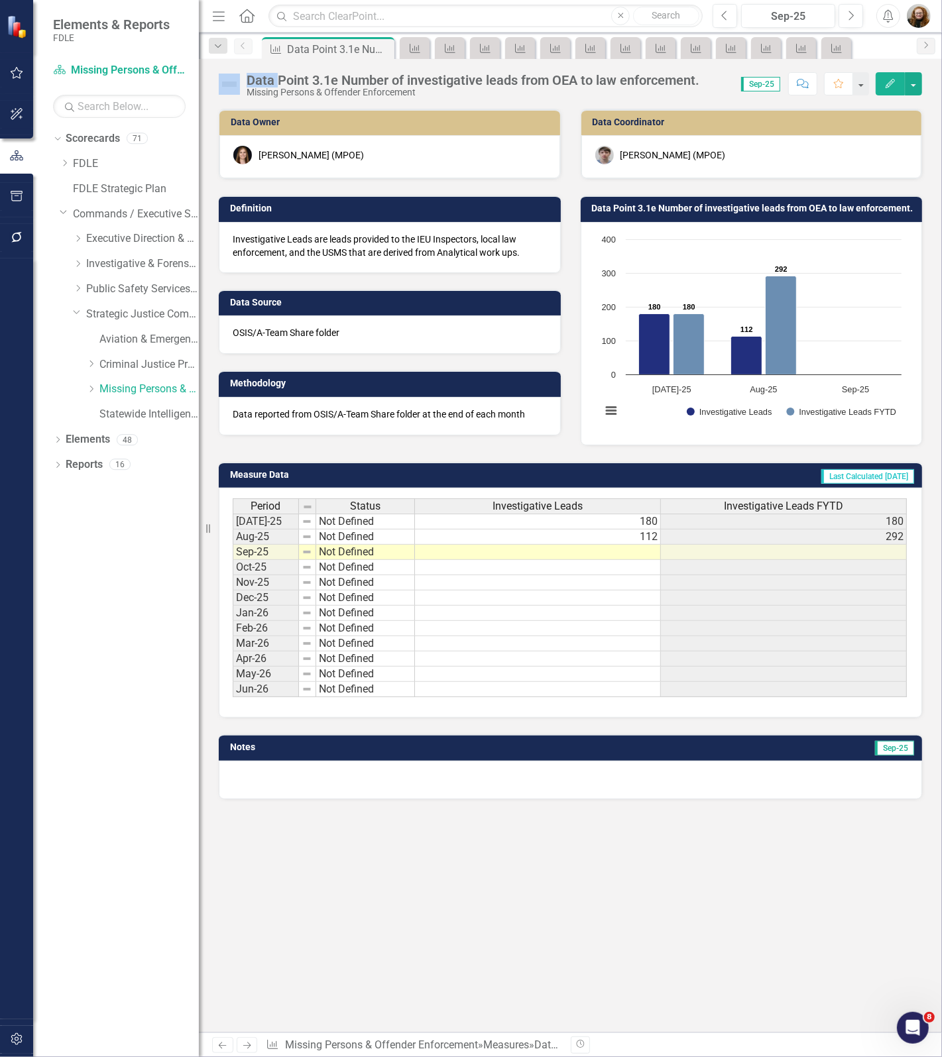
click at [0, 0] on icon "Close" at bounding box center [0, 0] width 0 height 0
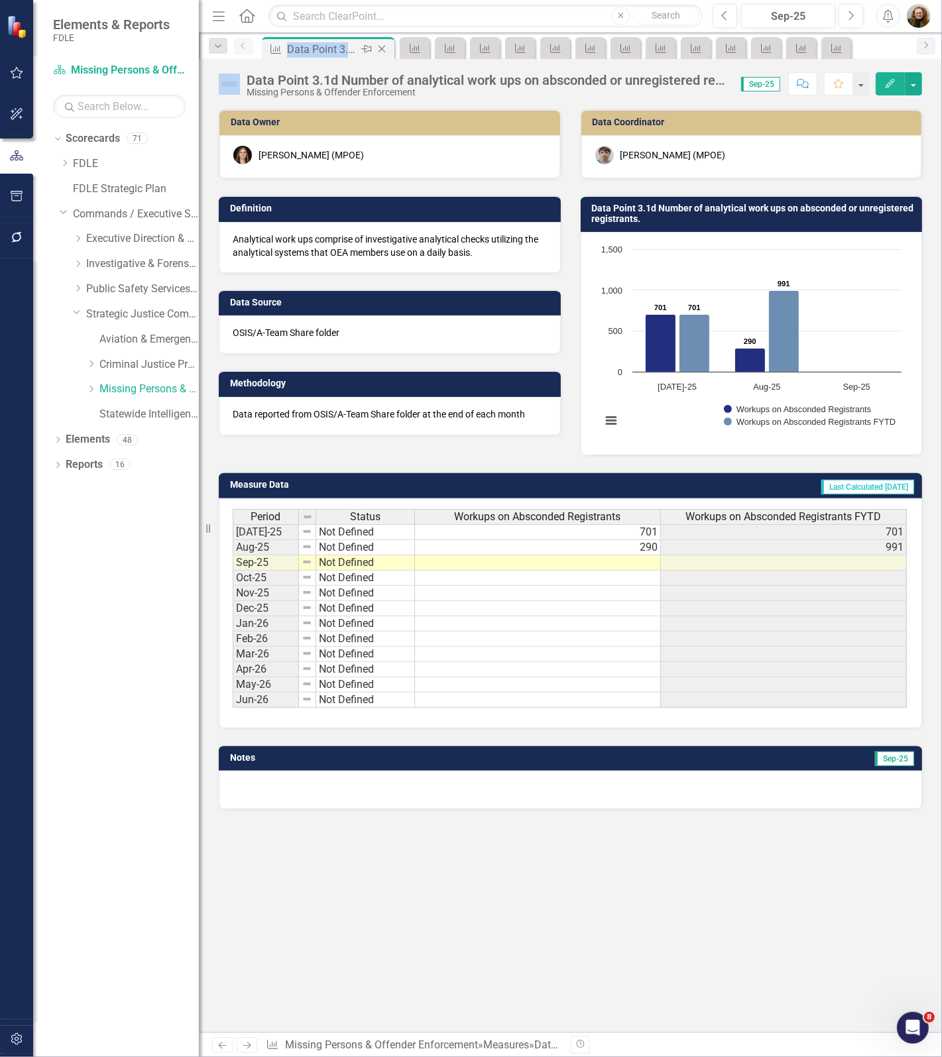
click at [384, 48] on div "Measure Data Point 3.1d Number of analytical work ups on absconded or unregiste…" at bounding box center [328, 49] width 126 height 17
click at [384, 48] on icon "Close" at bounding box center [381, 49] width 13 height 11
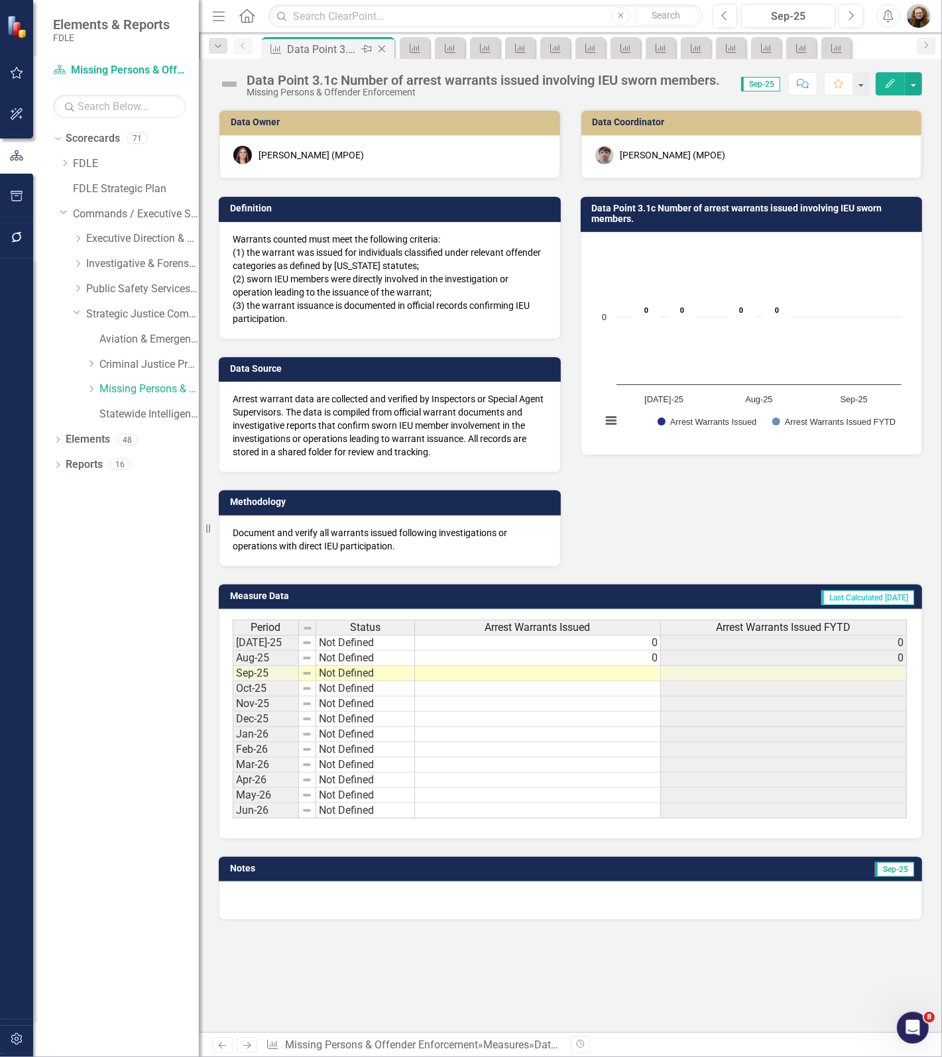
click at [382, 50] on icon at bounding box center [381, 49] width 7 height 7
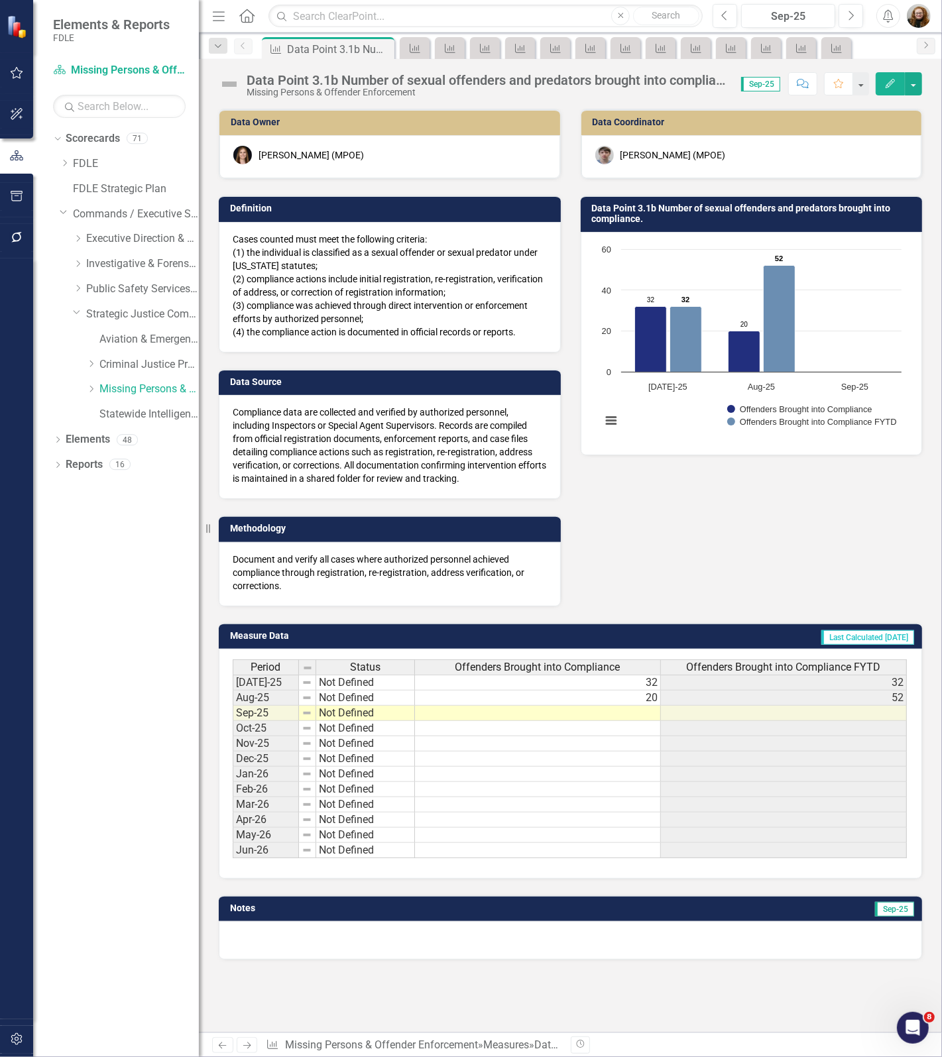
click at [0, 0] on icon at bounding box center [0, 0] width 0 height 0
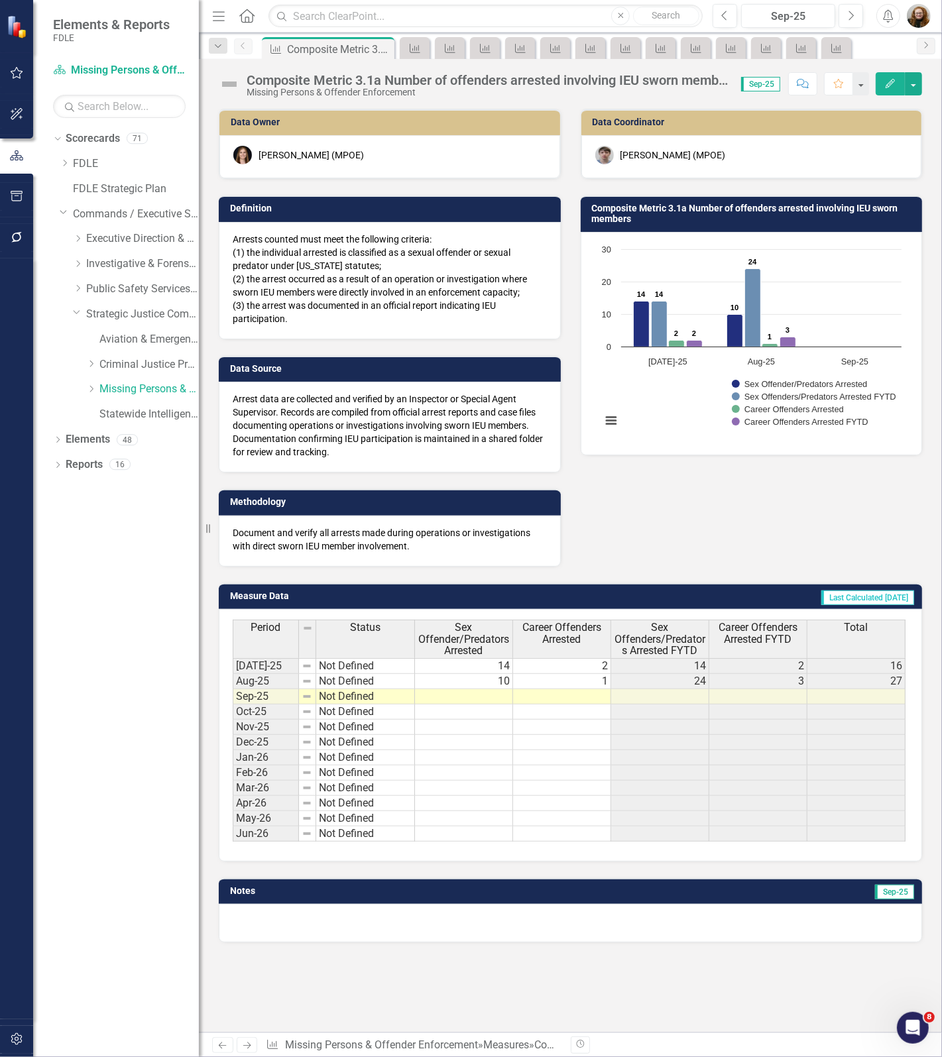
click at [0, 0] on icon at bounding box center [0, 0] width 0 height 0
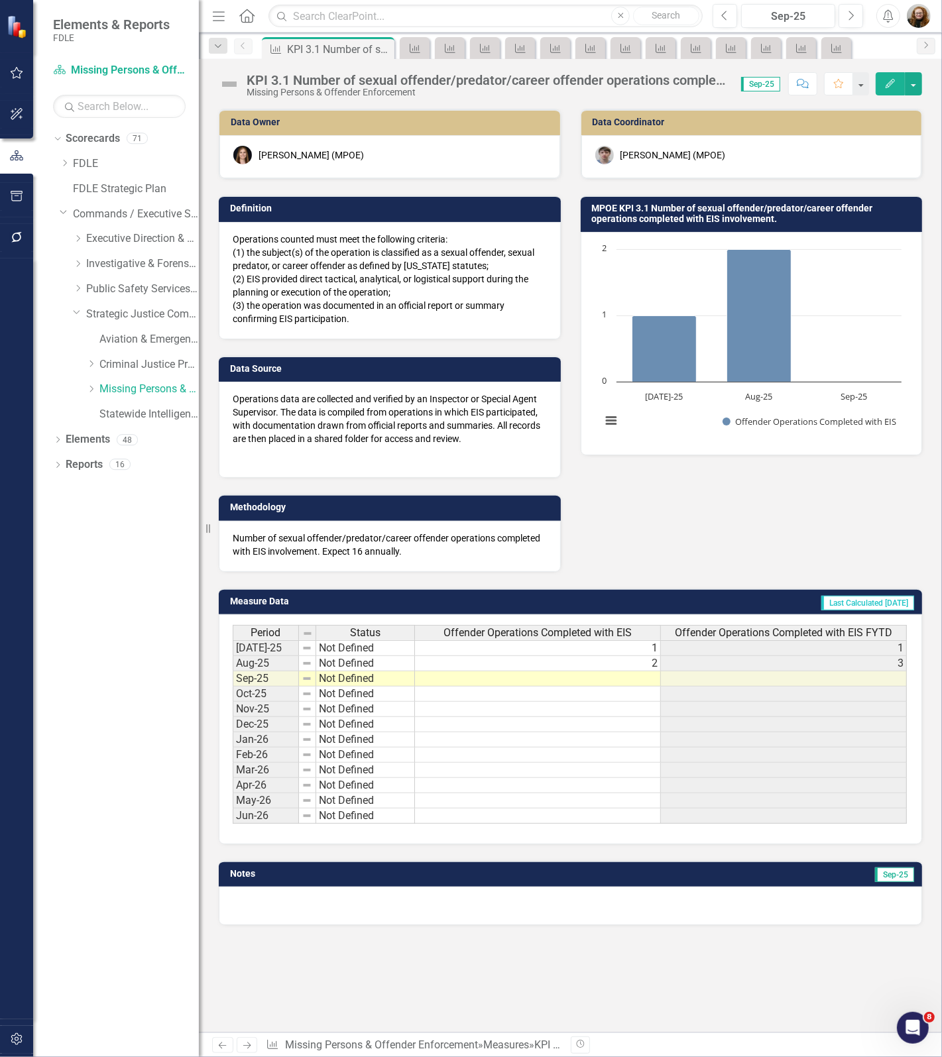
click at [0, 0] on icon at bounding box center [0, 0] width 0 height 0
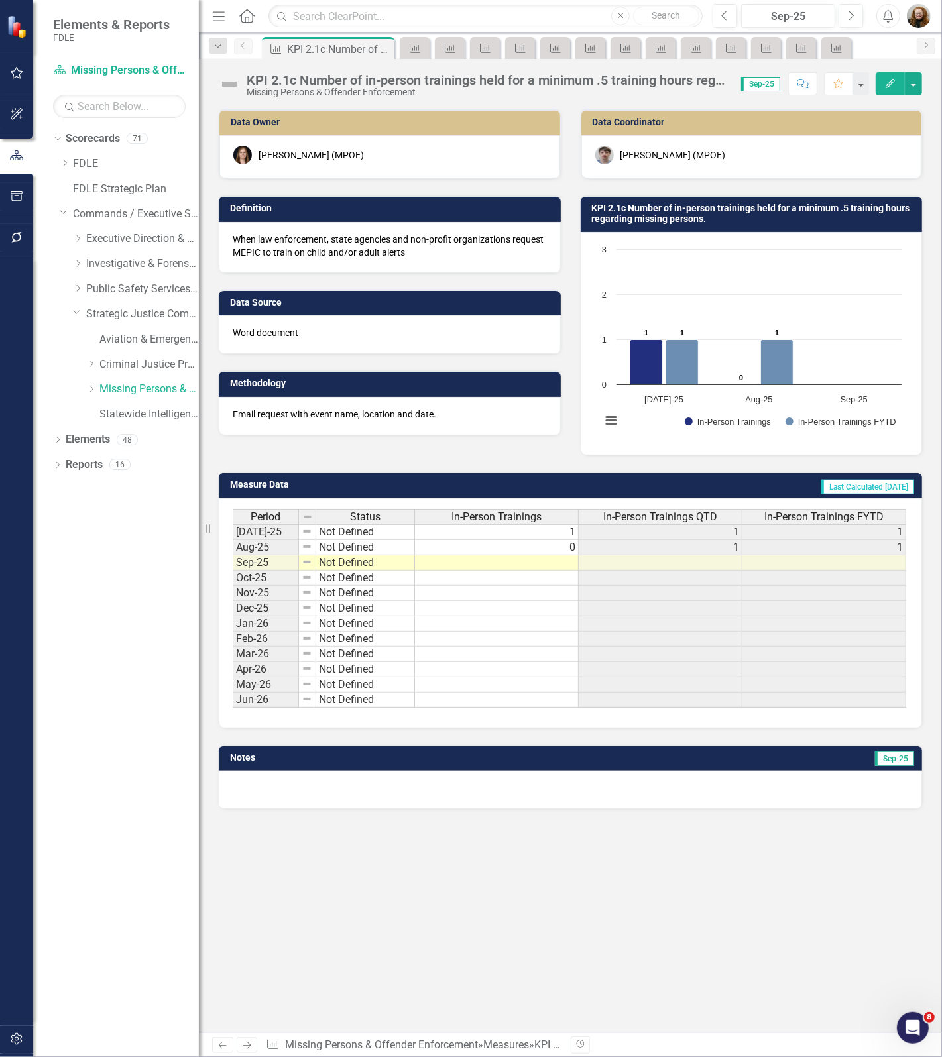
click at [0, 0] on icon at bounding box center [0, 0] width 0 height 0
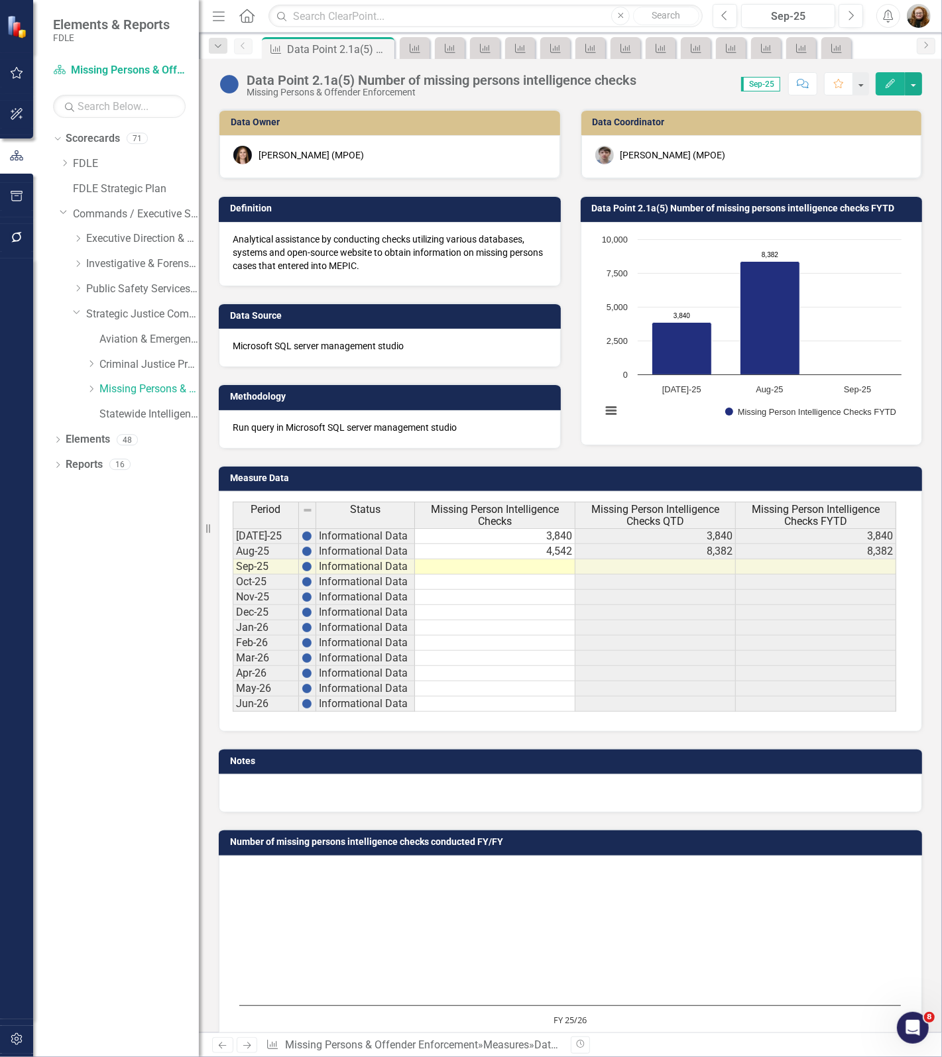
click at [0, 0] on icon at bounding box center [0, 0] width 0 height 0
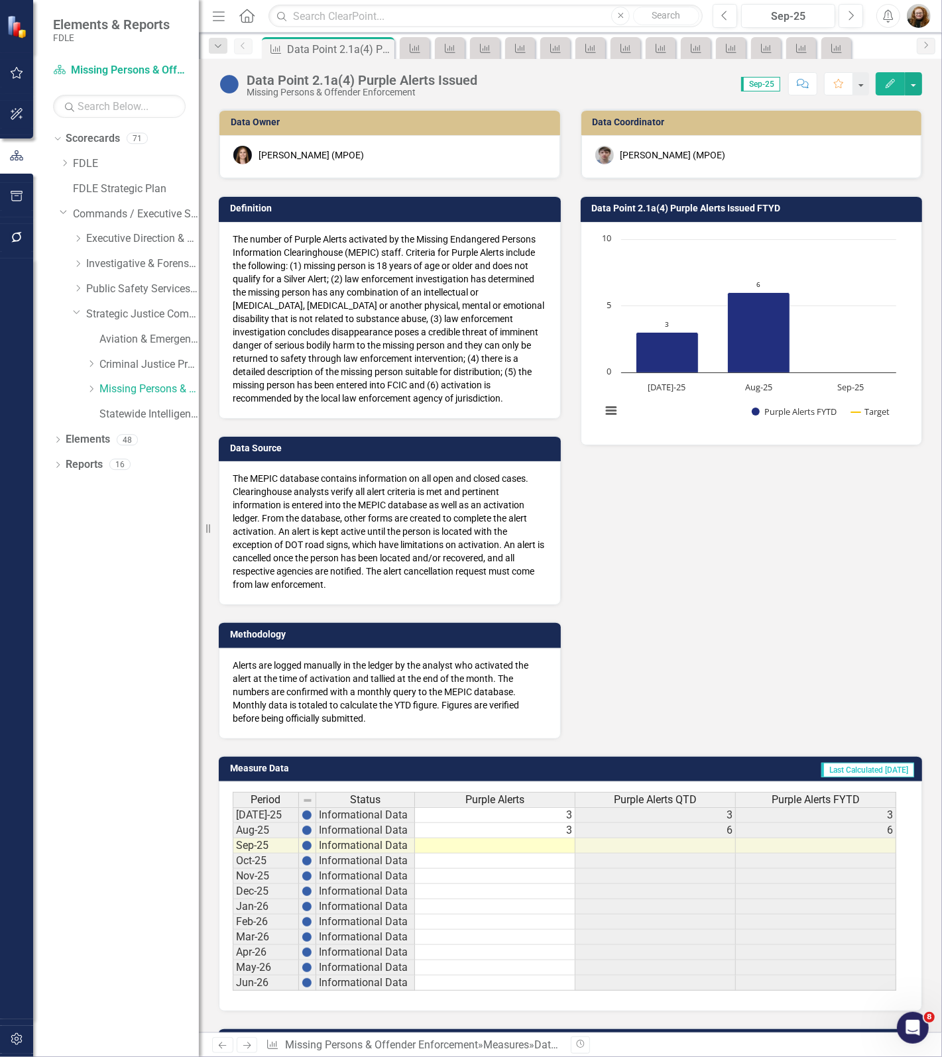
click at [0, 0] on icon at bounding box center [0, 0] width 0 height 0
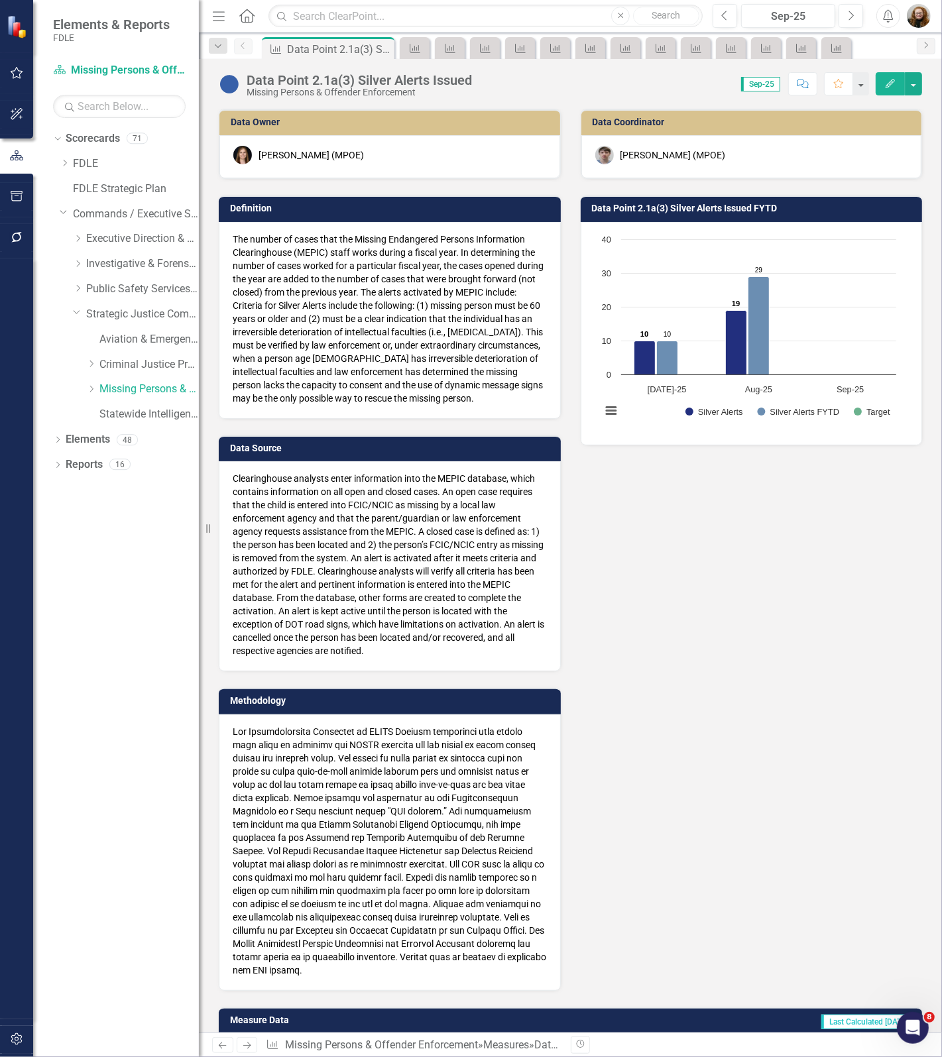
click at [0, 0] on icon at bounding box center [0, 0] width 0 height 0
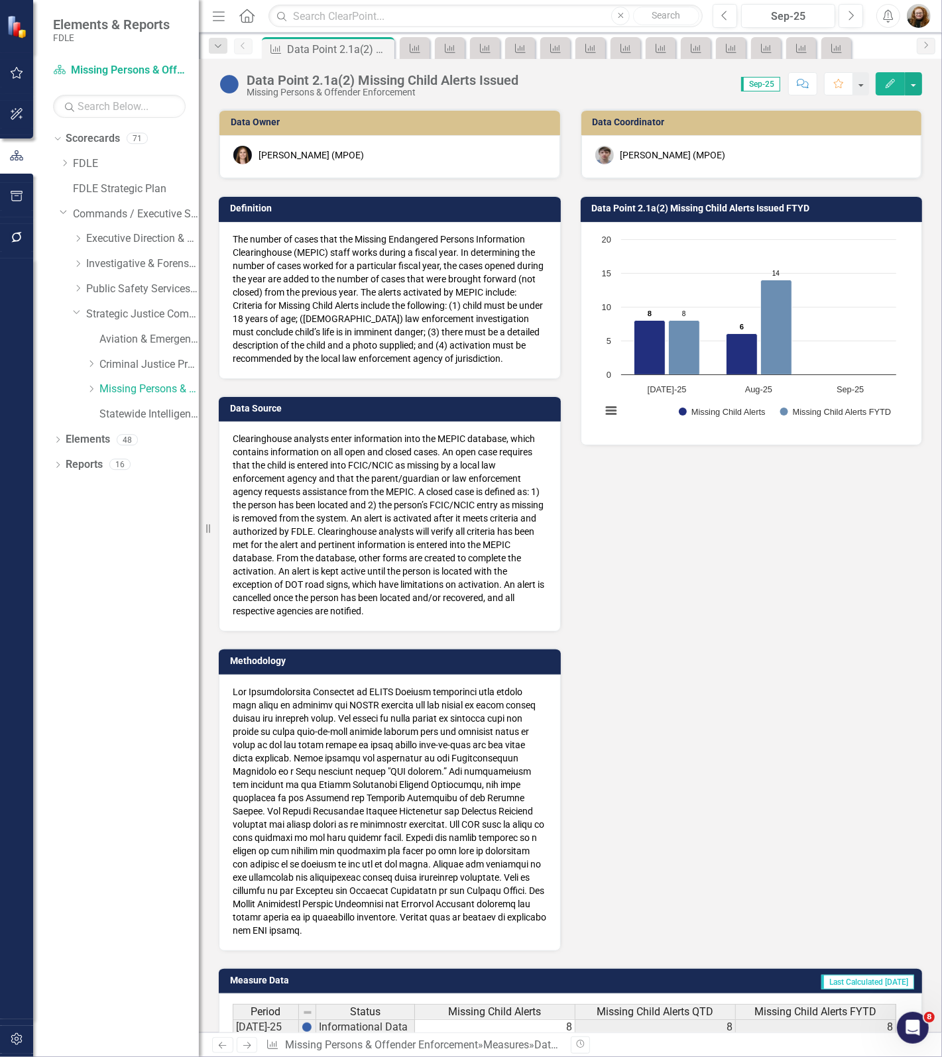
click at [0, 0] on icon at bounding box center [0, 0] width 0 height 0
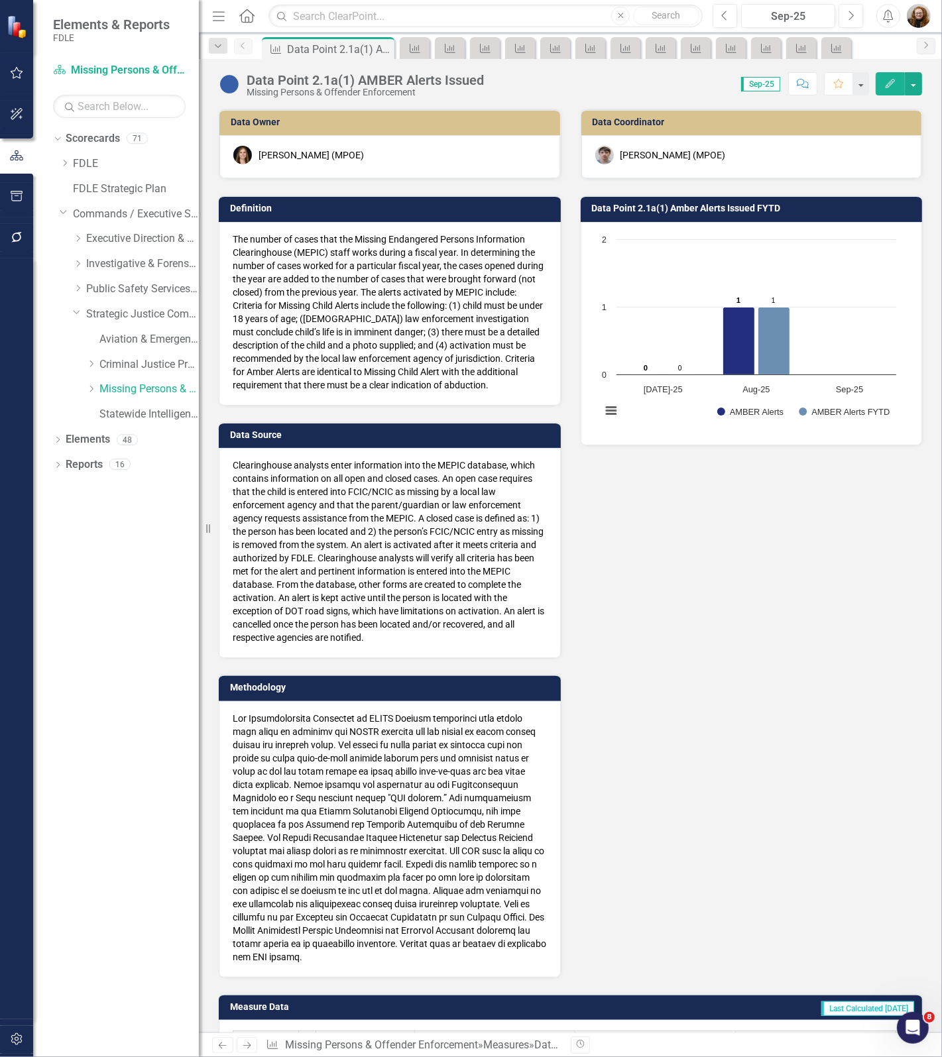
click at [0, 0] on icon at bounding box center [0, 0] width 0 height 0
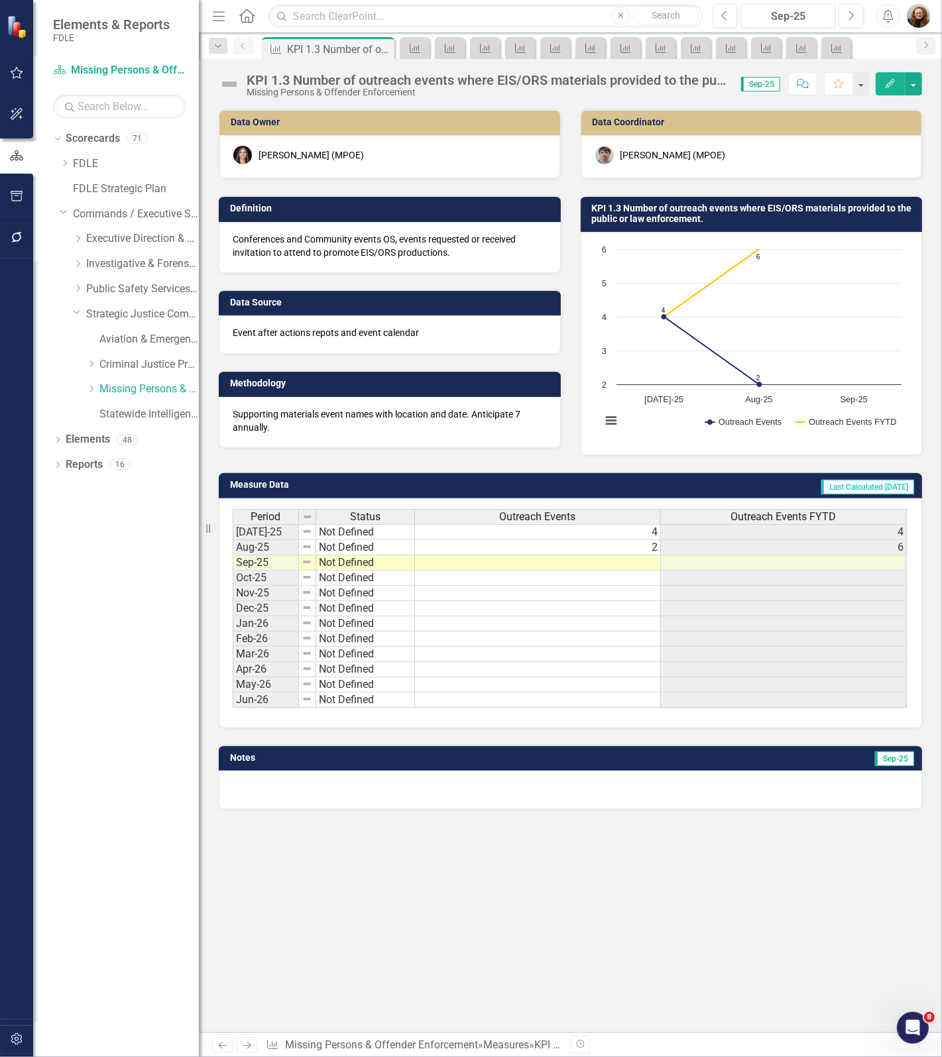
click at [0, 0] on icon at bounding box center [0, 0] width 0 height 0
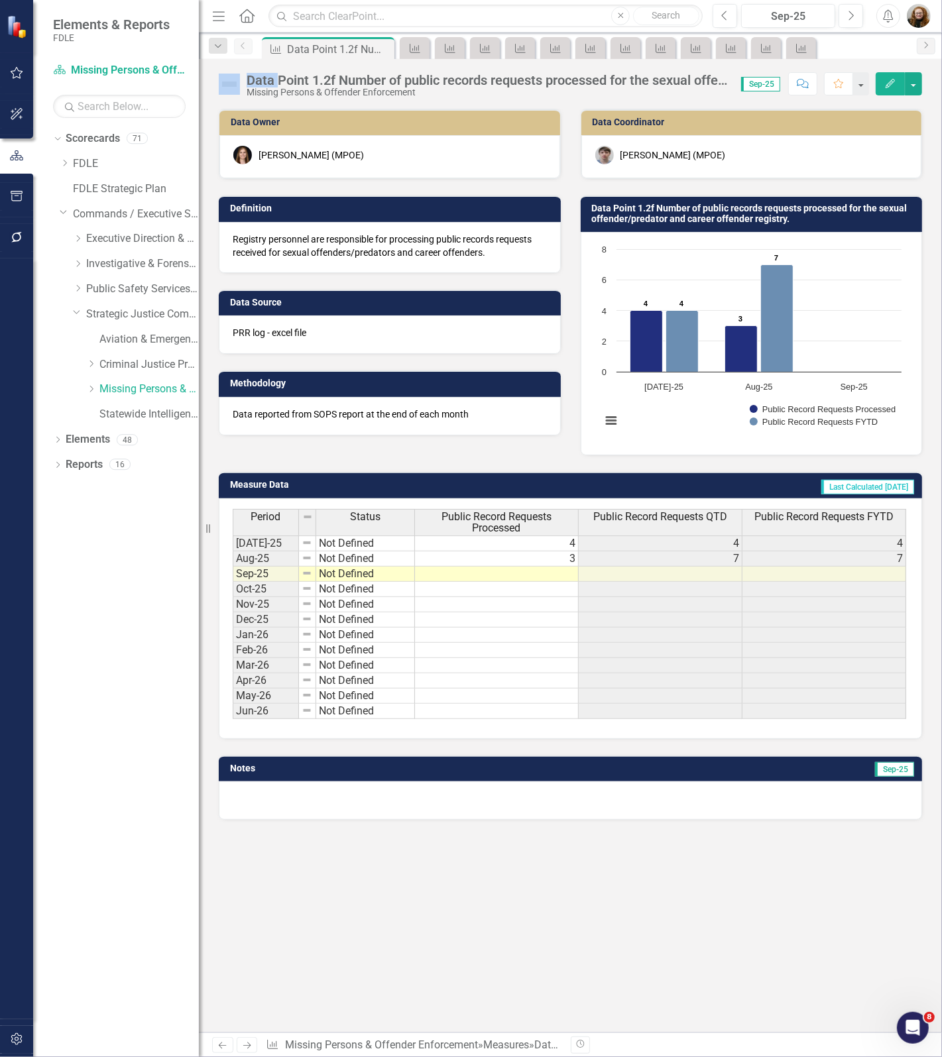
click at [0, 0] on icon at bounding box center [0, 0] width 0 height 0
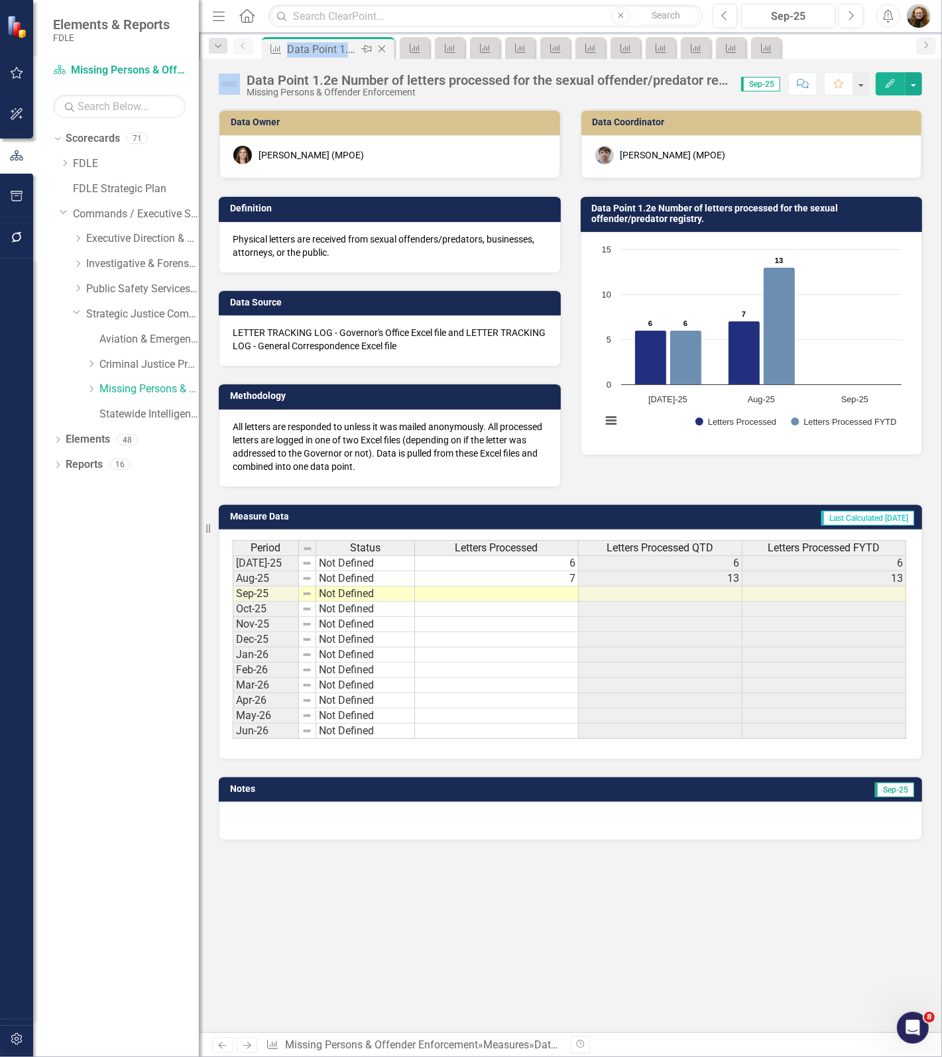
click at [382, 50] on div "Measure Data Point 1.2e Number of letters processed for the sexual offender/pre…" at bounding box center [328, 49] width 126 height 17
click at [382, 51] on icon "Close" at bounding box center [381, 49] width 13 height 11
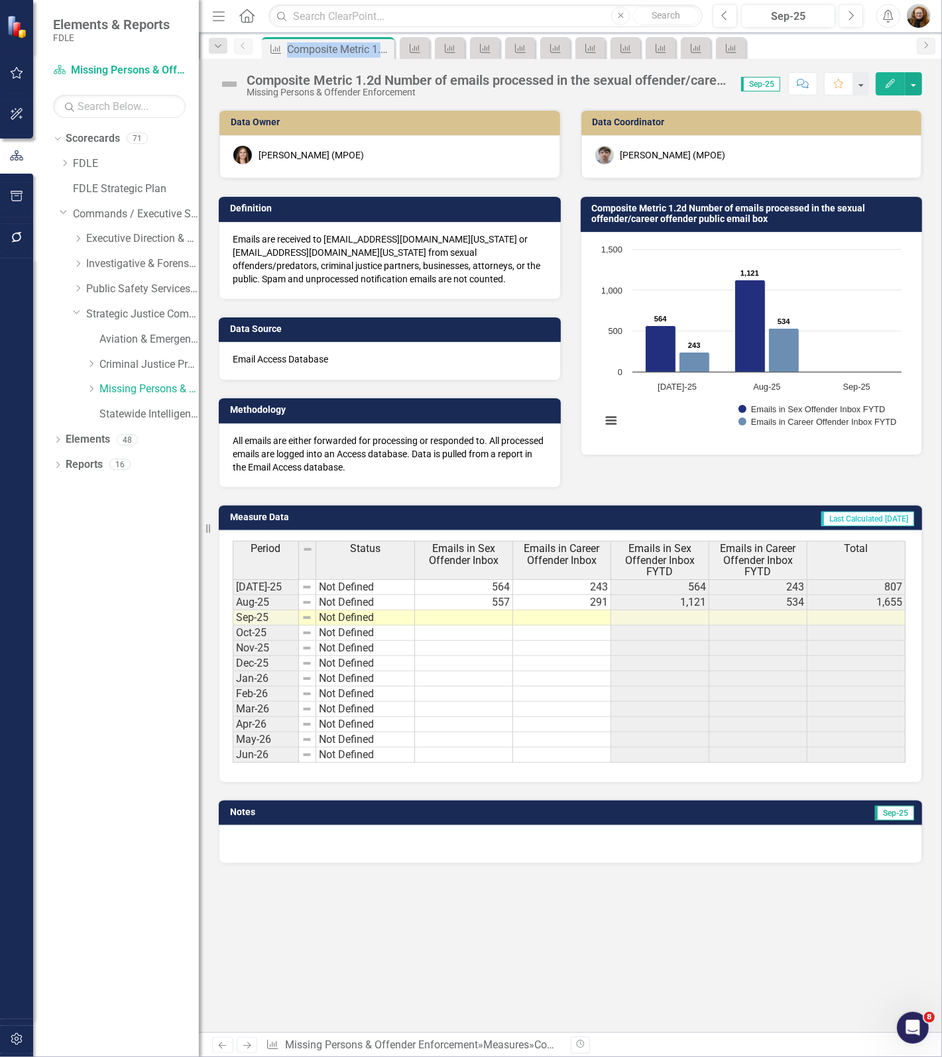
click at [0, 0] on icon "Close" at bounding box center [0, 0] width 0 height 0
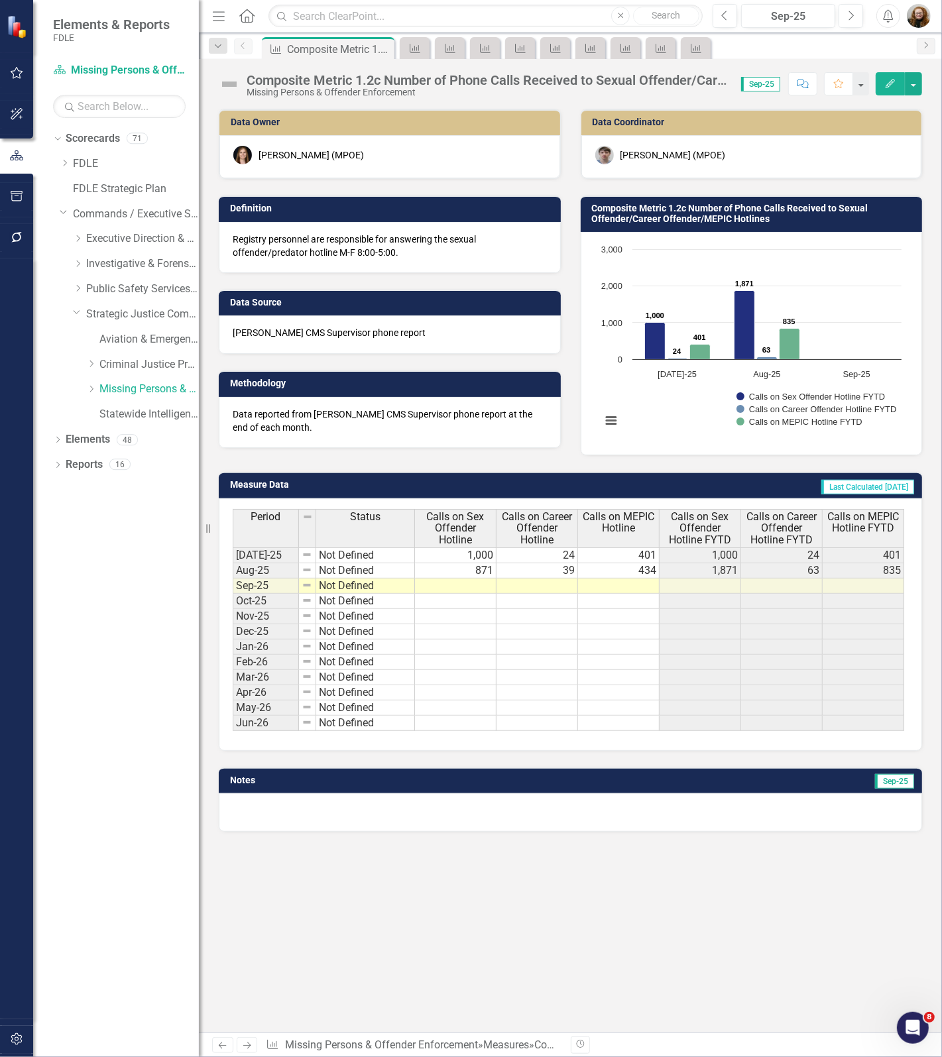
click at [0, 0] on icon "Close" at bounding box center [0, 0] width 0 height 0
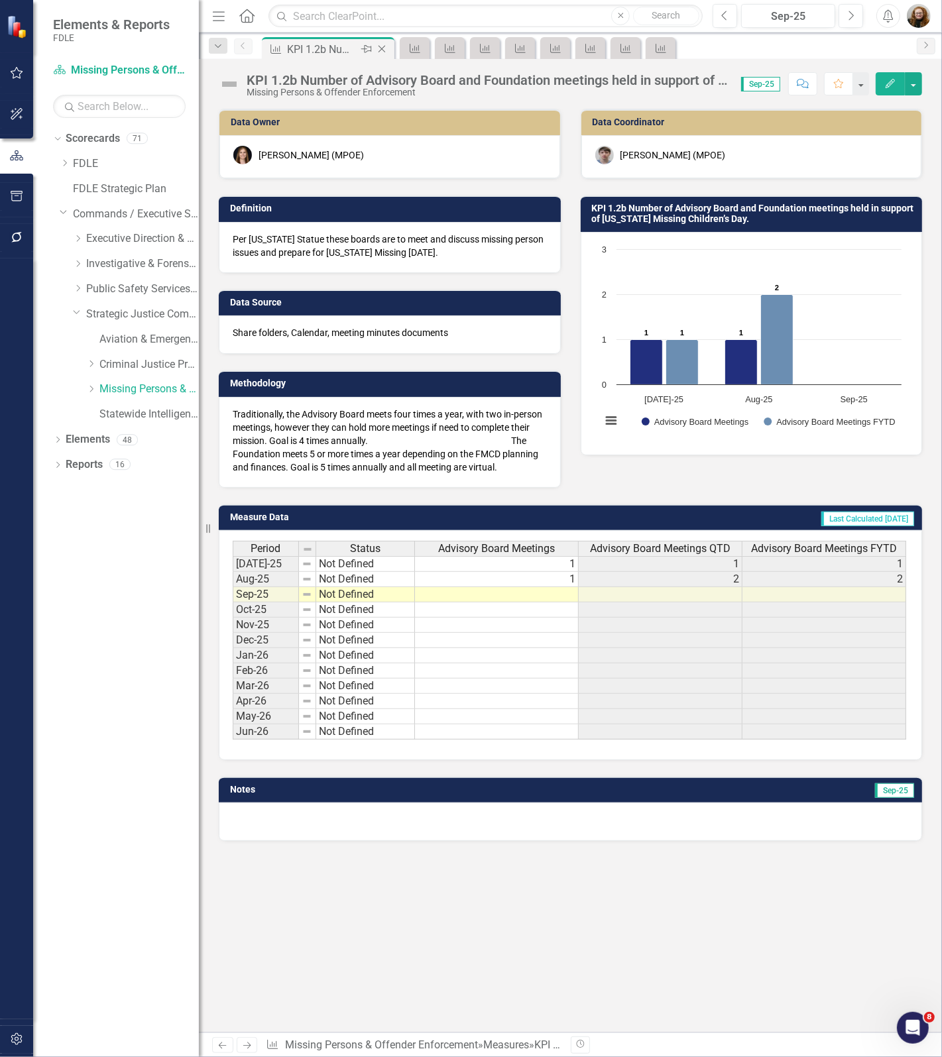
click at [381, 51] on icon "Close" at bounding box center [381, 49] width 13 height 11
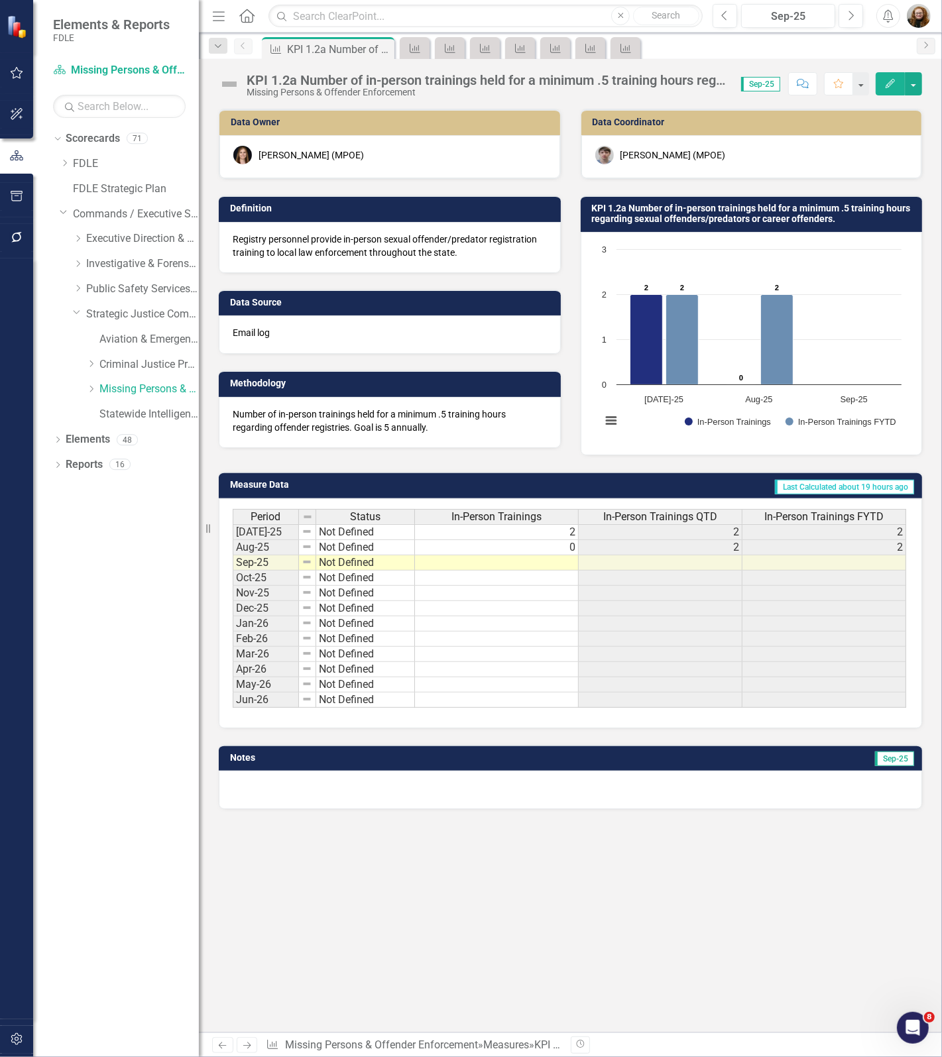
click at [0, 0] on icon at bounding box center [0, 0] width 0 height 0
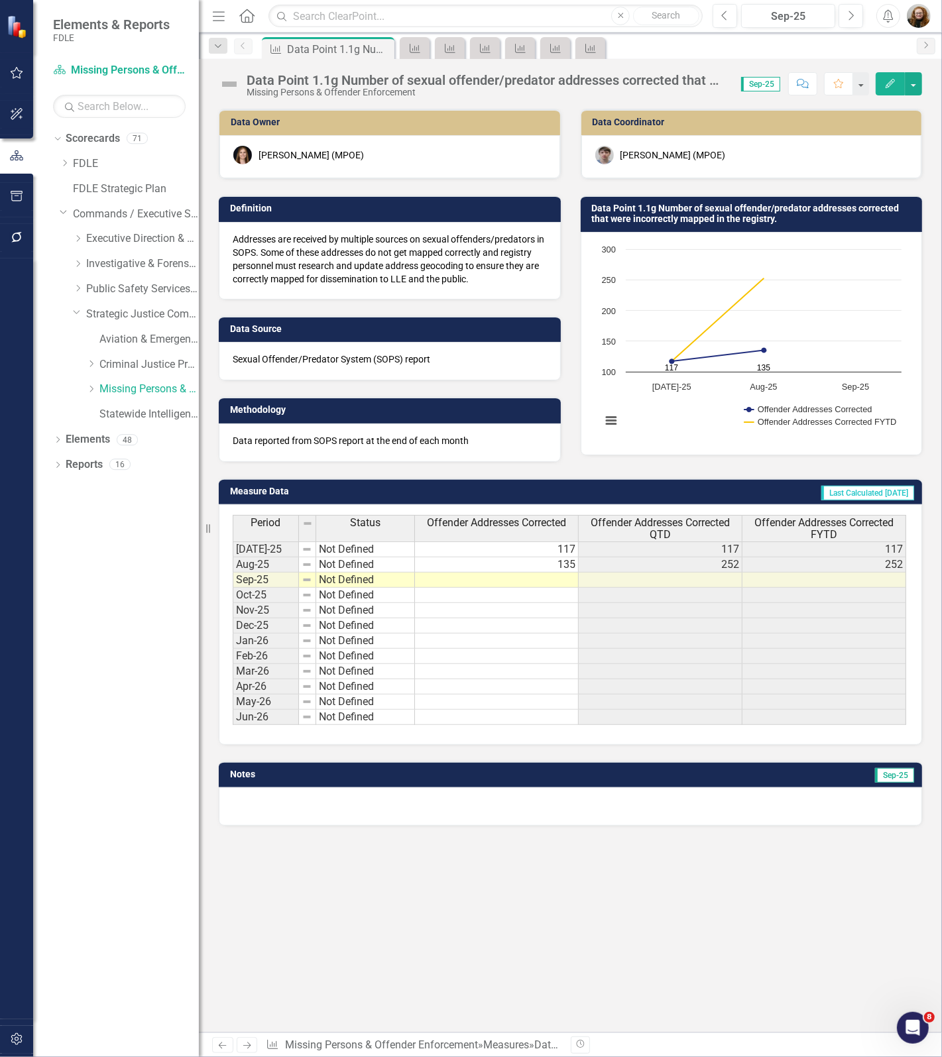
click at [0, 0] on icon at bounding box center [0, 0] width 0 height 0
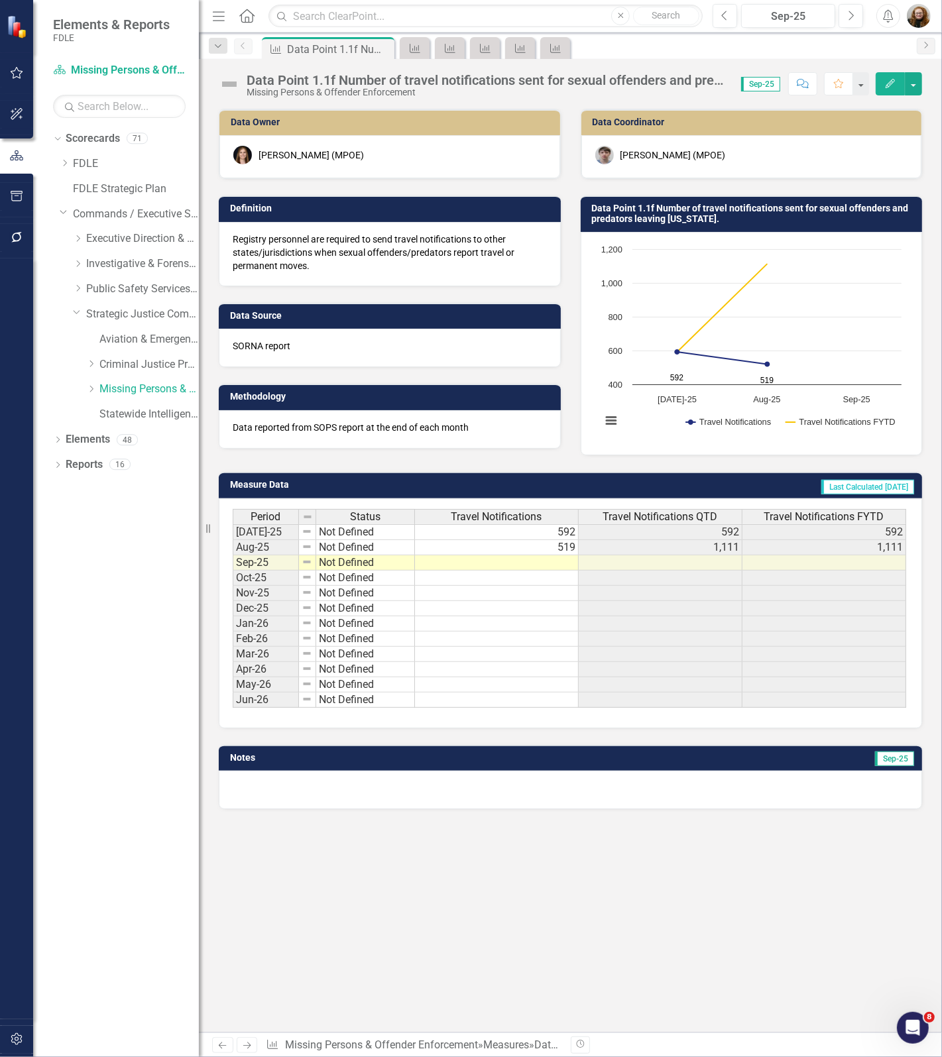
click at [0, 0] on icon at bounding box center [0, 0] width 0 height 0
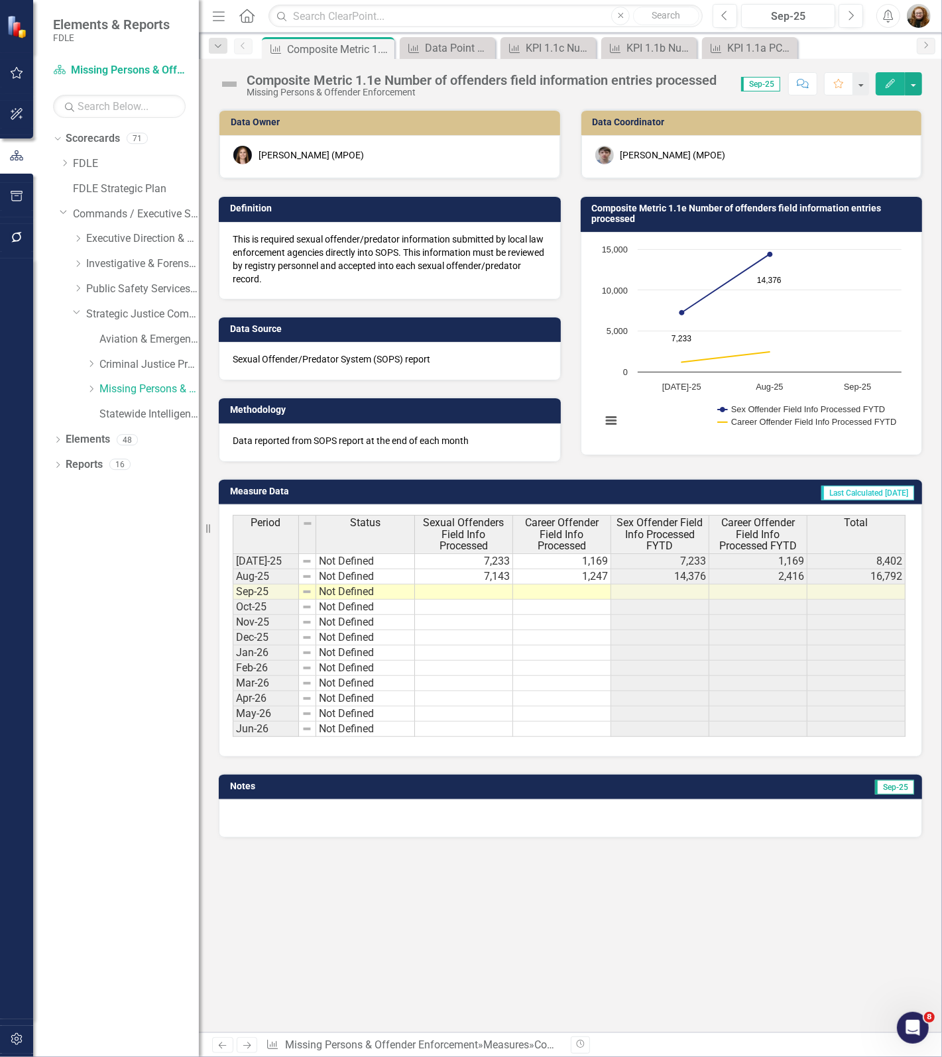
click at [0, 0] on icon at bounding box center [0, 0] width 0 height 0
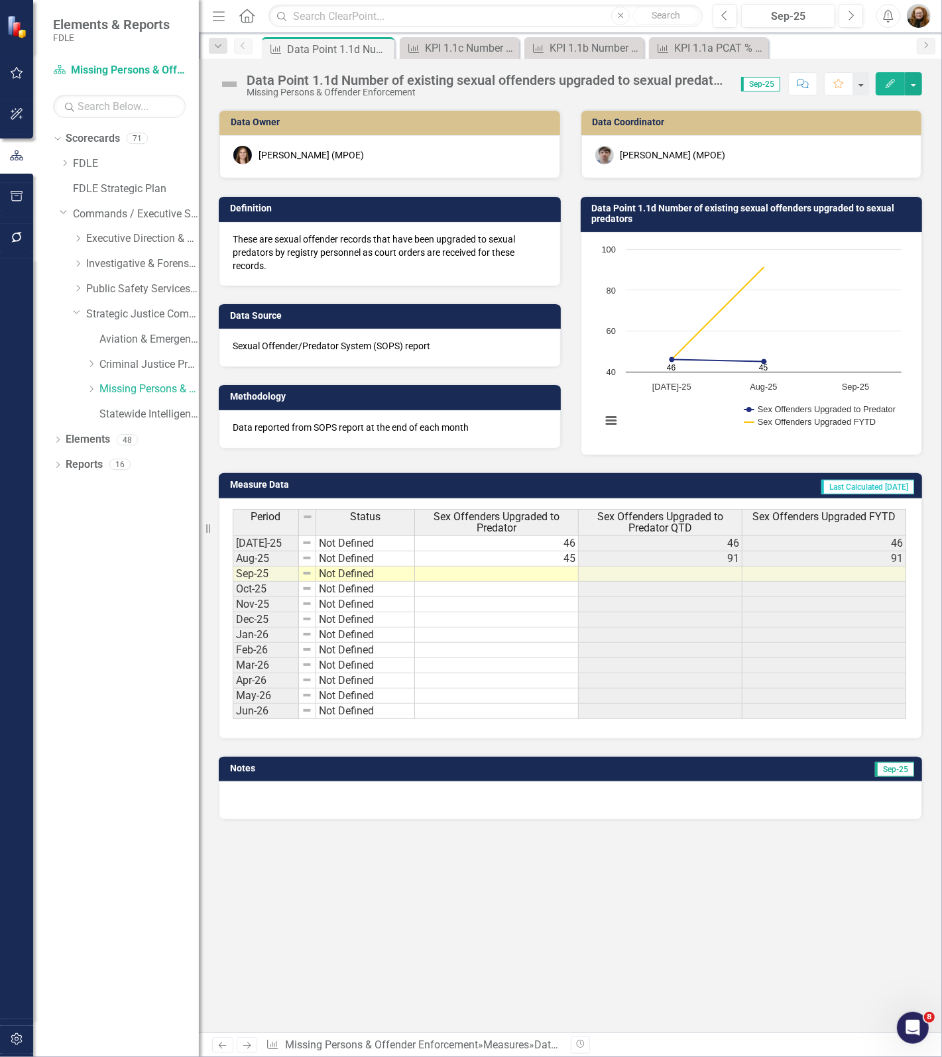
click at [0, 0] on icon at bounding box center [0, 0] width 0 height 0
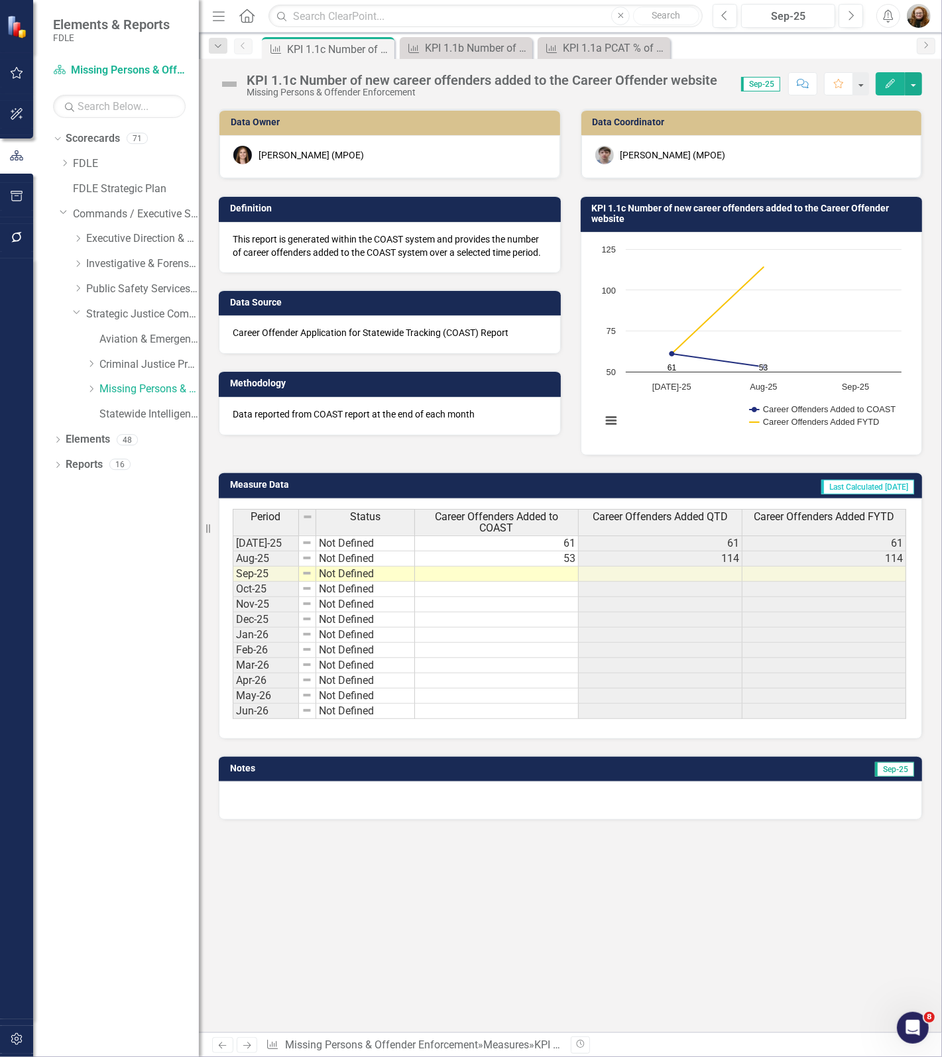
click at [0, 0] on icon at bounding box center [0, 0] width 0 height 0
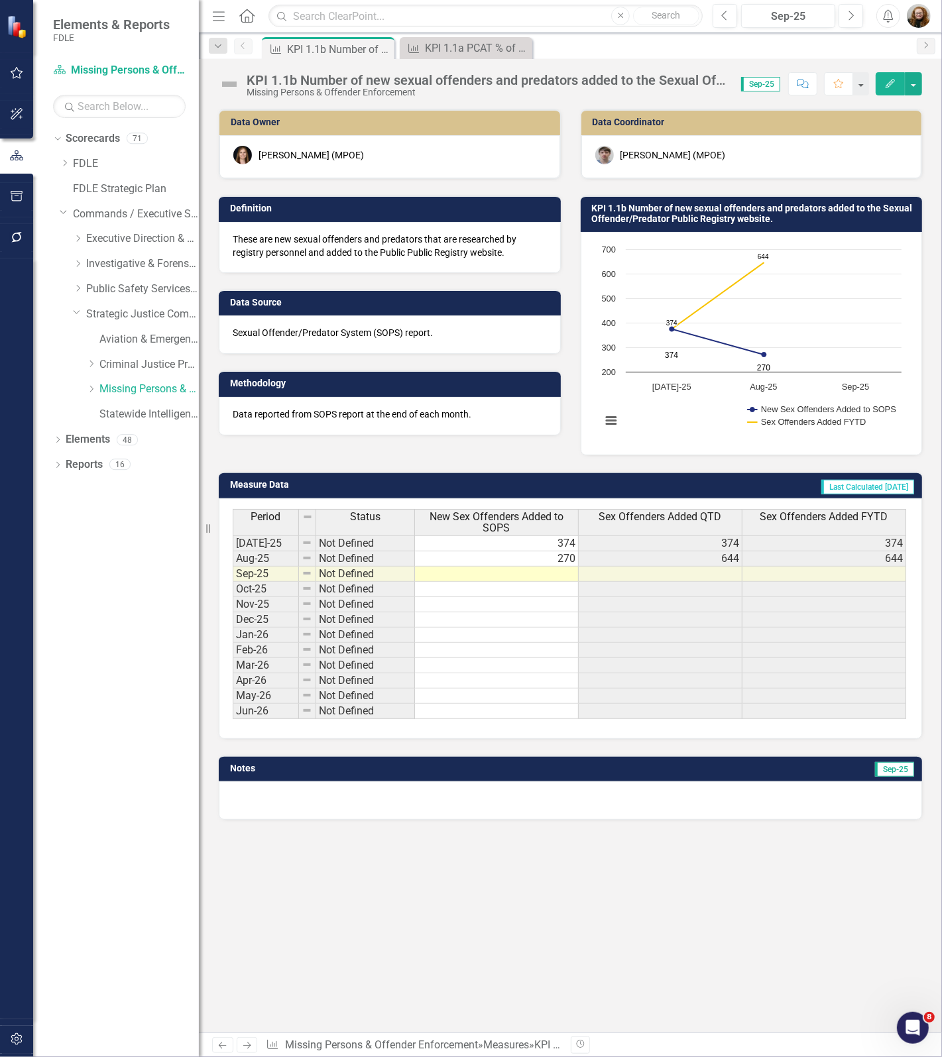
click at [0, 0] on icon at bounding box center [0, 0] width 0 height 0
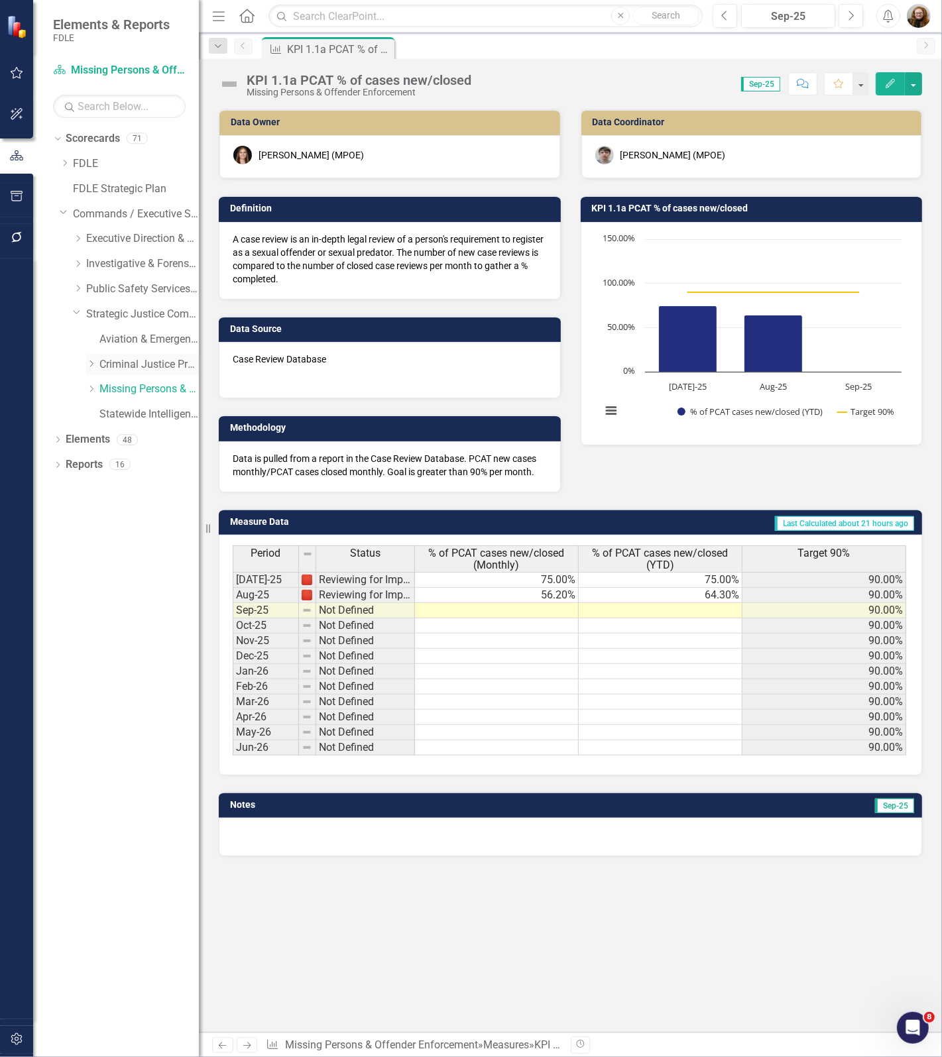
click at [117, 359] on link "Criminal Justice Professionalism, Standards & Training Services" at bounding box center [148, 364] width 99 height 15
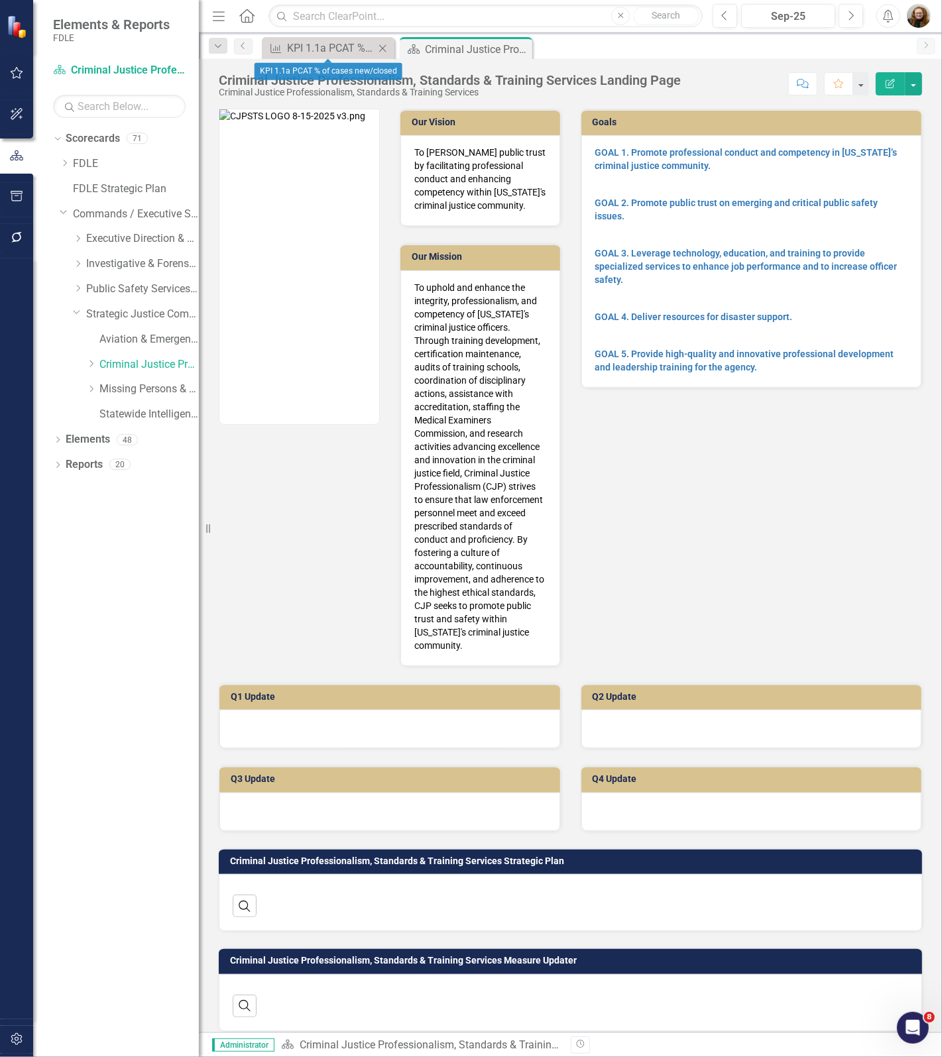
click at [382, 50] on icon "Close" at bounding box center [382, 48] width 13 height 11
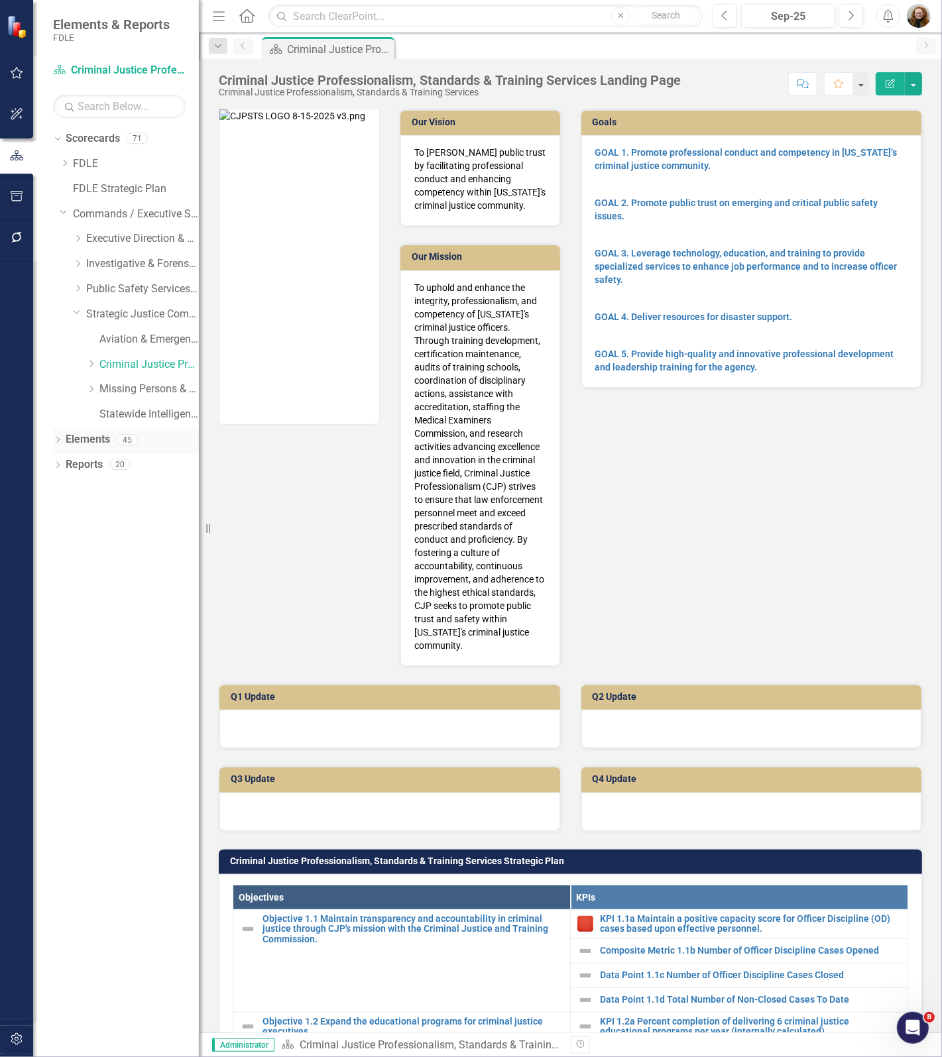
click at [61, 439] on icon "Dropdown" at bounding box center [57, 440] width 9 height 7
click at [123, 517] on link "Measure Measures" at bounding box center [105, 515] width 66 height 15
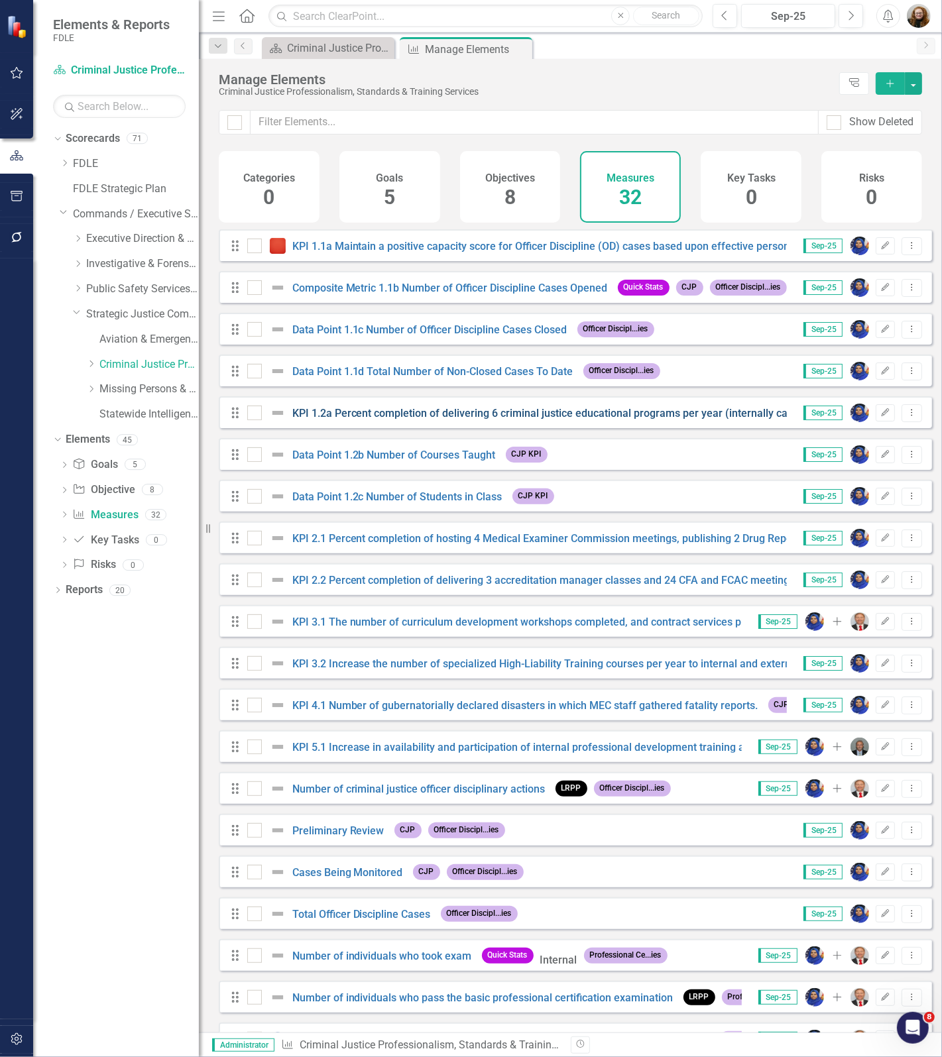
click at [364, 419] on link "KPI 1.2a Percent completion of delivering 6 criminal justice educational progra…" at bounding box center [562, 413] width 540 height 13
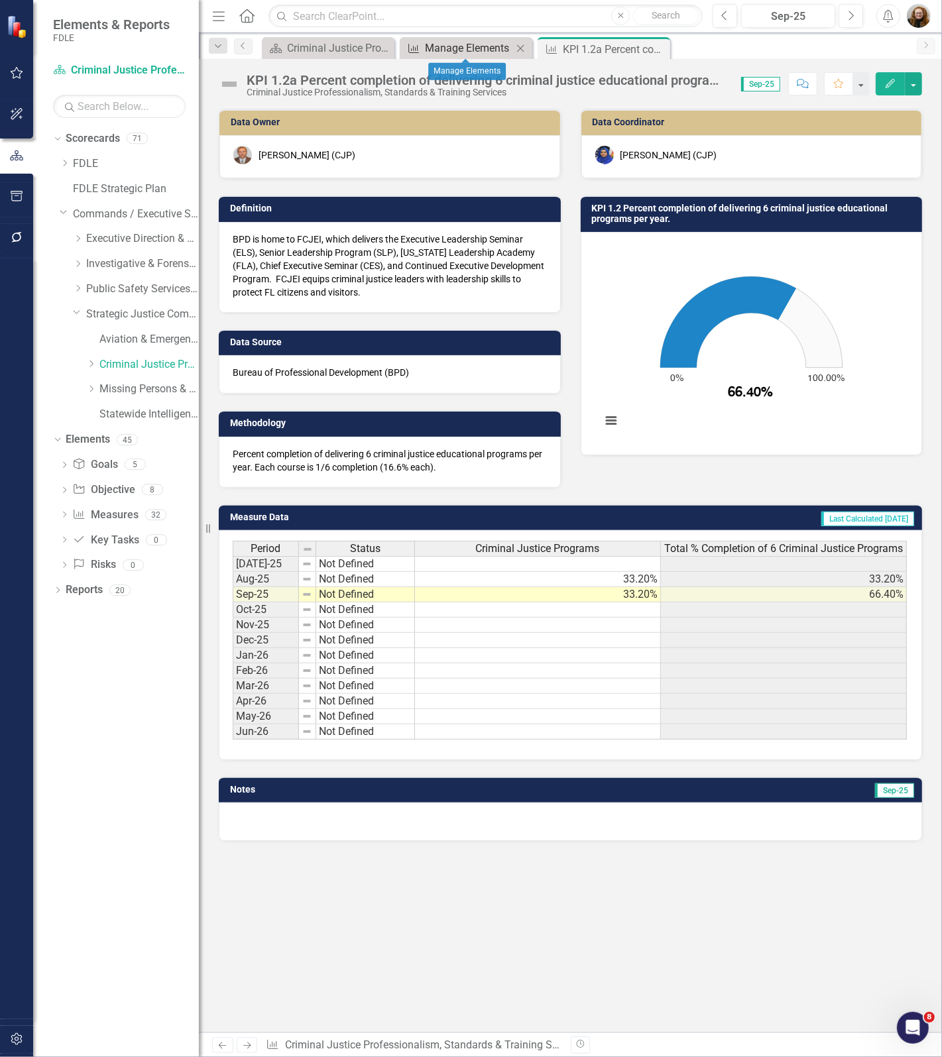
click at [442, 45] on div "Manage Elements" at bounding box center [468, 48] width 87 height 17
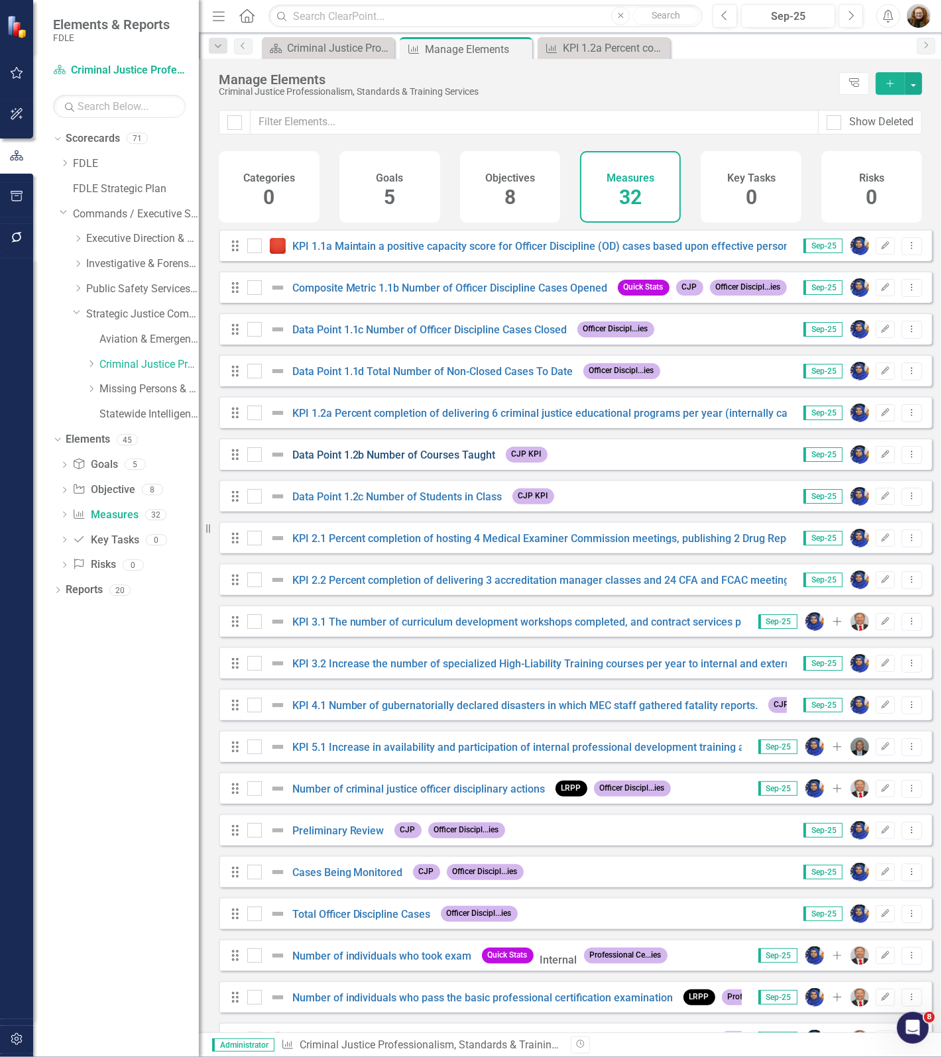
click at [378, 461] on link "Data Point 1.2b Number of Courses Taught" at bounding box center [393, 455] width 203 height 13
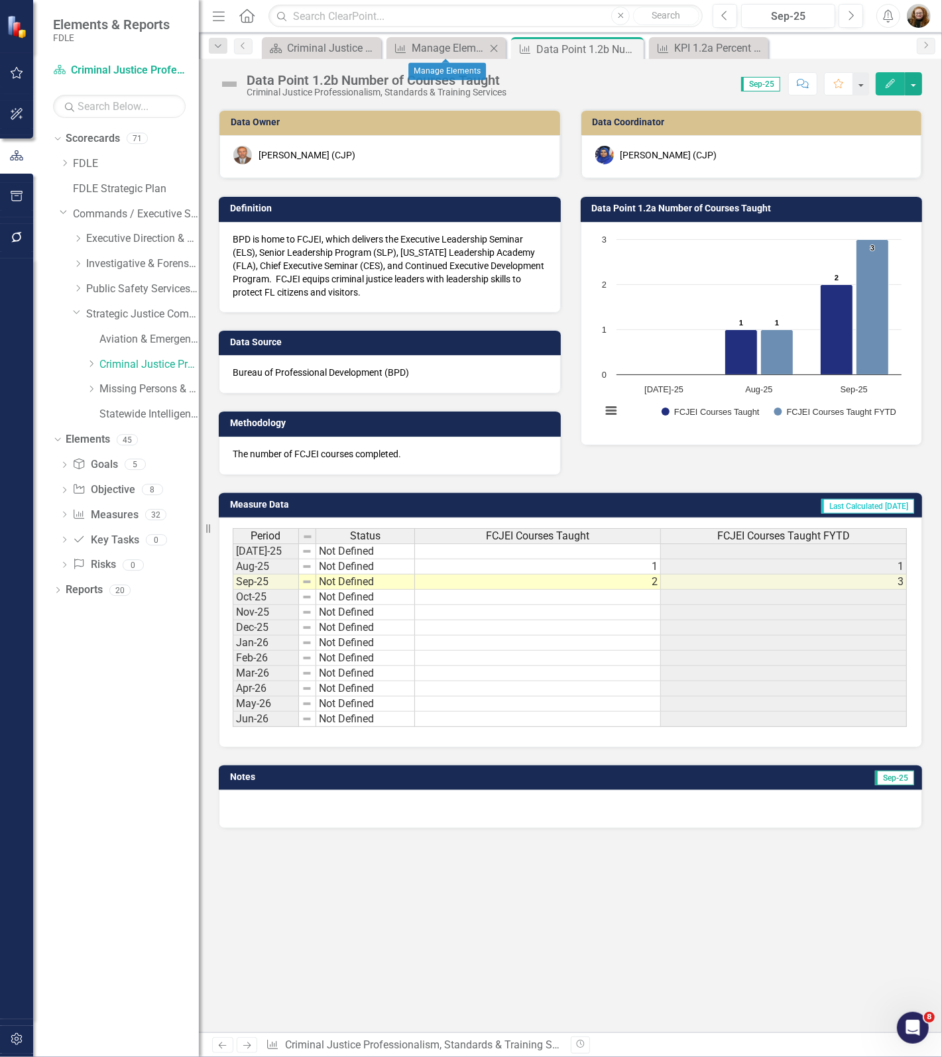
click at [428, 38] on div "Measure Manage Elements Close" at bounding box center [445, 48] width 119 height 22
click at [431, 44] on div "Manage Elements" at bounding box center [448, 48] width 74 height 17
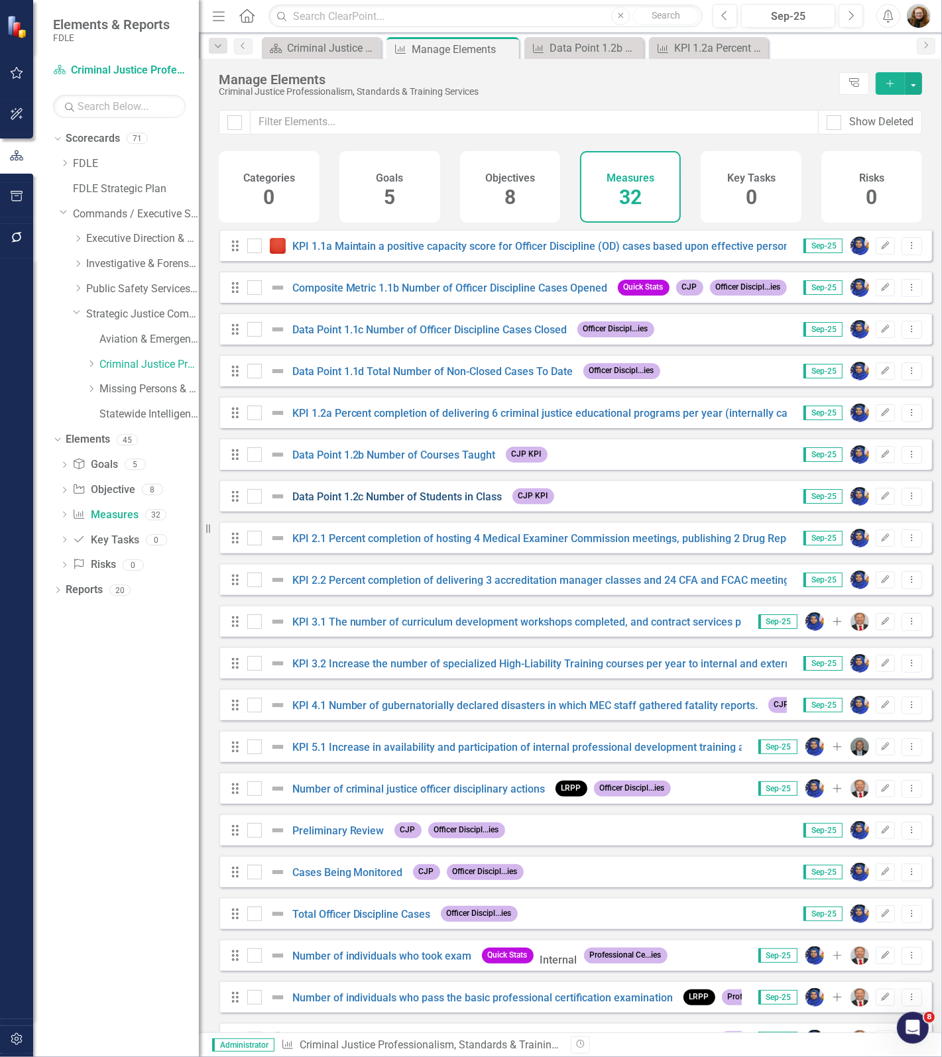
click at [386, 503] on link "Data Point 1.2c Number of Students in Class" at bounding box center [397, 496] width 210 height 13
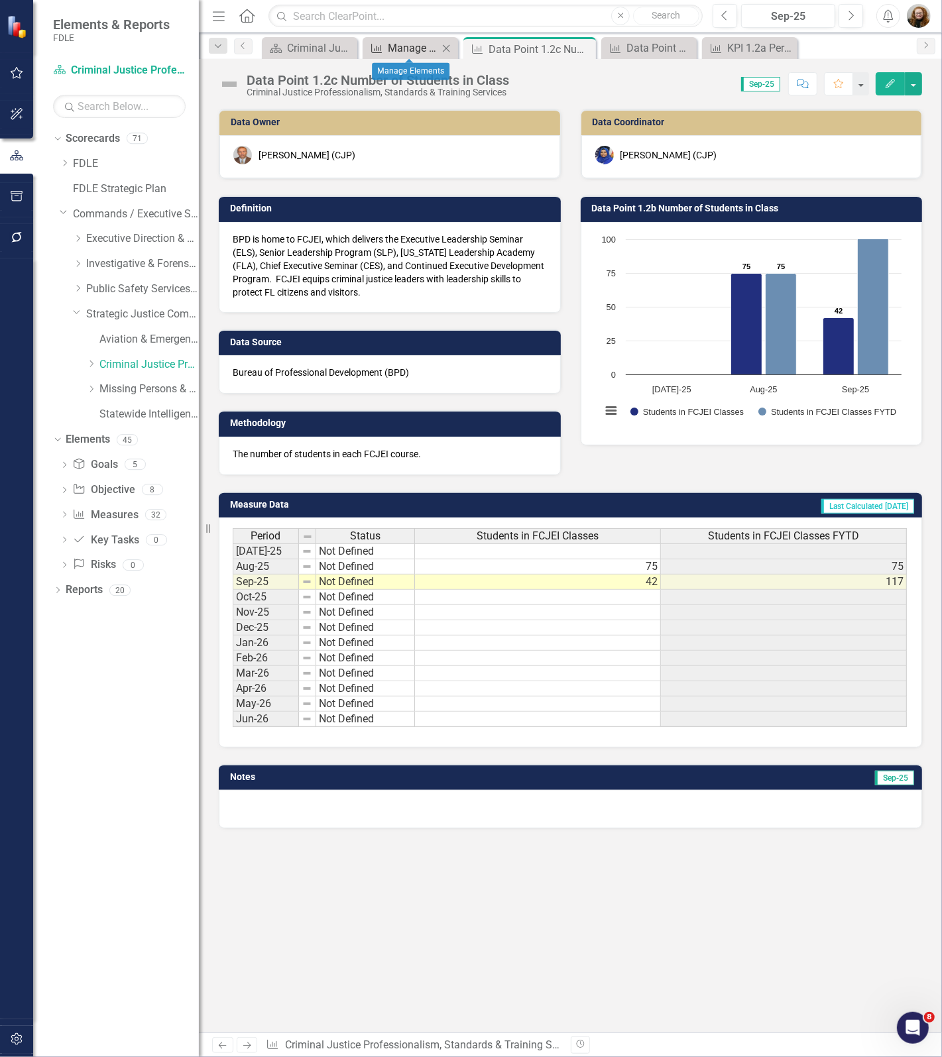
click at [414, 52] on div "Manage Elements" at bounding box center [413, 48] width 50 height 17
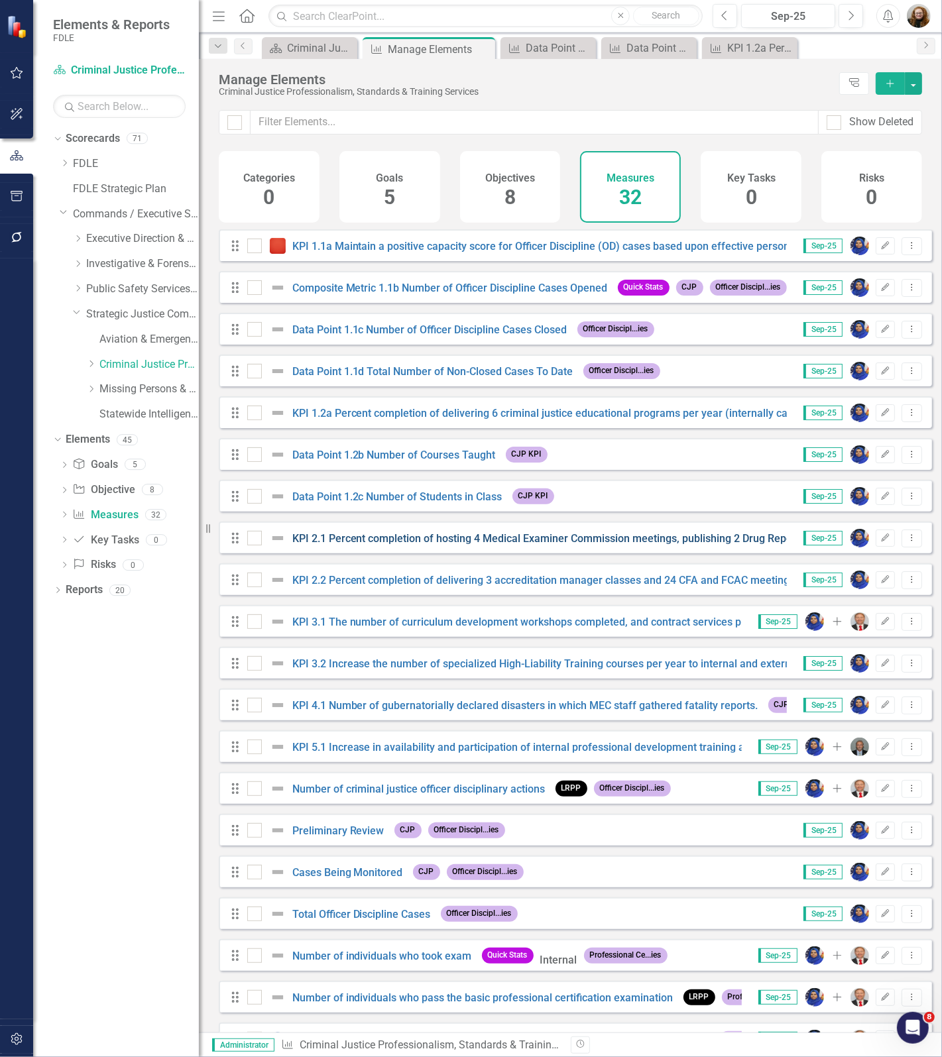
click at [341, 545] on link "KPI 2.1 Percent completion of hosting 4 Medical Examiner Commission meetings, p…" at bounding box center [636, 538] width 688 height 13
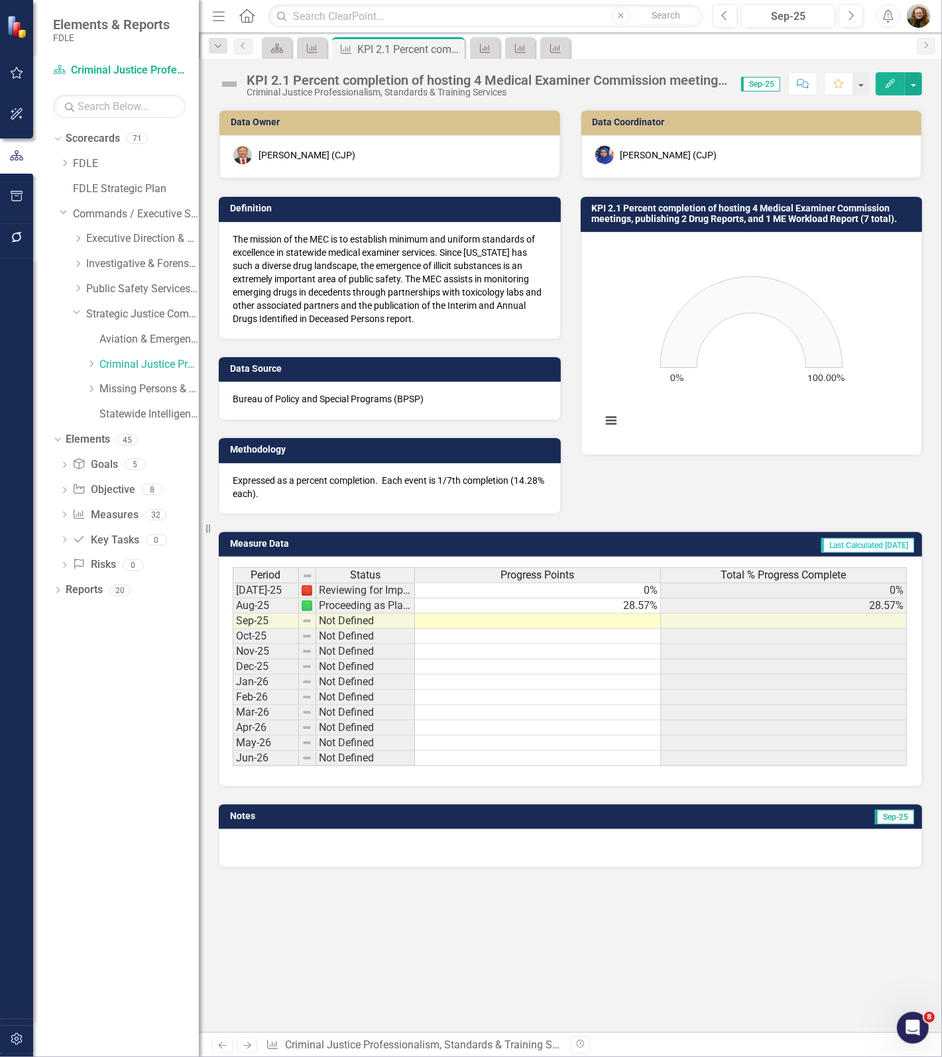
click at [311, 57] on div "Measure" at bounding box center [312, 48] width 30 height 22
click at [311, 44] on icon "Measure" at bounding box center [311, 48] width 13 height 11
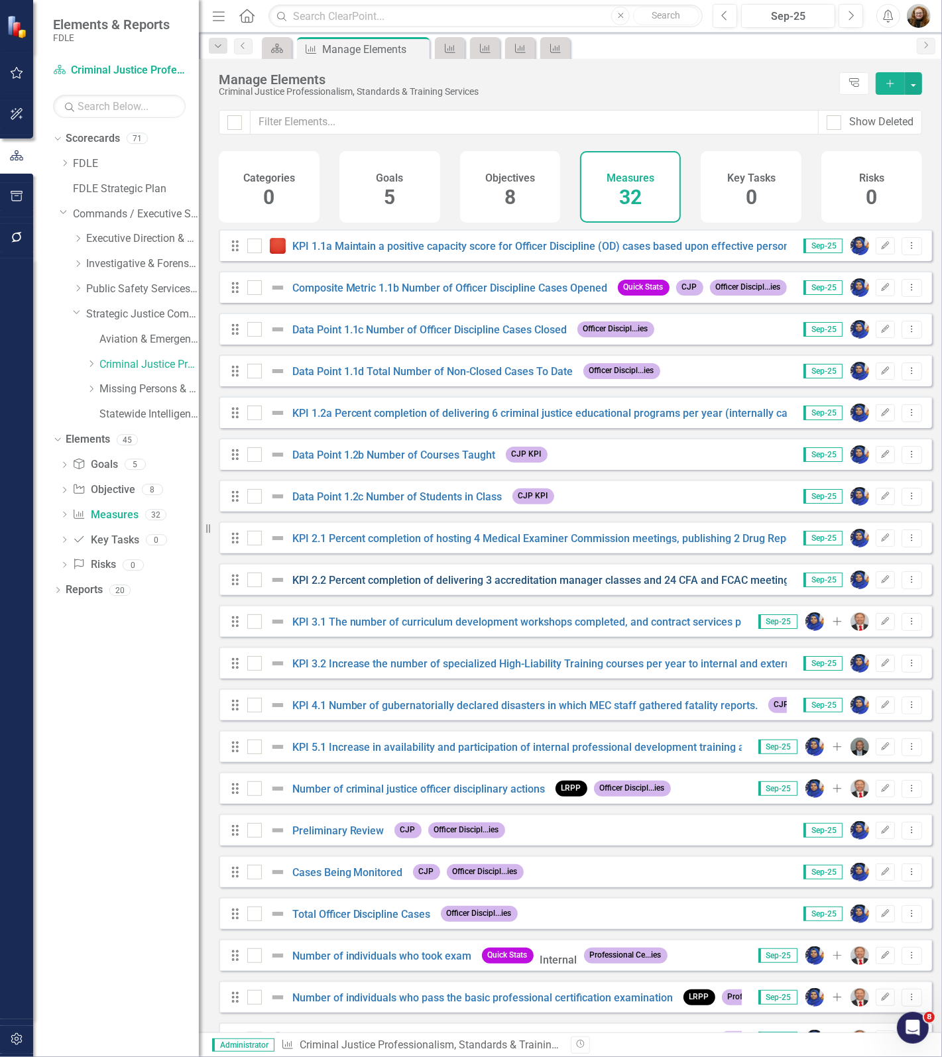
click at [352, 586] on link "KPI 2.2 Percent completion of delivering 3 accreditation manager classes and 24…" at bounding box center [585, 580] width 586 height 13
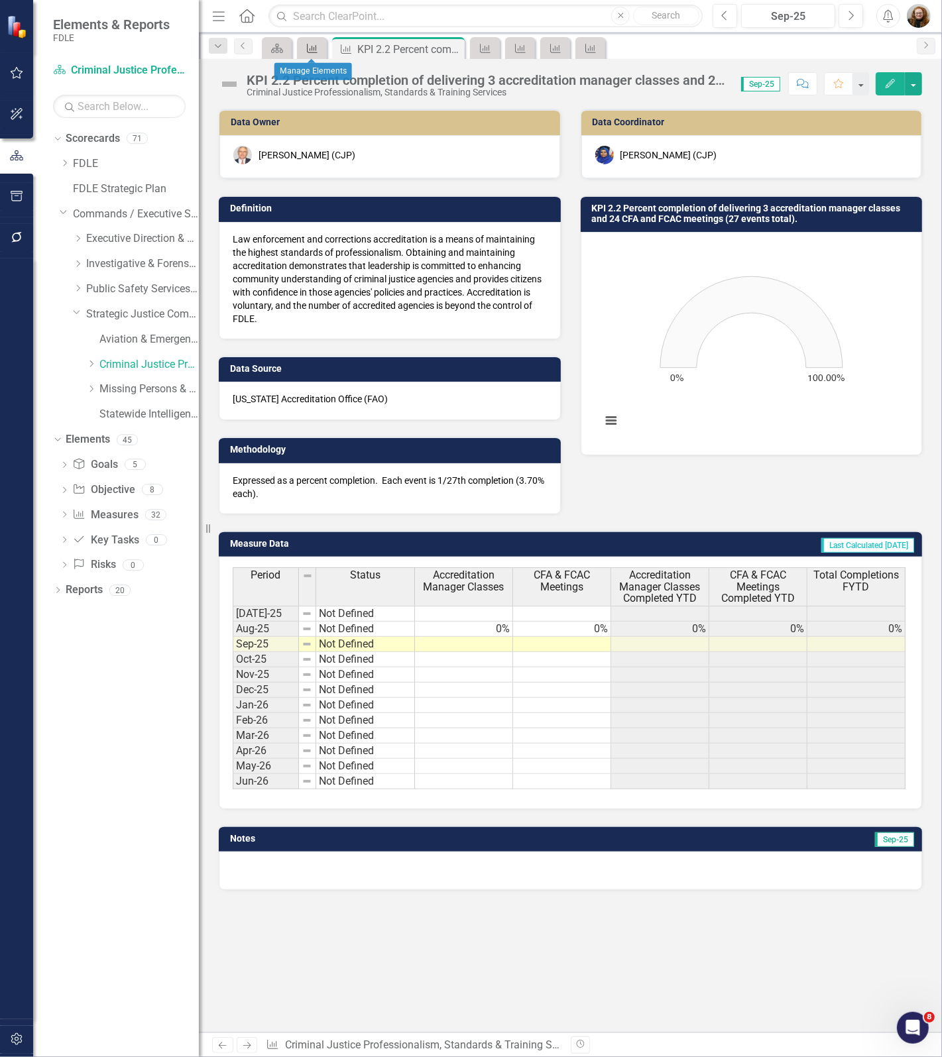
click at [309, 48] on icon "Measure" at bounding box center [311, 48] width 13 height 11
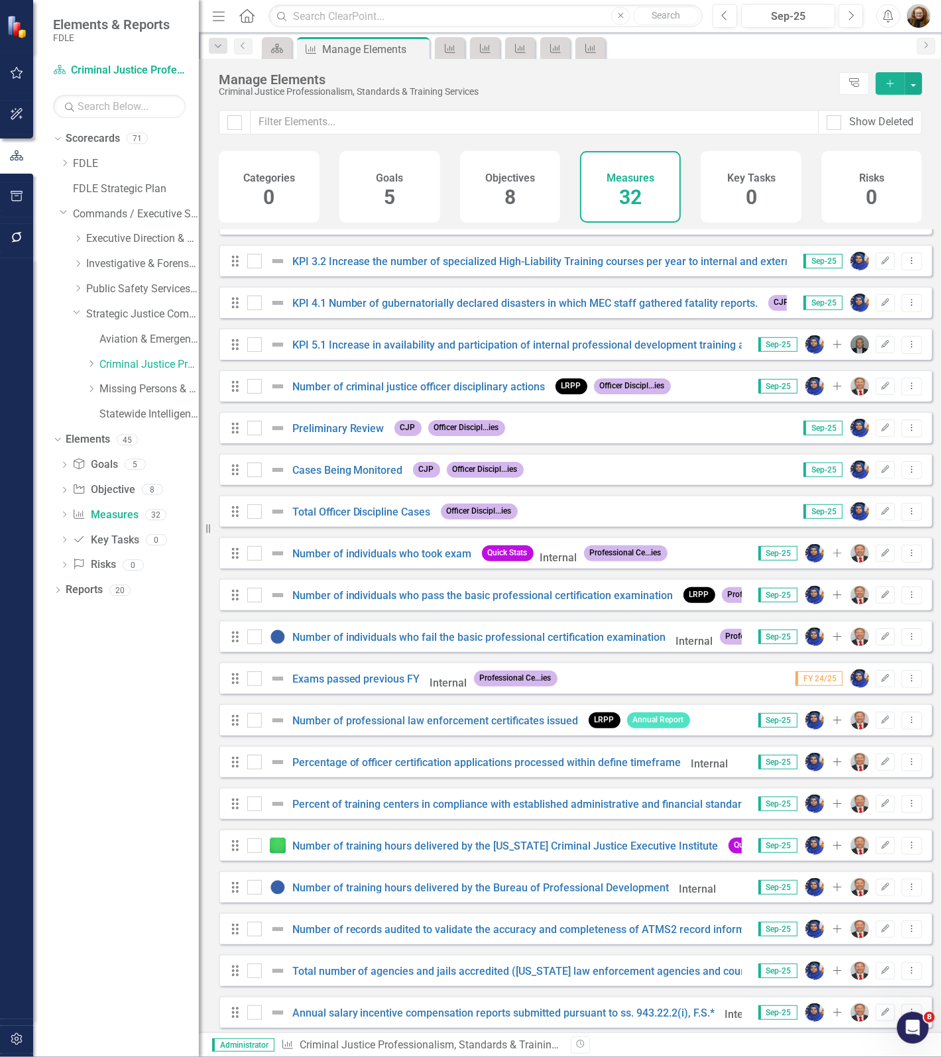
scroll to position [83, 0]
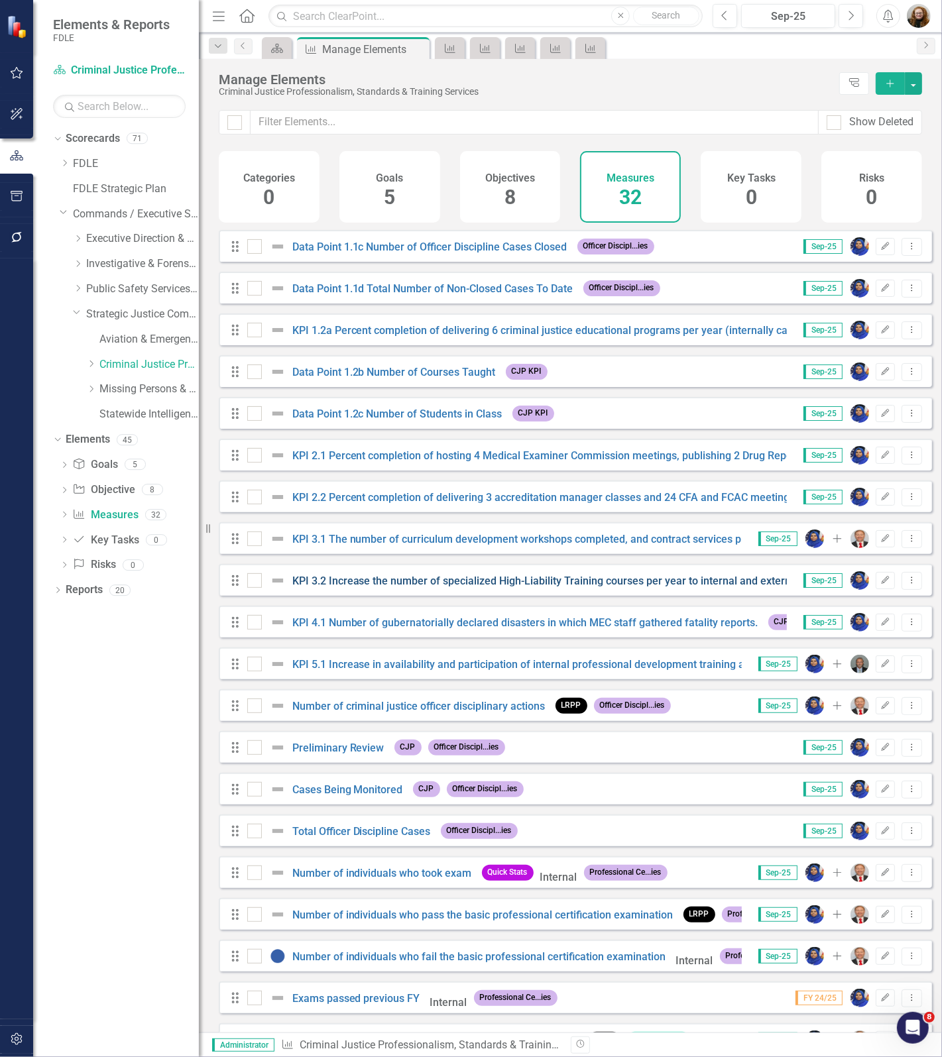
click at [335, 587] on link "KPI 3.2 Increase the number of specialized High-Liability Training courses per …" at bounding box center [637, 580] width 690 height 13
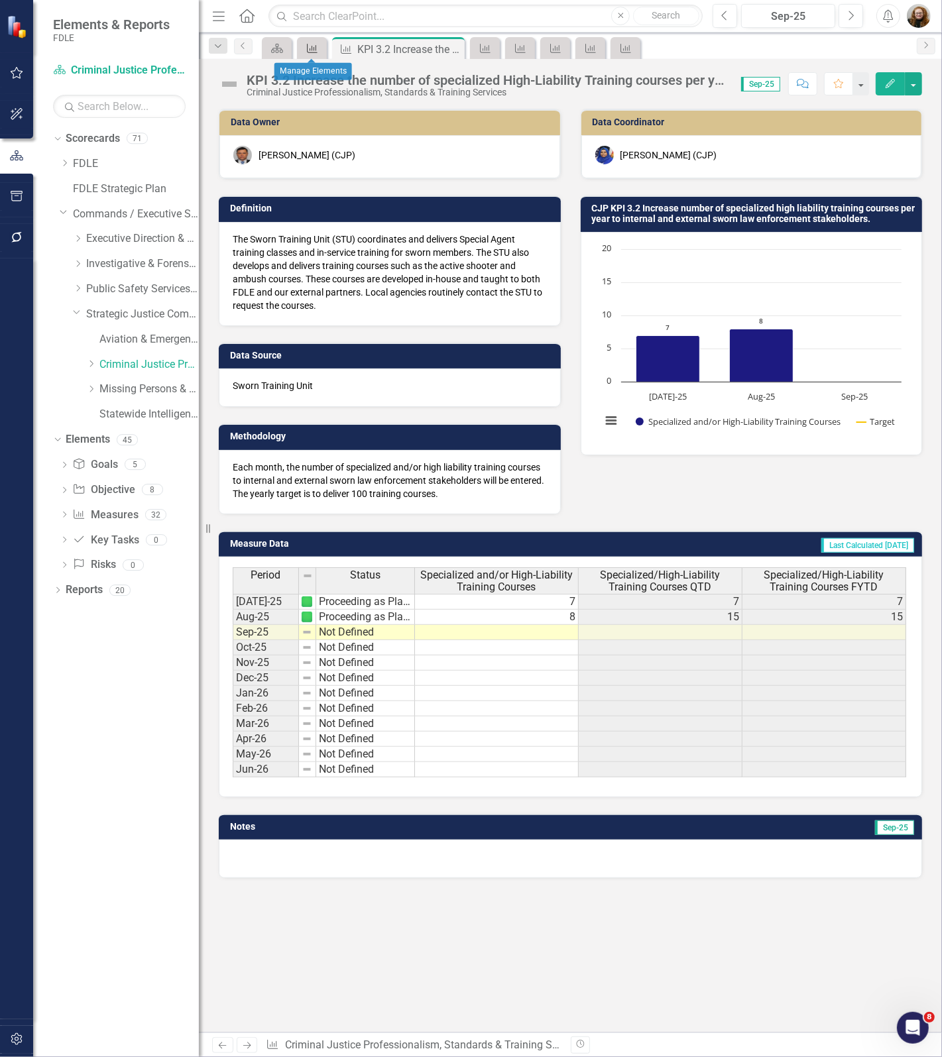
click at [316, 52] on icon at bounding box center [312, 48] width 11 height 9
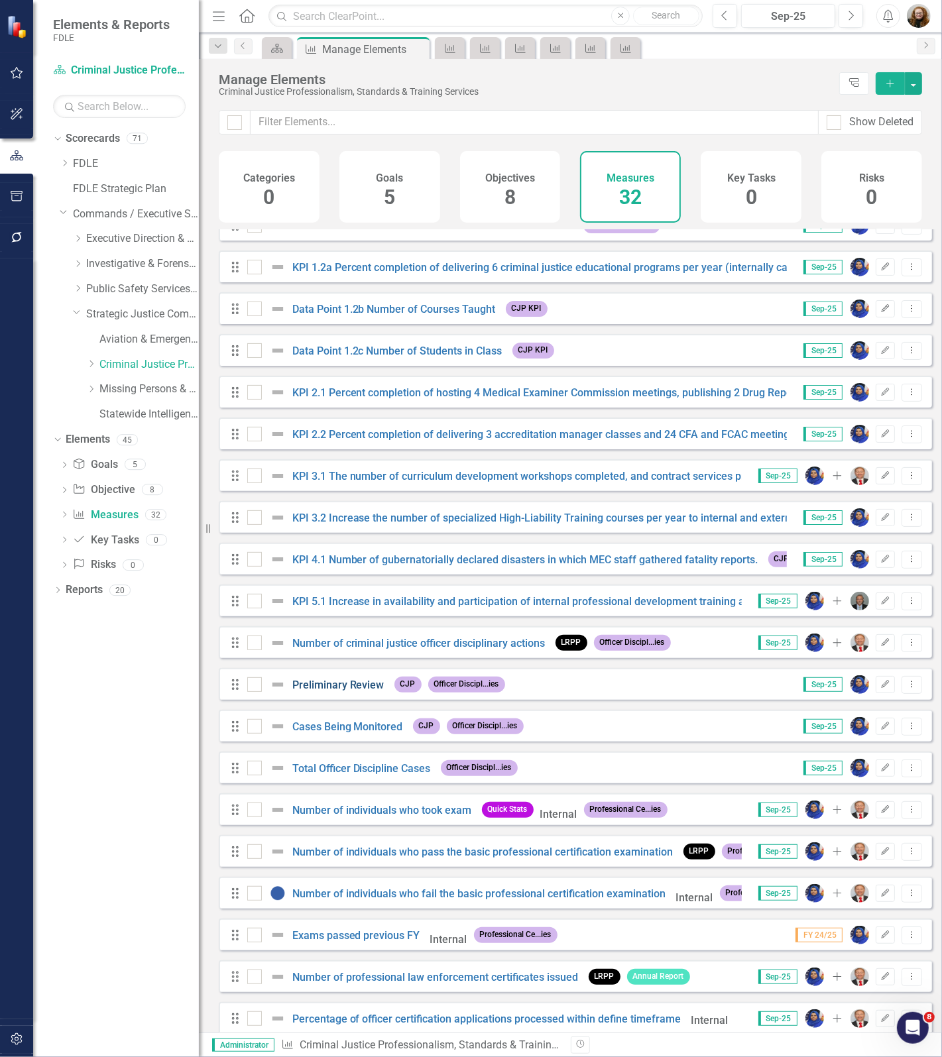
scroll to position [248, 0]
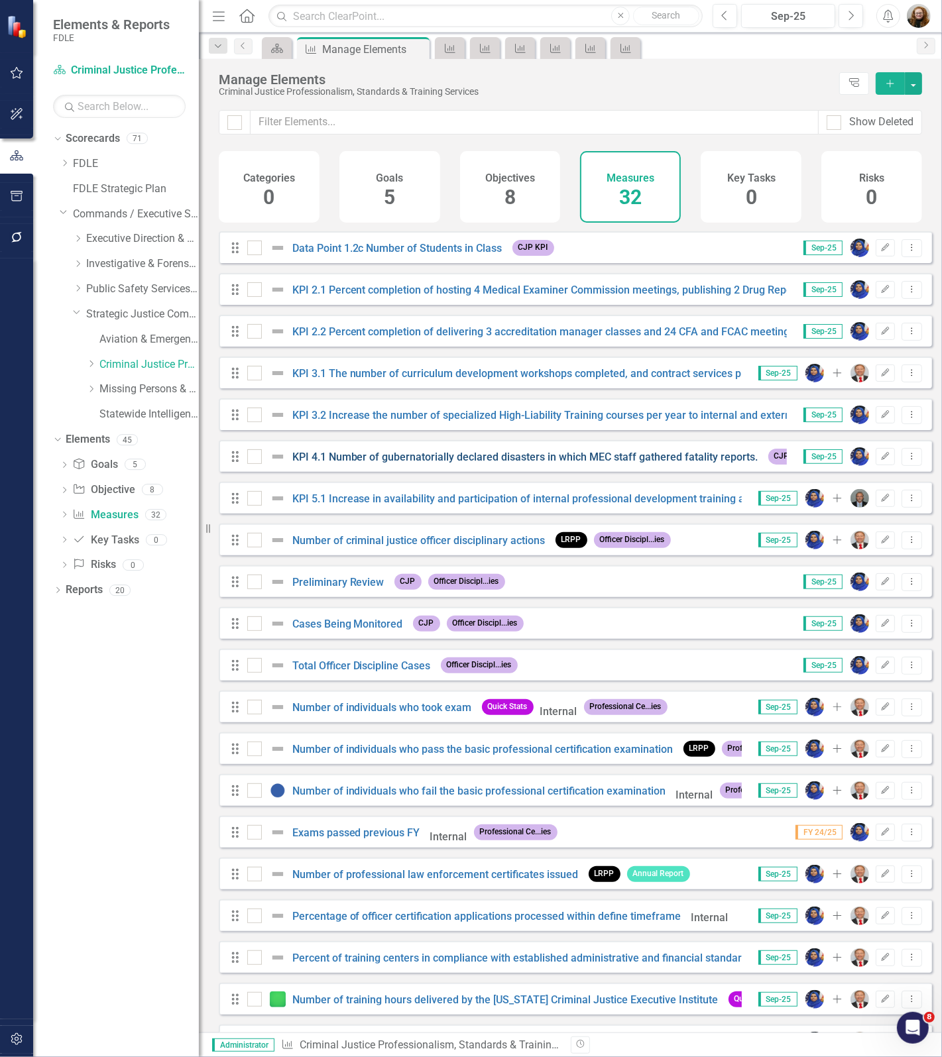
click at [310, 463] on link "KPI 4.1 Number of gubernatorially declared disasters in which MEC staff gathere…" at bounding box center [525, 457] width 466 height 13
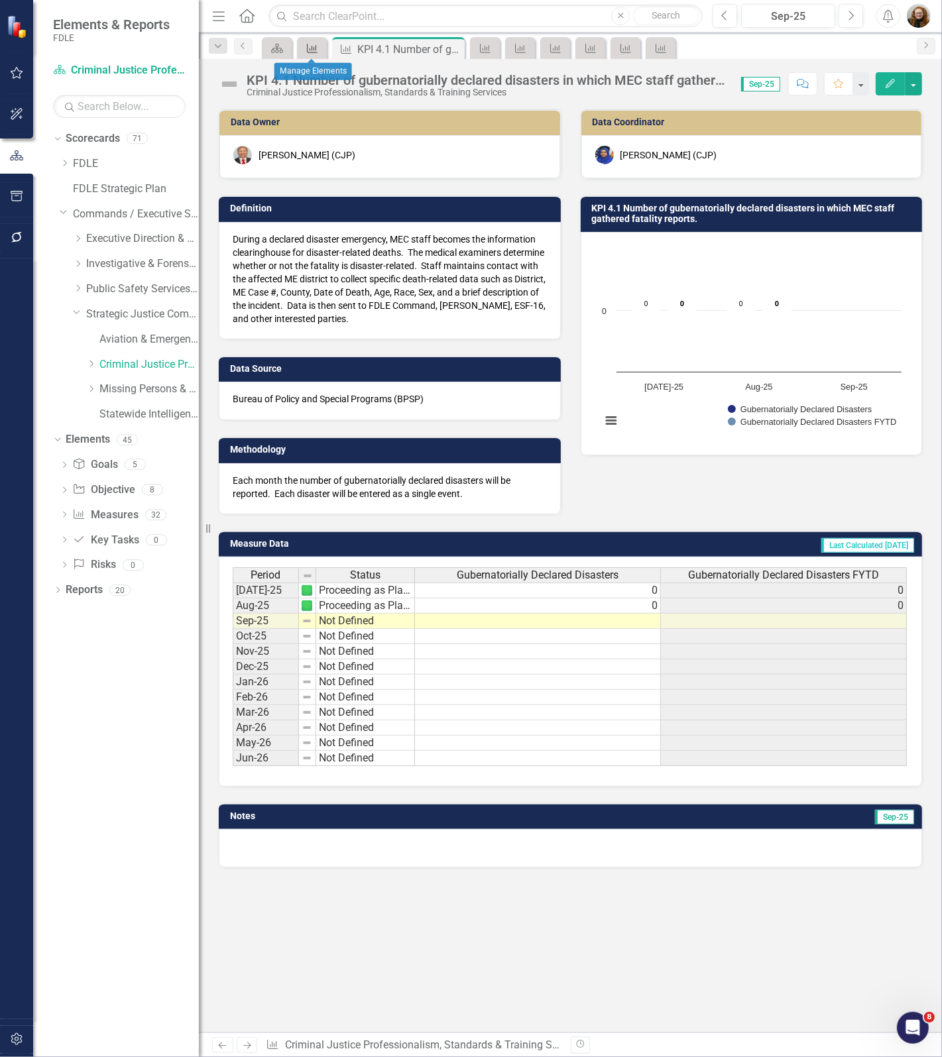
click at [302, 44] on div "Measure" at bounding box center [309, 48] width 19 height 17
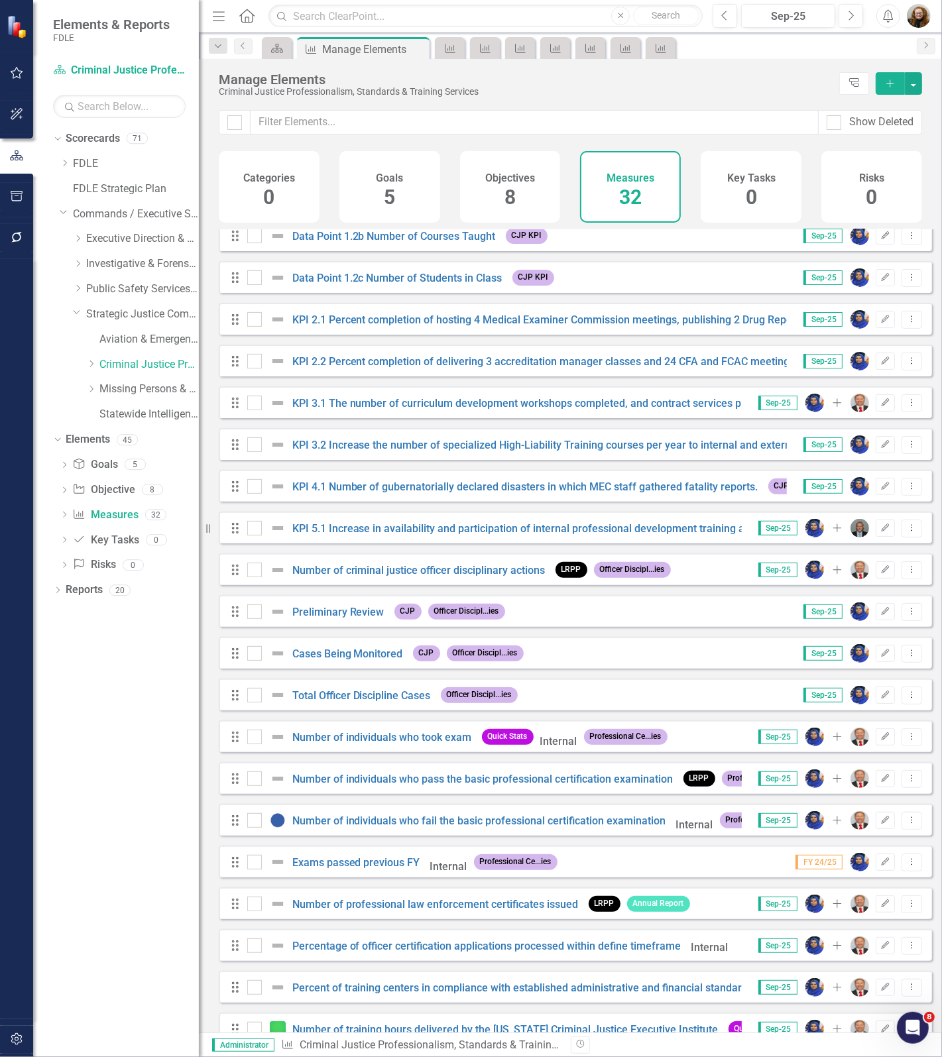
scroll to position [414, 0]
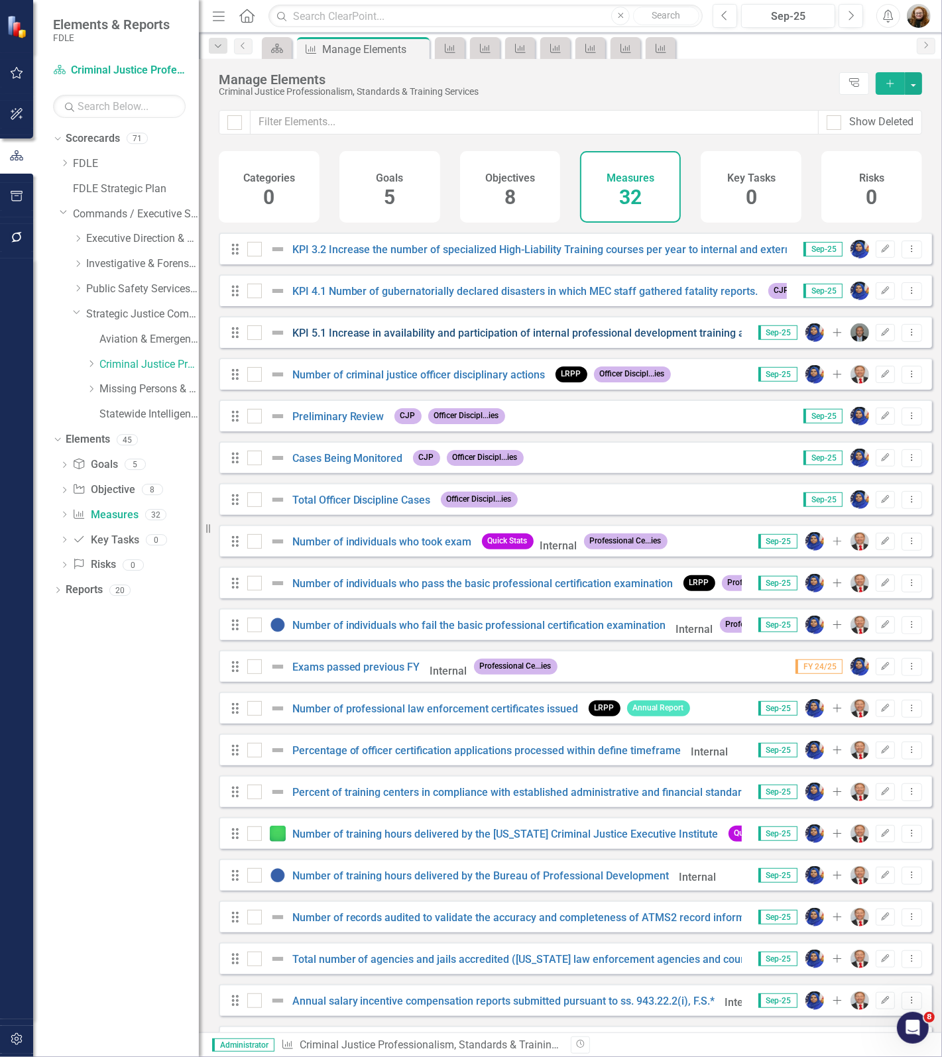
click at [310, 337] on link "KPI 5.1 Increase in availability and participation of internal professional dev…" at bounding box center [590, 333] width 596 height 13
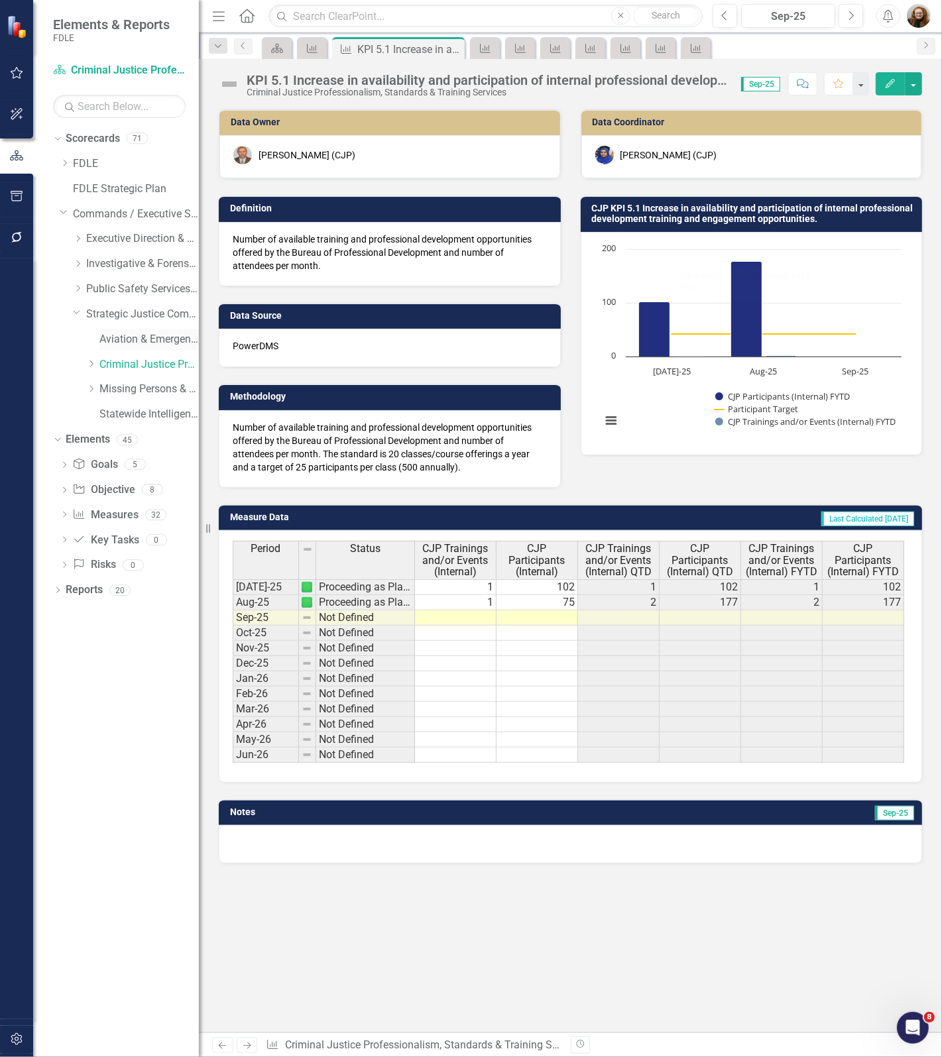
click at [130, 335] on link "Aviation & Emergency Preparedness" at bounding box center [148, 339] width 99 height 15
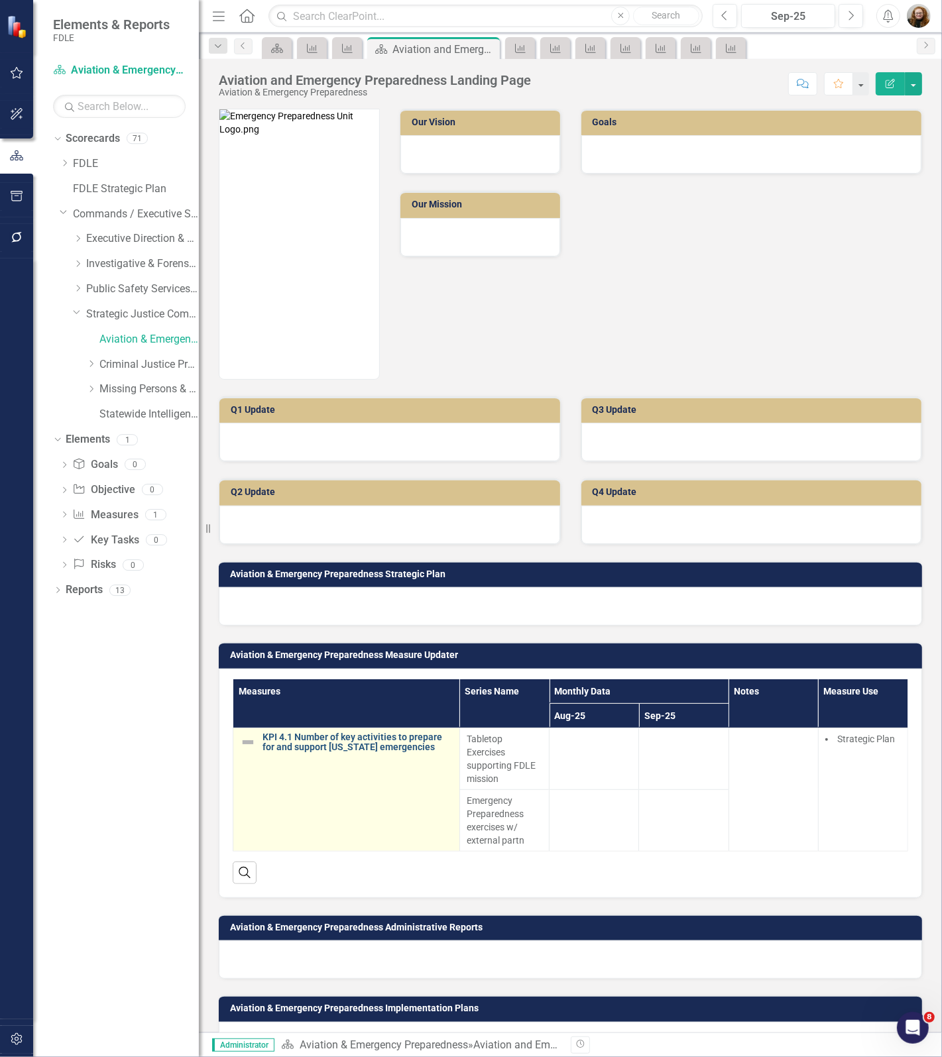
click at [362, 742] on link "KPI 4.1 Number of key activities to prepare for and support [US_STATE] emergenc…" at bounding box center [357, 742] width 190 height 21
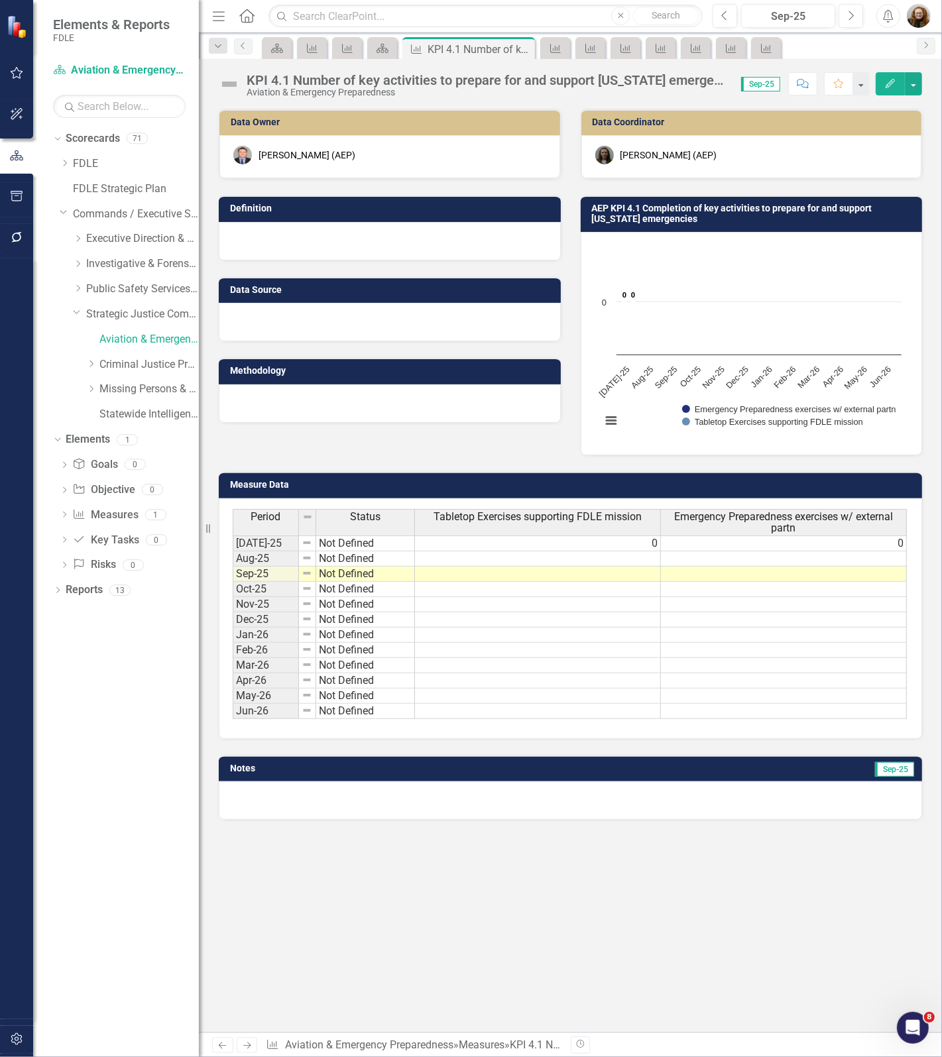
click at [405, 101] on div "KPI 4.1 Number of key activities to prepare for and support [US_STATE] emergenc…" at bounding box center [570, 545] width 743 height 973
click at [625, 76] on div "KPI 4.1 Number of key activities to prepare for and support [US_STATE] emergenc…" at bounding box center [486, 80] width 481 height 15
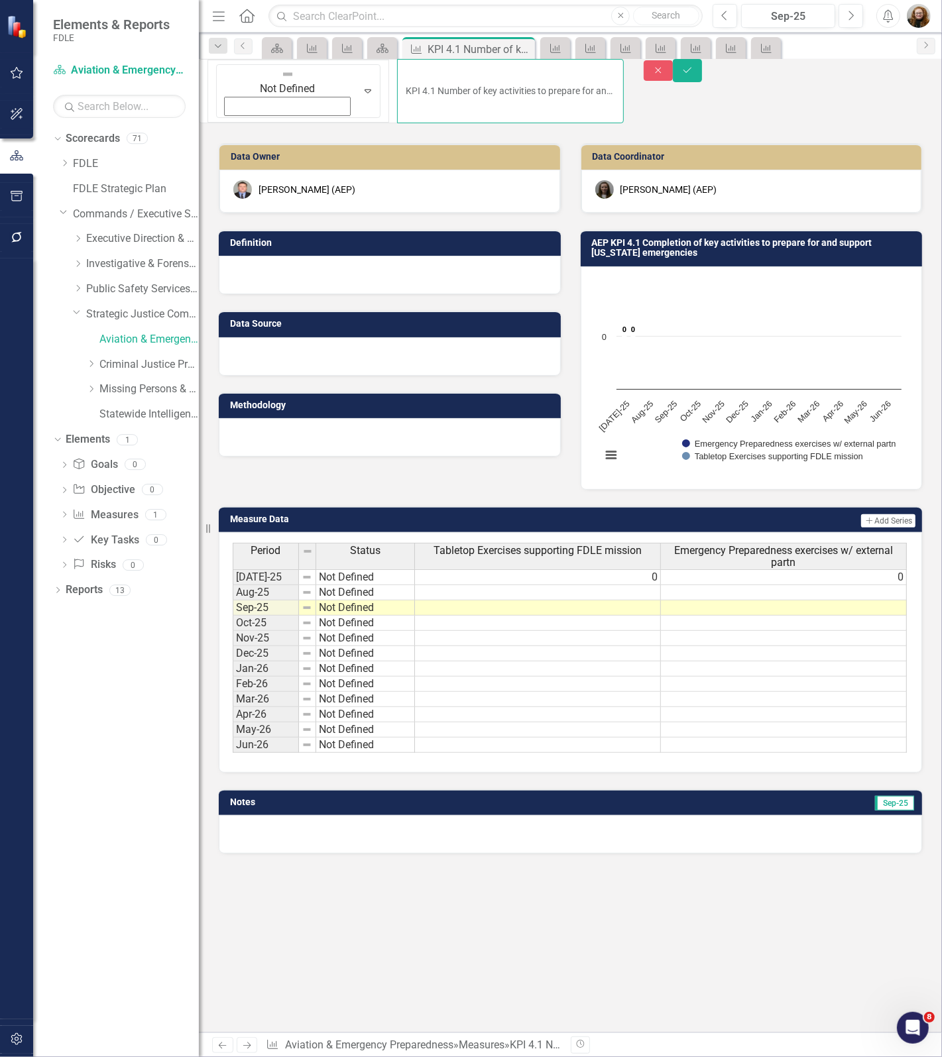
scroll to position [0, 38]
drag, startPoint x: 259, startPoint y: 75, endPoint x: 732, endPoint y: 78, distance: 473.1
click at [732, 78] on div "Not Defined Expand KPI 4.1 Number of key activities to prepare for and support …" at bounding box center [570, 96] width 763 height 74
click at [673, 78] on button "Close" at bounding box center [657, 70] width 29 height 21
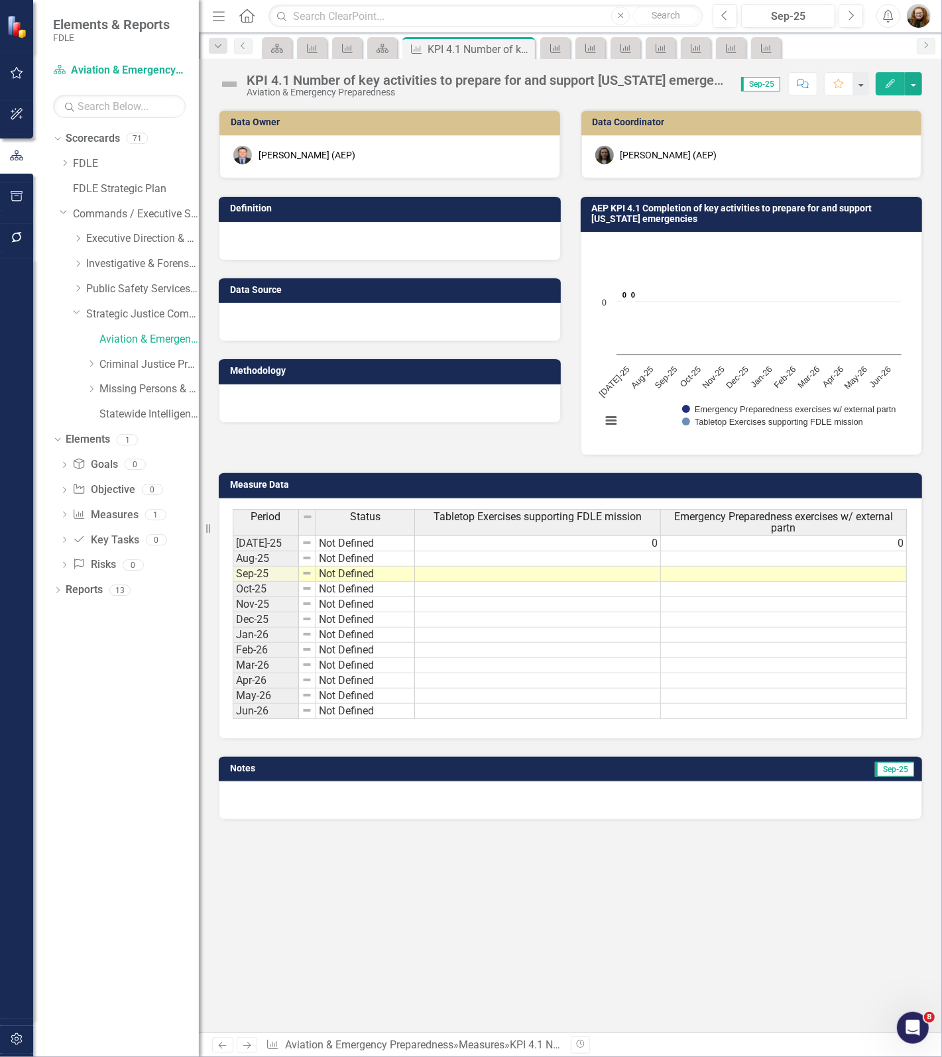
drag, startPoint x: 168, startPoint y: 751, endPoint x: 176, endPoint y: 721, distance: 30.9
click at [169, 751] on div "Dropdown Scorecards 71 Dropdown FDLE Commissioner's Initiative Team Project Das…" at bounding box center [116, 592] width 166 height 929
click at [81, 168] on link "FDLE" at bounding box center [136, 163] width 126 height 15
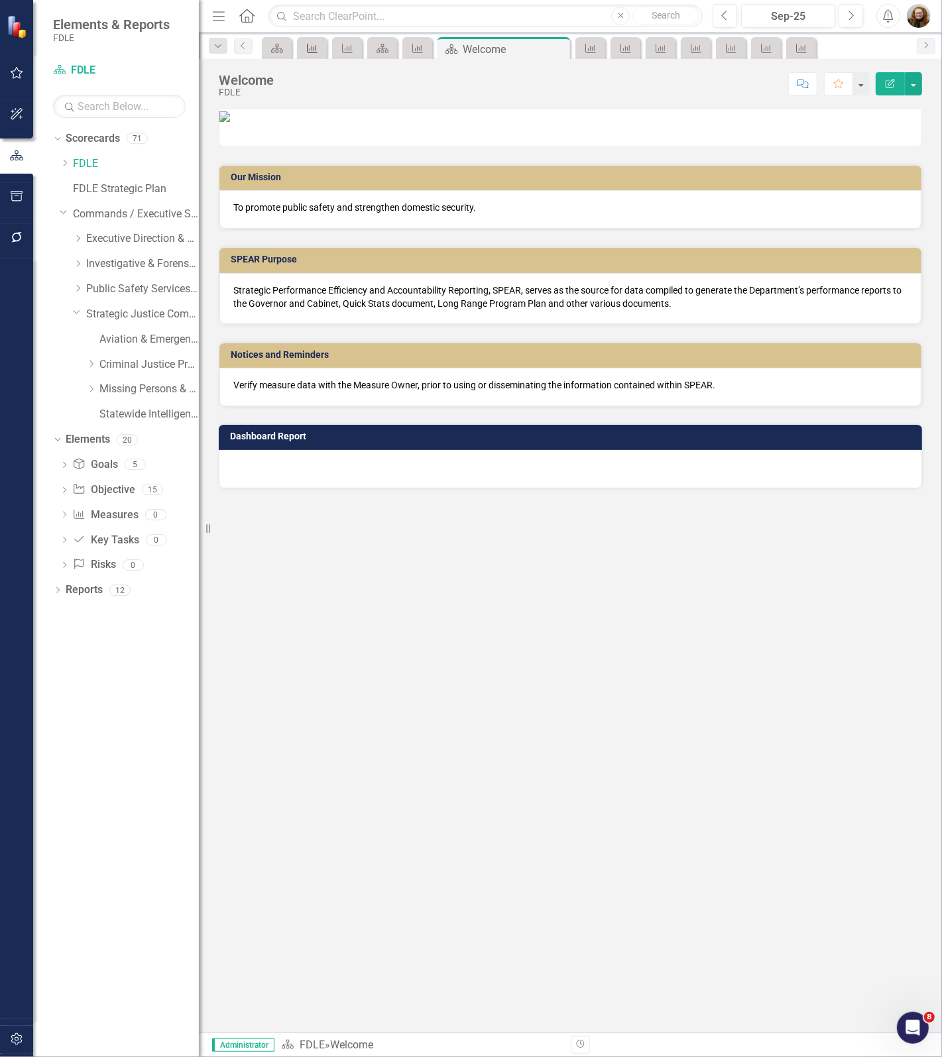
click at [306, 47] on icon "Measure" at bounding box center [311, 48] width 13 height 11
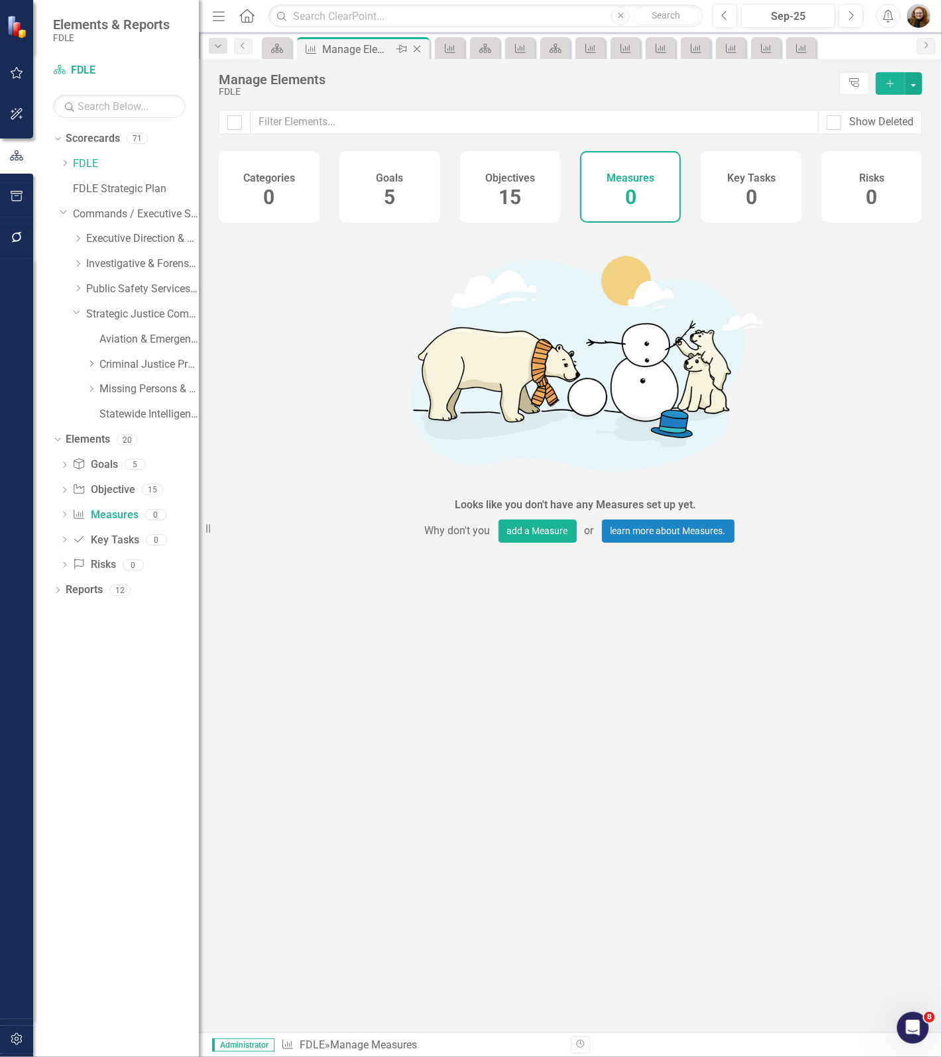
click at [415, 47] on icon at bounding box center [416, 49] width 7 height 7
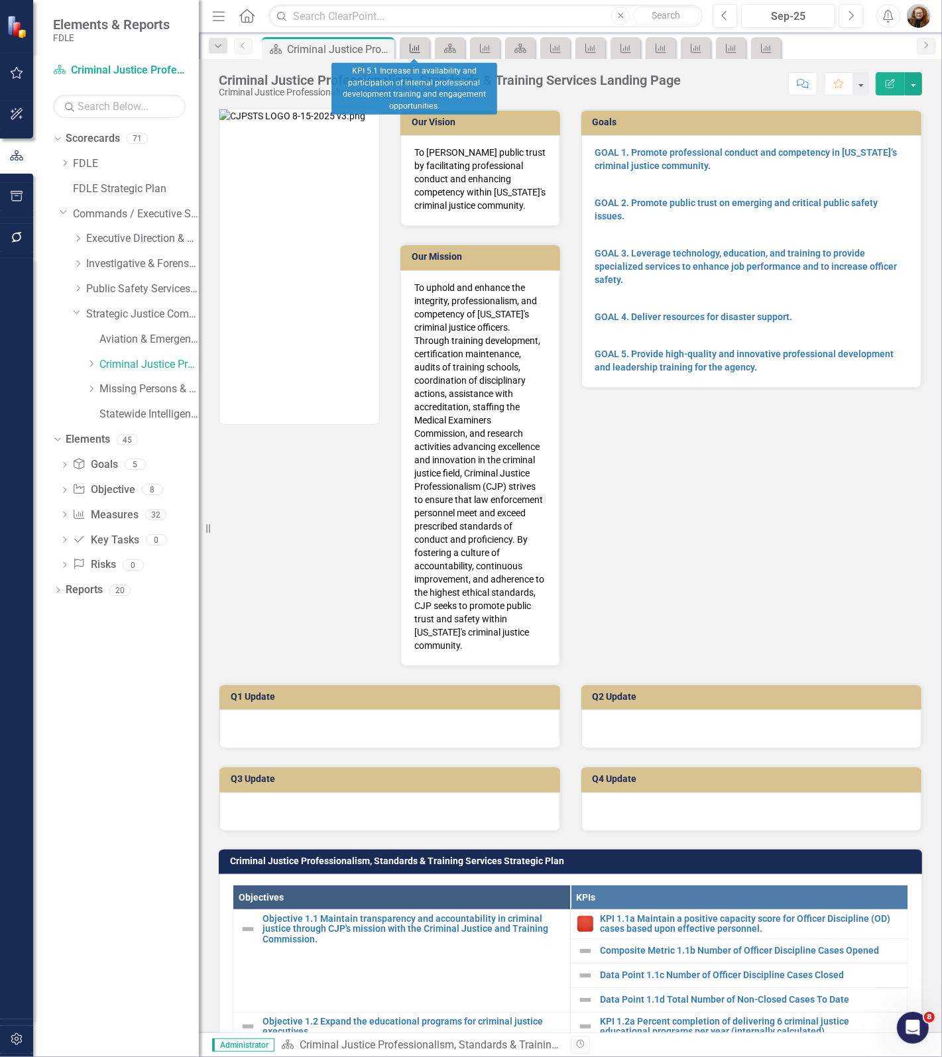
click at [421, 48] on icon "Measure" at bounding box center [414, 48] width 13 height 11
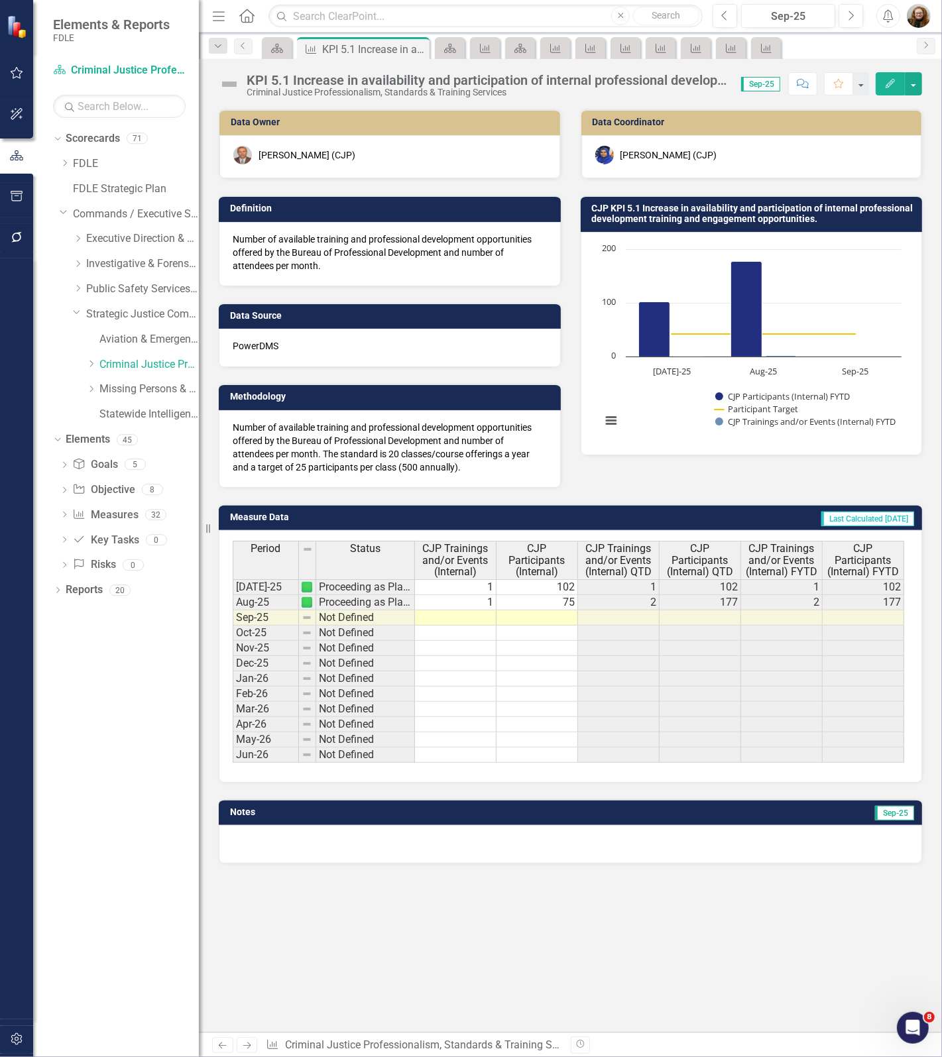
click at [0, 0] on icon "Close" at bounding box center [0, 0] width 0 height 0
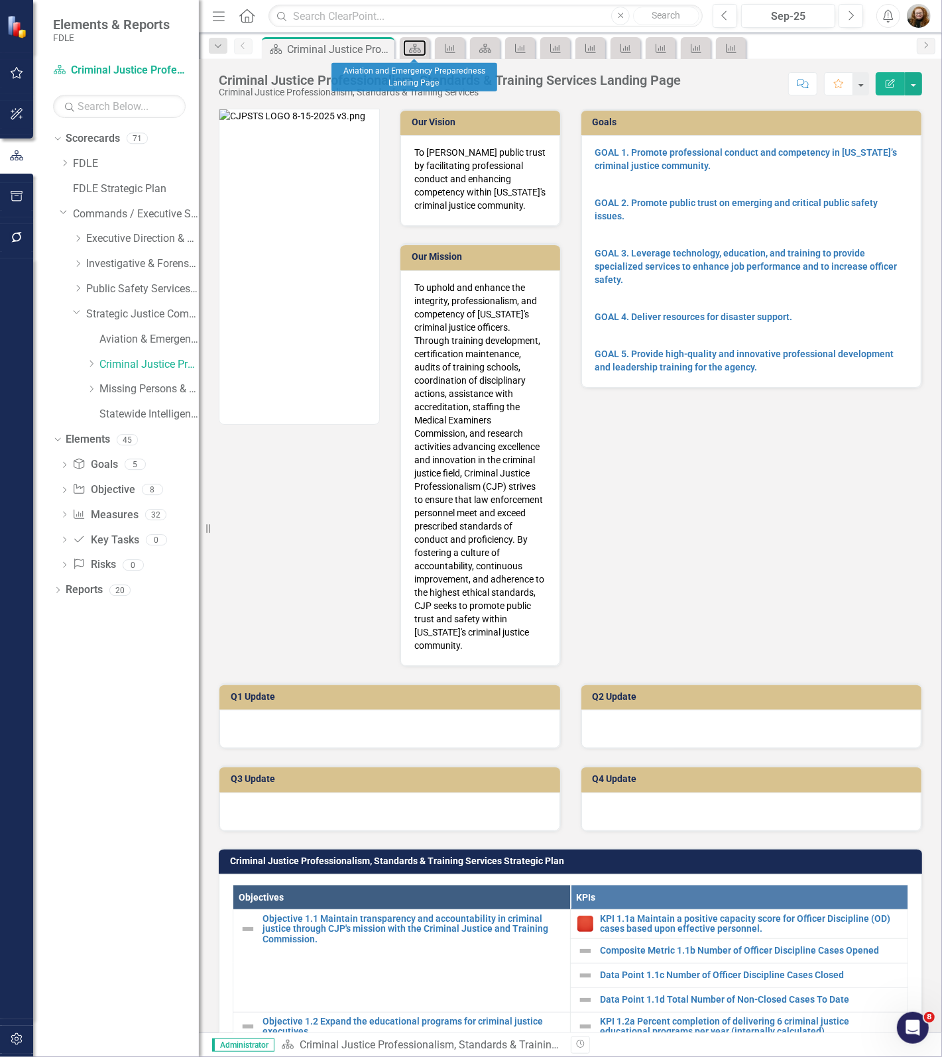
click at [421, 48] on icon "Scorecard" at bounding box center [414, 48] width 13 height 11
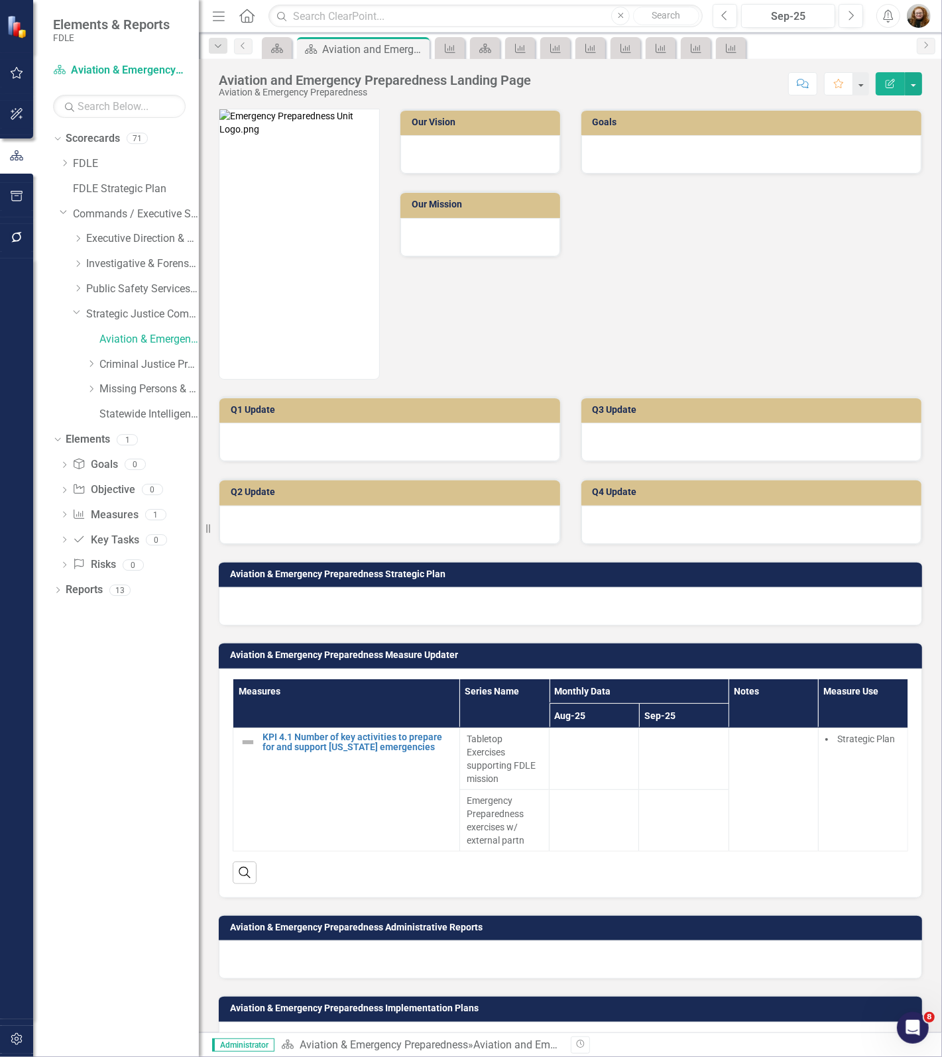
click at [0, 0] on icon "Close" at bounding box center [0, 0] width 0 height 0
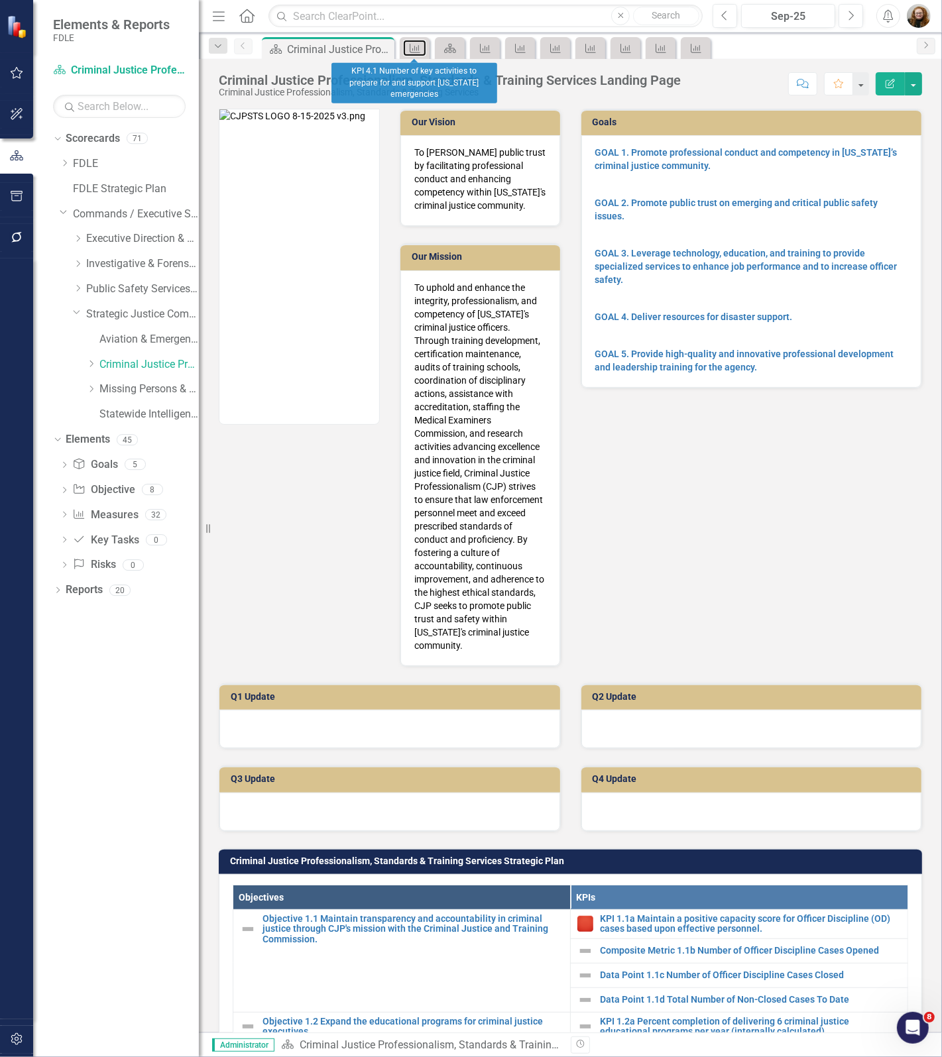
click at [421, 48] on icon "Measure" at bounding box center [414, 48] width 13 height 11
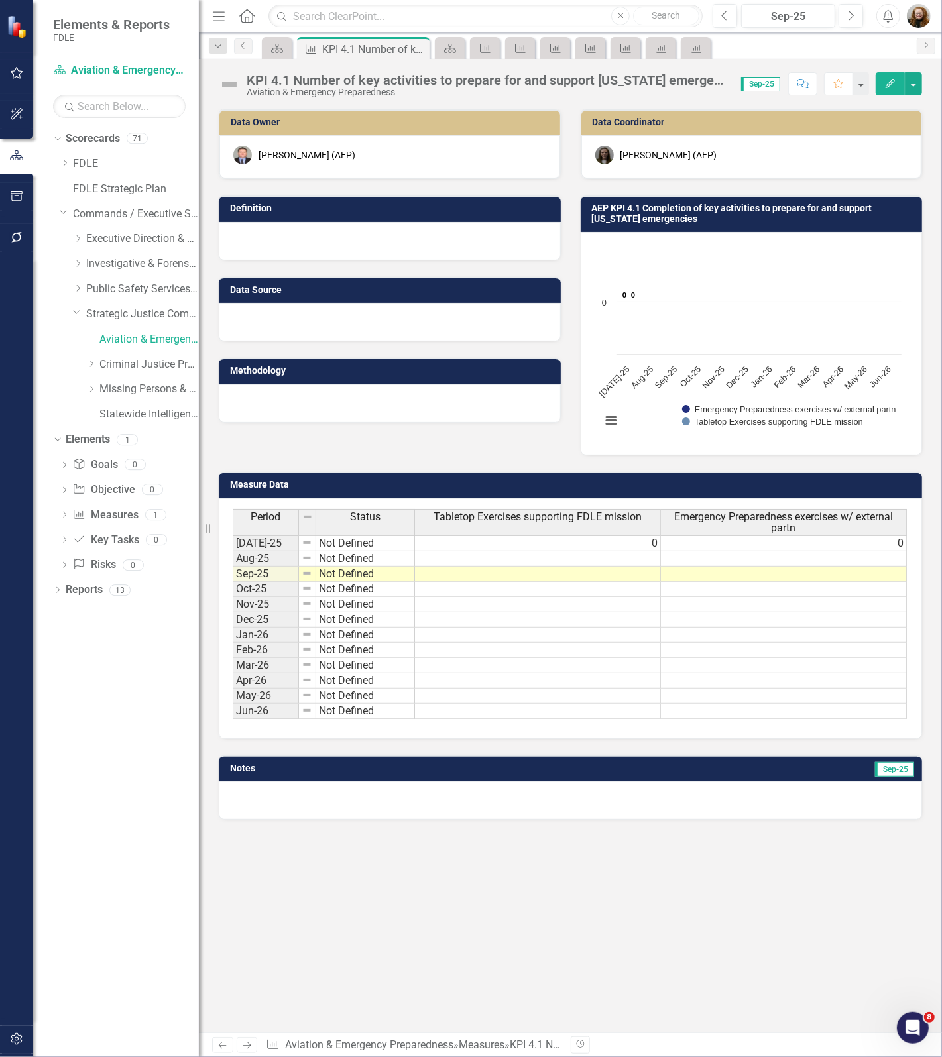
click at [0, 0] on icon "Close" at bounding box center [0, 0] width 0 height 0
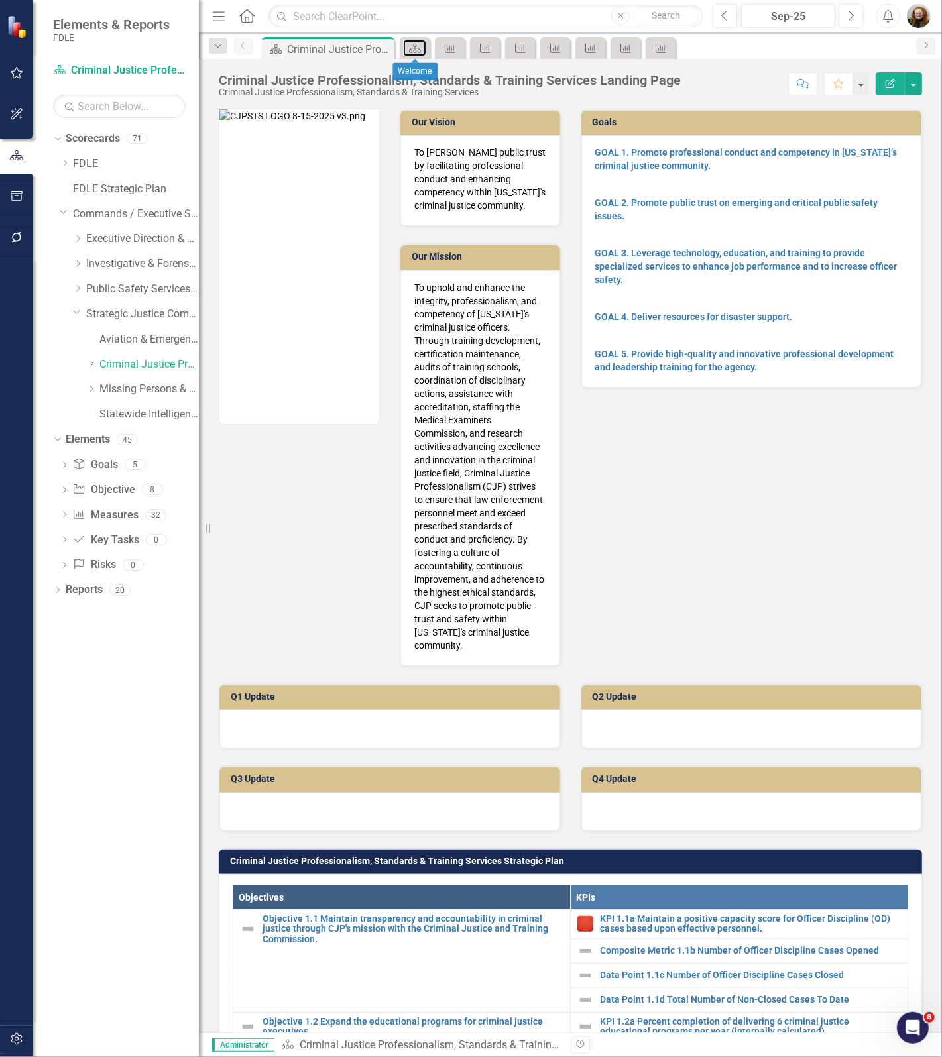
click at [421, 48] on icon "Scorecard" at bounding box center [414, 48] width 13 height 11
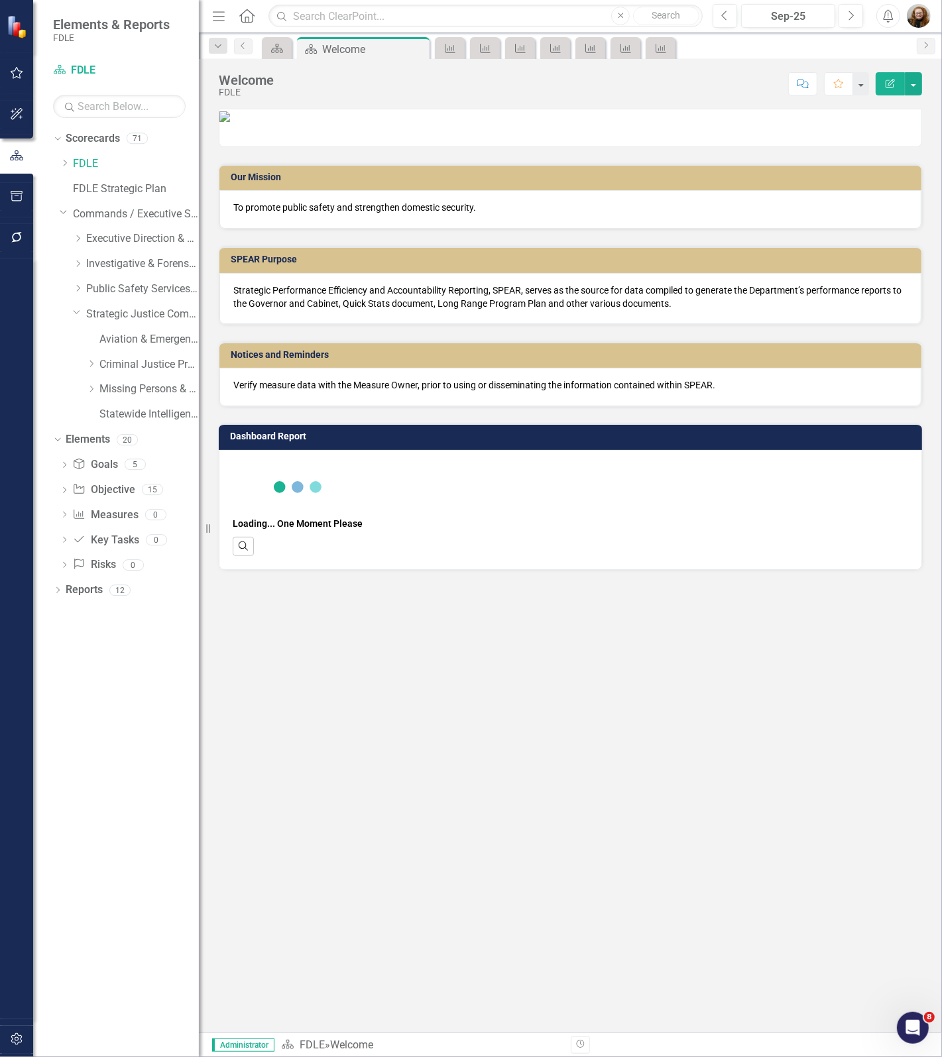
click at [0, 0] on icon "Close" at bounding box center [0, 0] width 0 height 0
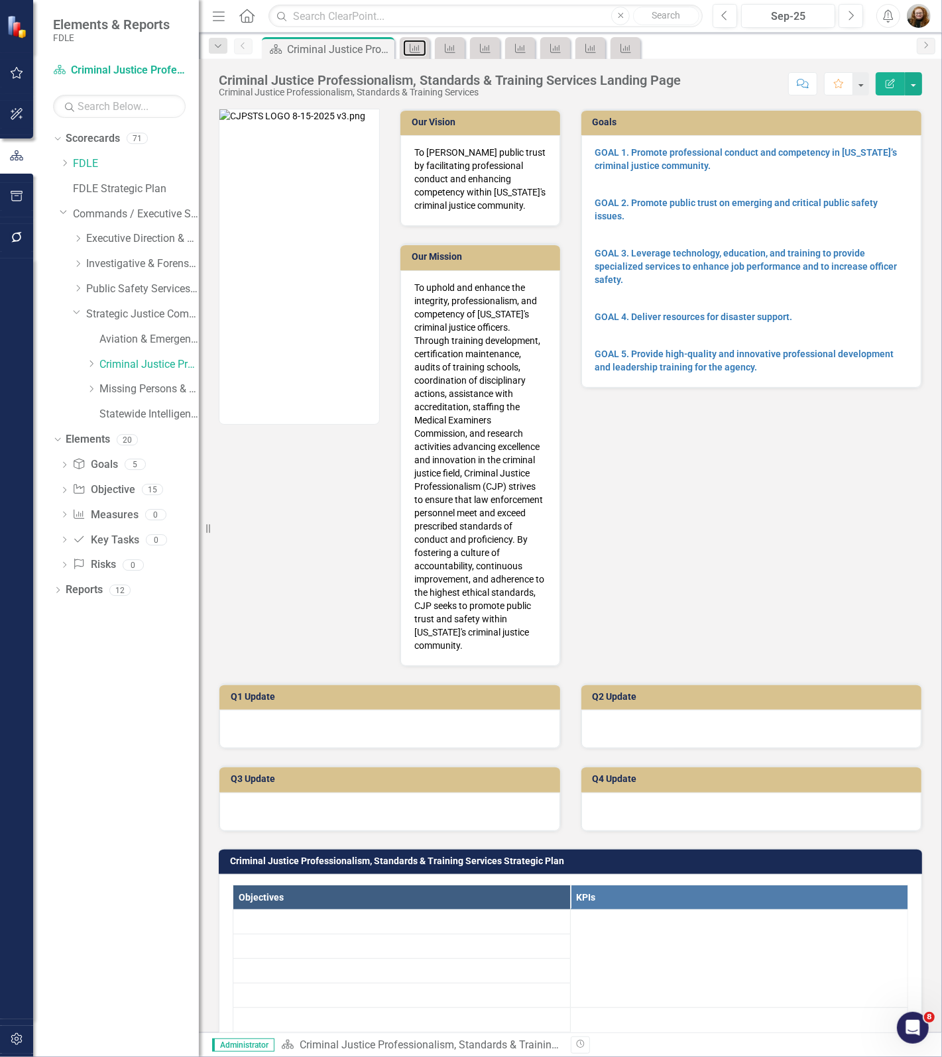
click at [421, 48] on icon "Measure" at bounding box center [414, 48] width 13 height 11
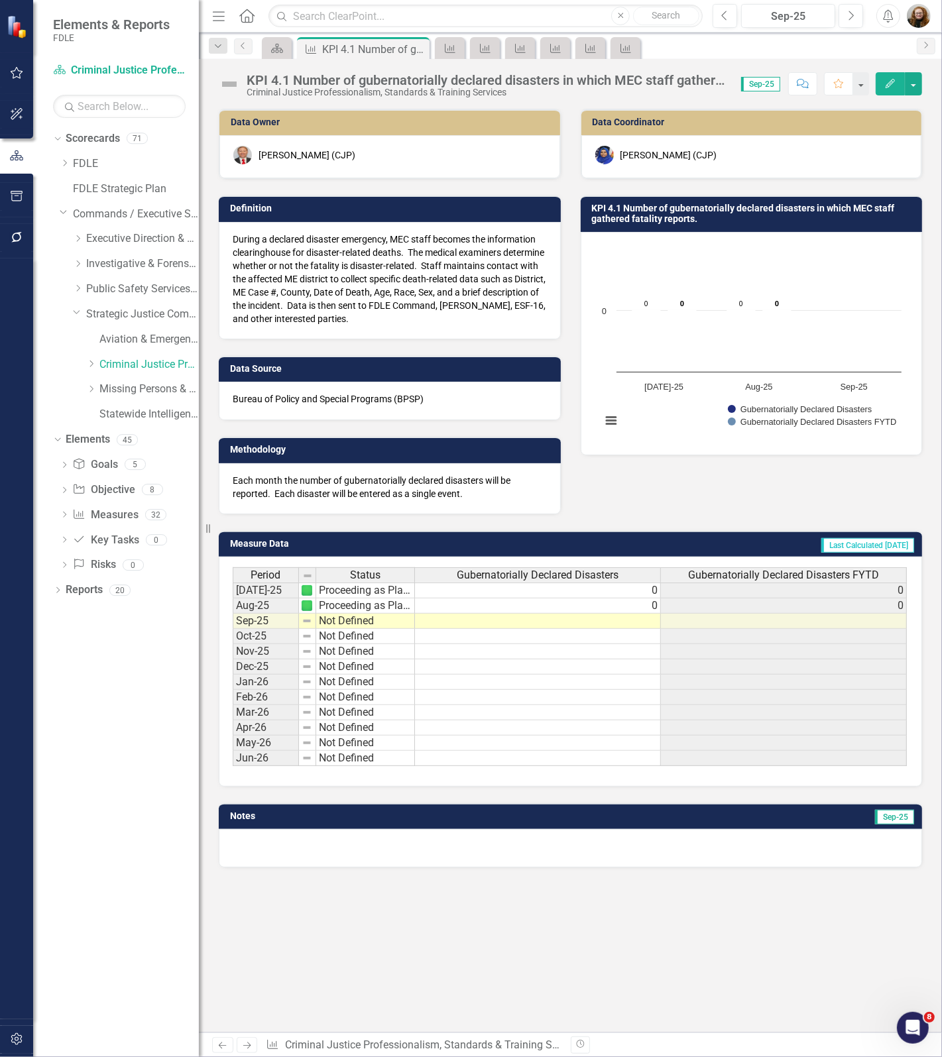
click at [0, 0] on icon "Close" at bounding box center [0, 0] width 0 height 0
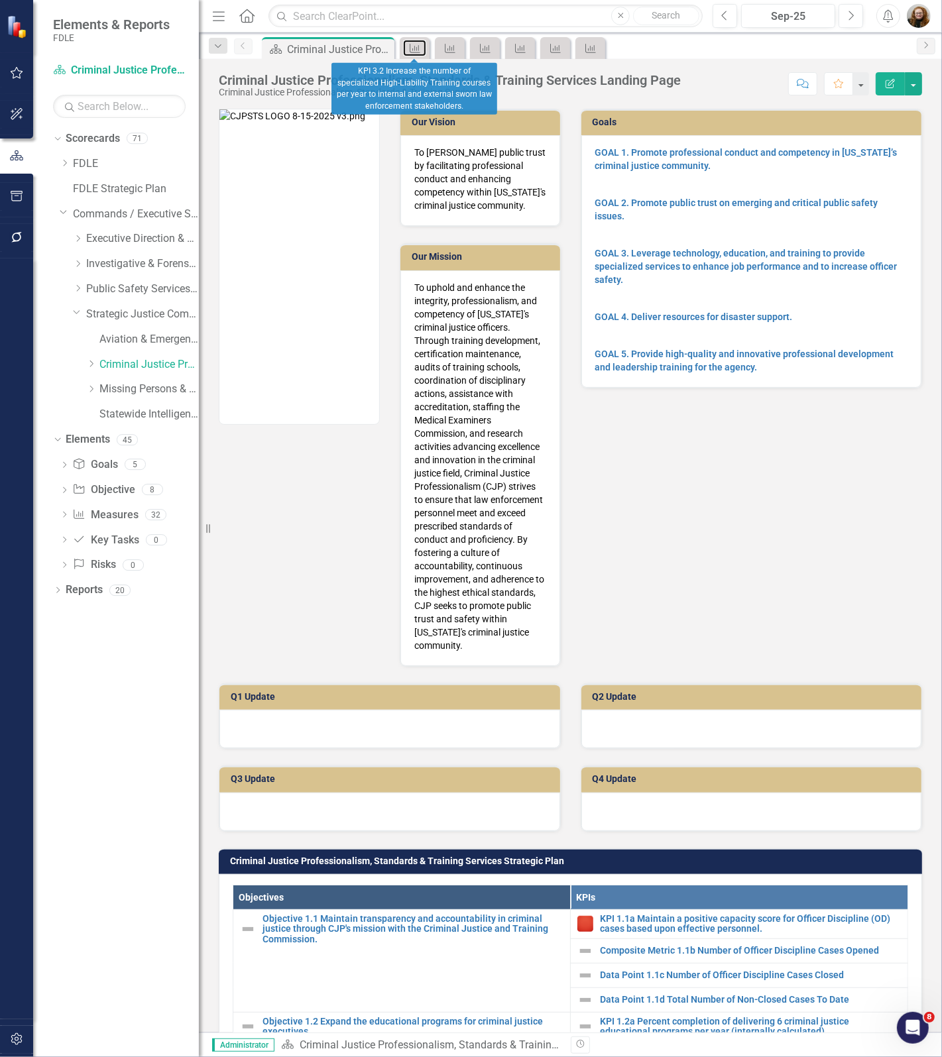
click at [421, 48] on icon "Measure" at bounding box center [414, 48] width 13 height 11
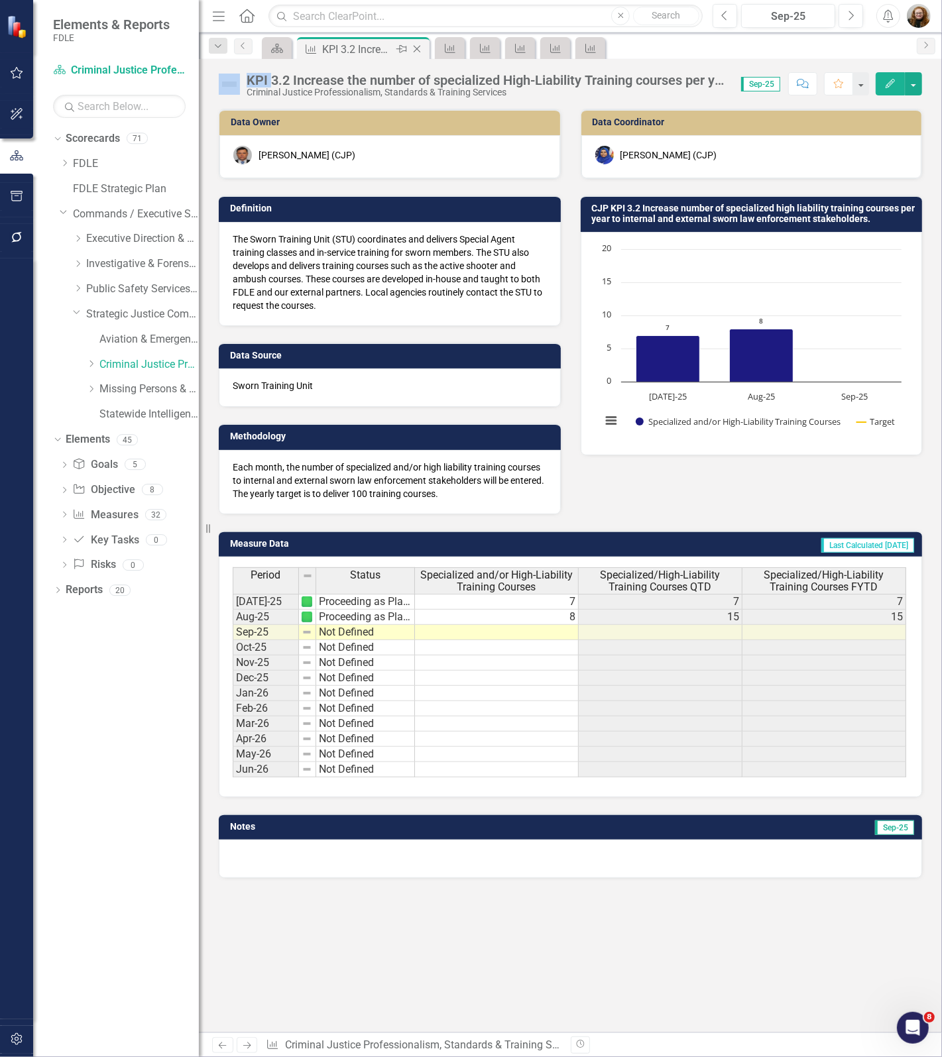
click at [421, 48] on icon "Close" at bounding box center [416, 49] width 13 height 11
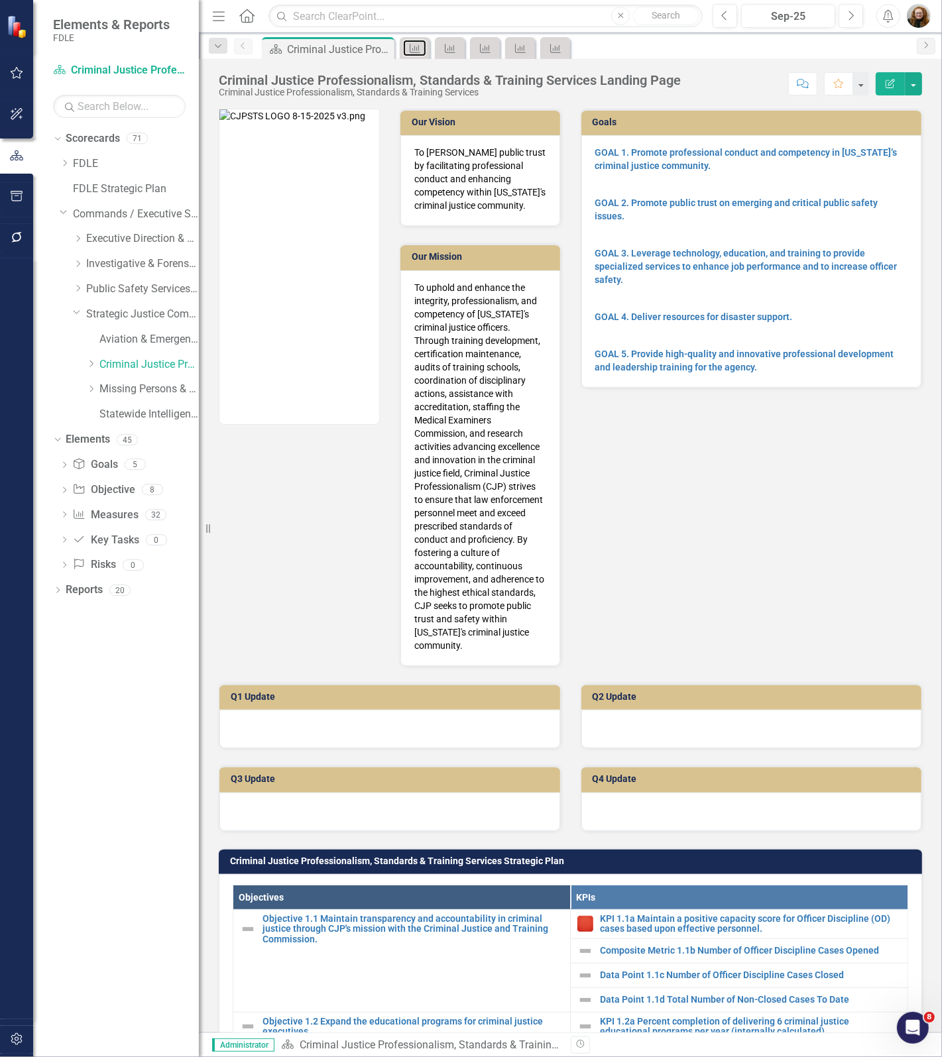
click at [421, 48] on icon "Measure" at bounding box center [414, 48] width 13 height 11
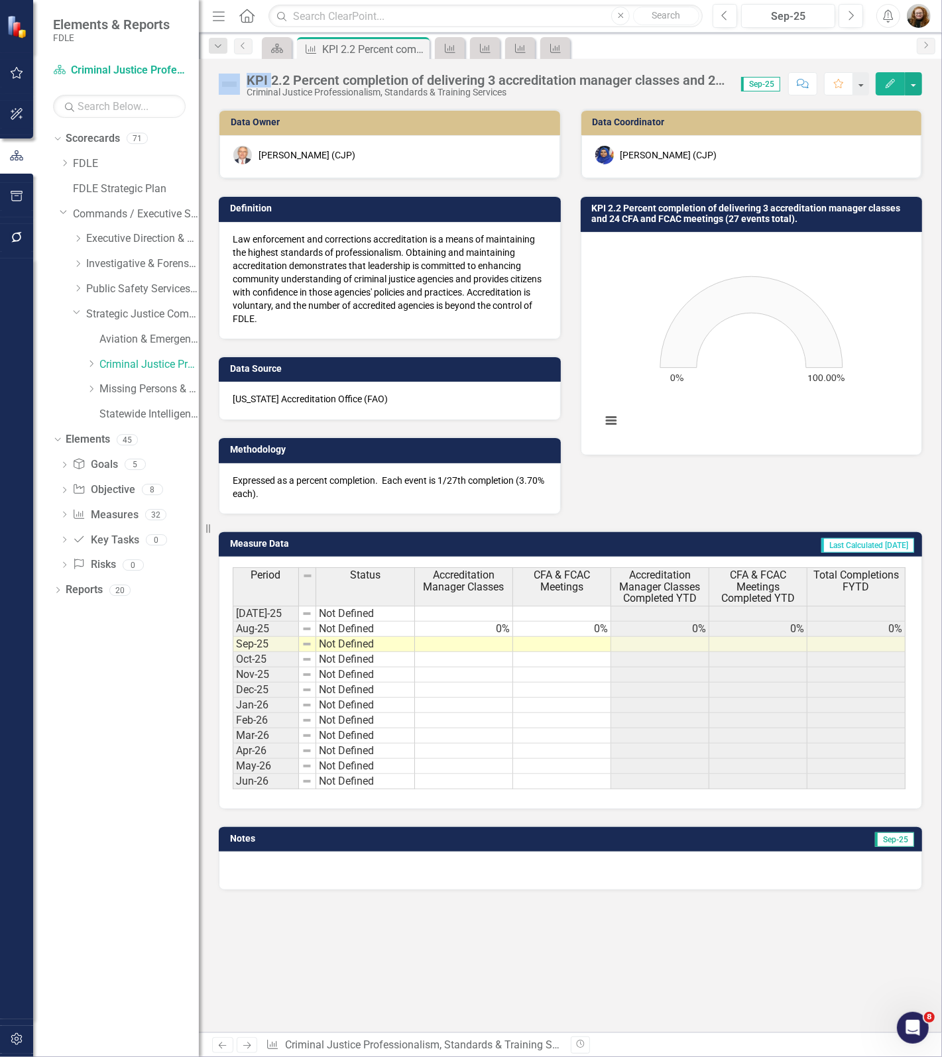
click at [0, 0] on icon "Close" at bounding box center [0, 0] width 0 height 0
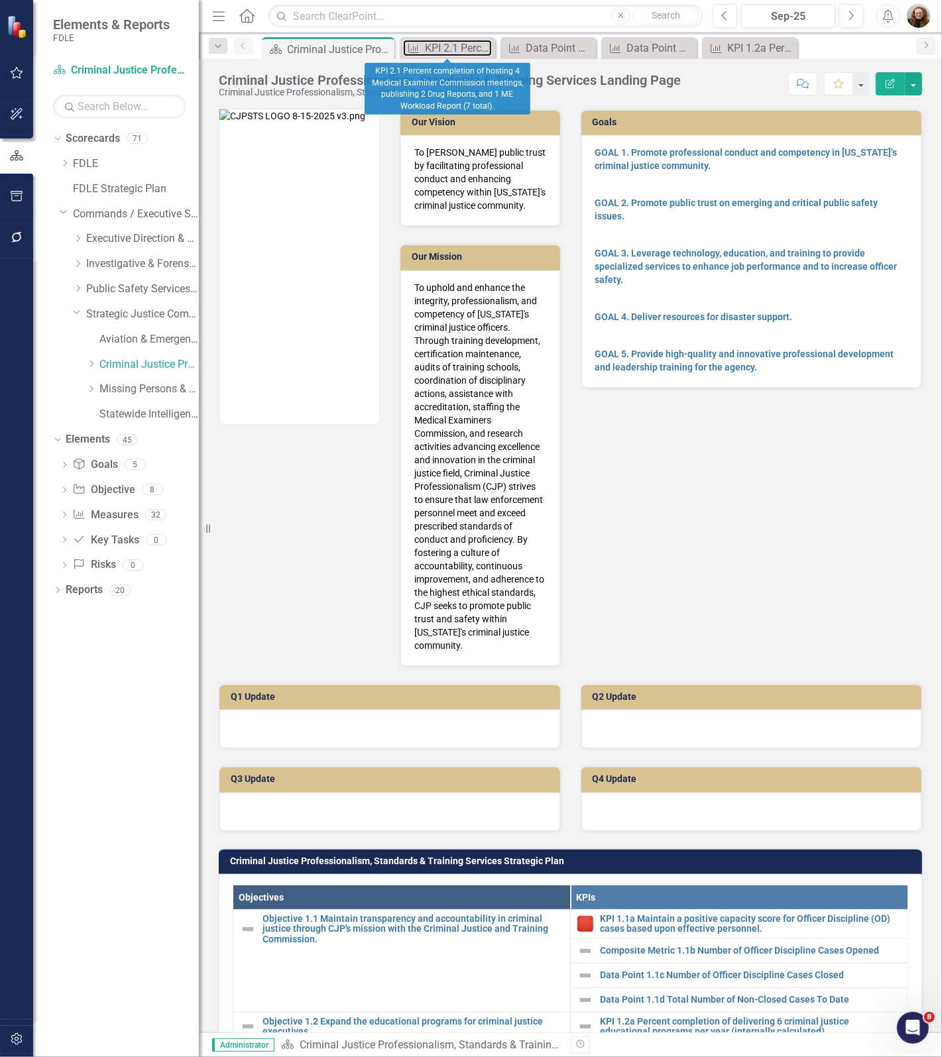
click at [421, 48] on link "Measure KPI 2.1 Percent completion of hosting 4 Medical Examiner Commission mee…" at bounding box center [447, 48] width 89 height 17
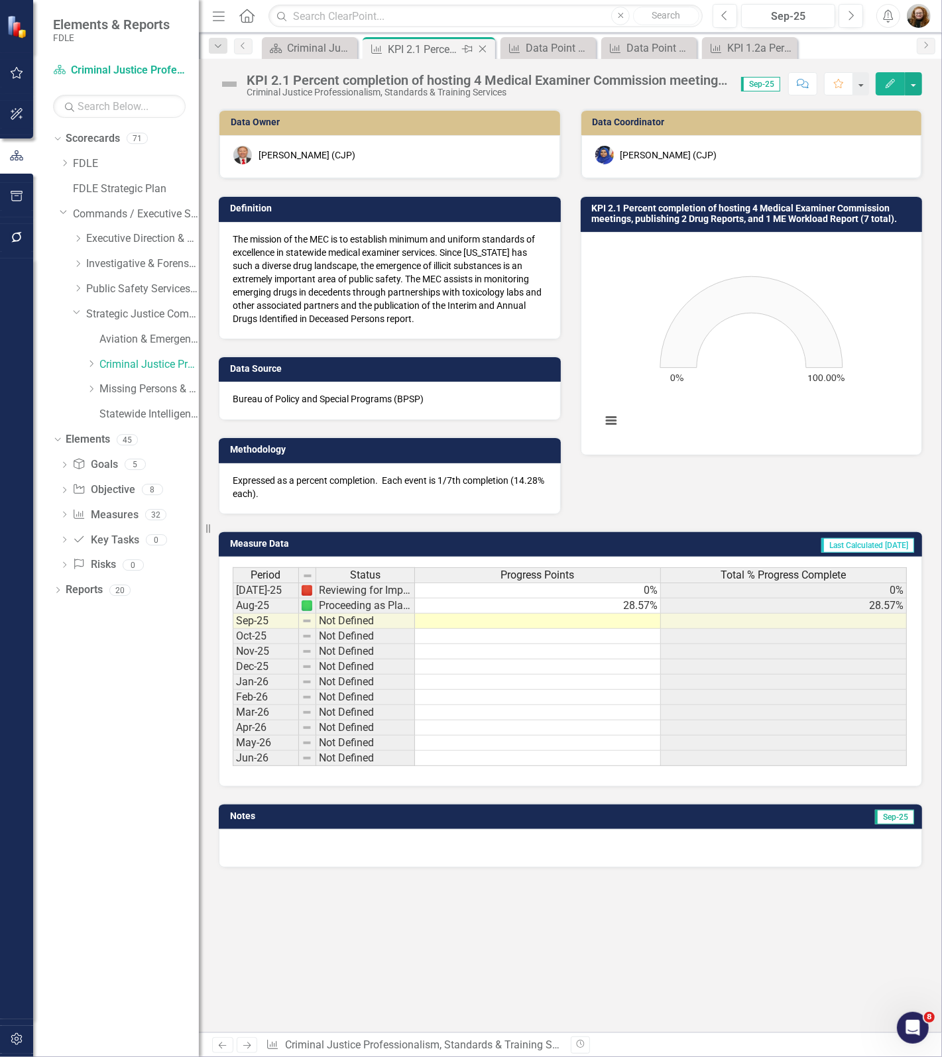
click at [489, 48] on div "Close" at bounding box center [483, 49] width 17 height 17
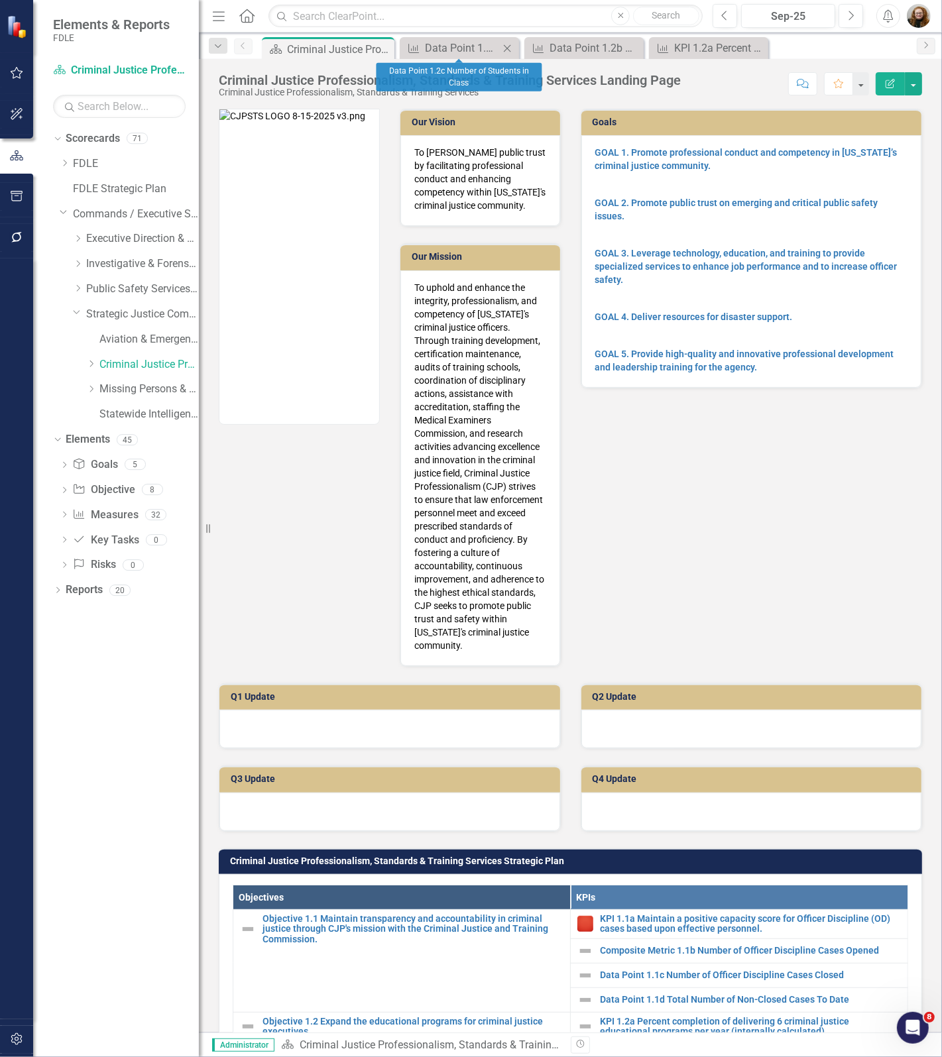
click at [504, 45] on icon at bounding box center [507, 47] width 7 height 7
click at [519, 45] on icon "Close" at bounding box center [520, 48] width 13 height 11
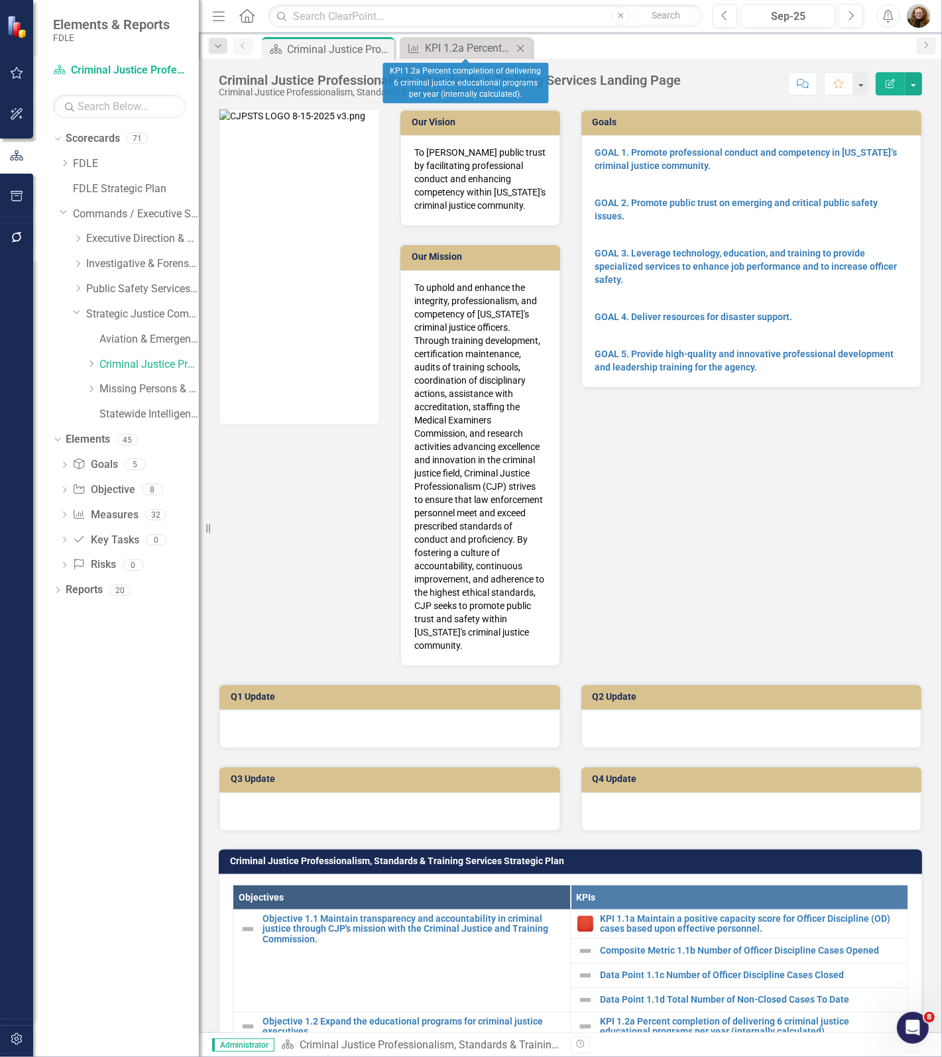
click at [522, 45] on icon at bounding box center [520, 47] width 7 height 7
click at [133, 777] on div "Dropdown Scorecards 71 Dropdown FDLE Commissioner's Initiative Team Project Das…" at bounding box center [116, 592] width 166 height 929
click at [85, 518] on icon "Measure" at bounding box center [78, 514] width 13 height 11
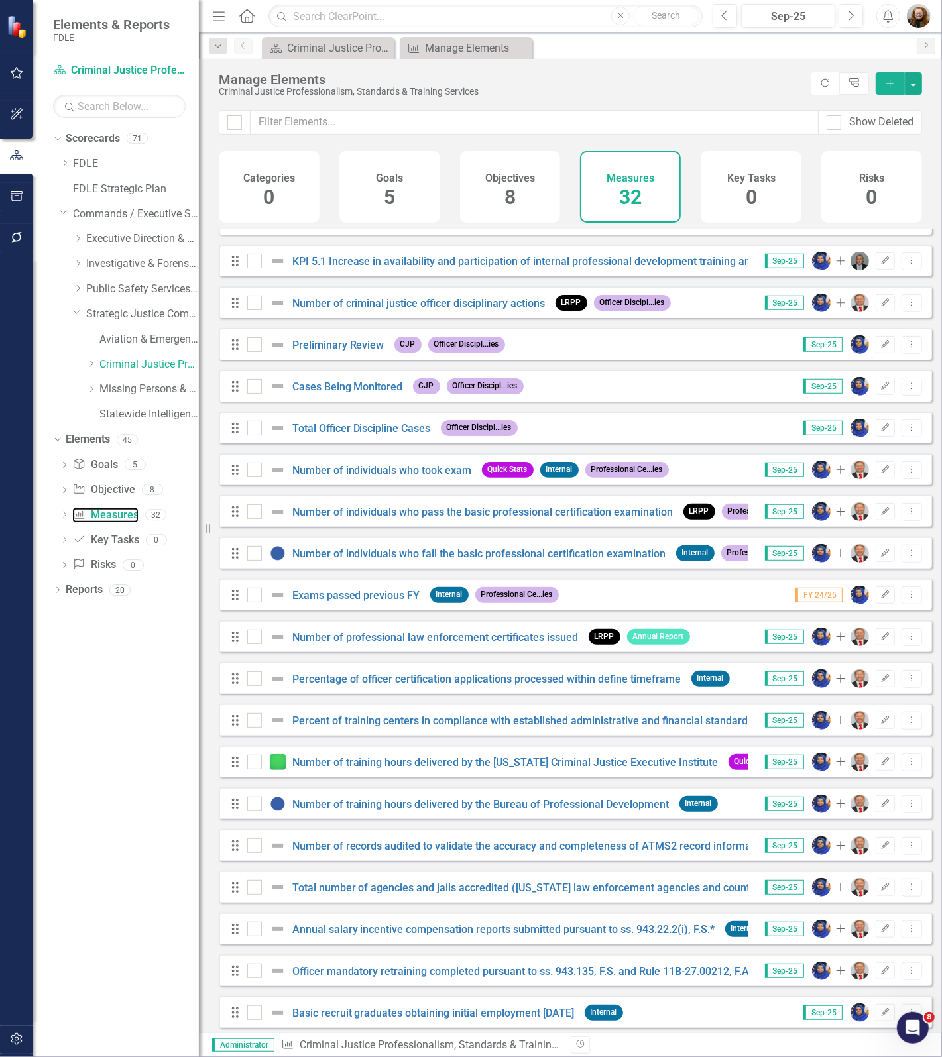
scroll to position [378, 0]
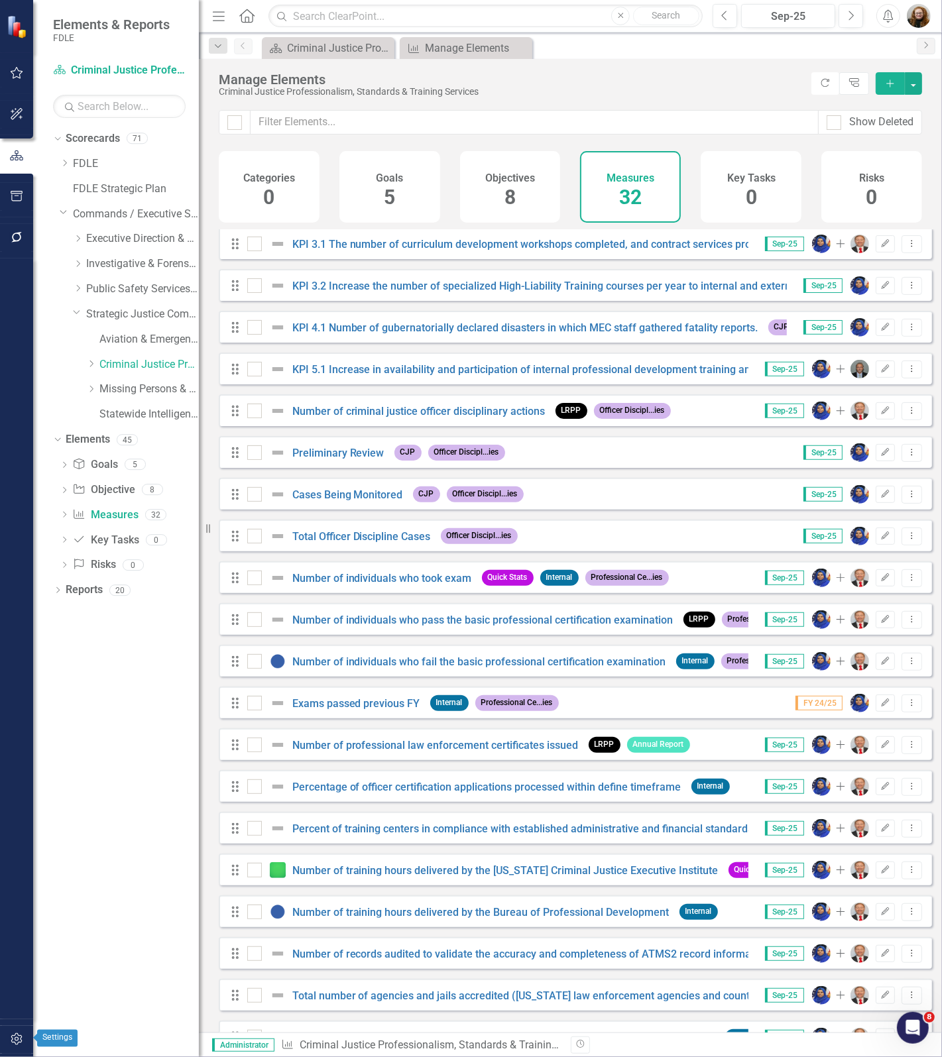
click at [14, 1034] on icon "button" at bounding box center [17, 1039] width 14 height 11
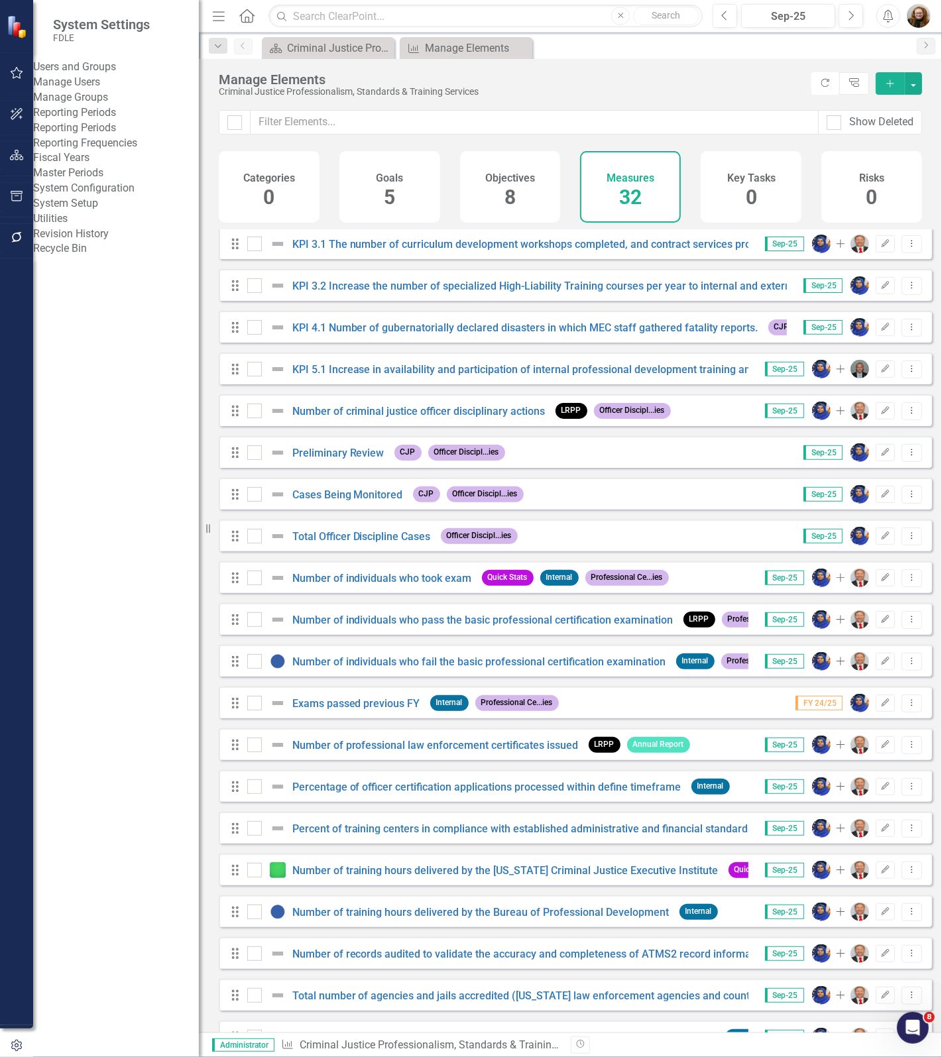
click at [101, 211] on link "System Setup" at bounding box center [116, 203] width 166 height 15
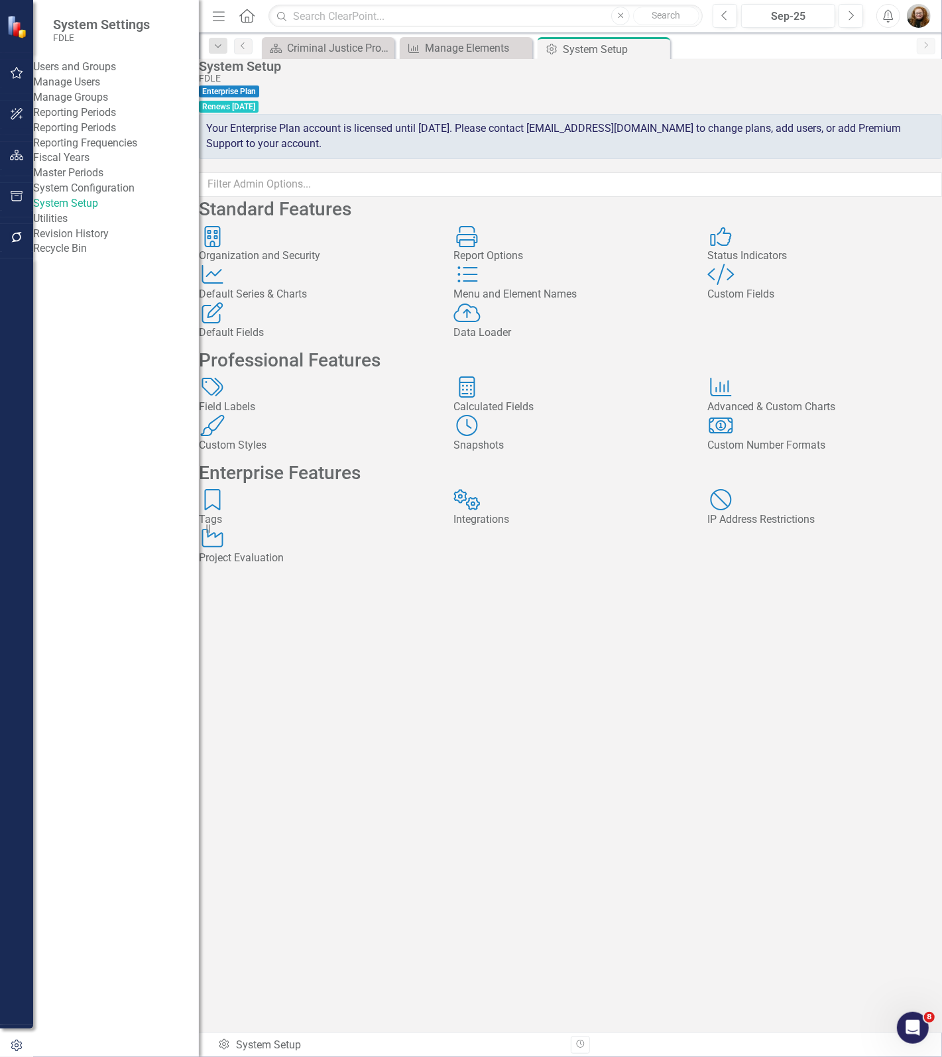
click at [300, 415] on div "Field Labels" at bounding box center [316, 407] width 235 height 15
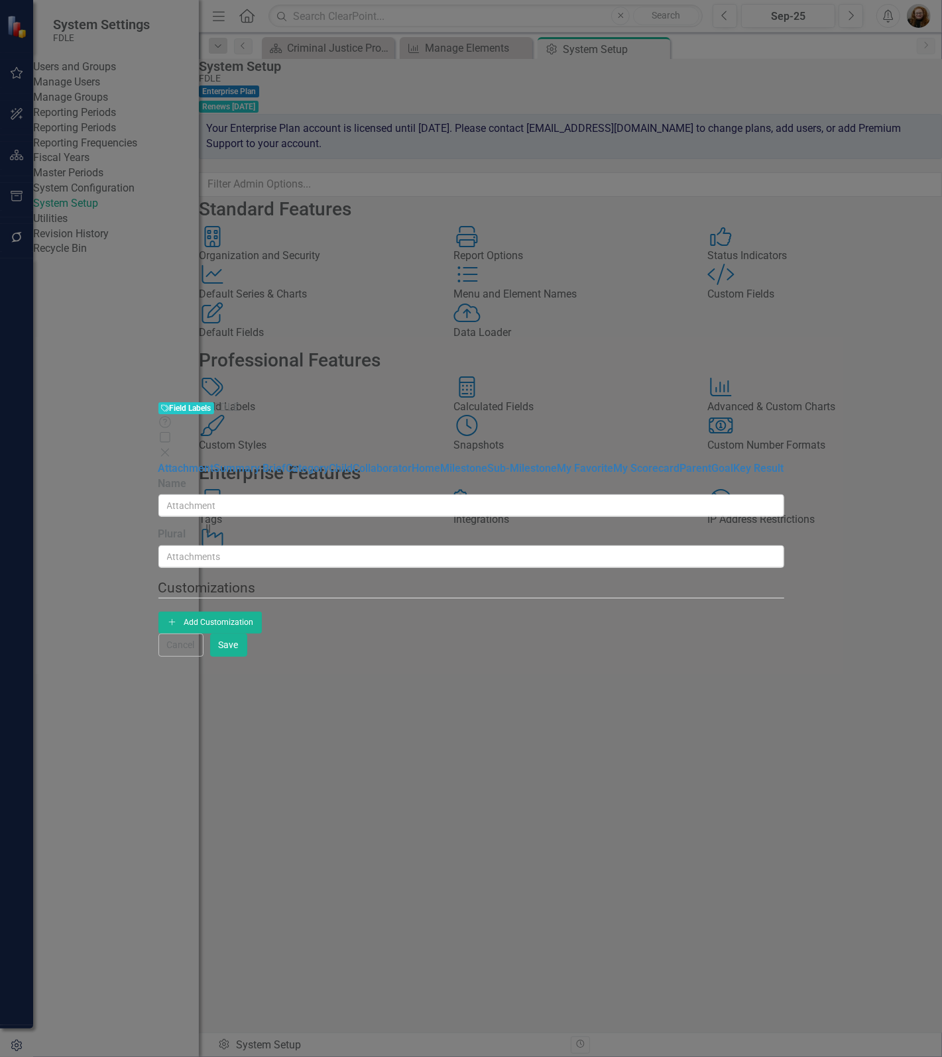
click at [168, 449] on icon at bounding box center [164, 453] width 8 height 8
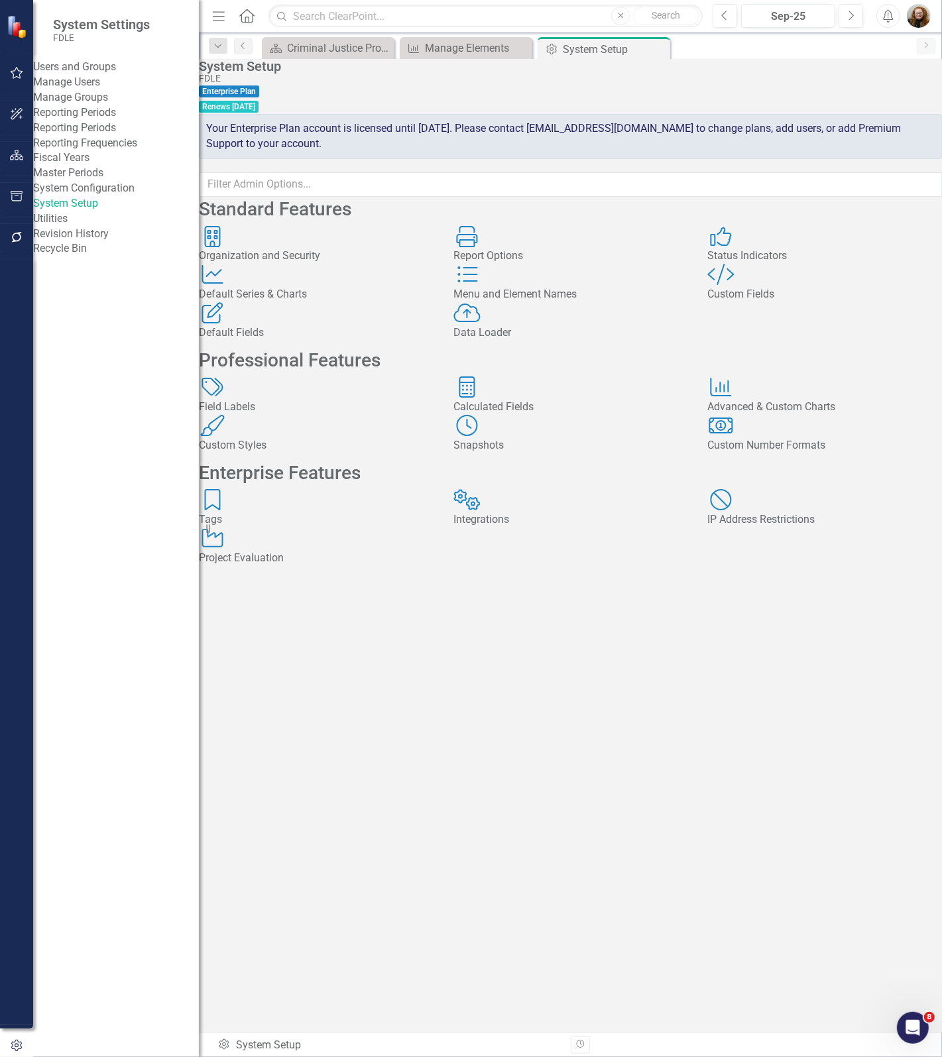
click at [784, 302] on div "Custom Fields" at bounding box center [824, 294] width 235 height 15
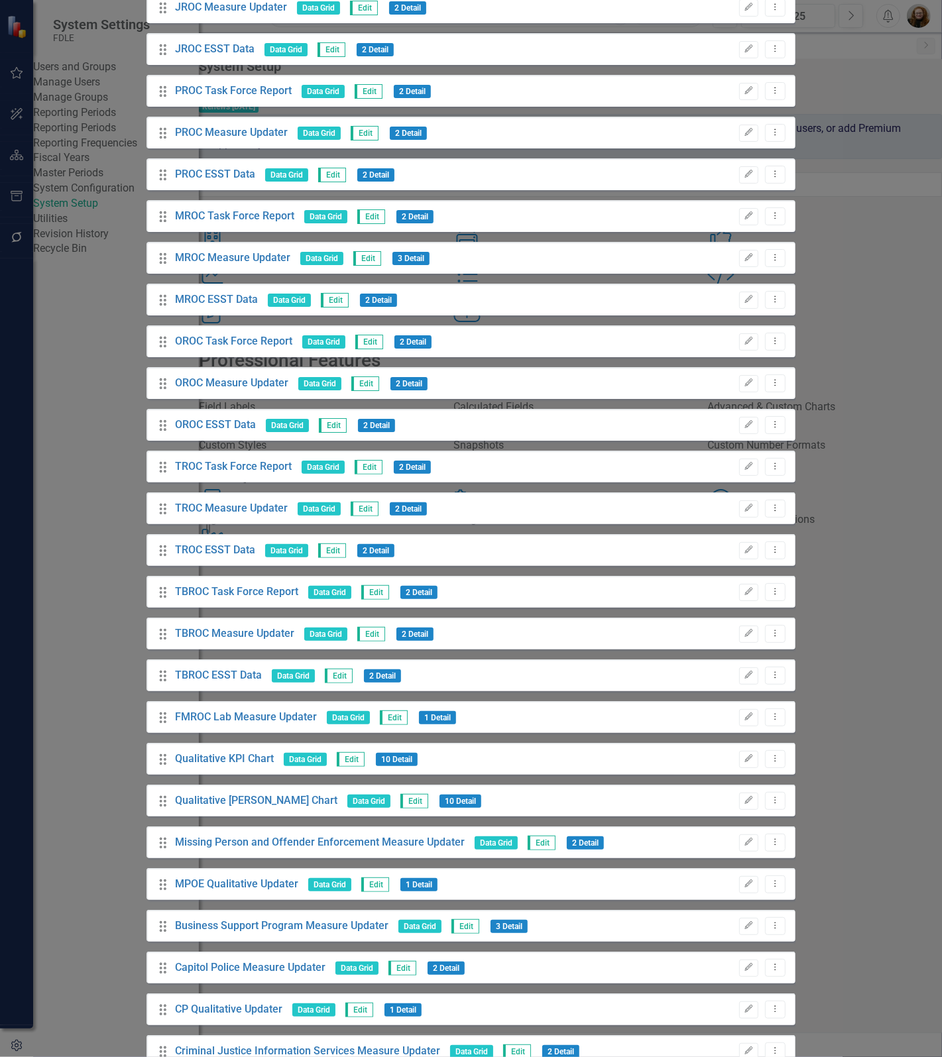
click at [863, 667] on link "Edit Edit Custom Field" at bounding box center [847, 661] width 140 height 25
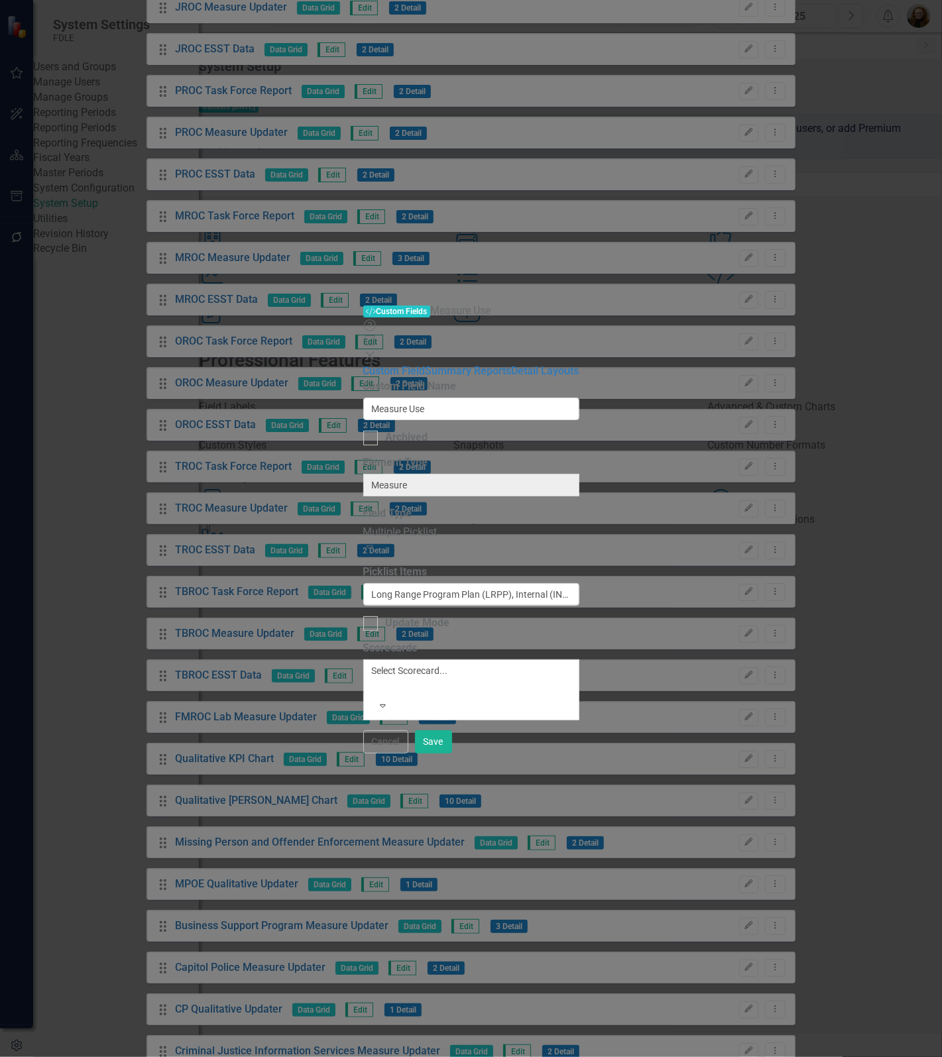
click at [579, 525] on div "Multiple Picklist" at bounding box center [471, 532] width 216 height 15
drag, startPoint x: 883, startPoint y: 259, endPoint x: 1002, endPoint y: 259, distance: 119.9
click at [941, 259] on html "System Settings FDLE Users and Groups Manage Users Manage Groups Reporting Peri…" at bounding box center [471, 528] width 942 height 1057
click at [579, 583] on input "Long Range Program Plan (LRPP), Internal (INT), Division (DIV), Archive Long Ra…" at bounding box center [471, 594] width 216 height 23
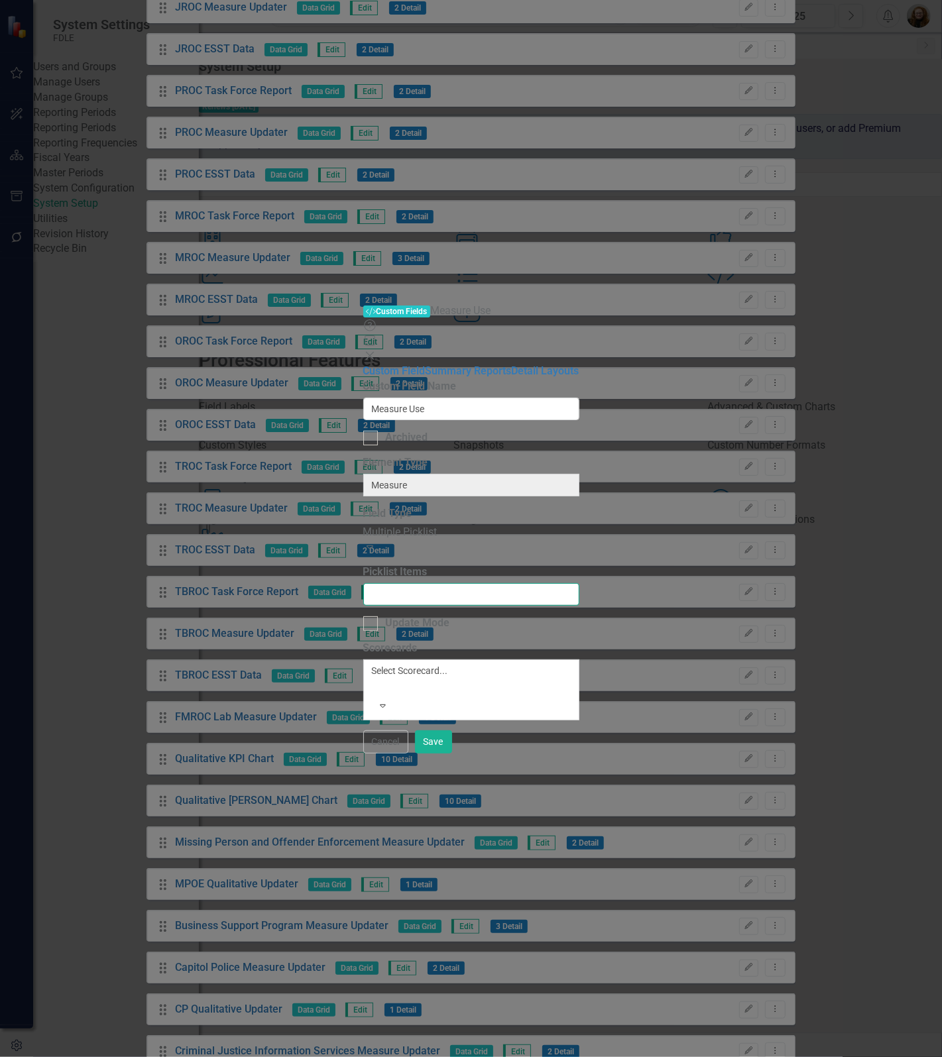
scroll to position [0, 289]
type input "Long Range Program Plan (LRPP), Internal (INT), Division (DIV), Archive Long Ra…"
click at [375, 678] on div at bounding box center [374, 686] width 2 height 16
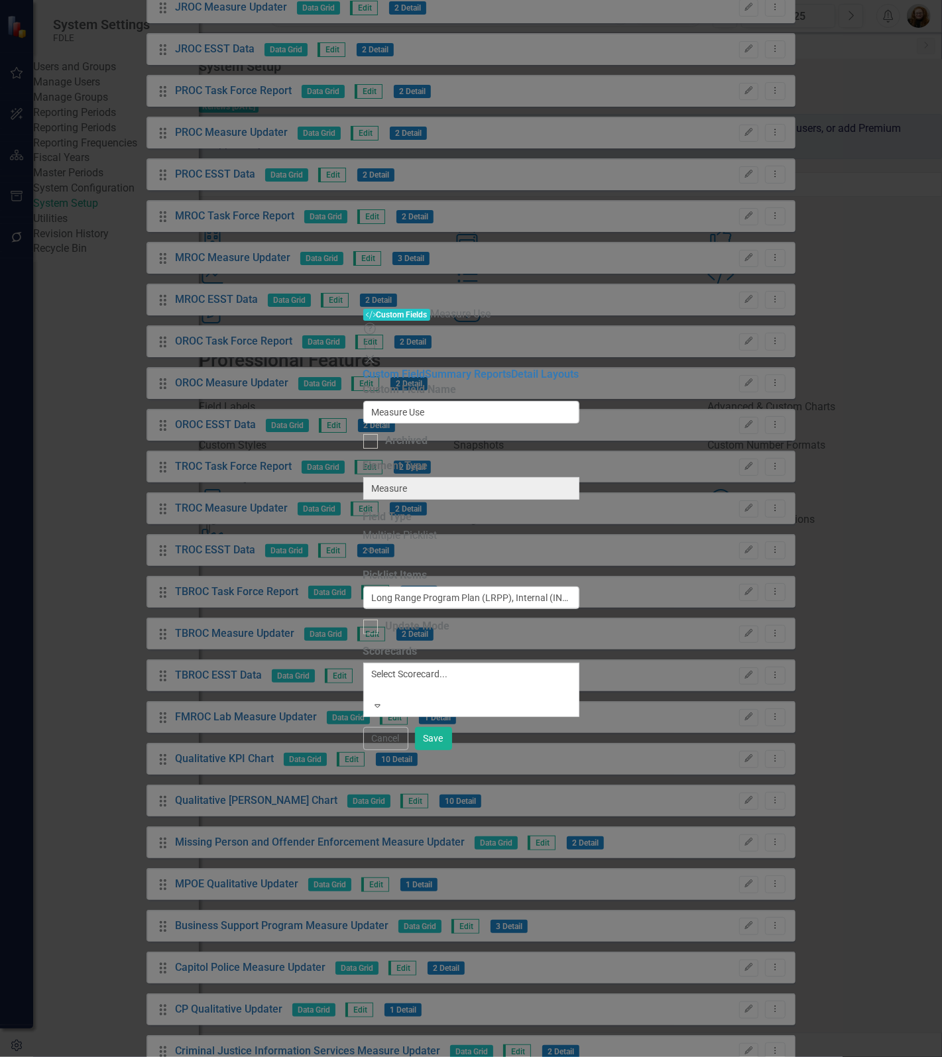
click at [375, 682] on div at bounding box center [374, 690] width 2 height 16
click at [374, 434] on div at bounding box center [370, 441] width 15 height 15
click at [372, 434] on input "Archived" at bounding box center [367, 438] width 9 height 9
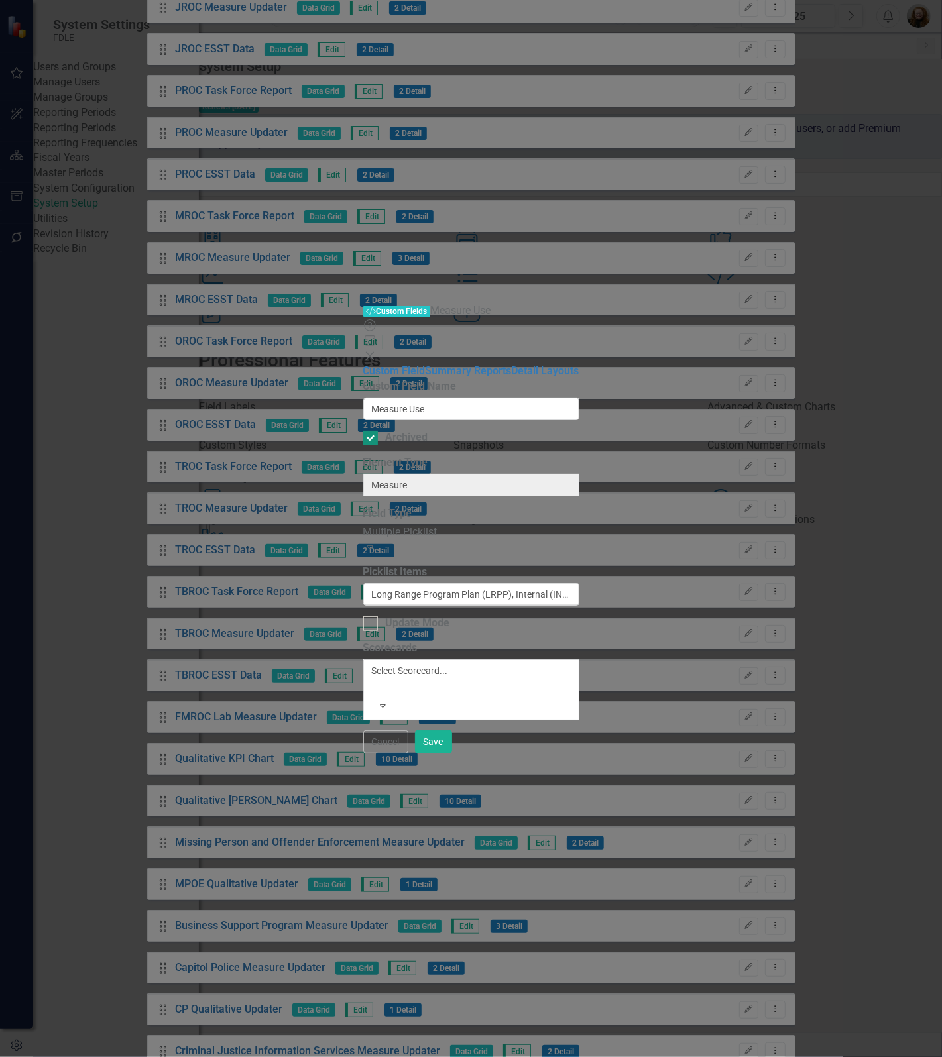
click at [374, 431] on div at bounding box center [370, 438] width 15 height 15
click at [372, 431] on input "Archived" at bounding box center [367, 435] width 9 height 9
checkbox input "false"
click at [452, 753] on button "Save" at bounding box center [433, 741] width 37 height 23
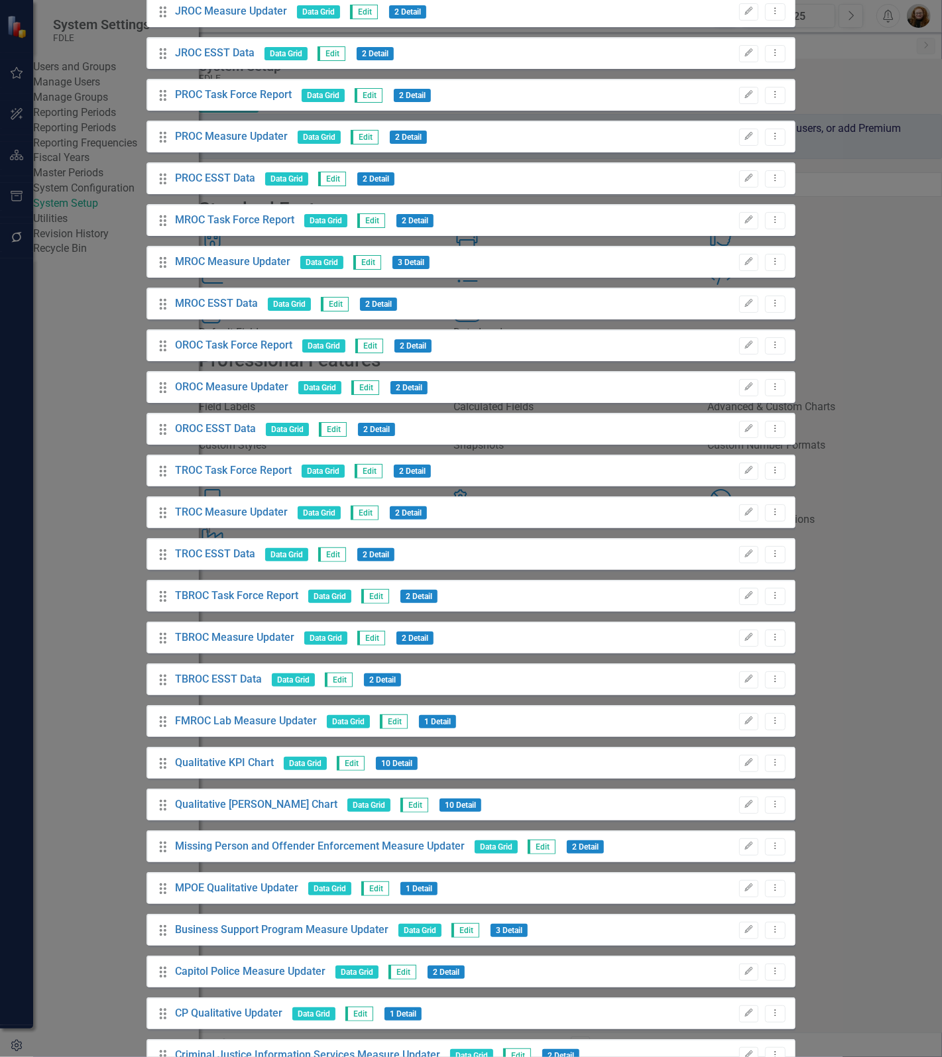
click at [878, 168] on link "Trash Delete Custom Field" at bounding box center [847, 167] width 140 height 25
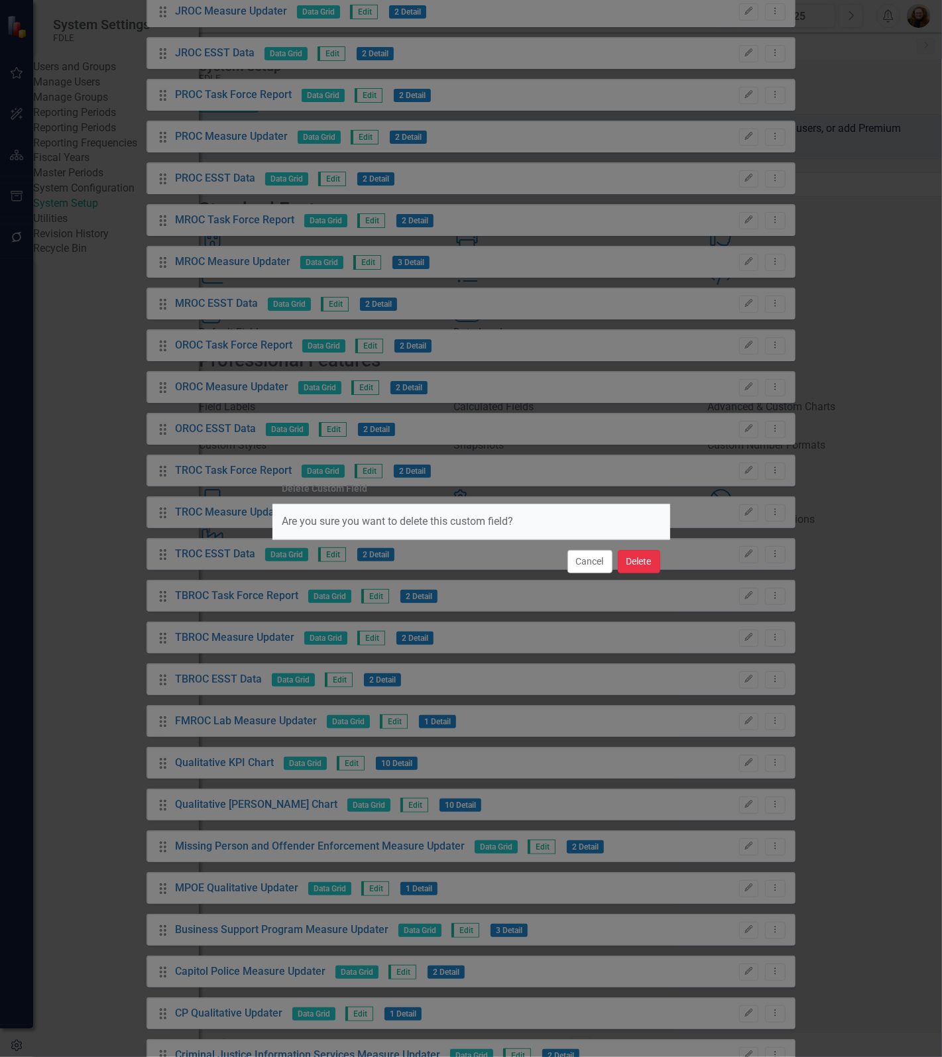
click at [648, 561] on button "Delete" at bounding box center [639, 561] width 42 height 23
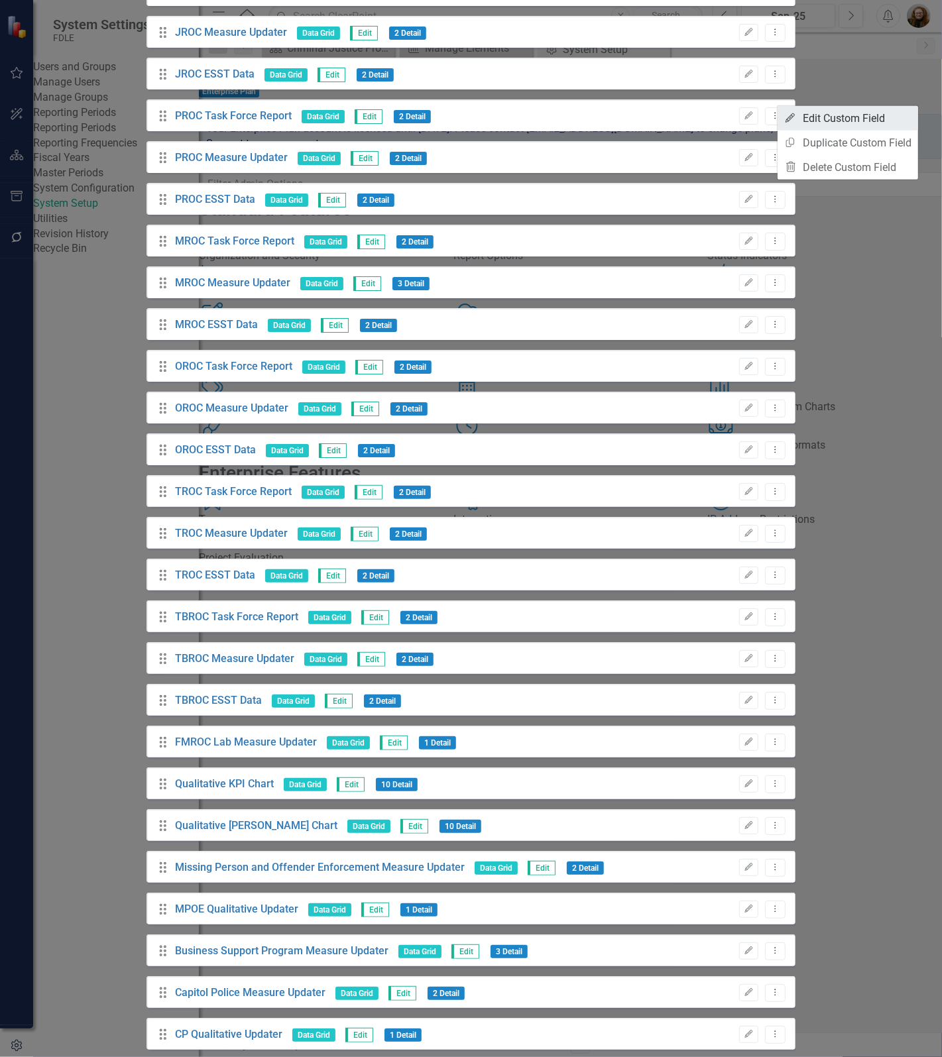
click at [883, 123] on link "Edit Edit Custom Field" at bounding box center [847, 118] width 140 height 25
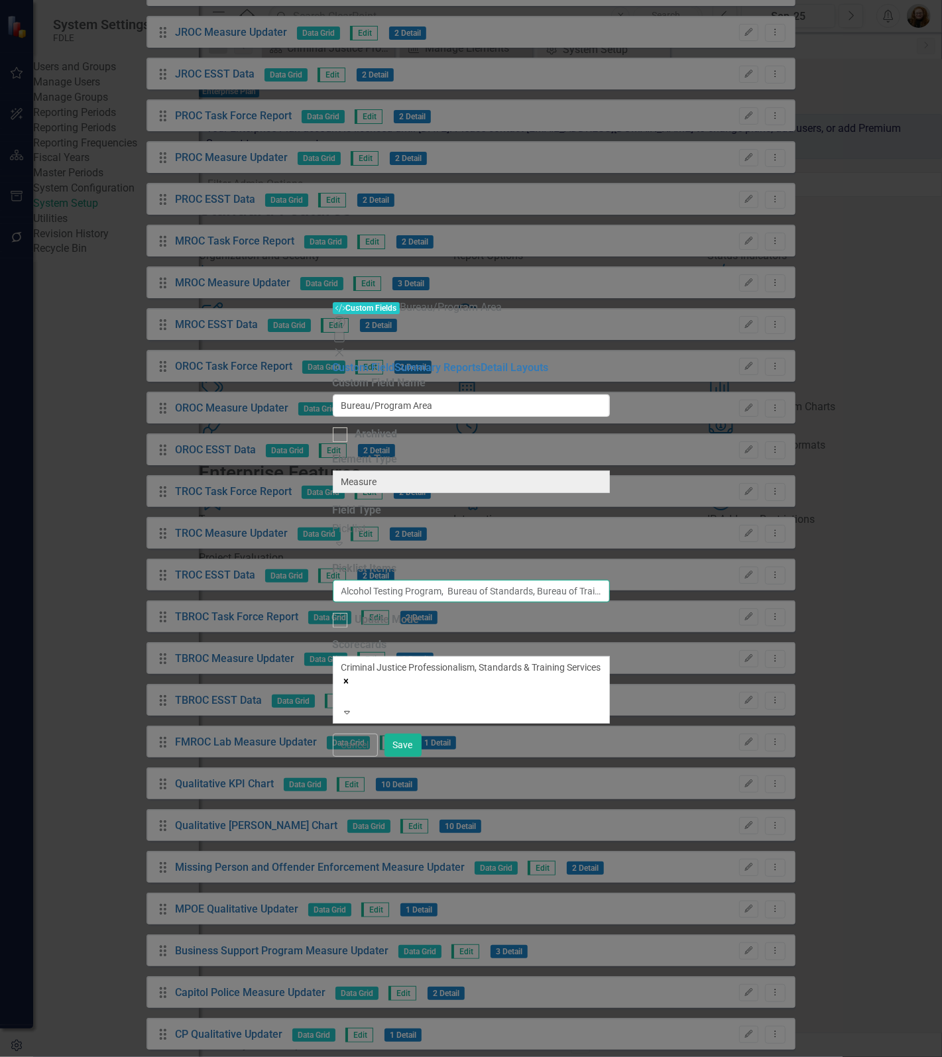
scroll to position [0, 197]
drag, startPoint x: 586, startPoint y: 254, endPoint x: 1034, endPoint y: 256, distance: 447.3
click at [941, 256] on html "System Settings FDLE Users and Groups Manage Users Manage Groups Reporting Peri…" at bounding box center [471, 528] width 942 height 1057
drag, startPoint x: 873, startPoint y: 1051, endPoint x: 836, endPoint y: 745, distance: 307.7
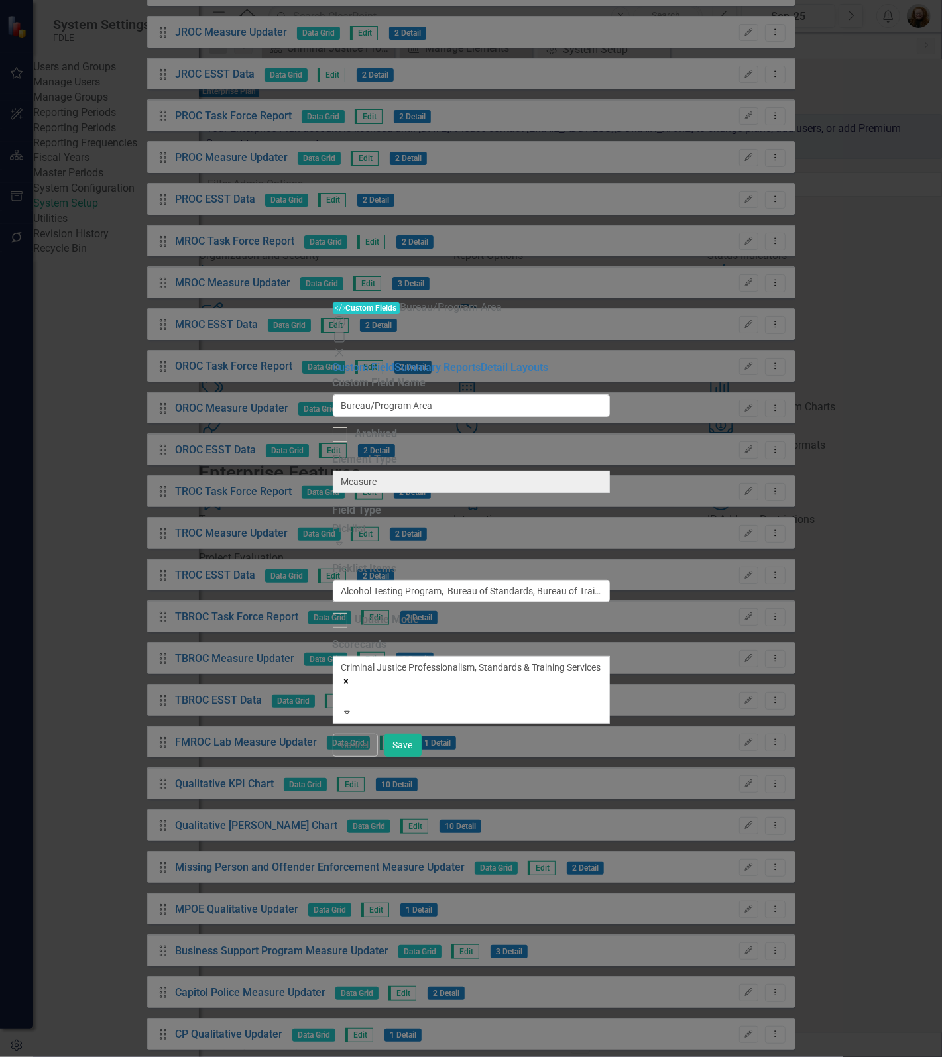
click at [610, 749] on form "Custom Style Custom Fields Bureau/Program Area Help Maximize Close Custom Field…" at bounding box center [471, 528] width 277 height 457
click at [610, 580] on input "Alcohol Testing Program, Bureau of Standards, Bureau of Training, FDLE Accredit…" at bounding box center [471, 591] width 277 height 23
click at [567, 580] on input "Alcohol Testing Program, Bureau of Standards, Bureau of Training, FDLE Accredit…" at bounding box center [471, 591] width 277 height 23
drag, startPoint x: 478, startPoint y: 260, endPoint x: 243, endPoint y: 255, distance: 235.3
click at [333, 360] on div "Custom Field Summary Reports Detail Layouts Custom Field Name Bureau/Program Ar…" at bounding box center [471, 541] width 277 height 362
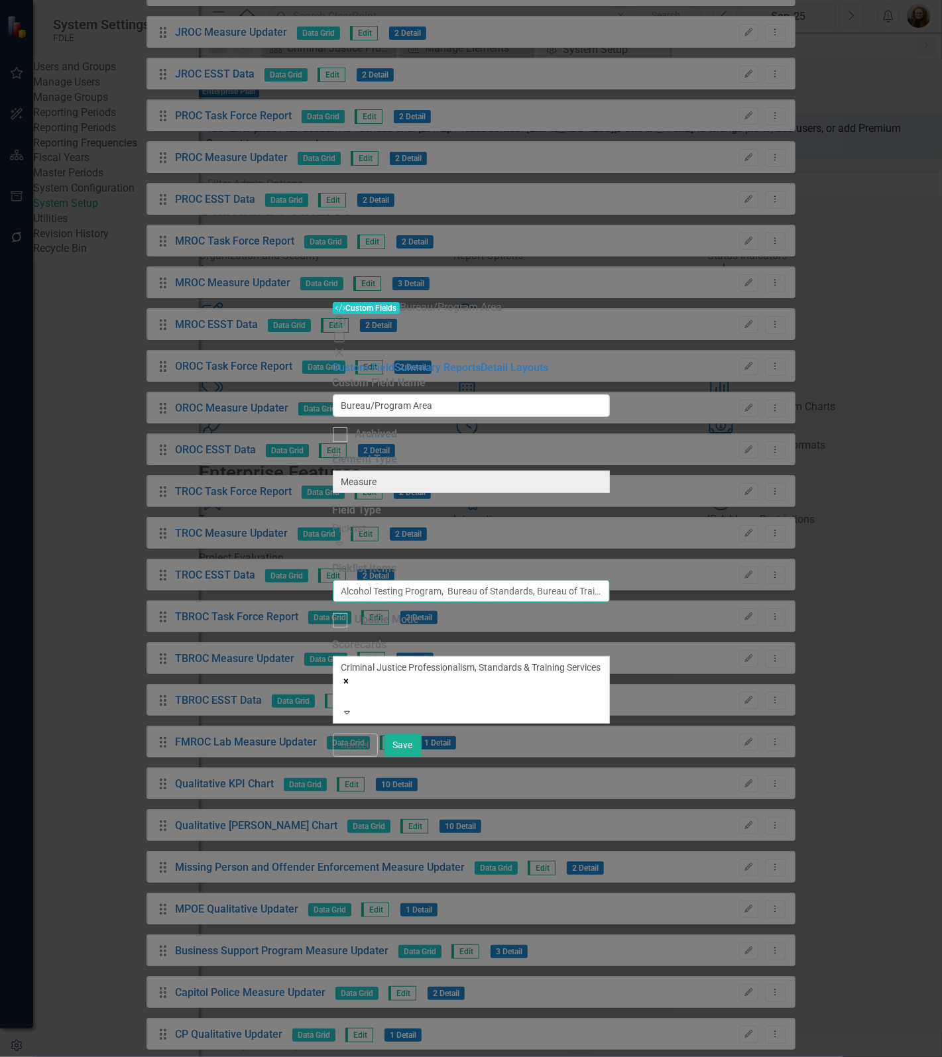
click at [580, 580] on input "Alcohol Testing Program, Bureau of Standards, Bureau of Training, FDLE Accredit…" at bounding box center [471, 591] width 277 height 23
drag, startPoint x: 499, startPoint y: 252, endPoint x: 301, endPoint y: 243, distance: 197.7
click at [333, 360] on div "Custom Field Summary Reports Detail Layouts Custom Field Name Bureau/Program Ar…" at bounding box center [471, 541] width 277 height 362
drag, startPoint x: 820, startPoint y: 253, endPoint x: 992, endPoint y: 262, distance: 171.9
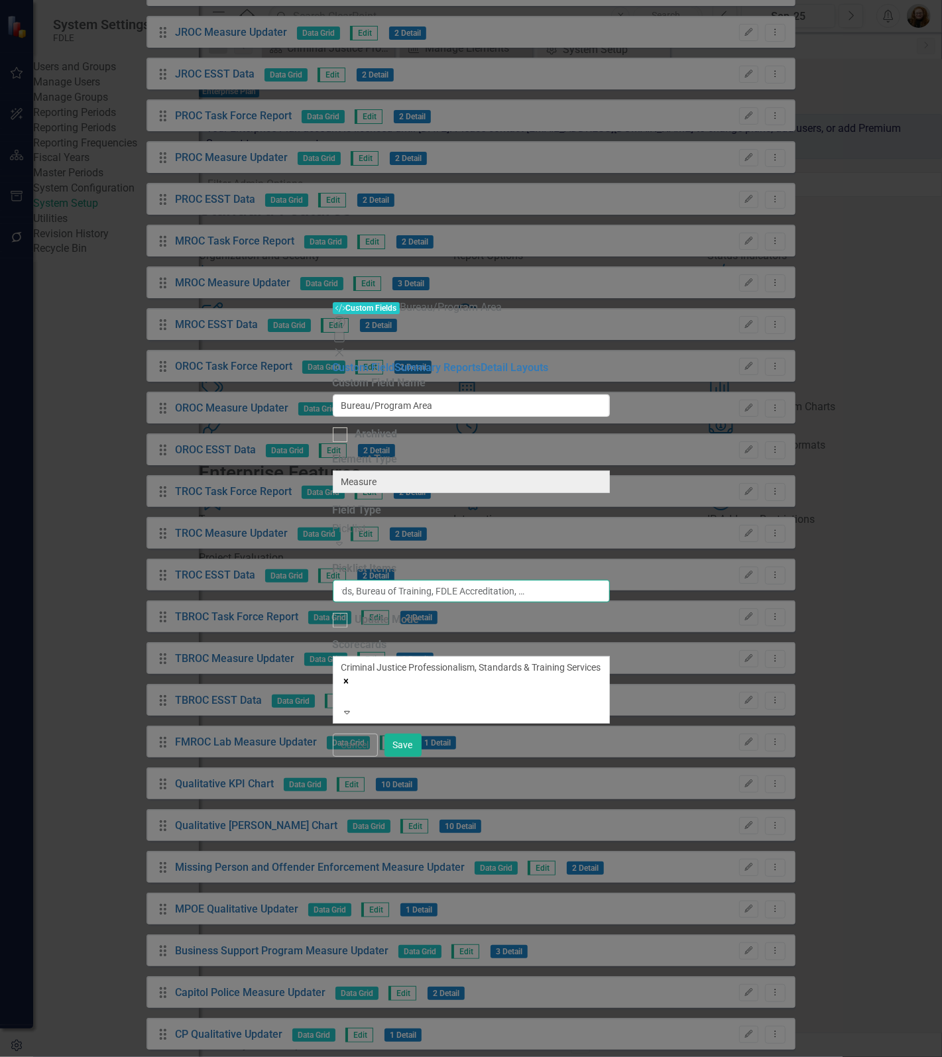
click at [941, 262] on html "System Settings FDLE Users and Groups Manage Users Manage Groups Reporting Peri…" at bounding box center [471, 528] width 942 height 1057
type input "Bureau of Standards, Bureau of Training, FDLE Accreditation, [US_STATE] Accredi…"
click at [421, 757] on button "Save" at bounding box center [402, 744] width 37 height 23
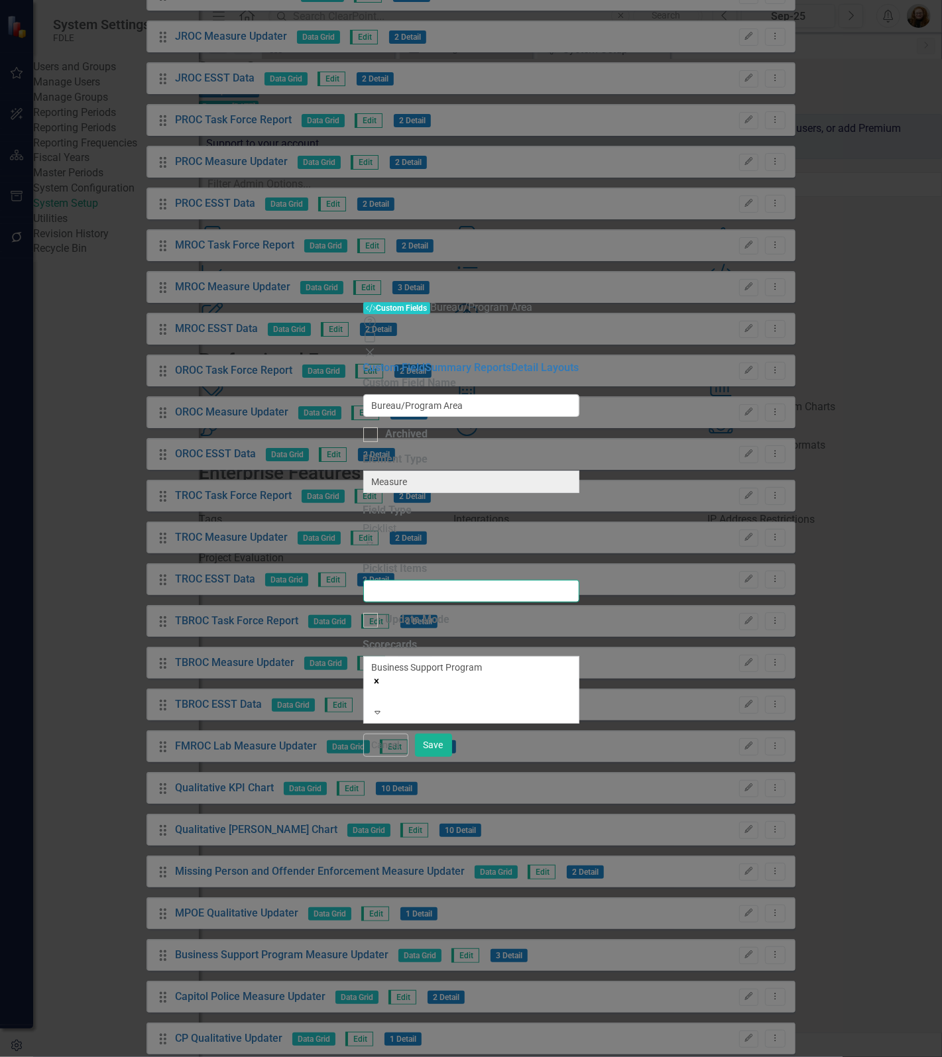
scroll to position [0, 333]
drag, startPoint x: 521, startPoint y: 254, endPoint x: 1018, endPoint y: 259, distance: 496.3
click at [941, 259] on html "System Settings FDLE Users and Groups Manage Users Manage Groups Reporting Peri…" at bounding box center [471, 528] width 942 height 1057
click at [408, 757] on button "Cancel" at bounding box center [385, 744] width 45 height 23
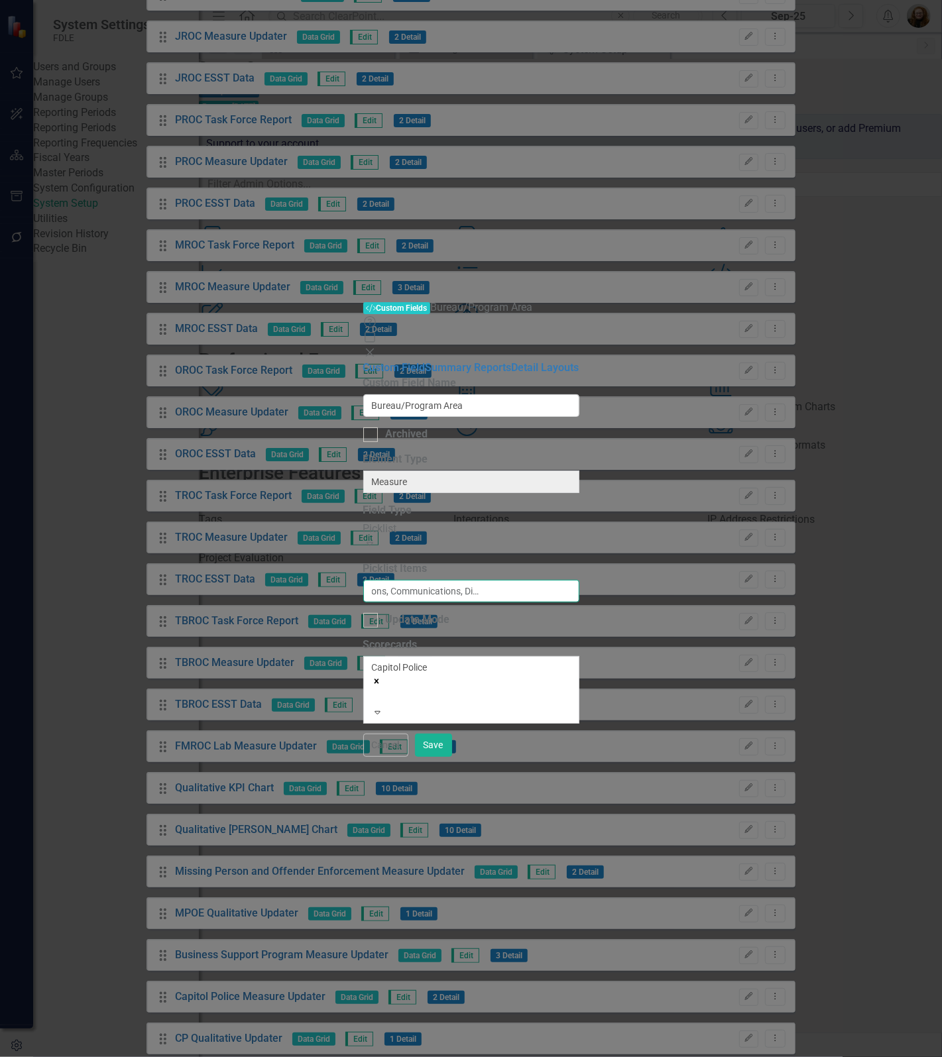
scroll to position [0, 196]
drag, startPoint x: 487, startPoint y: 259, endPoint x: 949, endPoint y: 265, distance: 462.5
click at [941, 265] on html "System Settings FDLE Users and Groups Manage Users Manage Groups Reporting Peri…" at bounding box center [471, 528] width 942 height 1057
click at [408, 757] on button "Cancel" at bounding box center [385, 744] width 45 height 23
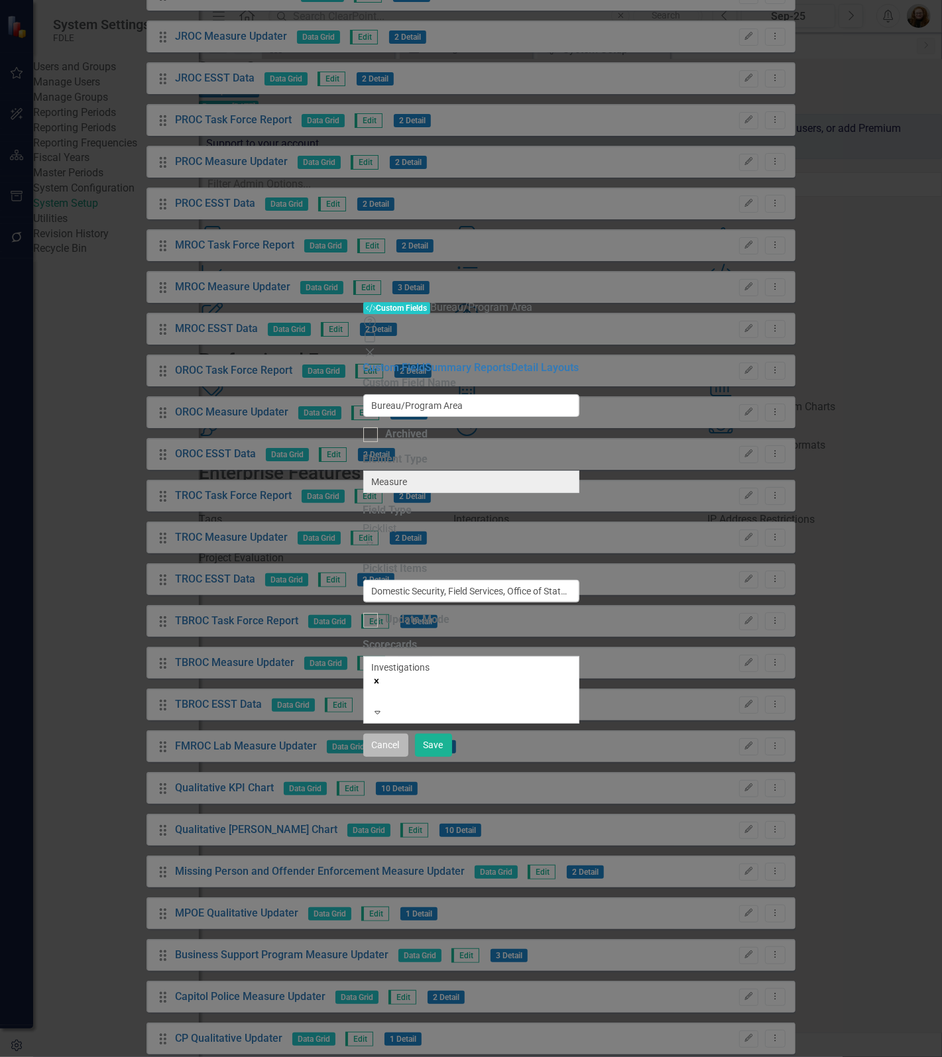
click at [408, 757] on button "Cancel" at bounding box center [385, 744] width 45 height 23
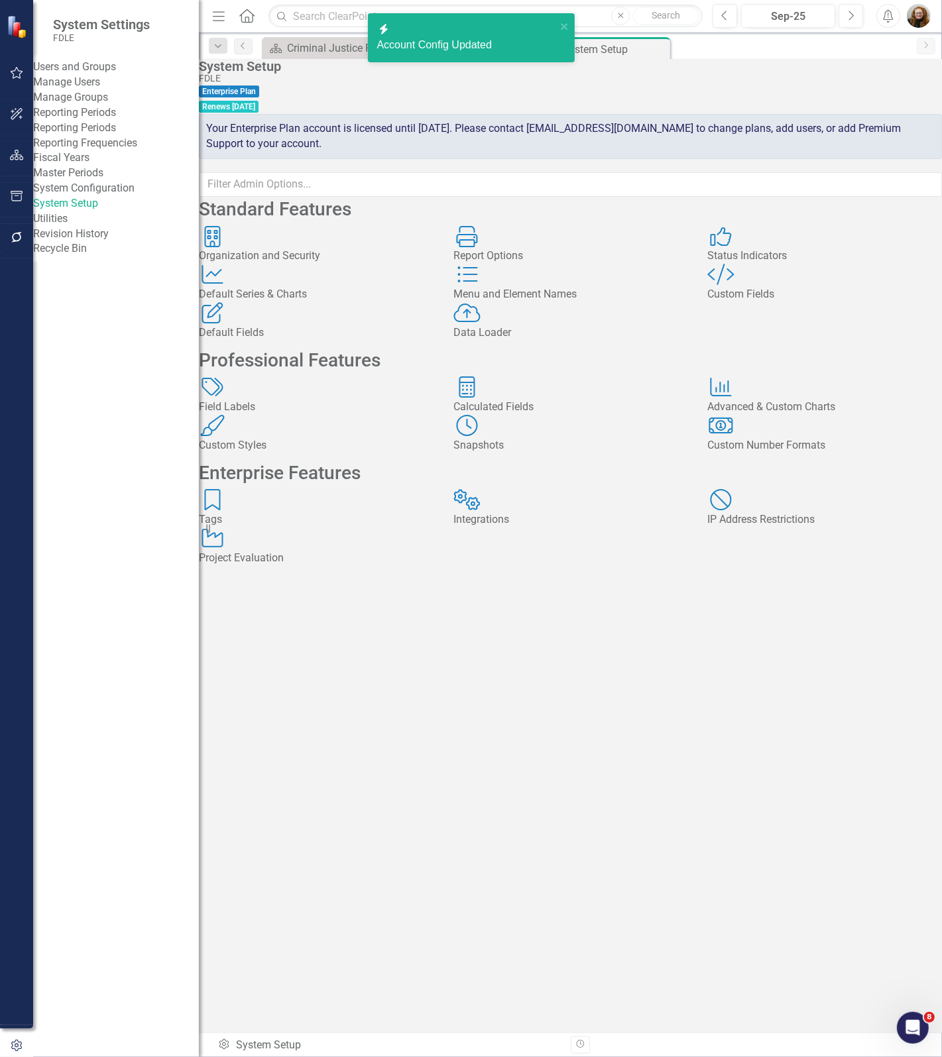
click at [698, 576] on div "Standard Features Organization and Security Organization and Security Report Op…" at bounding box center [570, 386] width 743 height 379
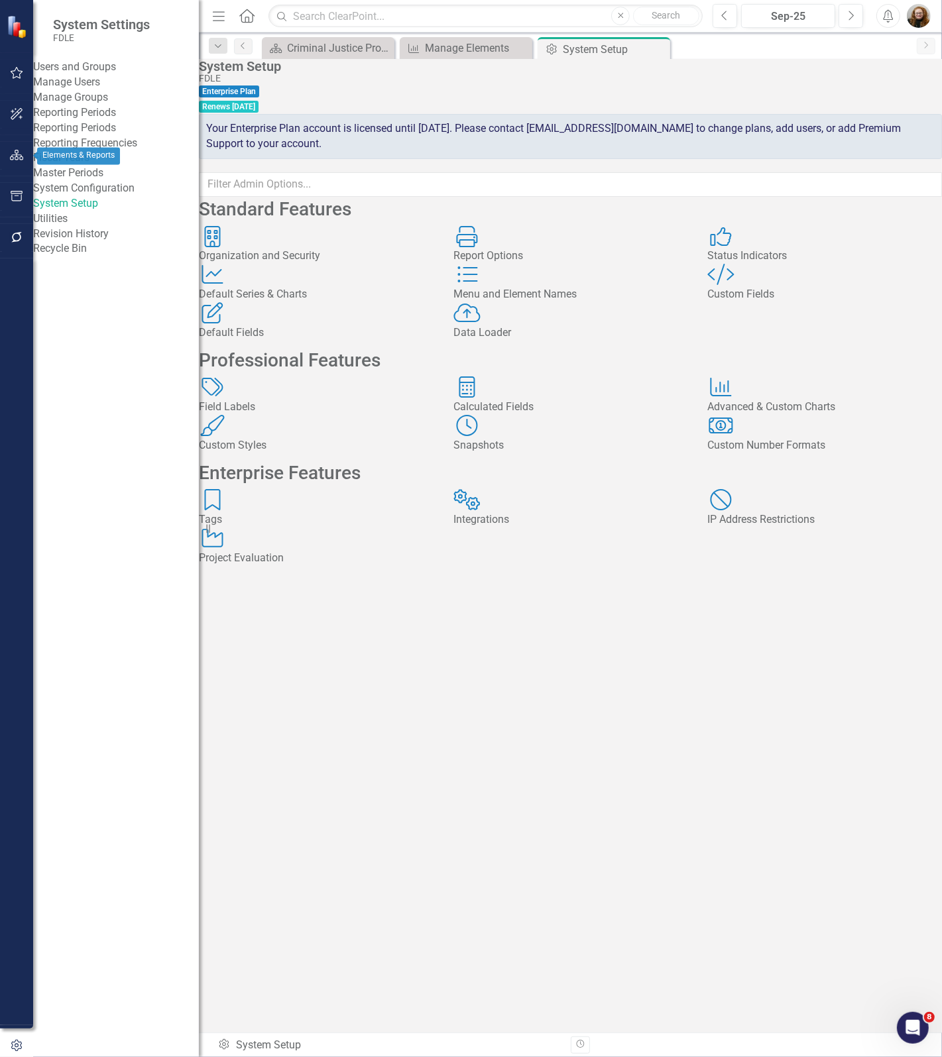
click at [17, 160] on icon "button" at bounding box center [17, 155] width 14 height 11
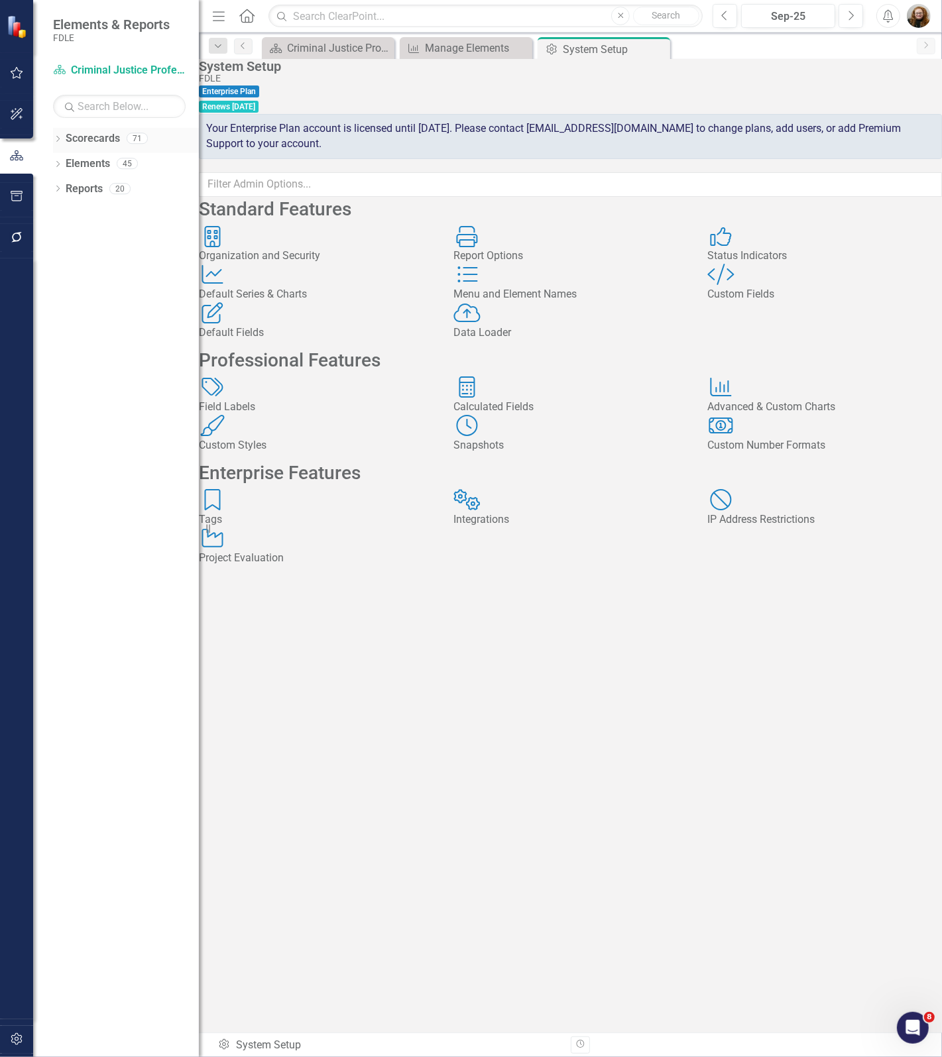
click at [77, 140] on link "Scorecards" at bounding box center [93, 138] width 54 height 15
